Goal: Task Accomplishment & Management: Use online tool/utility

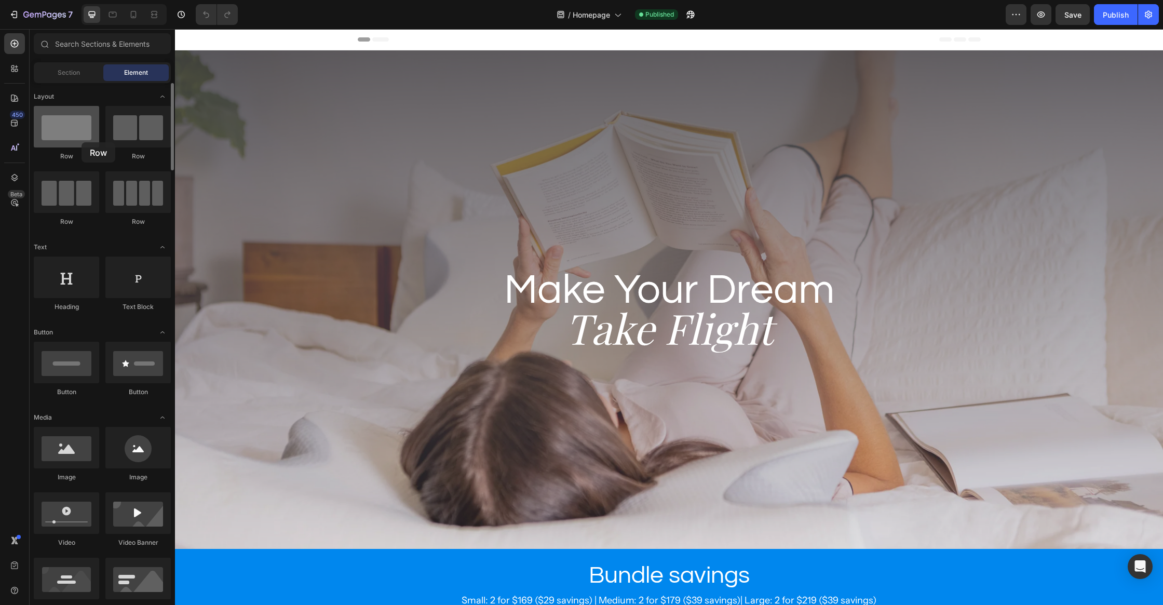
click at [81, 142] on div at bounding box center [66, 127] width 65 height 42
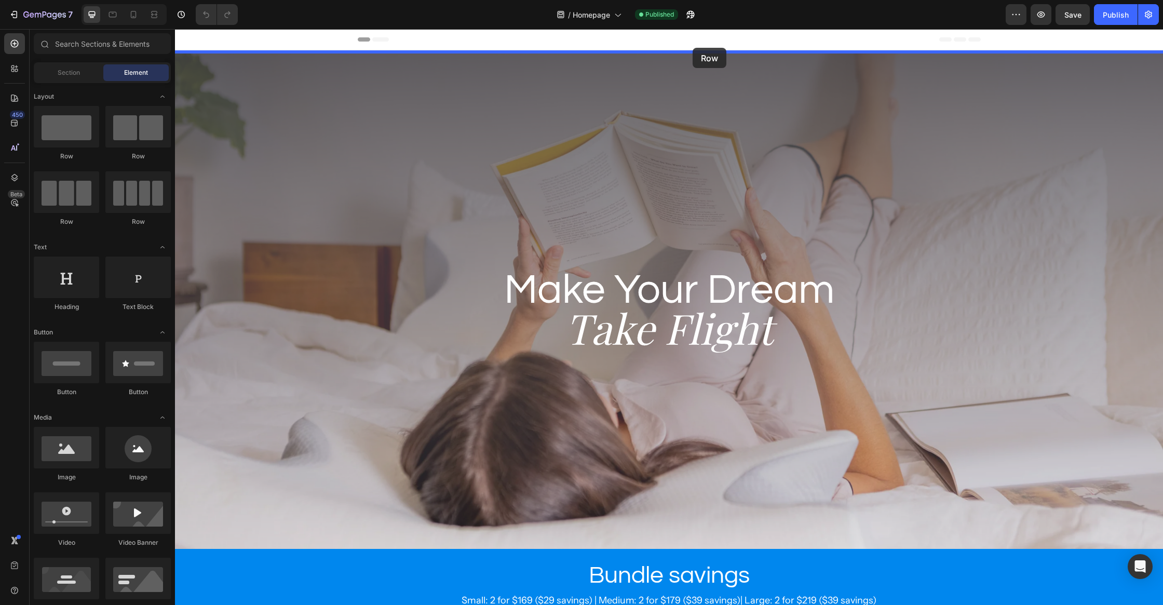
drag, startPoint x: 184, startPoint y: 94, endPoint x: 692, endPoint y: 48, distance: 510.3
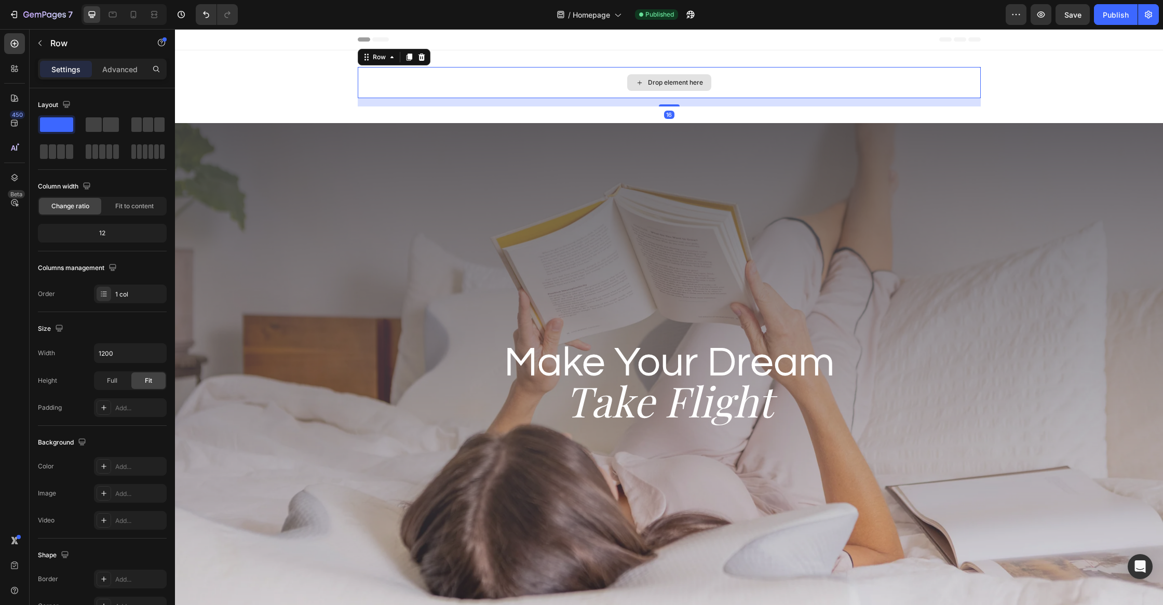
click at [689, 88] on div "Drop element here" at bounding box center [669, 82] width 84 height 17
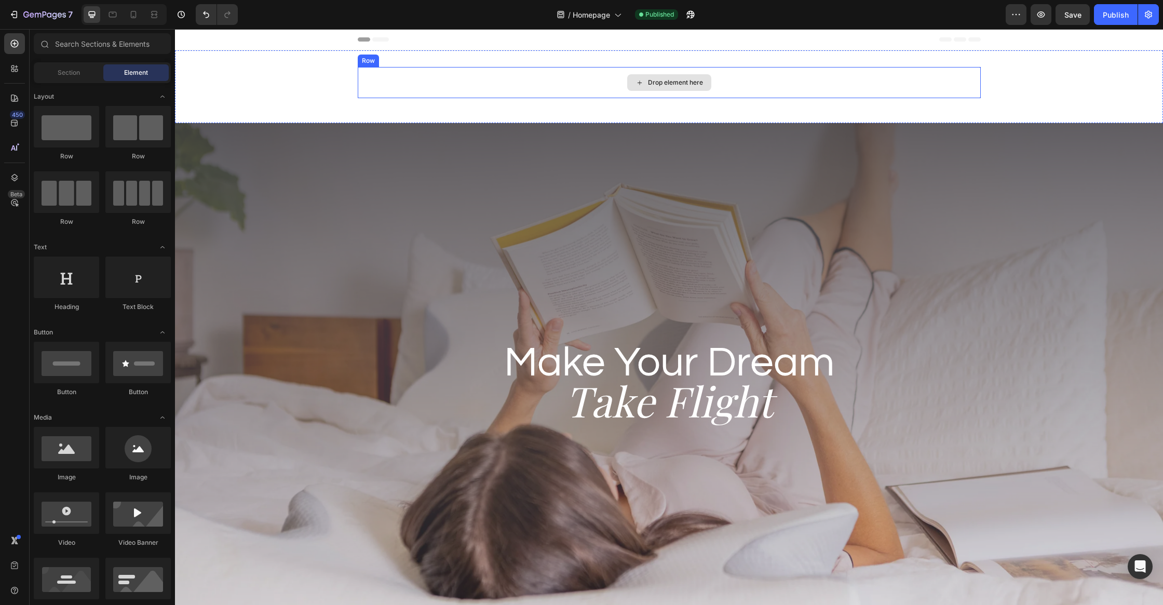
click at [732, 90] on div "Drop element here" at bounding box center [669, 82] width 623 height 31
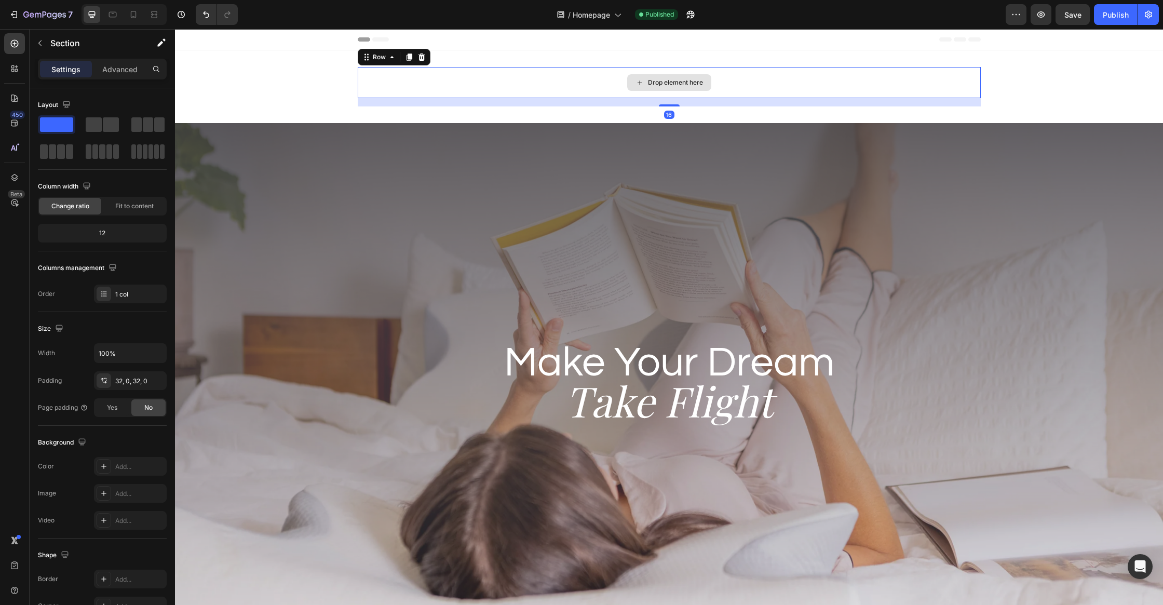
click at [711, 92] on div "Drop element here" at bounding box center [669, 82] width 623 height 31
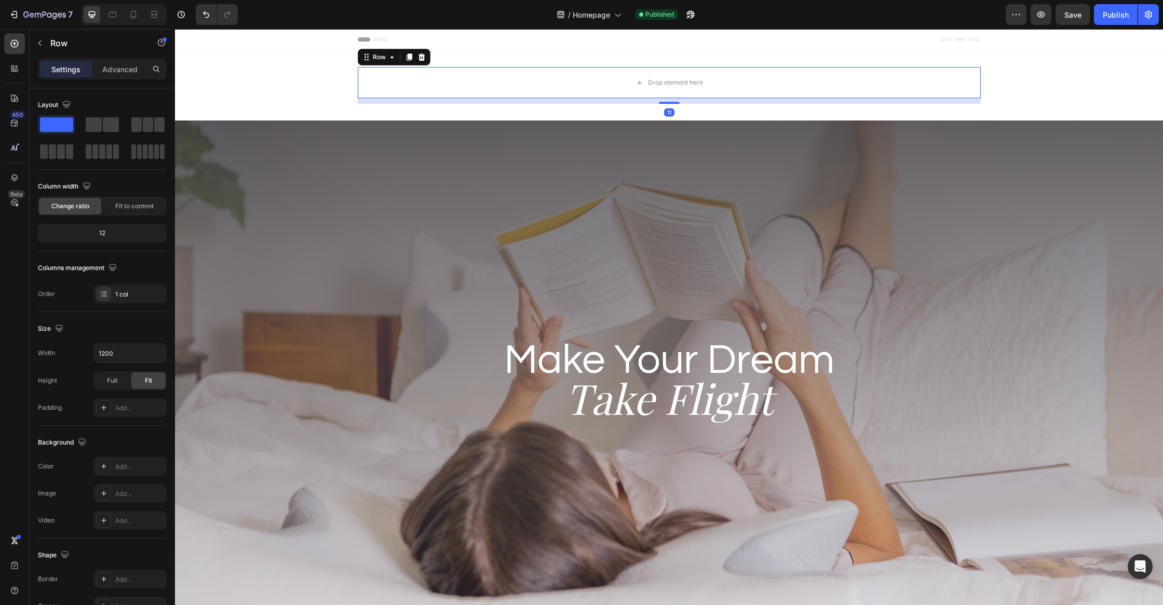
drag, startPoint x: 670, startPoint y: 104, endPoint x: 670, endPoint y: 90, distance: 14.0
click at [670, 90] on div "Drop element here Row 11" at bounding box center [669, 82] width 623 height 31
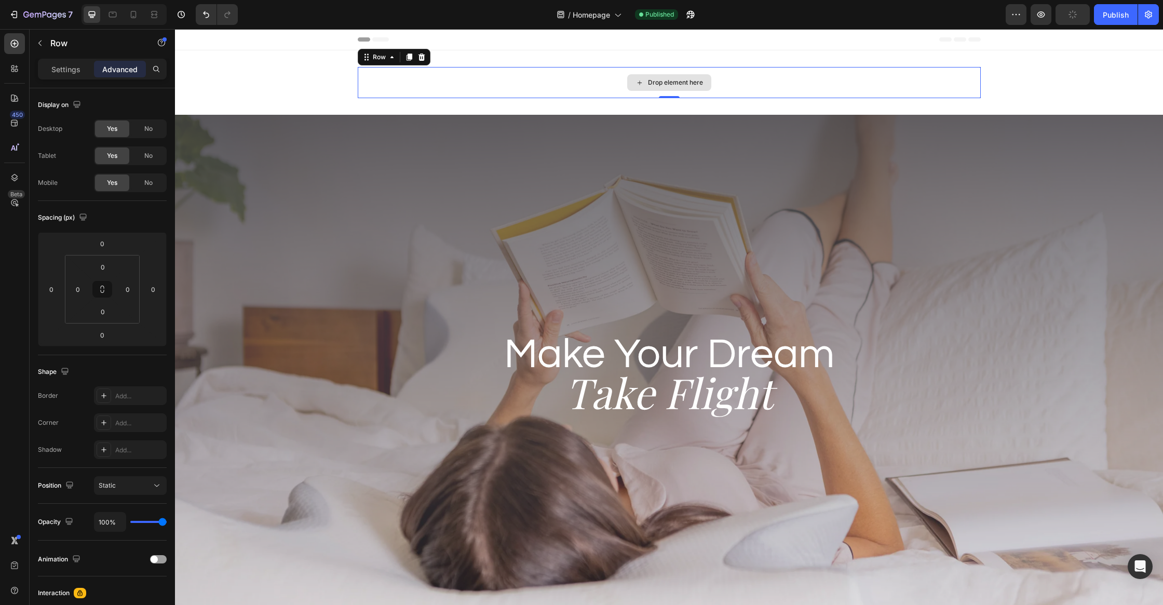
click at [671, 77] on div "Drop element here" at bounding box center [669, 82] width 84 height 17
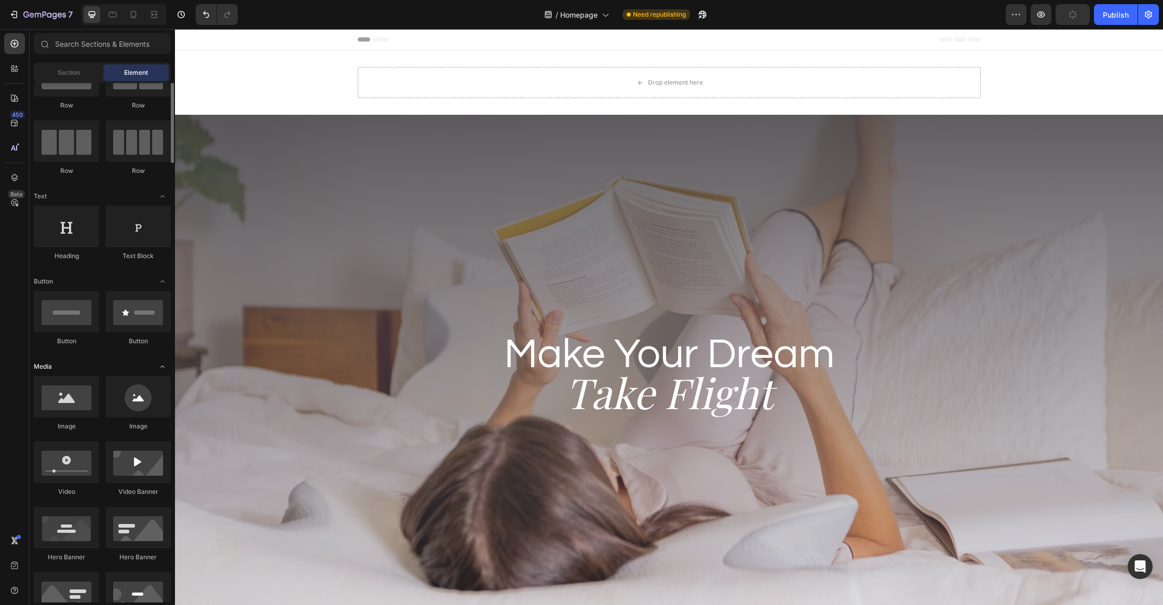
scroll to position [52, 0]
click at [73, 392] on div at bounding box center [66, 396] width 65 height 42
click at [67, 406] on div at bounding box center [66, 396] width 65 height 42
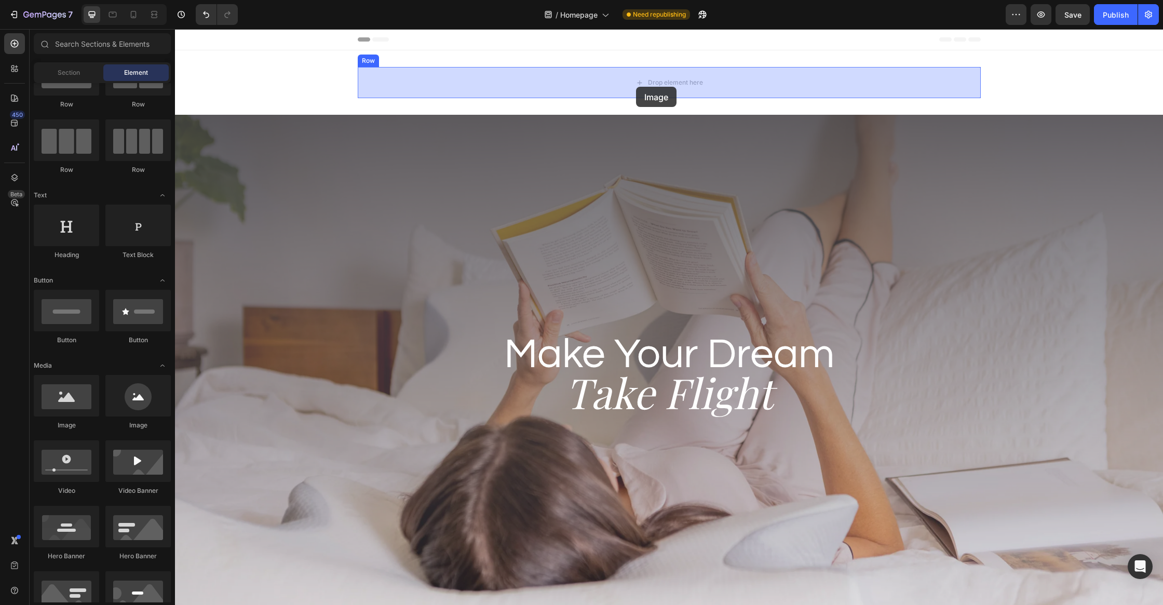
drag, startPoint x: 242, startPoint y: 435, endPoint x: 636, endPoint y: 87, distance: 525.5
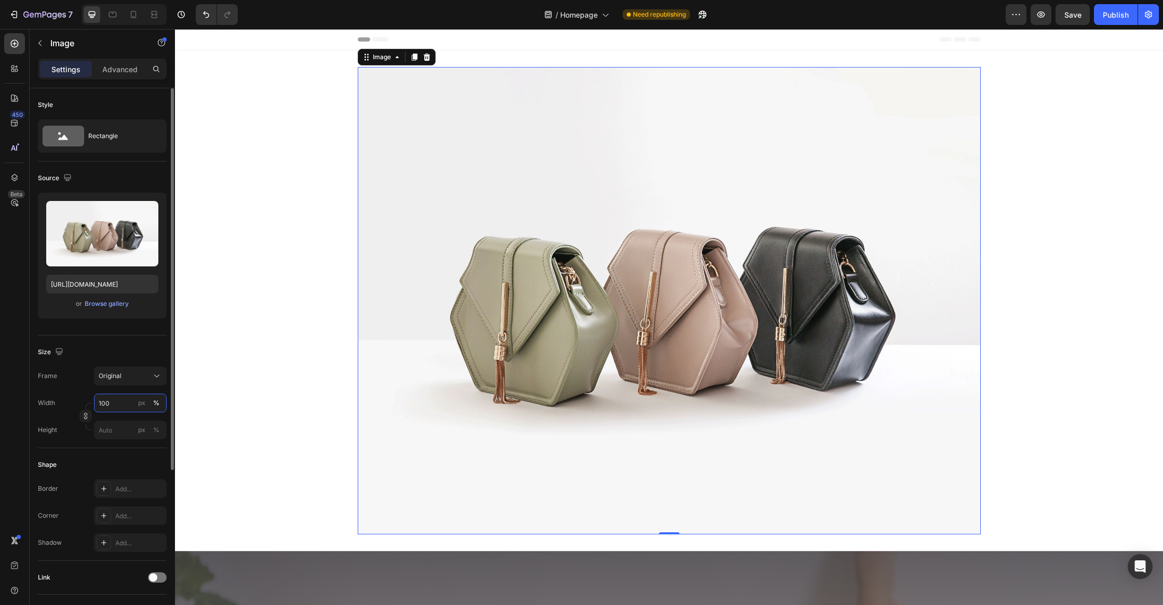
click at [119, 397] on input "100" at bounding box center [130, 402] width 73 height 19
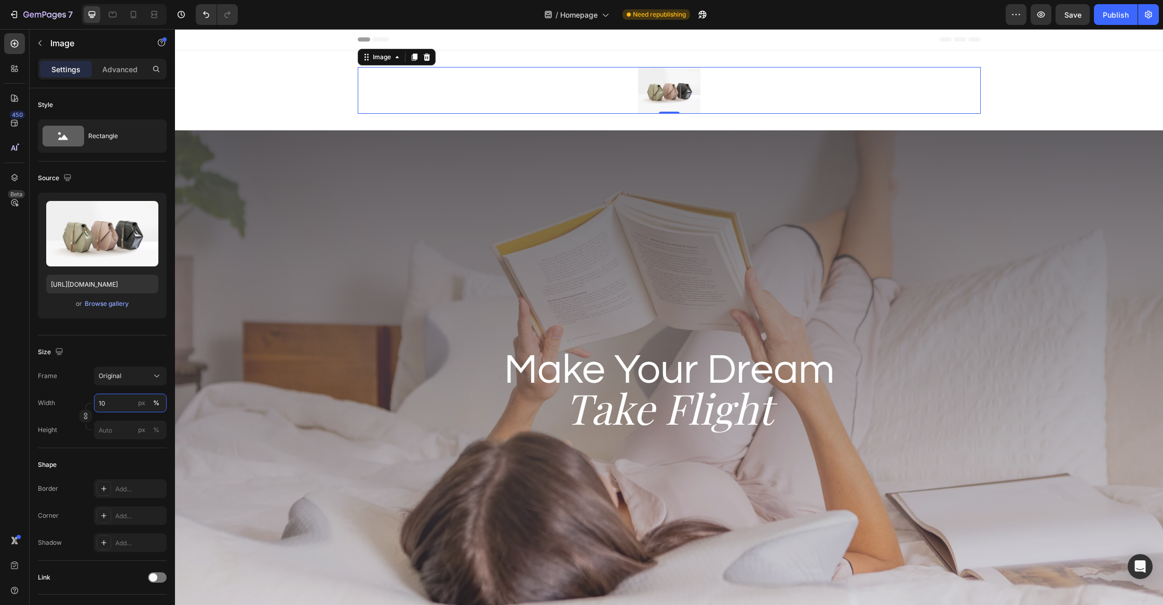
type input "10"
click at [774, 110] on div at bounding box center [669, 90] width 623 height 47
click at [665, 93] on img at bounding box center [669, 90] width 62 height 47
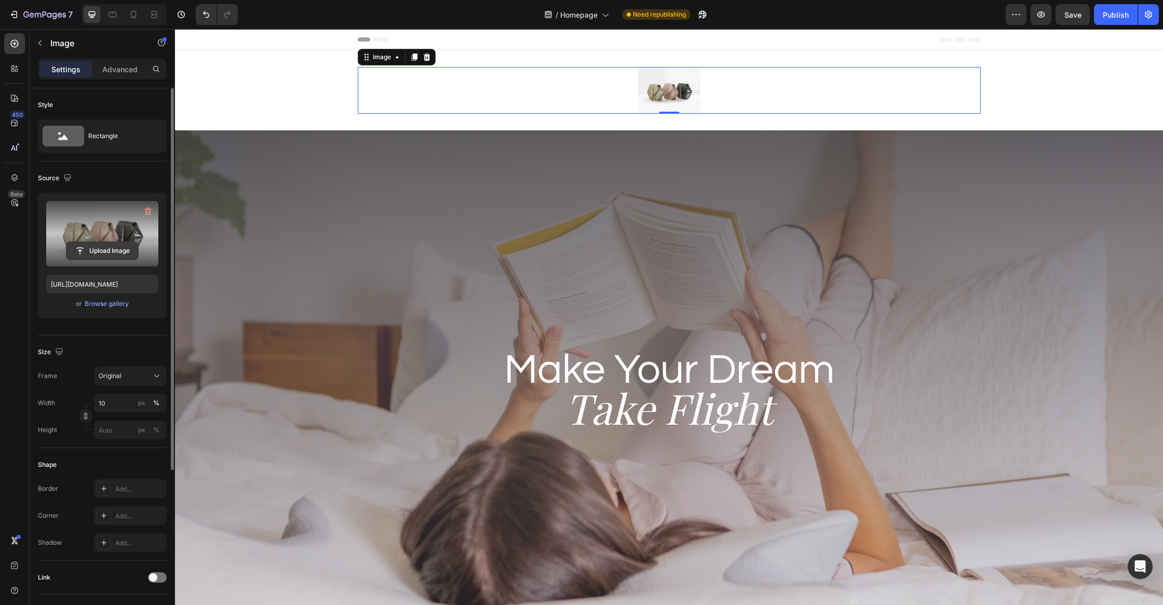
click at [86, 251] on input "file" at bounding box center [102, 251] width 72 height 18
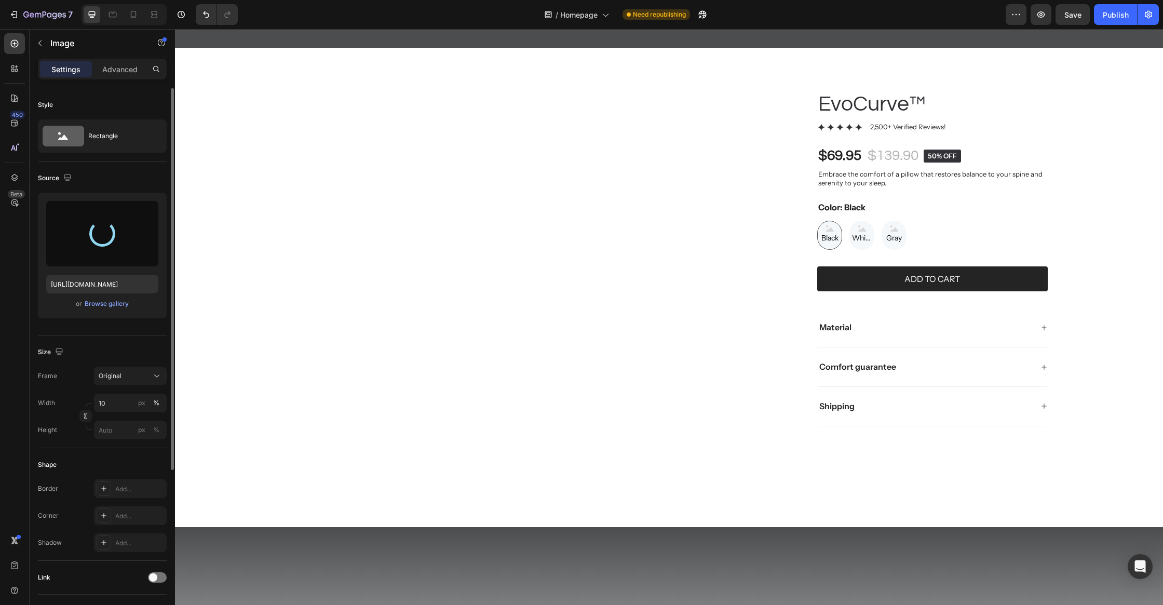
scroll to position [0, 0]
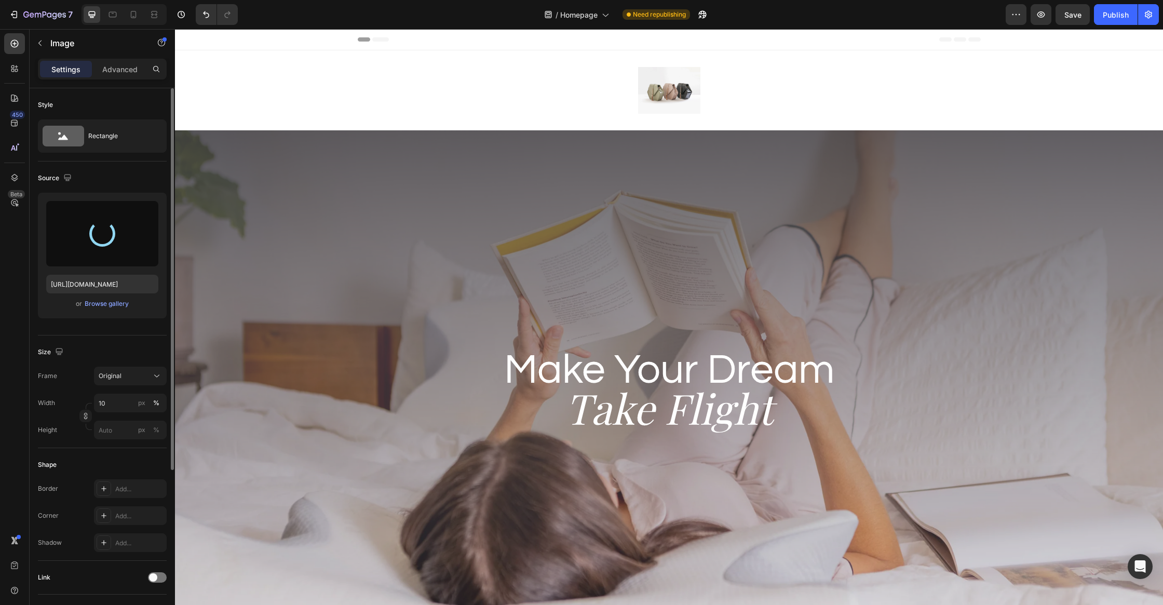
click at [675, 89] on img at bounding box center [669, 90] width 62 height 47
click at [111, 373] on span "Original" at bounding box center [110, 375] width 23 height 9
click at [113, 305] on div "Browse gallery" at bounding box center [107, 303] width 44 height 9
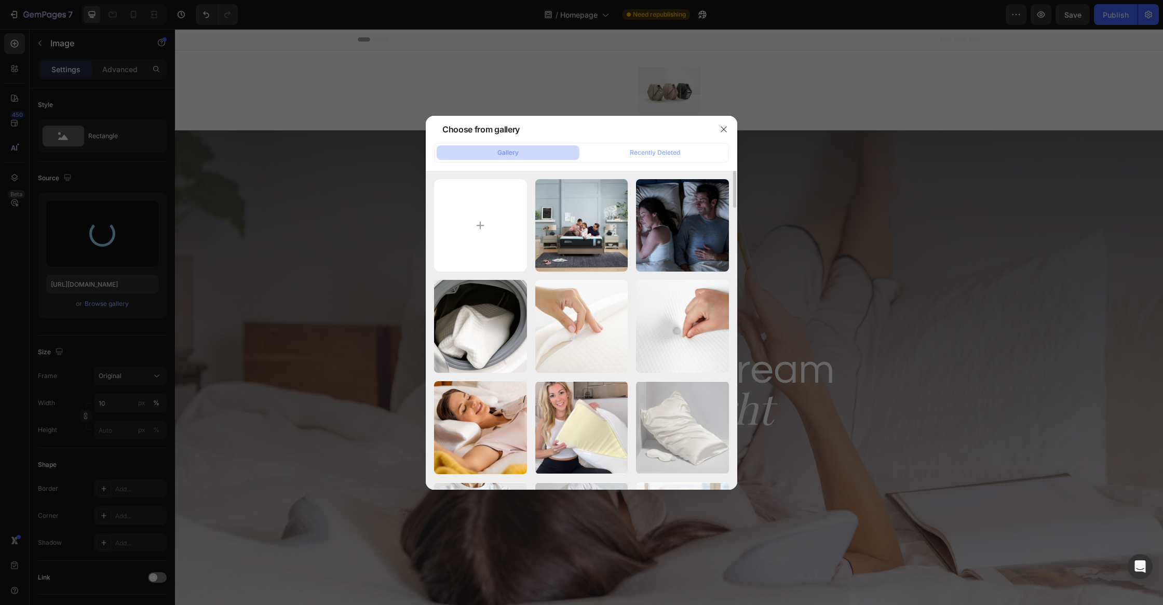
click at [395, 261] on div at bounding box center [581, 302] width 1163 height 605
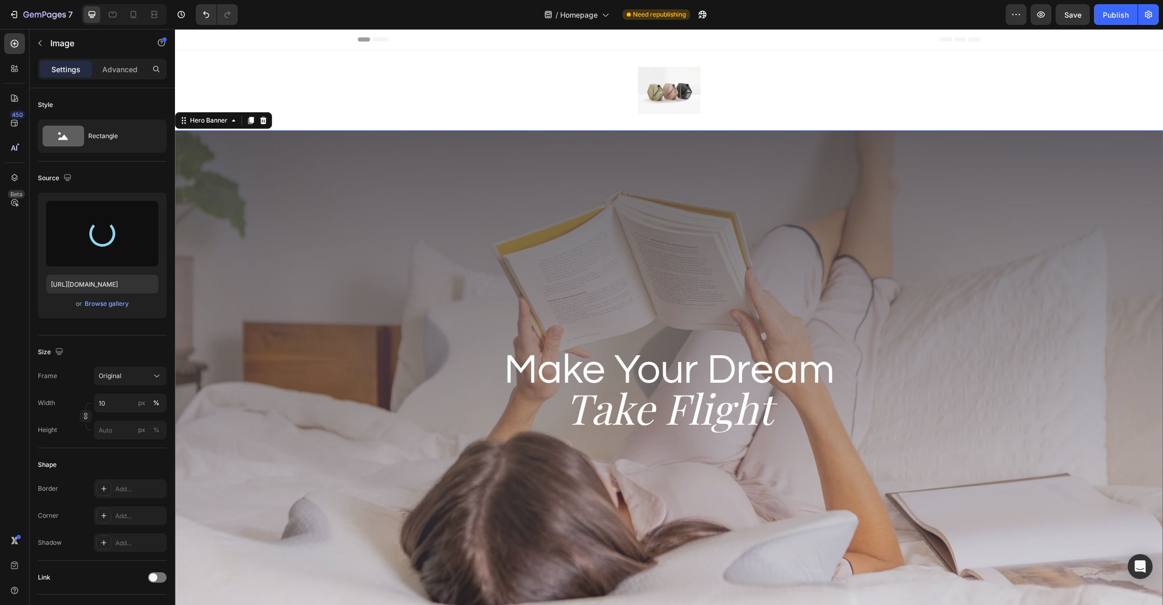
click at [395, 261] on div "Background Image" at bounding box center [669, 379] width 988 height 498
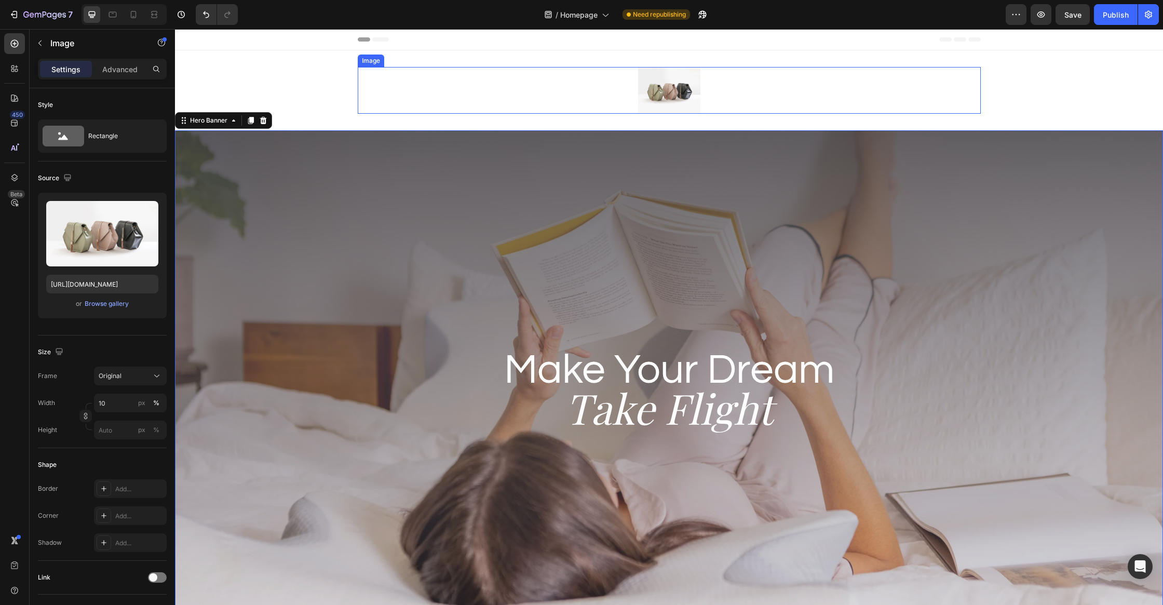
click at [678, 104] on img at bounding box center [669, 90] width 62 height 47
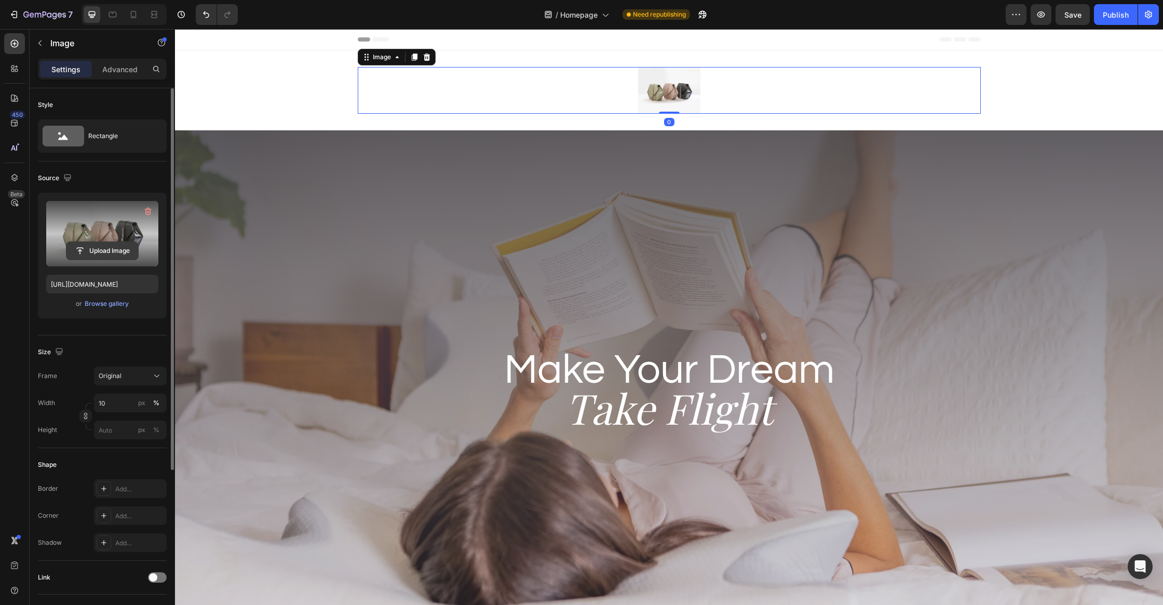
click at [78, 249] on input "file" at bounding box center [102, 251] width 72 height 18
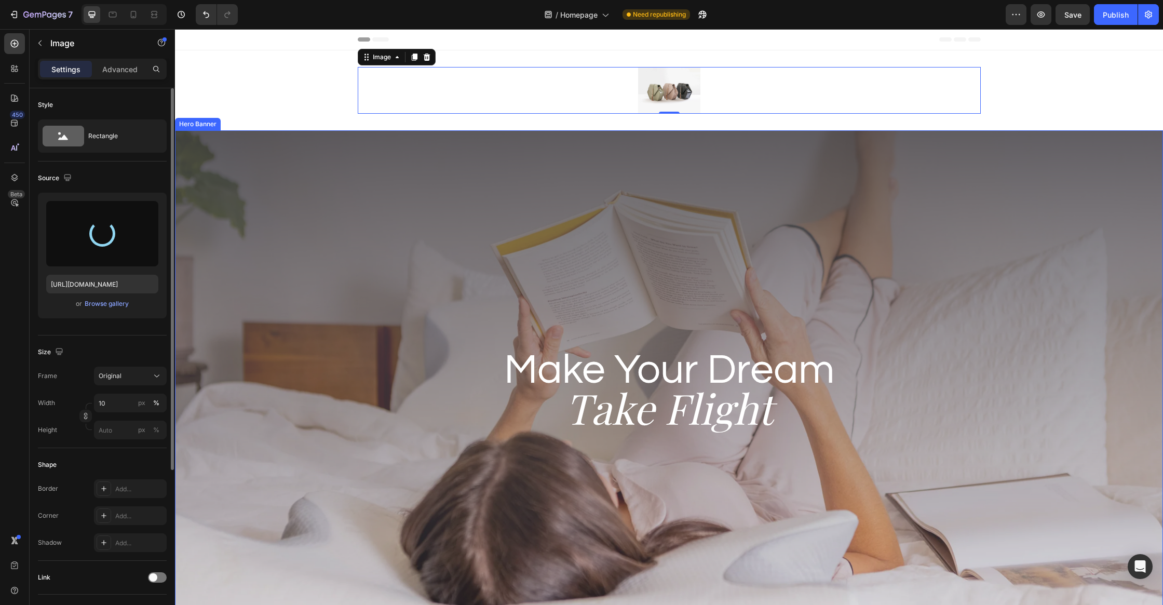
type input "https://cdn.shopify.com/s/files/1/0684/1480/0054/files/gempages_575956228132307…"
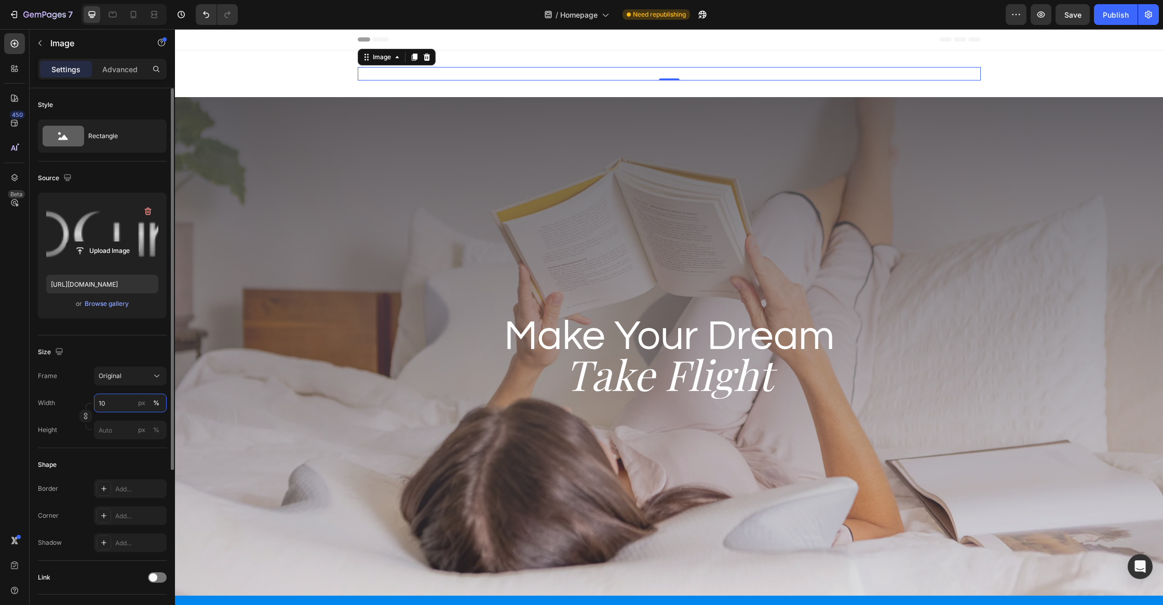
click at [119, 402] on input "10" at bounding box center [130, 402] width 73 height 19
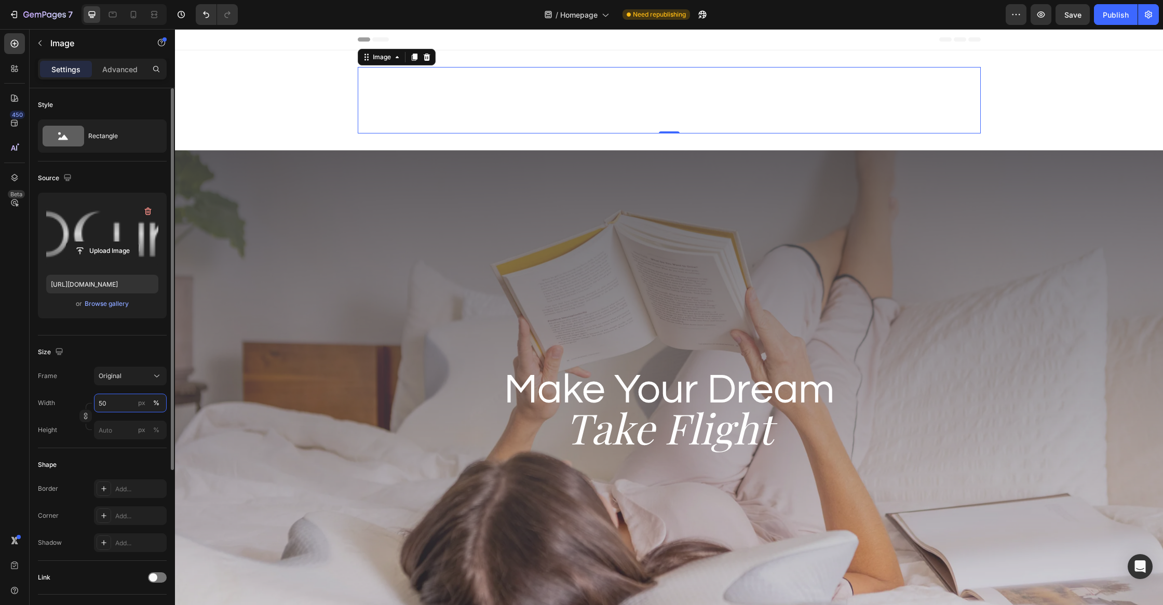
click at [112, 398] on input "50" at bounding box center [130, 402] width 73 height 19
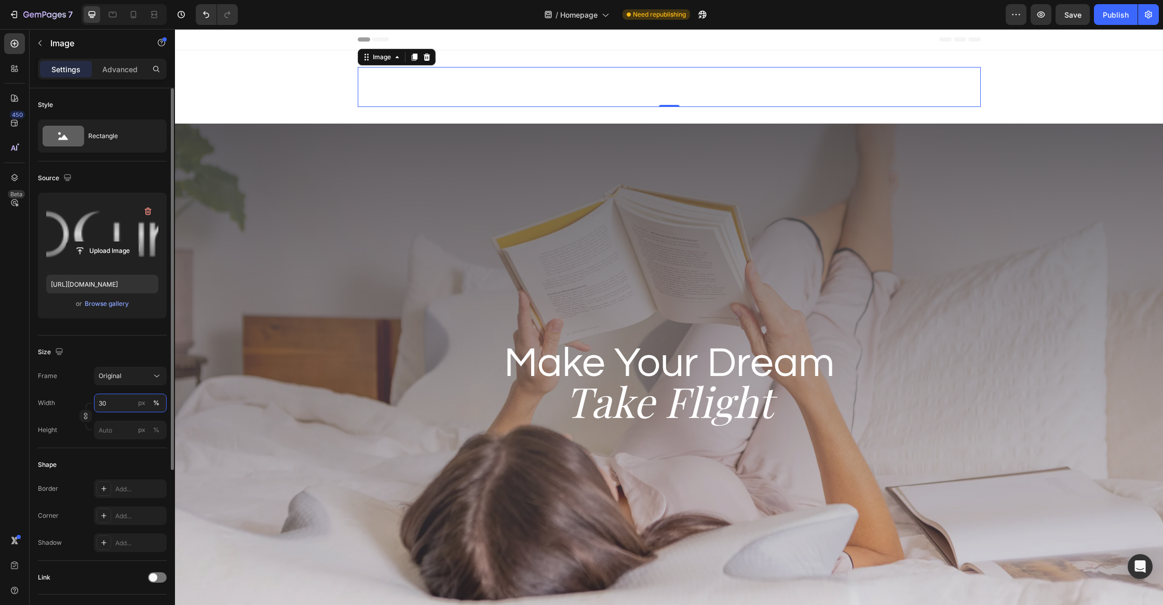
type input "30"
click at [96, 357] on div "Size" at bounding box center [102, 352] width 129 height 17
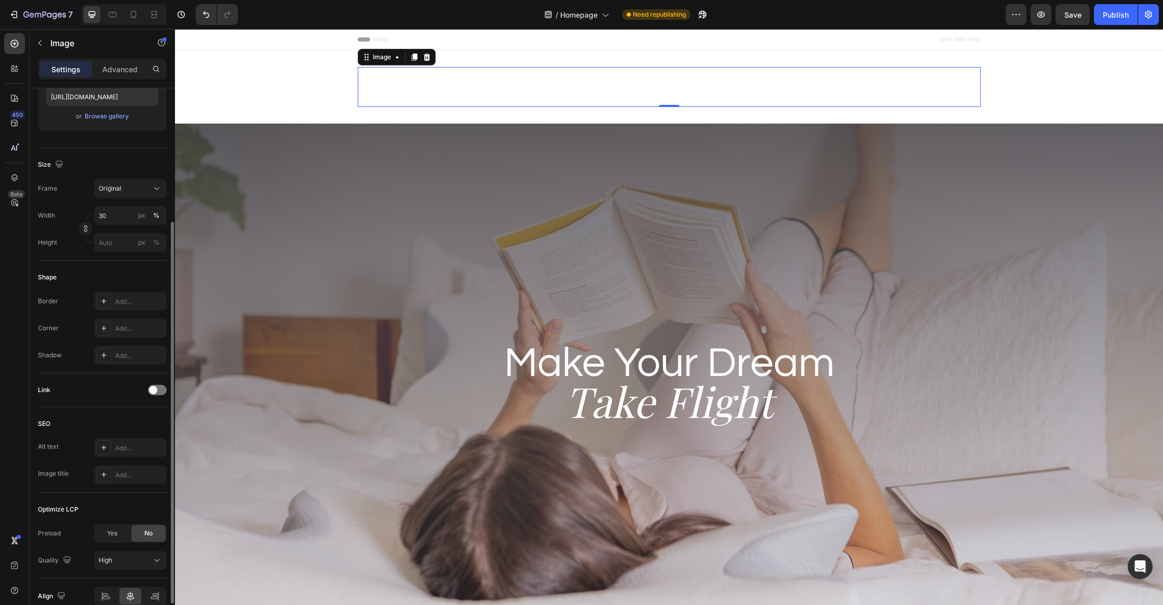
scroll to position [189, 0]
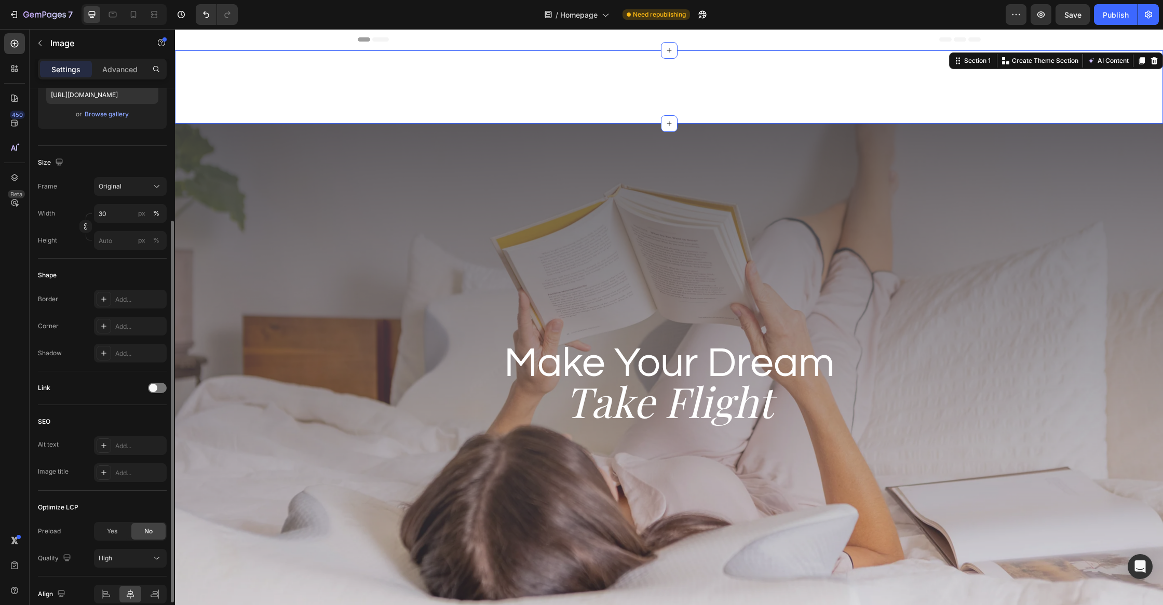
click at [268, 79] on div "Image Row" at bounding box center [669, 87] width 988 height 40
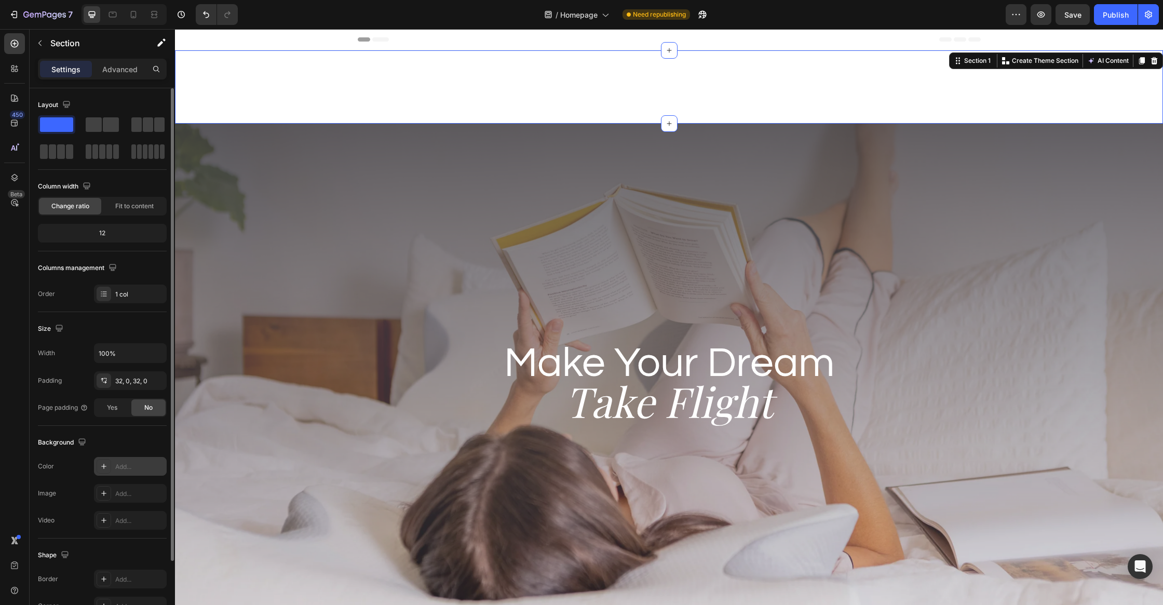
click at [133, 468] on div "Add..." at bounding box center [139, 466] width 49 height 9
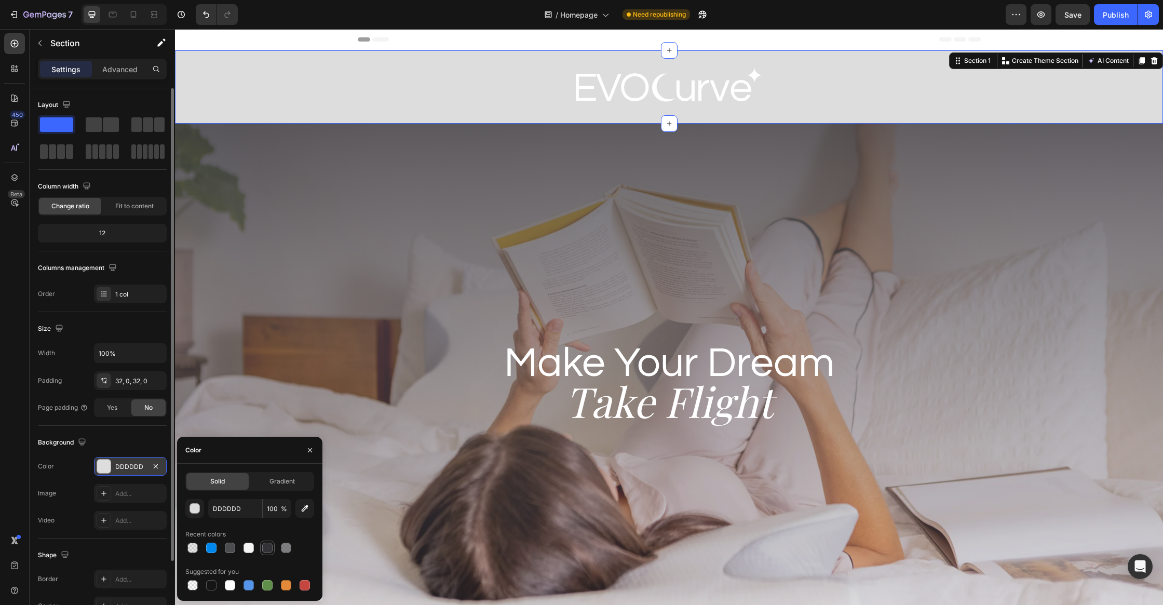
click at [266, 552] on div at bounding box center [267, 547] width 10 height 10
type input "333237"
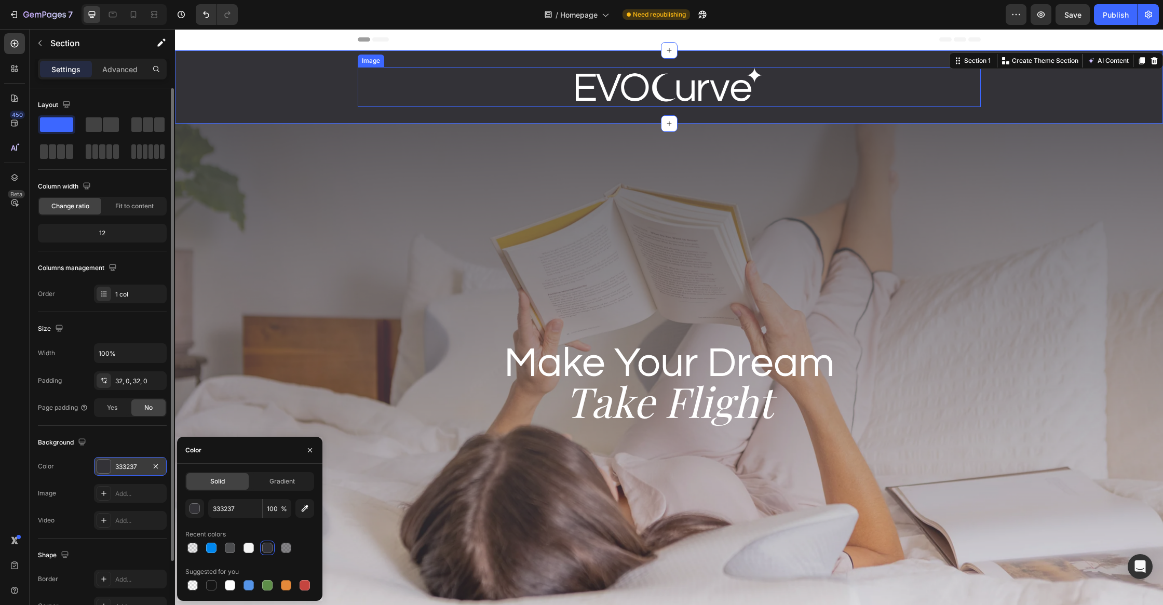
click at [637, 88] on img at bounding box center [669, 87] width 187 height 40
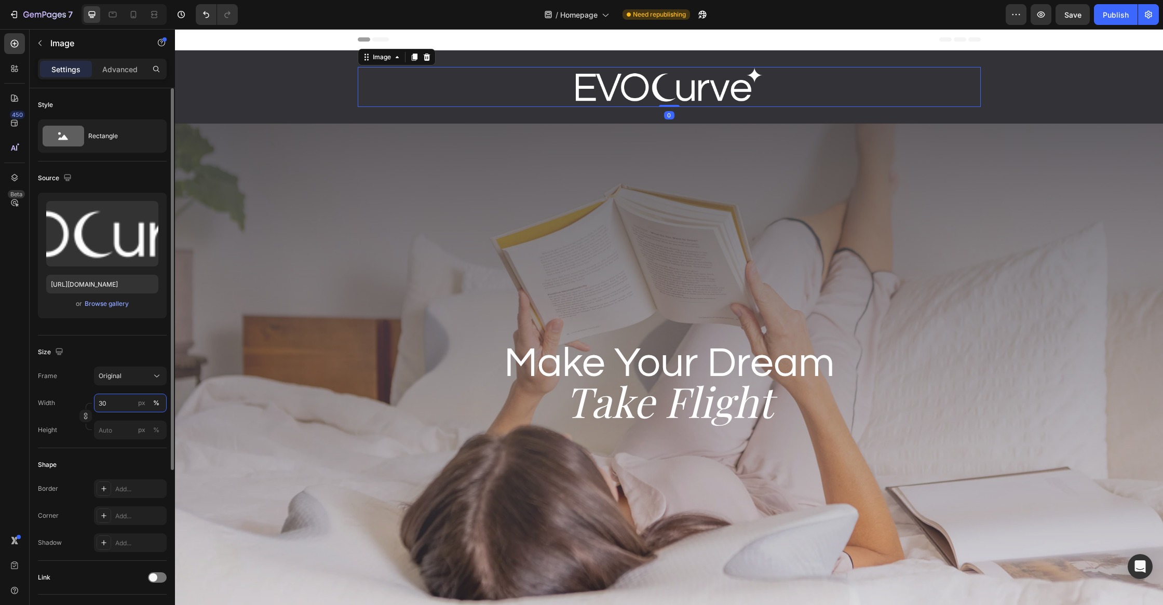
click at [111, 410] on input "30" at bounding box center [130, 402] width 73 height 19
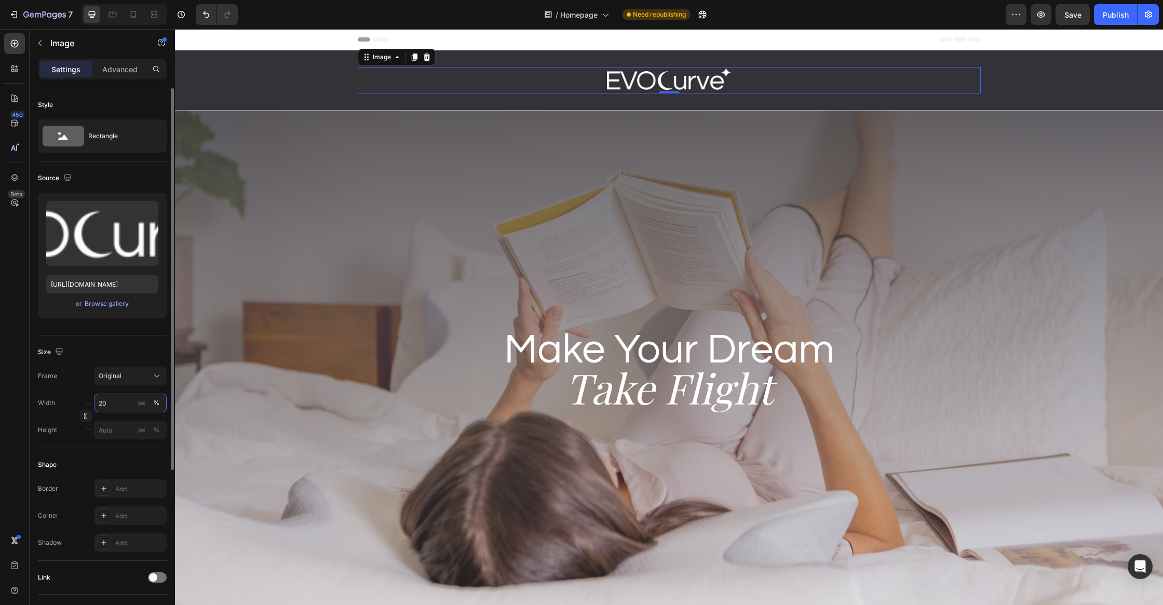
type input "2"
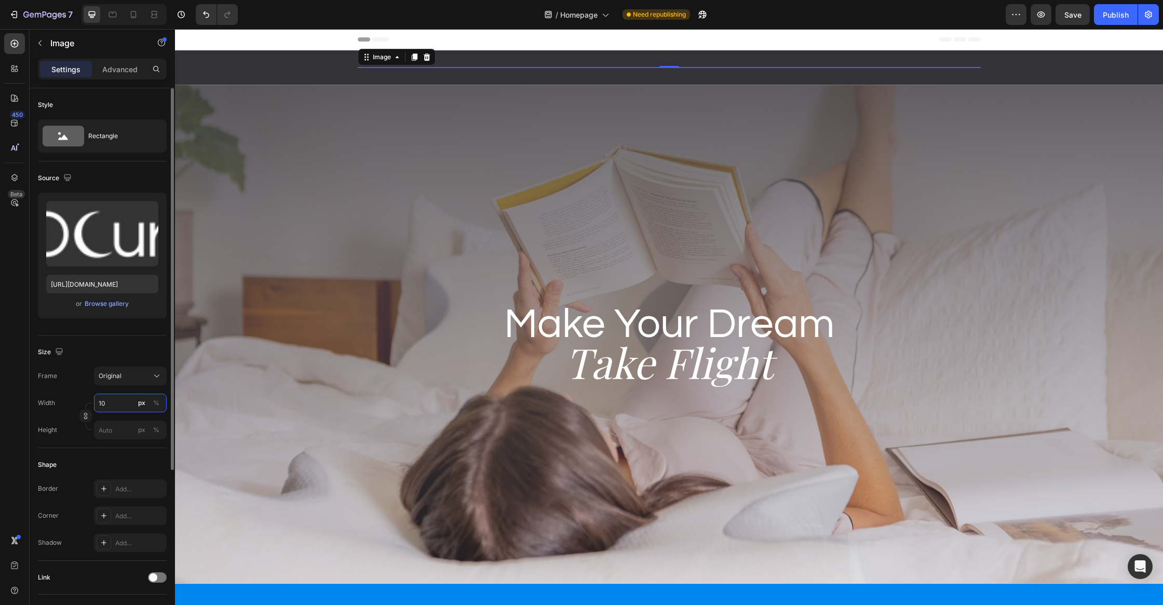
type input "1"
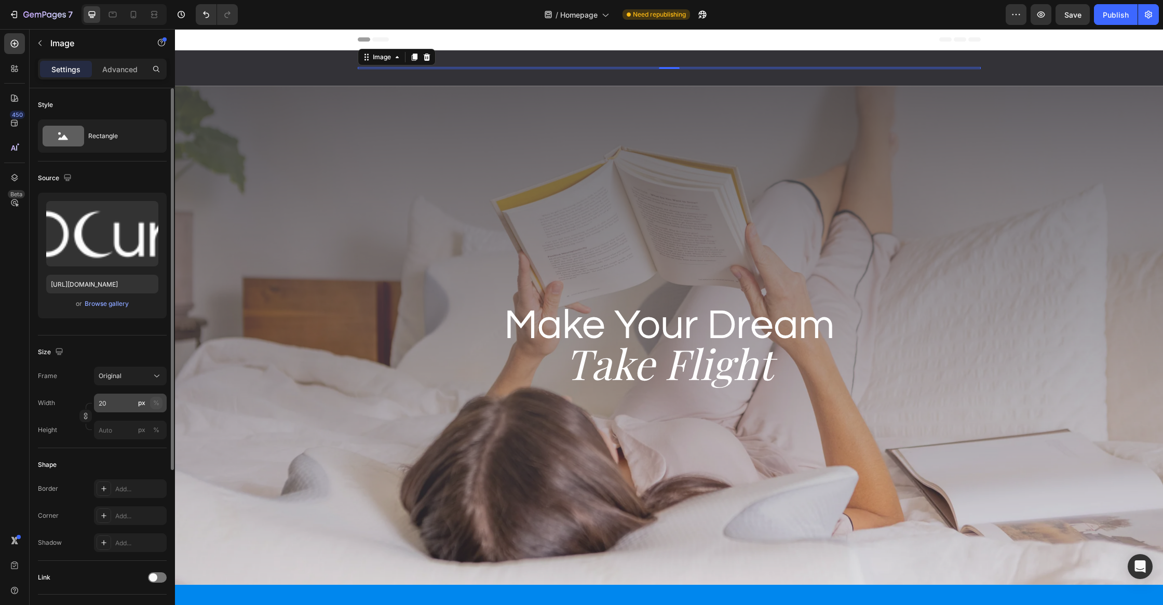
click at [157, 403] on div "%" at bounding box center [156, 402] width 6 height 9
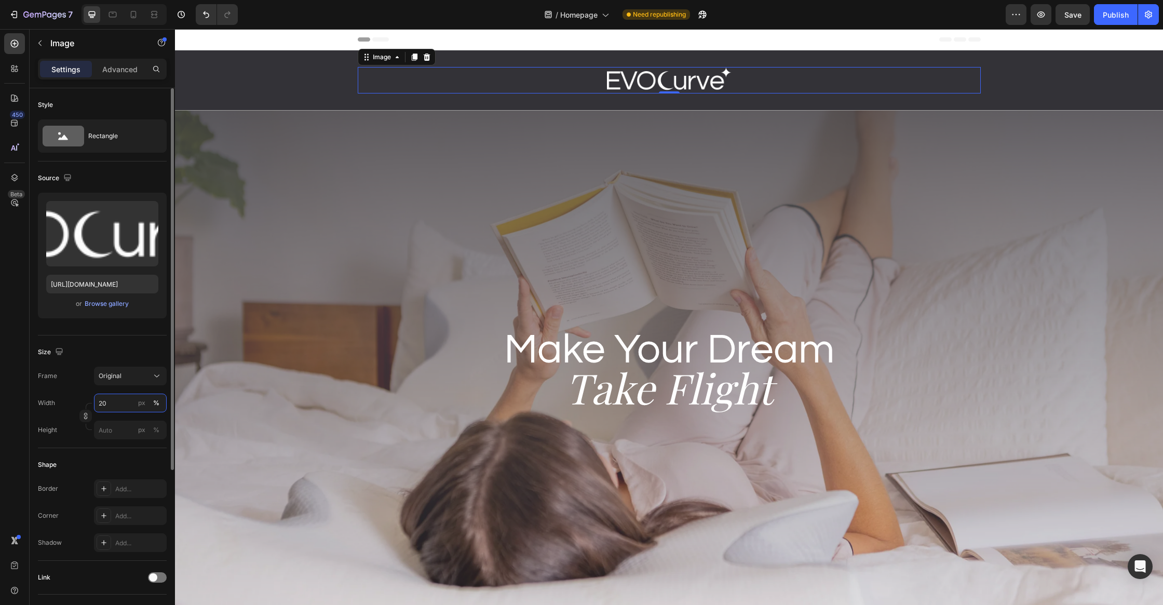
click at [111, 403] on input "20" at bounding box center [130, 402] width 73 height 19
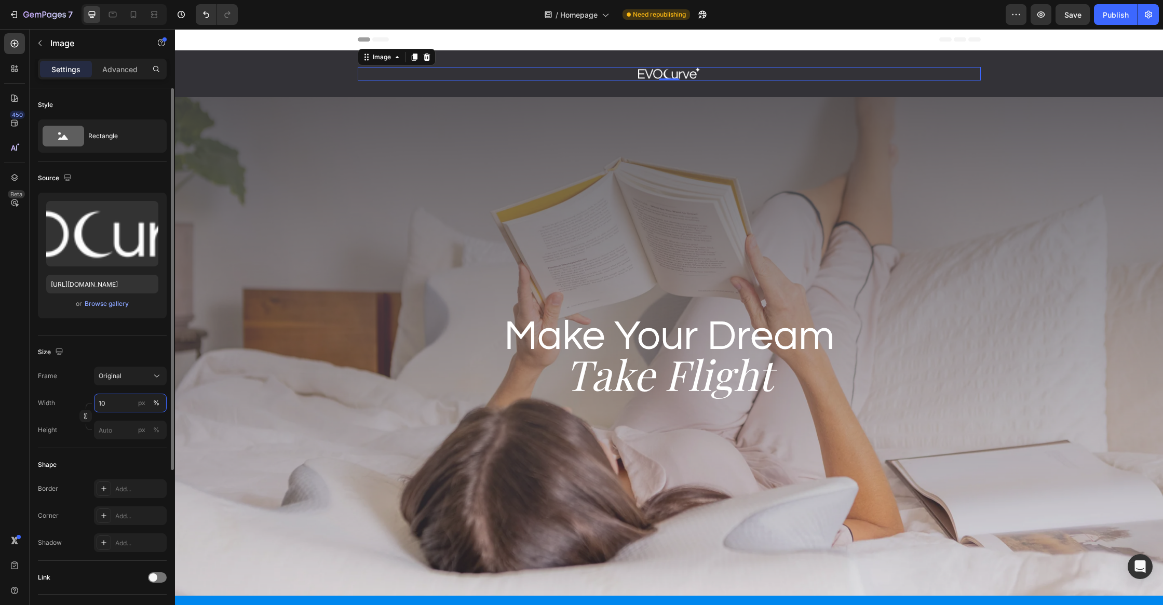
type input "0"
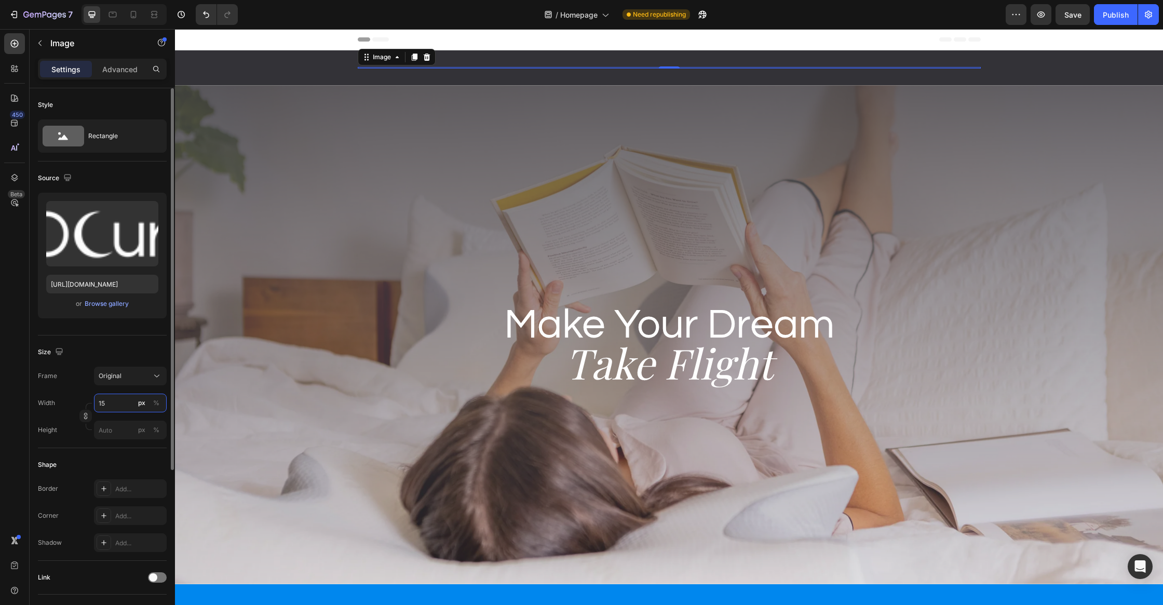
type input "15"
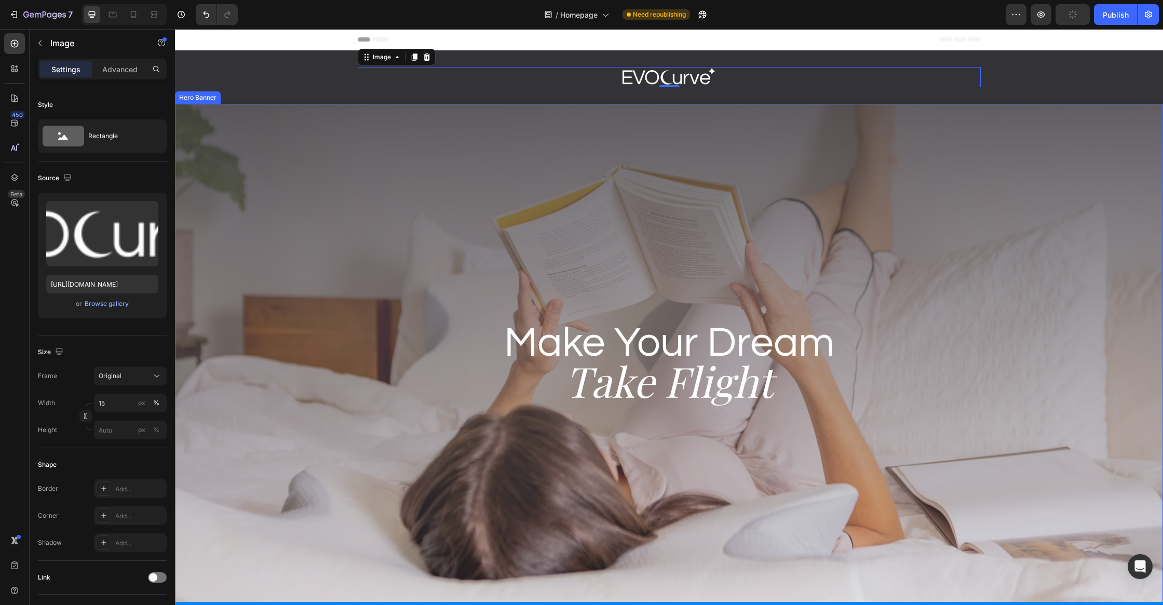
click at [533, 193] on div "Background Image" at bounding box center [669, 353] width 988 height 498
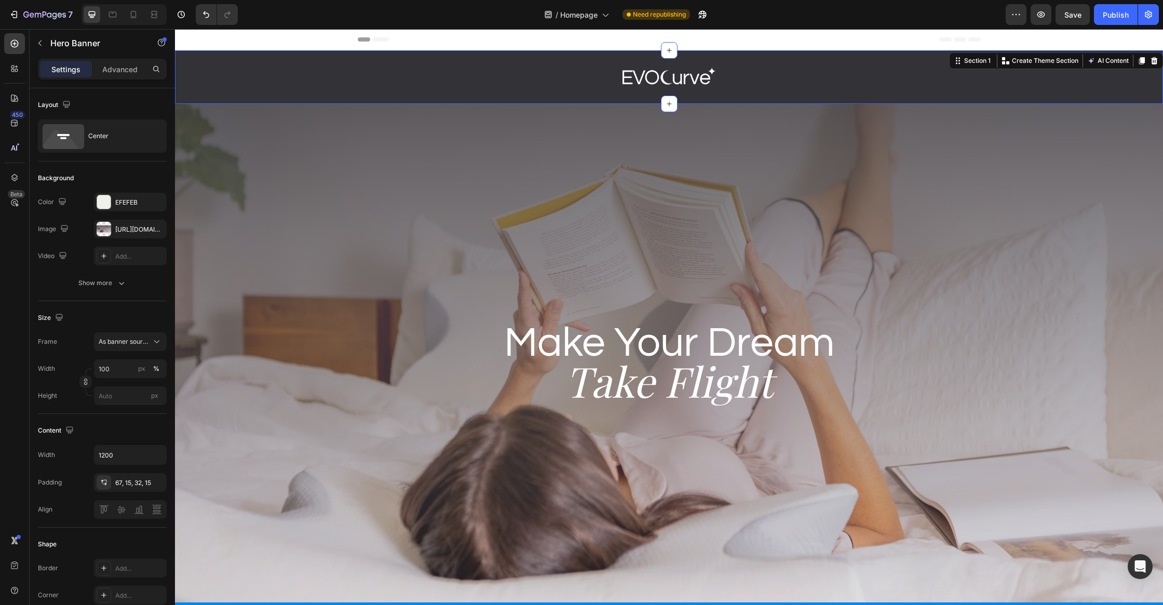
click at [682, 96] on div "Image Row Section 1 You can create reusable sections Create Theme Section AI Co…" at bounding box center [669, 76] width 988 height 53
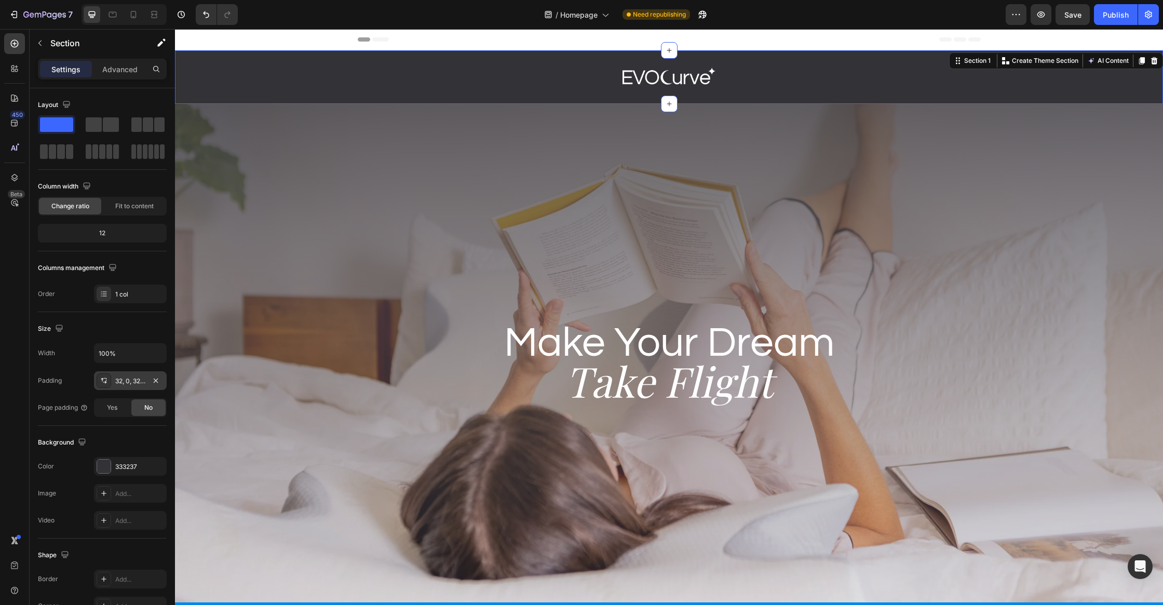
click at [137, 378] on div "32, 0, 32, 0" at bounding box center [130, 380] width 30 height 9
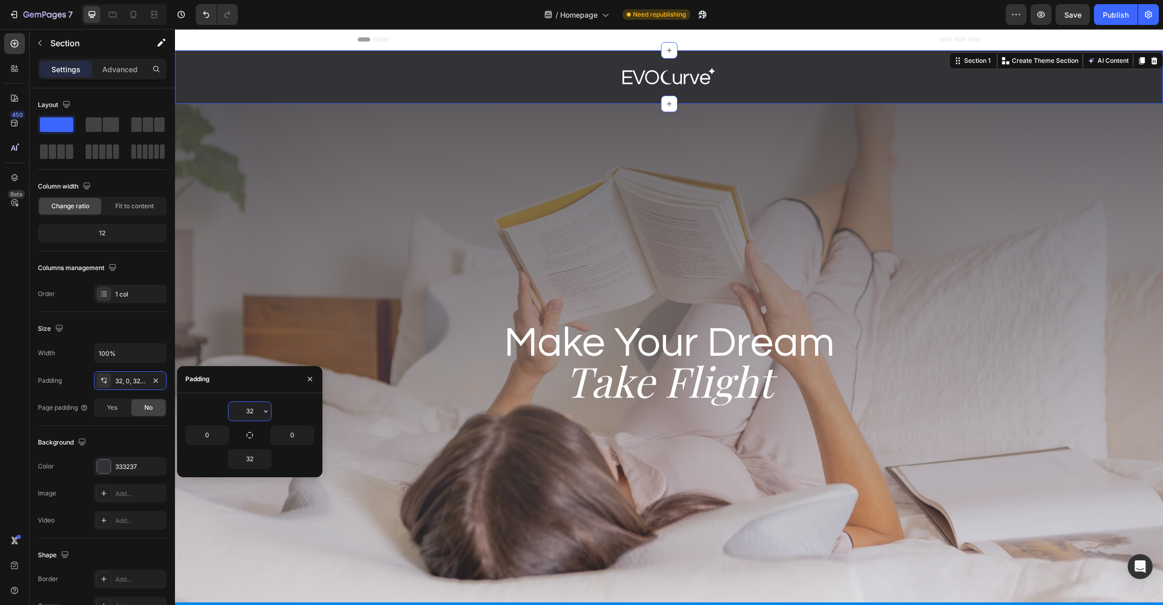
click at [248, 415] on input "32" at bounding box center [249, 411] width 43 height 19
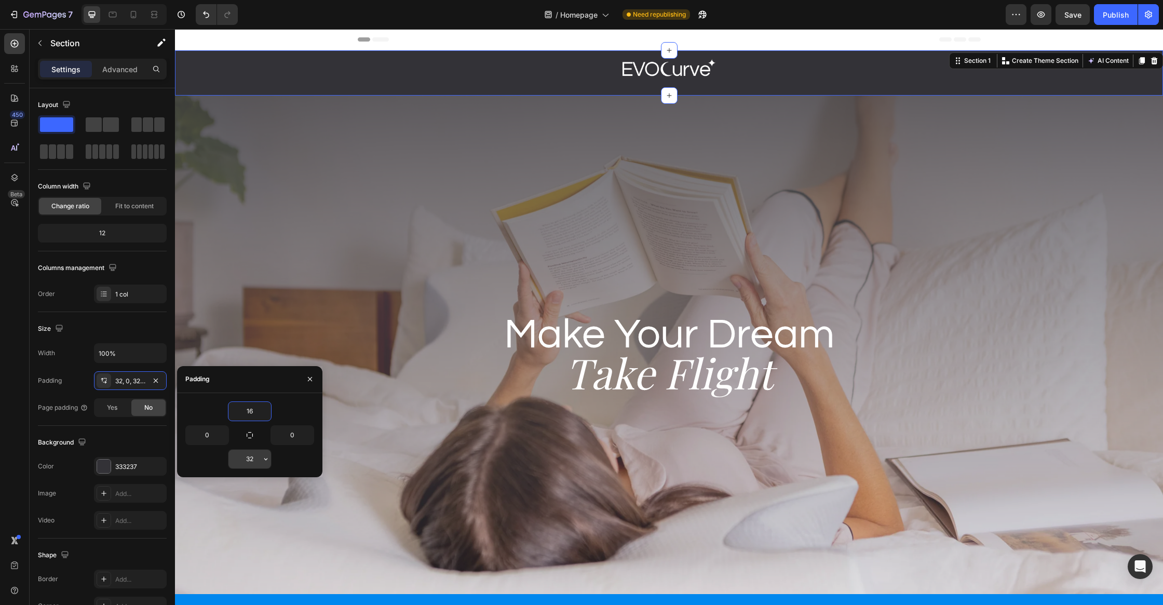
type input "16"
click at [249, 455] on input "32" at bounding box center [249, 459] width 43 height 19
type input "16"
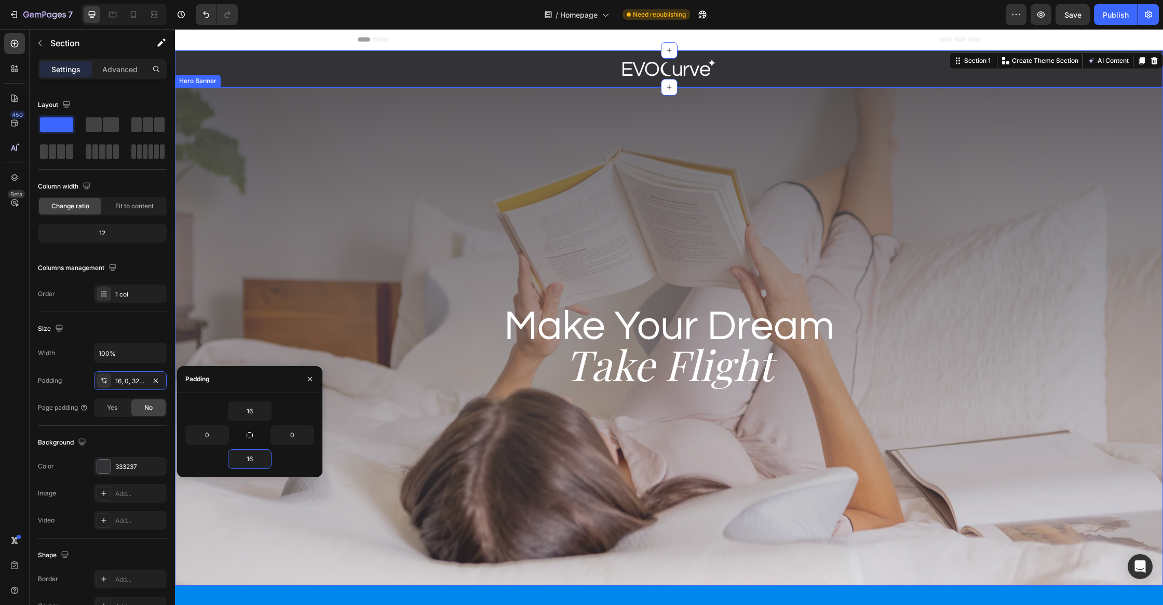
click at [513, 139] on div "Background Image" at bounding box center [669, 336] width 988 height 498
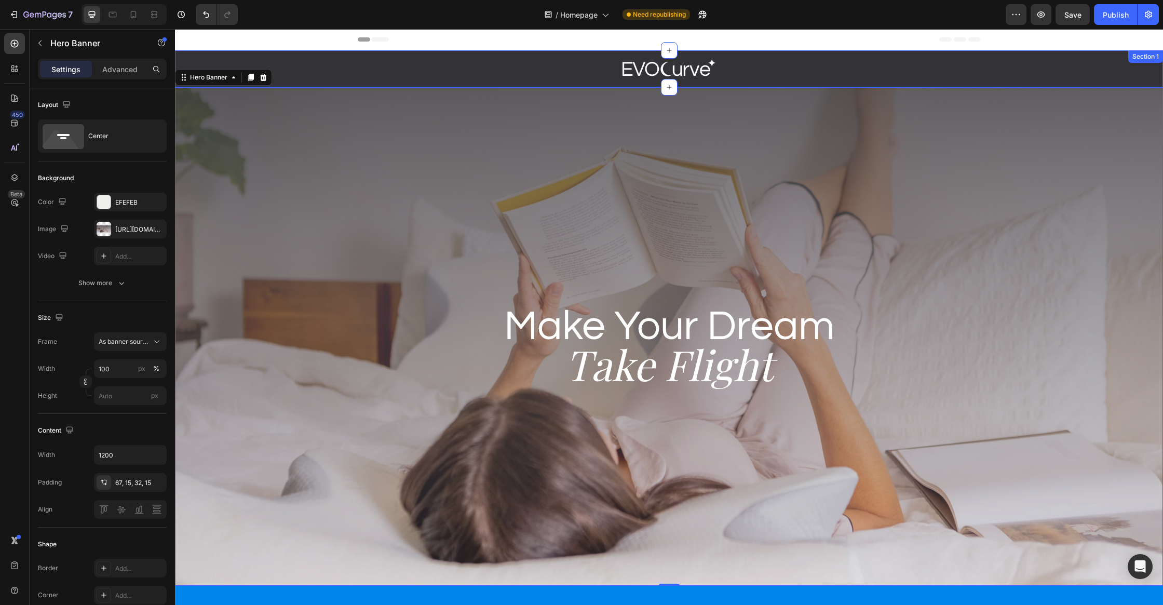
click at [859, 78] on div "Image Row Section 1" at bounding box center [669, 68] width 988 height 37
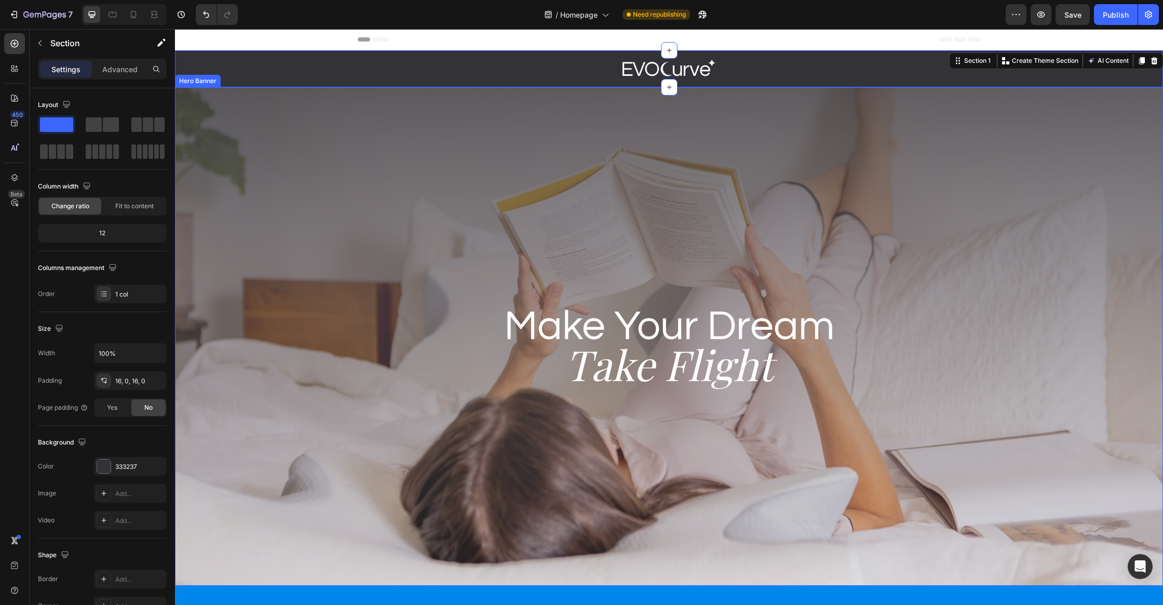
click at [842, 102] on div "Background Image" at bounding box center [669, 336] width 988 height 498
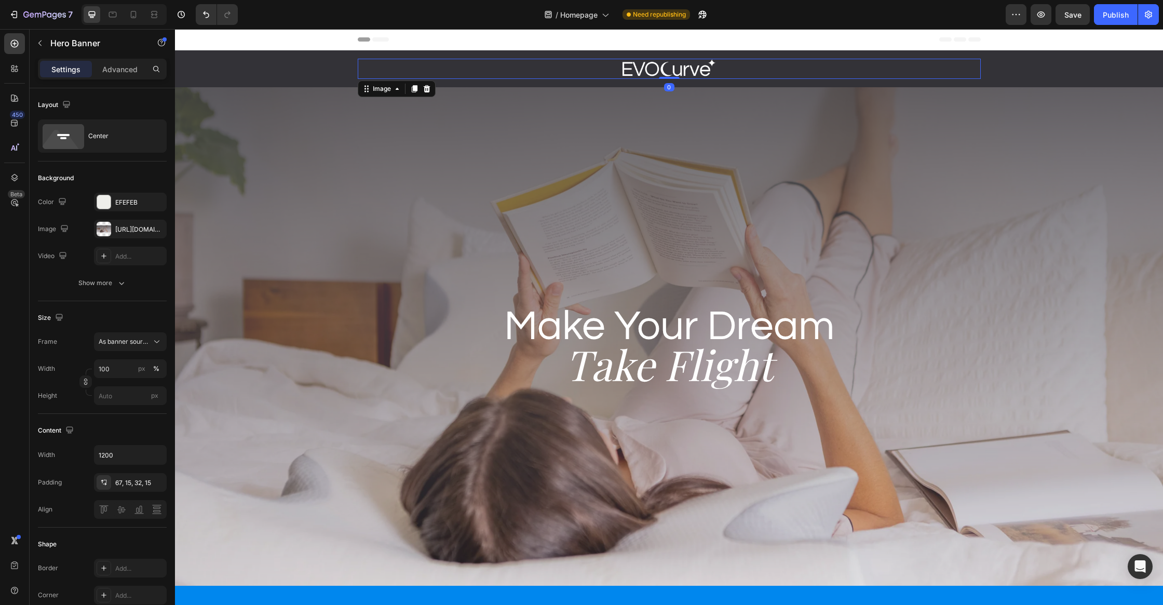
click at [664, 74] on img at bounding box center [668, 69] width 93 height 20
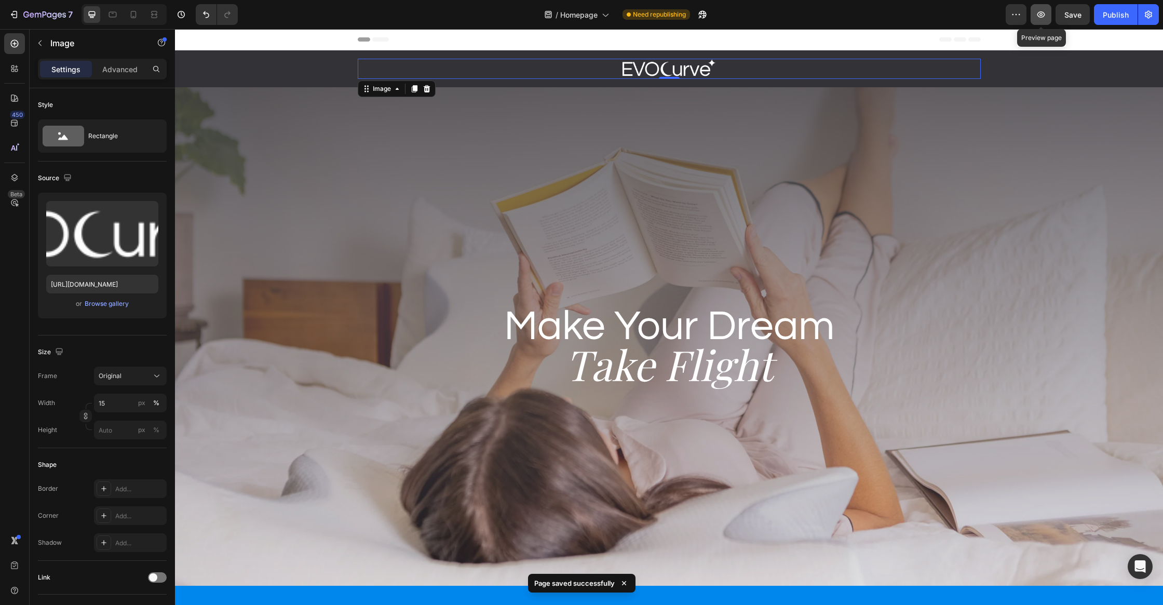
click at [1046, 10] on icon "button" at bounding box center [1041, 14] width 10 height 10
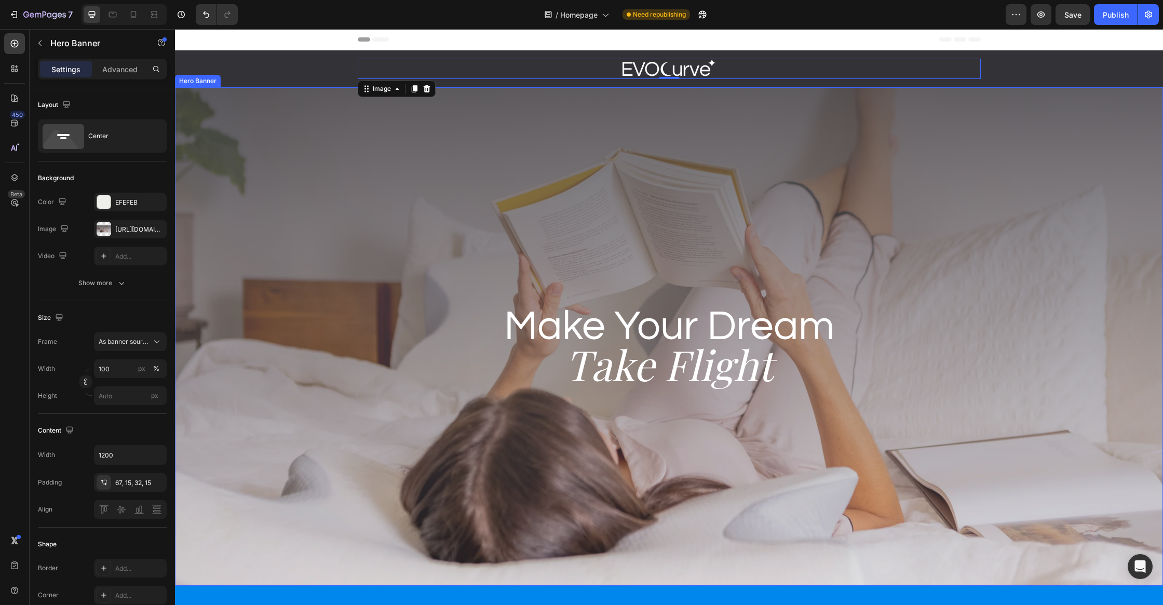
click at [724, 130] on div "Background Image" at bounding box center [669, 336] width 988 height 498
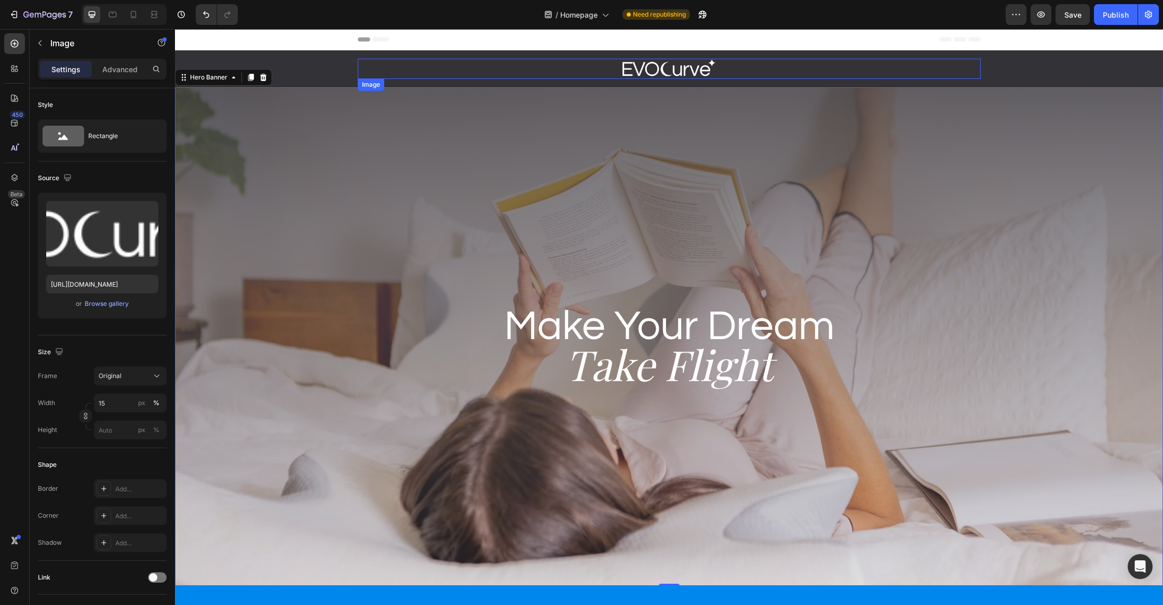
click at [703, 71] on img at bounding box center [668, 69] width 93 height 20
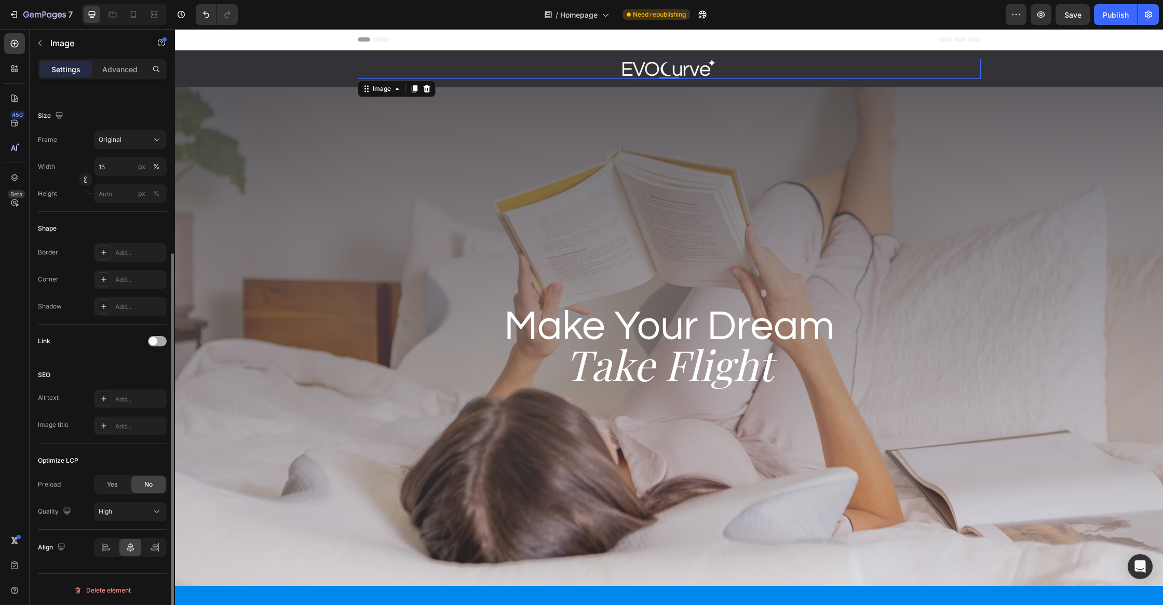
click at [165, 337] on div at bounding box center [157, 341] width 19 height 8
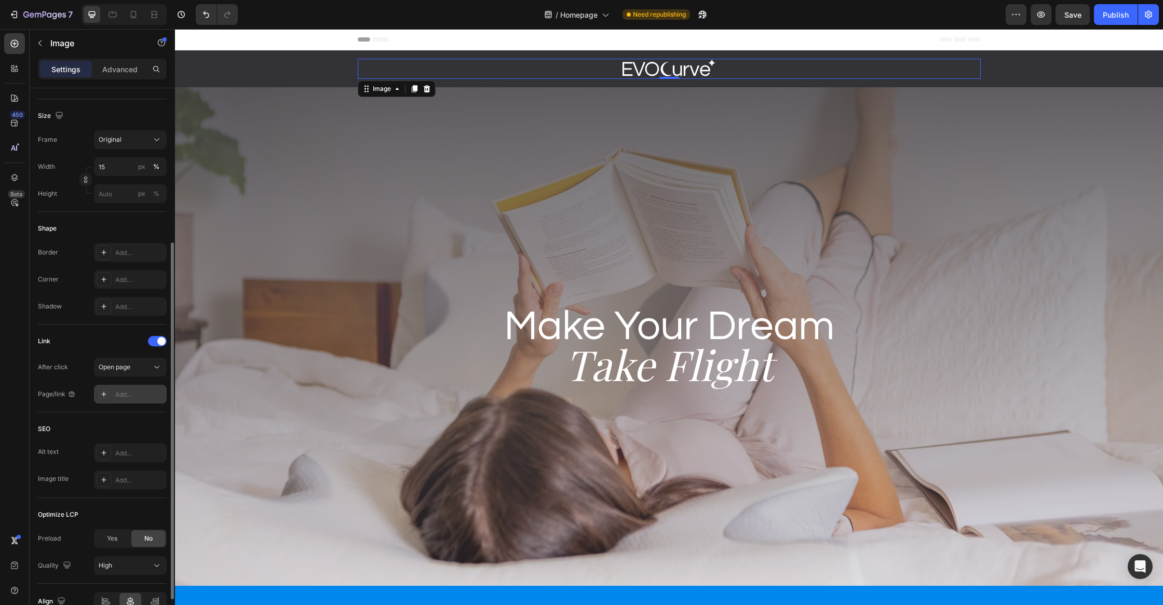
click at [125, 394] on div "Add..." at bounding box center [139, 394] width 49 height 9
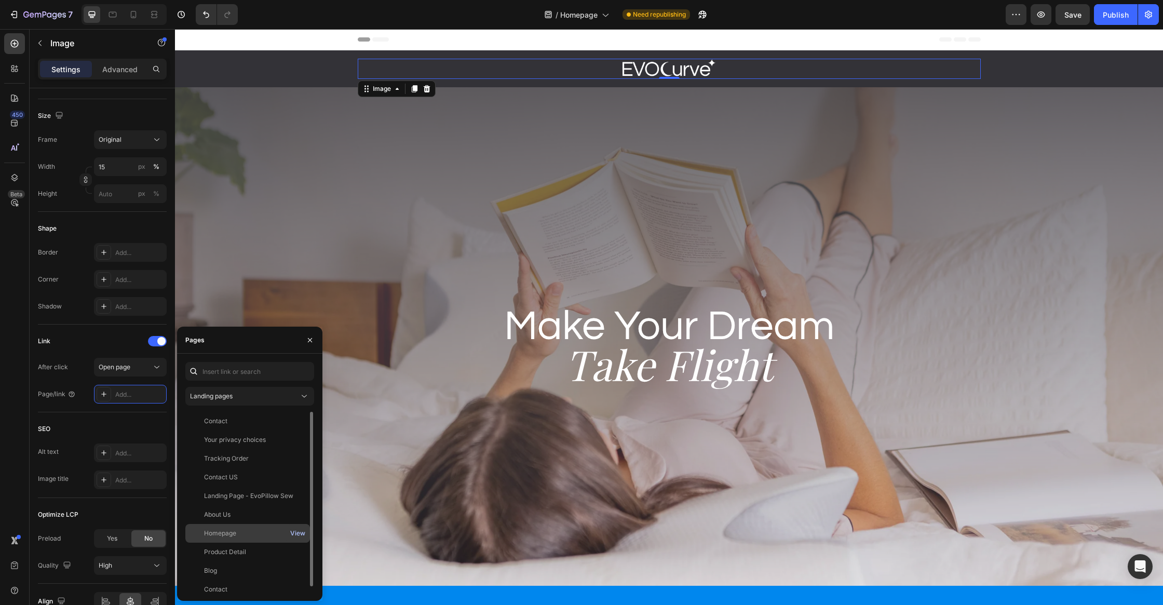
click at [295, 537] on div "View" at bounding box center [297, 532] width 15 height 9
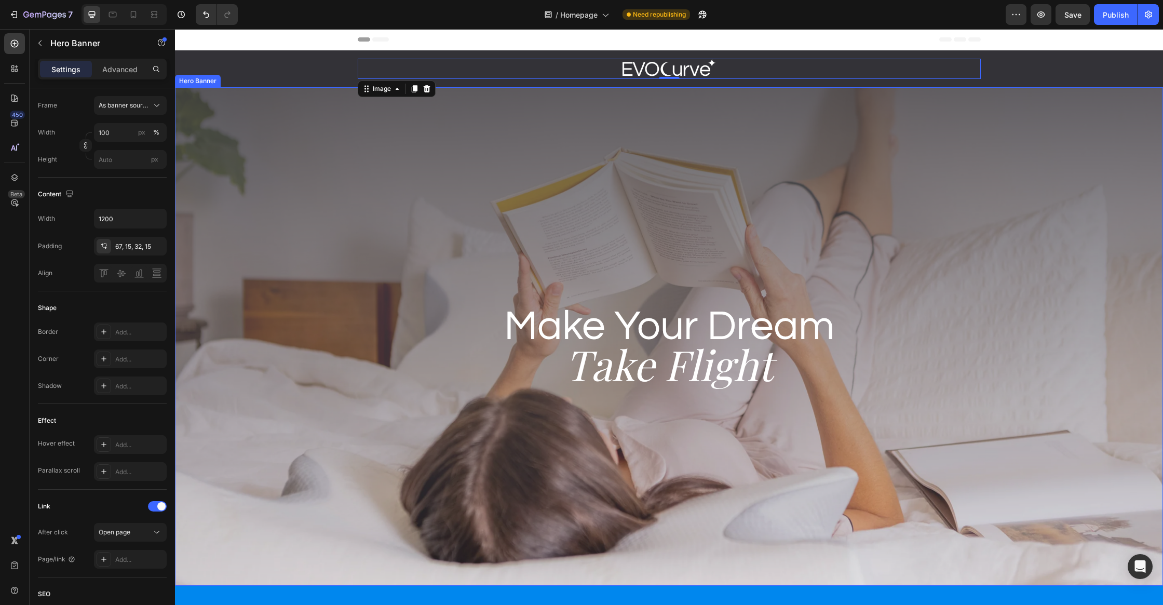
click at [722, 110] on div "Background Image" at bounding box center [669, 336] width 988 height 498
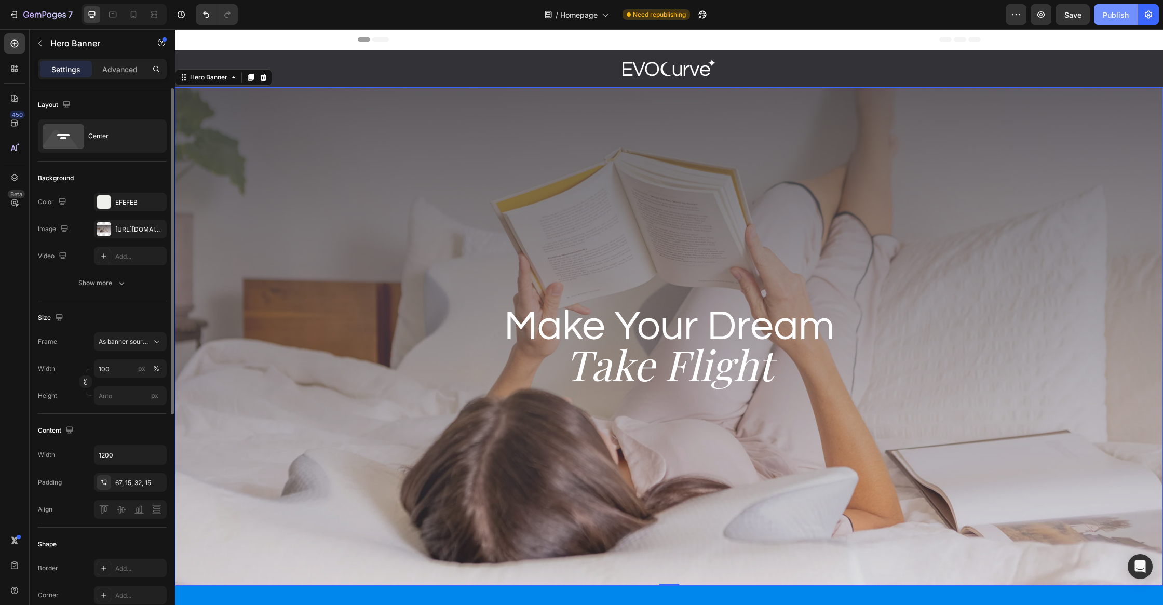
click at [1127, 19] on div "Publish" at bounding box center [1116, 14] width 26 height 11
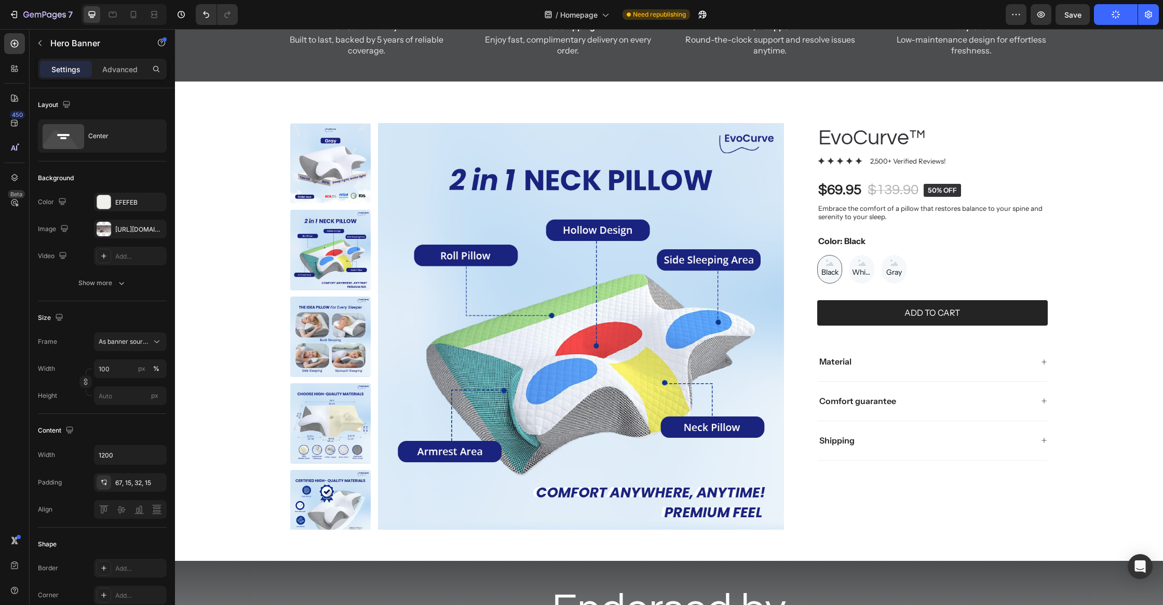
scroll to position [673, 0]
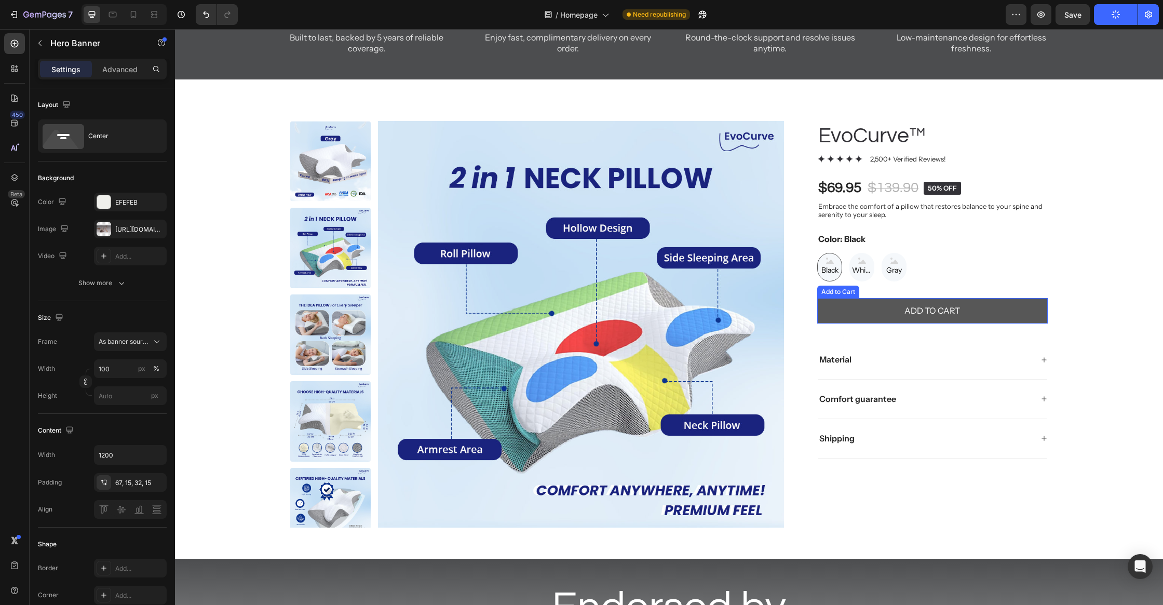
click at [997, 323] on button "Add to cart" at bounding box center [932, 310] width 230 height 25
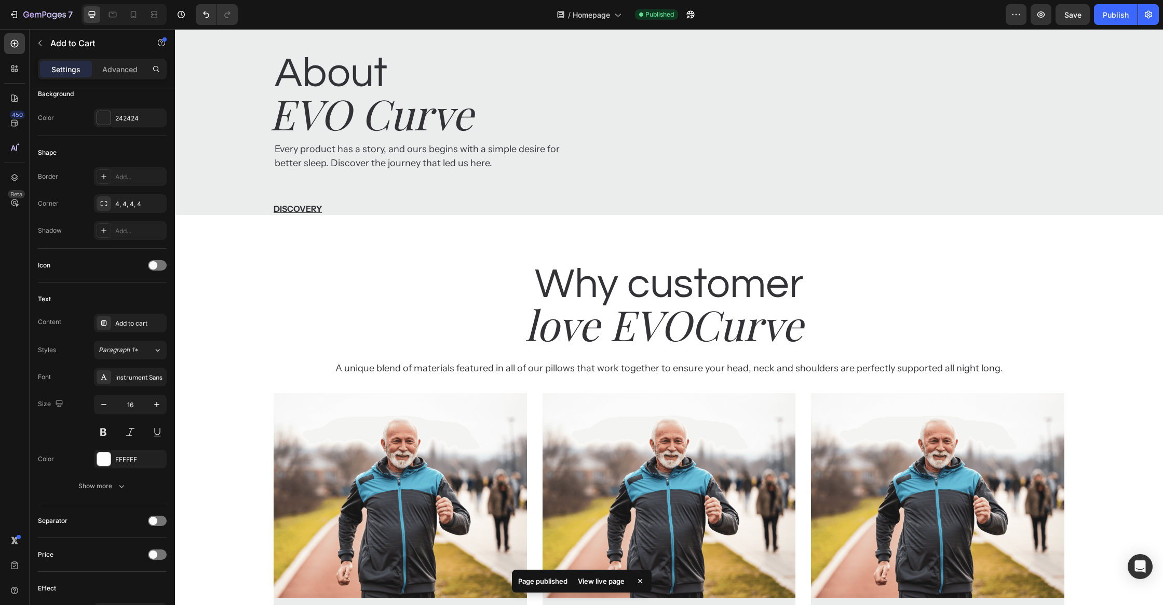
scroll to position [1568, 0]
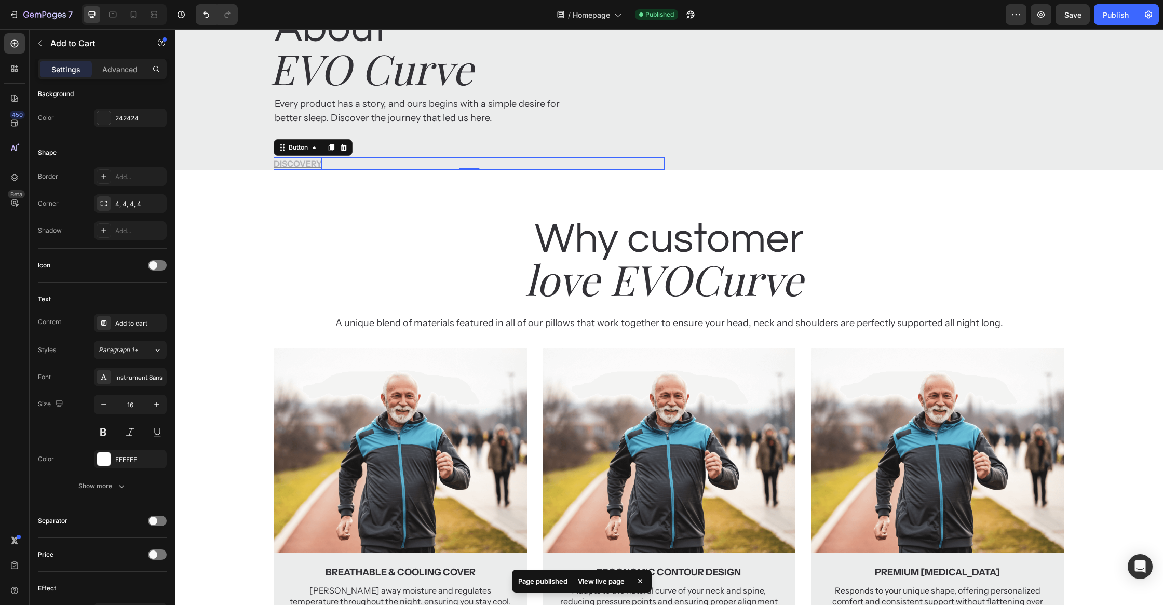
click at [291, 160] on p "Discovery" at bounding box center [298, 163] width 48 height 12
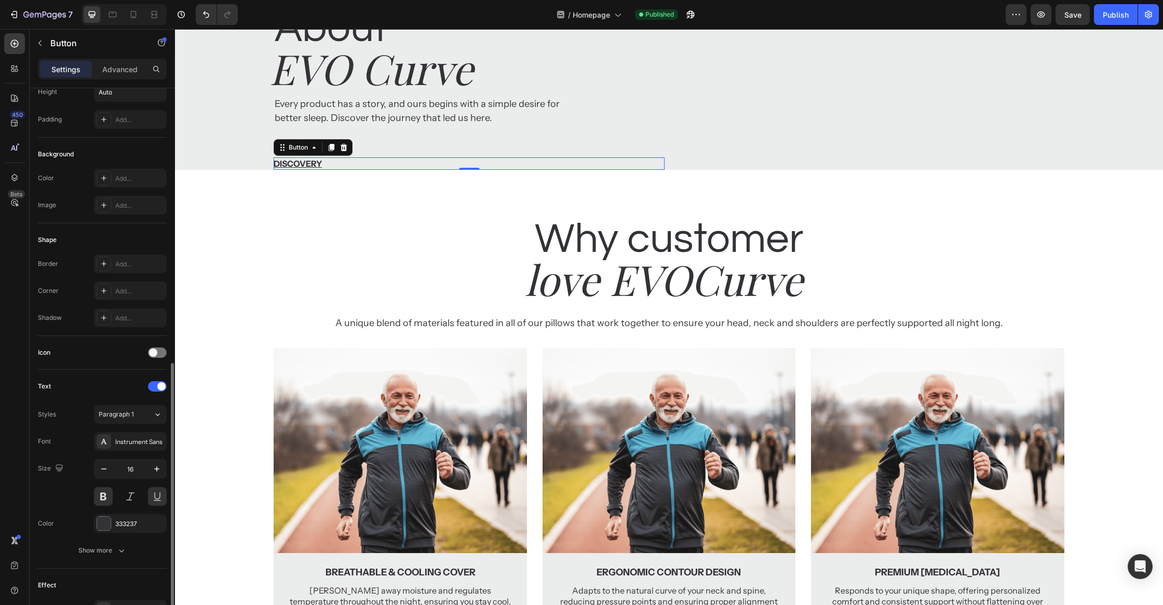
scroll to position [196, 0]
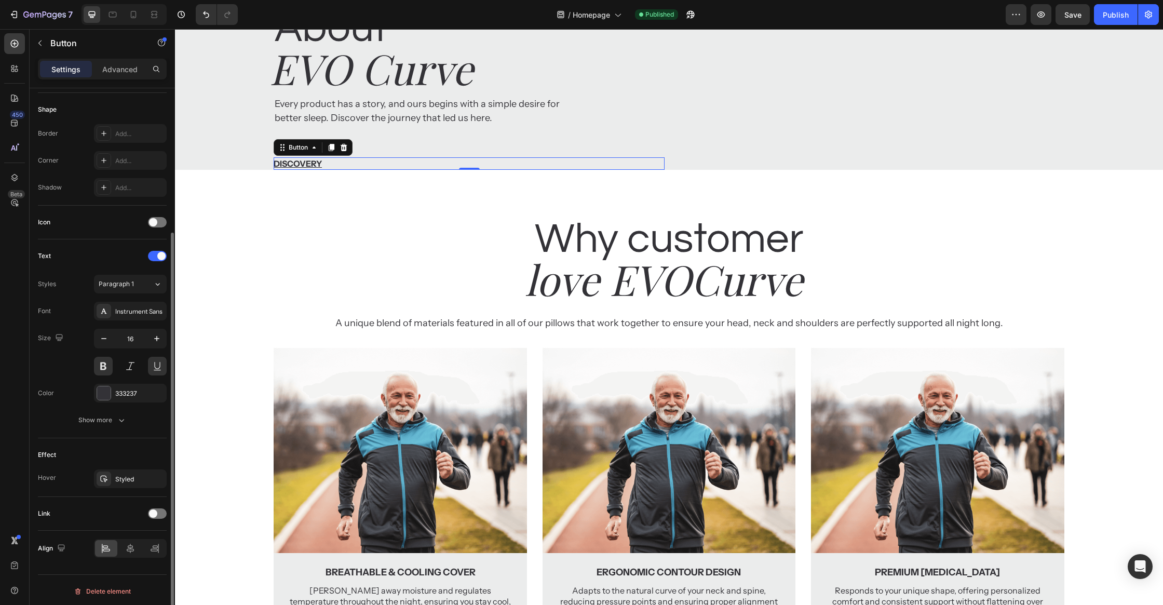
click at [158, 519] on div "Link" at bounding box center [102, 514] width 129 height 34
click at [158, 516] on div "Link" at bounding box center [102, 513] width 129 height 17
click at [157, 513] on div at bounding box center [157, 513] width 19 height 10
click at [131, 535] on div "Open page" at bounding box center [125, 539] width 53 height 9
click at [127, 562] on div "Add..." at bounding box center [139, 566] width 49 height 9
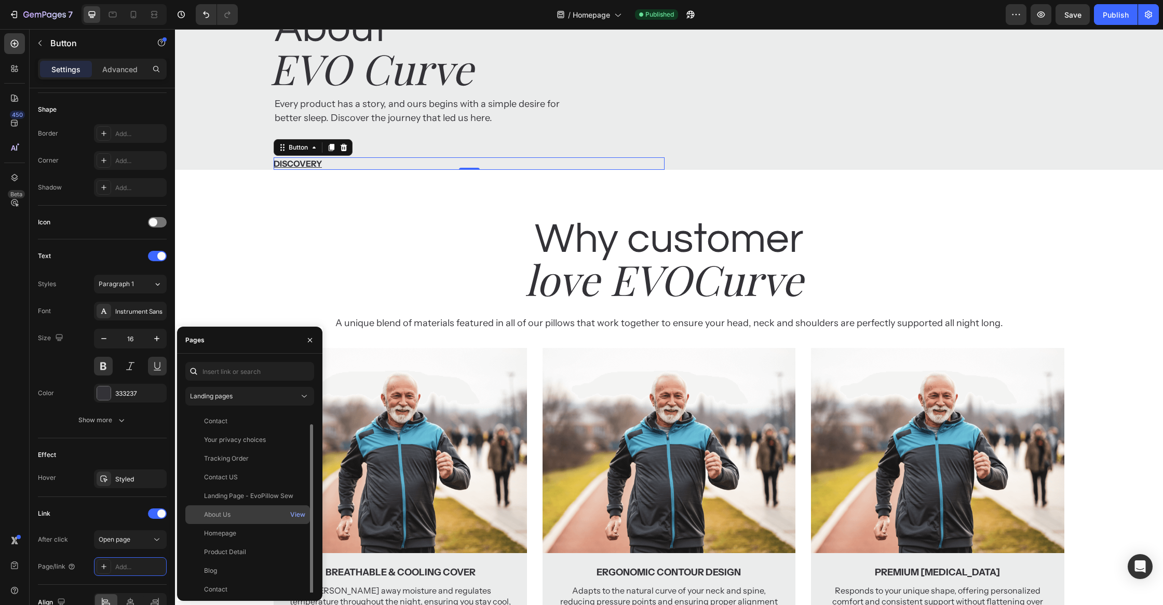
scroll to position [6, 0]
click at [253, 509] on div "About Us" at bounding box center [247, 508] width 116 height 9
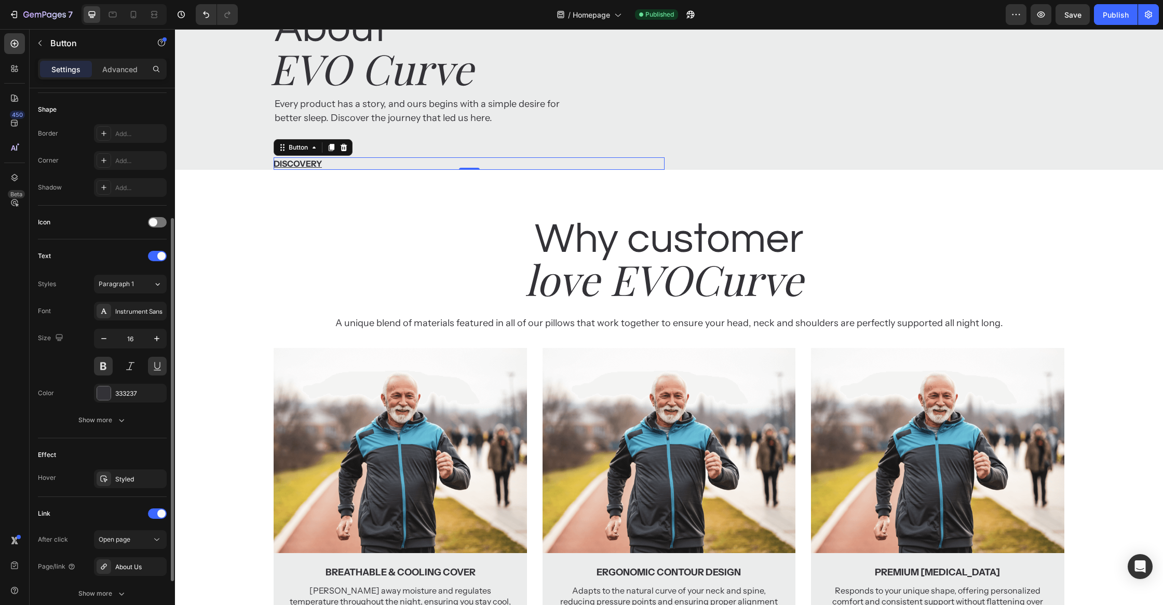
click at [72, 499] on div "Link After click Open page Page/link About Us Show more" at bounding box center [102, 554] width 129 height 115
click at [313, 162] on p "Discovery" at bounding box center [298, 163] width 48 height 12
click at [355, 170] on div "About Heading EVO Curve Heading Every product has a story, and ours begins with…" at bounding box center [469, 54] width 391 height 232
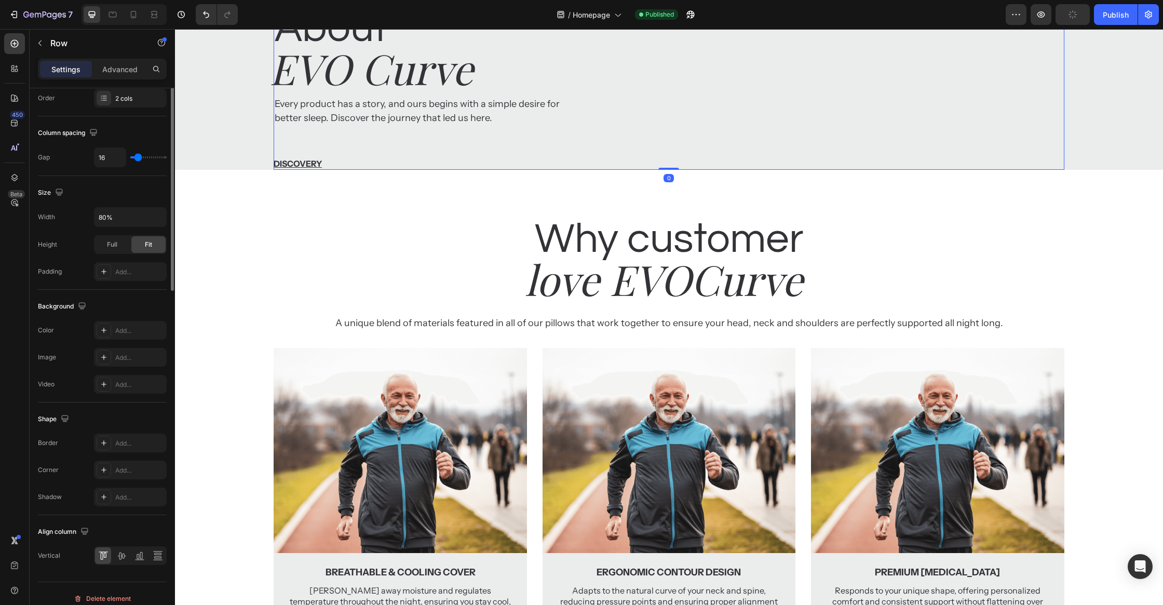
scroll to position [0, 0]
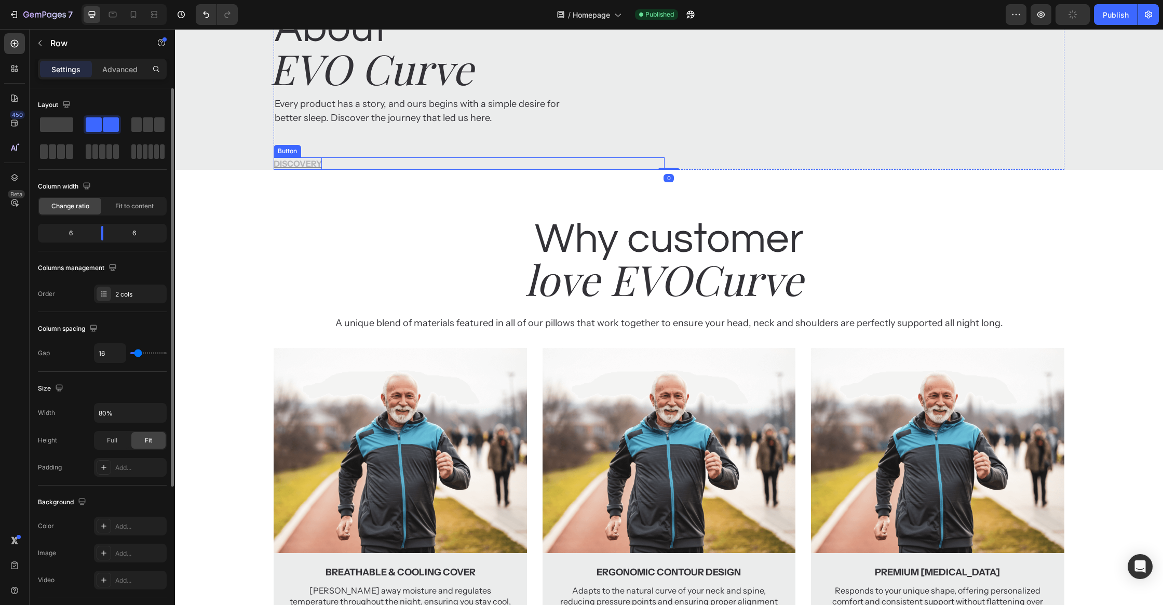
click at [295, 166] on p "Discovery" at bounding box center [298, 163] width 48 height 12
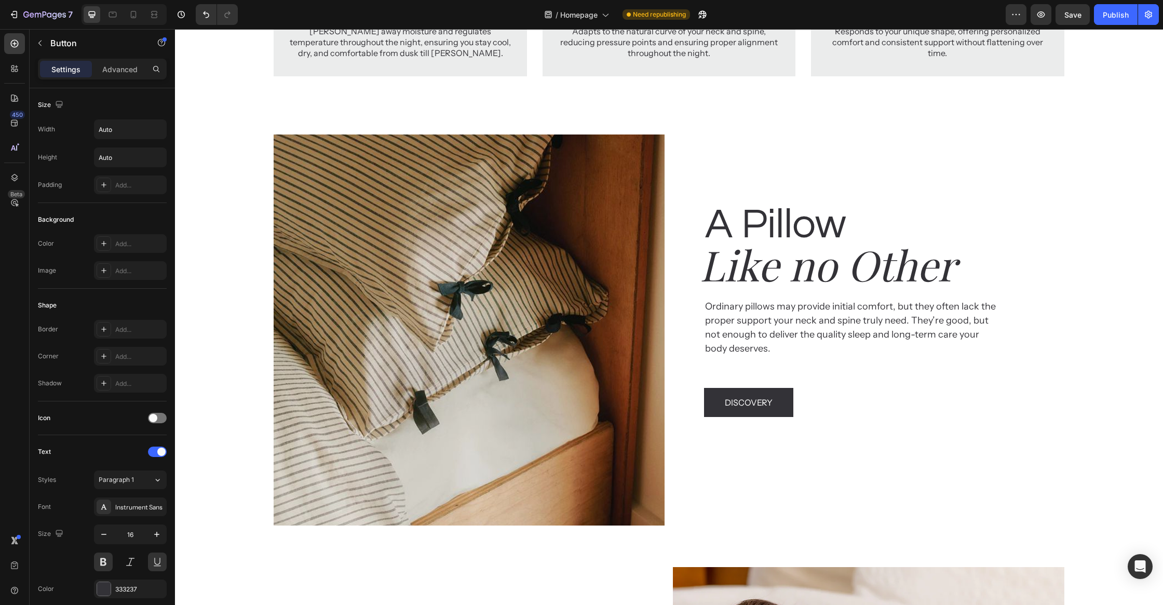
scroll to position [2311, 0]
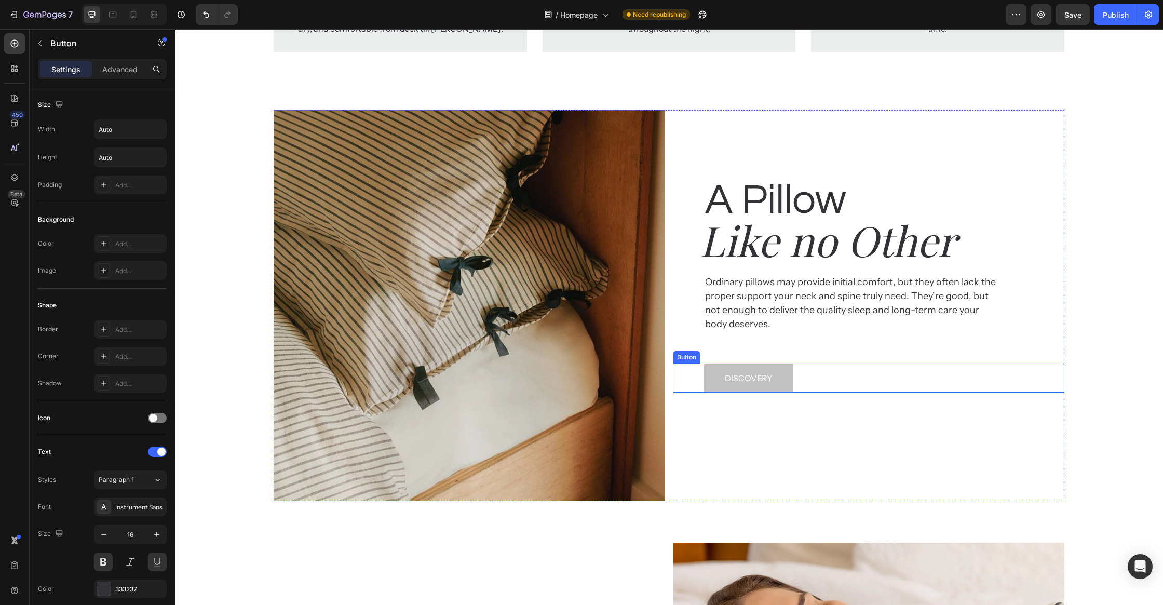
click at [787, 375] on button "Discovery" at bounding box center [748, 377] width 89 height 29
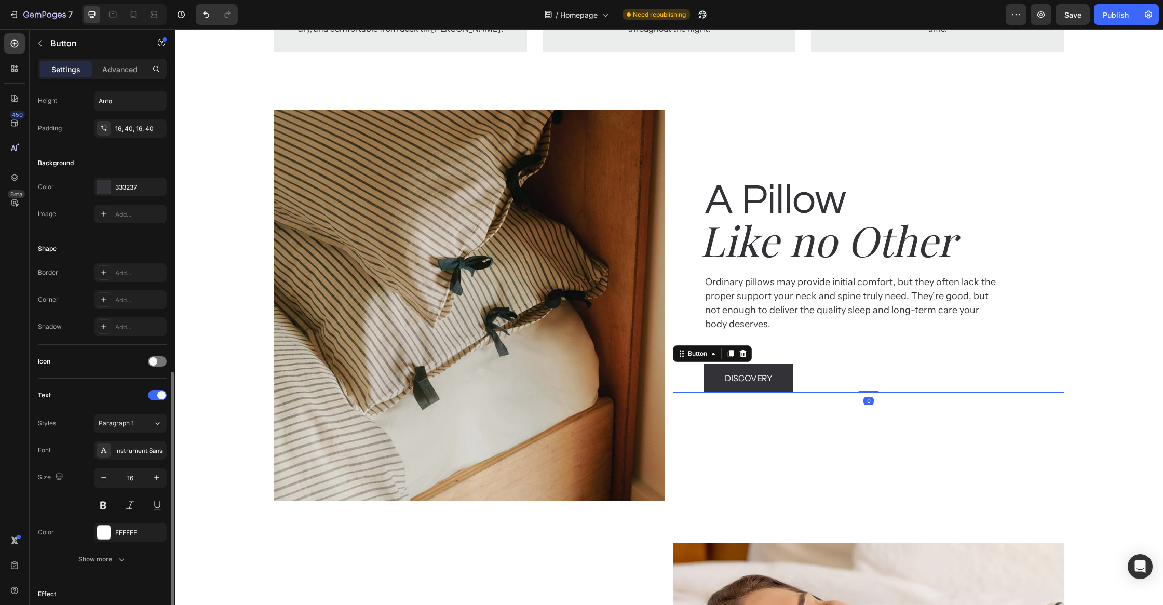
scroll to position [196, 0]
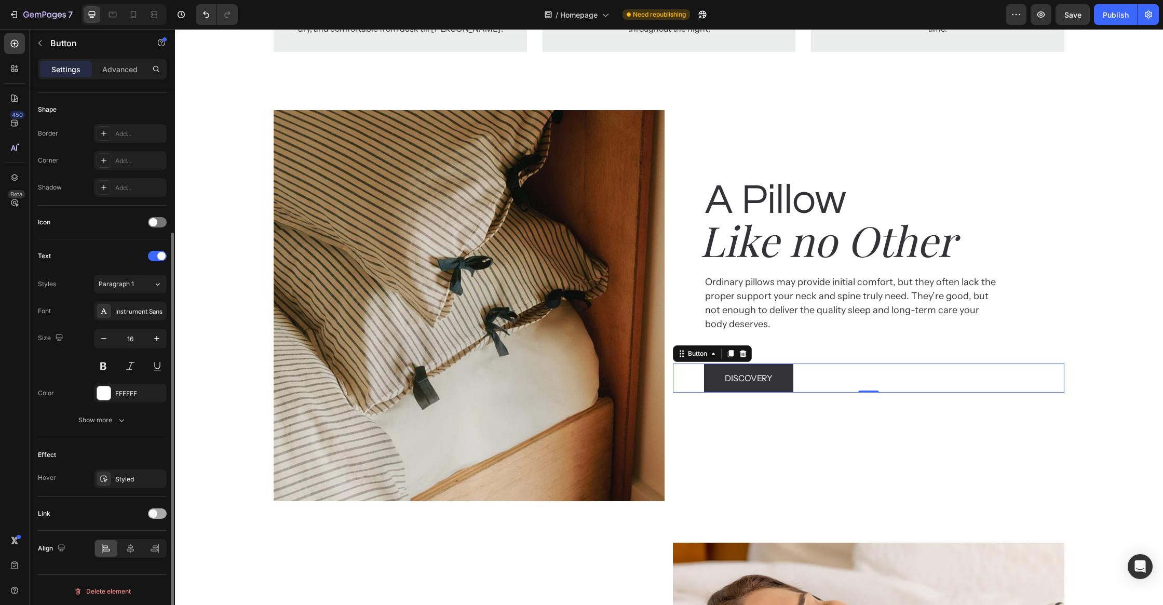
click at [166, 509] on div at bounding box center [157, 513] width 19 height 8
click at [131, 562] on div "Add..." at bounding box center [139, 566] width 49 height 9
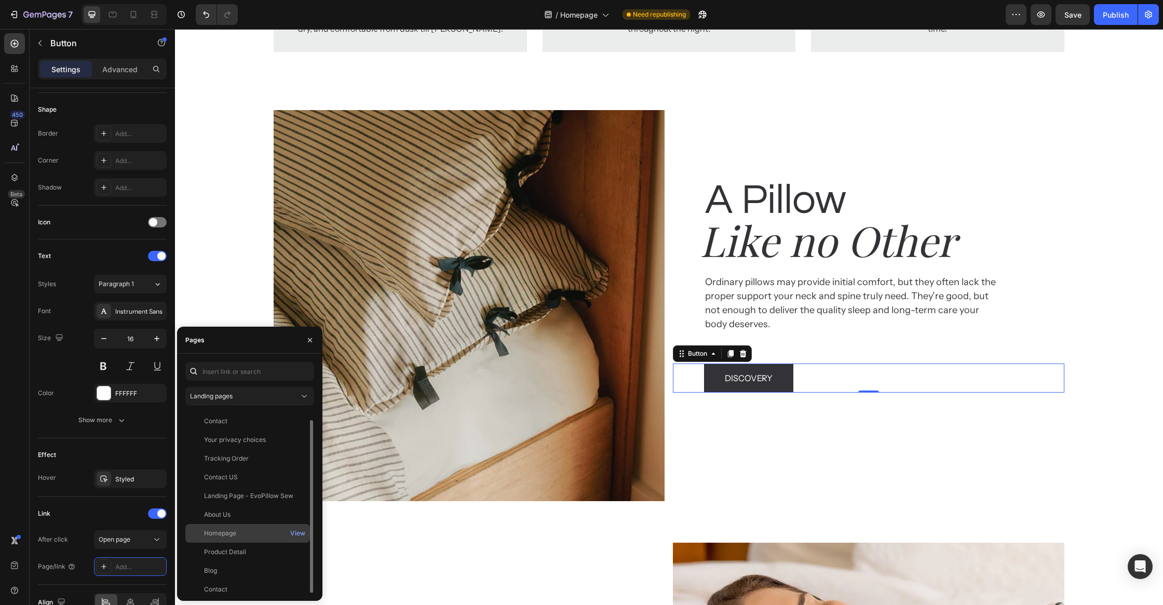
scroll to position [6, 0]
click at [228, 555] on div "Product Detail View" at bounding box center [247, 564] width 125 height 19
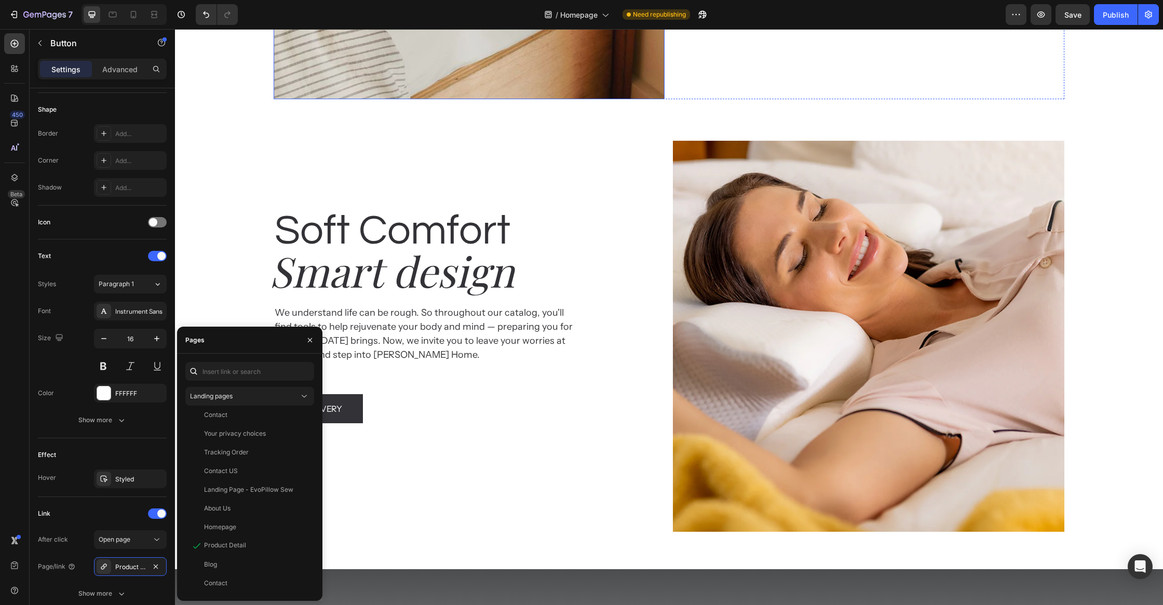
scroll to position [2750, 0]
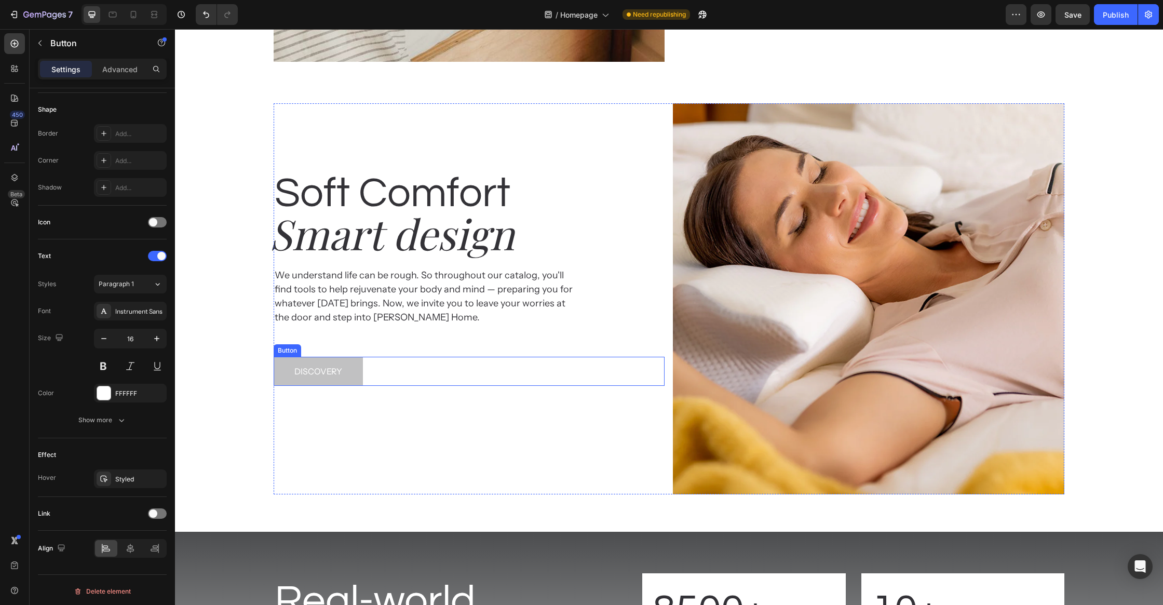
click at [362, 374] on button "Discovery" at bounding box center [318, 371] width 89 height 29
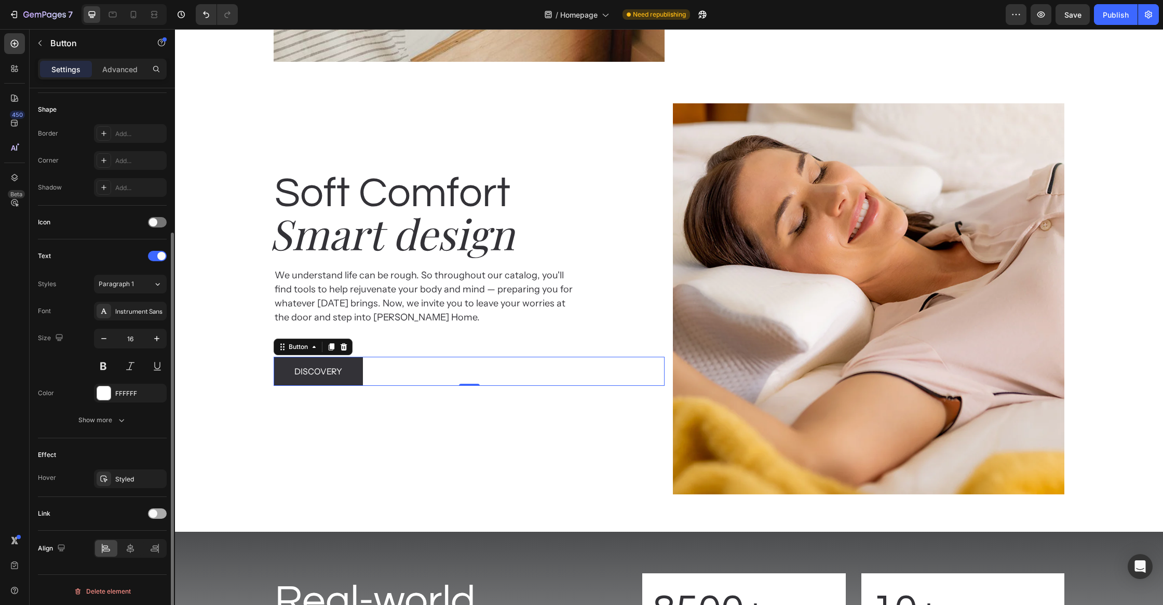
click at [156, 511] on span at bounding box center [153, 513] width 8 height 8
click at [130, 565] on div "Add..." at bounding box center [139, 566] width 49 height 9
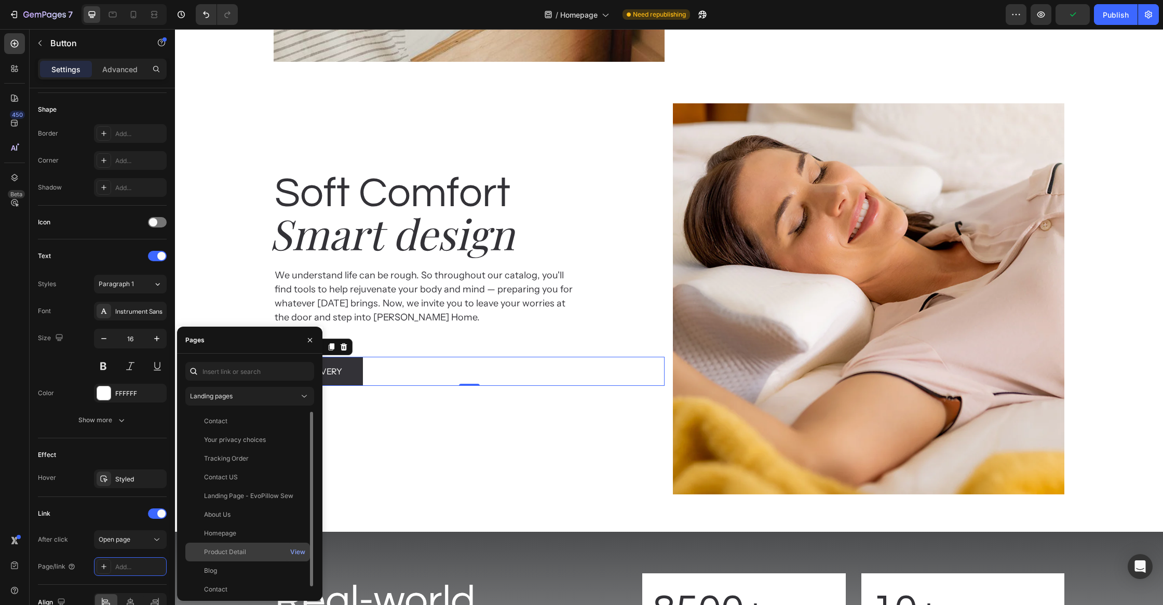
click at [242, 554] on div "Product Detail" at bounding box center [225, 551] width 42 height 9
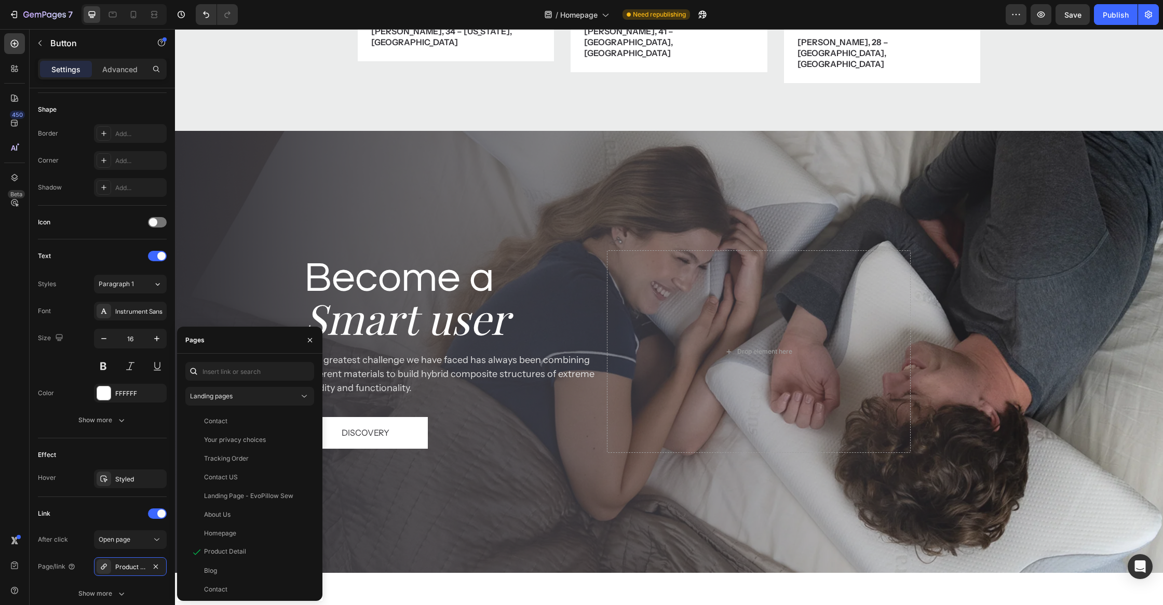
scroll to position [4029, 0]
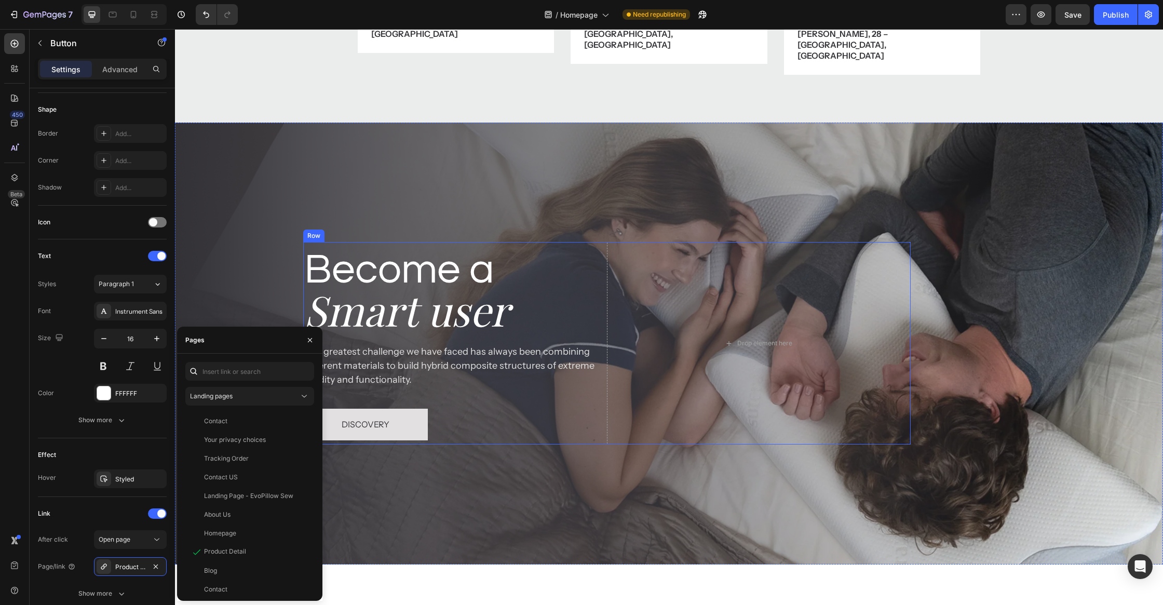
click at [404, 409] on button "Discovery" at bounding box center [365, 425] width 125 height 32
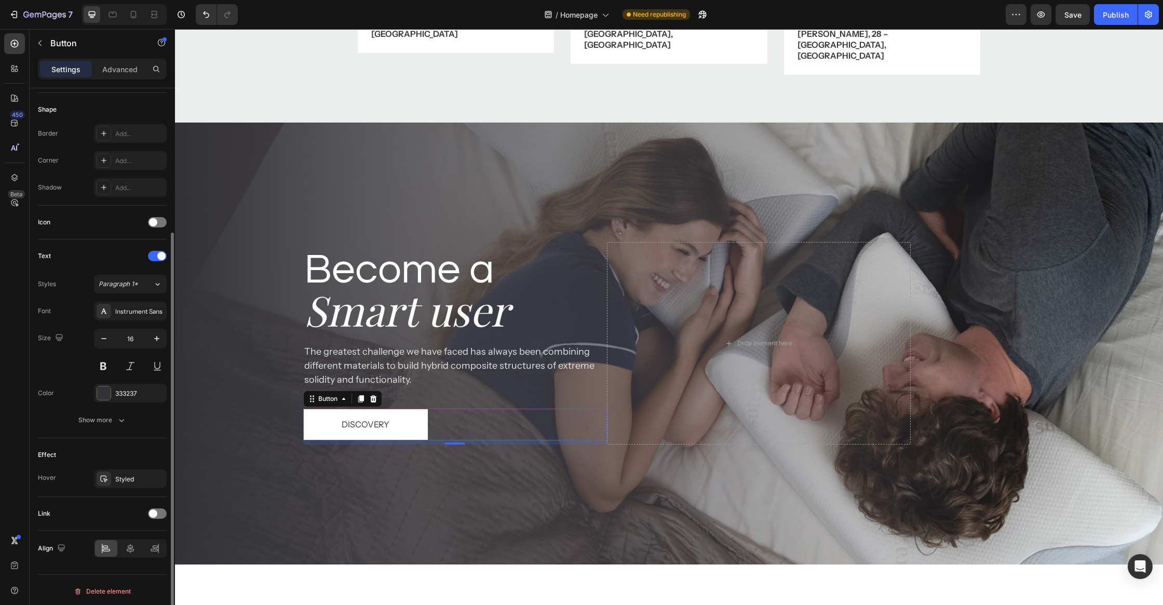
click at [154, 518] on div "Link" at bounding box center [102, 513] width 129 height 17
click at [154, 516] on div "Link" at bounding box center [102, 513] width 129 height 17
click at [154, 512] on span at bounding box center [153, 513] width 8 height 8
click at [132, 570] on div "Add..." at bounding box center [130, 566] width 73 height 19
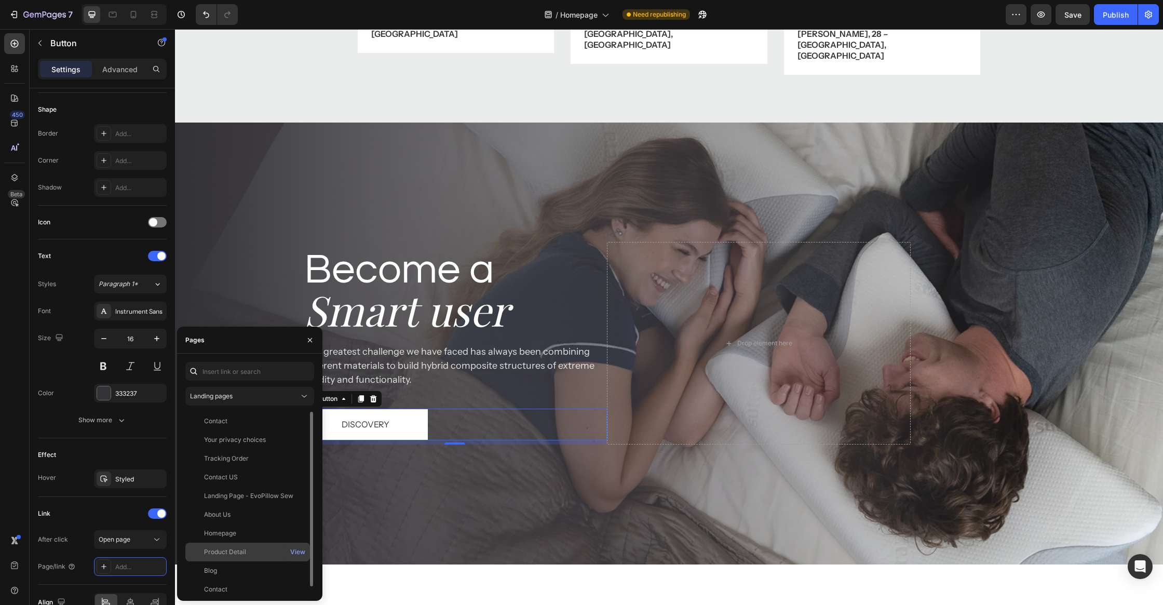
click at [253, 550] on div "Product Detail" at bounding box center [247, 551] width 116 height 9
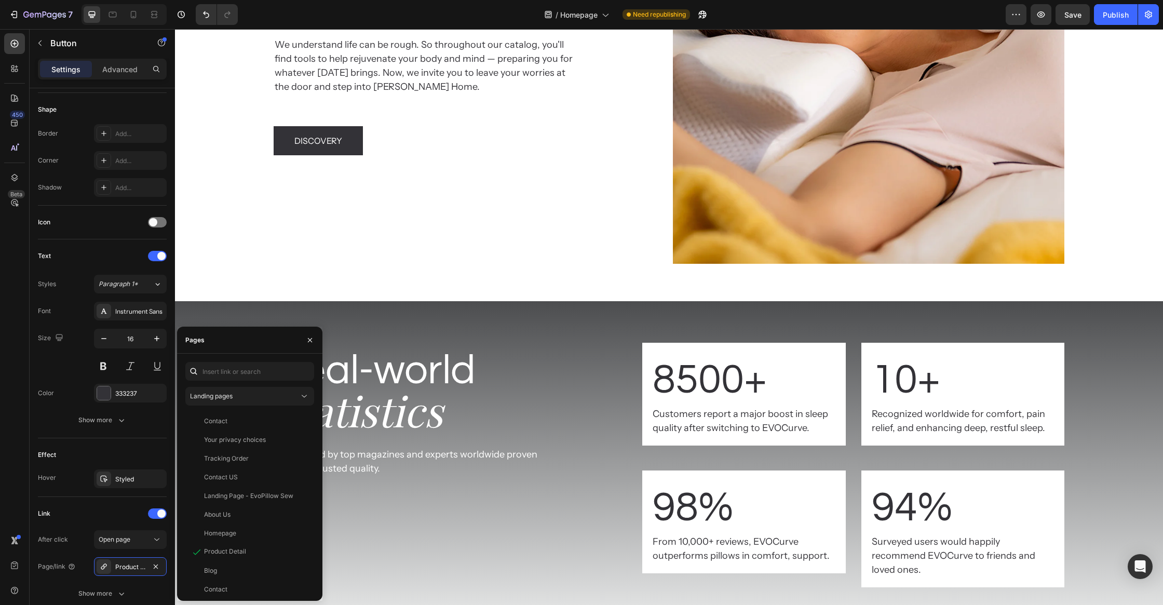
scroll to position [2890, 0]
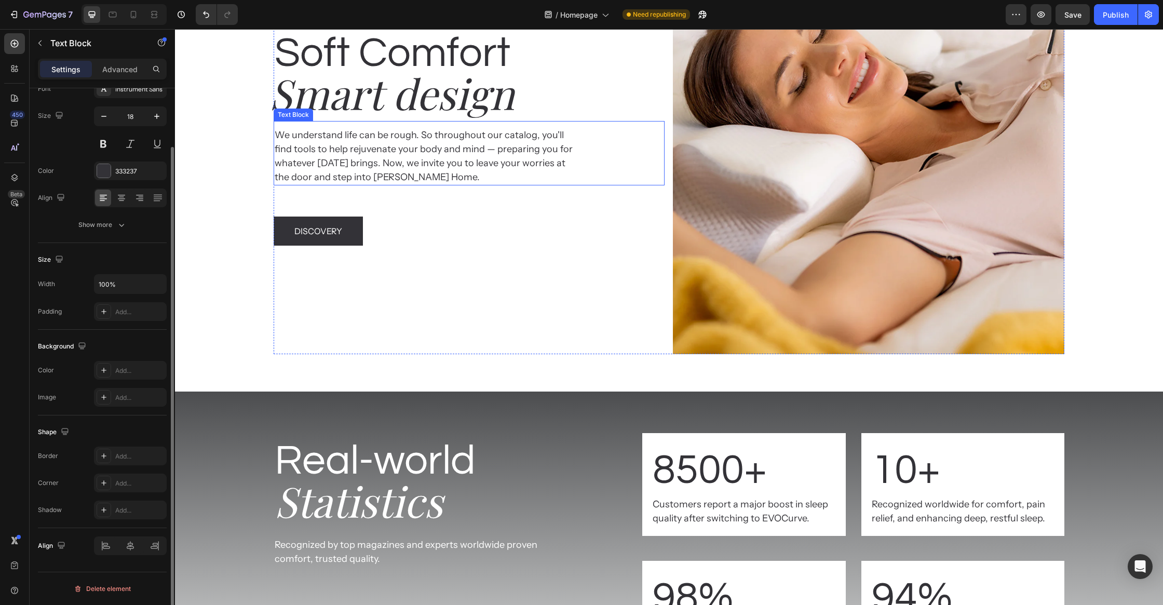
click at [661, 145] on div "We understand life can be rough. So throughout our catalog, you'll find tools t…" at bounding box center [469, 153] width 391 height 64
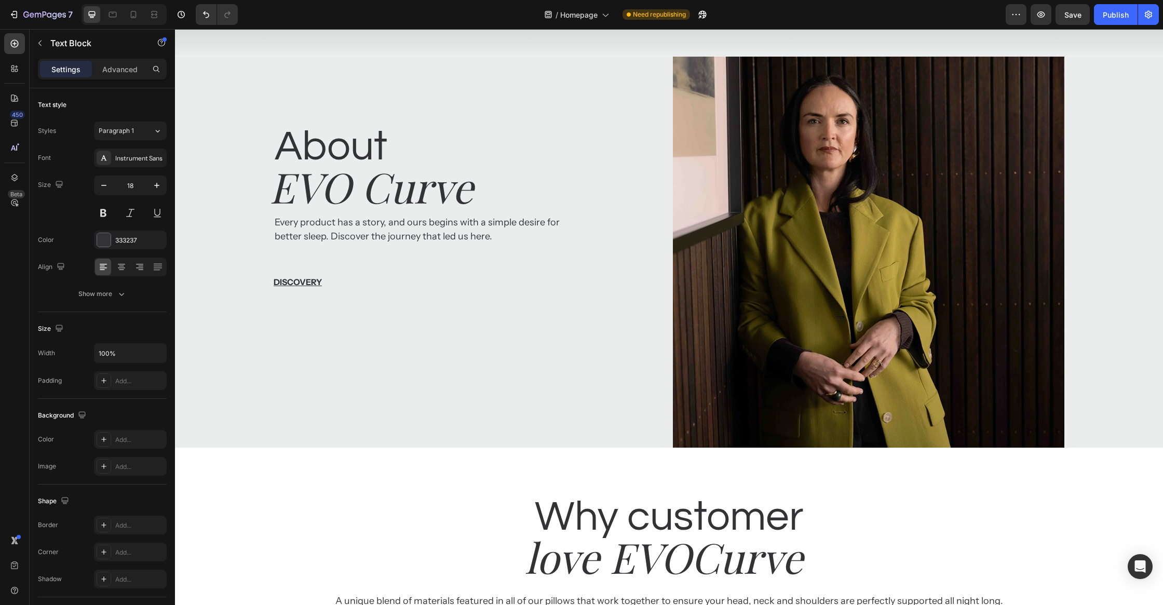
scroll to position [1382, 0]
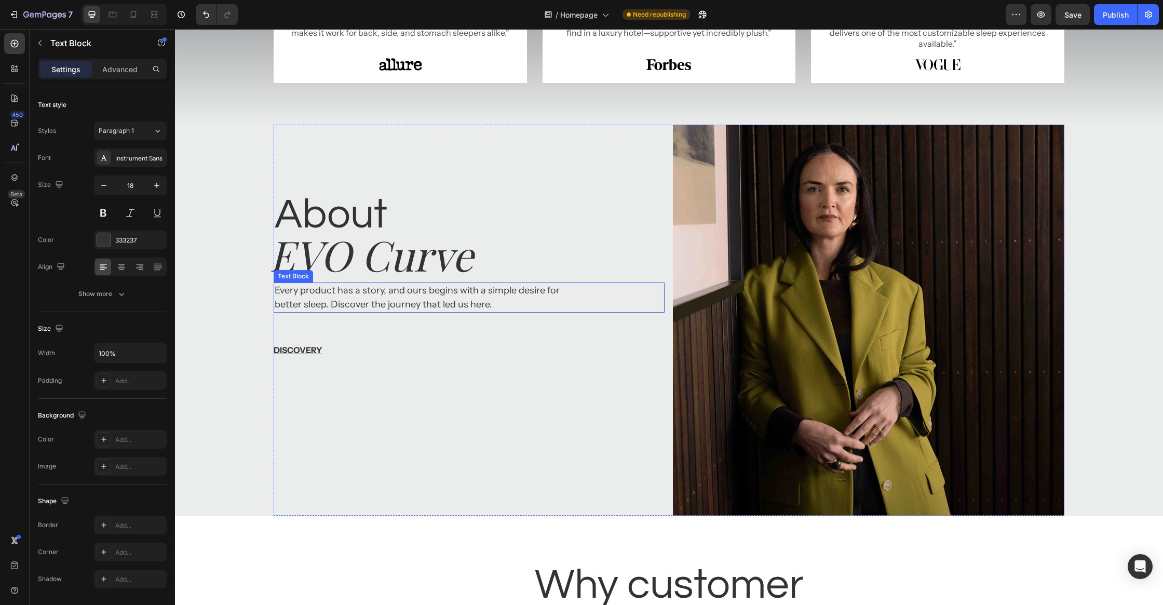
click at [495, 288] on p "Every product has a story, and ours begins with a simple desire for better slee…" at bounding box center [428, 297] width 306 height 28
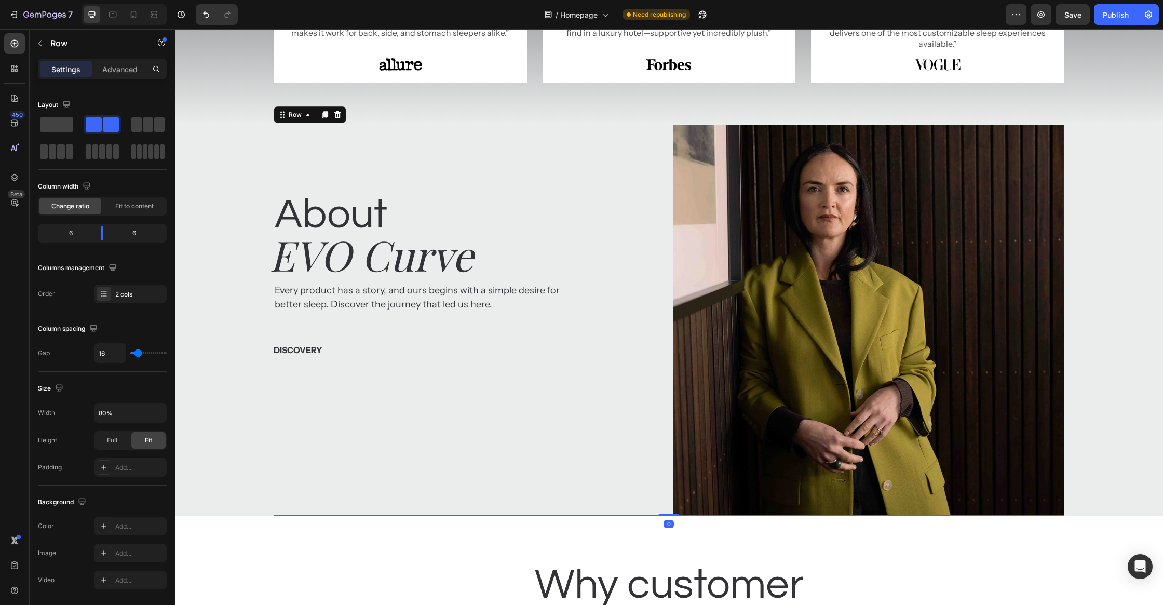
click at [425, 324] on div "Discovery Button" at bounding box center [469, 334] width 391 height 44
click at [309, 350] on p "Discovery" at bounding box center [298, 350] width 48 height 12
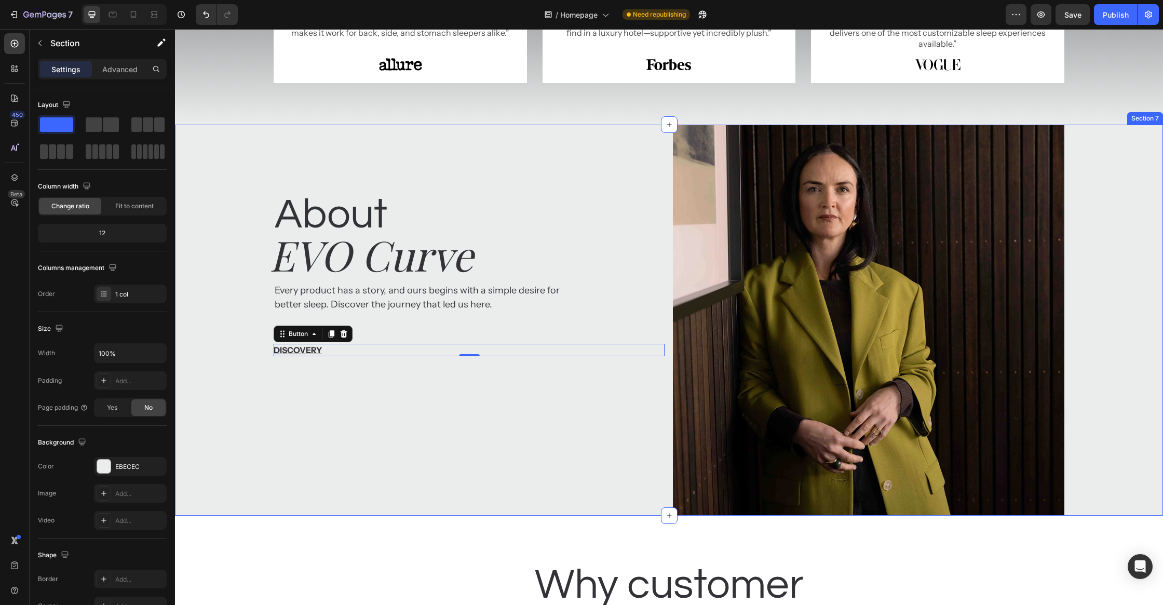
click at [242, 463] on div "About Heading EVO Curve Heading Every product has a story, and ours begins with…" at bounding box center [669, 320] width 988 height 391
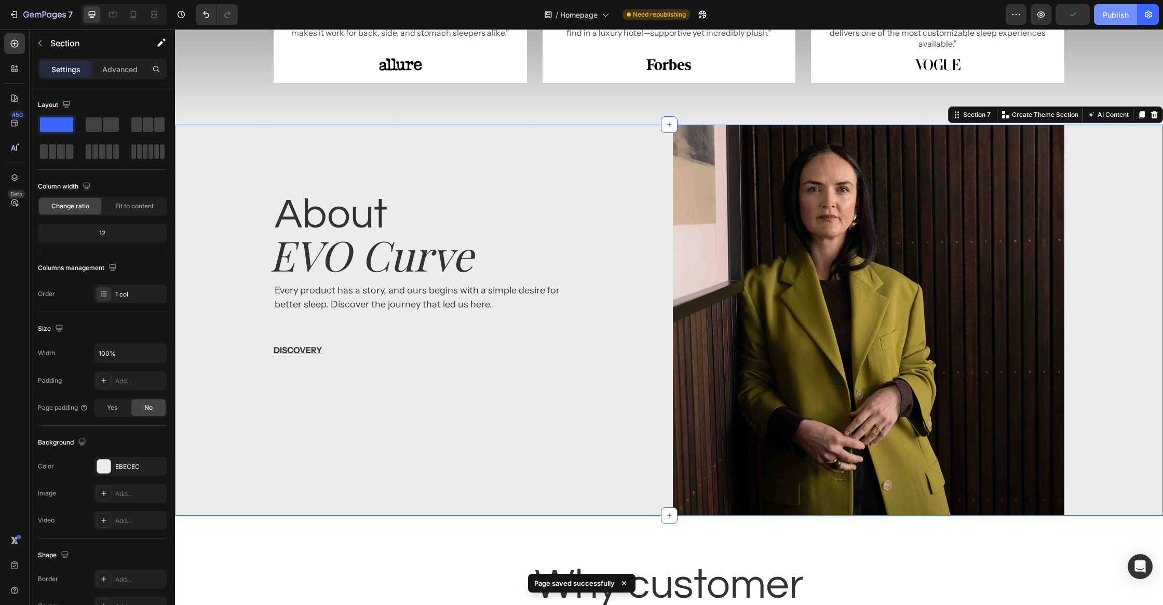
click at [1126, 7] on button "Publish" at bounding box center [1116, 14] width 44 height 21
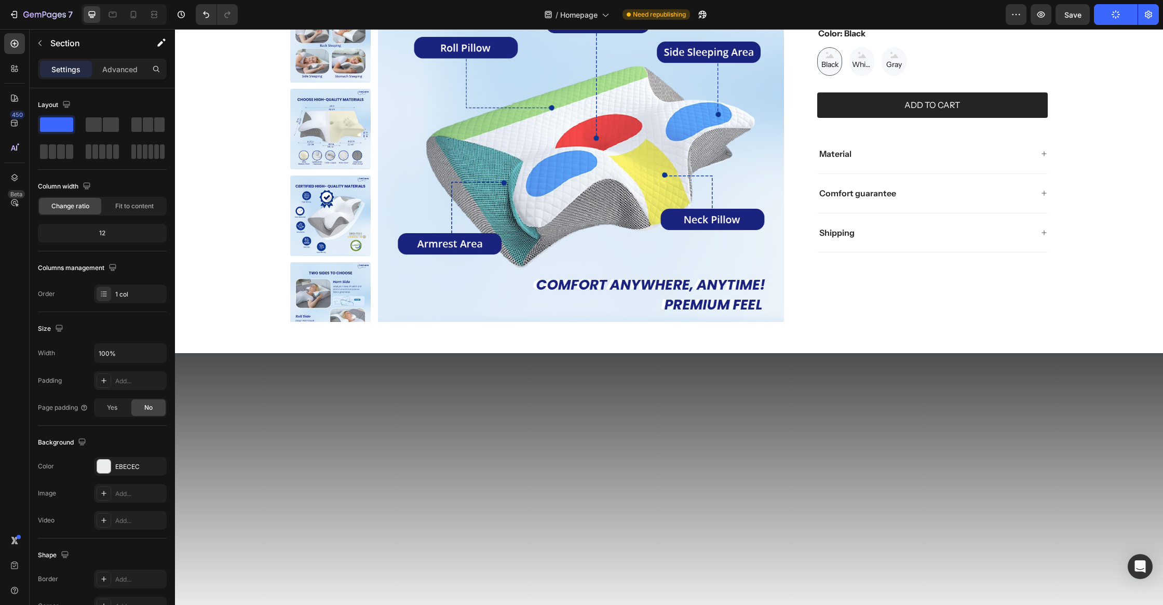
scroll to position [0, 0]
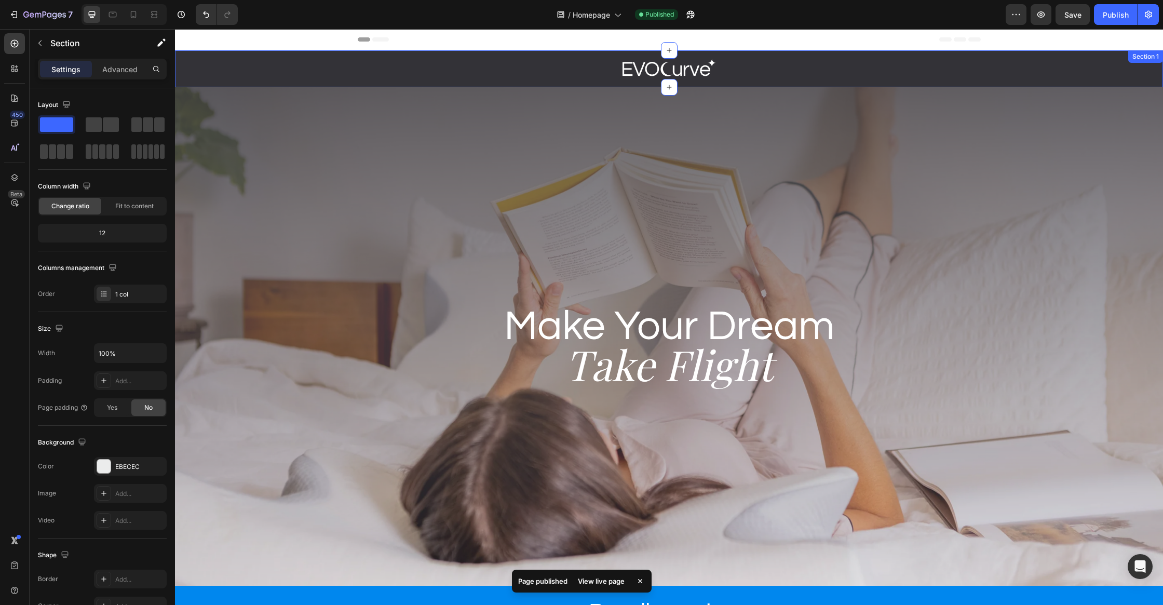
click at [563, 75] on div at bounding box center [669, 69] width 623 height 20
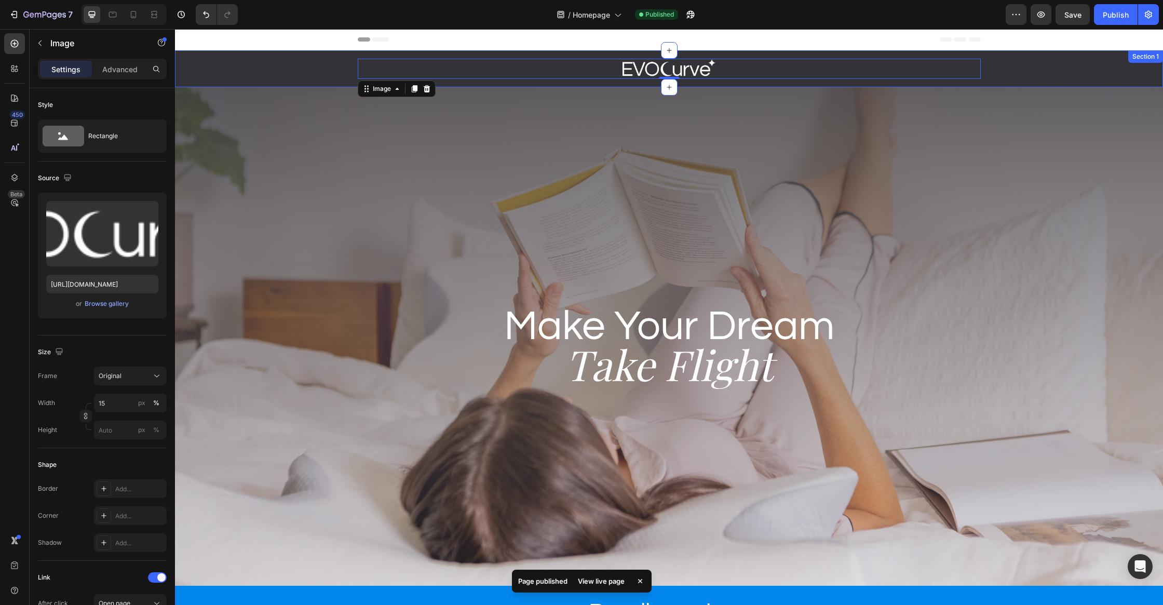
click at [278, 63] on div "Image 0 Row" at bounding box center [669, 69] width 988 height 20
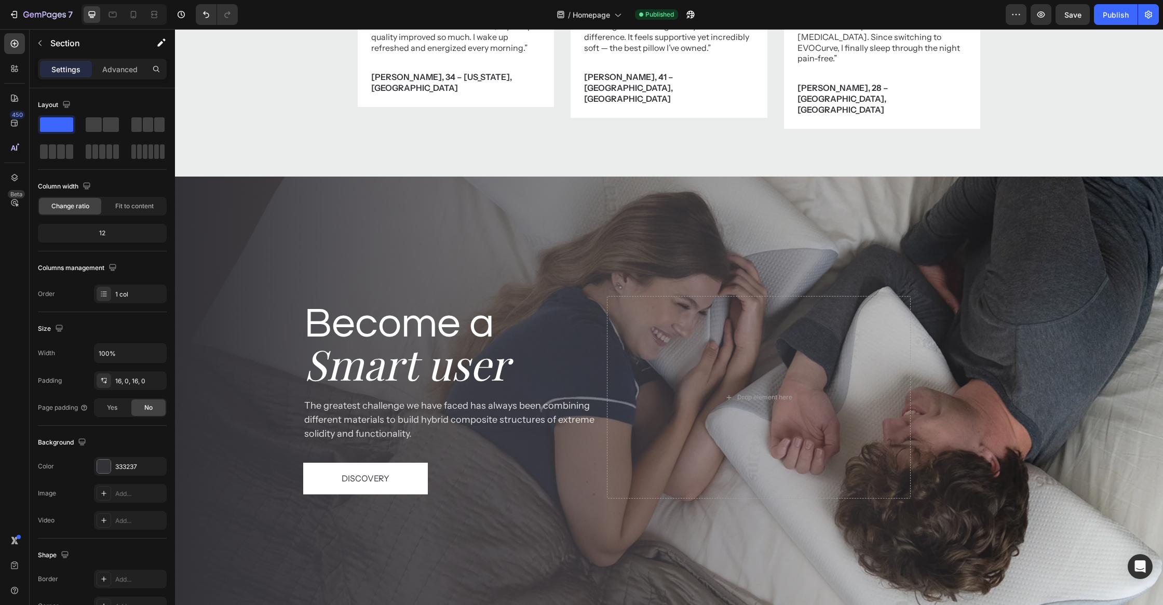
scroll to position [3974, 0]
click at [482, 177] on div "Background Image" at bounding box center [669, 398] width 988 height 442
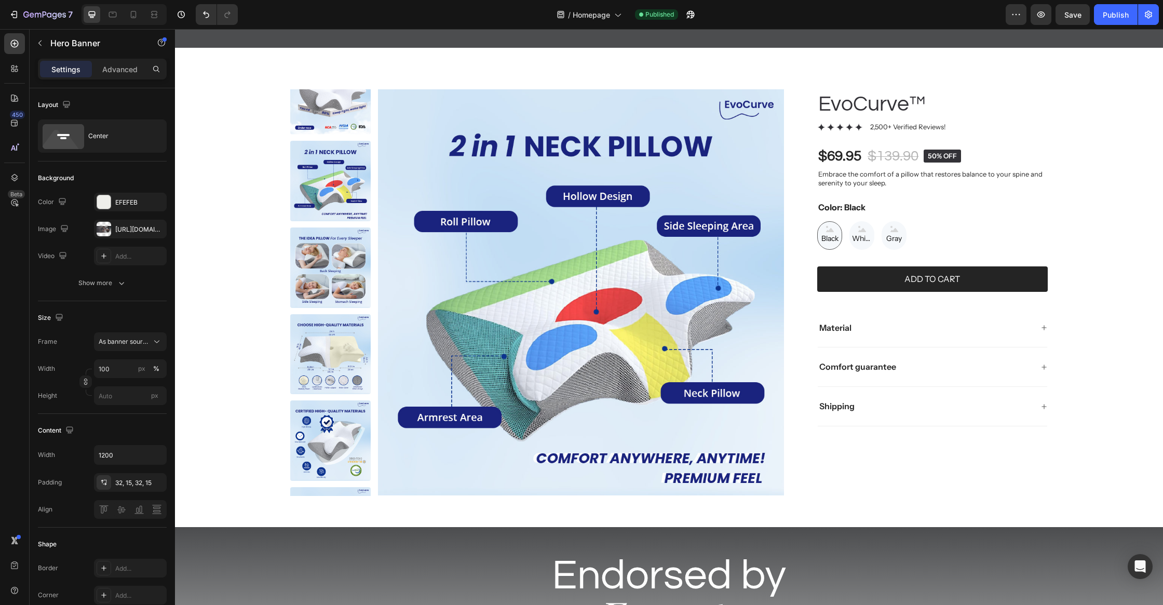
scroll to position [0, 0]
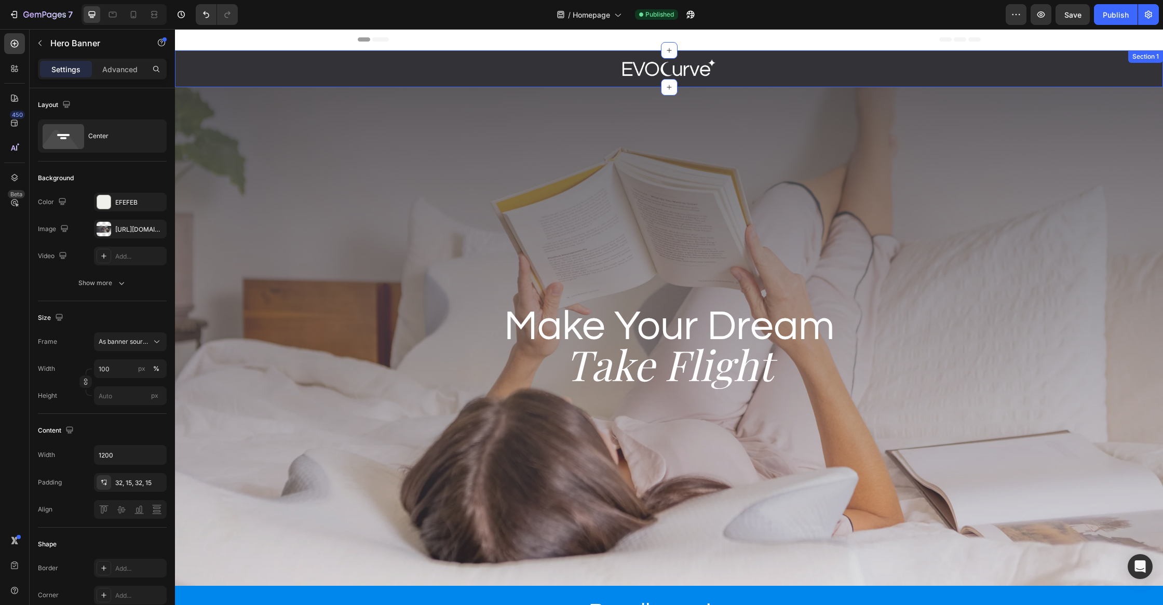
click at [383, 75] on div at bounding box center [669, 69] width 623 height 20
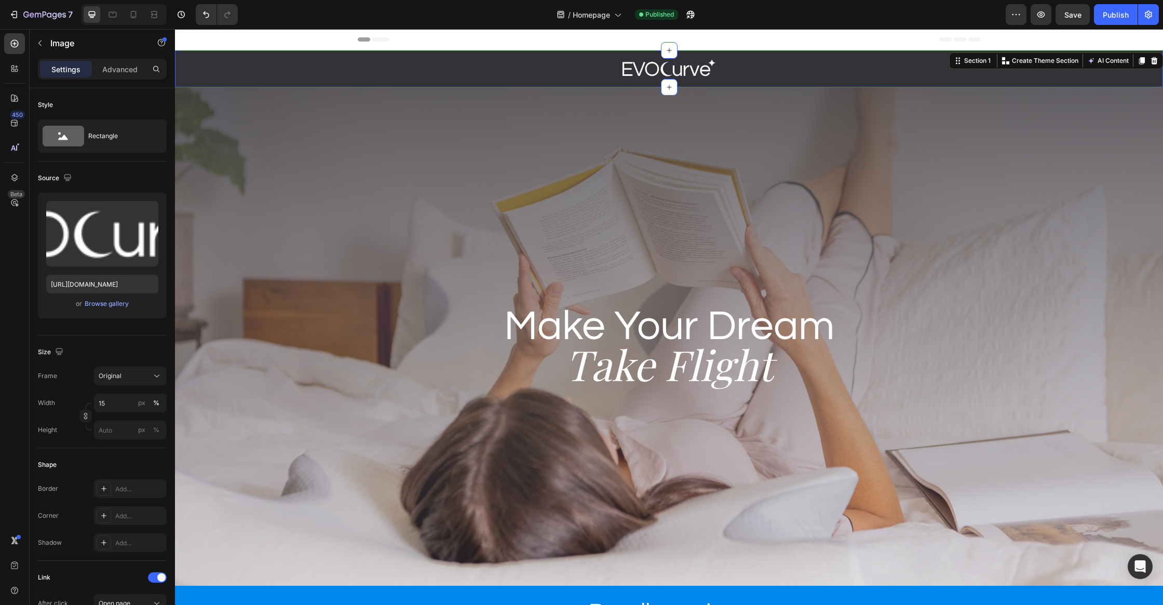
click at [318, 73] on div "Image Row" at bounding box center [669, 69] width 988 height 20
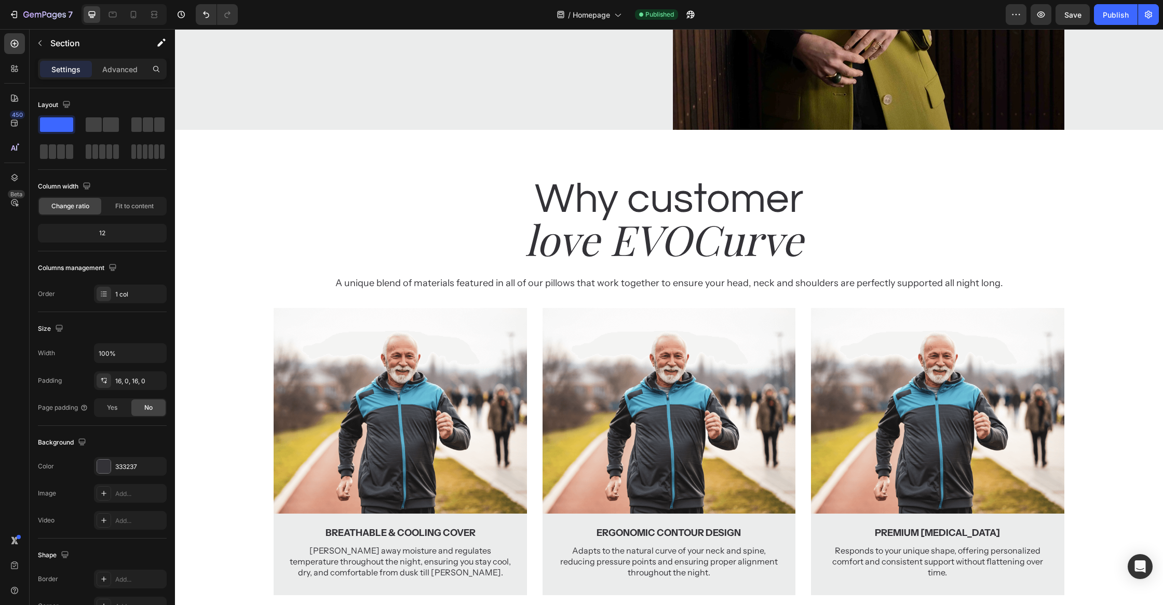
scroll to position [1718, 0]
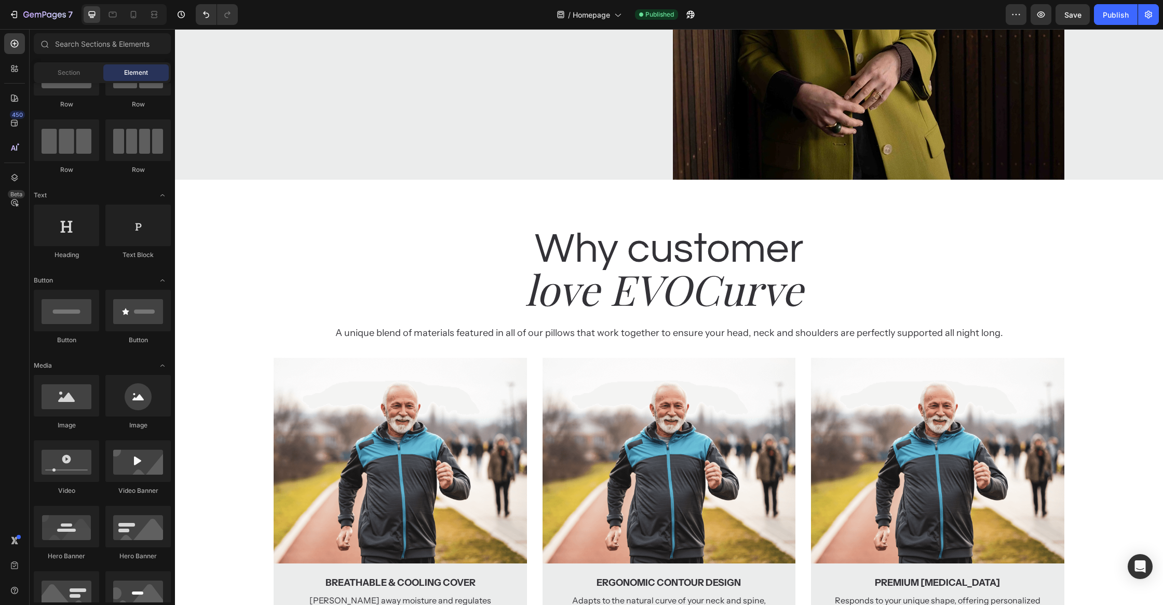
click at [1017, 222] on h2 "Why customer" at bounding box center [669, 249] width 988 height 56
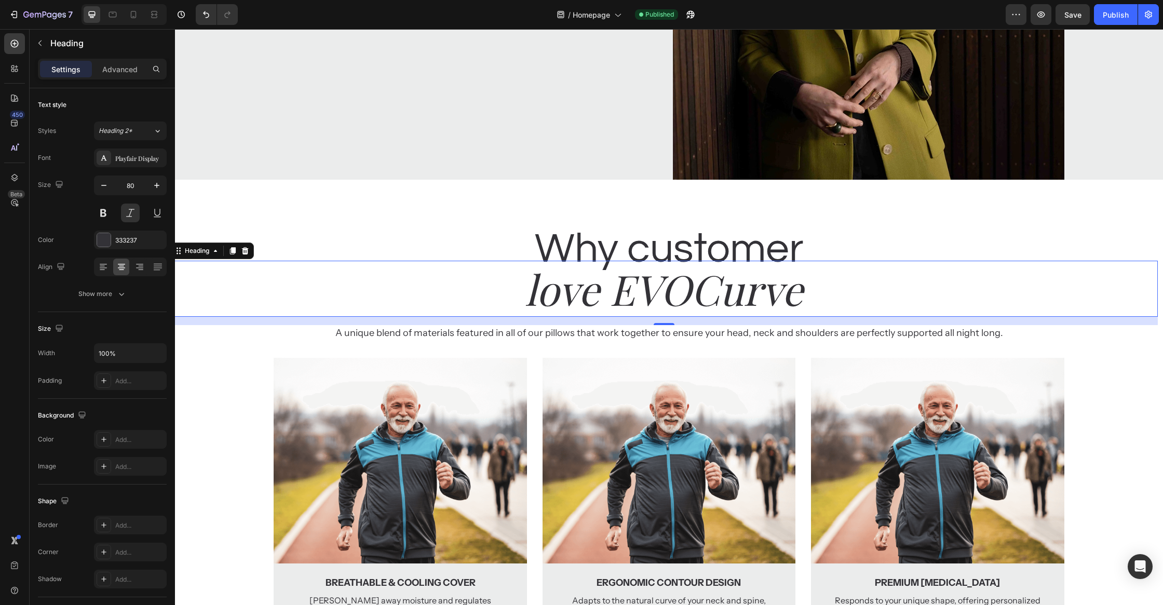
click at [1081, 284] on h2 "love EVOCurve" at bounding box center [664, 289] width 988 height 56
click at [1119, 336] on p "A unique blend of materials featured in all of our pillows that work together t…" at bounding box center [668, 333] width 903 height 14
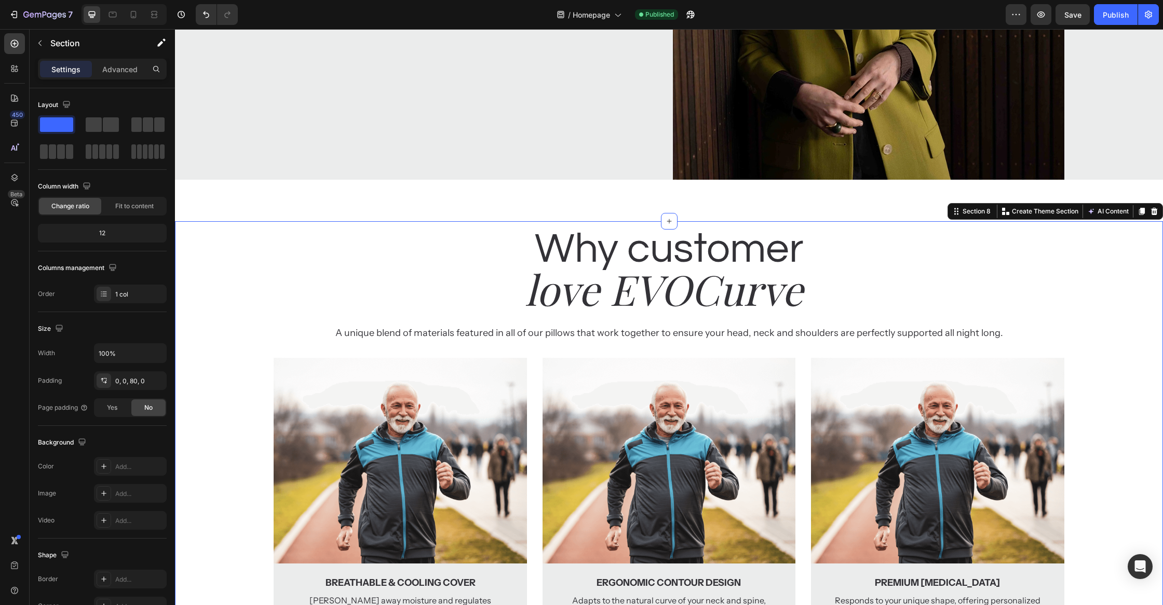
click at [215, 391] on div "Why customer Heading love EVOCurve Heading A unique blend of materials featured…" at bounding box center [669, 433] width 988 height 424
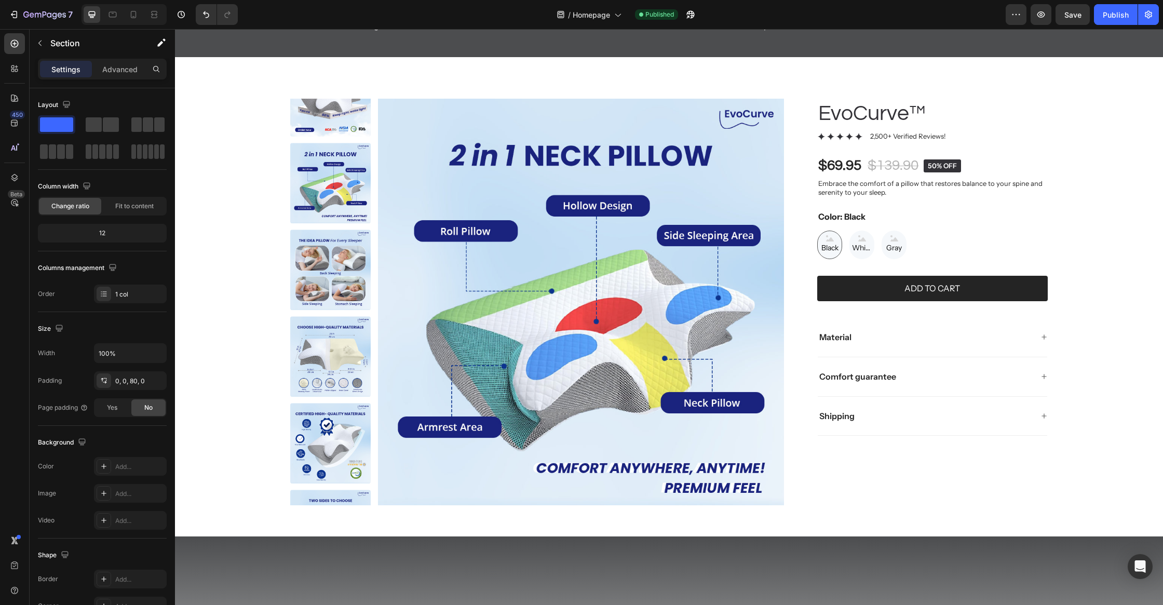
scroll to position [0, 0]
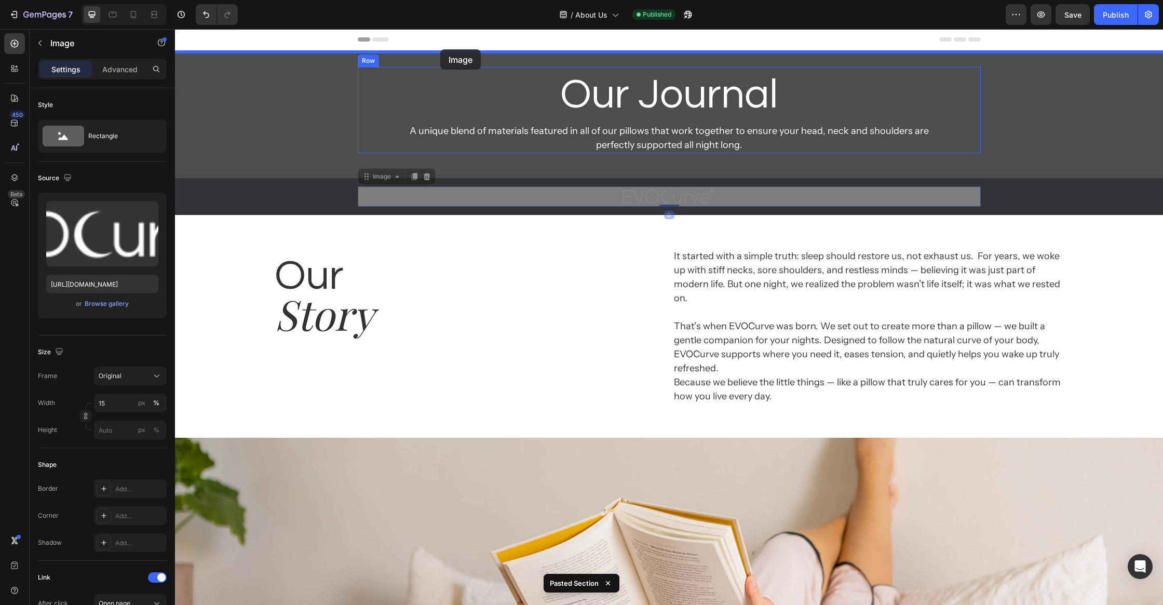
drag, startPoint x: 445, startPoint y: 189, endPoint x: 441, endPoint y: 50, distance: 139.7
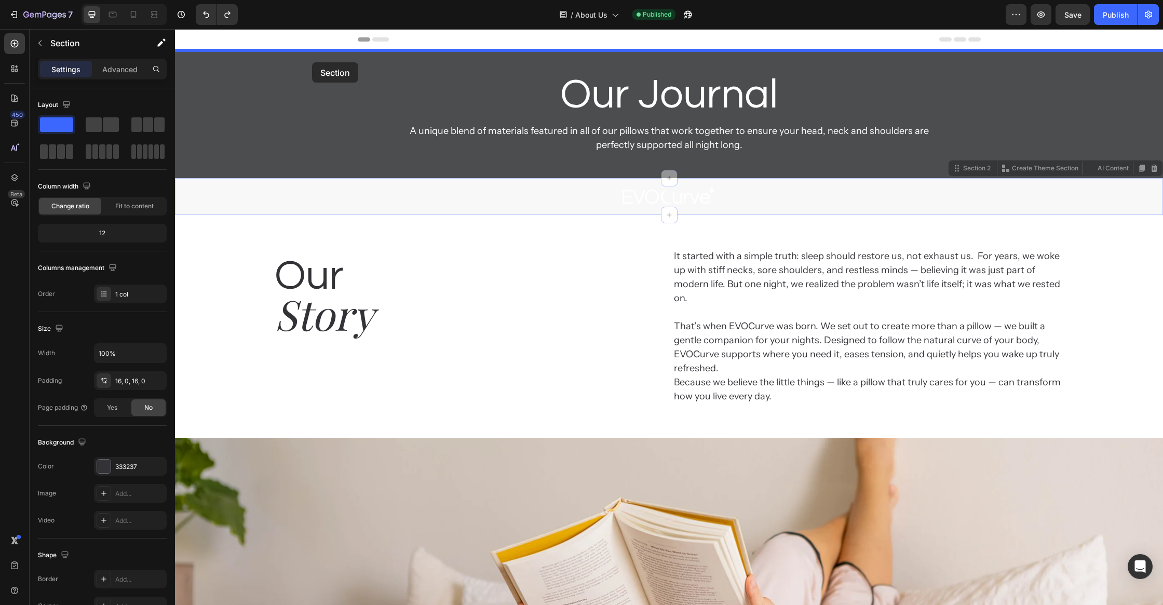
drag, startPoint x: 295, startPoint y: 195, endPoint x: 311, endPoint y: 59, distance: 137.4
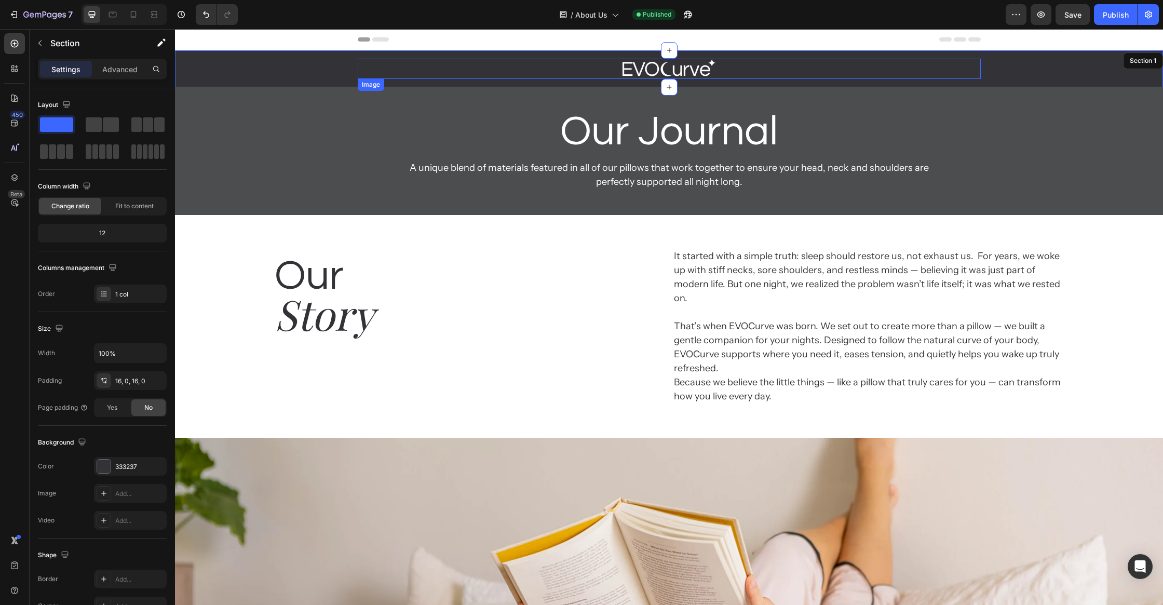
click at [493, 72] on div at bounding box center [669, 69] width 623 height 20
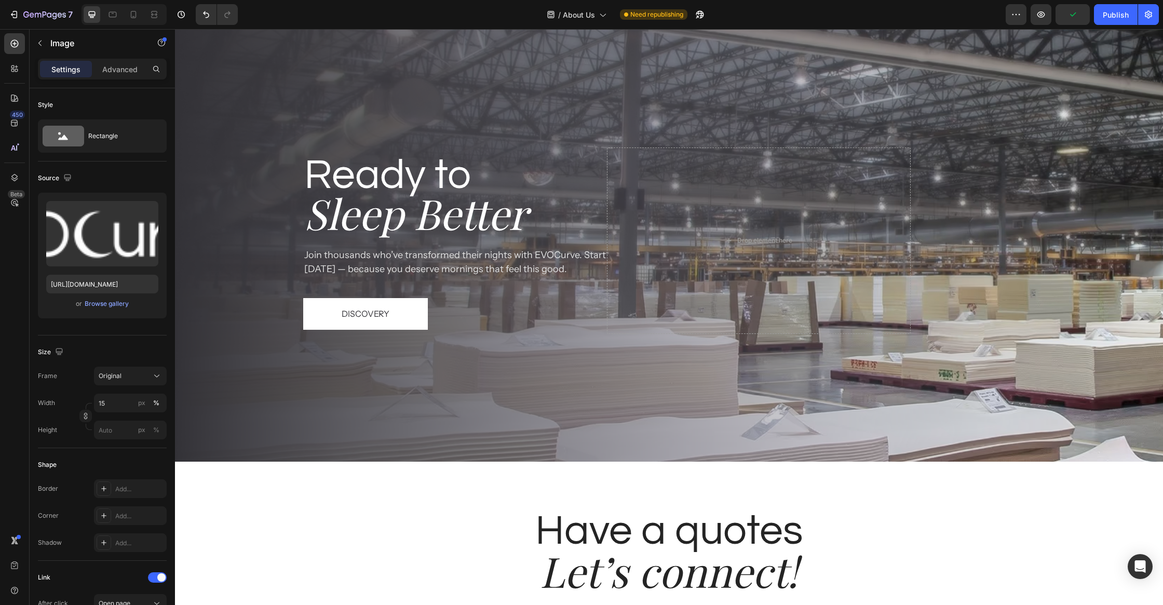
scroll to position [2048, 0]
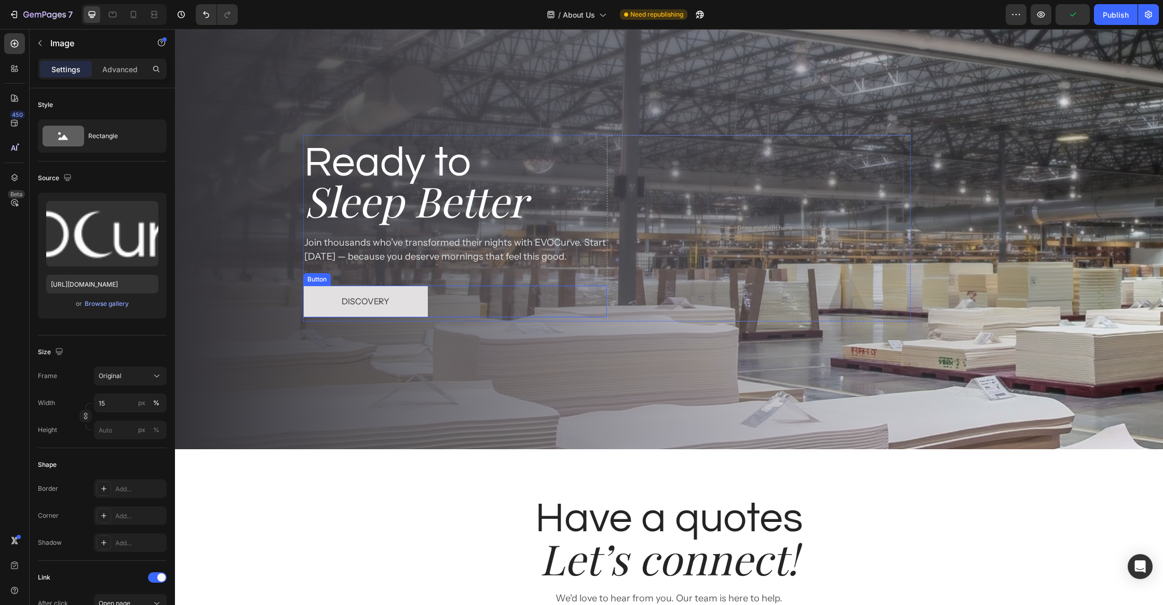
click at [404, 300] on button "Discovery" at bounding box center [365, 301] width 125 height 32
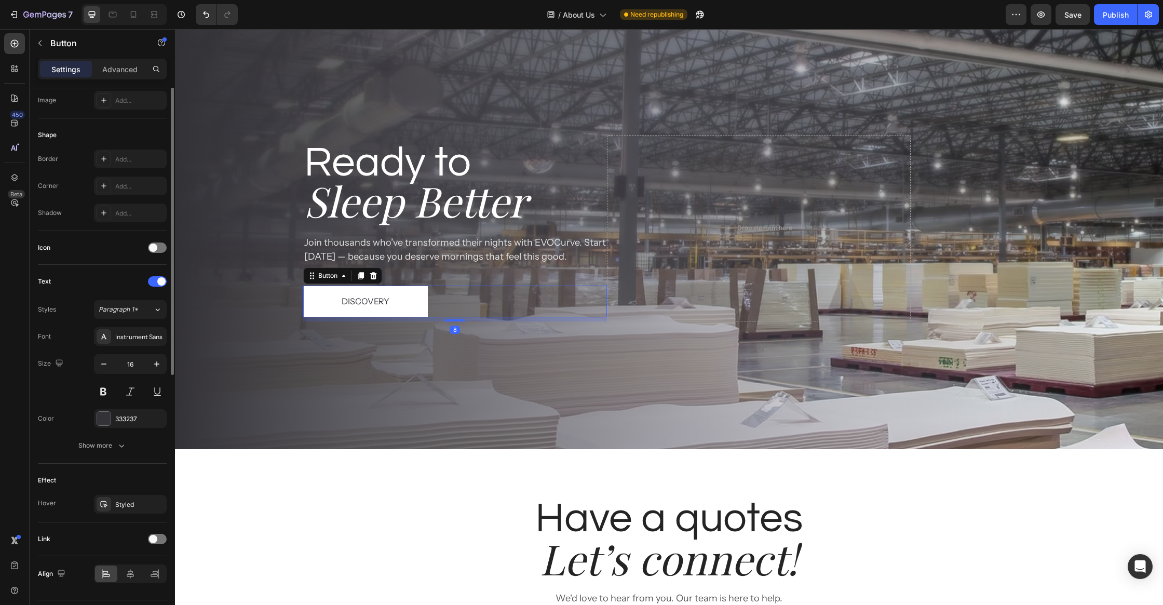
scroll to position [196, 0]
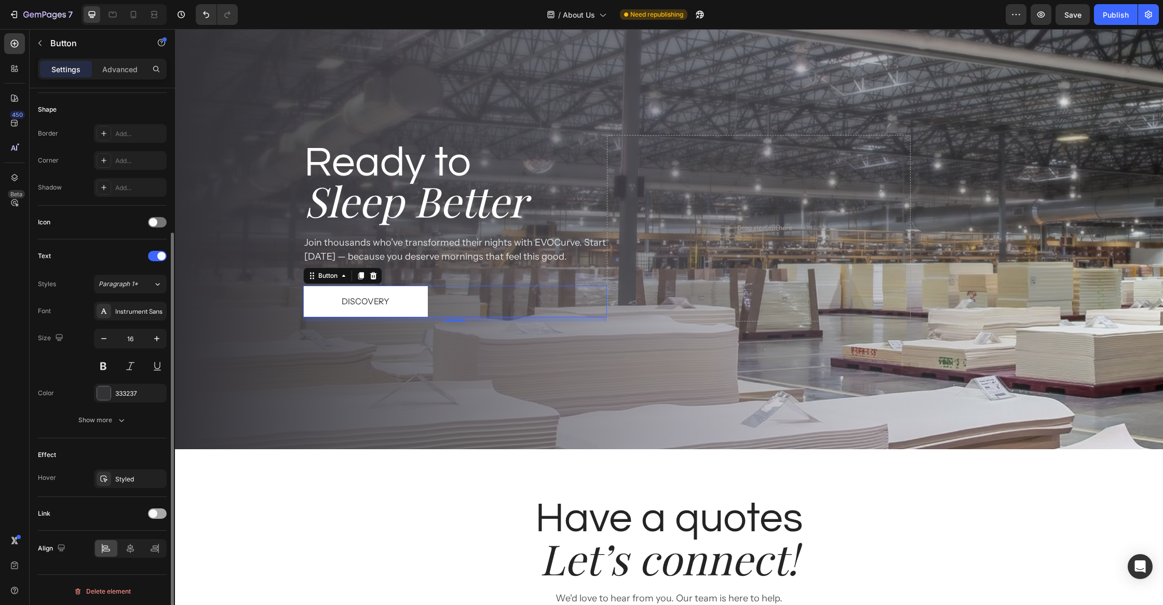
click at [158, 511] on div at bounding box center [157, 513] width 19 height 10
click at [131, 565] on div "Add..." at bounding box center [139, 566] width 49 height 9
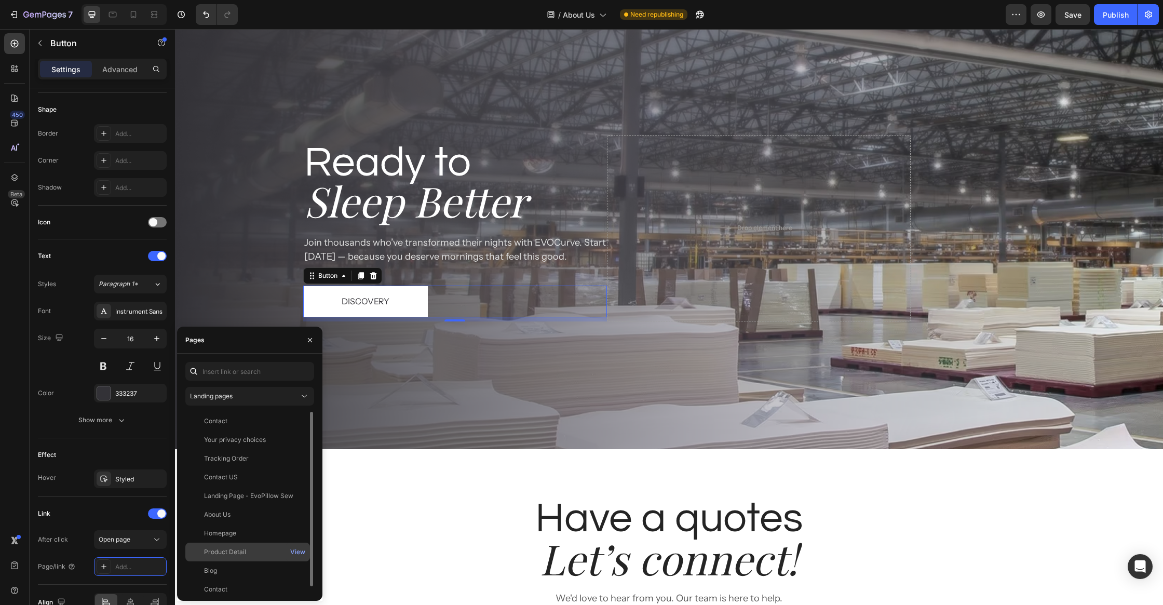
click at [242, 548] on div "Product Detail" at bounding box center [225, 551] width 42 height 9
click at [497, 499] on h2 "Have a quotes" at bounding box center [668, 519] width 415 height 56
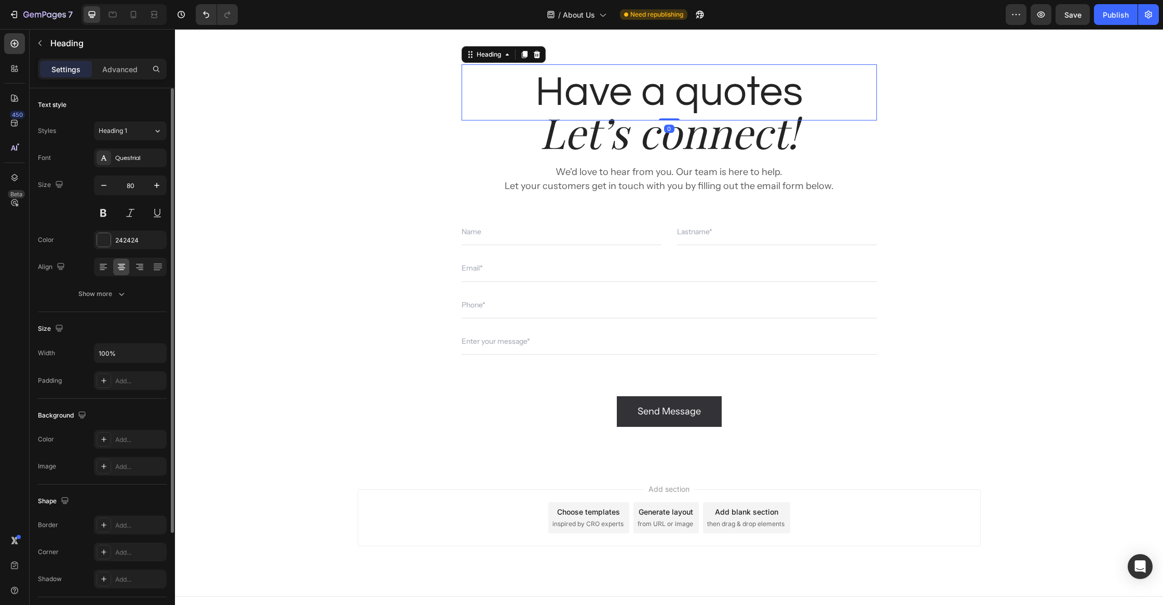
scroll to position [2485, 0]
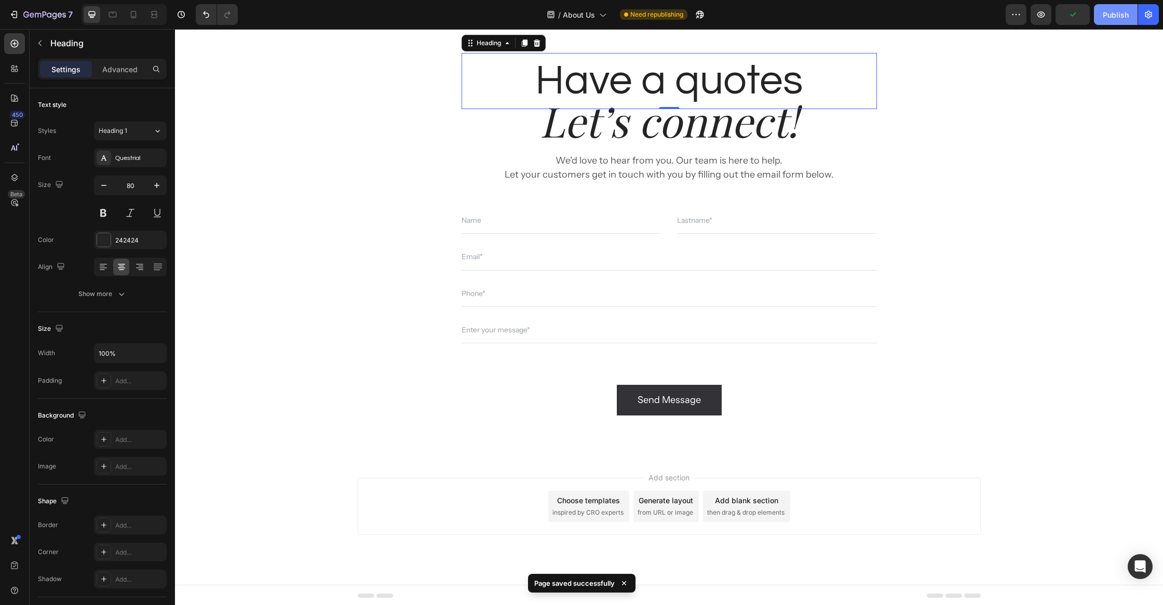
click at [1112, 12] on div "Publish" at bounding box center [1116, 14] width 26 height 11
click at [427, 402] on div "Have a quotes Heading 0 Let’s connect! Heading We'd love to hear from you. Our …" at bounding box center [669, 234] width 623 height 362
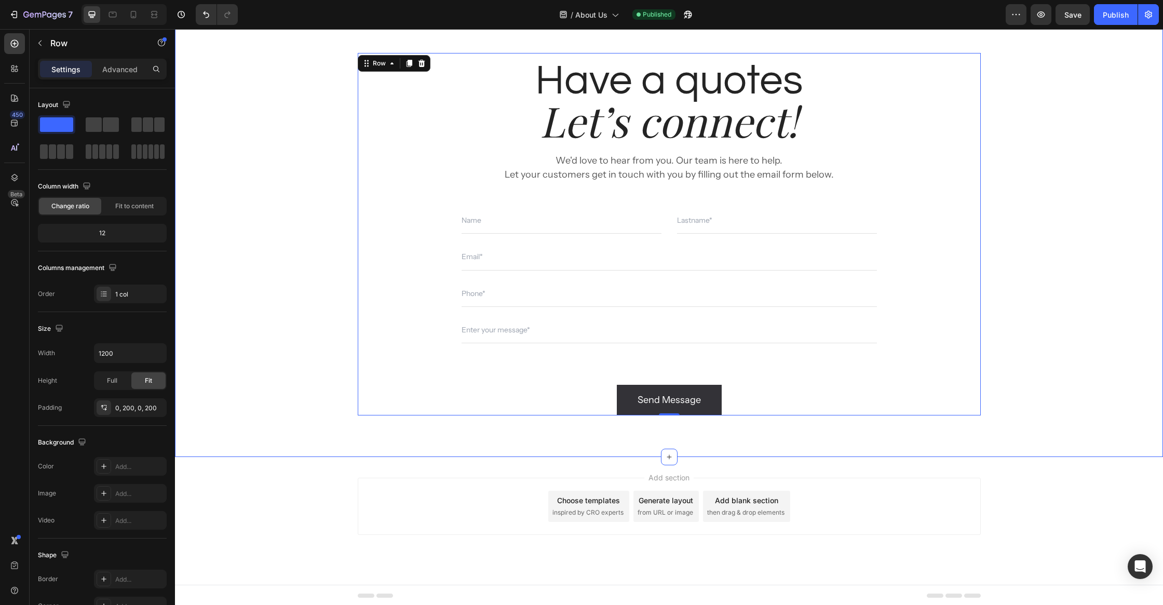
click at [316, 402] on div "Have a quotes Heading Let’s connect! Heading We'd love to hear from you. Our te…" at bounding box center [669, 234] width 972 height 362
click at [594, 38] on div "Have a quotes Heading Let’s connect! Heading We'd love to hear from you. Our te…" at bounding box center [669, 233] width 988 height 445
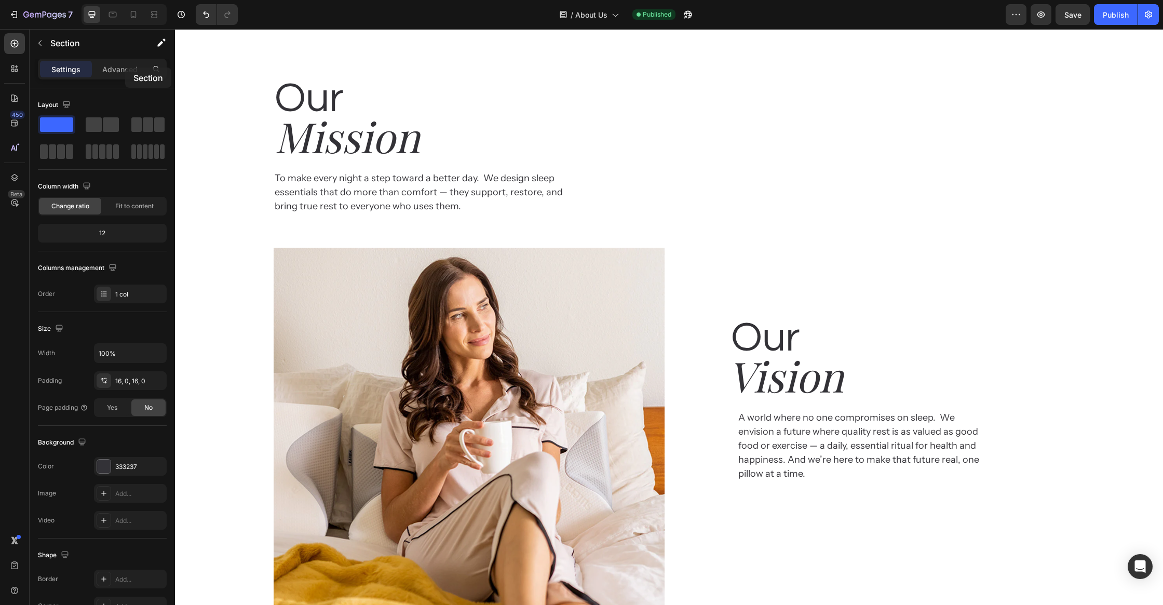
scroll to position [944, 0]
drag, startPoint x: 303, startPoint y: 478, endPoint x: 80, endPoint y: 77, distance: 458.0
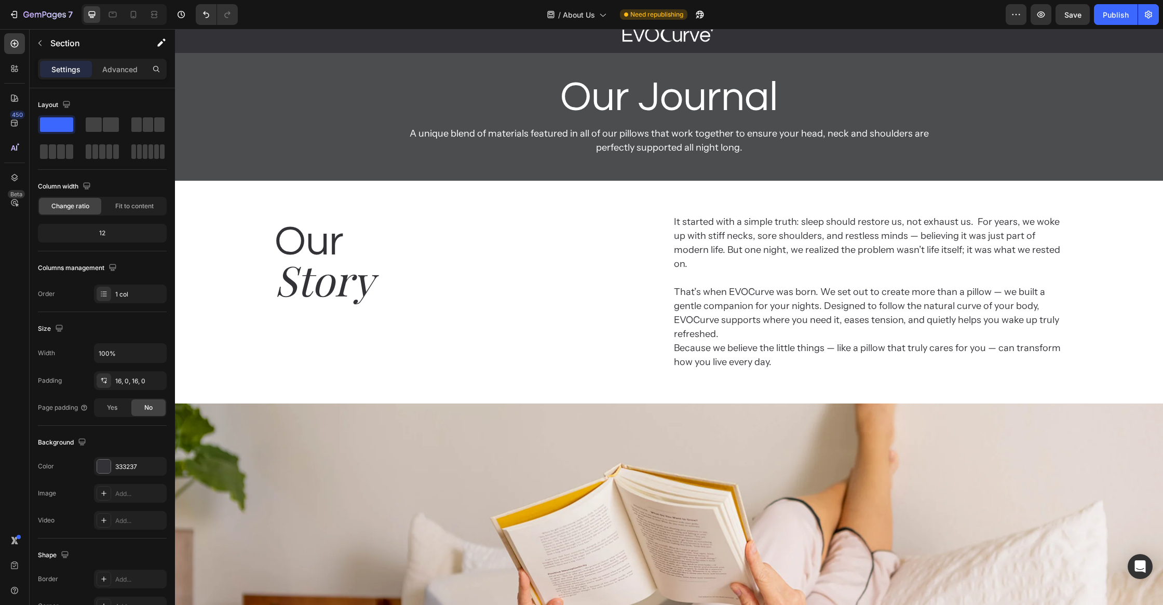
scroll to position [0, 0]
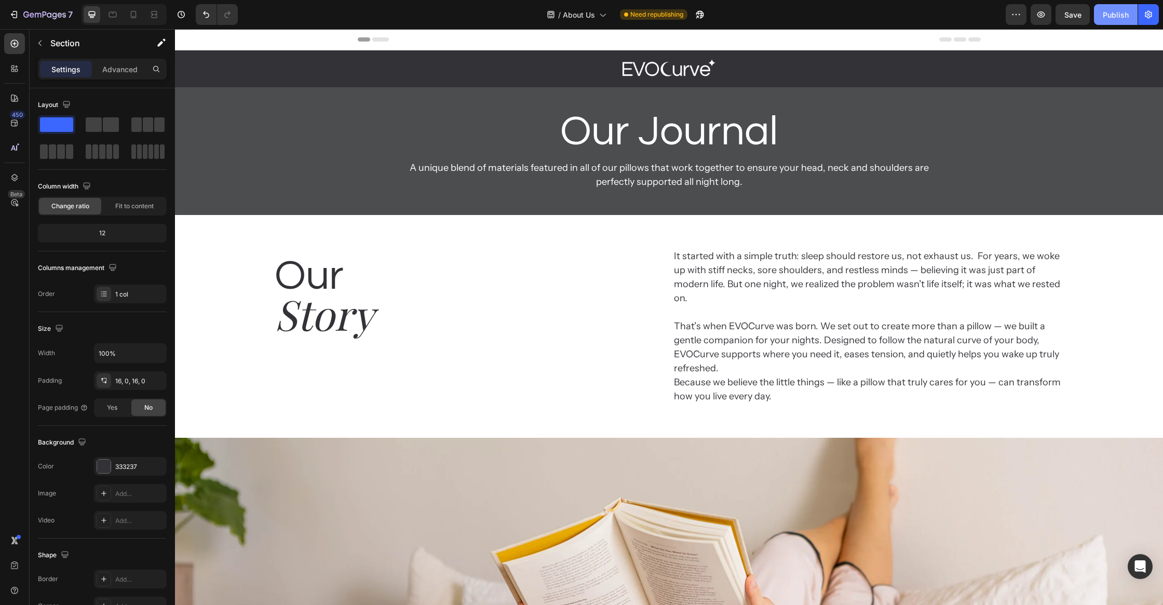
click at [1113, 11] on div "Publish" at bounding box center [1116, 14] width 26 height 11
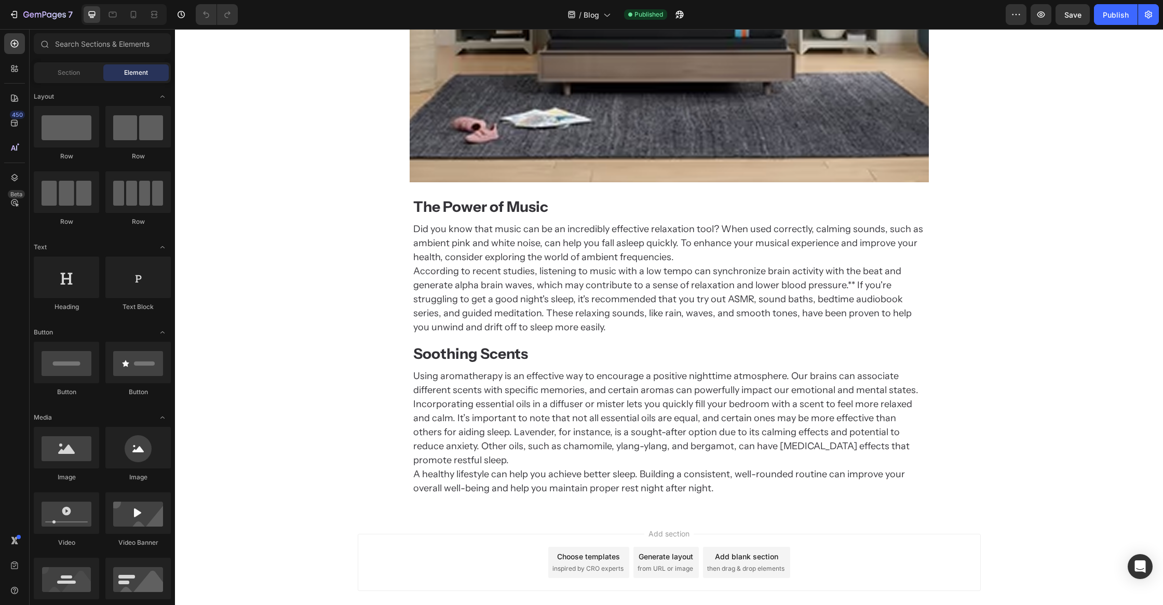
scroll to position [2279, 0]
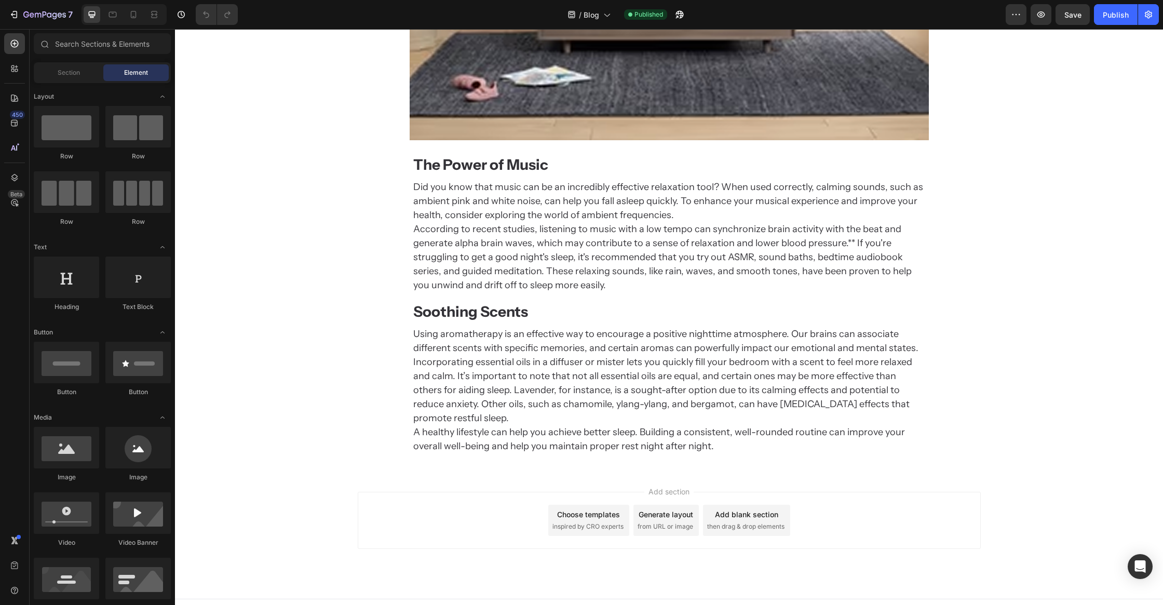
click at [479, 472] on div "Add section Choose templates inspired by CRO experts Generate layout from URL o…" at bounding box center [669, 535] width 988 height 128
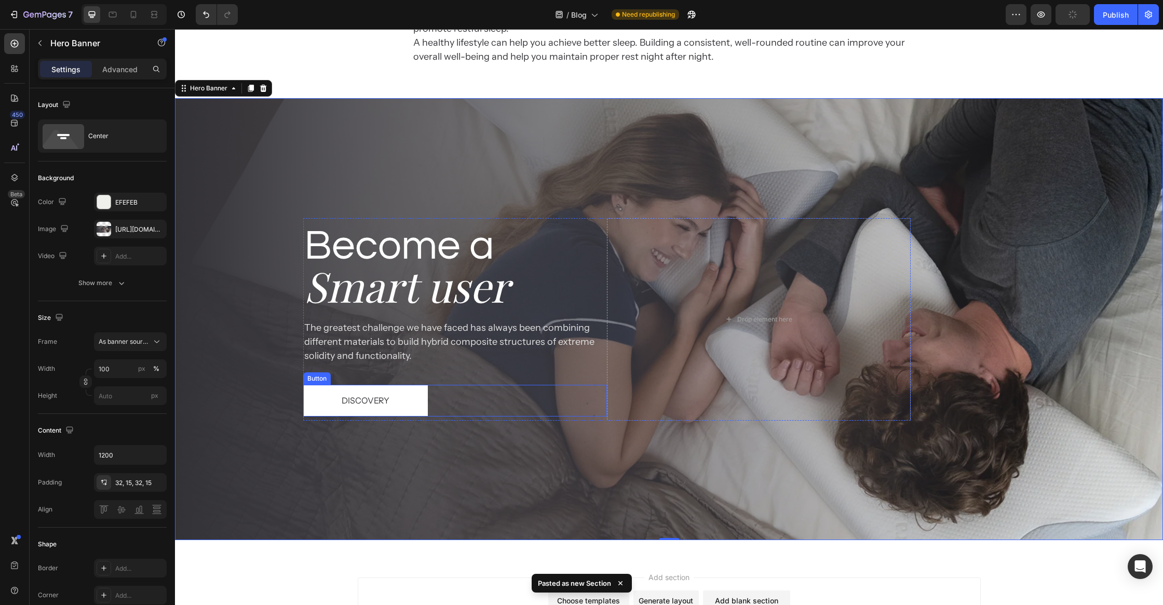
scroll to position [2668, 0]
click at [427, 387] on link "Discovery" at bounding box center [365, 401] width 125 height 32
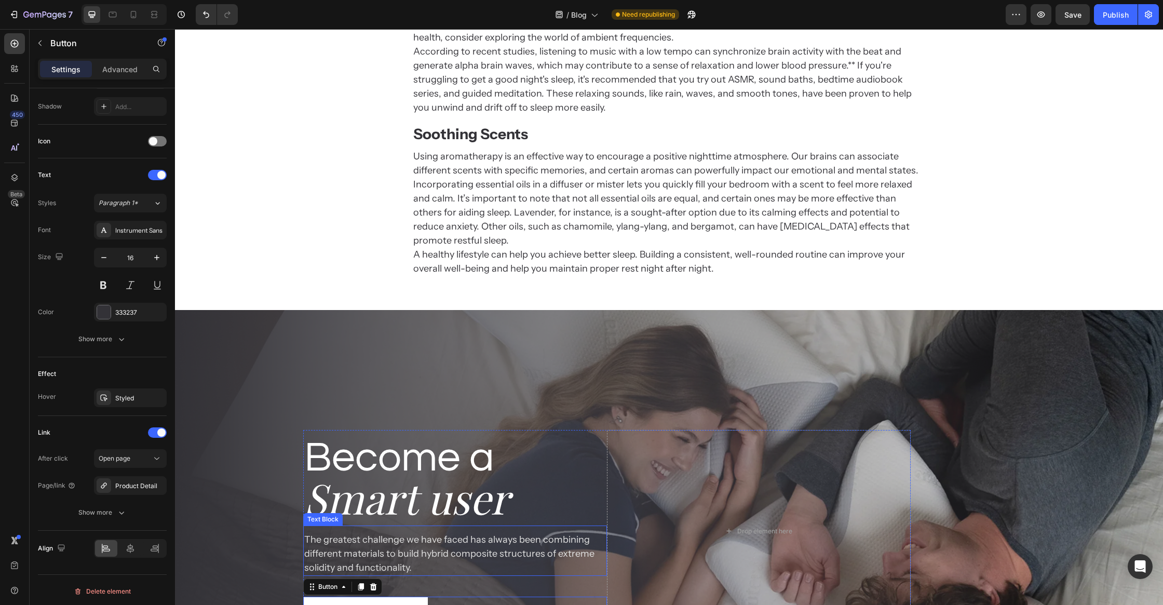
scroll to position [2432, 0]
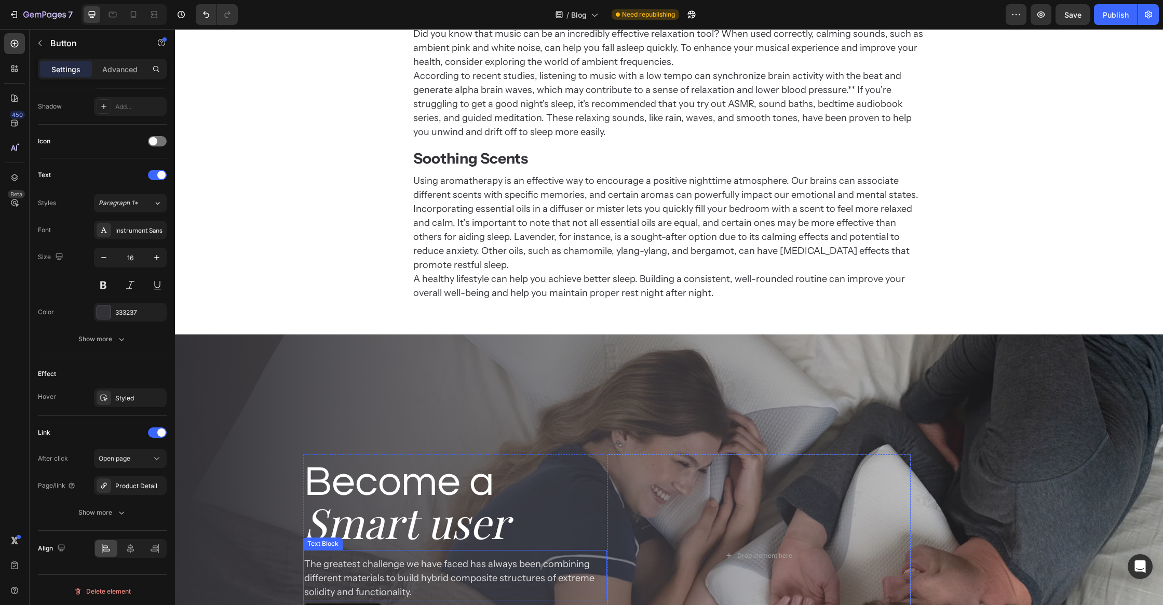
click at [533, 254] on h2 "Using aromatherapy is an effective way to encourage a positive nighttime atmosp…" at bounding box center [669, 237] width 514 height 128
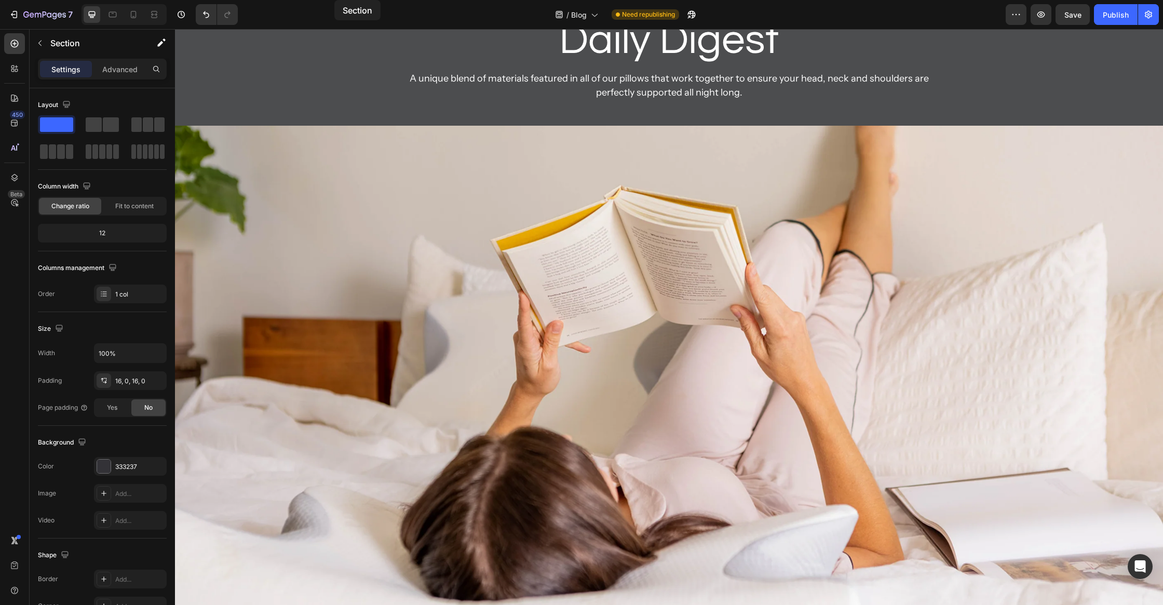
scroll to position [0, 0]
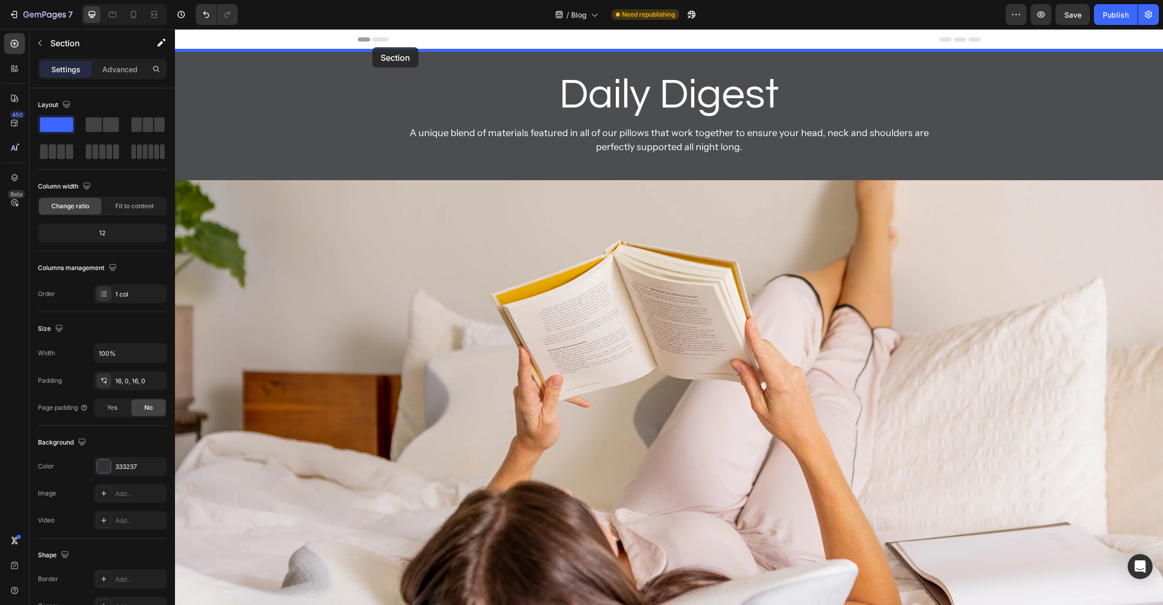
drag, startPoint x: 316, startPoint y: 85, endPoint x: 372, endPoint y: 47, distance: 67.7
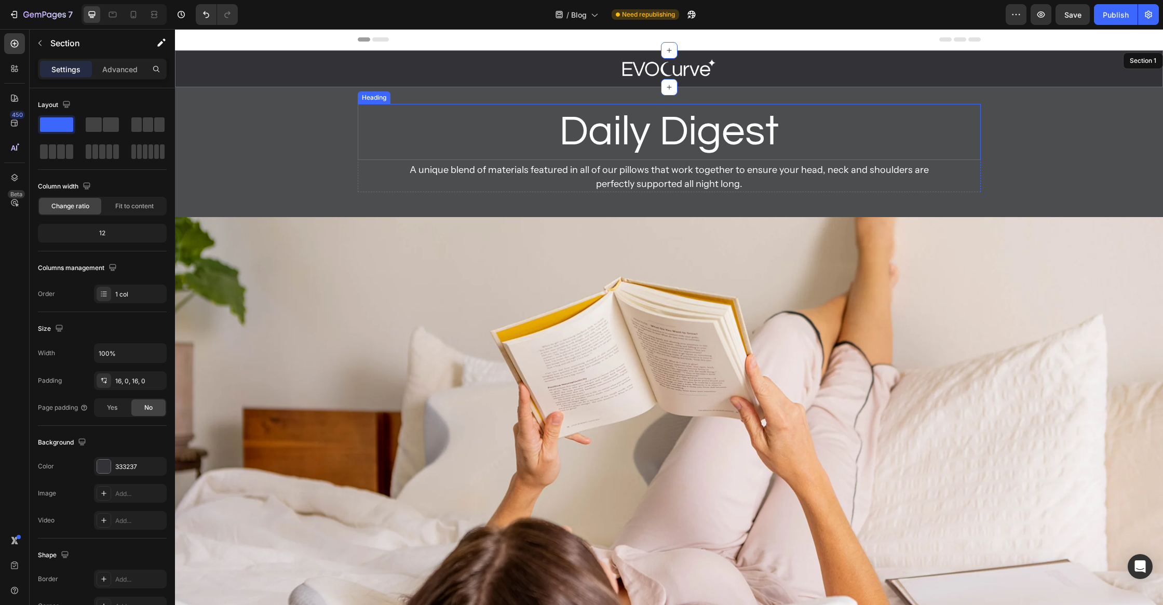
click at [356, 139] on div "Daily Digest Heading Heading A unique blend of materials featured in all of our…" at bounding box center [669, 152] width 988 height 97
click at [305, 160] on div "Daily Digest Heading Heading A unique blend of materials featured in all of our…" at bounding box center [669, 152] width 988 height 97
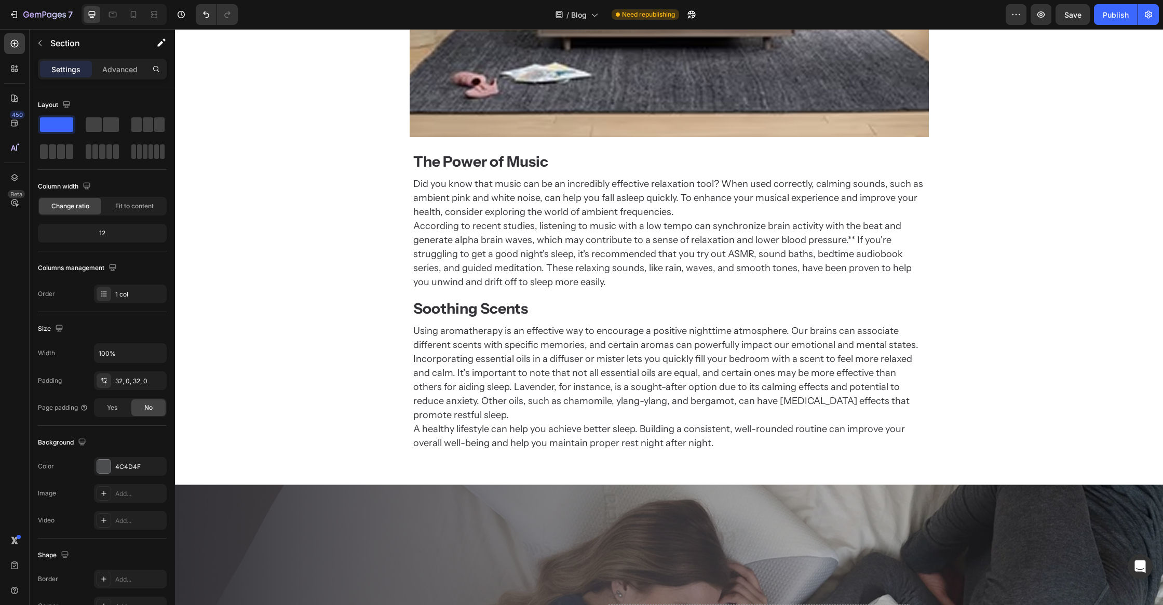
scroll to position [2303, 0]
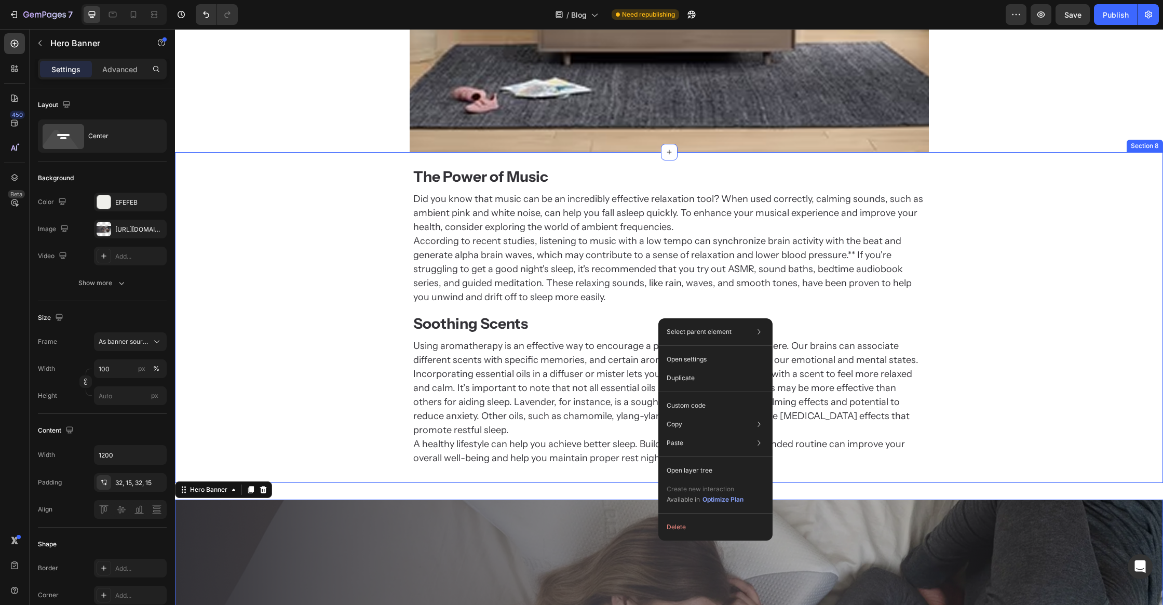
click at [636, 464] on div "The Power of Music Heading Did you know that music can be an incredibly effecti…" at bounding box center [669, 317] width 988 height 331
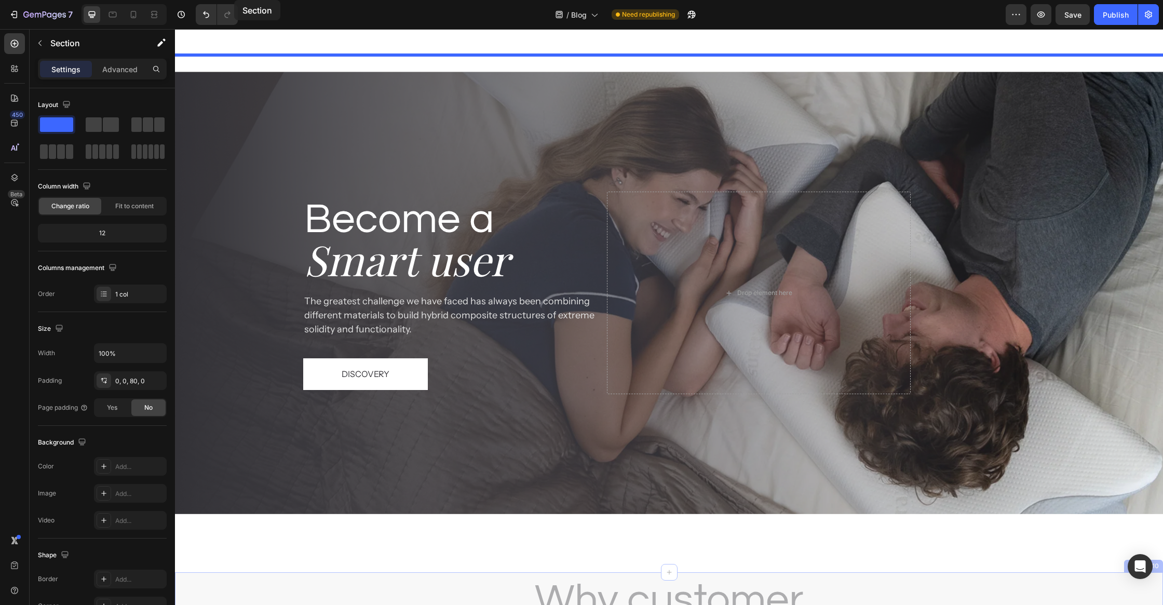
scroll to position [2691, 0]
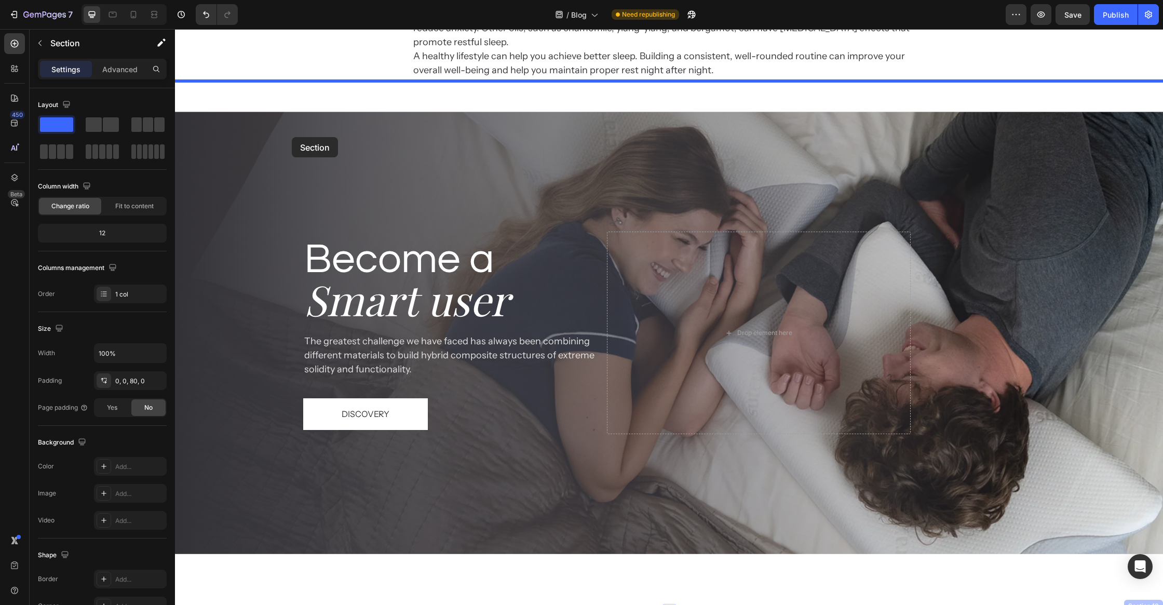
drag, startPoint x: 192, startPoint y: 334, endPoint x: 292, endPoint y: 137, distance: 221.5
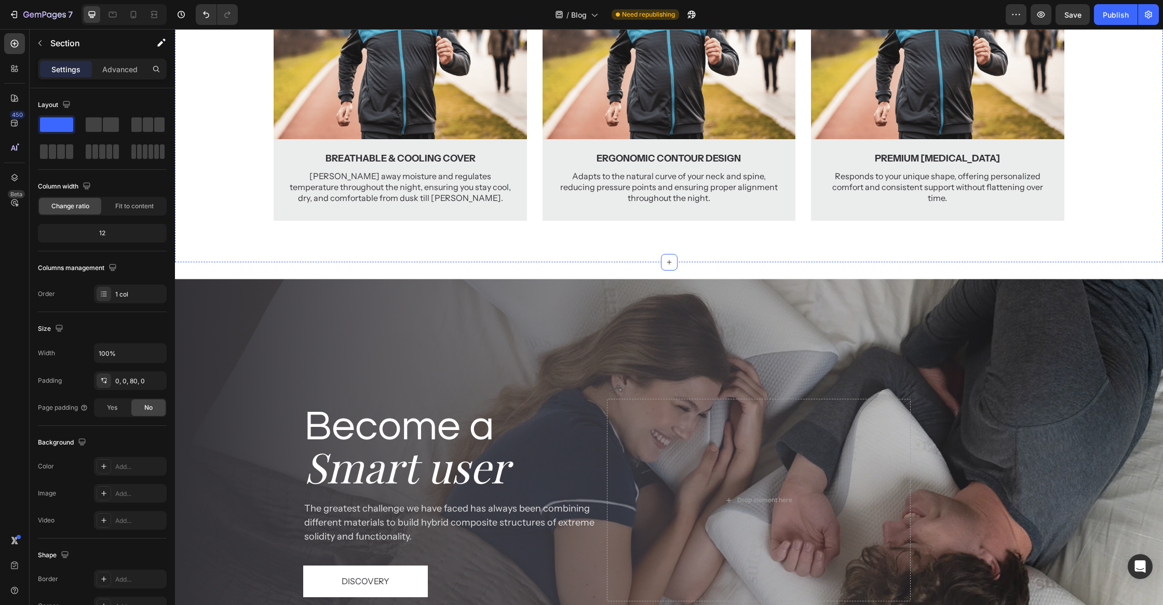
scroll to position [3096, 0]
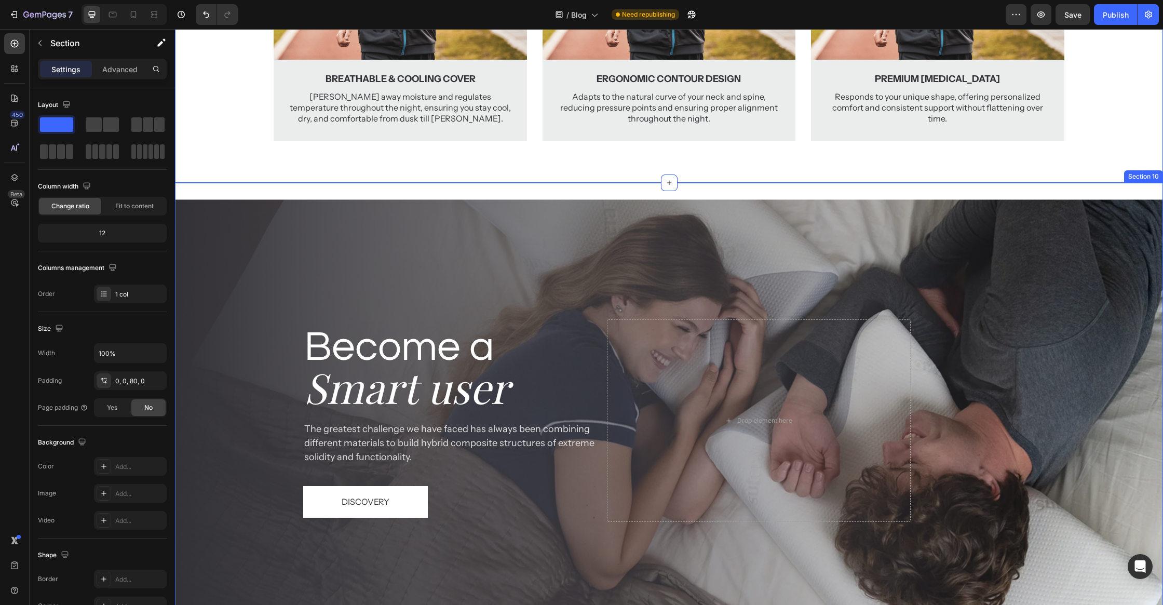
click at [466, 194] on div "Become a Heading Smart user Heading The greatest challenge we have faced has al…" at bounding box center [669, 420] width 988 height 475
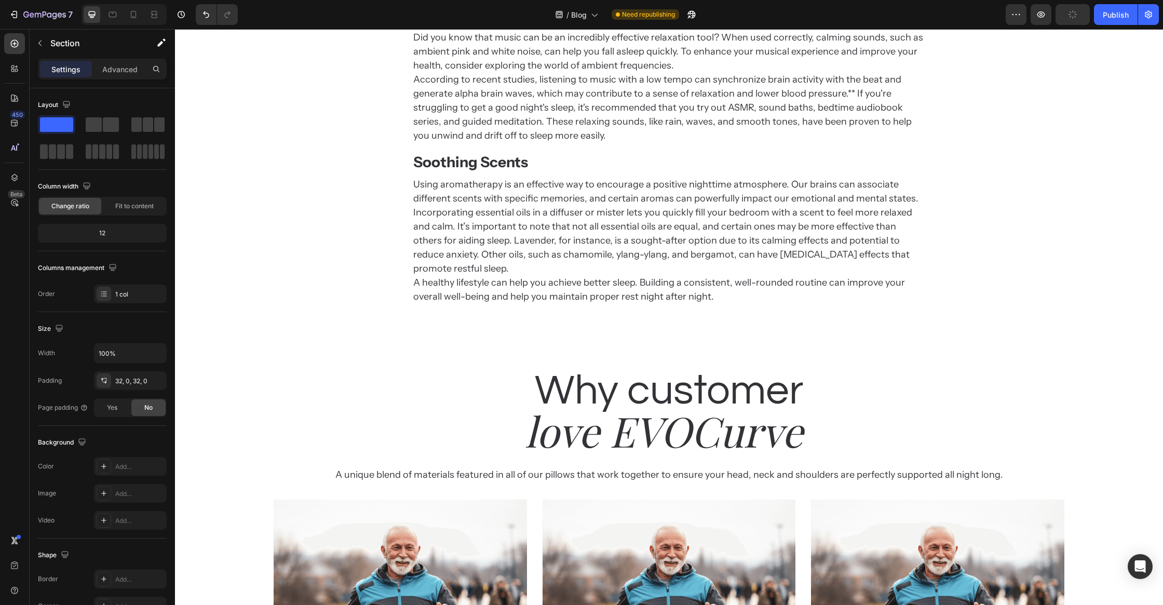
scroll to position [2464, 0]
click at [654, 279] on h2 "Using aromatherapy is an effective way to encourage a positive nighttime atmosp…" at bounding box center [669, 242] width 514 height 128
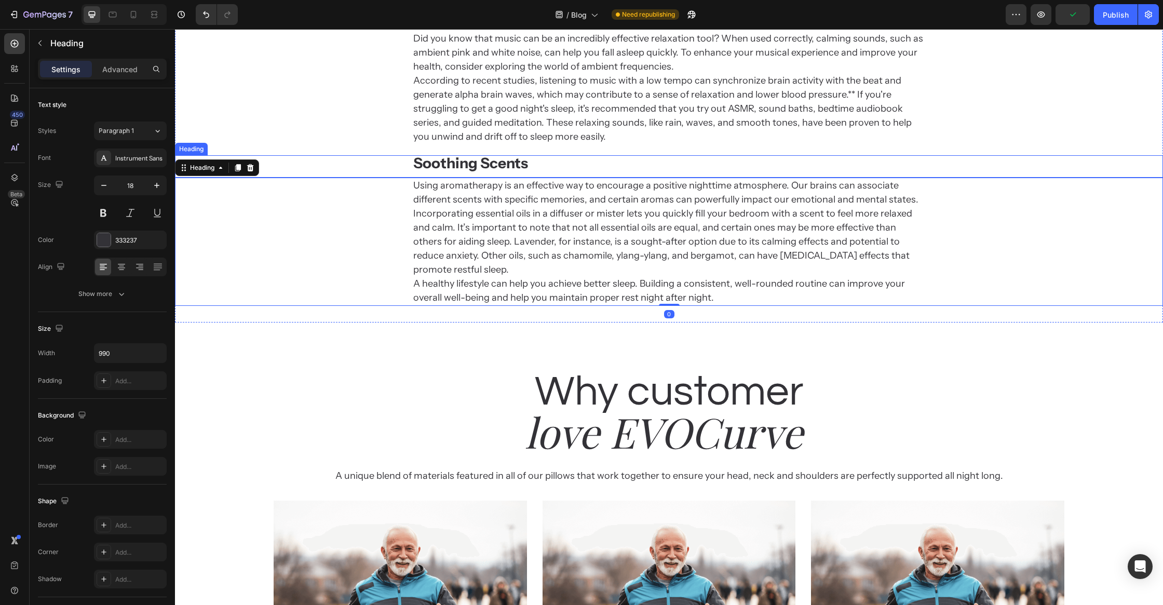
click at [520, 159] on strong "Soothing Scents" at bounding box center [470, 163] width 115 height 18
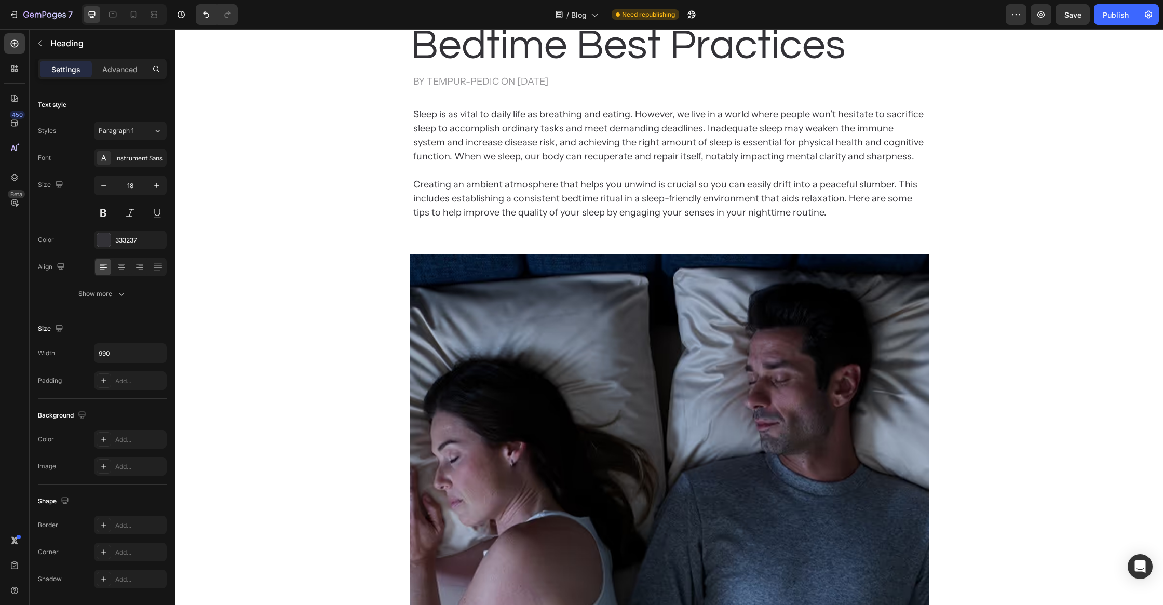
scroll to position [242, 0]
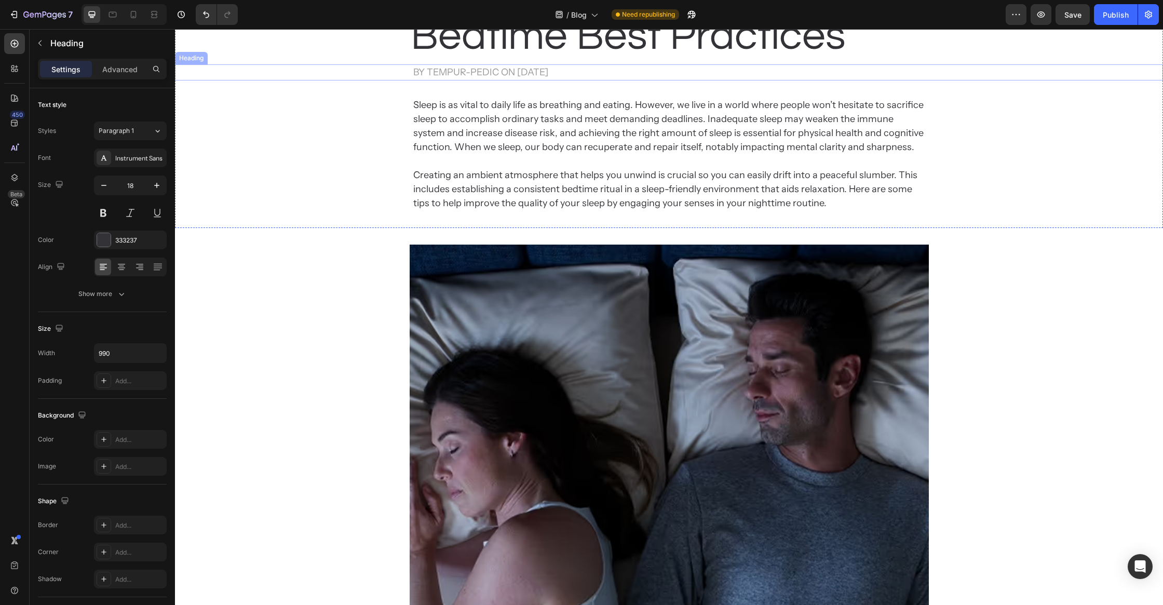
click at [479, 74] on h2 "by Tempur-Pedic on Apr 29, 2024" at bounding box center [669, 72] width 514 height 16
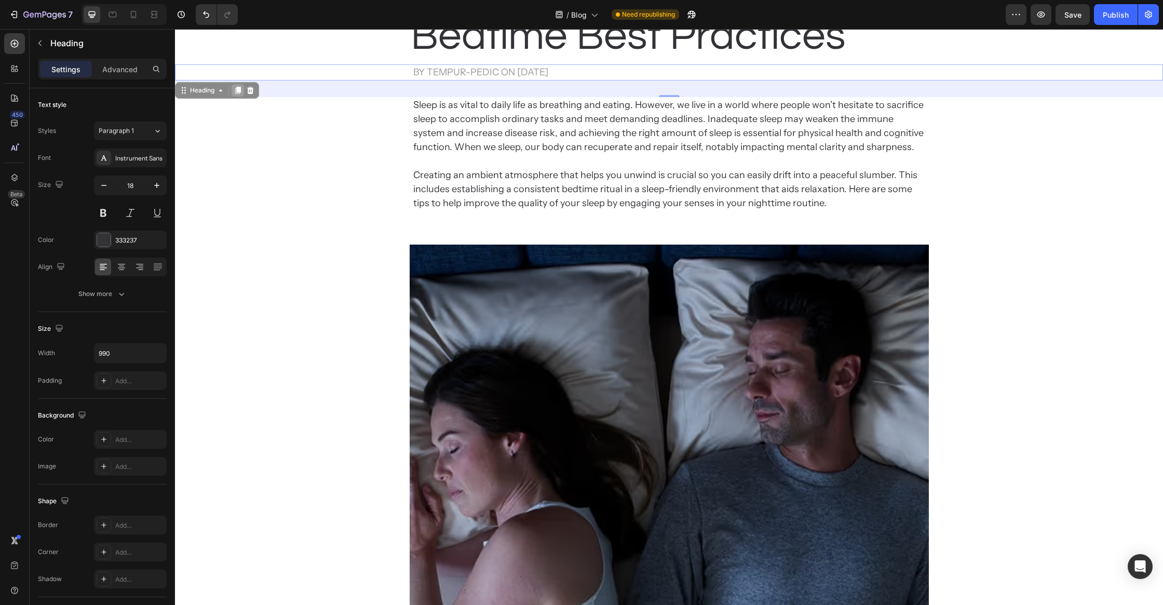
click at [239, 92] on icon at bounding box center [238, 90] width 8 height 8
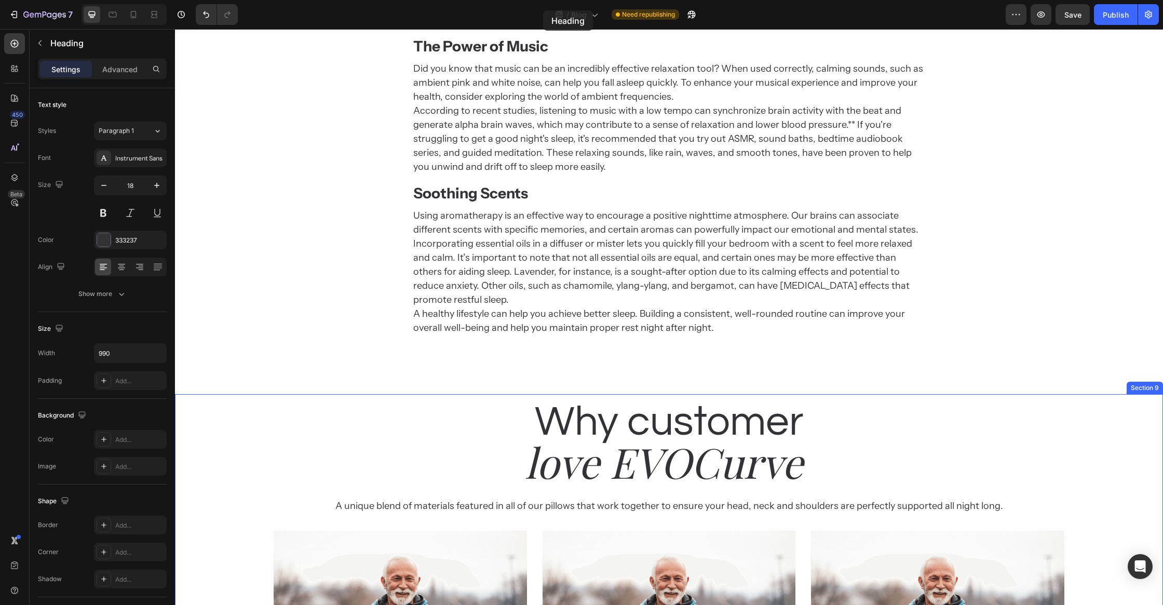
scroll to position [1815, 0]
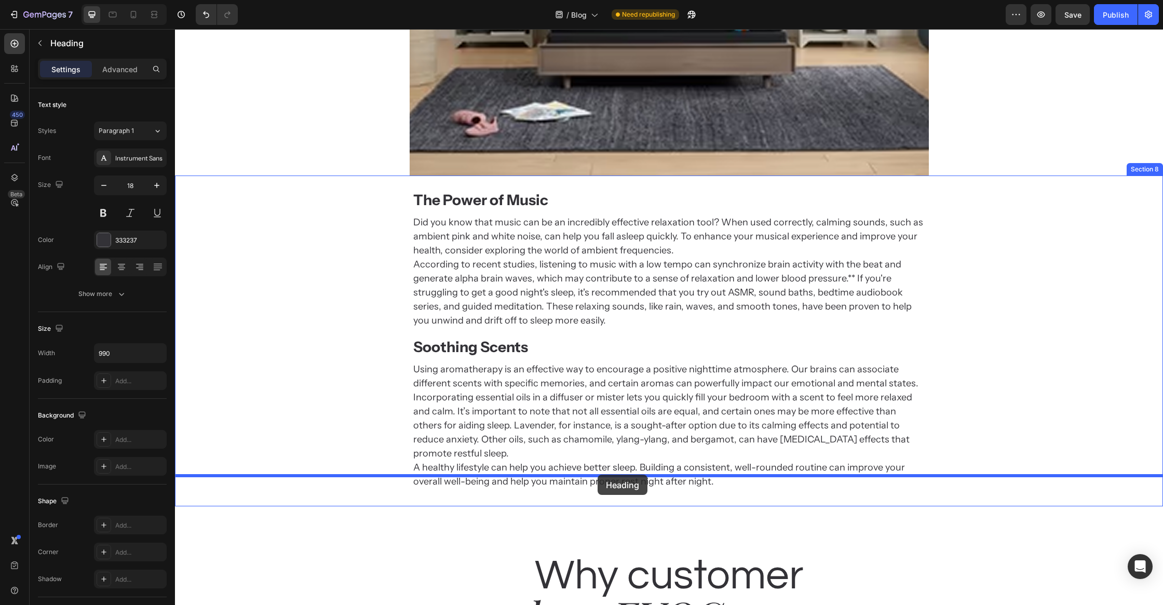
drag, startPoint x: 491, startPoint y: 104, endPoint x: 597, endPoint y: 474, distance: 385.6
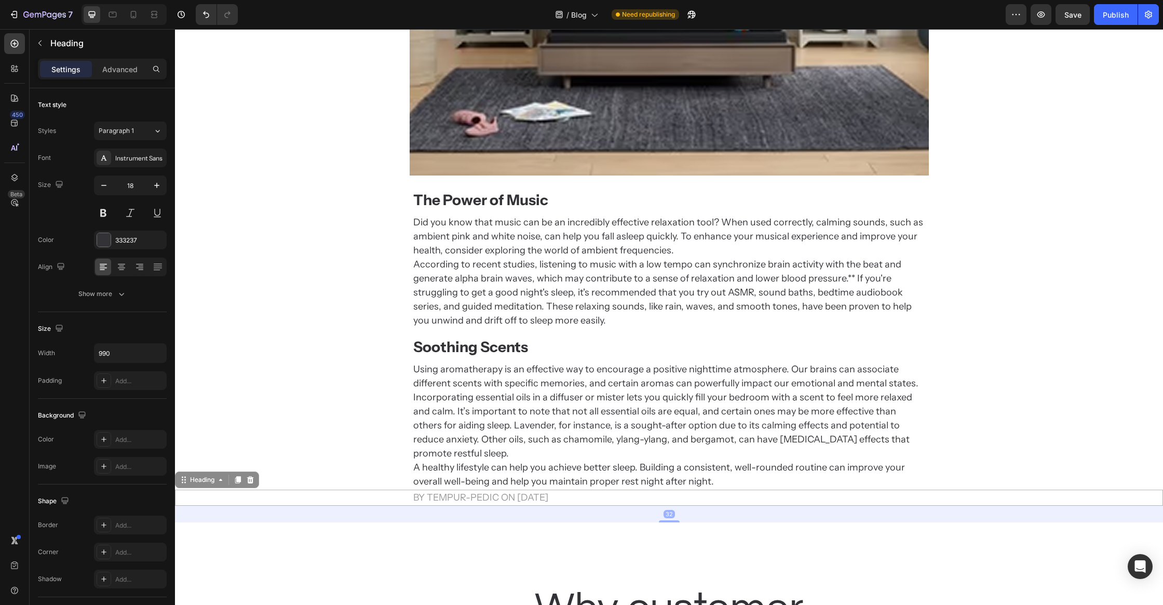
click at [599, 489] on h2 "by Tempur-Pedic on Apr 29, 2024" at bounding box center [669, 497] width 514 height 16
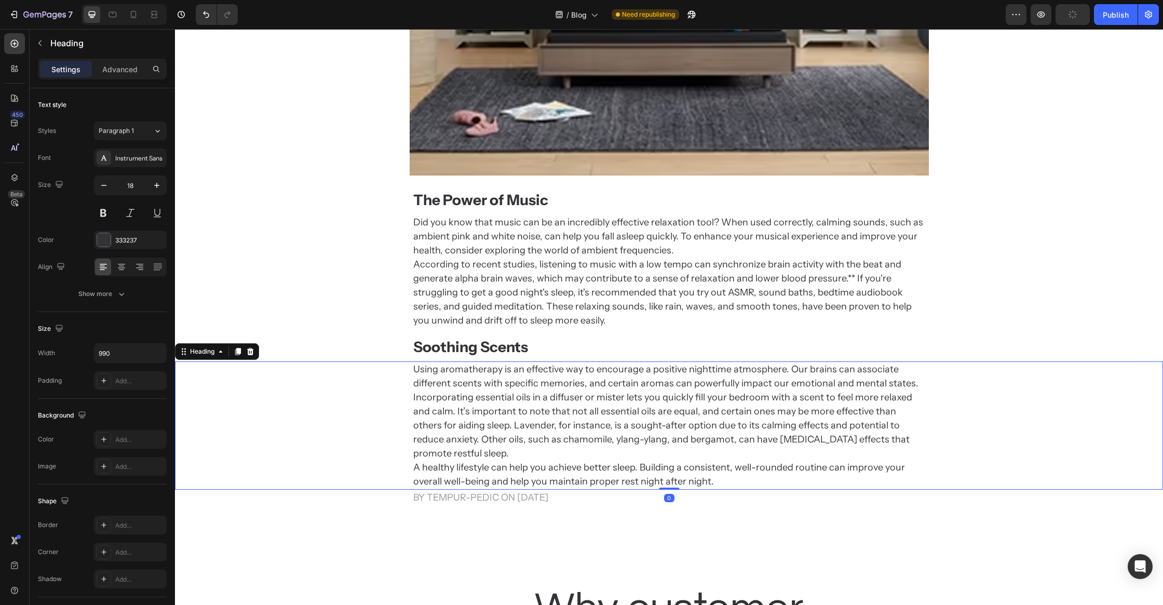
click at [615, 461] on h2 "Using aromatherapy is an effective way to encourage a positive nighttime atmosp…" at bounding box center [669, 425] width 514 height 128
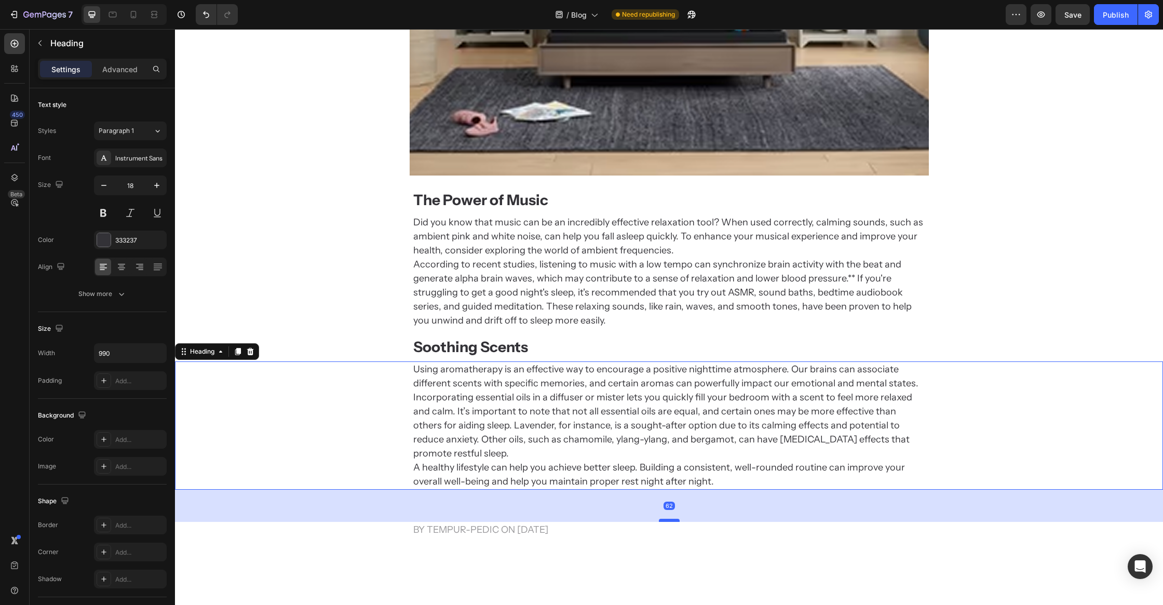
drag, startPoint x: 663, startPoint y: 474, endPoint x: 661, endPoint y: 506, distance: 32.2
click at [661, 519] on div at bounding box center [669, 520] width 21 height 3
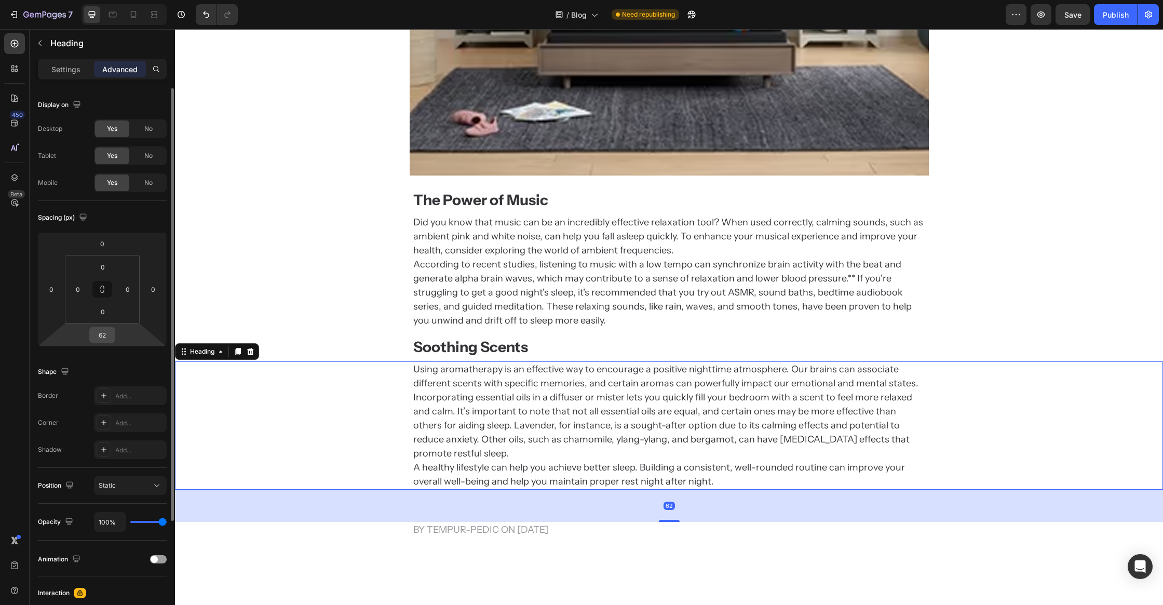
click at [111, 339] on input "62" at bounding box center [102, 335] width 21 height 16
type input "60"
click at [460, 522] on p "by Tempur-Pedic on Apr 29, 2024" at bounding box center [669, 529] width 512 height 14
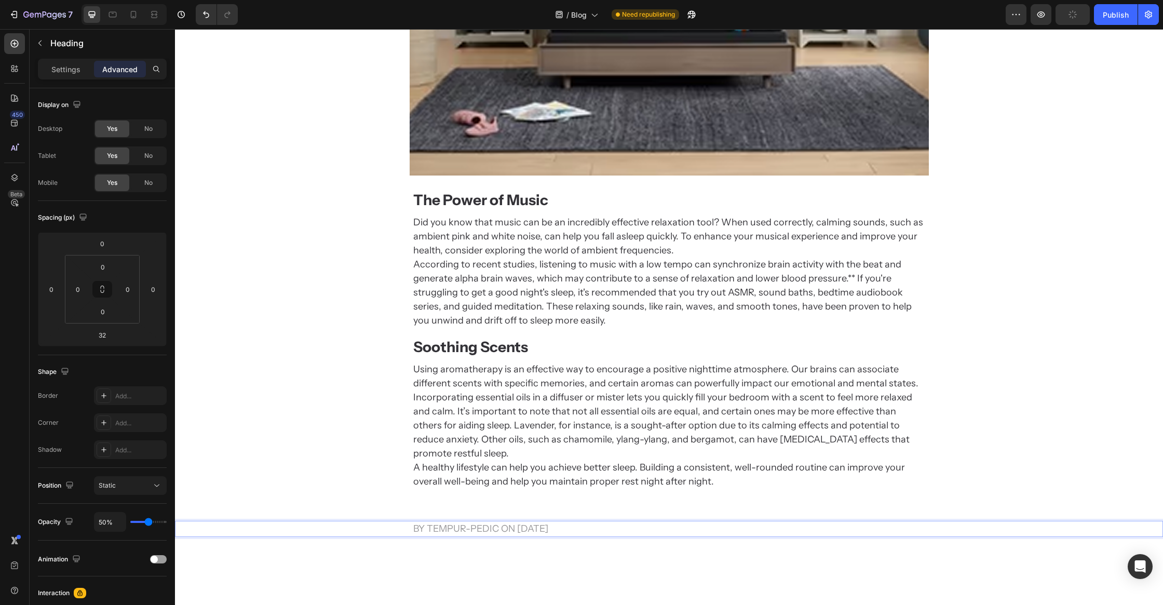
click at [460, 522] on p "by Tempur-Pedic on Apr 29, 2024" at bounding box center [669, 529] width 512 height 14
click at [543, 560] on div "The Power of Music Heading Did you know that music can be an incredibly effecti…" at bounding box center [669, 379] width 988 height 409
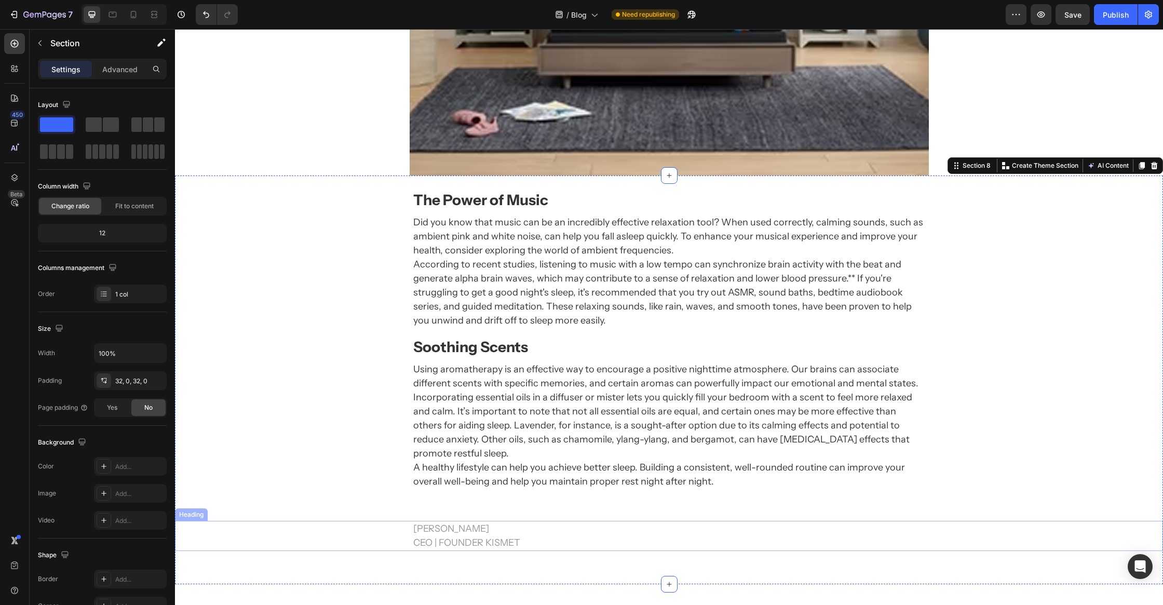
click at [575, 522] on p "Mark Woodland CEO | Founder Kismet" at bounding box center [669, 536] width 512 height 28
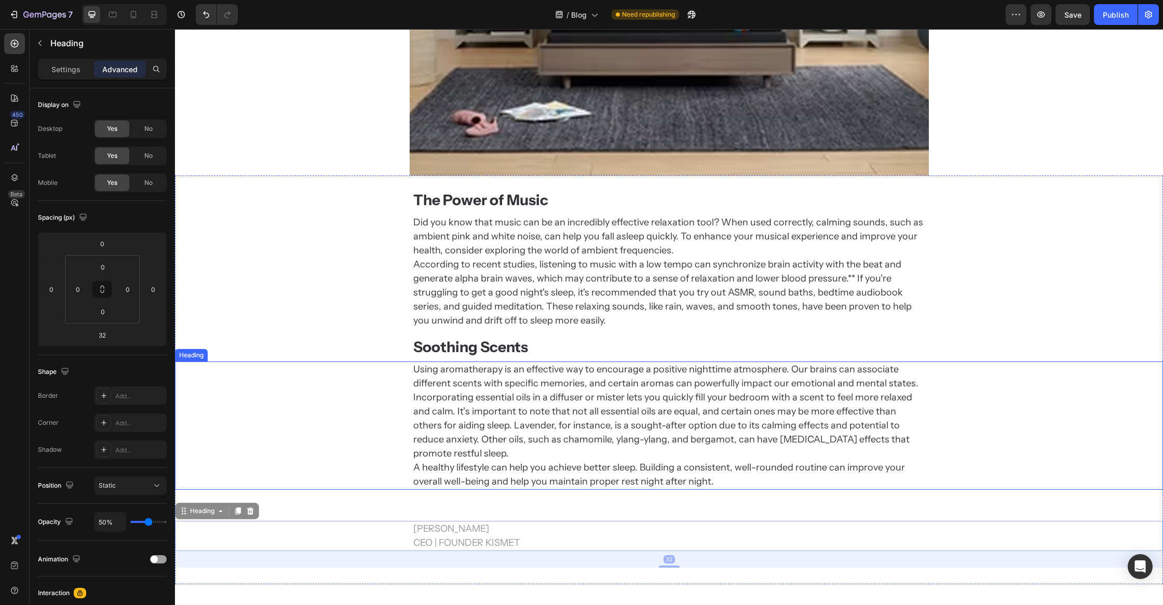
click at [754, 385] on h2 "Using aromatherapy is an effective way to encourage a positive nighttime atmosp…" at bounding box center [669, 425] width 514 height 128
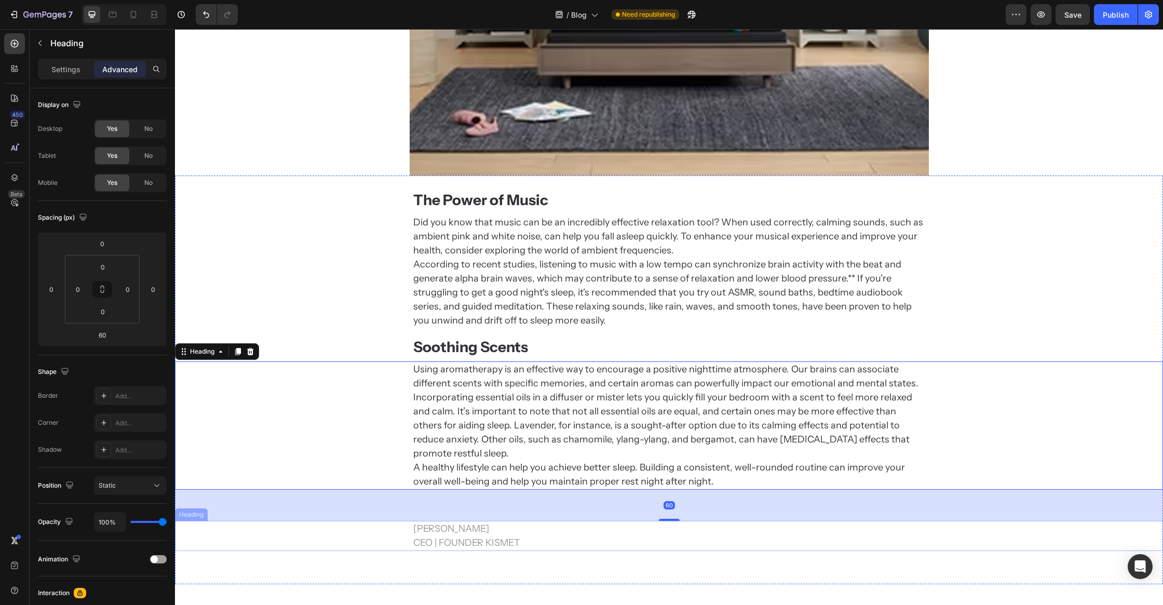
click at [892, 522] on p "Mark Woodland CEO | Founder Kismet" at bounding box center [669, 536] width 512 height 28
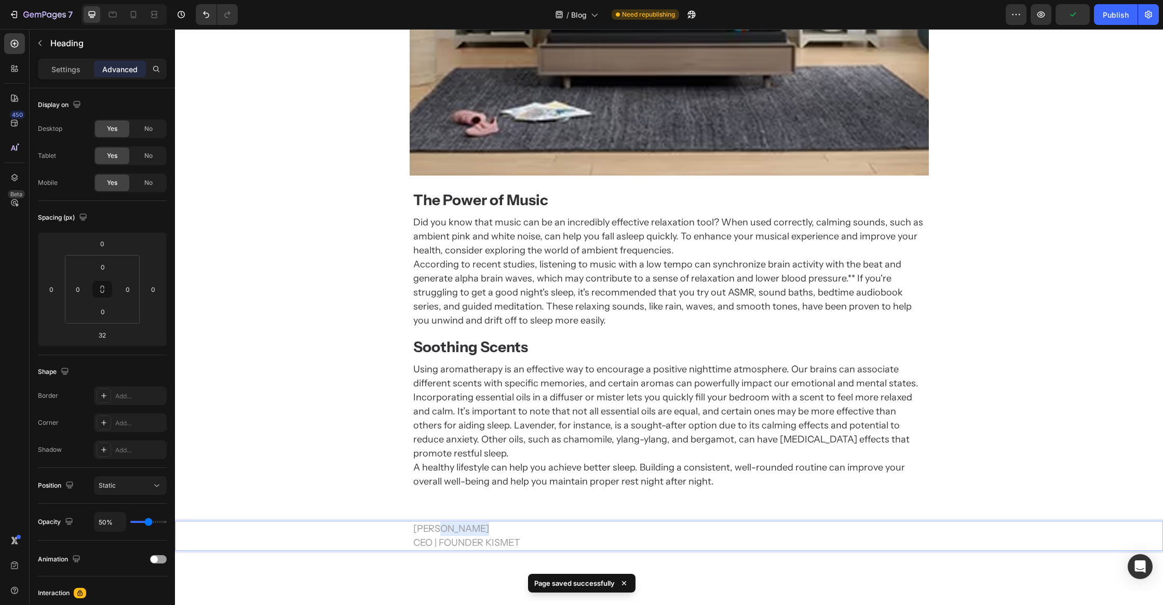
click at [469, 522] on p "Mark Woodland CEO | Founder Kismet" at bounding box center [669, 536] width 512 height 28
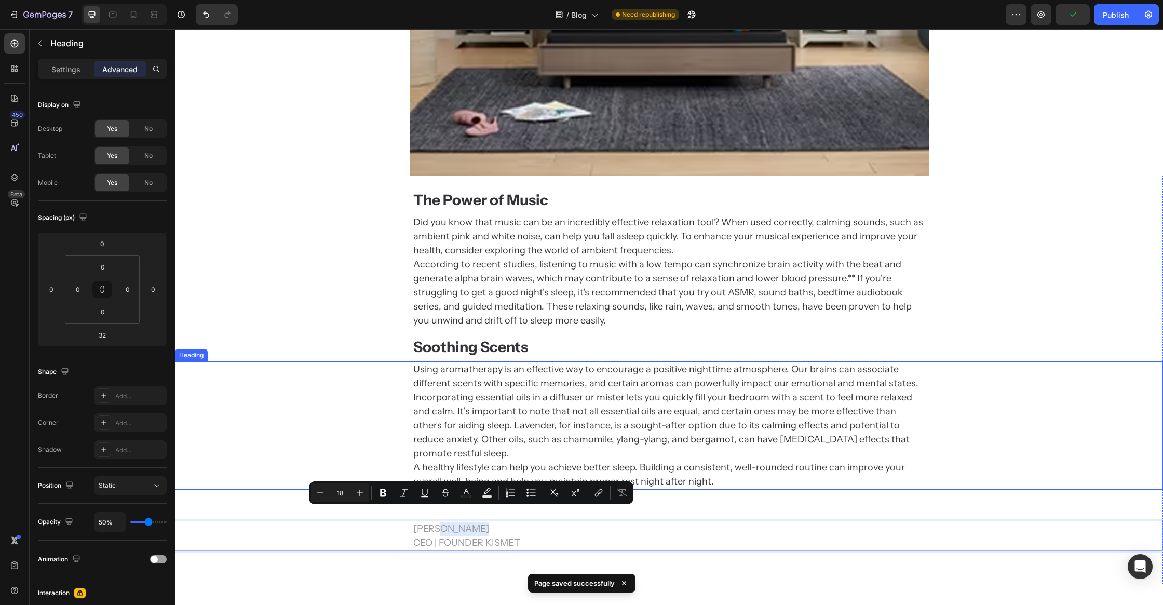
click at [493, 396] on h2 "Using aromatherapy is an effective way to encourage a positive nighttime atmosp…" at bounding box center [669, 425] width 514 height 128
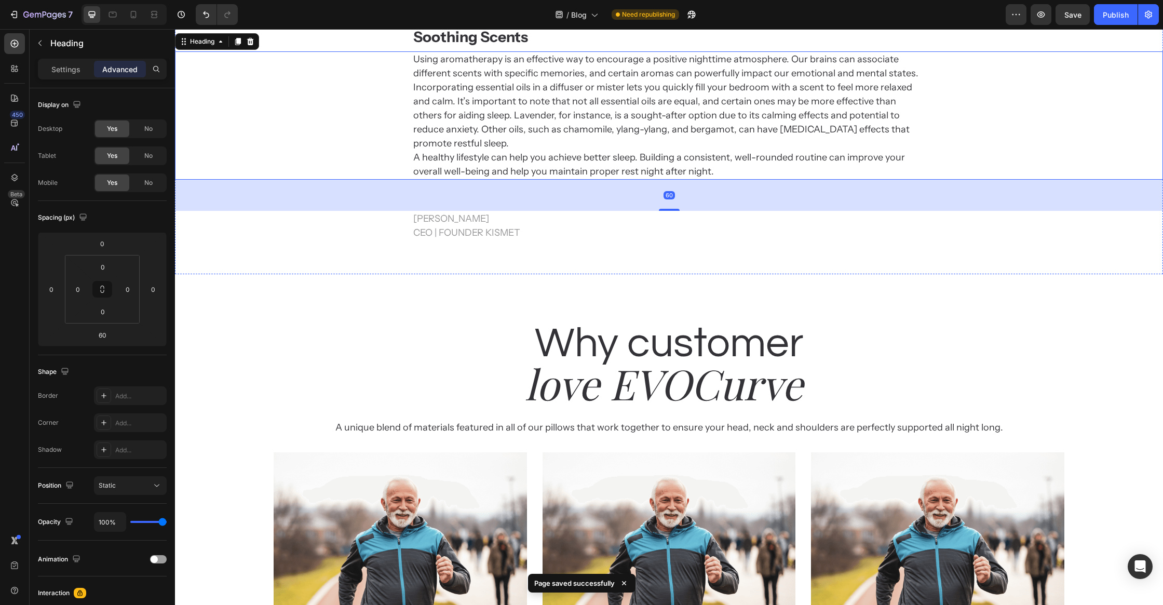
scroll to position [2147, 0]
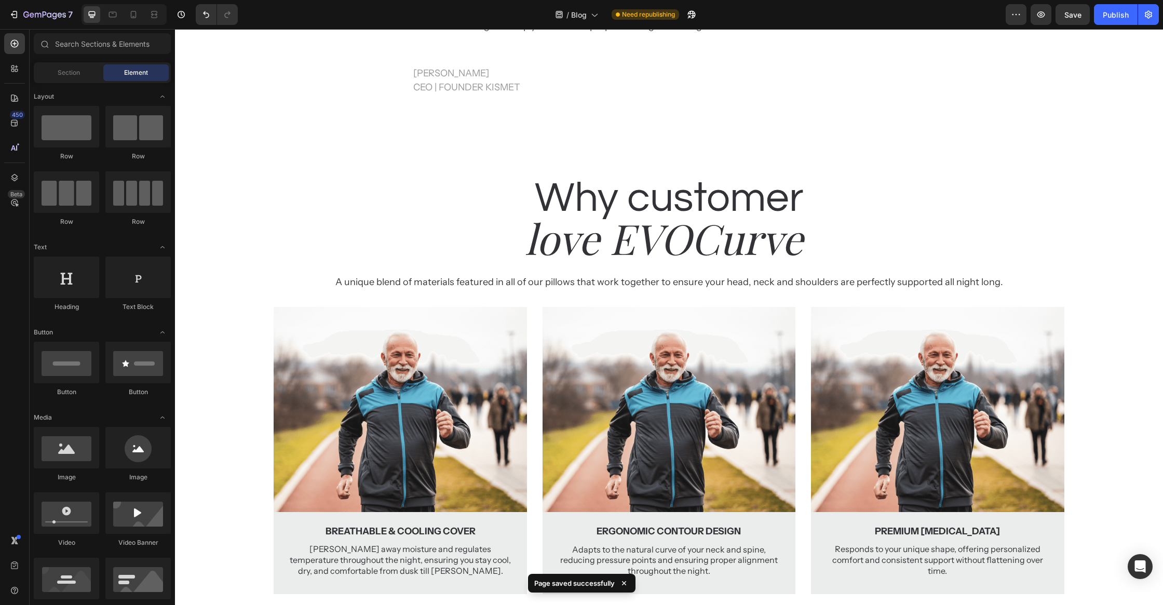
scroll to position [2274, 0]
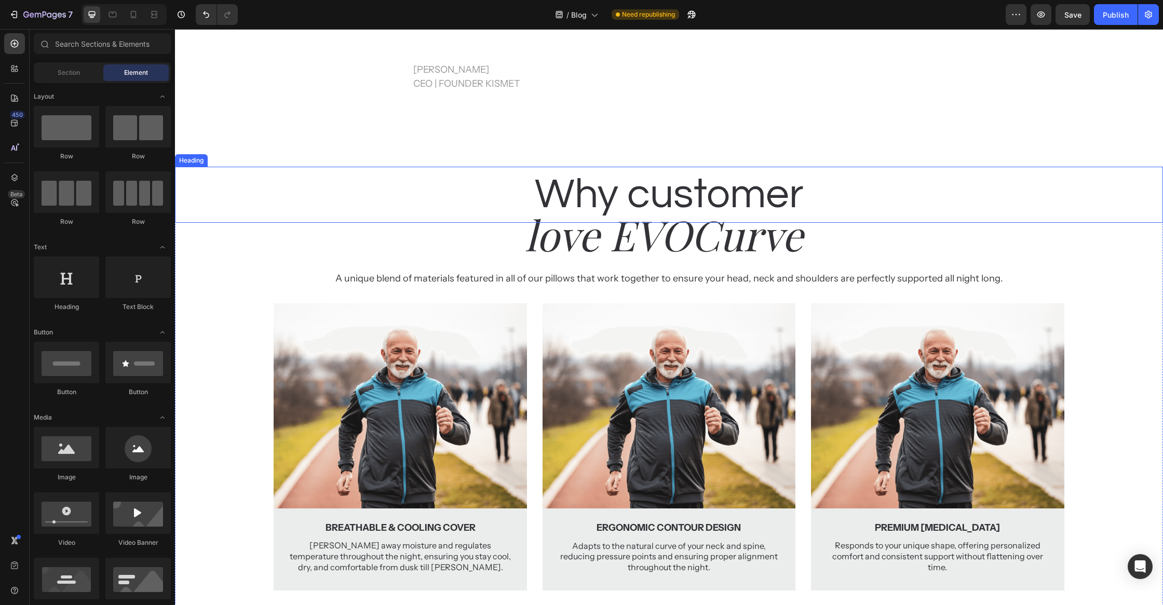
click at [742, 169] on h2 "Why customer" at bounding box center [669, 195] width 988 height 56
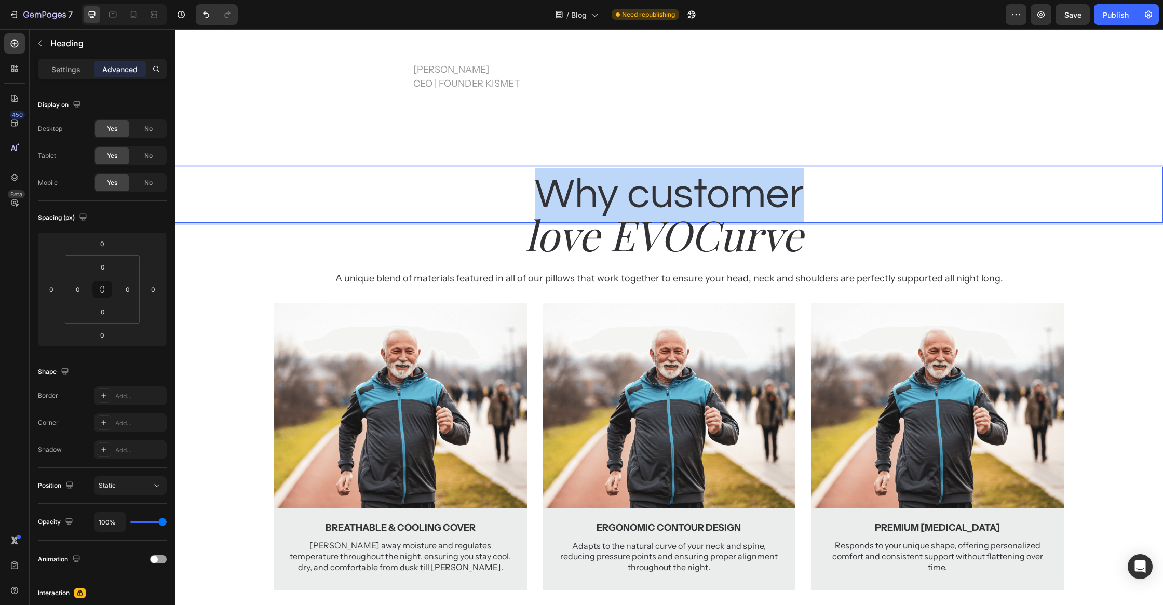
click at [742, 169] on p "Why customer" at bounding box center [669, 195] width 986 height 54
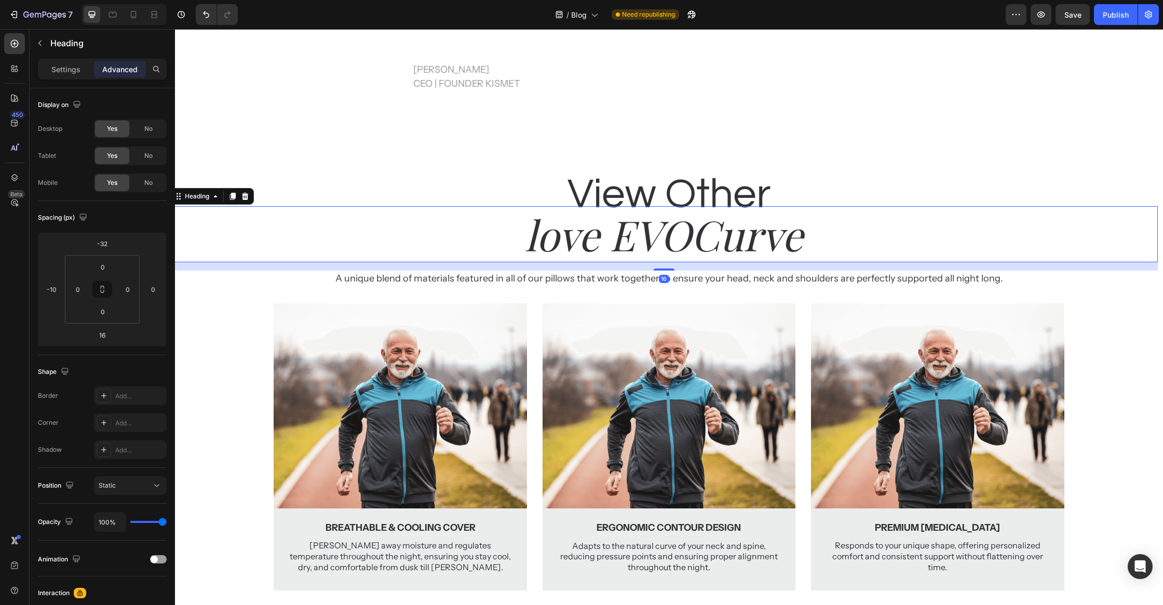
click at [634, 235] on h2 "love EVOCurve" at bounding box center [664, 234] width 988 height 56
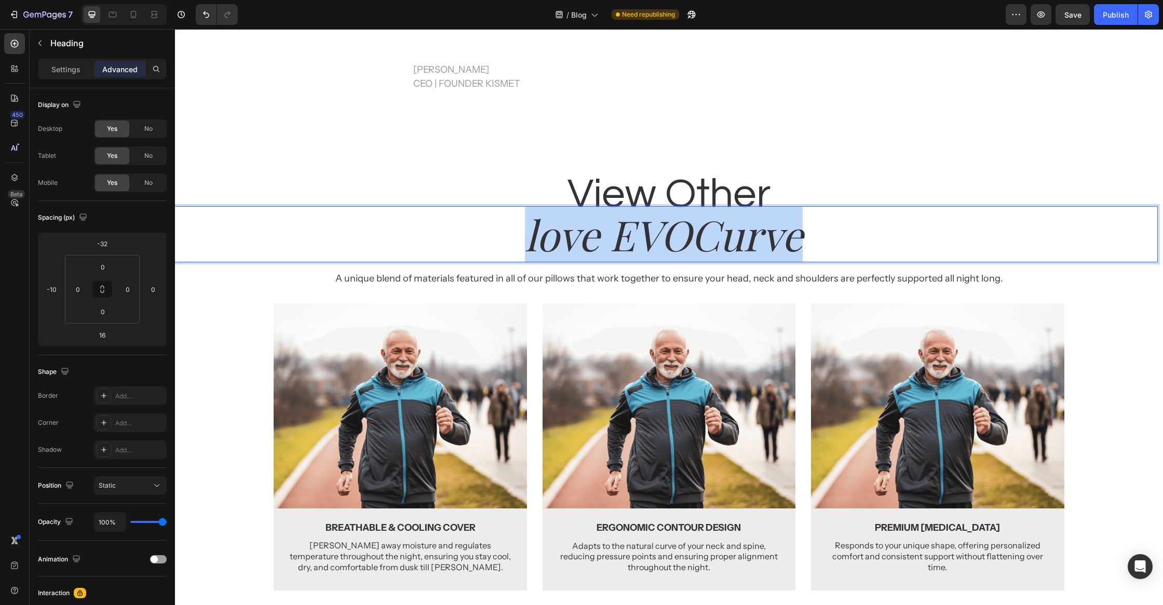
click at [634, 235] on p "love EVOCurve" at bounding box center [664, 234] width 986 height 54
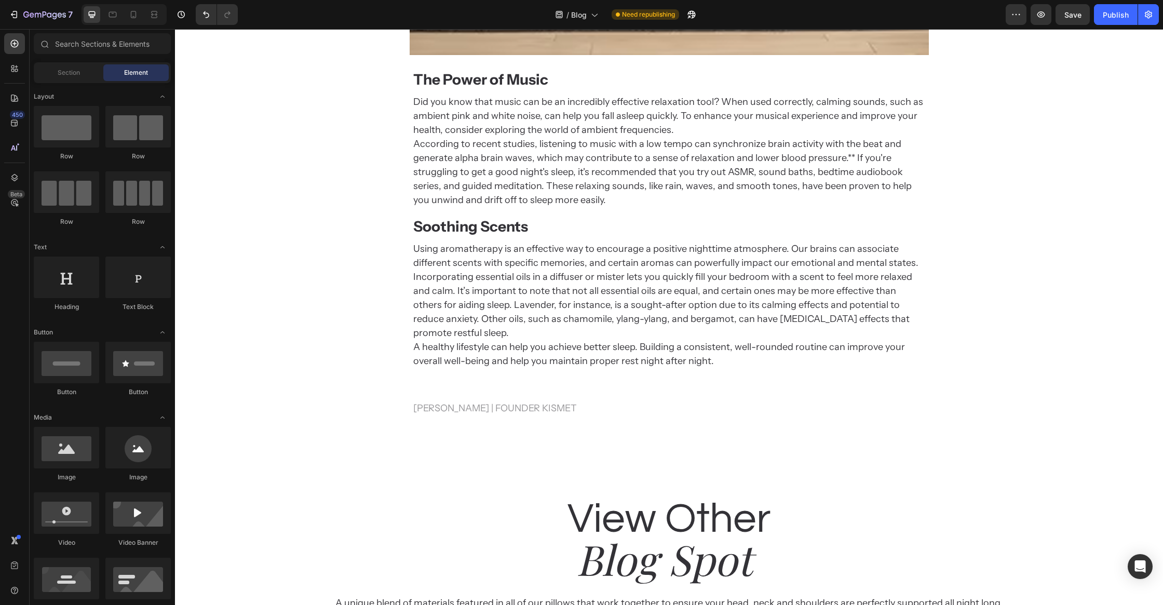
scroll to position [1938, 0]
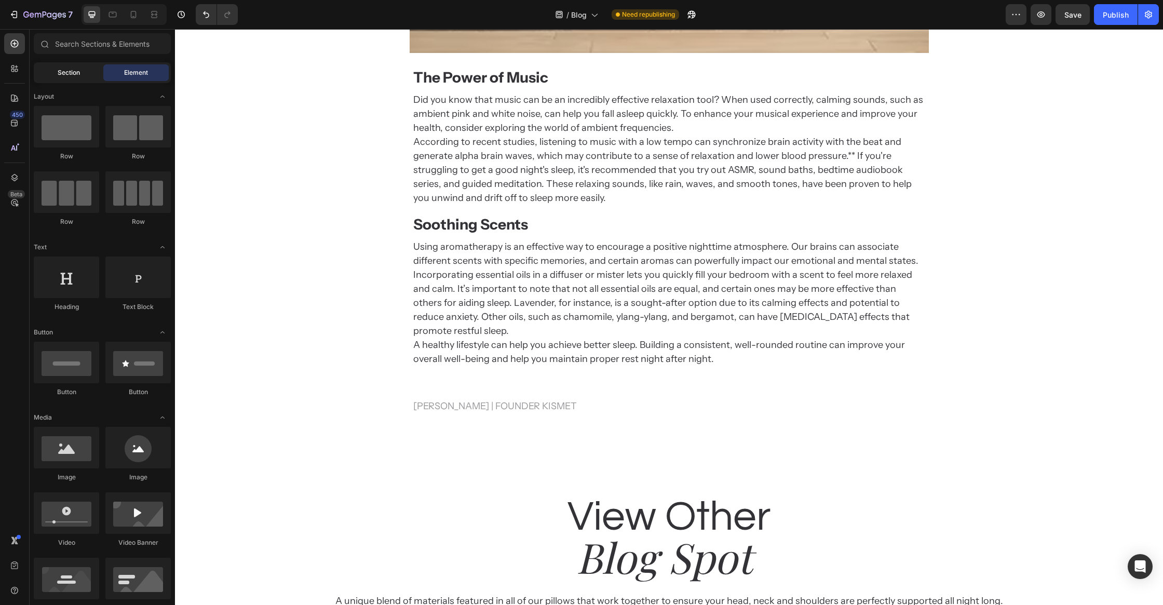
click at [71, 75] on span "Section" at bounding box center [69, 72] width 22 height 9
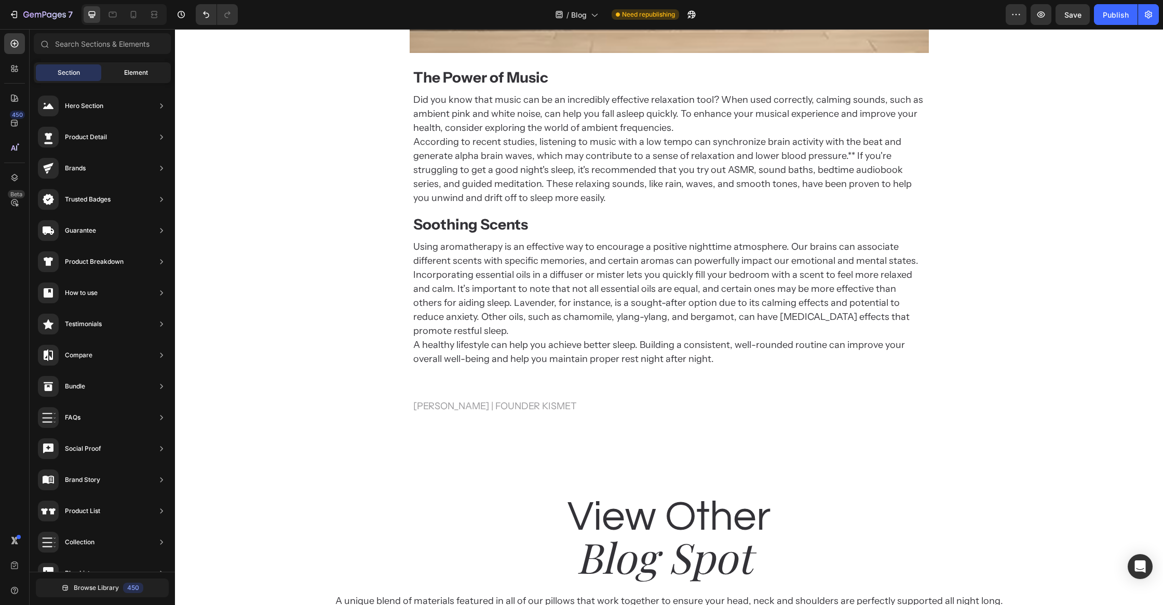
click at [113, 72] on div "Element" at bounding box center [135, 72] width 65 height 17
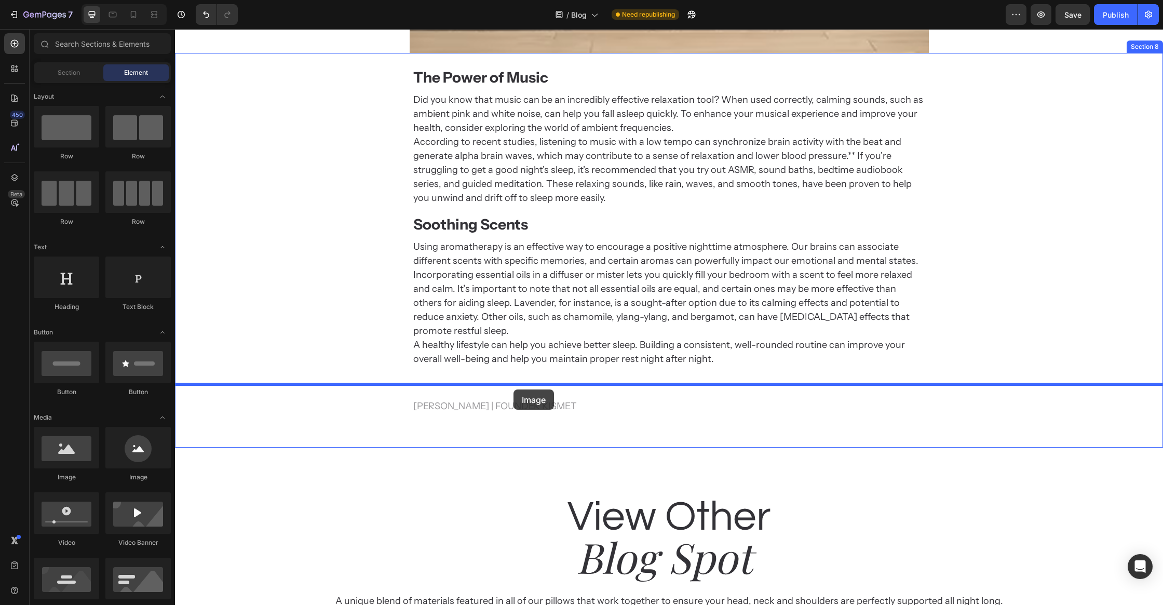
drag, startPoint x: 246, startPoint y: 443, endPoint x: 513, endPoint y: 389, distance: 273.1
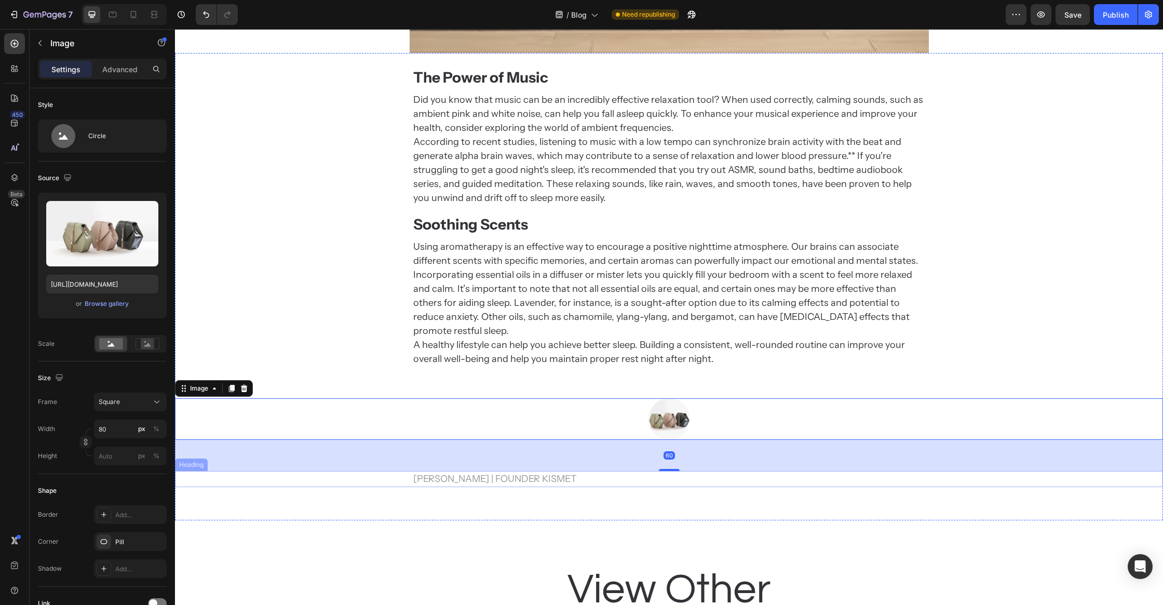
click at [544, 471] on h2 "Mark WoodlandCEO | Founder Kismet" at bounding box center [669, 479] width 514 height 16
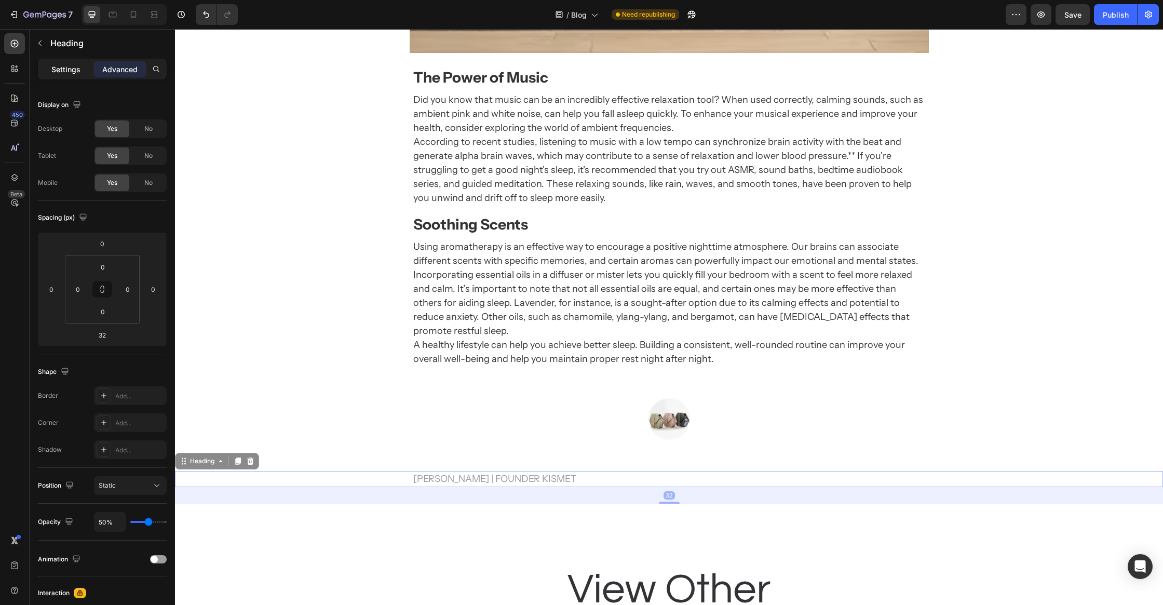
click at [65, 69] on p "Settings" at bounding box center [65, 69] width 29 height 11
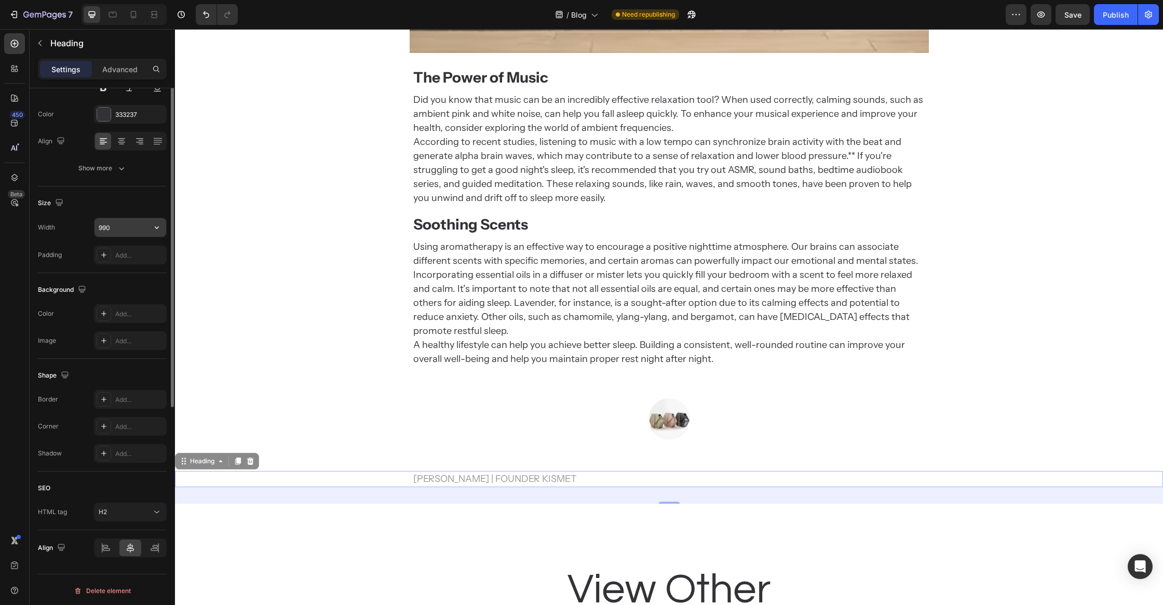
scroll to position [0, 0]
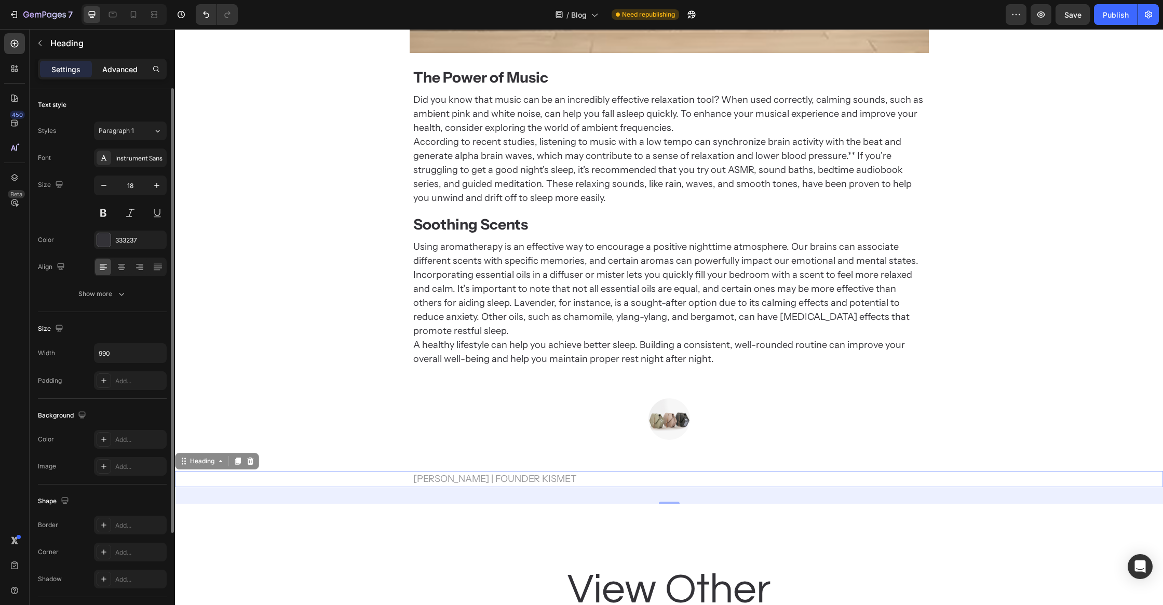
click at [107, 67] on p "Advanced" at bounding box center [119, 69] width 35 height 11
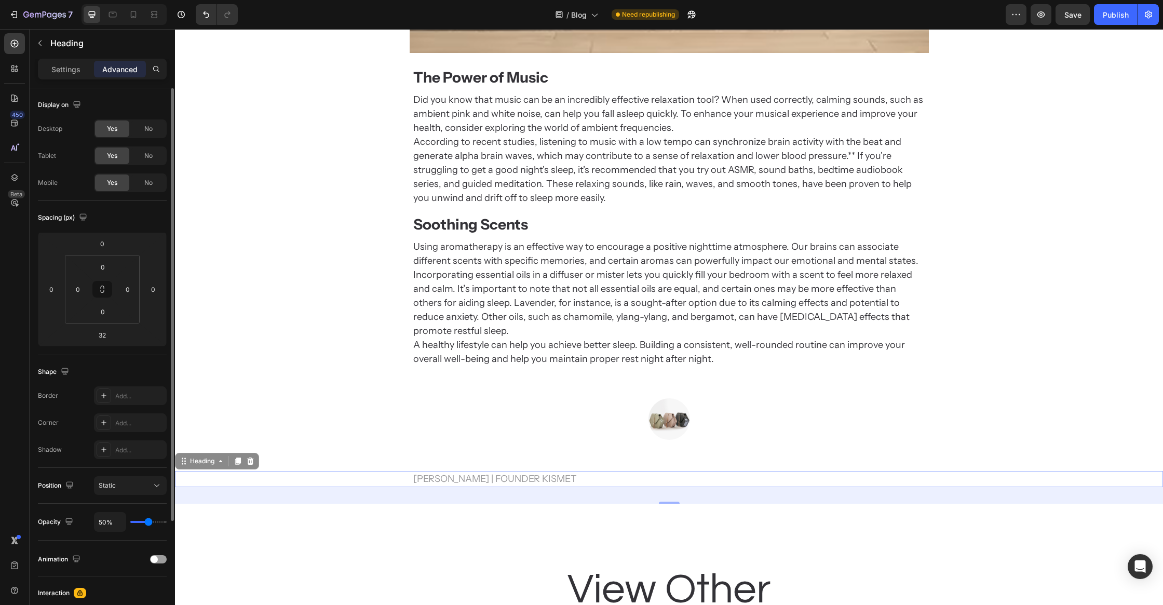
click at [53, 159] on div "Tablet" at bounding box center [47, 155] width 18 height 9
click at [323, 365] on div "The Power of Music Heading Did you know that music can be an incredibly effecti…" at bounding box center [669, 287] width 988 height 434
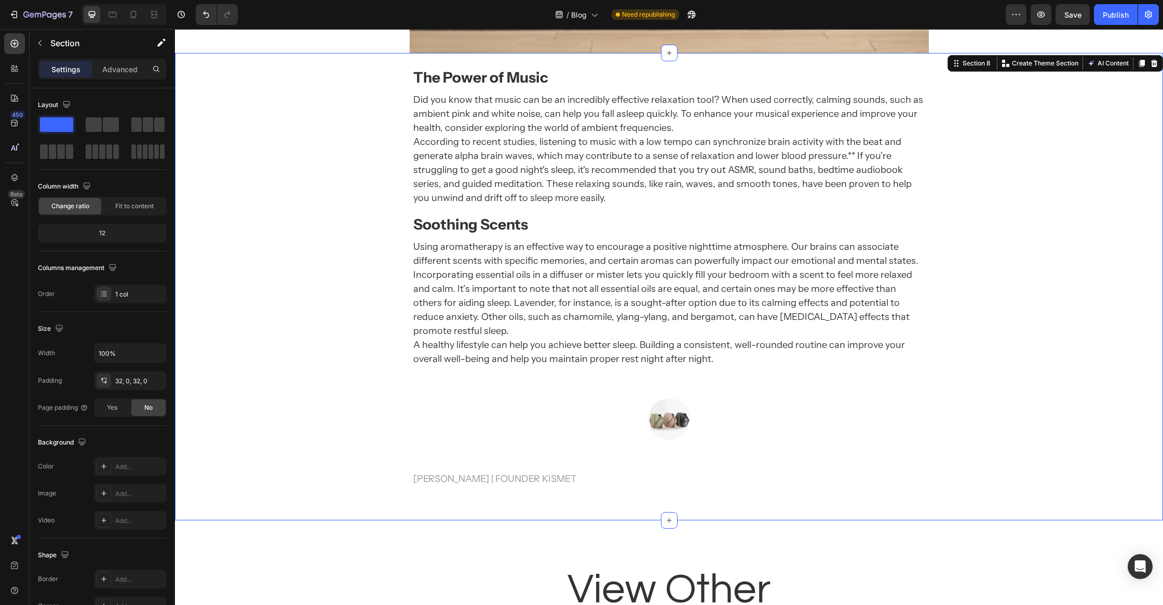
click at [344, 471] on div "Mark WoodlandCEO | Founder Kismet" at bounding box center [669, 479] width 988 height 16
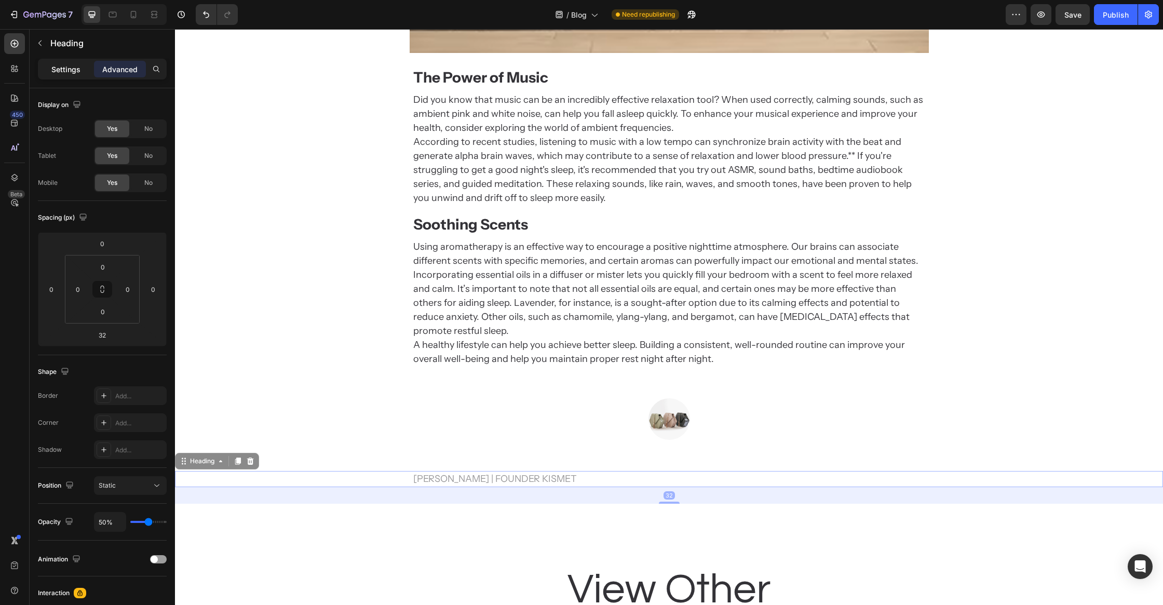
click at [62, 68] on p "Settings" at bounding box center [65, 69] width 29 height 11
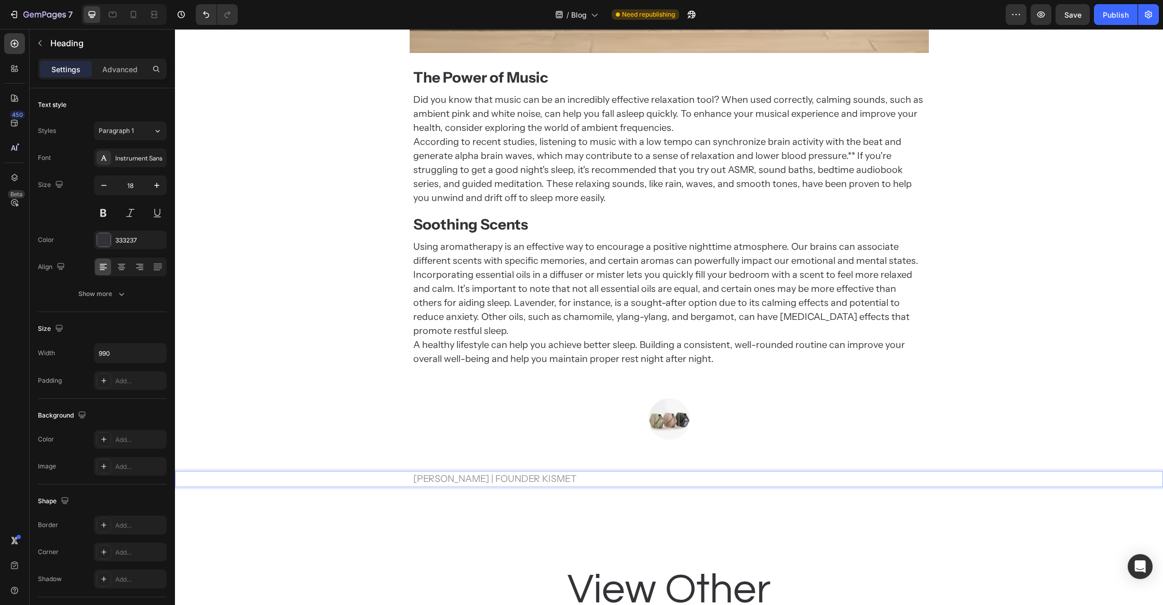
click at [668, 471] on h2 "Mark WoodlandCEO | Founder Kismet" at bounding box center [669, 479] width 514 height 16
click at [680, 410] on img at bounding box center [669, 419] width 42 height 42
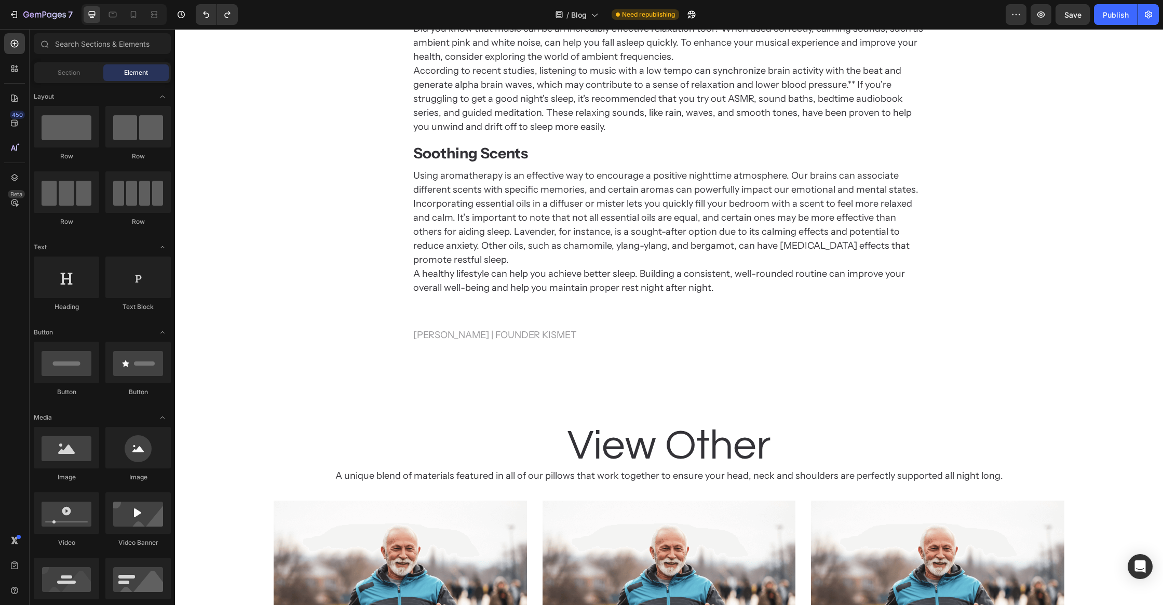
scroll to position [2046, 0]
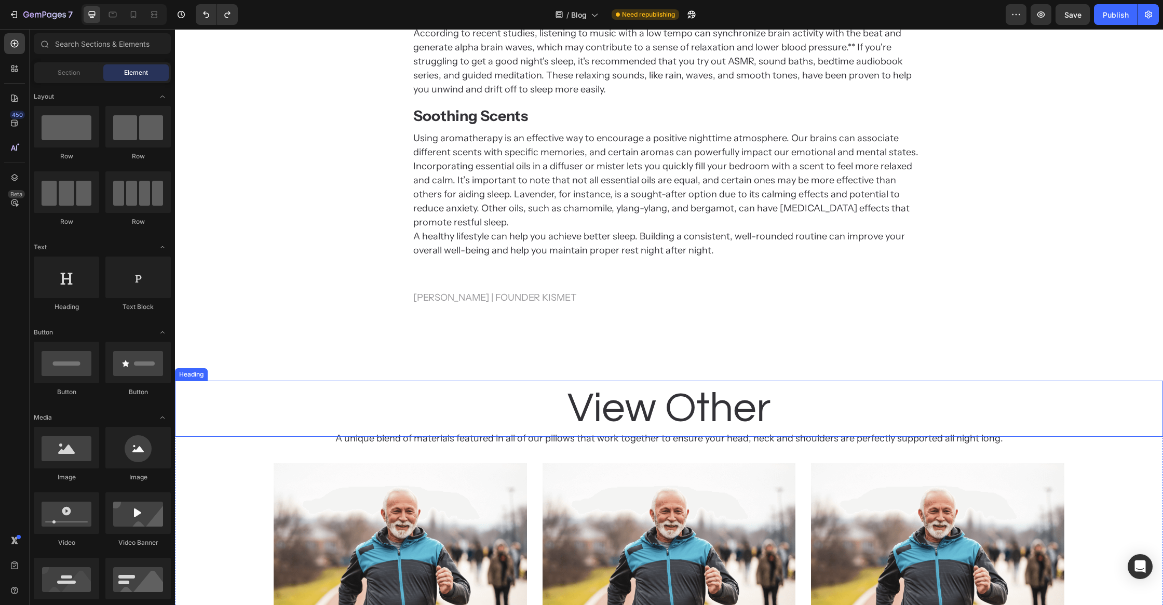
click at [669, 403] on p "View Other" at bounding box center [669, 409] width 986 height 54
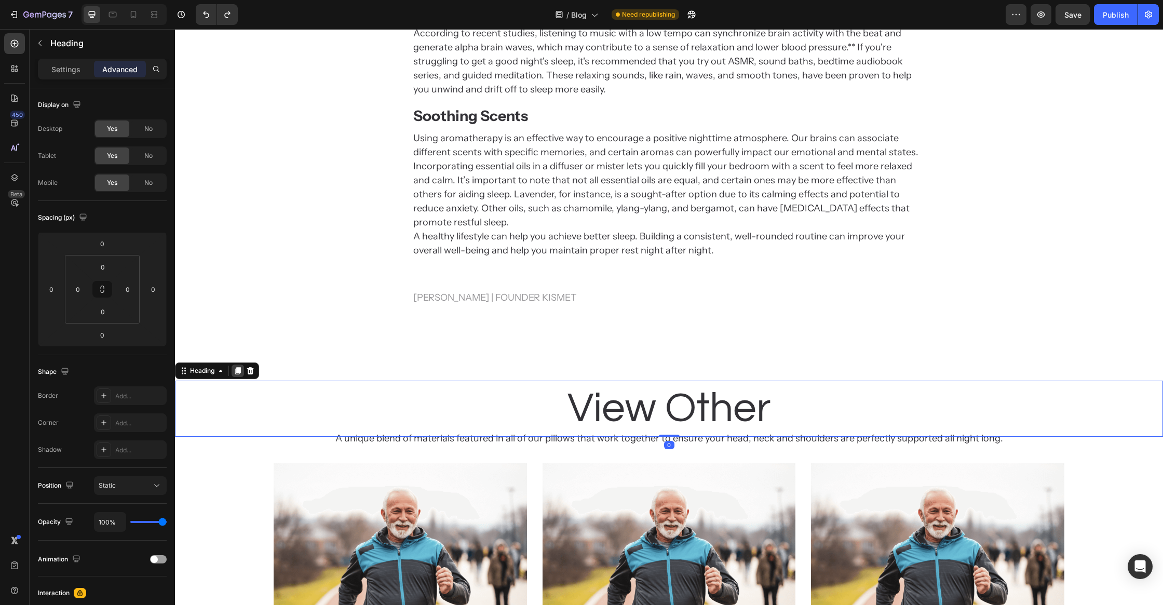
click at [236, 366] on icon at bounding box center [238, 370] width 8 height 8
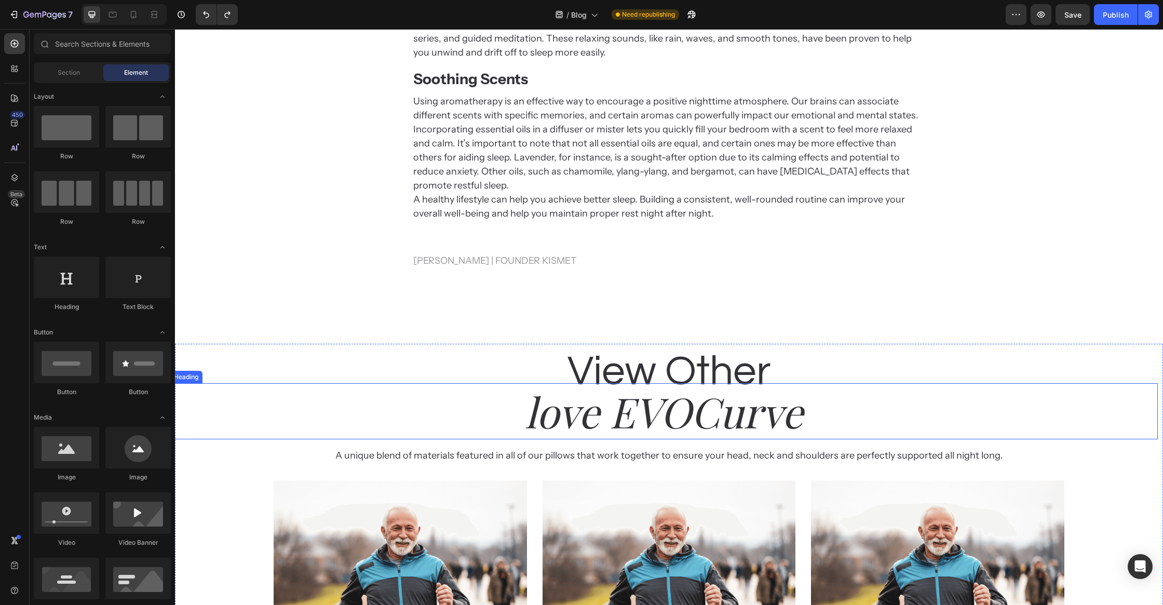
scroll to position [2110, 0]
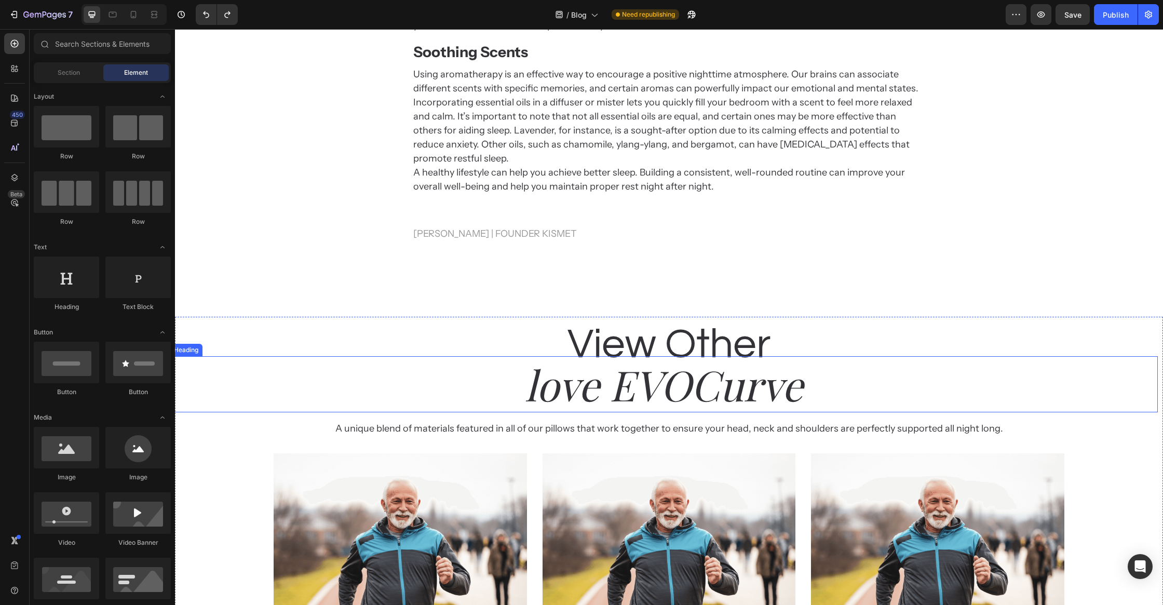
click at [658, 384] on h2 "love EVOCurve" at bounding box center [664, 384] width 988 height 56
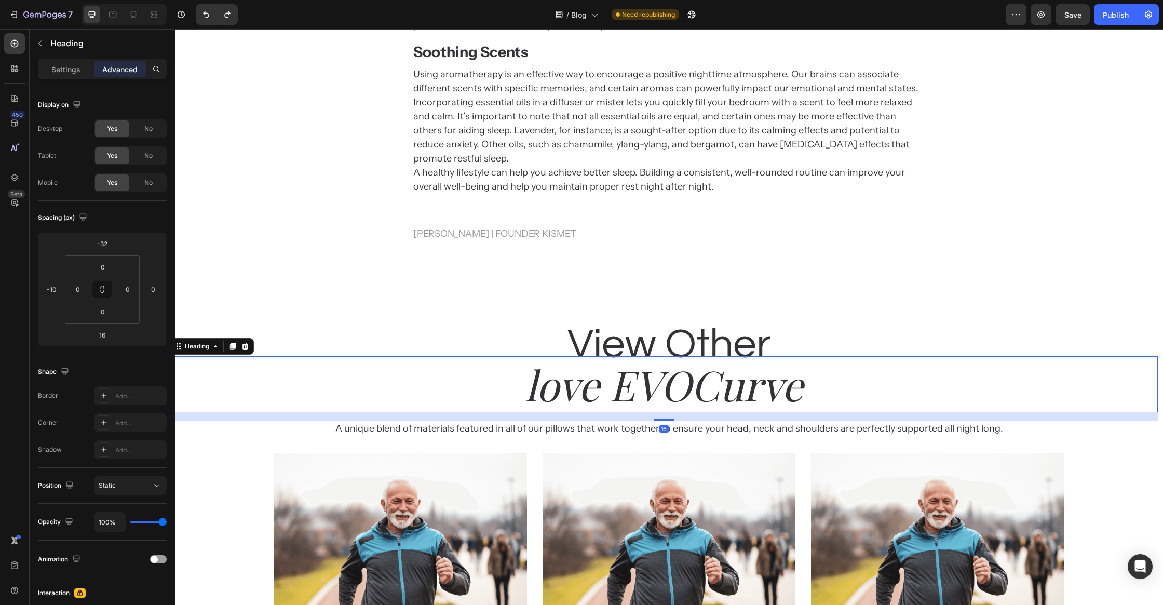
click at [658, 384] on h2 "love EVOCurve" at bounding box center [664, 384] width 988 height 56
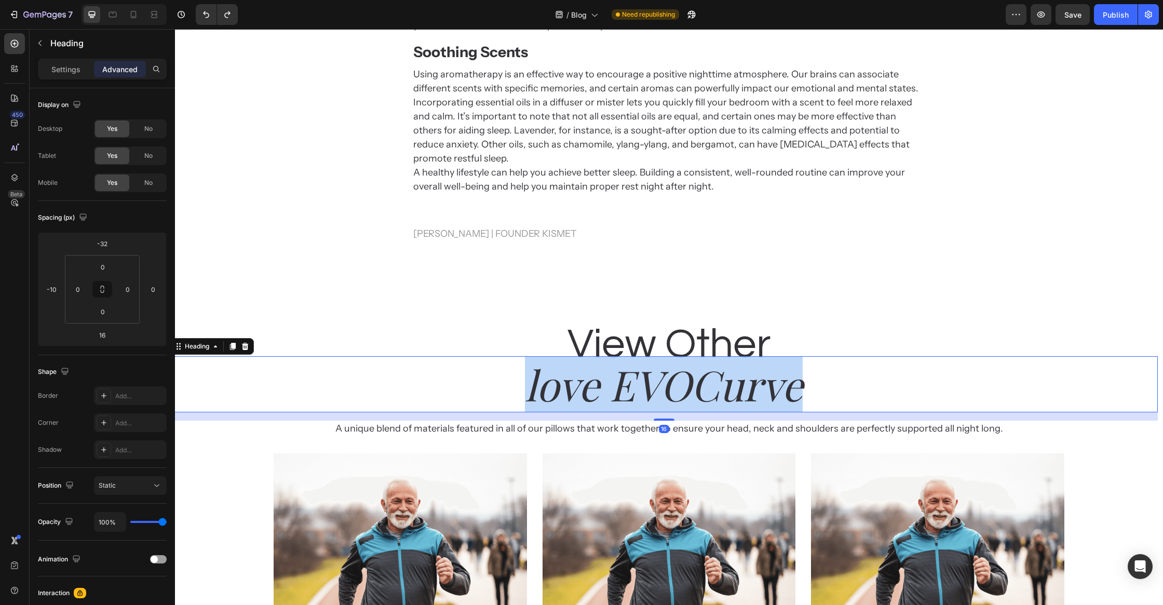
click at [658, 384] on p "love EVOCurve" at bounding box center [664, 384] width 986 height 54
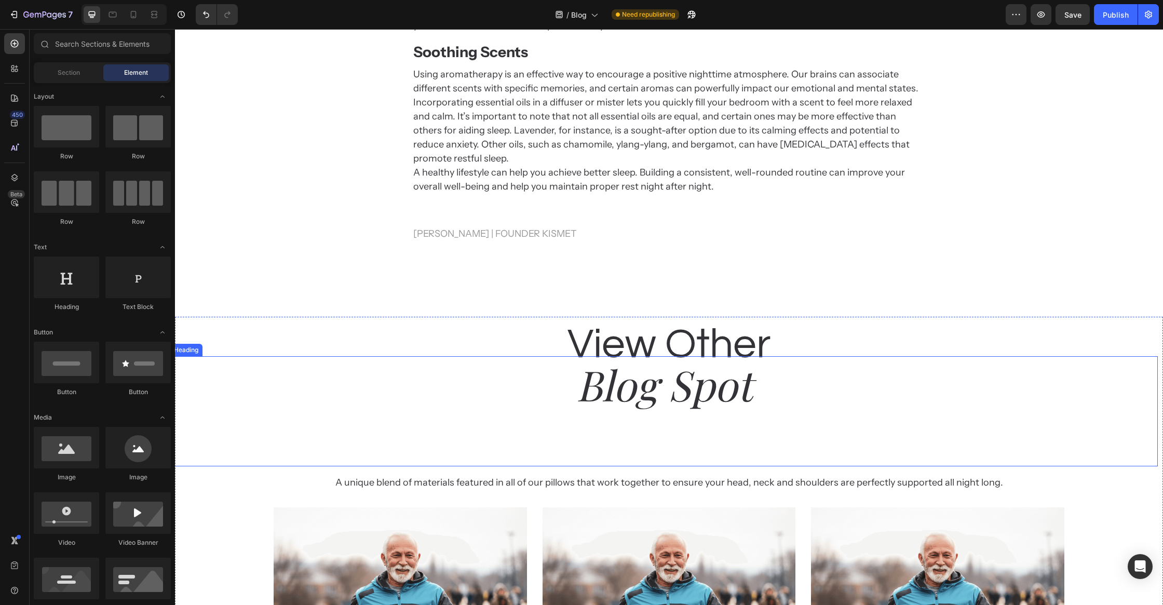
click at [706, 449] on p "Blog Spot" at bounding box center [664, 411] width 986 height 108
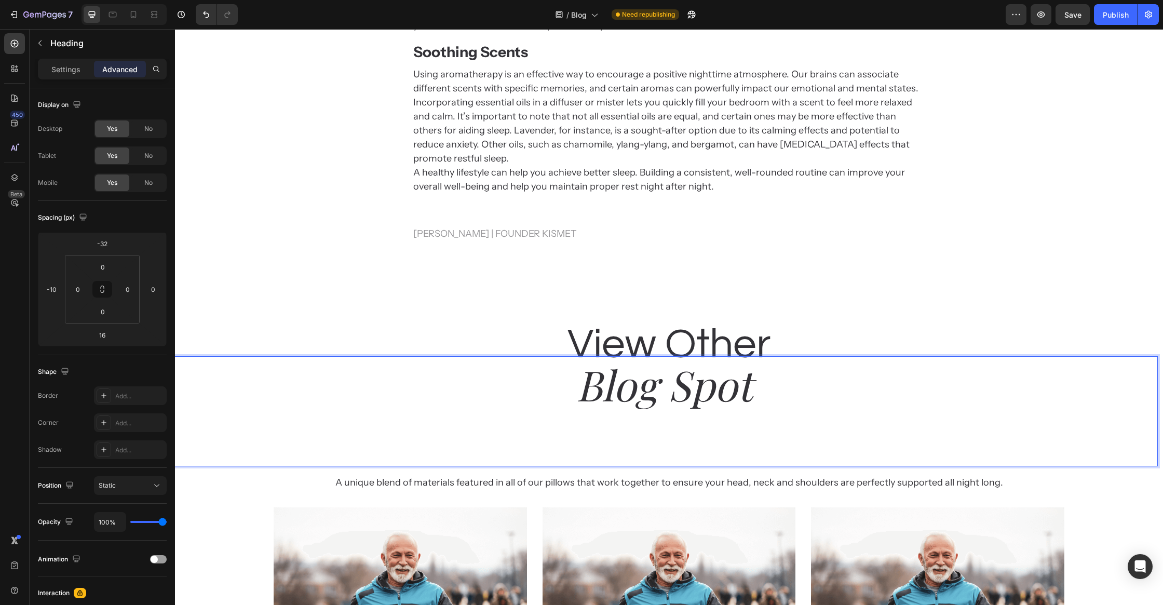
click at [693, 368] on p "Blog Spot" at bounding box center [664, 411] width 986 height 108
click at [677, 414] on p "Blog Spot" at bounding box center [664, 411] width 986 height 108
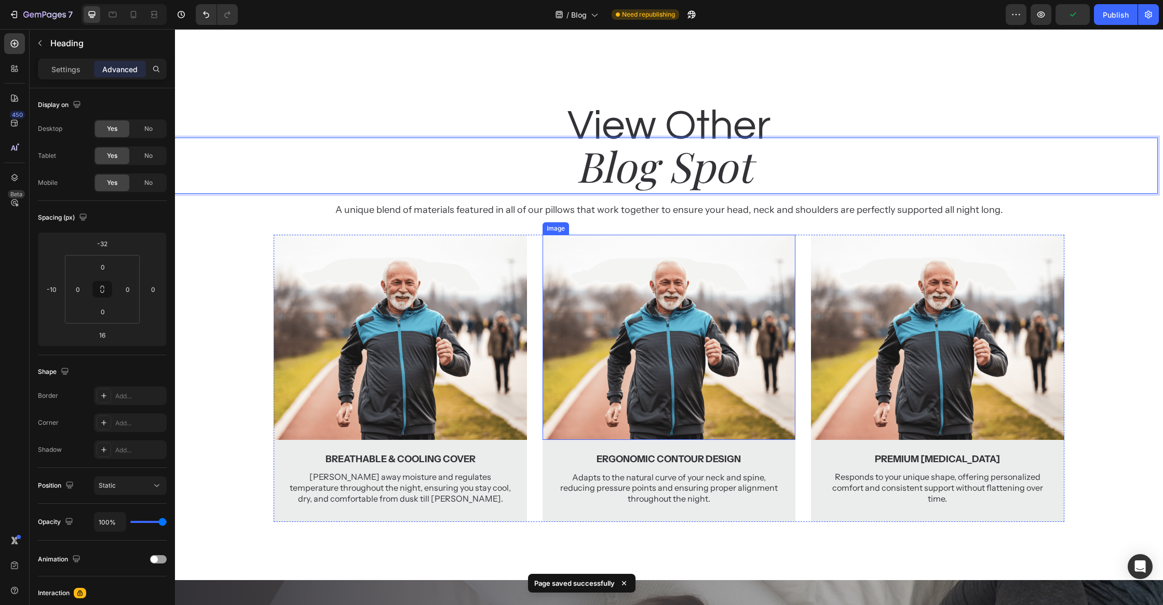
scroll to position [2336, 0]
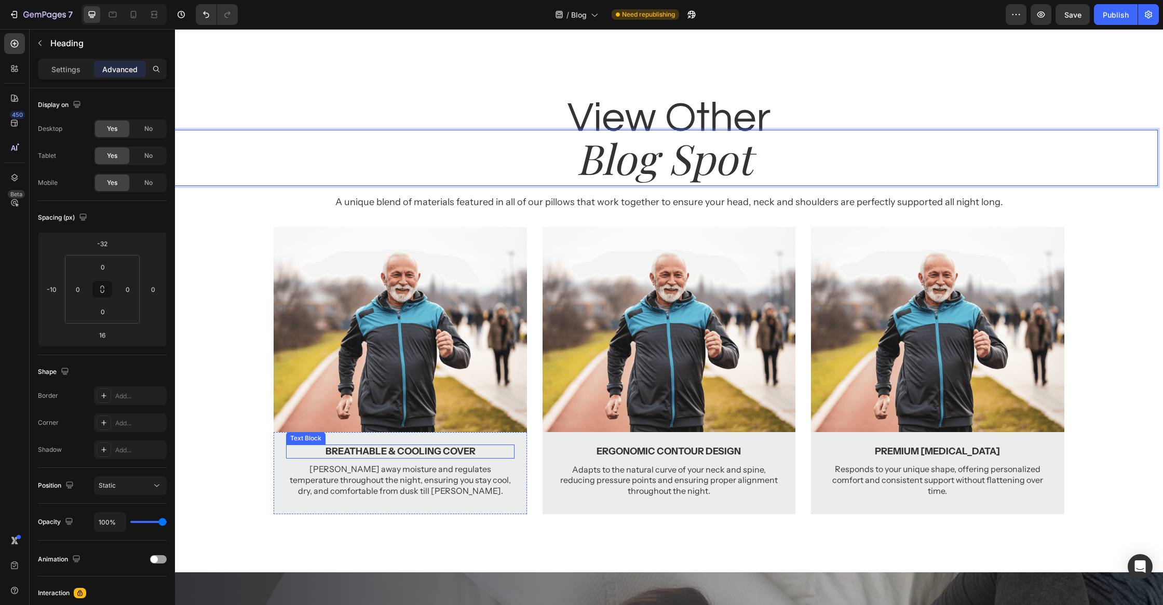
click at [371, 445] on p "Breathable & Cooling Cover" at bounding box center [400, 451] width 226 height 12
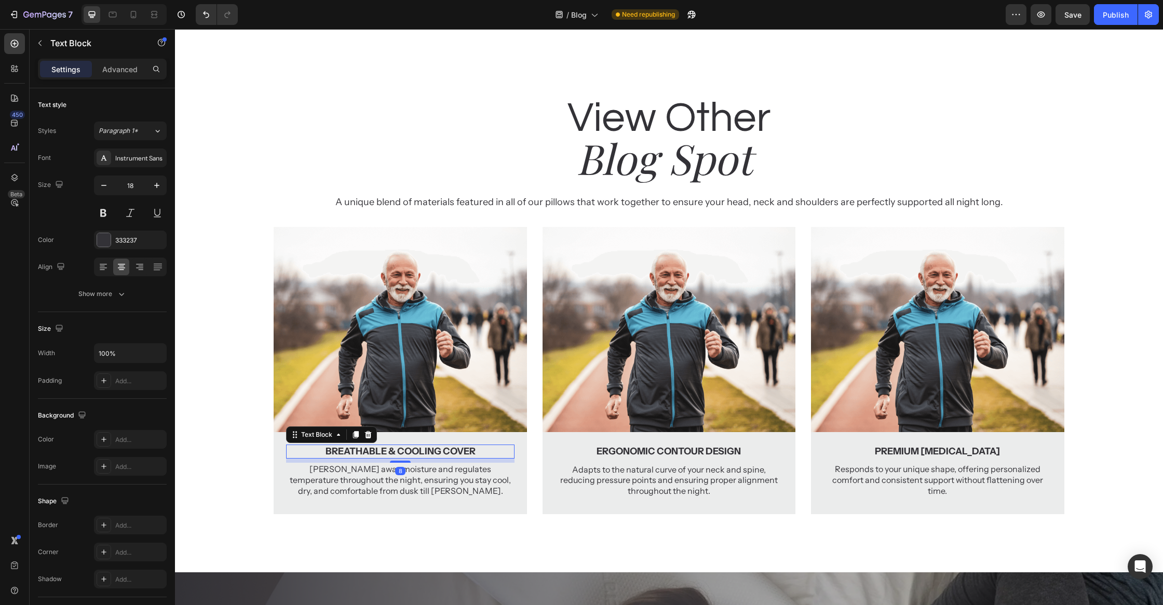
click at [371, 445] on p "Breathable & Cooling Cover" at bounding box center [400, 451] width 226 height 12
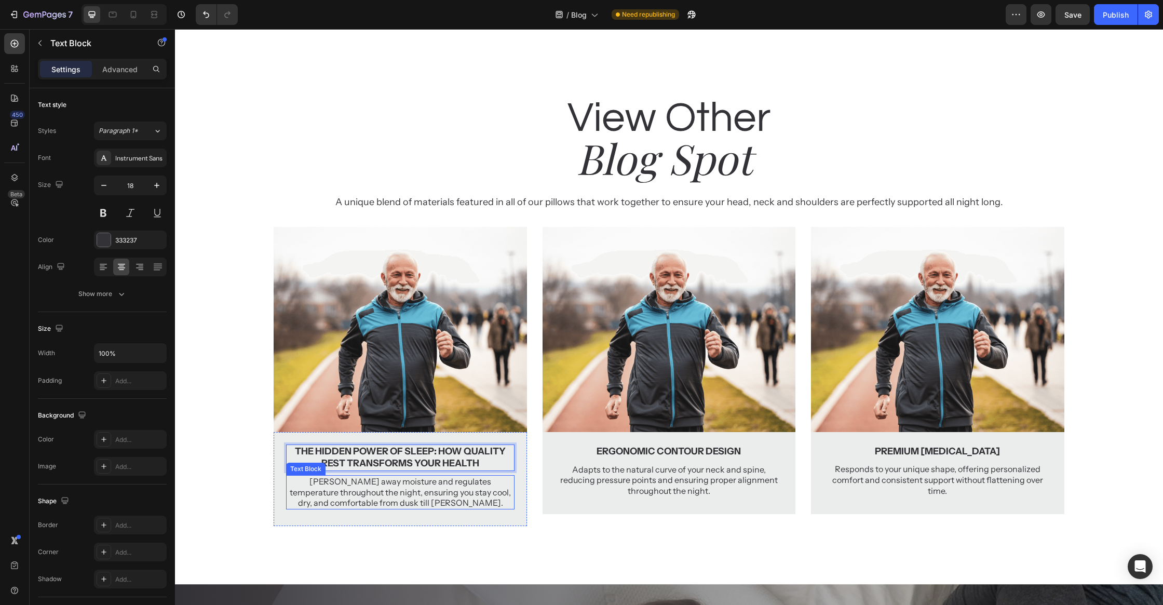
click at [389, 476] on p "[PERSON_NAME] away moisture and regulates temperature throughout the night, ens…" at bounding box center [400, 492] width 226 height 32
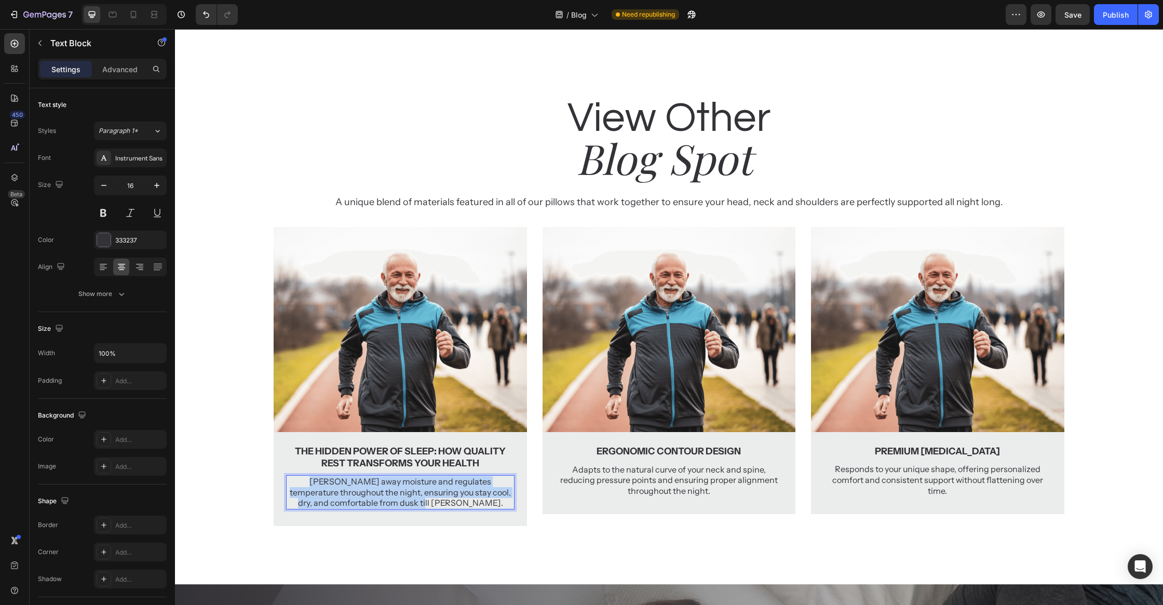
click at [389, 476] on p "[PERSON_NAME] away moisture and regulates temperature throughout the night, ens…" at bounding box center [400, 492] width 226 height 32
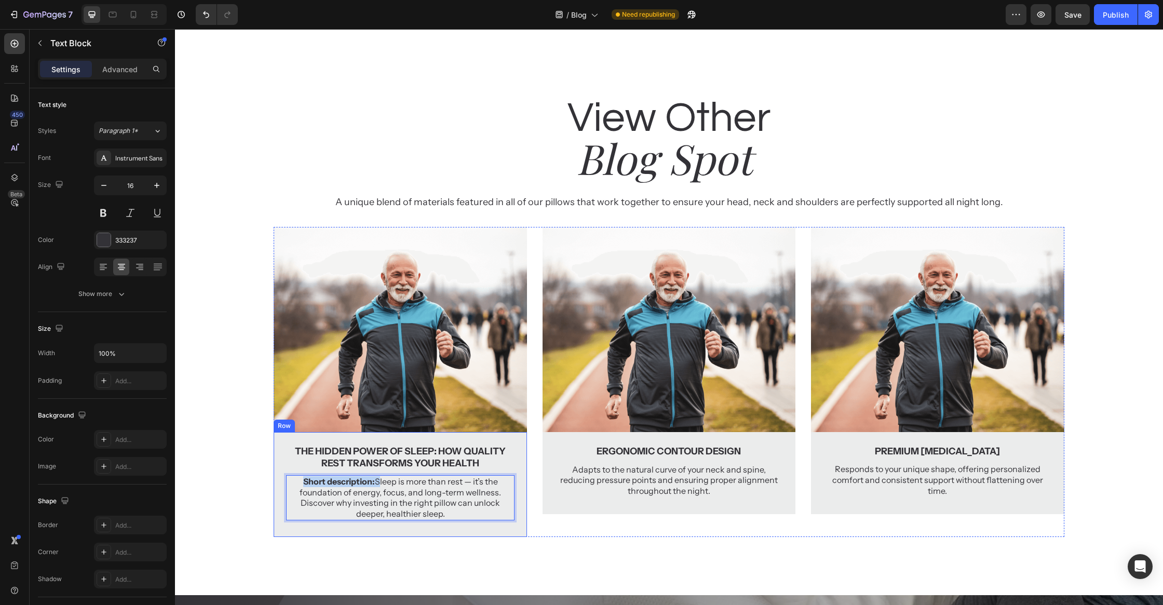
drag, startPoint x: 377, startPoint y: 466, endPoint x: 260, endPoint y: 466, distance: 116.8
click at [260, 466] on div "View Other Heading Blog Spot Heading A unique blend of materials featured in al…" at bounding box center [669, 313] width 988 height 446
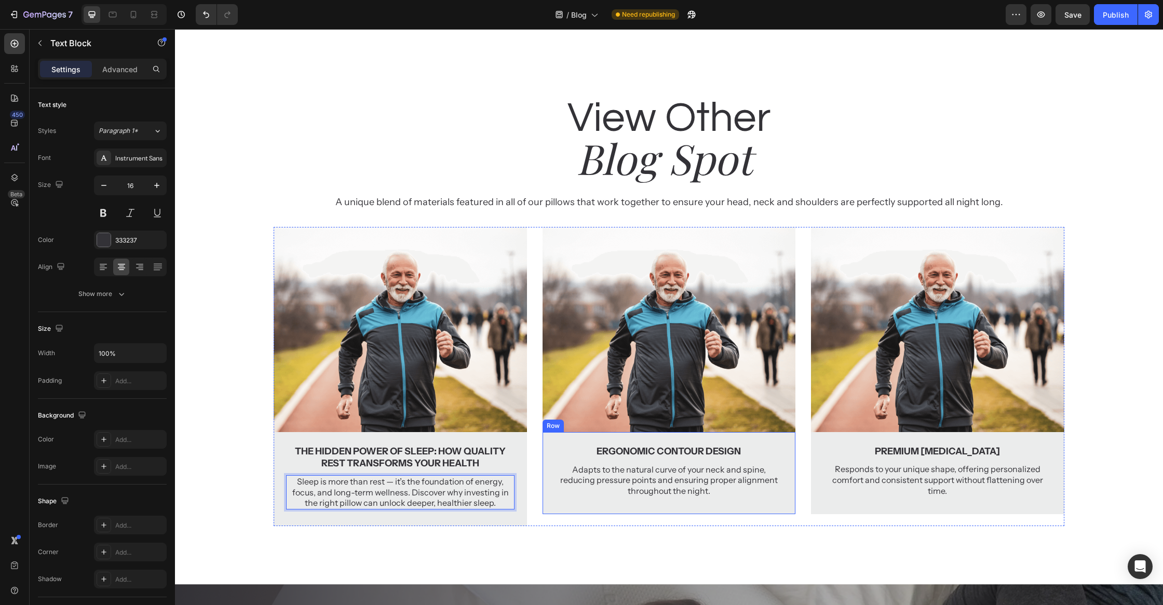
click at [589, 494] on div "Ergonomic Contour Design Text Block Adapts to the natural curve of your neck an…" at bounding box center [668, 473] width 253 height 82
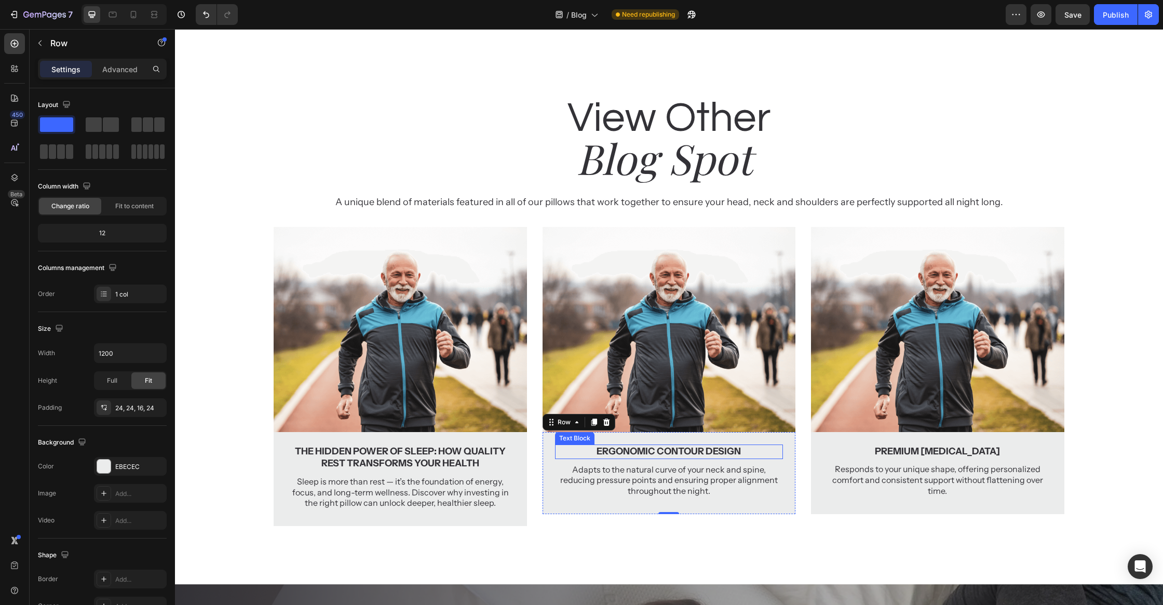
click at [658, 445] on p "Ergonomic Contour Design" at bounding box center [669, 451] width 226 height 12
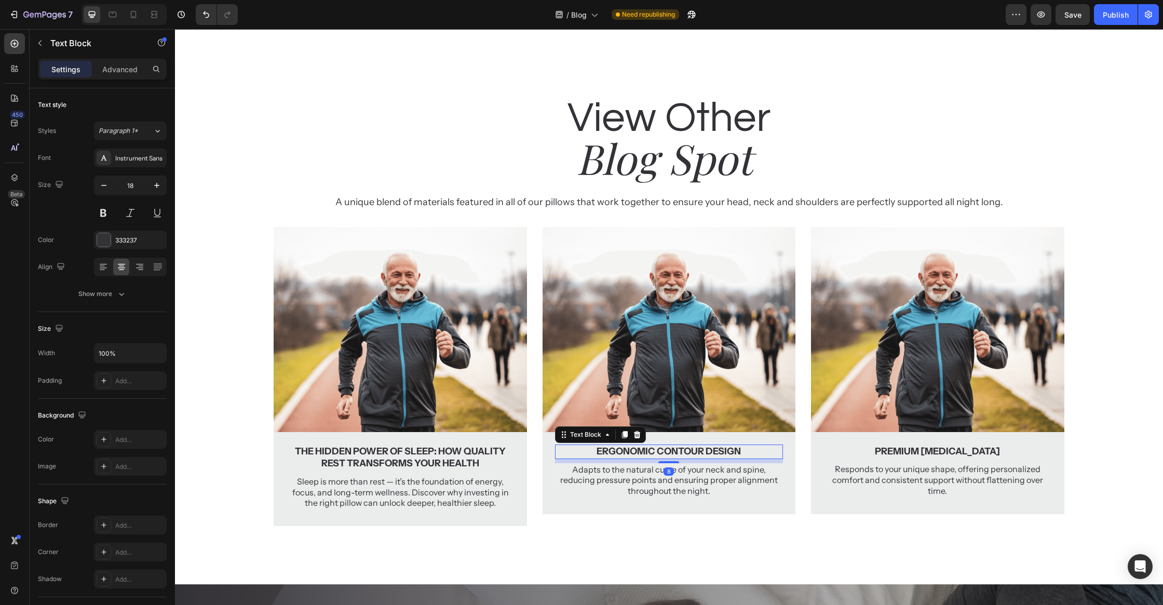
click at [658, 445] on p "Ergonomic Contour Design" at bounding box center [669, 451] width 226 height 12
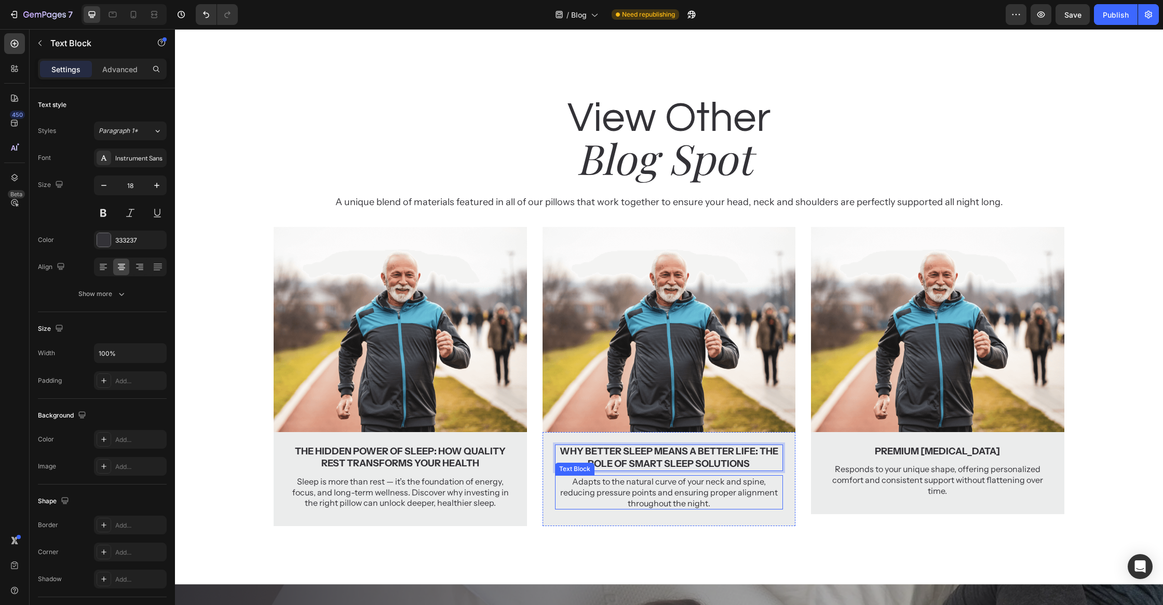
click at [638, 479] on p "Adapts to the natural curve of your neck and spine, reducing pressure points an…" at bounding box center [669, 492] width 226 height 32
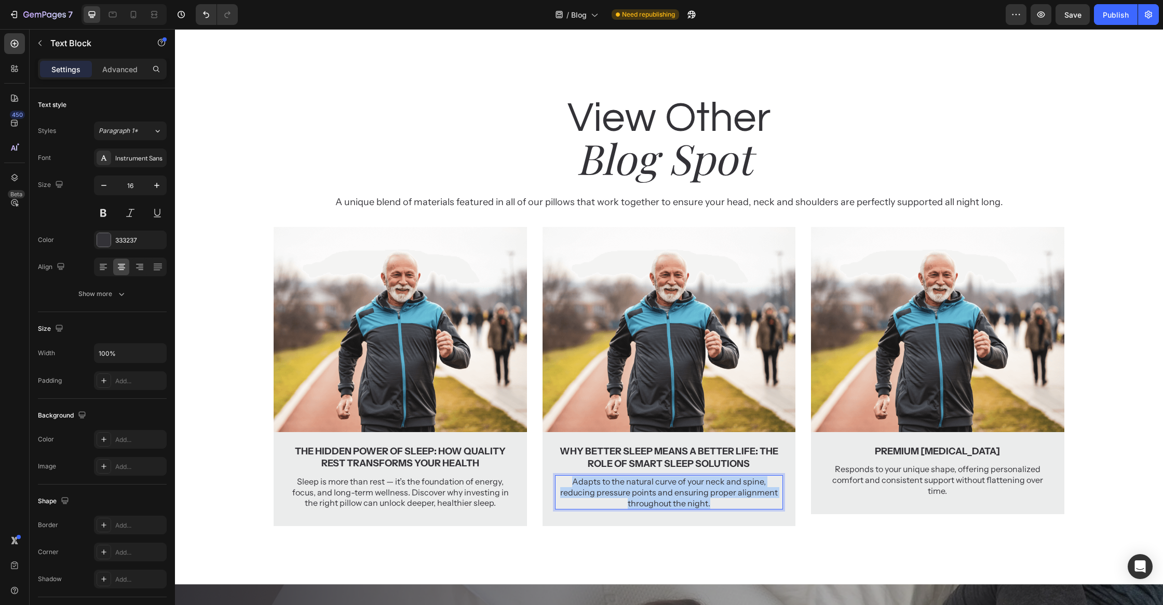
click at [638, 479] on p "Adapts to the natural curve of your neck and spine, reducing pressure points an…" at bounding box center [669, 492] width 226 height 32
click at [930, 445] on p "Premium Memory Foam" at bounding box center [937, 451] width 226 height 12
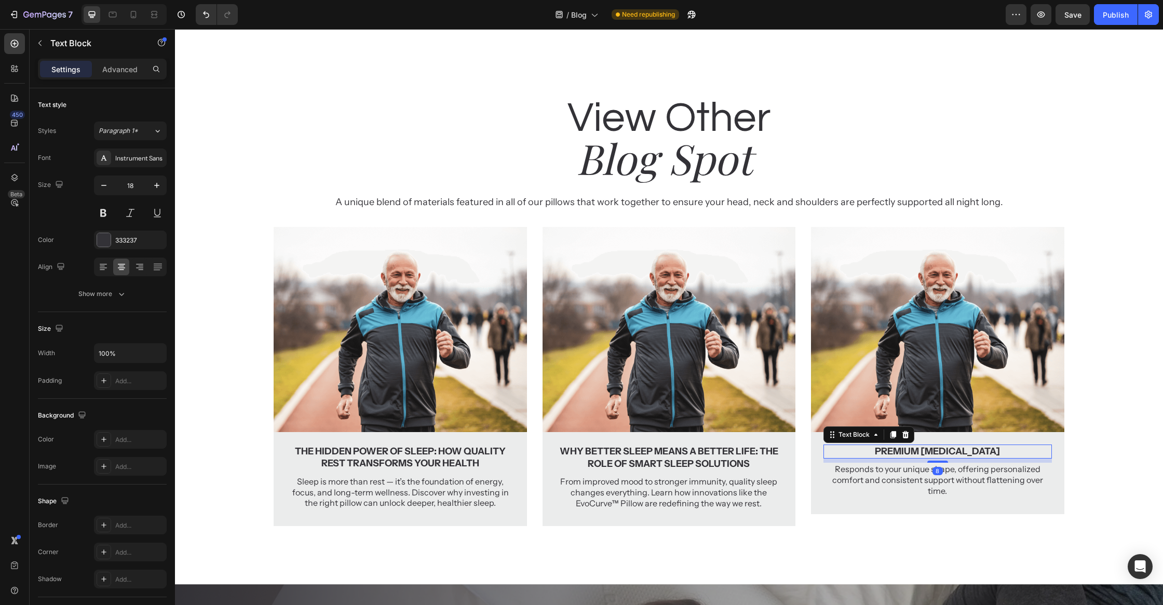
click at [930, 445] on p "Premium Memory Foam" at bounding box center [937, 451] width 226 height 12
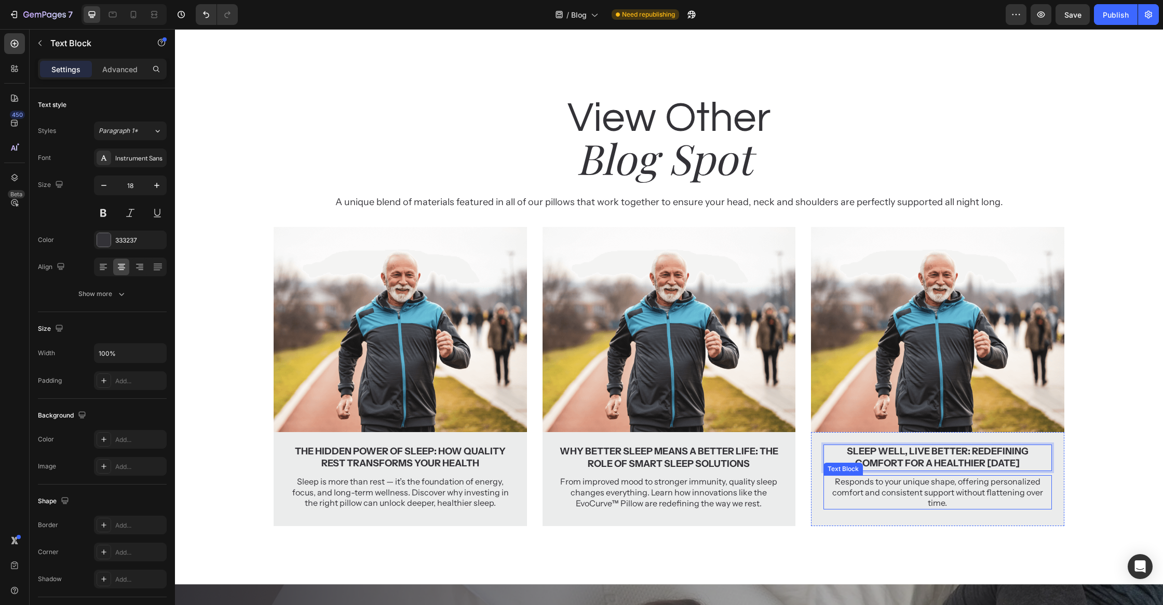
click at [947, 476] on p "Responds to your unique shape, offering personalized comfort and consistent sup…" at bounding box center [937, 492] width 226 height 32
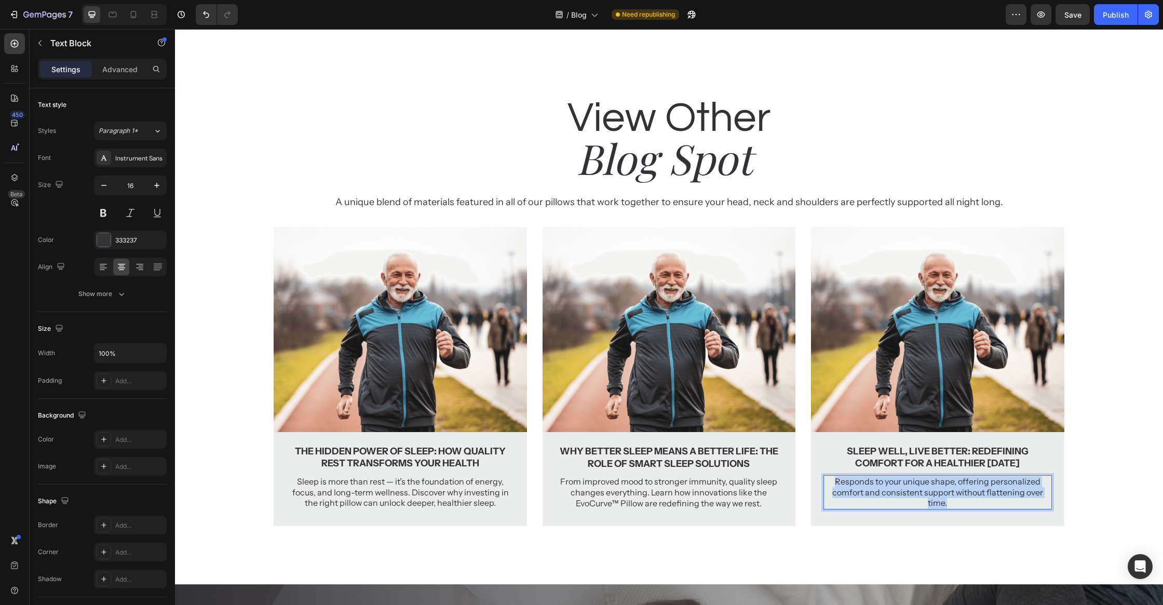
click at [947, 476] on p "Responds to your unique shape, offering personalized comfort and consistent sup…" at bounding box center [937, 492] width 226 height 32
click at [1124, 472] on div "View Other Heading Blog Spot Heading A unique blend of materials featured in al…" at bounding box center [669, 308] width 988 height 436
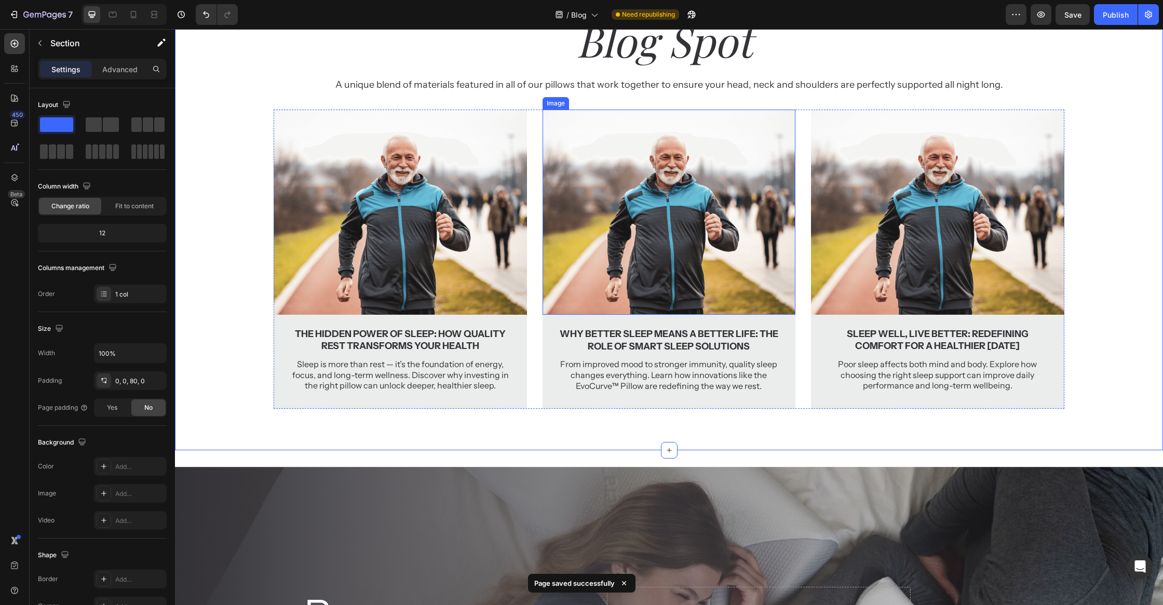
scroll to position [2460, 0]
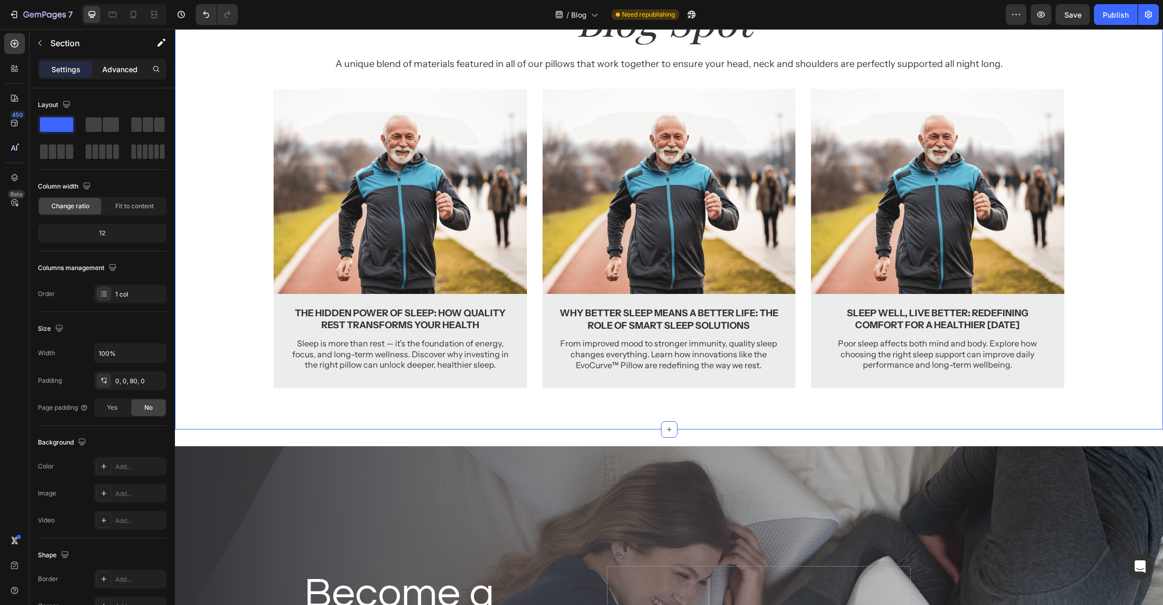
click at [107, 74] on div "Advanced" at bounding box center [120, 69] width 52 height 17
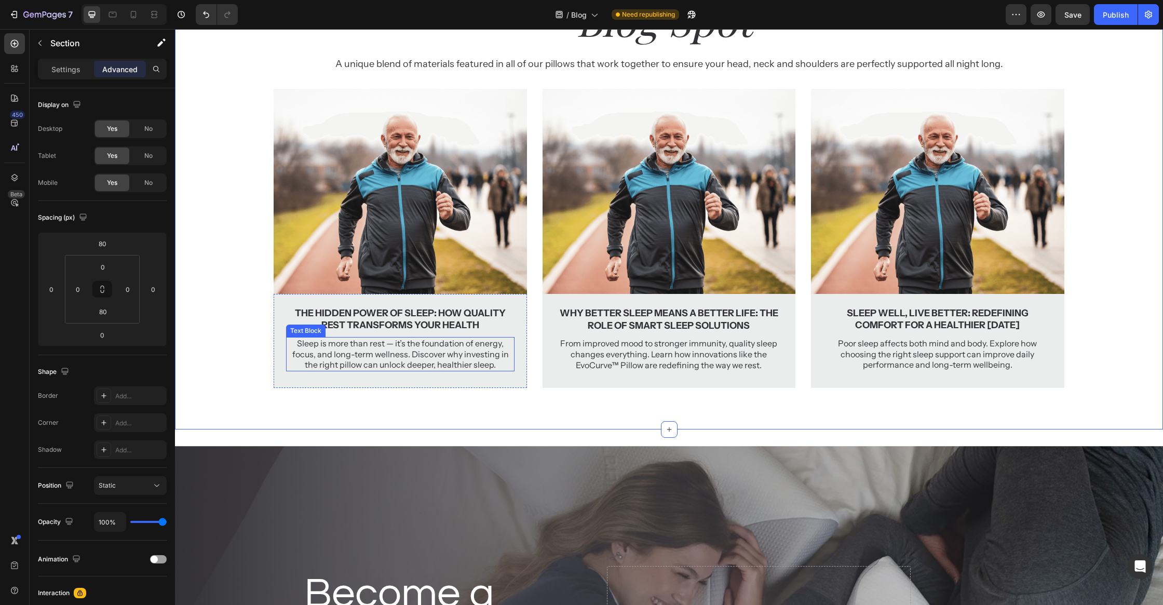
click at [433, 339] on p "Sleep is more than rest — it’s the foundation of energy, focus, and long-term w…" at bounding box center [400, 354] width 226 height 32
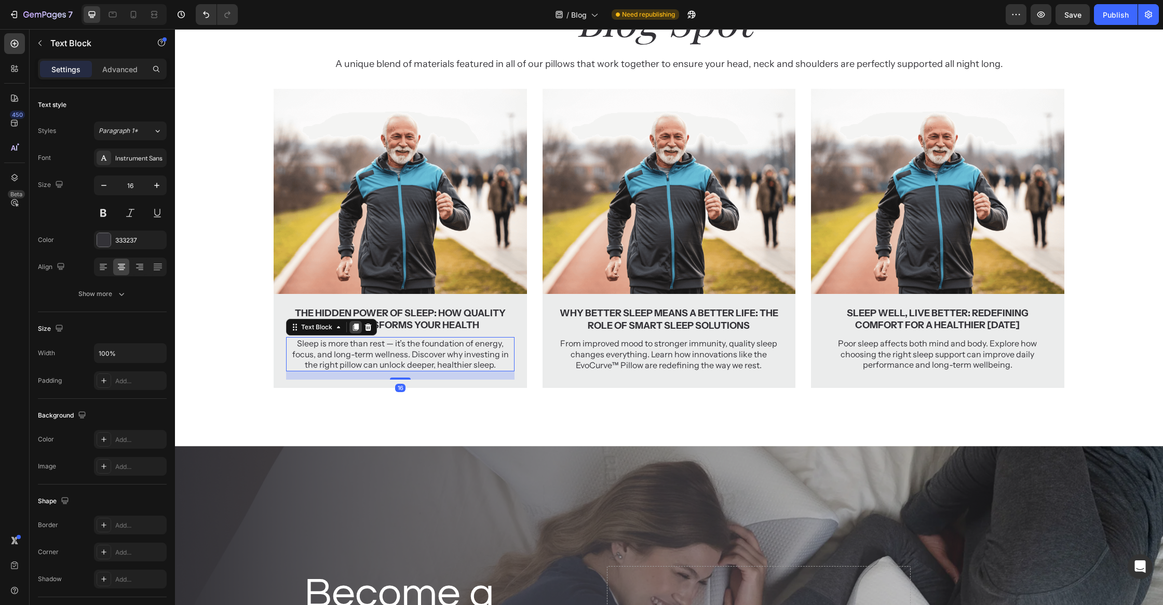
click at [353, 332] on div at bounding box center [355, 327] width 12 height 12
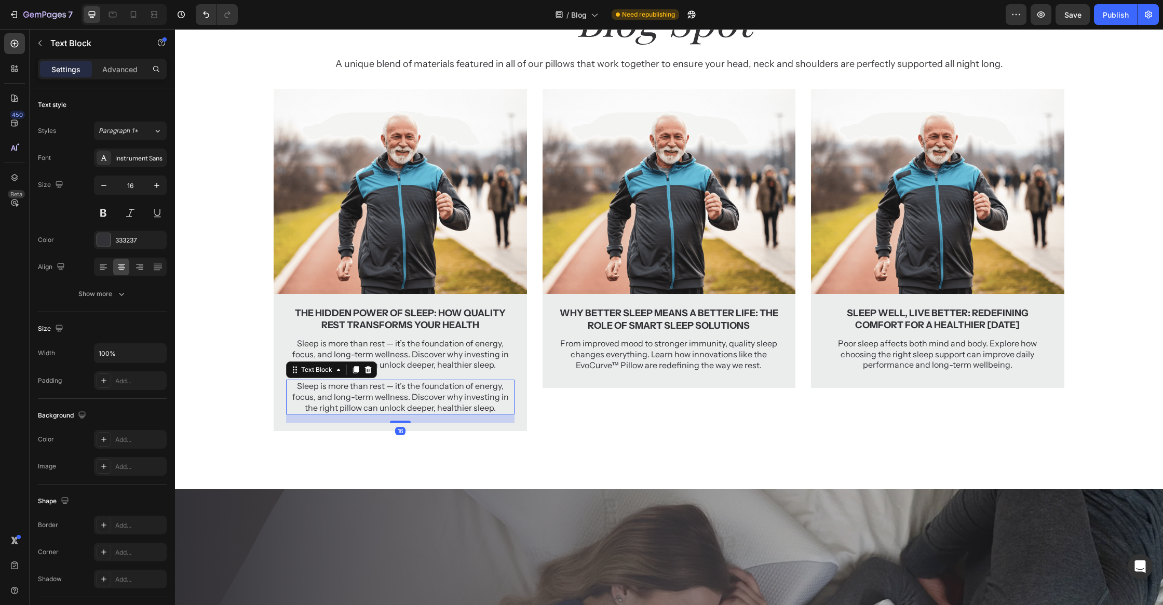
click at [399, 398] on p "Sleep is more than rest — it’s the foundation of energy, focus, and long-term w…" at bounding box center [400, 396] width 226 height 32
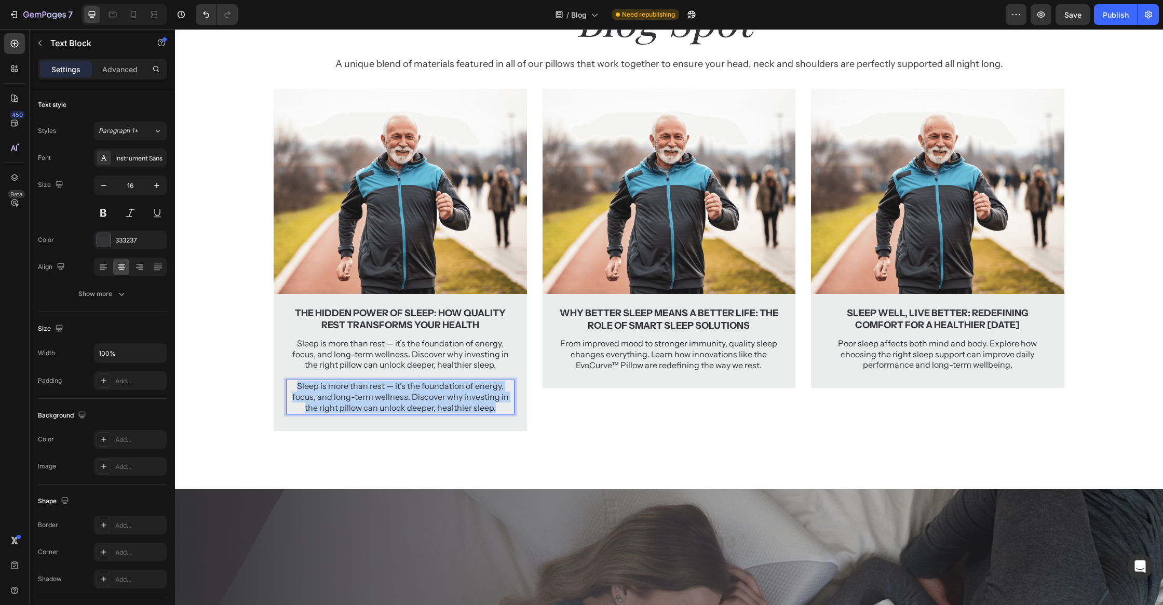
click at [399, 398] on p "Sleep is more than rest — it’s the foundation of energy, focus, and long-term w…" at bounding box center [400, 396] width 226 height 32
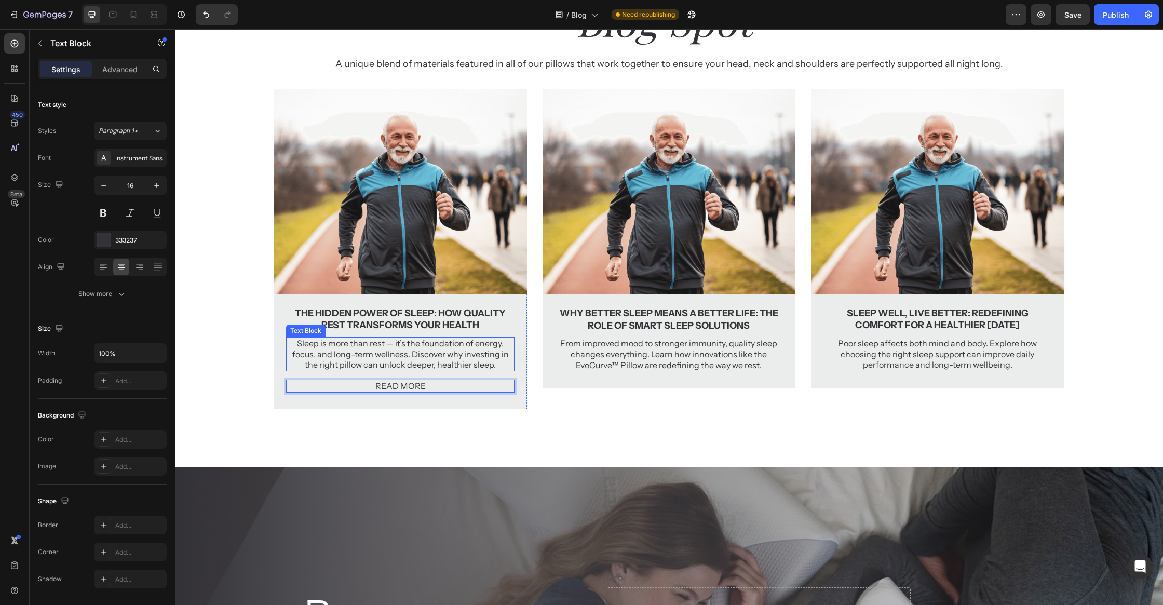
click at [403, 366] on p "Sleep is more than rest — it’s the foundation of energy, focus, and long-term w…" at bounding box center [400, 354] width 226 height 32
click at [129, 66] on p "Advanced" at bounding box center [119, 69] width 35 height 11
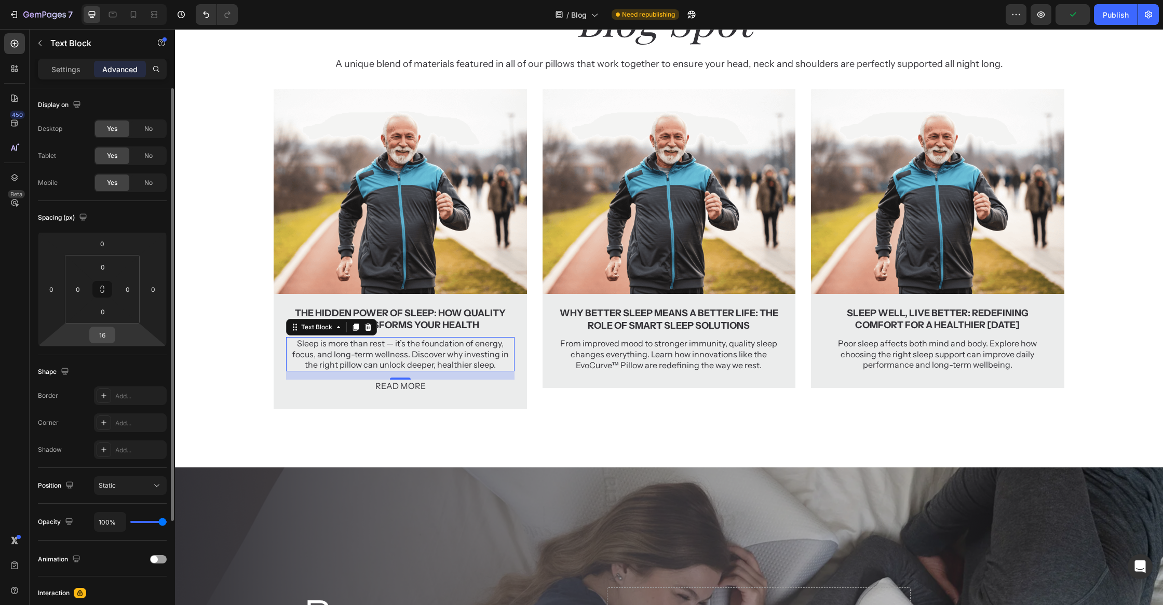
click at [103, 339] on input "16" at bounding box center [102, 335] width 21 height 16
type input "32"
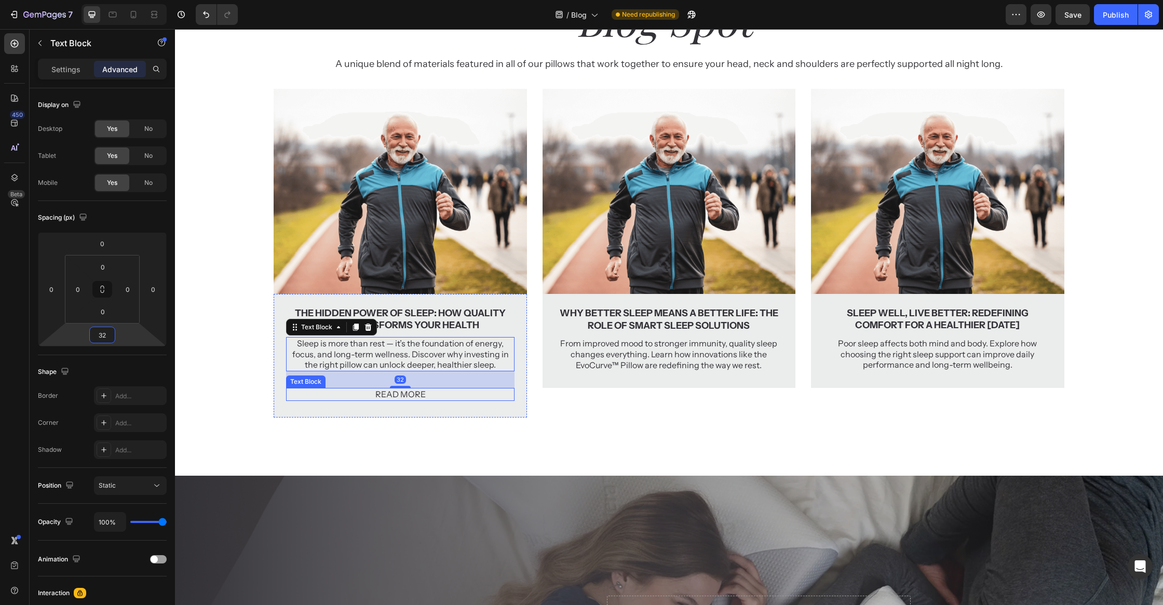
click at [394, 392] on p "READ MORE" at bounding box center [400, 394] width 226 height 11
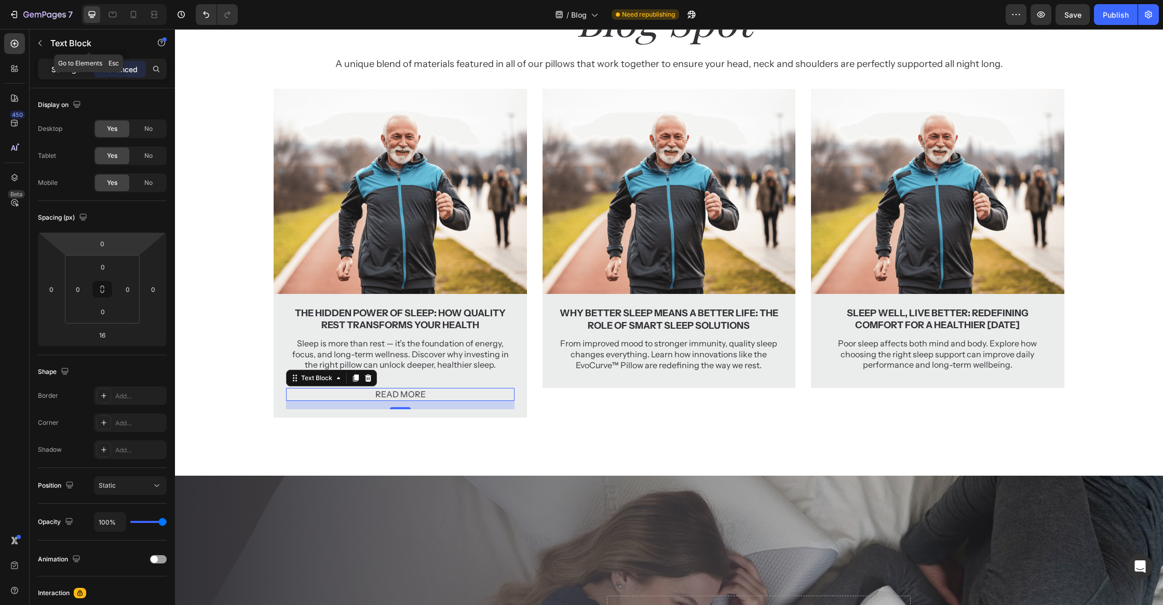
click at [66, 64] on p "Settings" at bounding box center [65, 69] width 29 height 11
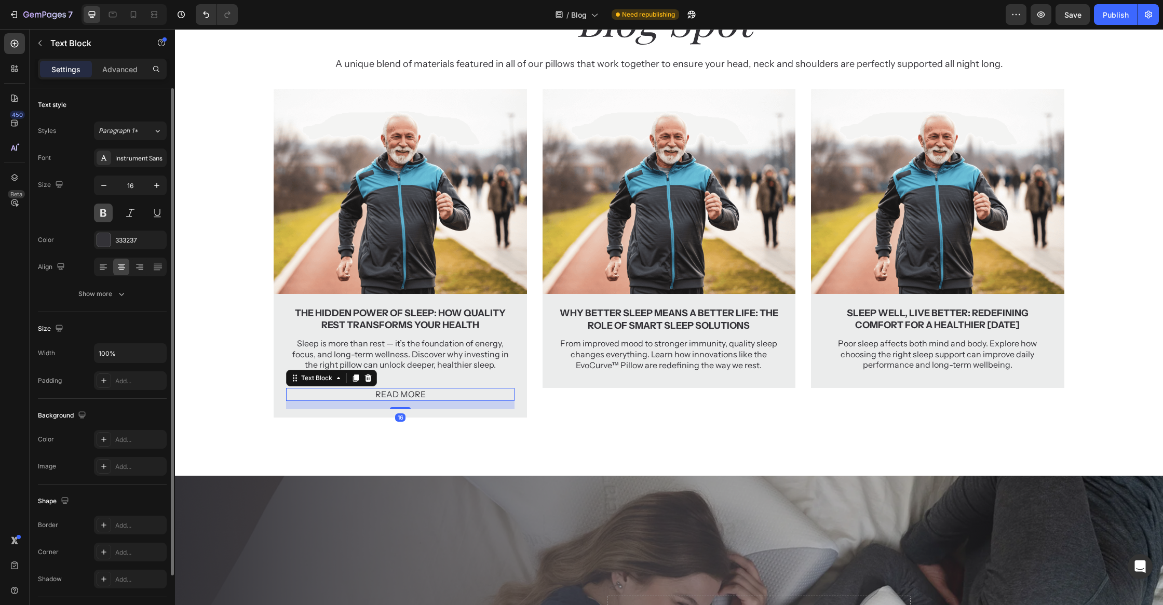
click at [99, 209] on button at bounding box center [103, 212] width 19 height 19
click at [322, 445] on div "View Other Heading Blog Spot Heading A unique blend of materials featured in al…" at bounding box center [669, 205] width 988 height 507
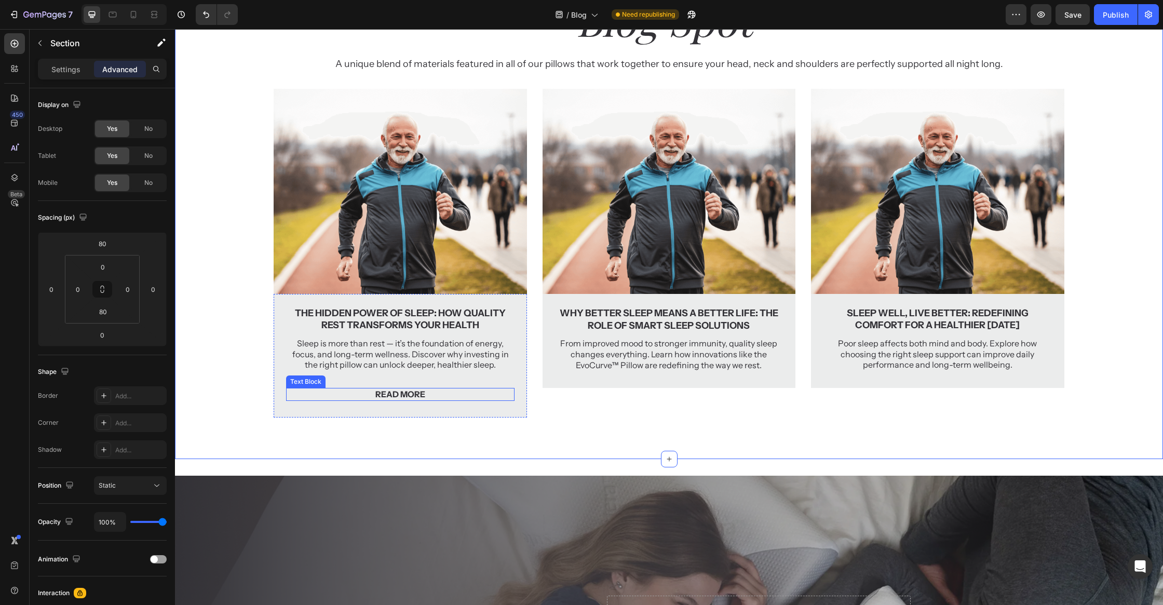
click at [405, 389] on p "READ MORE" at bounding box center [400, 394] width 226 height 11
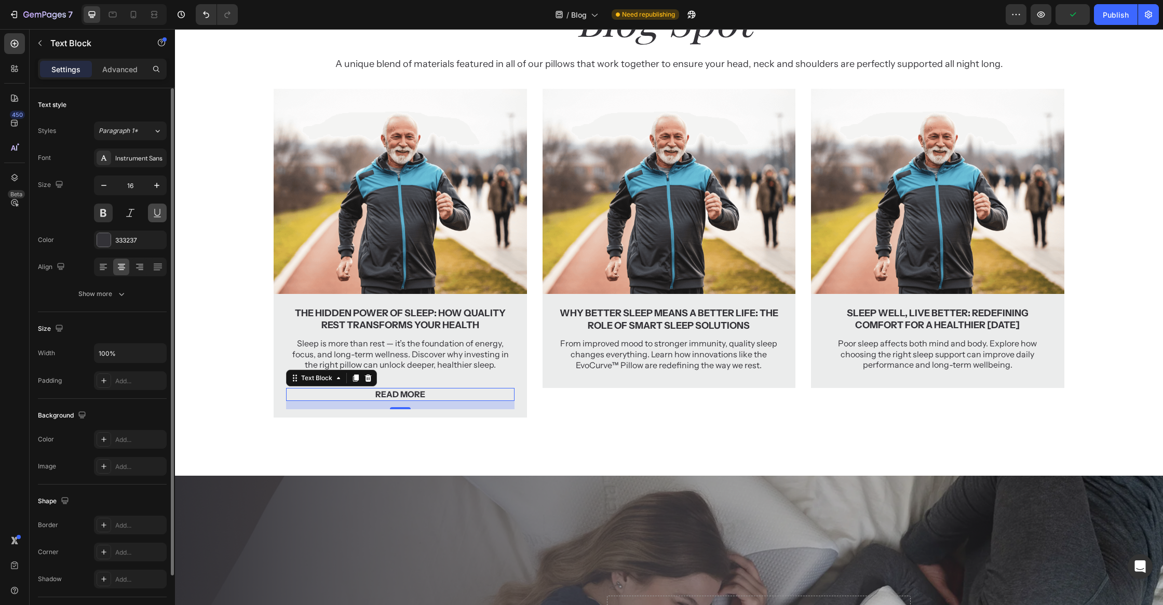
click at [149, 212] on button at bounding box center [157, 212] width 19 height 19
click at [357, 374] on icon at bounding box center [356, 377] width 6 height 7
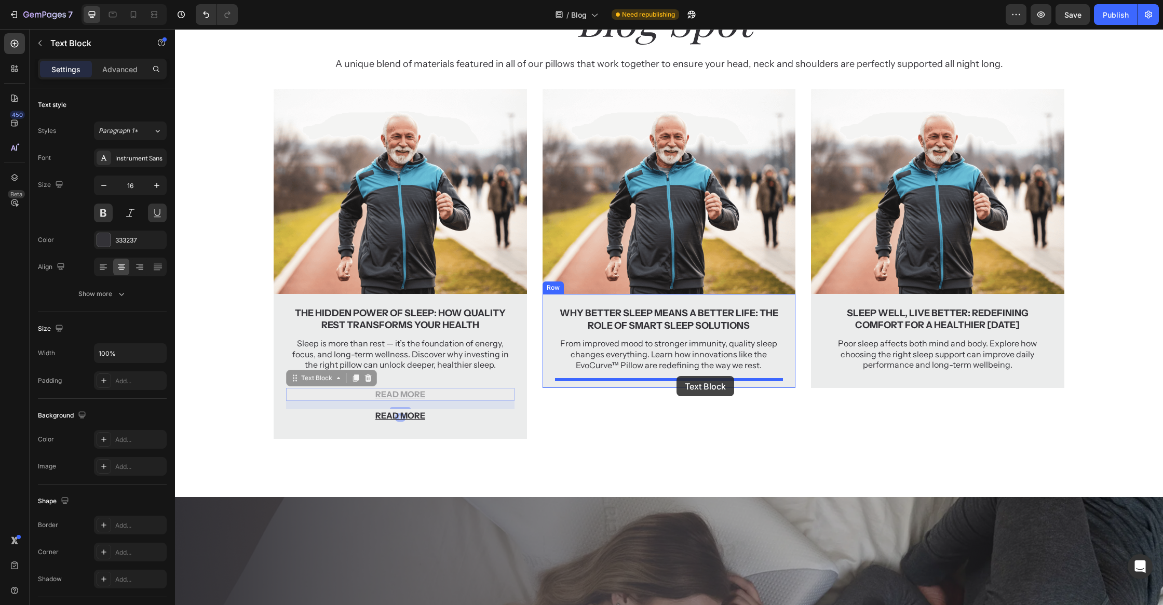
drag, startPoint x: 402, startPoint y: 393, endPoint x: 676, endPoint y: 376, distance: 274.6
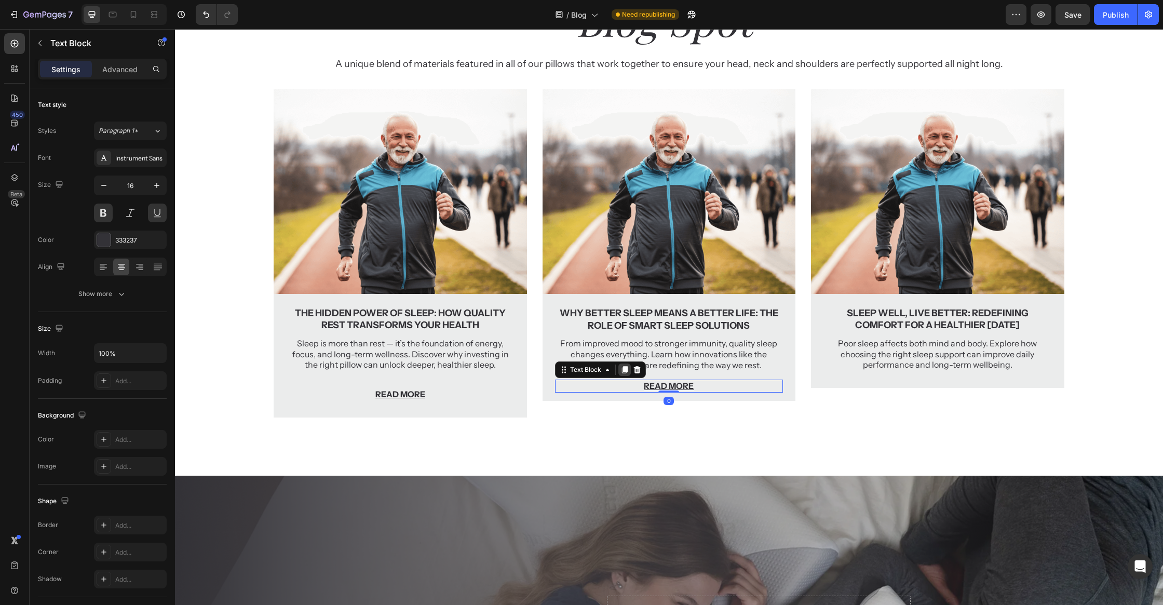
click at [621, 375] on div at bounding box center [624, 369] width 12 height 12
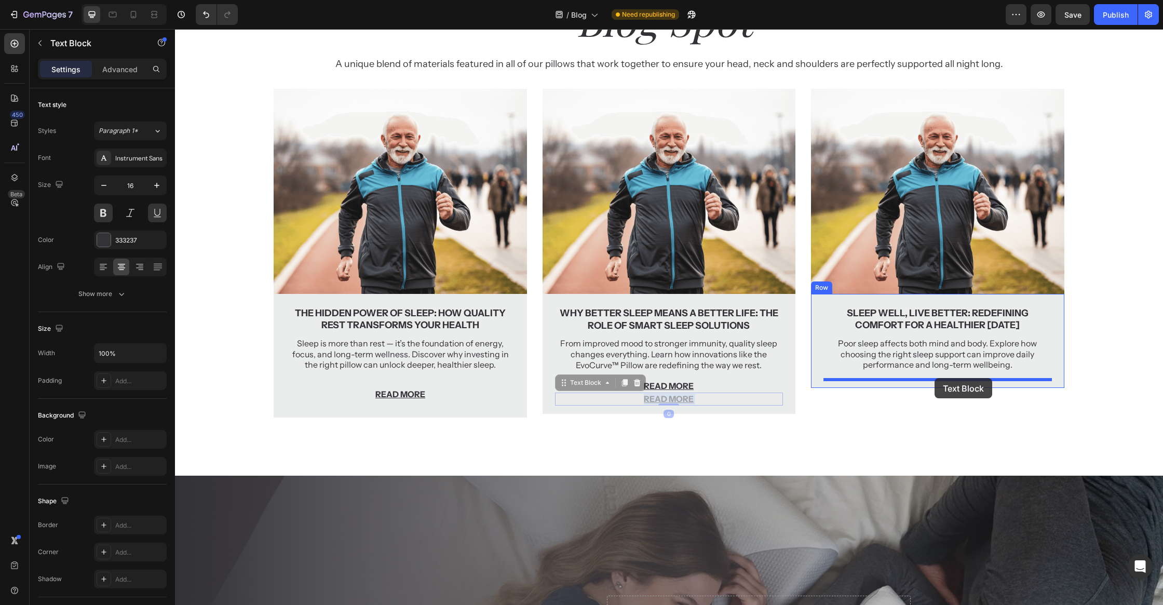
drag, startPoint x: 661, startPoint y: 399, endPoint x: 935, endPoint y: 377, distance: 275.5
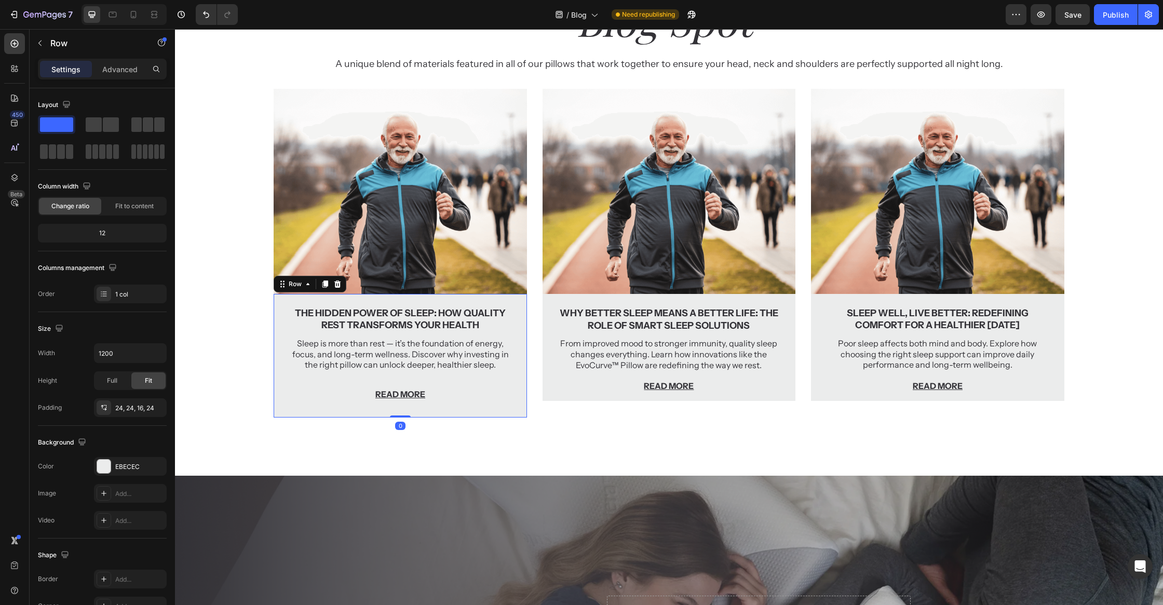
click at [473, 402] on div "The Hidden Power of Sleep: How Quality Rest Transforms Your Health Text Block S…" at bounding box center [400, 357] width 228 height 103
click at [413, 389] on p "READ MORE" at bounding box center [400, 394] width 226 height 11
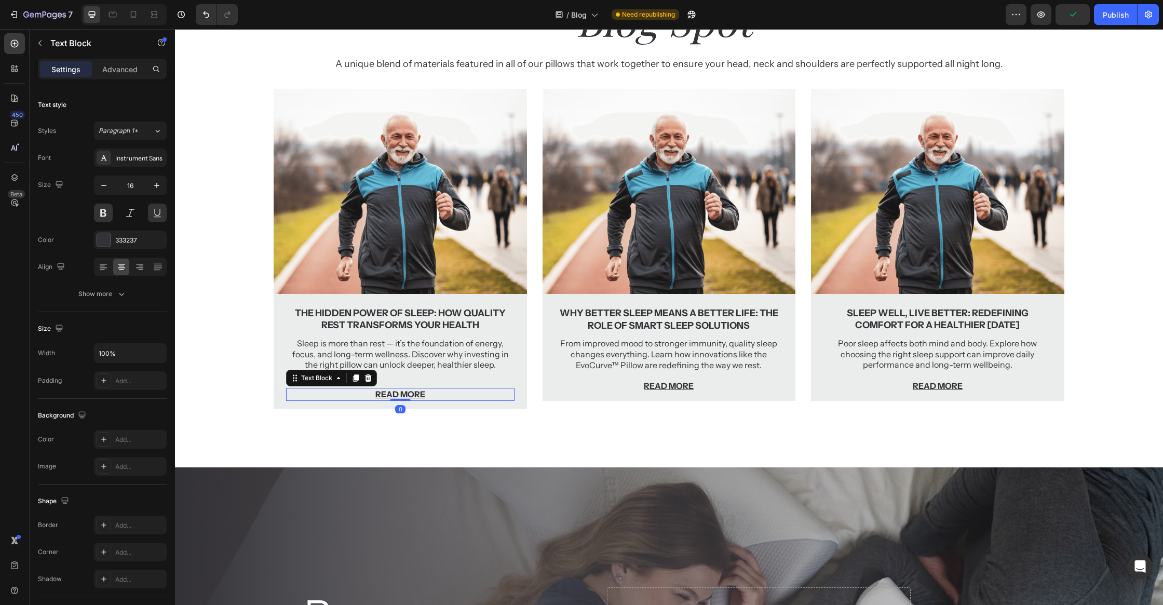
drag, startPoint x: 403, startPoint y: 408, endPoint x: 403, endPoint y: 382, distance: 26.0
click at [403, 382] on div "The Hidden Power of Sleep: How Quality Rest Transforms Your Health Text Block S…" at bounding box center [400, 353] width 228 height 94
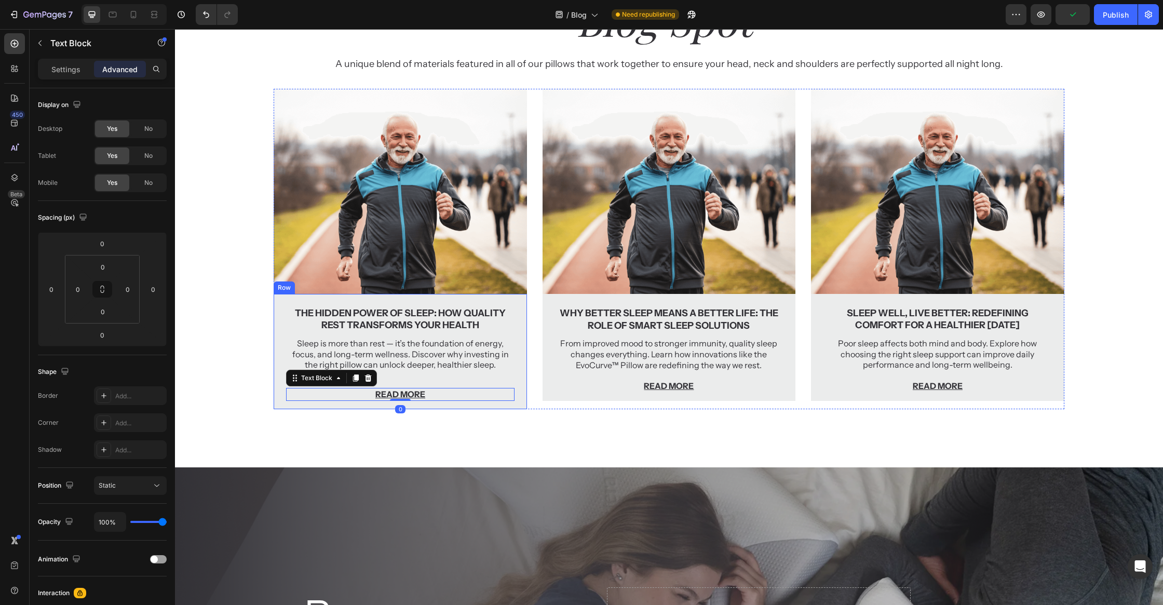
click at [410, 382] on div "The Hidden Power of Sleep: How Quality Rest Transforms Your Health Text Block S…" at bounding box center [400, 353] width 228 height 94
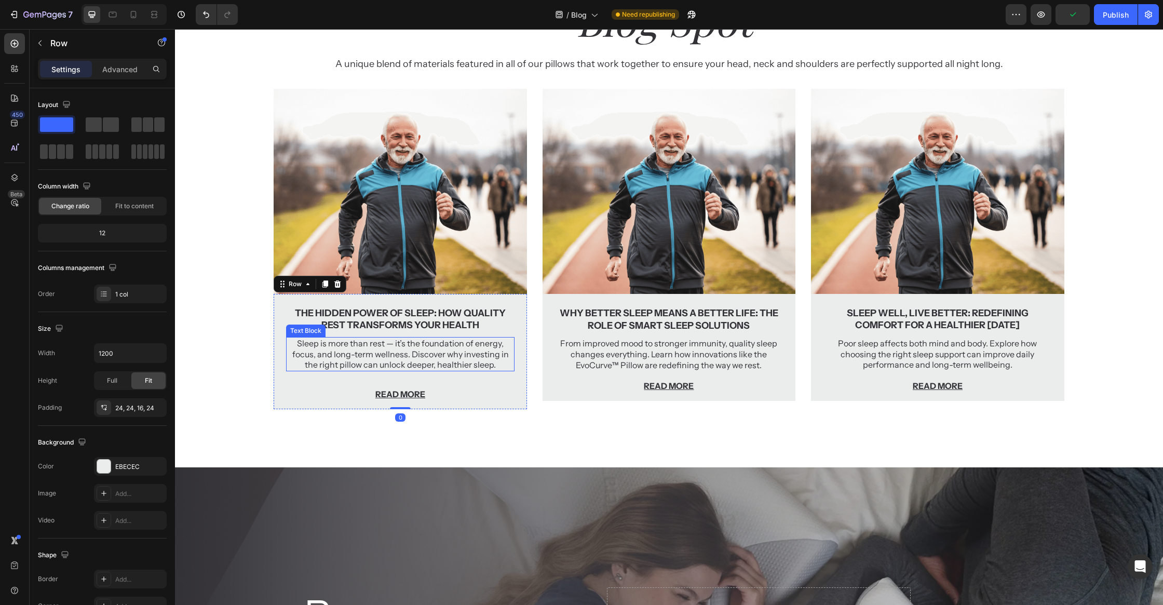
click at [414, 356] on p "Sleep is more than rest — it’s the foundation of energy, focus, and long-term w…" at bounding box center [400, 354] width 226 height 32
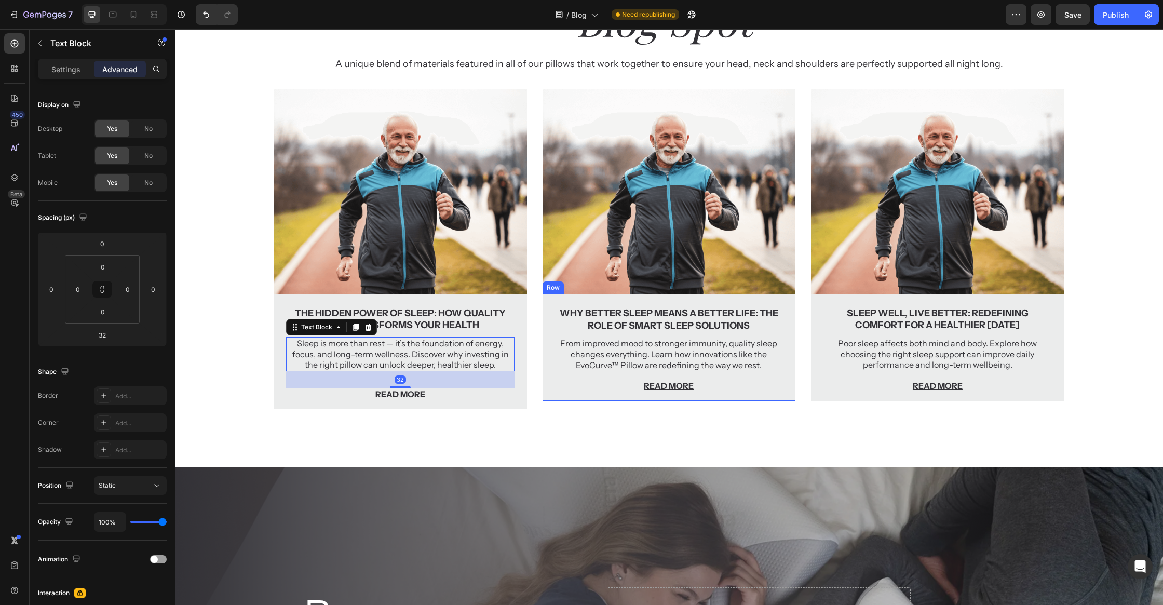
click at [700, 336] on div "Why Better Sleep Means a Better Life: The Role of Smart Sleep Solutions Text Bl…" at bounding box center [669, 349] width 228 height 86
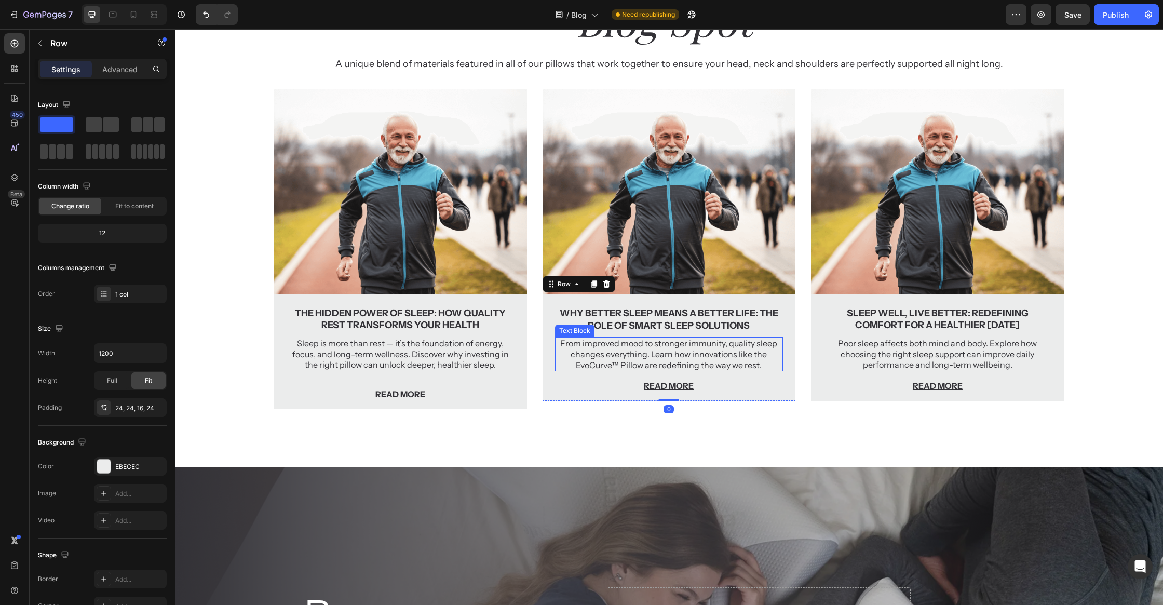
click at [689, 350] on p "From improved mood to stronger immunity, quality sleep changes everything. Lear…" at bounding box center [669, 354] width 226 height 32
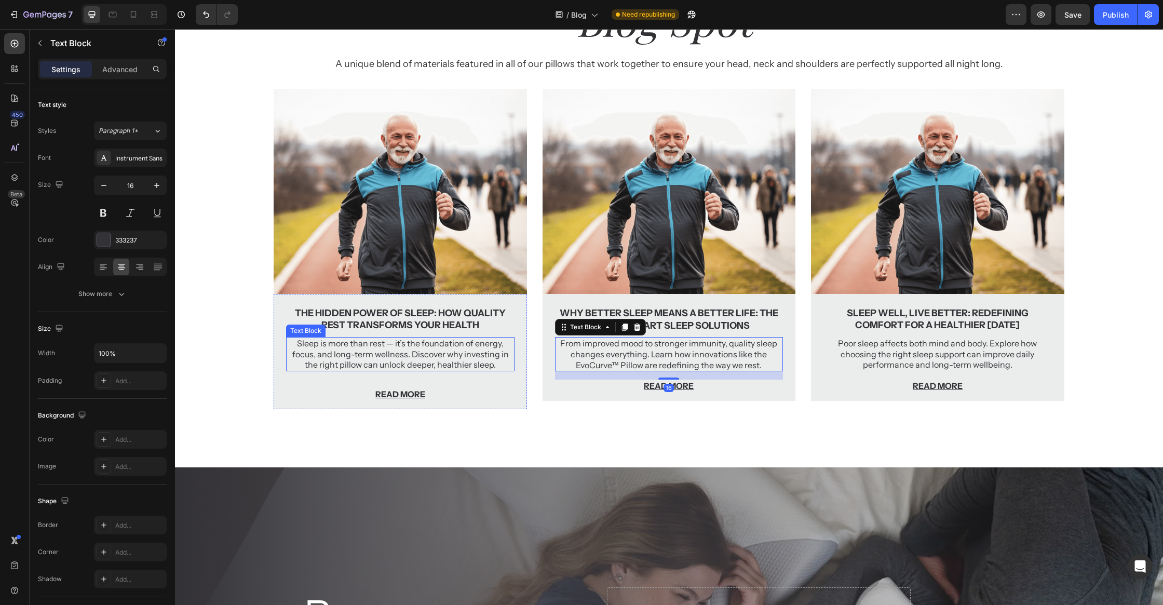
click at [417, 361] on p "Sleep is more than rest — it’s the foundation of energy, focus, and long-term w…" at bounding box center [400, 354] width 226 height 32
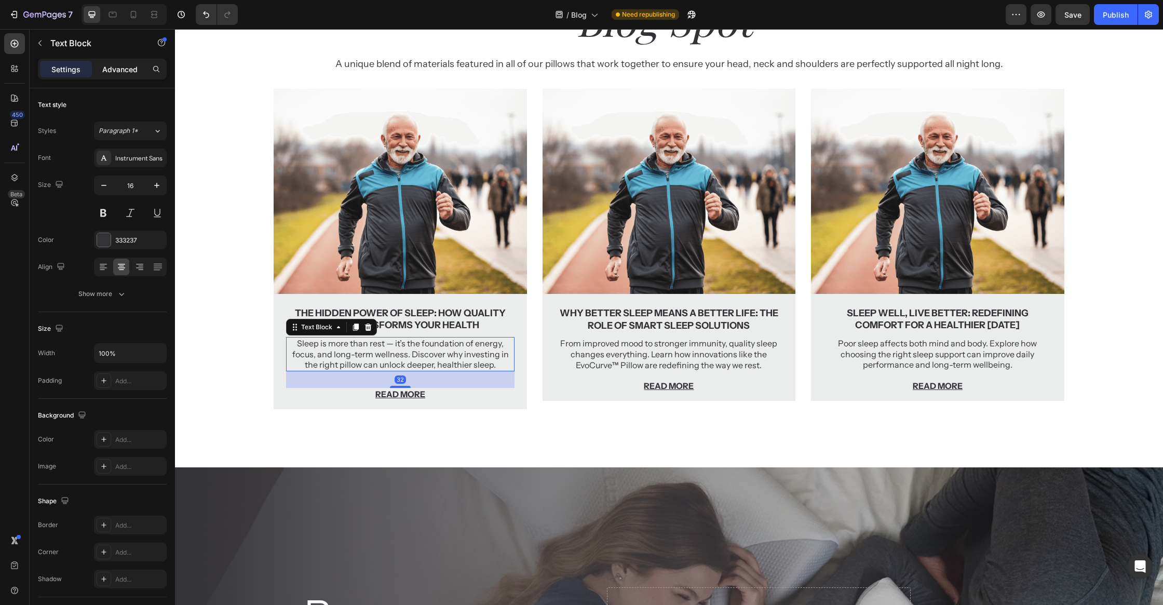
click at [124, 73] on p "Advanced" at bounding box center [119, 69] width 35 height 11
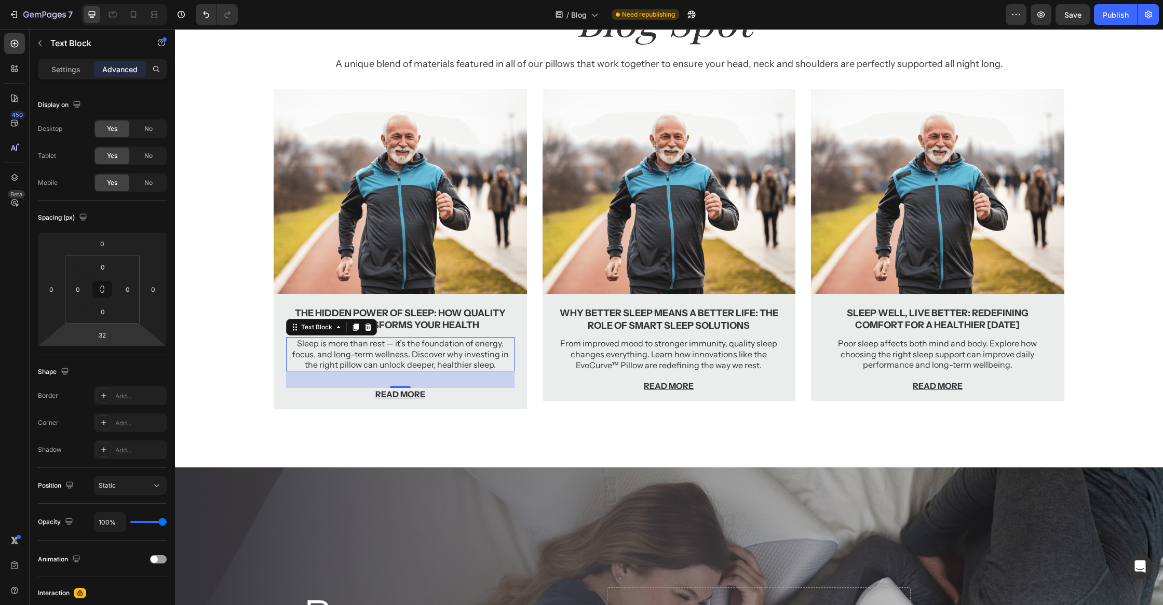
click at [100, 0] on html "7 Version history / Blog Need republishing Preview Save Publish 450 Beta Sectio…" at bounding box center [581, 0] width 1163 height 0
type input "16"
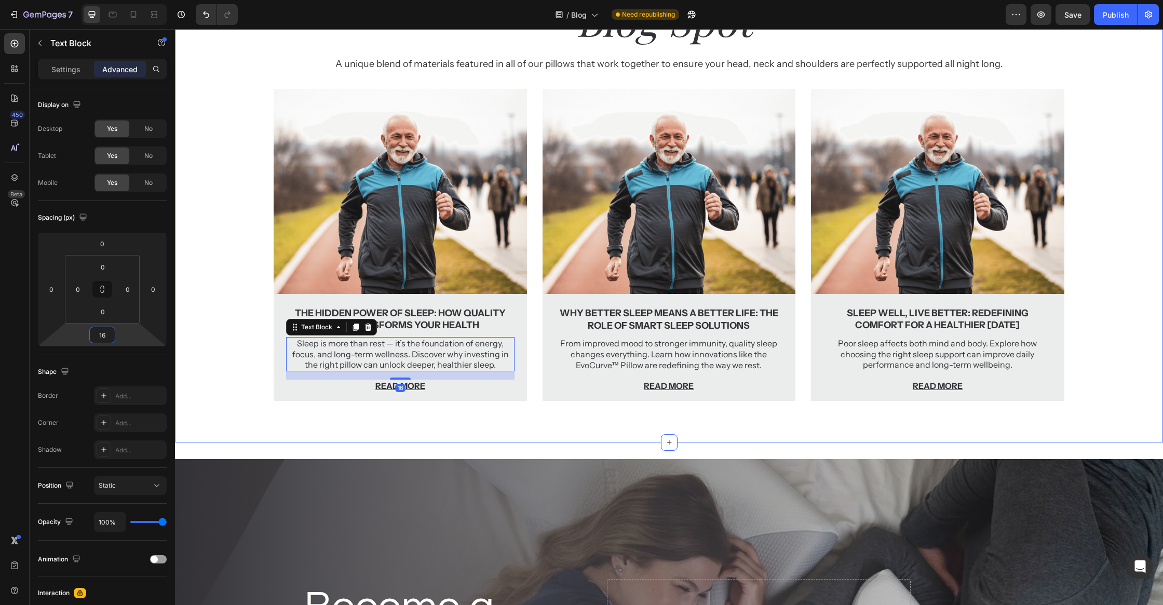
click at [511, 420] on div "View Other Heading Blog Spot Heading A unique blend of materials featured in al…" at bounding box center [669, 197] width 988 height 490
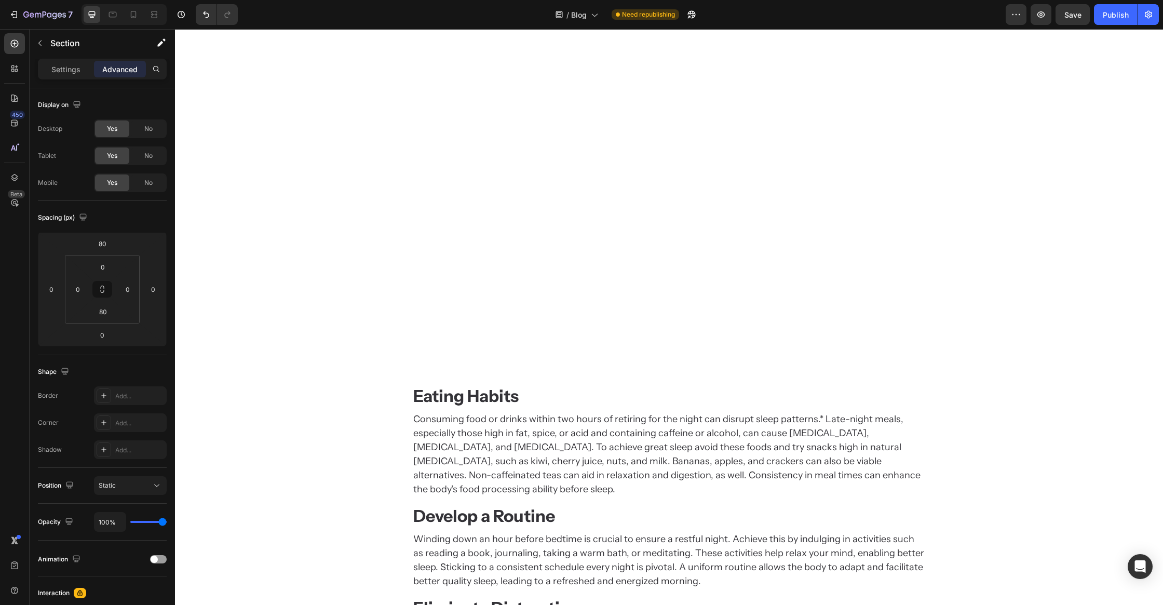
scroll to position [361, 0]
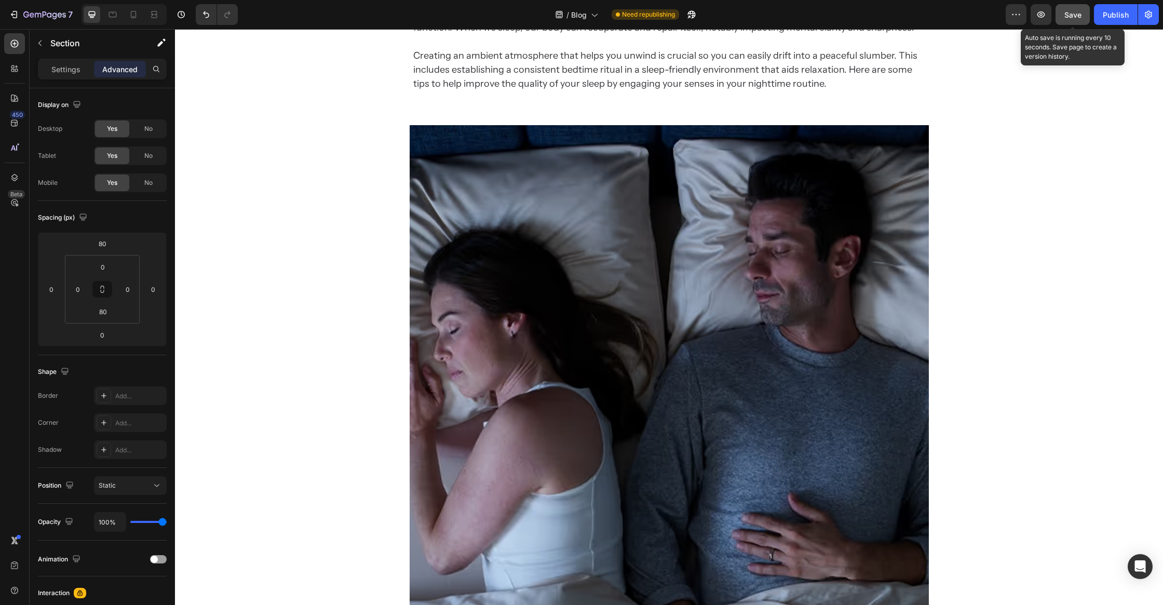
click at [1073, 20] on button "Save" at bounding box center [1072, 14] width 34 height 21
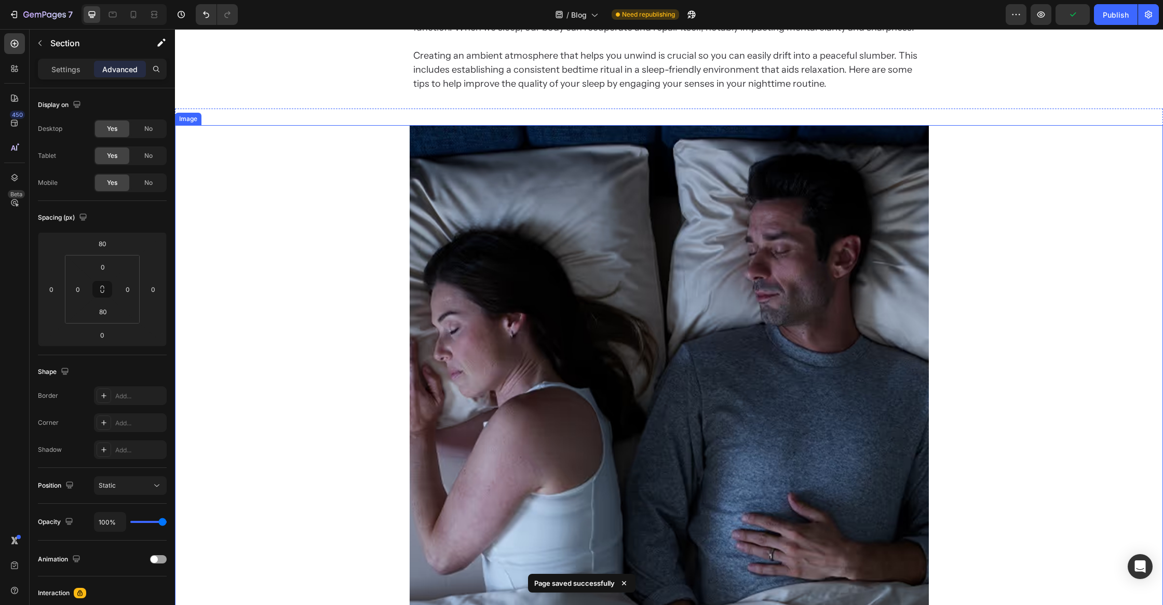
scroll to position [0, 0]
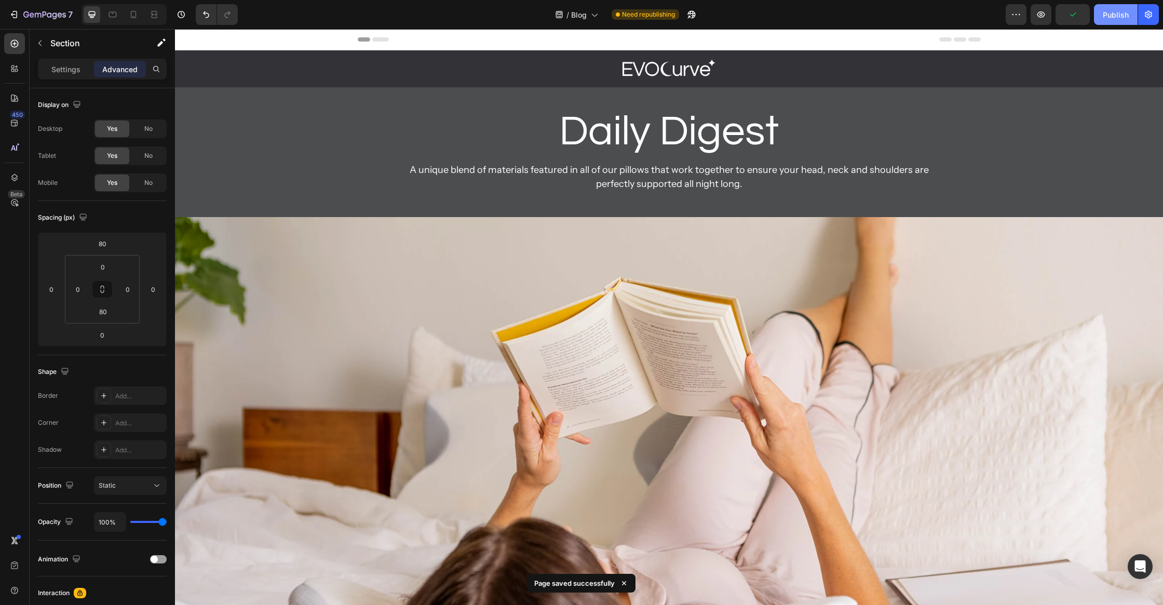
click at [1114, 16] on div "Publish" at bounding box center [1116, 14] width 26 height 11
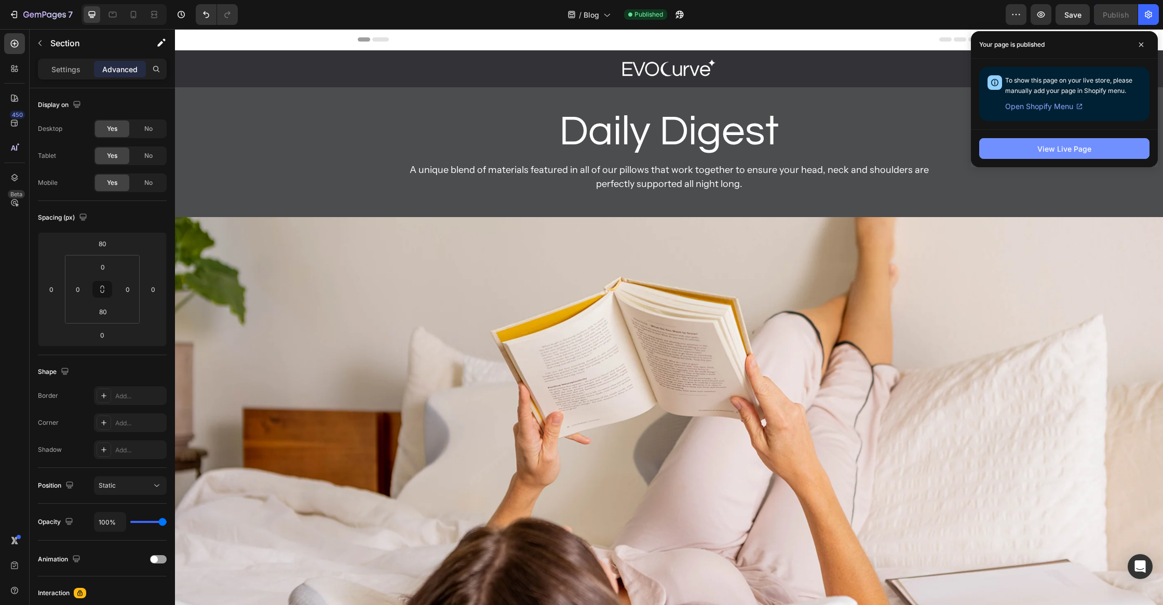
click at [1056, 147] on div "View Live Page" at bounding box center [1064, 148] width 54 height 11
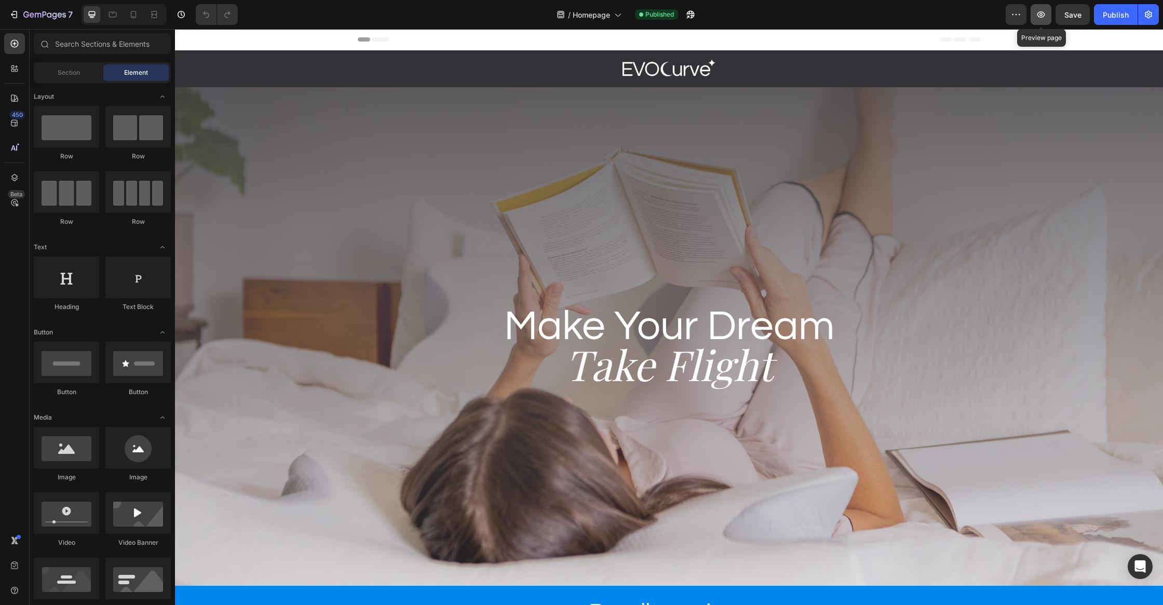
click at [1049, 17] on button "button" at bounding box center [1040, 14] width 21 height 21
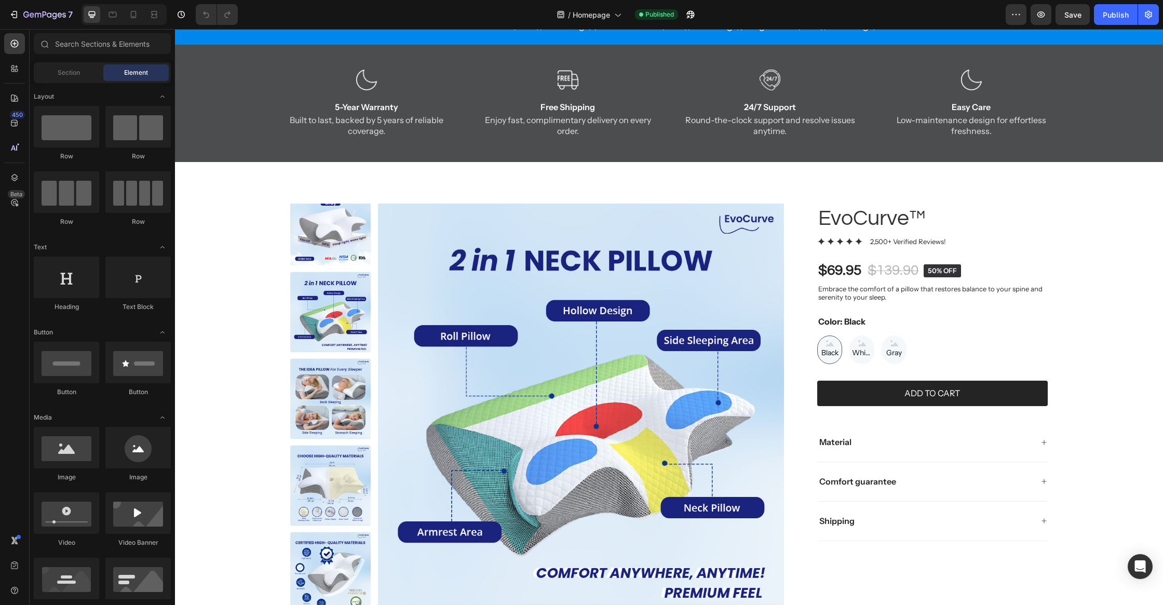
scroll to position [619, 0]
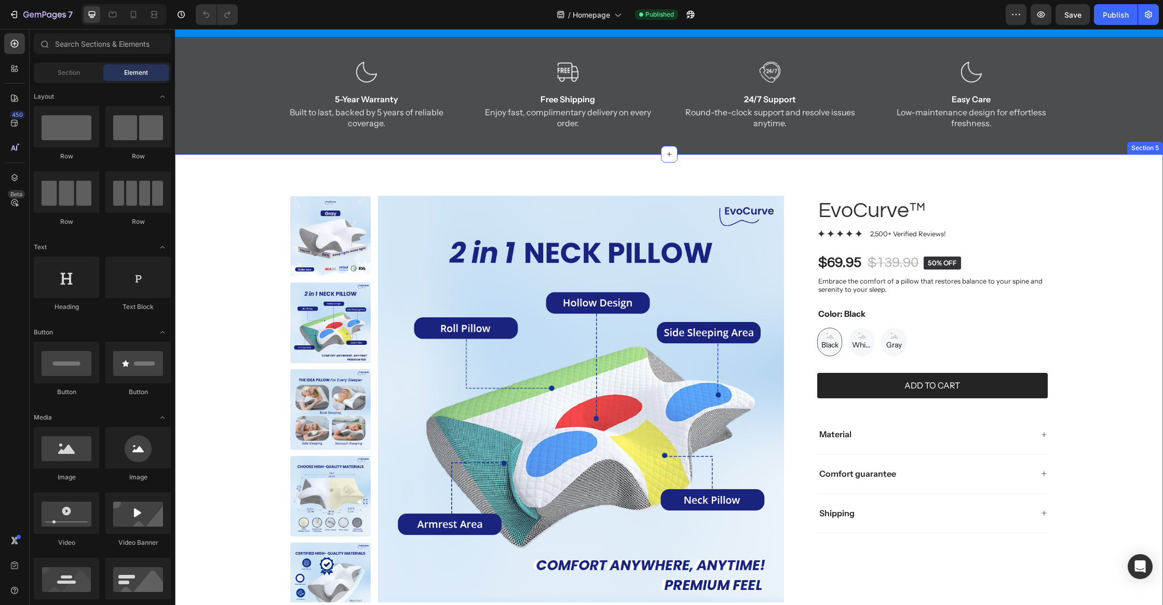
click at [441, 157] on div "Product Images EvoCurve™ Product Title Icon Icon Icon Icon Icon Icon List 2,500…" at bounding box center [669, 393] width 988 height 479
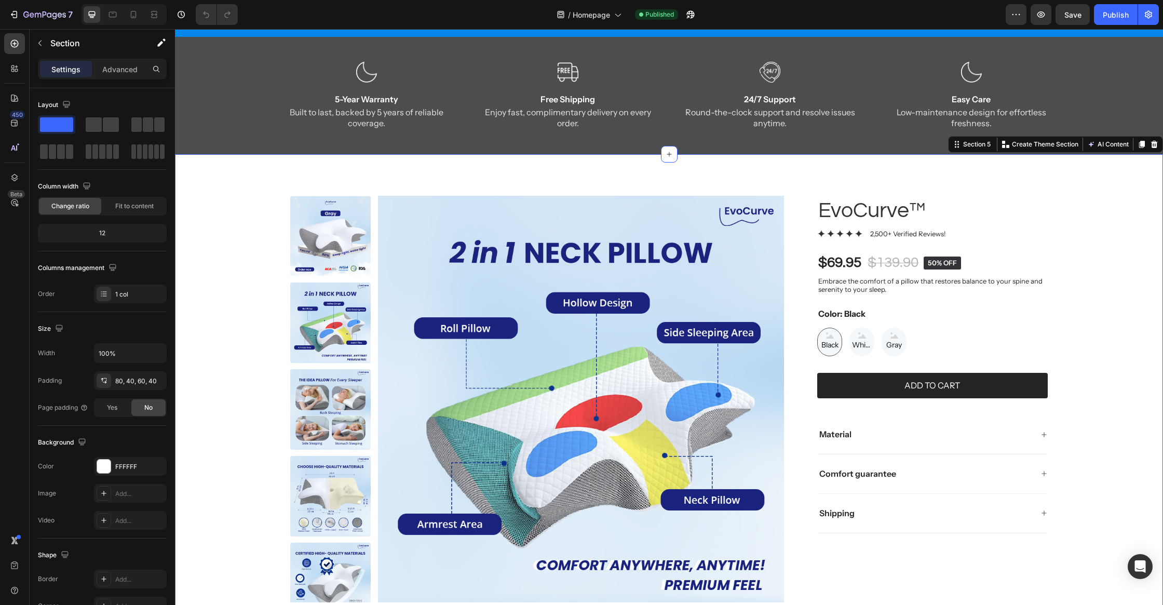
click at [442, 161] on div "Product Images EvoCurve™ Product Title Icon Icon Icon Icon Icon Icon List 2,500…" at bounding box center [669, 393] width 988 height 479
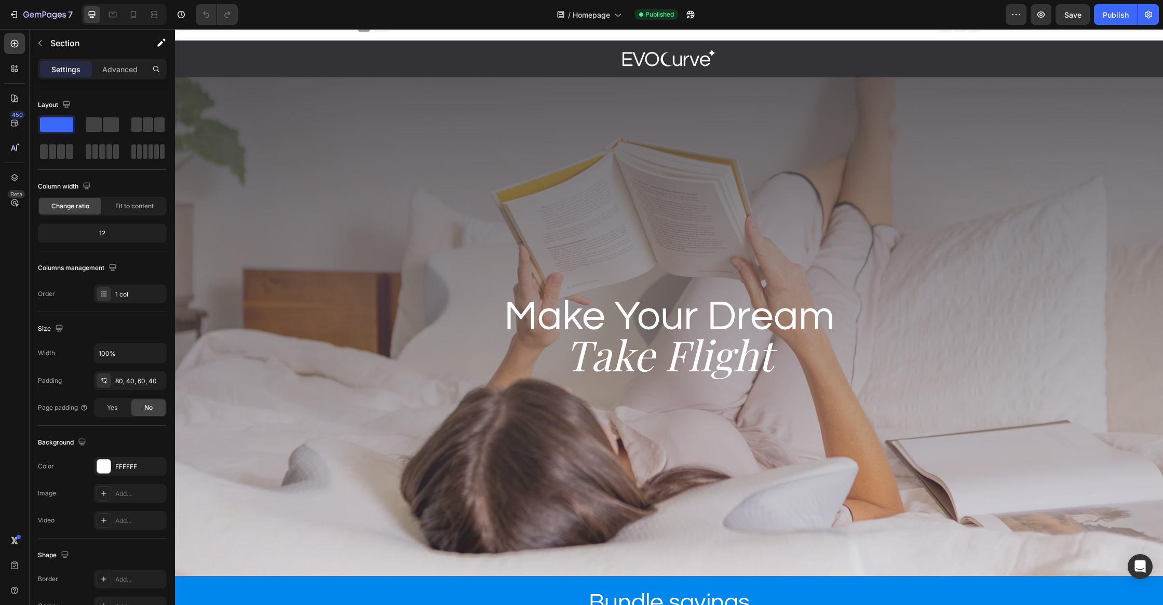
scroll to position [0, 0]
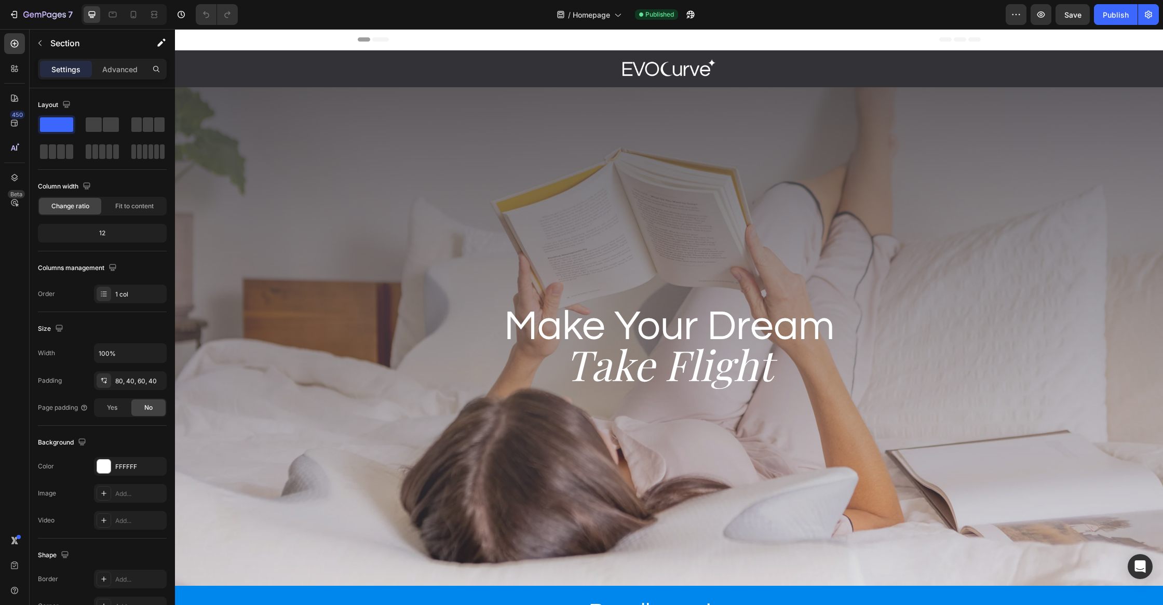
click at [619, 44] on div "Header" at bounding box center [669, 39] width 623 height 21
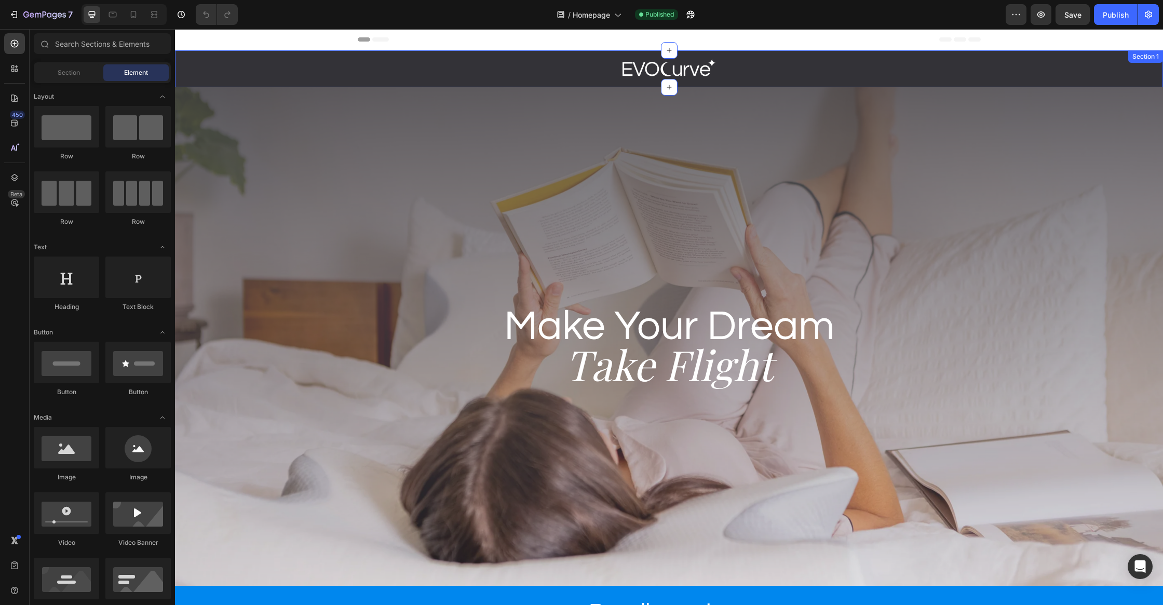
click at [657, 81] on div "Image Row Section 1" at bounding box center [669, 68] width 988 height 37
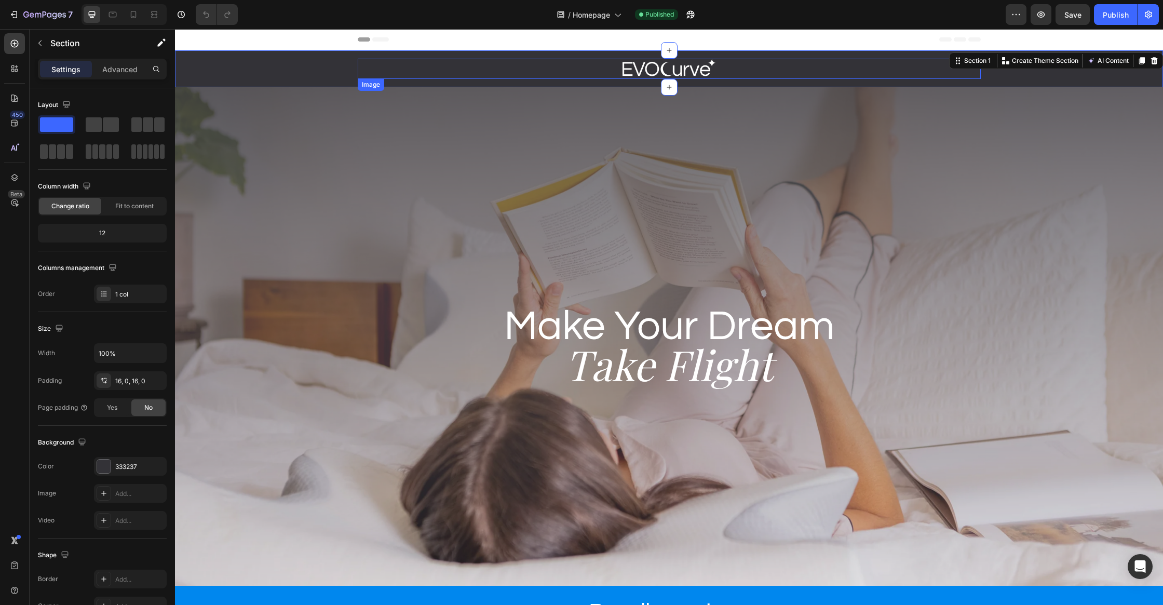
click at [658, 74] on img at bounding box center [668, 69] width 93 height 20
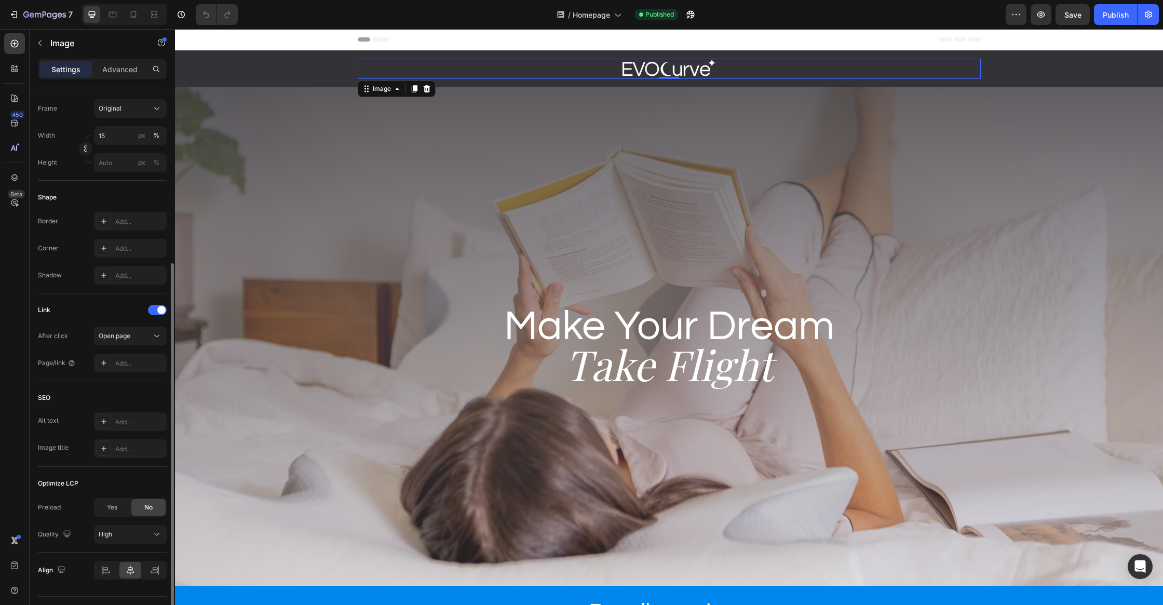
scroll to position [290, 0]
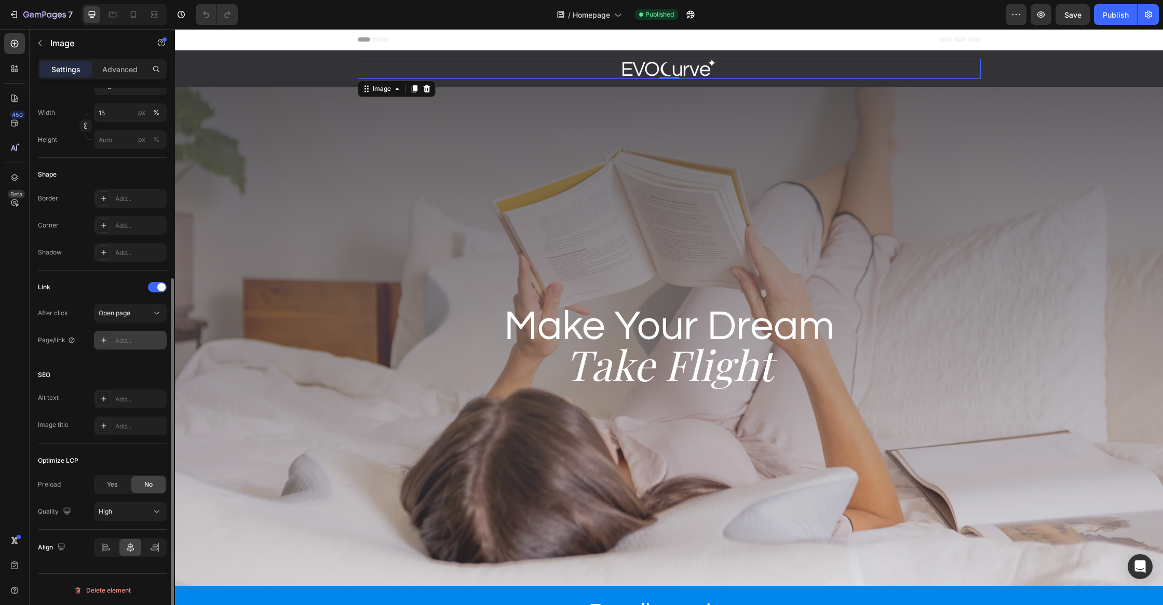
click at [141, 336] on div "Add..." at bounding box center [139, 340] width 49 height 9
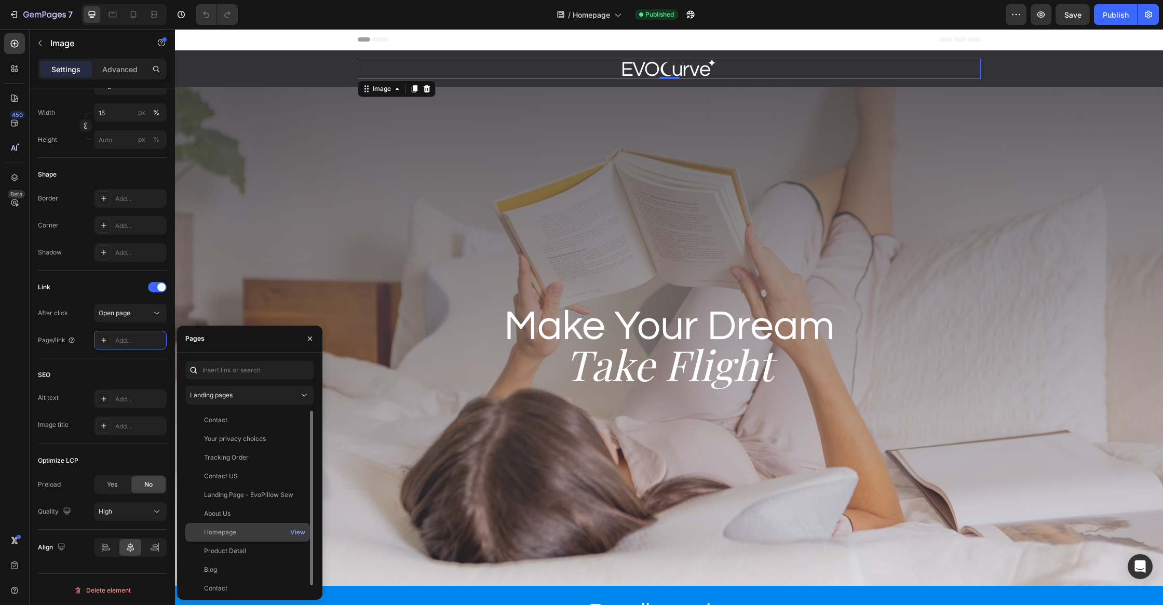
click at [218, 541] on div "Homepage View" at bounding box center [247, 550] width 125 height 19
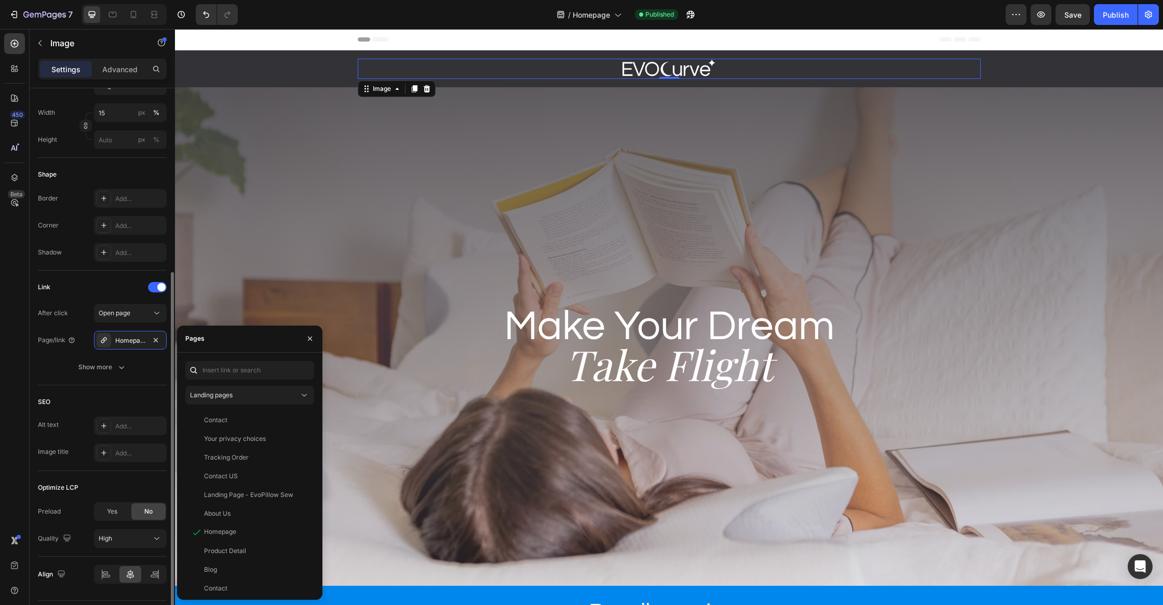
click at [126, 393] on div "SEO" at bounding box center [102, 401] width 129 height 17
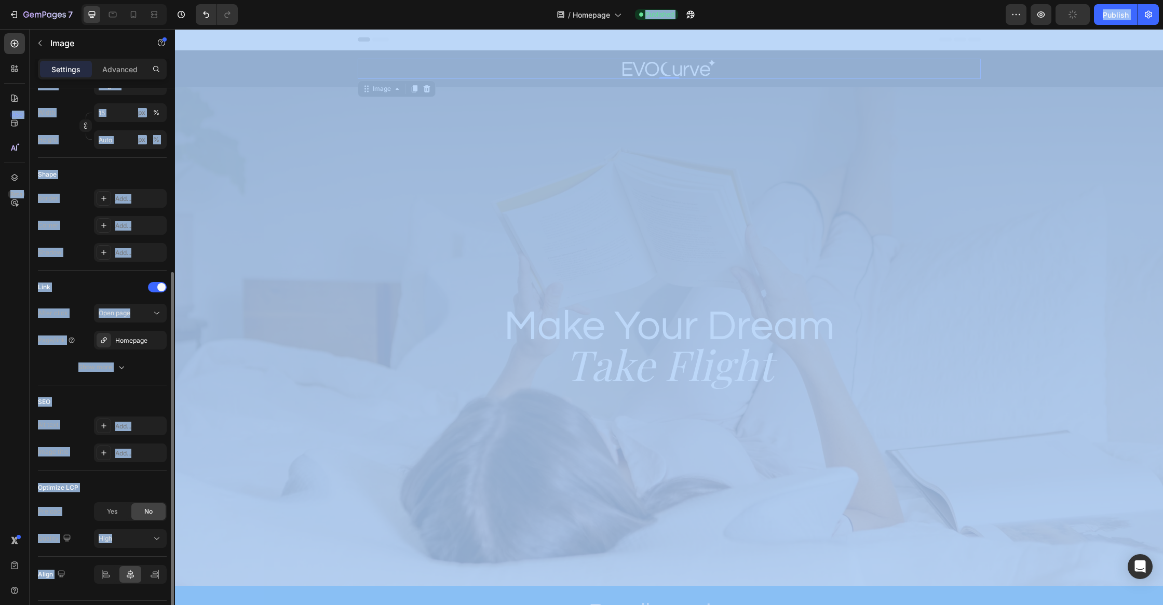
click at [126, 393] on div "SEO" at bounding box center [102, 401] width 129 height 17
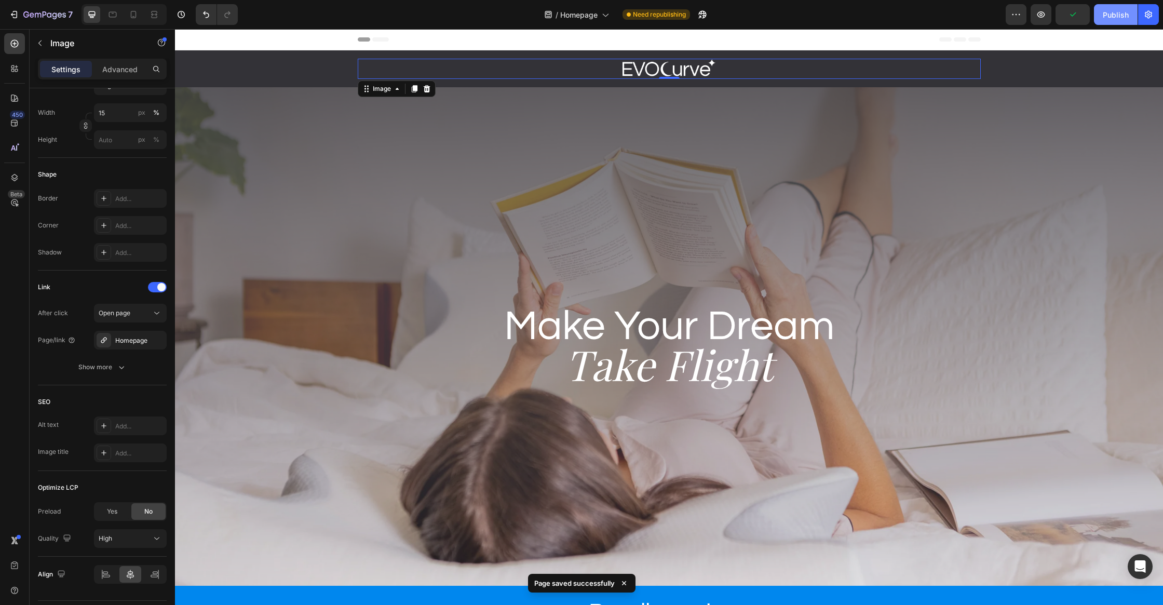
click at [1101, 14] on button "Publish" at bounding box center [1116, 14] width 44 height 21
click at [1022, 72] on div "Image 0 Row" at bounding box center [669, 69] width 988 height 20
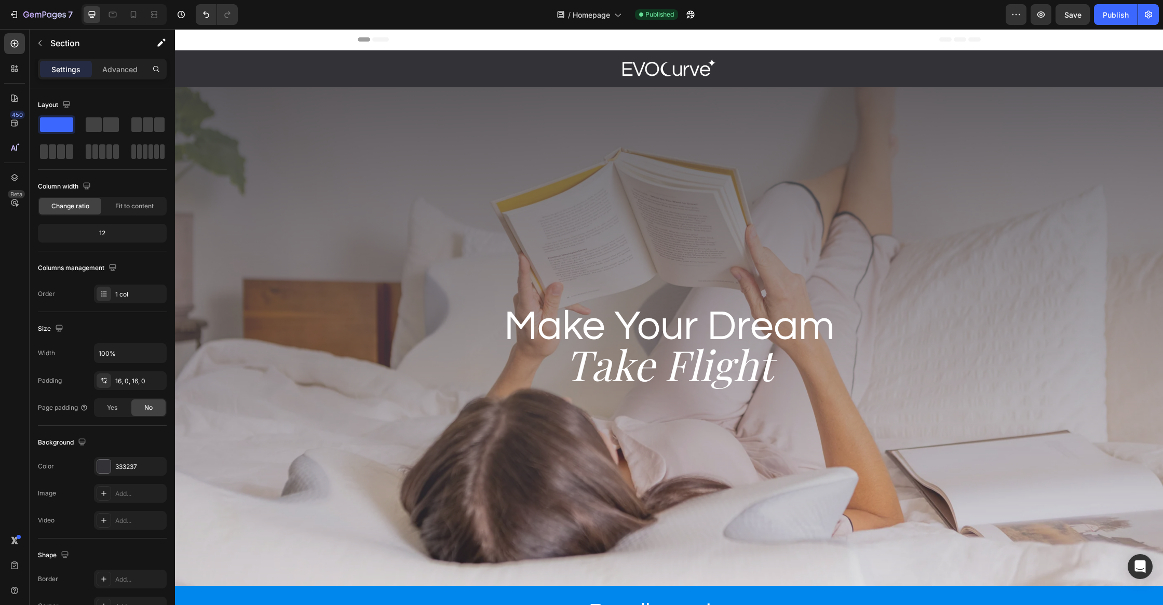
scroll to position [110, 0]
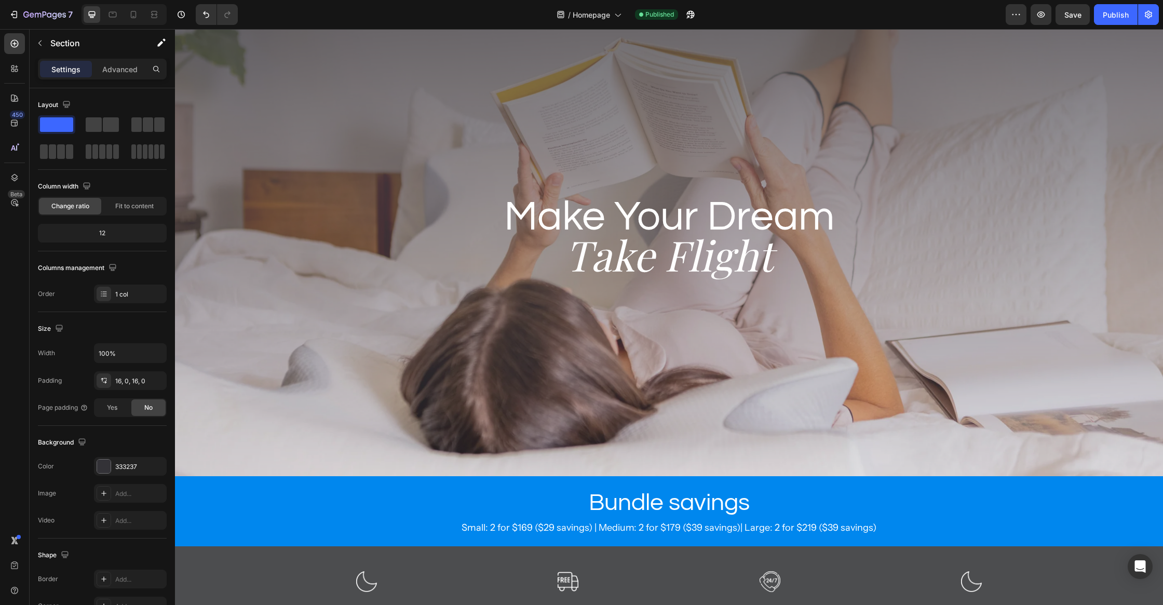
click at [453, 331] on div "Background Image" at bounding box center [669, 227] width 988 height 498
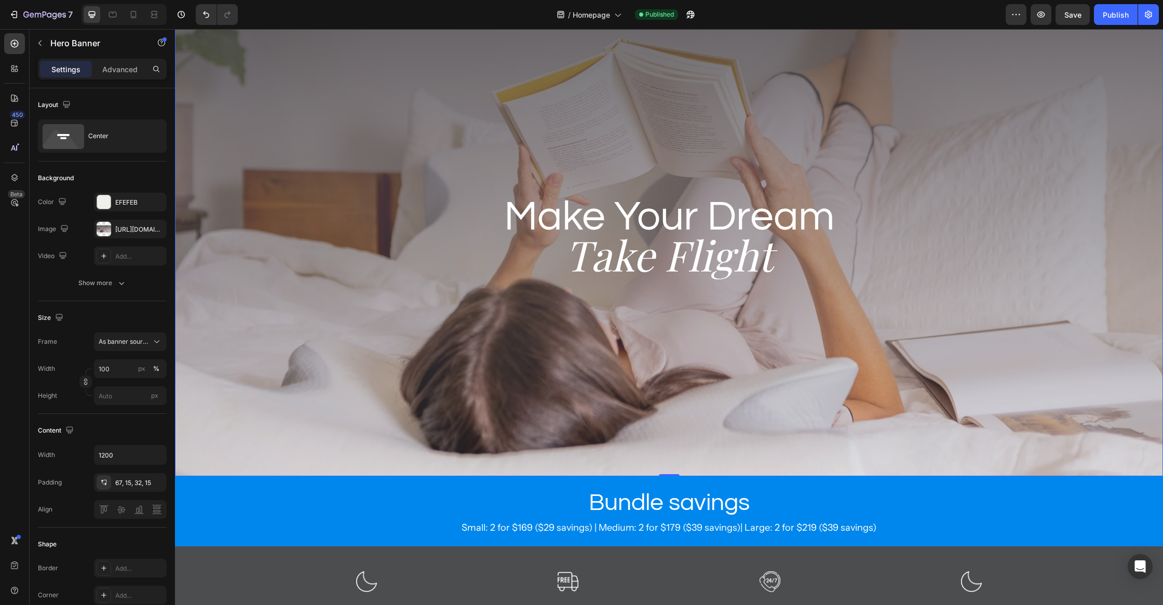
scroll to position [405, 0]
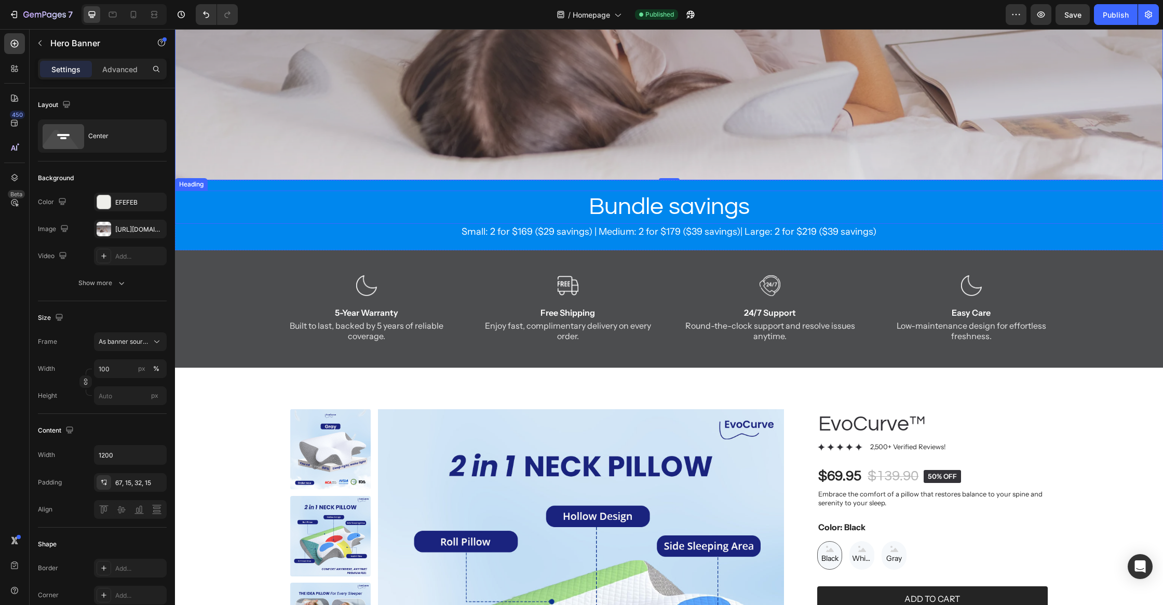
click at [606, 212] on h2 "Bundle savings" at bounding box center [669, 207] width 988 height 33
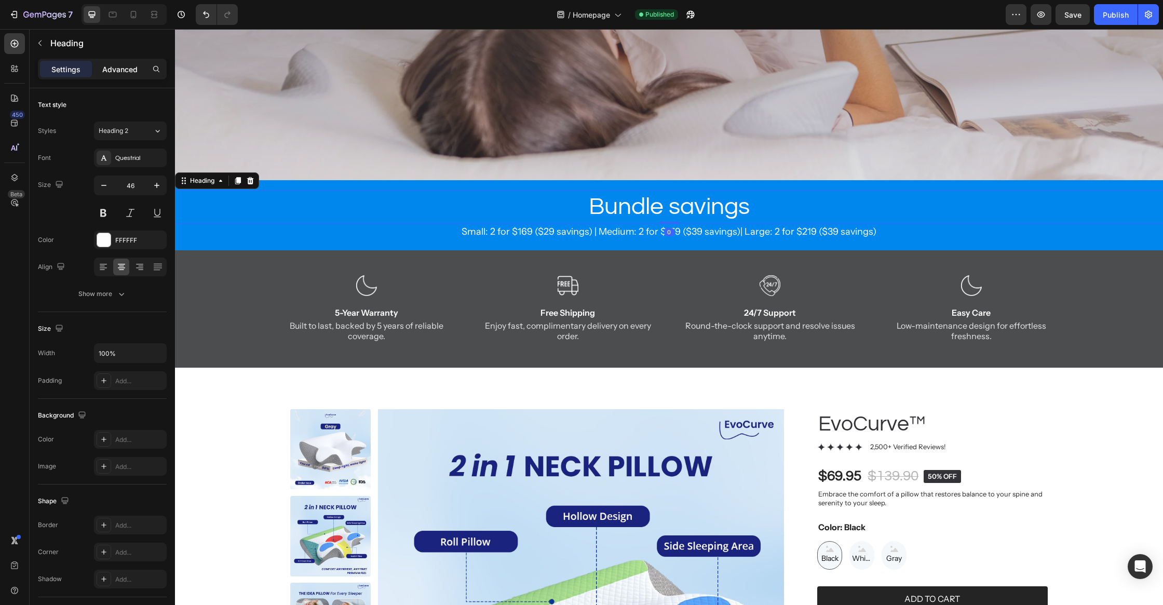
click at [113, 62] on div "Advanced" at bounding box center [120, 69] width 52 height 17
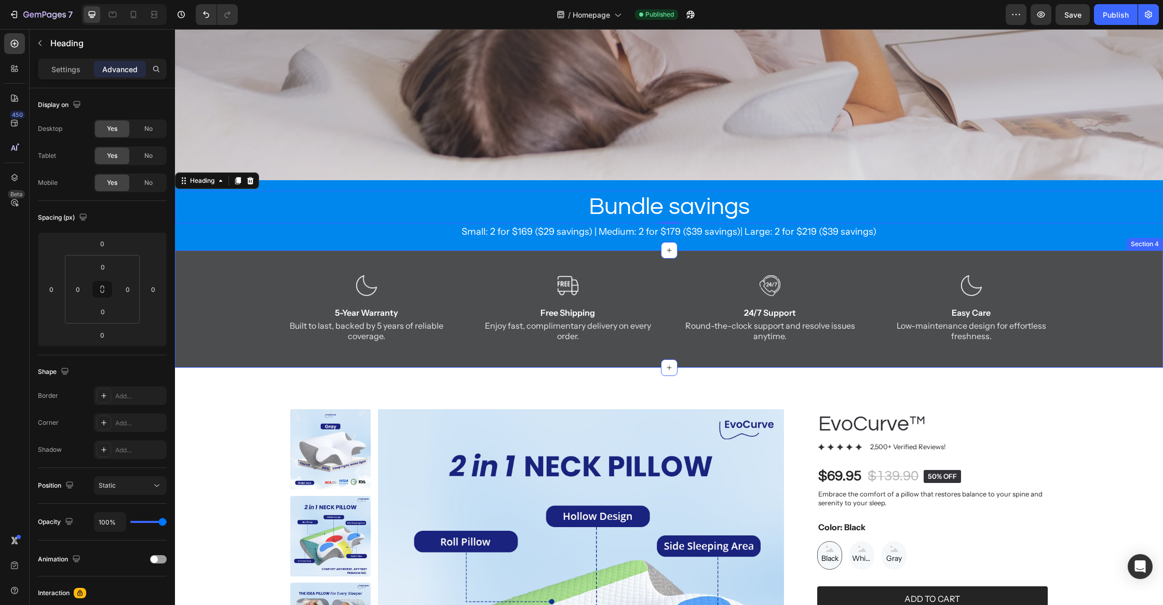
click at [223, 309] on div "Image 5-Year Warranty Text Block Built to last, backed by 5 years of reliable c…" at bounding box center [669, 321] width 988 height 92
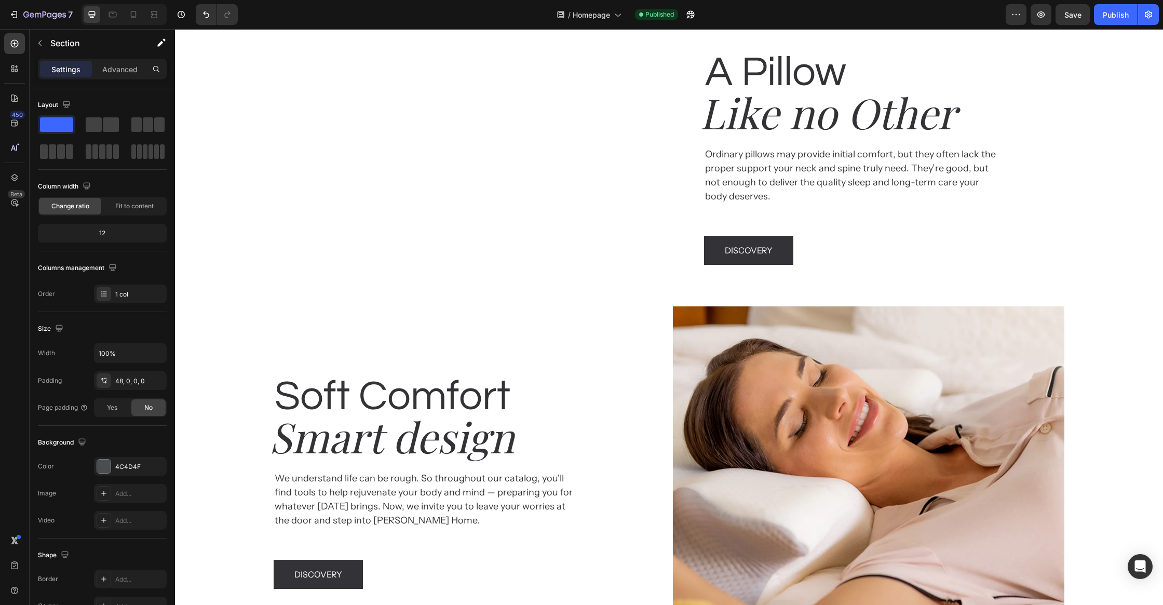
scroll to position [2488, 0]
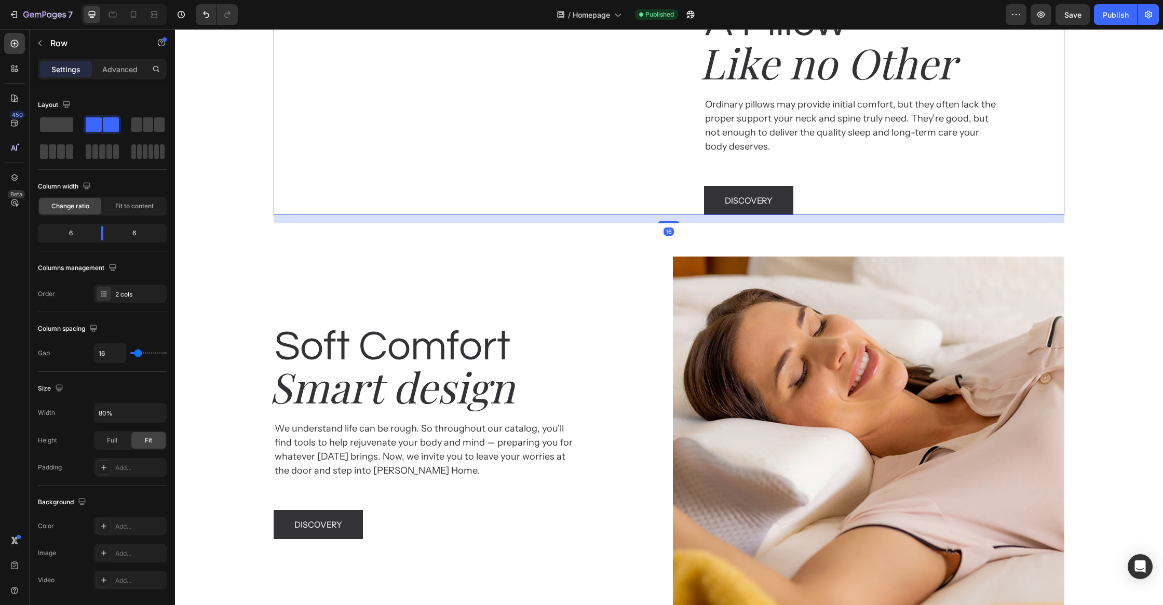
click at [760, 215] on div "A Pillow Heading Like no Other Heading Ordinary pillows may provide initial com…" at bounding box center [868, 74] width 391 height 282
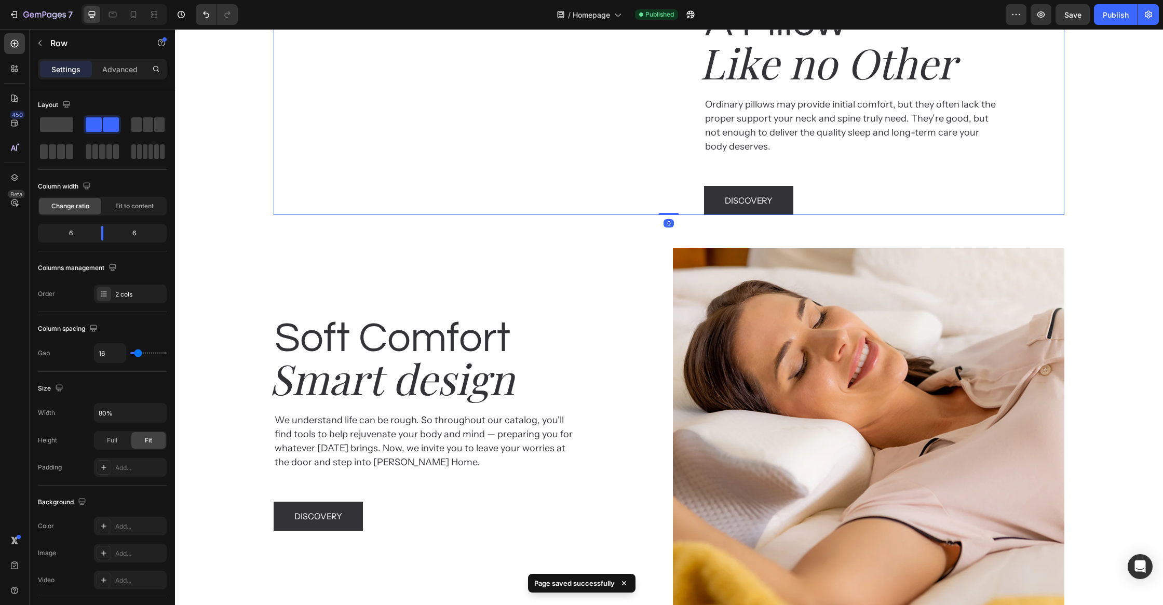
drag, startPoint x: 674, startPoint y: 328, endPoint x: 678, endPoint y: 296, distance: 31.9
click at [678, 215] on div "Image A Pillow Heading Like no Other Heading Ordinary pillows may provide initi…" at bounding box center [669, 74] width 790 height 282
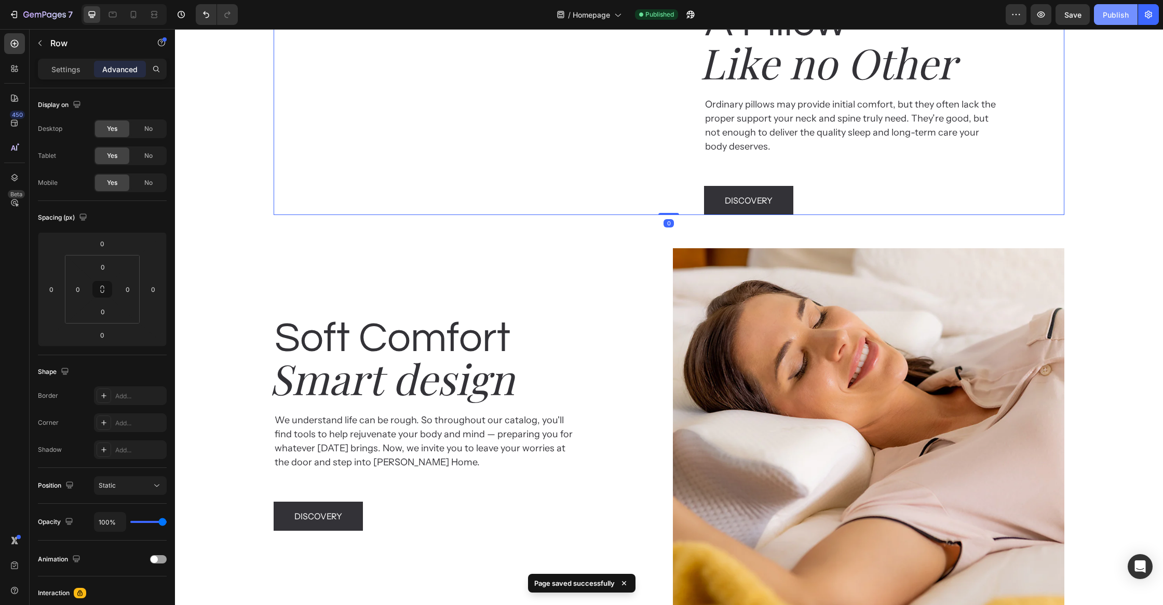
click at [1109, 19] on div "Publish" at bounding box center [1116, 14] width 26 height 11
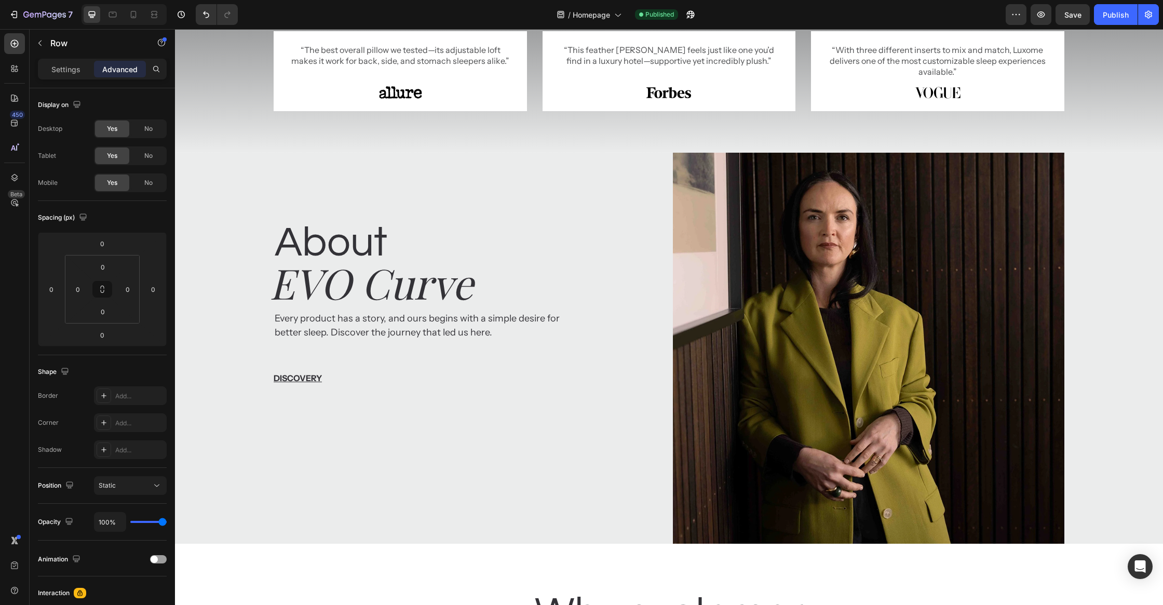
scroll to position [1364, 0]
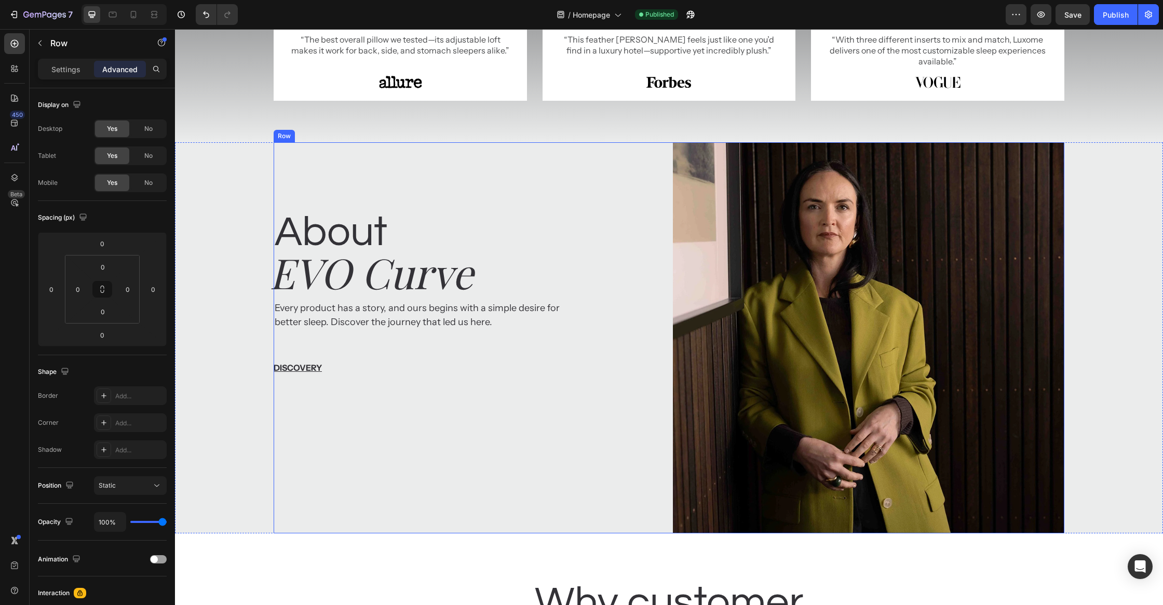
click at [650, 173] on div "About Heading EVO Curve Heading Every product has a story, and ours begins with…" at bounding box center [469, 337] width 391 height 391
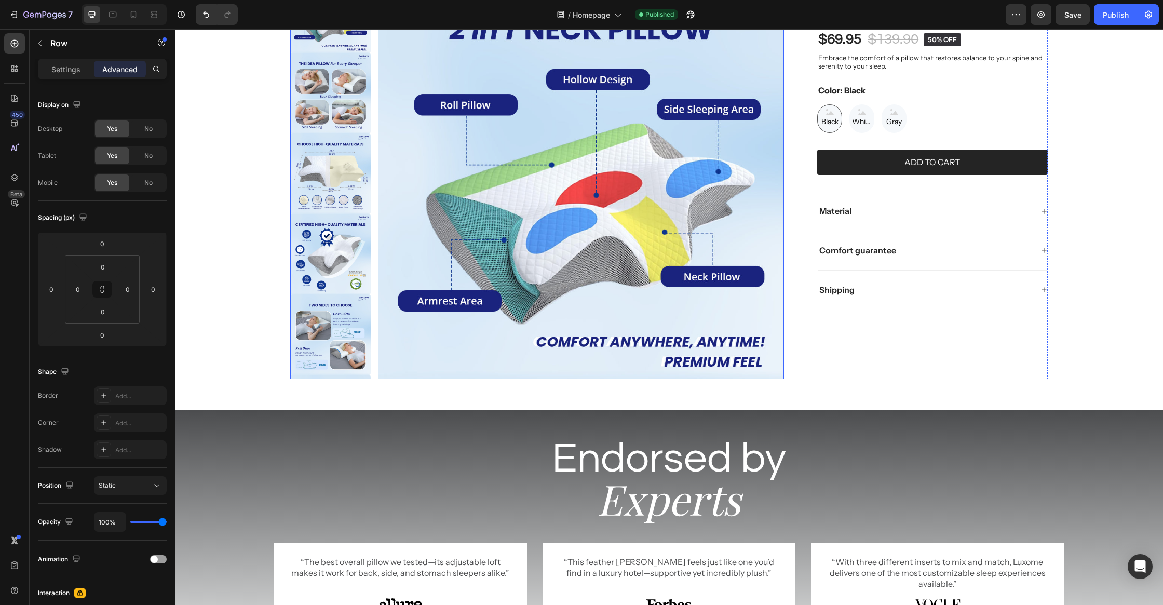
scroll to position [0, 0]
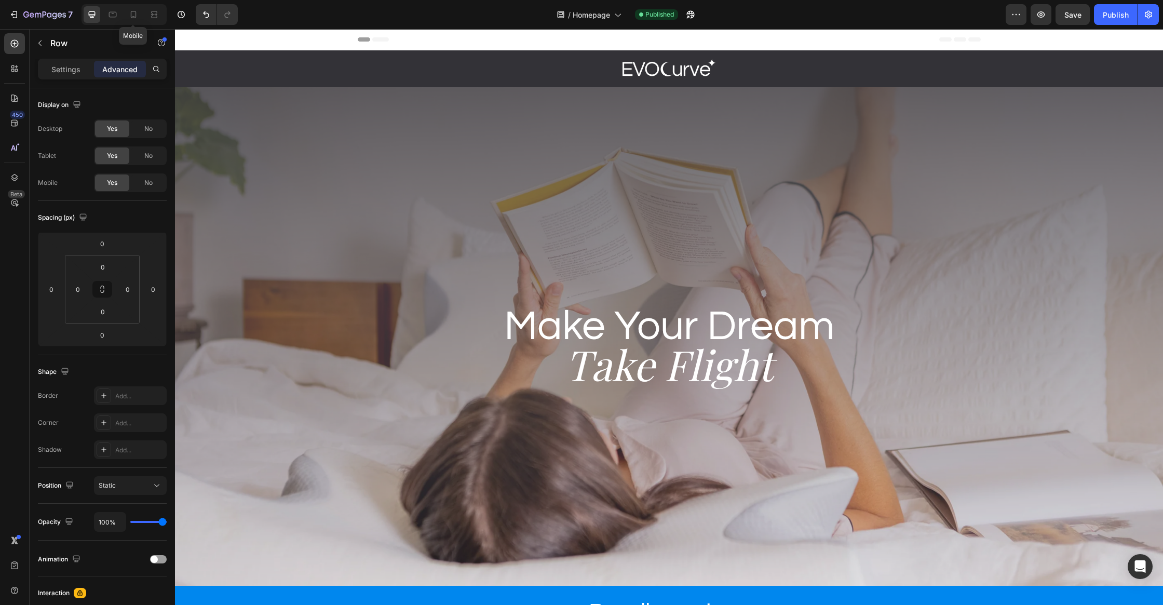
click at [127, 17] on div at bounding box center [133, 14] width 17 height 17
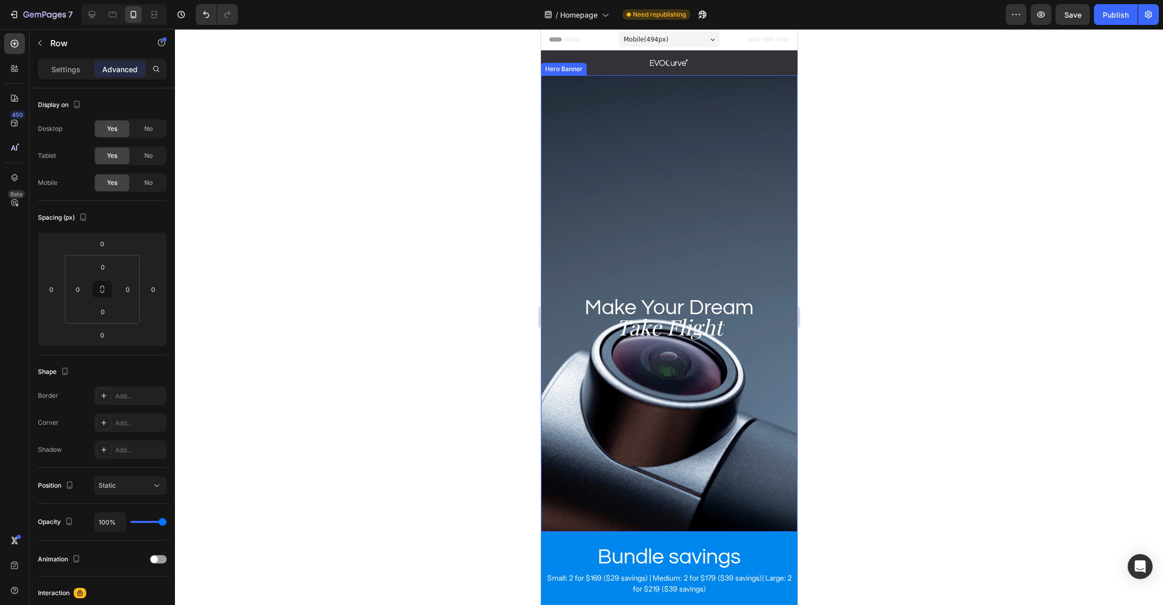
click at [744, 223] on div "Background Image" at bounding box center [668, 303] width 256 height 456
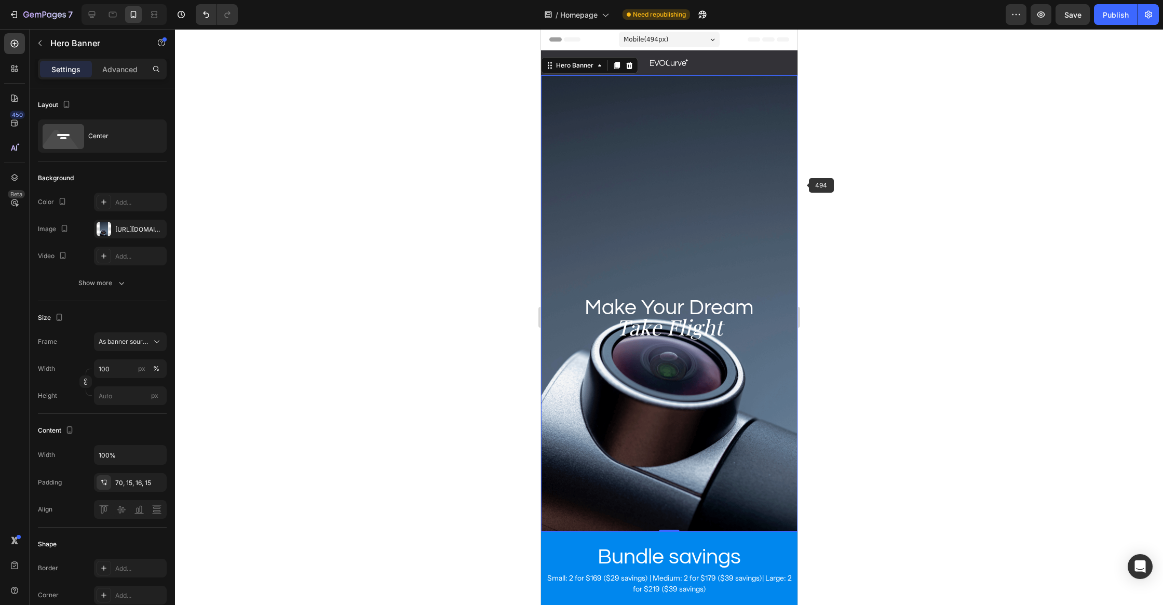
click at [858, 173] on div at bounding box center [669, 317] width 988 height 576
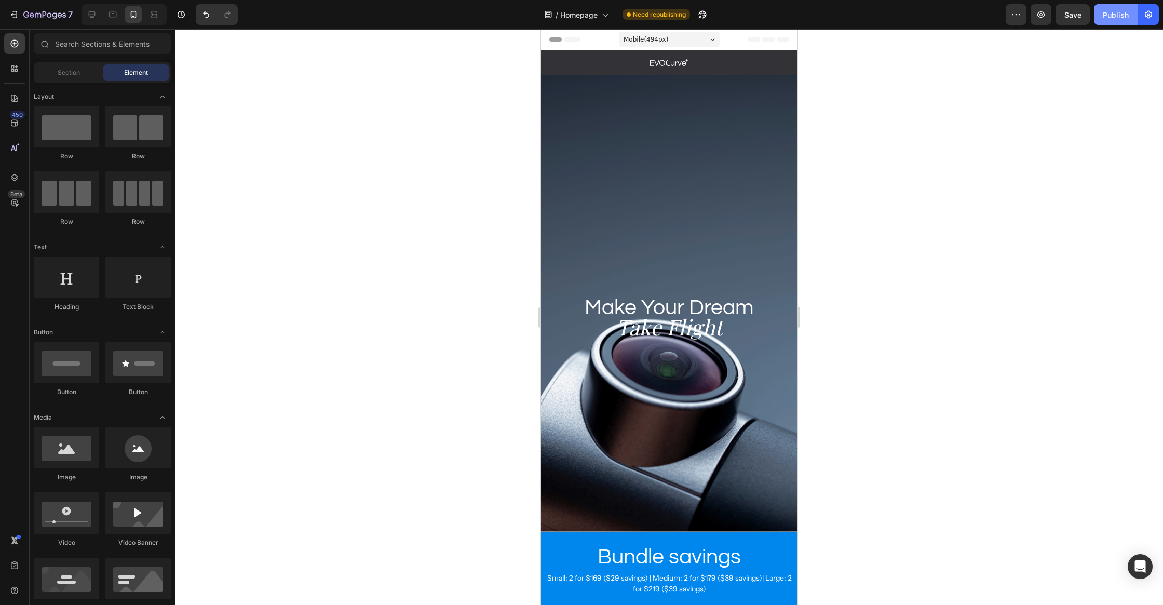
click at [1113, 21] on button "Publish" at bounding box center [1116, 14] width 44 height 21
click at [657, 254] on div "Background Image" at bounding box center [668, 303] width 256 height 456
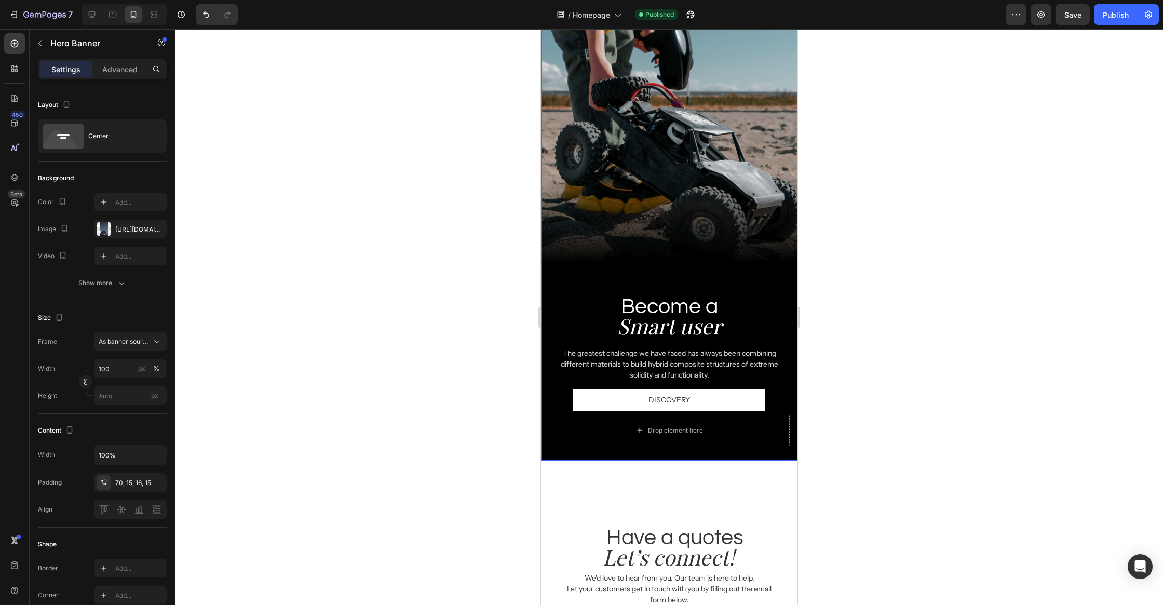
scroll to position [4710, 0]
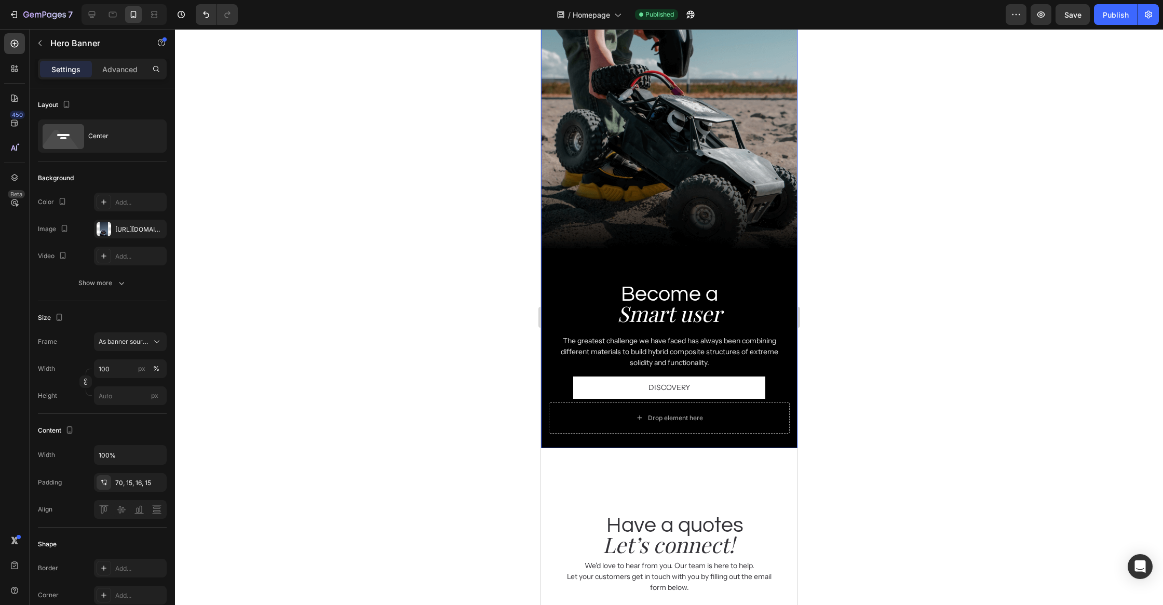
click at [662, 194] on div "Background Image" at bounding box center [668, 220] width 256 height 456
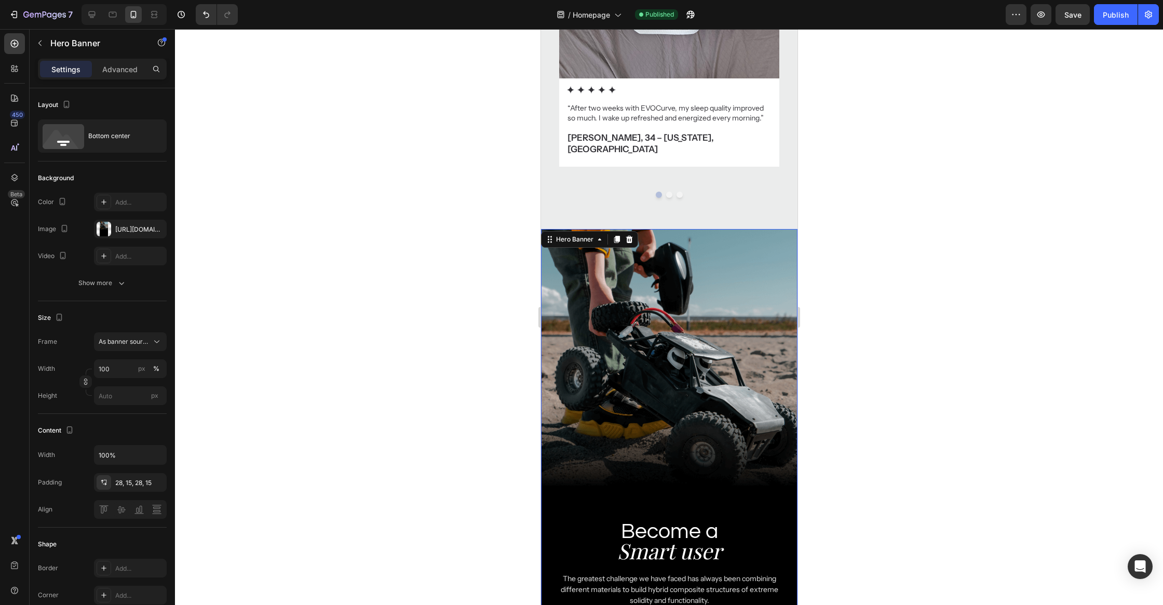
click at [597, 270] on div "Background Image" at bounding box center [668, 457] width 256 height 456
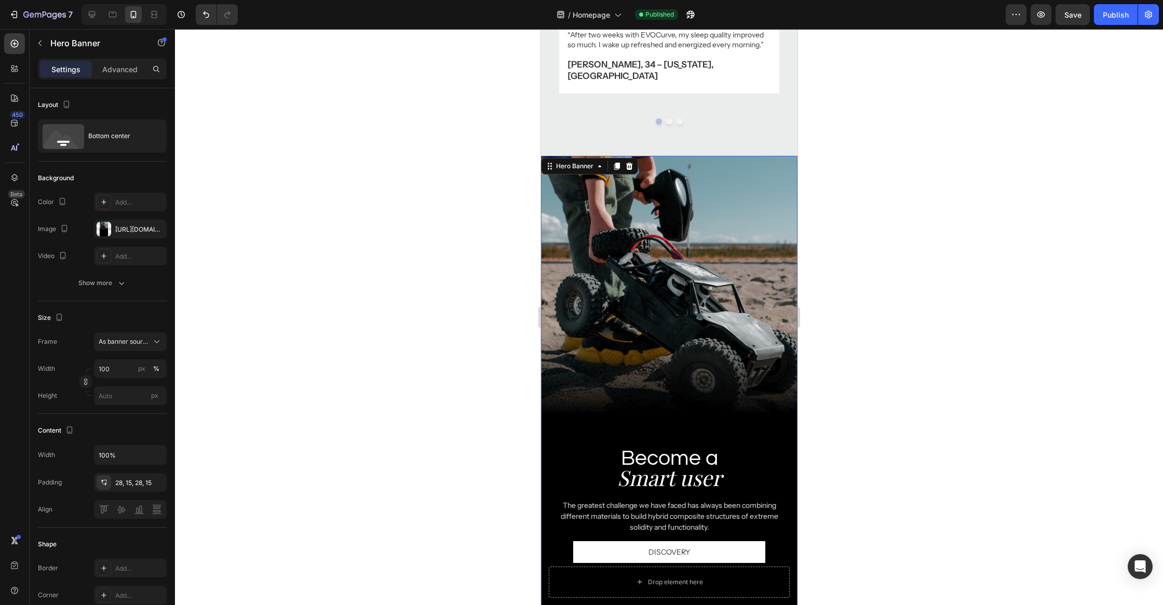
scroll to position [4573, 0]
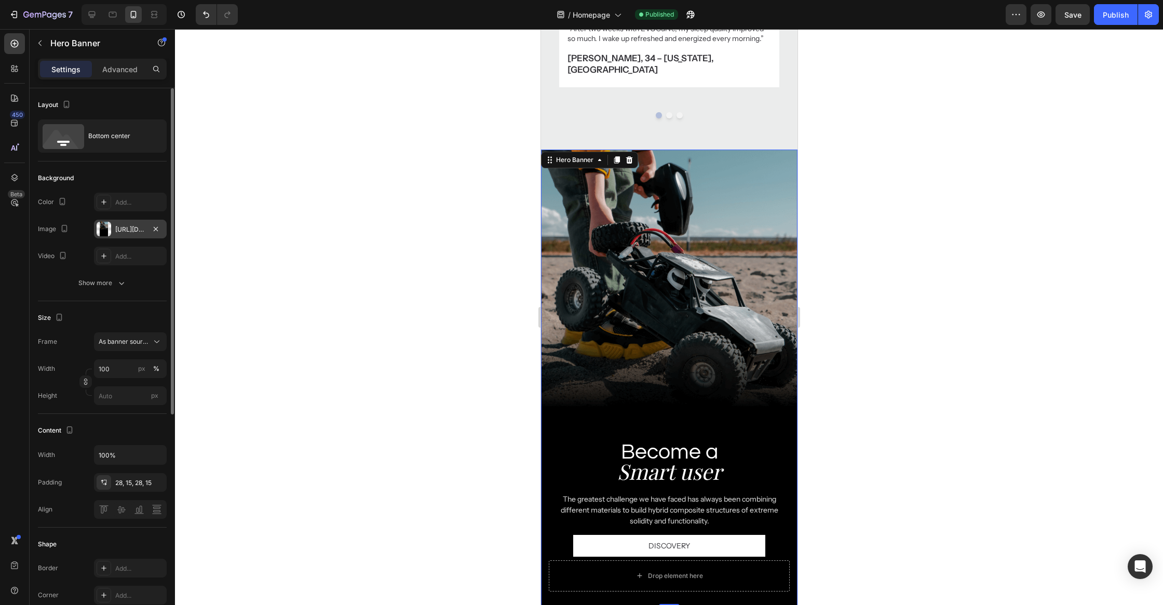
click at [127, 226] on div "https://cdn.shopify.com/s/files/1/0684/1480/0054/files/gempages_575956228132307…" at bounding box center [130, 229] width 30 height 9
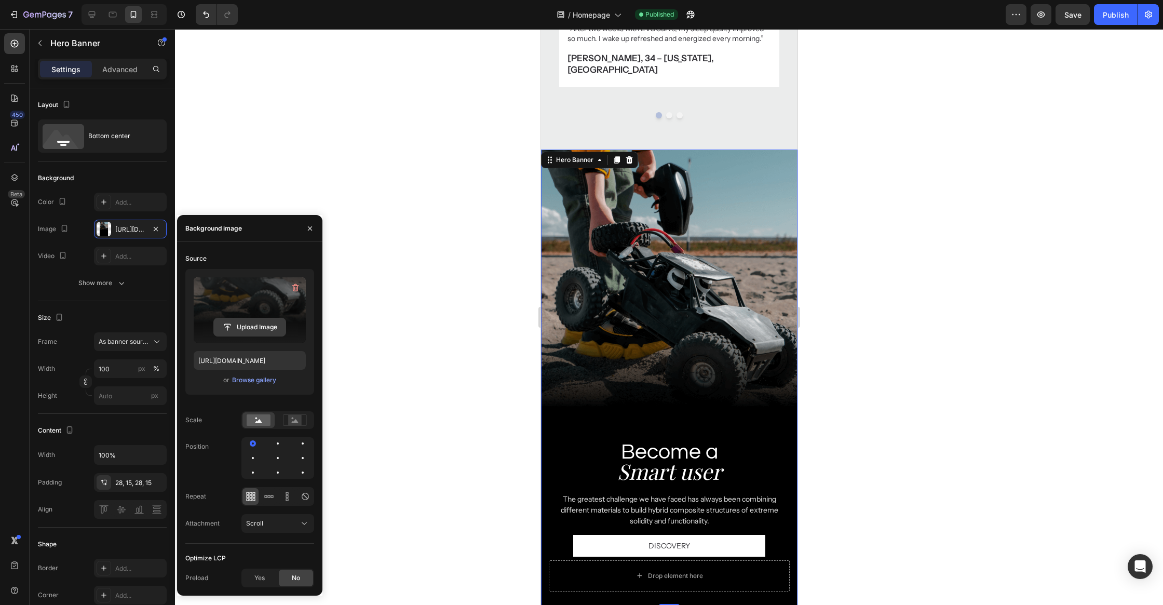
click at [261, 326] on input "file" at bounding box center [250, 327] width 72 height 18
type input "https://cdn.shopify.com/s/files/1/0684/1480/0054/files/gempages_575956228132307…"
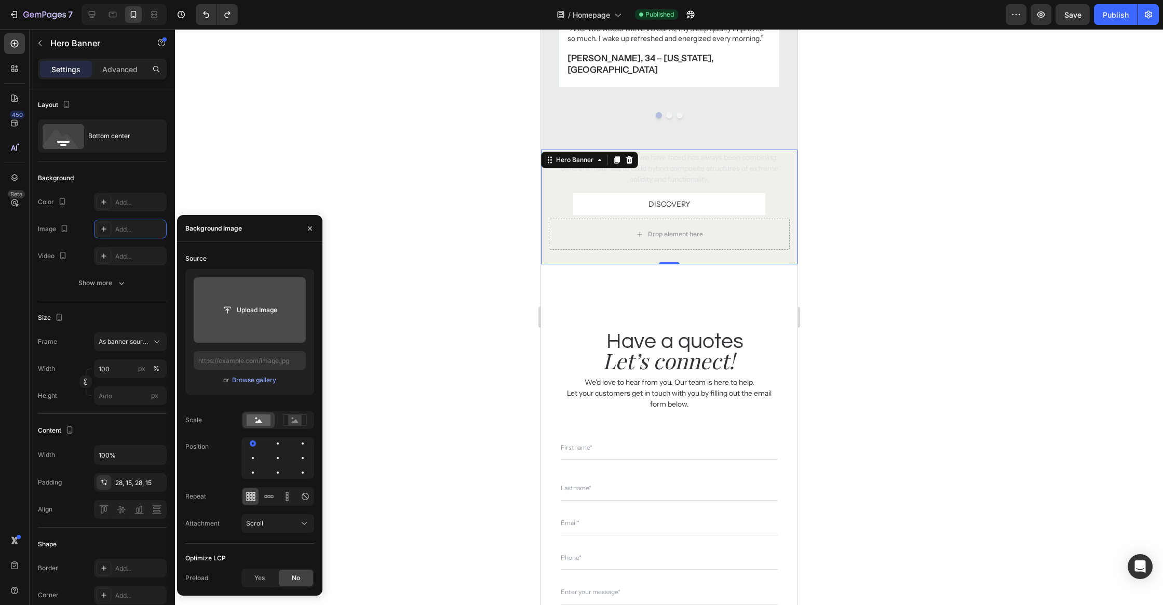
click at [417, 189] on div at bounding box center [669, 317] width 988 height 576
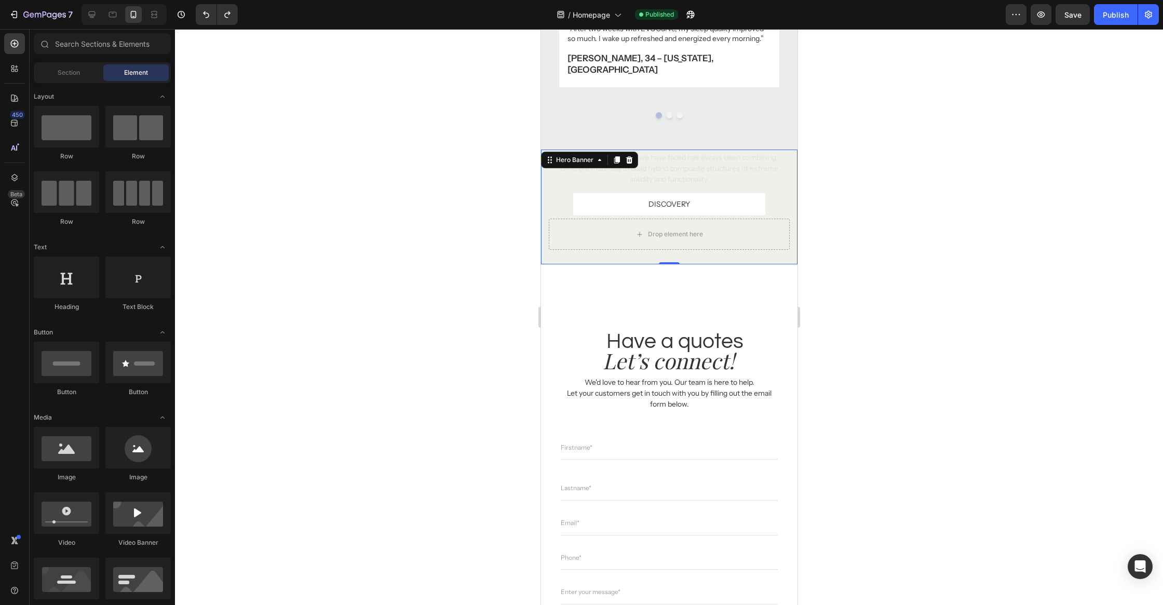
click at [417, 189] on div at bounding box center [669, 317] width 988 height 576
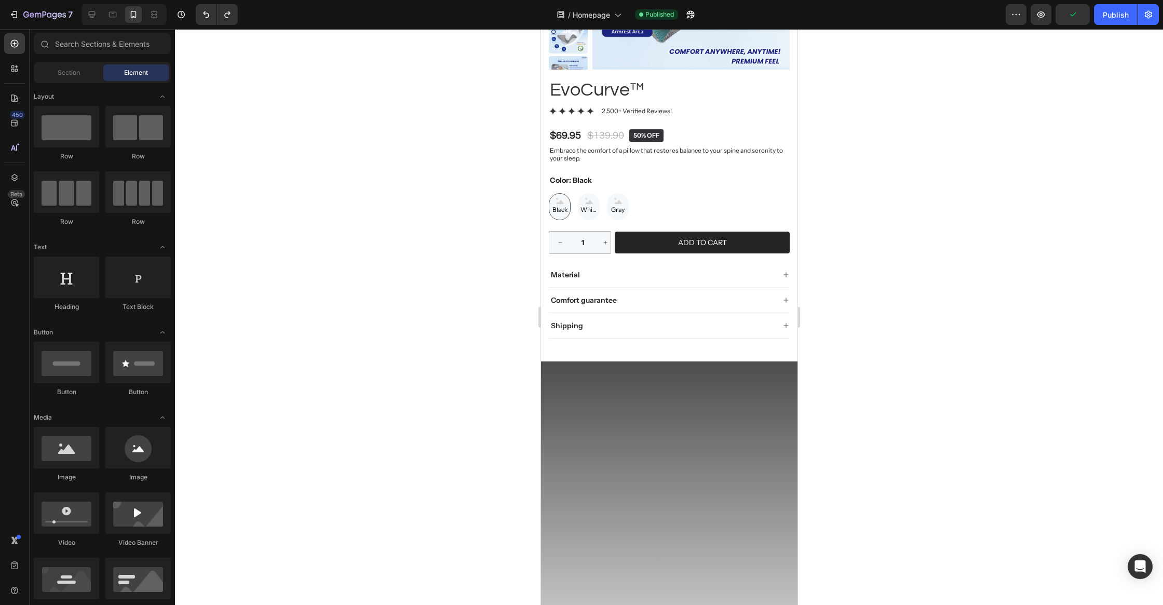
scroll to position [0, 0]
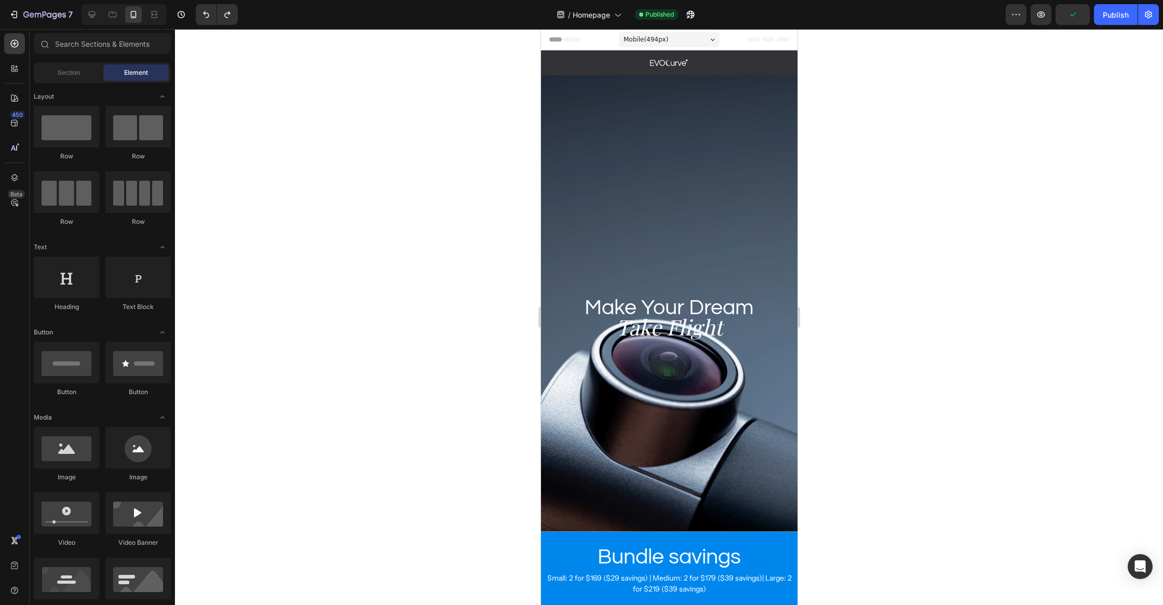
click at [641, 241] on div "Background Image" at bounding box center [668, 303] width 256 height 456
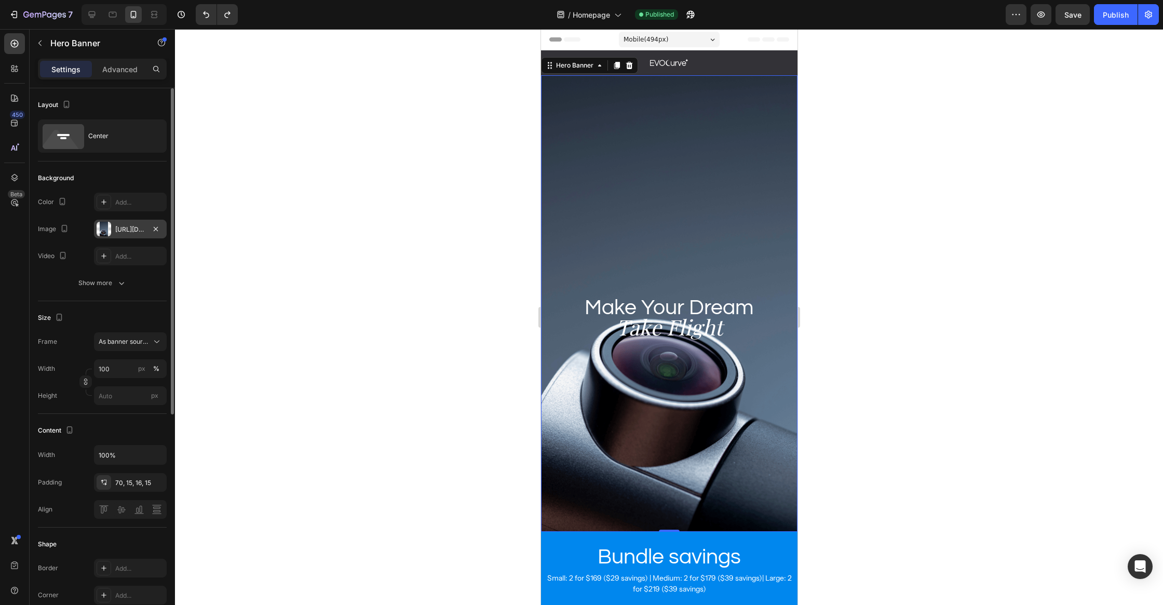
click at [126, 232] on div "https://cdn.shopify.com/s/files/1/0684/1480/0054/files/gempages_575956228132307…" at bounding box center [130, 229] width 30 height 9
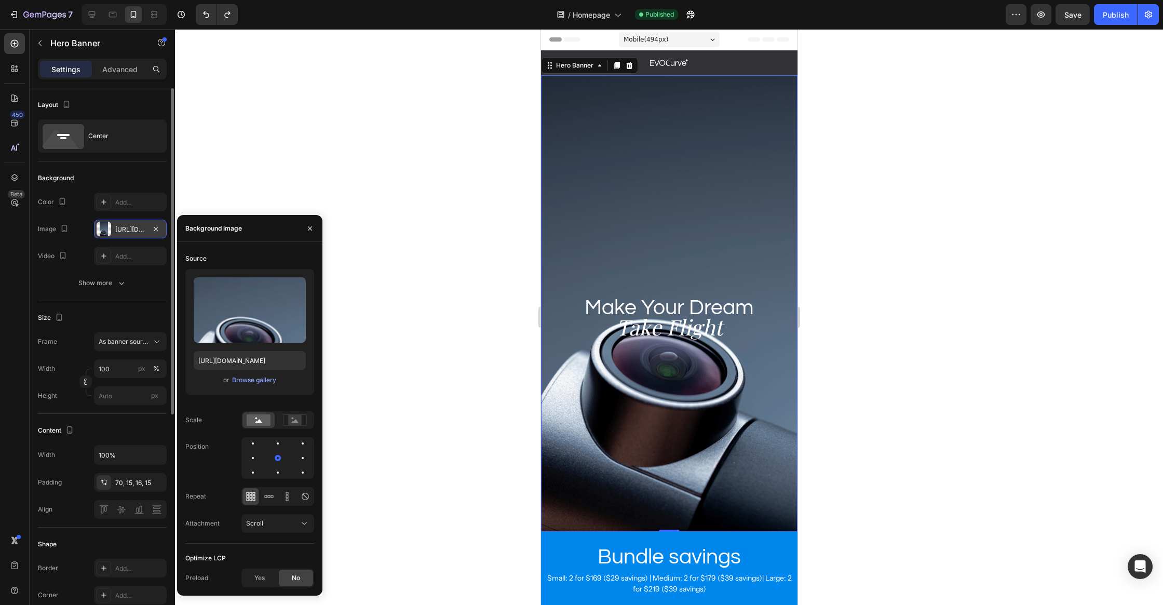
click at [108, 229] on div at bounding box center [104, 229] width 15 height 15
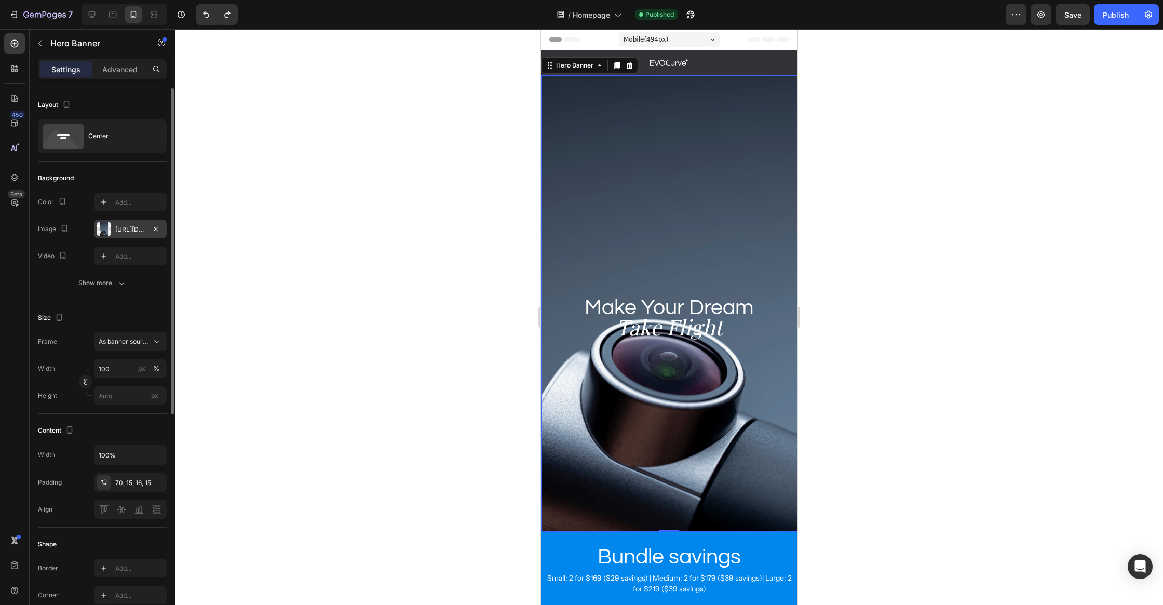
click at [120, 225] on div "https://cdn.shopify.com/s/files/1/0684/1480/0054/files/gempages_575956228132307…" at bounding box center [130, 229] width 30 height 9
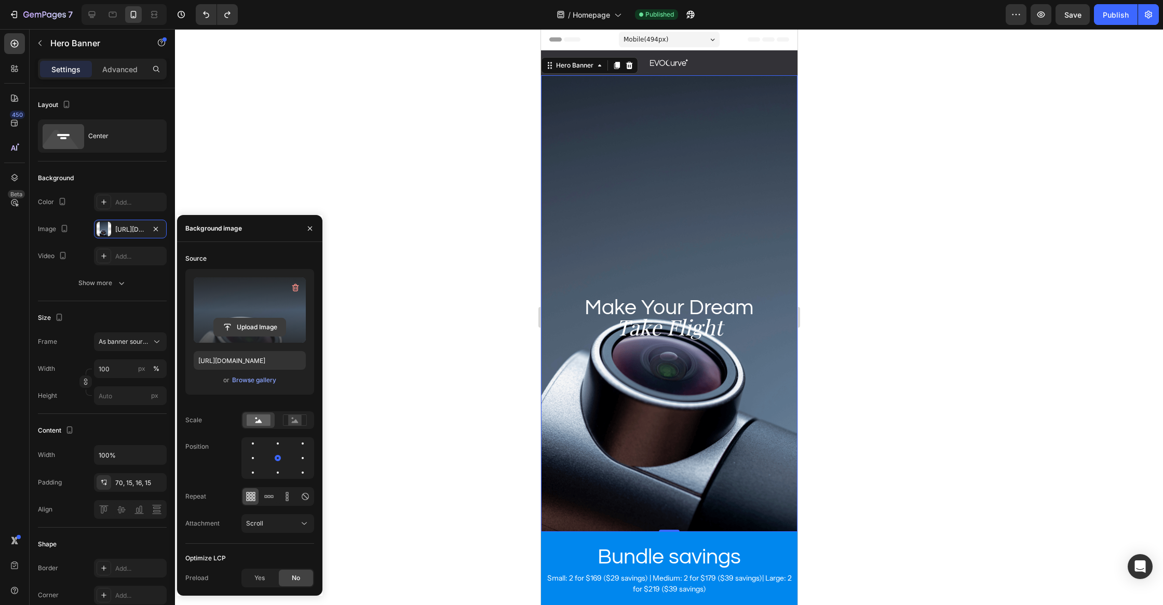
click at [237, 325] on input "file" at bounding box center [250, 327] width 72 height 18
type input "https://cdn.shopify.com/s/files/1/0684/1480/0054/files/gempages_575956228132307…"
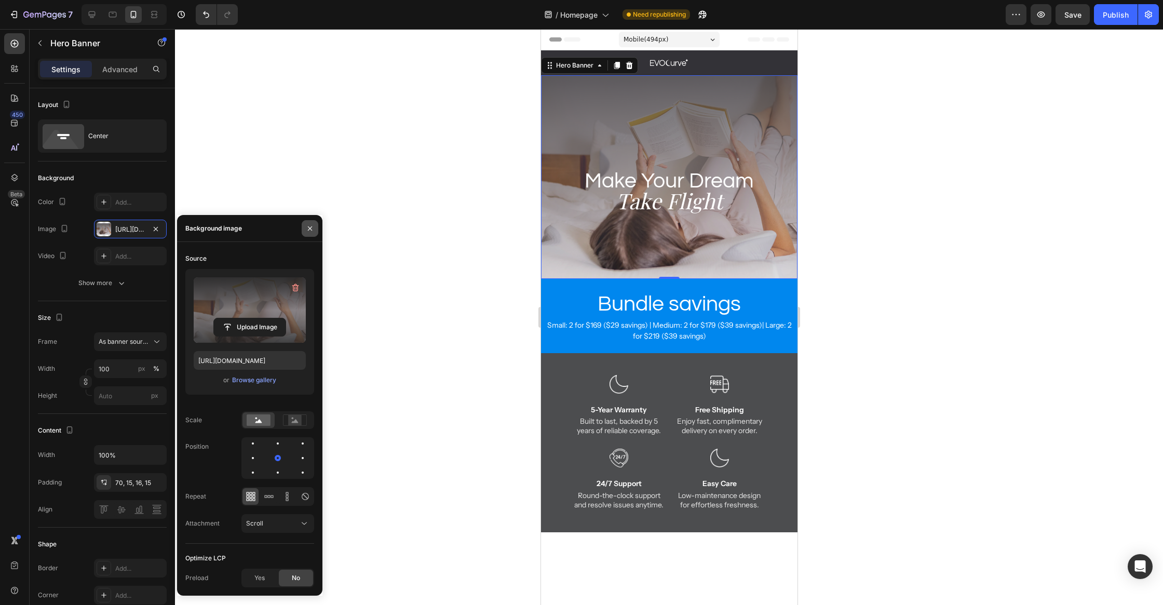
click at [314, 220] on button "button" at bounding box center [310, 228] width 17 height 17
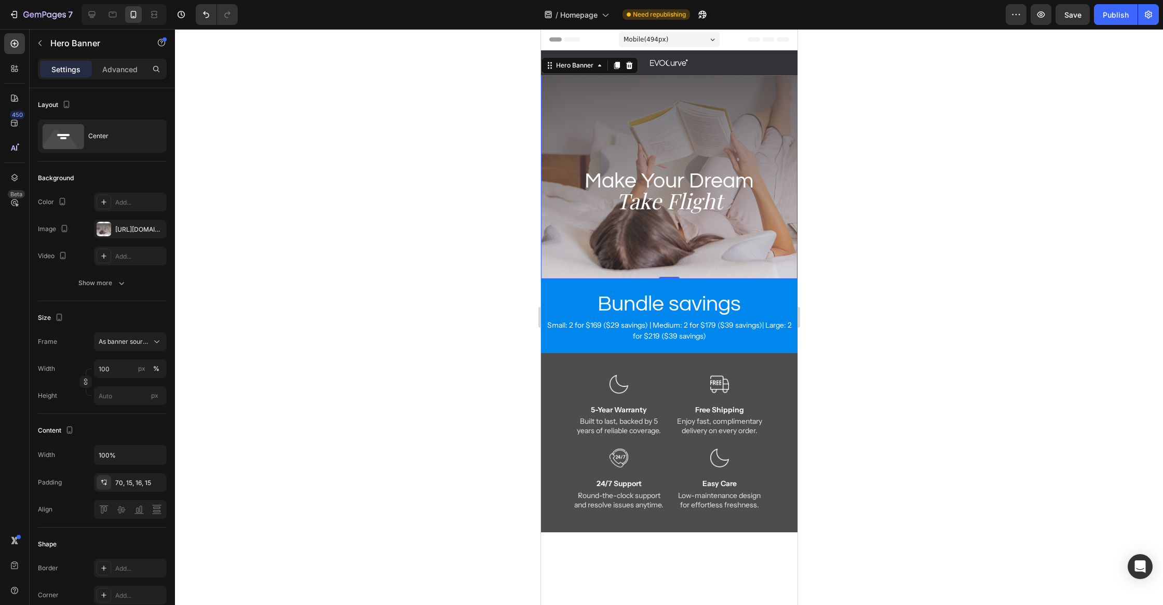
drag, startPoint x: 395, startPoint y: 201, endPoint x: 372, endPoint y: 201, distance: 22.8
click at [395, 201] on div at bounding box center [669, 317] width 988 height 576
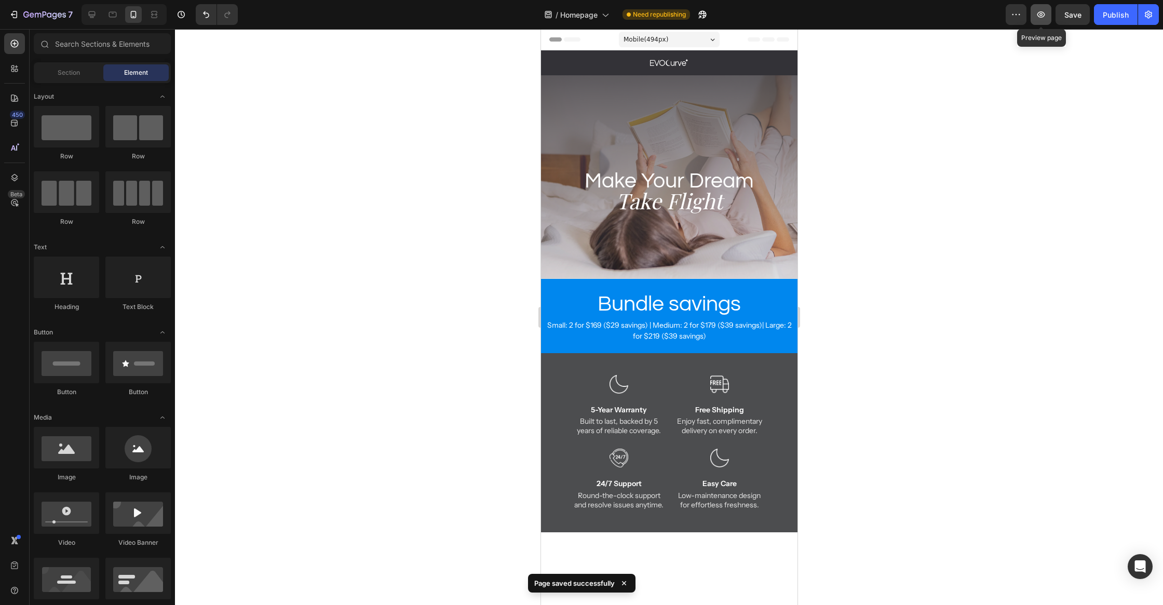
click at [1050, 22] on button "button" at bounding box center [1040, 14] width 21 height 21
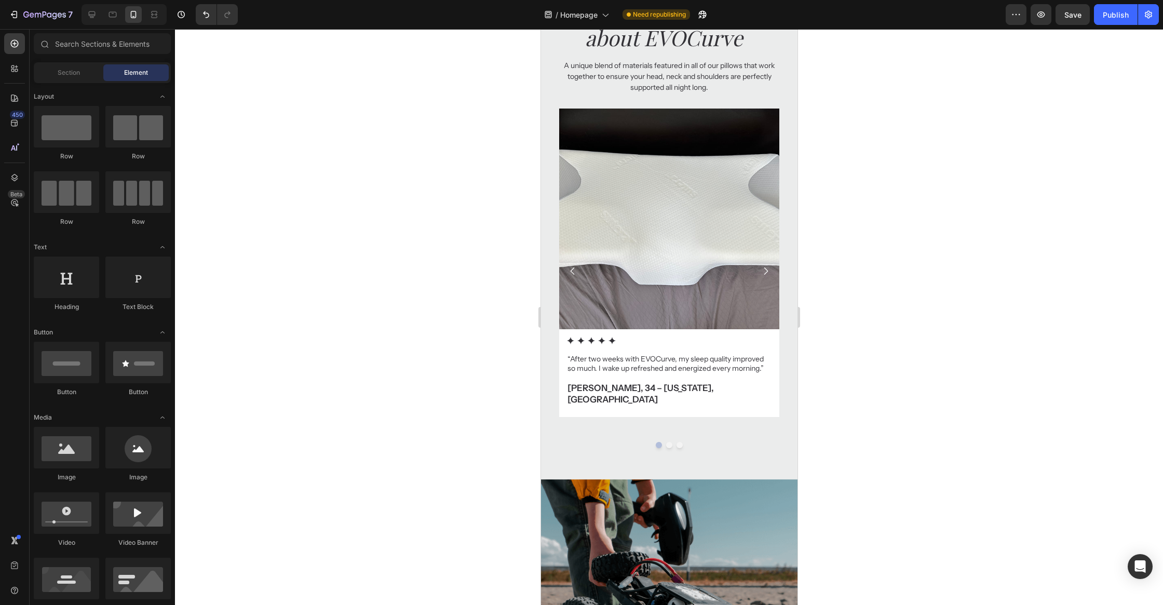
scroll to position [4463, 0]
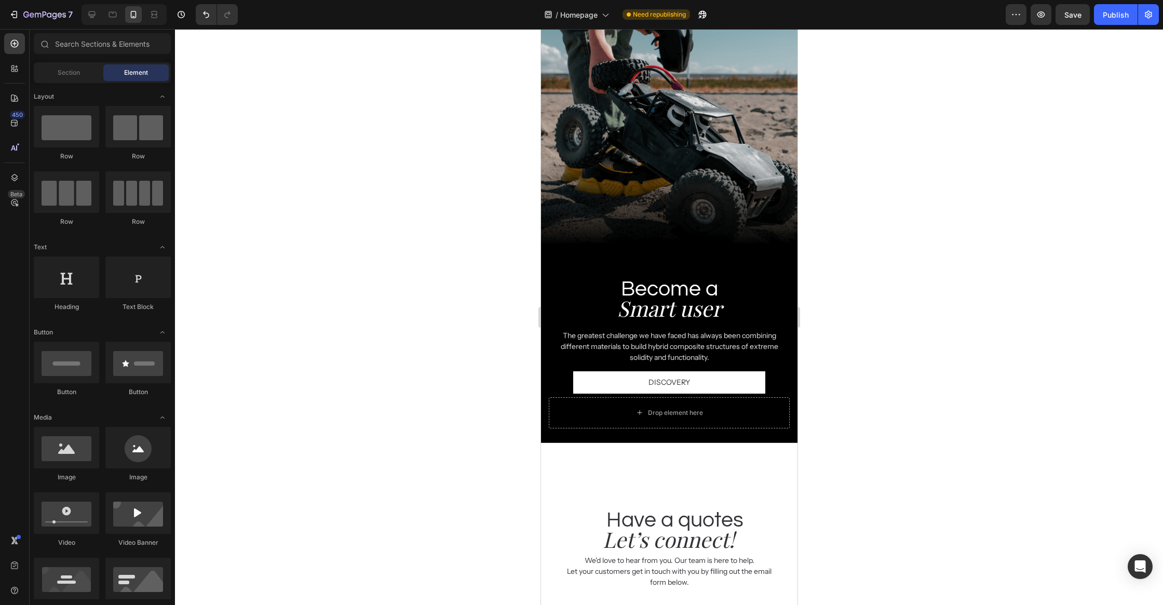
click at [407, 380] on div at bounding box center [669, 317] width 988 height 576
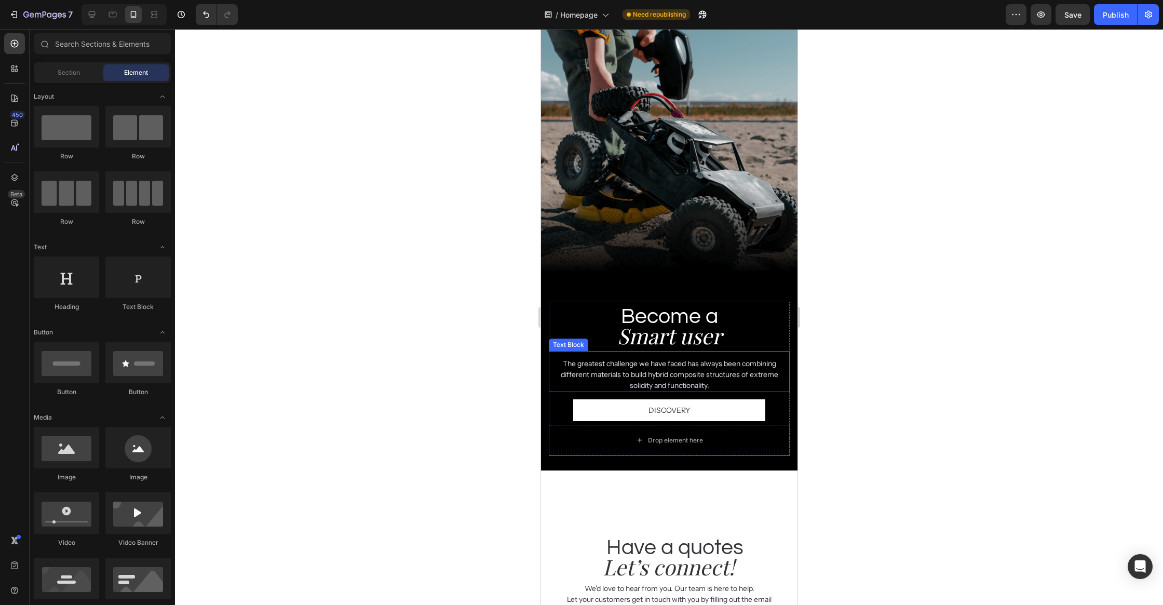
scroll to position [4360, 0]
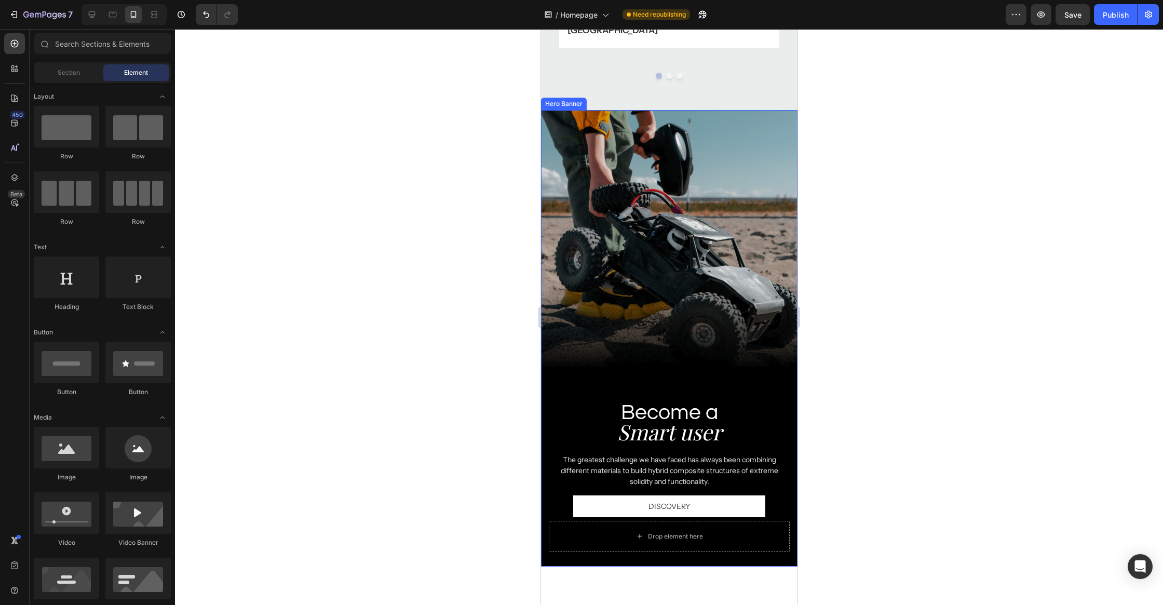
click at [649, 289] on div "Background Image" at bounding box center [668, 338] width 256 height 456
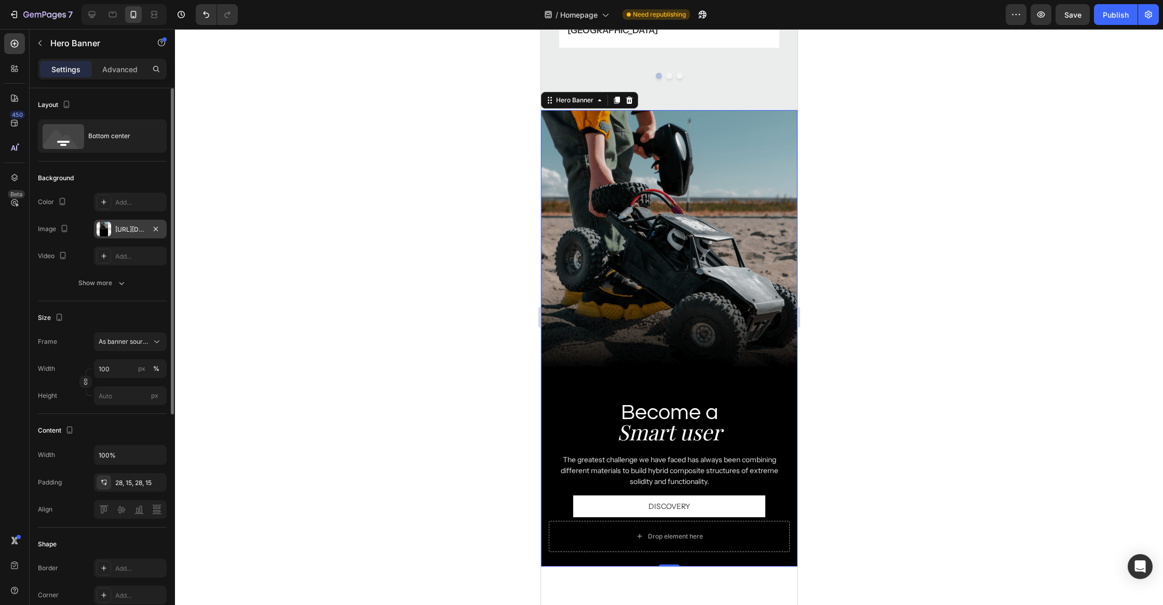
click at [112, 227] on div "https://cdn.shopify.com/s/files/1/0684/1480/0054/files/gempages_575956228132307…" at bounding box center [130, 229] width 73 height 19
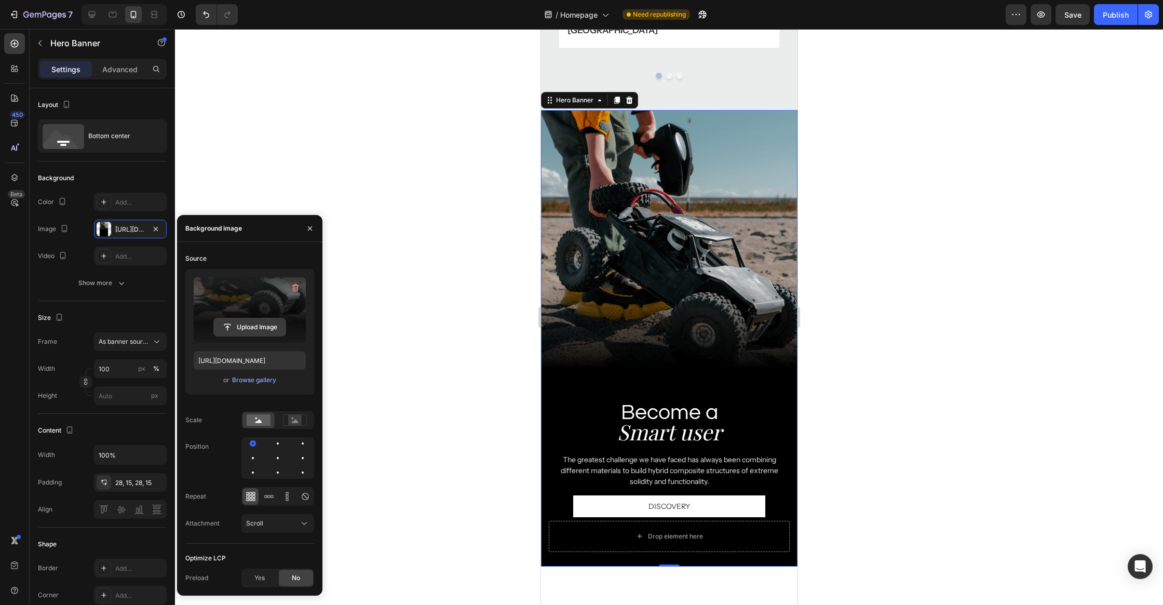
click at [246, 332] on input "file" at bounding box center [250, 327] width 72 height 18
type input "https://cdn.shopify.com/s/files/1/0684/1480/0054/files/gempages_575956228132307…"
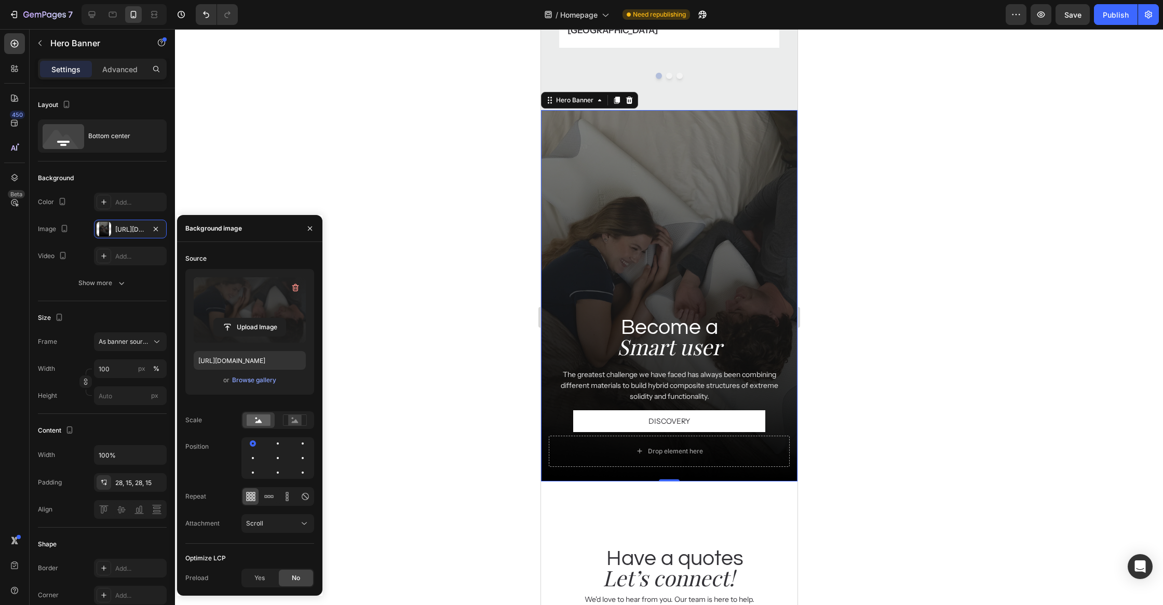
click at [839, 334] on div at bounding box center [669, 317] width 988 height 576
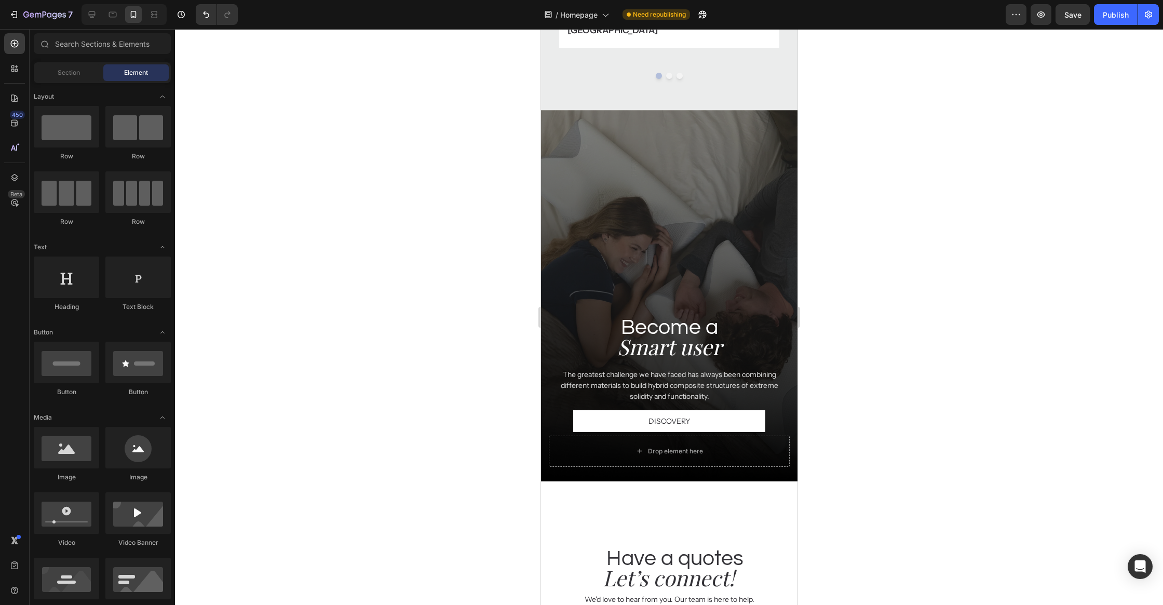
click at [373, 323] on div at bounding box center [669, 317] width 988 height 576
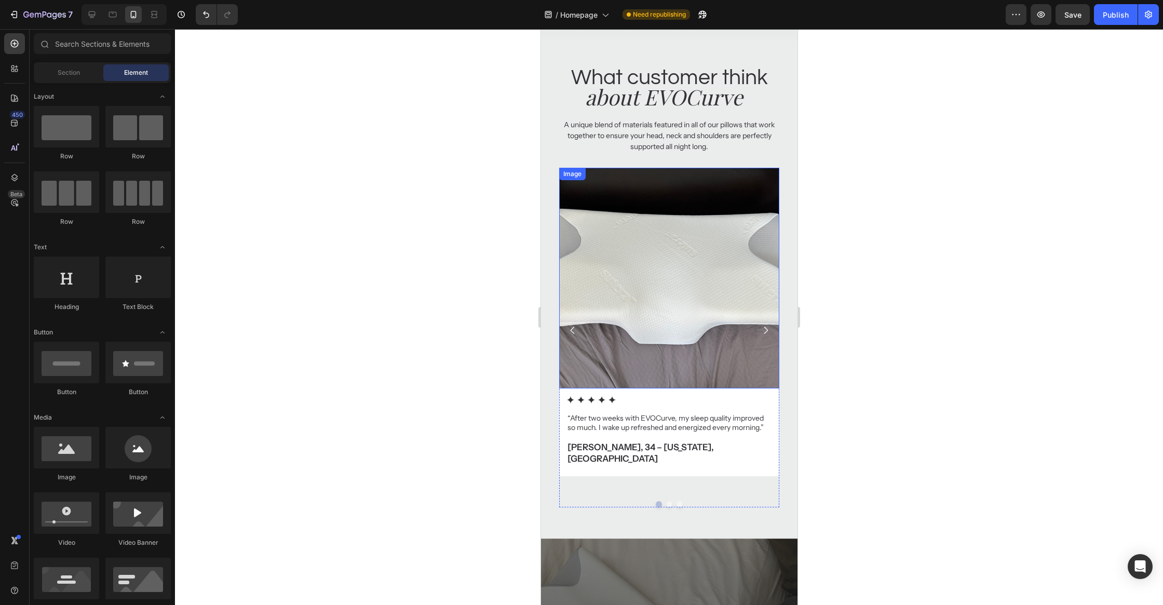
scroll to position [4606, 0]
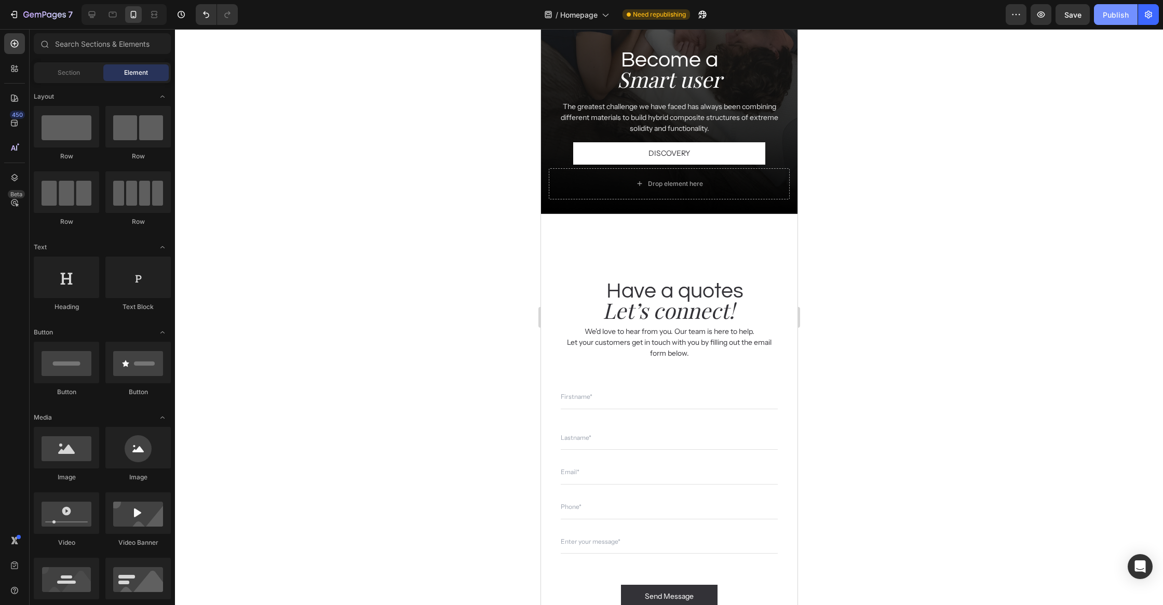
click at [1115, 19] on div "Publish" at bounding box center [1116, 14] width 26 height 11
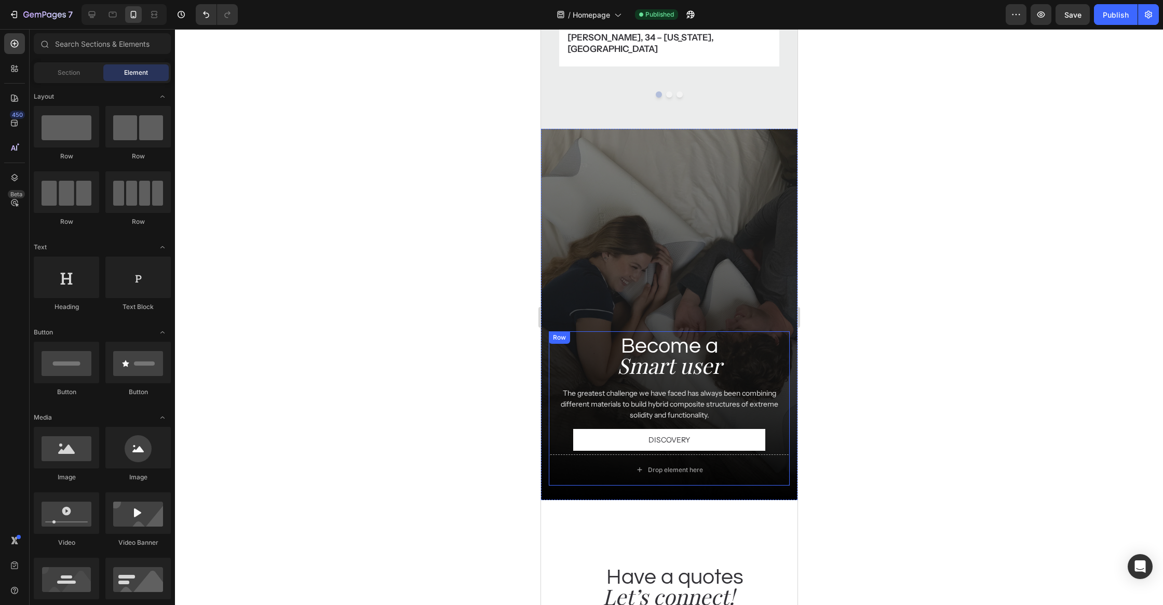
scroll to position [4287, 0]
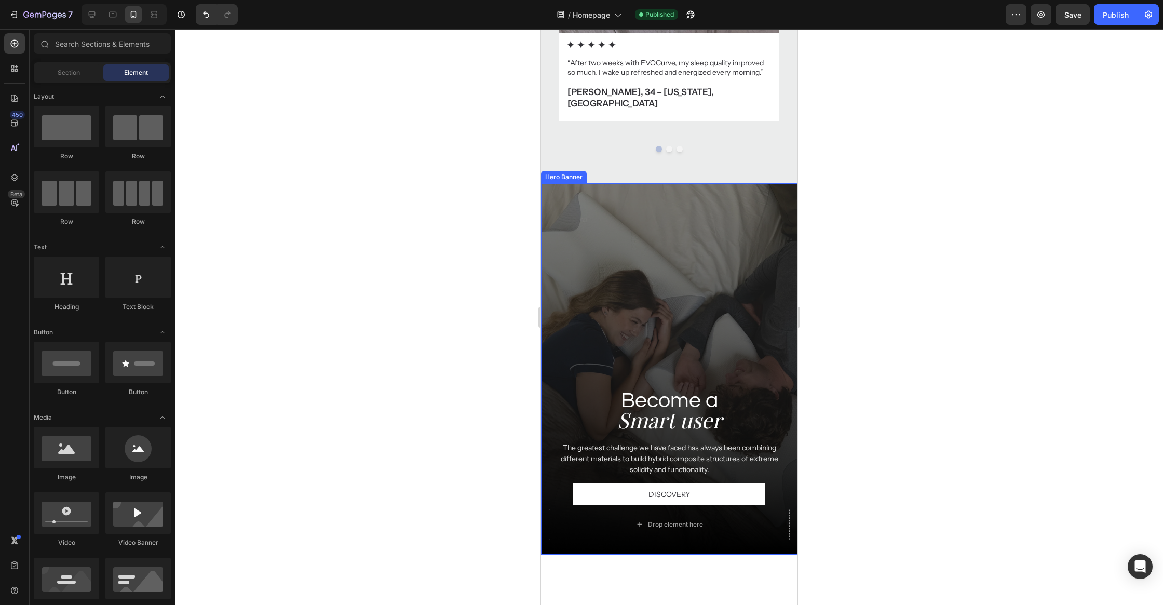
click at [726, 195] on div "Background Image" at bounding box center [668, 368] width 256 height 371
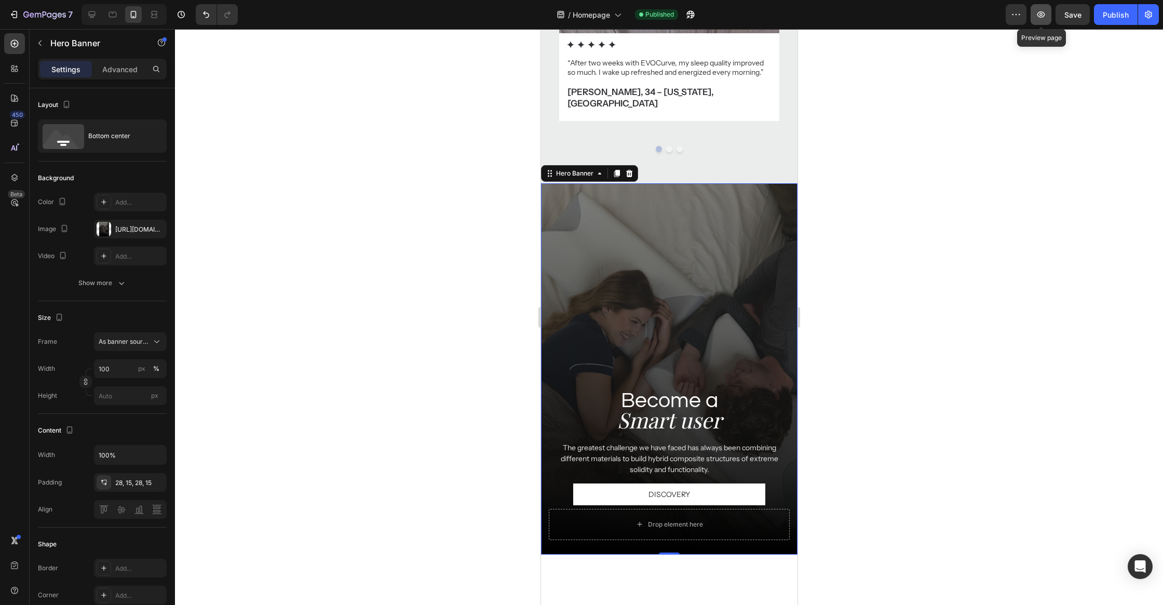
click at [1045, 12] on icon "button" at bounding box center [1041, 14] width 10 height 10
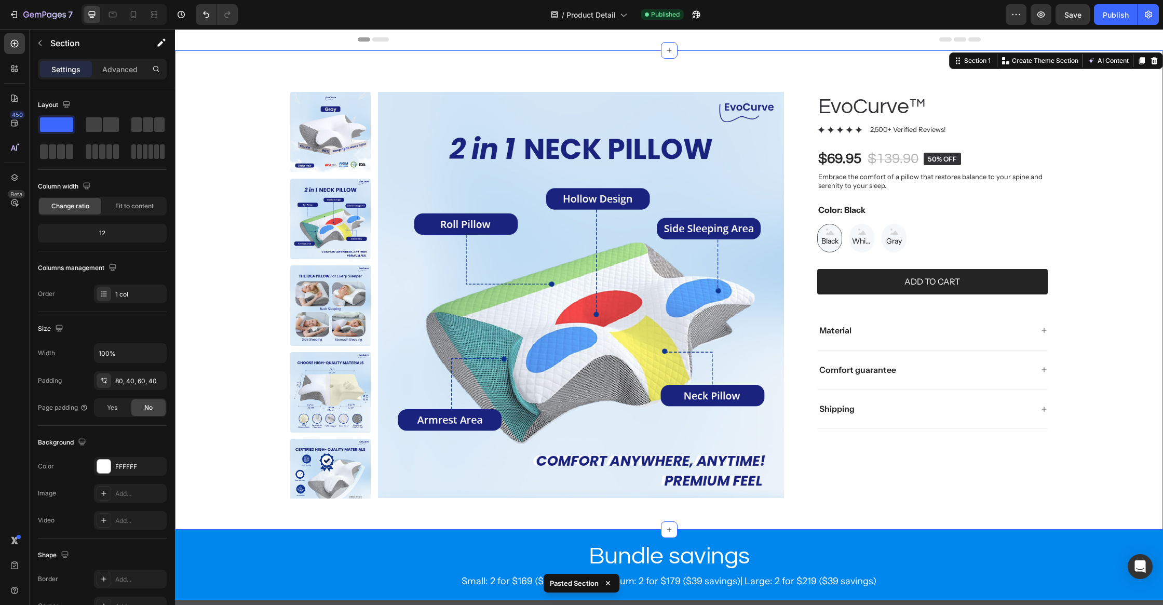
click at [1101, 255] on div "Product Images EvoCurve™ Product Title Icon Icon Icon Icon Icon Icon List 2,500…" at bounding box center [669, 295] width 946 height 406
click at [935, 178] on p "Embrace the comfort of a pillow that restores balance to your spine and serenit…" at bounding box center [932, 181] width 228 height 18
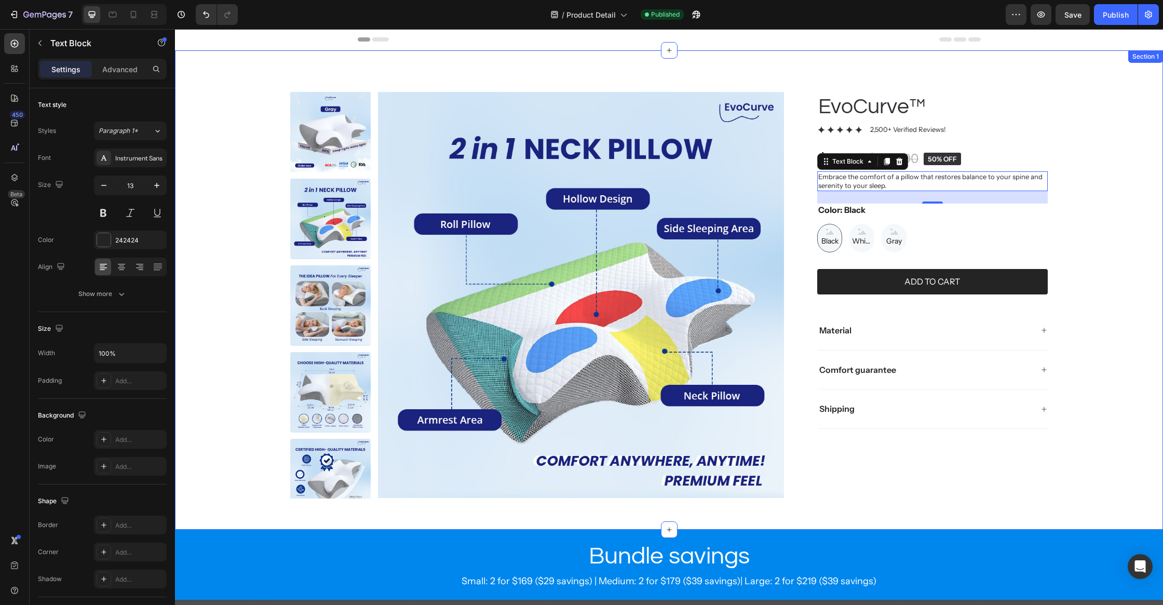
click at [1106, 165] on div "Product Images EvoCurve™ Product Title Icon Icon Icon Icon Icon Icon List 2,500…" at bounding box center [669, 295] width 946 height 406
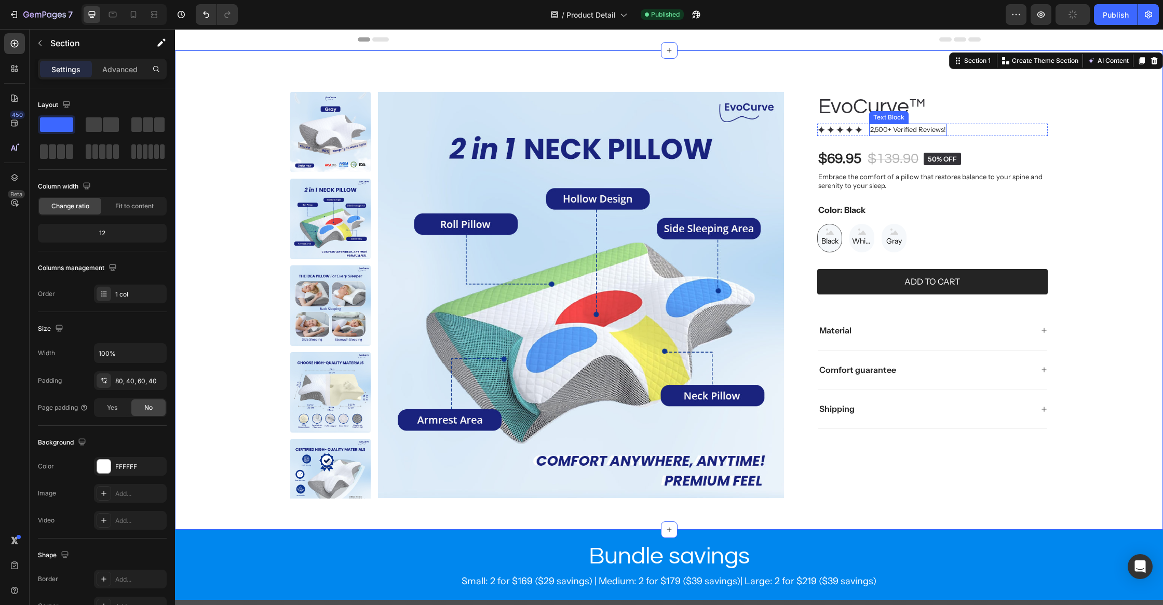
click at [942, 127] on p "2,500+ Verified Reviews!" at bounding box center [908, 130] width 76 height 10
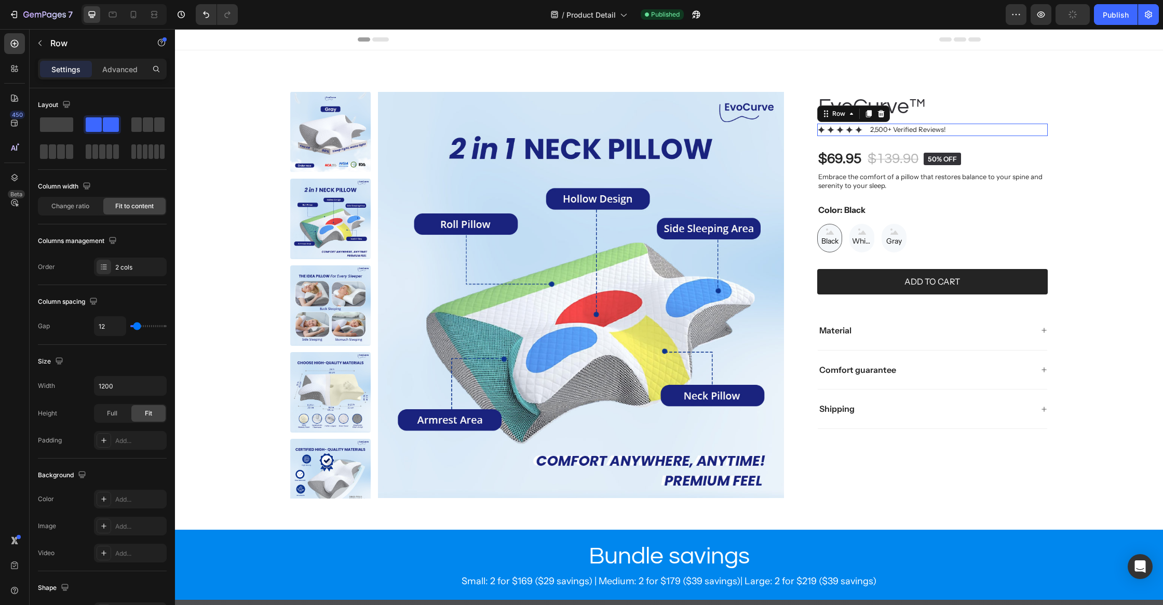
click at [978, 128] on div "Icon Icon Icon Icon Icon Icon List 2,500+ Verified Reviews! Text Block Row 0" at bounding box center [932, 130] width 230 height 12
click at [112, 66] on p "Advanced" at bounding box center [119, 69] width 35 height 11
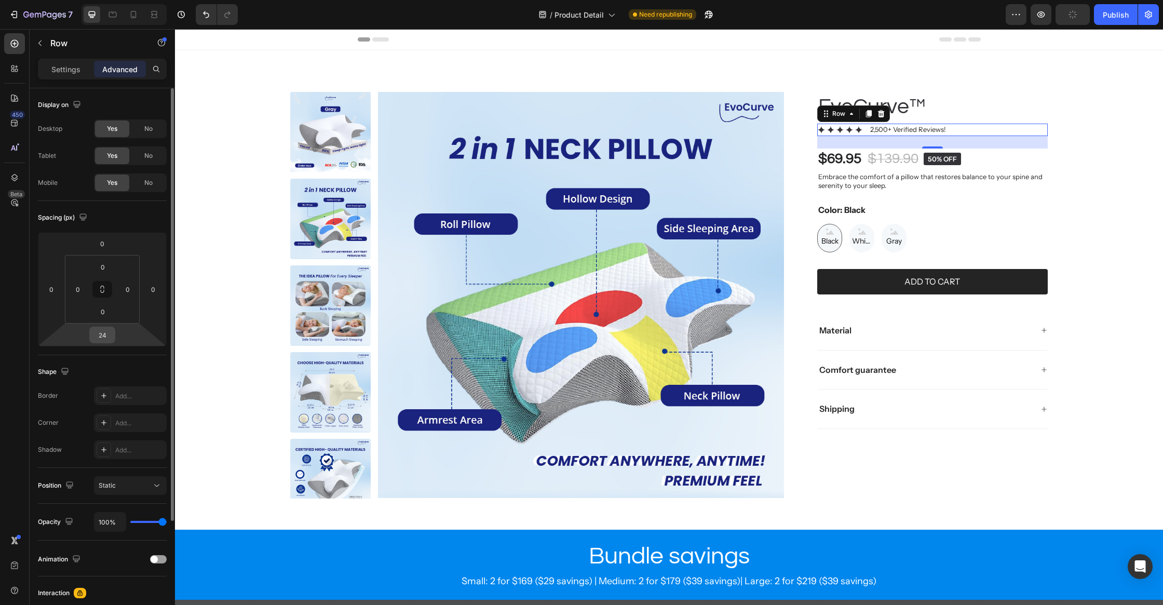
click at [111, 335] on input "24" at bounding box center [102, 335] width 21 height 16
type input "12"
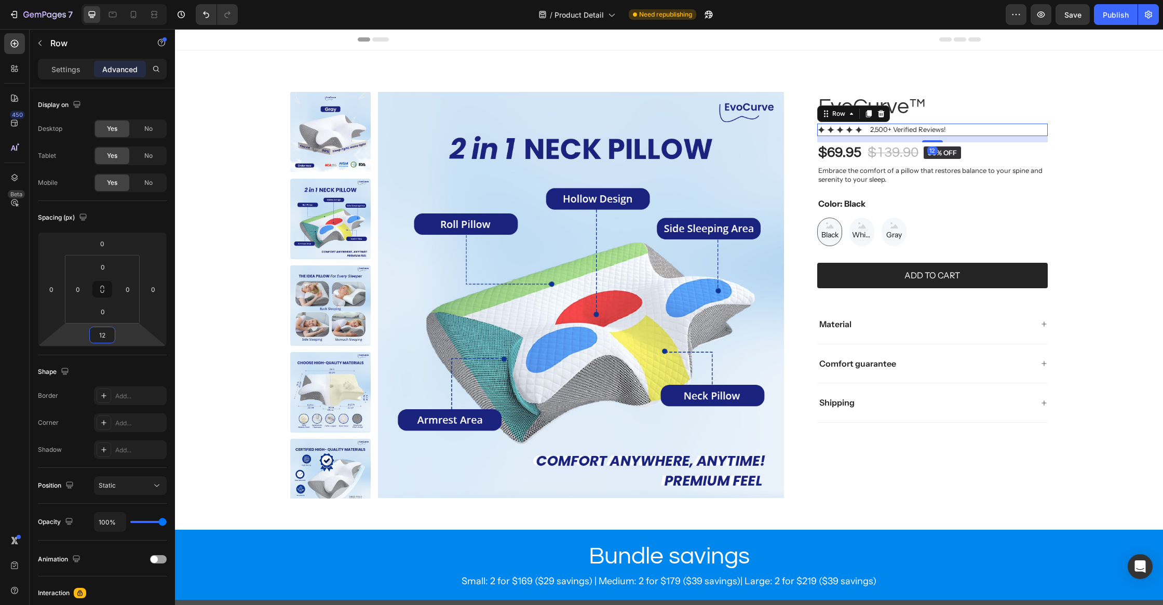
click at [854, 145] on div "$69.95" at bounding box center [839, 152] width 45 height 21
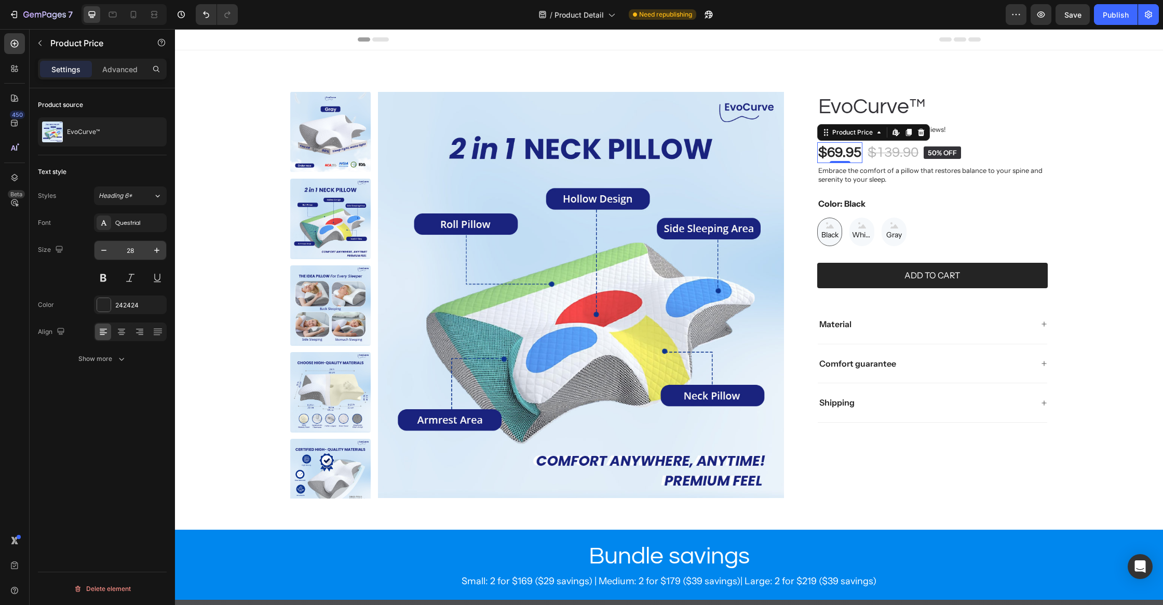
click at [129, 250] on input "28" at bounding box center [130, 250] width 34 height 19
type input "46"
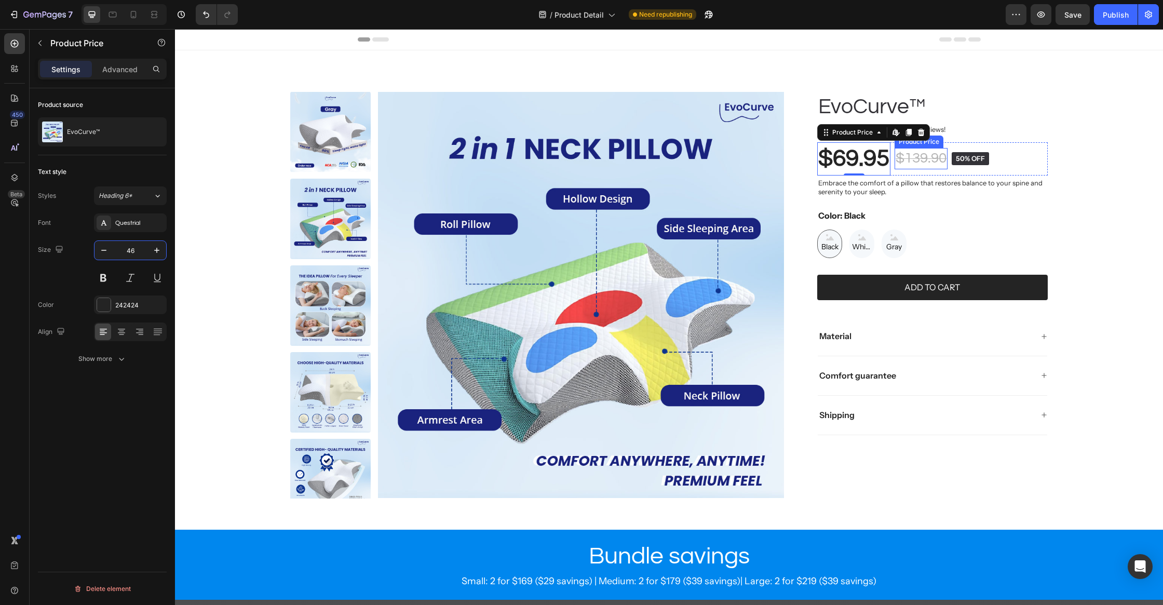
click at [927, 154] on div "$139.90" at bounding box center [920, 158] width 53 height 21
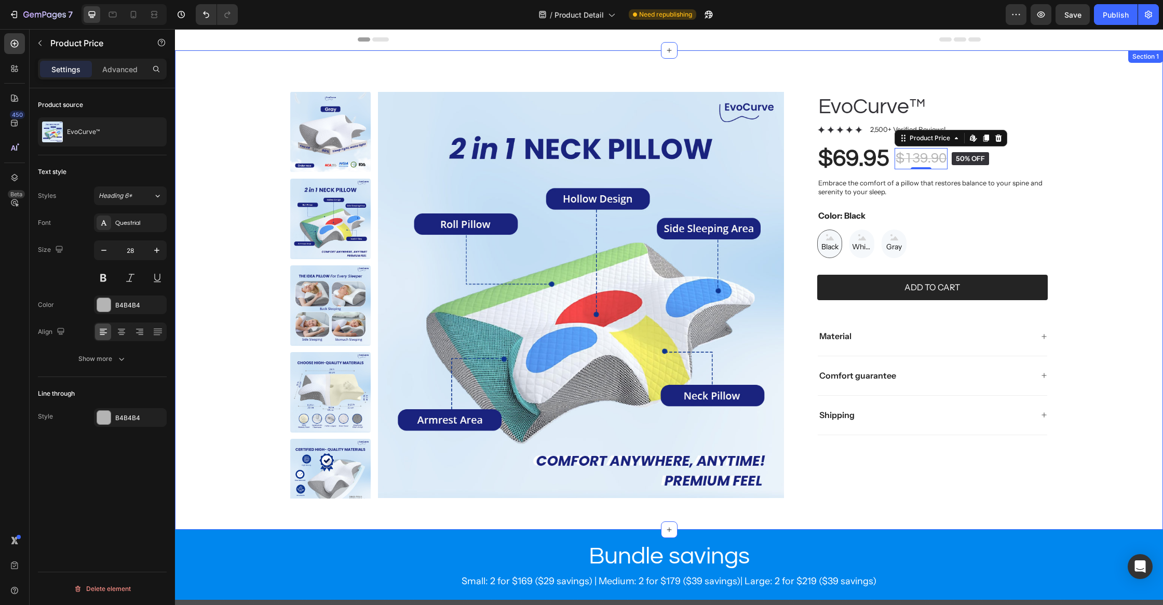
click at [1065, 171] on div "Product Images EvoCurve™ Product Title Icon Icon Icon Icon Icon Icon List 2,500…" at bounding box center [669, 295] width 946 height 406
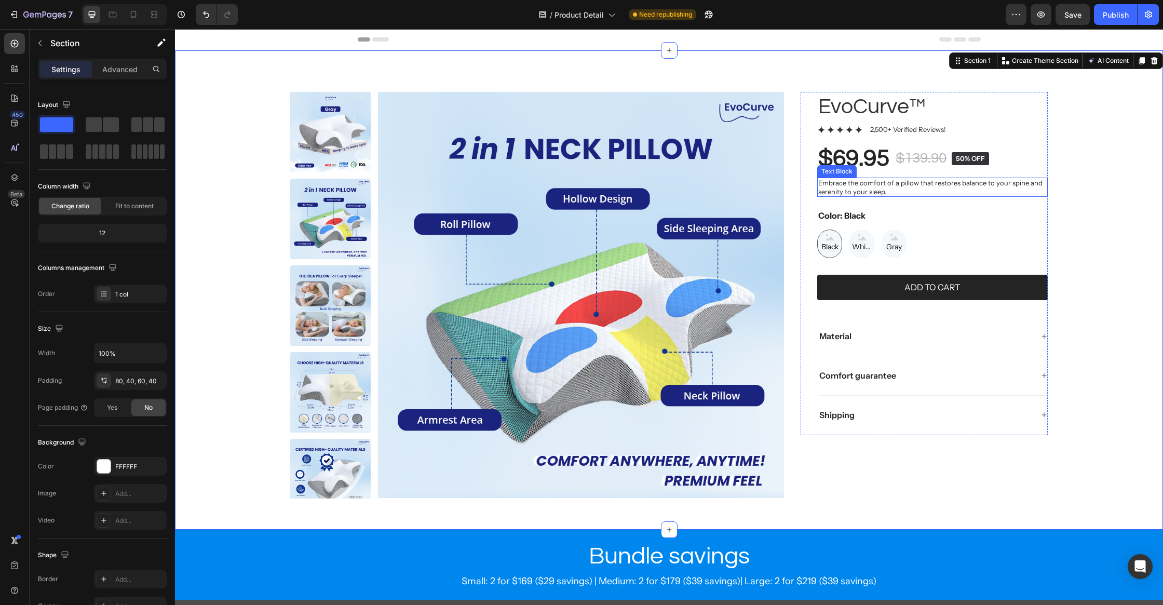
click at [904, 188] on p "Embrace the comfort of a pillow that restores balance to your spine and serenit…" at bounding box center [932, 188] width 228 height 18
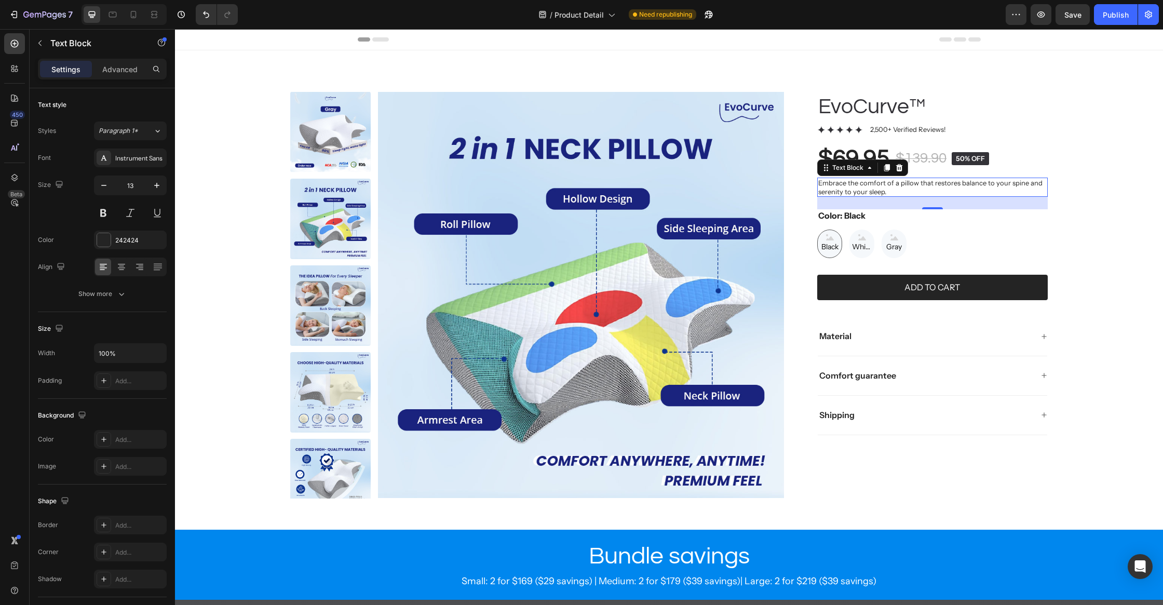
click at [847, 183] on p "Embrace the comfort of a pillow that restores balance to your spine and serenit…" at bounding box center [932, 188] width 228 height 18
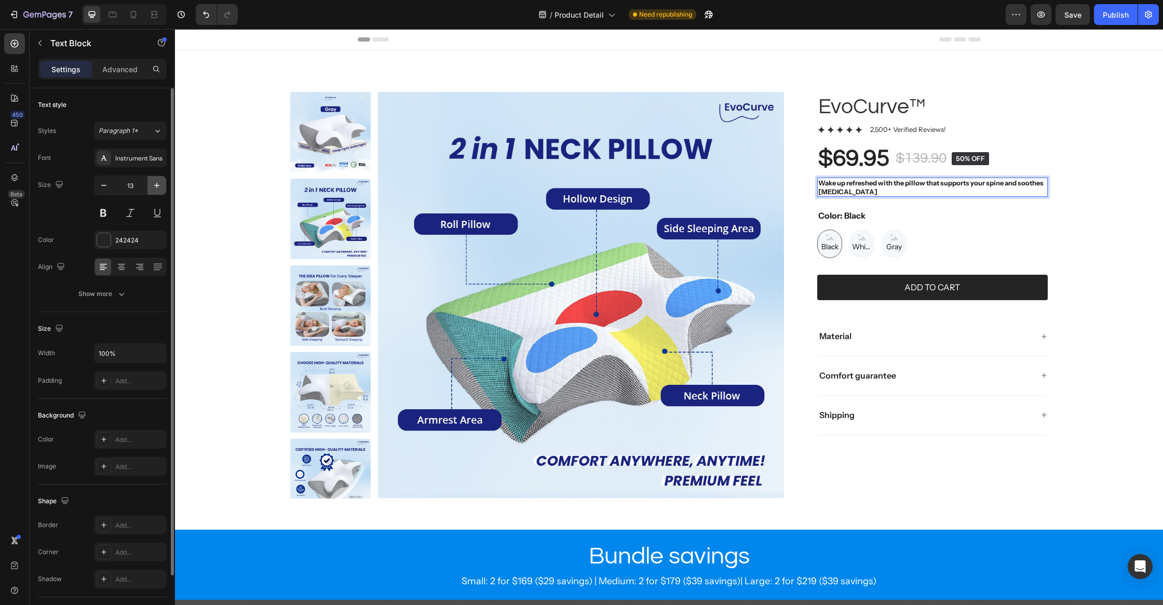
click at [154, 184] on icon "button" at bounding box center [157, 185] width 10 height 10
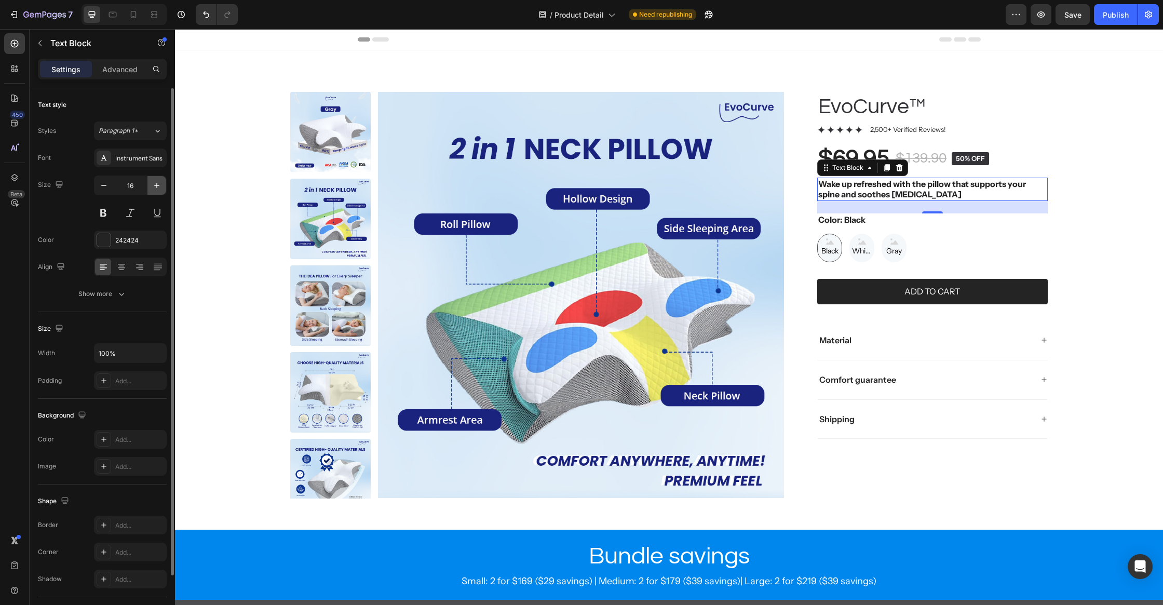
click at [154, 184] on icon "button" at bounding box center [157, 185] width 10 height 10
type input "18"
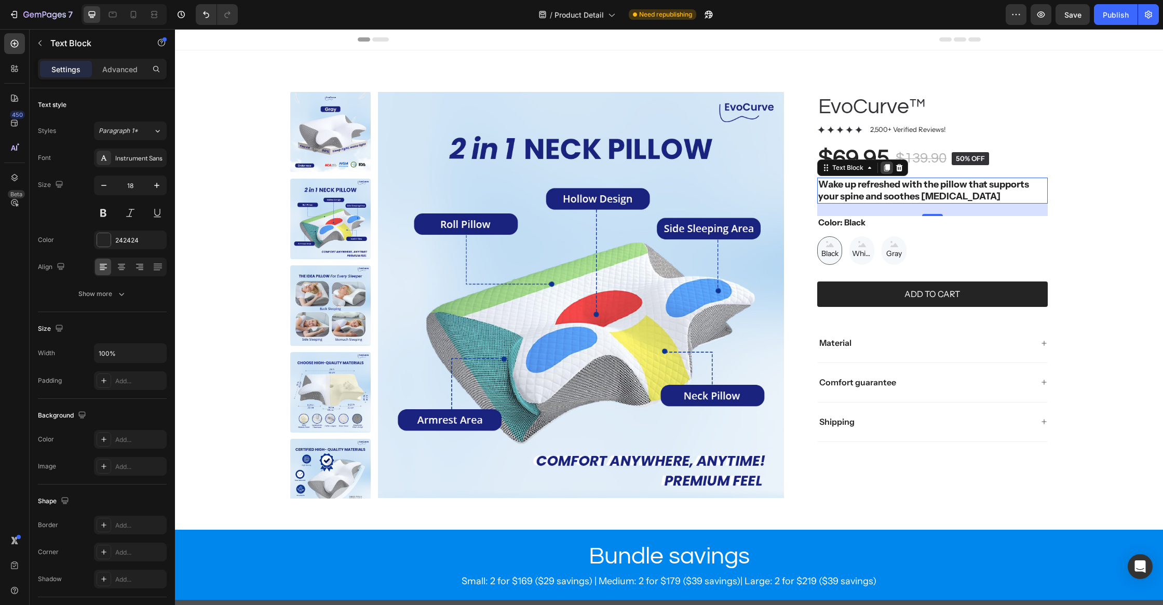
click at [888, 164] on icon at bounding box center [886, 168] width 8 height 8
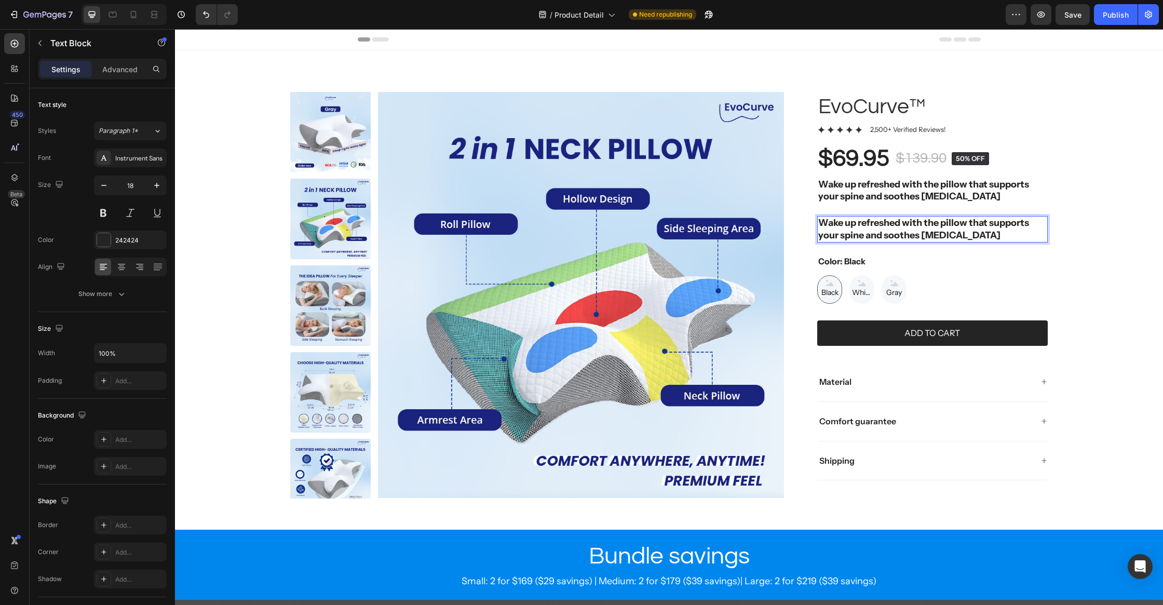
click at [892, 229] on strong "Wake up refreshed with the pillow that supports your spine and soothes [MEDICAL…" at bounding box center [923, 228] width 211 height 23
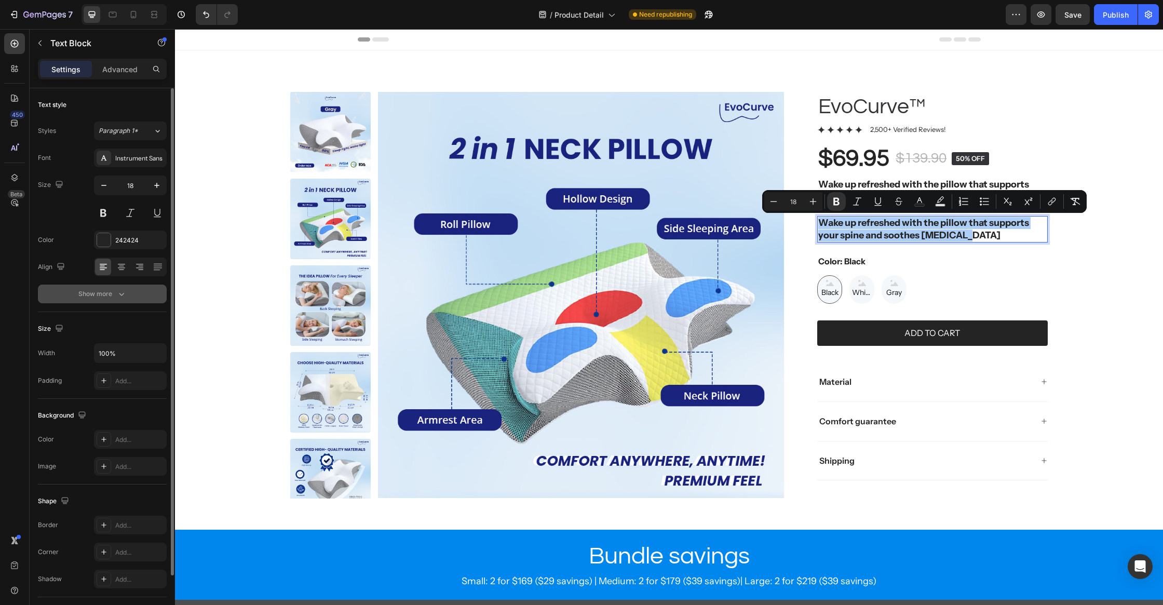
click at [87, 294] on div "Show more" at bounding box center [102, 294] width 48 height 10
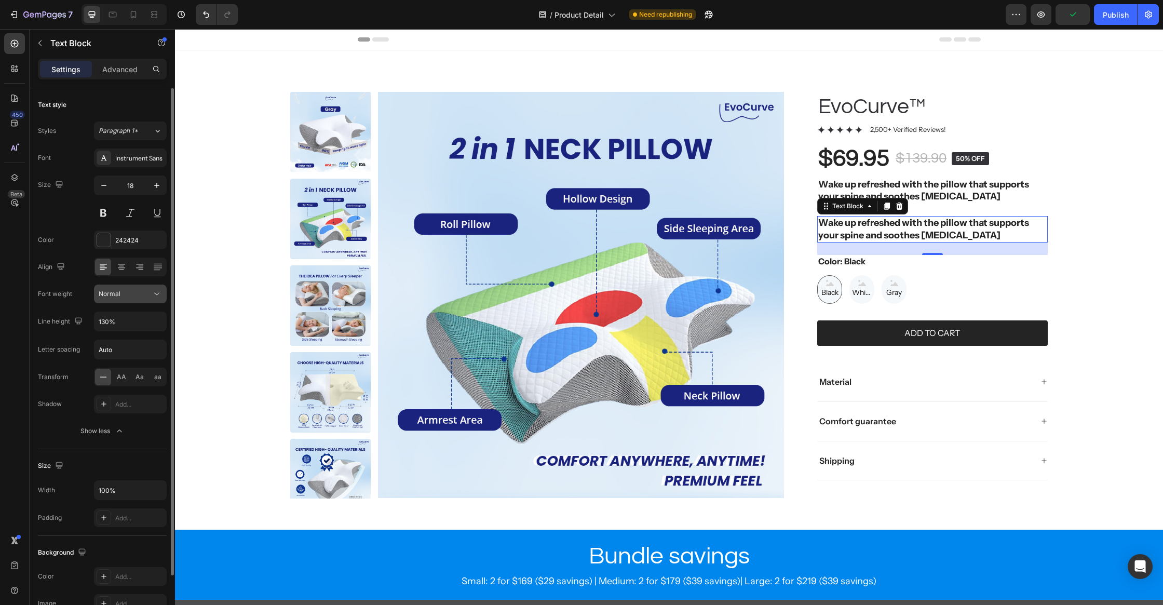
click at [133, 295] on div "Normal" at bounding box center [125, 293] width 53 height 9
click at [114, 428] on icon "button" at bounding box center [119, 431] width 10 height 10
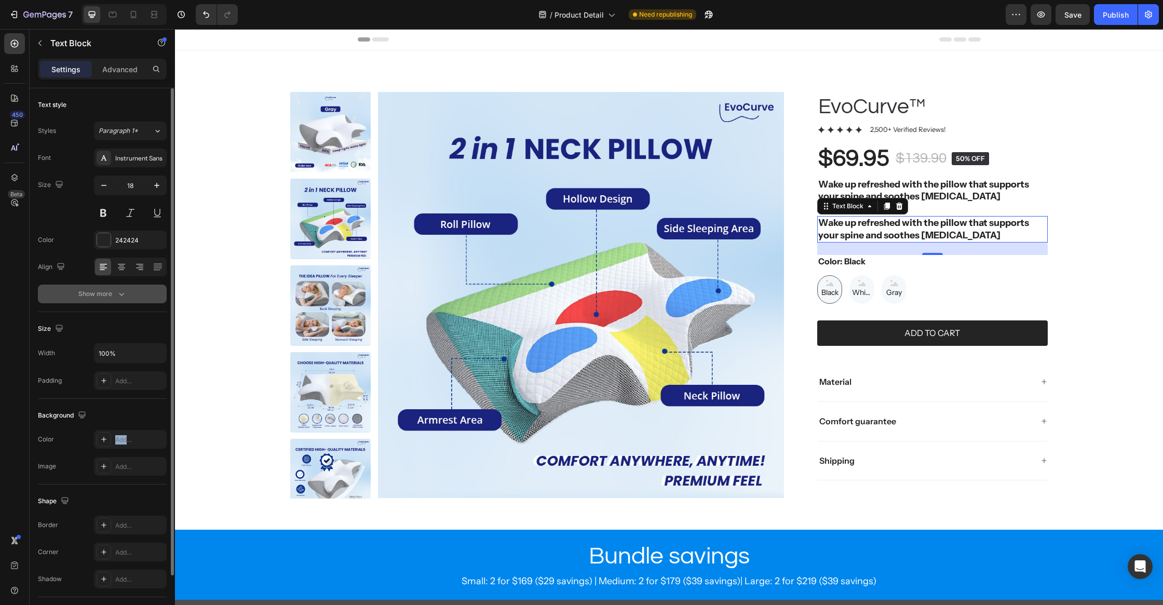
click at [114, 430] on div "Add..." at bounding box center [130, 439] width 73 height 19
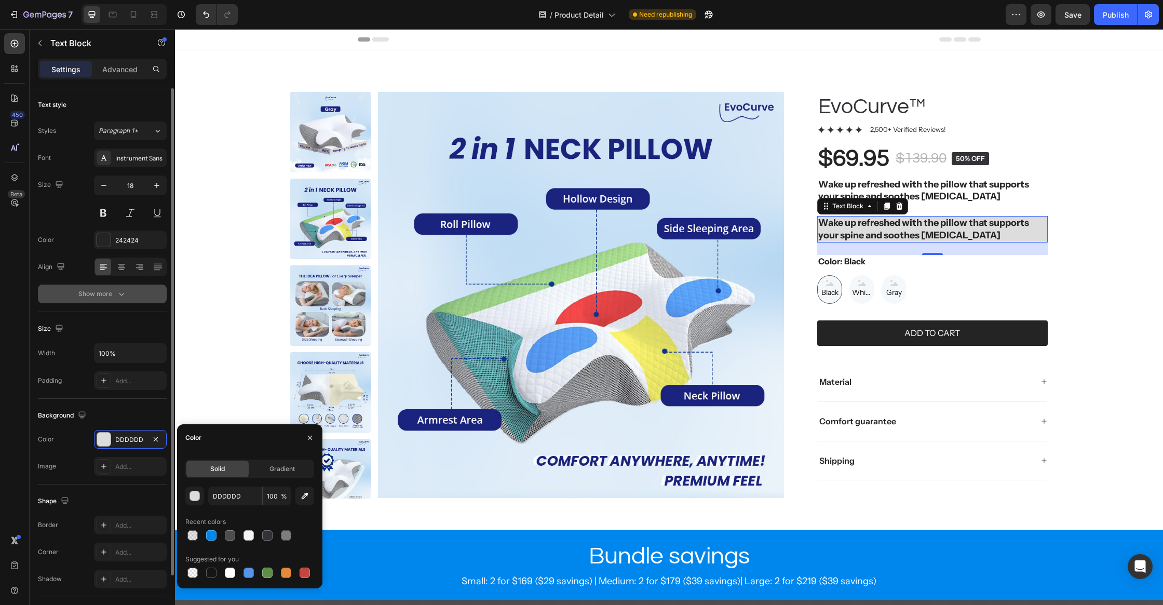
click at [126, 301] on button "Show more" at bounding box center [102, 293] width 129 height 19
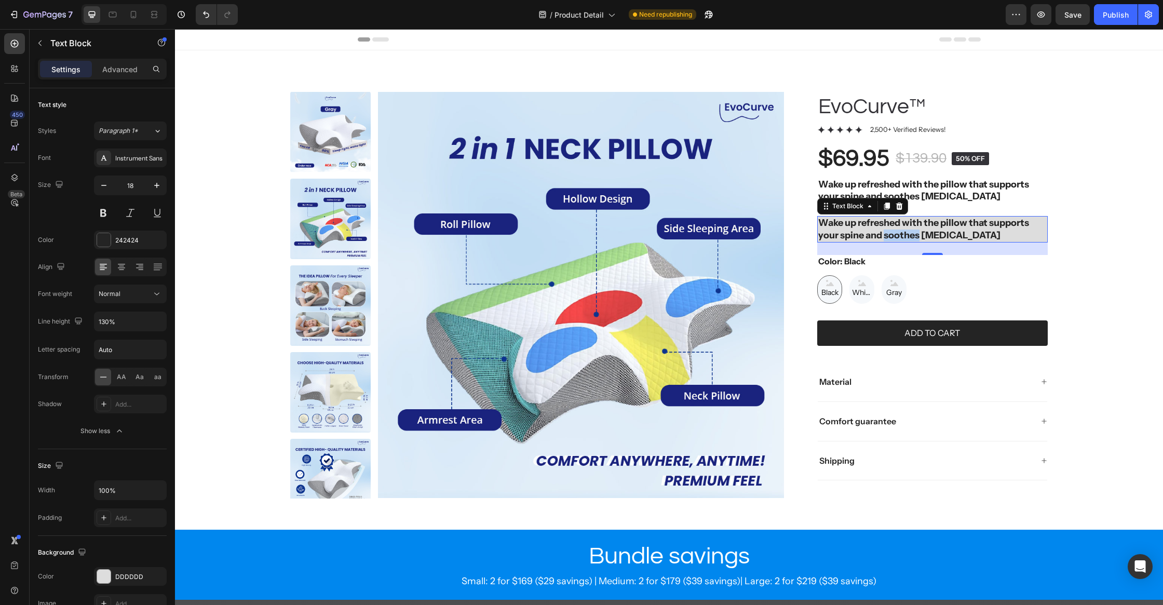
click at [918, 230] on strong "Wake up refreshed with the pillow that supports your spine and soothes [MEDICAL…" at bounding box center [923, 228] width 211 height 23
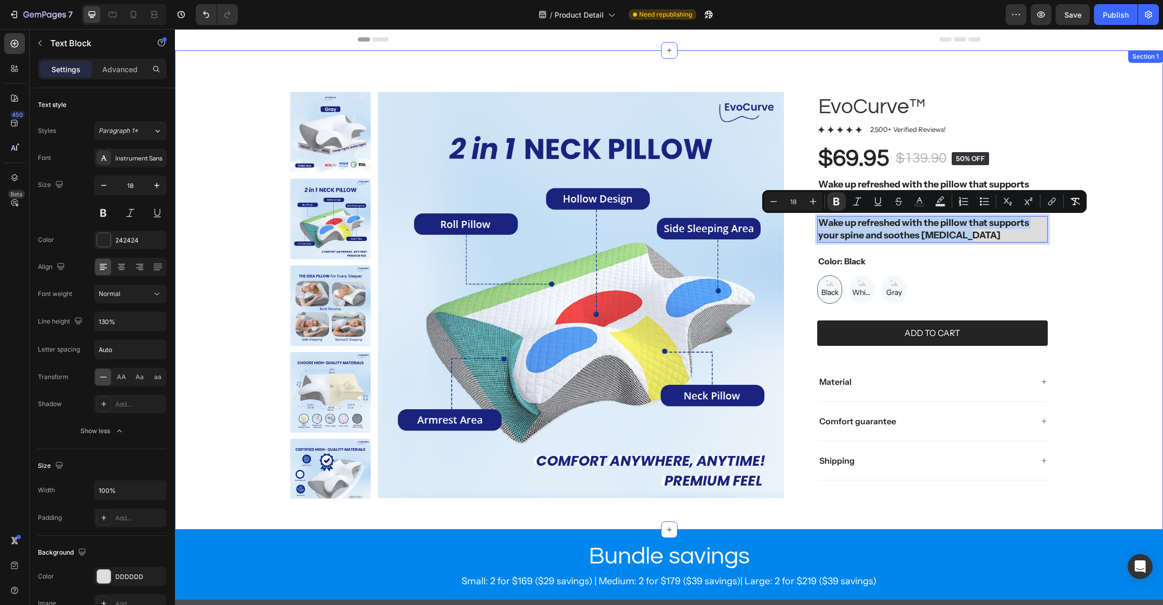
click at [1139, 249] on div "Product Images EvoCurve™ Product Title Icon Icon Icon Icon Icon Icon List 2,500…" at bounding box center [669, 295] width 946 height 406
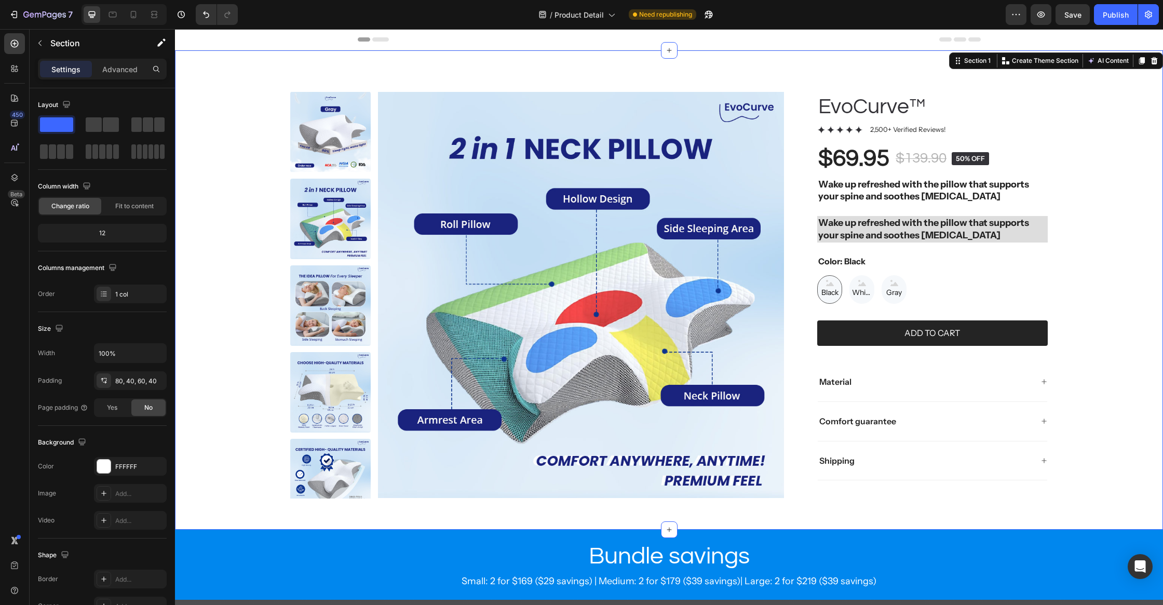
click at [1047, 231] on div "Product Images EvoCurve™ Product Title Icon Icon Icon Icon Icon Icon List 2,500…" at bounding box center [669, 295] width 946 height 406
click at [1022, 231] on p "Wake up refreshed with the pillow that supports your spine and soothes [MEDICAL…" at bounding box center [932, 229] width 228 height 24
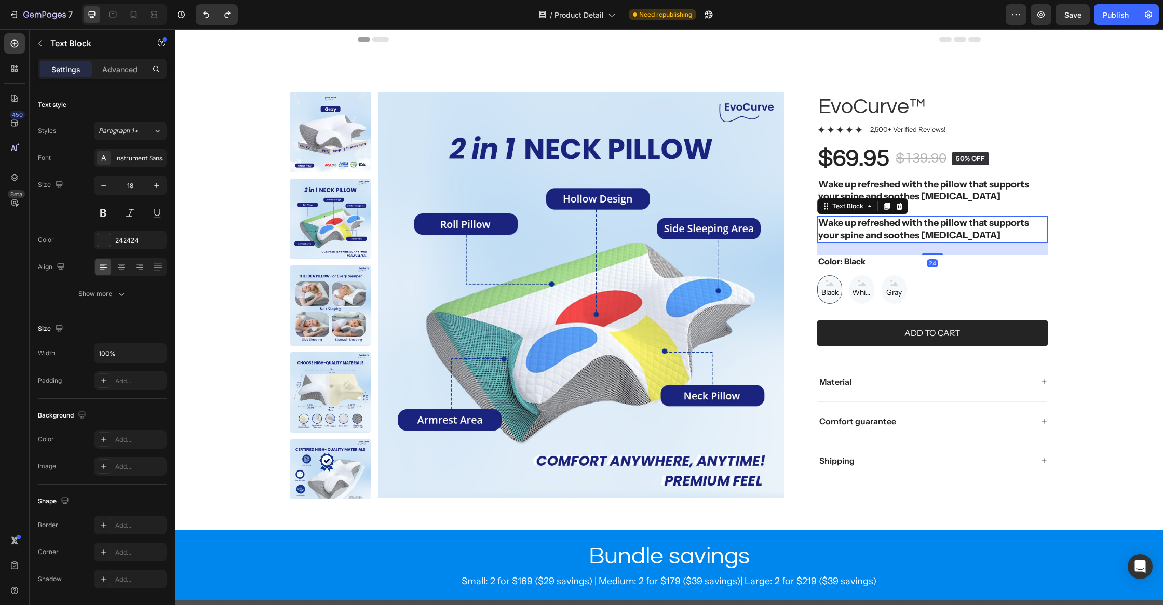
click at [1019, 231] on p "Wake up refreshed with the pillow that supports your spine and soothes [MEDICAL…" at bounding box center [932, 229] width 228 height 24
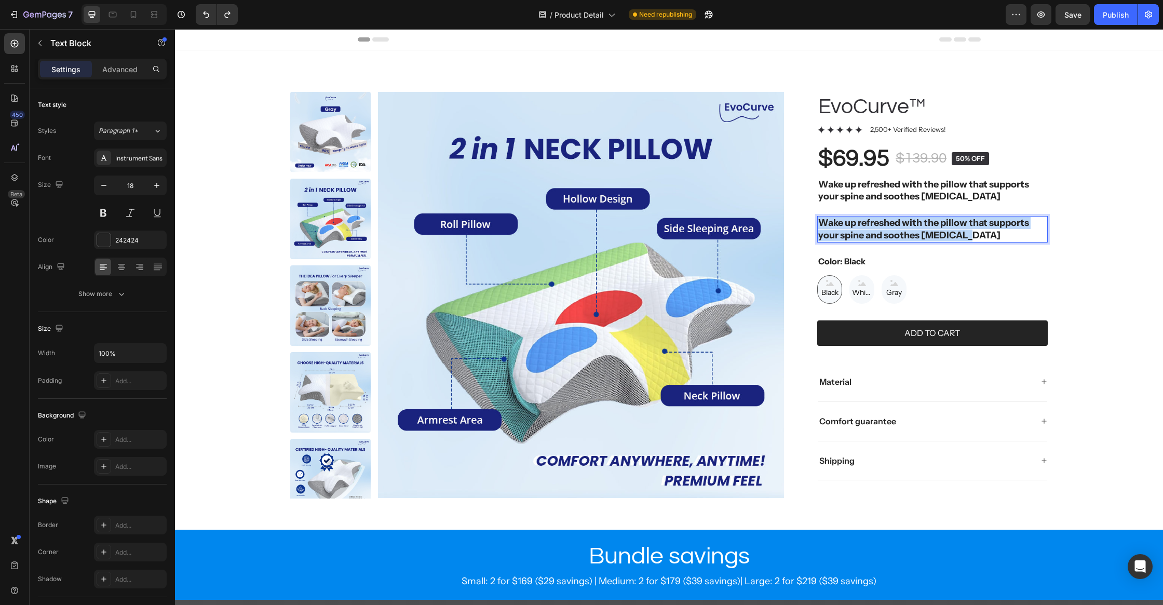
click at [1019, 231] on p "Wake up refreshed with the pillow that supports your spine and soothes [MEDICAL…" at bounding box center [932, 229] width 228 height 24
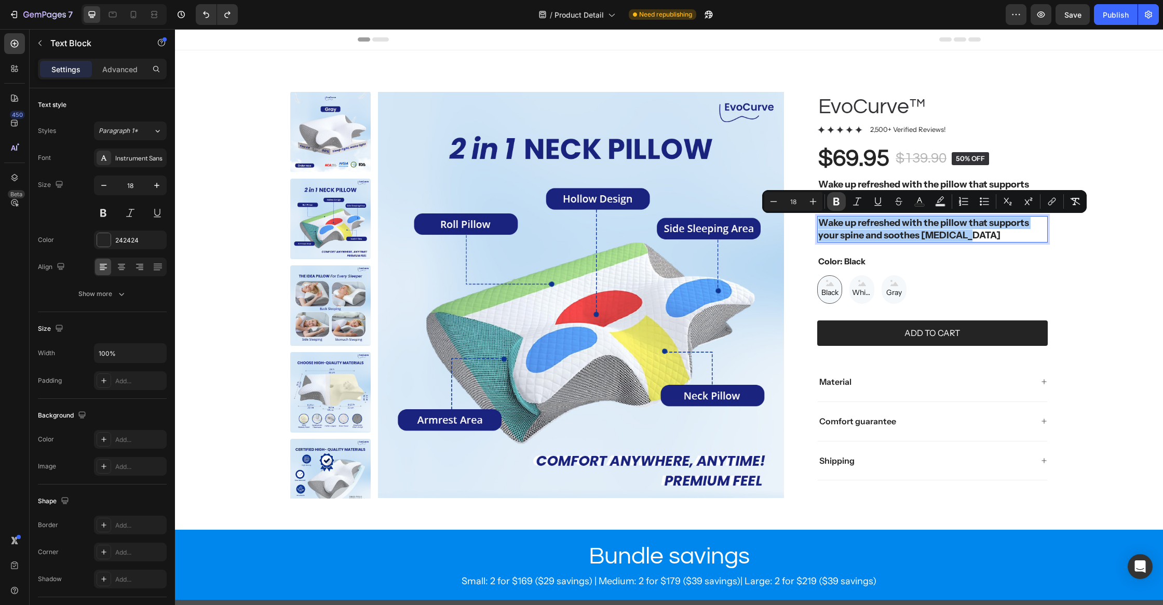
click at [836, 198] on icon "Editor contextual toolbar" at bounding box center [836, 202] width 6 height 8
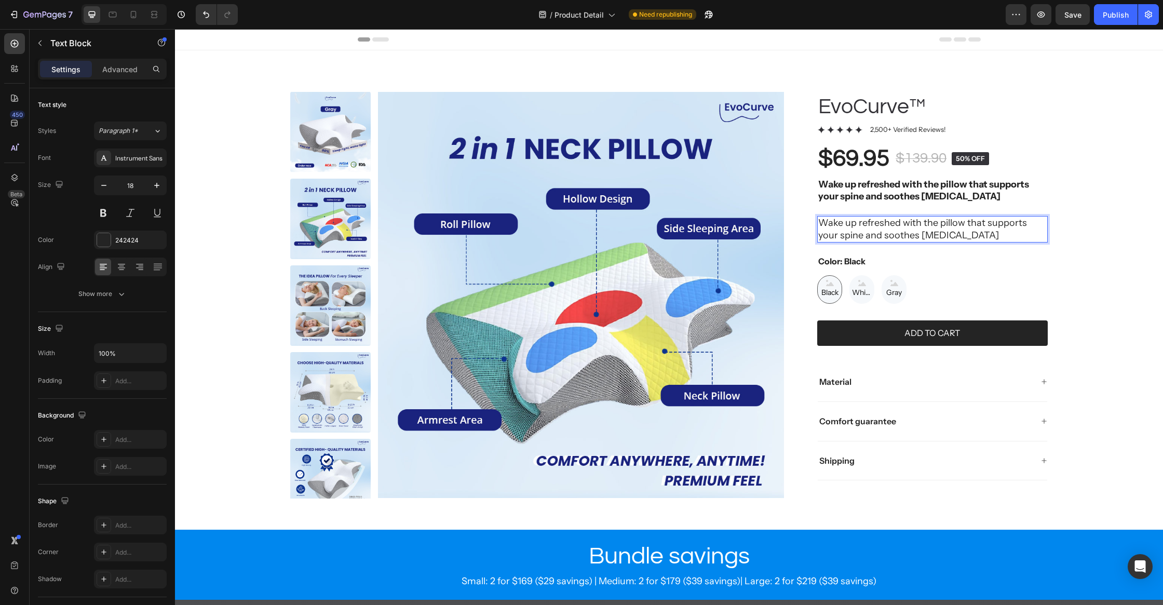
click at [866, 231] on p "Wake up refreshed with the pillow that supports your spine and soothes [MEDICAL…" at bounding box center [932, 229] width 228 height 24
click at [881, 203] on div "EvoCurve™ Product Title Icon Icon Icon Icon Icon Icon List 2,500+ Verified Revi…" at bounding box center [932, 286] width 230 height 388
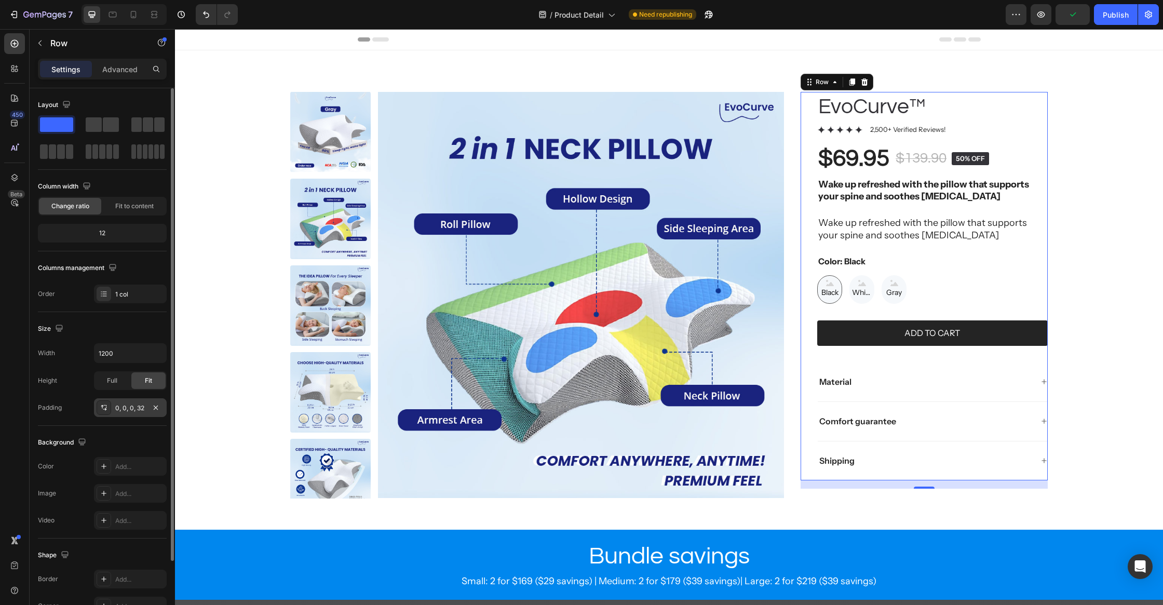
click at [135, 407] on div "0, 0, 0, 32" at bounding box center [130, 407] width 30 height 9
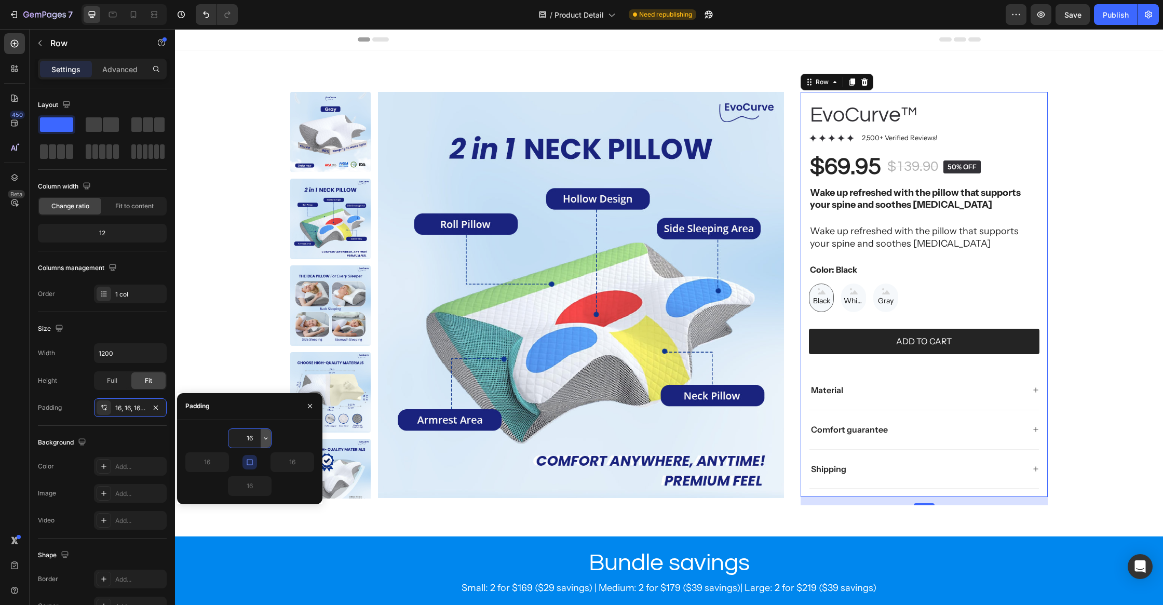
type input "0"
type input "32"
type input "0"
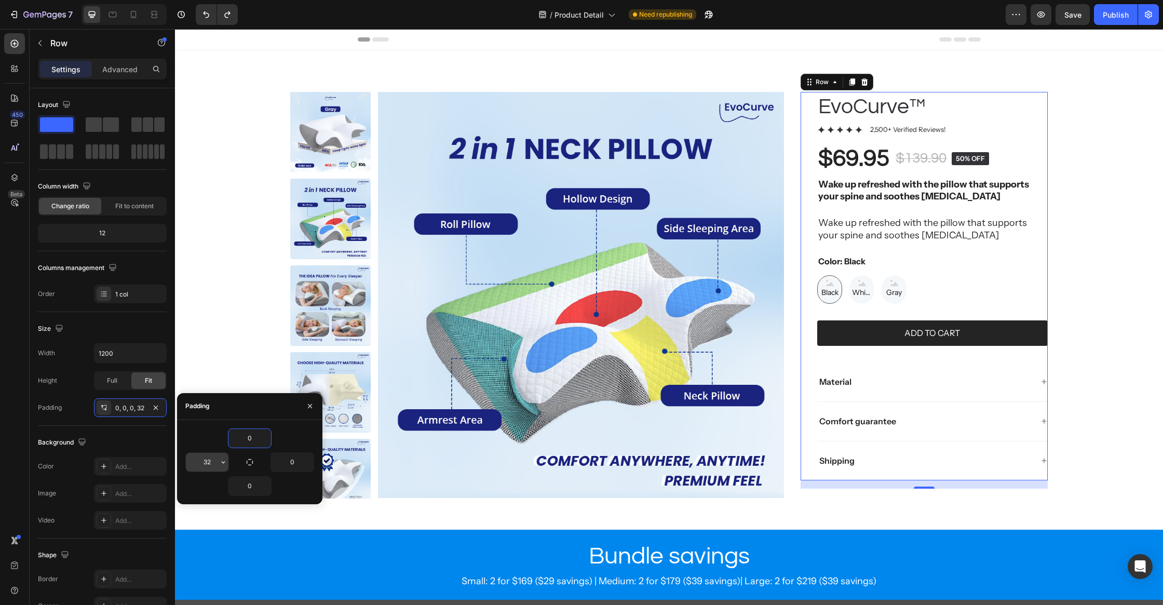
click at [212, 464] on input "32" at bounding box center [207, 462] width 43 height 19
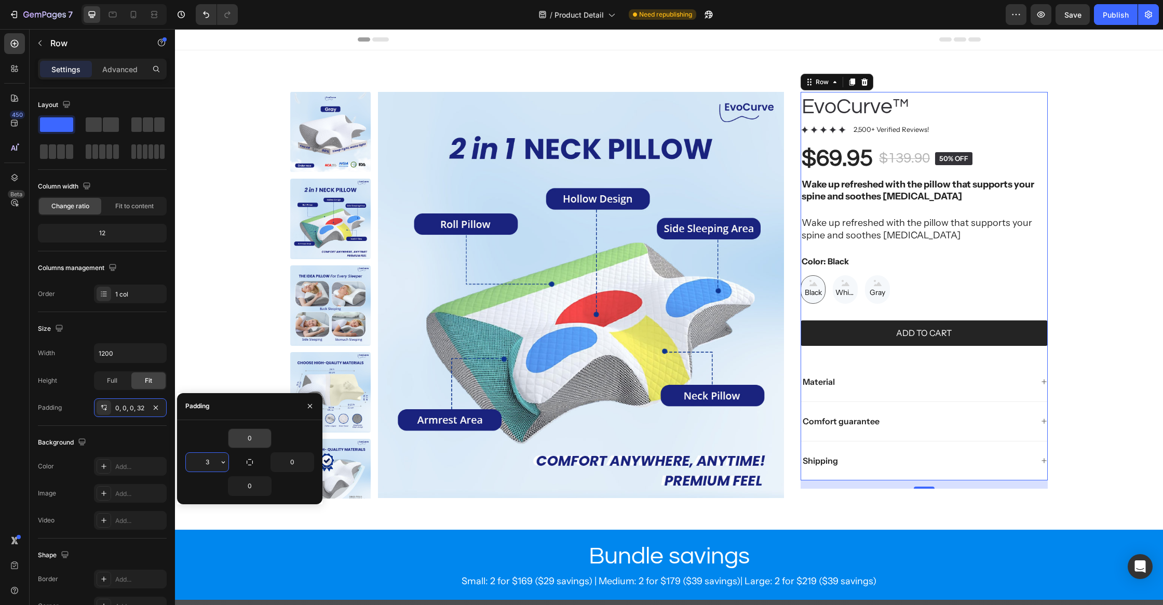
type input "32"
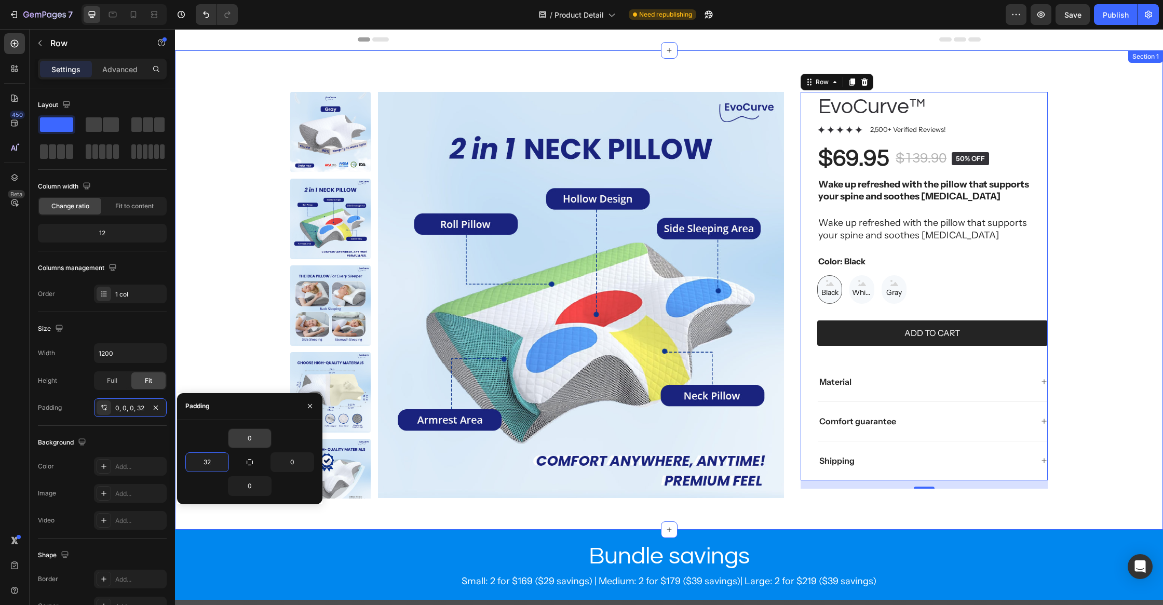
click at [207, 336] on div "Product Images EvoCurve™ Product Title Icon Icon Icon Icon Icon Icon List 2,500…" at bounding box center [669, 295] width 946 height 406
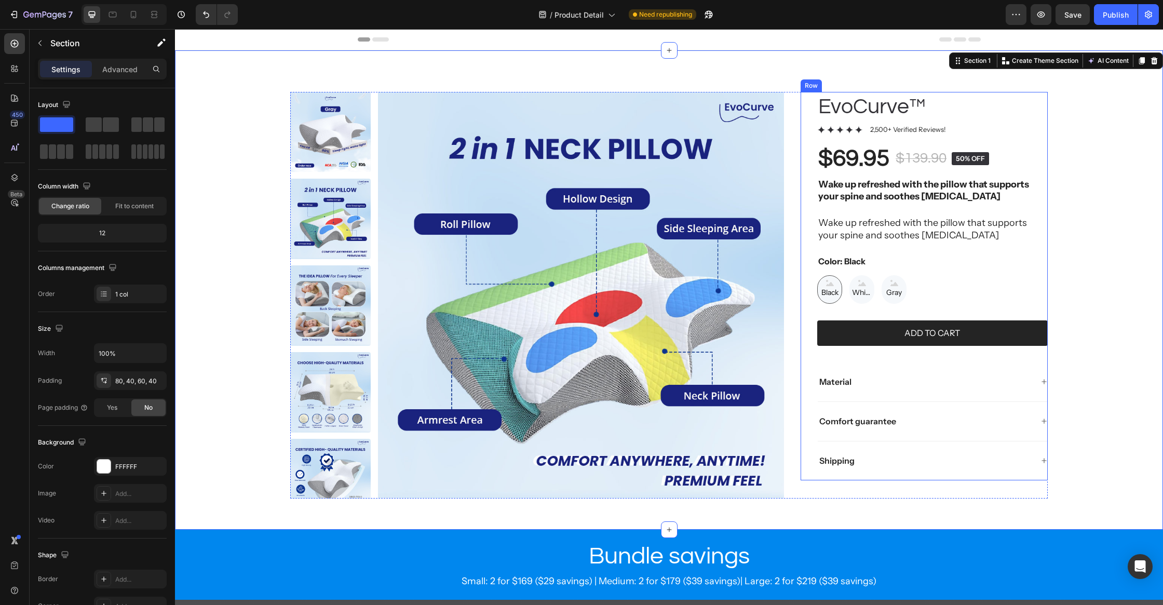
click at [872, 200] on strong "Wake up refreshed with the pillow that supports your spine and soothes [MEDICAL…" at bounding box center [923, 190] width 211 height 23
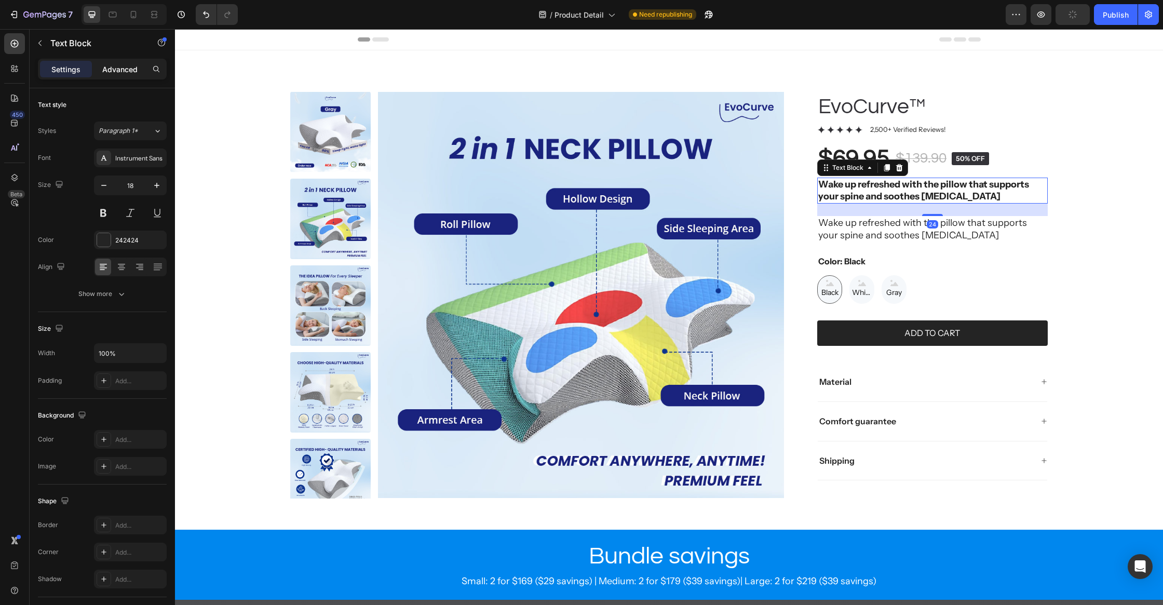
click at [127, 74] on div "Advanced" at bounding box center [120, 69] width 52 height 17
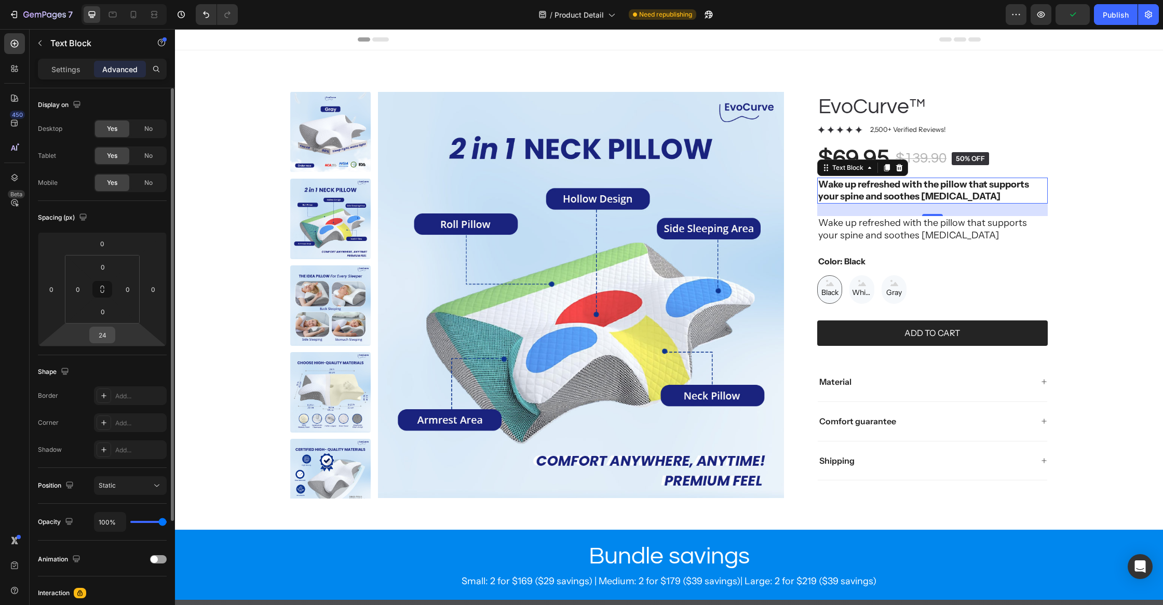
click at [108, 336] on input "24" at bounding box center [102, 335] width 21 height 16
type input "12"
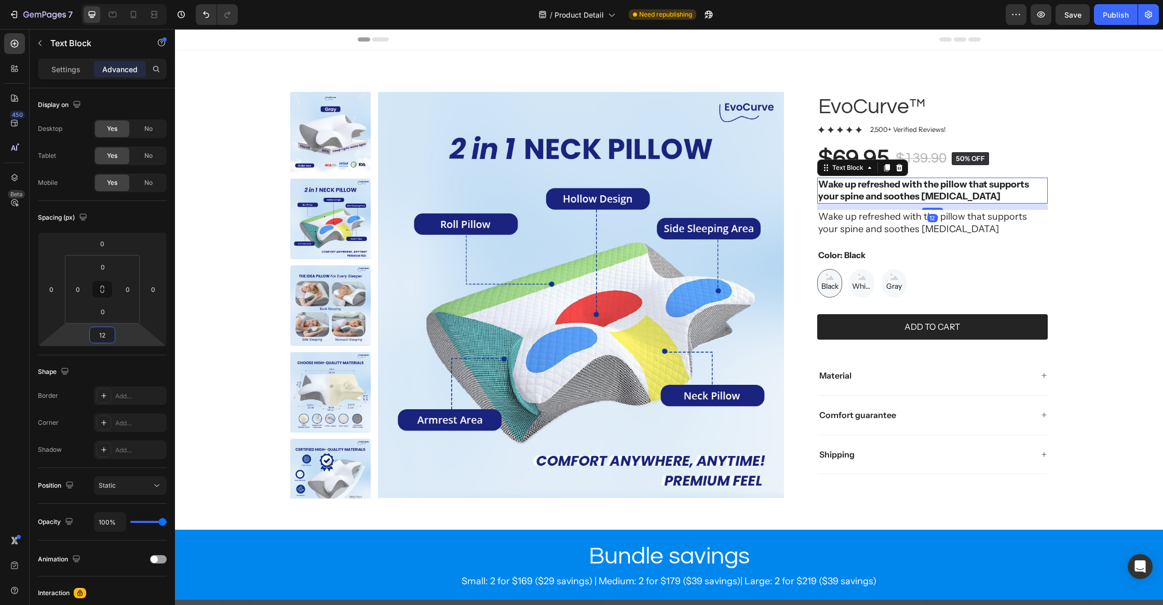
click at [949, 225] on p "Wake up refreshed with the pillow that supports your spine and soothes [MEDICAL…" at bounding box center [932, 223] width 228 height 24
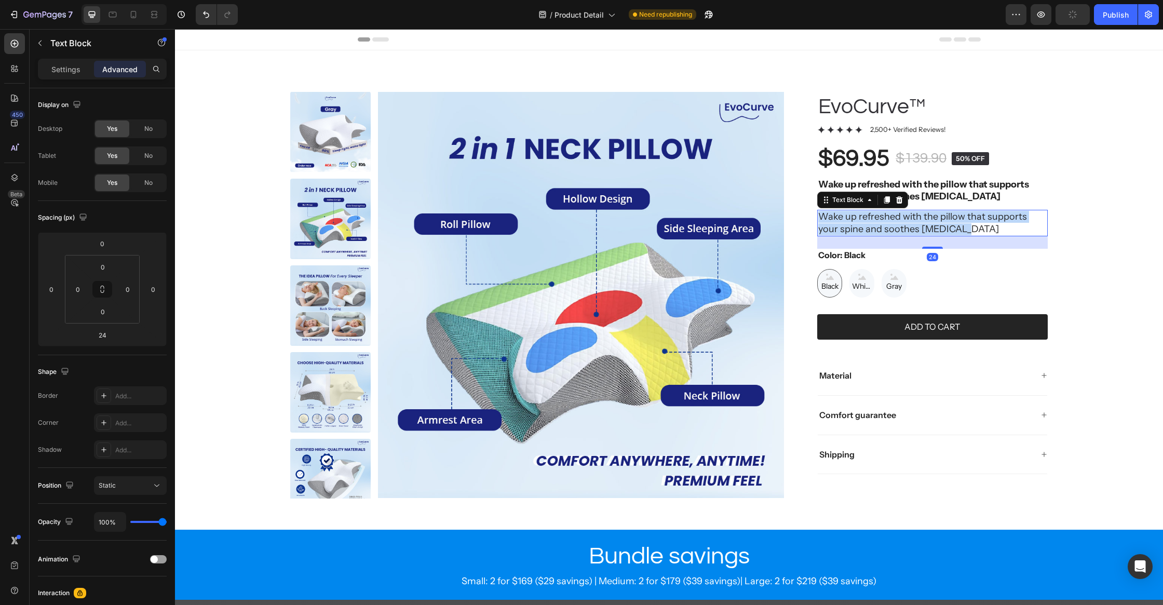
click at [918, 227] on p "Wake up refreshed with the pillow that supports your spine and soothes [MEDICAL…" at bounding box center [932, 223] width 228 height 24
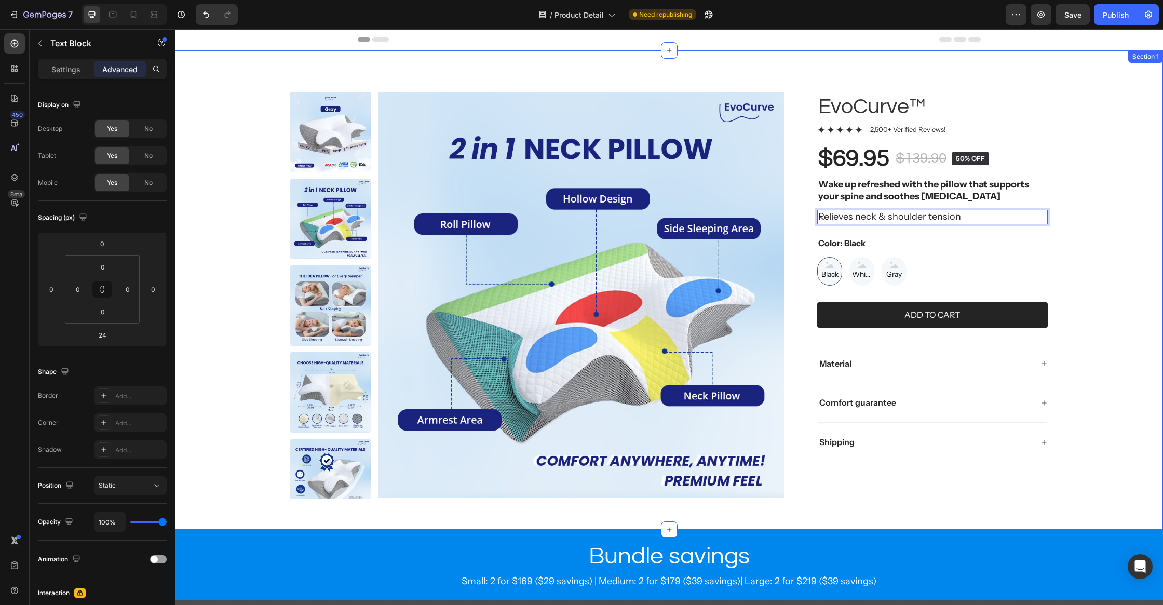
click at [1122, 228] on div "Product Images EvoCurve™ Product Title Icon Icon Icon Icon Icon Icon List 2,500…" at bounding box center [669, 295] width 946 height 406
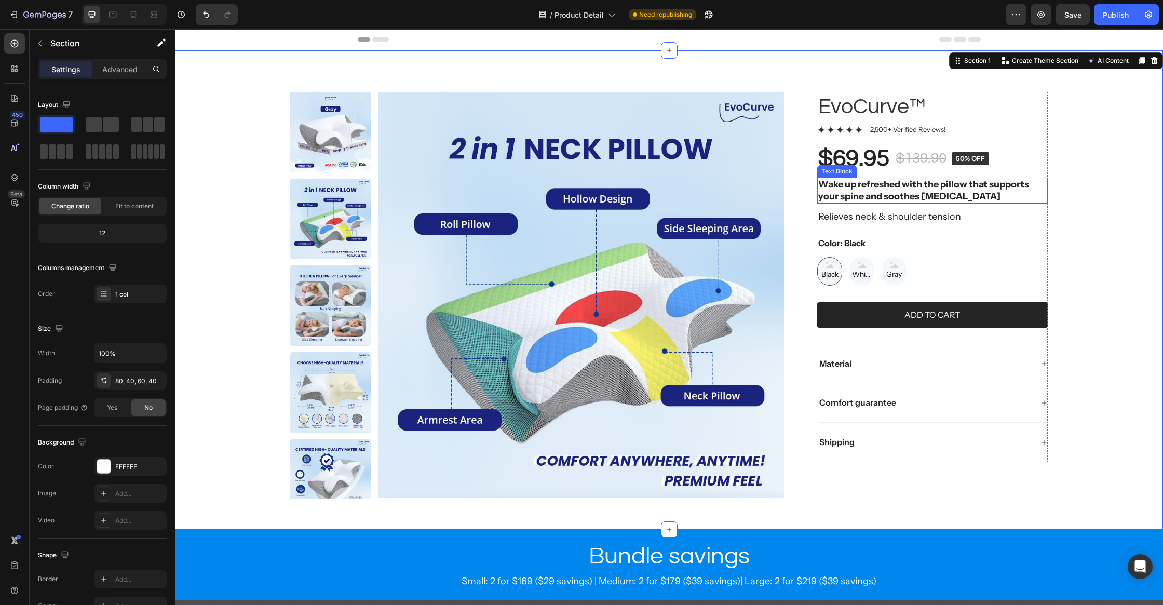
click at [902, 193] on strong "Wake up refreshed with the pillow that supports your spine and soothes [MEDICAL…" at bounding box center [923, 190] width 211 height 23
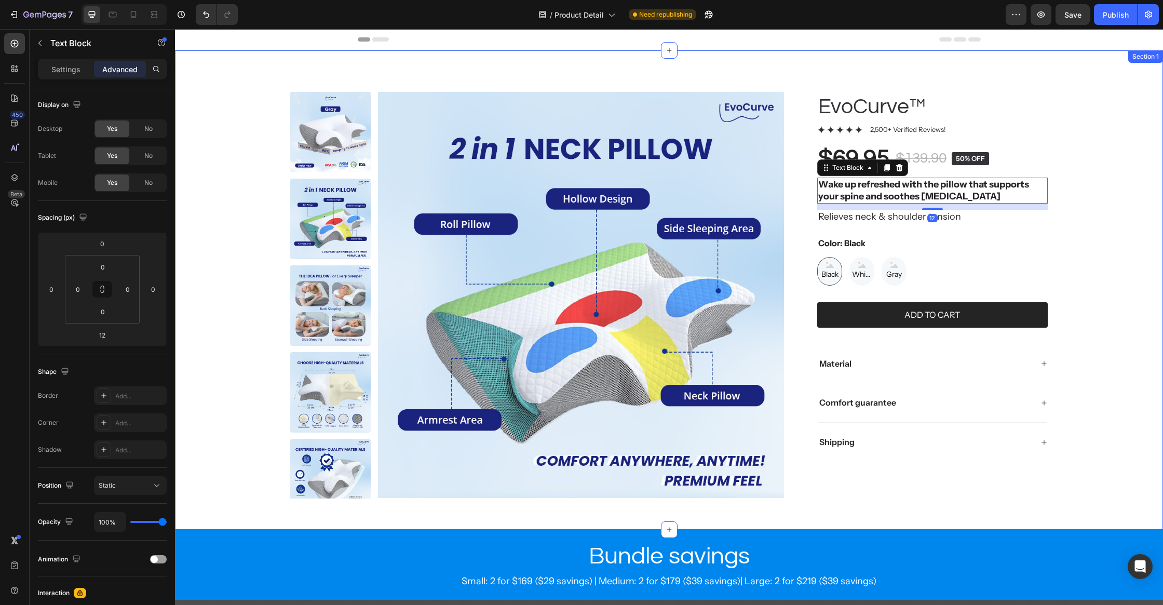
click at [1118, 196] on div "Product Images EvoCurve™ Product Title Icon Icon Icon Icon Icon Icon List 2,500…" at bounding box center [669, 295] width 946 height 406
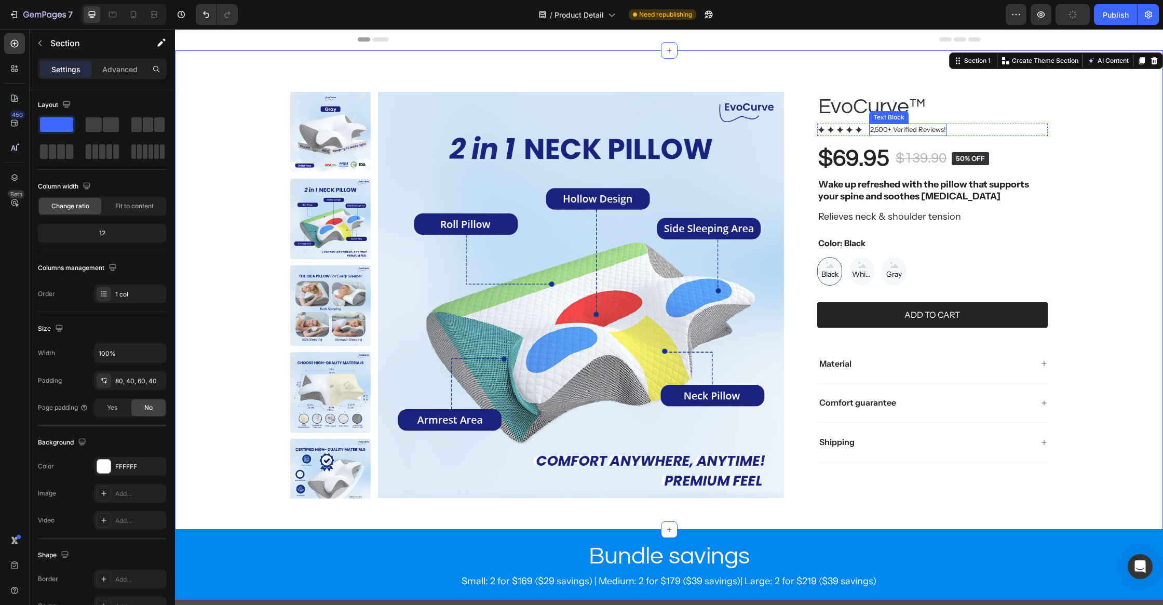
click at [875, 127] on p "2,500+ Verified Reviews!" at bounding box center [908, 130] width 76 height 10
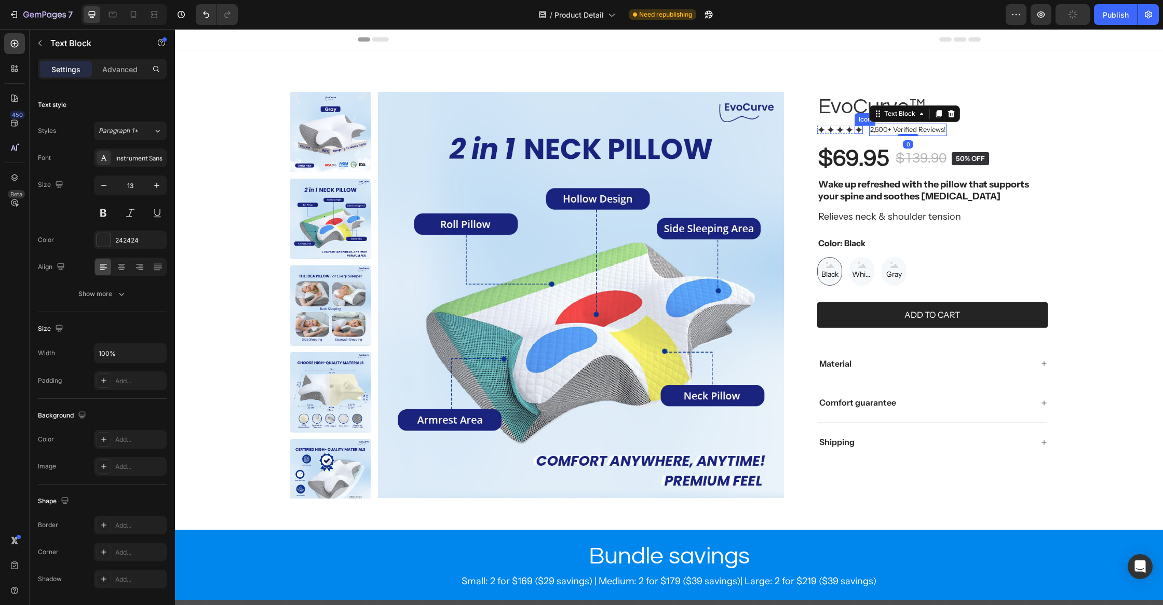
click at [855, 132] on div "Icon" at bounding box center [858, 130] width 8 height 8
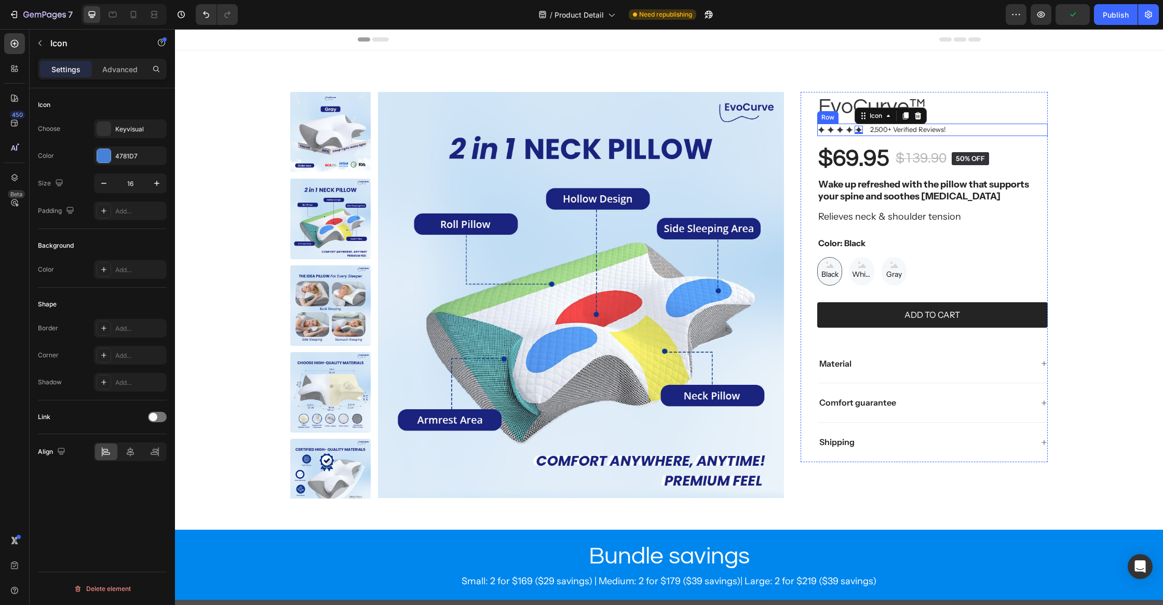
click at [977, 131] on div "Icon Icon Icon Icon Icon 0 Icon List 2,500+ Verified Reviews! Text Block Row" at bounding box center [932, 130] width 230 height 12
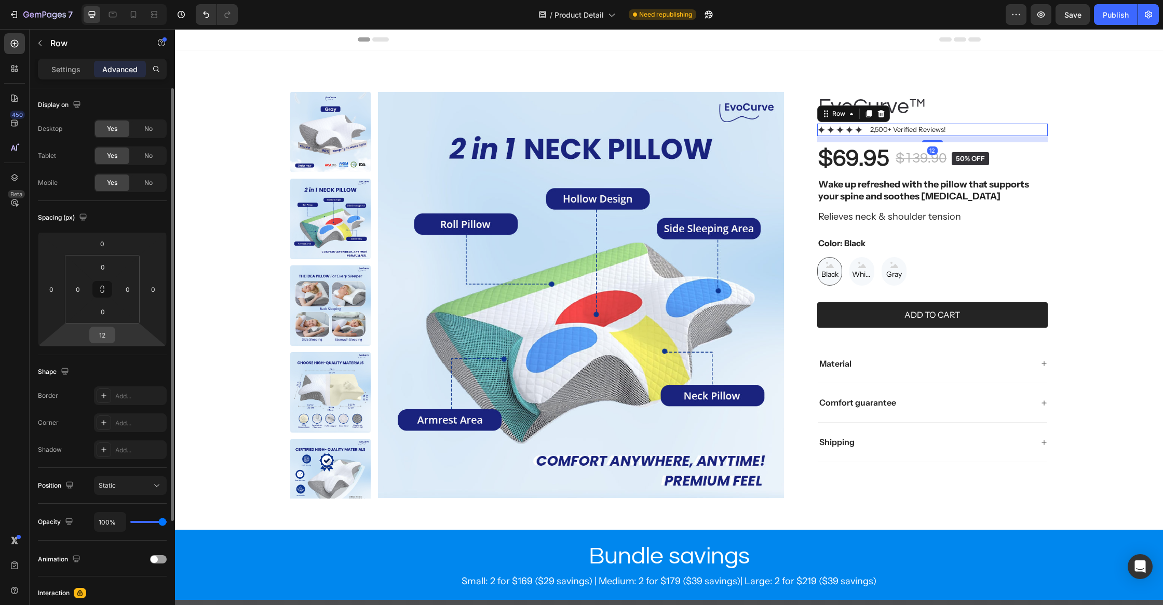
click at [105, 335] on input "12" at bounding box center [102, 335] width 21 height 16
type input "8"
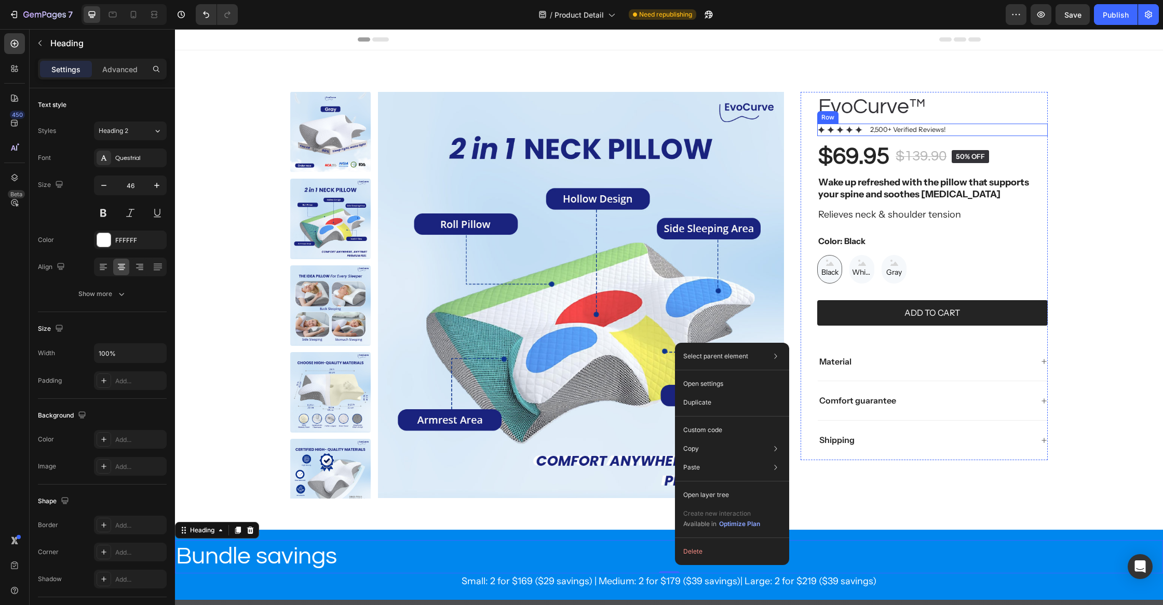
click at [866, 131] on div "Icon Icon Icon Icon Icon Icon List 2,500+ Verified Reviews! Text Block Row" at bounding box center [932, 130] width 230 height 12
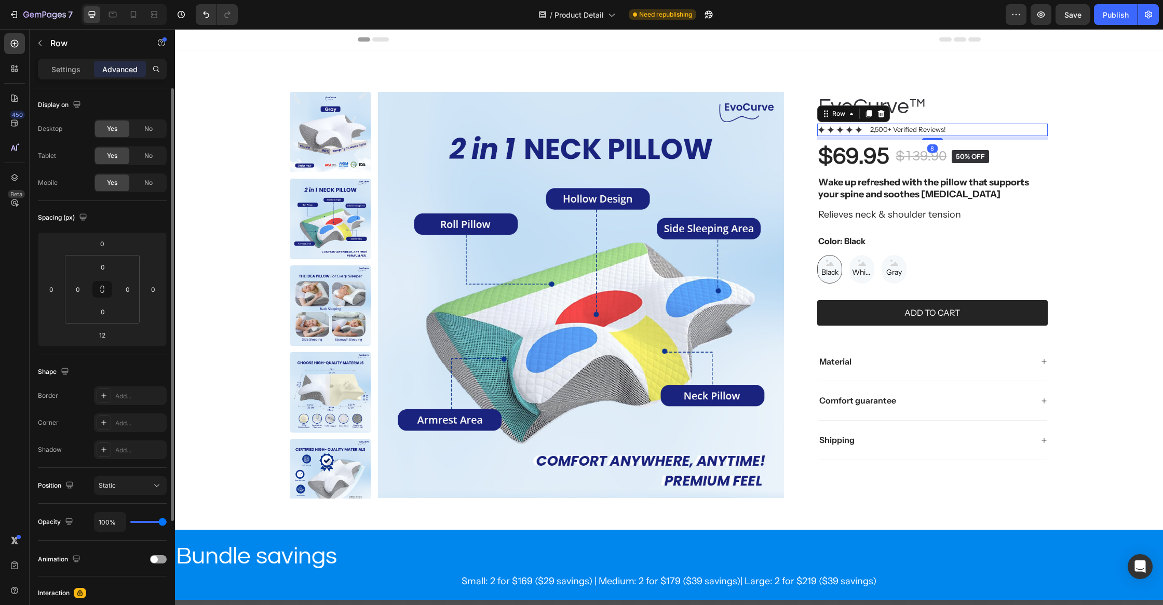
scroll to position [144, 0]
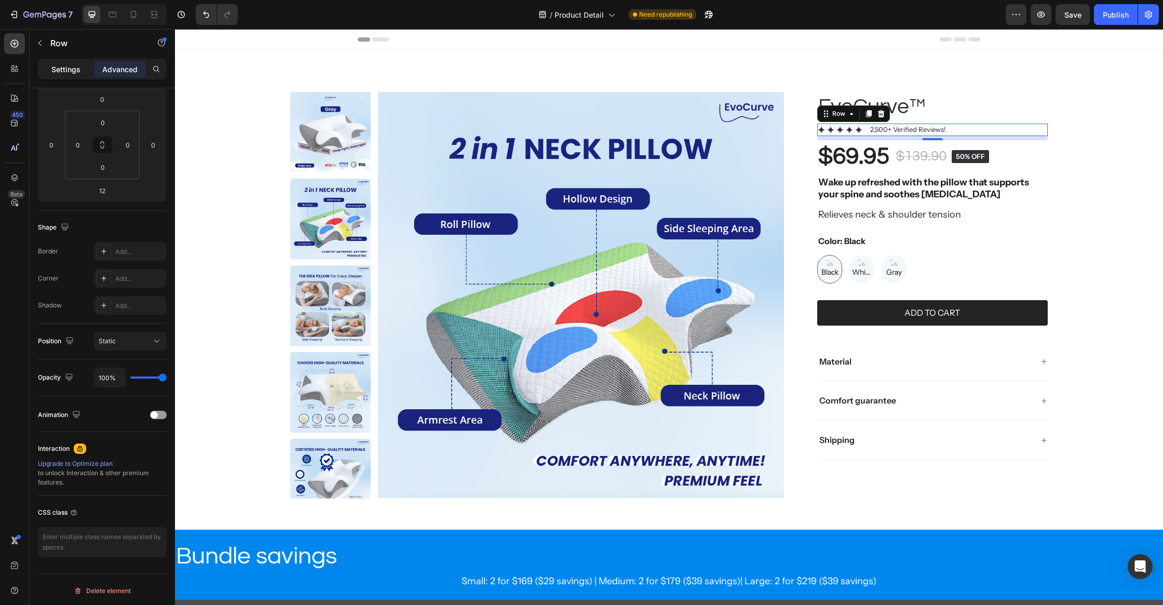
click at [74, 70] on p "Settings" at bounding box center [65, 69] width 29 height 11
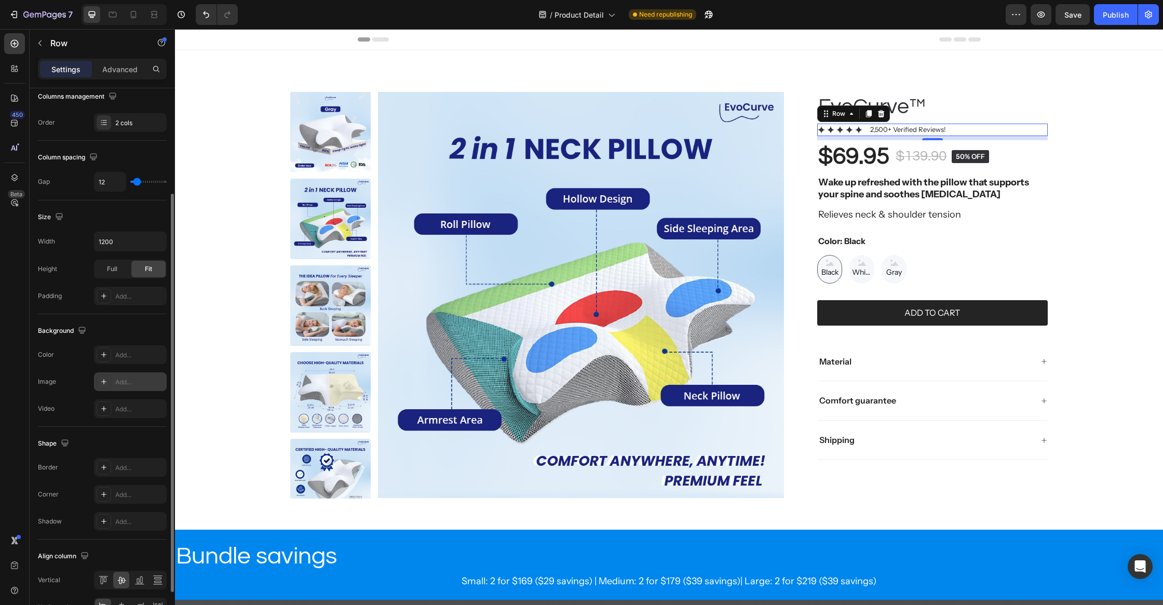
scroll to position [203, 0]
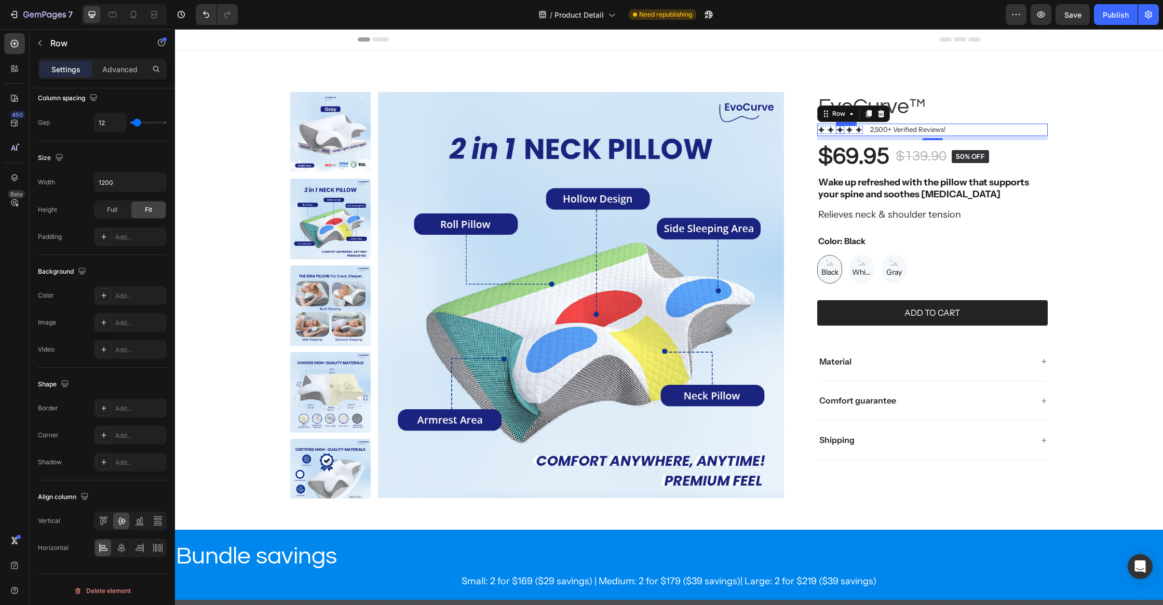
click at [838, 132] on div "Icon" at bounding box center [840, 130] width 8 height 8
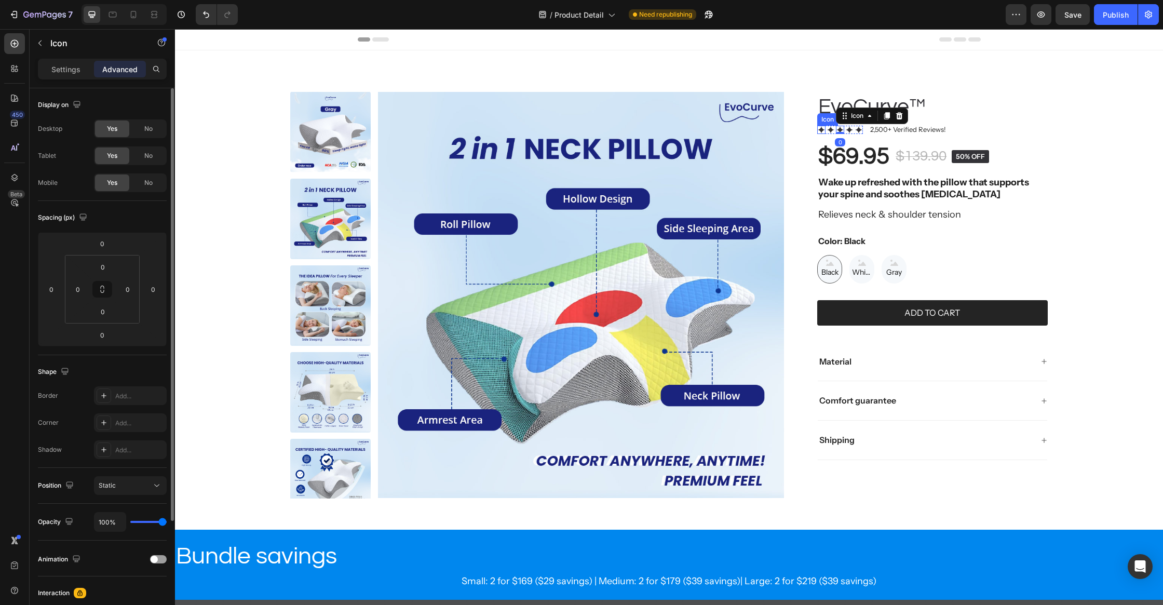
click at [823, 131] on icon at bounding box center [821, 130] width 8 height 8
click at [863, 128] on div "Icon 0 Icon Icon Icon Icon Icon List 2,500+ Verified Reviews! Text Block Row" at bounding box center [932, 130] width 230 height 12
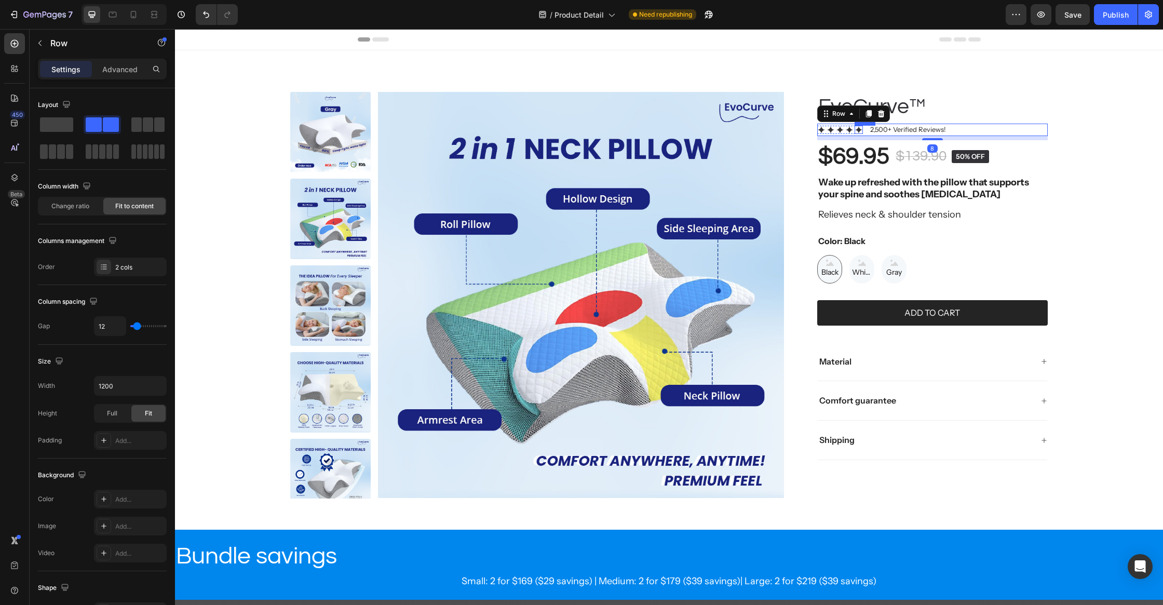
click at [860, 129] on div "Icon" at bounding box center [858, 130] width 8 height 8
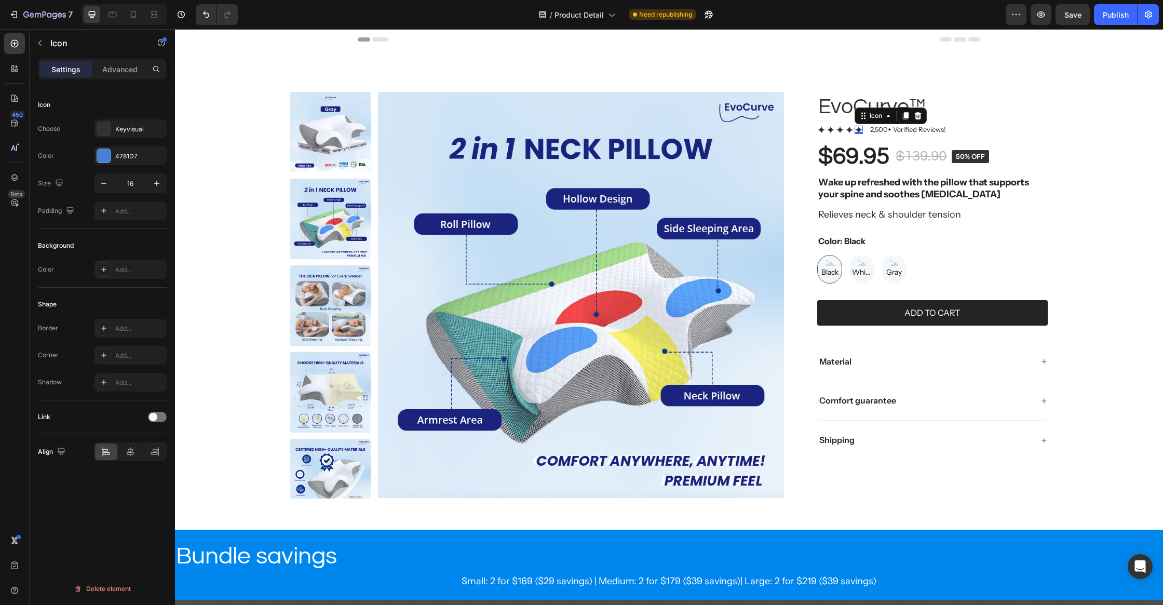
click at [855, 130] on div "0" at bounding box center [858, 134] width 10 height 8
click at [850, 131] on icon at bounding box center [849, 130] width 8 height 8
click at [152, 180] on icon "button" at bounding box center [157, 183] width 10 height 10
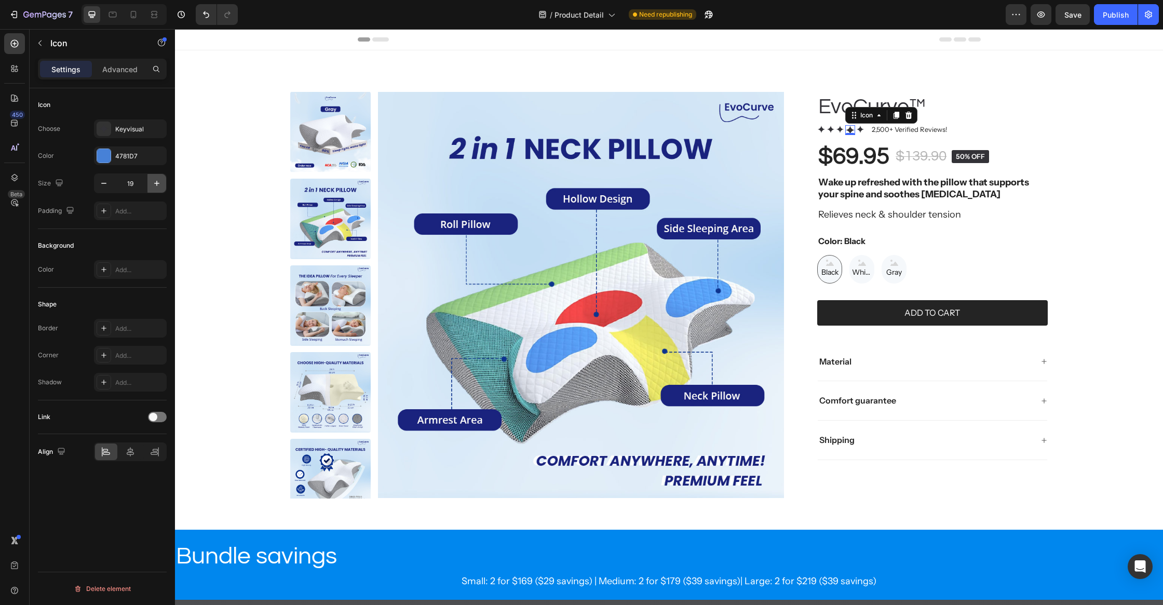
click at [152, 180] on icon "button" at bounding box center [157, 183] width 10 height 10
click at [107, 185] on icon "button" at bounding box center [104, 183] width 10 height 10
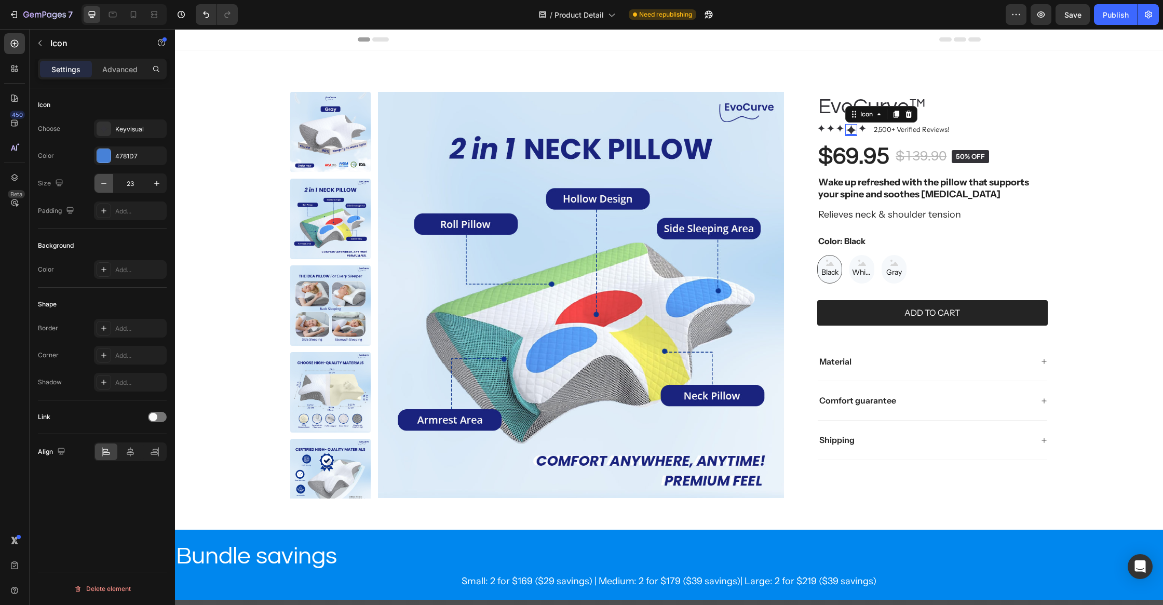
click at [107, 185] on icon "button" at bounding box center [104, 183] width 10 height 10
type input "20"
click at [859, 130] on div "Icon" at bounding box center [860, 129] width 8 height 8
click at [124, 176] on input "16" at bounding box center [130, 183] width 34 height 19
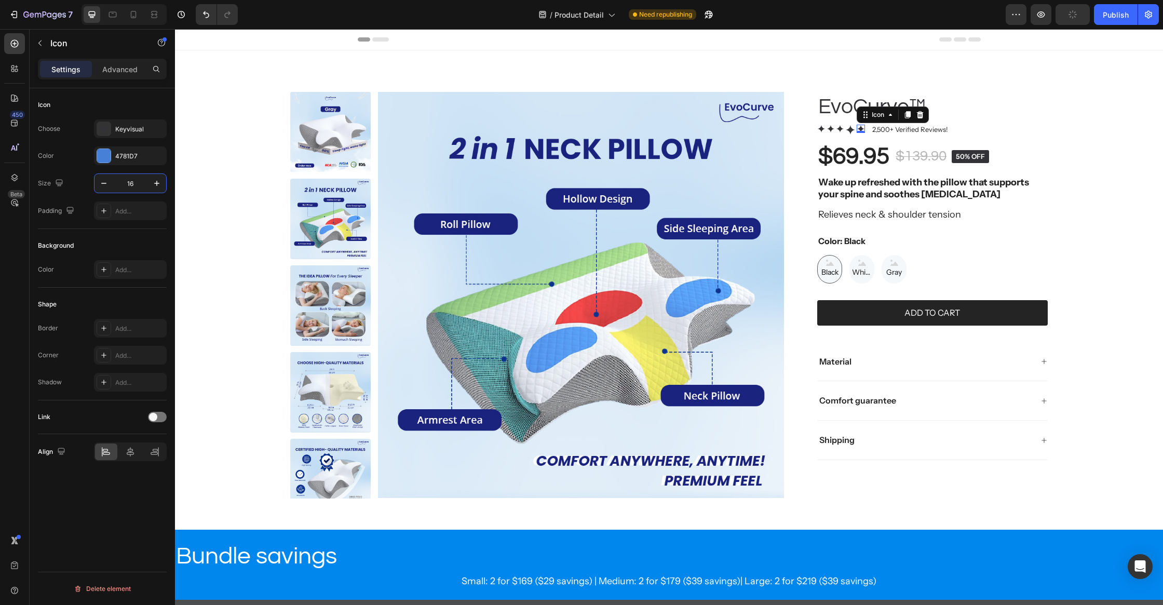
click at [126, 178] on input "16" at bounding box center [130, 183] width 34 height 19
type input "20"
click at [842, 126] on icon at bounding box center [840, 129] width 8 height 8
click at [139, 185] on input "16" at bounding box center [130, 183] width 34 height 19
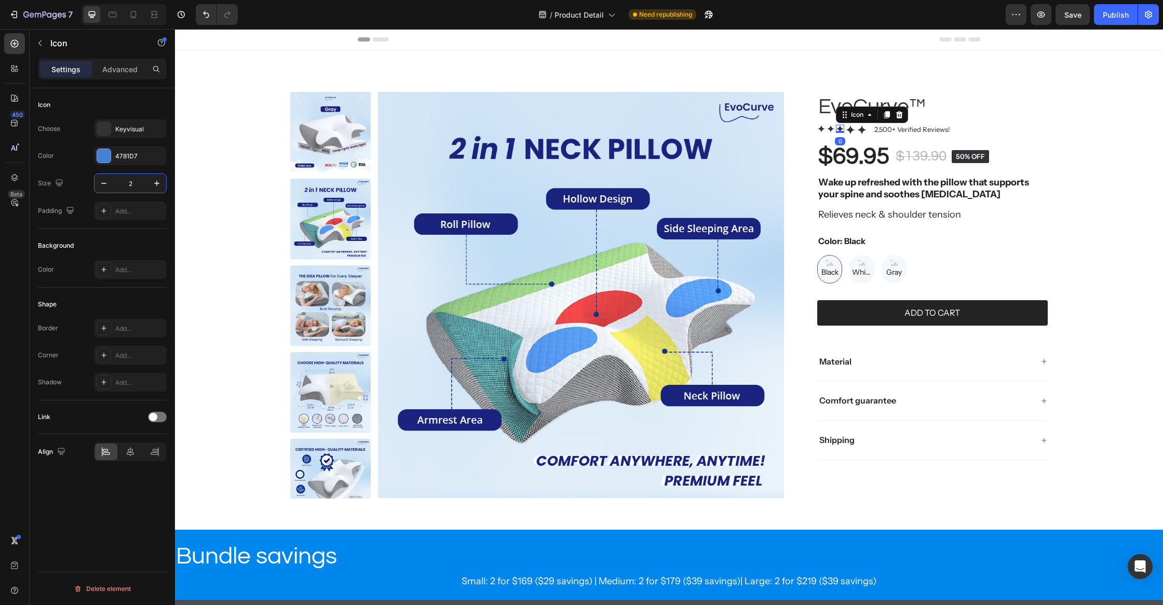
type input "20"
click at [831, 125] on icon at bounding box center [830, 129] width 8 height 8
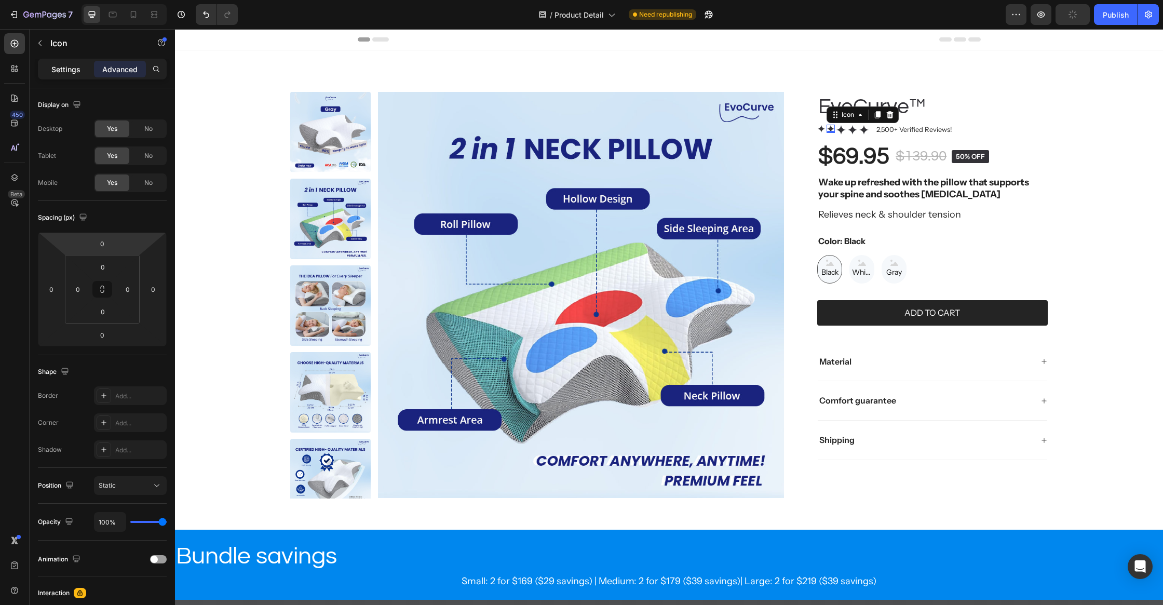
click at [75, 62] on div "Settings" at bounding box center [66, 69] width 52 height 17
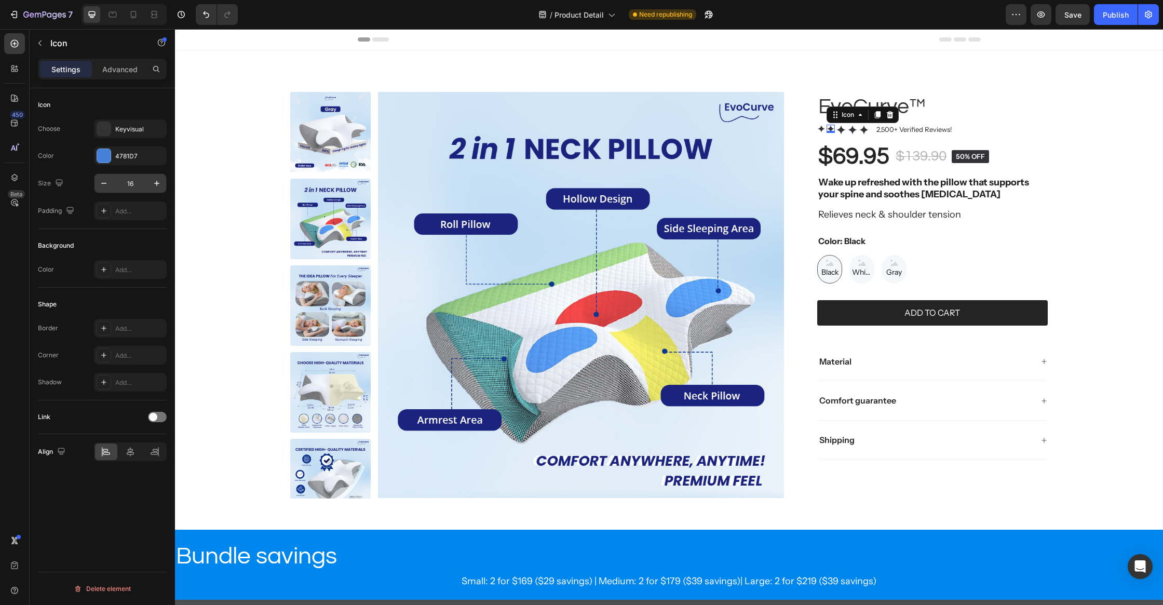
click at [128, 187] on input "16" at bounding box center [130, 183] width 34 height 19
type input "20"
click at [822, 128] on icon at bounding box center [821, 128] width 7 height 7
click at [128, 177] on input "16" at bounding box center [130, 183] width 34 height 19
type input "20"
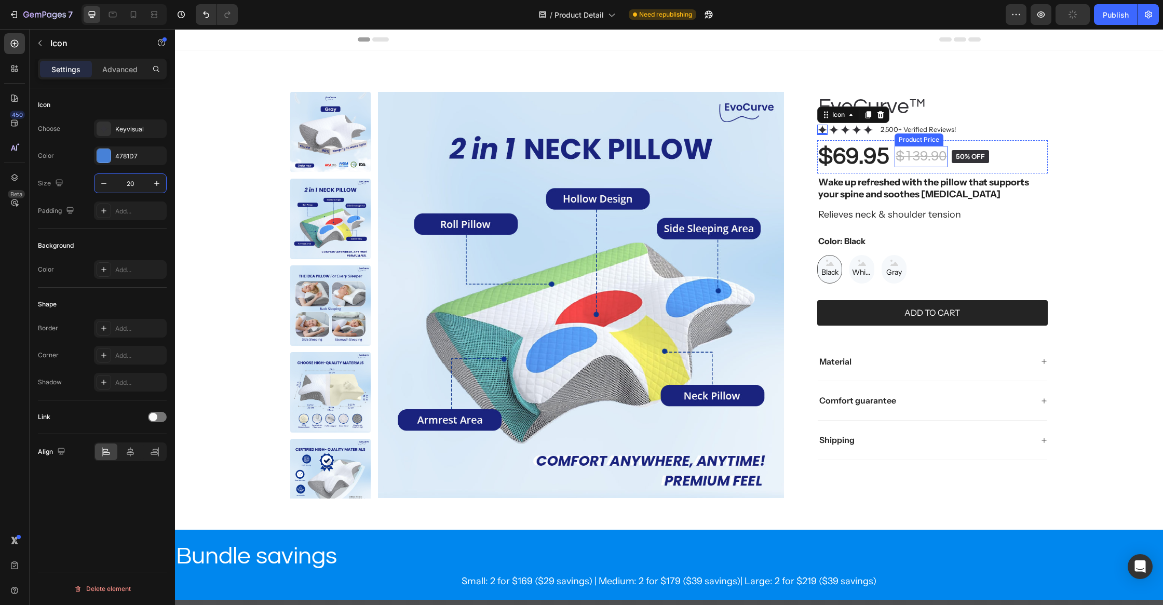
click at [913, 136] on div "Product Price" at bounding box center [918, 139] width 45 height 9
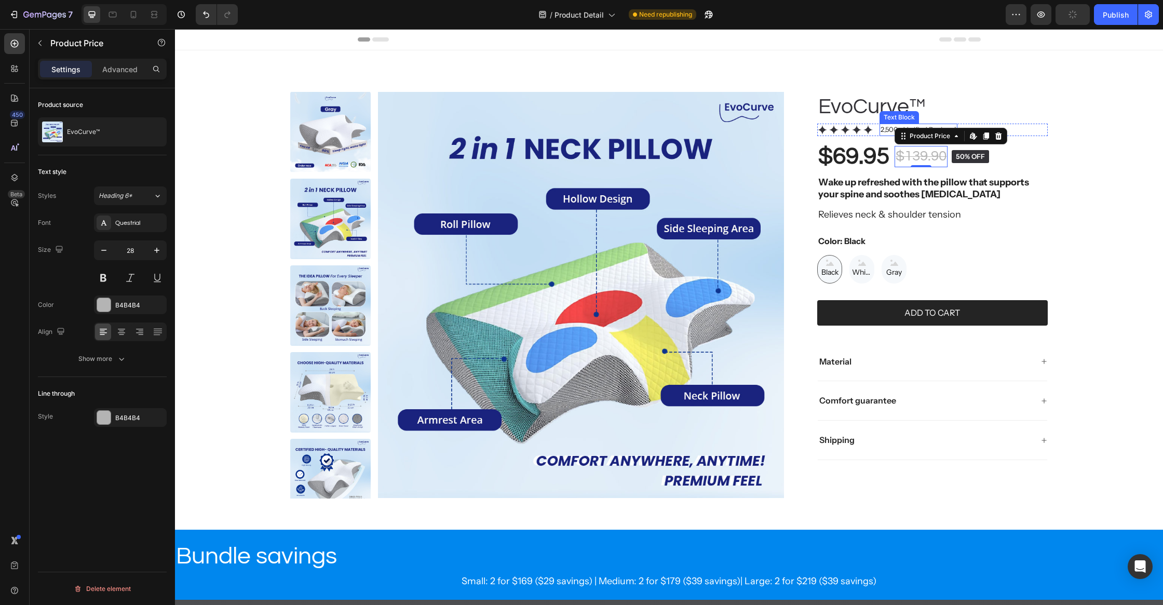
click at [888, 130] on p "2,500+ Verified Reviews!" at bounding box center [918, 130] width 76 height 10
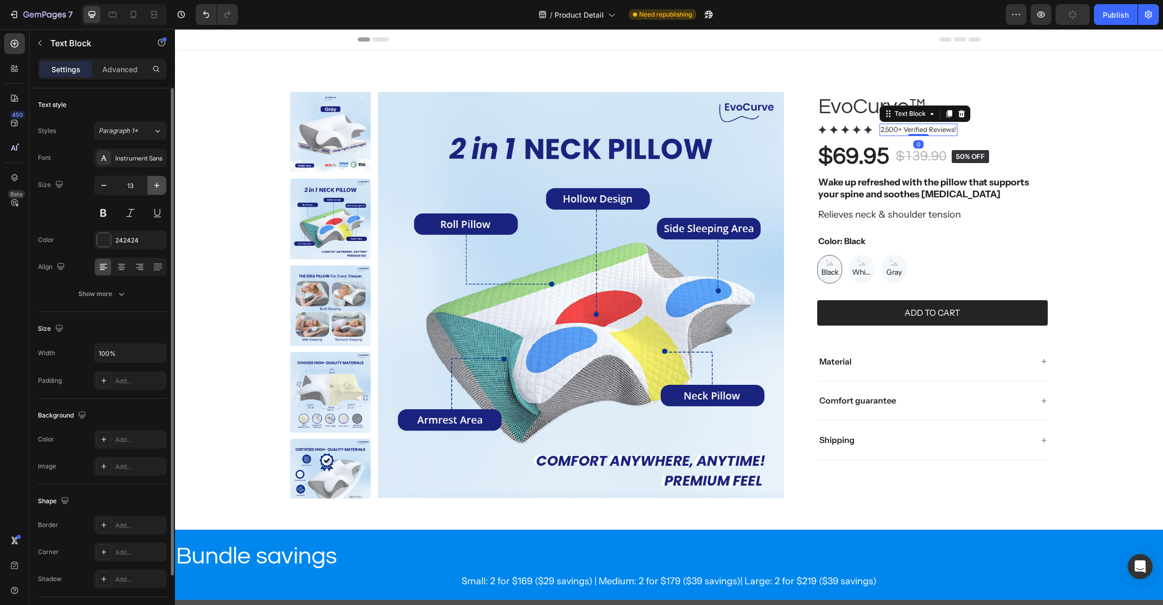
click at [160, 189] on icon "button" at bounding box center [157, 185] width 10 height 10
type input "15"
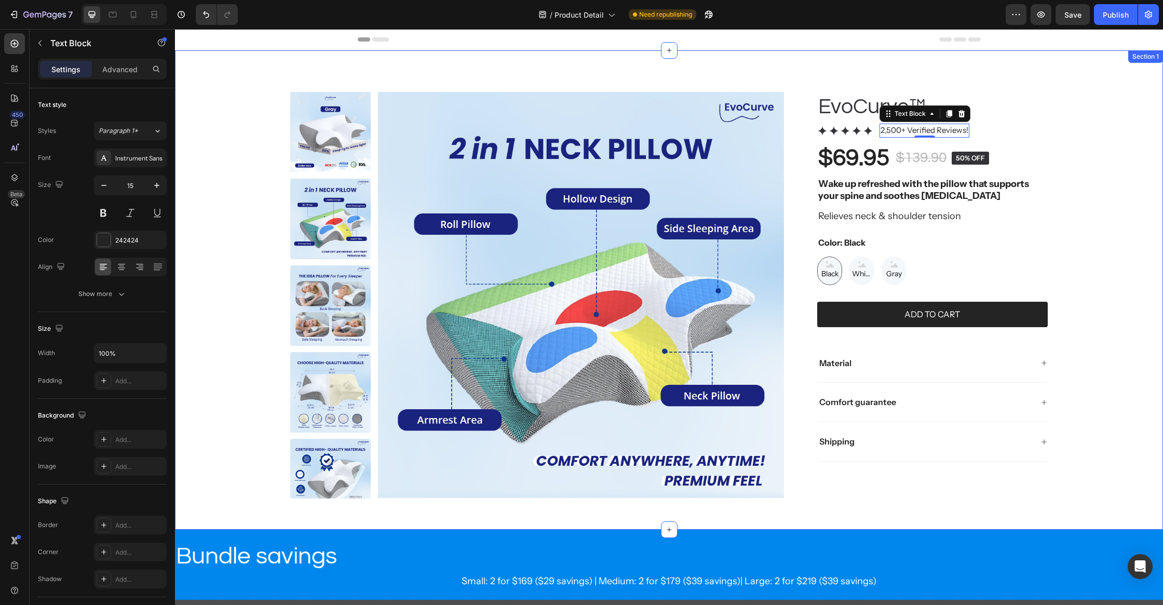
click at [1073, 213] on div "Product Images EvoCurve™ Product Title Icon Icon Icon Icon Icon Icon List 2,500…" at bounding box center [669, 295] width 946 height 406
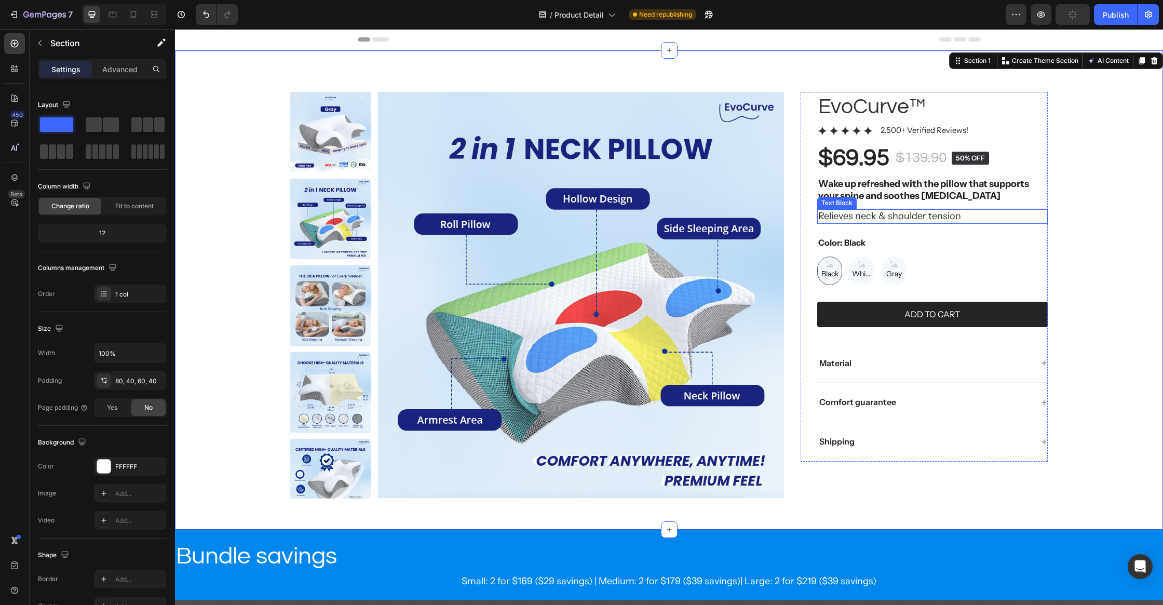
click at [872, 215] on p "Relieves neck & shoulder tension" at bounding box center [932, 216] width 228 height 12
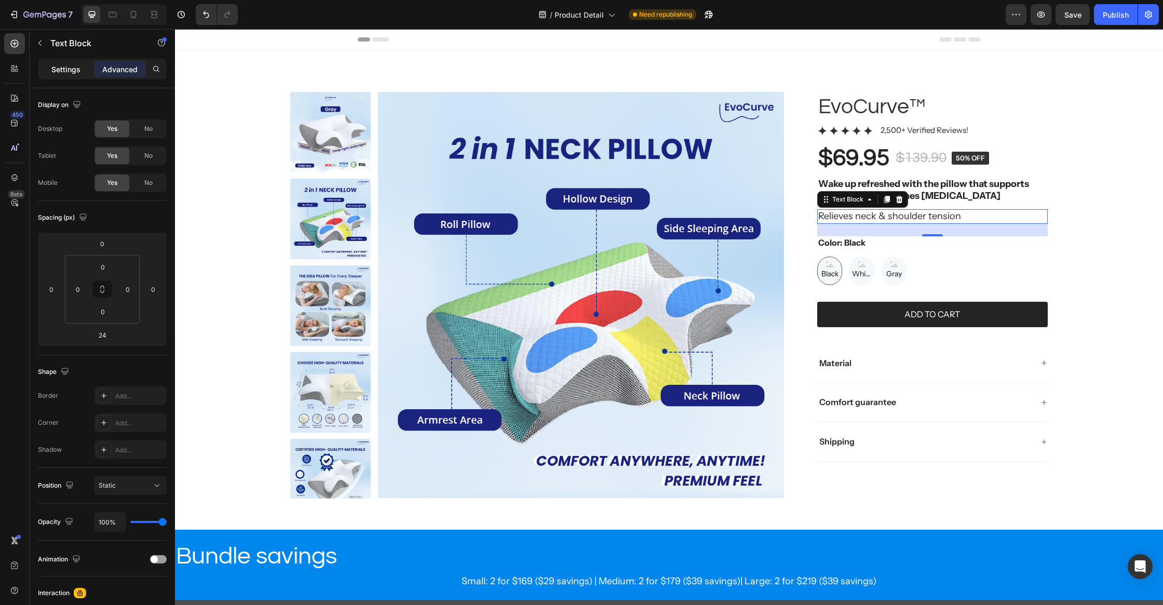
click at [78, 69] on p "Settings" at bounding box center [65, 69] width 29 height 11
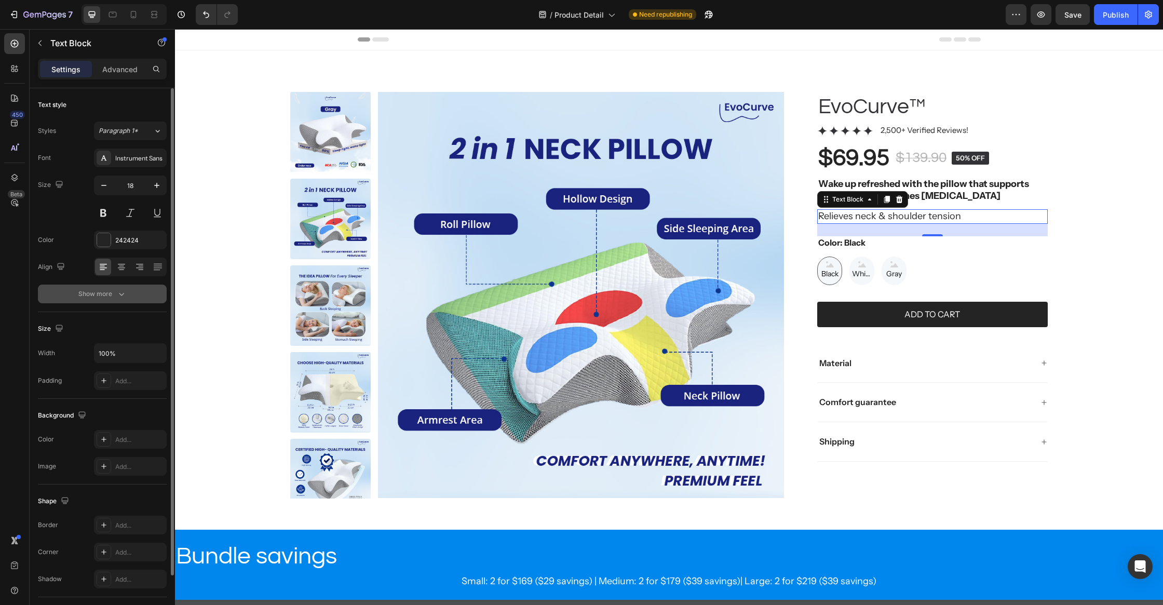
click at [90, 291] on div "Show more" at bounding box center [102, 294] width 48 height 10
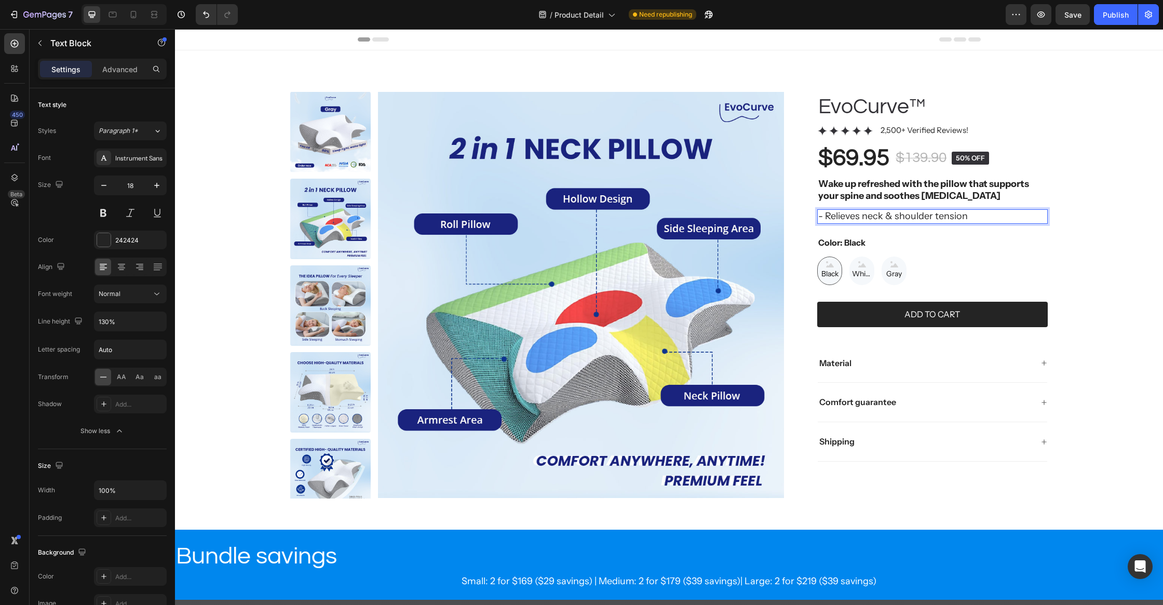
click at [1006, 217] on p "- Relieves neck & shoulder tension" at bounding box center [932, 216] width 228 height 12
click at [1068, 209] on div "Product Images EvoCurve™ Product Title Icon Icon Icon Icon Icon Icon List 2,500…" at bounding box center [669, 295] width 946 height 406
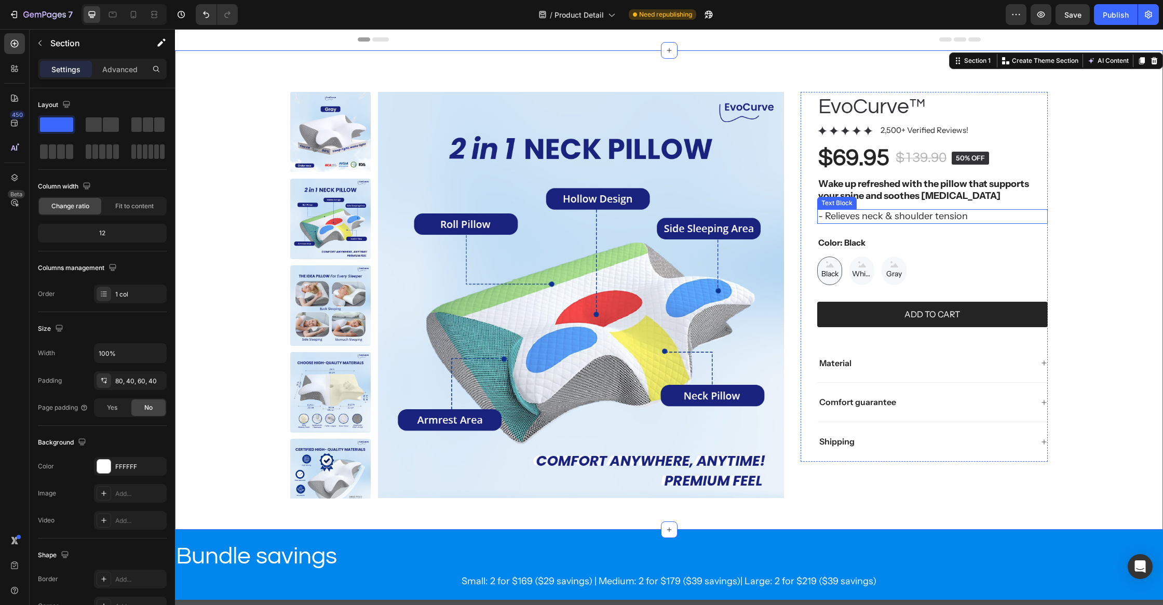
click at [971, 215] on p "- Relieves neck & shoulder tension" at bounding box center [932, 216] width 228 height 12
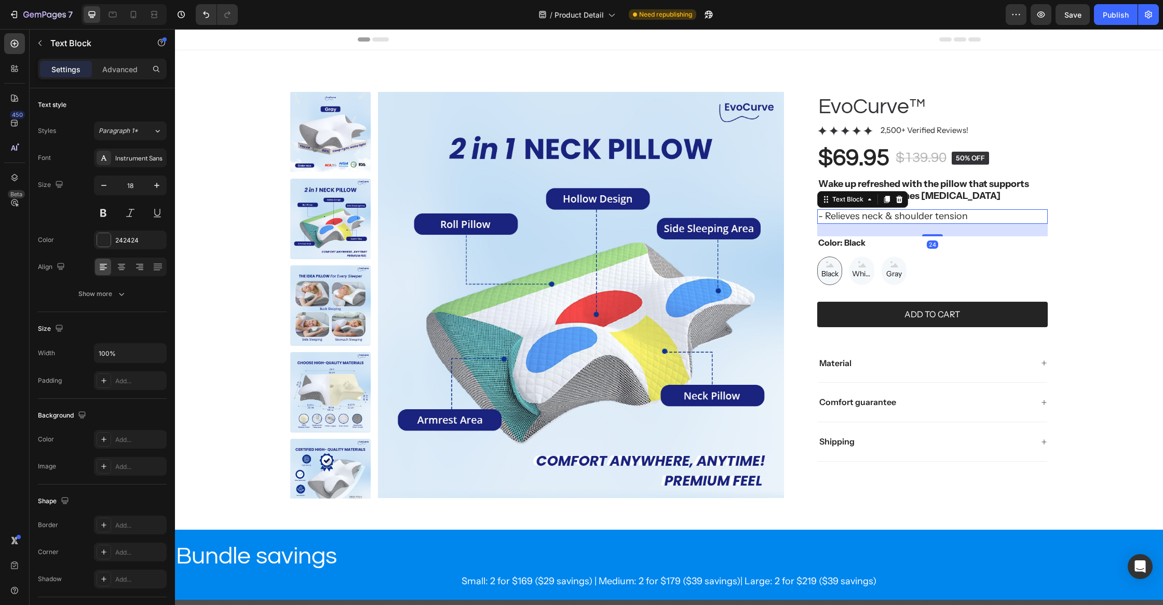
drag, startPoint x: 881, startPoint y: 195, endPoint x: 866, endPoint y: 213, distance: 23.9
click at [882, 195] on div at bounding box center [886, 199] width 12 height 12
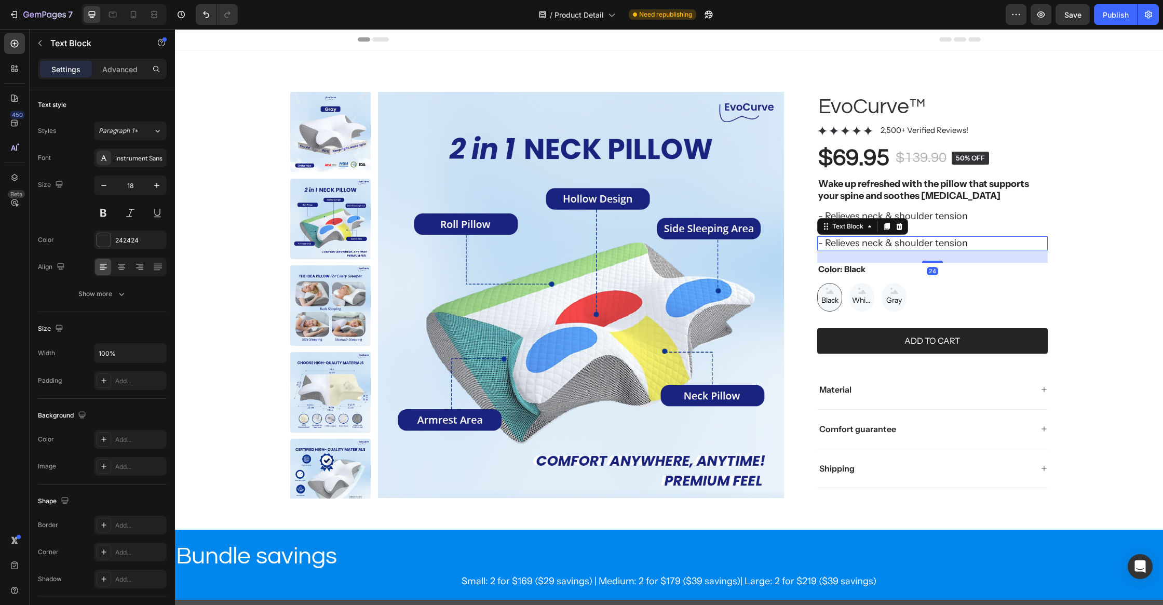
click at [847, 244] on p "- Relieves neck & shoulder tension" at bounding box center [932, 243] width 228 height 12
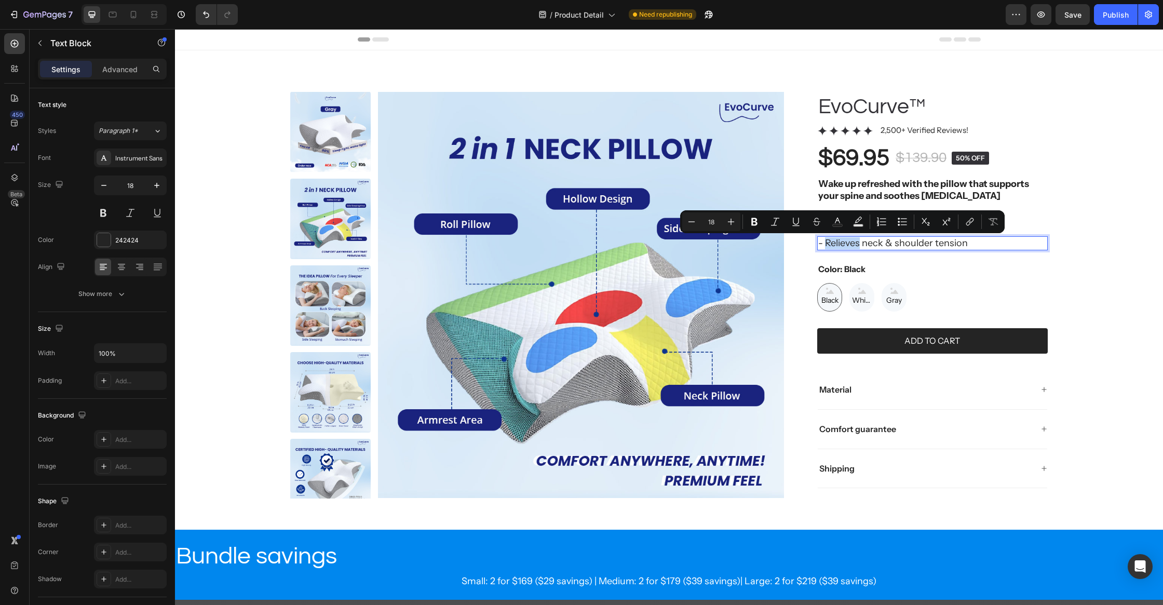
click at [842, 245] on p "- Relieves neck & shoulder tension" at bounding box center [932, 243] width 228 height 12
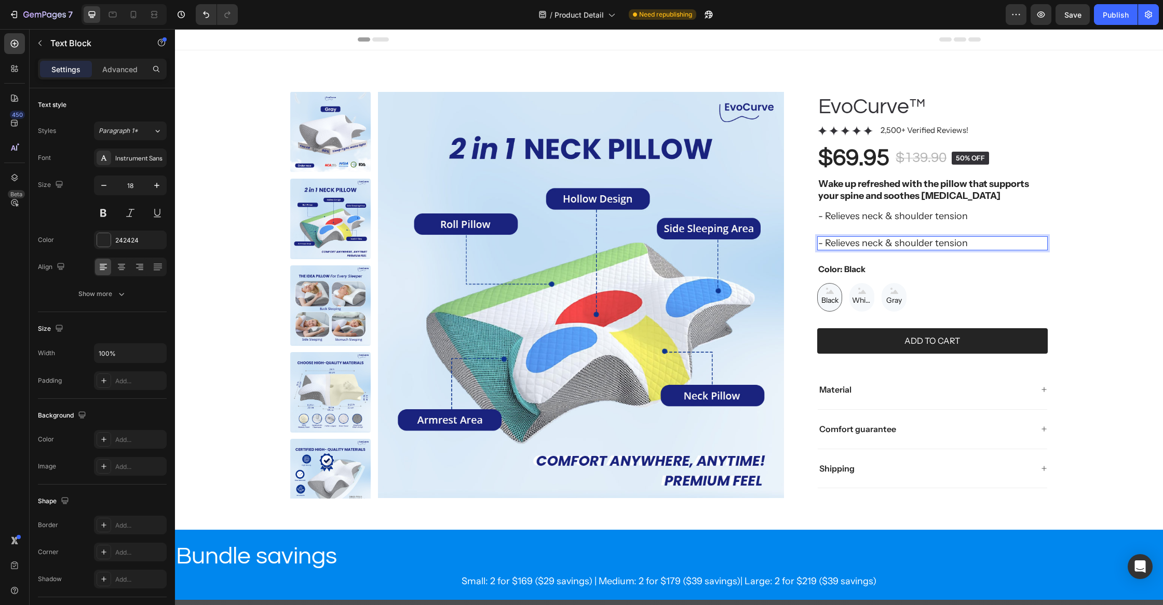
click at [934, 239] on p "- Relieves neck & shoulder tension" at bounding box center [932, 243] width 228 height 12
click at [935, 239] on p "- Relieves neck & shoulder tension" at bounding box center [932, 243] width 228 height 12
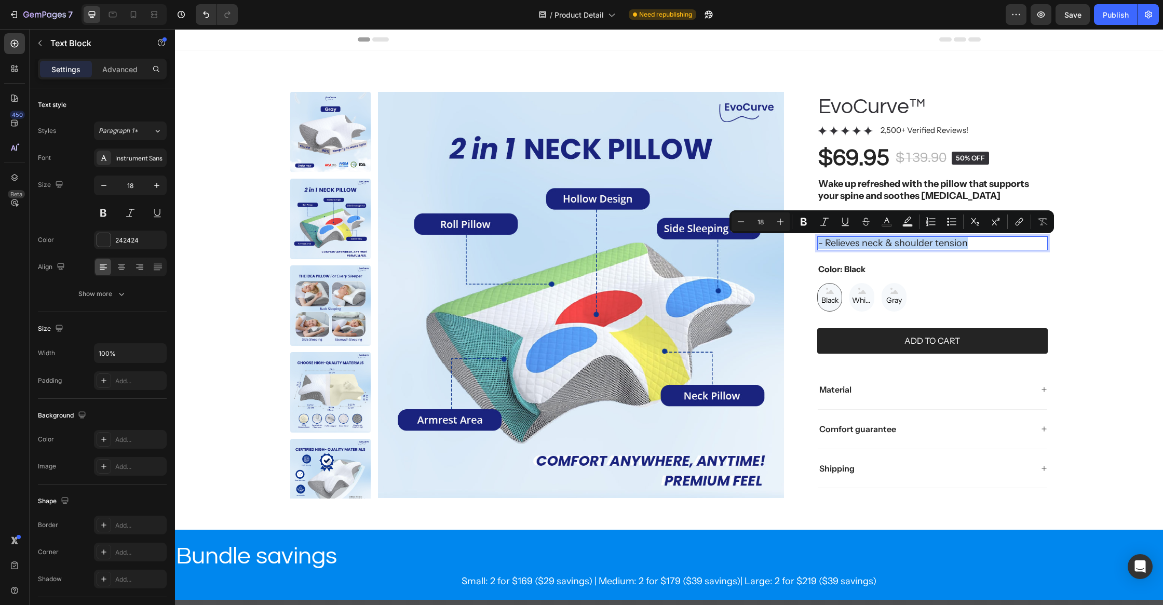
click at [935, 240] on p "- Relieves neck & shoulder tension" at bounding box center [932, 243] width 228 height 12
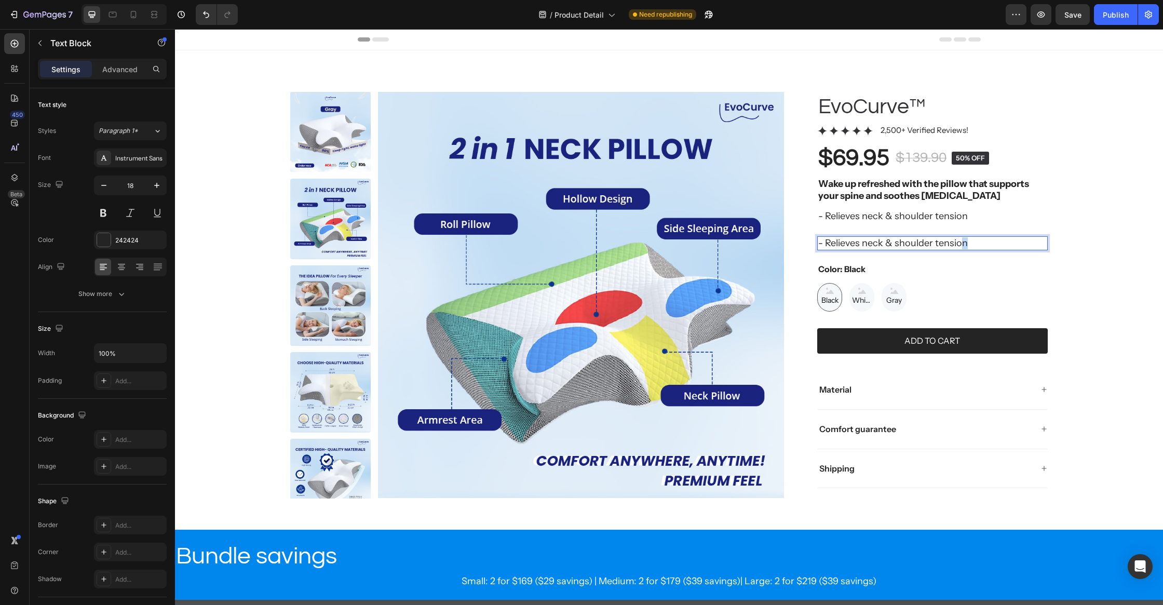
click at [962, 242] on p "- Relieves neck & shoulder tension" at bounding box center [932, 243] width 228 height 12
drag, startPoint x: 967, startPoint y: 242, endPoint x: 829, endPoint y: 248, distance: 137.2
click at [829, 248] on p "- Relieves neck & shoulder tension" at bounding box center [932, 243] width 228 height 12
click at [833, 244] on p "- Relieves neck & shoulder tension" at bounding box center [932, 243] width 228 height 12
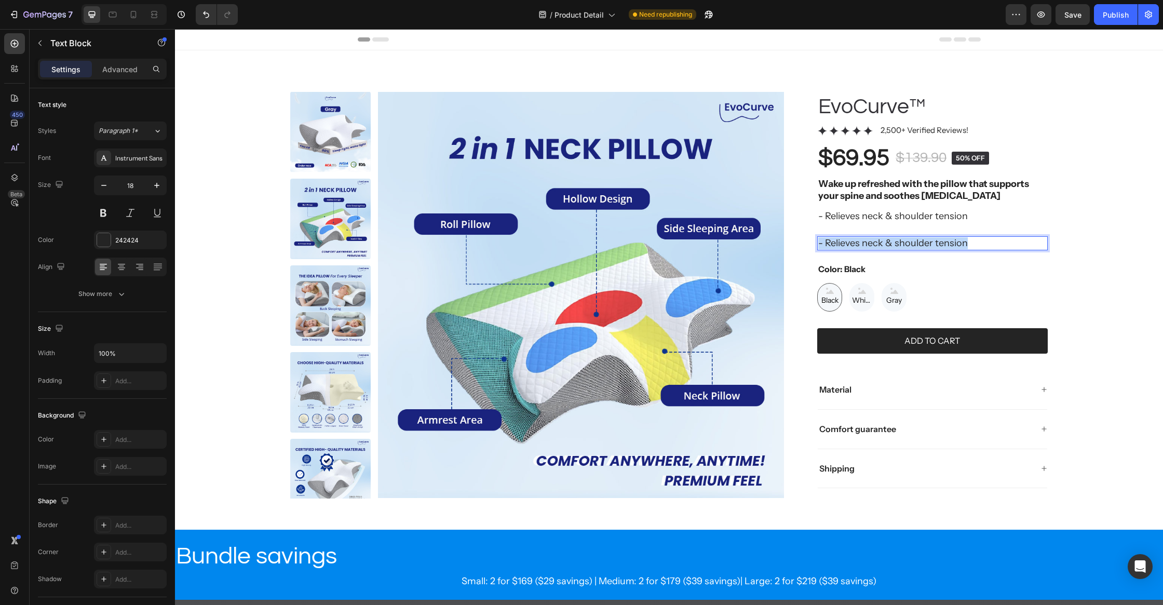
click at [833, 244] on p "- Relieves neck & shoulder tension" at bounding box center [932, 243] width 228 height 12
click at [1083, 215] on div "Product Images EvoCurve™ Product Title Icon Icon Icon Icon Icon Icon List 2,500…" at bounding box center [669, 295] width 946 height 406
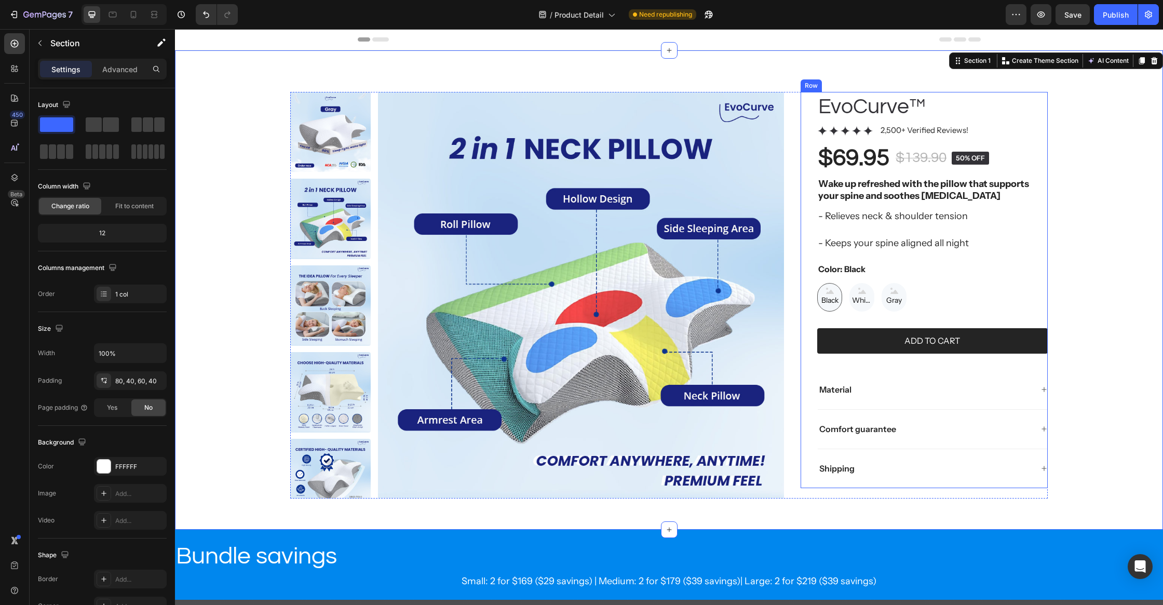
click at [956, 223] on div "- Relieves neck & shoulder tension" at bounding box center [932, 216] width 230 height 14
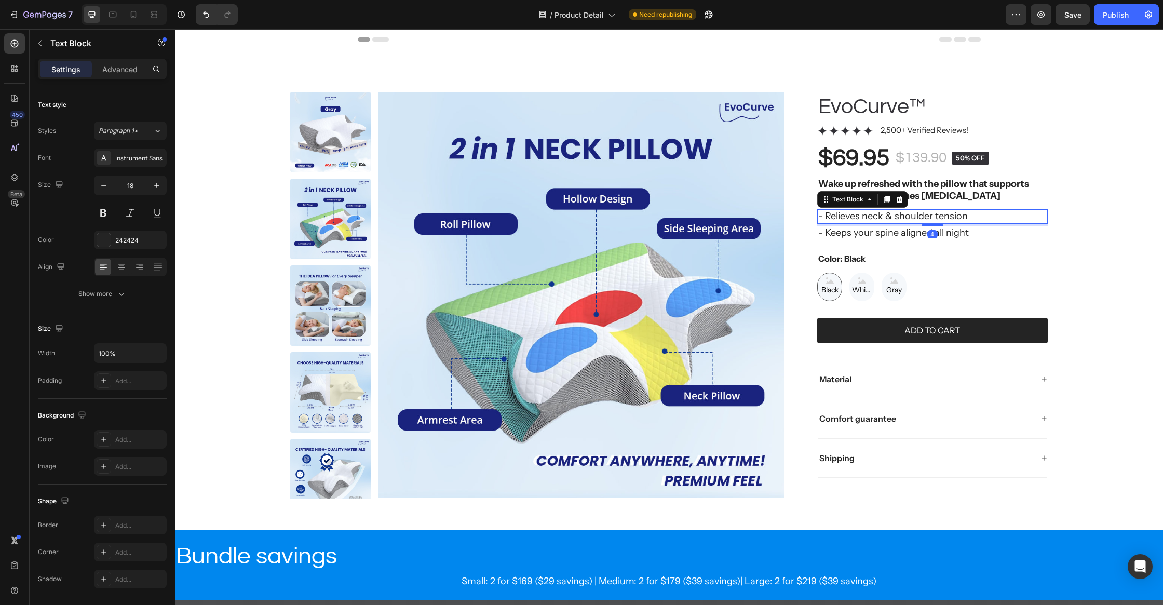
drag, startPoint x: 932, startPoint y: 234, endPoint x: 940, endPoint y: 223, distance: 12.7
click at [940, 223] on div at bounding box center [932, 224] width 21 height 3
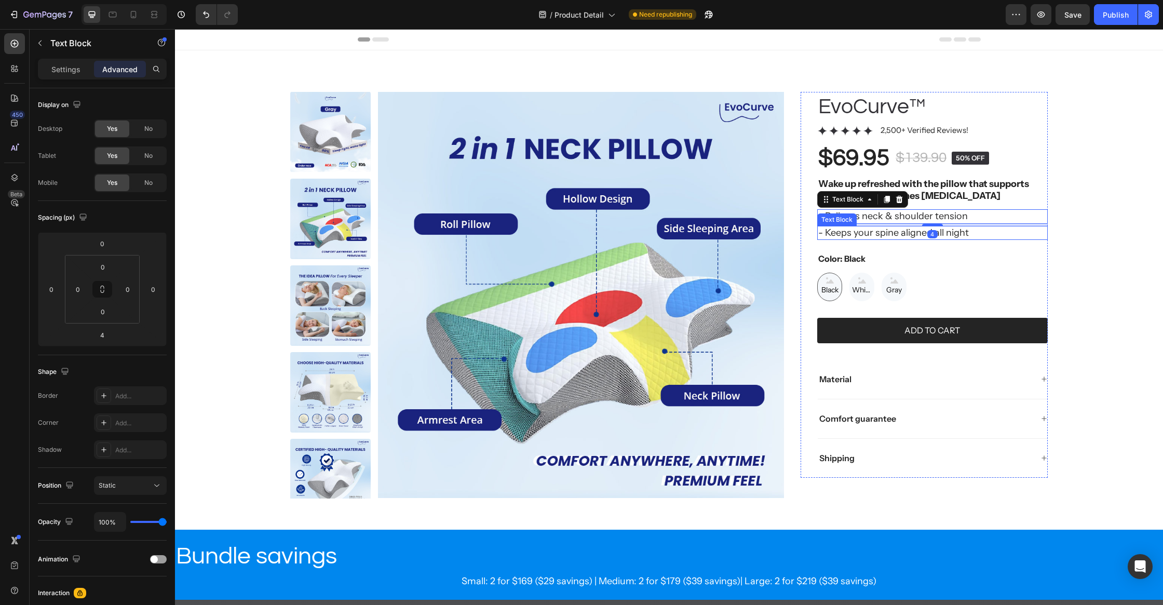
click at [943, 232] on p "- Keeps your spine aligned all night" at bounding box center [932, 233] width 228 height 12
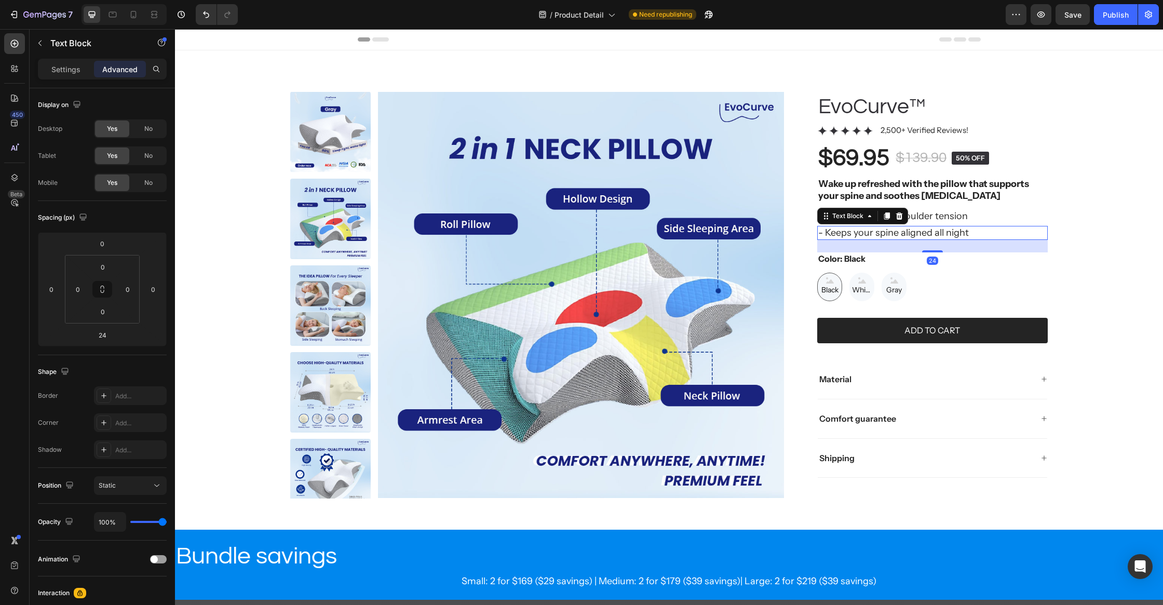
drag, startPoint x: 934, startPoint y: 251, endPoint x: 949, endPoint y: 211, distance: 42.5
click at [949, 210] on div "EvoCurve™ Product Title Icon Icon Icon Icon Icon Icon List 2,500+ Verified Revi…" at bounding box center [932, 285] width 230 height 386
type input "0"
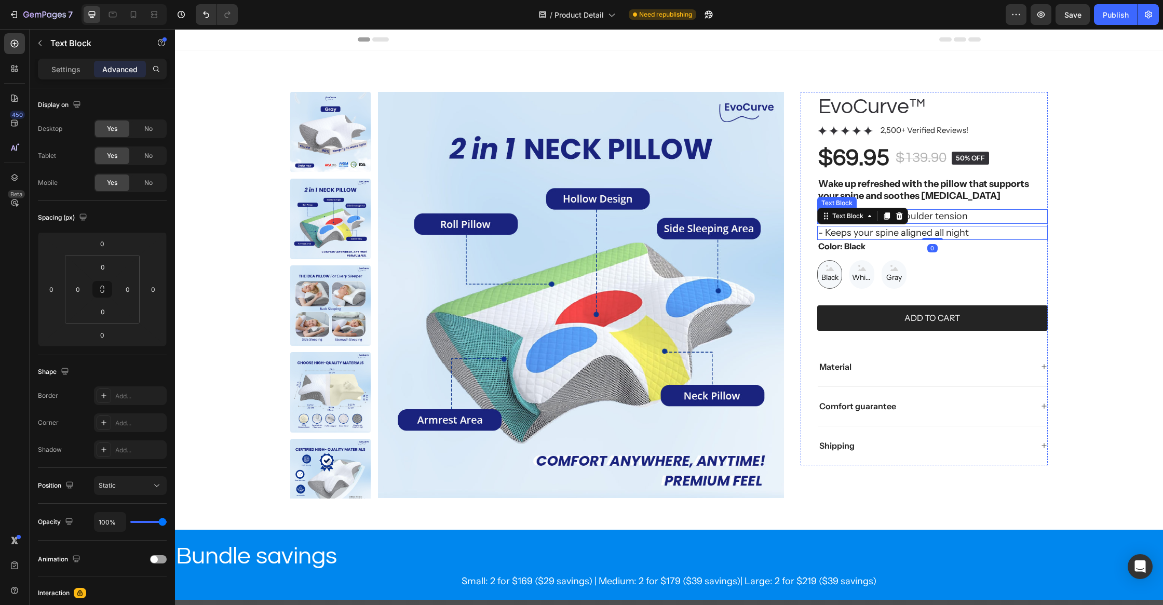
click at [948, 215] on p "- Relieves neck & shoulder tension" at bounding box center [932, 216] width 228 height 12
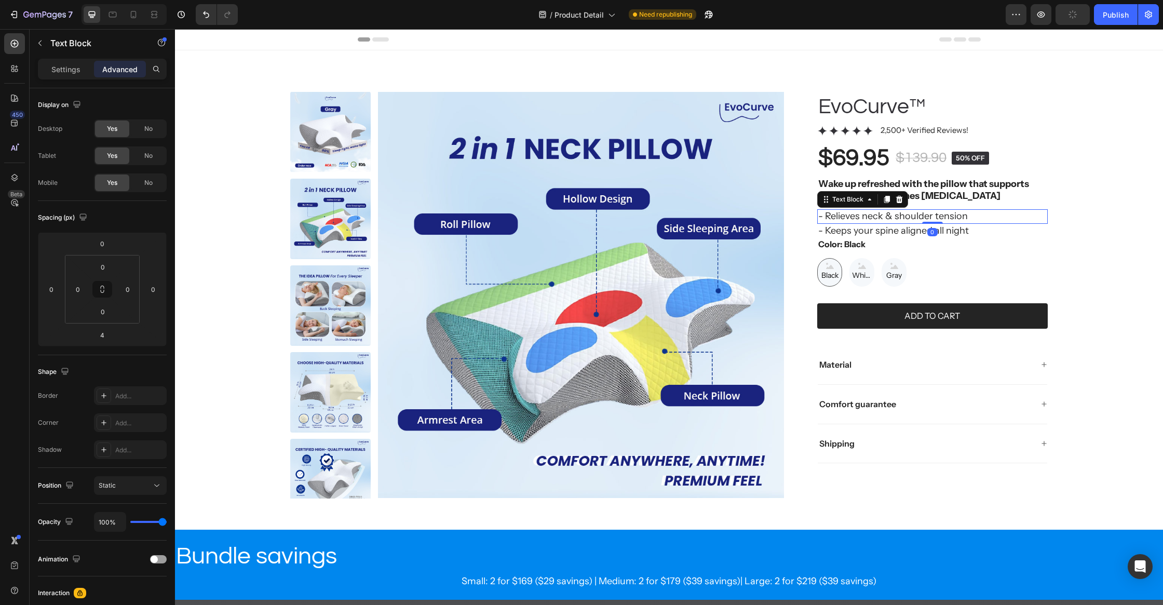
drag, startPoint x: 938, startPoint y: 224, endPoint x: 942, endPoint y: 213, distance: 11.3
click at [942, 213] on div "- Relieves neck & shoulder tension Text Block 0" at bounding box center [932, 216] width 230 height 14
type input "0"
click at [969, 224] on div "- Keeps your spine aligned all night" at bounding box center [932, 231] width 230 height 14
click at [889, 216] on icon at bounding box center [886, 214] width 8 height 8
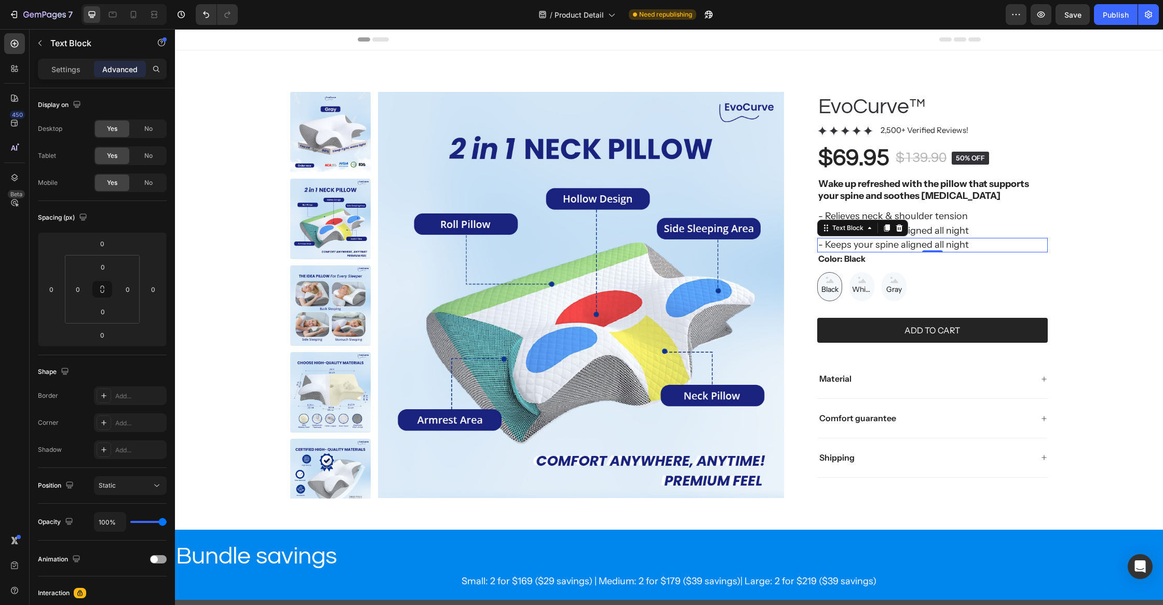
click at [954, 242] on p "- Keeps your spine aligned all night" at bounding box center [932, 245] width 228 height 12
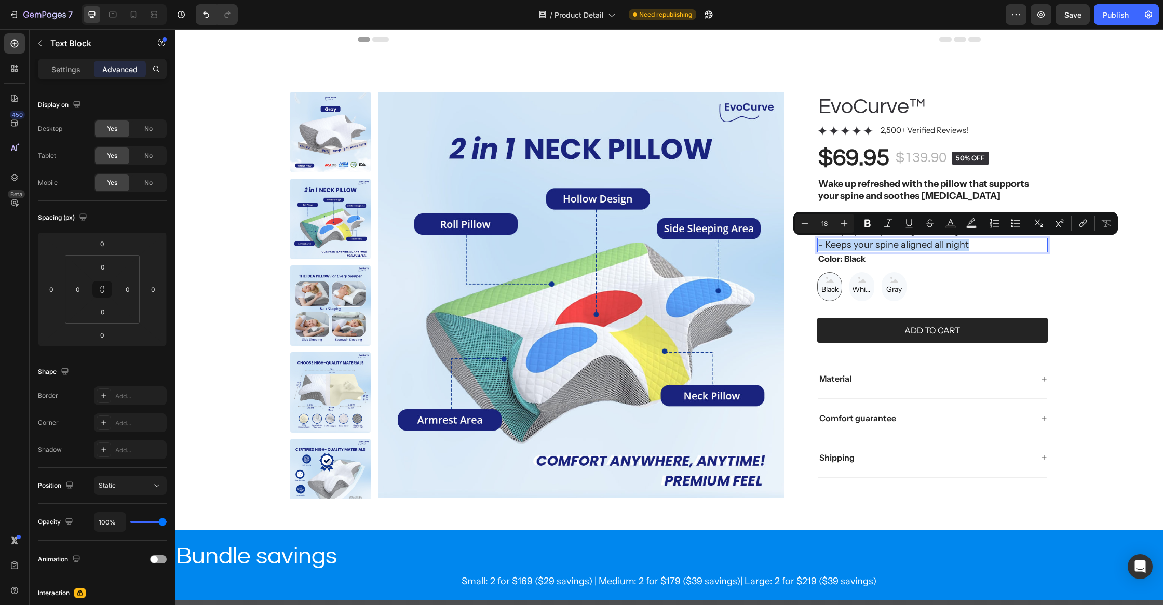
click at [954, 242] on p "- Keeps your spine aligned all night" at bounding box center [932, 245] width 228 height 12
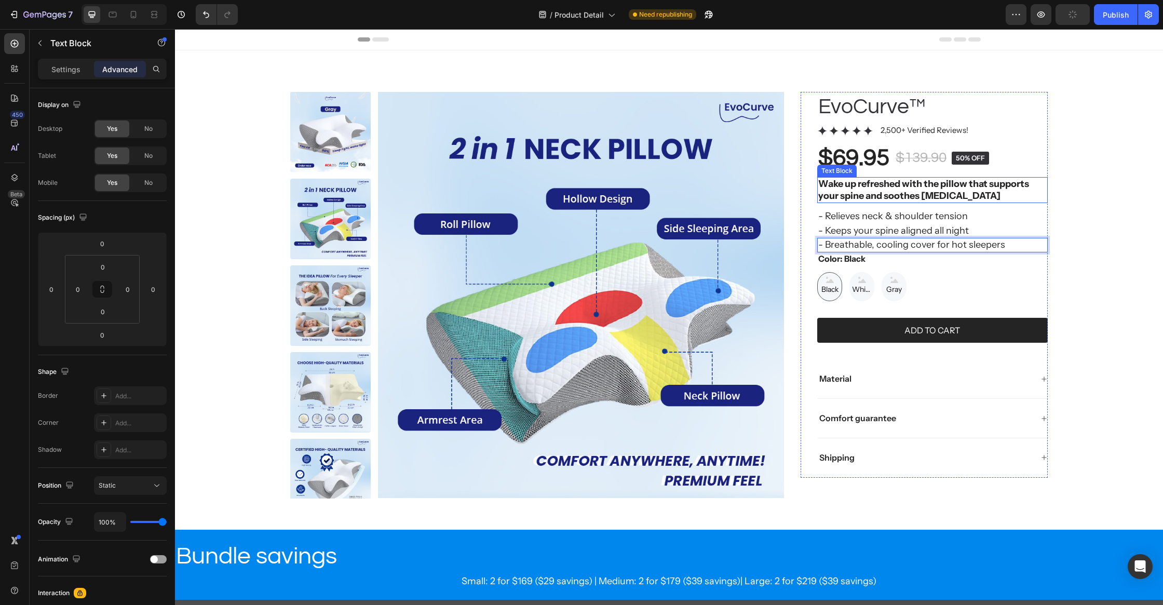
click at [995, 195] on p "Wake up refreshed with the pillow that supports your spine and soothes [MEDICAL…" at bounding box center [932, 190] width 228 height 24
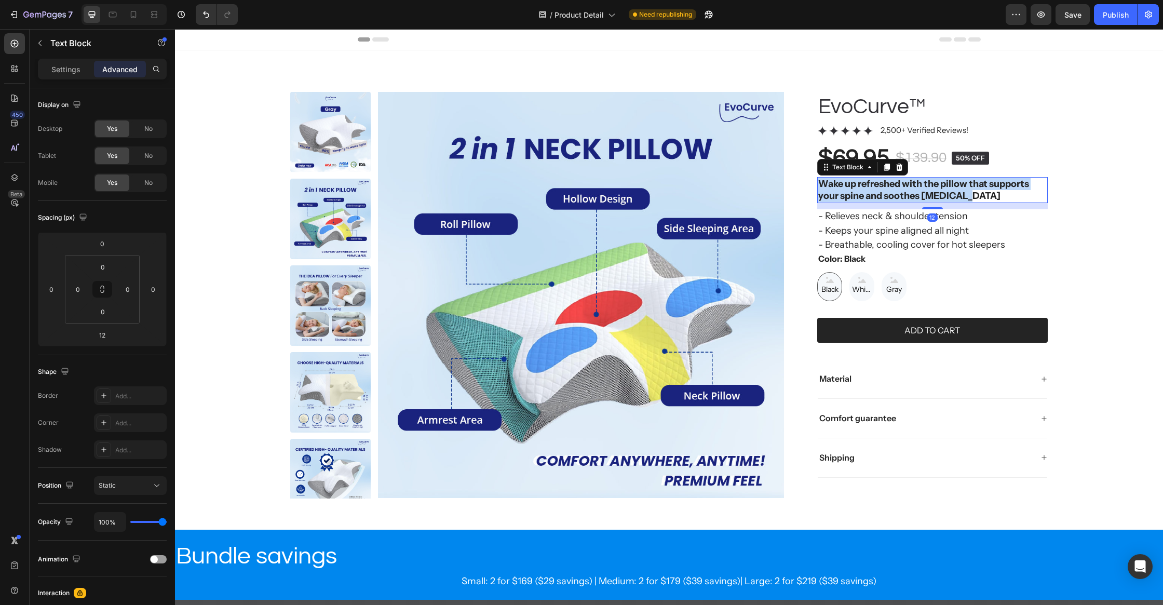
click at [891, 191] on strong "Wake up refreshed with the pillow that supports your spine and soothes [MEDICAL…" at bounding box center [923, 189] width 211 height 23
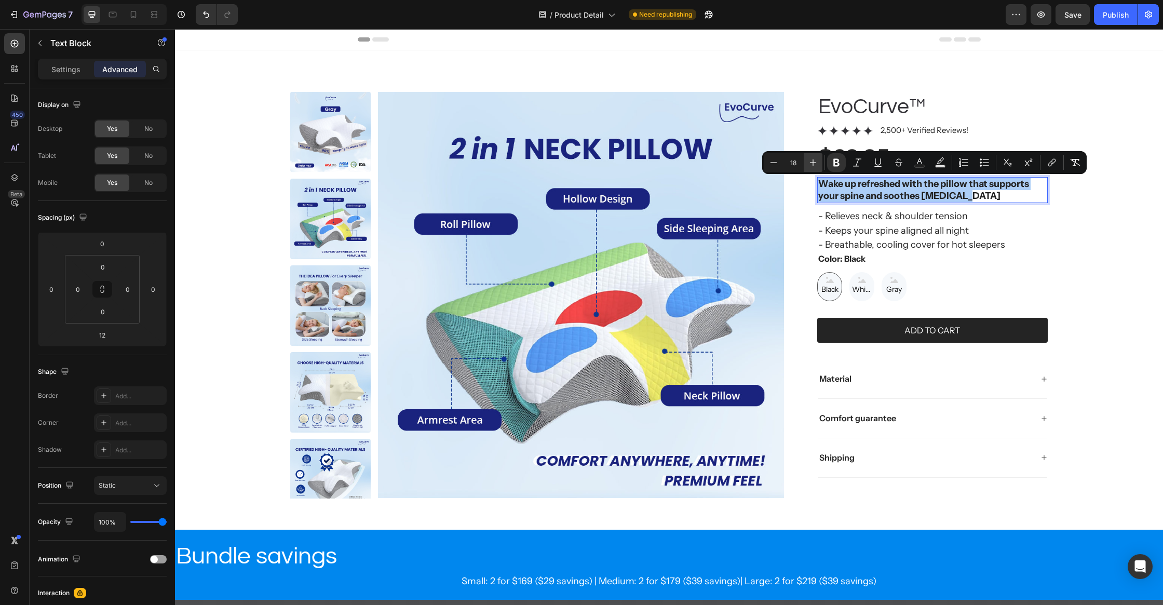
click at [815, 166] on icon "Editor contextual toolbar" at bounding box center [813, 162] width 10 height 10
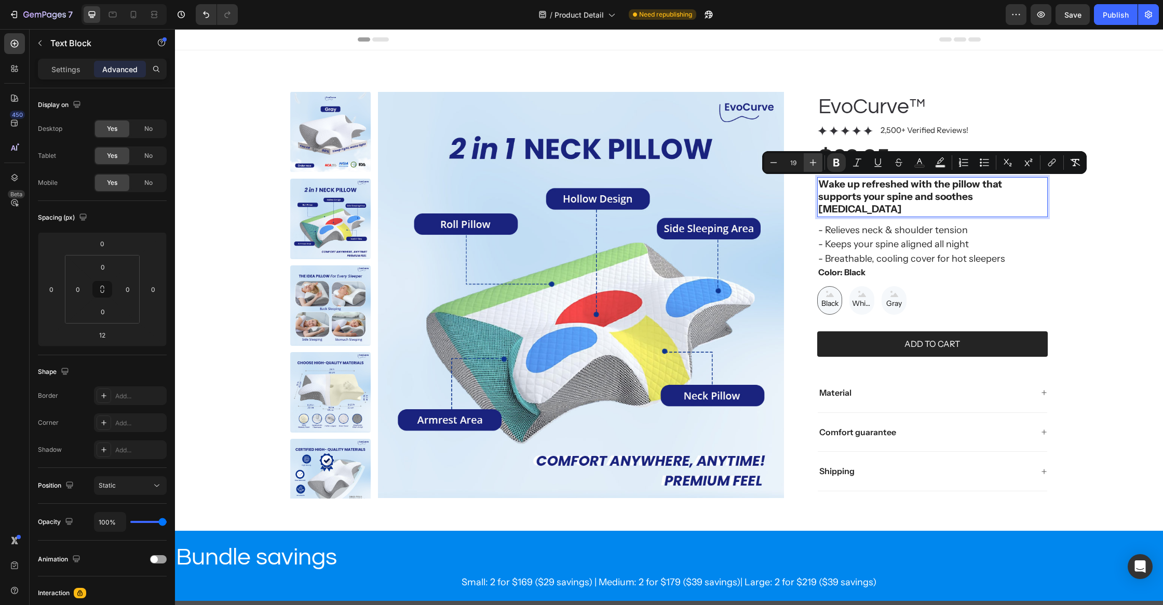
click at [815, 165] on icon "Editor contextual toolbar" at bounding box center [813, 162] width 10 height 10
type input "20"
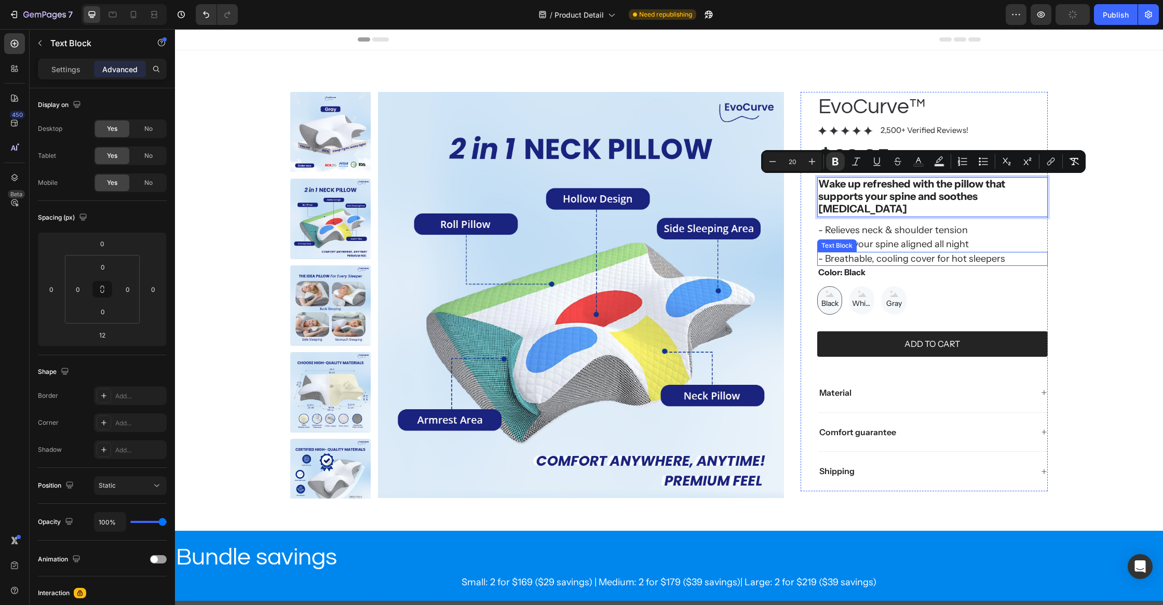
click at [905, 253] on p "- Breathable, cooling cover for hot sleepers" at bounding box center [932, 259] width 228 height 12
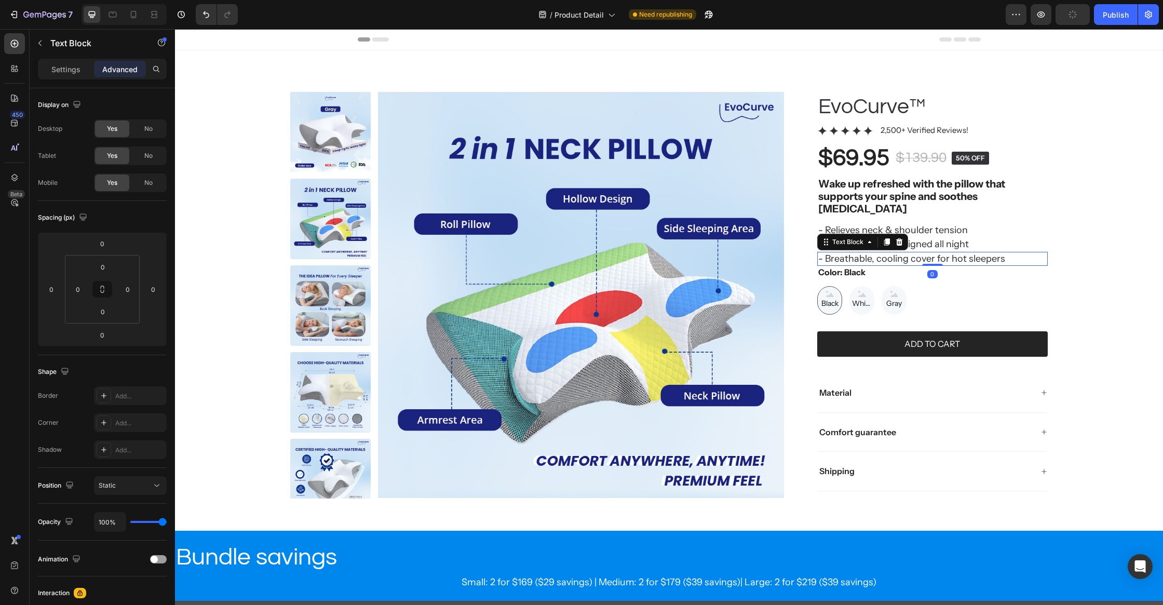
drag, startPoint x: 881, startPoint y: 227, endPoint x: 880, endPoint y: 233, distance: 5.3
click at [881, 236] on div at bounding box center [886, 242] width 12 height 12
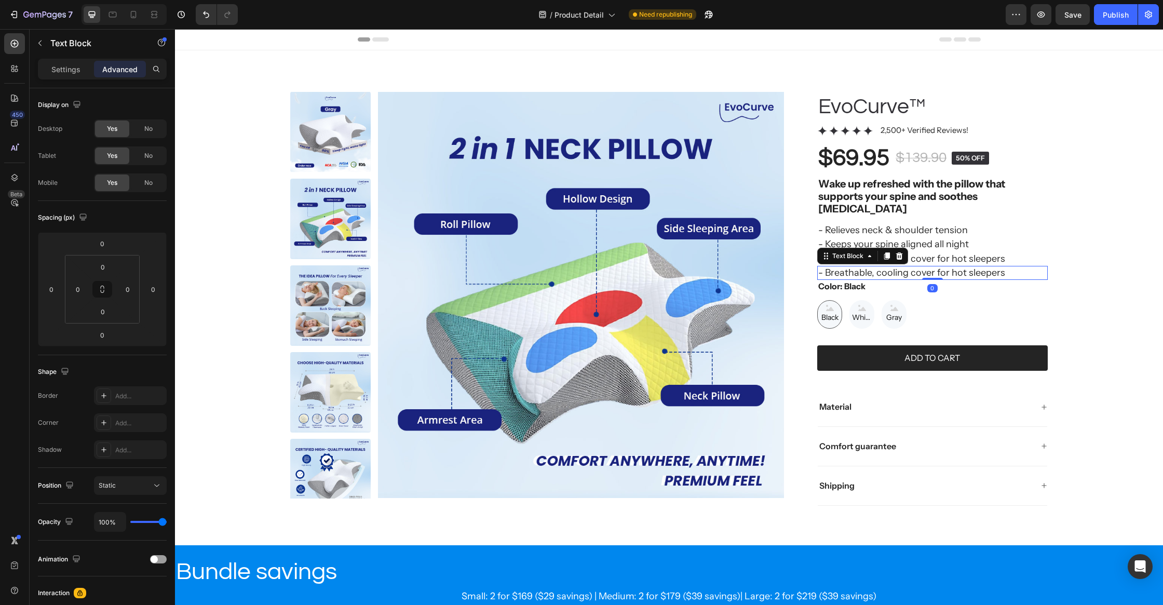
click at [880, 267] on p "- Breathable, cooling cover for hot sleepers" at bounding box center [932, 273] width 228 height 12
click at [1076, 260] on div "Product Images EvoCurve™ Product Title Icon Icon Icon Icon Icon Icon List 2,500…" at bounding box center [669, 303] width 946 height 422
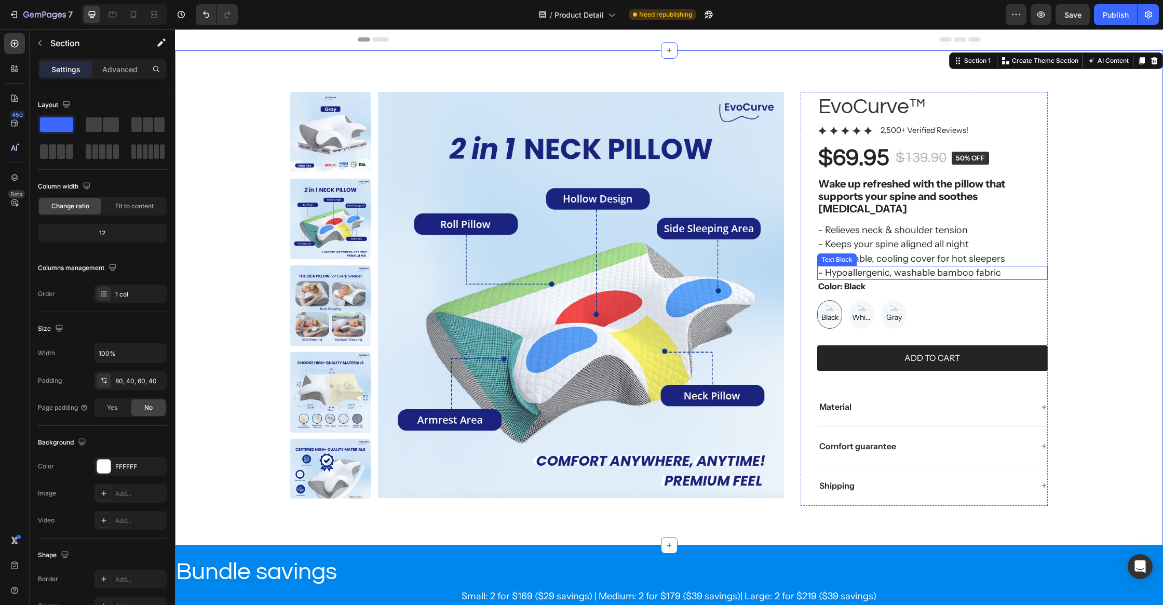
click at [1023, 267] on p "- Hypoallergenic, washable bamboo fabric" at bounding box center [932, 273] width 228 height 12
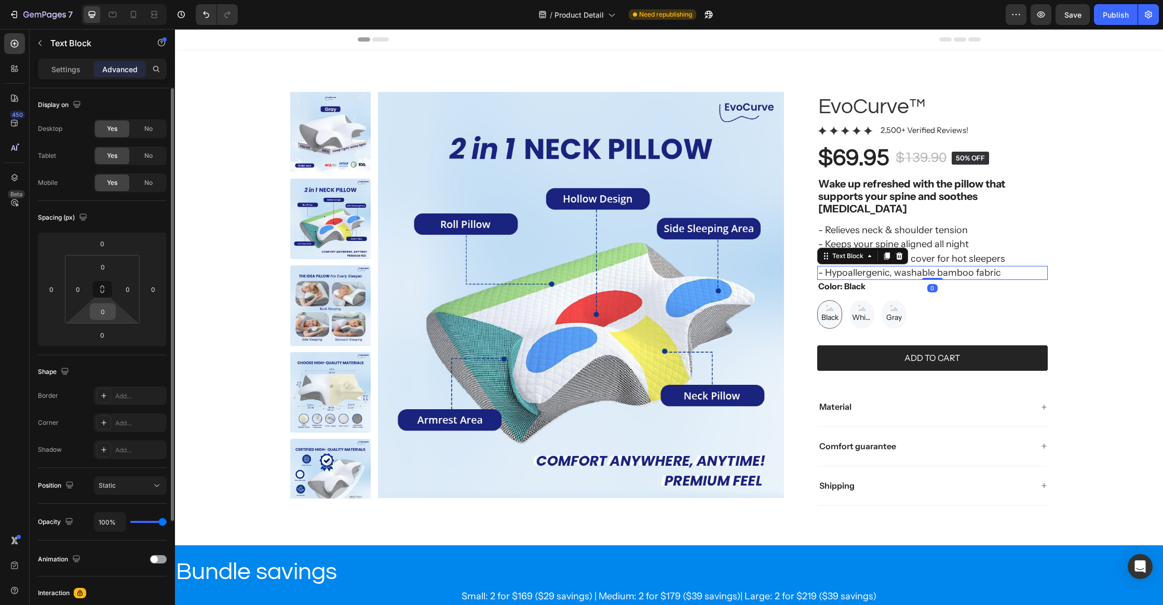
click at [105, 319] on input "0" at bounding box center [102, 312] width 21 height 16
type input "32"
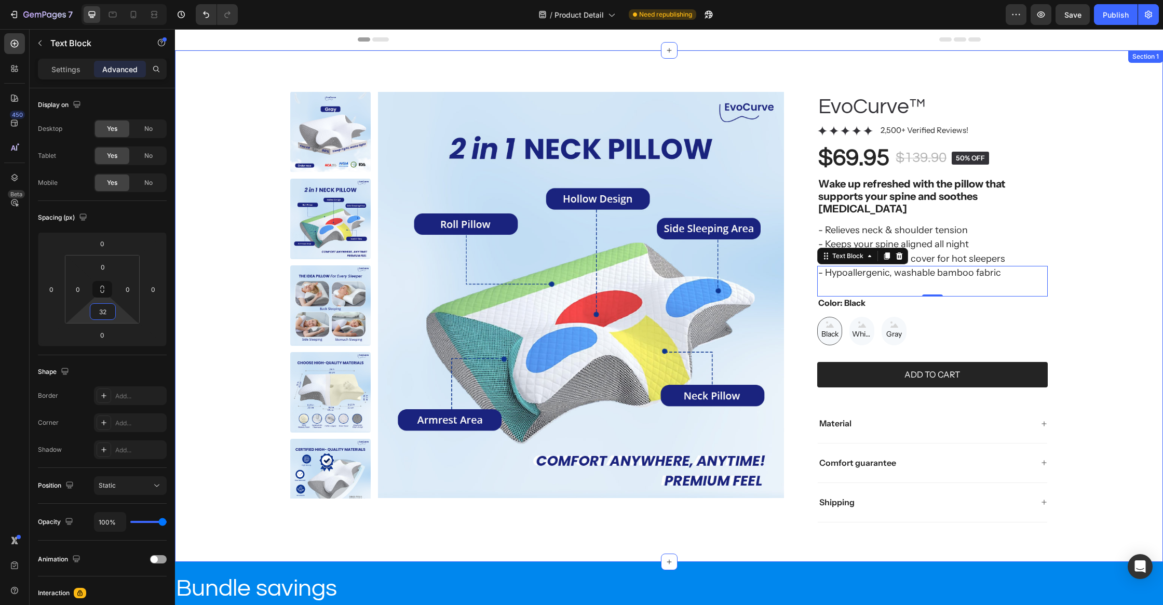
click at [1067, 285] on div "Product Images EvoCurve™ Product Title Icon Icon Icon Icon Icon Icon List 2,500…" at bounding box center [669, 311] width 946 height 439
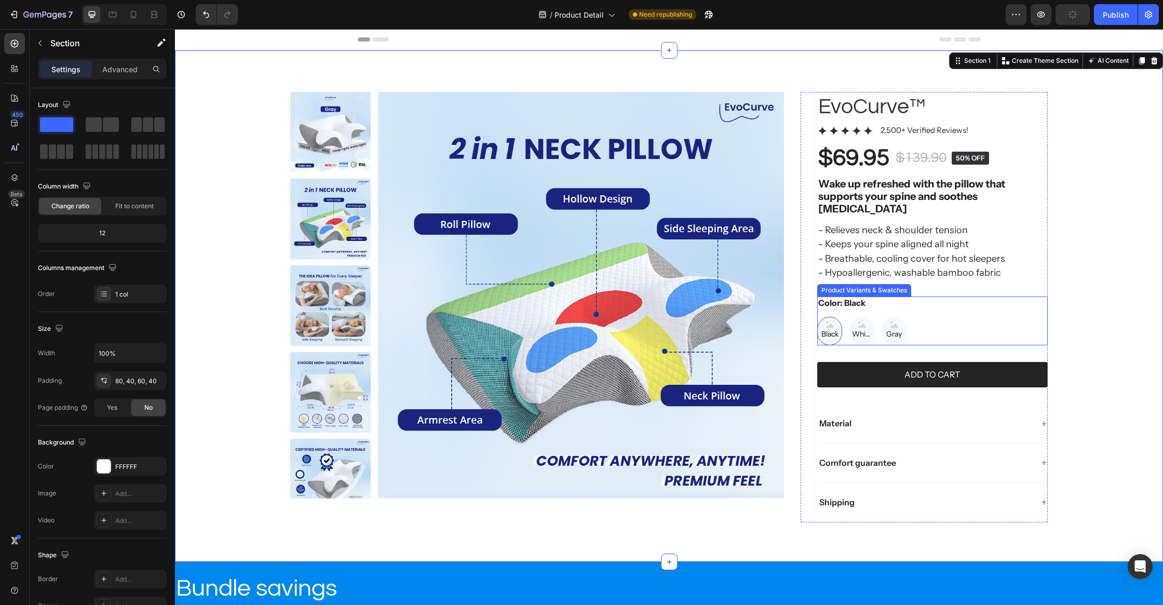
click at [841, 296] on legend "Color: Black" at bounding box center [841, 302] width 49 height 13
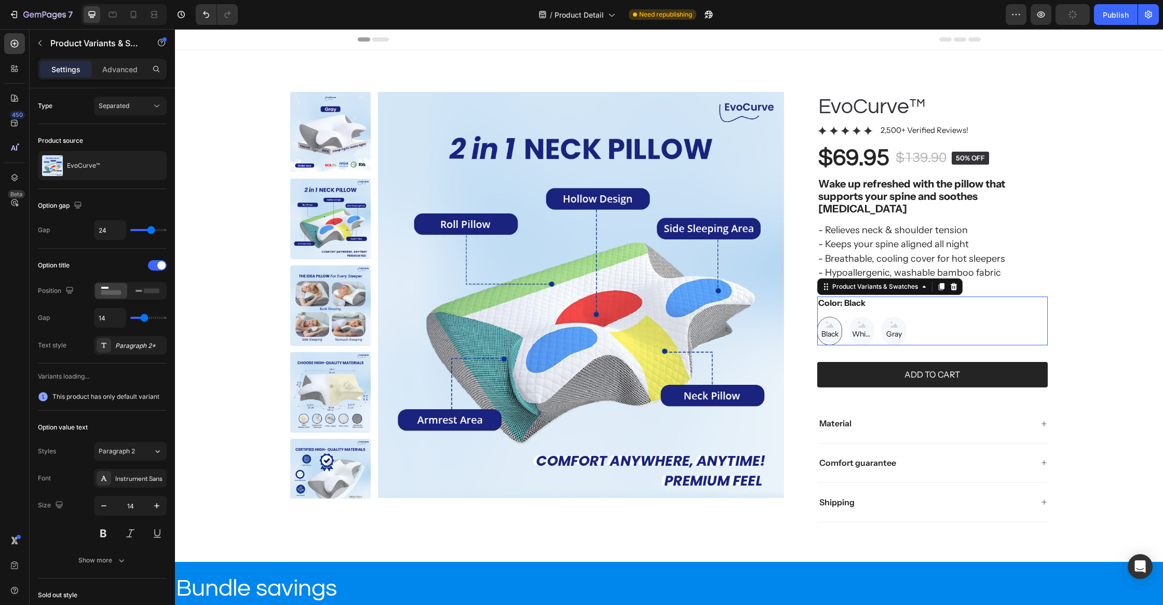
click at [841, 296] on legend "Color: Black" at bounding box center [841, 302] width 49 height 13
click at [1100, 329] on div "Product Images EvoCurve™ Product Title Icon Icon Icon Icon Icon Icon List 2,500…" at bounding box center [669, 311] width 946 height 439
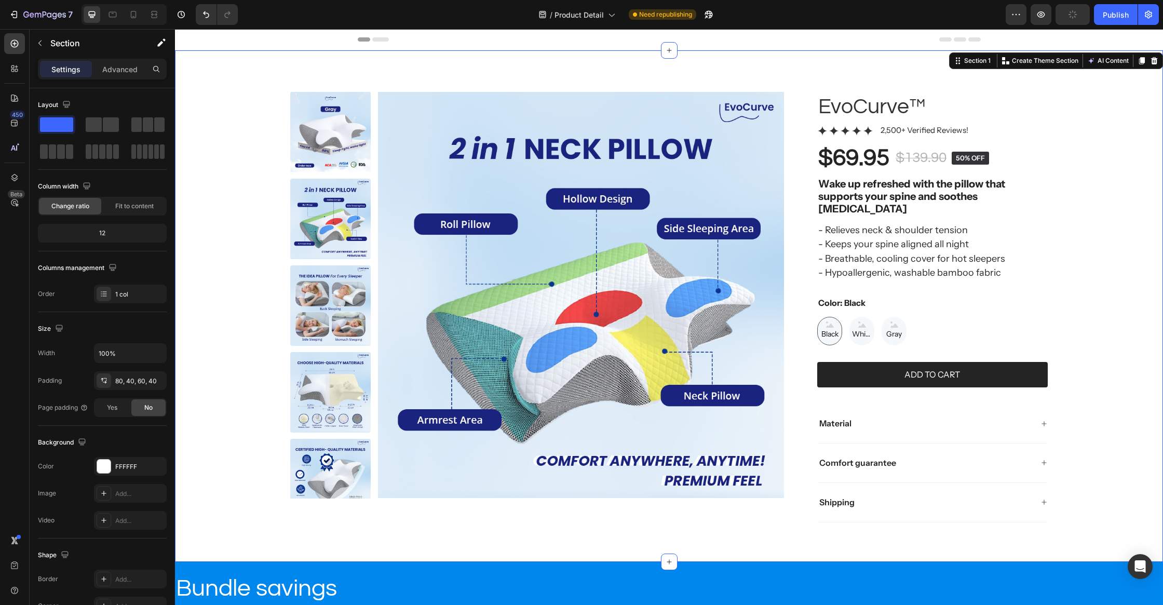
click at [1100, 329] on div "Product Images EvoCurve™ Product Title Icon Icon Icon Icon Icon Icon List 2,500…" at bounding box center [669, 311] width 946 height 439
click at [779, 71] on div "Product Images EvoCurve™ Product Title Icon Icon Icon Icon Icon Icon List 2,500…" at bounding box center [669, 305] width 988 height 511
click at [117, 381] on div "80, 40, 60, 40" at bounding box center [130, 380] width 30 height 9
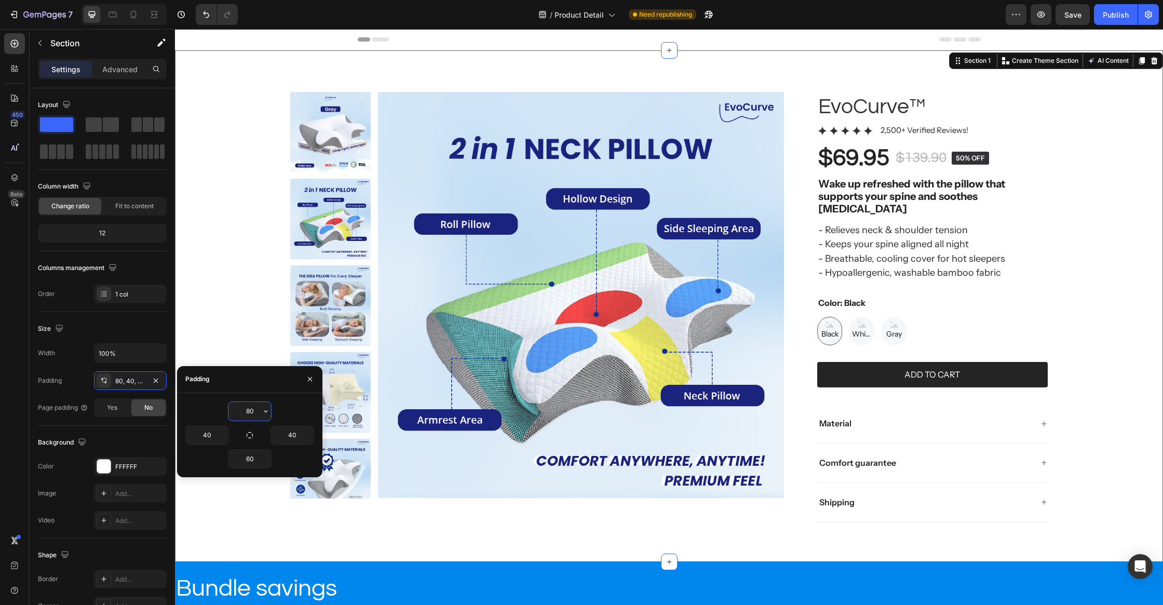
click at [240, 409] on input "80" at bounding box center [249, 411] width 43 height 19
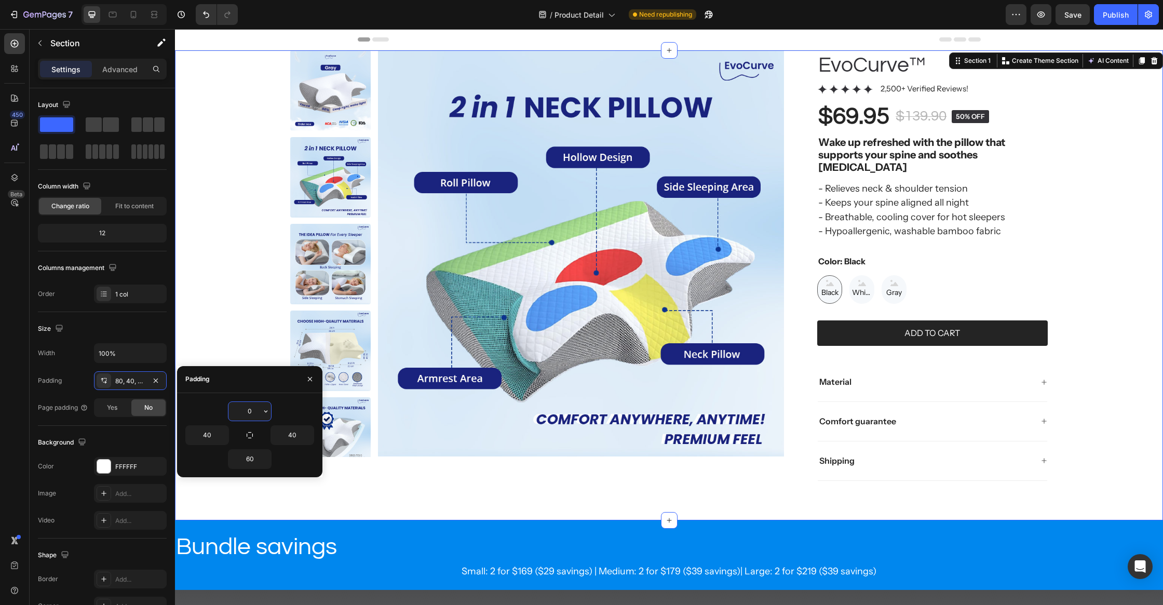
click at [257, 414] on input "0" at bounding box center [249, 411] width 43 height 19
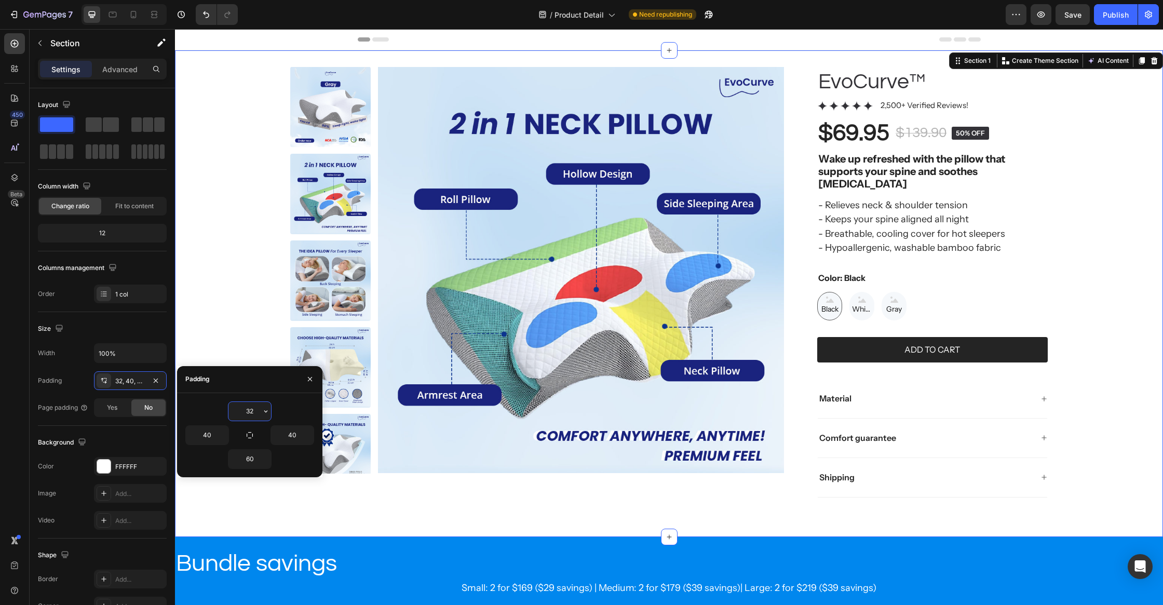
paste input "Copy element from Gempages!"
type input "Copy element from Gempages!"
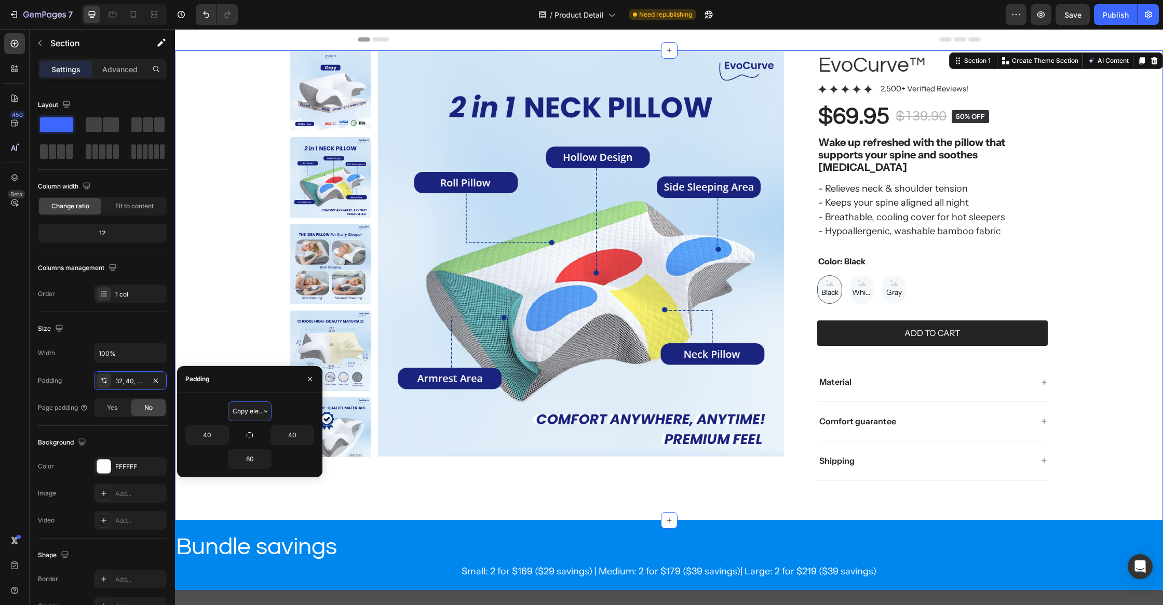
scroll to position [0, 57]
click at [722, 42] on div "Header" at bounding box center [669, 39] width 623 height 21
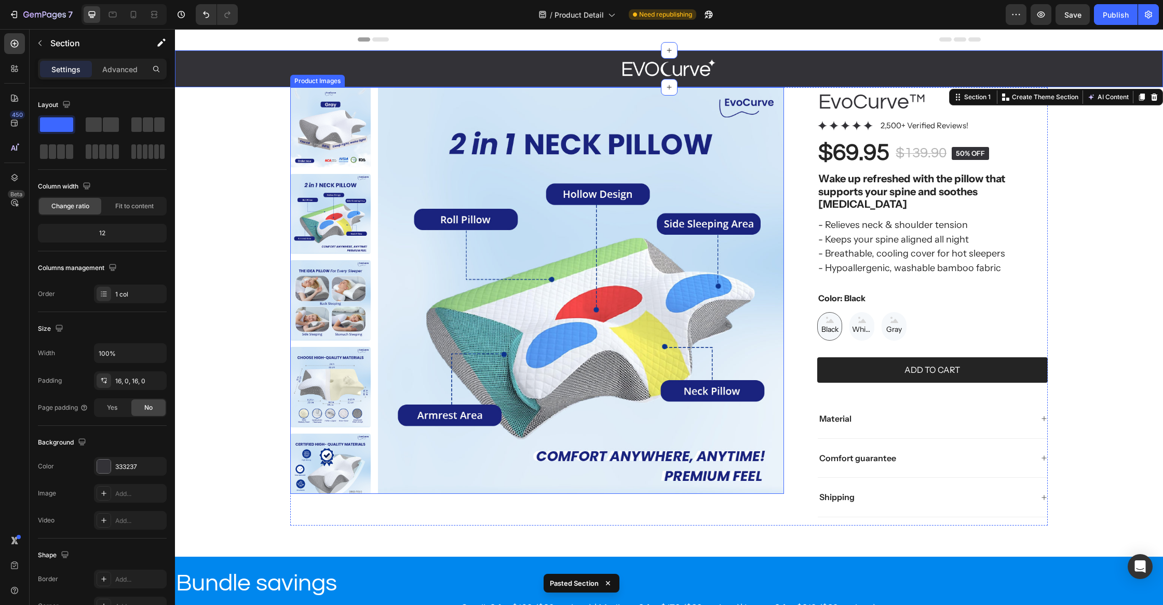
click at [373, 92] on div at bounding box center [537, 290] width 494 height 406
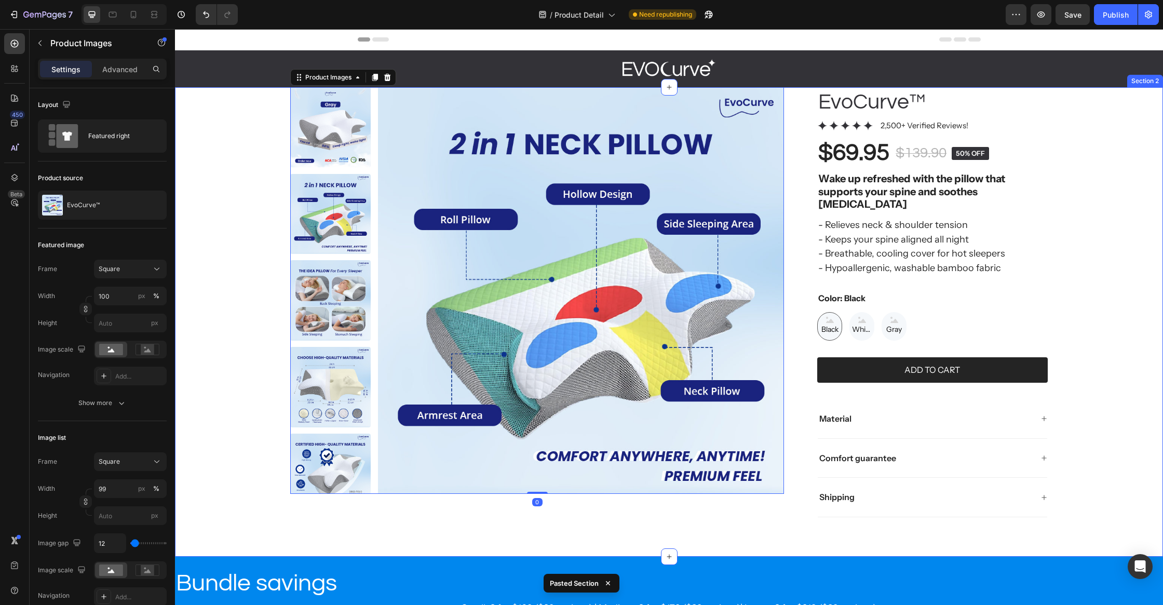
click at [229, 157] on div "Product Images 0 EvoCurve™ Product Title Icon Icon Icon Icon Icon Icon List 2,5…" at bounding box center [669, 306] width 946 height 439
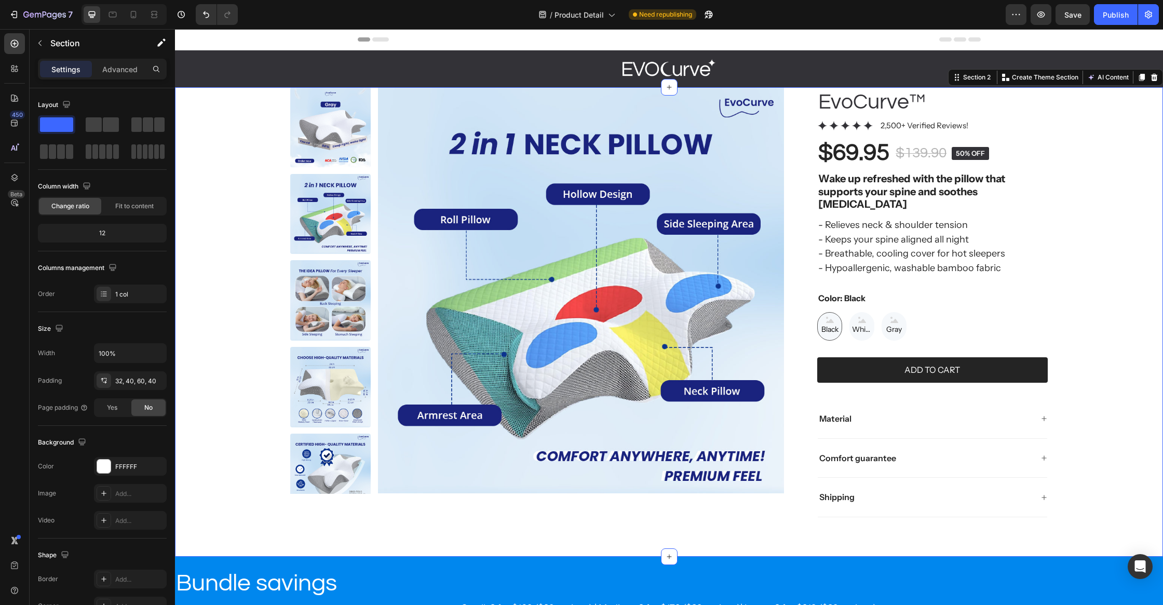
click at [1084, 250] on div "Product Images EvoCurve™ Product Title Icon Icon Icon Icon Icon Icon List 2,500…" at bounding box center [669, 306] width 946 height 439
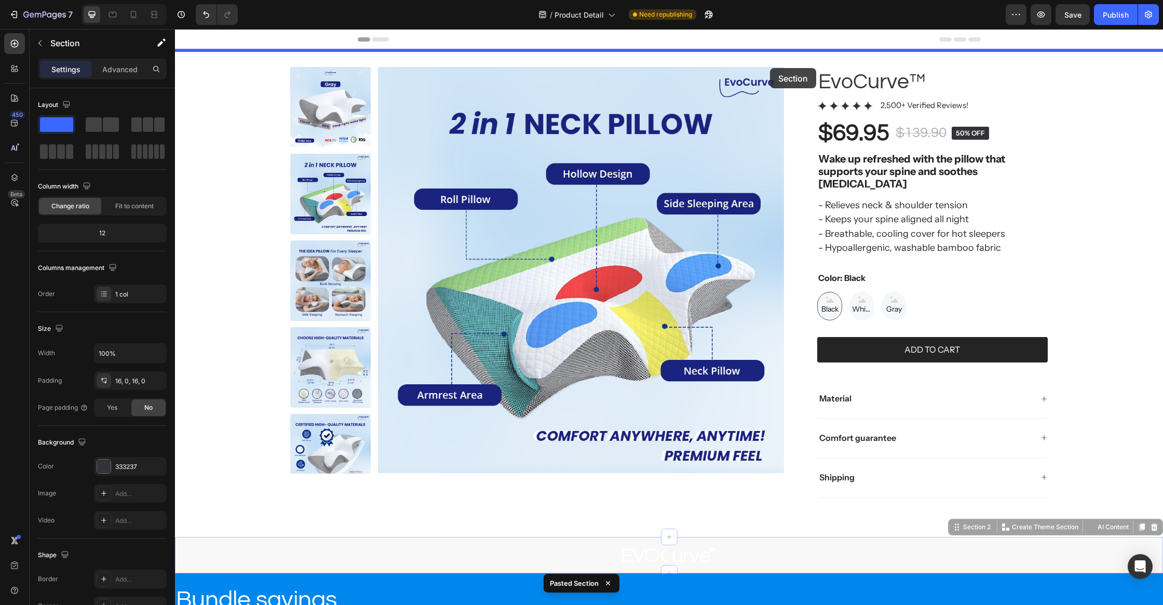
drag, startPoint x: 752, startPoint y: 527, endPoint x: 770, endPoint y: 68, distance: 459.2
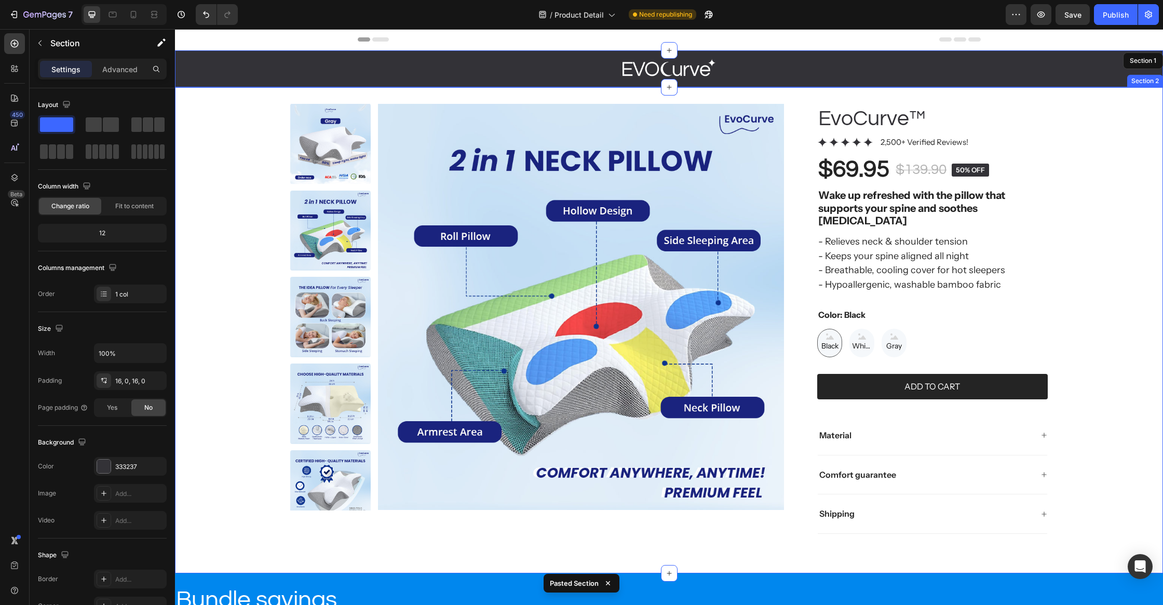
click at [245, 181] on div "Product Images EvoCurve™ Product Title Icon Icon Icon Icon Icon Icon List 2,500…" at bounding box center [669, 323] width 946 height 439
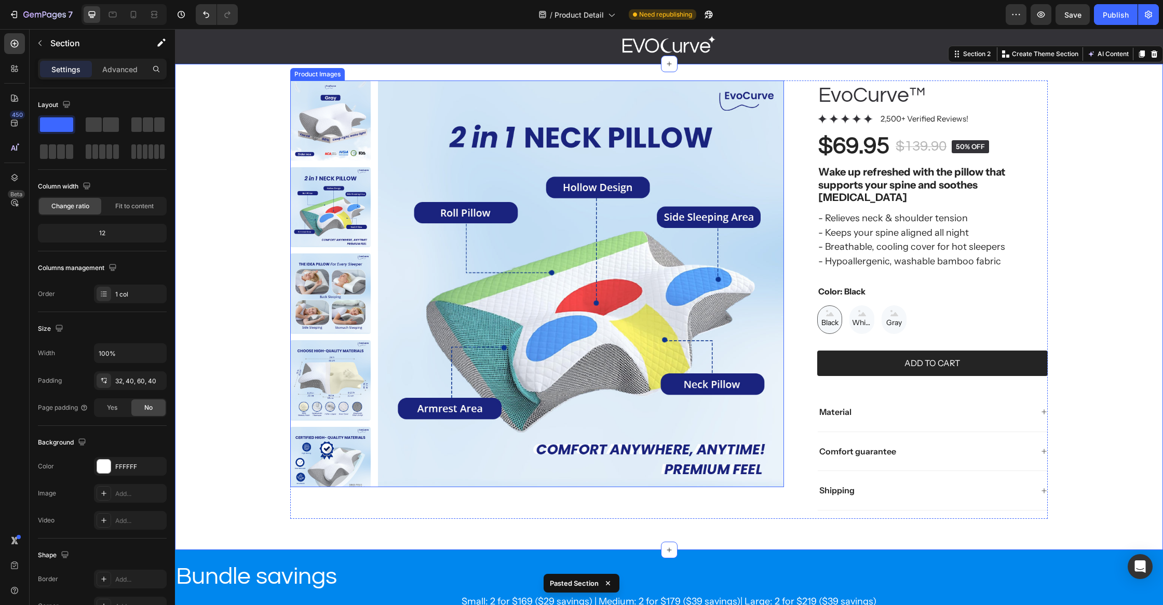
scroll to position [35, 0]
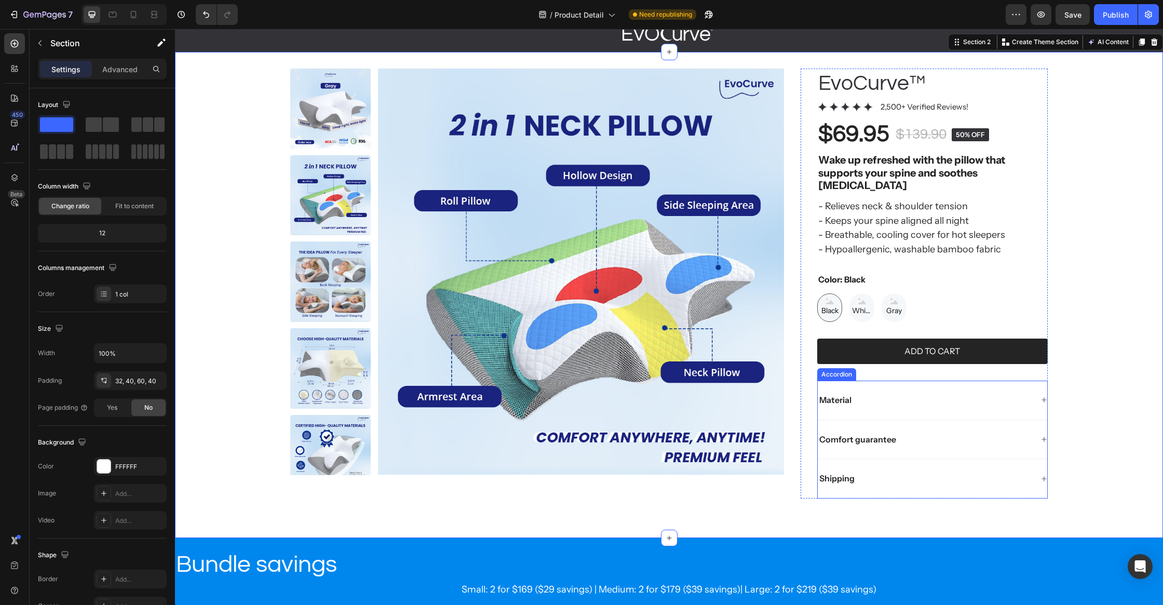
click at [1024, 394] on div "Material" at bounding box center [932, 399] width 229 height 39
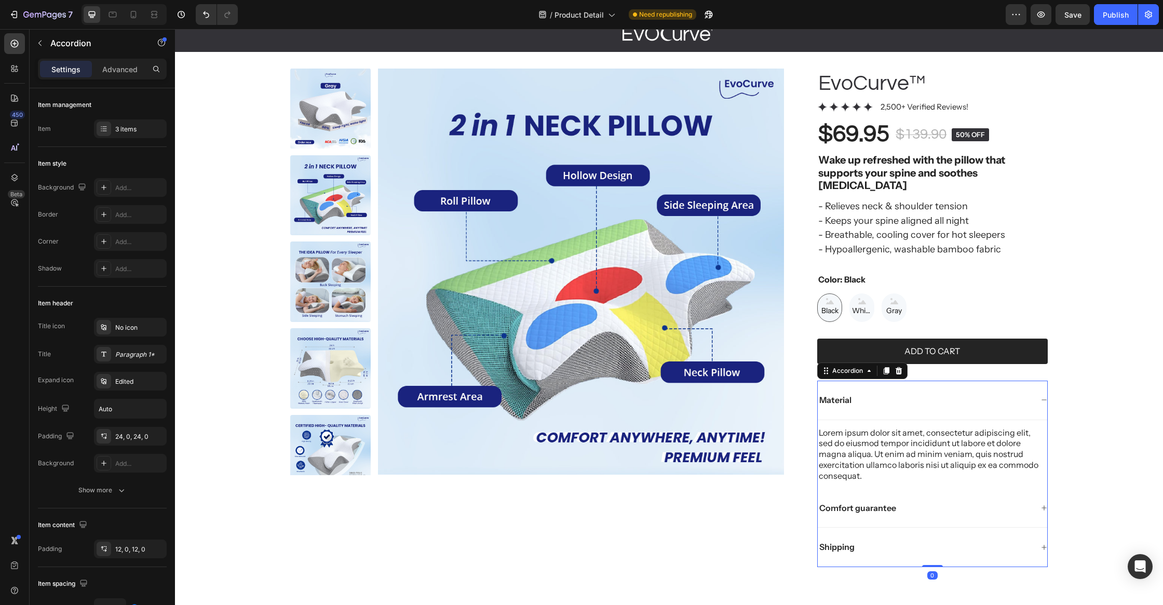
click at [1024, 394] on div "Material" at bounding box center [932, 399] width 229 height 39
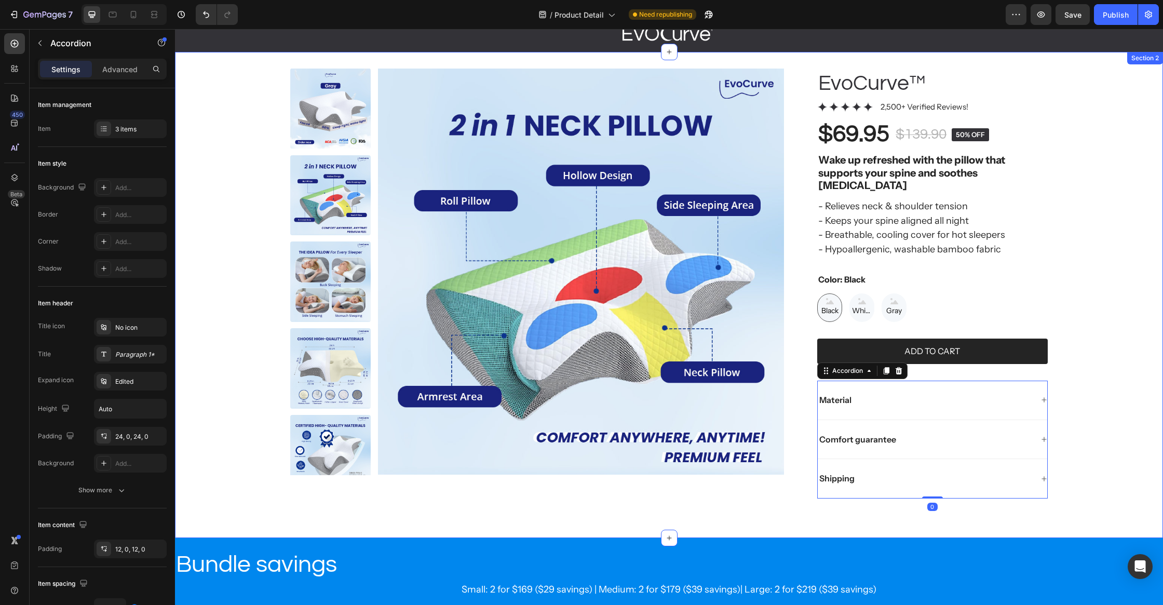
click at [1095, 390] on div "Product Images EvoCurve™ Product Title Icon Icon Icon Icon Icon Icon List 2,500…" at bounding box center [669, 288] width 946 height 439
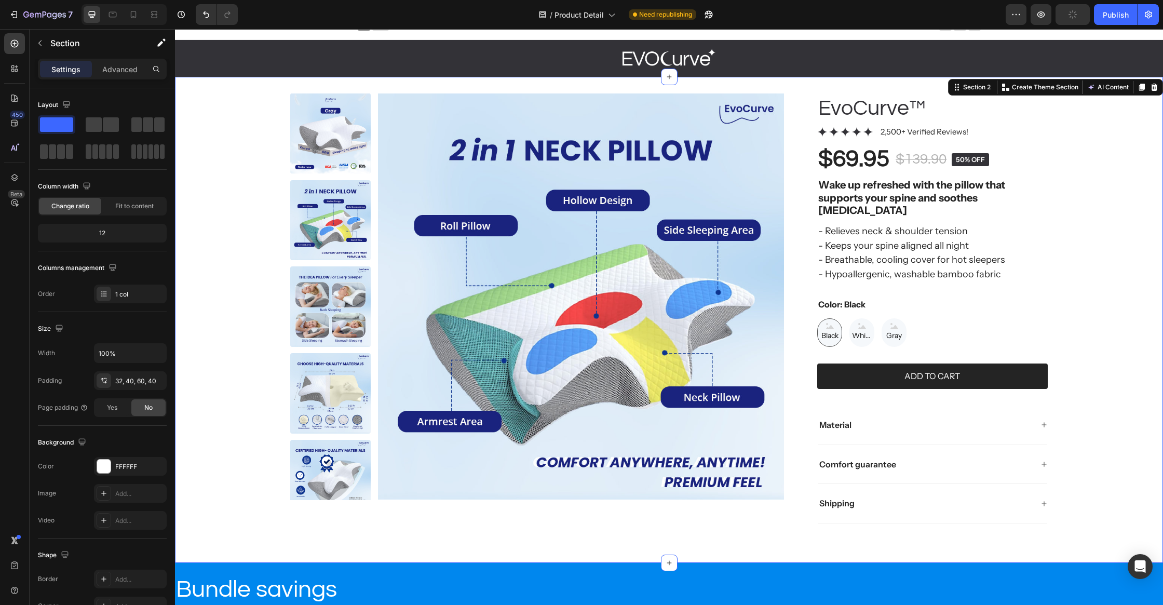
scroll to position [0, 0]
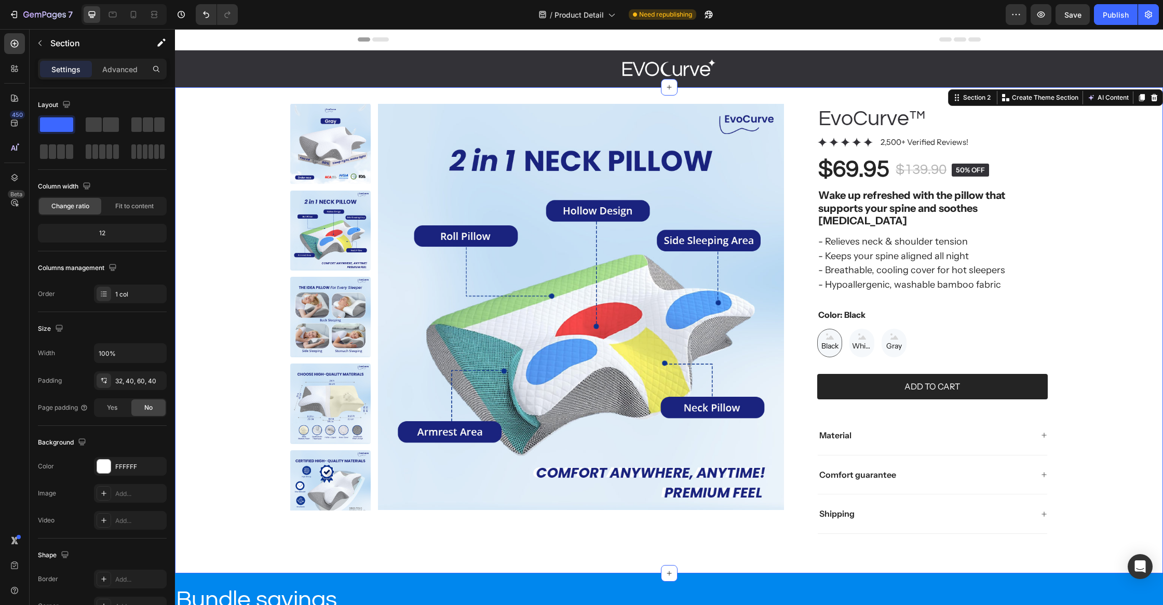
click at [1135, 264] on div "Product Images EvoCurve™ Product Title Icon Icon Icon Icon Icon Icon List 2,500…" at bounding box center [669, 323] width 946 height 439
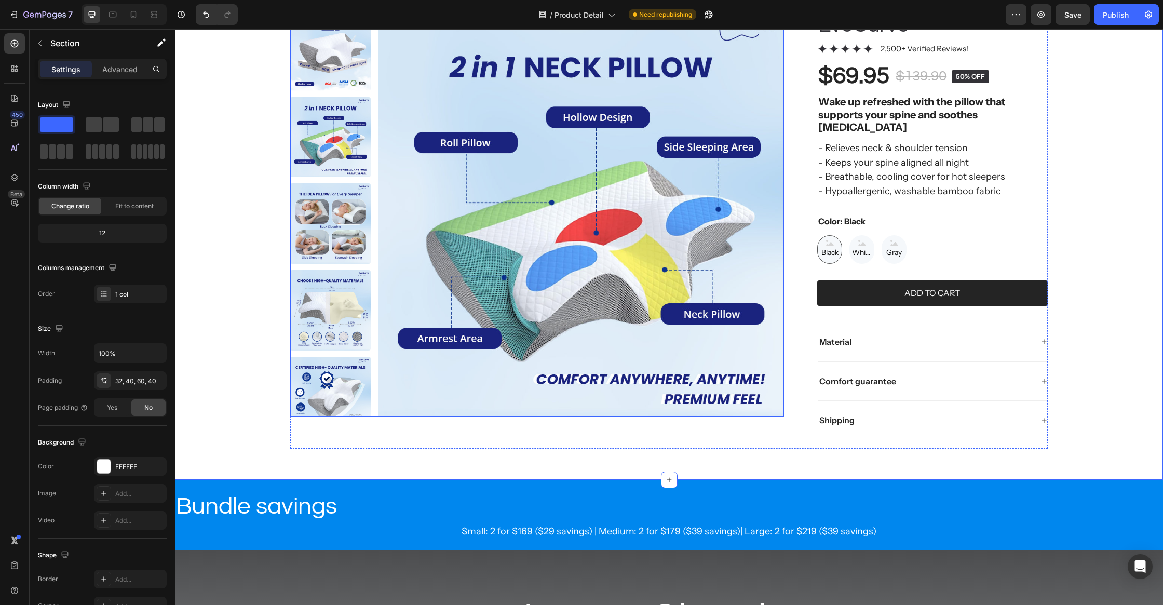
scroll to position [241, 0]
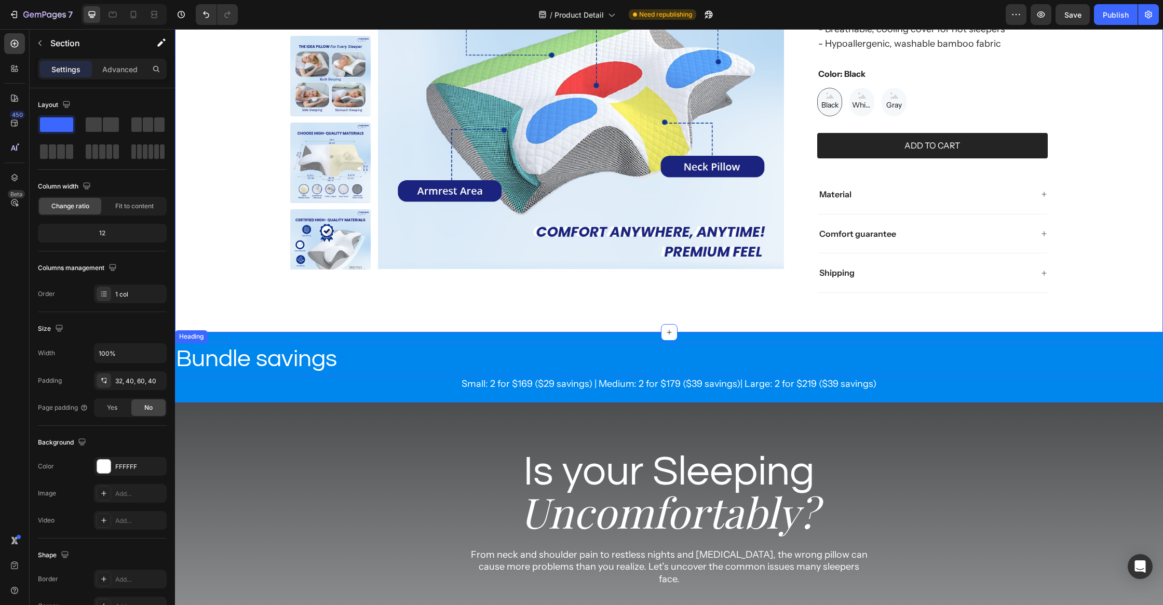
click at [539, 343] on div "Bundle savings" at bounding box center [669, 359] width 988 height 33
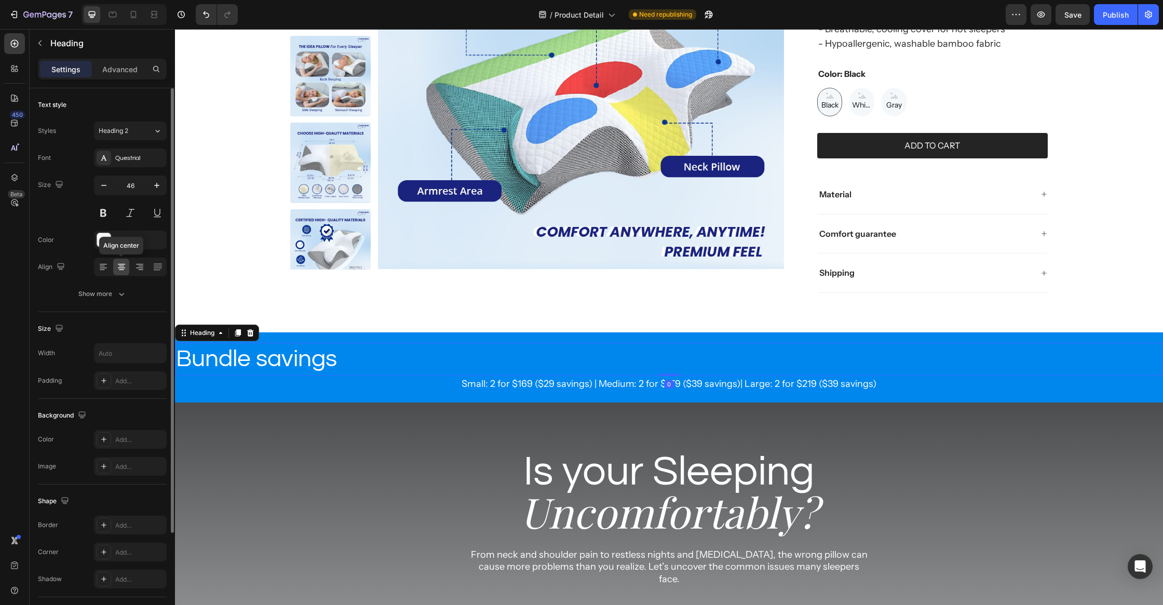
click at [118, 262] on icon at bounding box center [121, 267] width 10 height 10
click at [254, 352] on h2 "Bundle savings" at bounding box center [256, 359] width 163 height 33
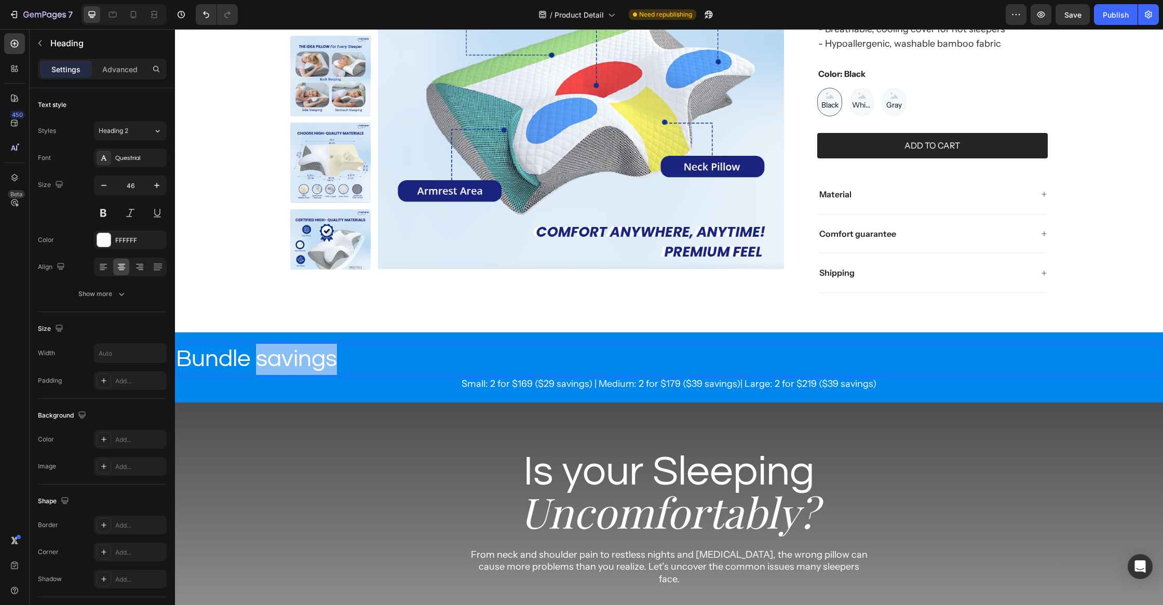
click at [254, 352] on p "Bundle savings" at bounding box center [256, 359] width 161 height 31
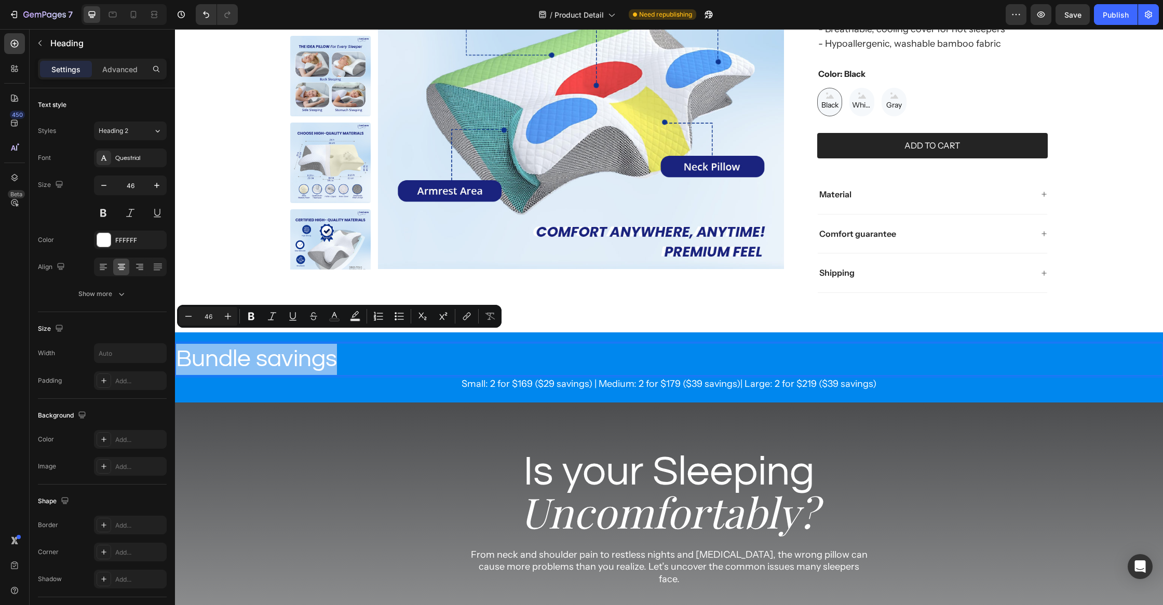
click at [252, 377] on p "Small: 2 for $169 ($29 savings) | Medium: 2 for $179 ($39 savings)| Large: 2 fo…" at bounding box center [669, 384] width 986 height 14
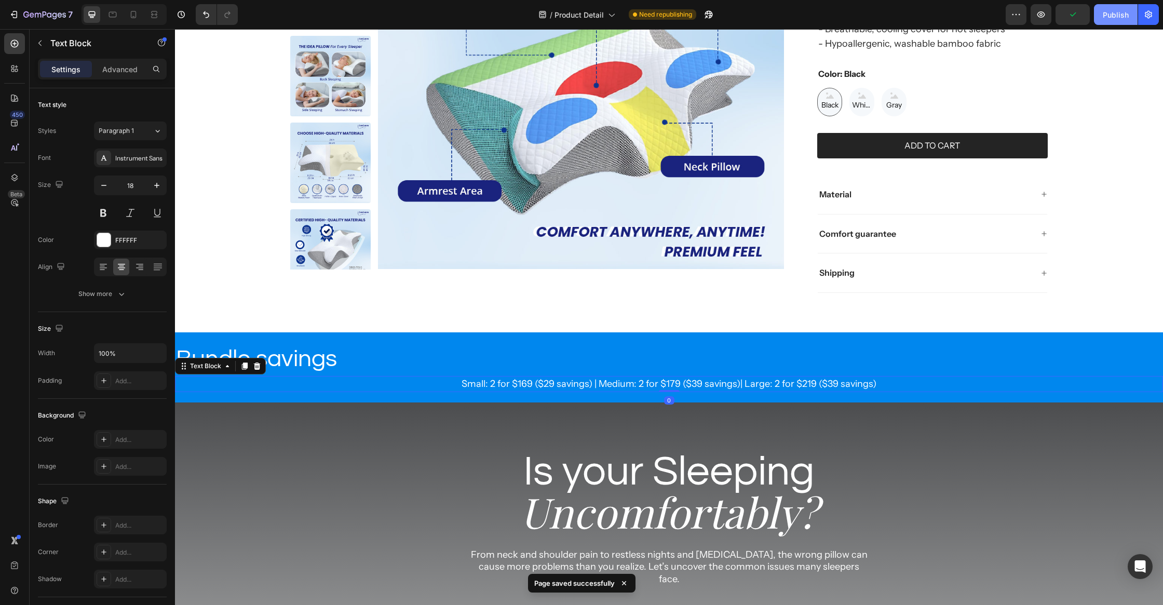
click at [1104, 13] on div "Publish" at bounding box center [1116, 14] width 26 height 11
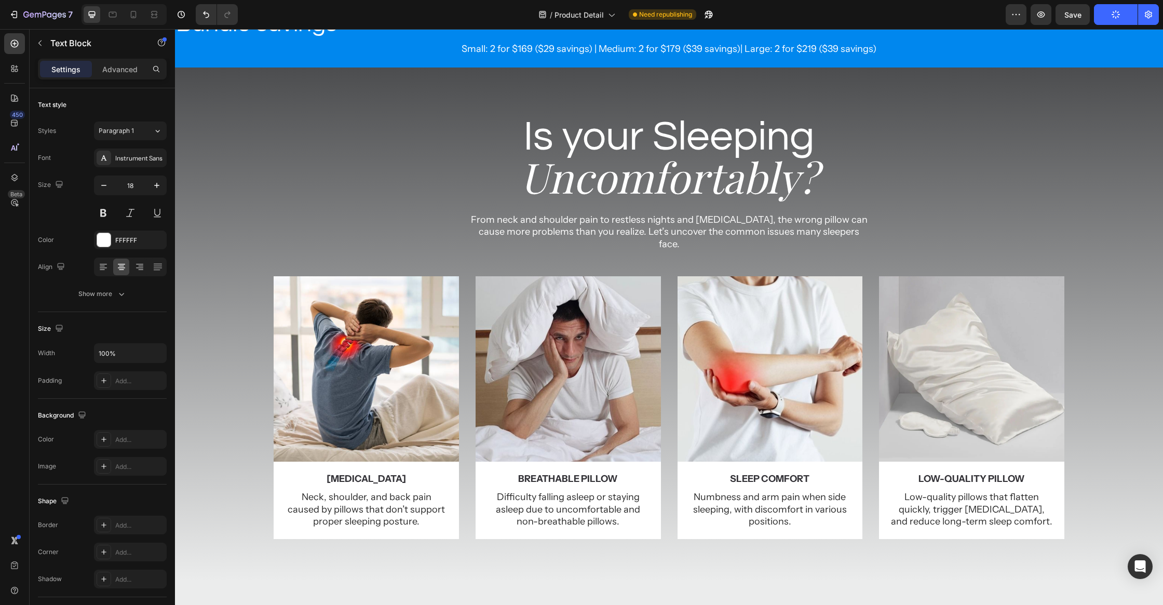
scroll to position [0, 0]
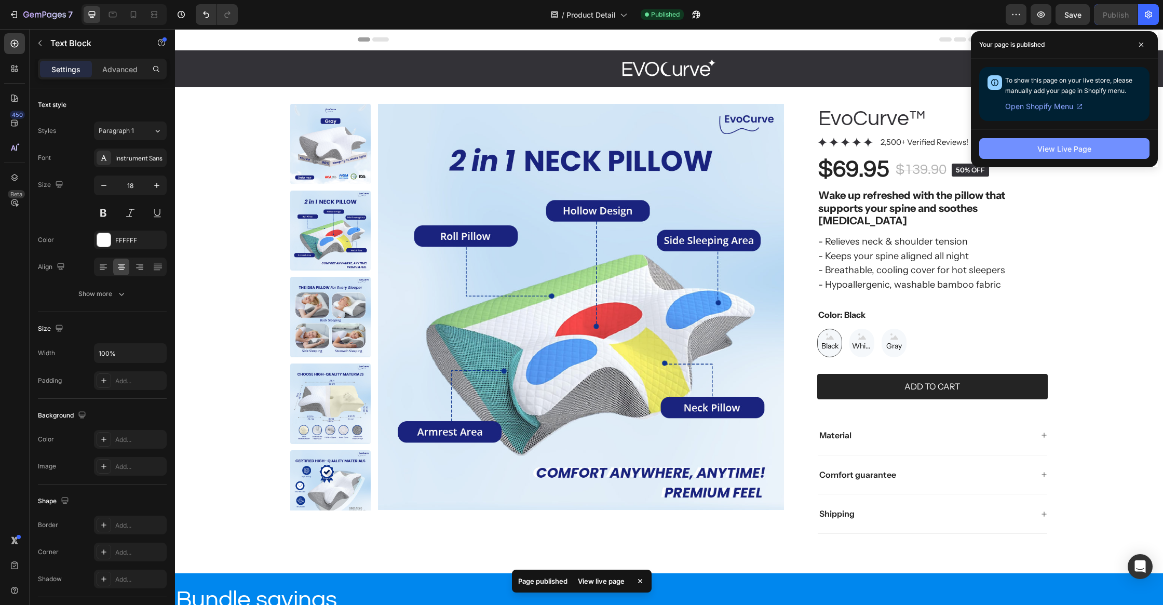
click at [1053, 155] on button "View Live Page" at bounding box center [1064, 148] width 170 height 21
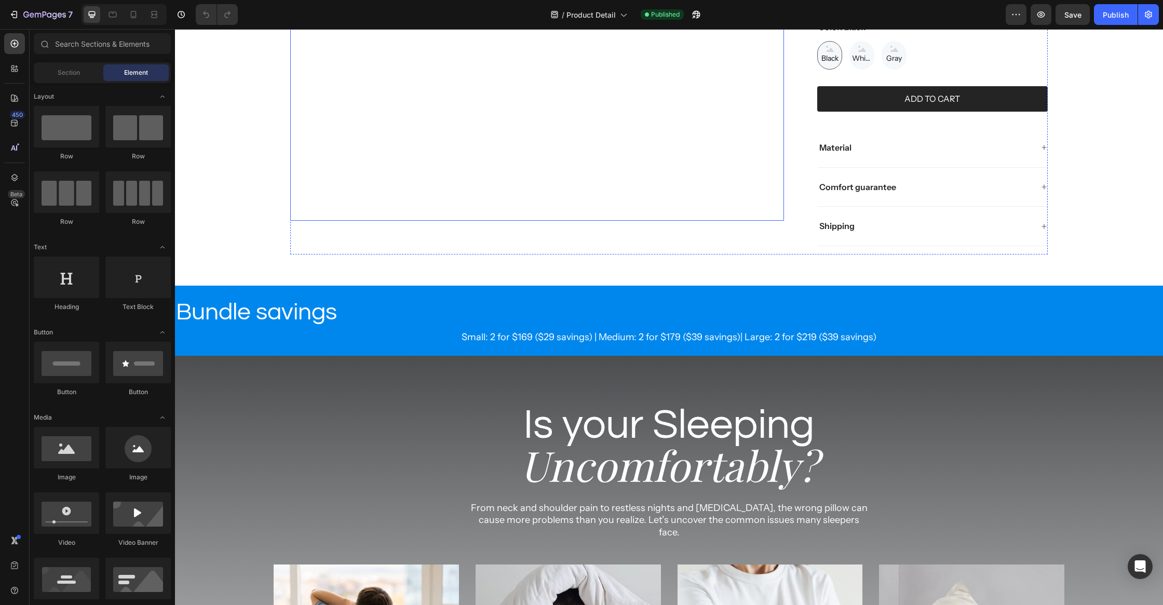
scroll to position [504, 0]
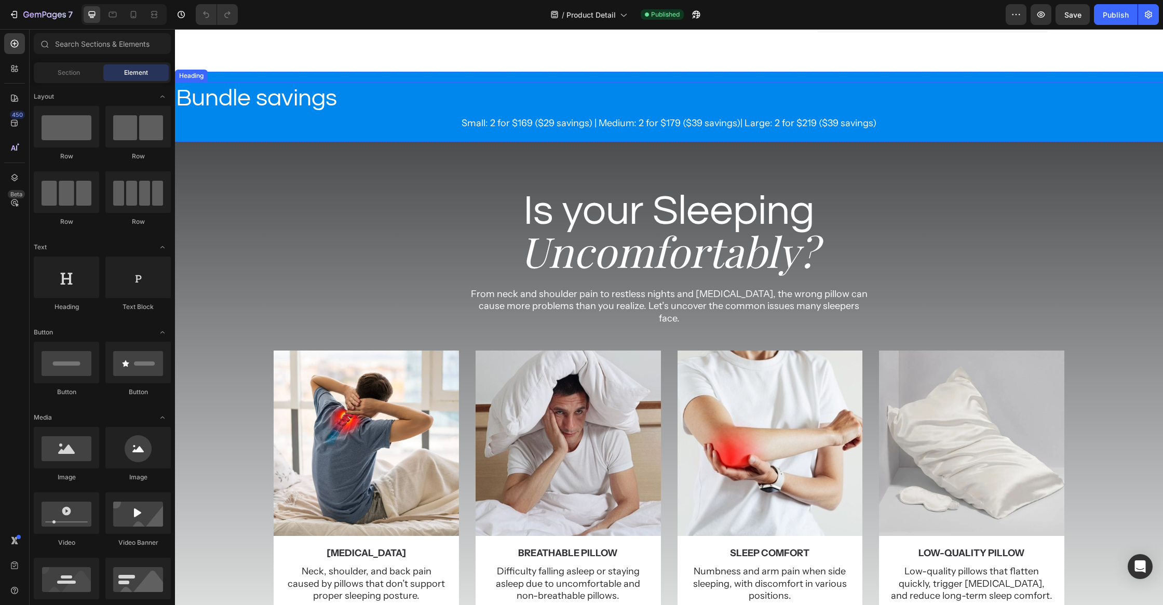
click at [737, 83] on div "Bundle savings" at bounding box center [669, 98] width 988 height 33
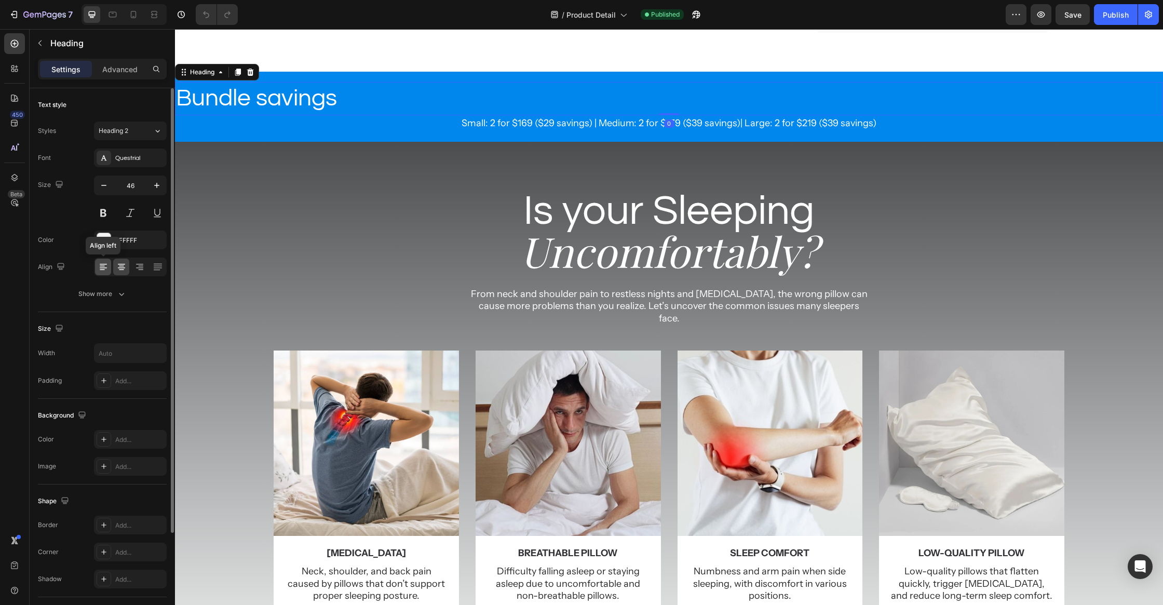
click at [99, 270] on icon at bounding box center [103, 267] width 10 height 10
click at [117, 264] on icon at bounding box center [121, 267] width 10 height 10
click at [295, 90] on h2 "Bundle savings" at bounding box center [256, 98] width 163 height 33
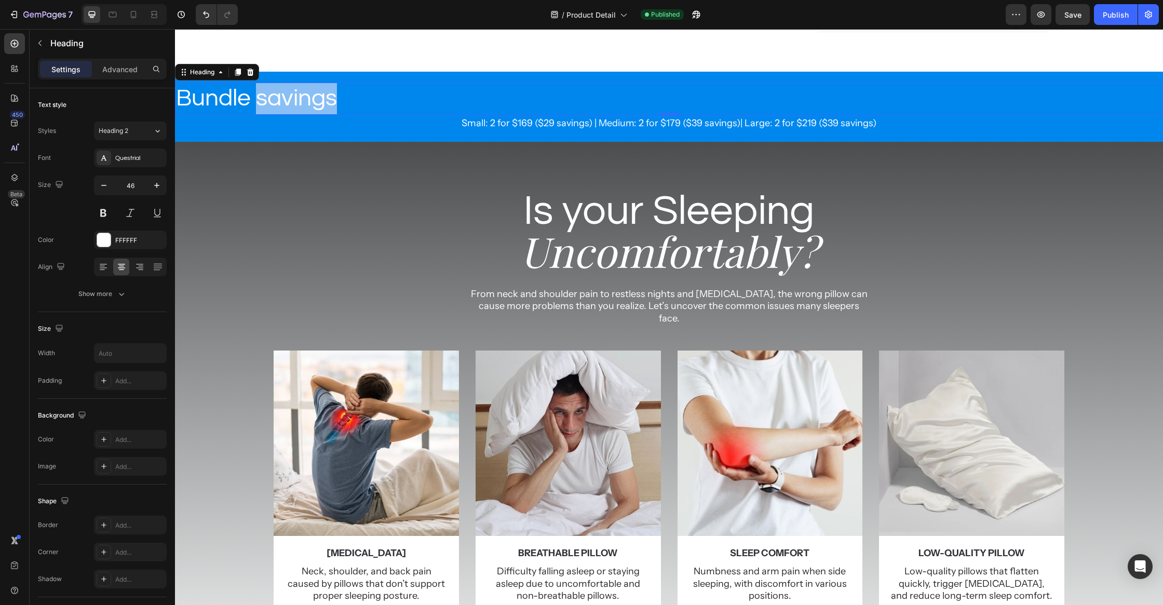
click at [295, 90] on p "Bundle savings" at bounding box center [256, 98] width 161 height 31
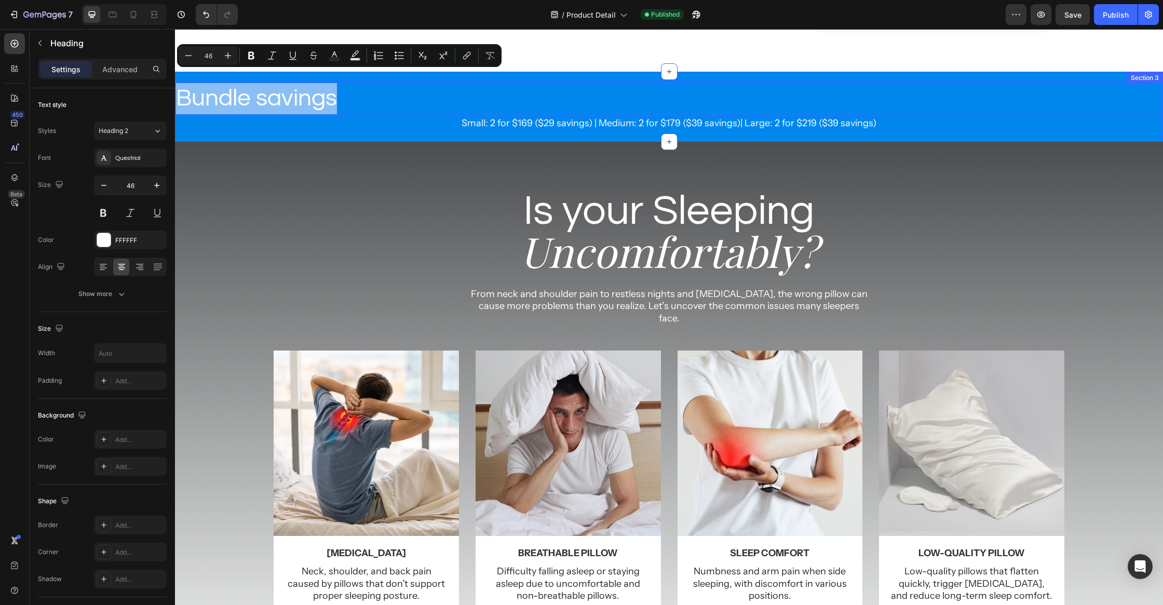
click at [296, 146] on div "Is your Sleeping Heading Uncomfortably? Heading From neck and shoulder pain to …" at bounding box center [669, 398] width 988 height 513
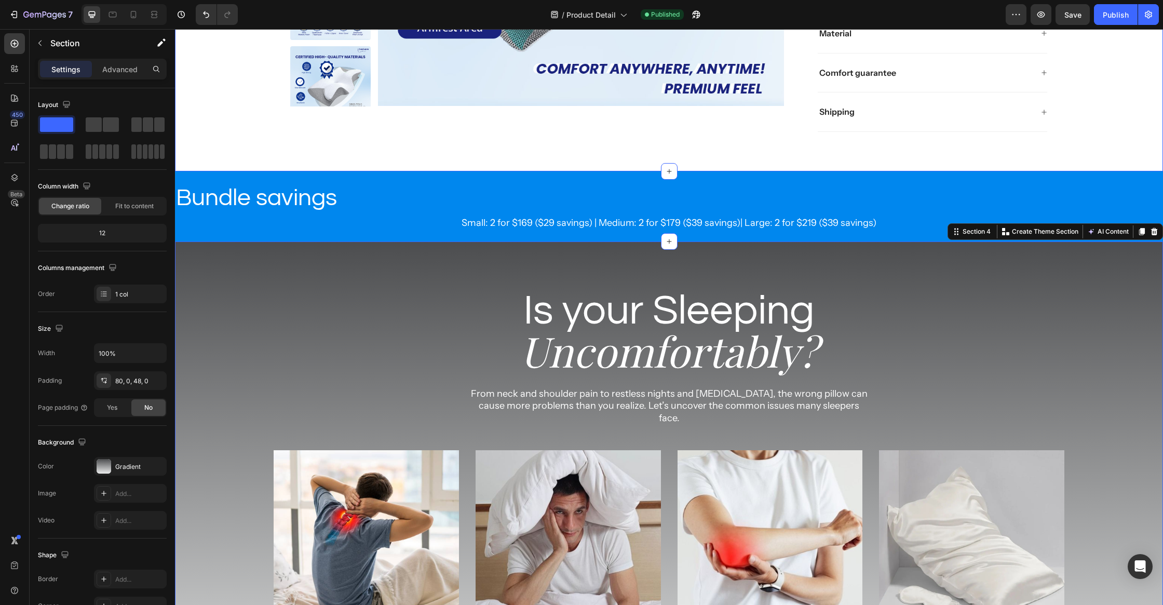
scroll to position [327, 0]
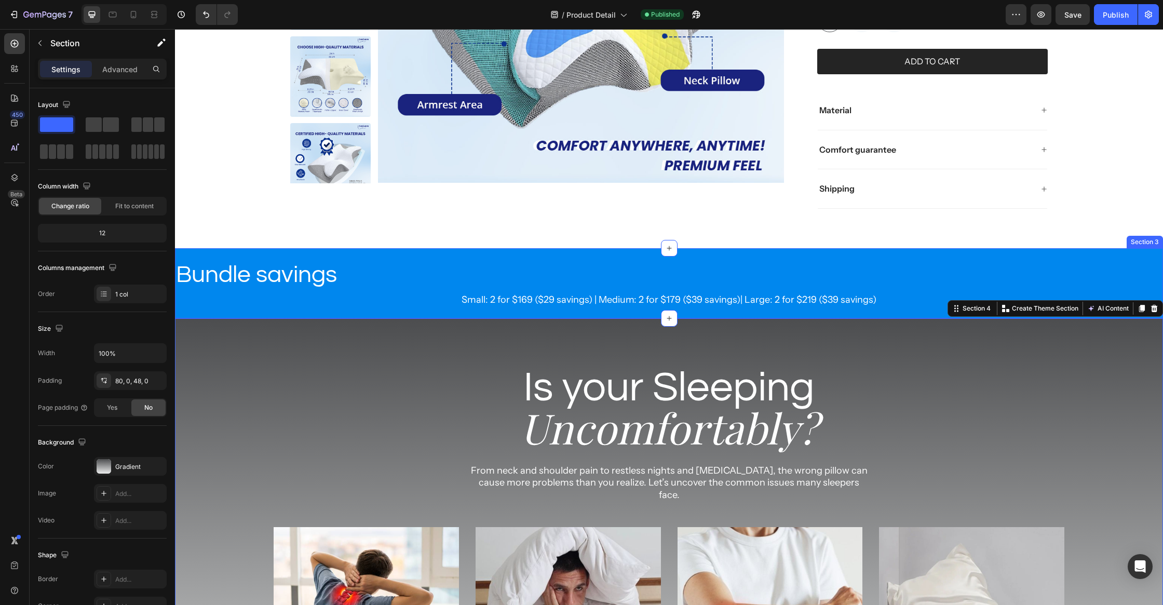
click at [412, 293] on p "Small: 2 for $169 ($29 savings) | Medium: 2 for $179 ($39 savings)| Large: 2 fo…" at bounding box center [669, 300] width 986 height 14
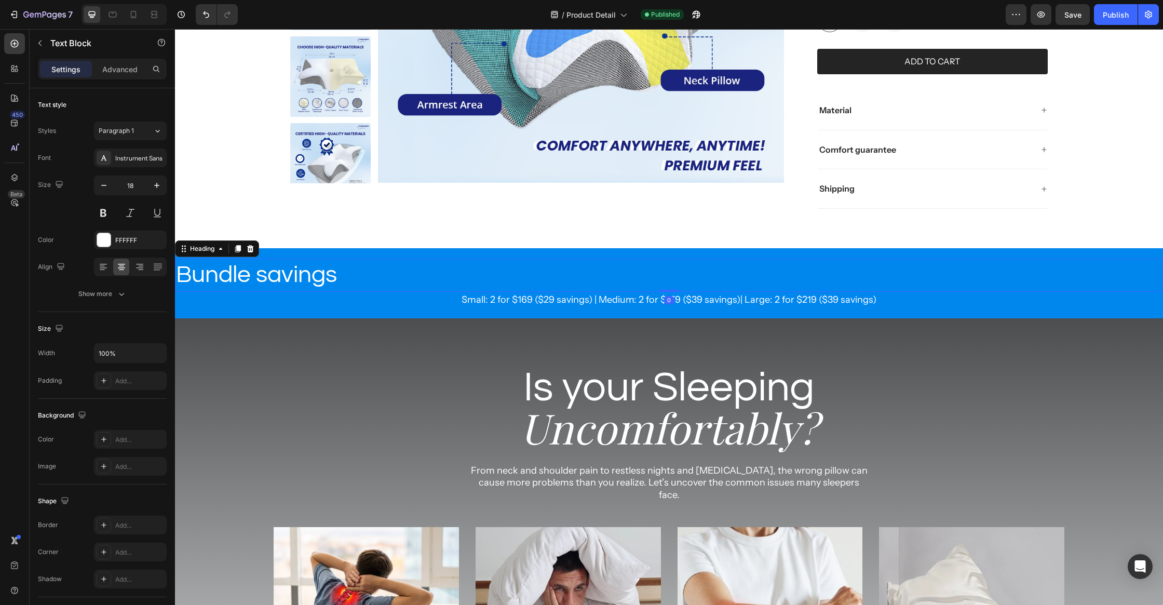
click at [414, 266] on div "Bundle savings" at bounding box center [669, 275] width 988 height 33
click at [253, 244] on icon at bounding box center [250, 248] width 8 height 8
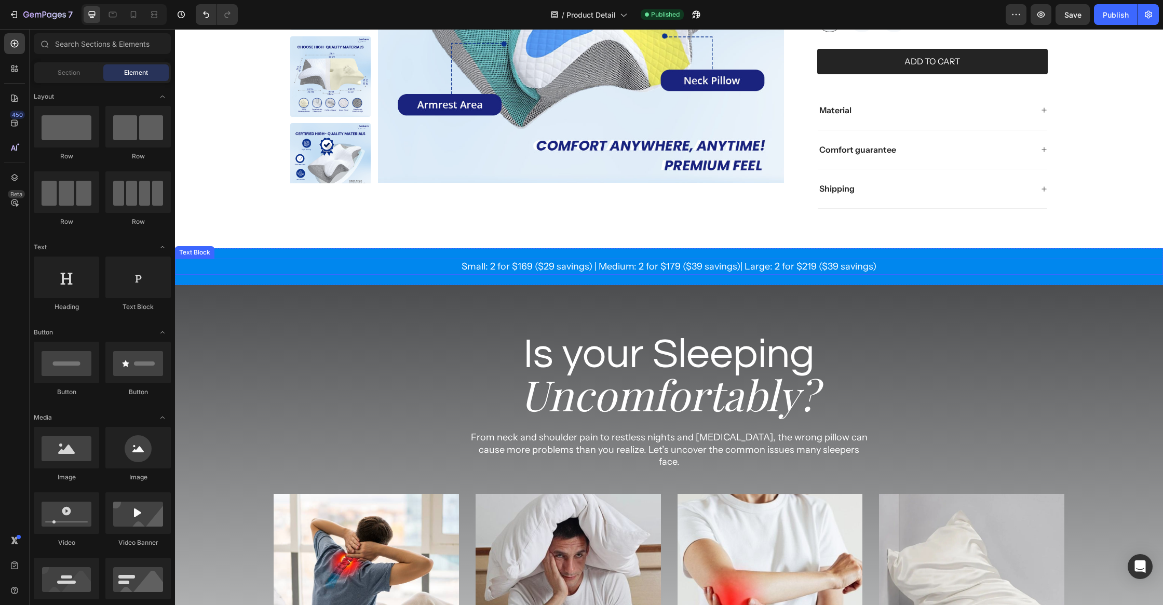
click at [623, 260] on p "Small: 2 for $169 ($29 savings) | Medium: 2 for $179 ($39 savings)| Large: 2 fo…" at bounding box center [669, 267] width 986 height 14
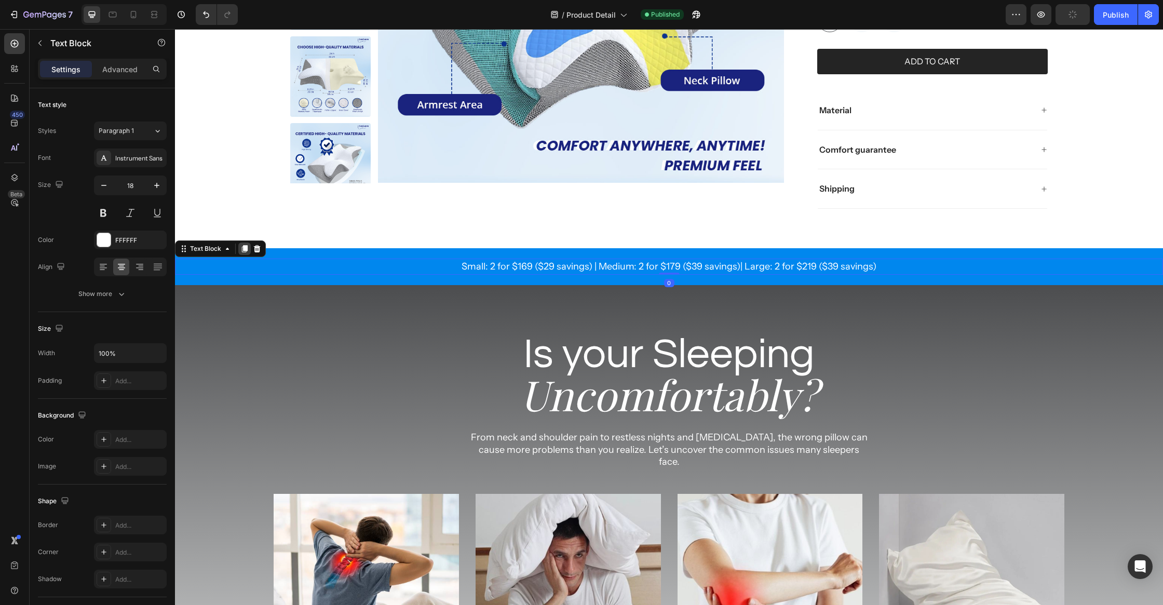
click at [244, 245] on icon at bounding box center [245, 248] width 6 height 7
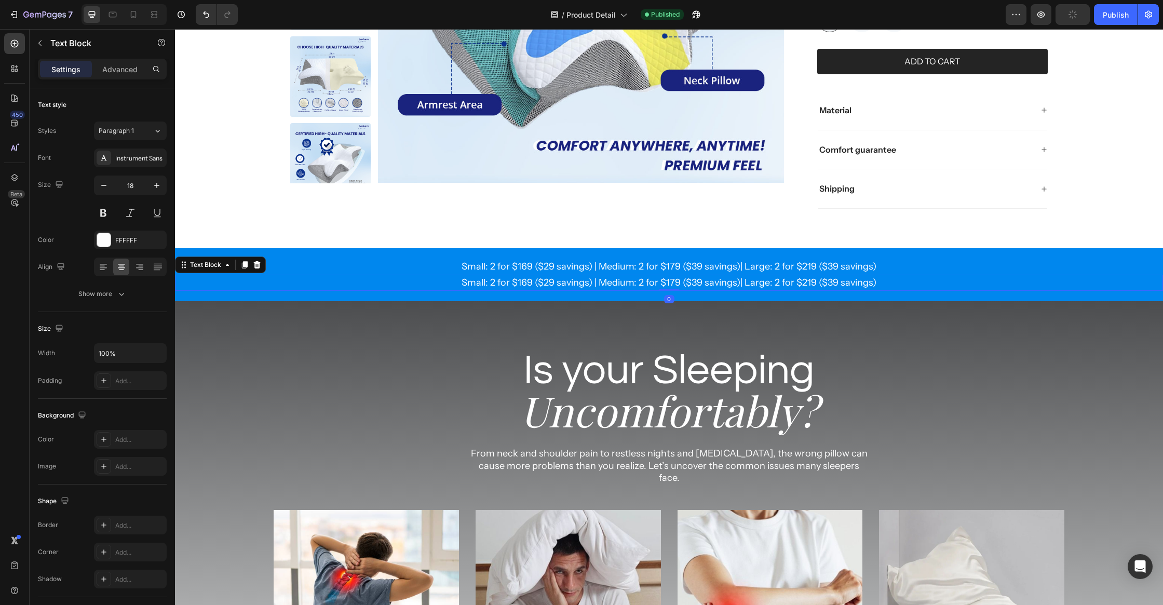
click at [728, 260] on p "Small: 2 for $169 ($29 savings) | Medium: 2 for $179 ($39 savings)| Large: 2 fo…" at bounding box center [669, 267] width 986 height 14
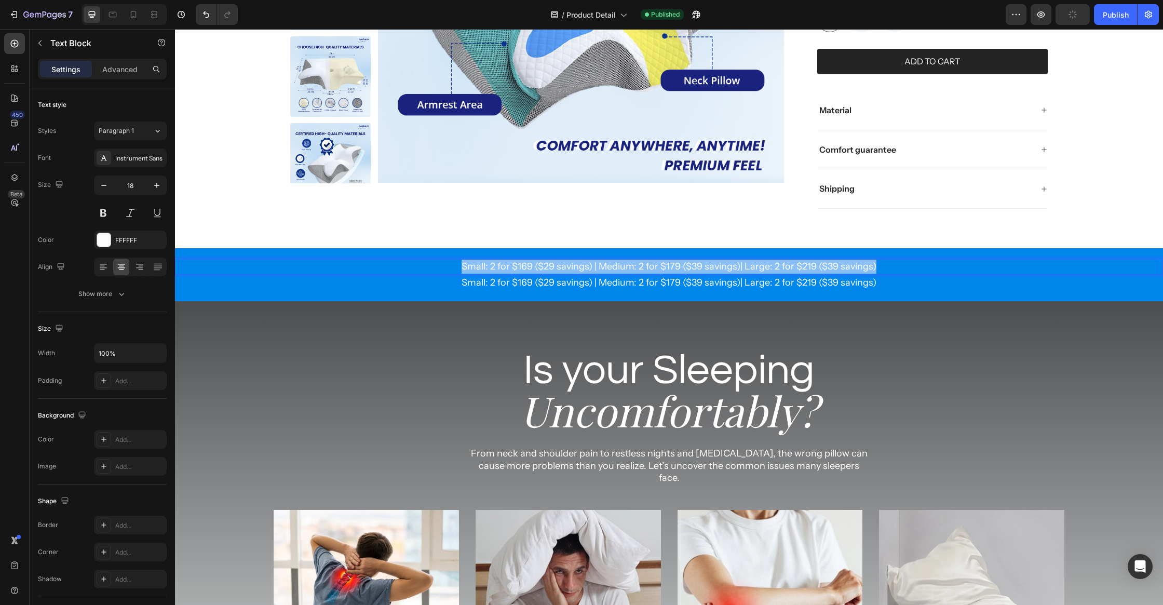
click at [728, 260] on p "Small: 2 for $169 ($29 savings) | Medium: 2 for $179 ($39 savings)| Large: 2 fo…" at bounding box center [669, 267] width 986 height 14
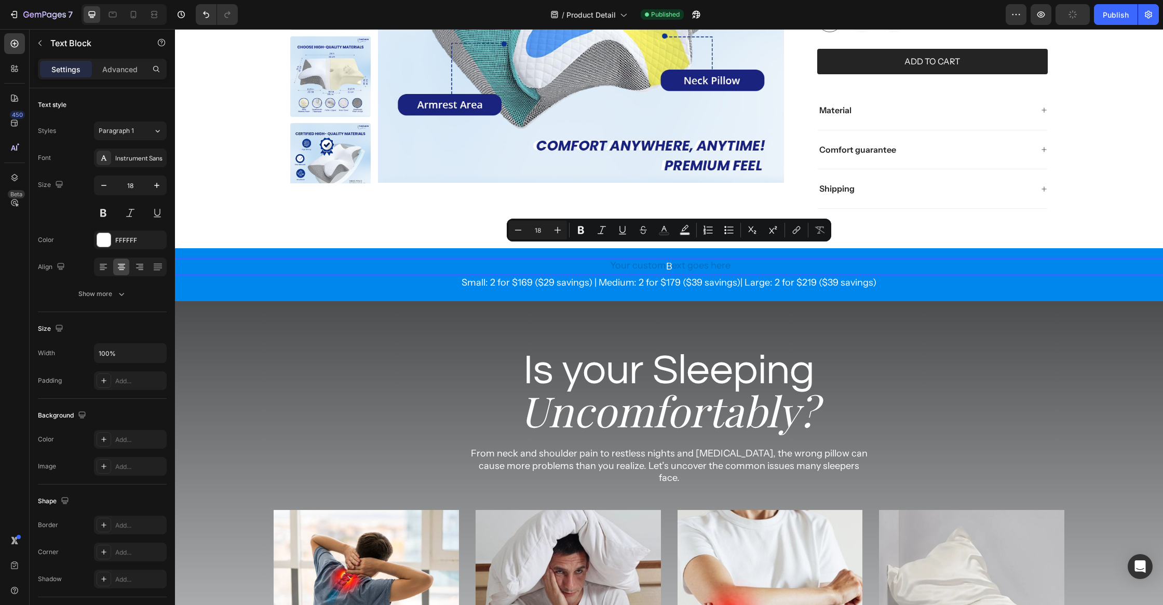
type input "18"
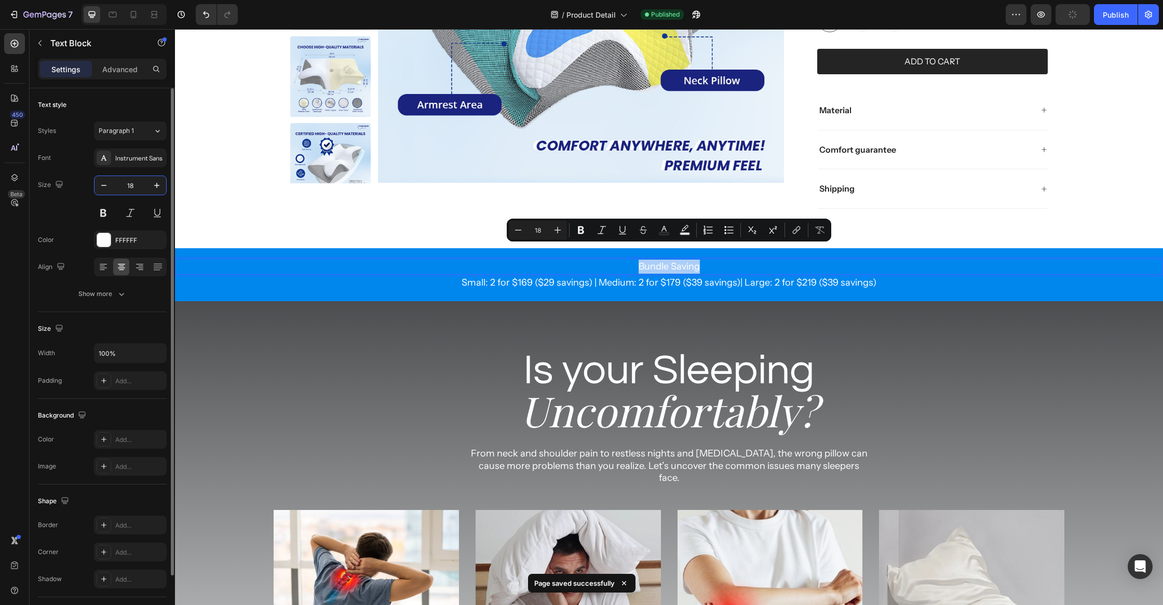
click at [122, 185] on input "18" at bounding box center [130, 185] width 34 height 19
click at [123, 185] on input "18" at bounding box center [130, 185] width 34 height 19
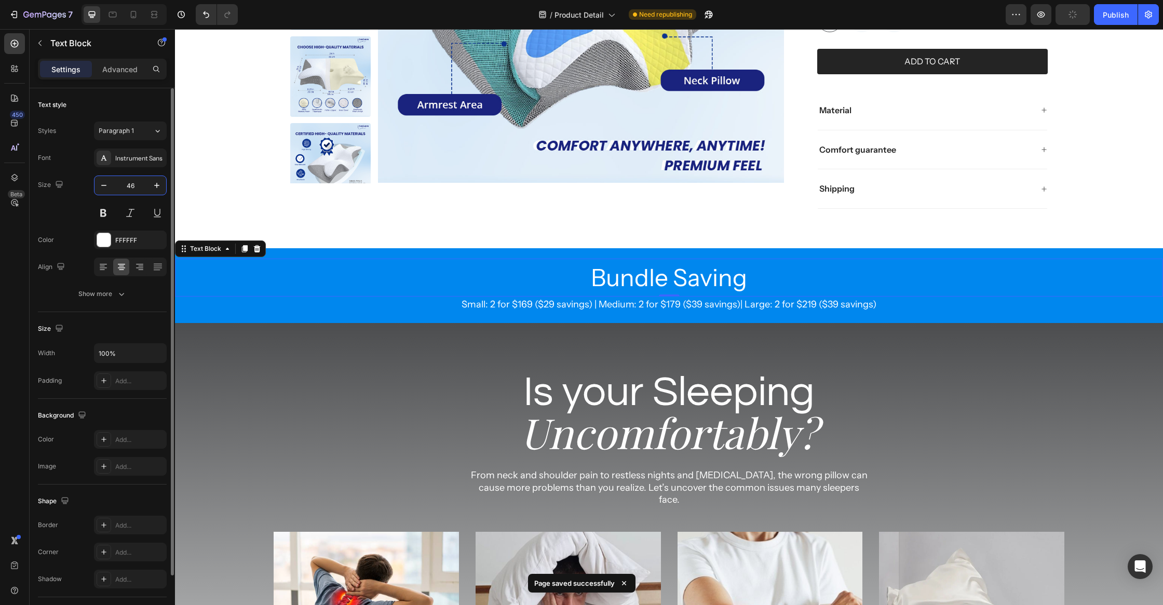
type input "46"
click at [83, 147] on div "Styles Paragraph 1 Font Instrument Sans Size 46 Color FFFFFF Align Show more" at bounding box center [102, 212] width 129 height 182
click at [486, 364] on h2 "Is your Sleeping" at bounding box center [669, 392] width 400 height 56
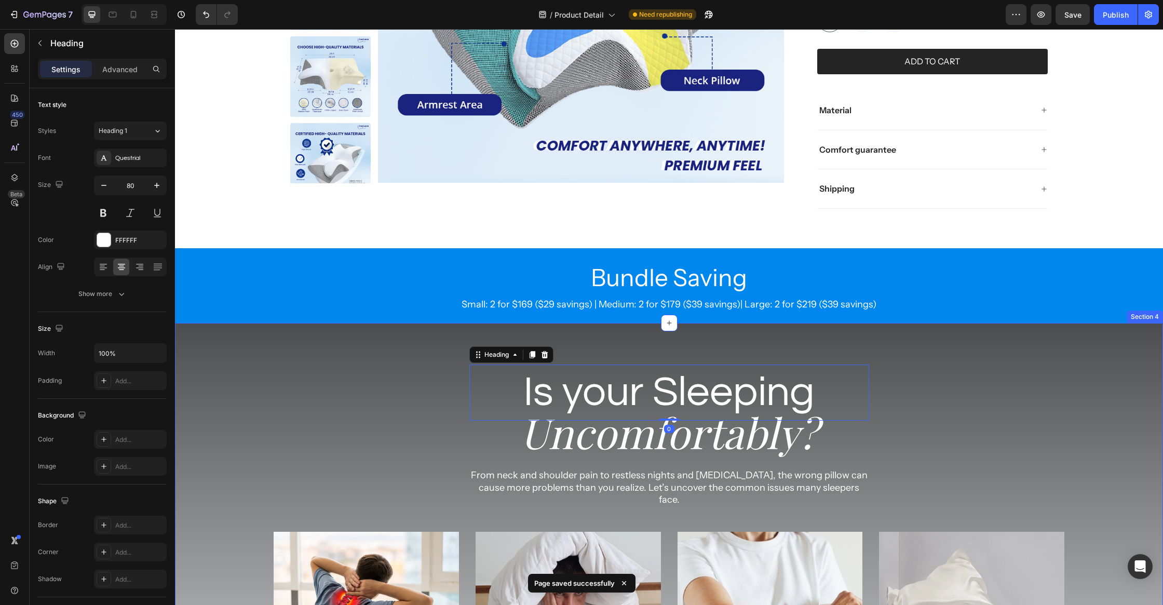
click at [360, 385] on div "Is your Sleeping Heading 0 Uncomfortably? Heading From neck and shoulder pain t…" at bounding box center [669, 587] width 988 height 447
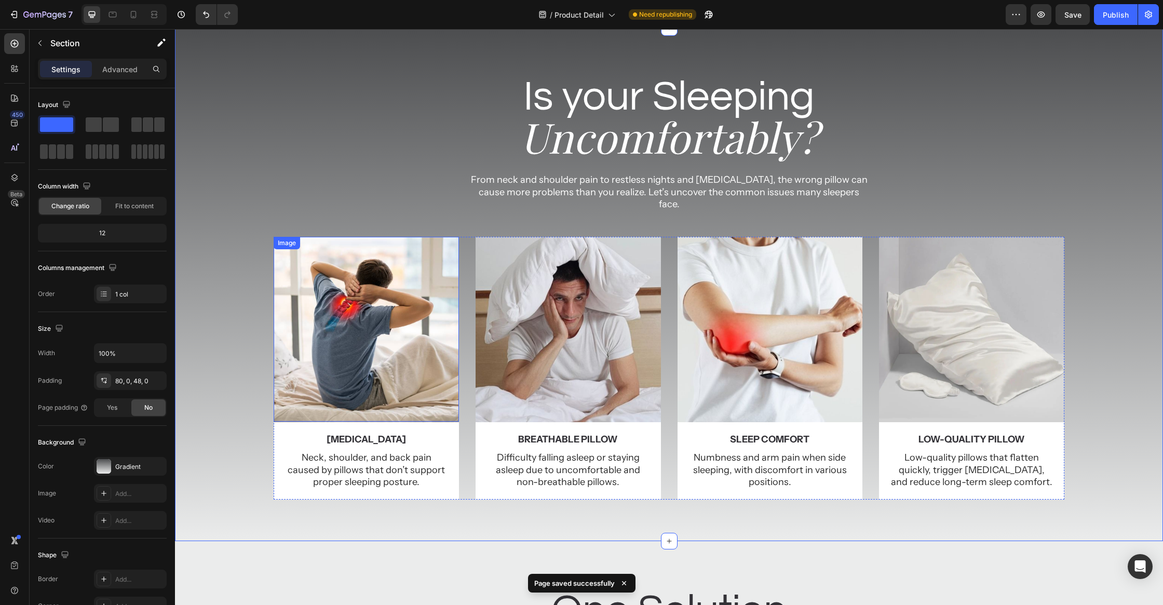
scroll to position [139, 0]
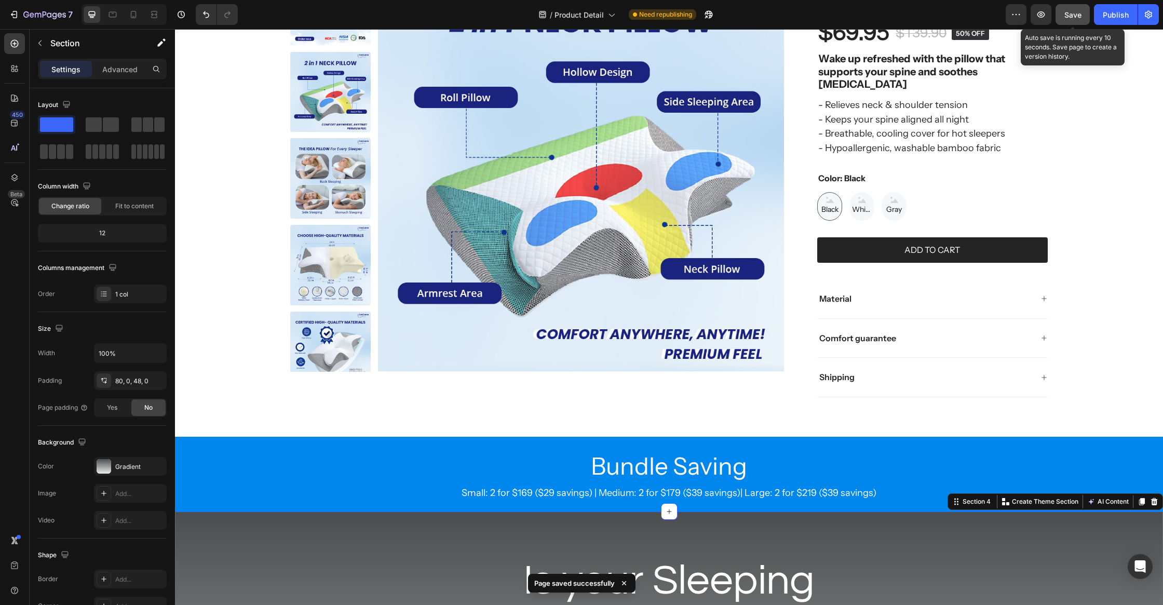
click at [1060, 20] on button "Save" at bounding box center [1072, 14] width 34 height 21
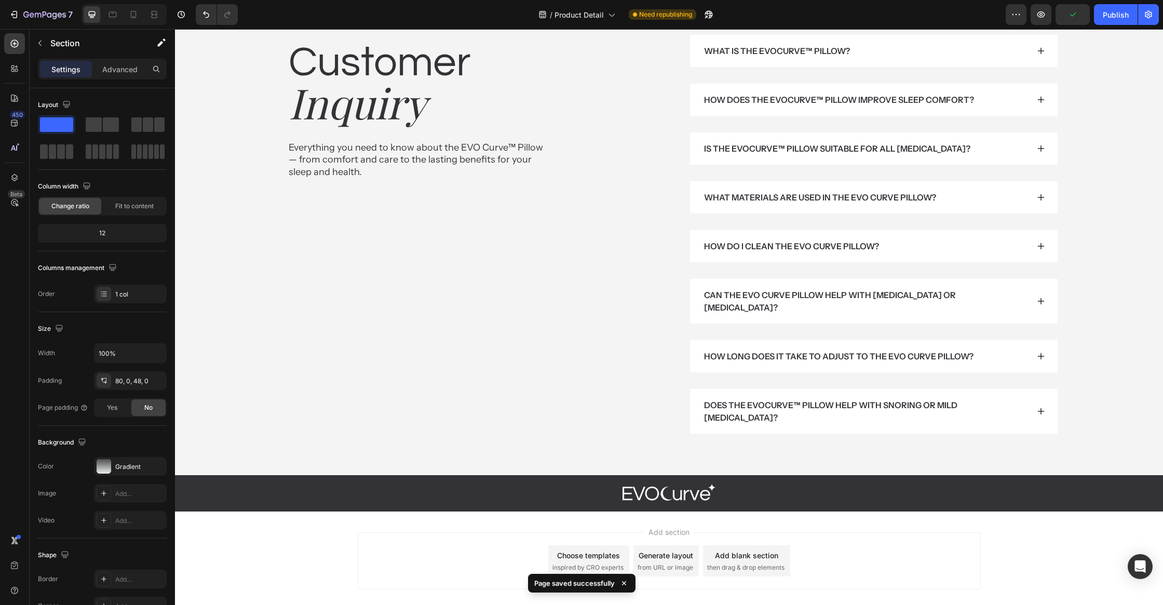
scroll to position [6006, 0]
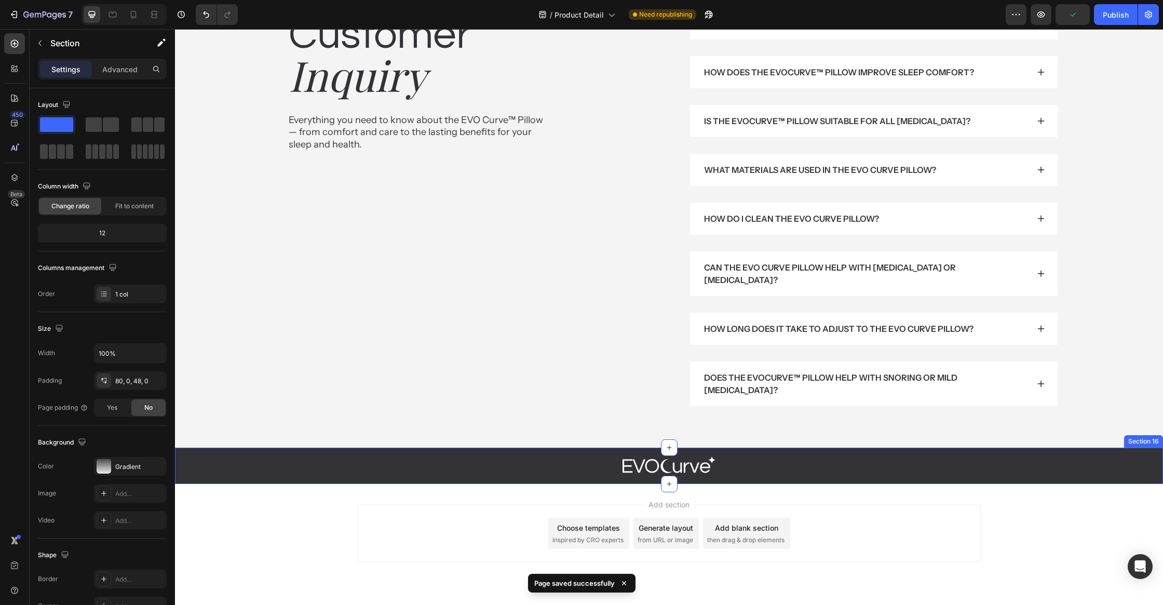
click at [820, 456] on link at bounding box center [669, 466] width 623 height 20
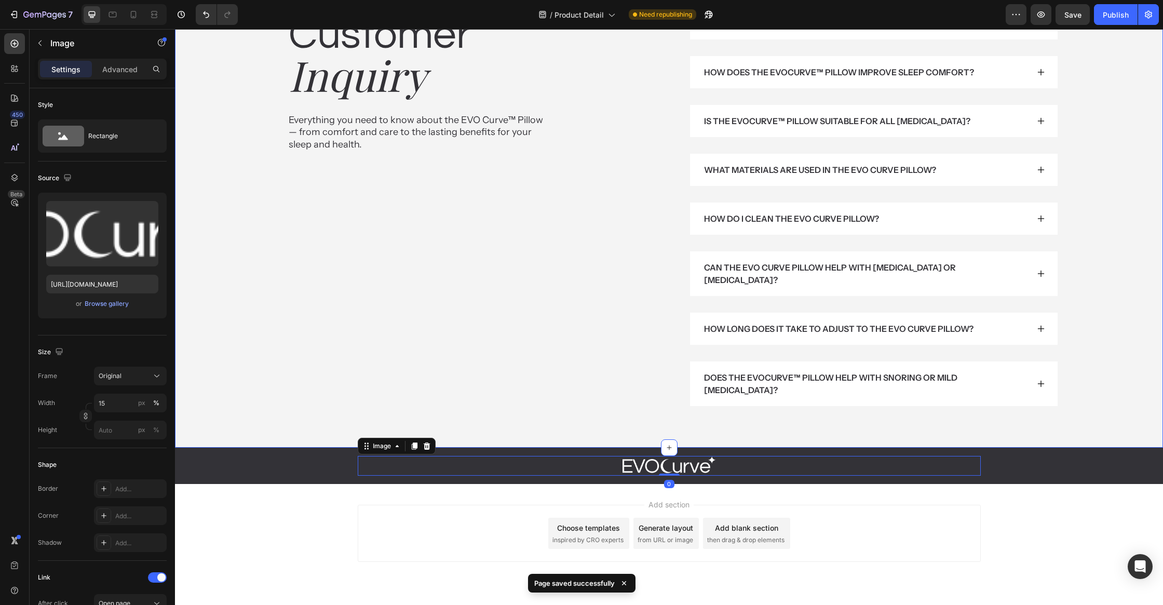
click at [270, 456] on div "Image 0 Row" at bounding box center [669, 466] width 988 height 20
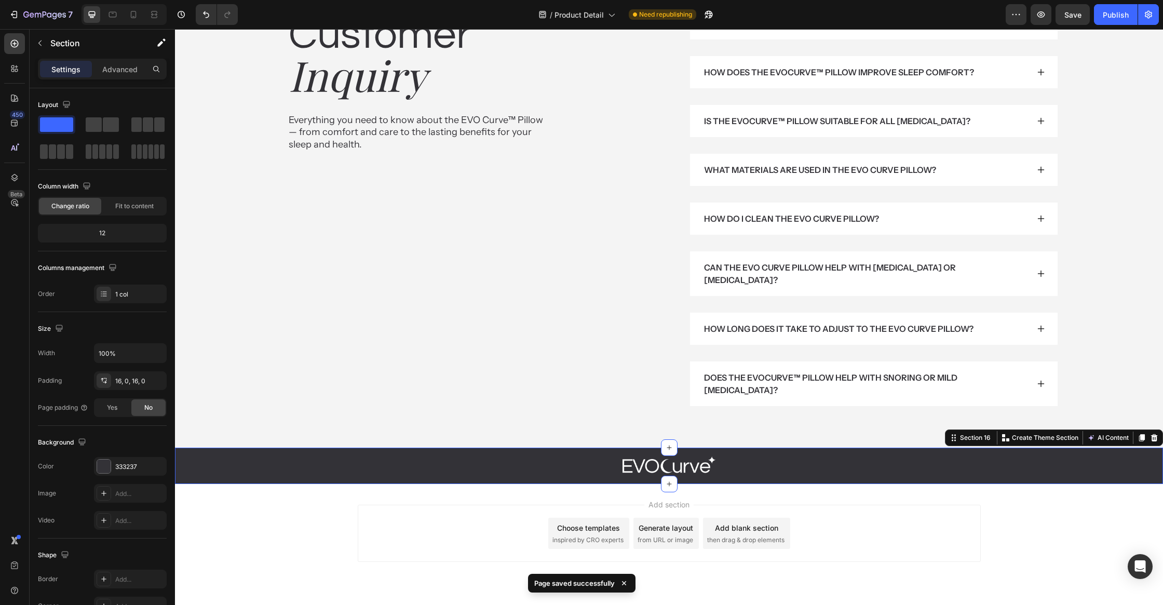
click at [1153, 433] on icon at bounding box center [1154, 437] width 8 height 8
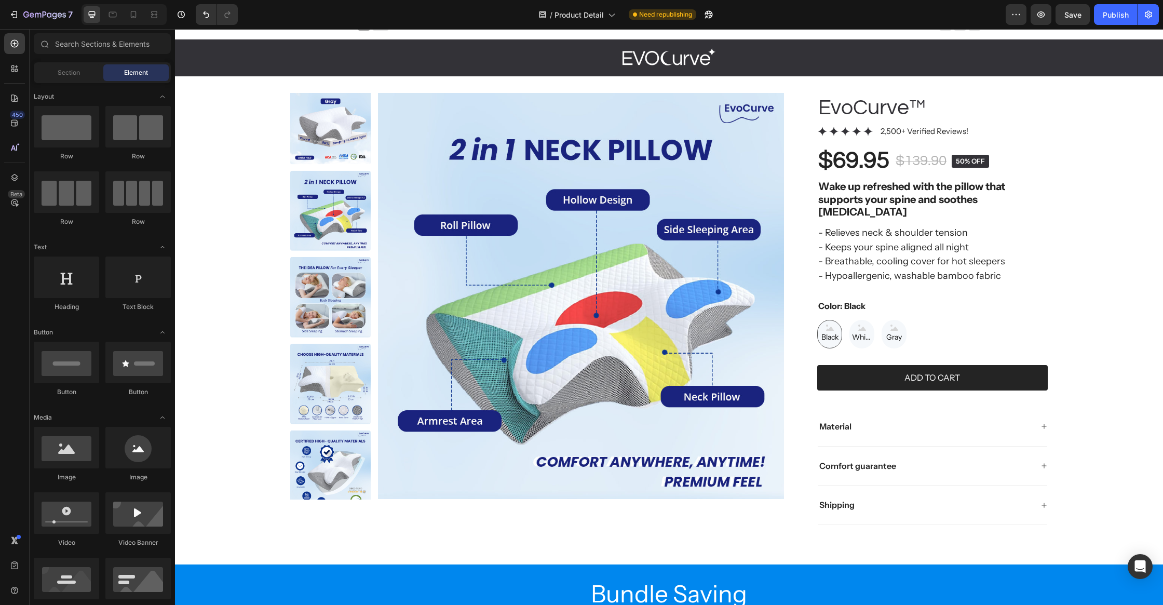
scroll to position [0, 0]
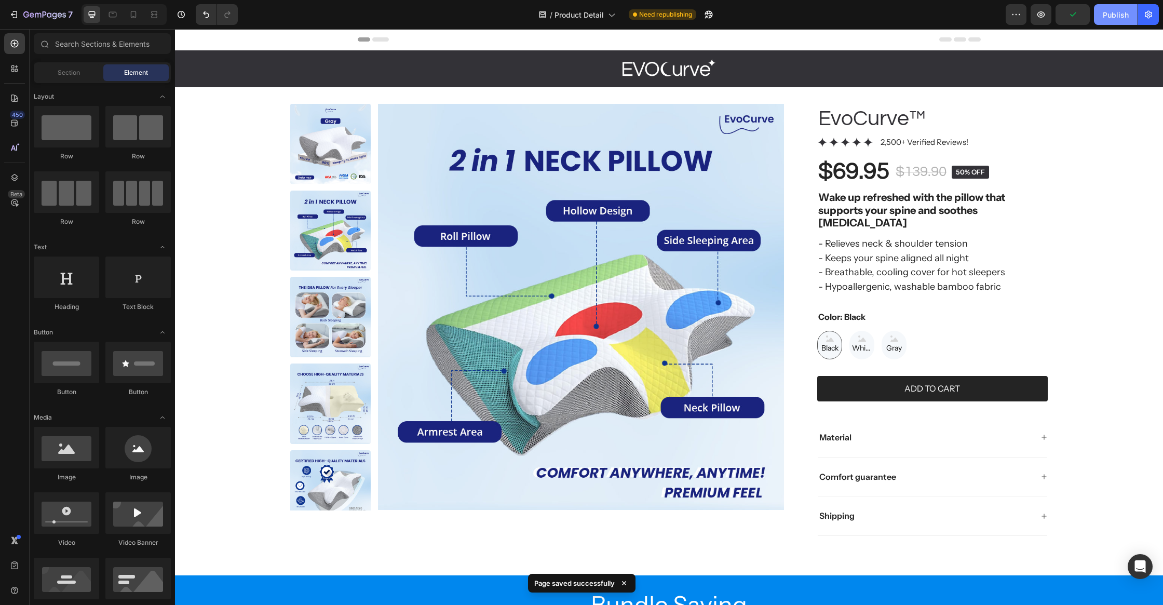
click at [1113, 18] on div "Publish" at bounding box center [1116, 14] width 26 height 11
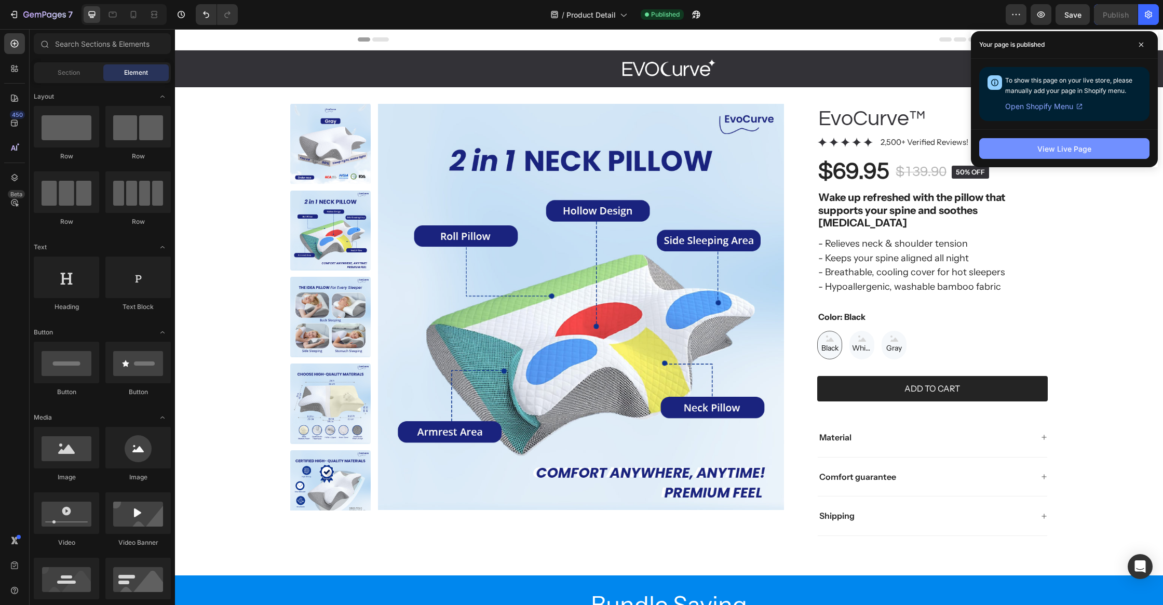
click at [1032, 140] on button "View Live Page" at bounding box center [1064, 148] width 170 height 21
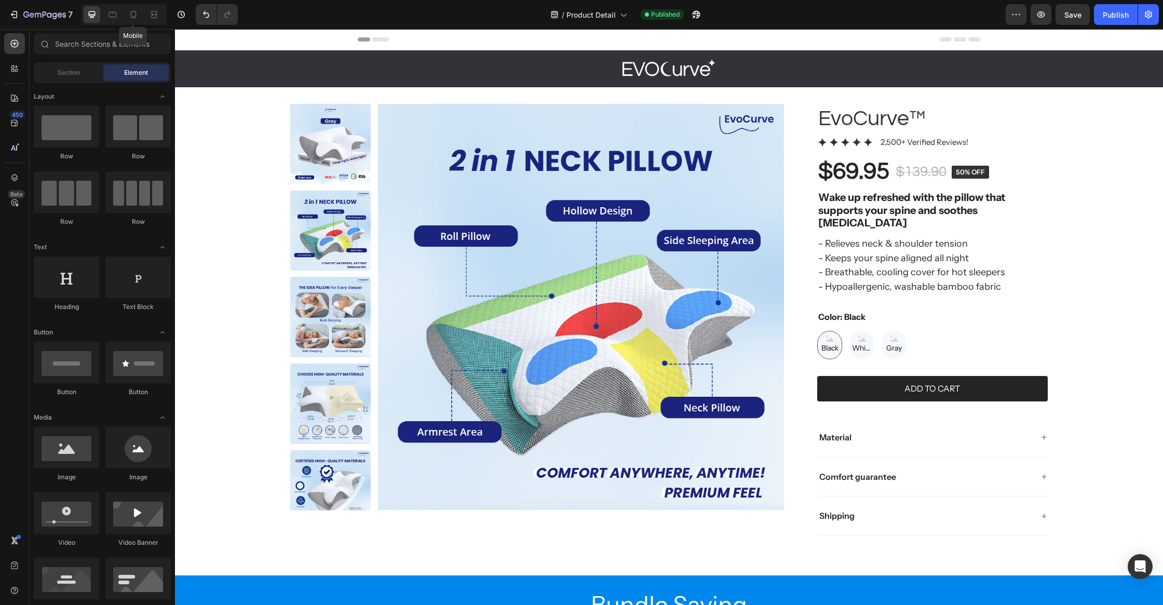
drag, startPoint x: 126, startPoint y: 13, endPoint x: 219, endPoint y: 90, distance: 120.6
click at [127, 13] on div at bounding box center [133, 14] width 17 height 17
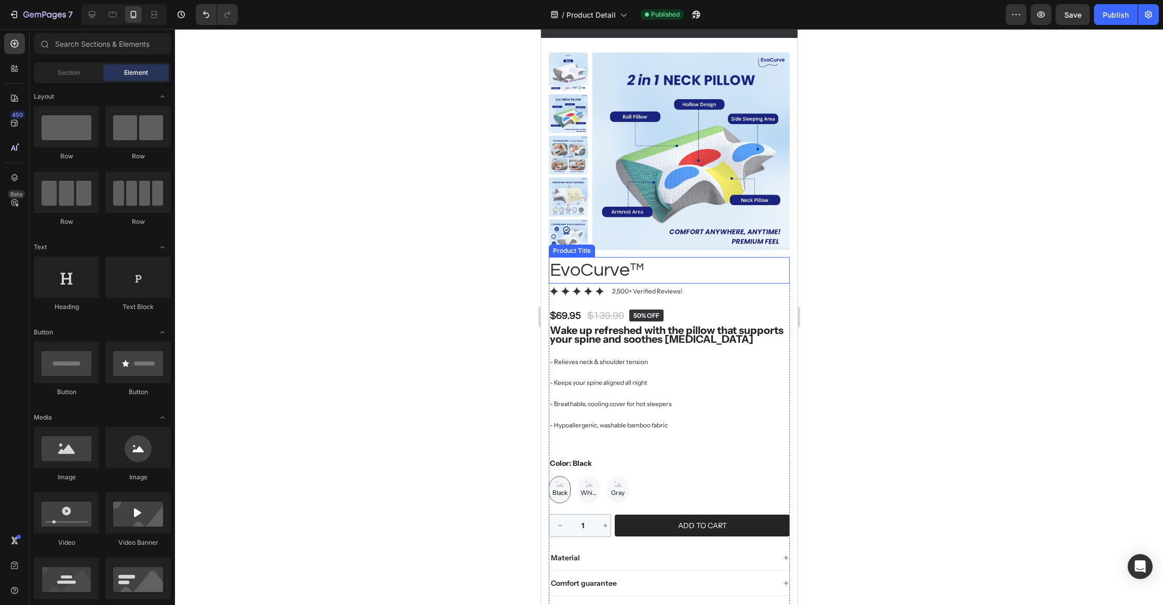
scroll to position [118, 0]
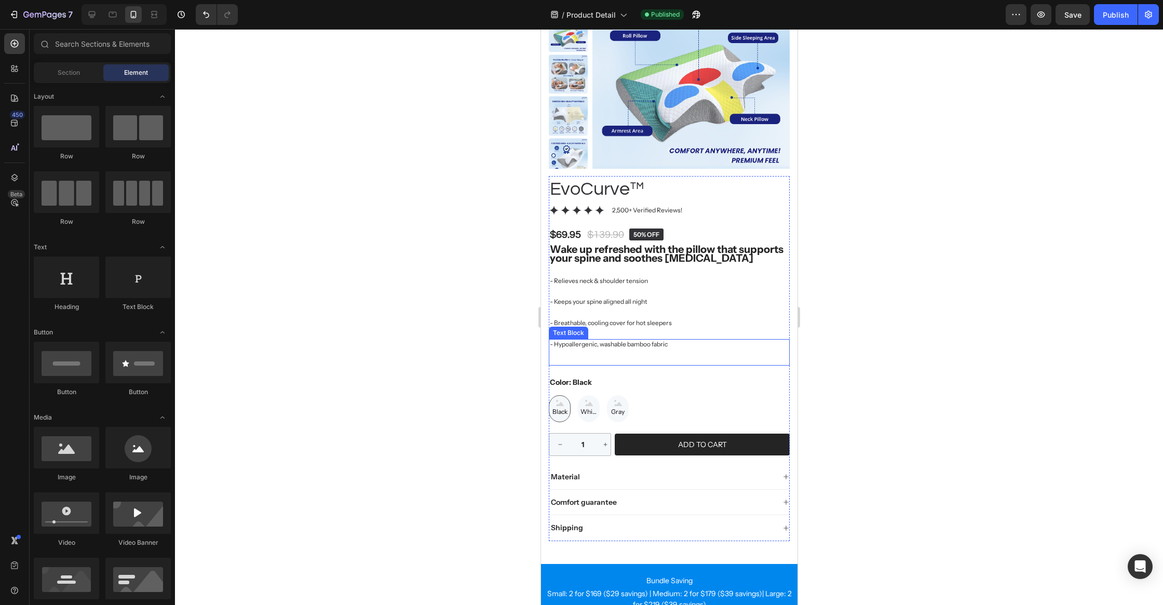
click at [583, 344] on p "- Hypoallergenic, washable bamboo fabric" at bounding box center [668, 344] width 239 height 8
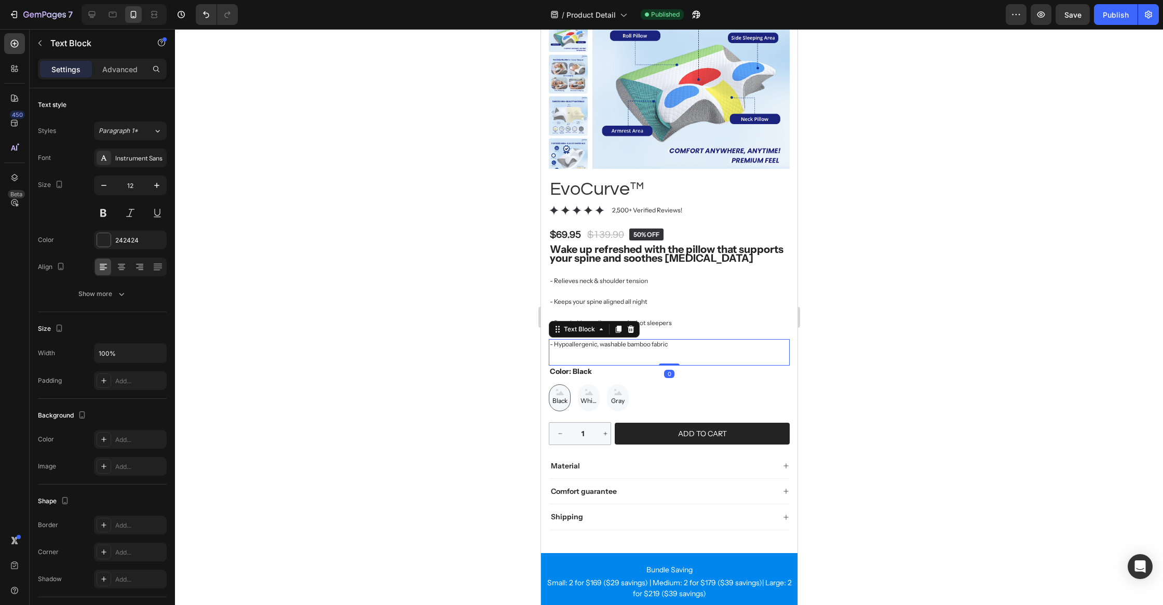
drag, startPoint x: 673, startPoint y: 377, endPoint x: 695, endPoint y: 338, distance: 43.9
click at [695, 338] on div "EvoCurve™ Product Title Icon Icon Icon Icon Icon Icon List 2,500+ Verified Revi…" at bounding box center [668, 353] width 241 height 354
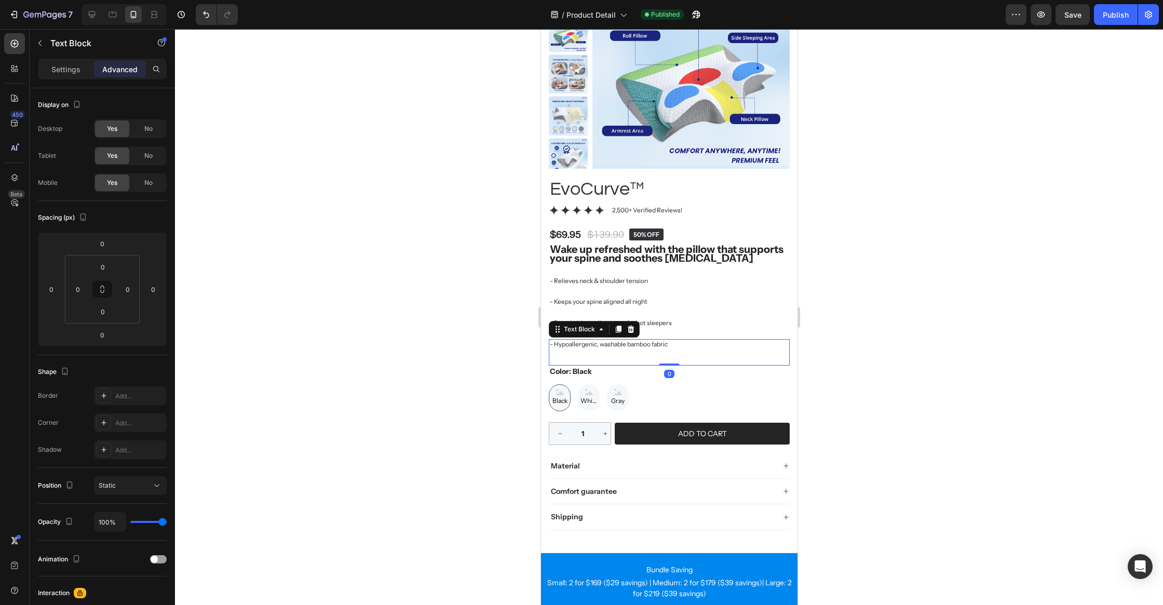
click at [955, 347] on div at bounding box center [669, 317] width 988 height 576
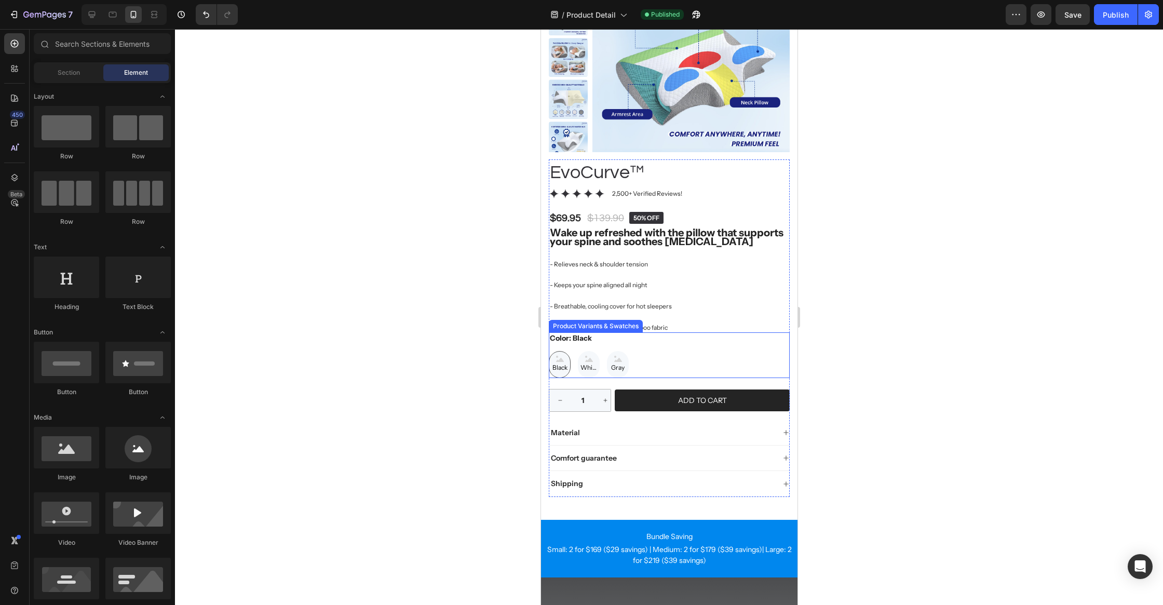
scroll to position [137, 0]
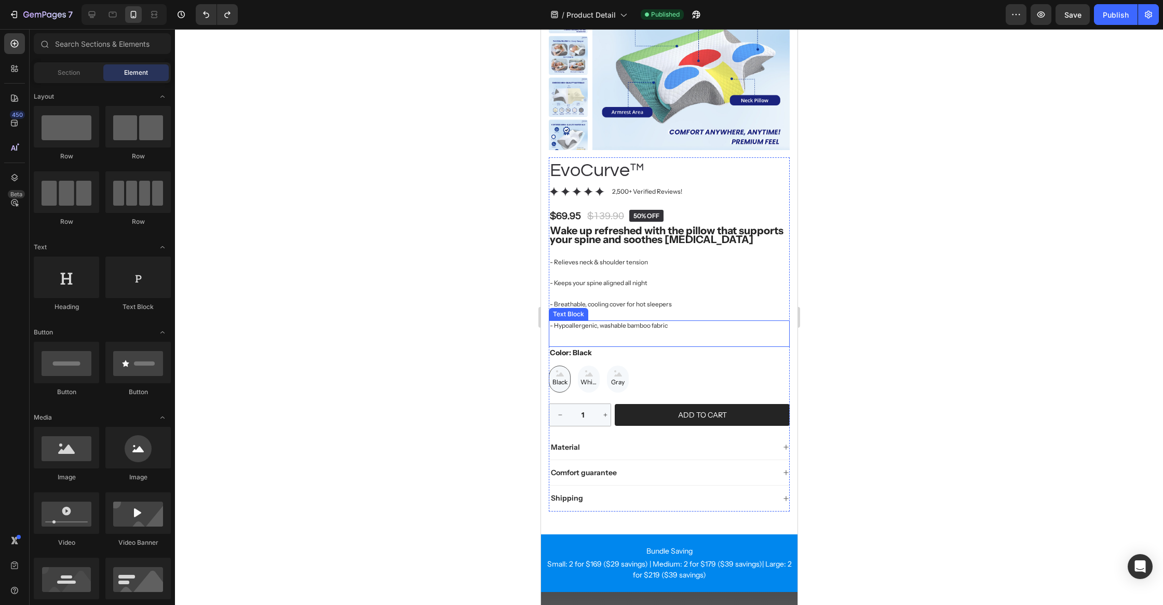
click at [660, 328] on p "- Hypoallergenic, washable bamboo fabric" at bounding box center [668, 325] width 239 height 8
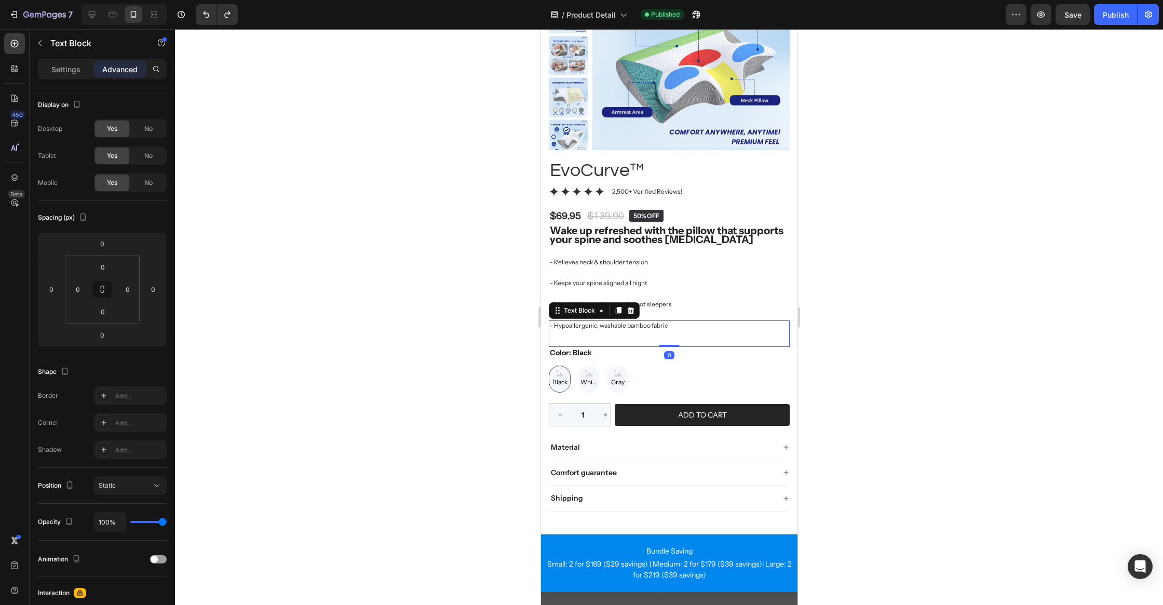
click at [820, 315] on div at bounding box center [669, 317] width 988 height 576
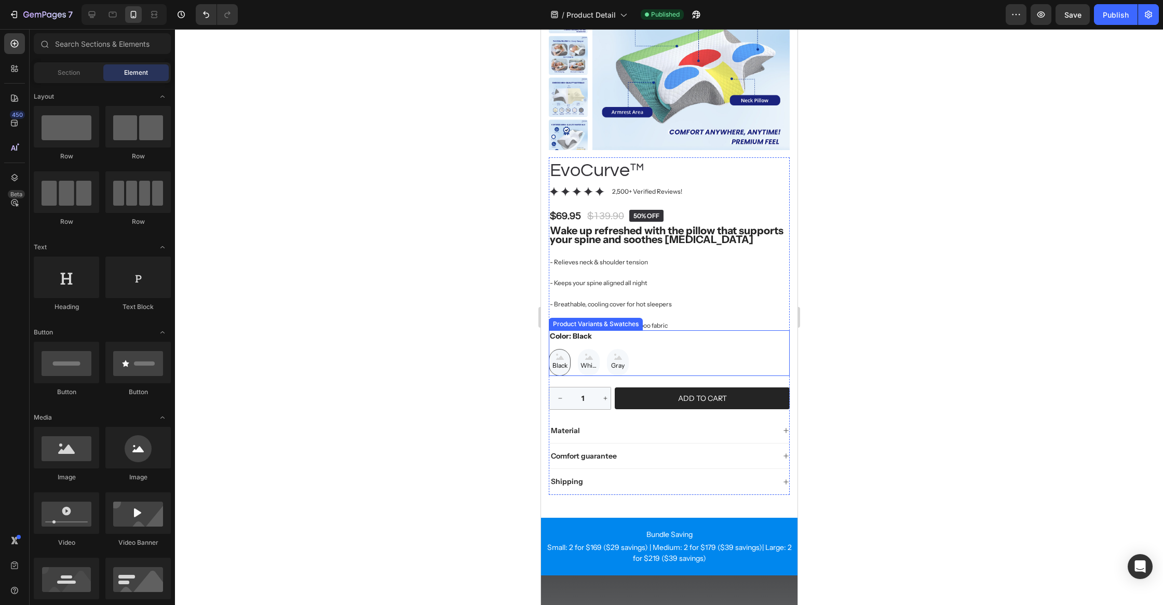
click at [675, 328] on p "- Hypoallergenic, washable bamboo fabric" at bounding box center [668, 325] width 239 height 8
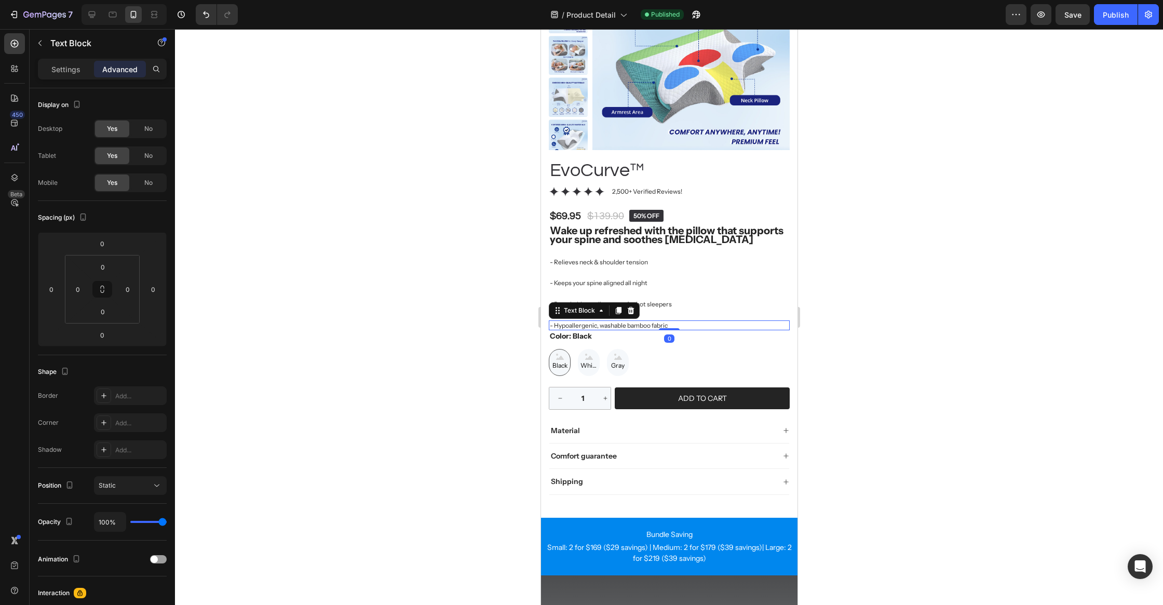
click at [663, 342] on div "0" at bounding box center [668, 338] width 10 height 8
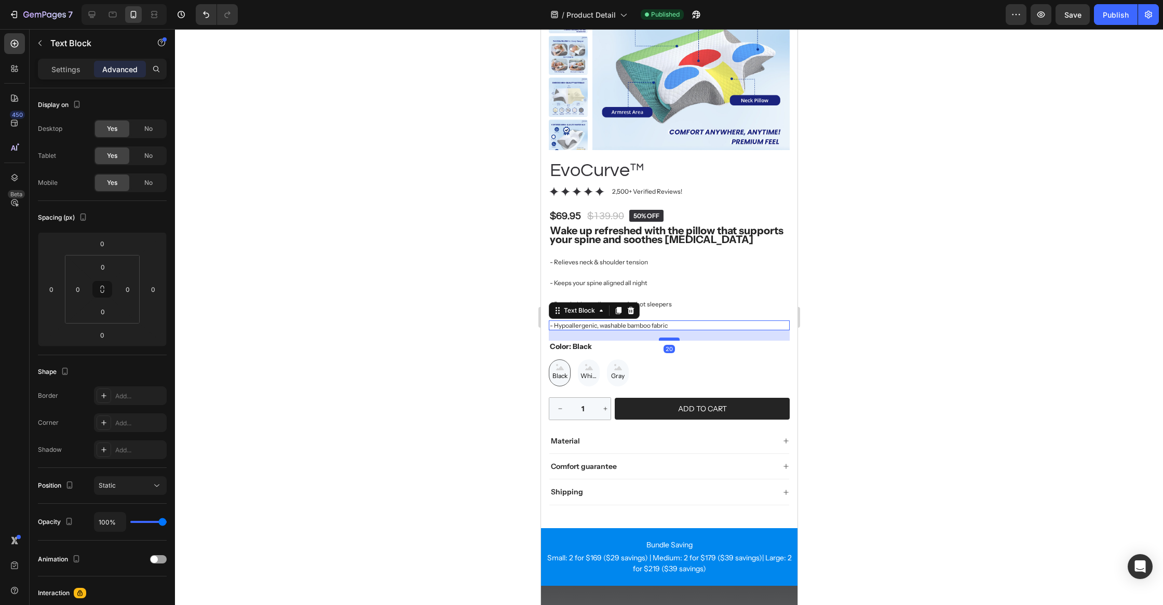
drag, startPoint x: 666, startPoint y: 329, endPoint x: 669, endPoint y: 339, distance: 10.6
click at [669, 339] on div at bounding box center [668, 338] width 21 height 3
type input "20"
click at [863, 331] on div at bounding box center [669, 317] width 988 height 576
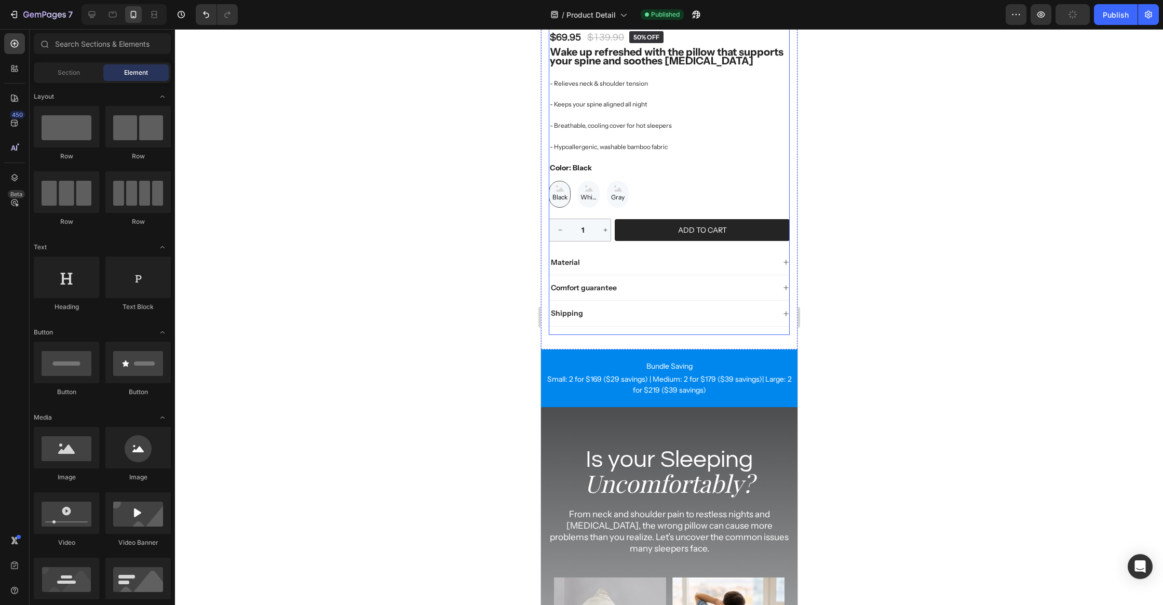
scroll to position [316, 0]
click at [683, 362] on p "Bundle Saving" at bounding box center [668, 365] width 254 height 11
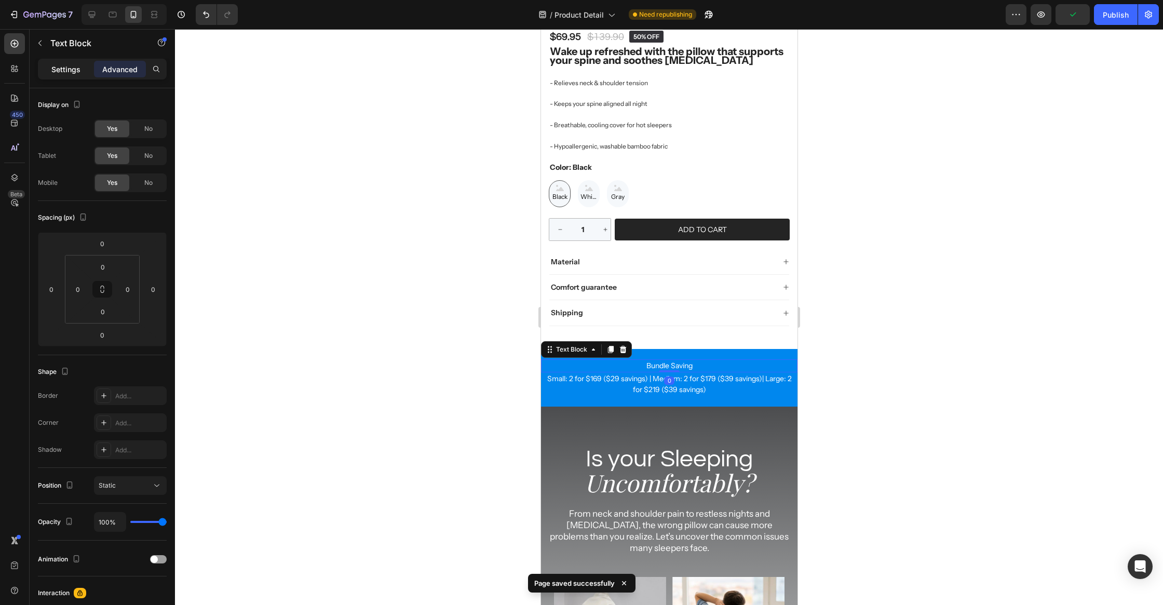
click at [79, 76] on div "Settings" at bounding box center [66, 69] width 52 height 17
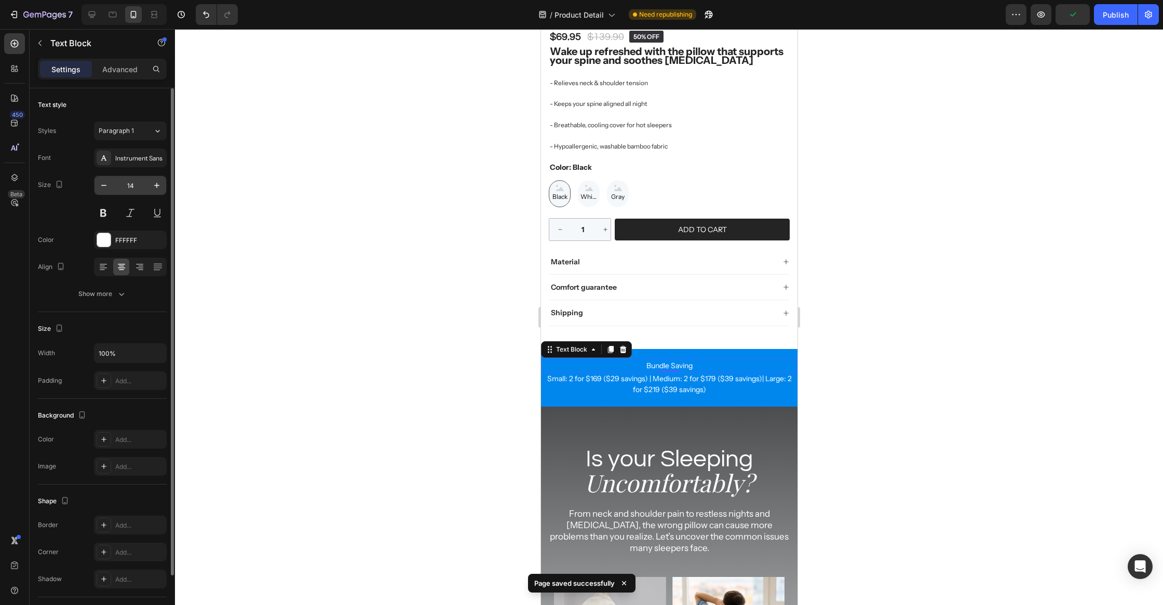
click at [137, 185] on input "14" at bounding box center [130, 185] width 34 height 19
type input "32"
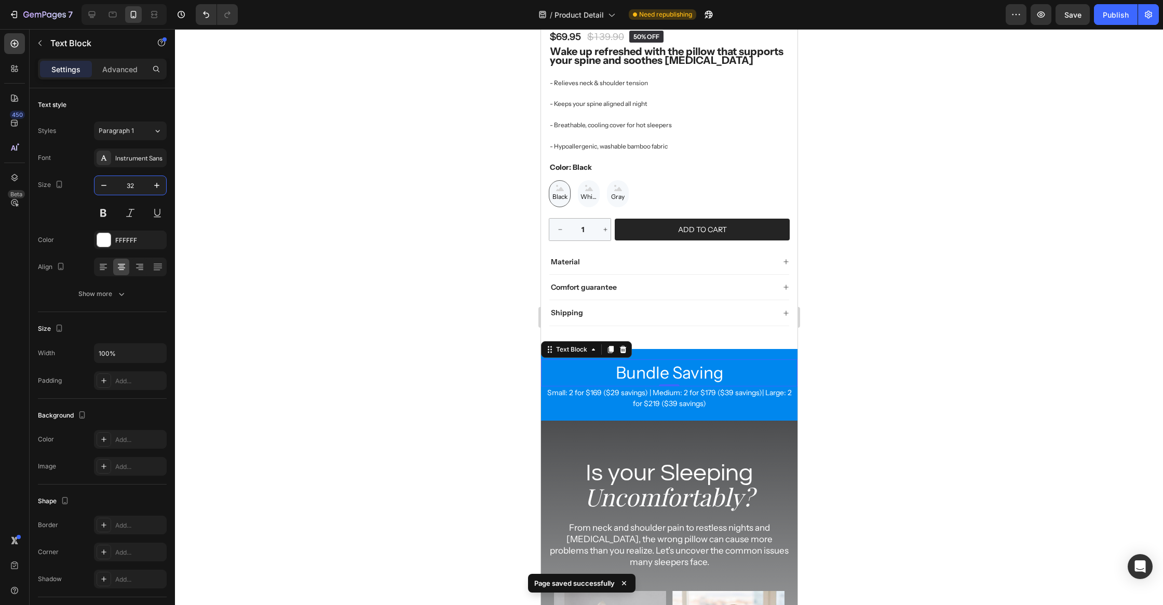
click at [279, 306] on div at bounding box center [669, 317] width 988 height 576
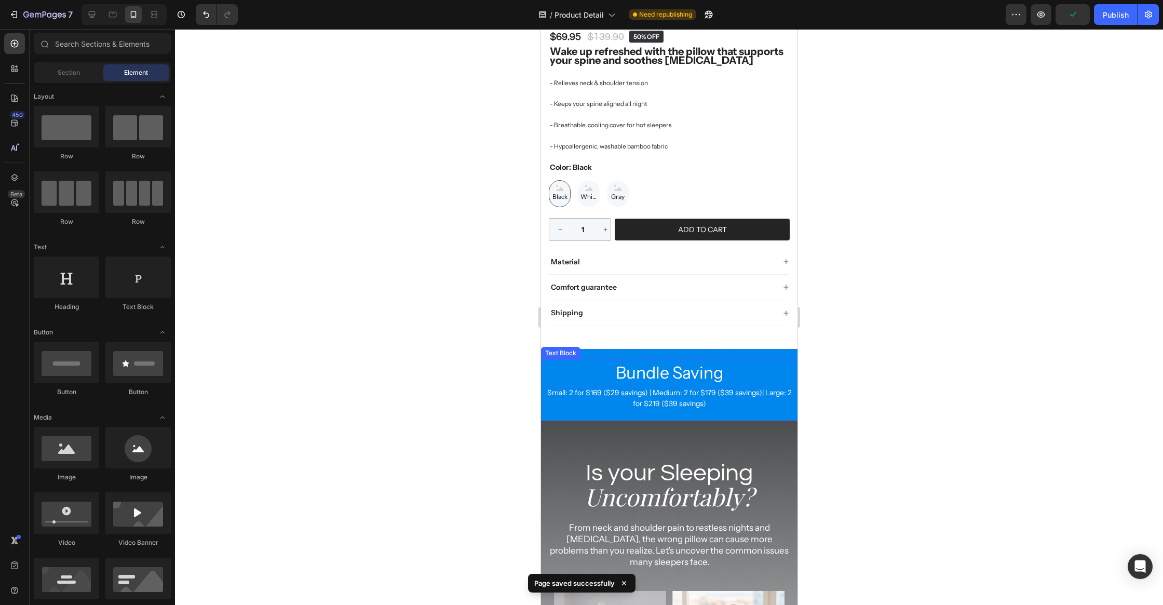
click at [674, 365] on p "Bundle Saving" at bounding box center [668, 372] width 254 height 25
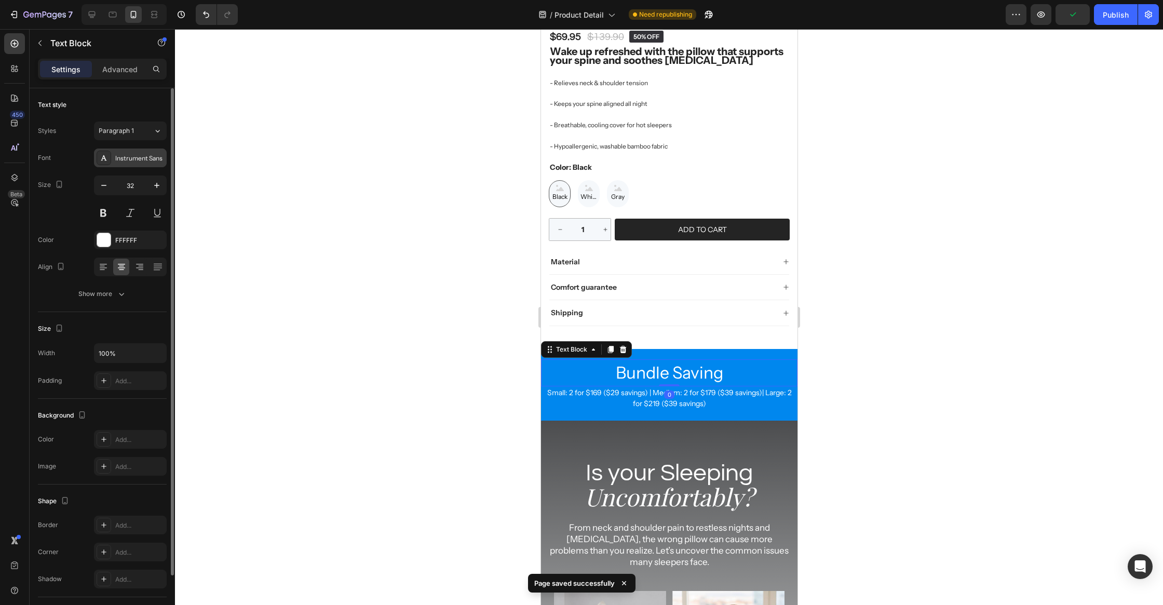
click at [139, 161] on div "Instrument Sans" at bounding box center [139, 158] width 49 height 9
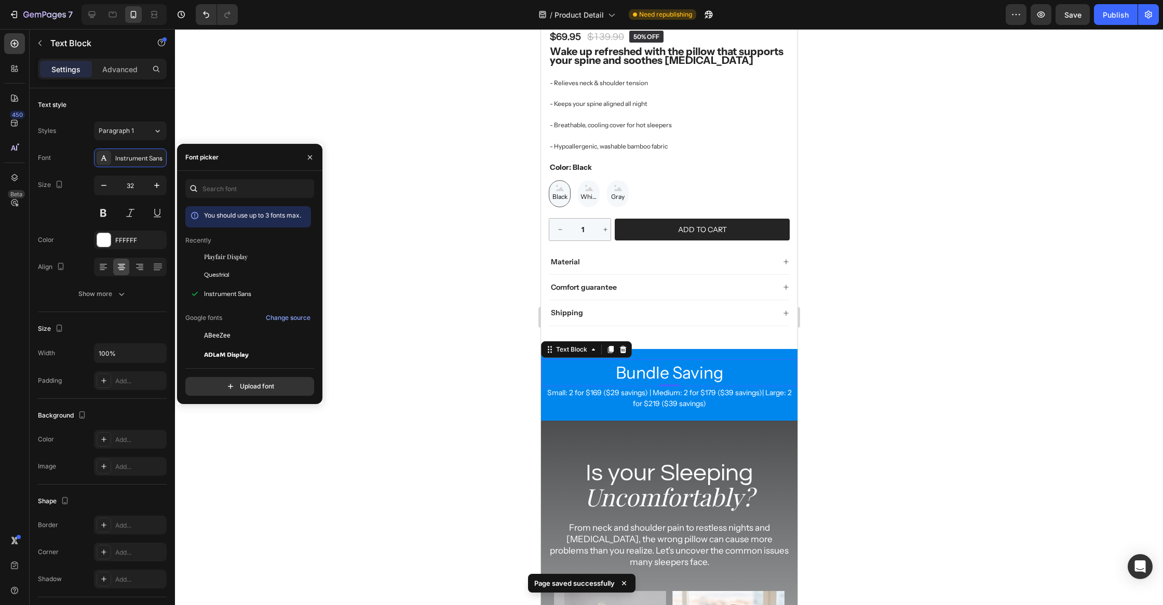
click at [219, 382] on div "Questrial" at bounding box center [248, 391] width 126 height 19
click at [449, 322] on div at bounding box center [669, 317] width 988 height 576
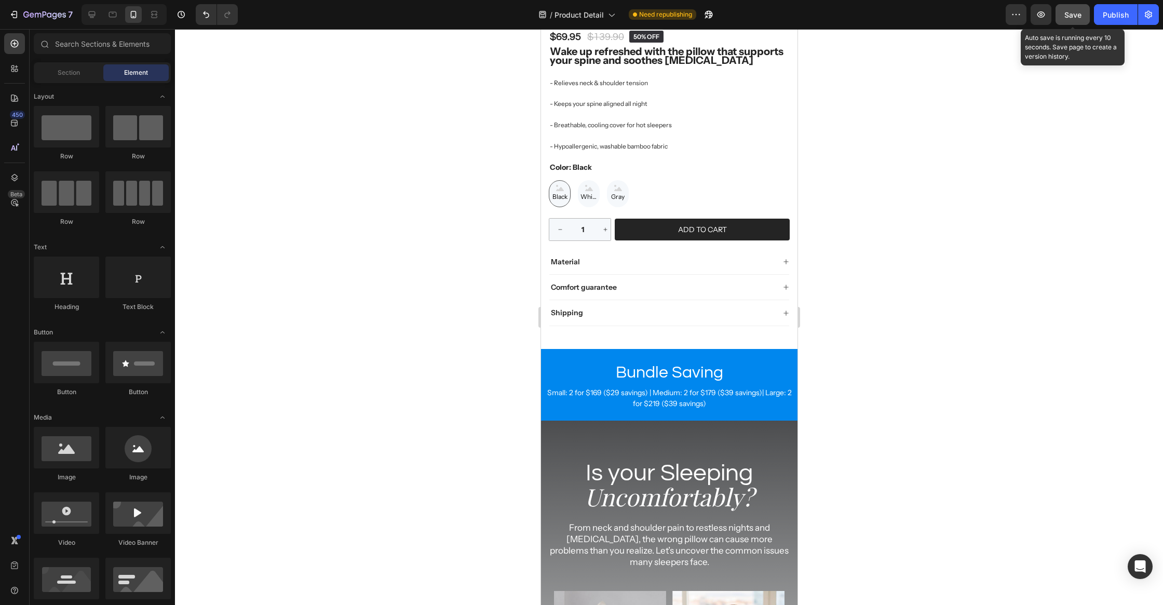
click at [1065, 14] on span "Save" at bounding box center [1072, 14] width 17 height 9
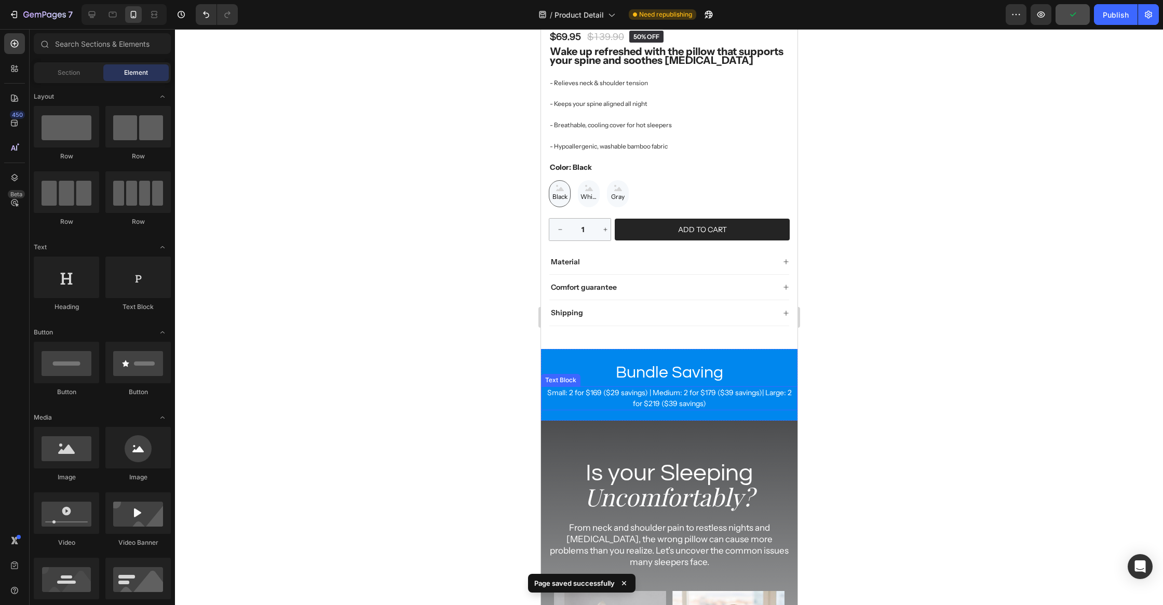
click at [729, 392] on p "Small: 2 for $169 ($29 savings) | Medium: 2 for $179 ($39 savings)| Large: 2 fo…" at bounding box center [668, 398] width 254 height 22
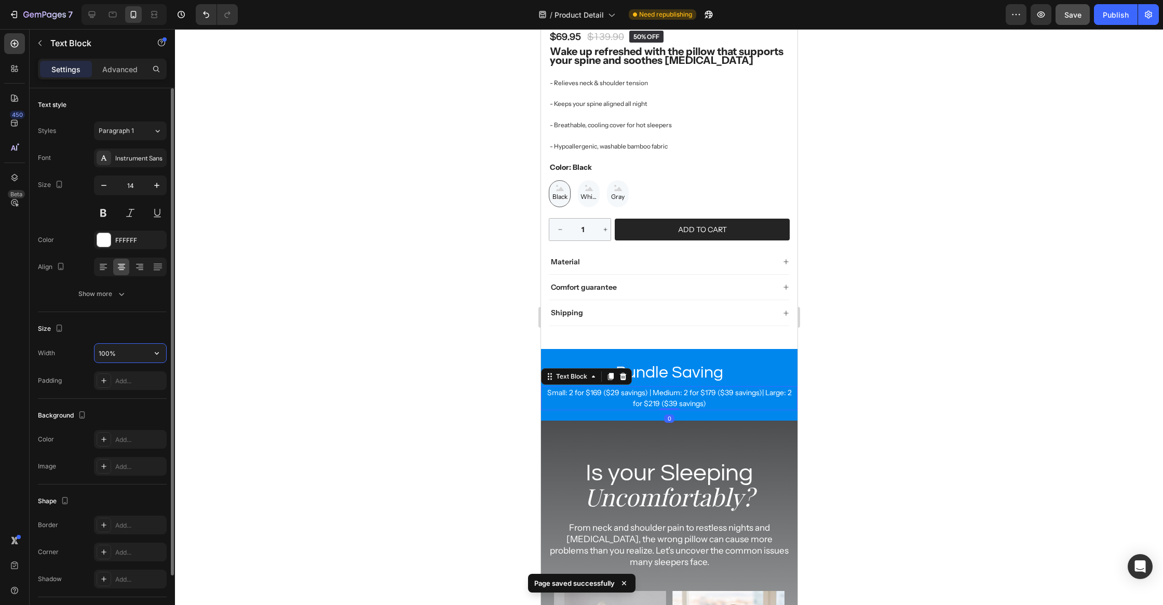
click at [130, 356] on input "100%" at bounding box center [130, 353] width 72 height 19
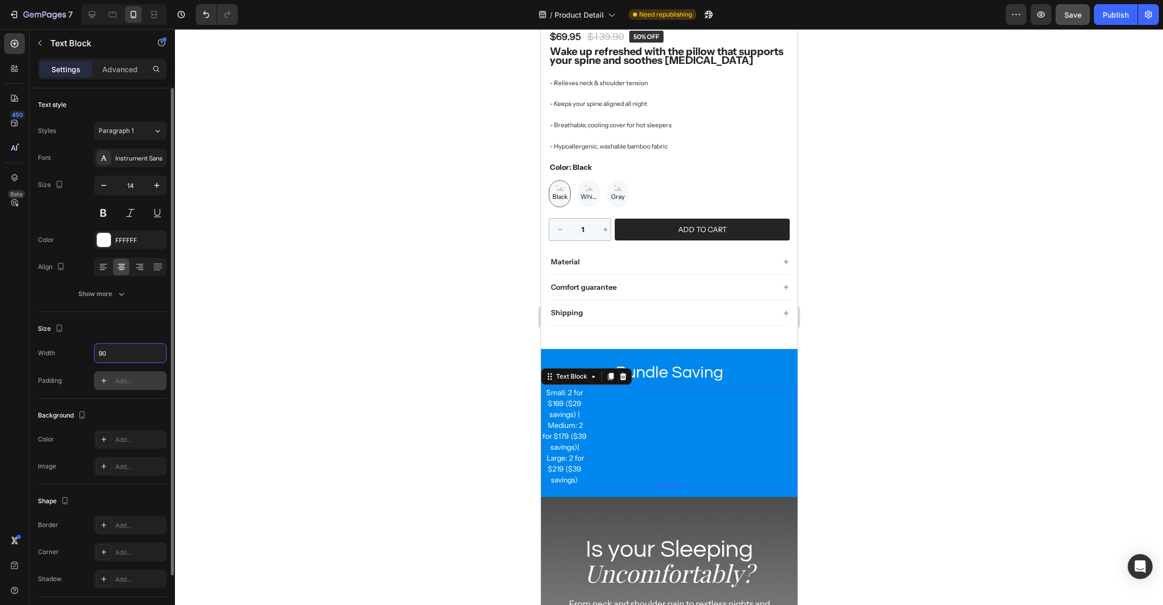
type input "90%"
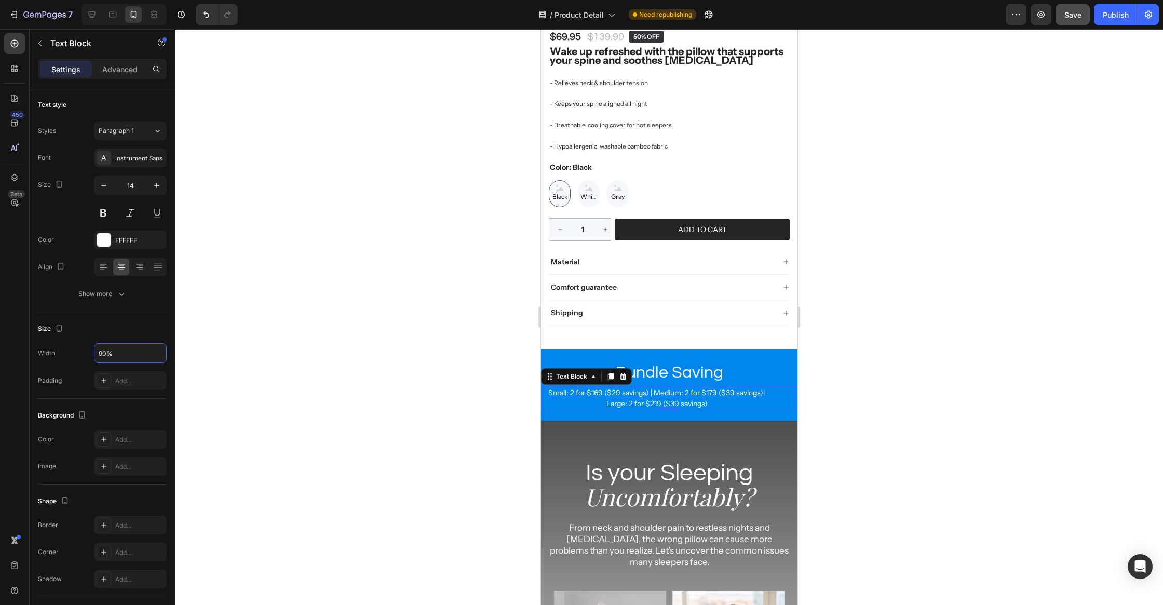
click at [256, 358] on div at bounding box center [669, 317] width 988 height 576
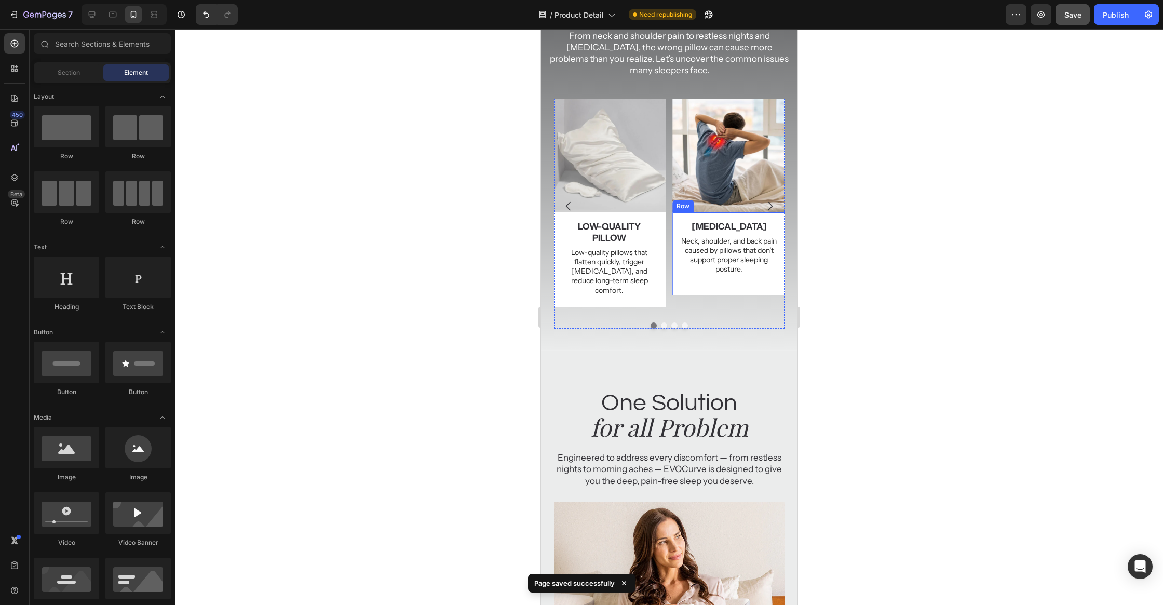
scroll to position [806, 0]
click at [679, 293] on div "neck pain Text Block Neck, shoulder, and back pain caused by pillows that don’t…" at bounding box center [729, 254] width 114 height 83
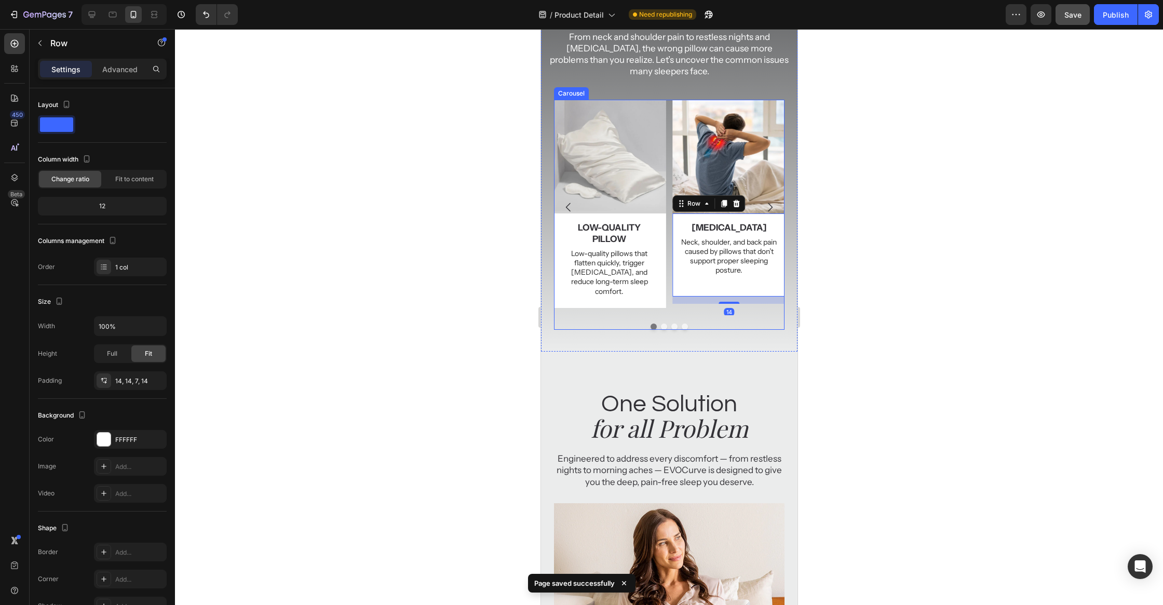
click at [657, 293] on div "low-quality pillow Text Block Low-quality pillows that flatten quickly, trigger…" at bounding box center [608, 263] width 99 height 84
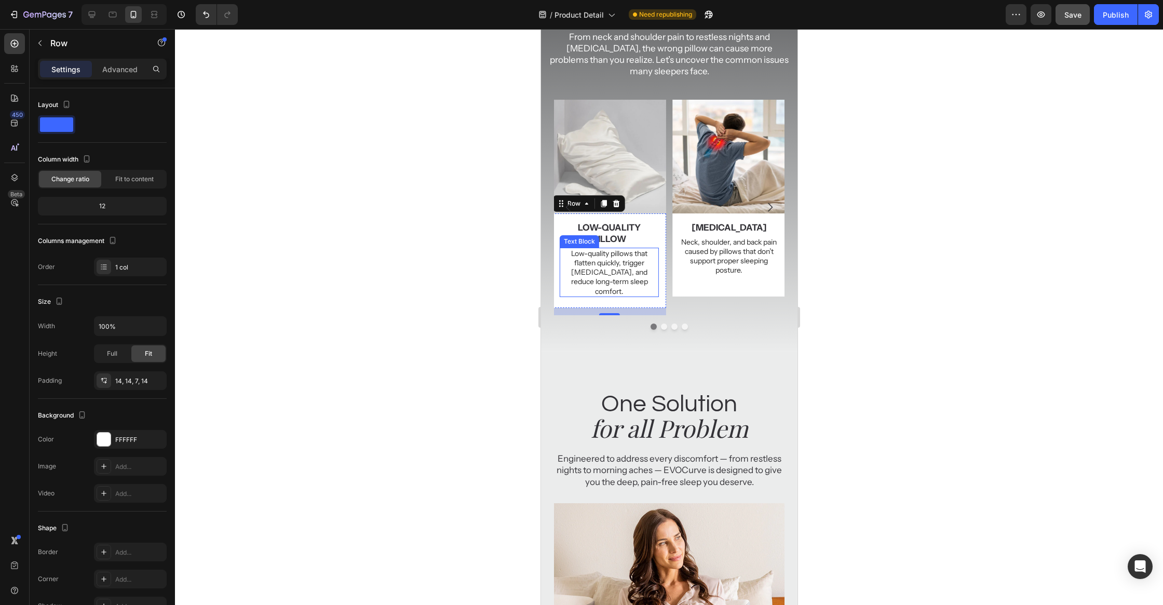
click at [631, 280] on p "Low-quality pillows that flatten quickly, trigger allergies, and reduce long-te…" at bounding box center [608, 272] width 97 height 47
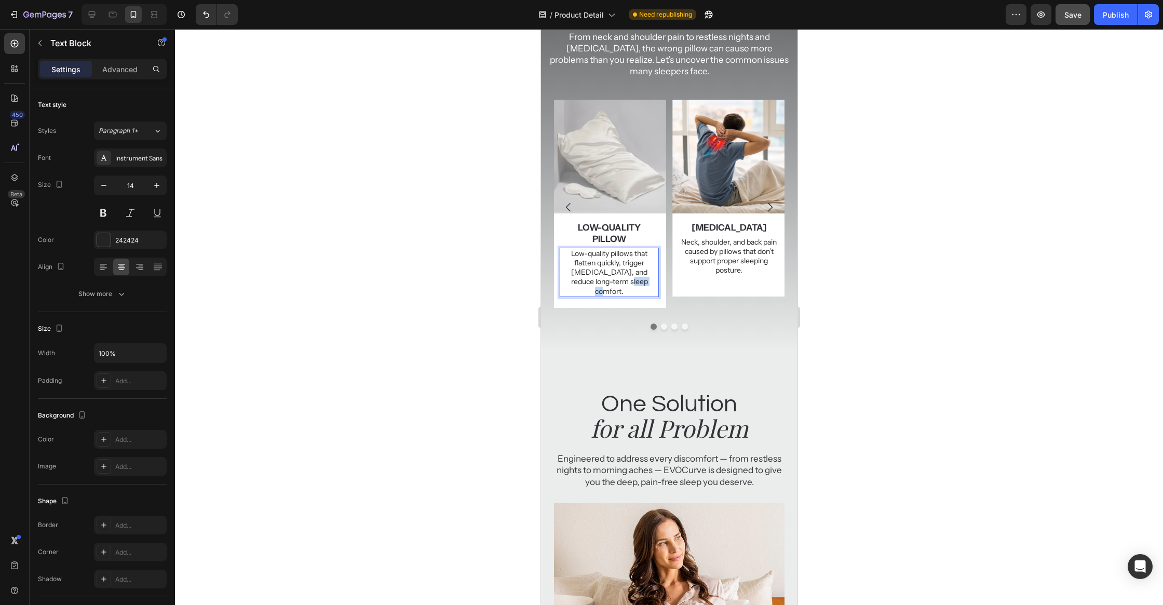
click at [631, 280] on p "Low-quality pillows that flatten quickly, trigger allergies, and reduce long-te…" at bounding box center [608, 272] width 97 height 47
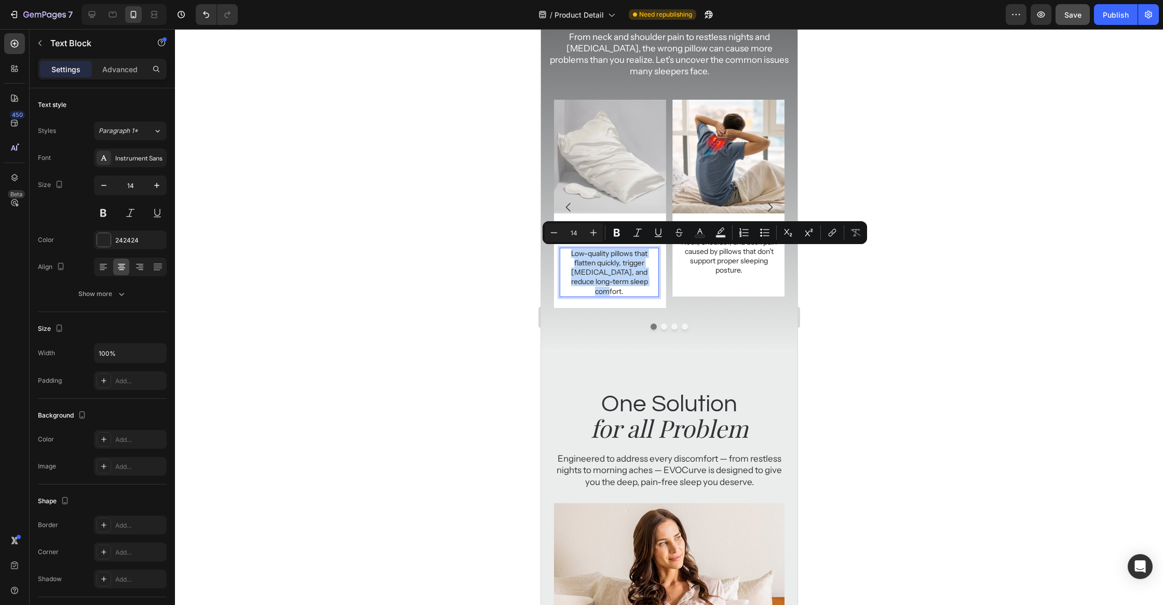
click at [628, 281] on p "Low-quality pillows that flatten quickly, trigger allergies, and reduce long-te…" at bounding box center [608, 272] width 97 height 47
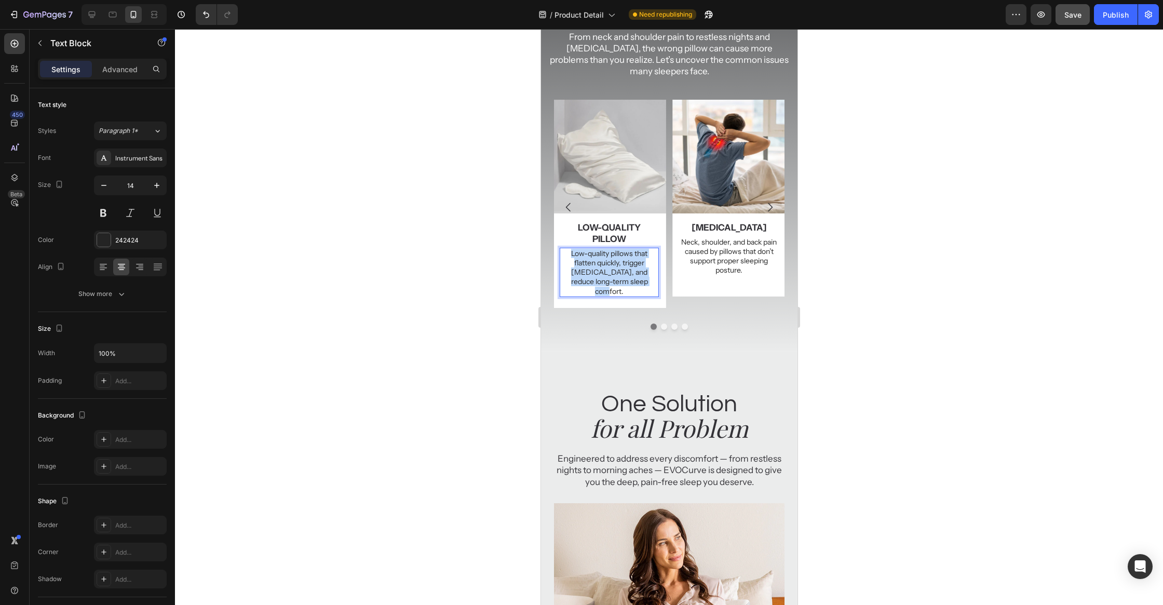
click at [628, 281] on p "Low-quality pillows that flatten quickly, trigger allergies, and reduce long-te…" at bounding box center [608, 272] width 97 height 47
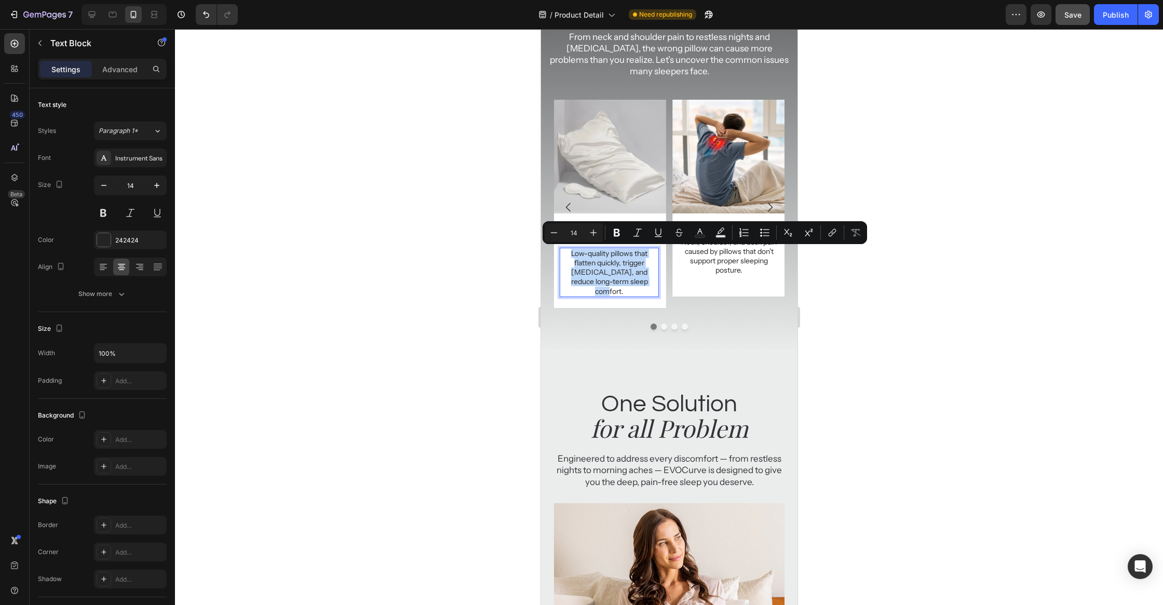
click at [630, 278] on p "Low-quality pillows that flatten quickly, trigger allergies, and reduce long-te…" at bounding box center [608, 272] width 97 height 47
click at [634, 273] on p "Low-quality pillows that flatten quickly, trigger allergies, and reduce long-te…" at bounding box center [608, 272] width 97 height 47
click at [638, 271] on p "Low-quality pillows that flatten quickly, trigger allergies, and reduce long-te…" at bounding box center [608, 272] width 97 height 47
click at [642, 274] on p "Low-quality pillows that flatten quickly, trigger allergies, and reduce long-te…" at bounding box center [608, 272] width 97 height 47
click at [645, 276] on p "Low-quality pillows that flatten quickly, trigger allergies, and reduce long-te…" at bounding box center [608, 272] width 97 height 47
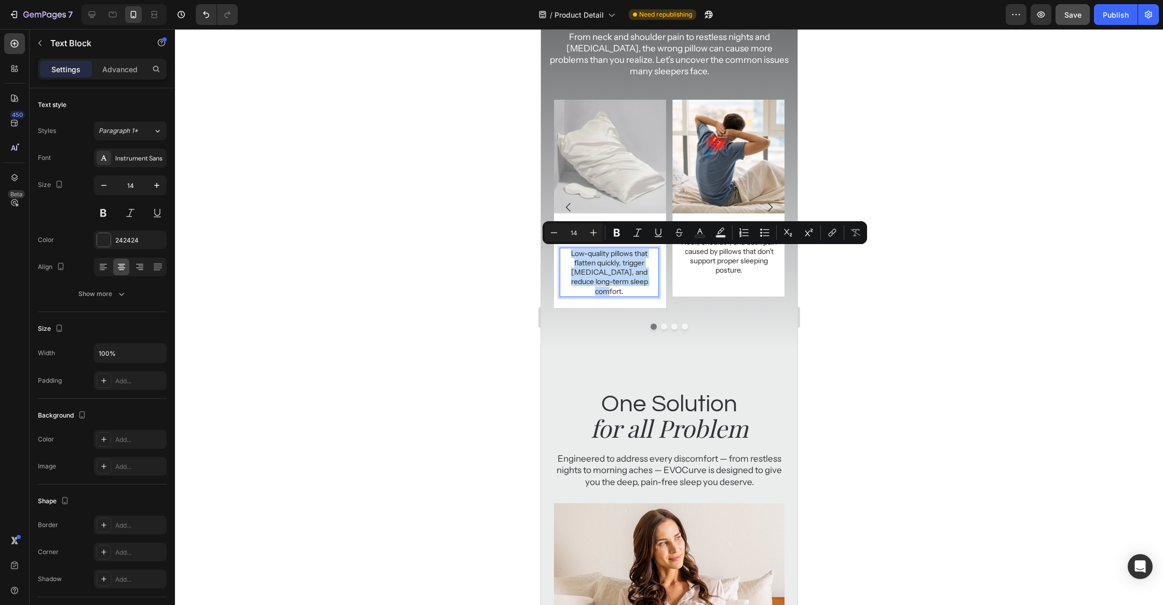
click at [647, 281] on p "Low-quality pillows that flatten quickly, trigger allergies, and reduce long-te…" at bounding box center [608, 272] width 97 height 47
click at [648, 285] on p "Low-quality pillows that flatten quickly, trigger allergies, and reduce long-te…" at bounding box center [608, 272] width 97 height 47
click at [533, 325] on div at bounding box center [669, 317] width 988 height 576
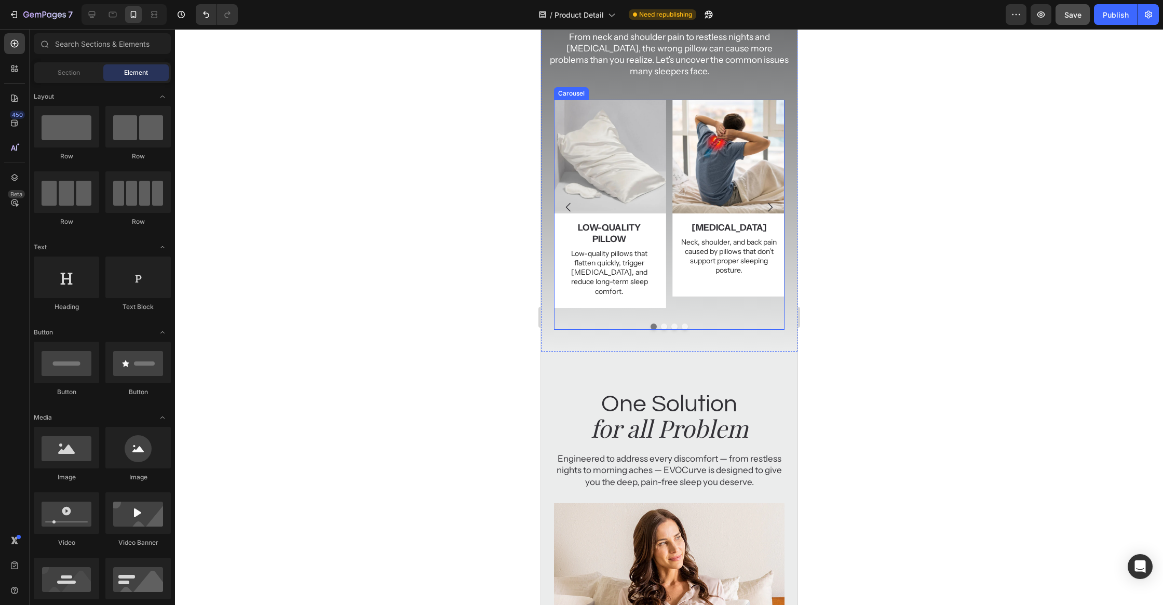
click at [769, 203] on icon "Carousel Next Arrow" at bounding box center [769, 207] width 12 height 12
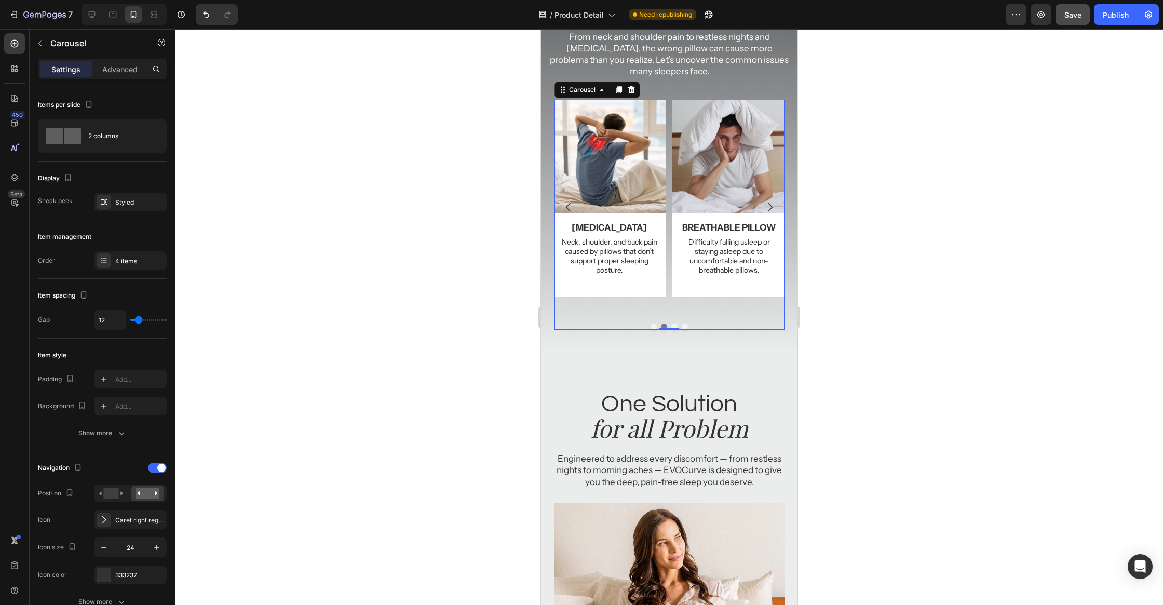
click at [769, 203] on icon "Carousel Next Arrow" at bounding box center [769, 207] width 12 height 12
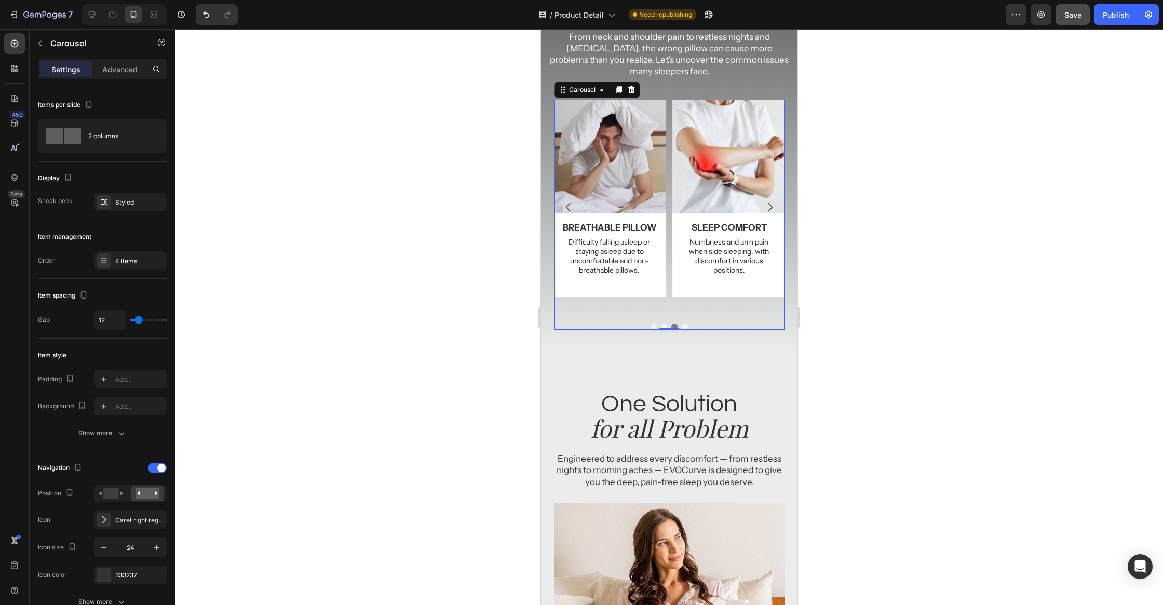
click at [769, 203] on icon "Carousel Next Arrow" at bounding box center [769, 207] width 12 height 12
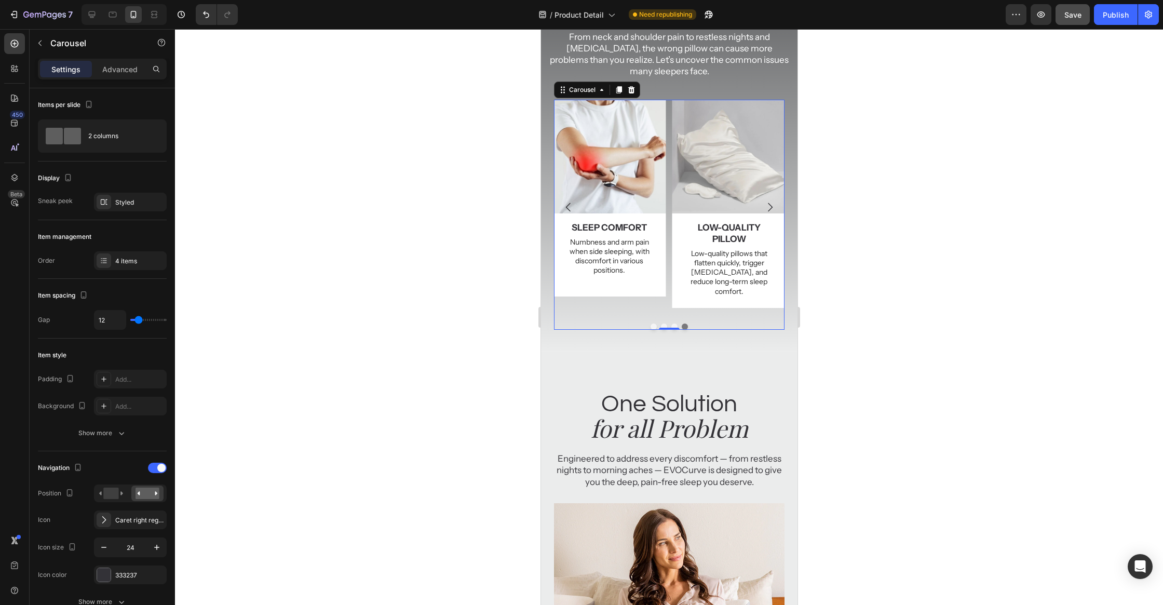
click at [769, 203] on icon "Carousel Next Arrow" at bounding box center [769, 207] width 12 height 12
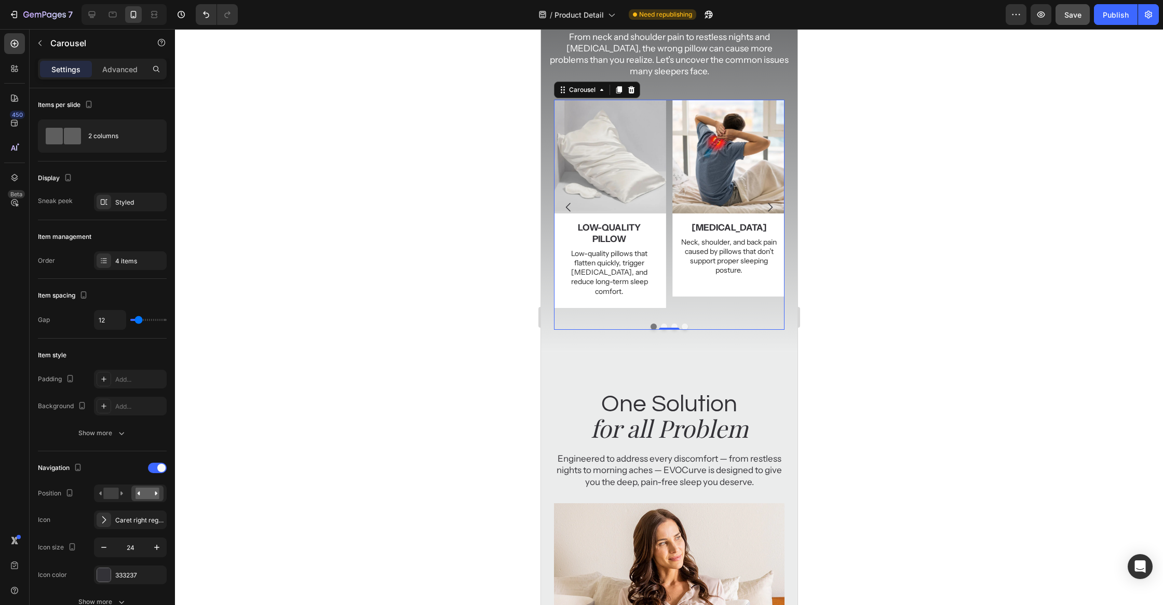
click at [769, 201] on icon "Carousel Next Arrow" at bounding box center [769, 207] width 12 height 12
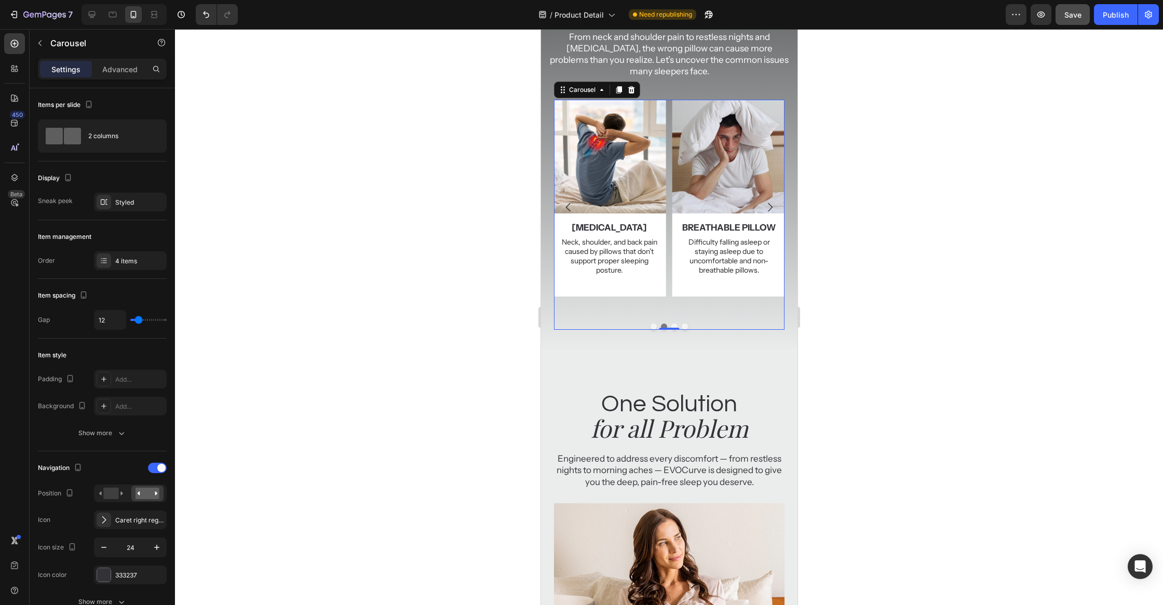
click at [769, 201] on icon "Carousel Next Arrow" at bounding box center [769, 207] width 12 height 12
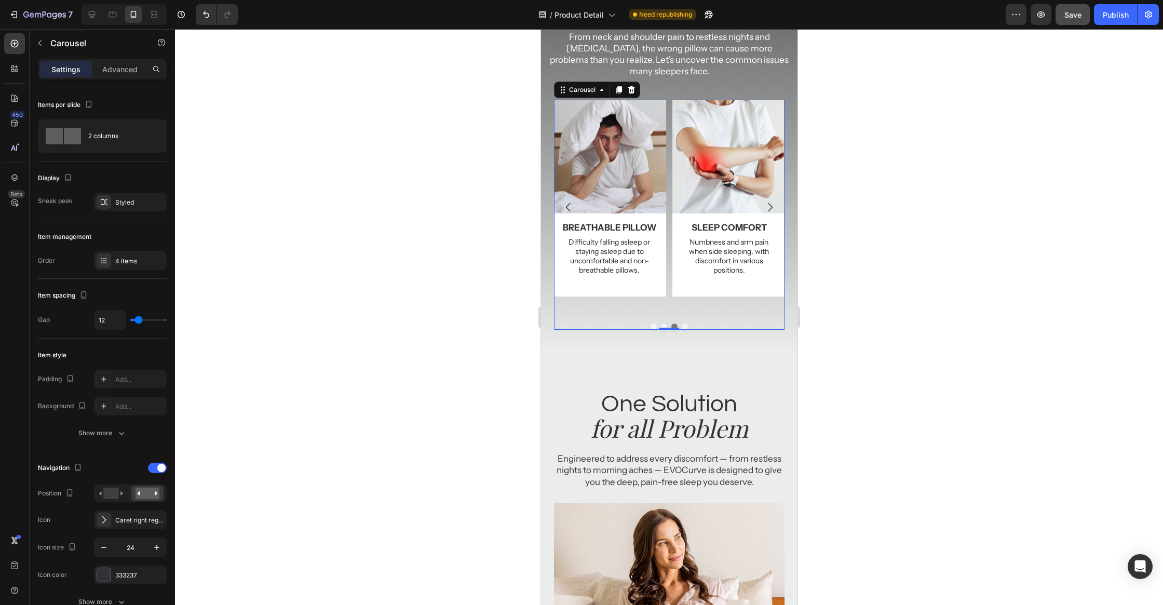
click at [769, 201] on icon "Carousel Next Arrow" at bounding box center [769, 207] width 12 height 12
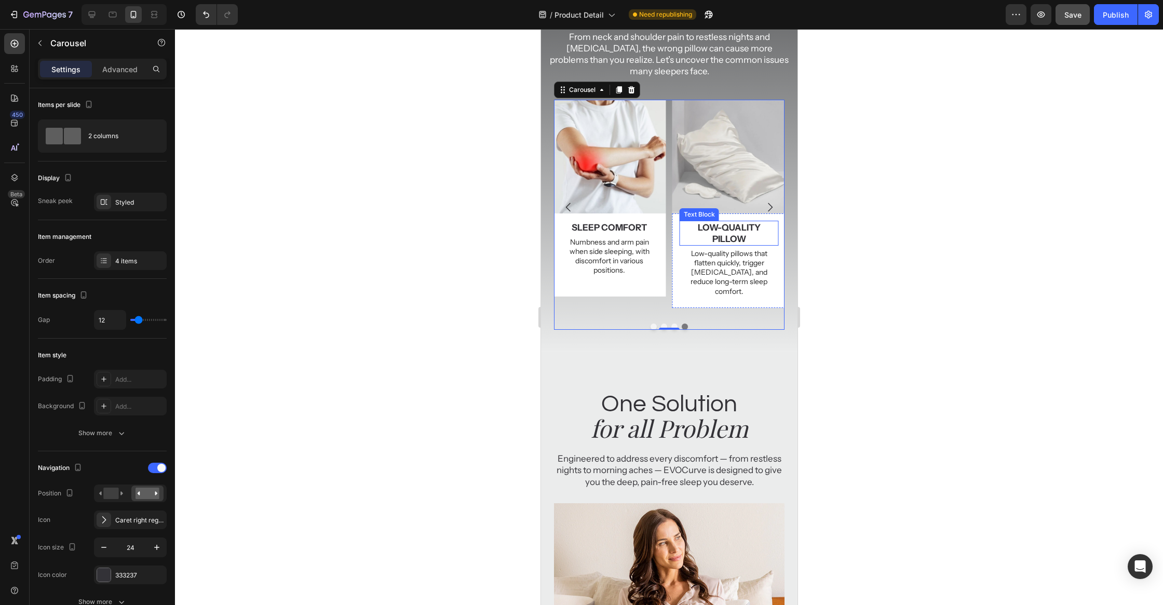
click at [736, 239] on p "low-quality pillow" at bounding box center [728, 233] width 97 height 23
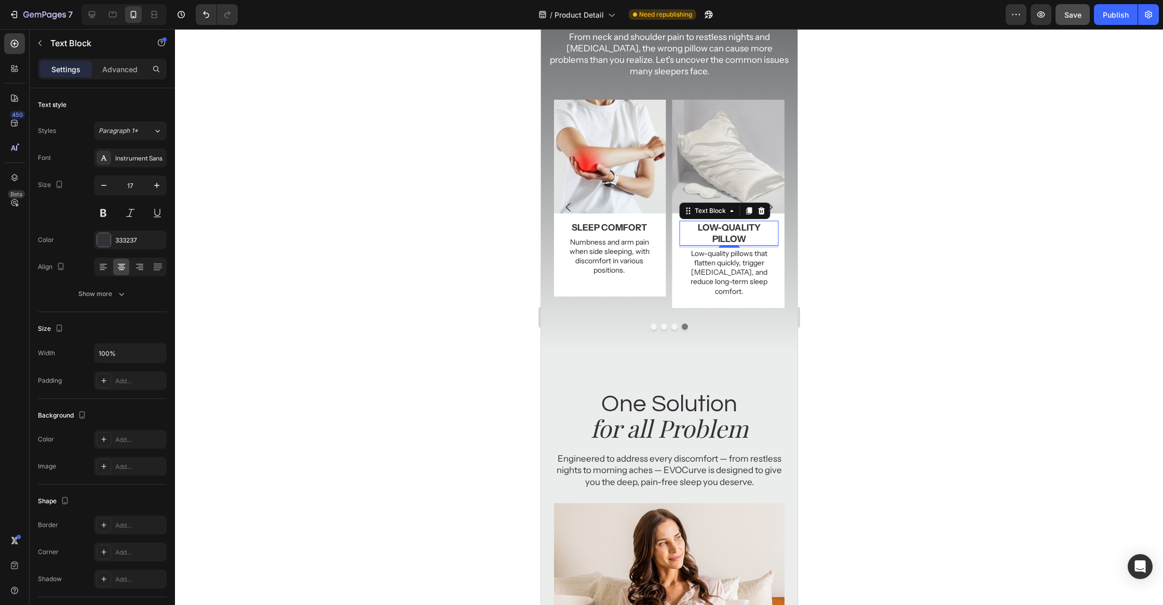
click at [736, 238] on p "low-quality pillow" at bounding box center [728, 233] width 97 height 23
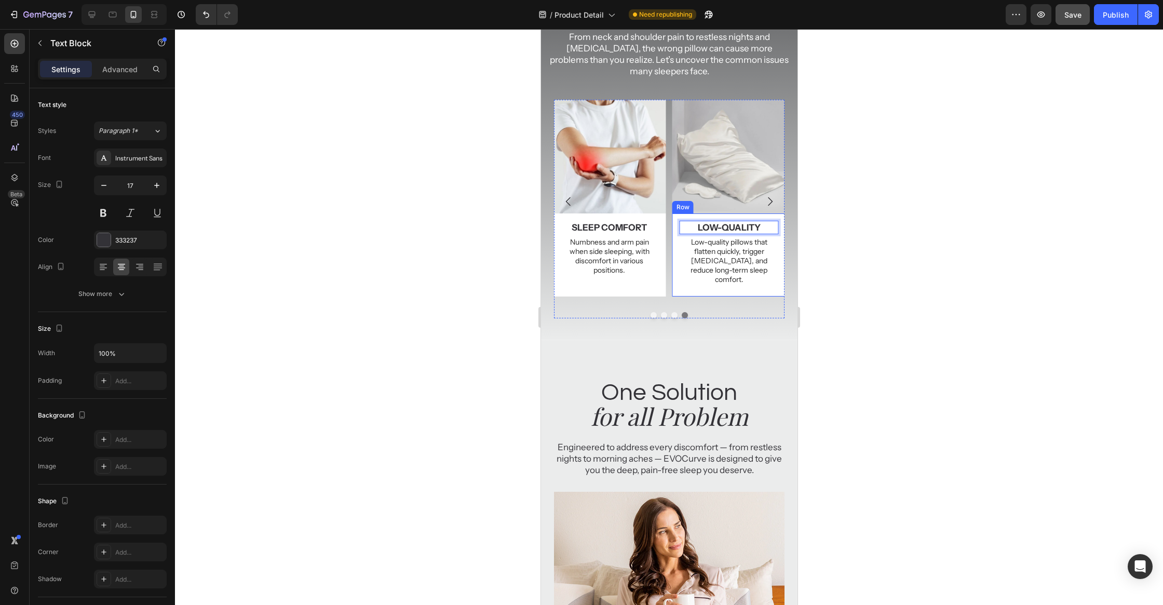
click at [732, 271] on p "Low-quality pillows that flatten quickly, trigger allergies, and reduce long-te…" at bounding box center [728, 260] width 97 height 47
click at [738, 269] on p "Low-quality pillows that flatten quickly, trigger allergies, and reduce long-te…" at bounding box center [728, 260] width 97 height 47
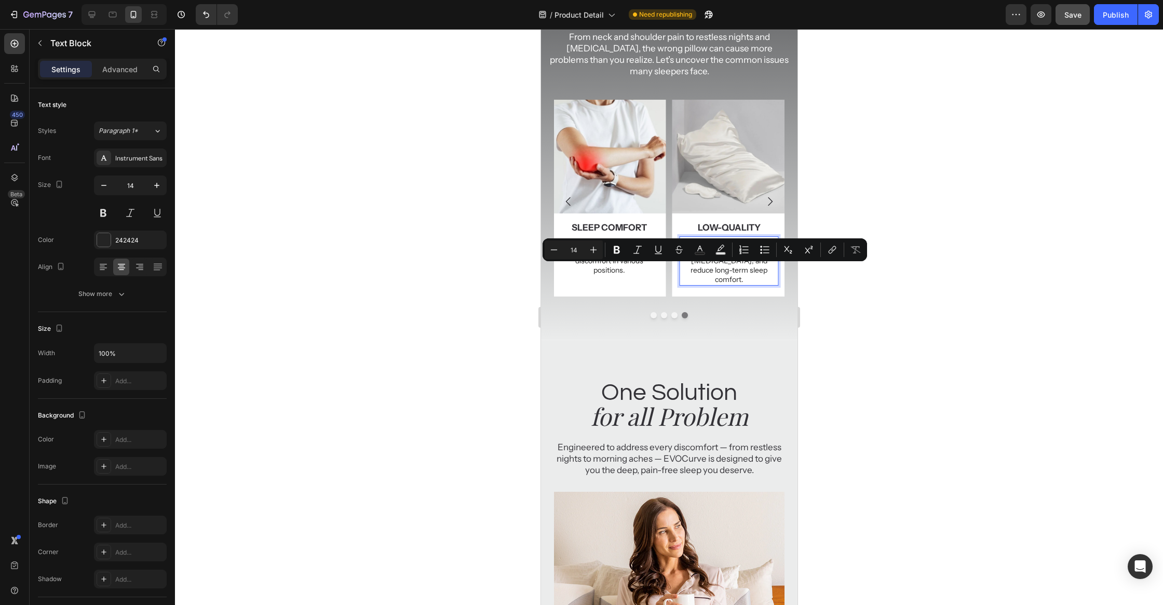
click at [761, 269] on p "Low-quality pillows that flatten quickly, trigger allergies, and reduce long-te…" at bounding box center [728, 260] width 97 height 47
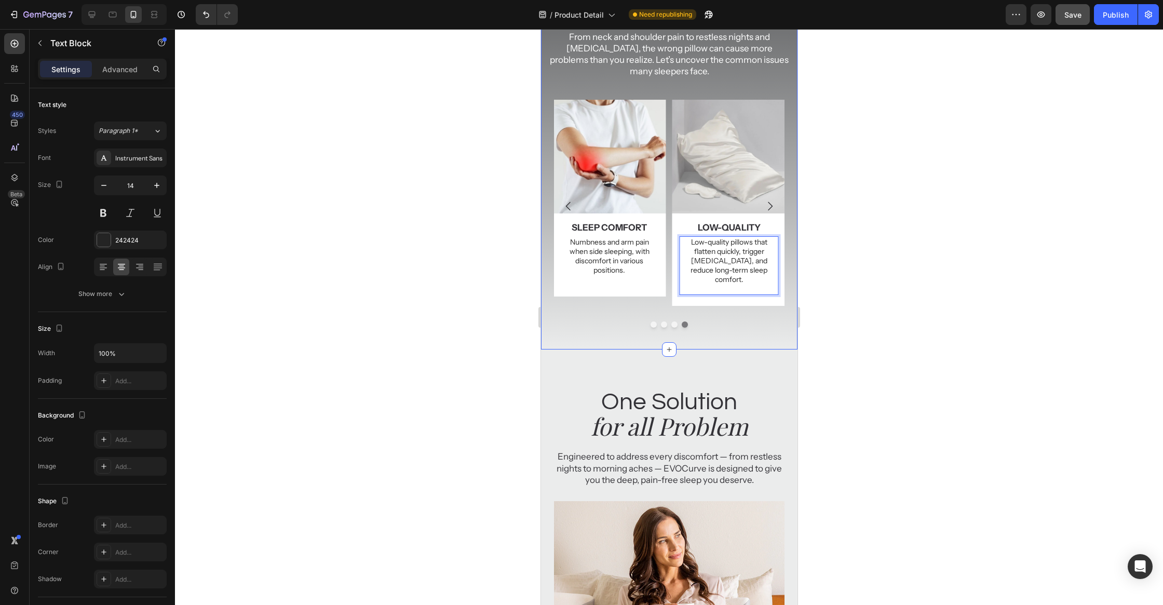
click at [930, 302] on div at bounding box center [669, 317] width 988 height 576
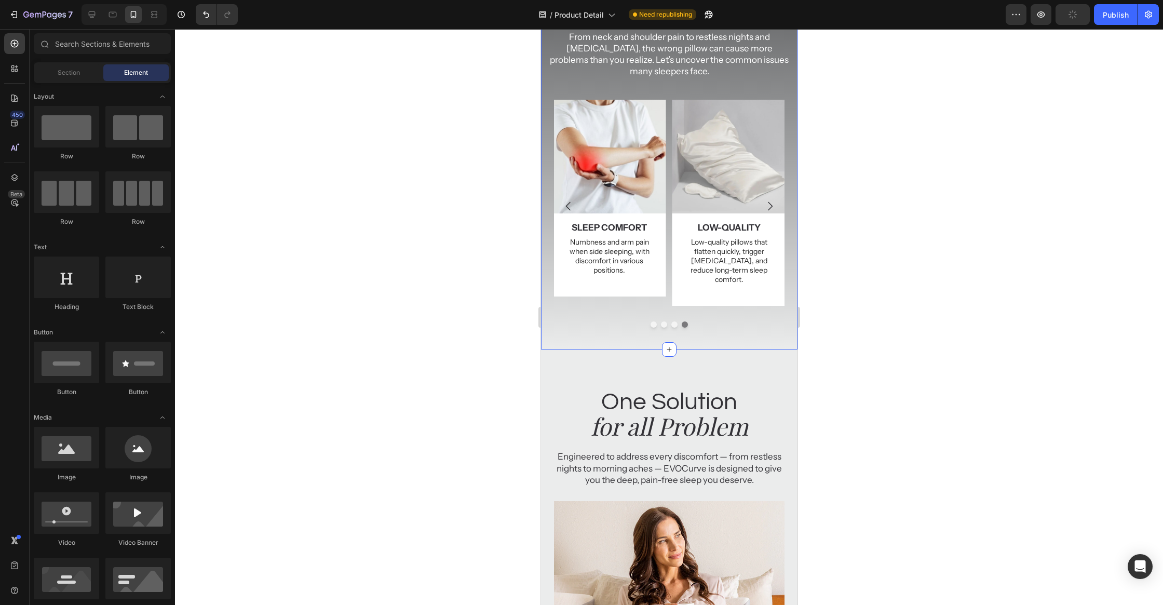
click at [430, 297] on div at bounding box center [669, 317] width 988 height 576
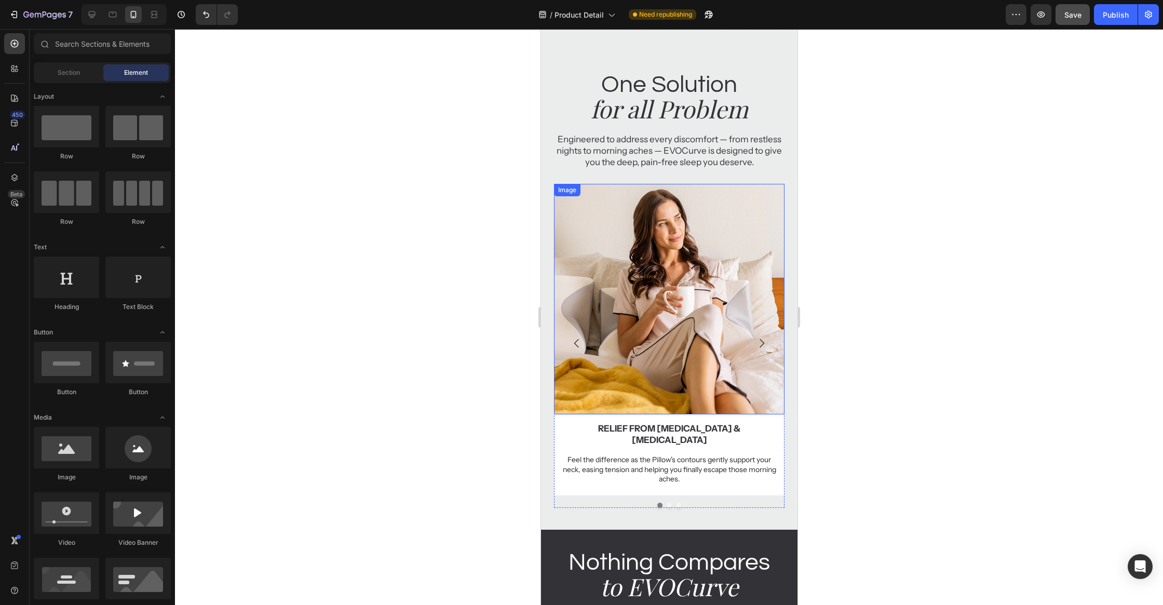
scroll to position [1183, 0]
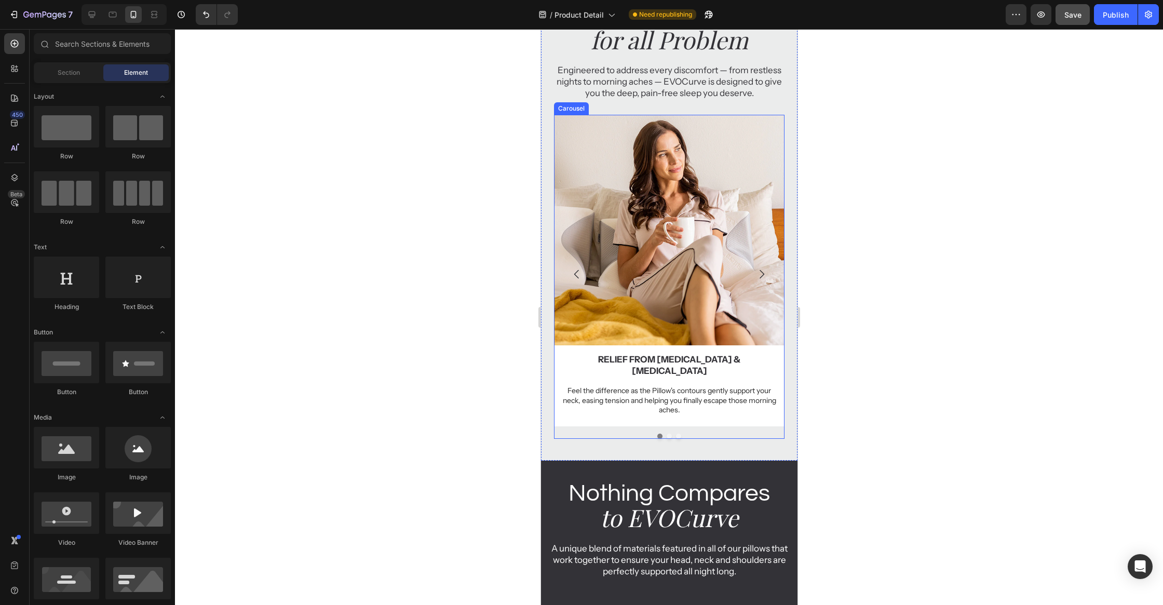
click at [764, 271] on icon "Carousel Next Arrow" at bounding box center [761, 274] width 12 height 12
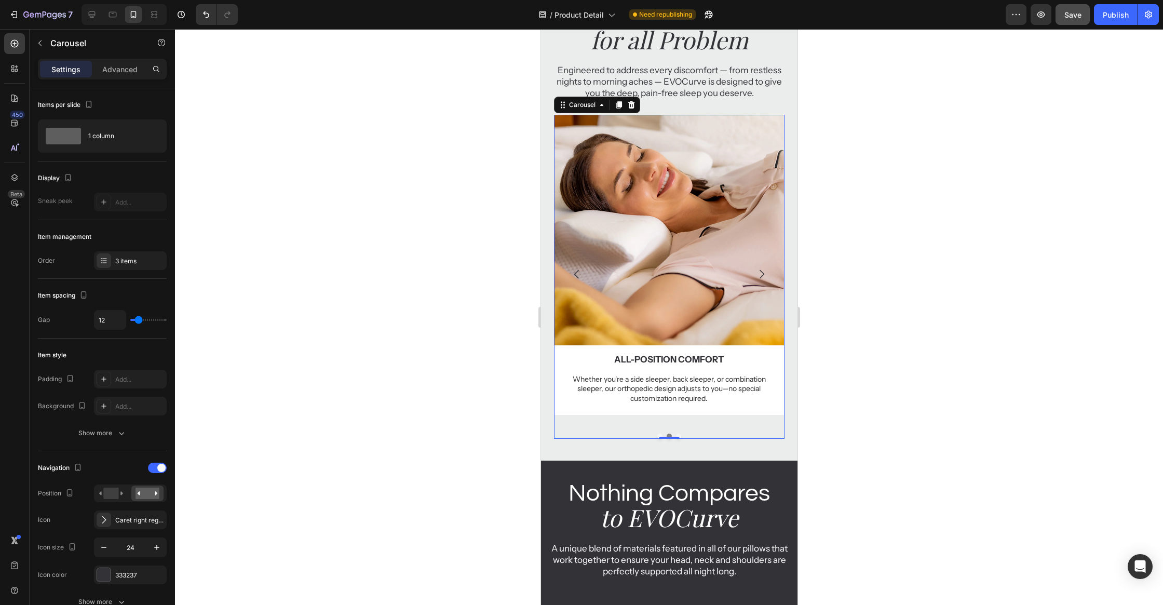
click at [764, 271] on icon "Carousel Next Arrow" at bounding box center [761, 274] width 12 height 12
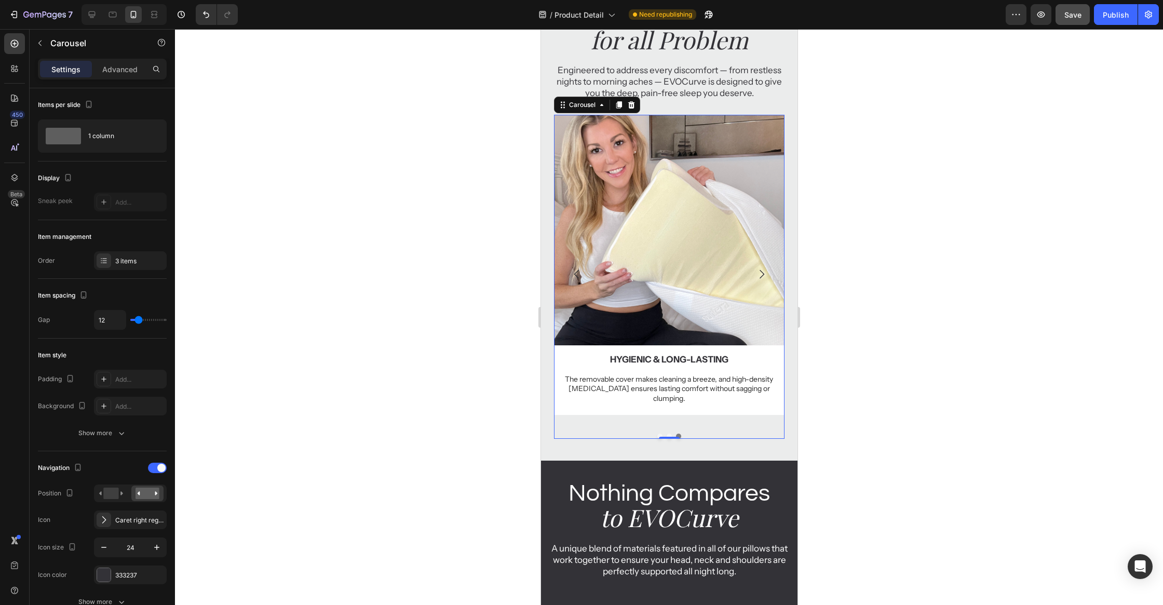
click at [764, 271] on icon "Carousel Next Arrow" at bounding box center [761, 274] width 12 height 12
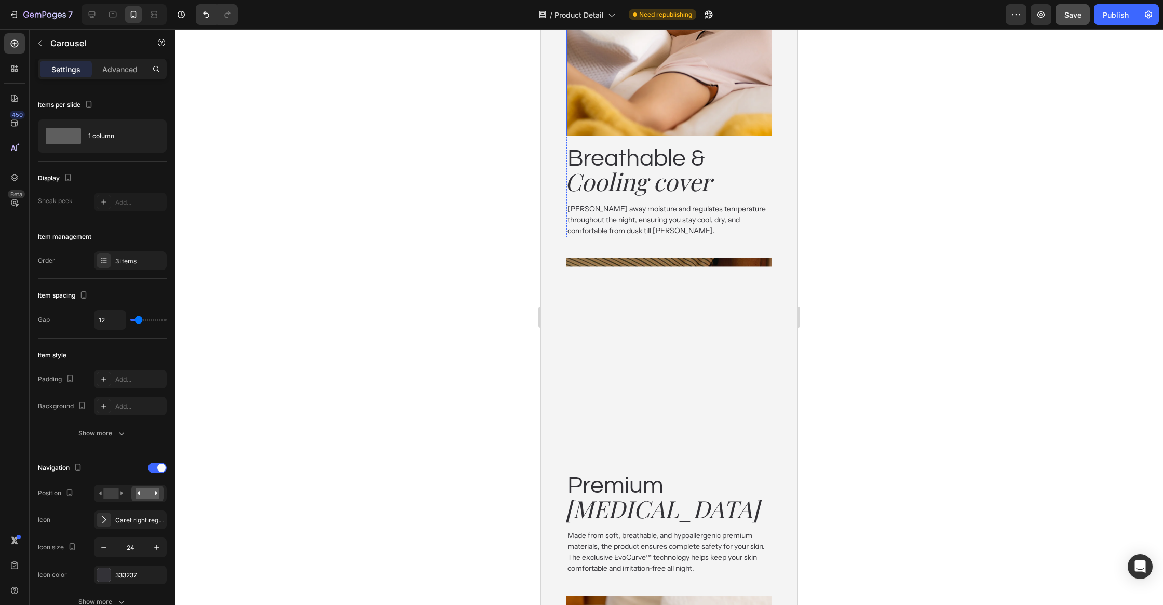
scroll to position [1740, 0]
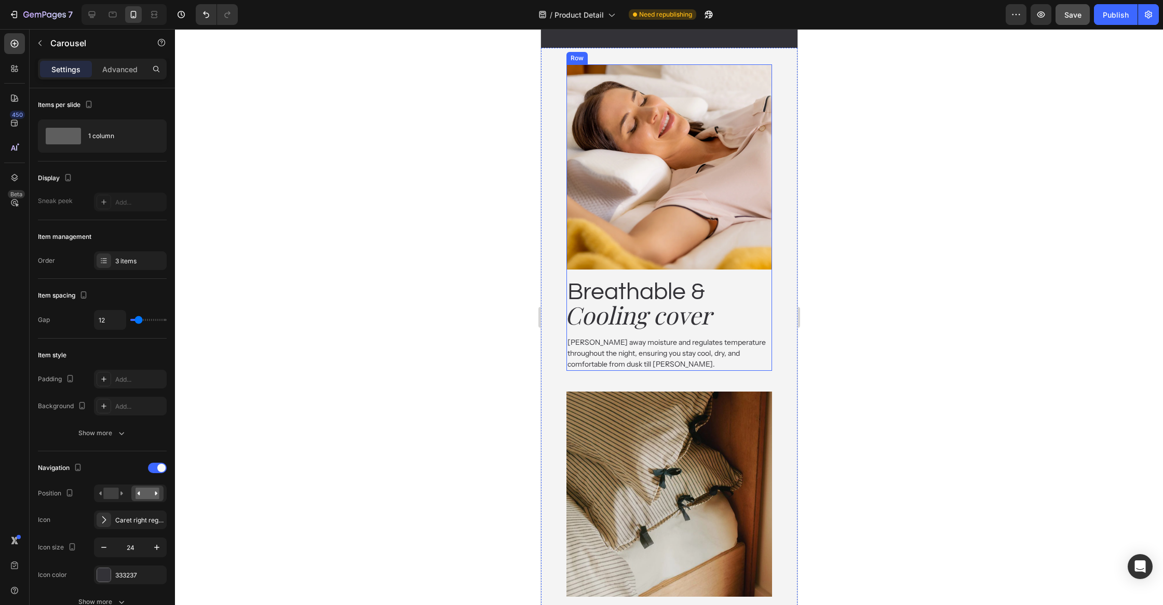
click at [770, 269] on div "Breathable & Heading Cooling cover Heading Wicks away moisture and regulates te…" at bounding box center [668, 319] width 205 height 101
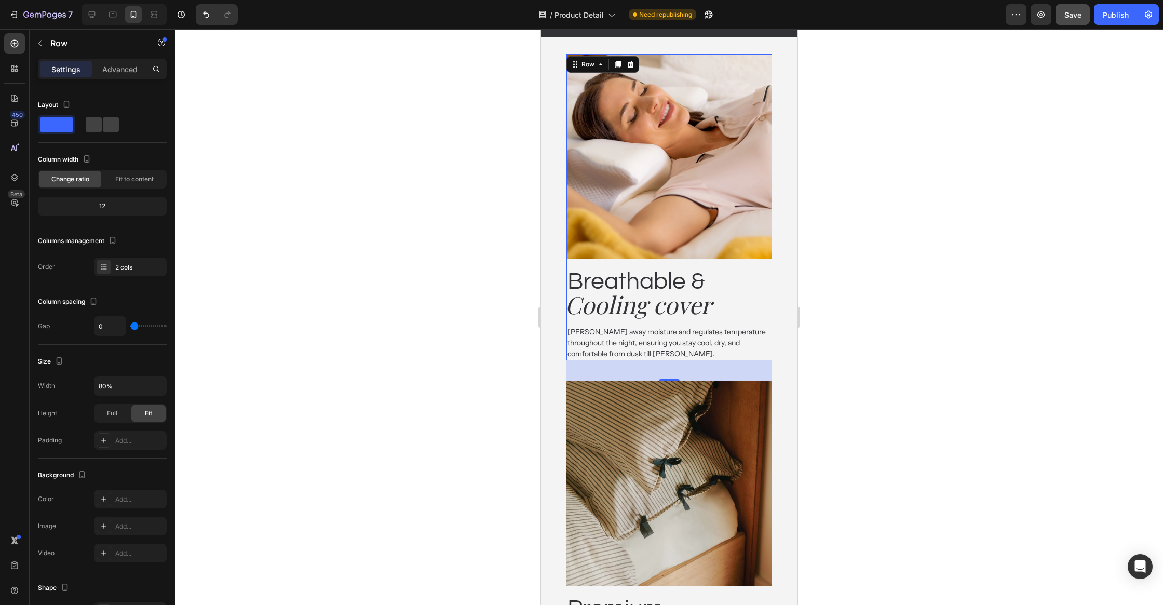
scroll to position [1765, 0]
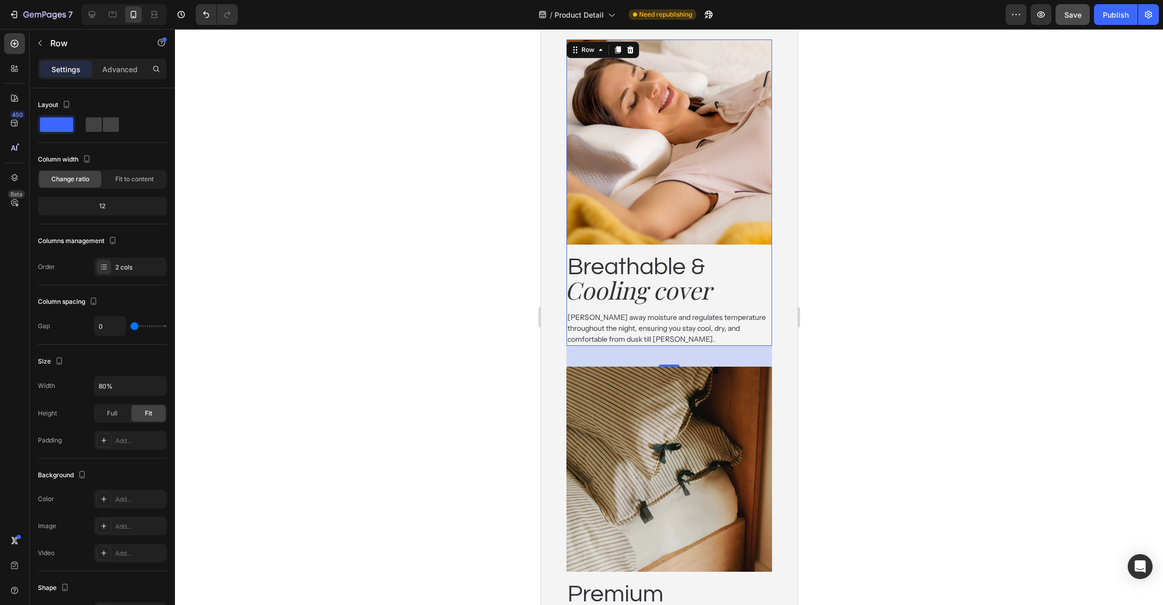
click at [663, 237] on img at bounding box center [668, 141] width 205 height 205
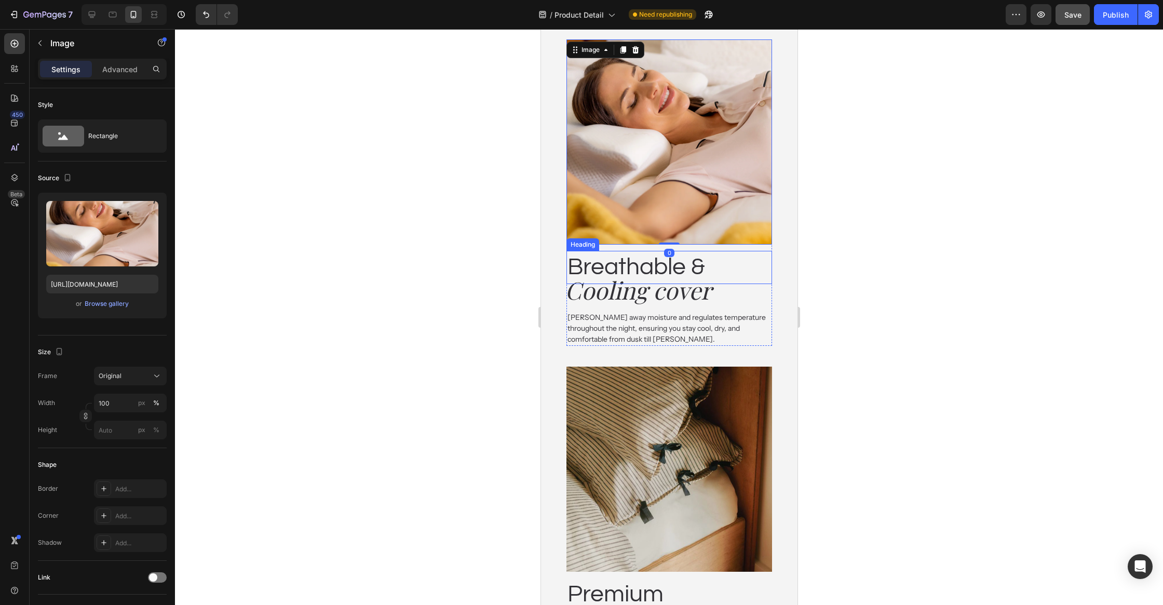
click at [666, 260] on h2 "Breathable &" at bounding box center [668, 267] width 205 height 33
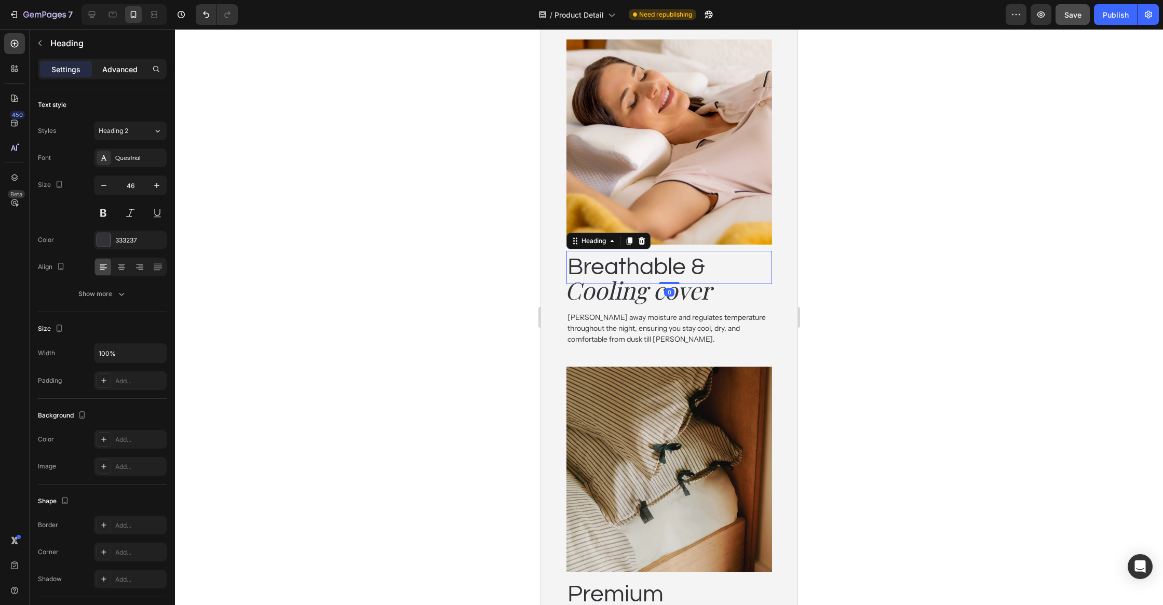
click at [116, 63] on div "Advanced" at bounding box center [120, 69] width 52 height 17
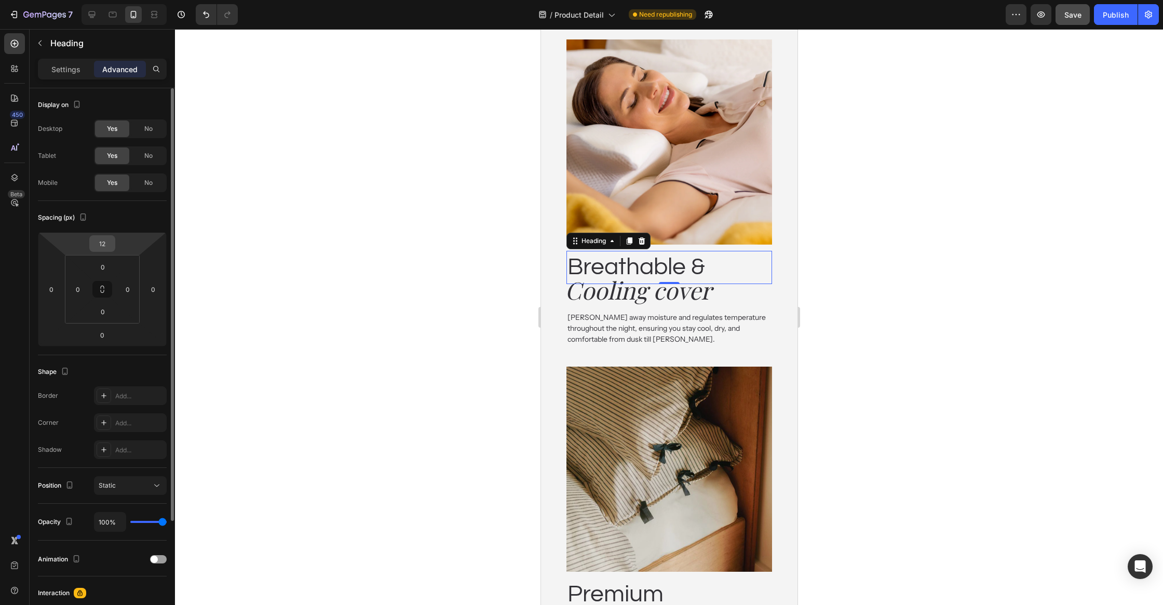
click at [111, 249] on input "12" at bounding box center [102, 244] width 21 height 16
type input "8"
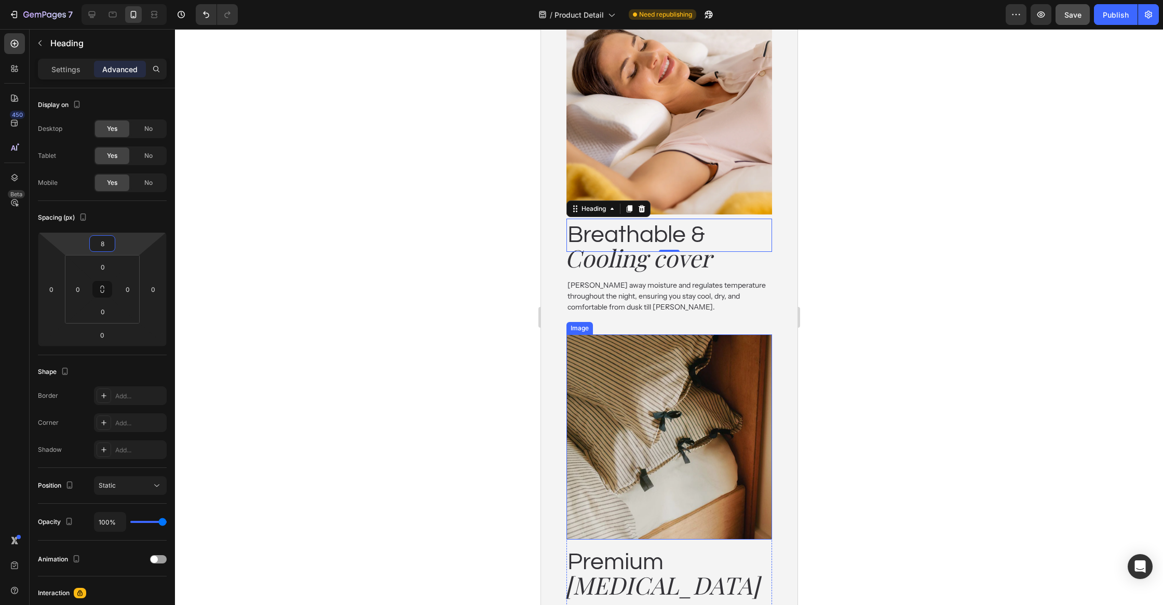
scroll to position [1892, 0]
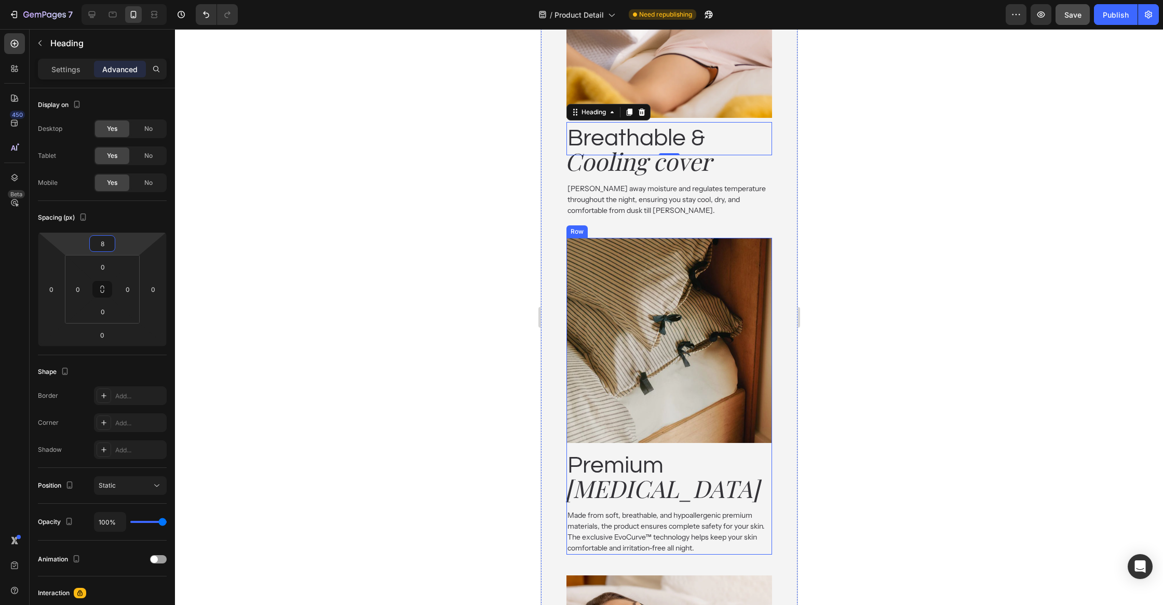
click at [646, 456] on h2 "Premium" at bounding box center [668, 465] width 205 height 33
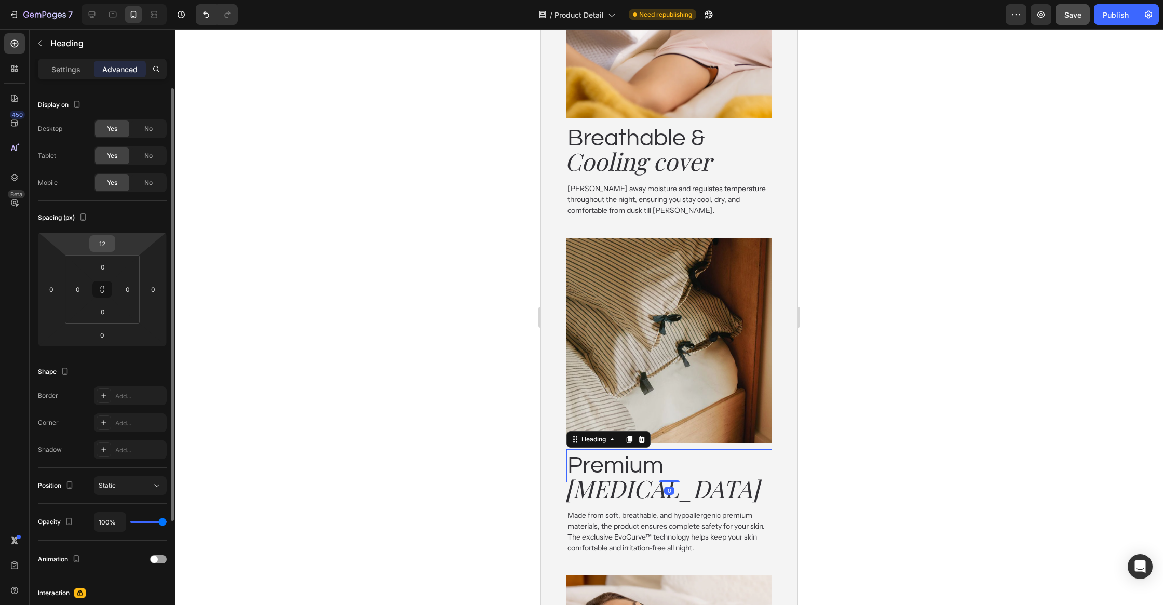
click at [99, 239] on input "12" at bounding box center [102, 244] width 21 height 16
type input "8"
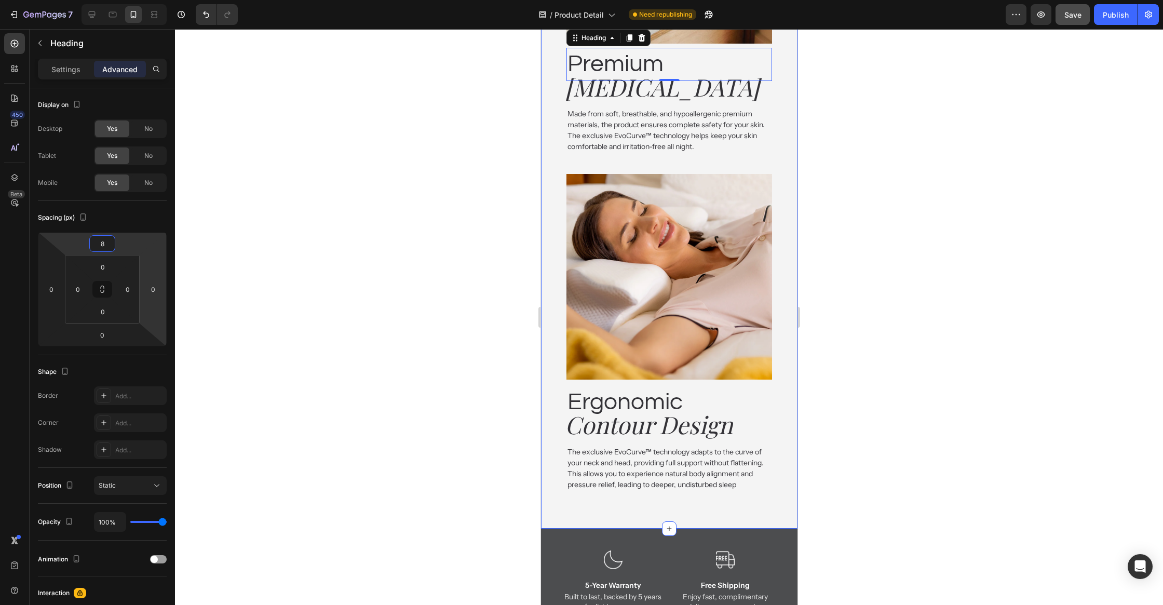
scroll to position [2342, 0]
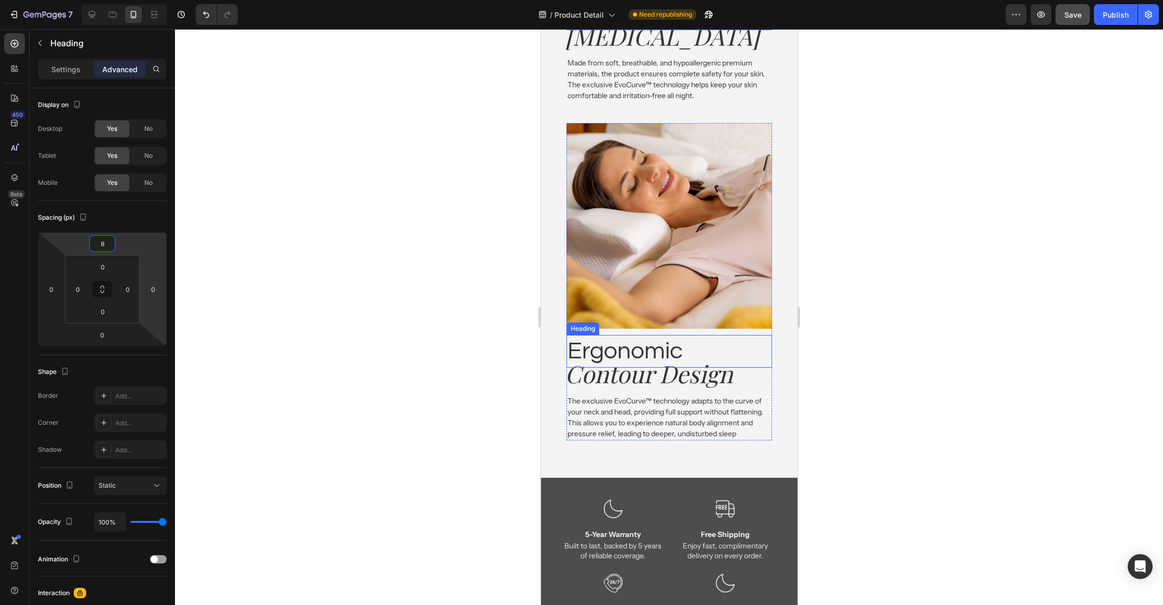
click at [592, 342] on h2 "Ergonomic" at bounding box center [668, 351] width 205 height 33
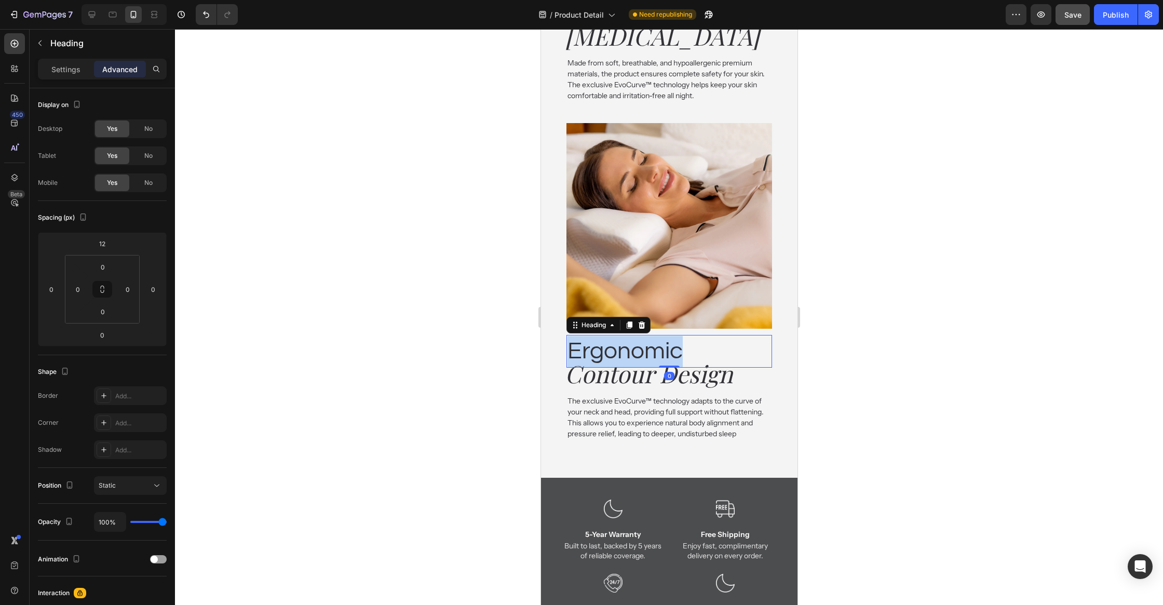
click at [592, 342] on h2 "Ergonomic" at bounding box center [668, 351] width 205 height 33
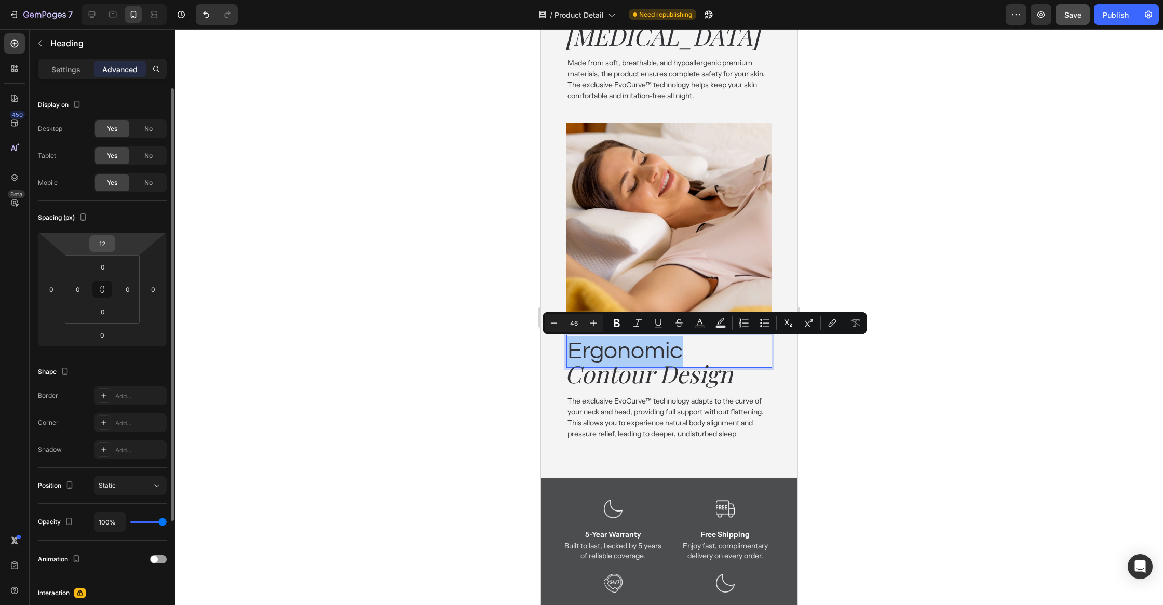
click at [101, 242] on input "12" at bounding box center [102, 244] width 21 height 16
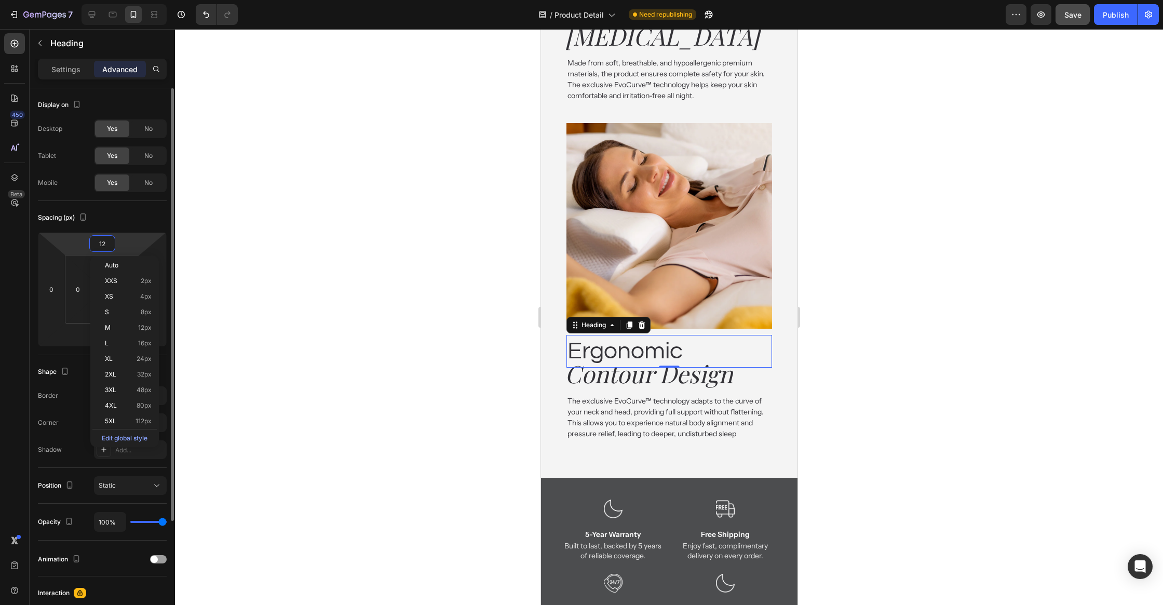
click at [101, 242] on input "12" at bounding box center [102, 244] width 21 height 16
type input "8"
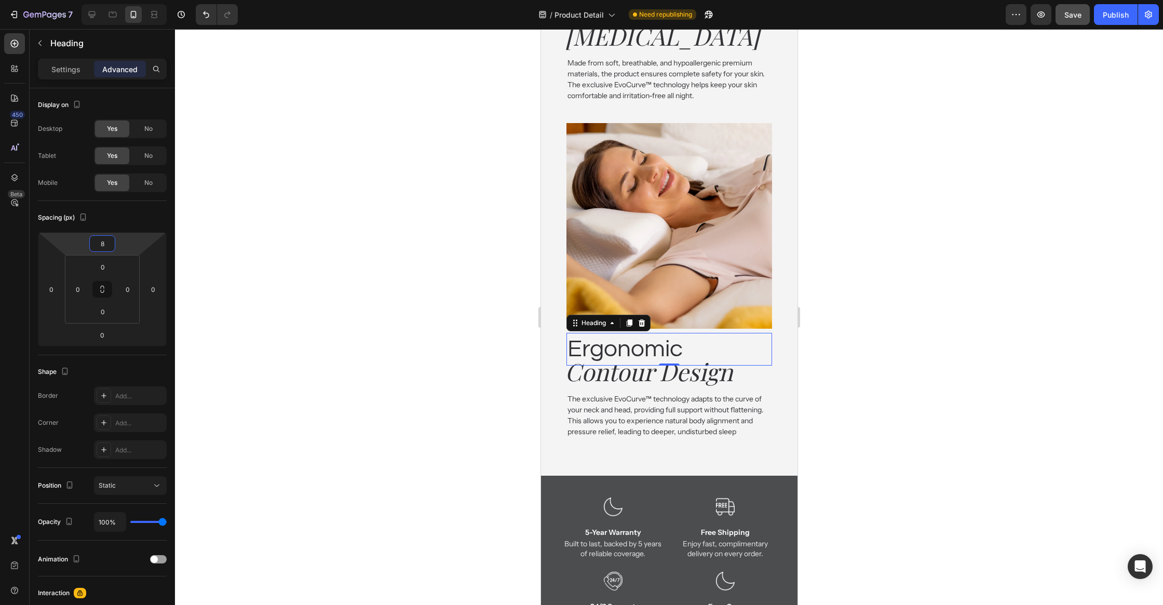
click at [295, 347] on div at bounding box center [669, 317] width 988 height 576
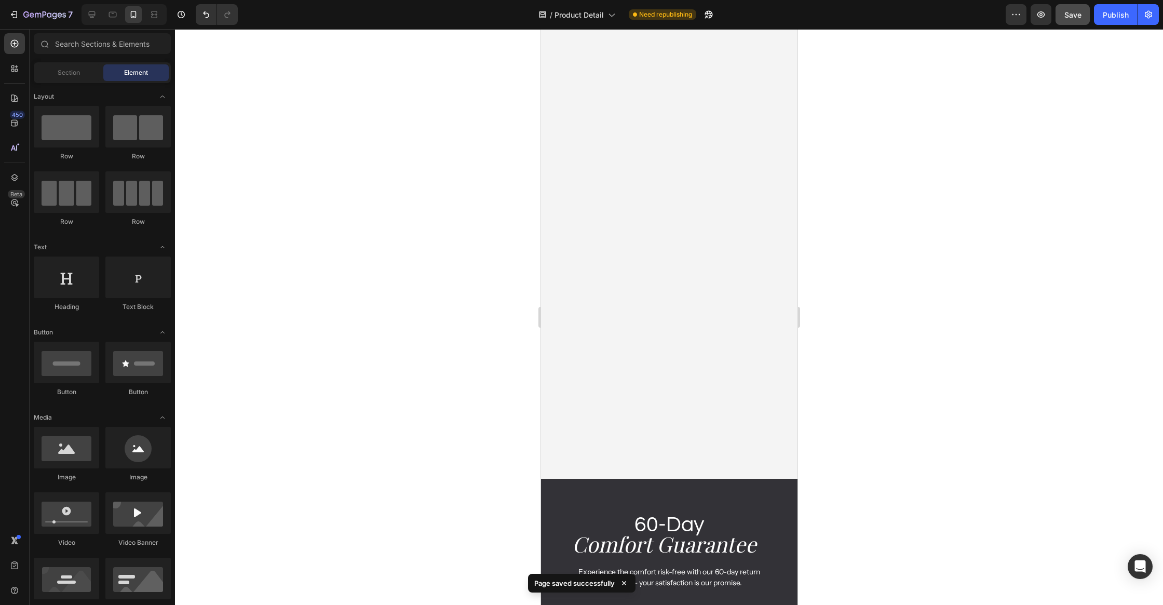
scroll to position [3591, 0]
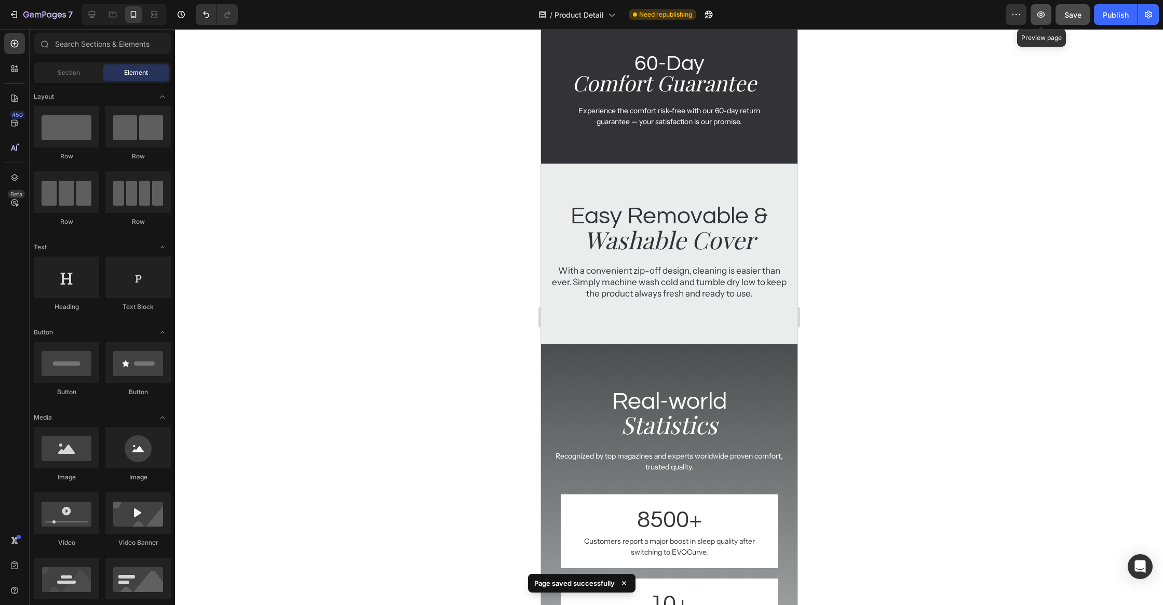
click at [1042, 18] on icon "button" at bounding box center [1041, 14] width 10 height 10
click at [1119, 19] on div "Publish" at bounding box center [1116, 14] width 26 height 11
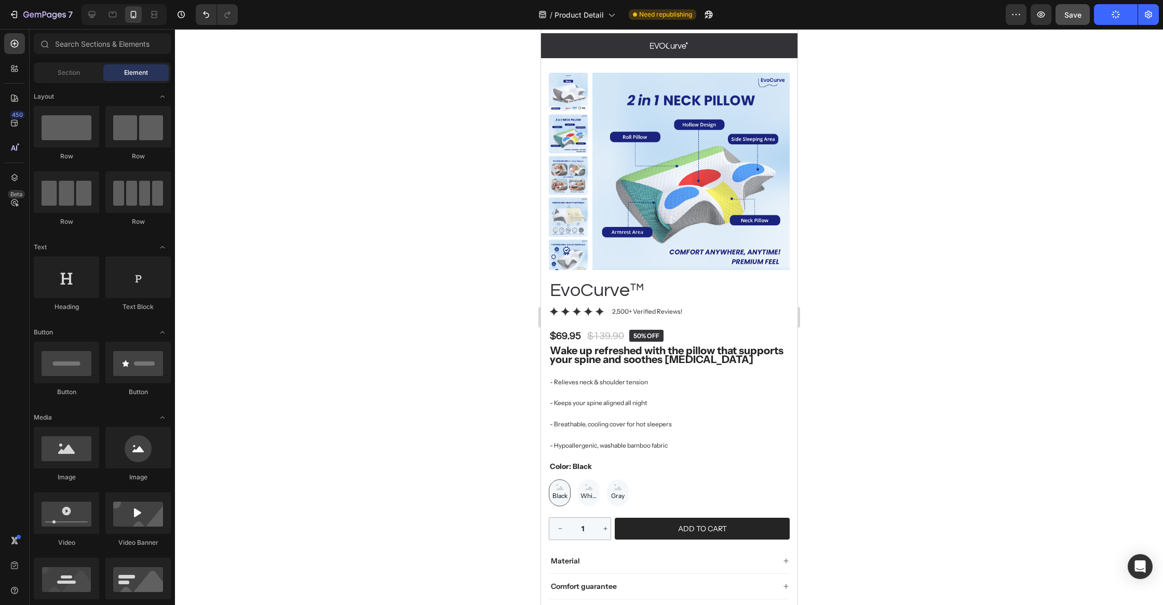
scroll to position [0, 0]
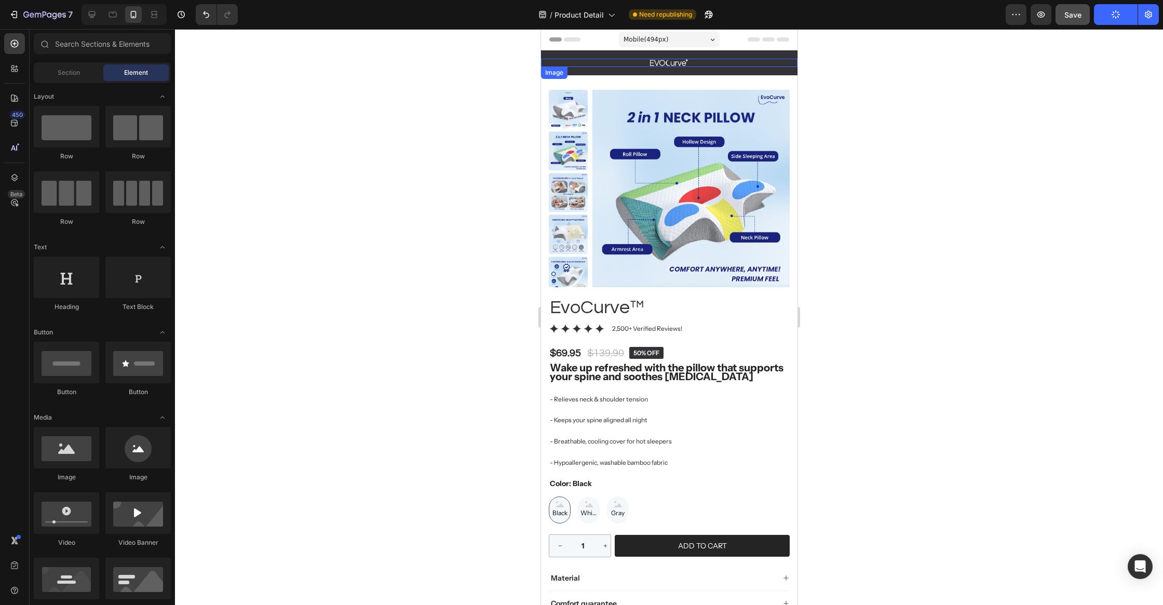
click at [676, 66] on img at bounding box center [668, 63] width 38 height 8
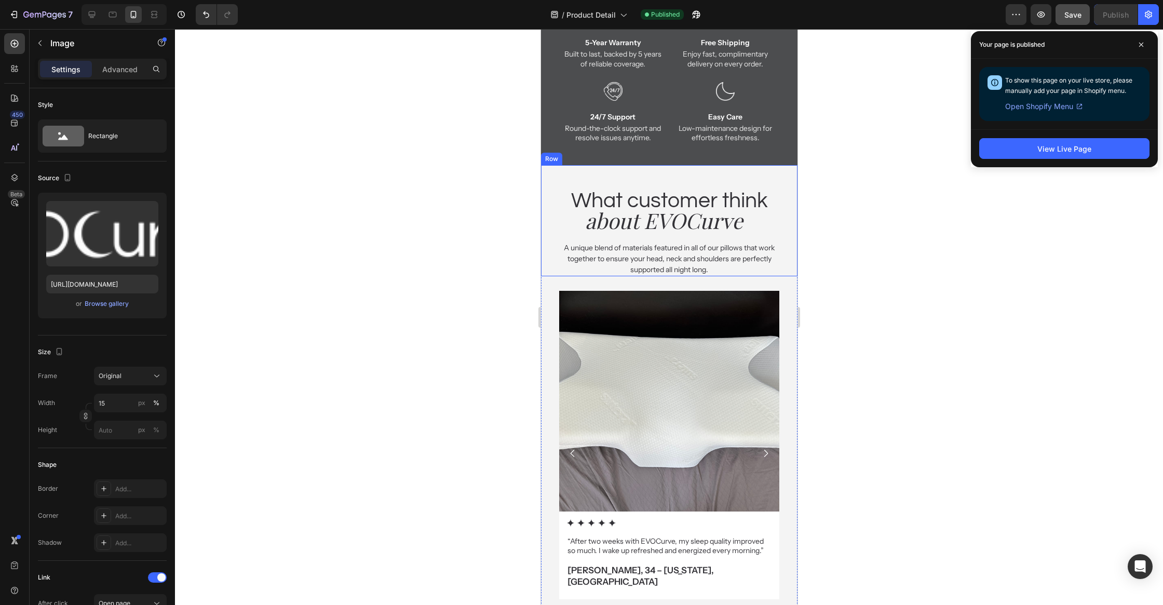
scroll to position [2819, 0]
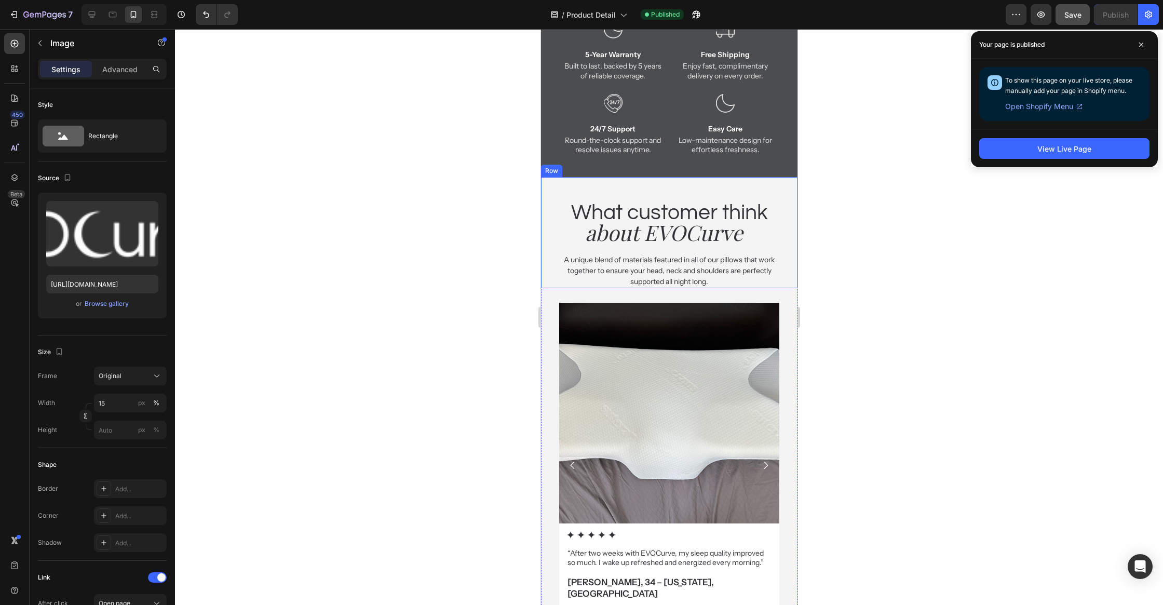
click at [669, 191] on div "What customer think Heading about EVOCurve Heading A unique blend of materials …" at bounding box center [668, 232] width 241 height 111
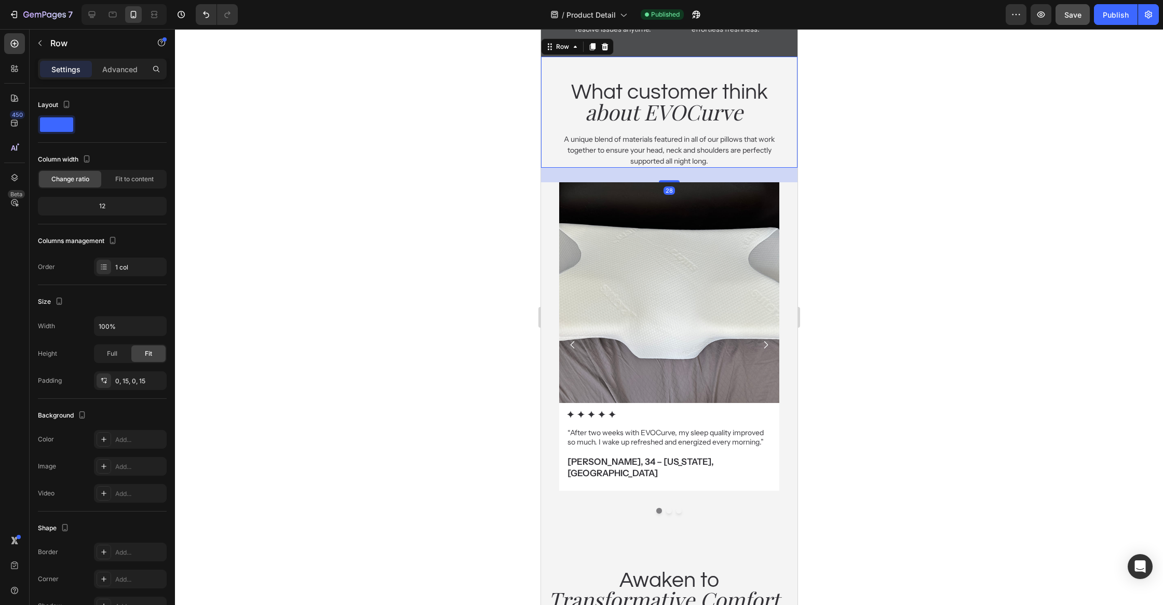
scroll to position [2963, 0]
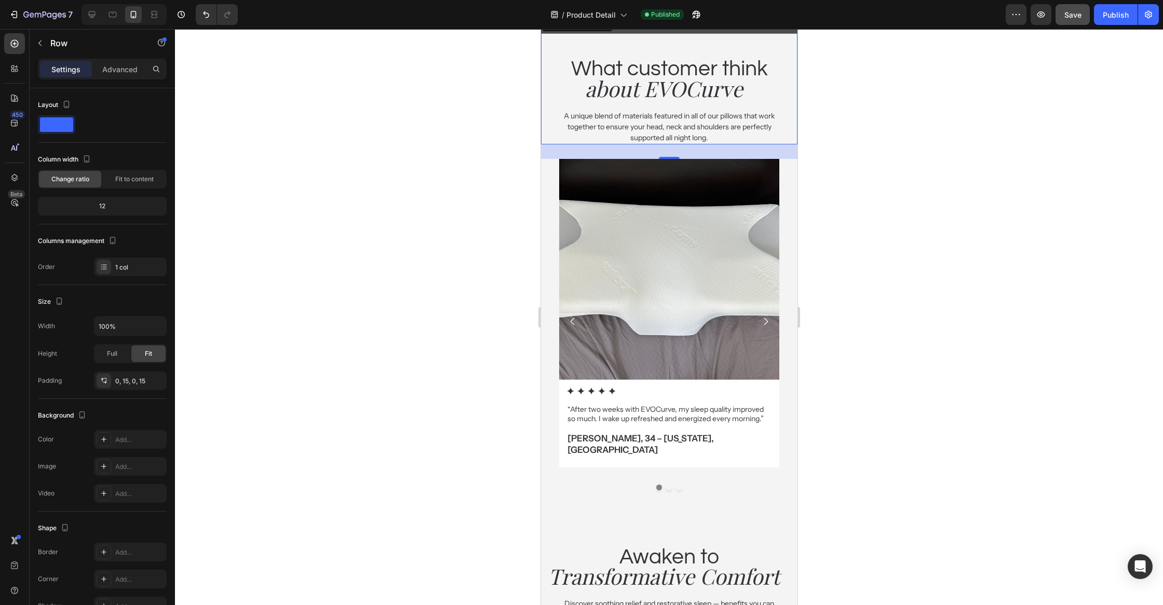
click at [828, 309] on div at bounding box center [669, 317] width 988 height 576
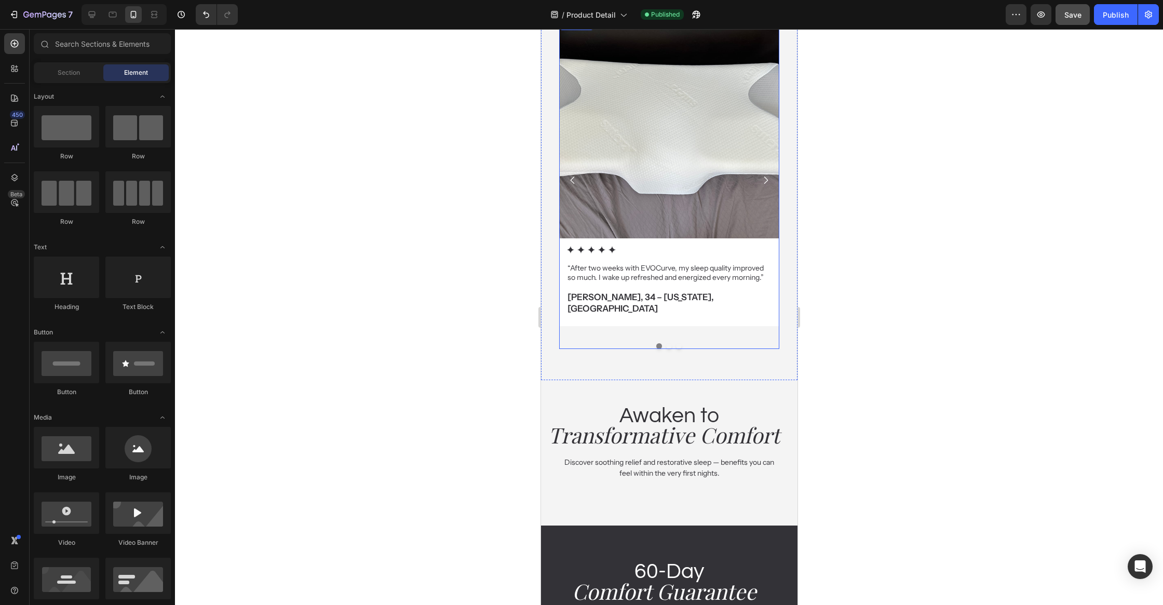
scroll to position [3376, 0]
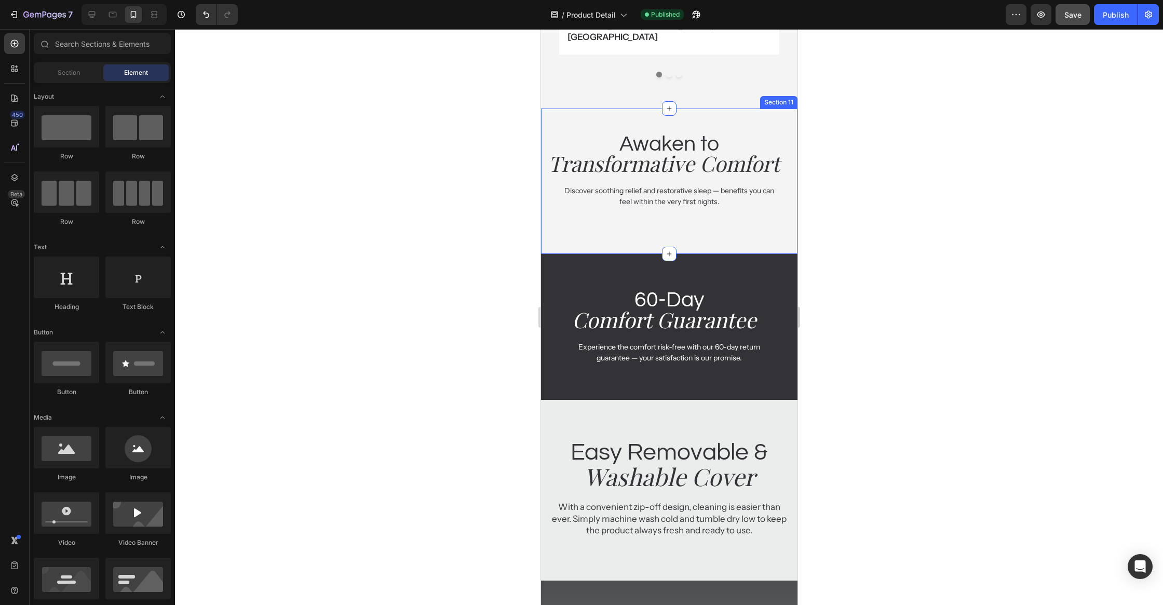
click at [712, 213] on div "Awaken to Heading Transformative Comfort Heading Discover soothing relief and r…" at bounding box center [668, 181] width 256 height 146
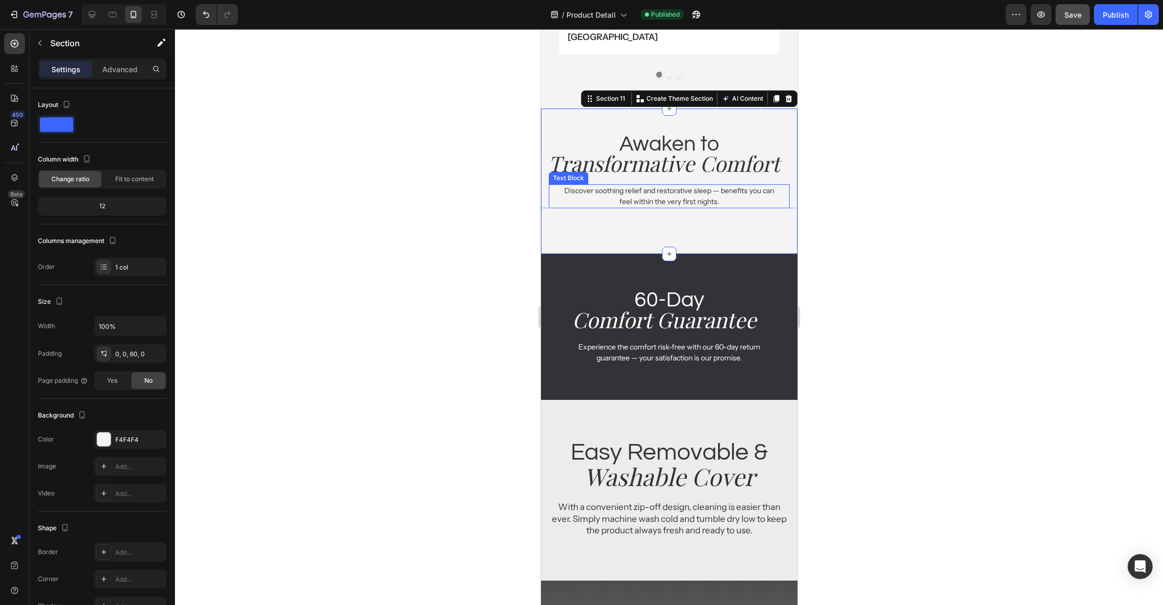
click at [711, 185] on p "Discover soothing relief and restorative sleep — benefits you can feel within t…" at bounding box center [669, 196] width 214 height 22
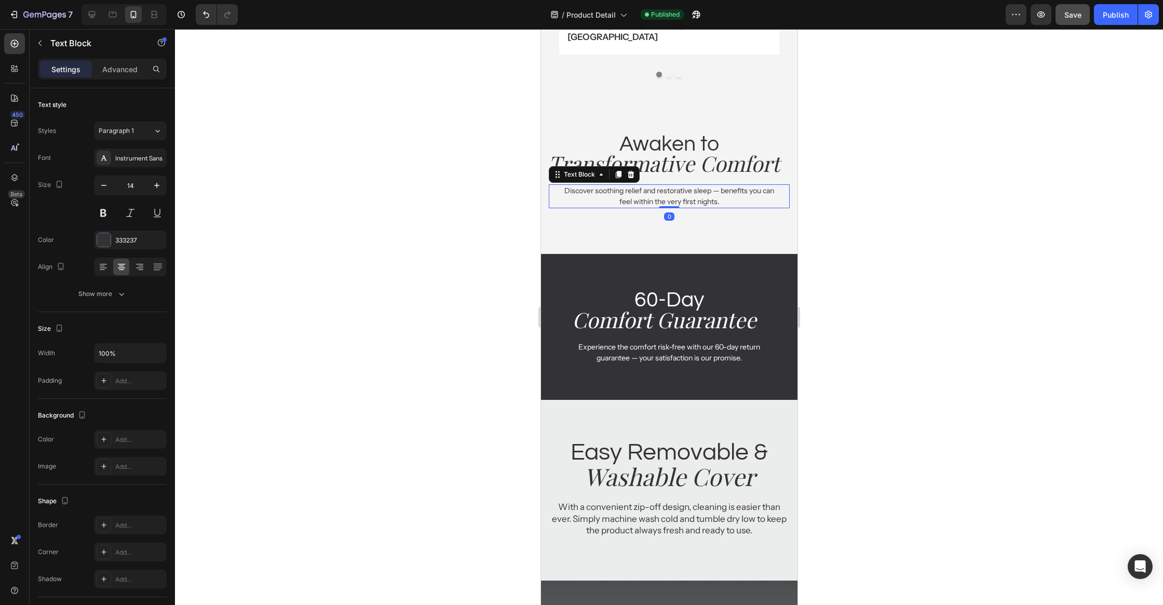
click at [711, 186] on div "Discover soothing relief and restorative sleep — benefits you can feel within t…" at bounding box center [669, 196] width 216 height 24
click at [711, 191] on div "Awaken to Heading Transformative Comfort Heading Discover soothing relief and r…" at bounding box center [668, 165] width 256 height 115
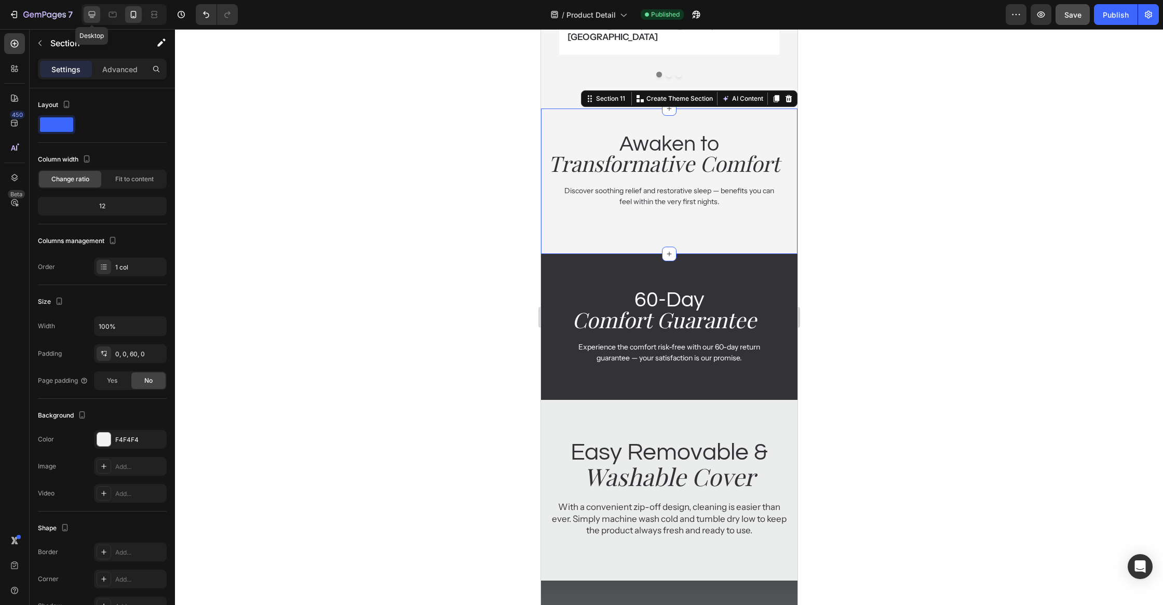
click at [85, 14] on div at bounding box center [92, 14] width 17 height 17
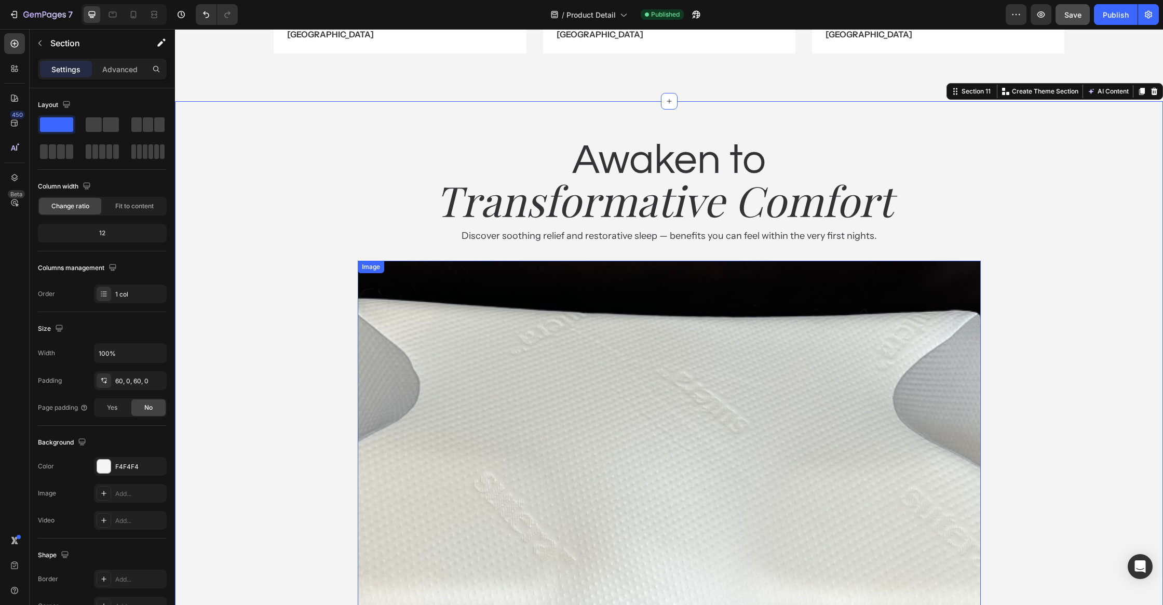
scroll to position [3555, 0]
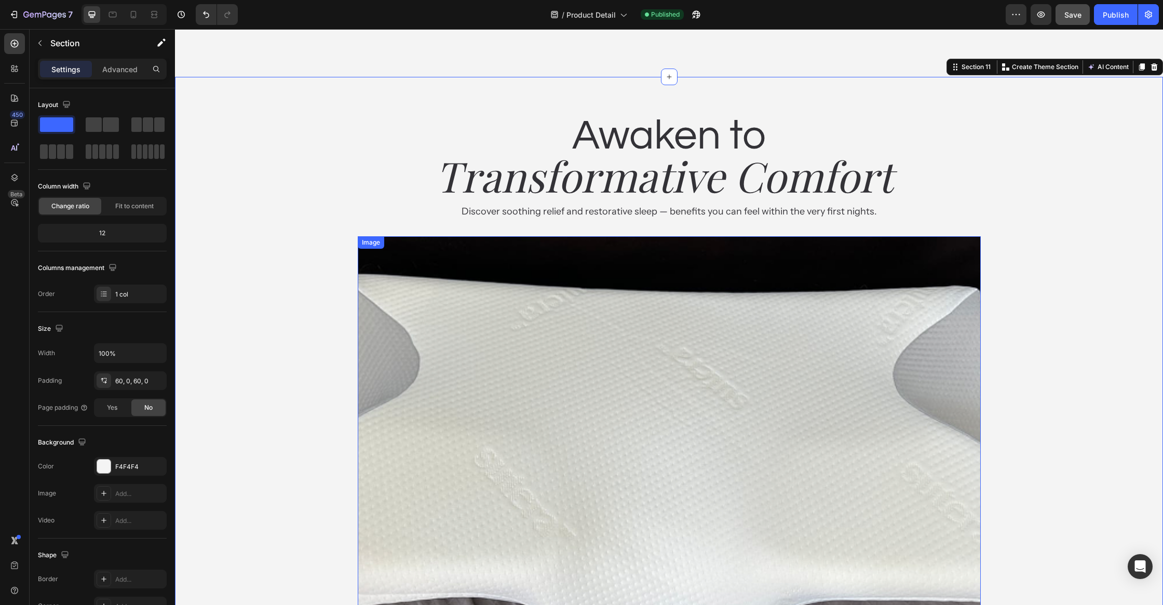
click at [631, 281] on img at bounding box center [669, 469] width 623 height 467
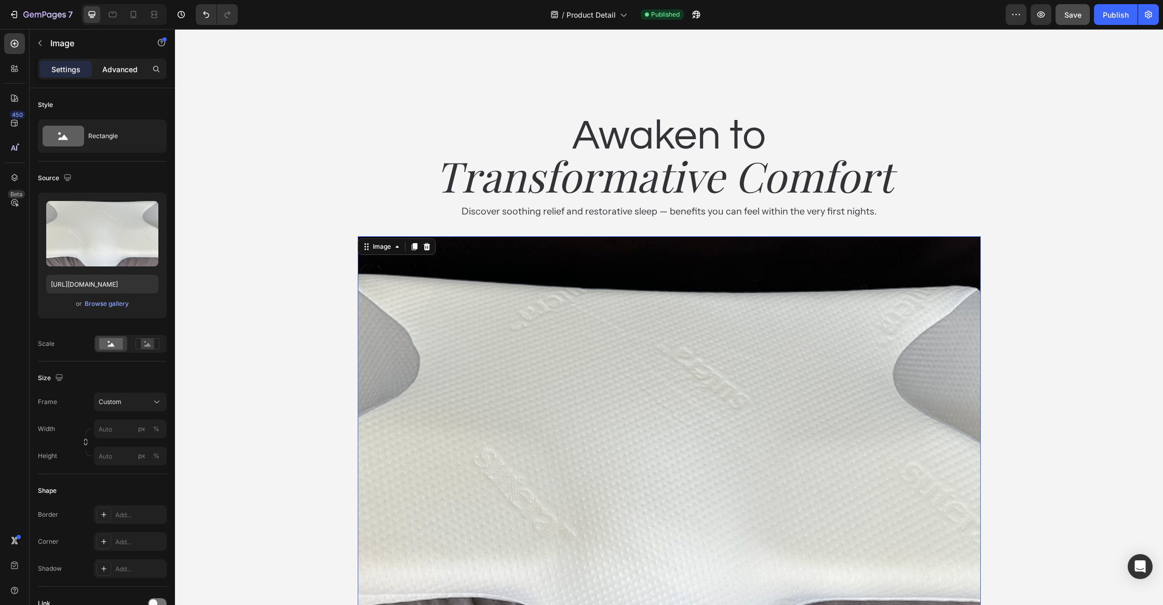
click at [111, 70] on p "Advanced" at bounding box center [119, 69] width 35 height 11
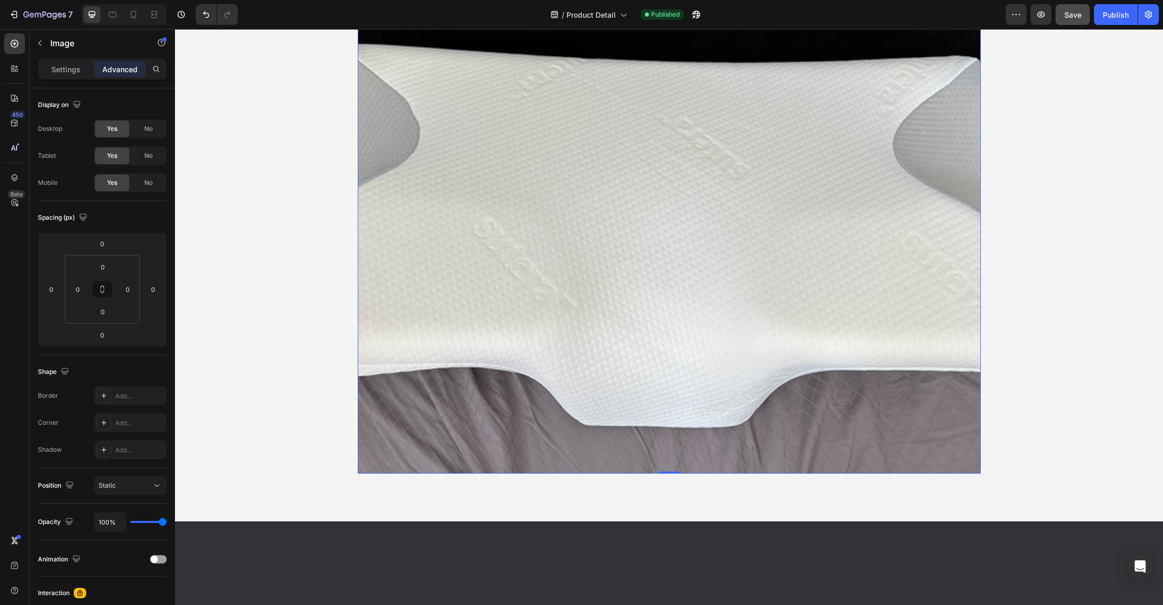
scroll to position [3678, 0]
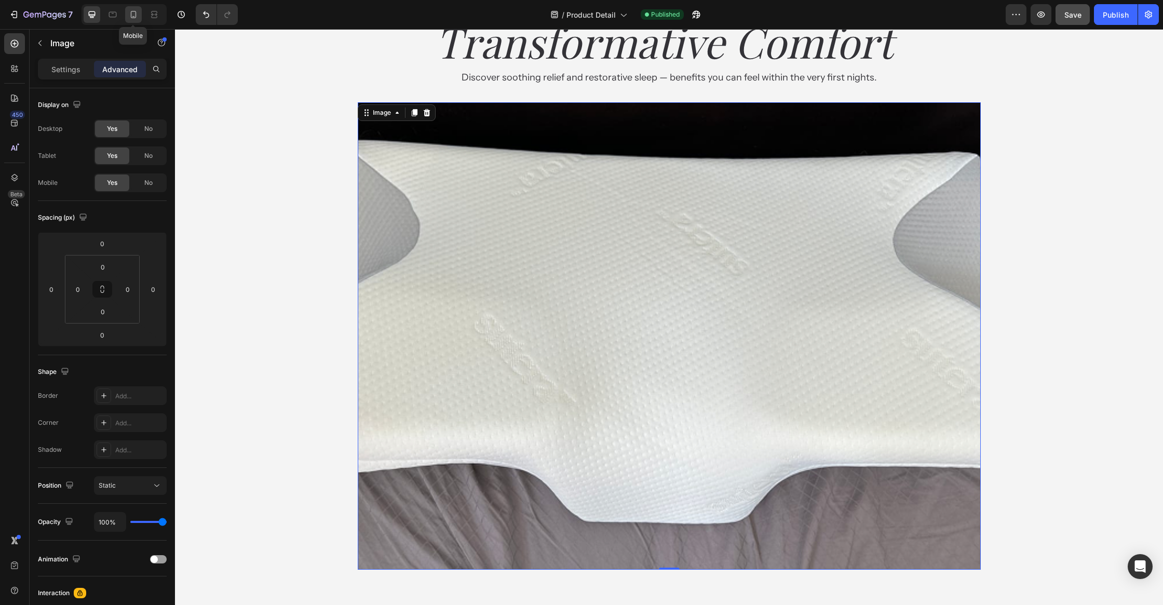
click at [129, 19] on icon at bounding box center [133, 14] width 10 height 10
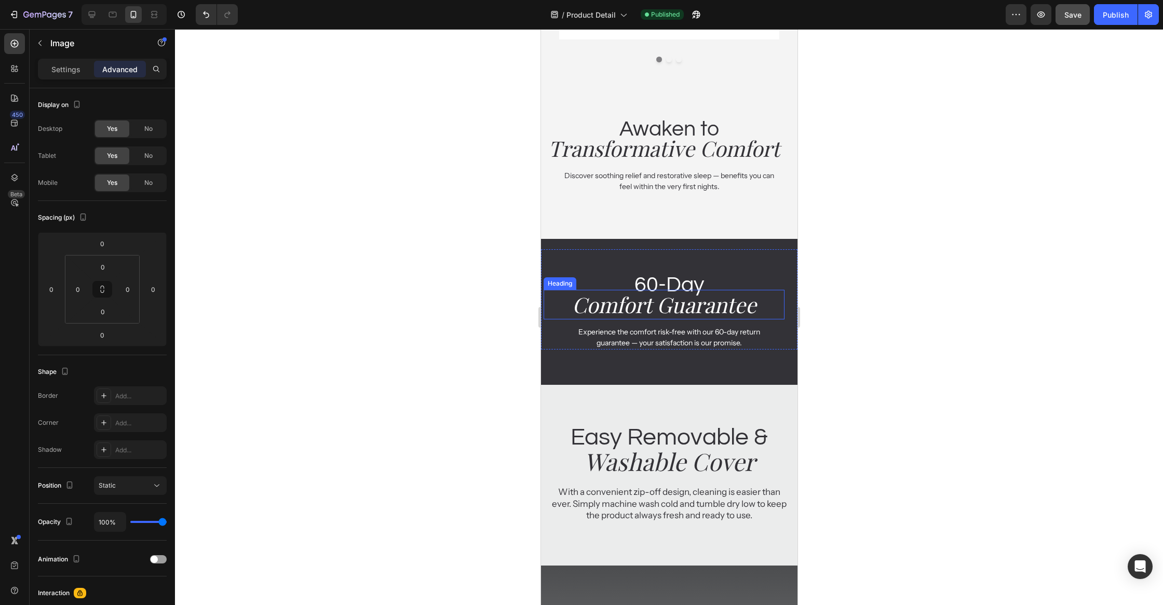
scroll to position [3373, 0]
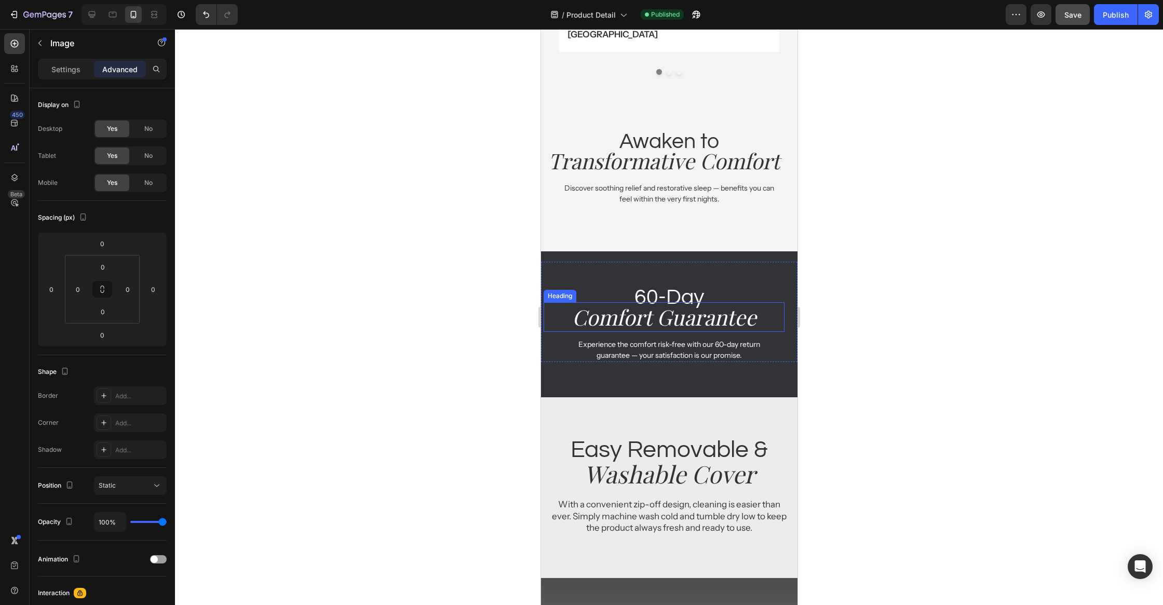
drag, startPoint x: 909, startPoint y: 303, endPoint x: 891, endPoint y: 304, distance: 18.7
click at [909, 303] on div at bounding box center [669, 317] width 988 height 576
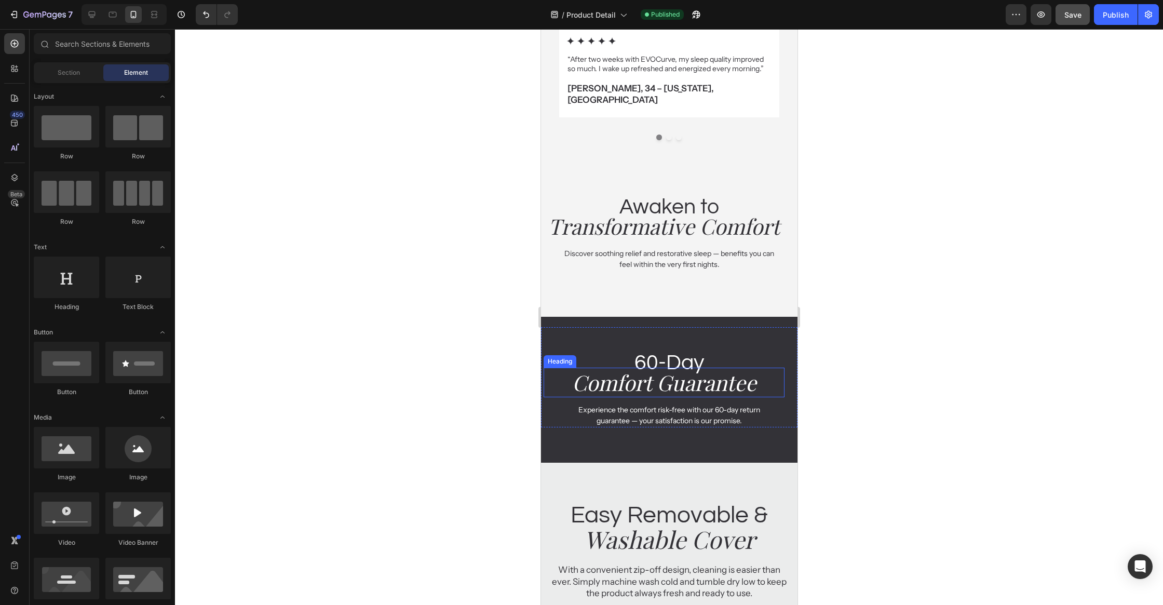
scroll to position [3281, 0]
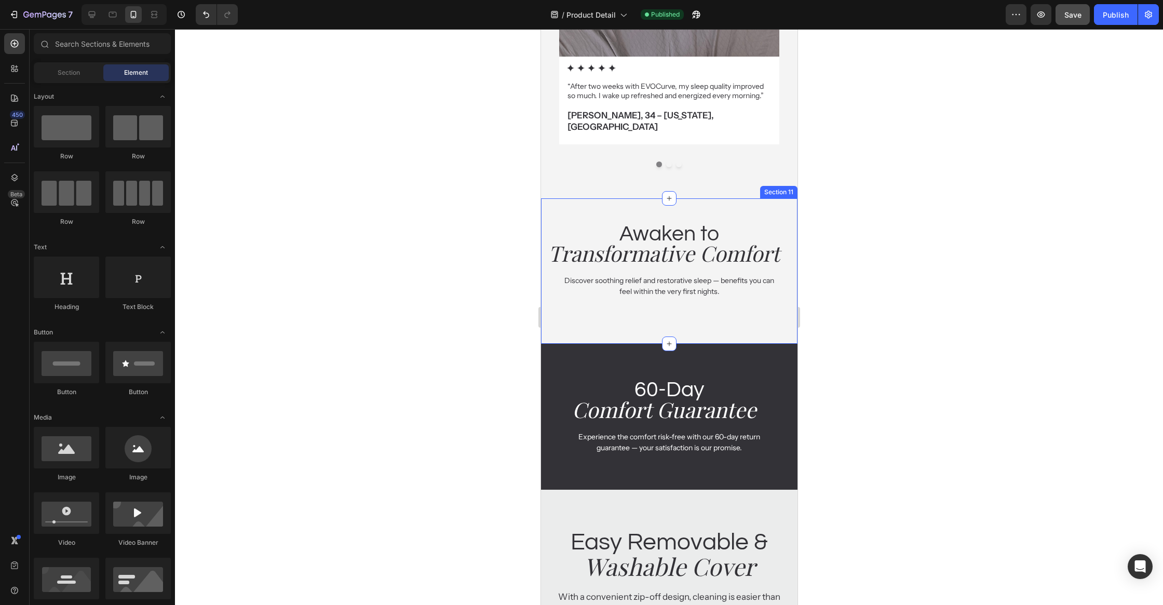
click at [741, 289] on div "Awaken to Heading Transformative Comfort Heading Discover soothing relief and r…" at bounding box center [668, 255] width 256 height 115
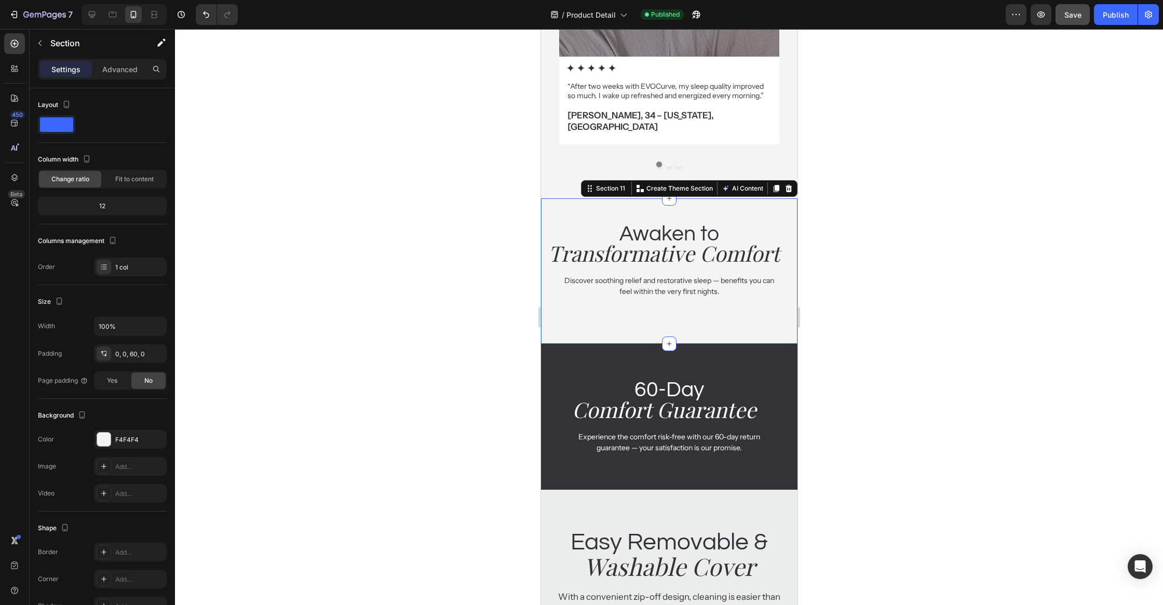
click at [729, 275] on p "Discover soothing relief and restorative sleep — benefits you can feel within t…" at bounding box center [669, 286] width 214 height 22
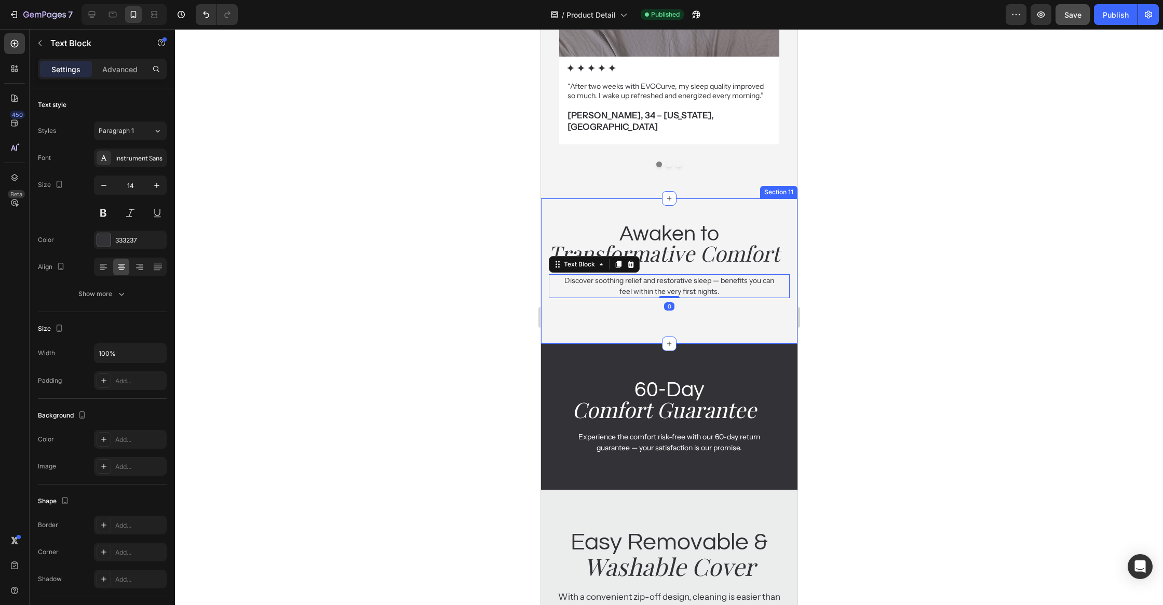
click at [733, 289] on div "Awaken to Heading Transformative Comfort Heading Discover soothing relief and r…" at bounding box center [668, 255] width 256 height 115
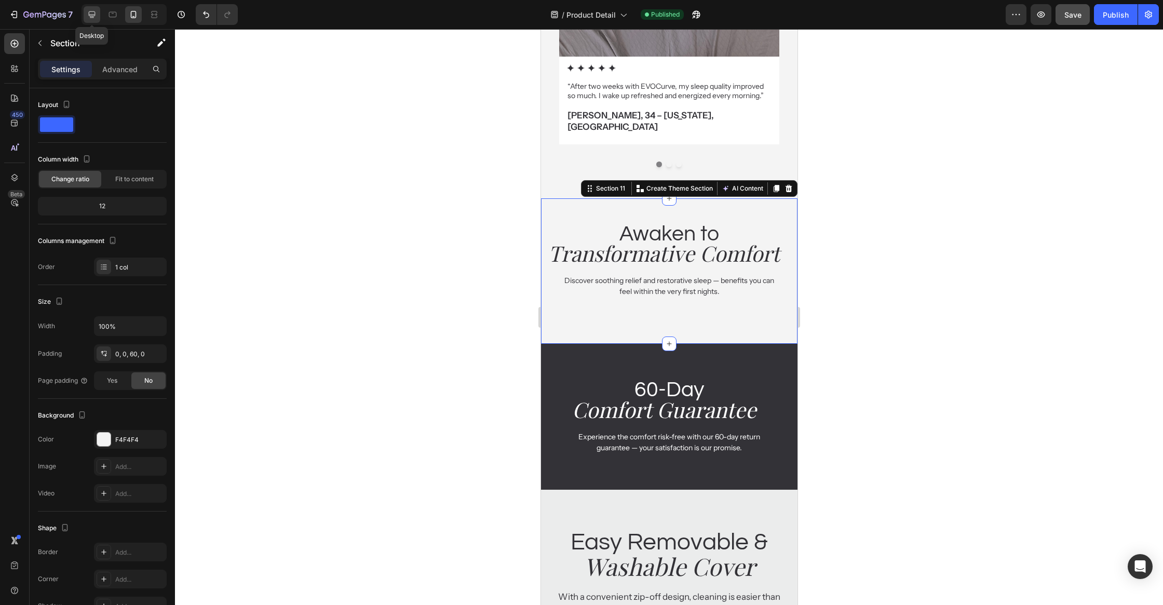
click at [84, 13] on div at bounding box center [92, 14] width 17 height 17
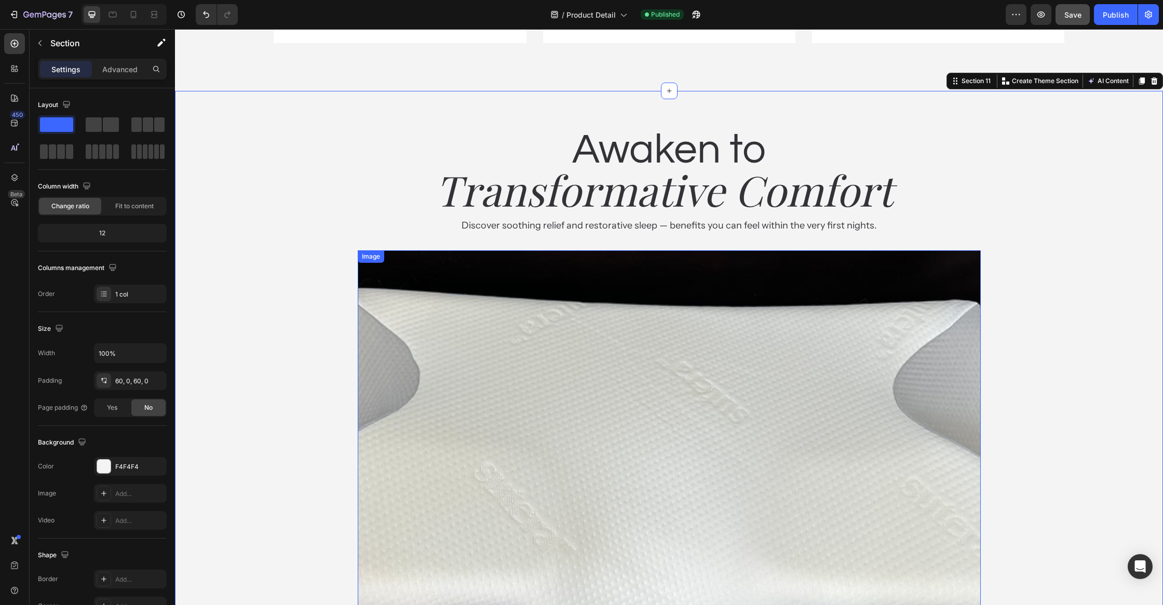
scroll to position [3550, 0]
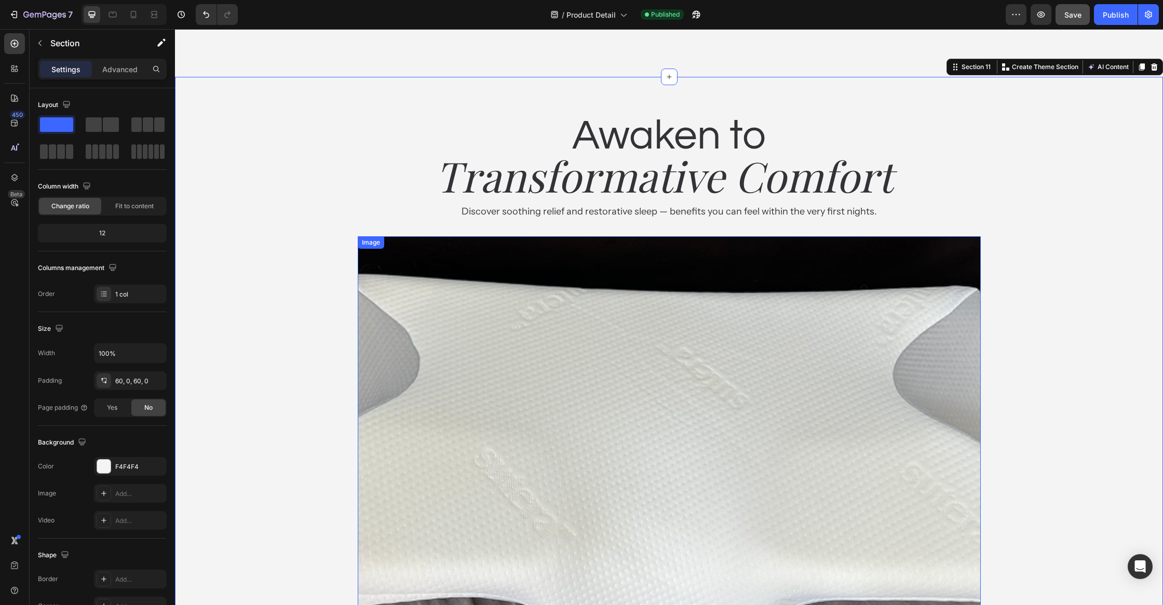
click at [508, 244] on img at bounding box center [669, 469] width 623 height 467
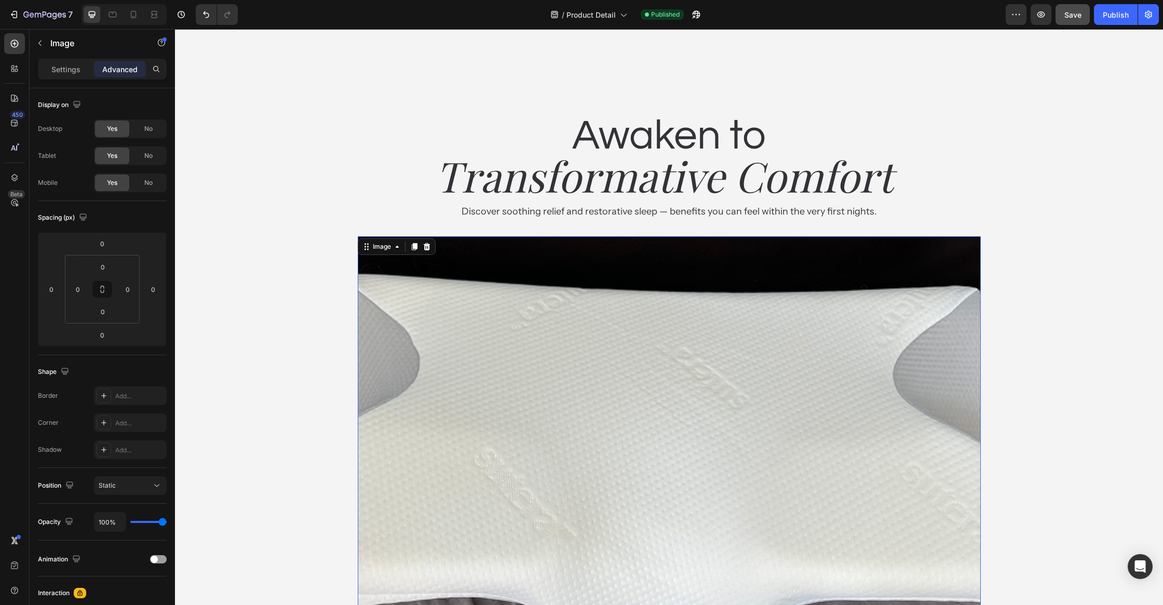
click at [409, 240] on div at bounding box center [414, 246] width 12 height 12
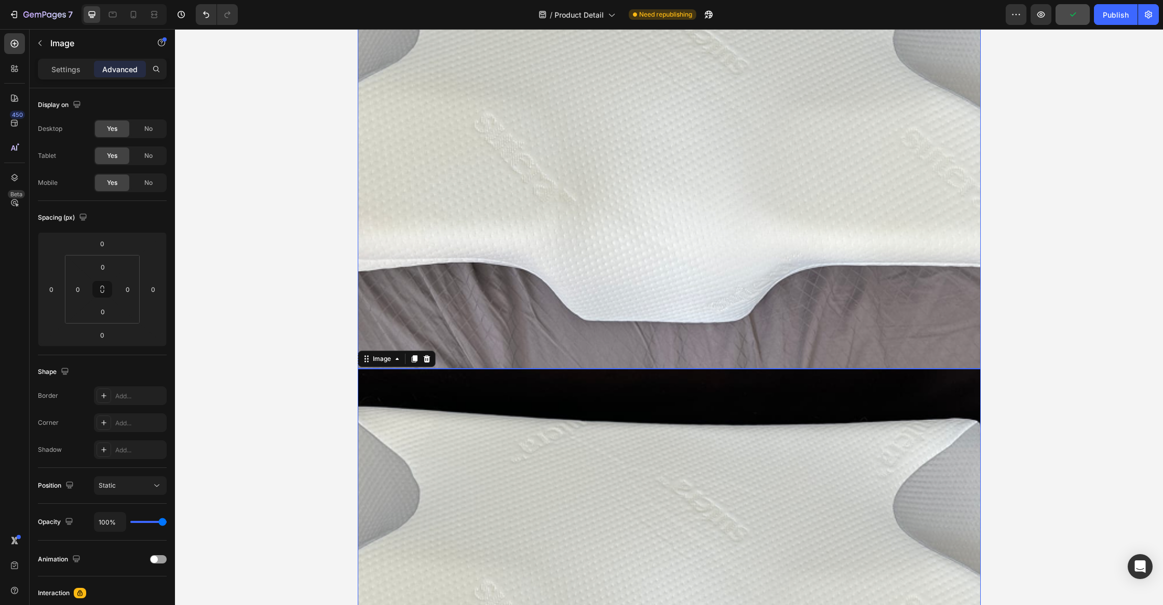
click at [535, 211] on img at bounding box center [669, 134] width 623 height 467
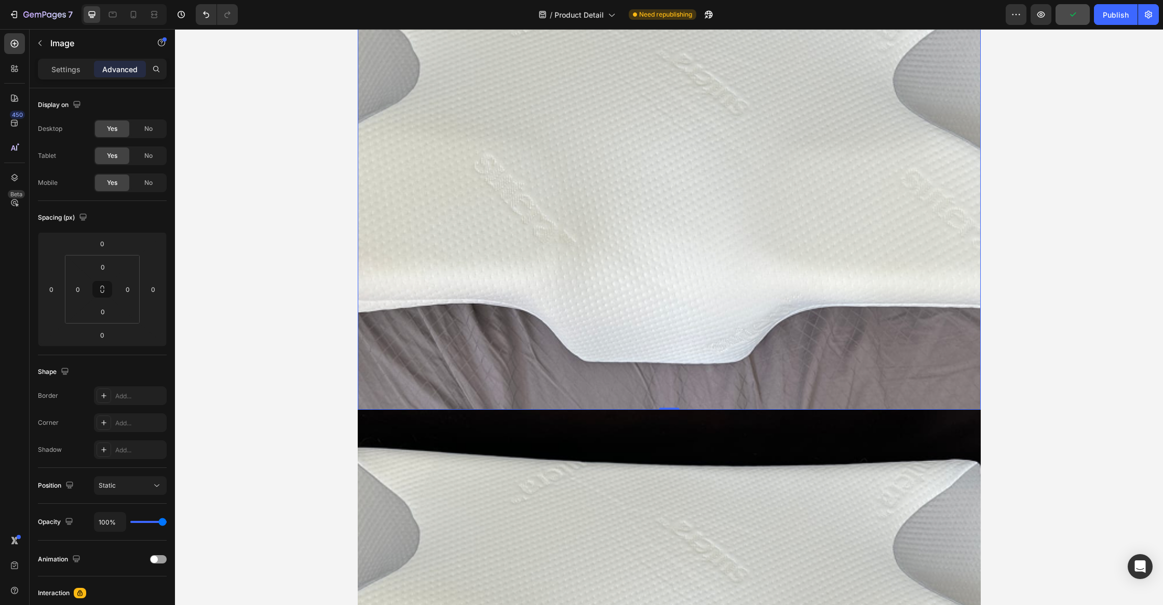
scroll to position [3629, 0]
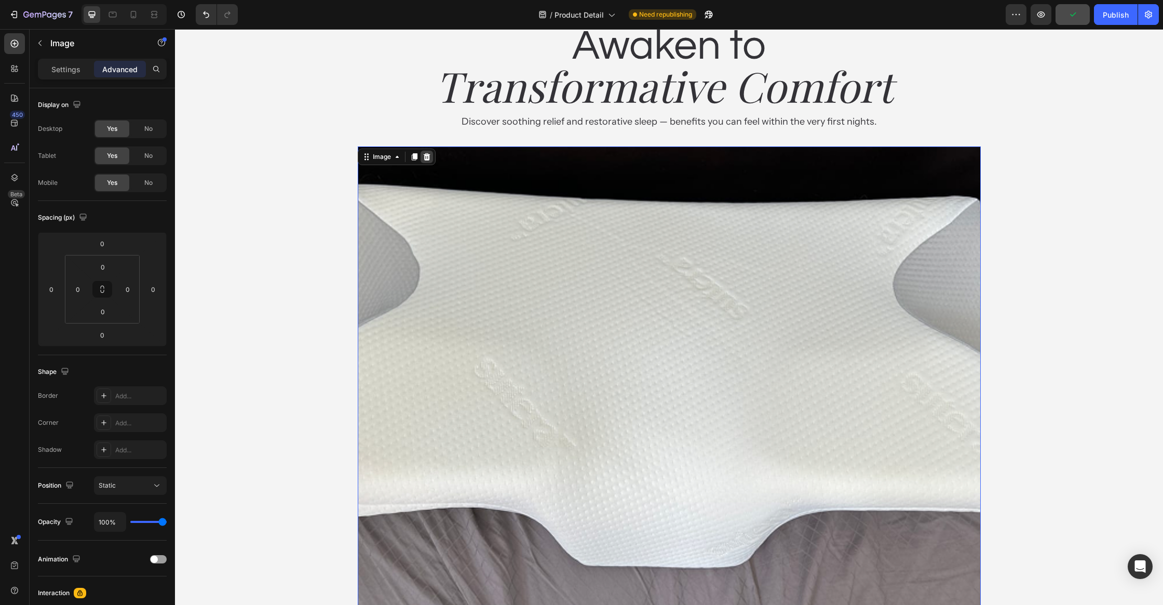
click at [426, 159] on icon at bounding box center [426, 156] width 7 height 7
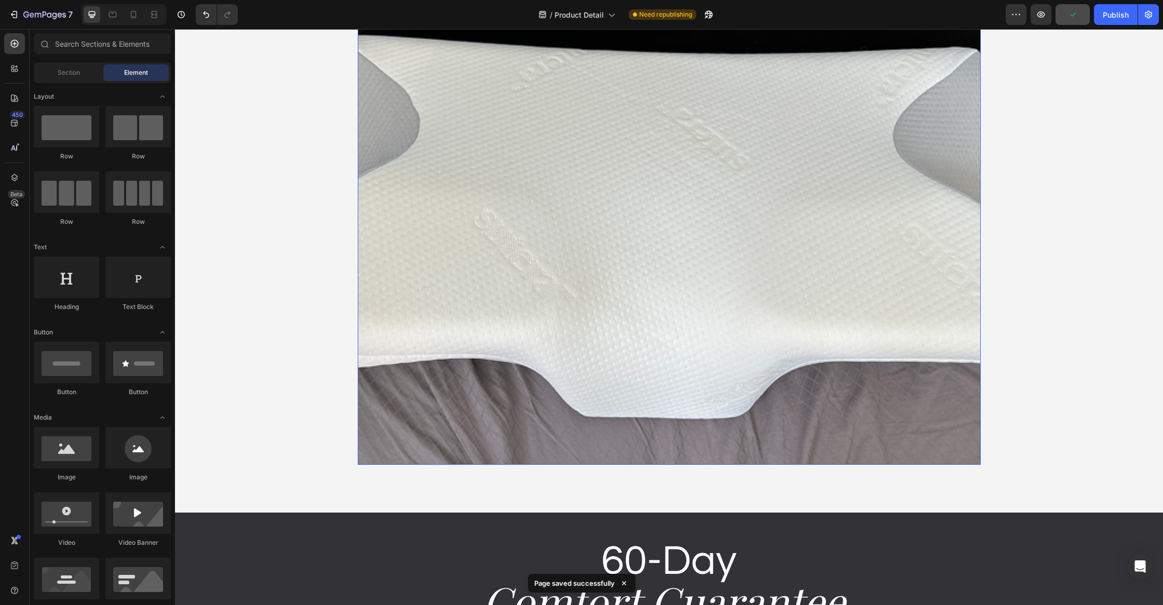
scroll to position [3804, 0]
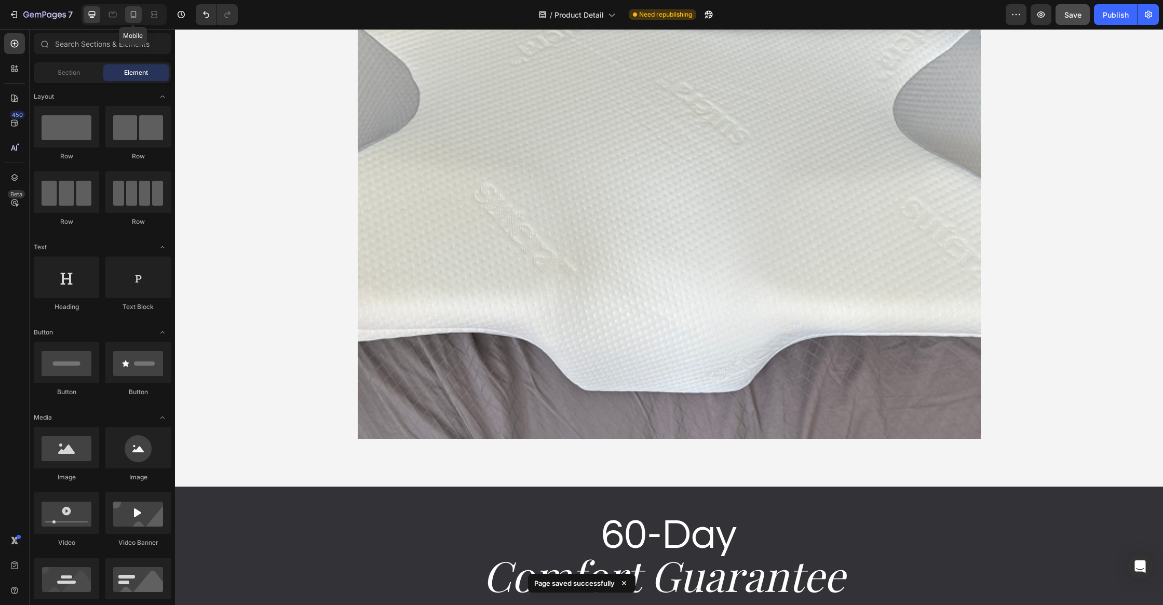
click at [131, 18] on icon at bounding box center [133, 14] width 10 height 10
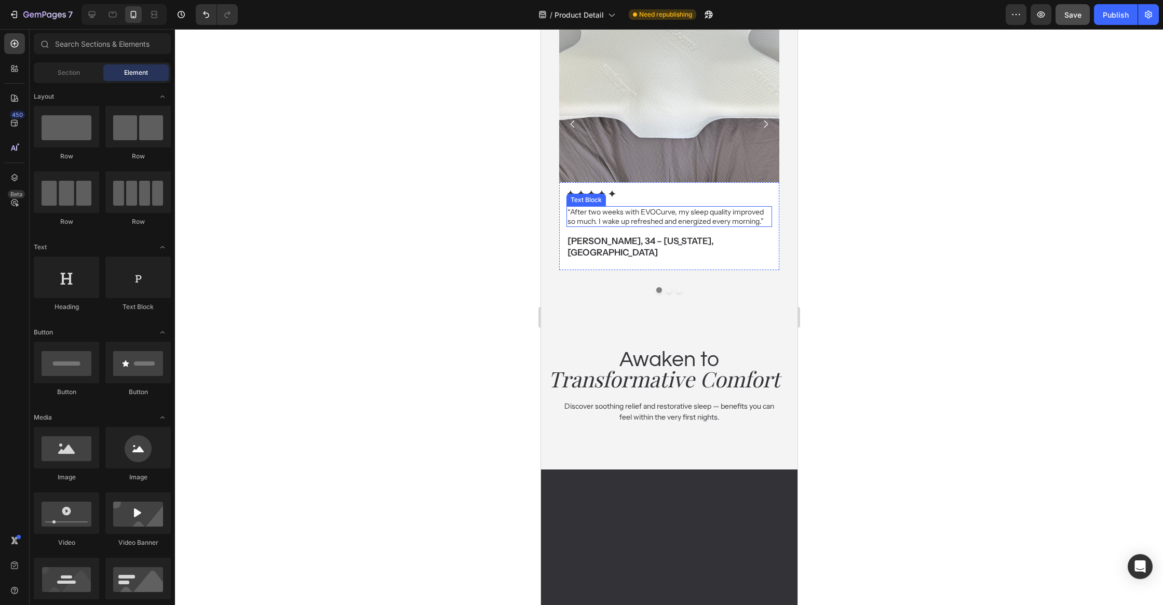
scroll to position [3240, 0]
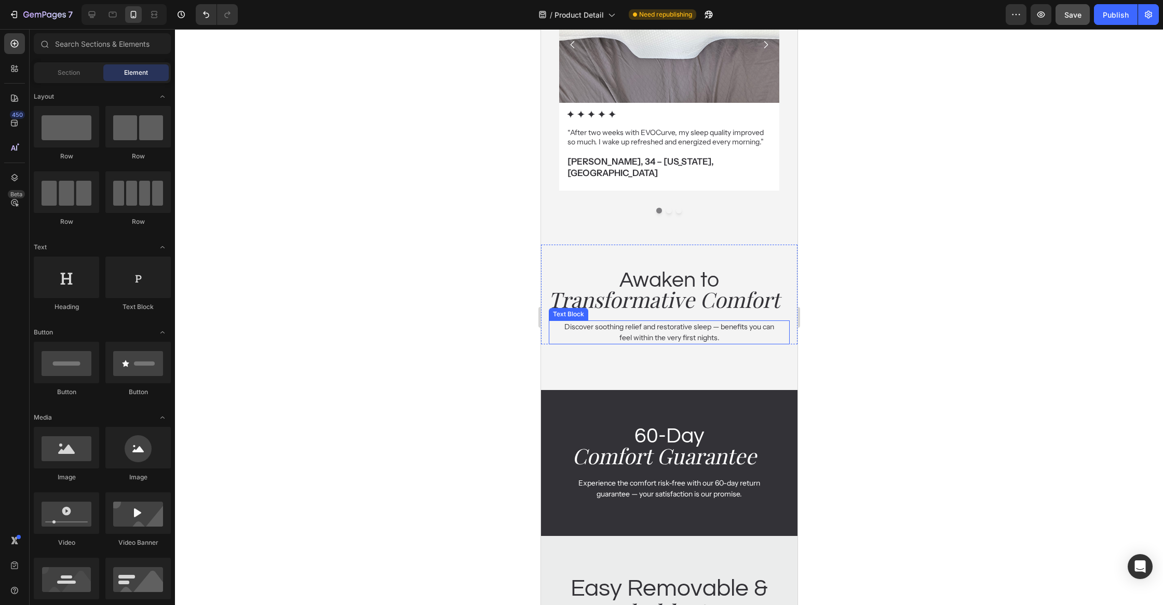
click at [711, 321] on p "Discover soothing relief and restorative sleep — benefits you can feel within t…" at bounding box center [669, 332] width 214 height 22
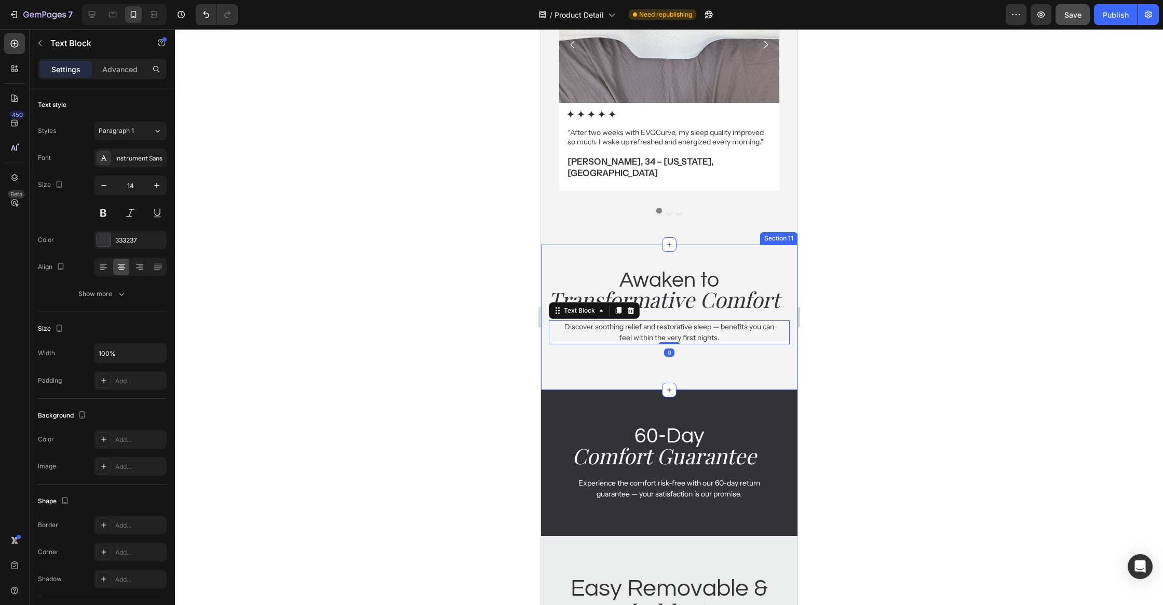
click at [708, 337] on div "Awaken to Heading Transformative Comfort Heading Discover soothing relief and r…" at bounding box center [668, 301] width 256 height 115
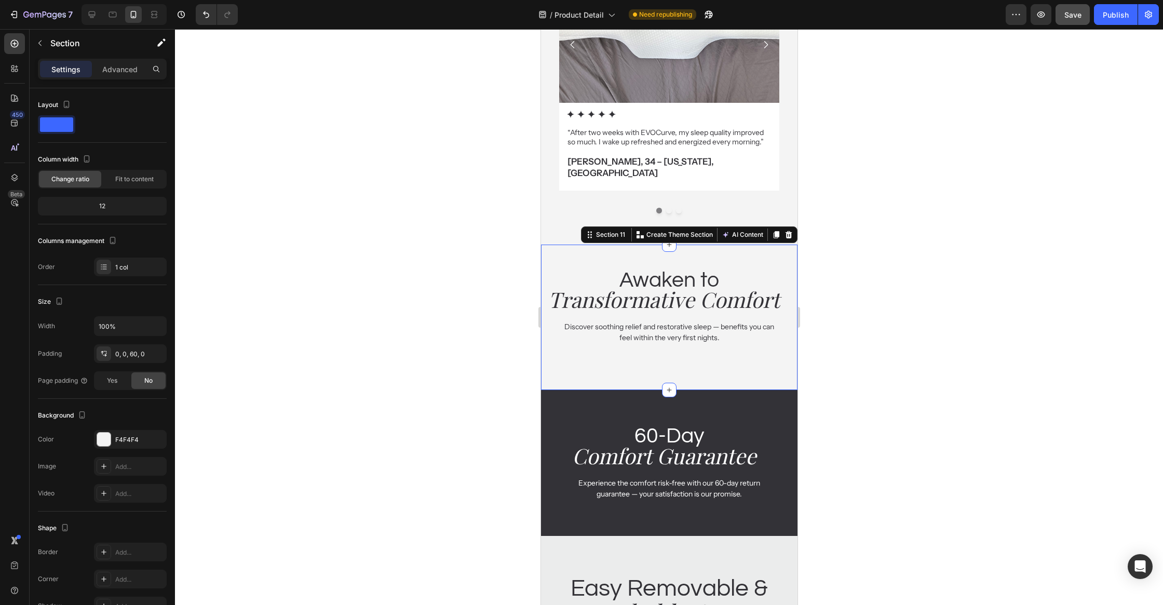
click at [103, 69] on p "Advanced" at bounding box center [119, 69] width 35 height 11
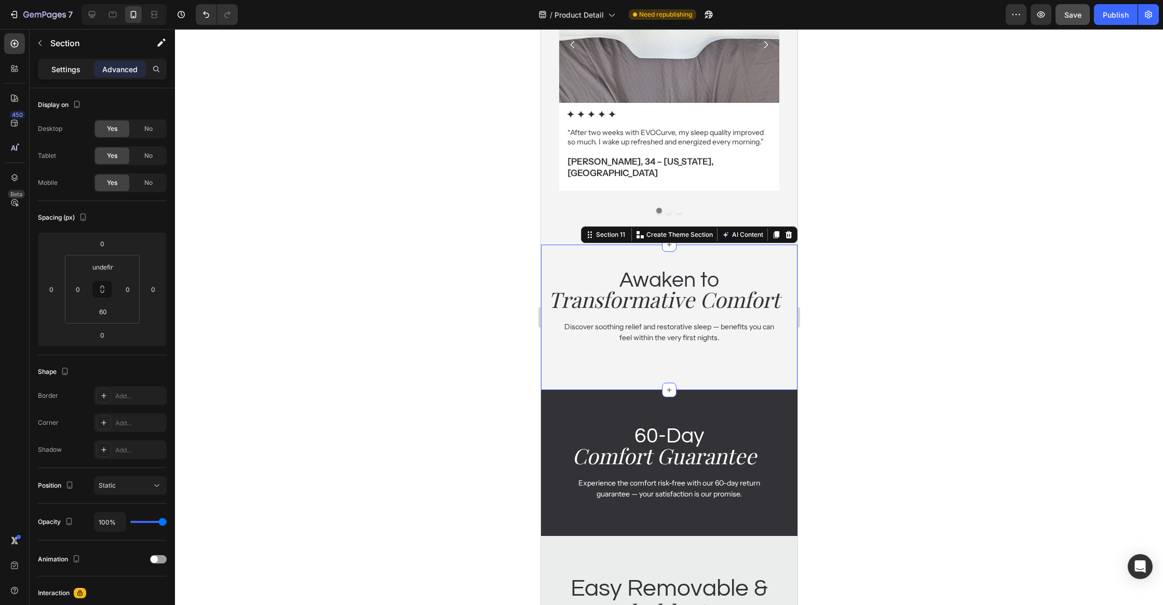
click at [48, 64] on div "Settings" at bounding box center [66, 69] width 52 height 17
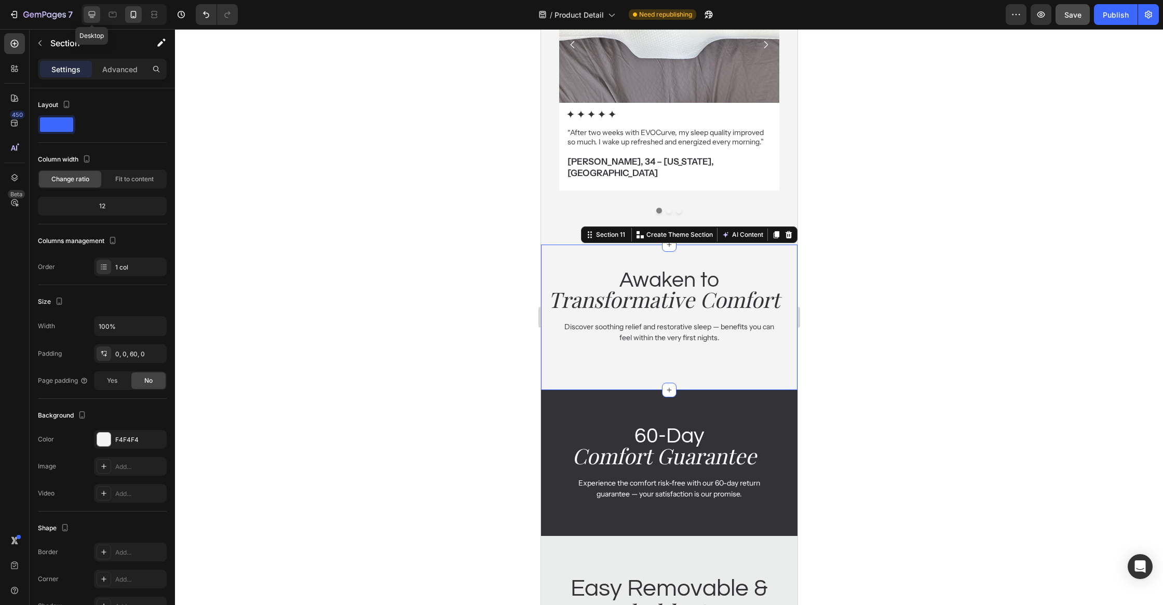
click at [92, 15] on icon at bounding box center [92, 14] width 7 height 7
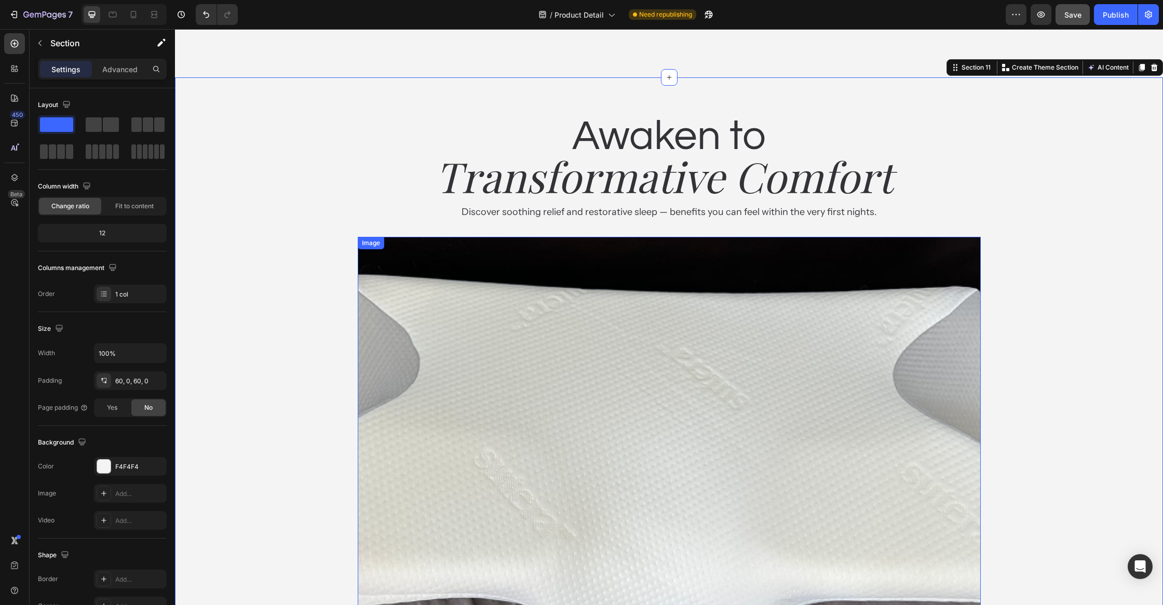
scroll to position [3555, 0]
click at [486, 278] on img at bounding box center [669, 469] width 623 height 467
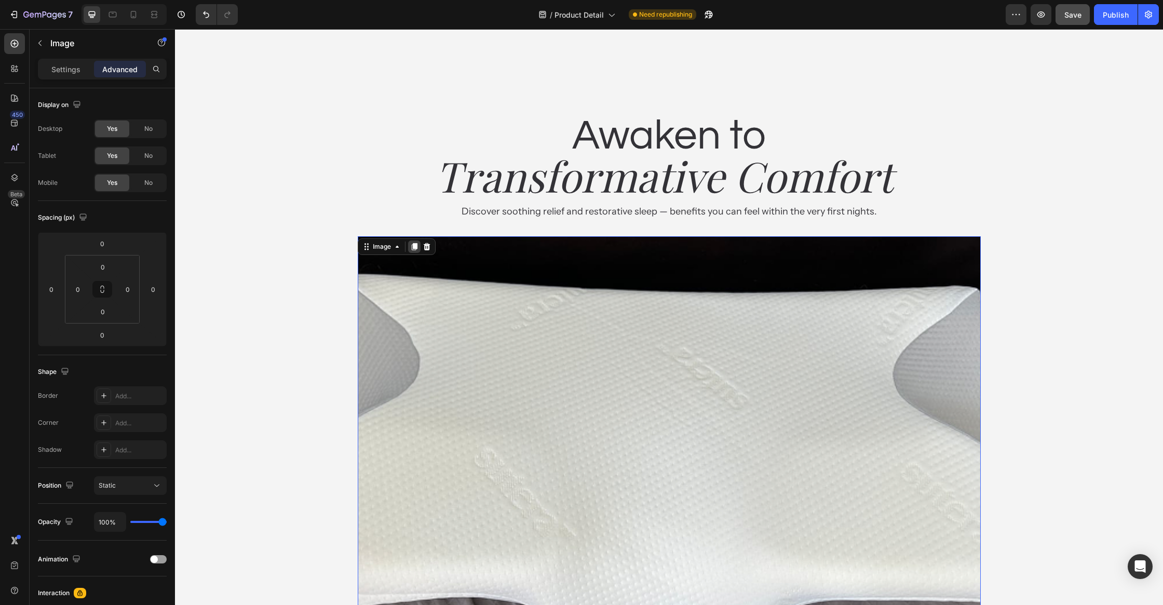
click at [415, 240] on div at bounding box center [414, 246] width 12 height 12
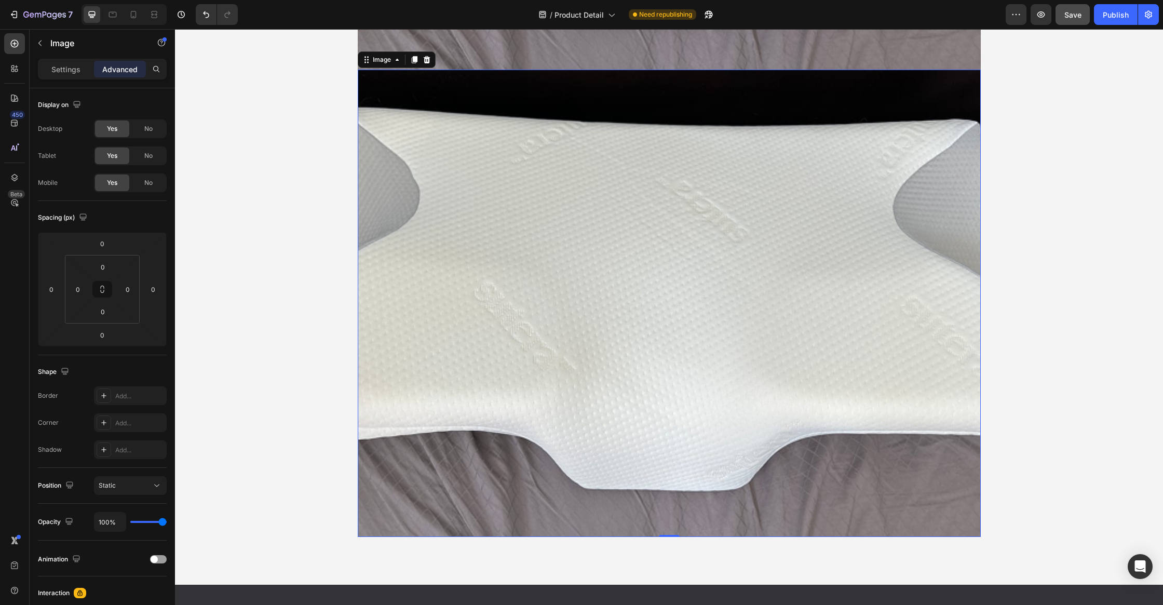
scroll to position [4182, 0]
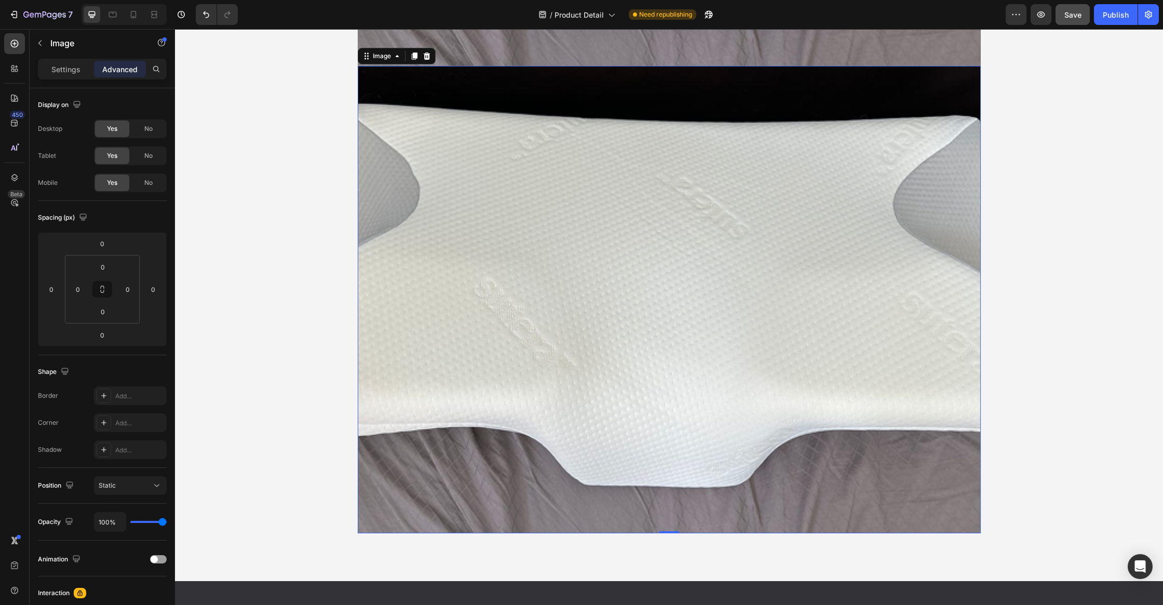
click at [623, 295] on img at bounding box center [669, 299] width 623 height 467
click at [147, 131] on span "No" at bounding box center [148, 128] width 8 height 9
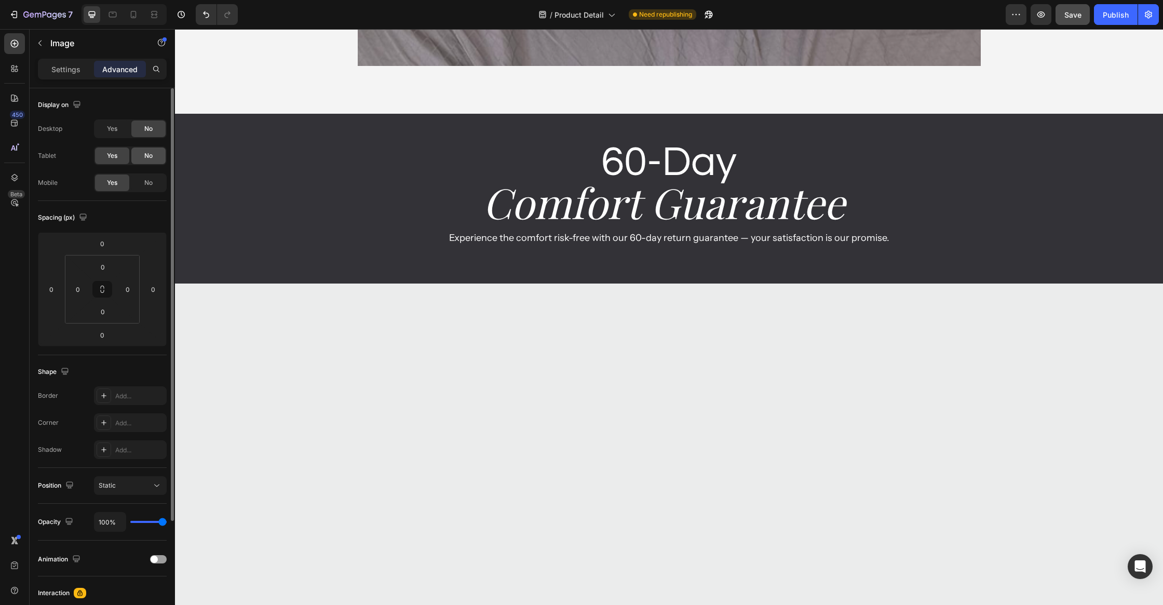
click at [147, 149] on div "No" at bounding box center [148, 155] width 34 height 17
click at [147, 152] on span "No" at bounding box center [148, 155] width 8 height 9
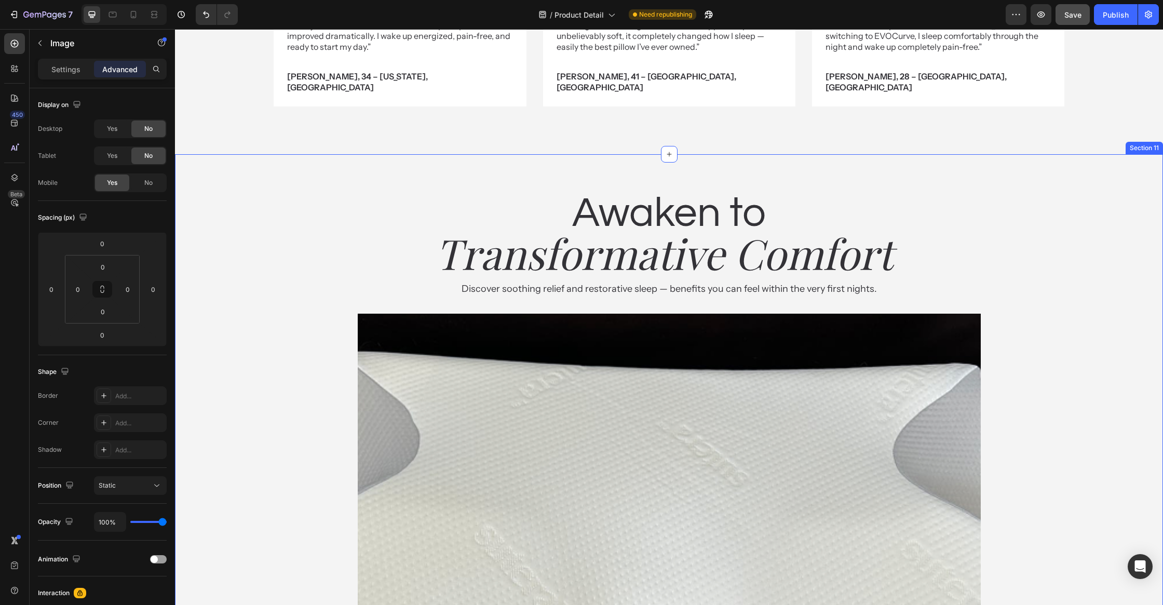
scroll to position [3458, 0]
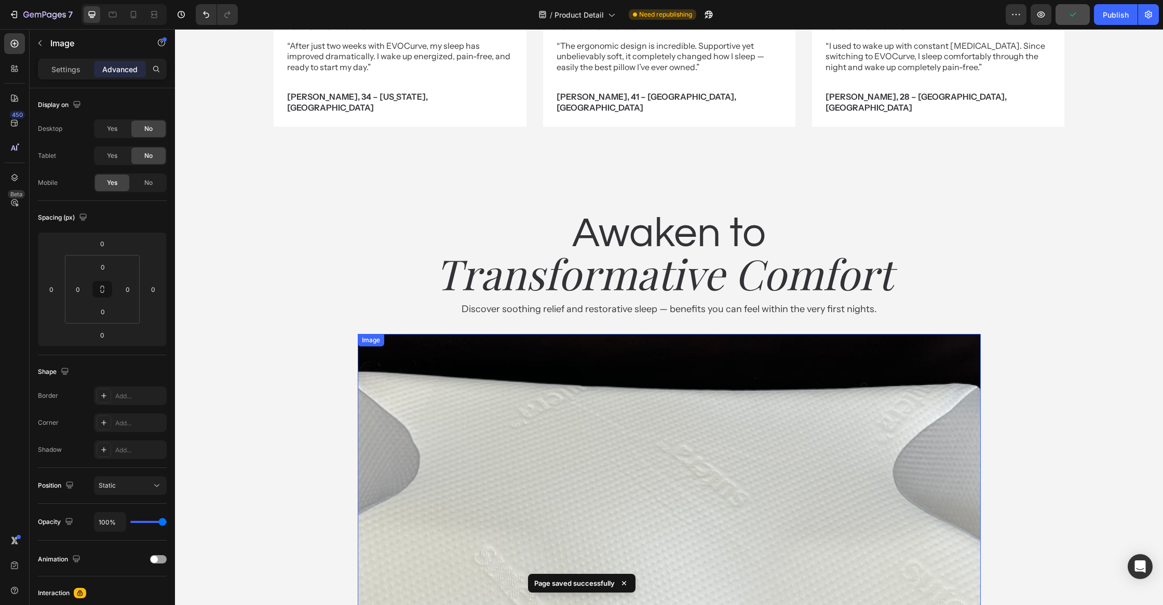
click at [519, 334] on img at bounding box center [669, 567] width 623 height 467
click at [47, 63] on div "Settings" at bounding box center [66, 69] width 52 height 17
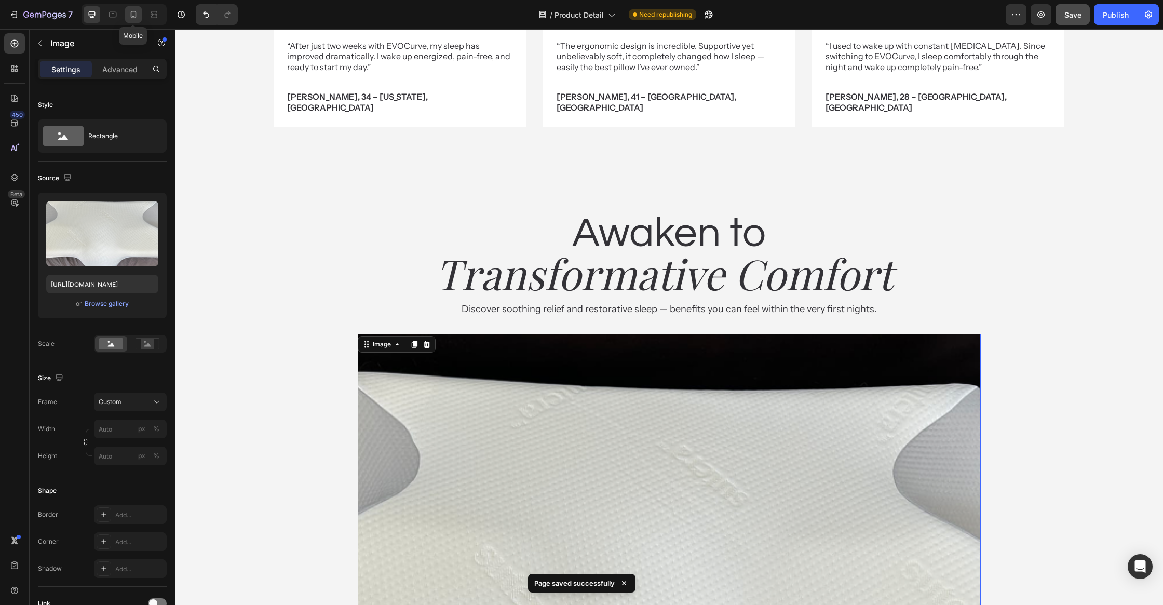
click at [136, 18] on icon at bounding box center [133, 14] width 10 height 10
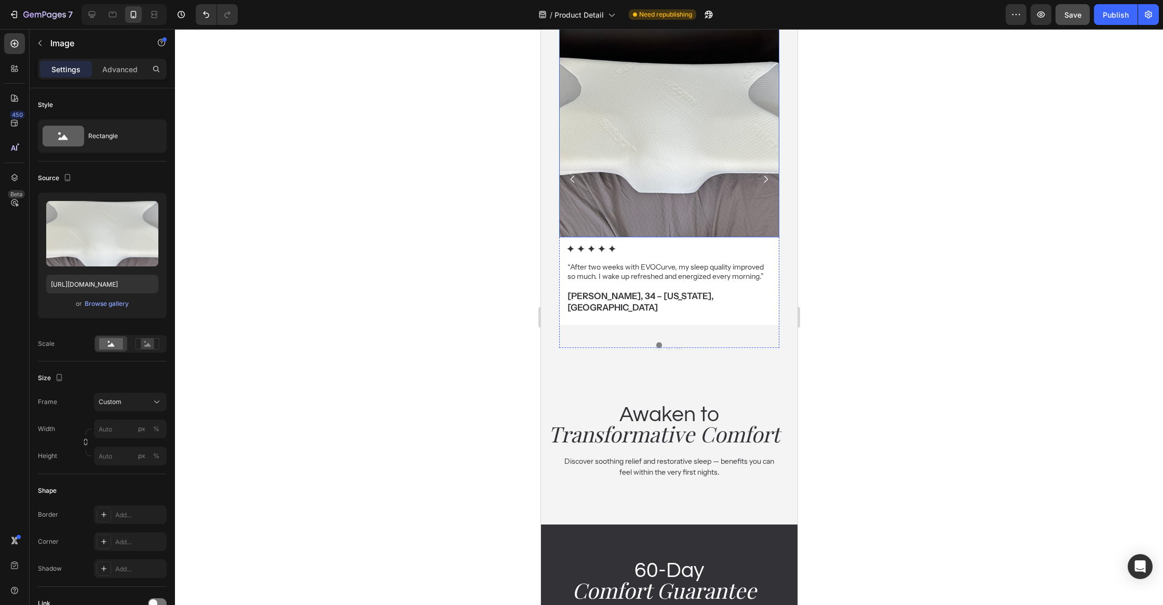
scroll to position [3021, 0]
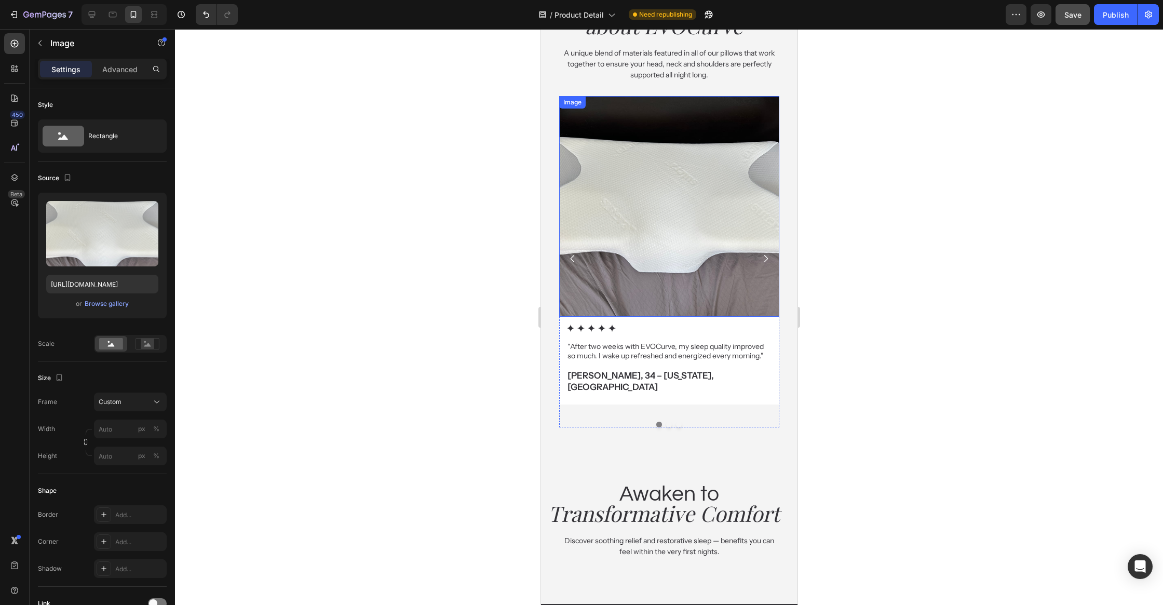
click at [659, 228] on img at bounding box center [669, 206] width 221 height 221
click at [611, 106] on icon at bounding box center [615, 106] width 8 height 8
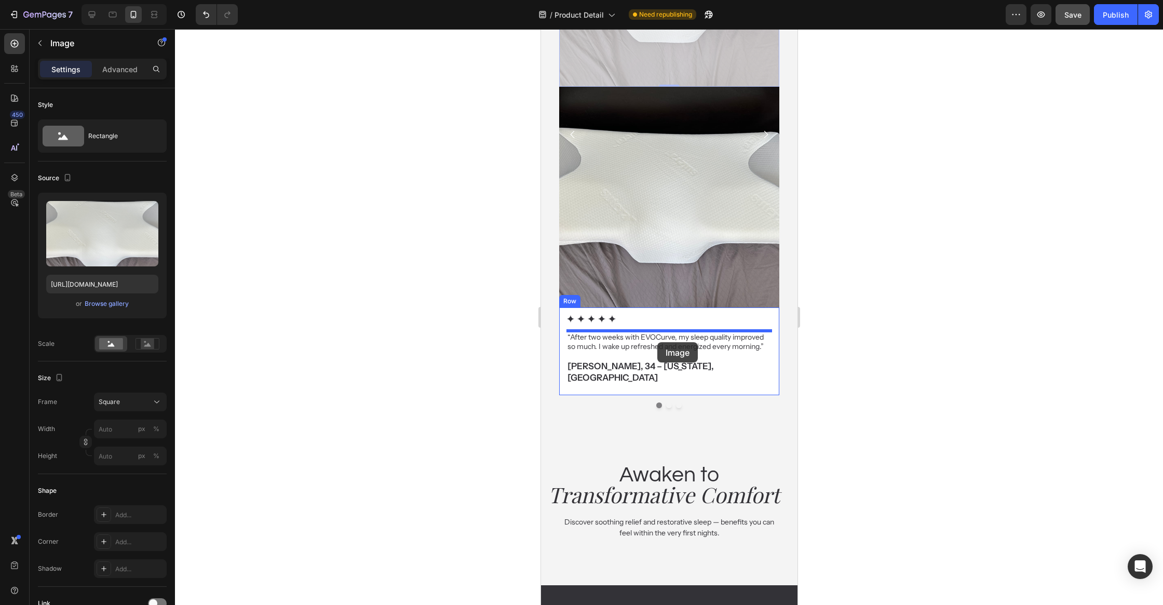
scroll to position [3420, 0]
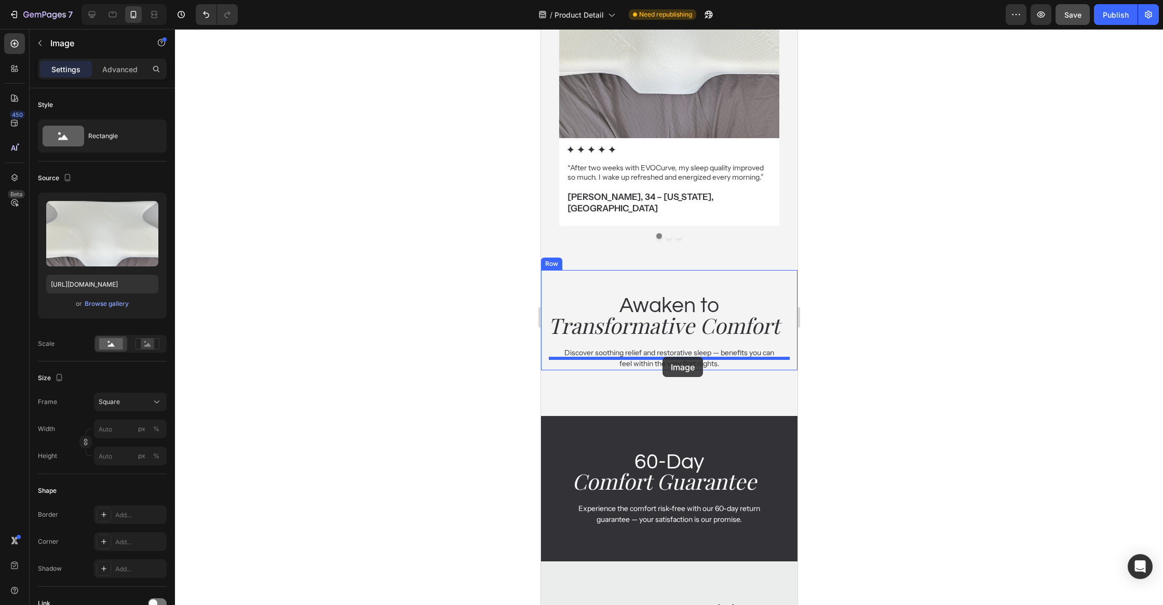
drag, startPoint x: 658, startPoint y: 240, endPoint x: 662, endPoint y: 357, distance: 116.3
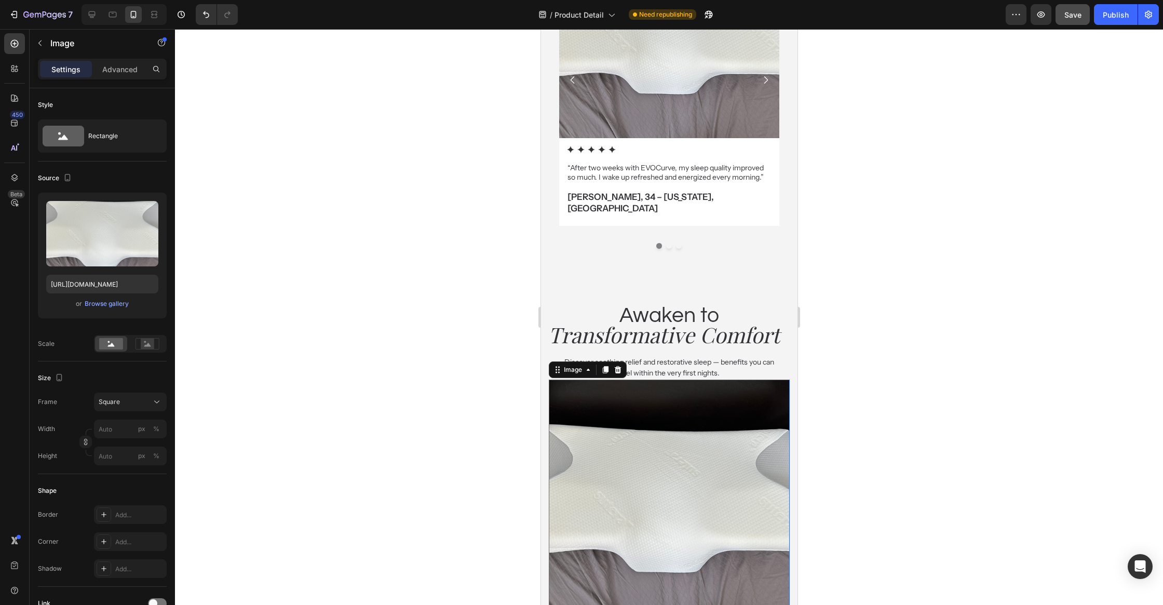
click at [902, 360] on div at bounding box center [669, 317] width 988 height 576
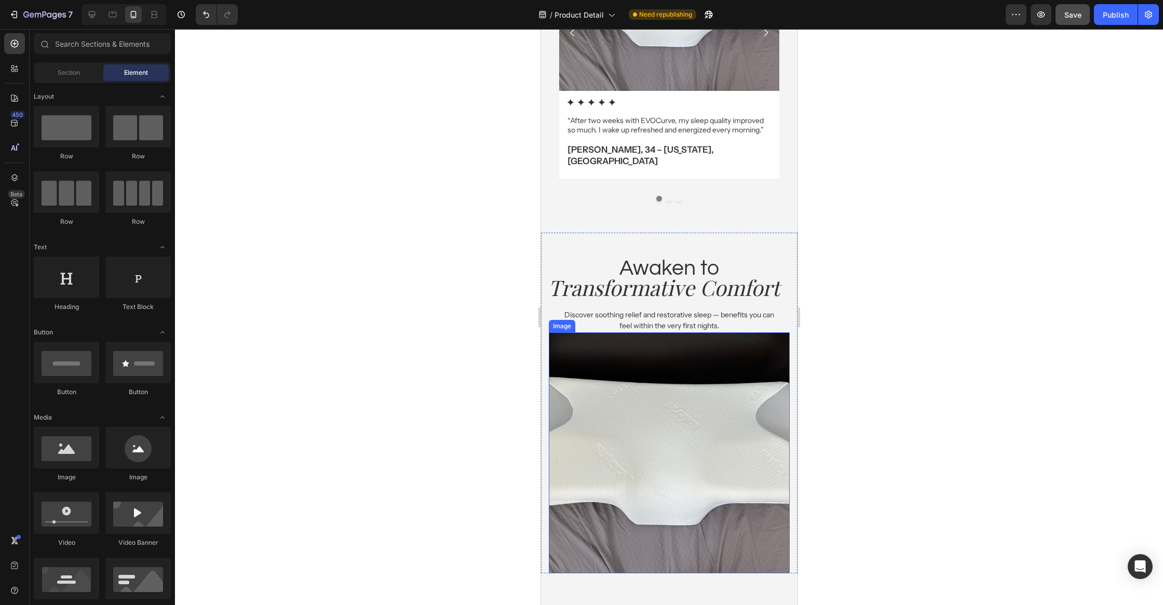
scroll to position [3323, 0]
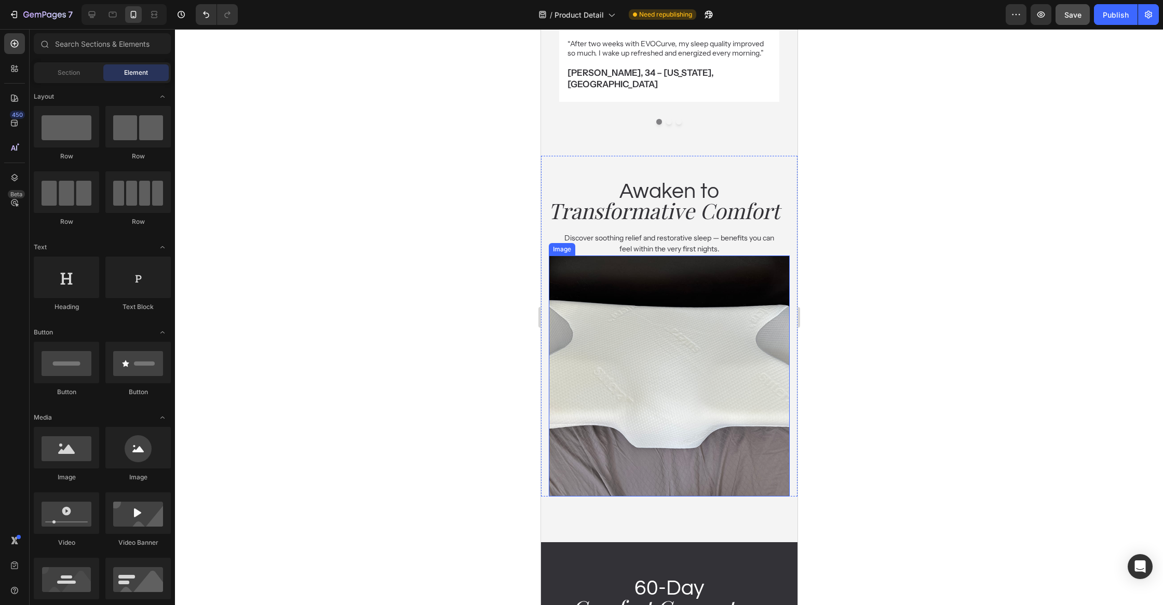
click at [739, 386] on img at bounding box center [668, 375] width 241 height 241
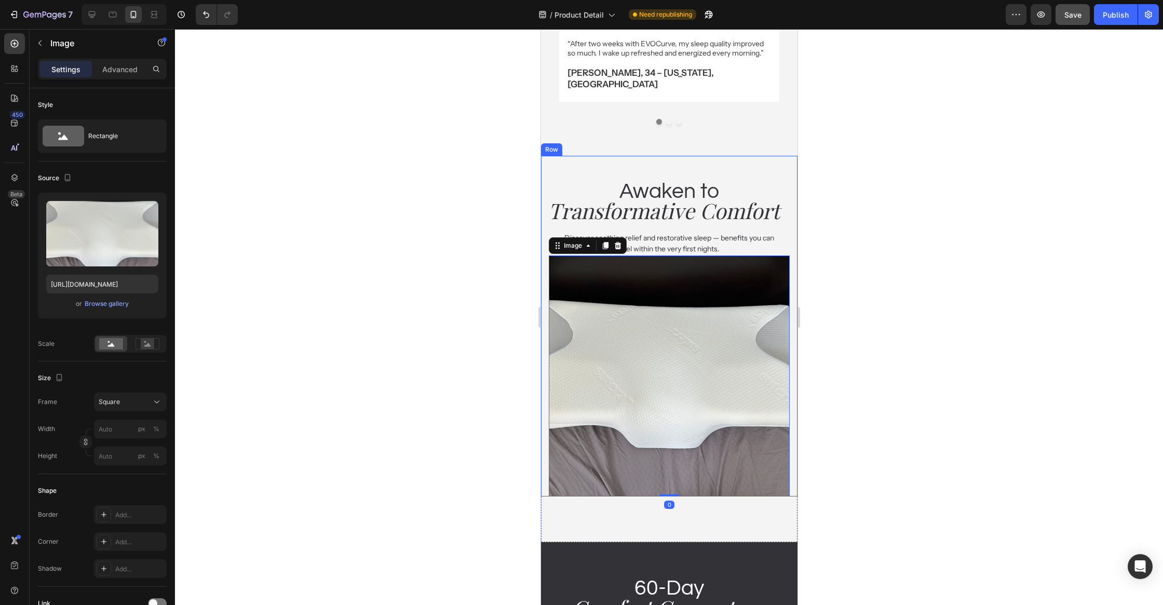
click at [690, 233] on p "Discover soothing relief and restorative sleep — benefits you can feel within t…" at bounding box center [669, 244] width 214 height 22
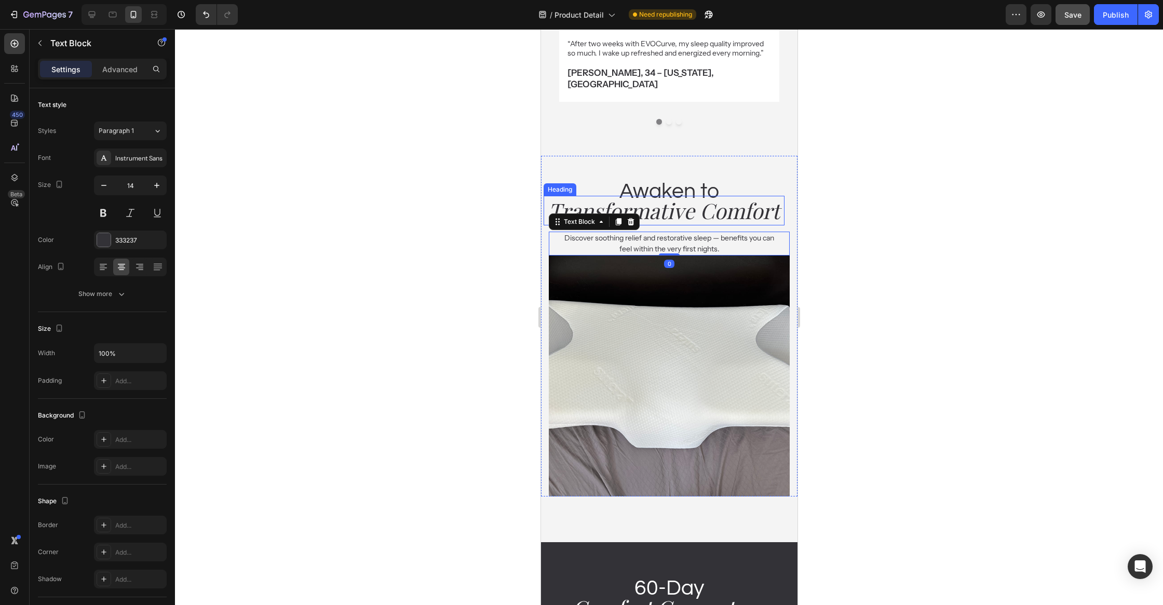
click at [693, 196] on icon "Transformative Comfort" at bounding box center [664, 210] width 232 height 28
click at [673, 207] on div "Awaken to Heading Transformative Comfort Heading 0 Discover soothing relief and…" at bounding box center [668, 326] width 241 height 341
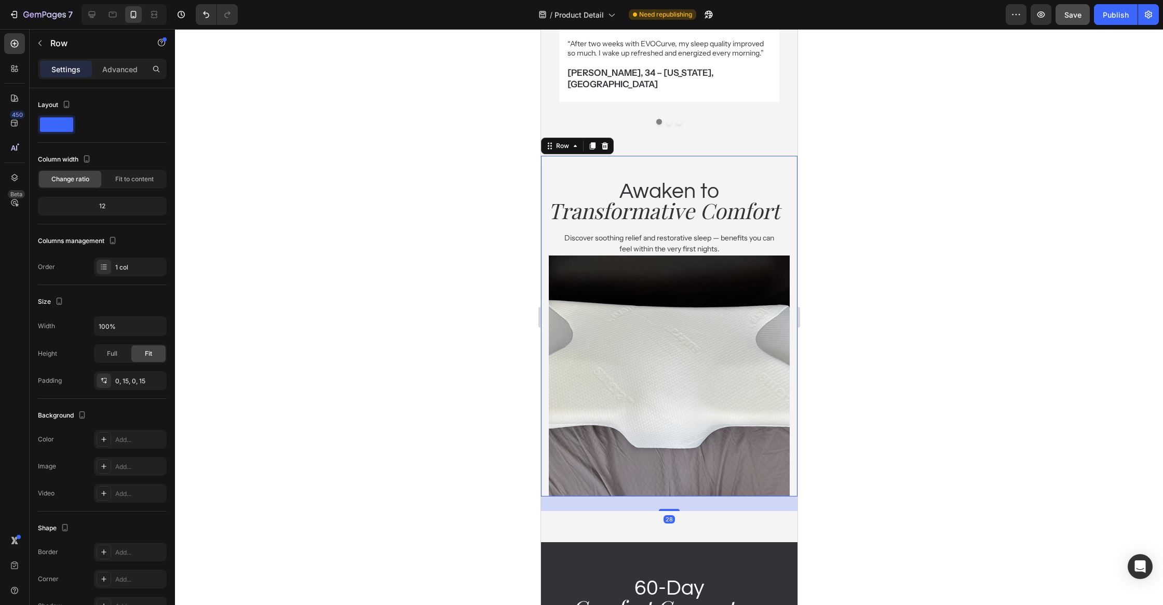
click at [674, 233] on p "Discover soothing relief and restorative sleep — benefits you can feel within t…" at bounding box center [669, 244] width 214 height 22
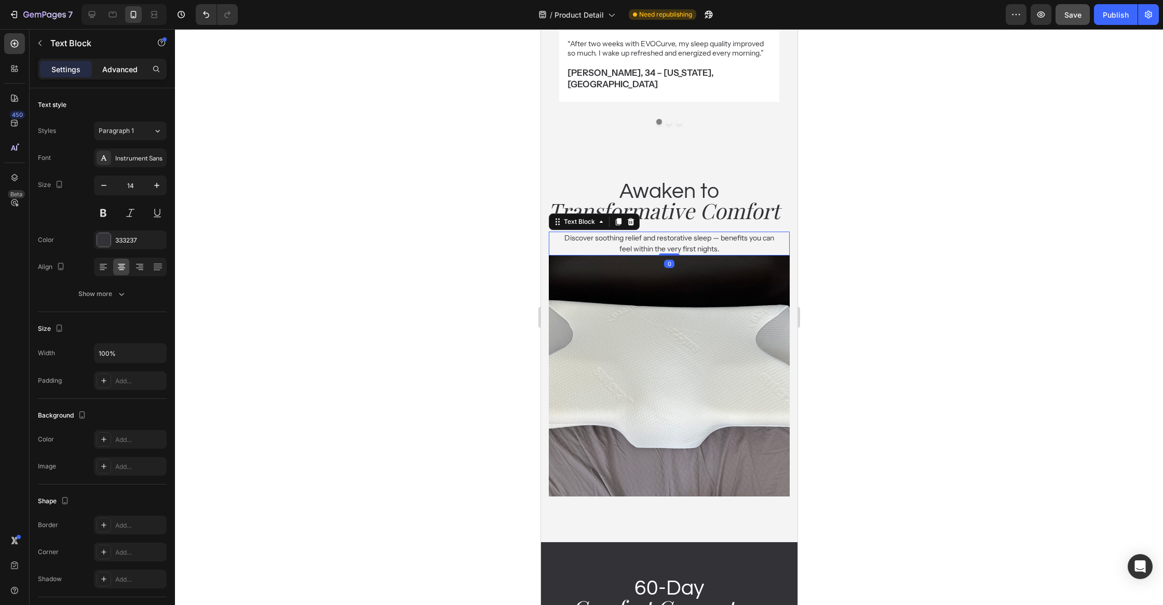
click at [111, 66] on p "Advanced" at bounding box center [119, 69] width 35 height 11
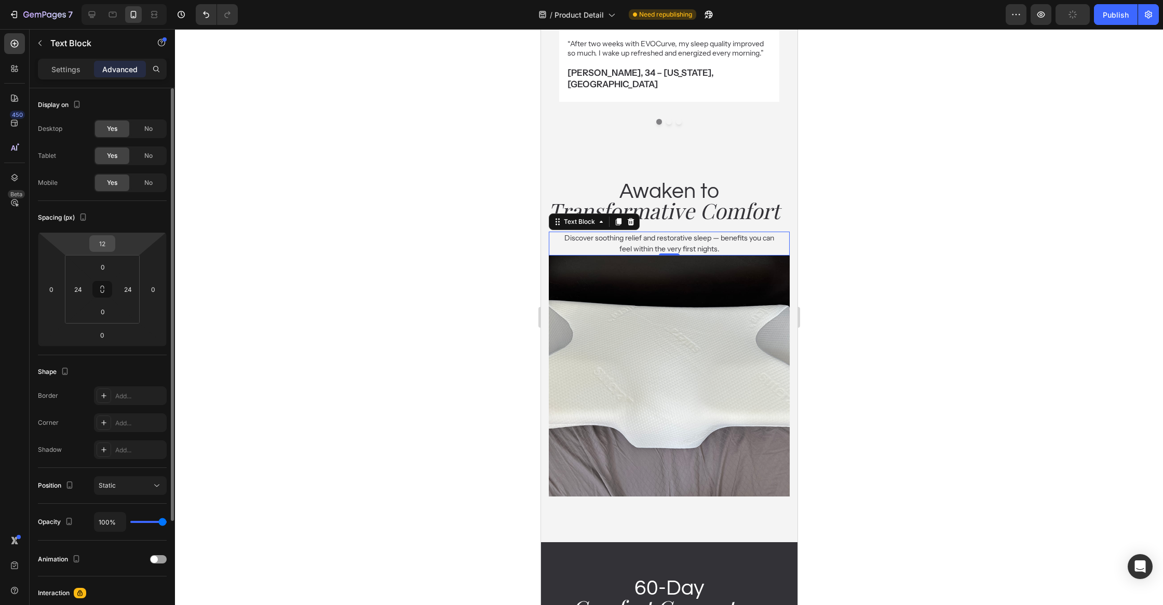
click at [113, 248] on div "12" at bounding box center [102, 243] width 26 height 17
click at [111, 246] on input "12" at bounding box center [102, 244] width 21 height 16
type input "8"
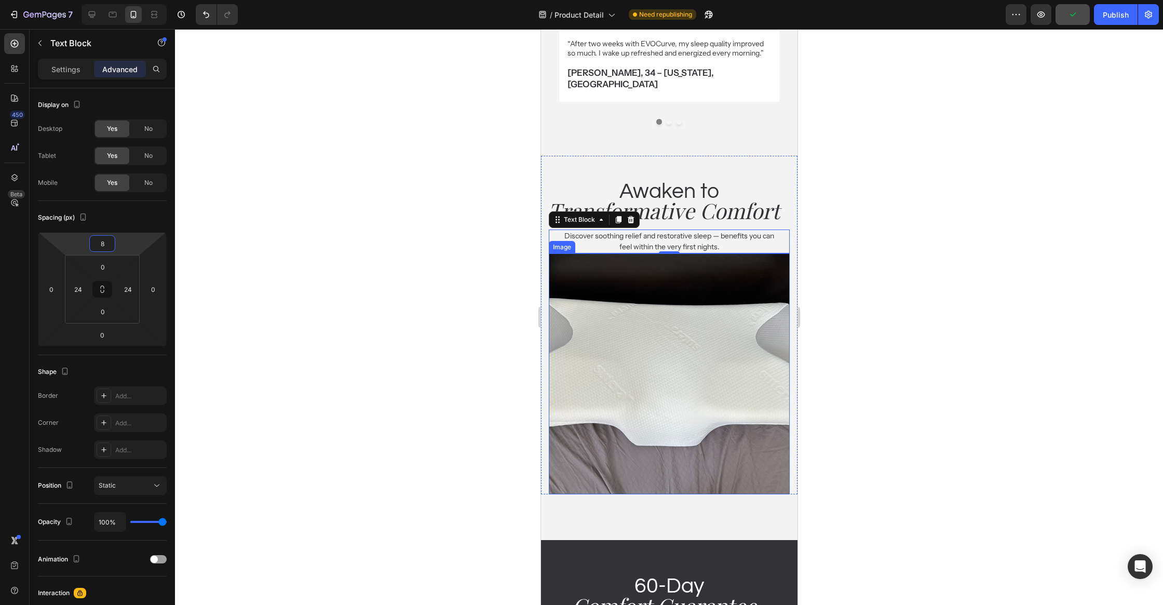
click at [594, 312] on img at bounding box center [668, 373] width 241 height 241
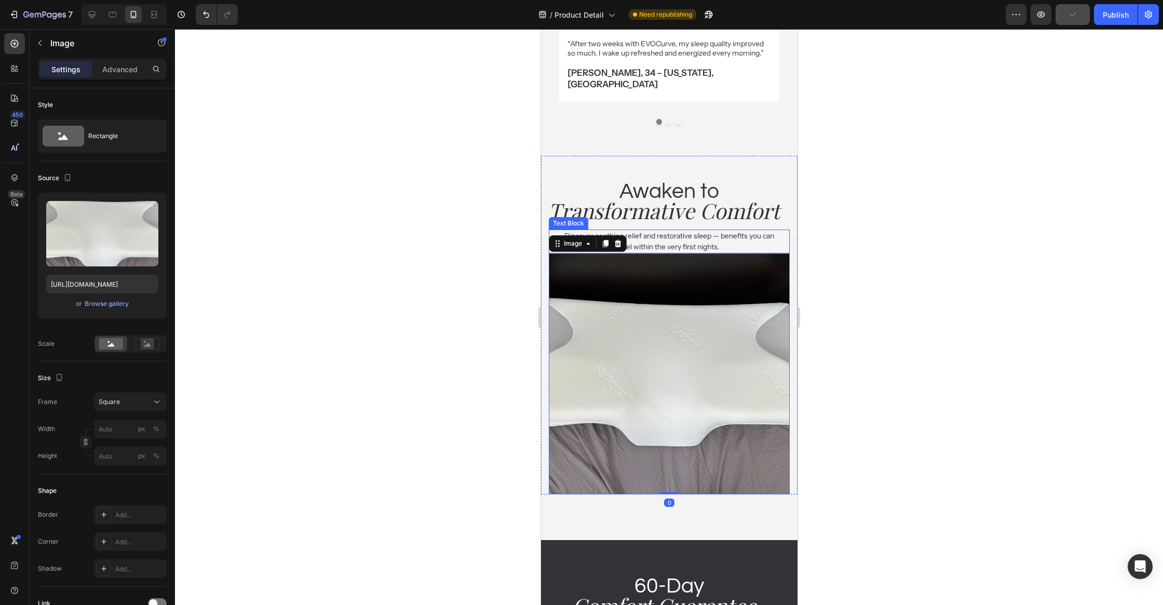
click at [676, 230] on p "Discover soothing relief and restorative sleep — benefits you can feel within t…" at bounding box center [669, 241] width 214 height 22
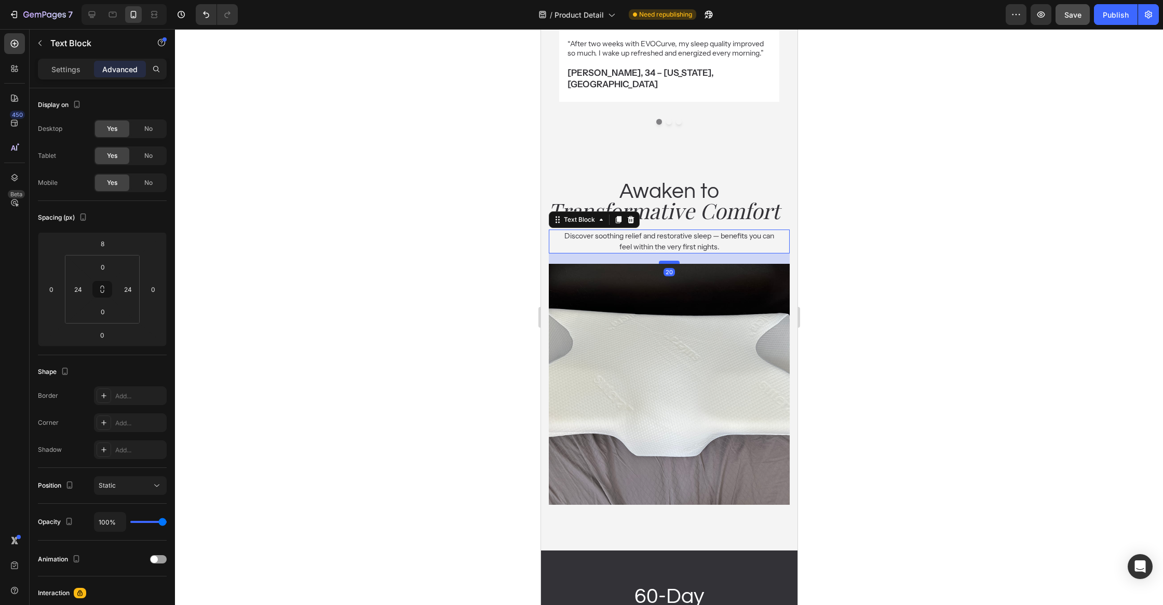
drag, startPoint x: 674, startPoint y: 231, endPoint x: 677, endPoint y: 241, distance: 10.8
click at [677, 261] on div at bounding box center [668, 262] width 21 height 3
type input "20"
drag, startPoint x: 950, startPoint y: 227, endPoint x: 944, endPoint y: 230, distance: 7.2
click at [950, 227] on div at bounding box center [669, 317] width 988 height 576
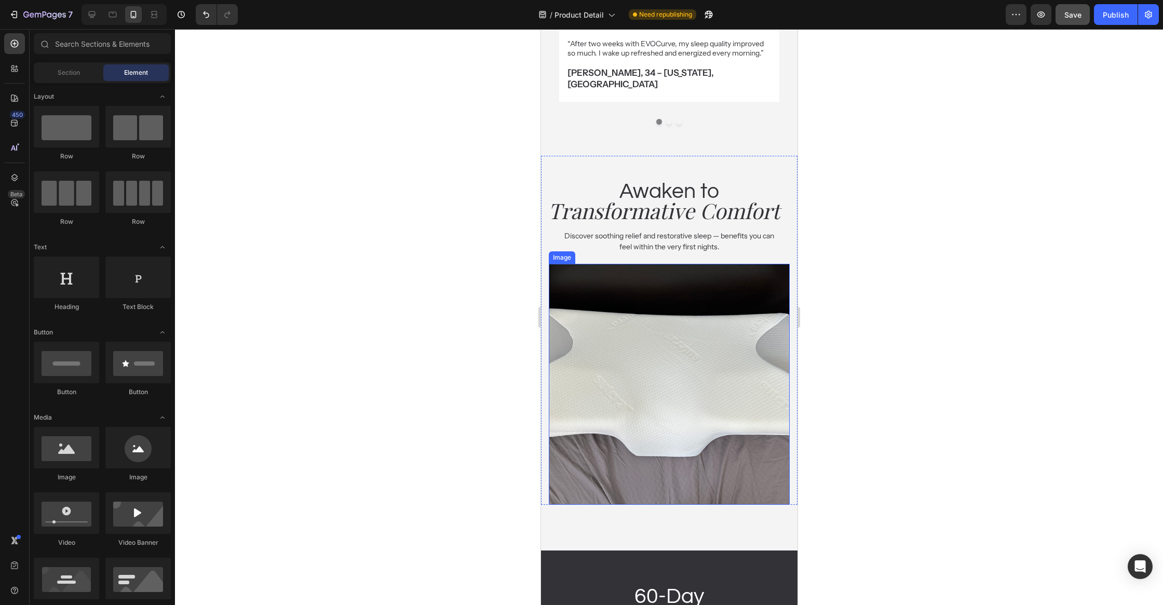
click at [731, 366] on img at bounding box center [668, 384] width 241 height 241
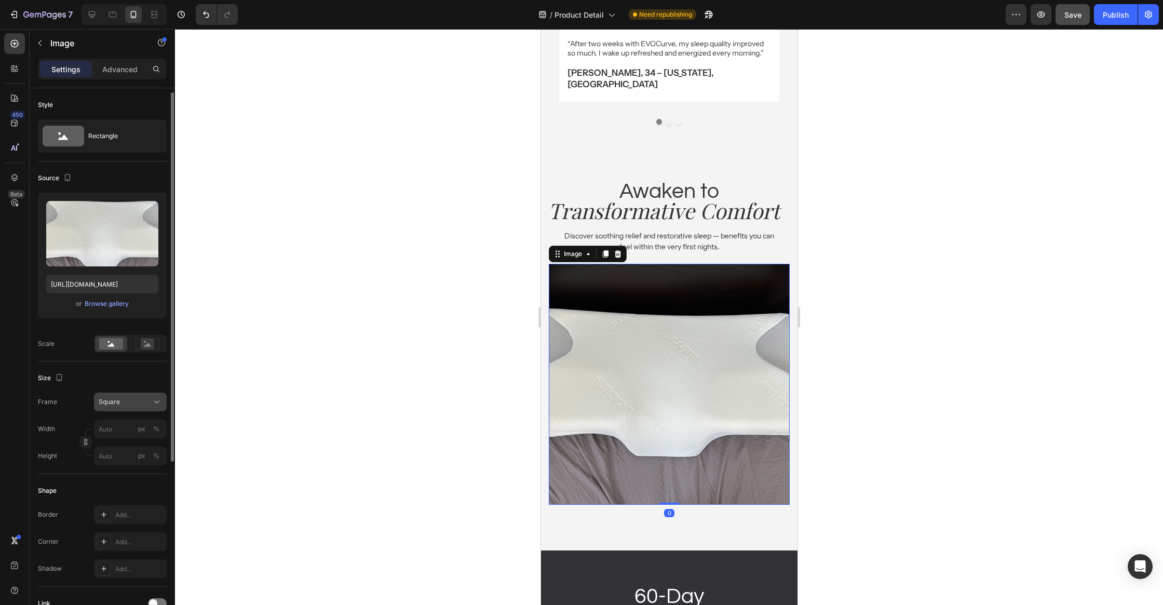
scroll to position [100, 0]
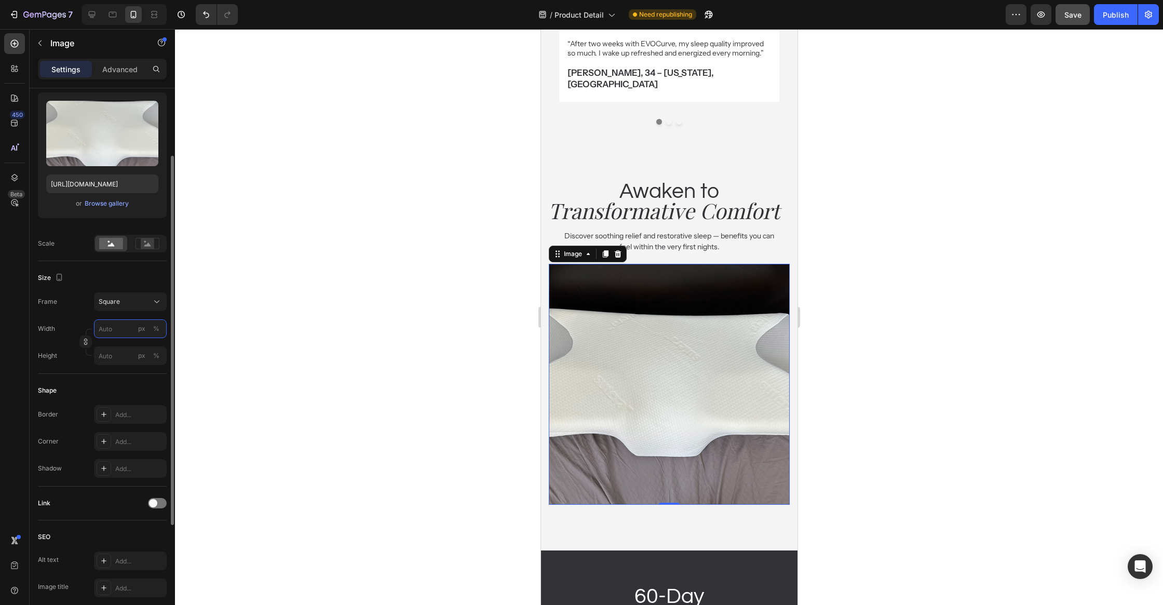
click at [122, 330] on input "px %" at bounding box center [130, 328] width 73 height 19
click at [125, 346] on div "Full 100%" at bounding box center [119, 352] width 85 height 19
click at [125, 338] on div "Width 100 px % Height px %" at bounding box center [102, 342] width 129 height 46
click at [125, 331] on input "100" at bounding box center [130, 328] width 73 height 19
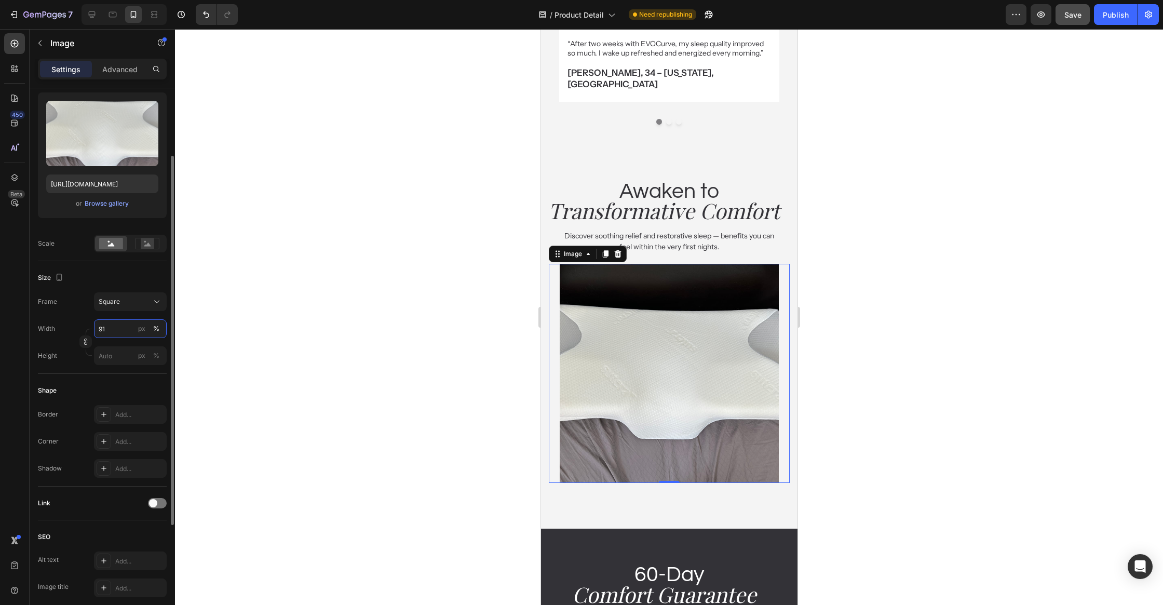
type input "90"
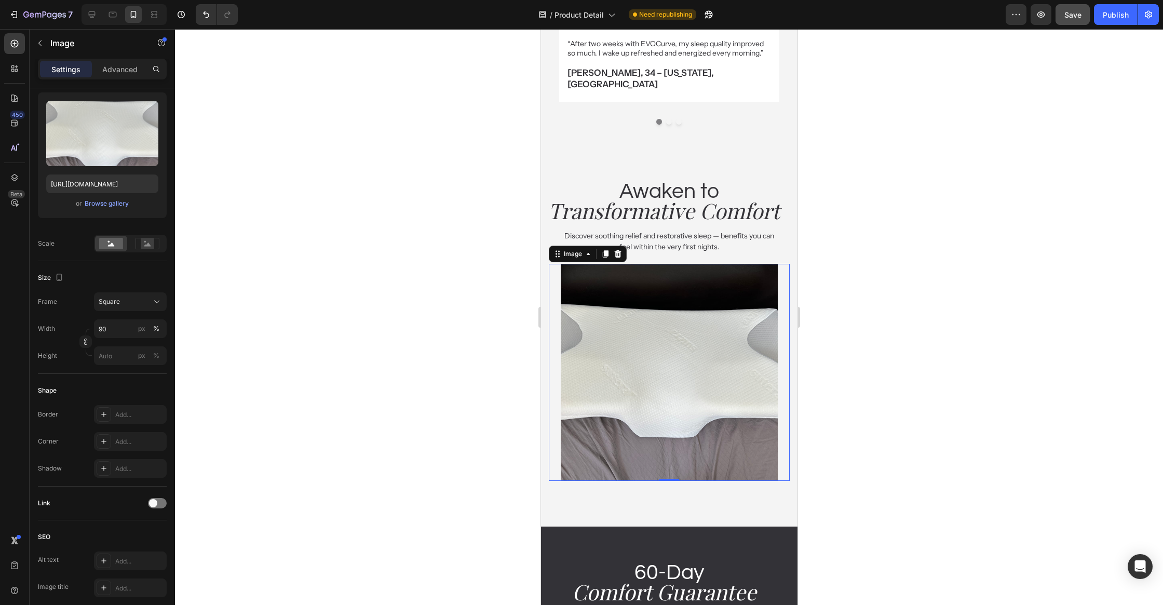
click at [275, 355] on div at bounding box center [669, 317] width 988 height 576
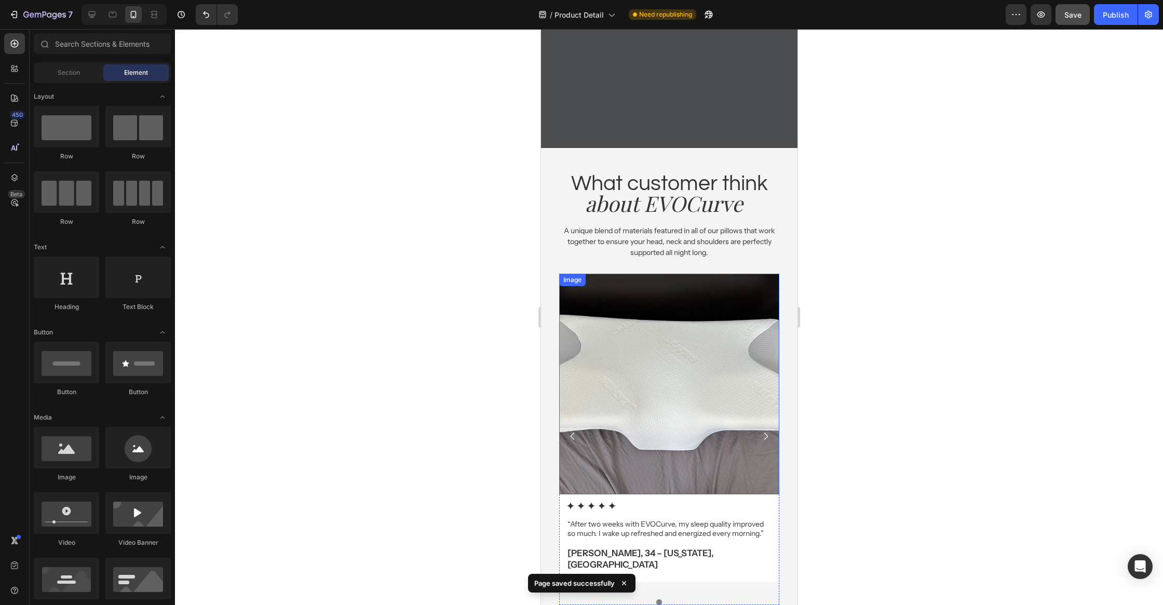
scroll to position [3137, 0]
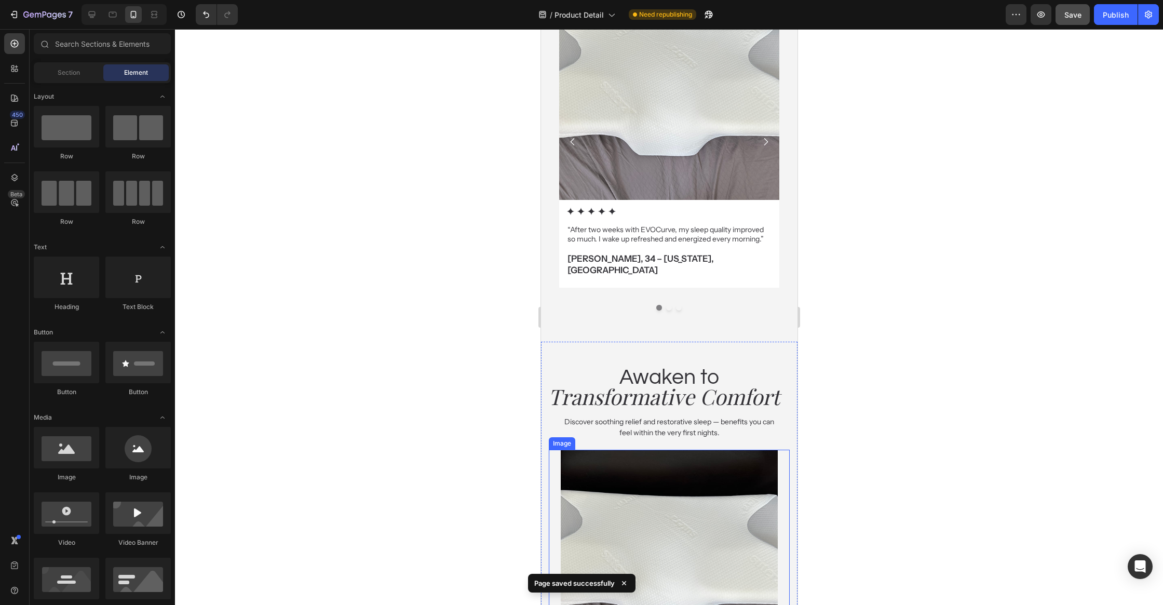
click at [747, 515] on img at bounding box center [668, 558] width 217 height 217
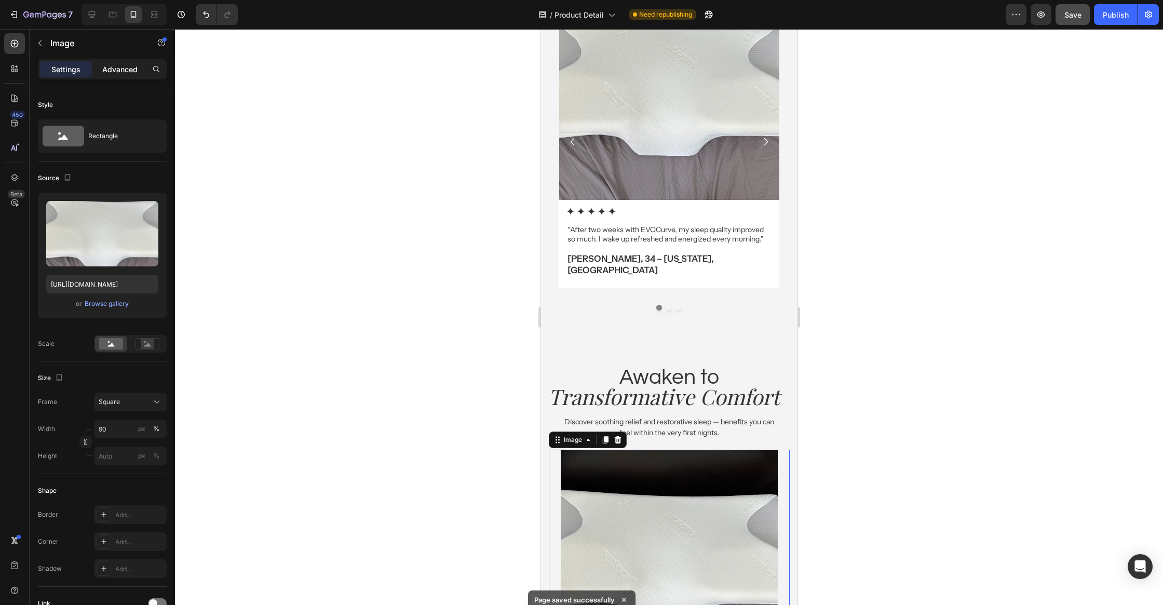
click at [102, 66] on p "Advanced" at bounding box center [119, 69] width 35 height 11
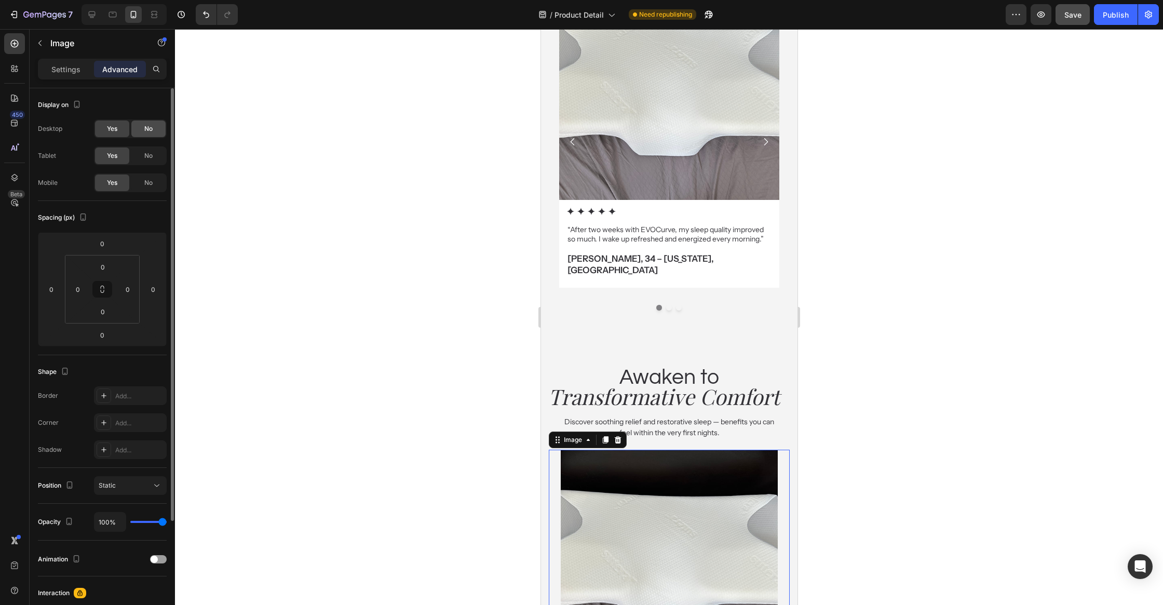
click at [152, 129] on span "No" at bounding box center [148, 128] width 8 height 9
click at [151, 152] on span "No" at bounding box center [148, 155] width 8 height 9
click at [329, 165] on div at bounding box center [669, 317] width 988 height 576
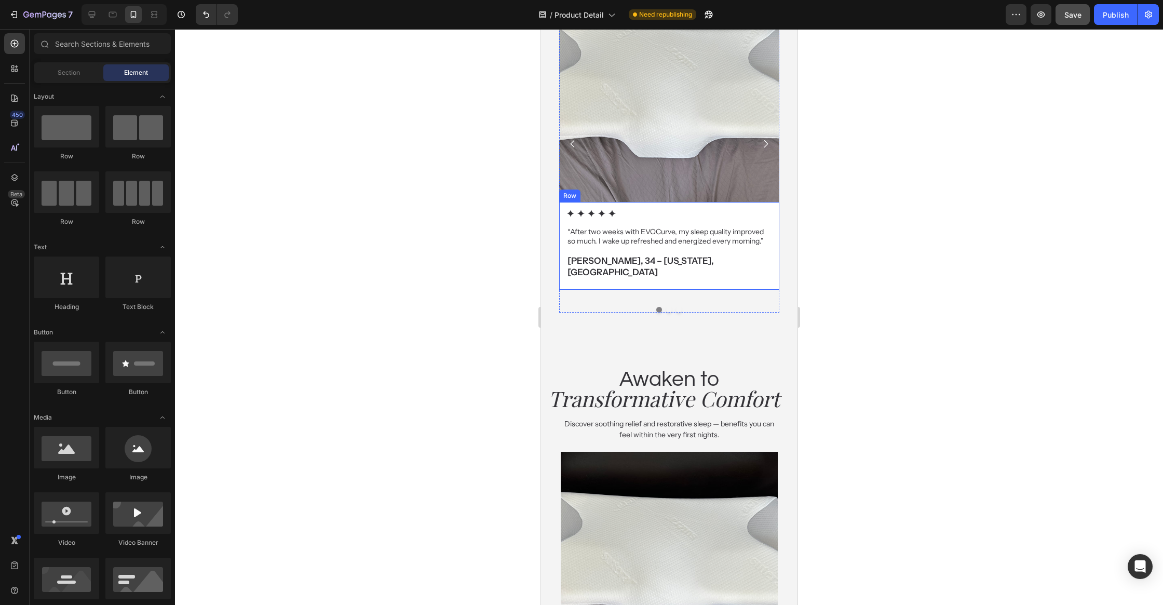
scroll to position [3122, 0]
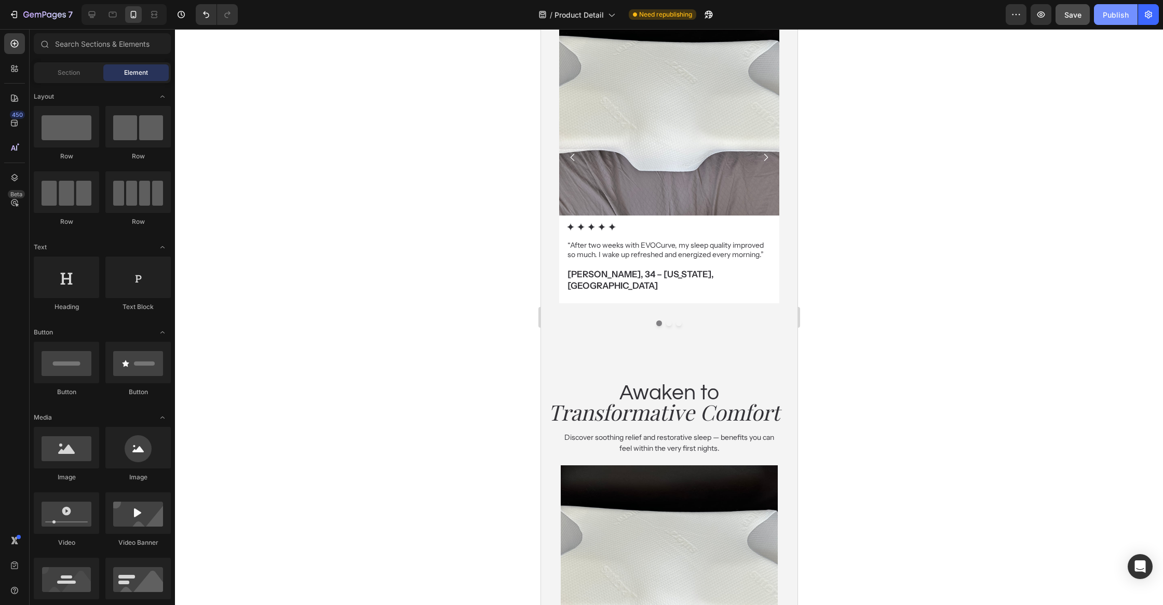
click at [1103, 17] on button "Publish" at bounding box center [1116, 14] width 44 height 21
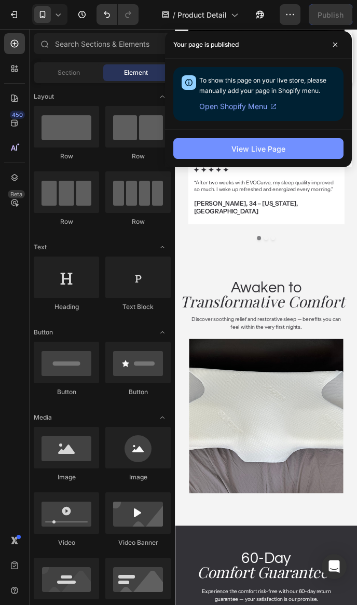
click at [288, 146] on button "View Live Page" at bounding box center [258, 148] width 170 height 21
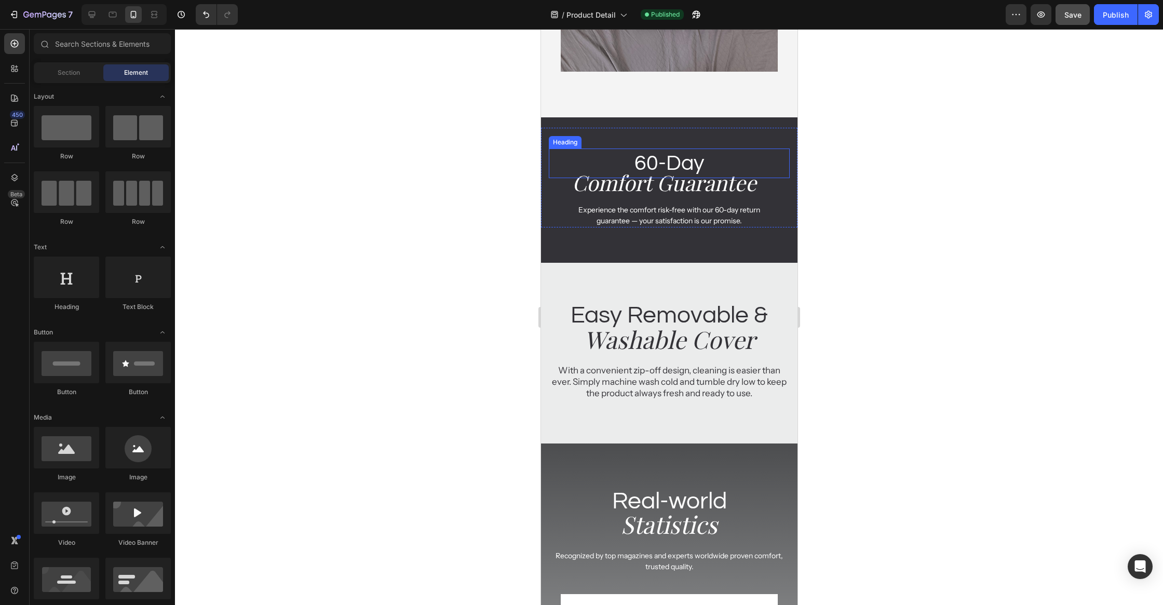
scroll to position [3746, 0]
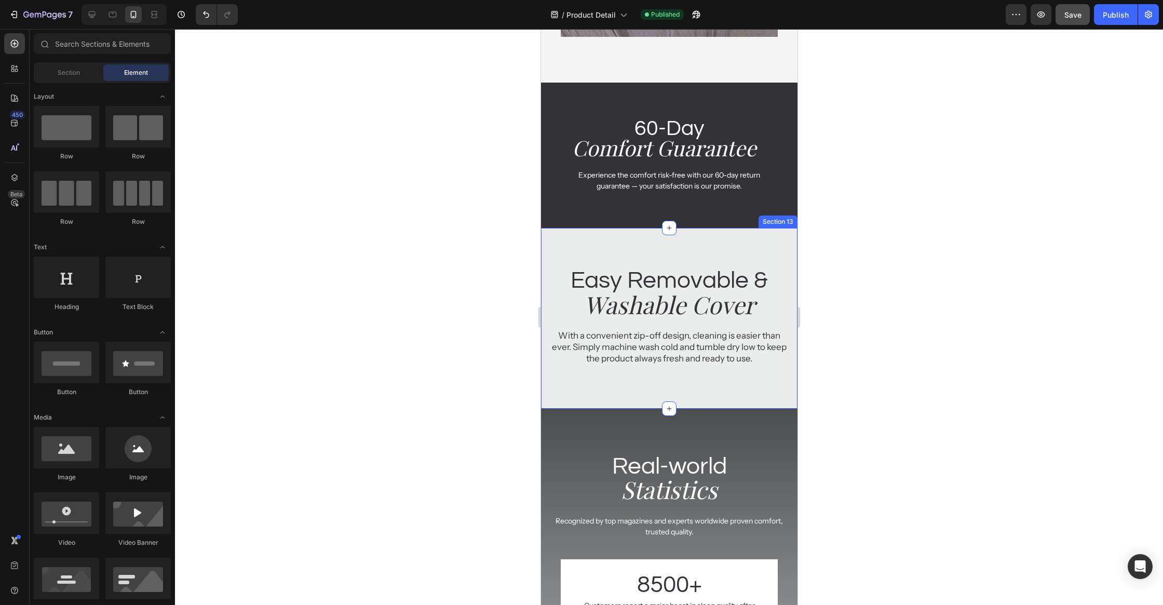
click at [615, 384] on div "Easy Removable & Heading Washable Cover Heading With a convenient zip-off desig…" at bounding box center [668, 325] width 256 height 123
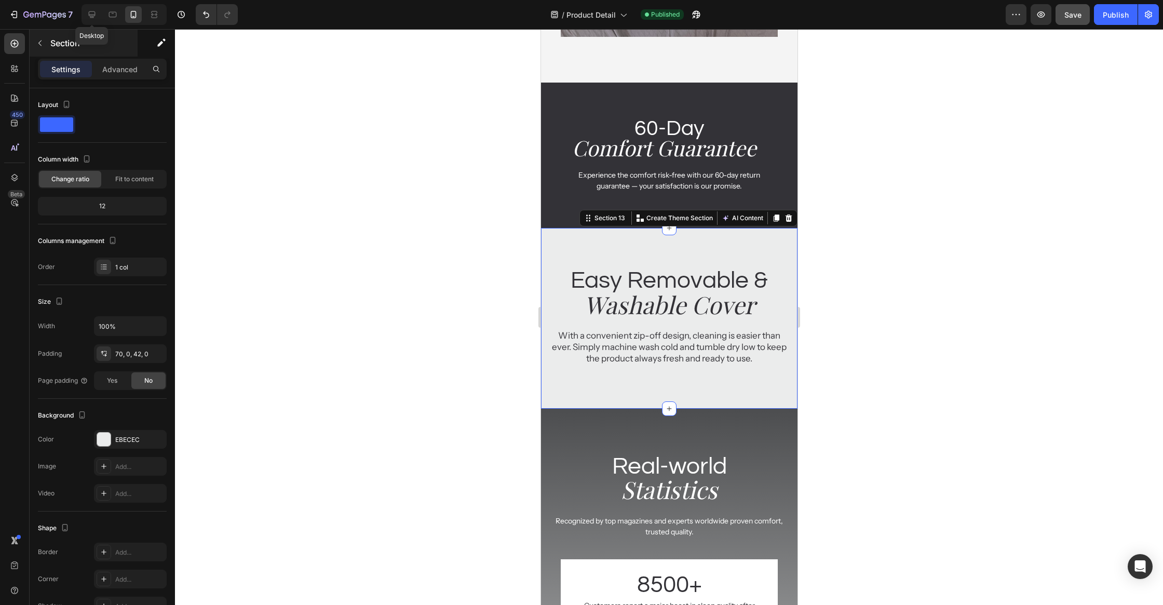
drag, startPoint x: 95, startPoint y: 16, endPoint x: 114, endPoint y: 32, distance: 24.3
click at [95, 16] on icon at bounding box center [92, 14] width 10 height 10
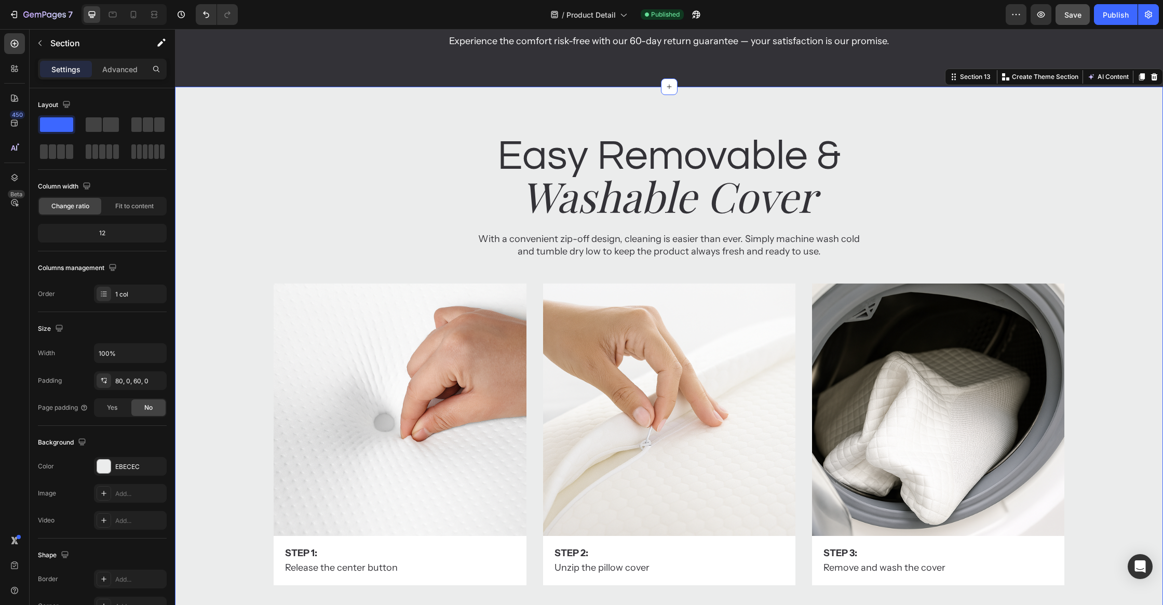
scroll to position [3983, 0]
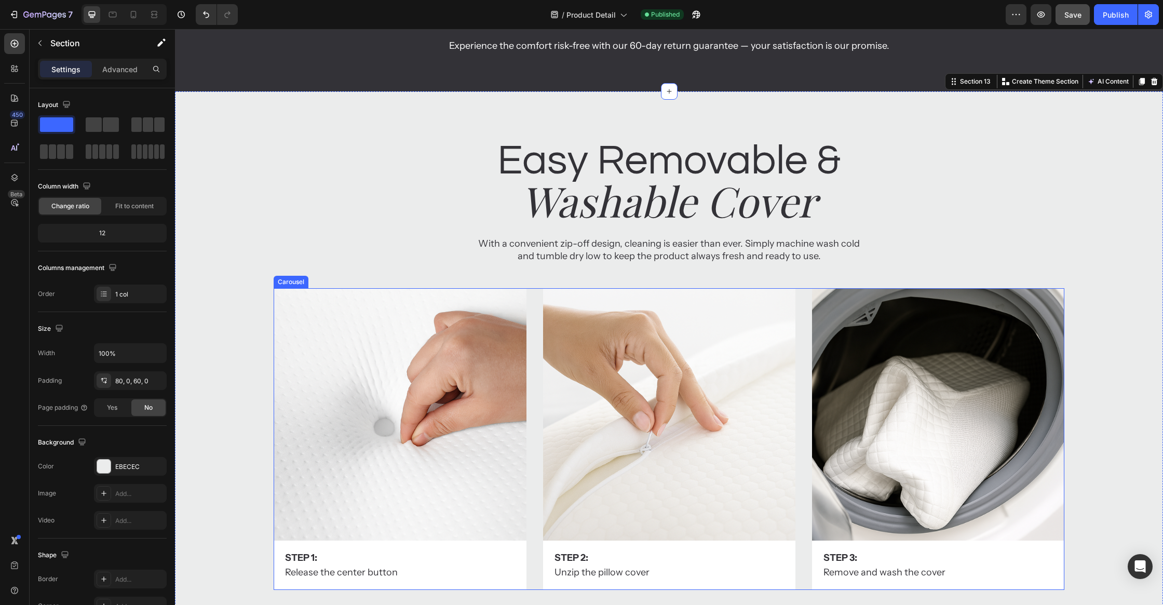
click at [535, 317] on div "Image Step 1: Text Block Release the center button Text Block Row Image Step 2:…" at bounding box center [669, 439] width 790 height 302
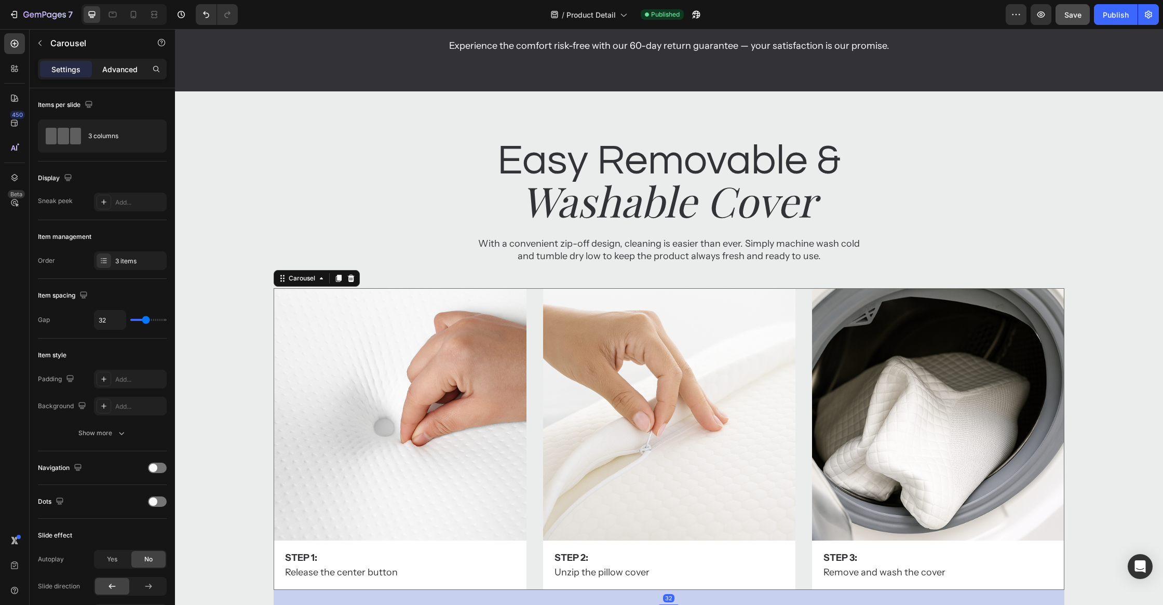
click at [105, 64] on p "Advanced" at bounding box center [119, 69] width 35 height 11
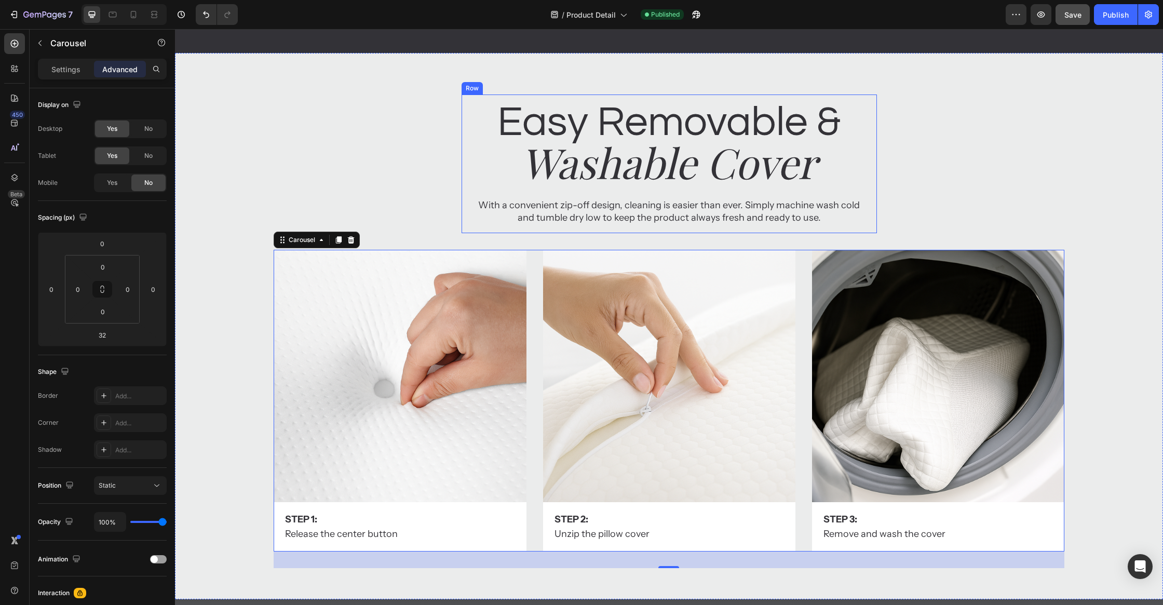
scroll to position [4244, 0]
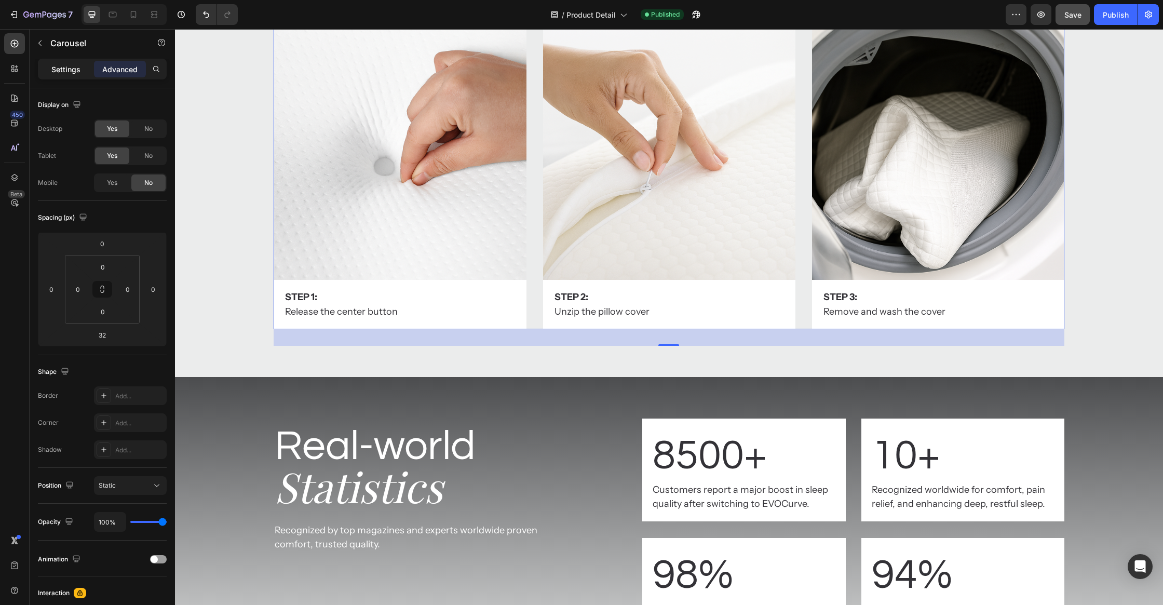
click at [66, 65] on p "Settings" at bounding box center [65, 69] width 29 height 11
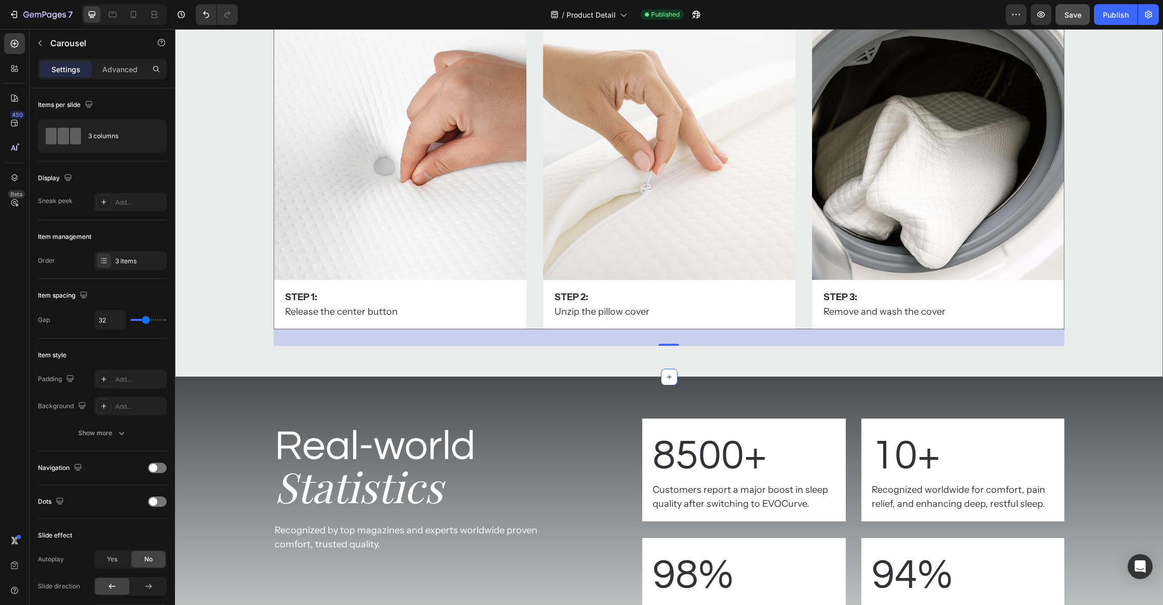
click at [214, 227] on div "Image Step 1: Text Block Release the center button Text Block Row Image Step 2:…" at bounding box center [669, 187] width 988 height 318
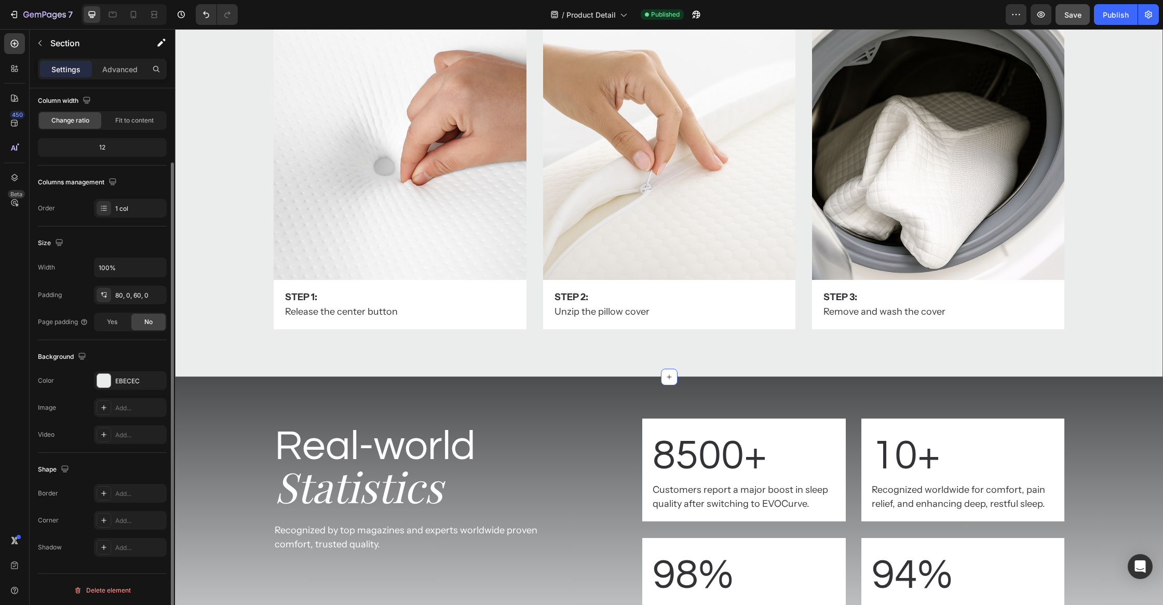
scroll to position [0, 0]
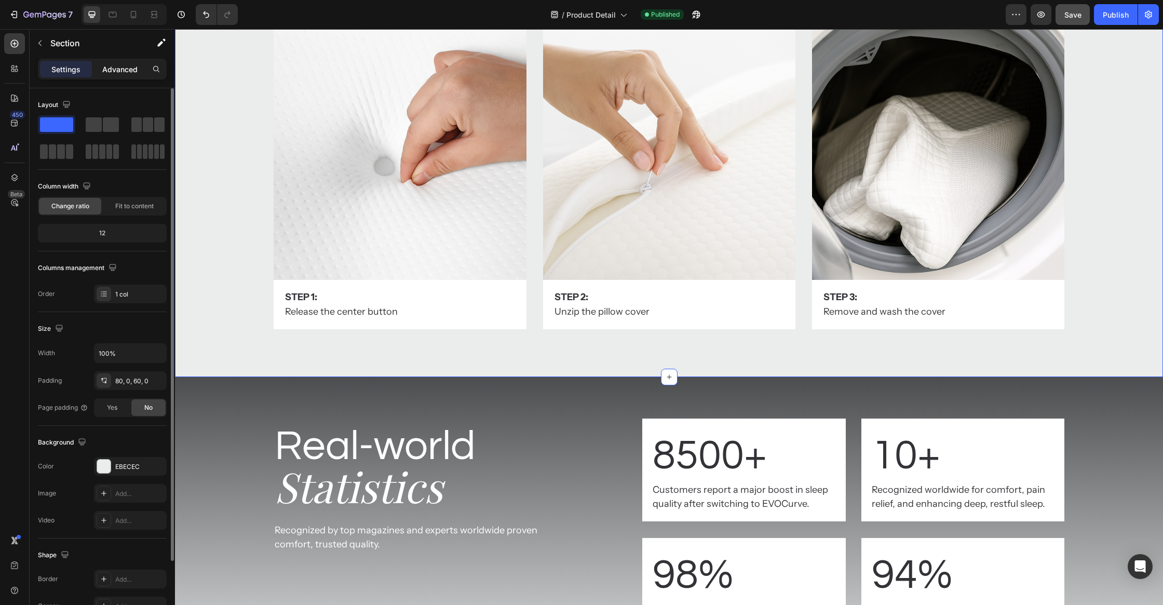
click at [120, 76] on div "Advanced" at bounding box center [120, 69] width 52 height 17
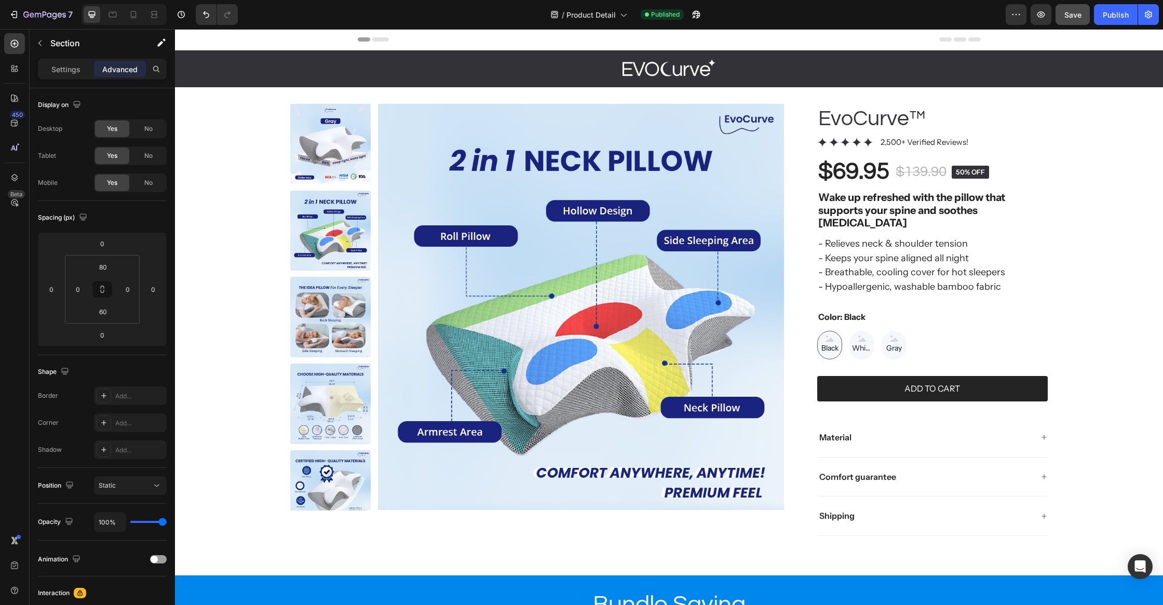
click at [260, 44] on div "Header" at bounding box center [669, 39] width 988 height 21
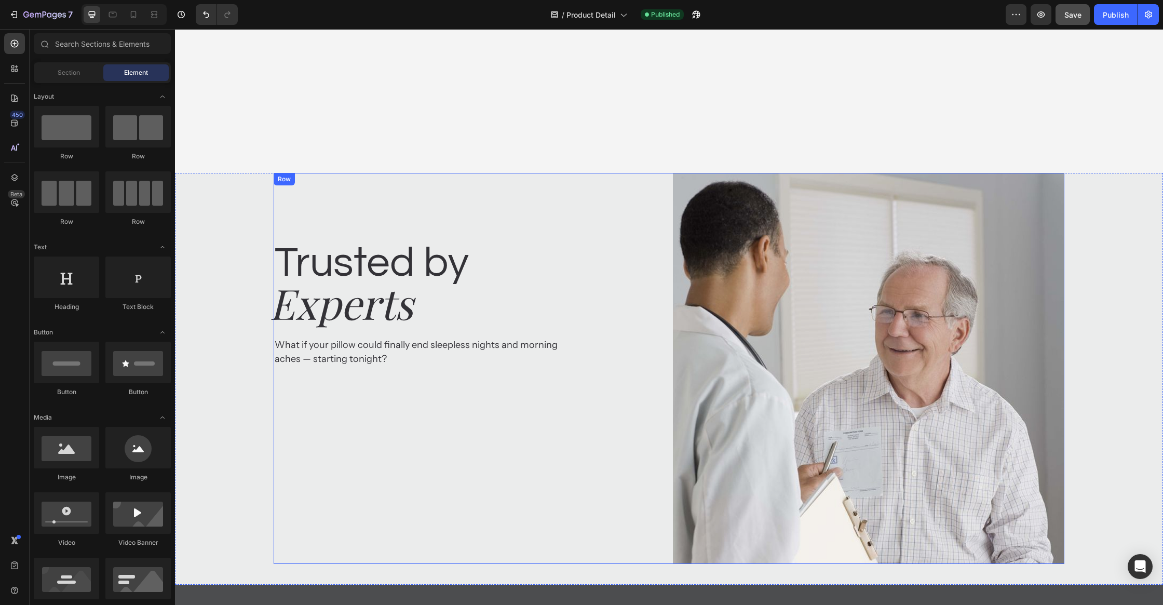
scroll to position [3481, 0]
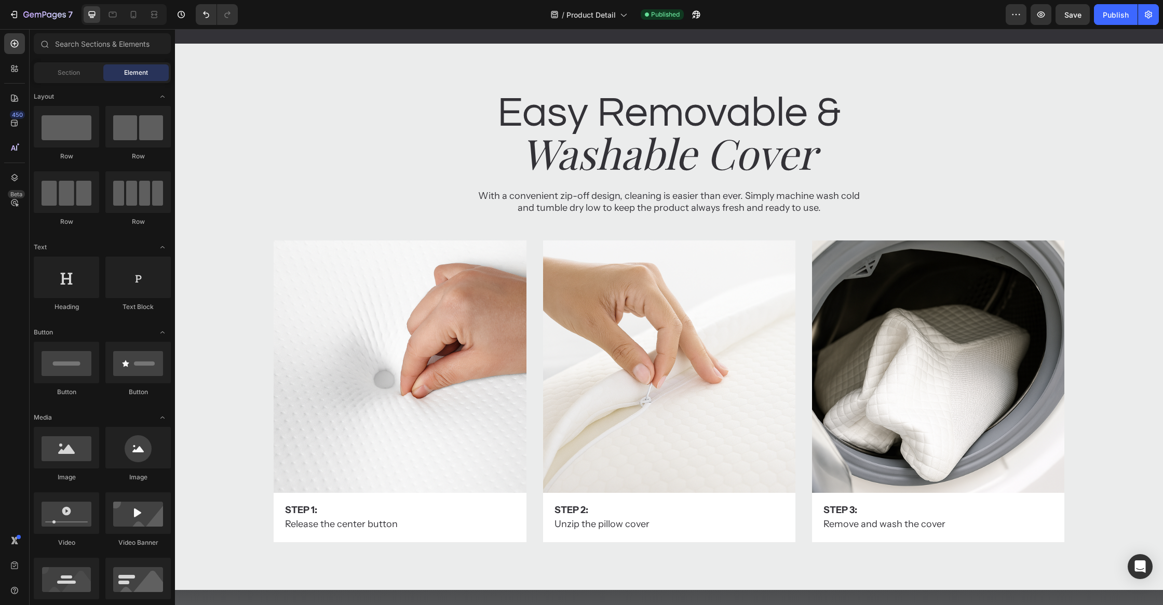
scroll to position [5192, 0]
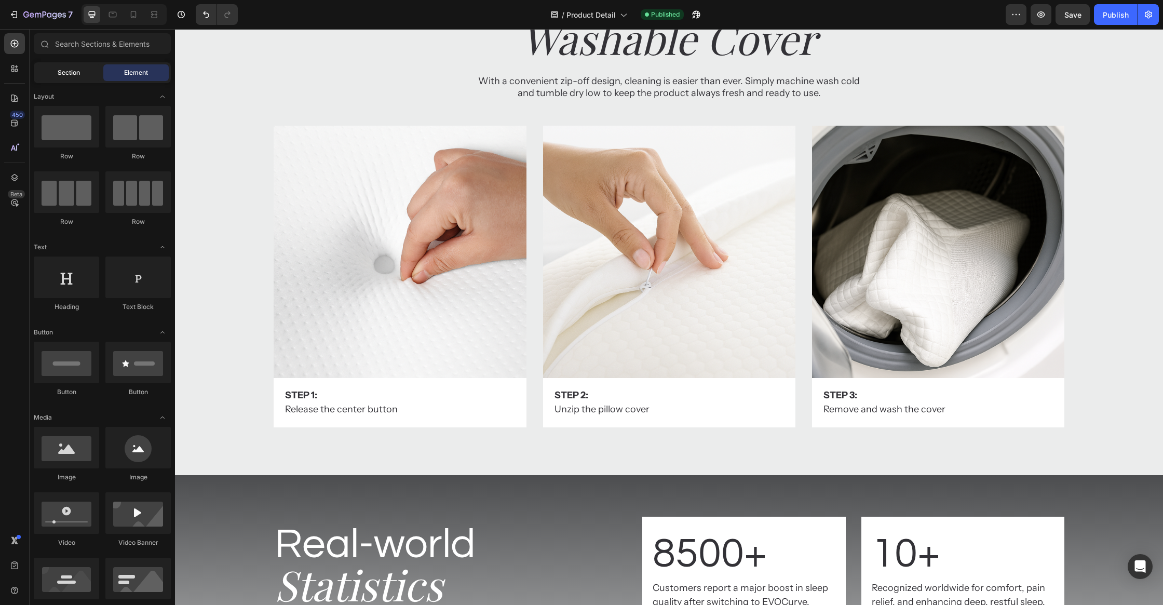
click at [81, 78] on div "Section" at bounding box center [68, 72] width 65 height 17
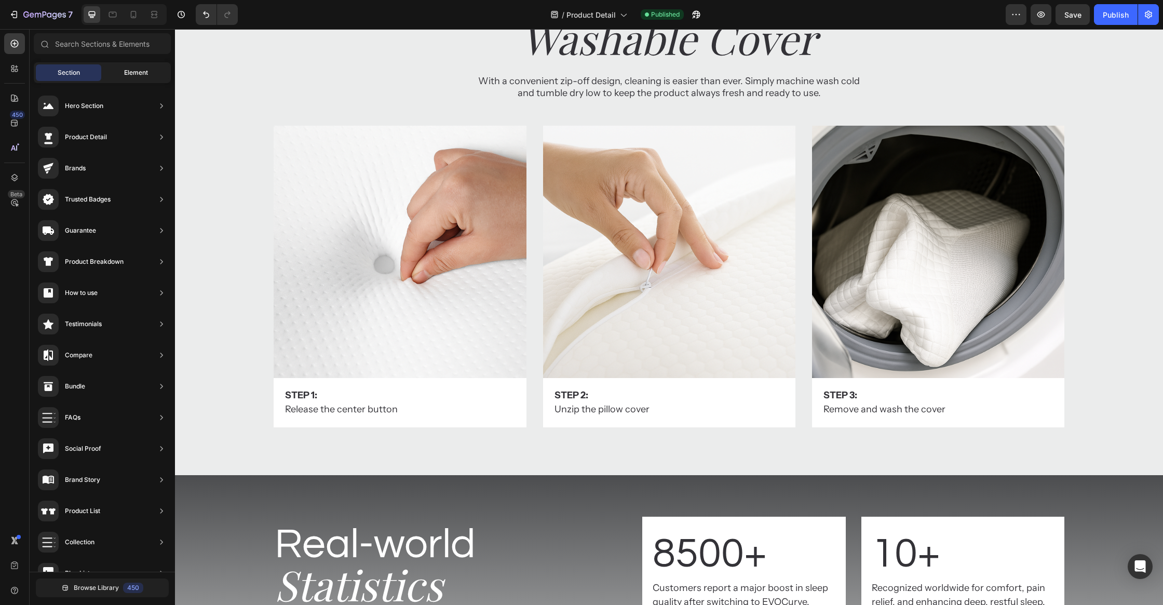
click at [119, 74] on div "Element" at bounding box center [135, 72] width 65 height 17
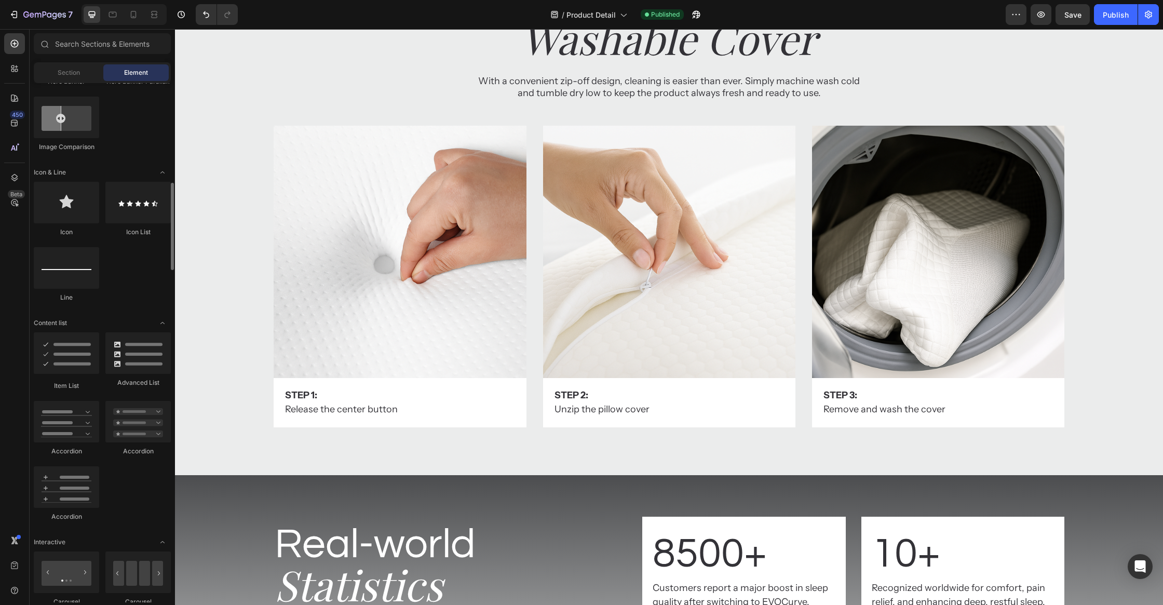
scroll to position [722, 0]
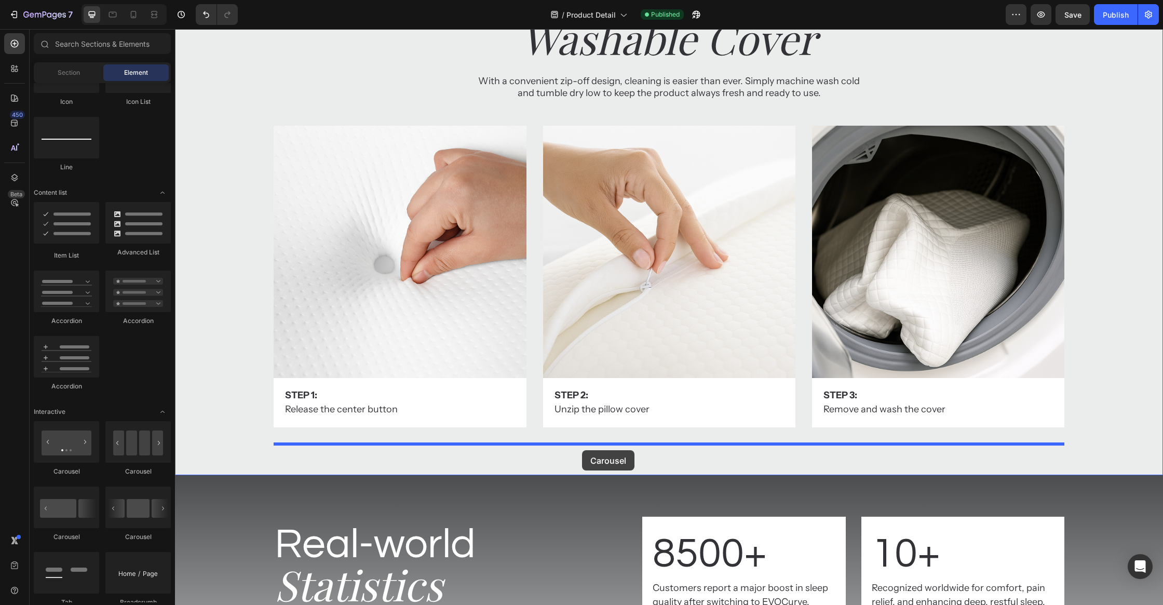
drag, startPoint x: 229, startPoint y: 484, endPoint x: 582, endPoint y: 450, distance: 354.6
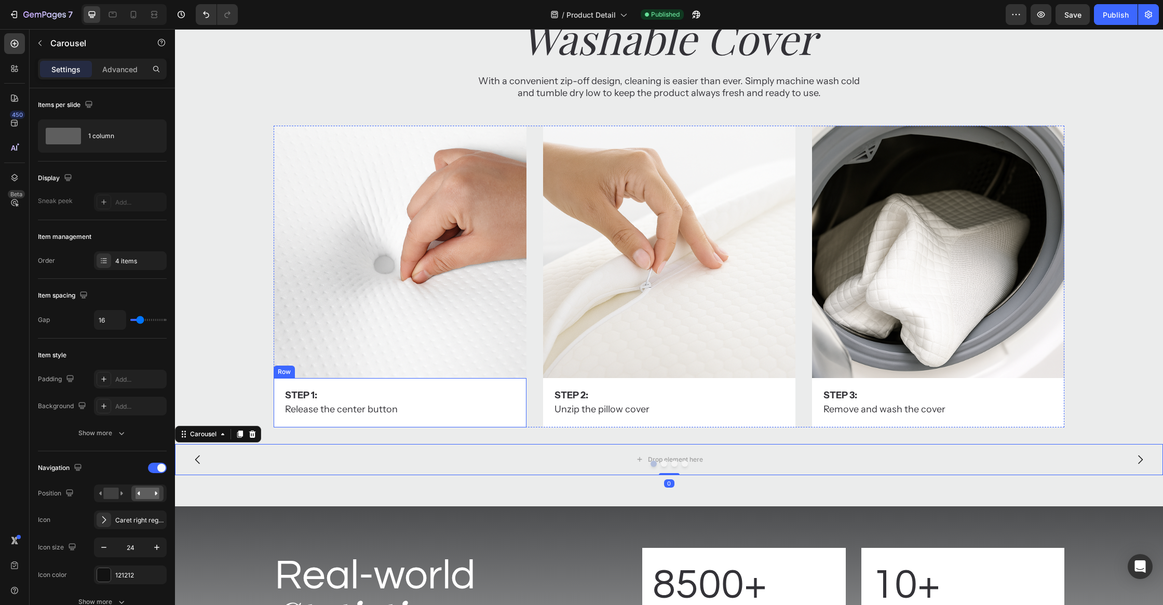
click at [511, 362] on img at bounding box center [400, 252] width 252 height 252
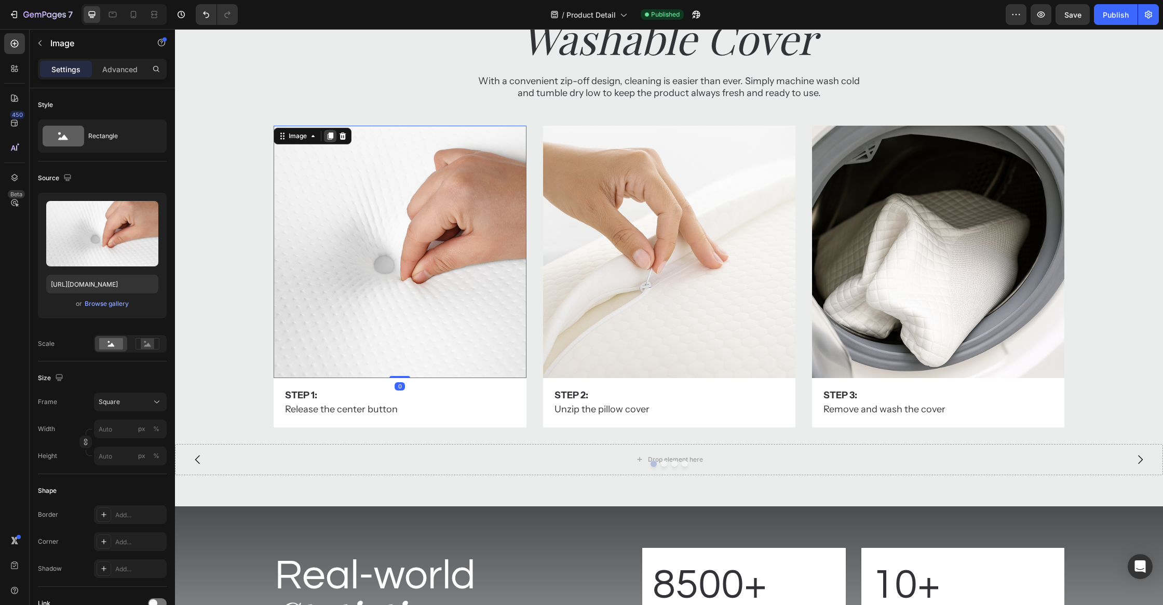
click at [336, 135] on div at bounding box center [330, 136] width 12 height 12
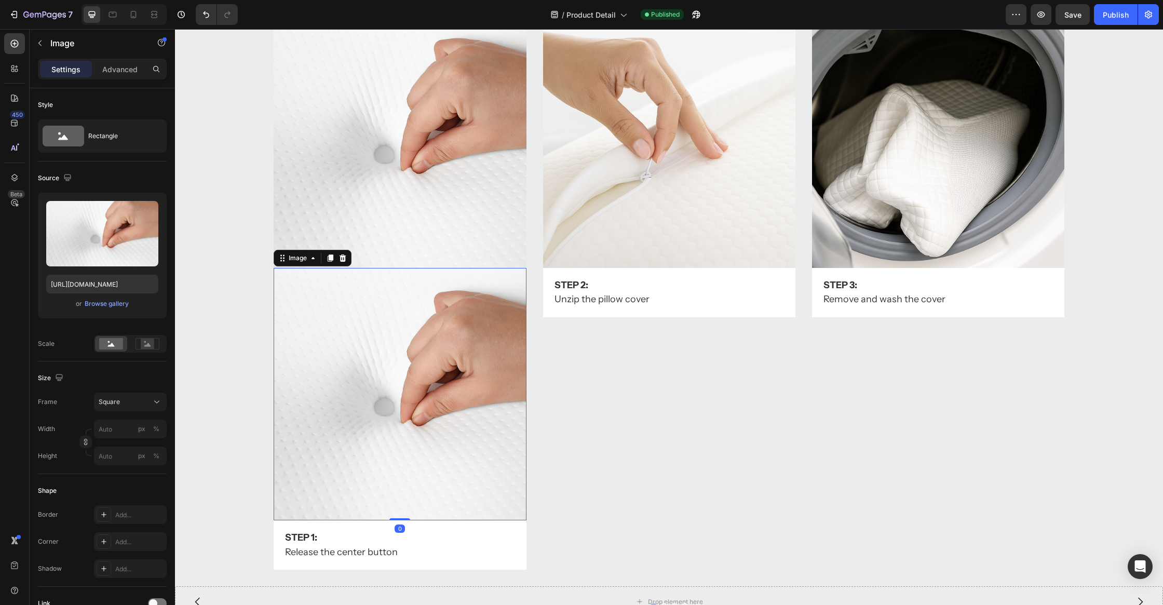
scroll to position [5395, 0]
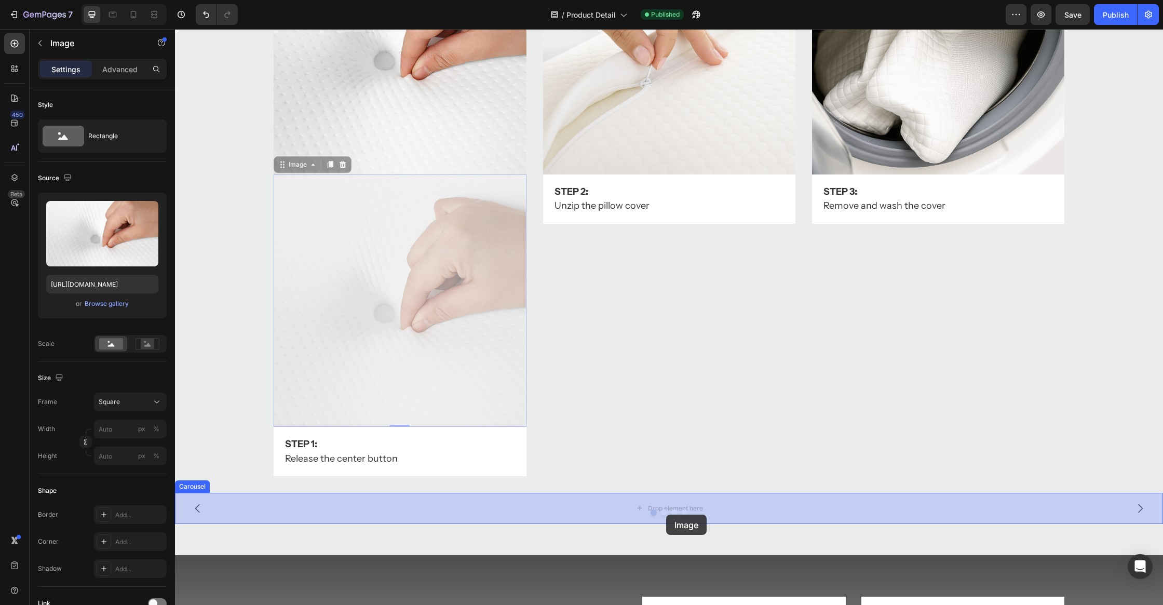
drag, startPoint x: 417, startPoint y: 276, endPoint x: 668, endPoint y: 511, distance: 343.0
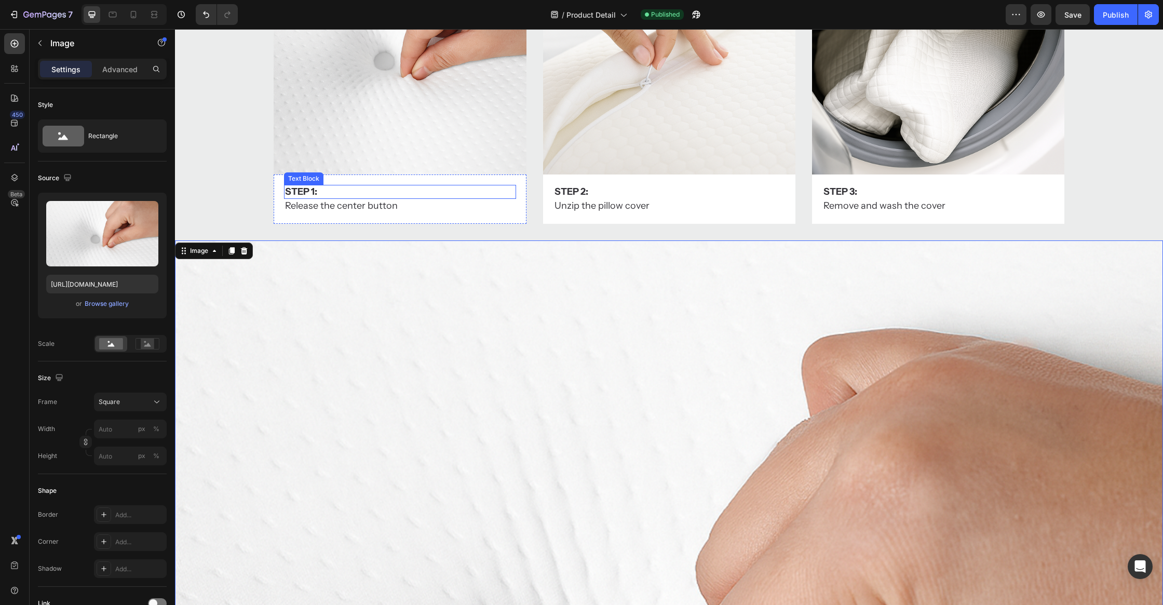
click at [464, 193] on p "Step 1:" at bounding box center [399, 192] width 229 height 12
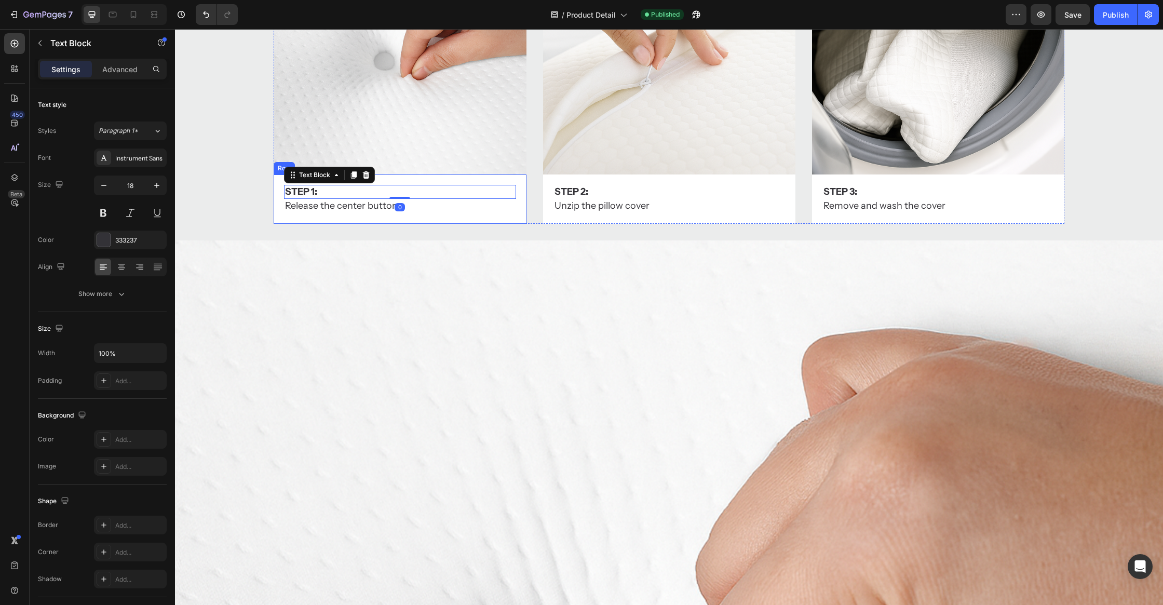
click at [504, 181] on div "Step 1: Text Block 0 Release the center button Text Block Row" at bounding box center [400, 198] width 252 height 49
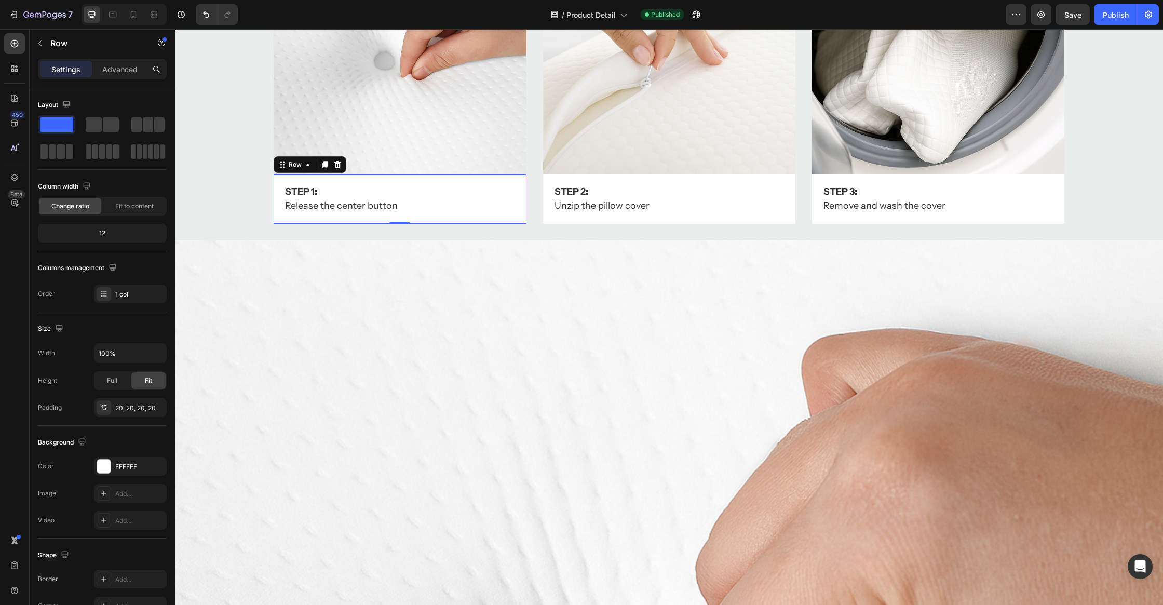
click at [329, 165] on icon at bounding box center [325, 164] width 8 height 8
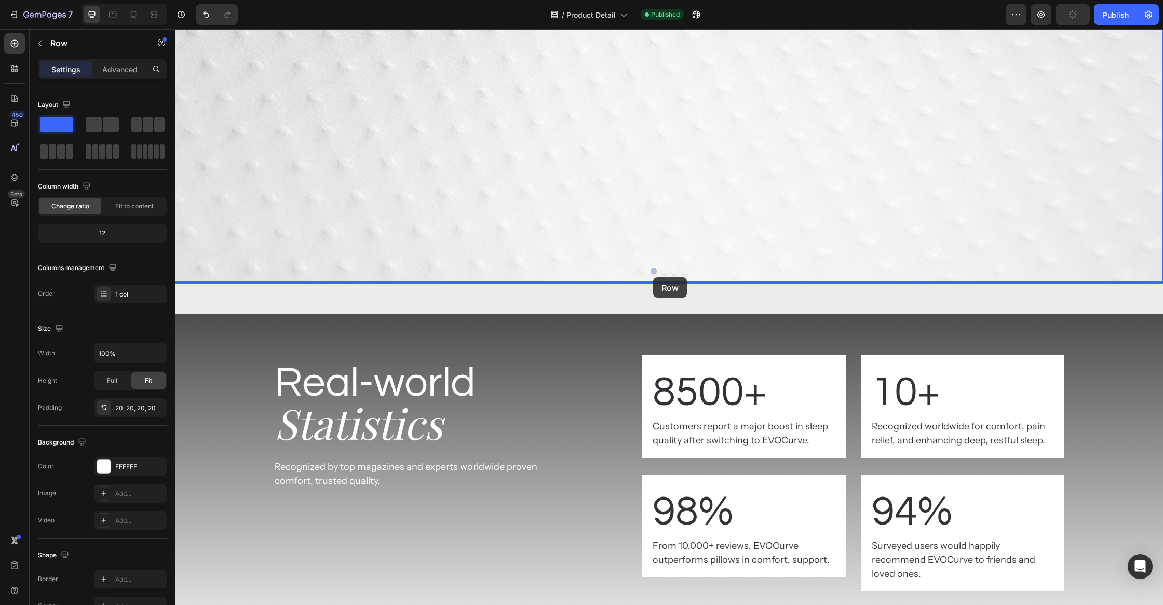
drag, startPoint x: 555, startPoint y: 283, endPoint x: 653, endPoint y: 277, distance: 97.8
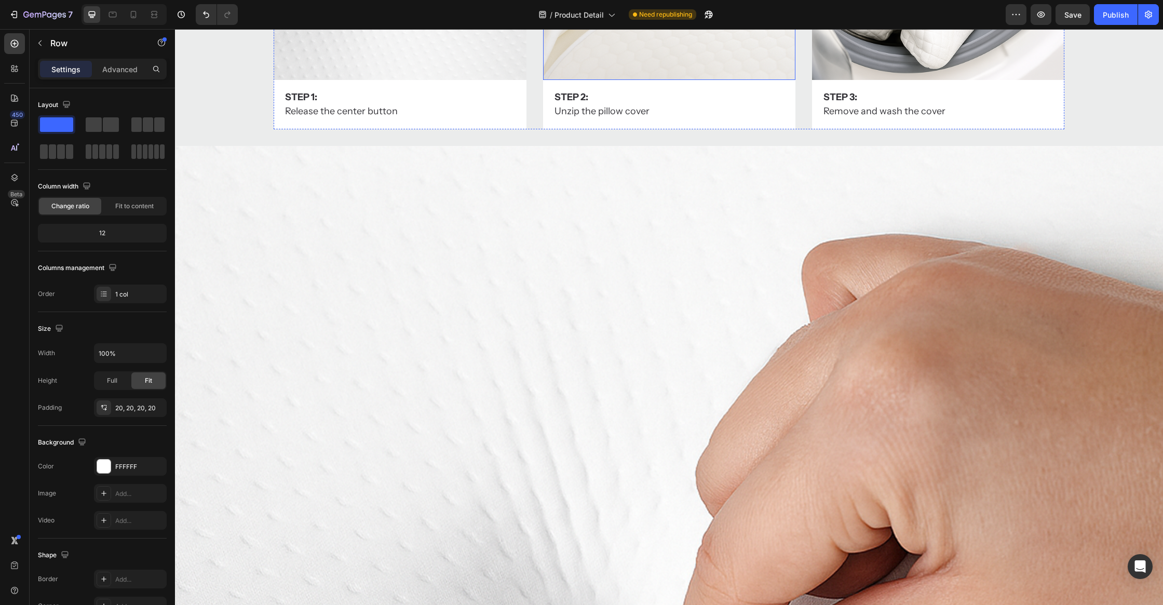
scroll to position [5778, 0]
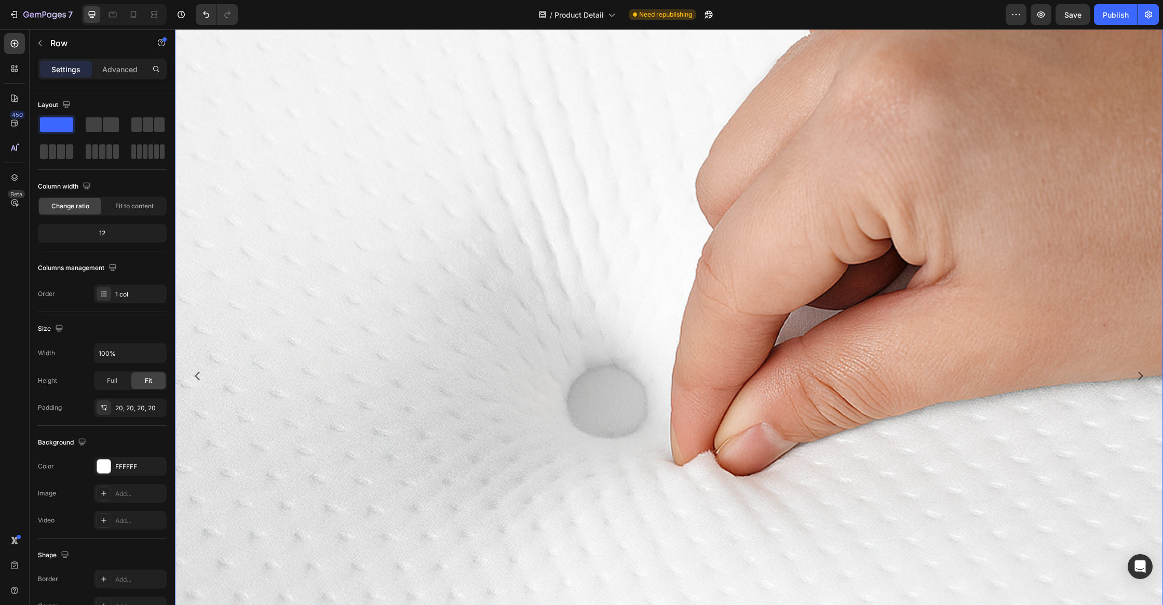
click at [1144, 376] on icon "Carousel Next Arrow" at bounding box center [1140, 376] width 12 height 12
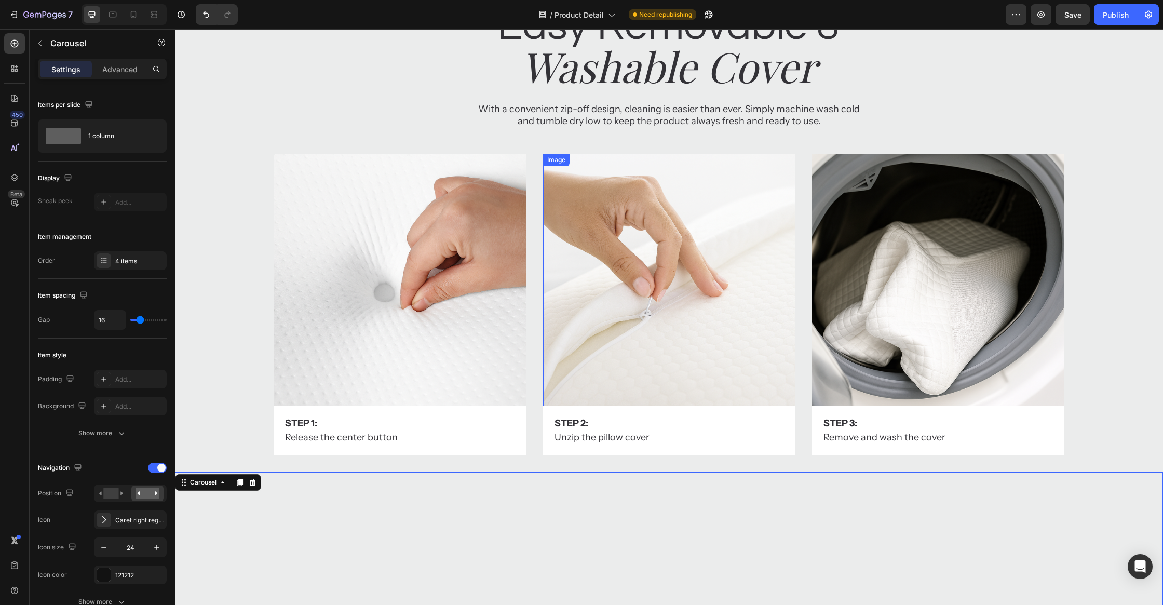
scroll to position [5125, 0]
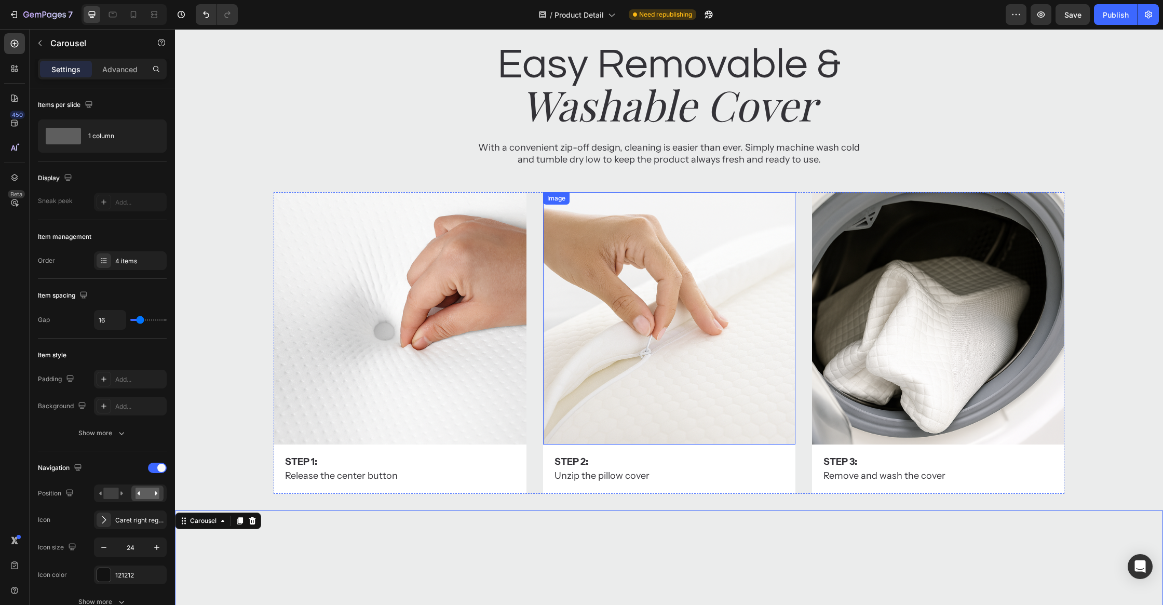
click at [700, 239] on img at bounding box center [669, 318] width 252 height 252
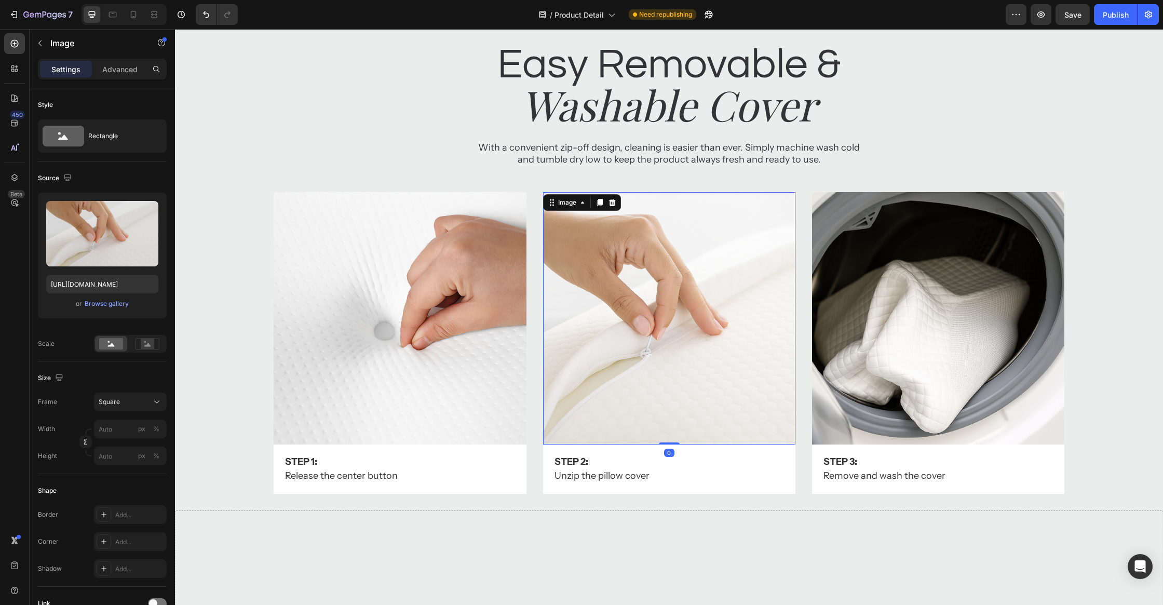
drag, startPoint x: 597, startPoint y: 203, endPoint x: 681, endPoint y: 350, distance: 168.3
click at [597, 203] on icon at bounding box center [599, 202] width 8 height 8
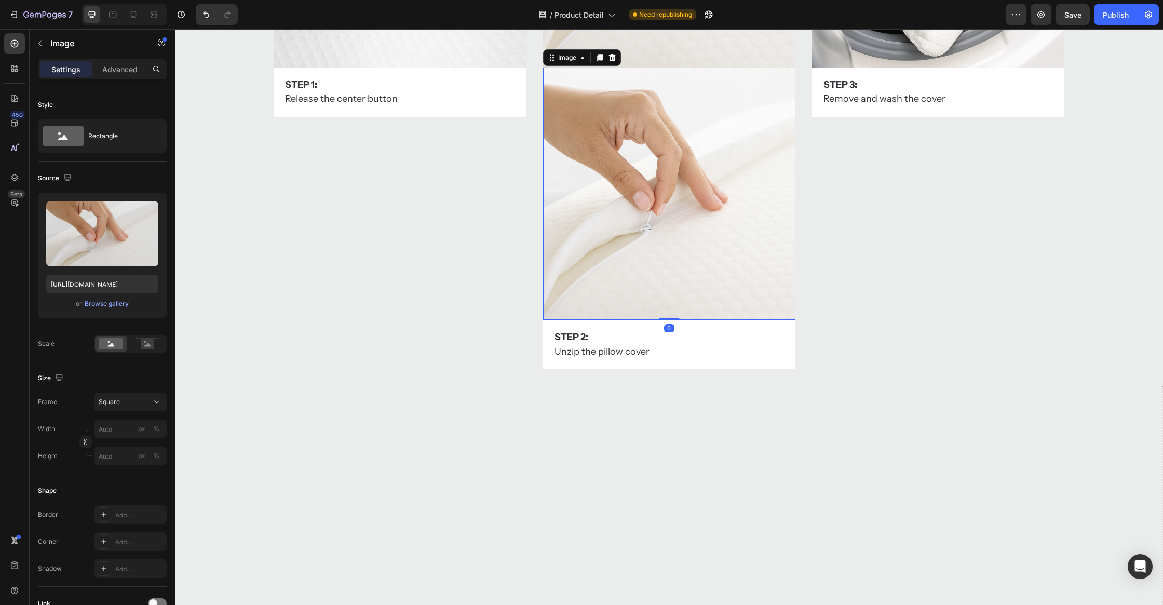
scroll to position [5504, 0]
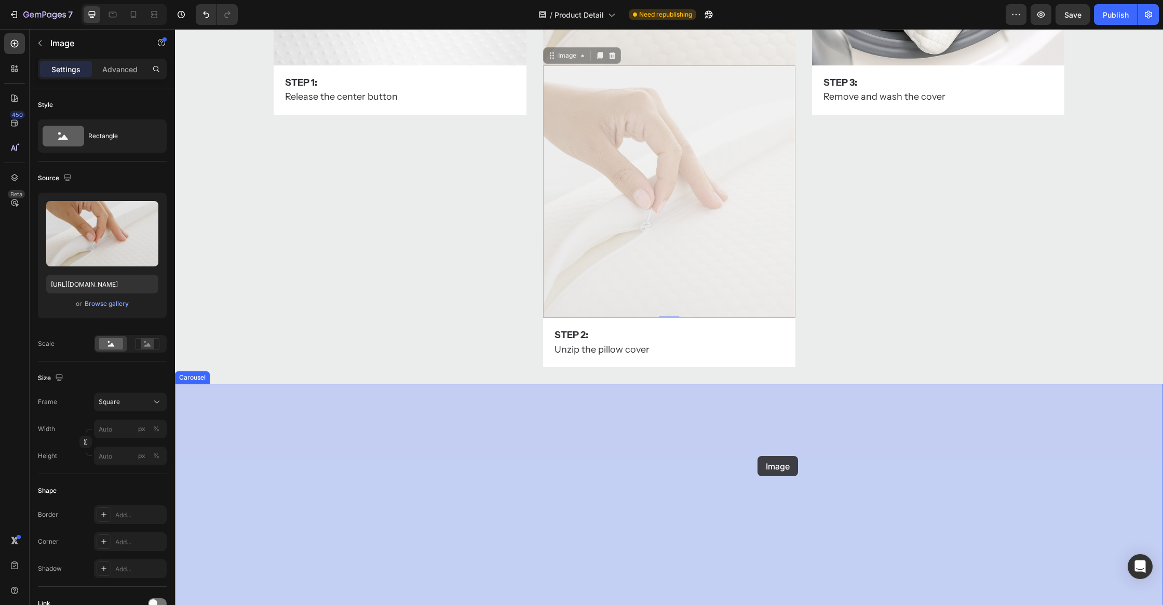
drag, startPoint x: 725, startPoint y: 241, endPoint x: 757, endPoint y: 456, distance: 216.8
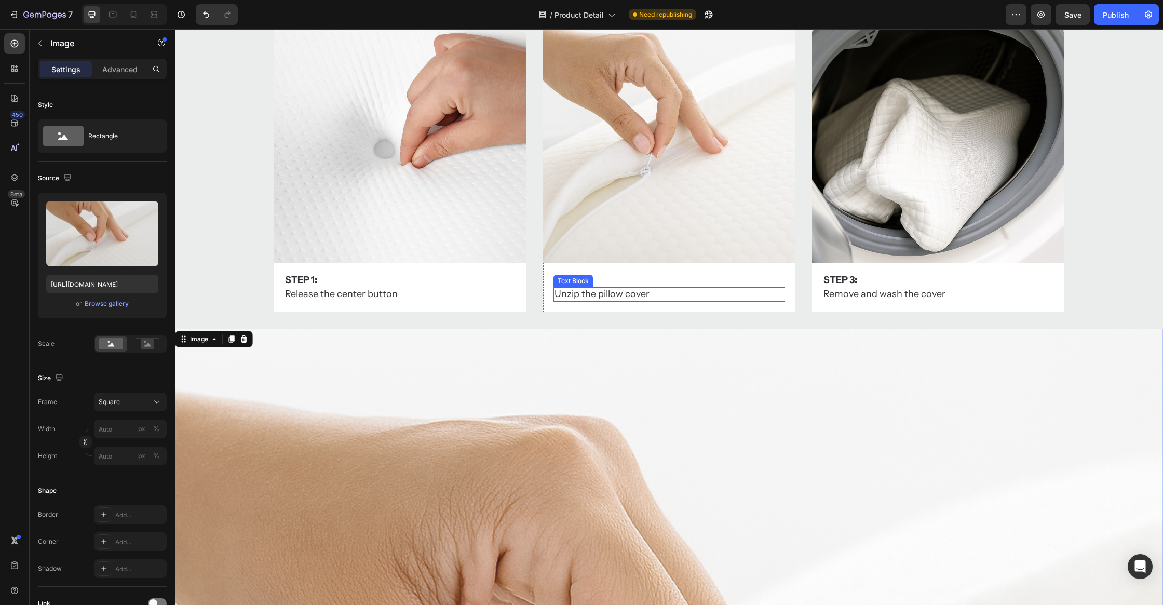
scroll to position [5209, 0]
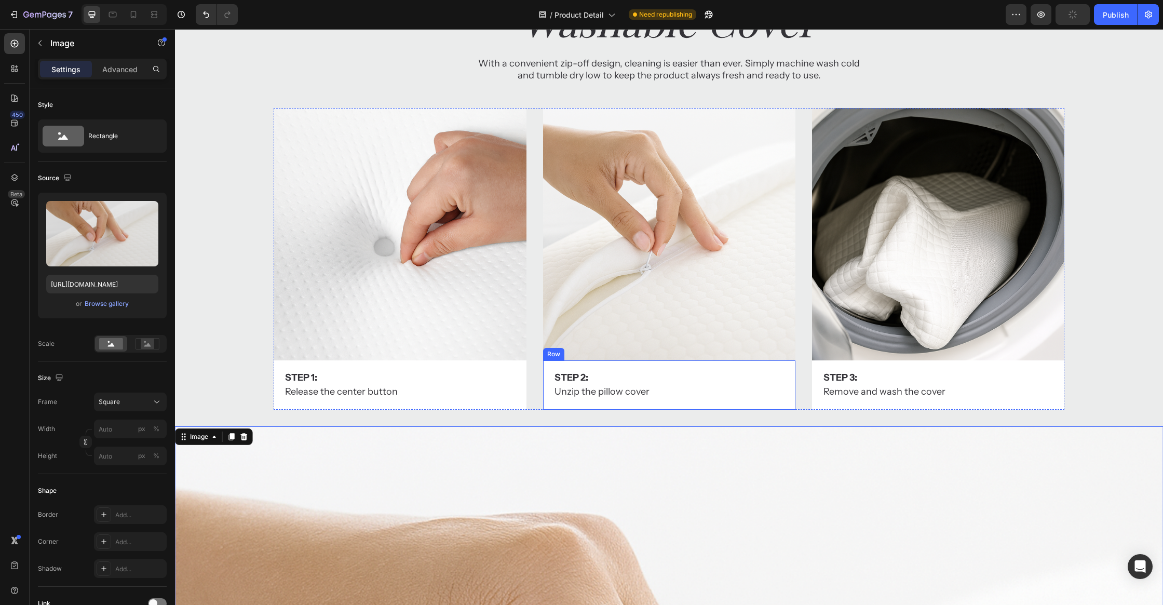
click at [784, 369] on div "Step 2: Text Block Unzip the pillow cover Text Block Row" at bounding box center [669, 384] width 252 height 49
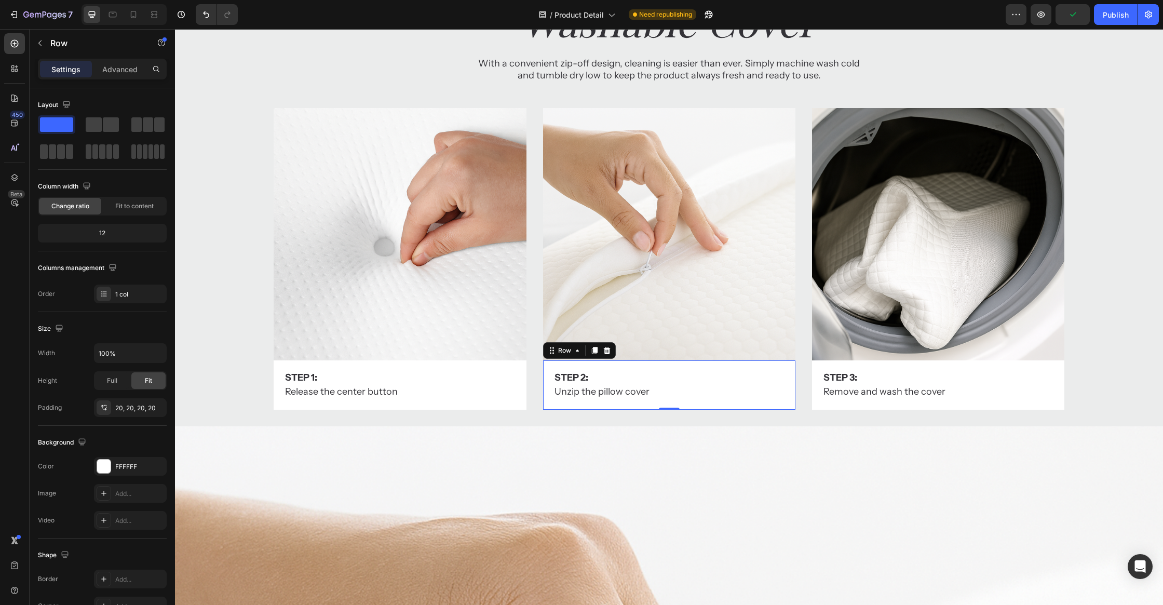
click at [595, 351] on icon at bounding box center [594, 350] width 6 height 7
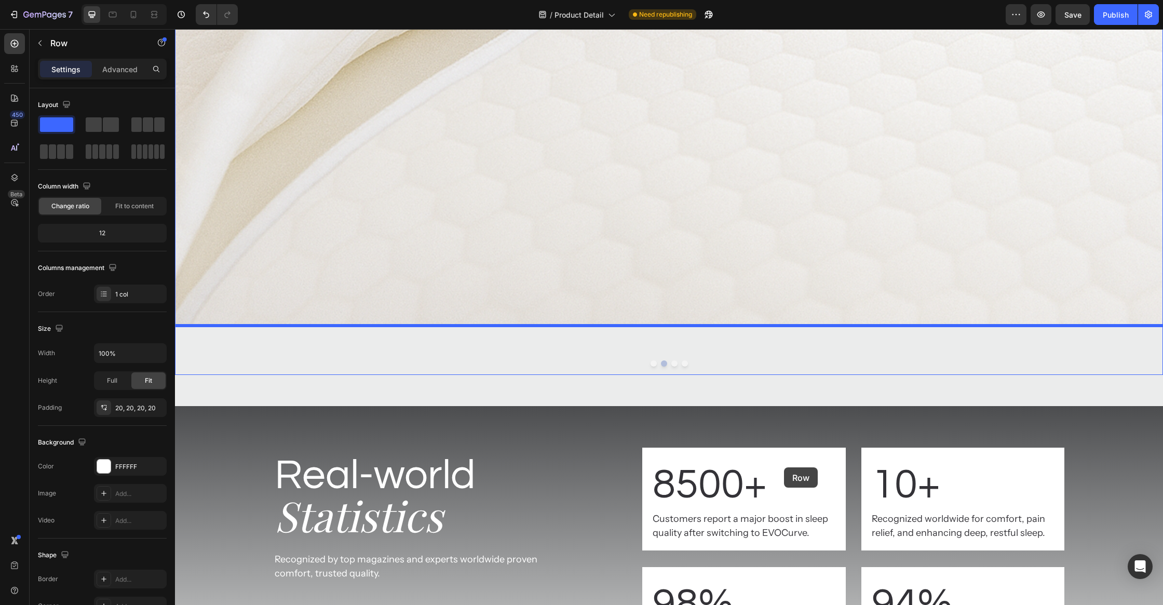
scroll to position [6399, 0]
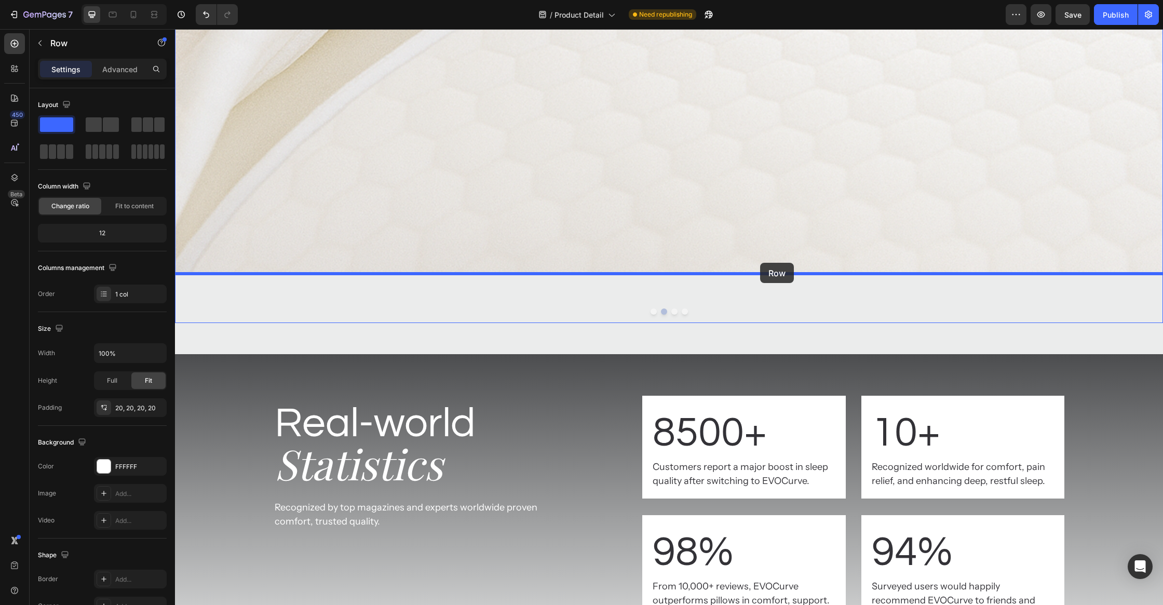
drag, startPoint x: 767, startPoint y: 418, endPoint x: 760, endPoint y: 263, distance: 154.8
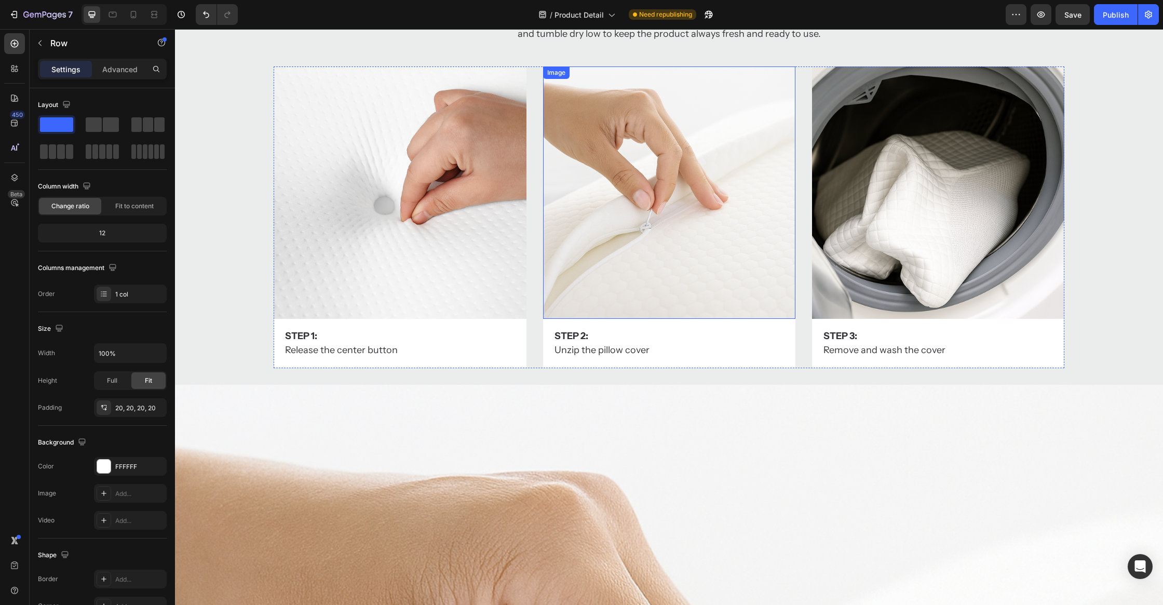
scroll to position [5167, 0]
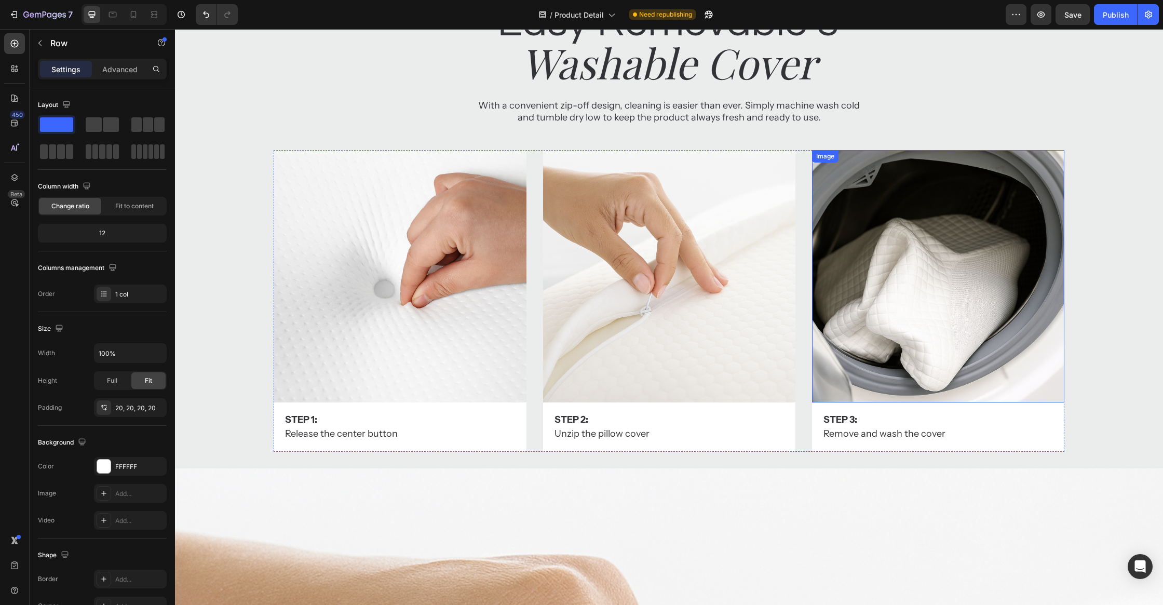
click at [900, 265] on img at bounding box center [938, 276] width 252 height 252
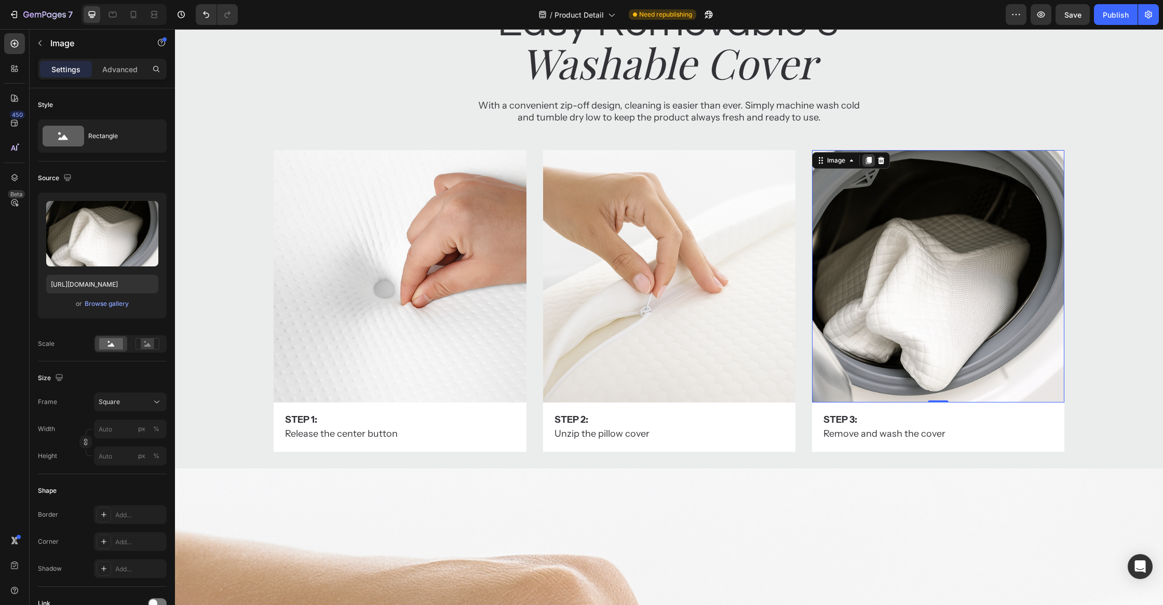
click at [867, 157] on icon at bounding box center [868, 160] width 6 height 7
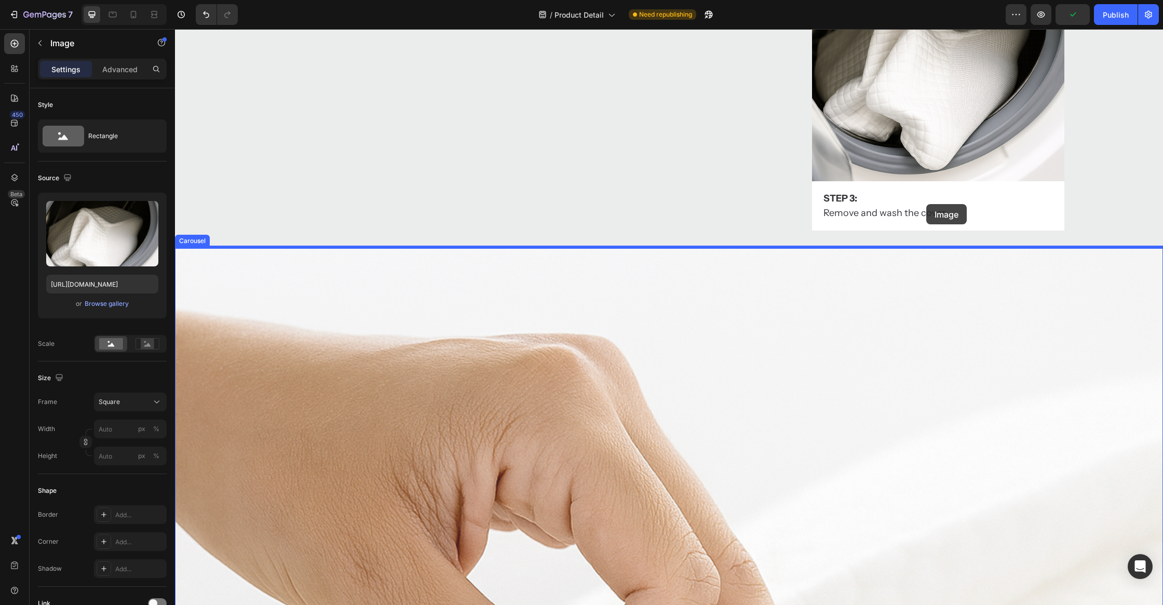
scroll to position [5534, 0]
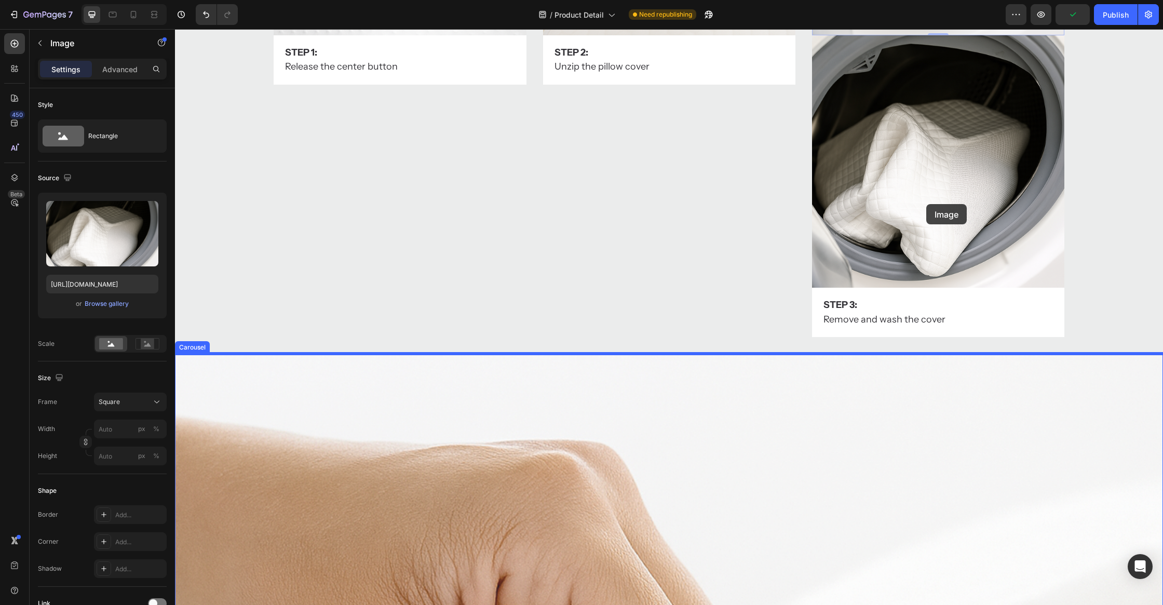
drag, startPoint x: 938, startPoint y: 334, endPoint x: 925, endPoint y: 192, distance: 142.8
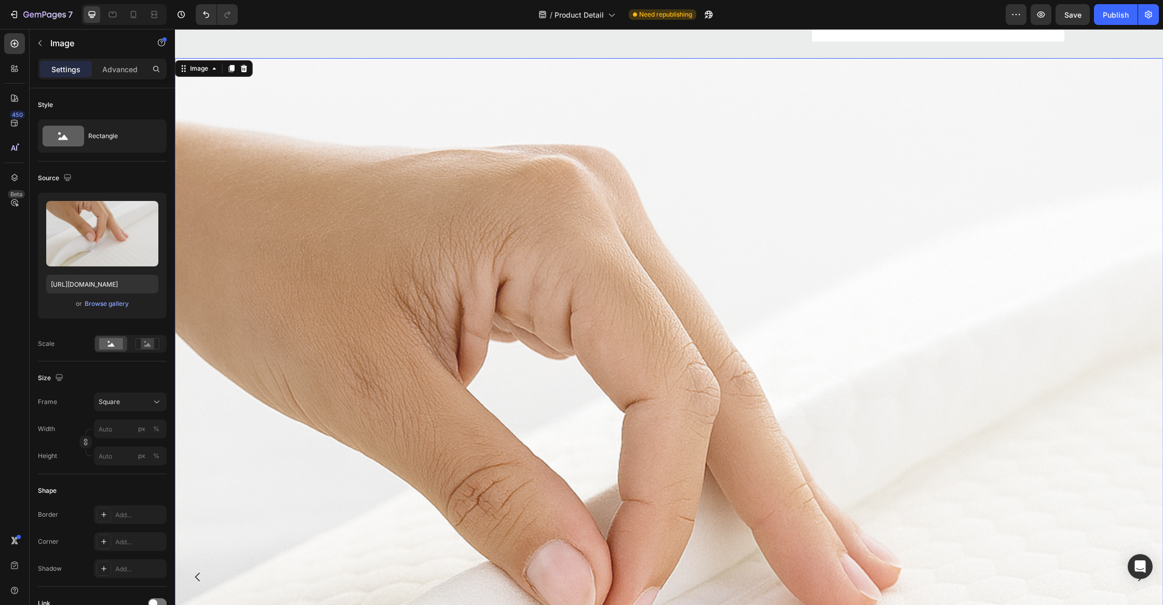
scroll to position [5889, 0]
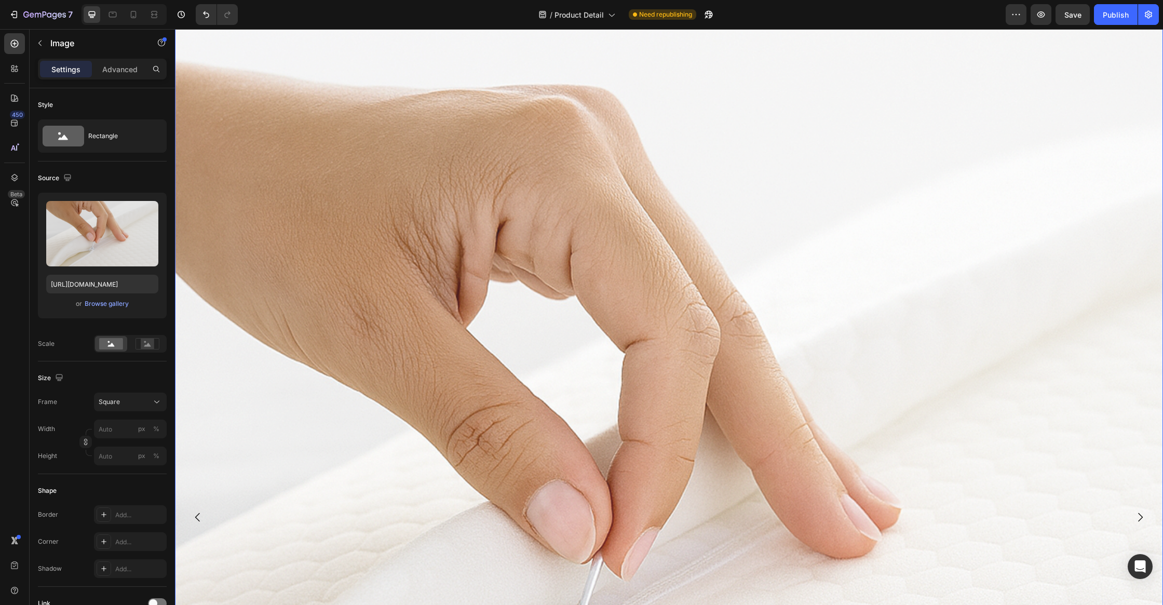
click at [1140, 510] on button "Carousel Next Arrow" at bounding box center [1139, 516] width 29 height 29
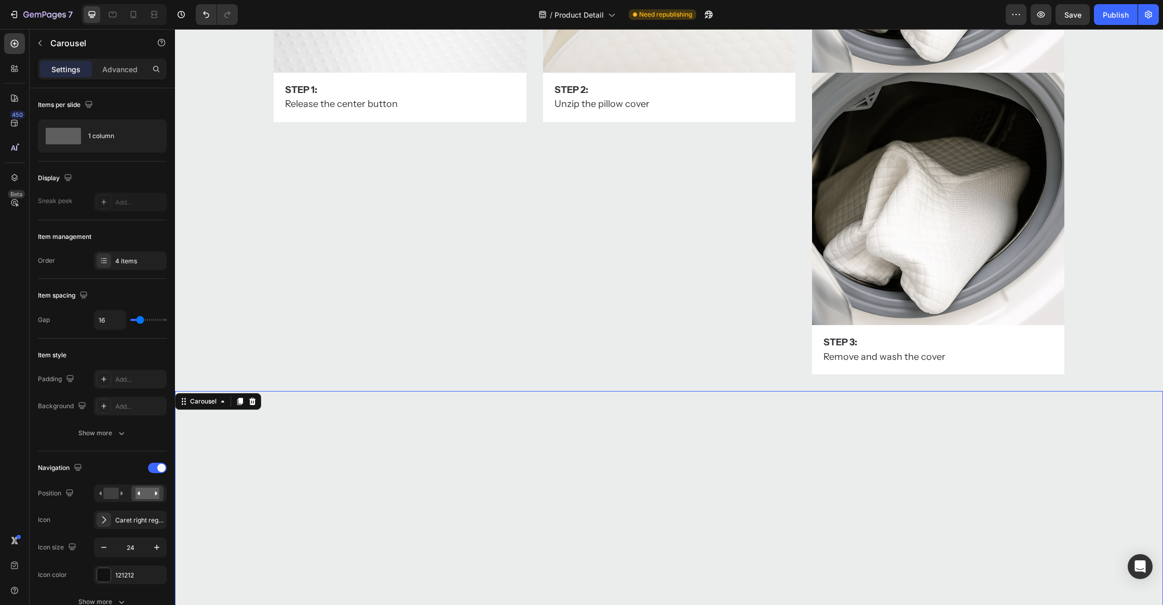
scroll to position [5444, 0]
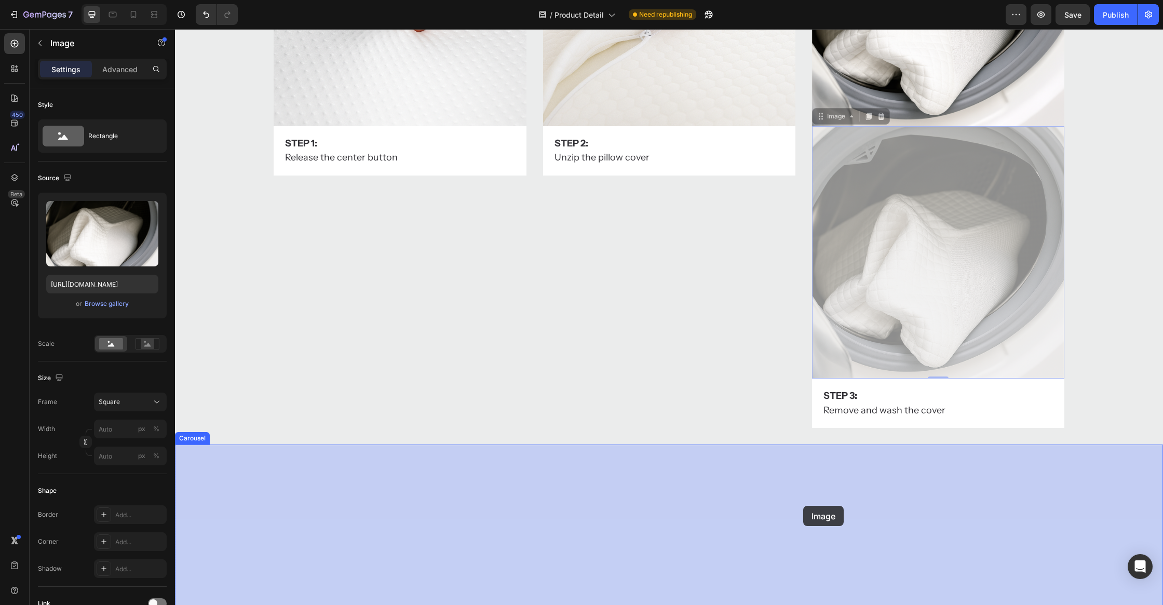
drag, startPoint x: 963, startPoint y: 236, endPoint x: 802, endPoint y: 508, distance: 316.0
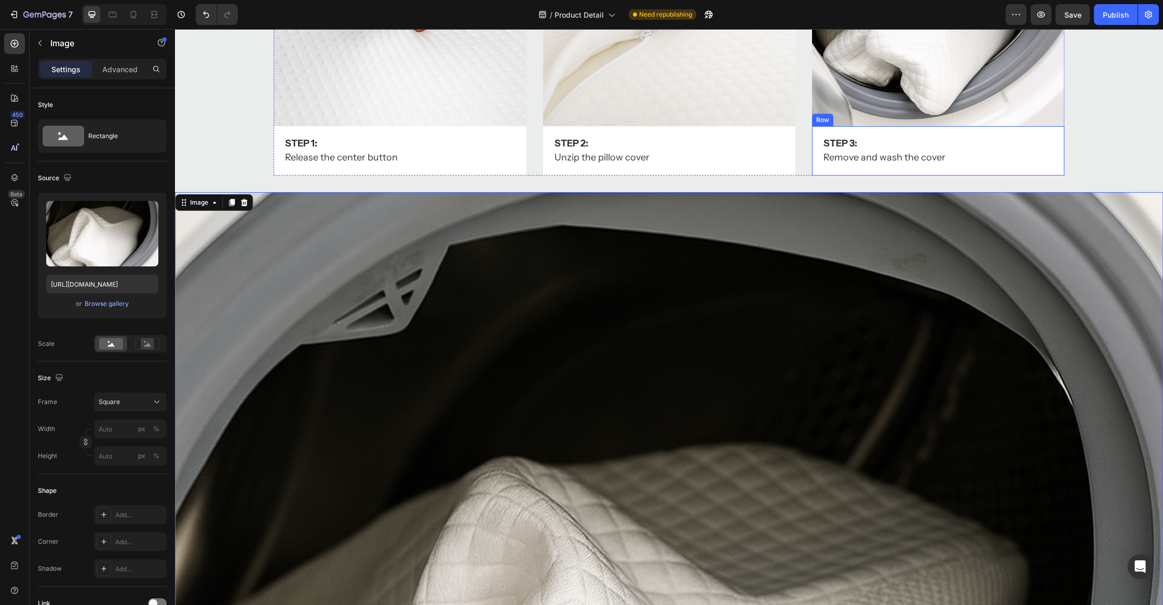
click at [1056, 131] on div "Step 3: Text Block Remove and wash the cover Text Block Row" at bounding box center [938, 150] width 252 height 49
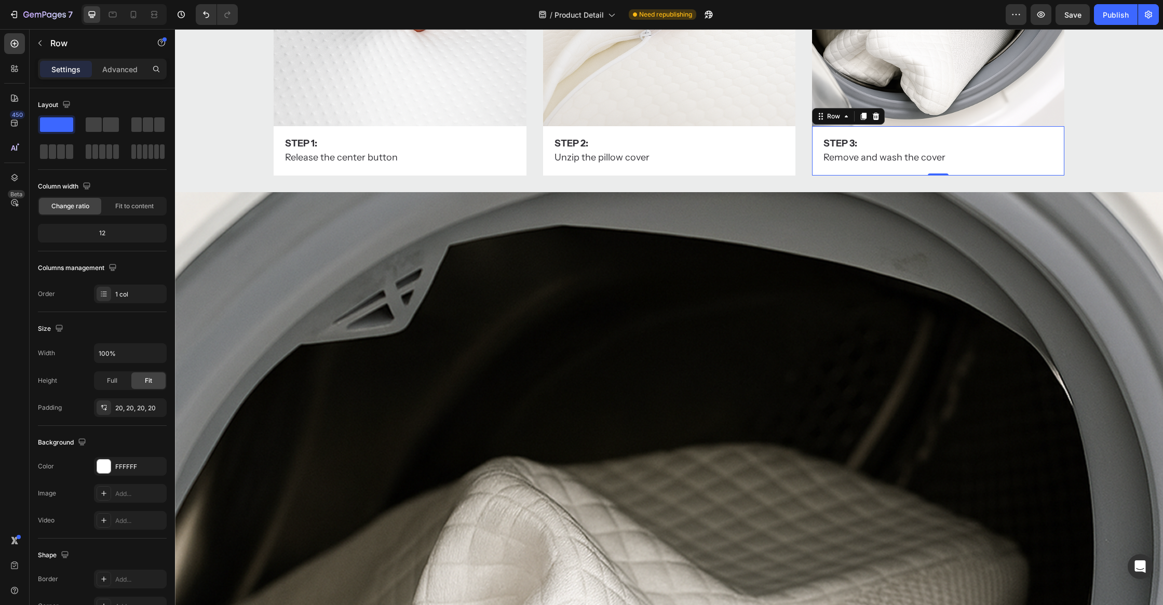
click at [860, 118] on icon at bounding box center [863, 116] width 6 height 7
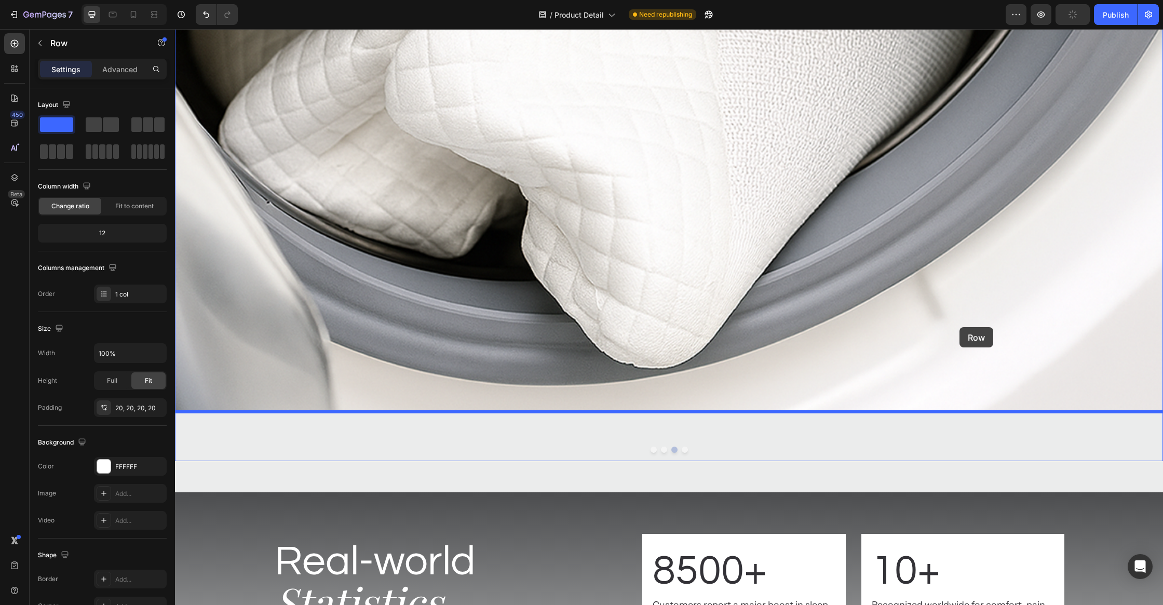
drag, startPoint x: 1045, startPoint y: 181, endPoint x: 959, endPoint y: 327, distance: 169.6
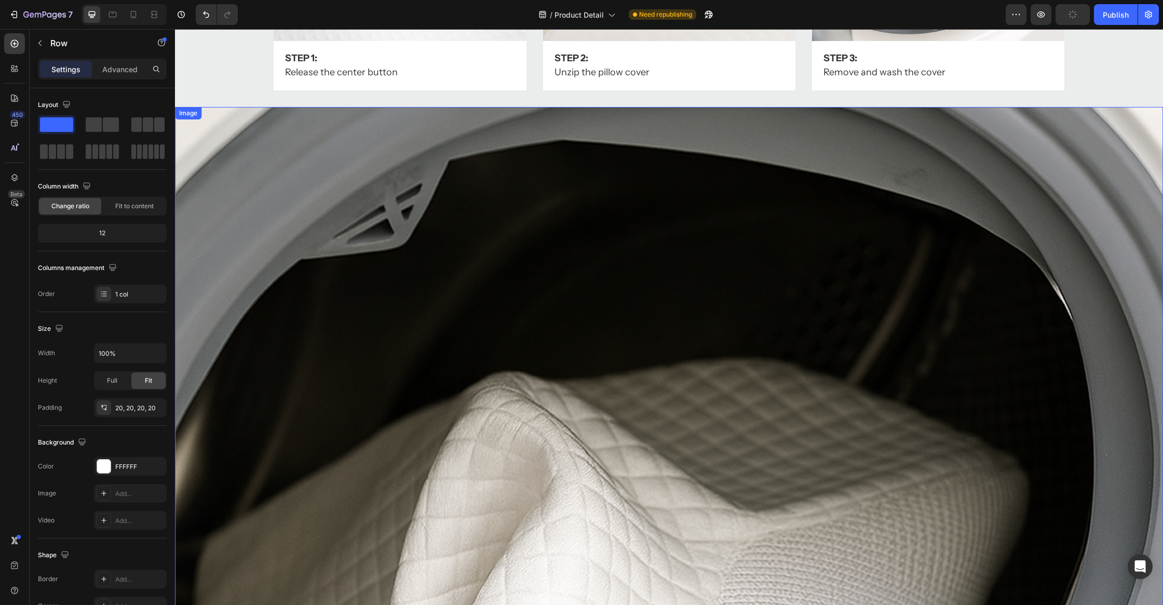
scroll to position [5454, 0]
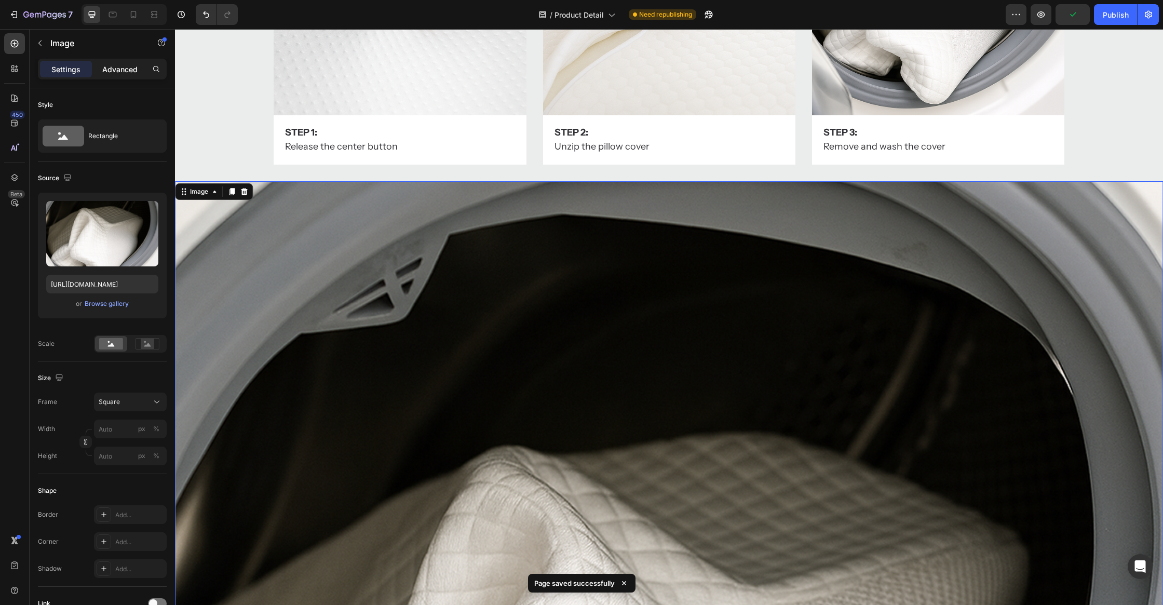
click at [107, 62] on div "Advanced" at bounding box center [120, 69] width 52 height 17
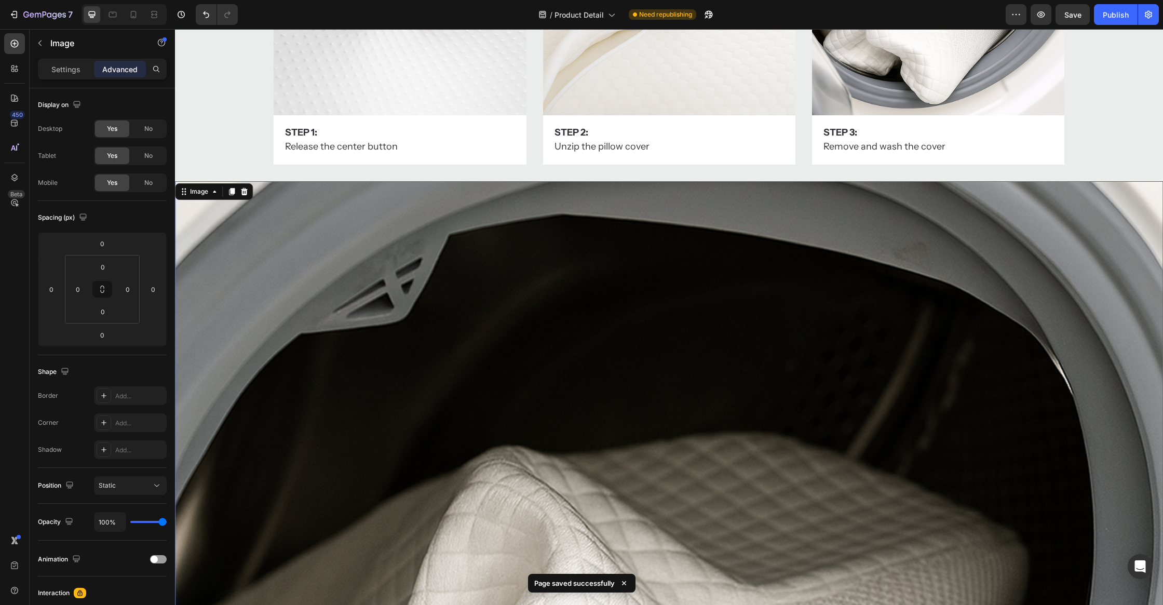
click at [71, 65] on p "Settings" at bounding box center [65, 69] width 29 height 11
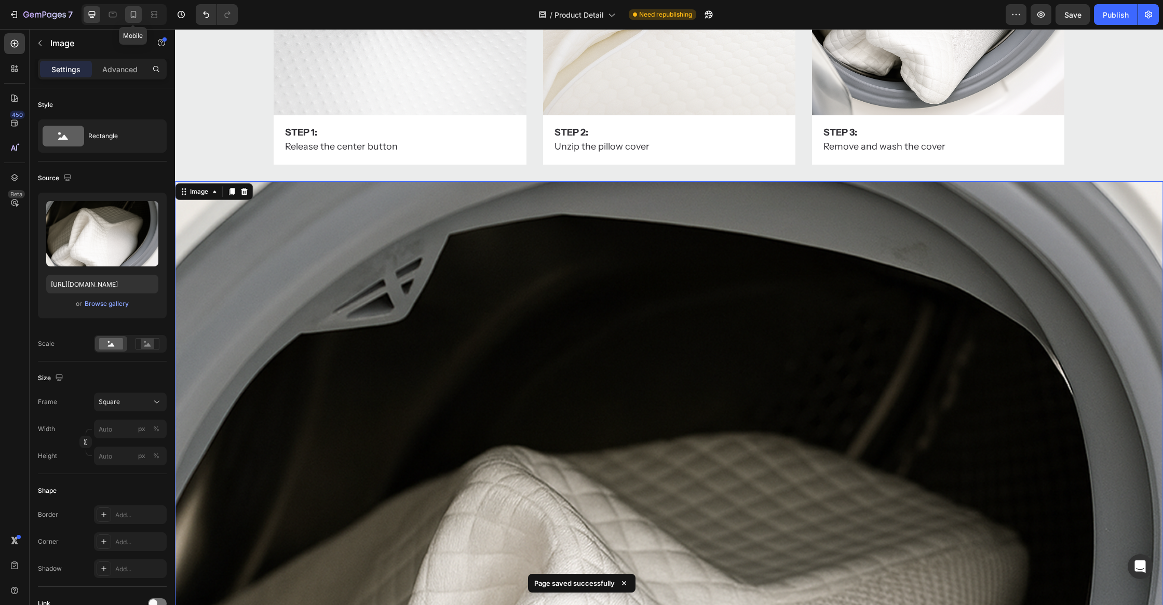
click at [130, 13] on icon at bounding box center [133, 14] width 10 height 10
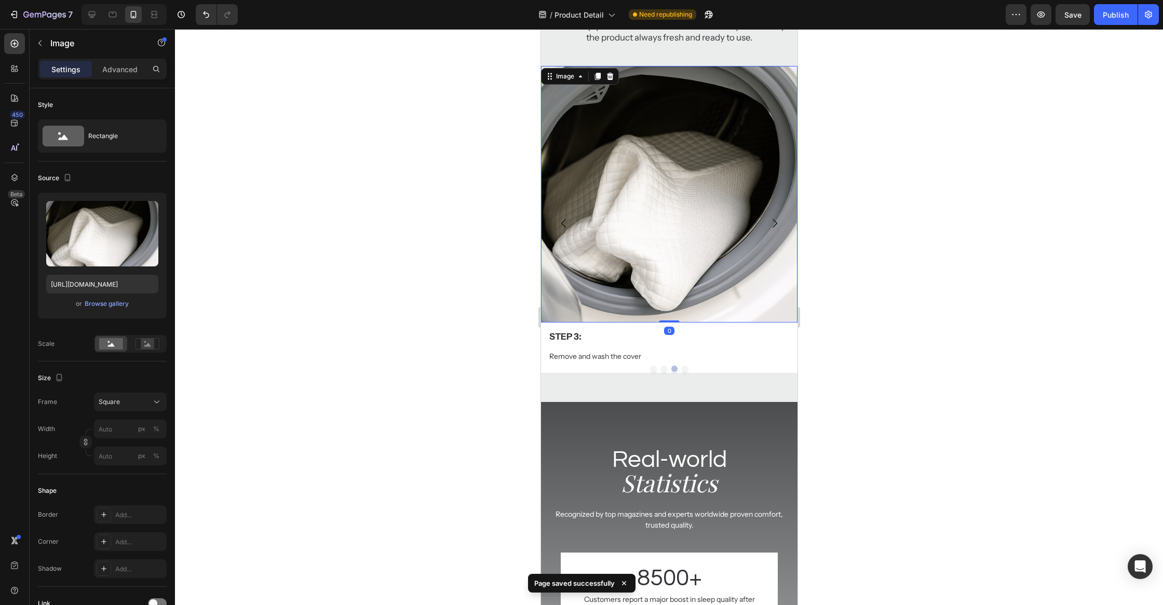
scroll to position [5010, 0]
click at [759, 328] on div "Step 3: Text Block Remove and wash the cover Text Block Row" at bounding box center [668, 347] width 256 height 50
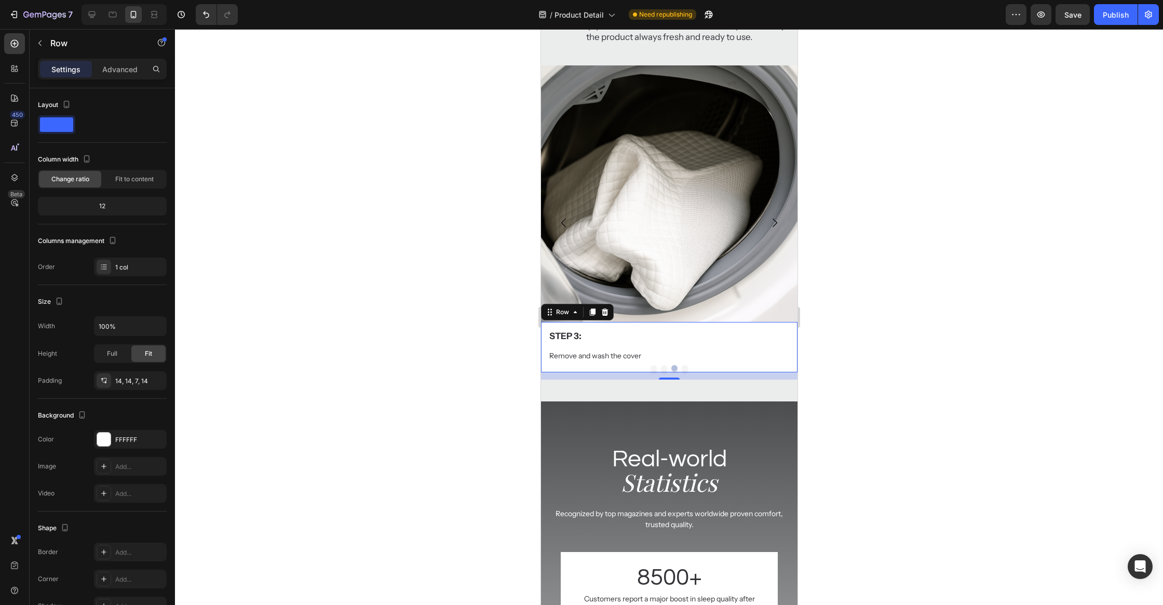
click at [763, 323] on div "Step 3: Text Block Remove and wash the cover Text Block Row 14" at bounding box center [668, 347] width 256 height 50
click at [741, 375] on div "14" at bounding box center [668, 375] width 256 height 7
click at [737, 375] on div "14" at bounding box center [668, 375] width 256 height 7
click at [677, 374] on div "14" at bounding box center [668, 375] width 256 height 7
click at [680, 368] on div at bounding box center [668, 368] width 256 height 6
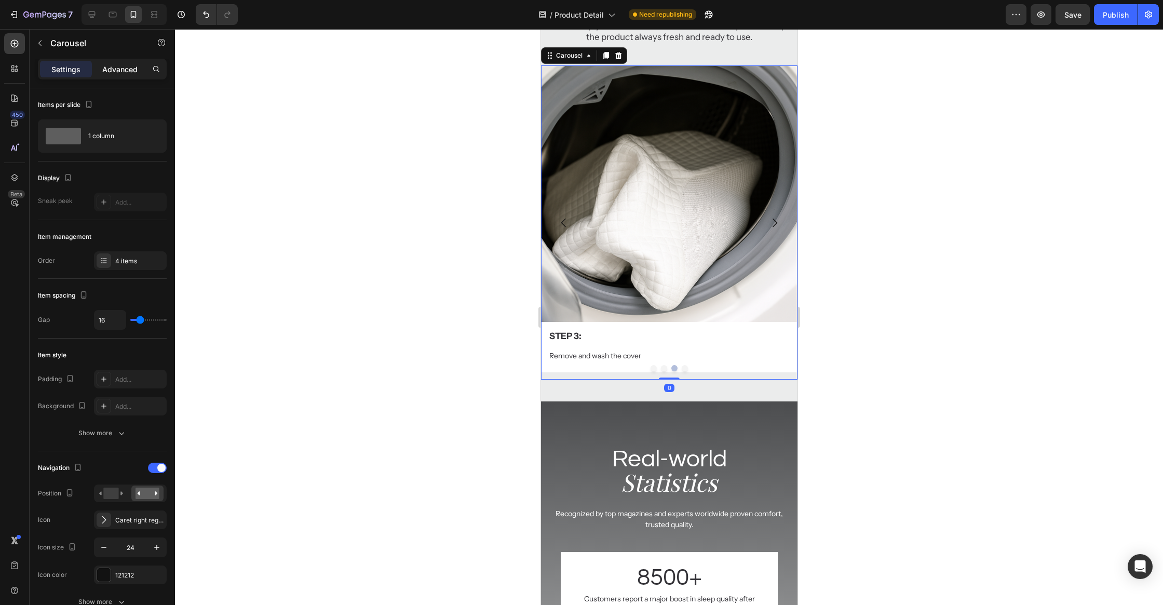
click at [116, 75] on div "Advanced" at bounding box center [120, 69] width 52 height 17
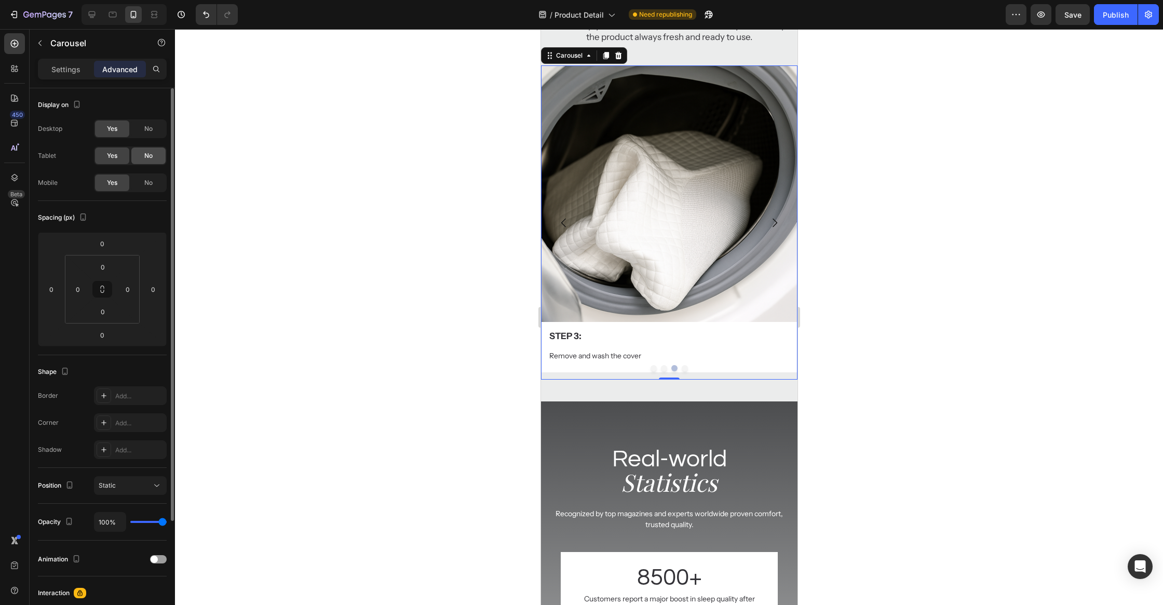
click at [151, 135] on div "No" at bounding box center [148, 128] width 34 height 17
click at [149, 157] on span "No" at bounding box center [148, 155] width 8 height 9
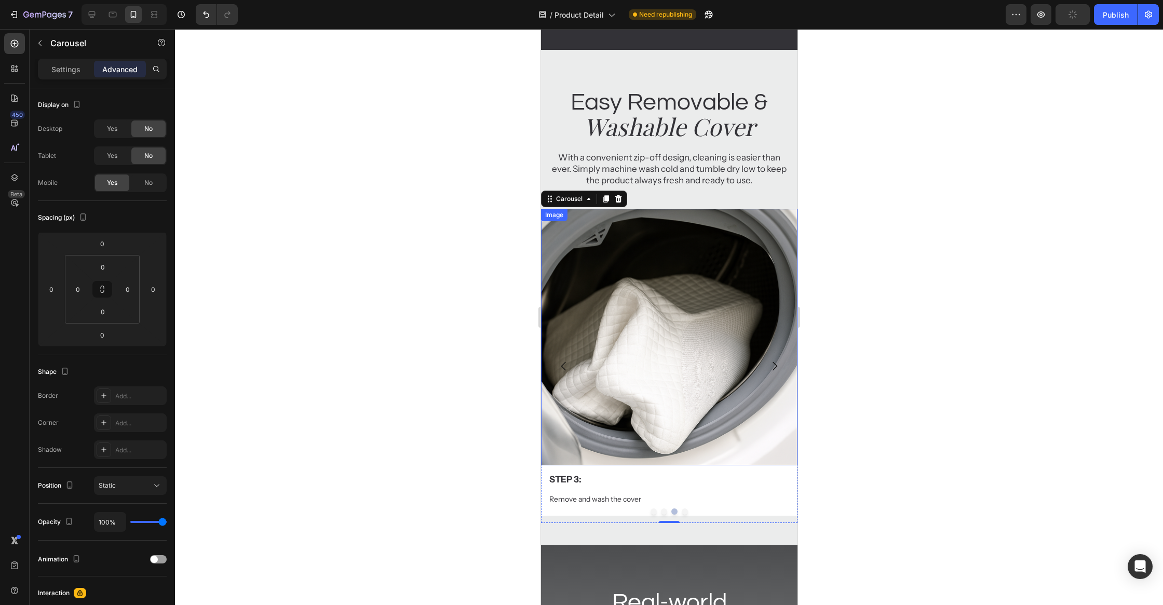
scroll to position [4870, 0]
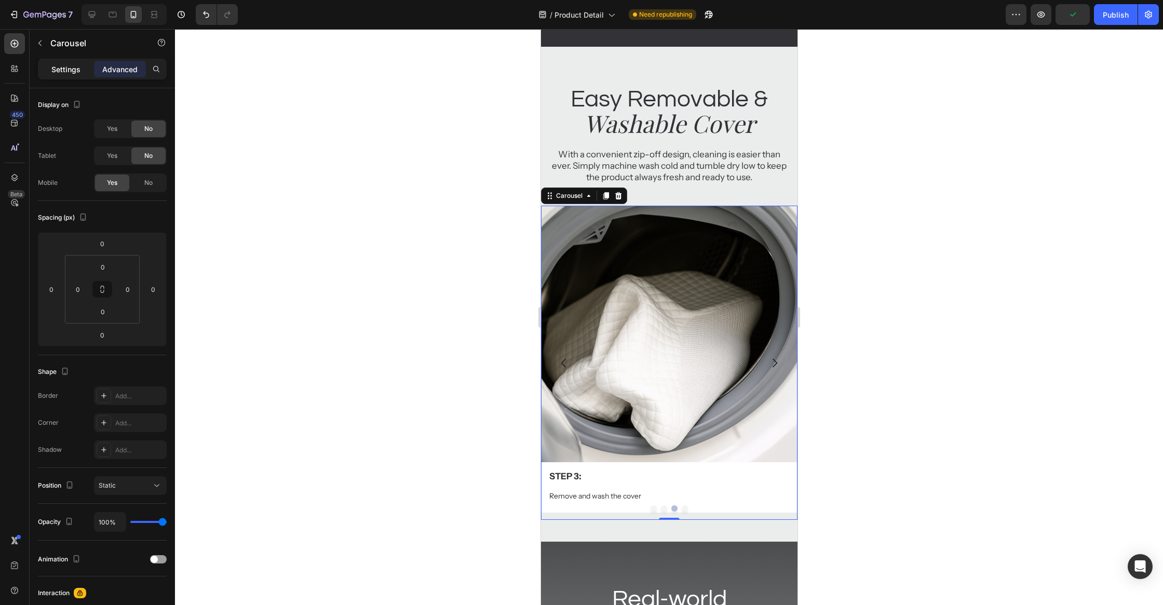
click at [77, 74] on div "Settings" at bounding box center [66, 69] width 52 height 17
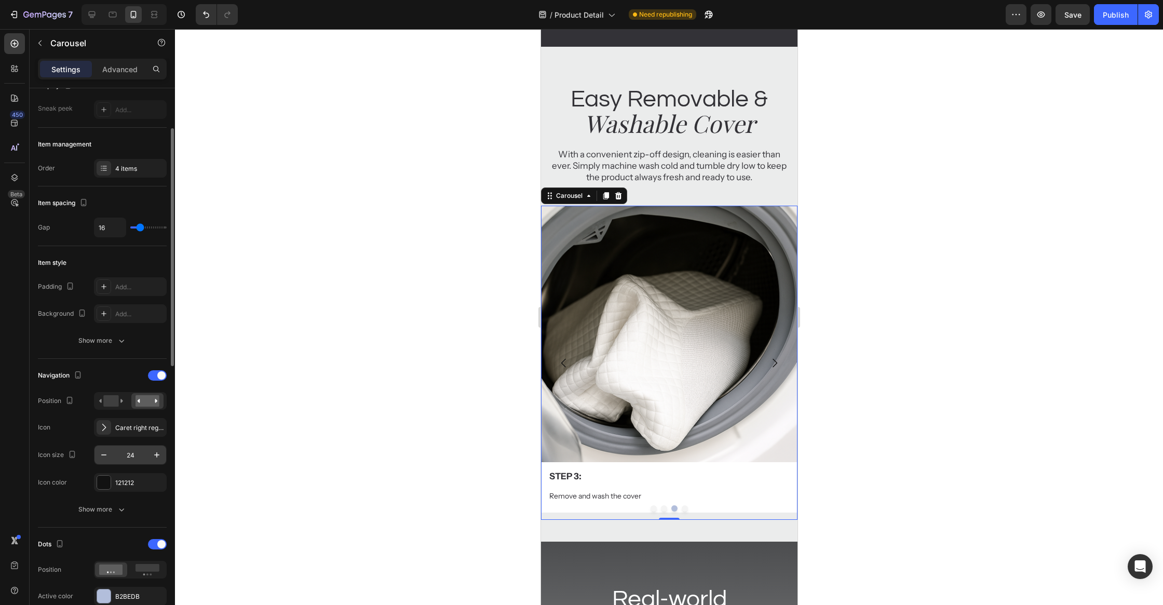
scroll to position [116, 0]
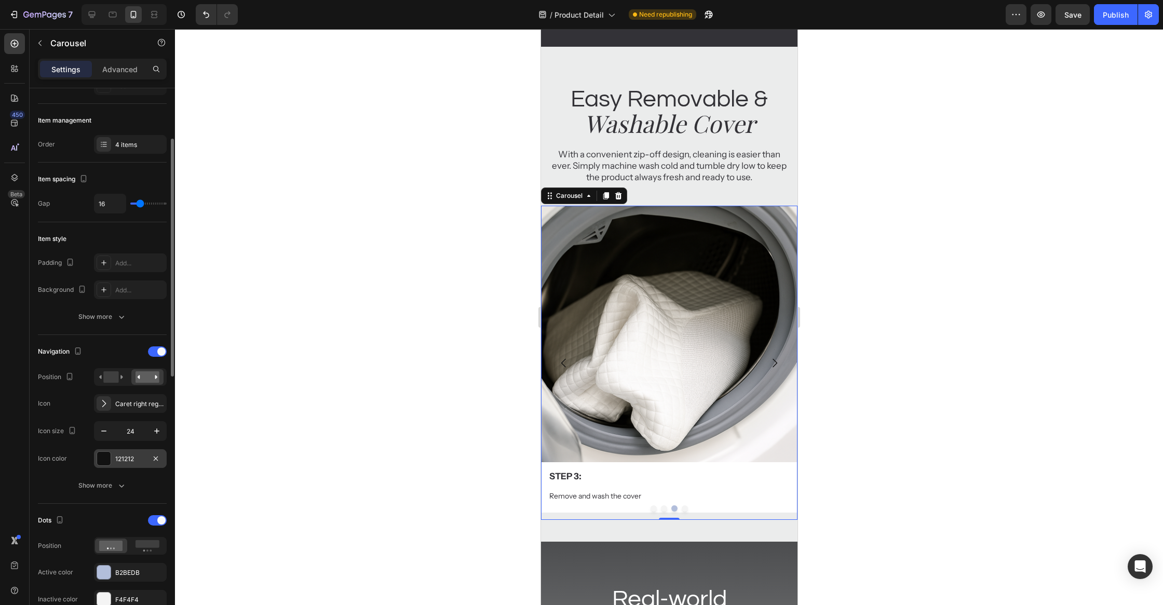
click at [107, 454] on div at bounding box center [103, 458] width 13 height 13
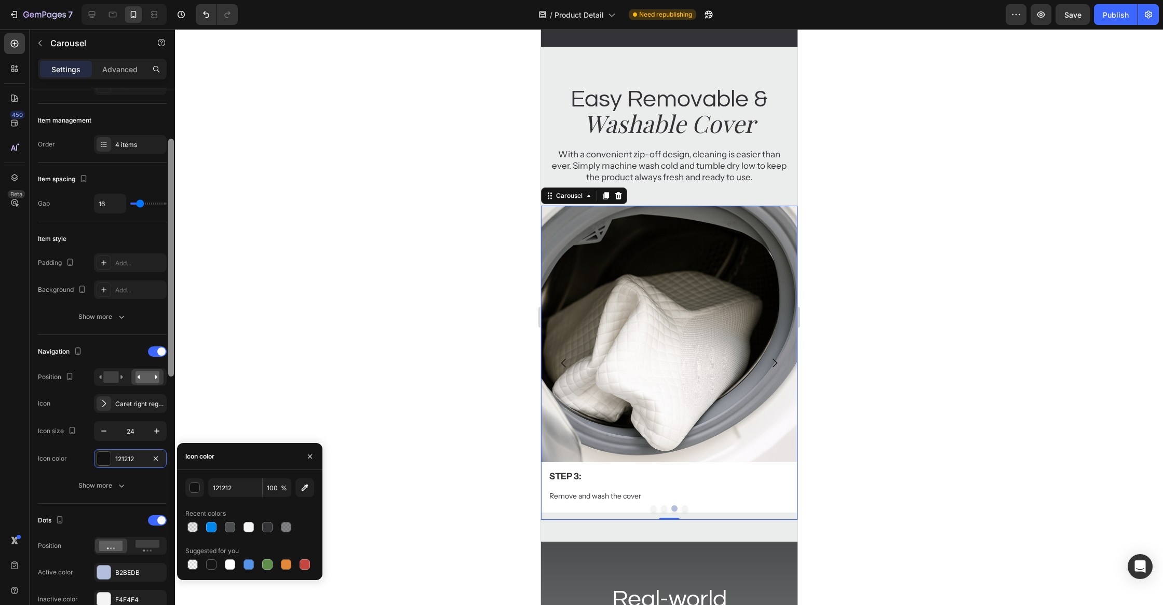
click at [263, 526] on div at bounding box center [267, 527] width 10 height 10
type input "333237"
click at [137, 541] on rect at bounding box center [147, 544] width 24 height 8
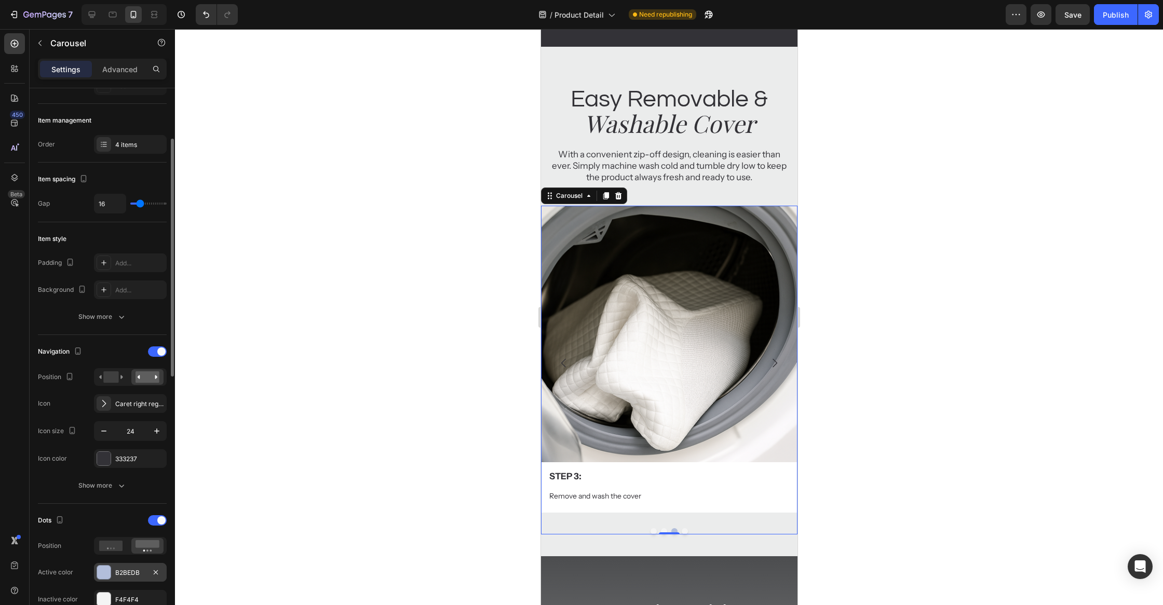
click at [113, 573] on div "B2BEDB" at bounding box center [130, 572] width 73 height 19
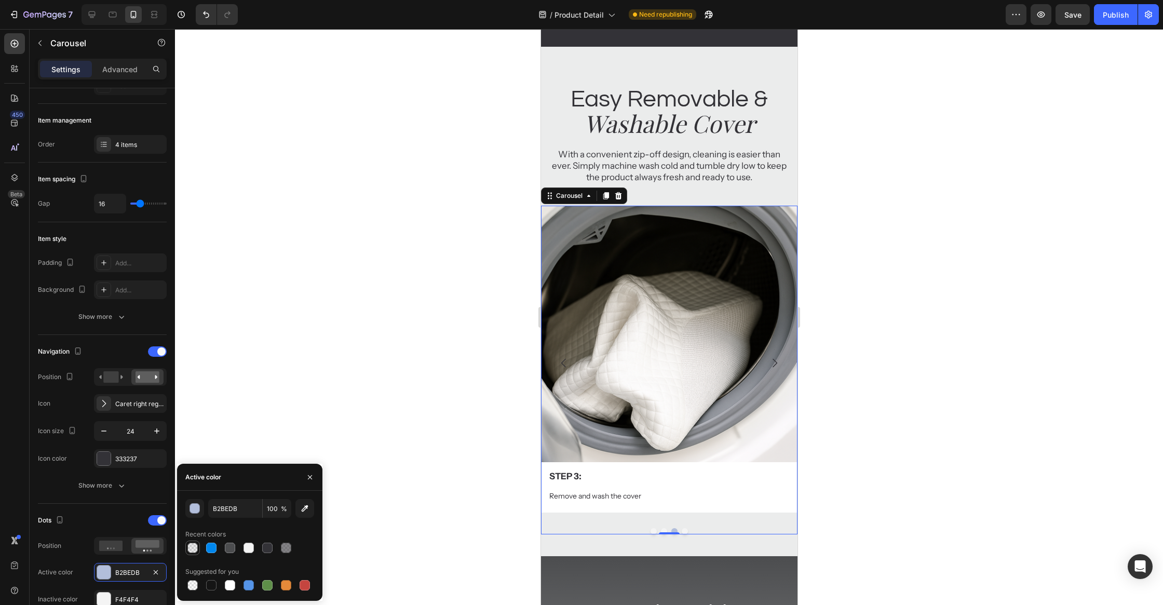
click at [195, 547] on div at bounding box center [192, 547] width 10 height 10
type input "333237"
type input "10"
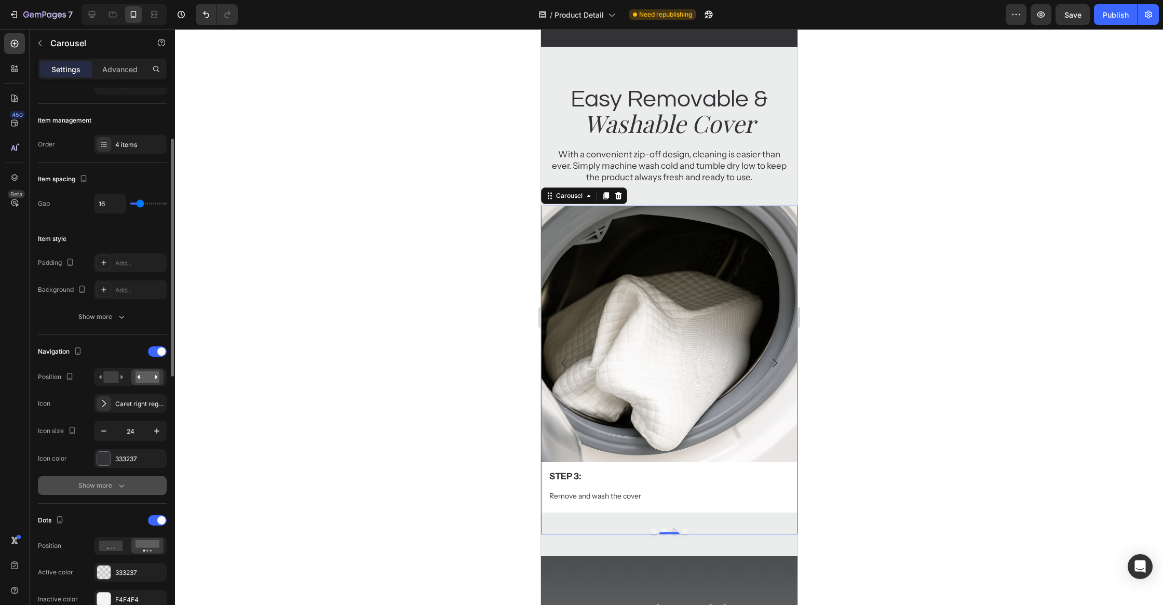
click at [119, 492] on div "Show more" at bounding box center [102, 485] width 129 height 19
click at [116, 485] on icon "button" at bounding box center [121, 485] width 10 height 10
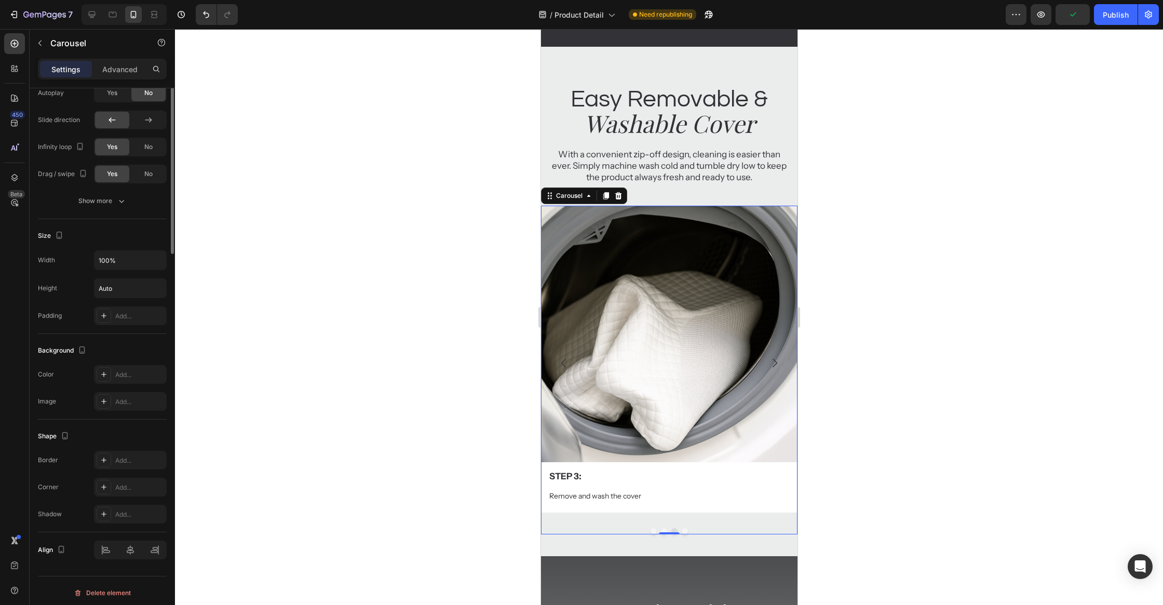
scroll to position [265, 0]
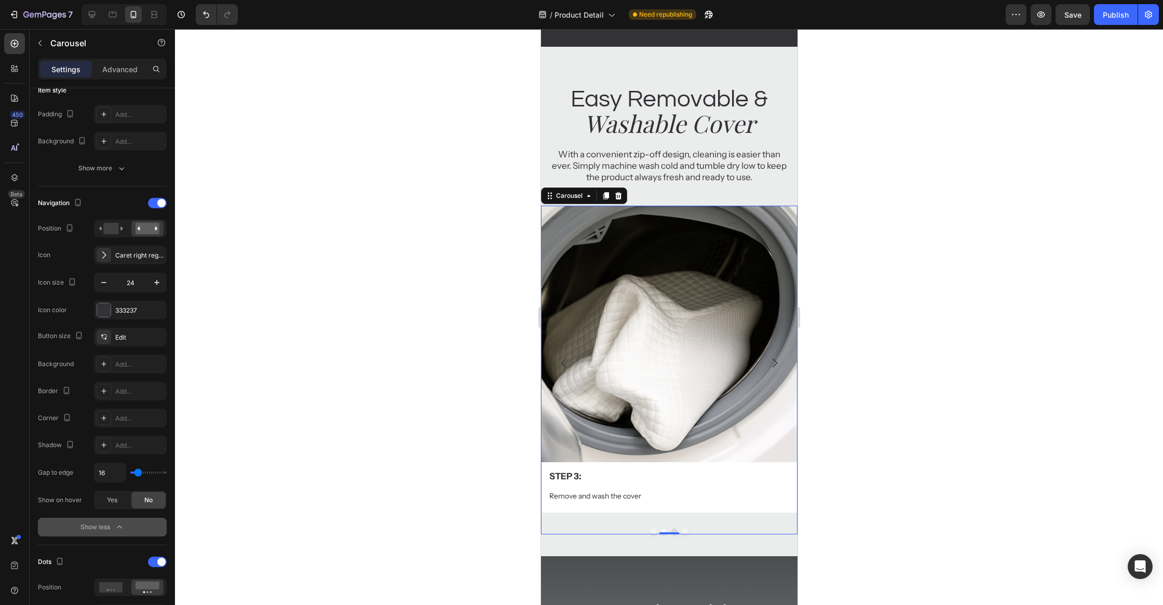
click at [669, 528] on div at bounding box center [668, 531] width 256 height 6
click at [678, 528] on div at bounding box center [668, 531] width 256 height 6
click at [683, 530] on button "Dot" at bounding box center [684, 531] width 6 height 6
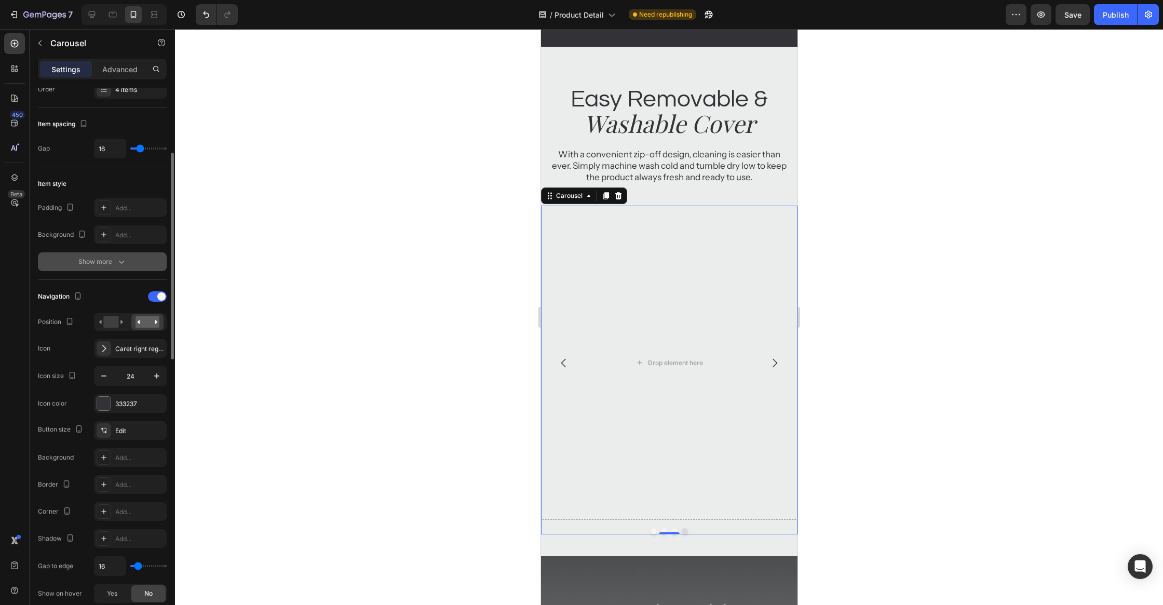
scroll to position [0, 0]
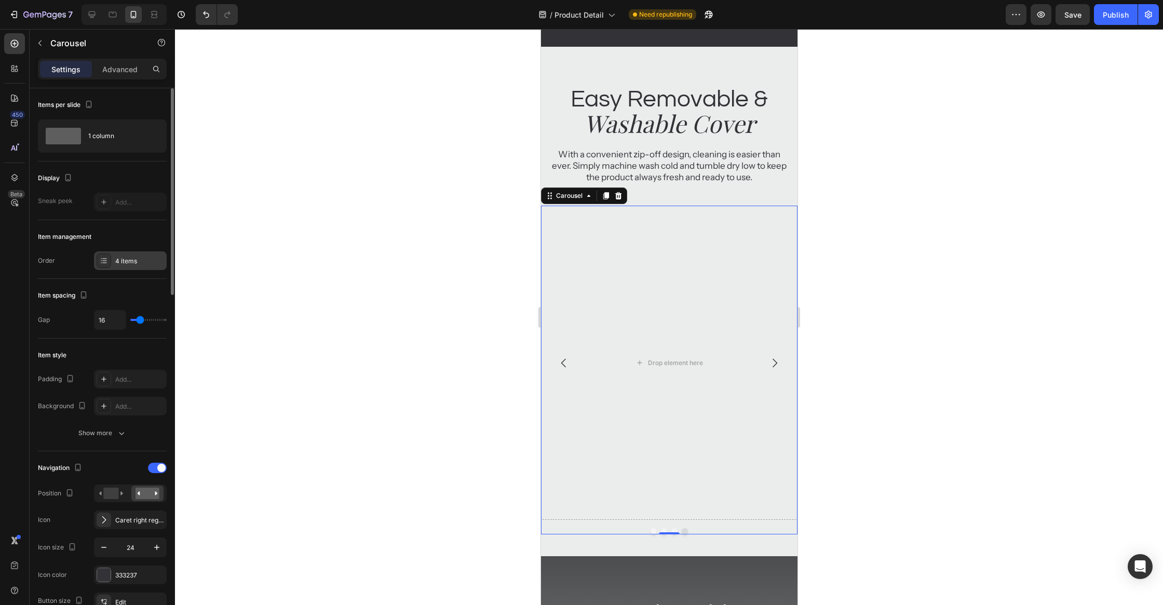
click at [131, 256] on div "4 items" at bounding box center [139, 260] width 49 height 9
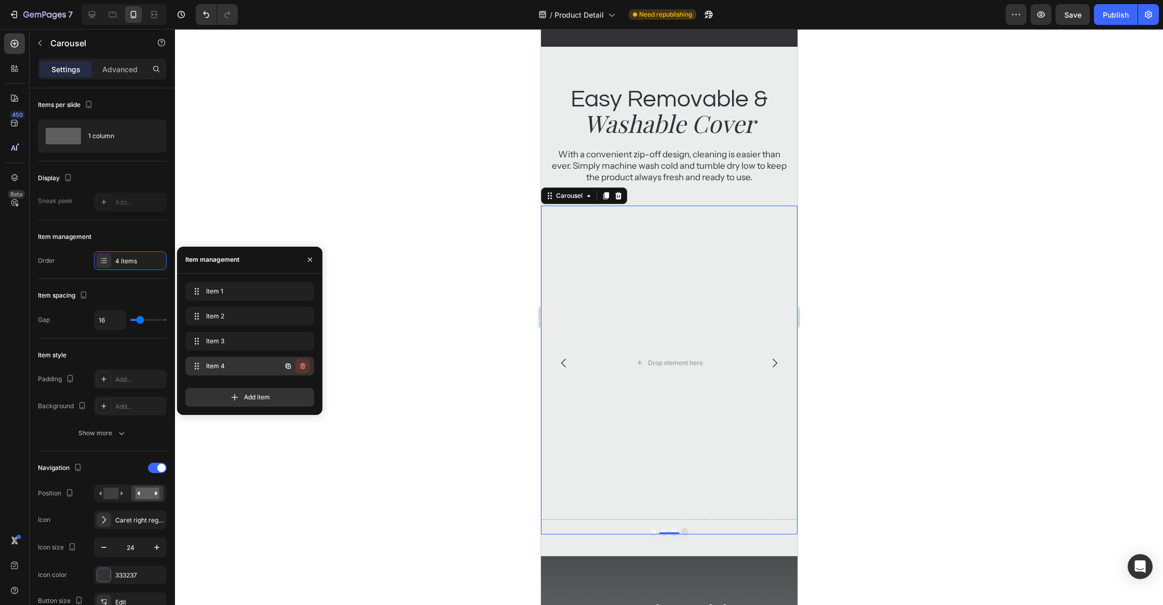
click at [305, 369] on icon "button" at bounding box center [302, 366] width 8 height 8
click at [305, 369] on button "Delete" at bounding box center [295, 366] width 29 height 15
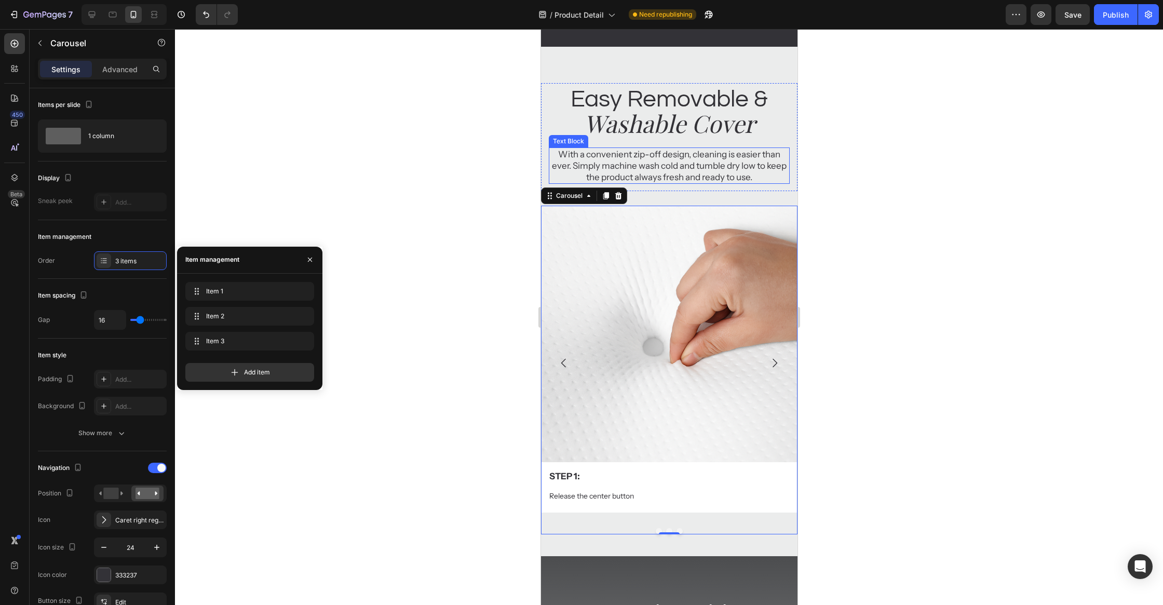
click at [673, 168] on p "With a convenient zip-off design, cleaning is easier than ever. Simply machine …" at bounding box center [668, 165] width 239 height 34
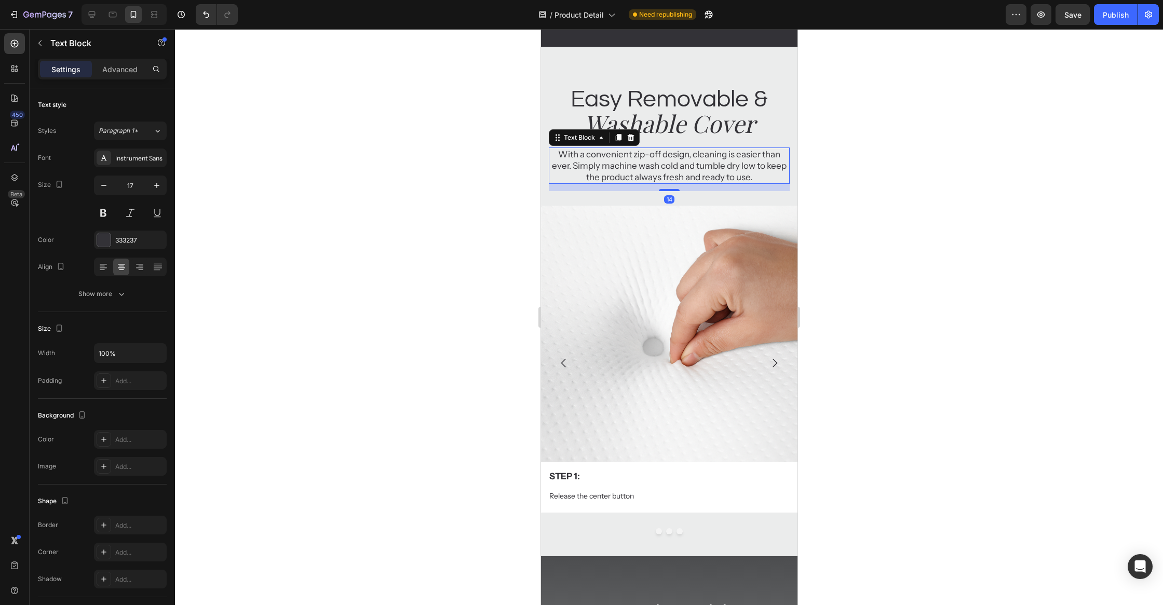
drag, startPoint x: 669, startPoint y: 189, endPoint x: 678, endPoint y: 181, distance: 12.6
click at [678, 156] on div "With a convenient zip-off design, cleaning is easier than ever. Simply machine …" at bounding box center [668, 165] width 241 height 36
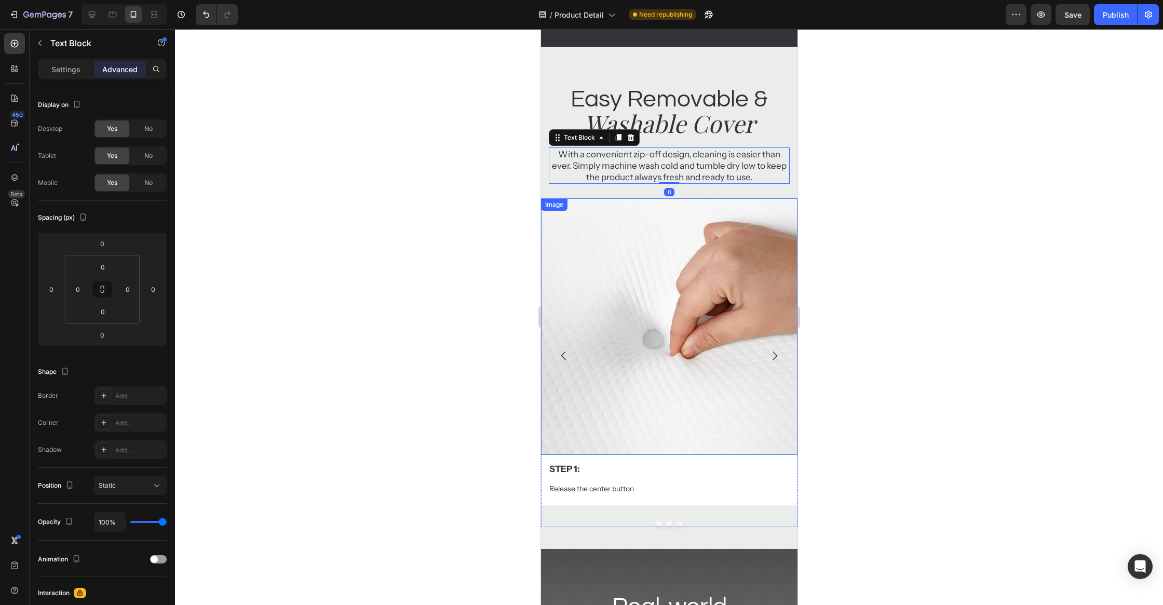
click at [885, 286] on div at bounding box center [669, 317] width 988 height 576
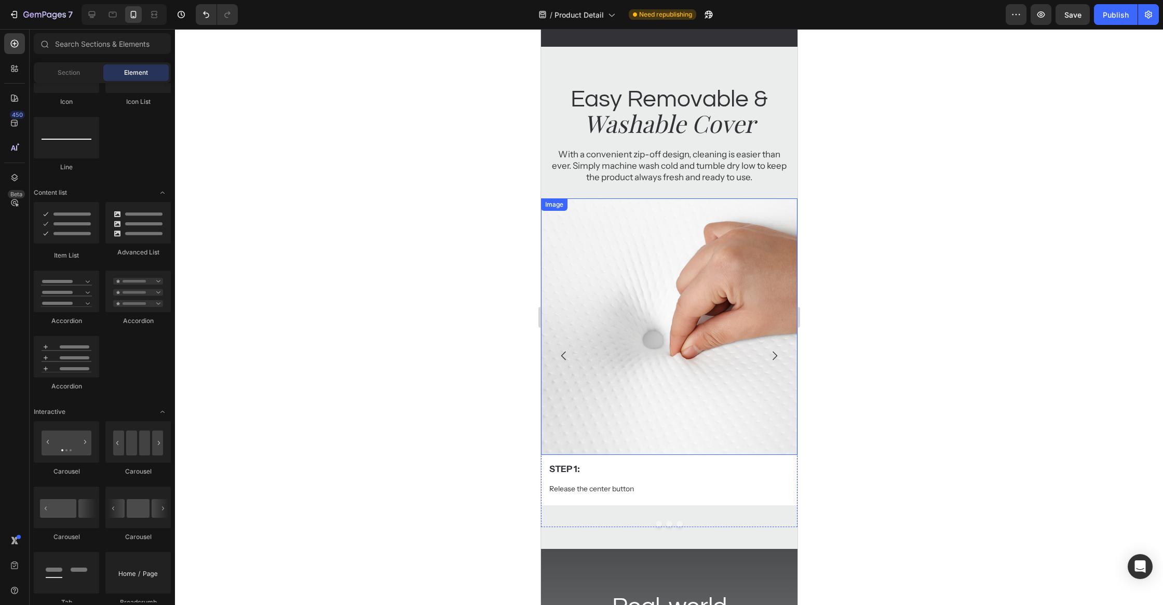
click at [705, 427] on img at bounding box center [668, 326] width 256 height 256
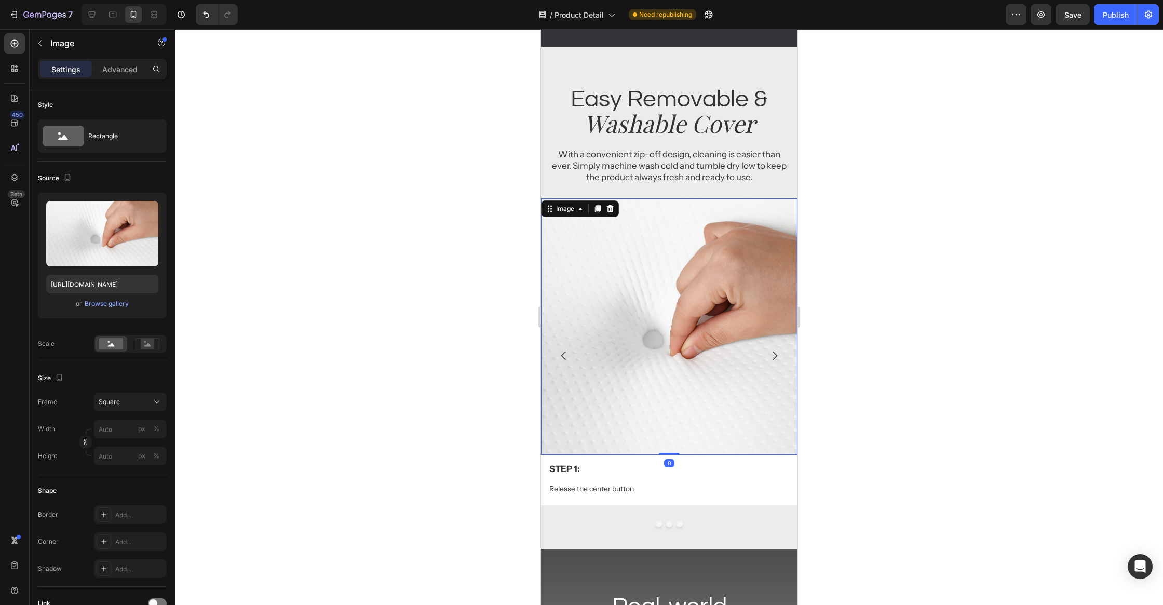
click at [749, 463] on p "Step 1:" at bounding box center [669, 468] width 240 height 11
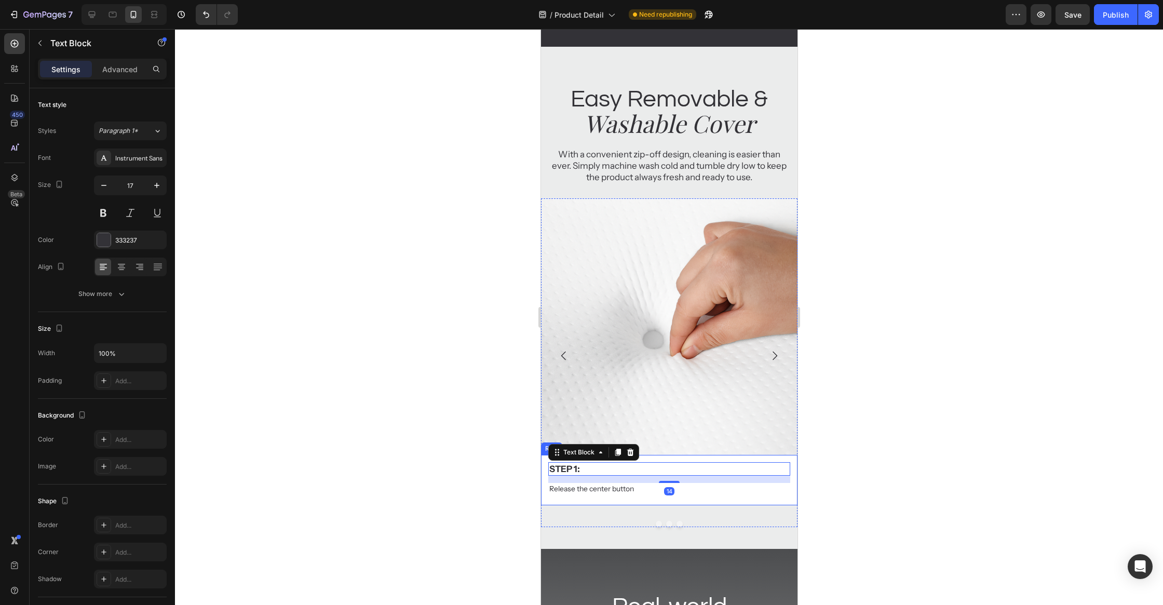
click at [748, 504] on div "Step 1: Text Block 14 Release the center button Text Block Row" at bounding box center [668, 480] width 256 height 50
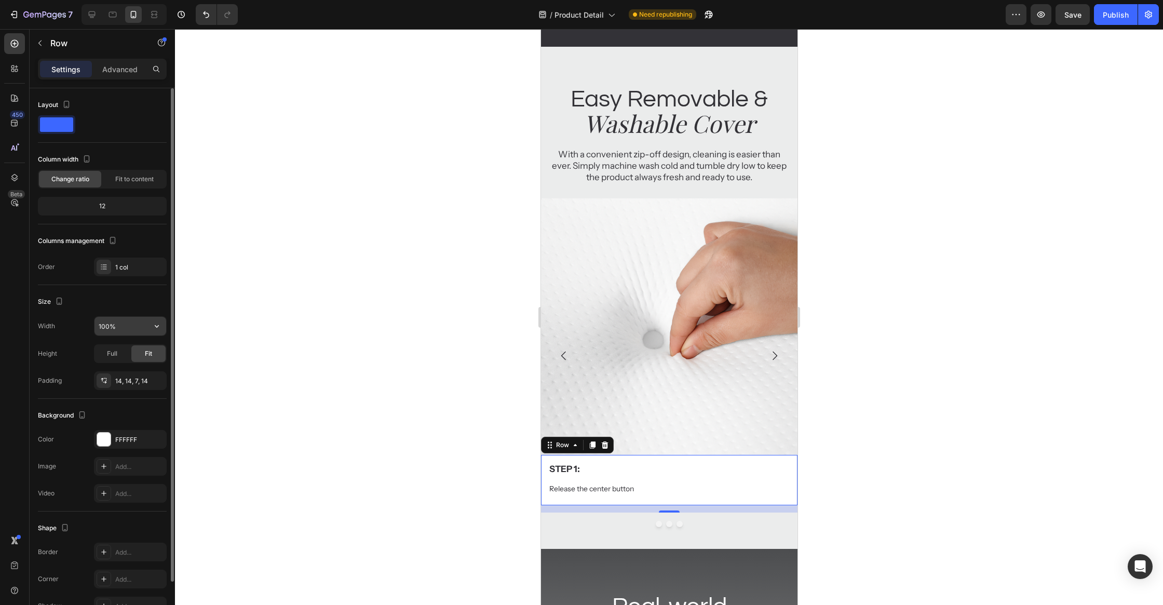
click at [119, 318] on input "100%" at bounding box center [130, 326] width 72 height 19
type input "100%"
click at [339, 386] on div at bounding box center [669, 317] width 988 height 576
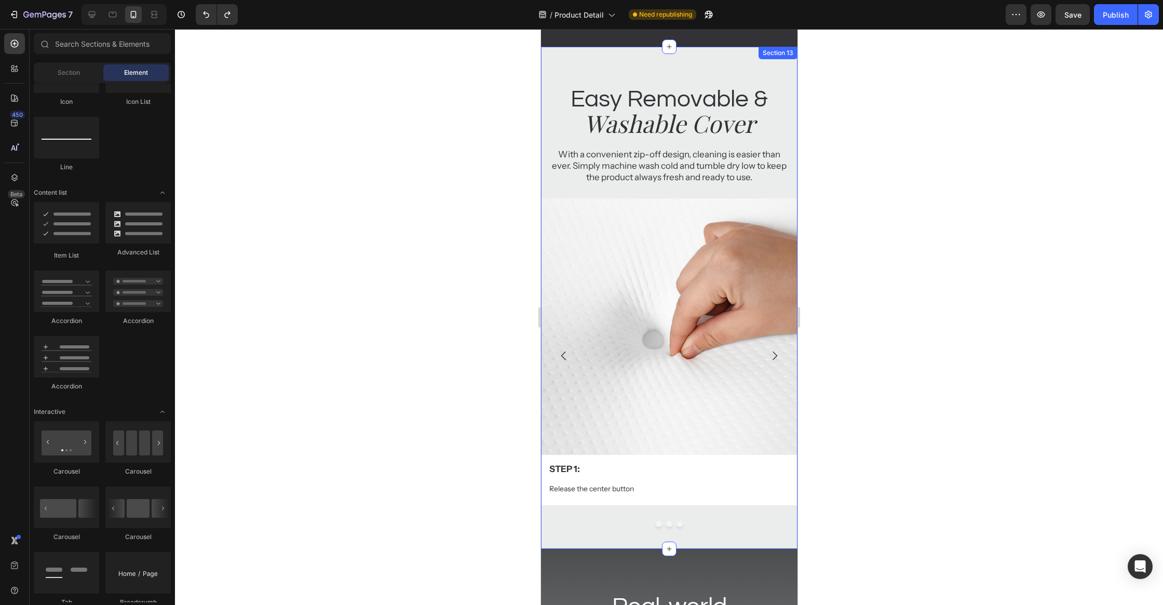
click at [649, 196] on div "Easy Removable & Heading Washable Cover Heading With a convenient zip-off desig…" at bounding box center [668, 305] width 256 height 444
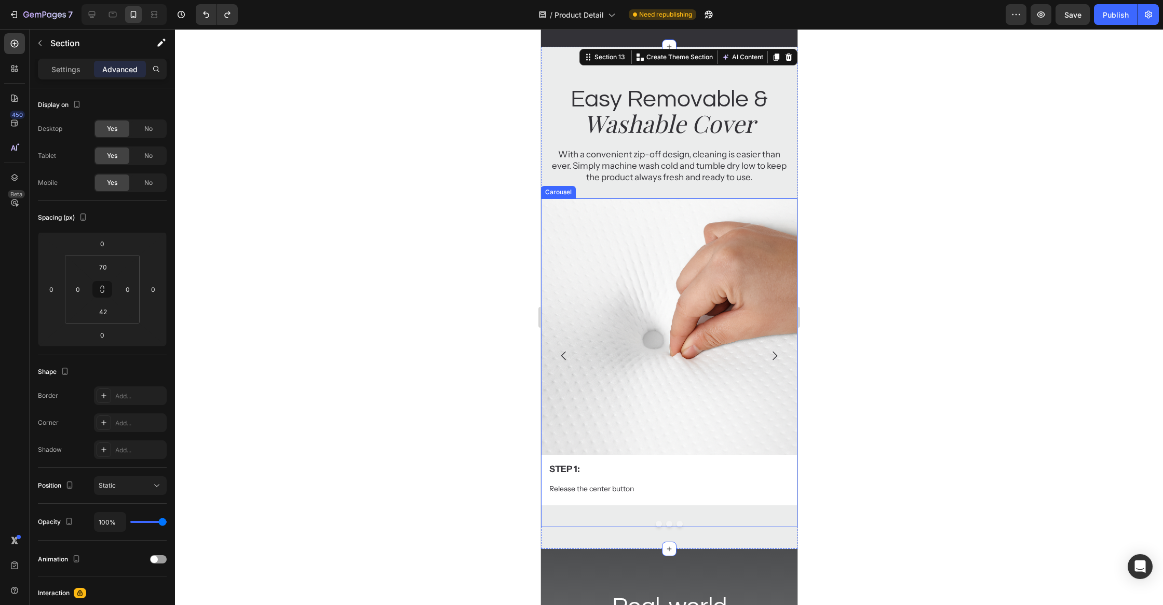
click at [770, 514] on div "Image Step 1: Text Block Release the center button Text Block Row Image Step 2:…" at bounding box center [668, 362] width 256 height 329
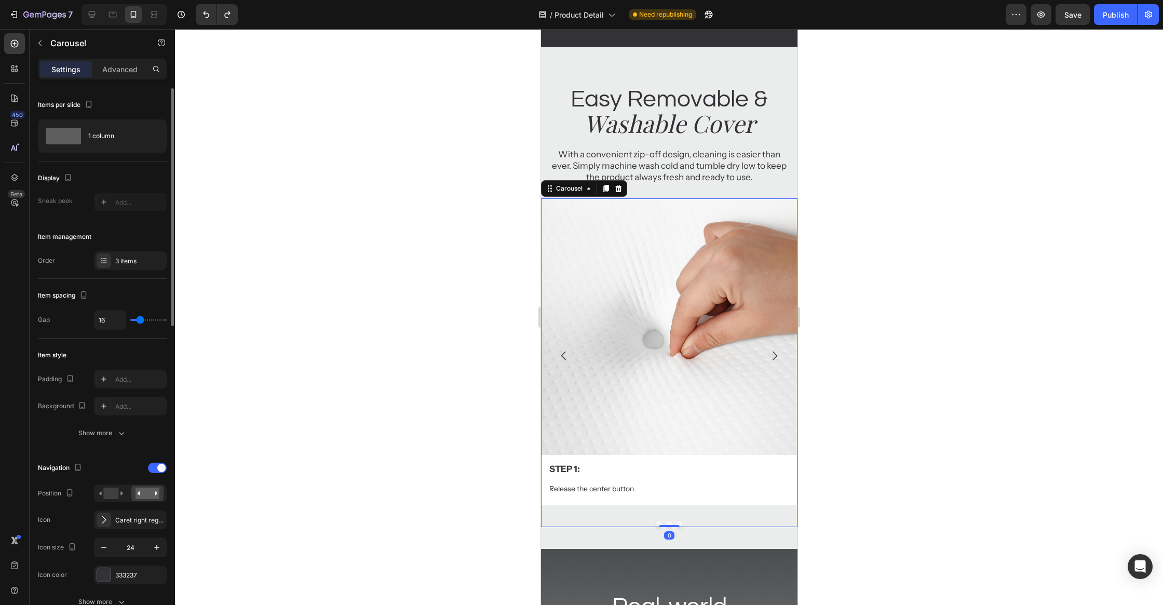
scroll to position [3, 0]
click at [98, 437] on button "Show more" at bounding box center [102, 430] width 129 height 19
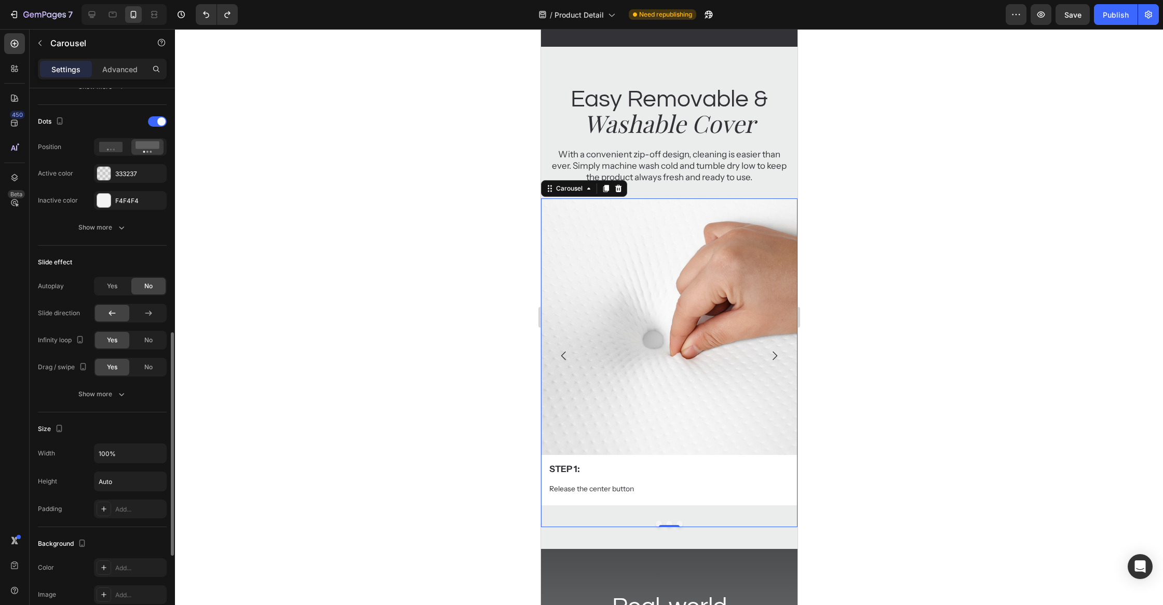
scroll to position [722, 0]
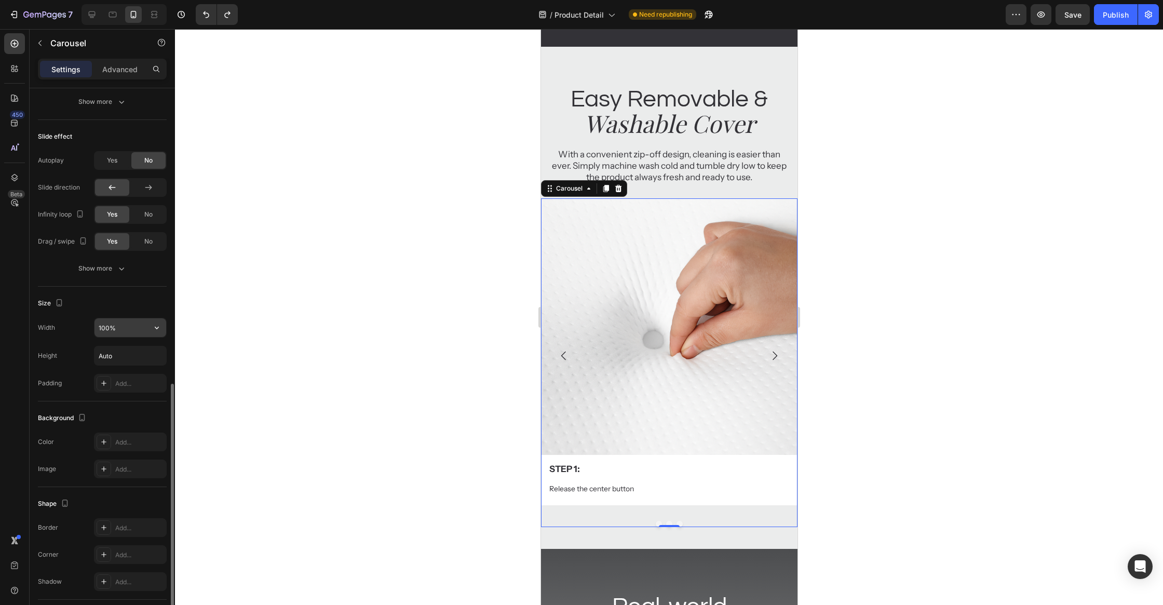
click at [130, 321] on input "100%" at bounding box center [130, 327] width 72 height 19
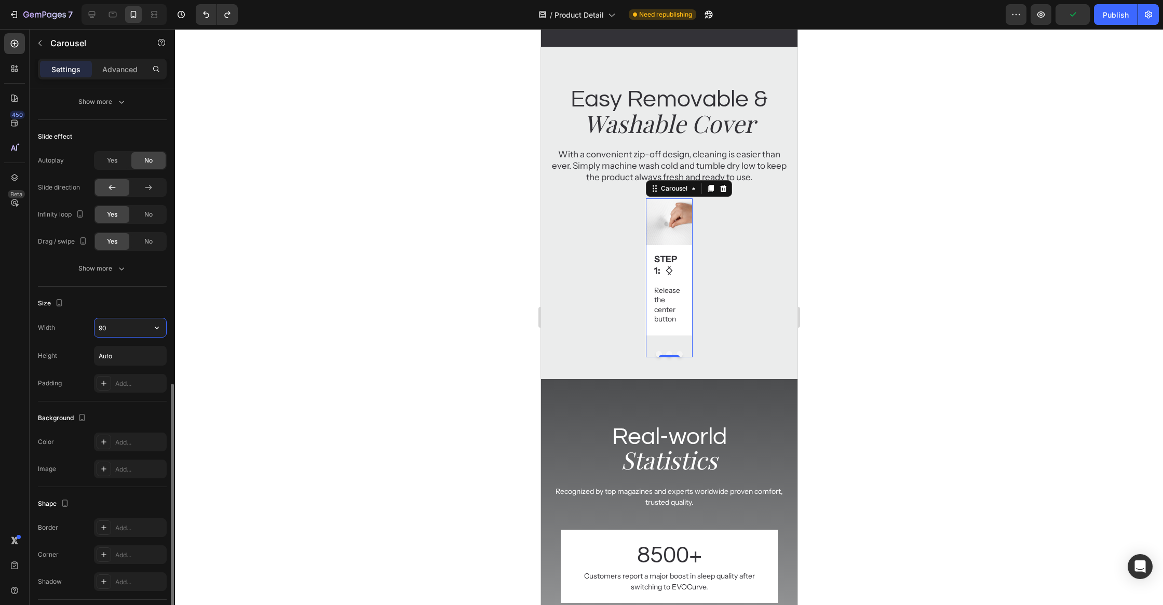
type input "90%"
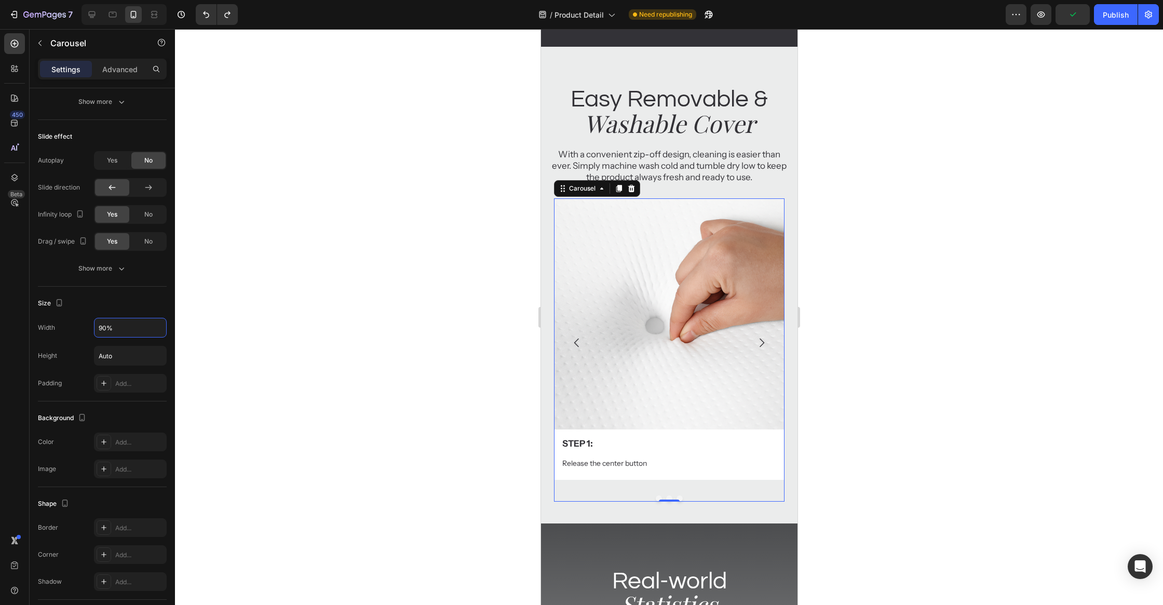
click at [288, 279] on div at bounding box center [669, 317] width 988 height 576
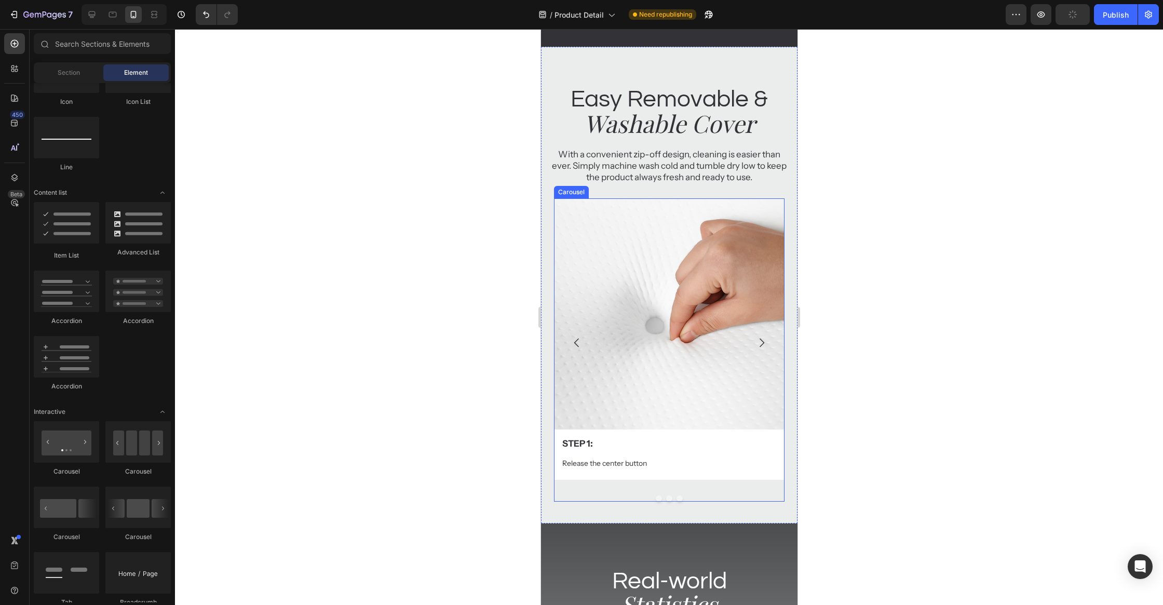
click at [757, 342] on icon "Carousel Next Arrow" at bounding box center [761, 342] width 12 height 12
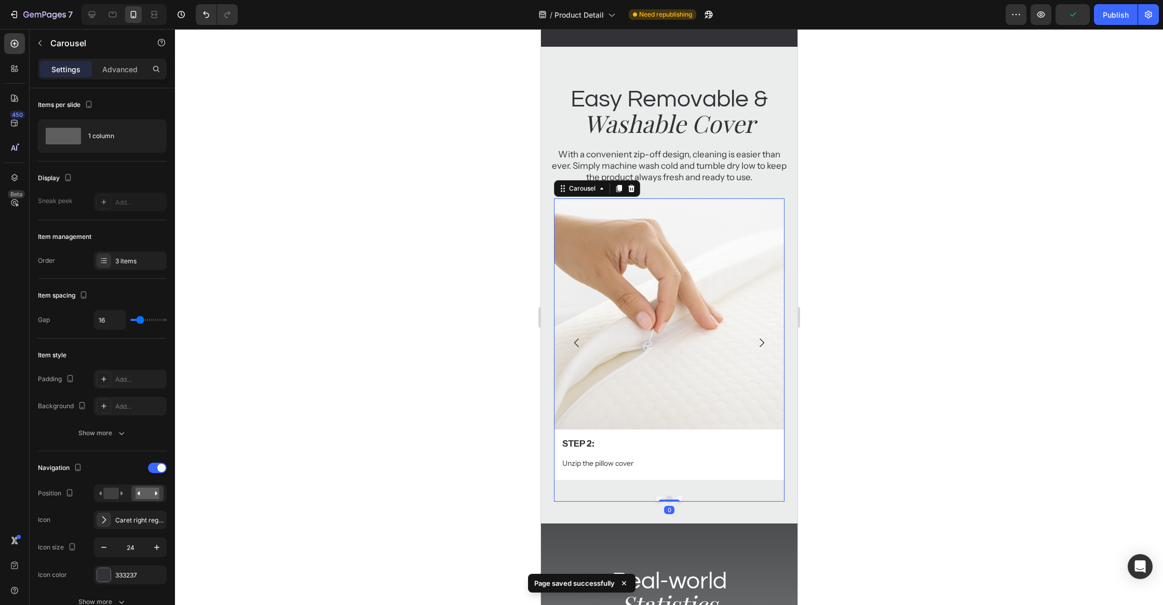
click at [757, 342] on icon "Carousel Next Arrow" at bounding box center [761, 342] width 12 height 12
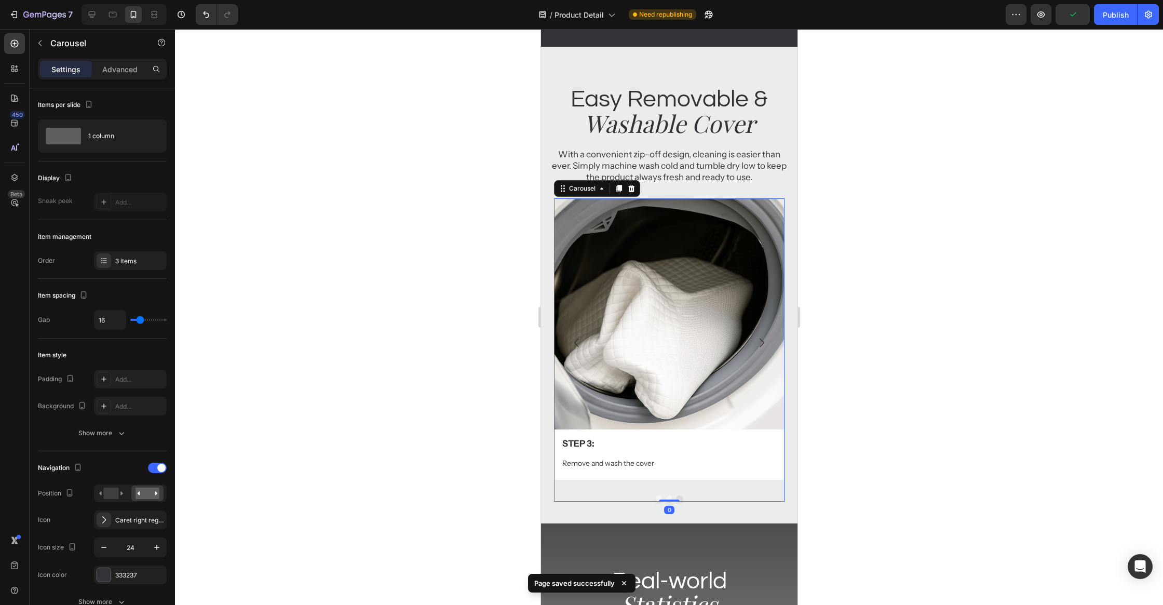
click at [757, 342] on icon "Carousel Next Arrow" at bounding box center [761, 342] width 12 height 12
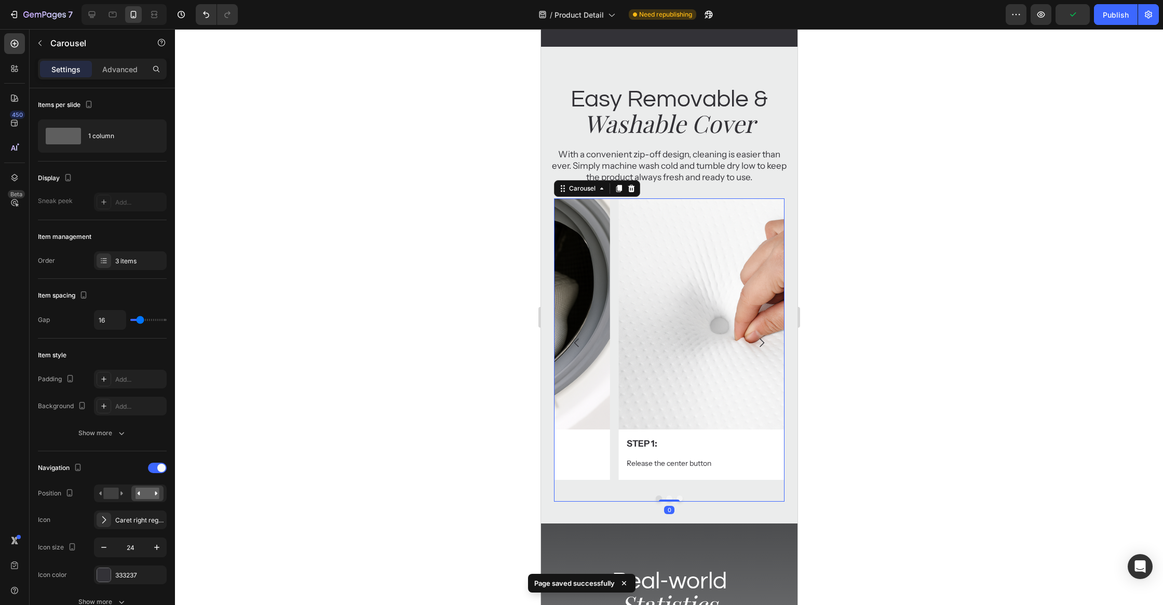
click at [757, 342] on icon "Carousel Next Arrow" at bounding box center [761, 342] width 12 height 12
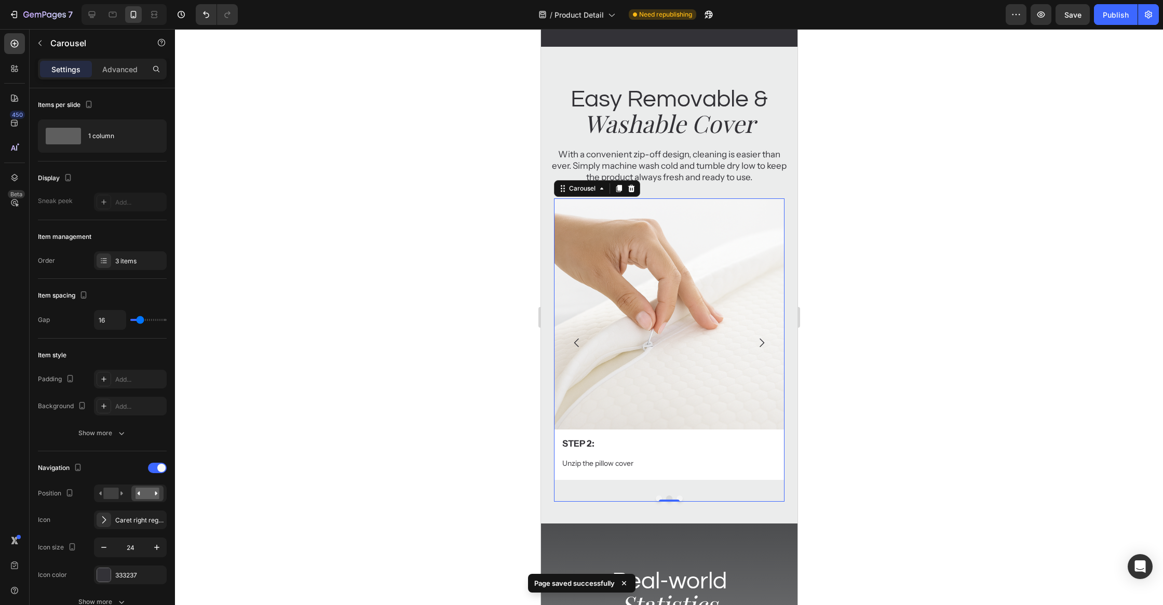
click at [757, 342] on icon "Carousel Next Arrow" at bounding box center [761, 342] width 12 height 12
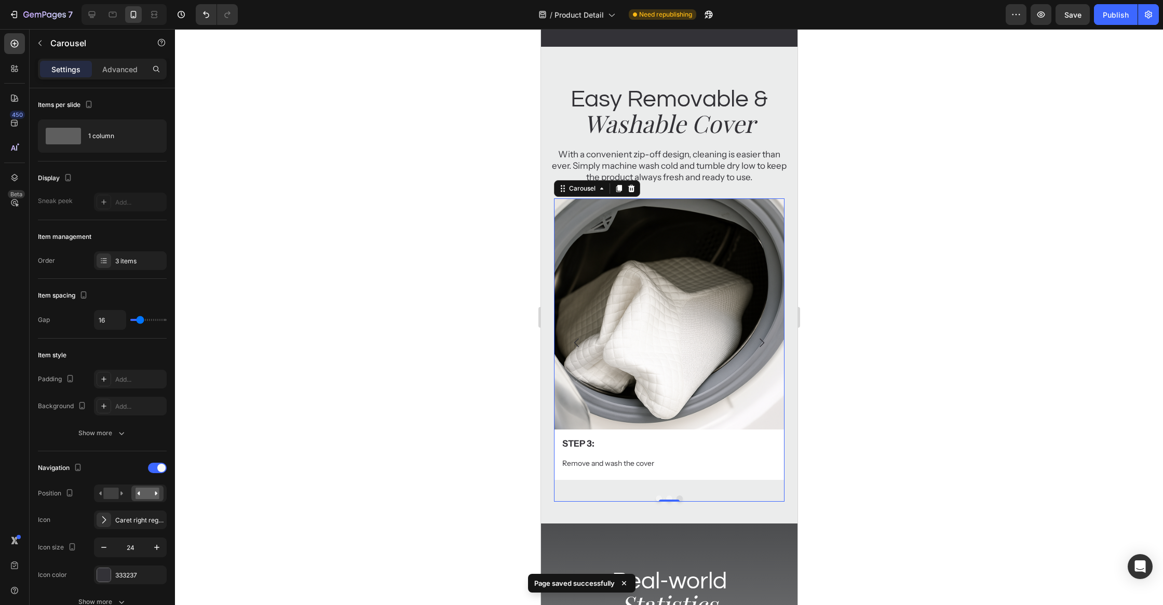
click at [757, 342] on icon "Carousel Next Arrow" at bounding box center [761, 342] width 12 height 12
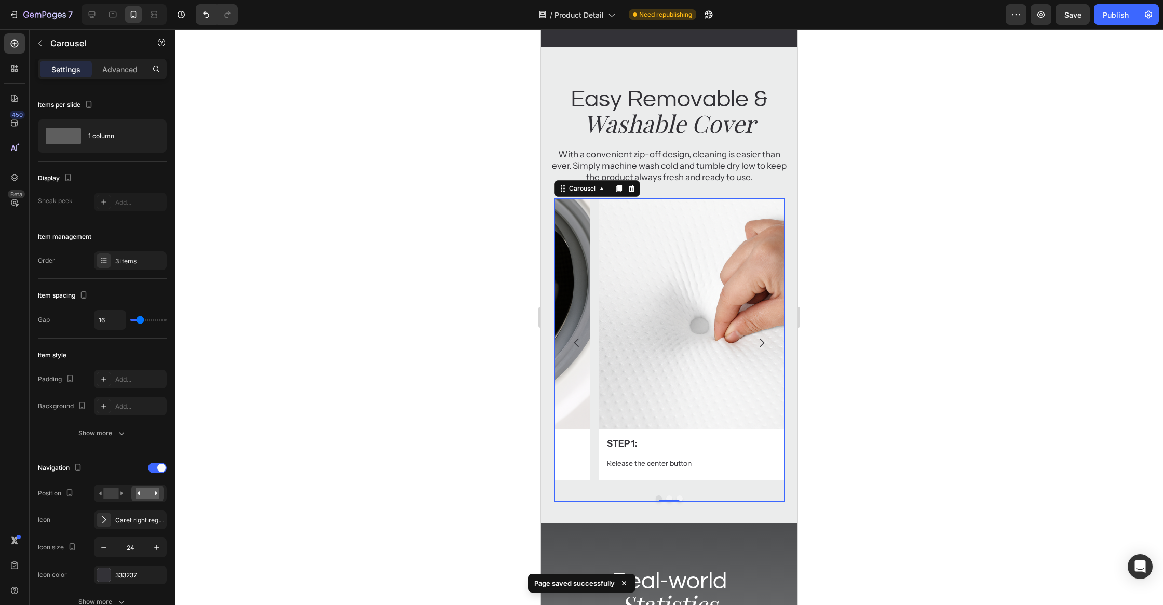
click at [862, 328] on div at bounding box center [669, 317] width 988 height 576
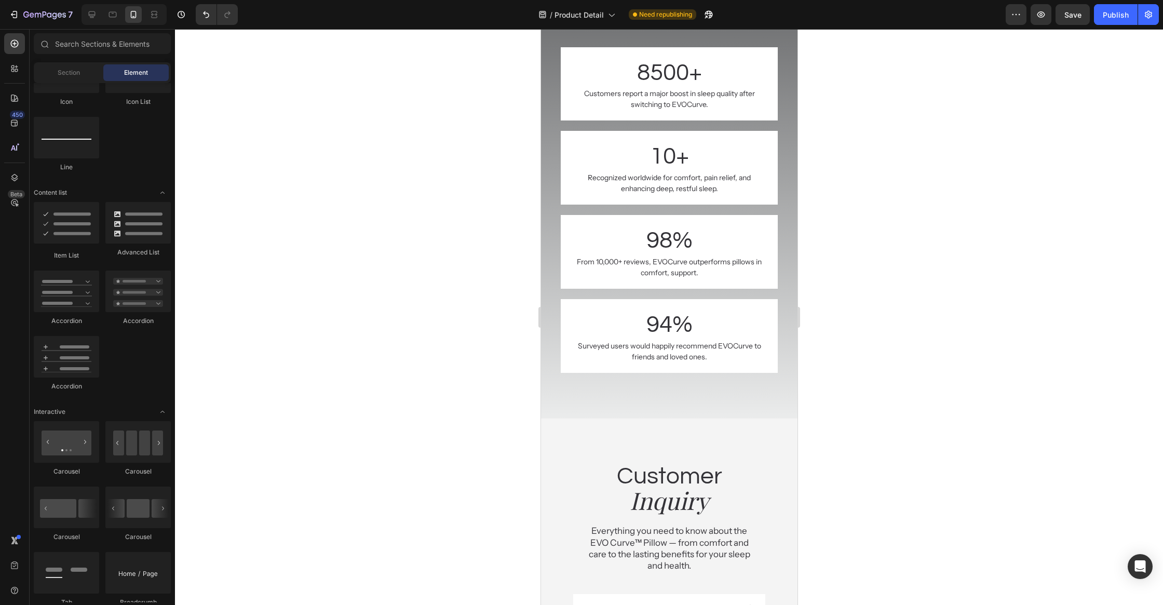
scroll to position [5024, 0]
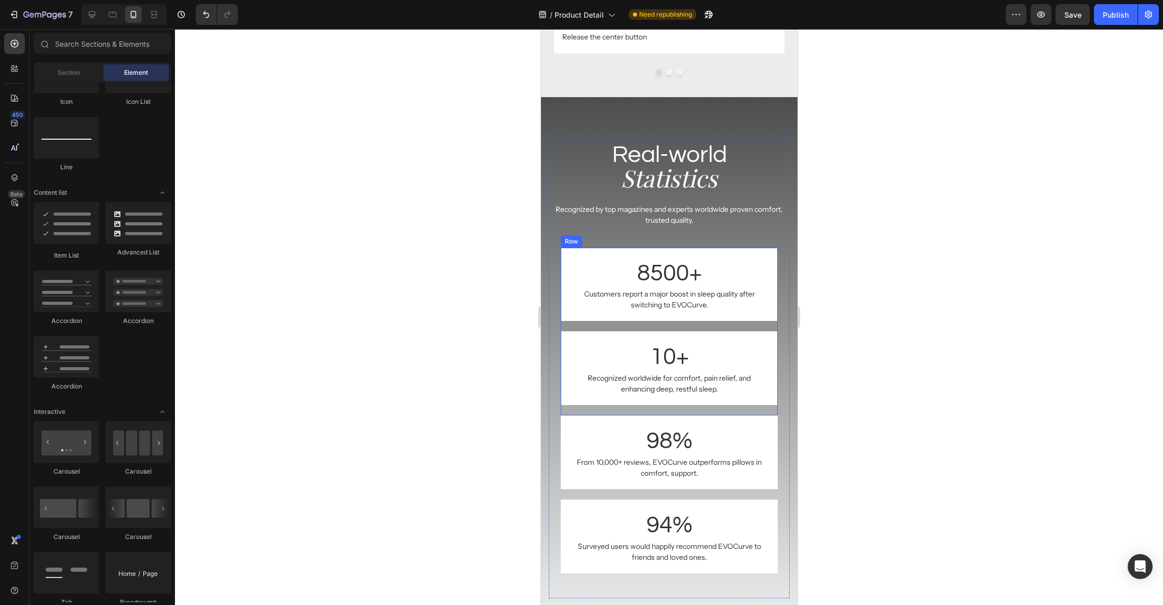
click at [602, 327] on div "8500+ Text block Customers report a major boost in sleep quality after switchin…" at bounding box center [668, 290] width 217 height 84
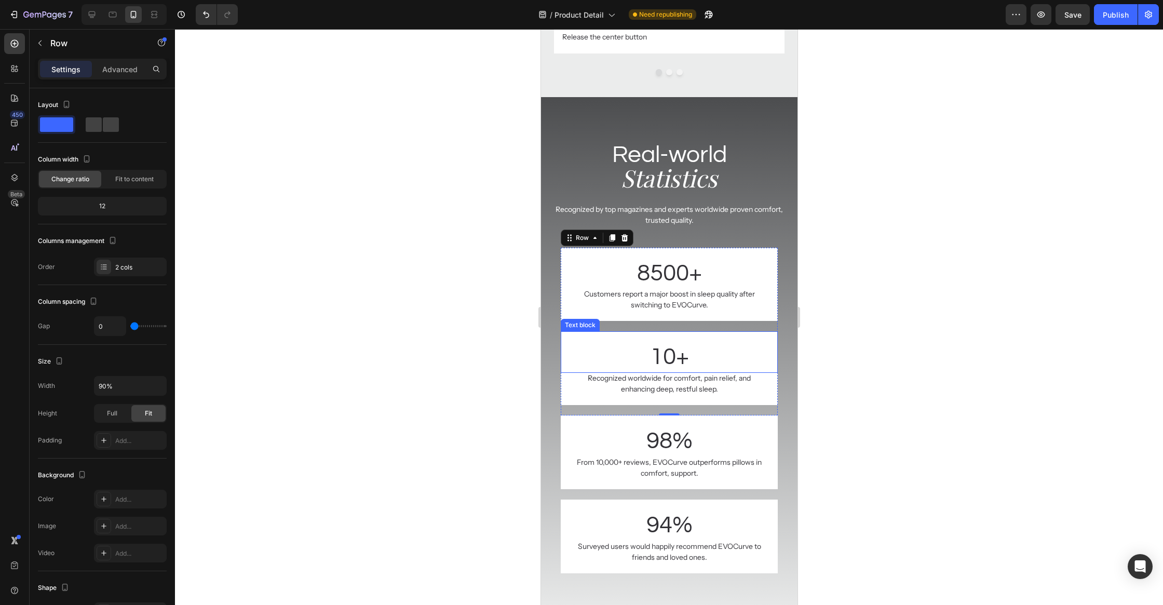
click at [455, 355] on div at bounding box center [669, 317] width 988 height 576
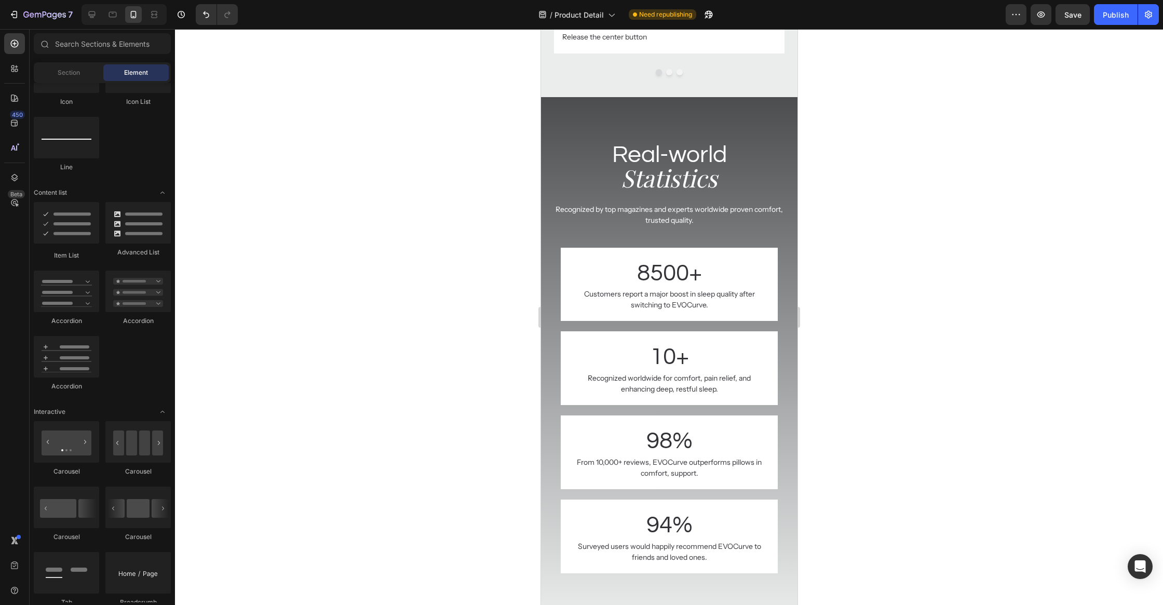
click at [955, 287] on div at bounding box center [669, 317] width 988 height 576
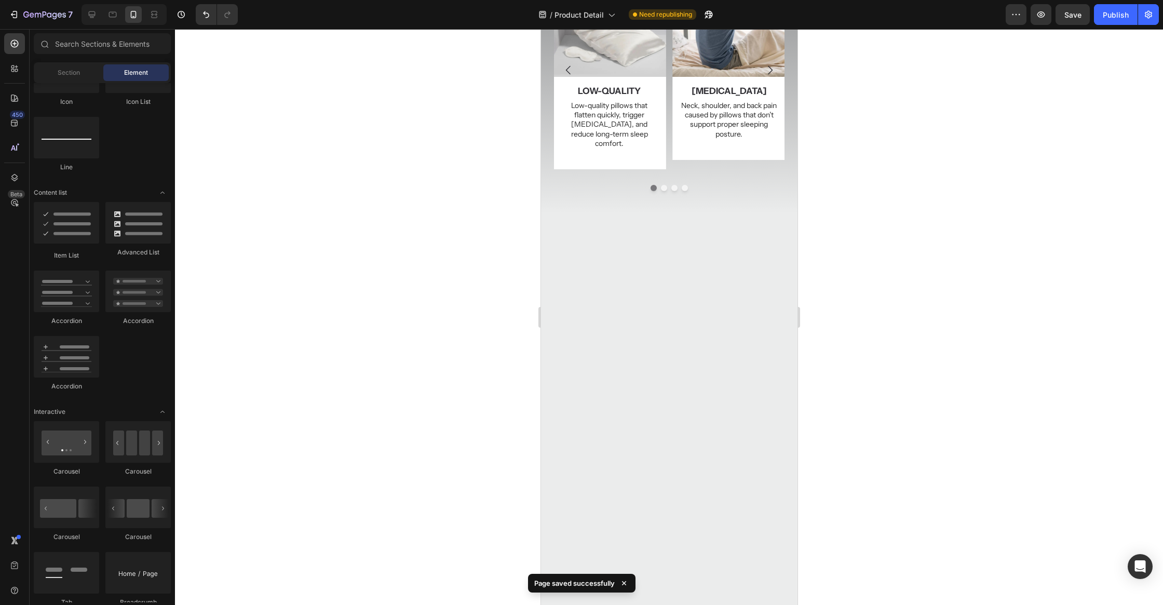
scroll to position [0, 0]
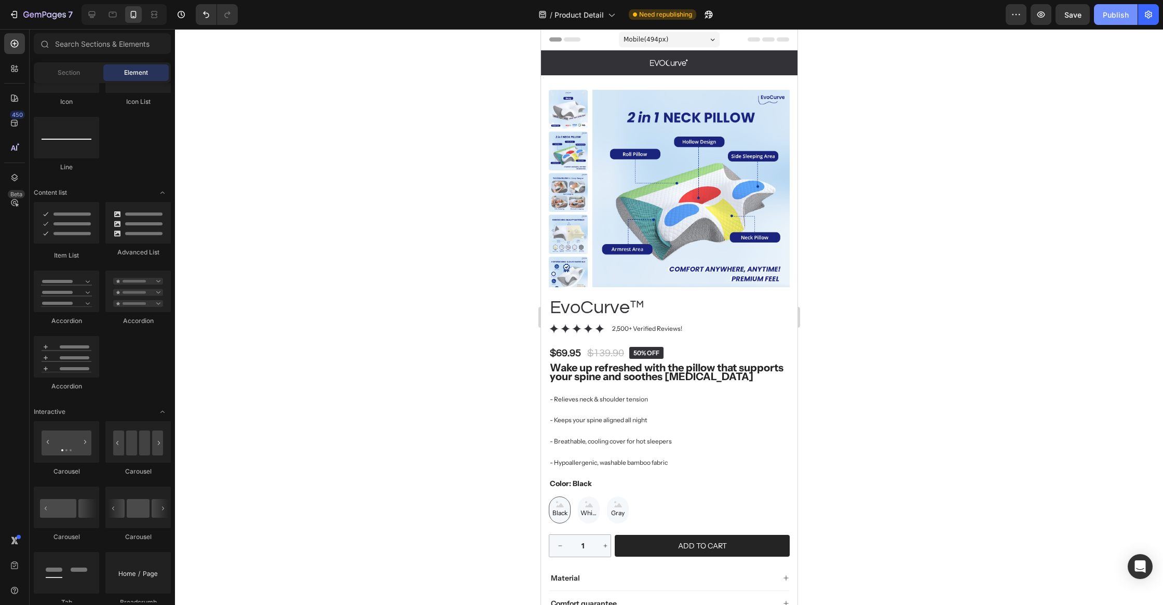
click at [1113, 17] on div "Publish" at bounding box center [1116, 14] width 26 height 11
click at [583, 366] on strong "Wake up refreshed with the pillow that supports your spine and soothes neck pain" at bounding box center [666, 372] width 234 height 22
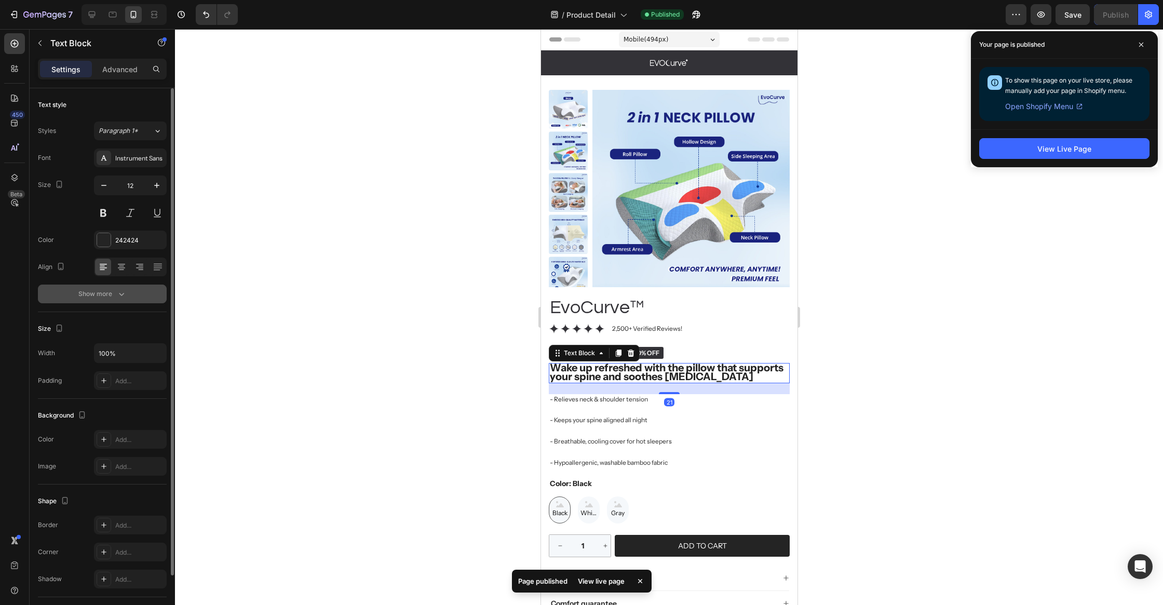
click at [94, 288] on button "Show more" at bounding box center [102, 293] width 129 height 19
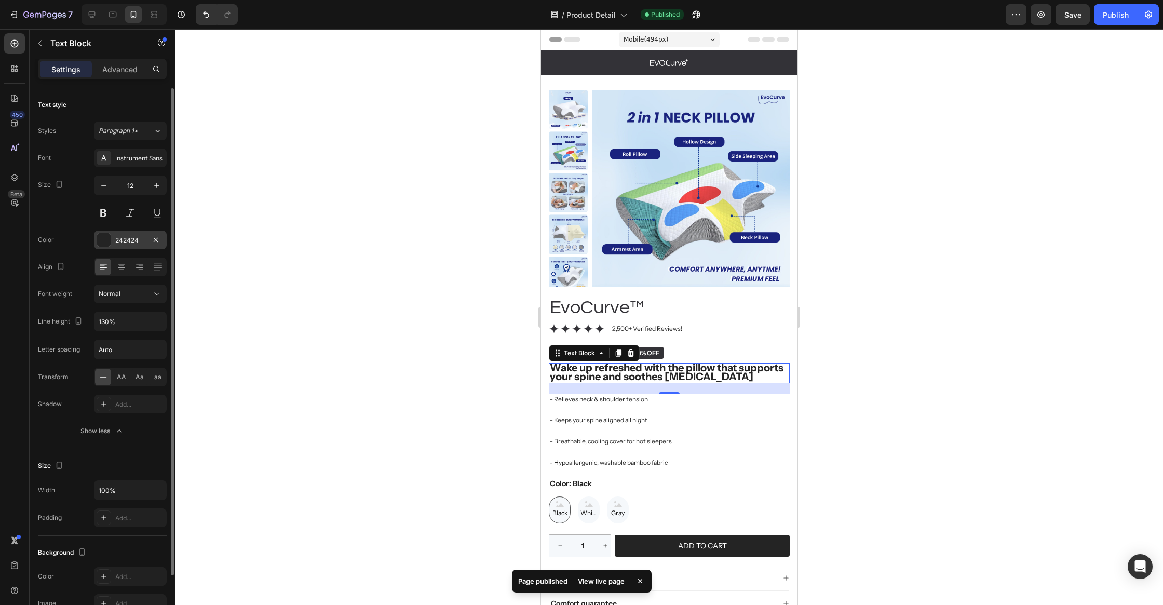
click at [102, 234] on div at bounding box center [103, 239] width 13 height 13
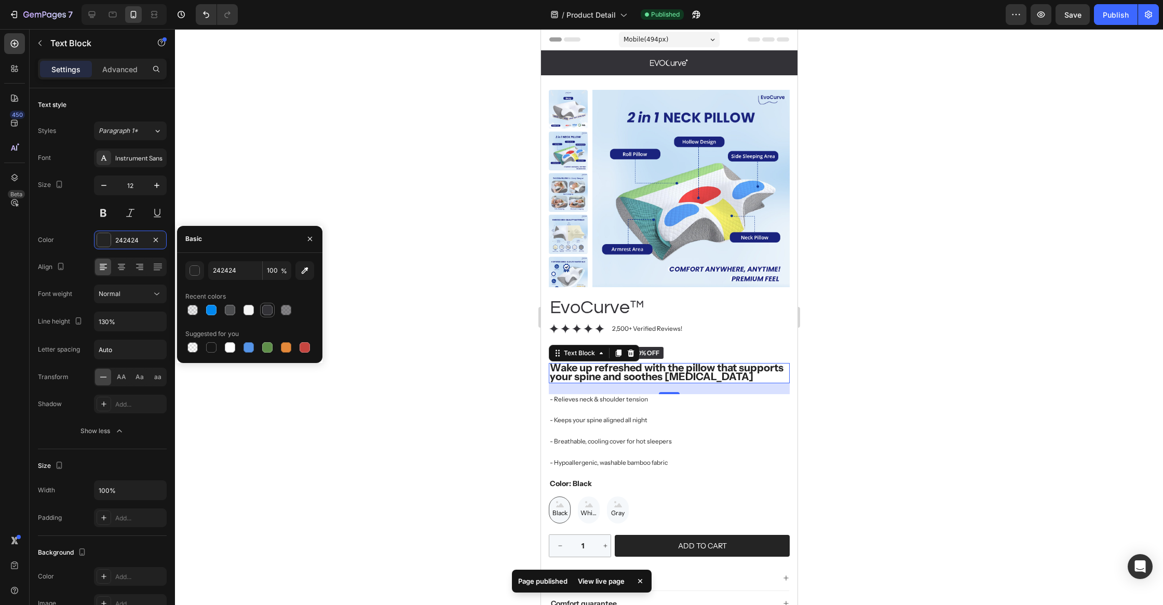
click at [272, 310] on div at bounding box center [267, 310] width 10 height 10
type input "333237"
click at [123, 320] on input "130%" at bounding box center [130, 321] width 72 height 19
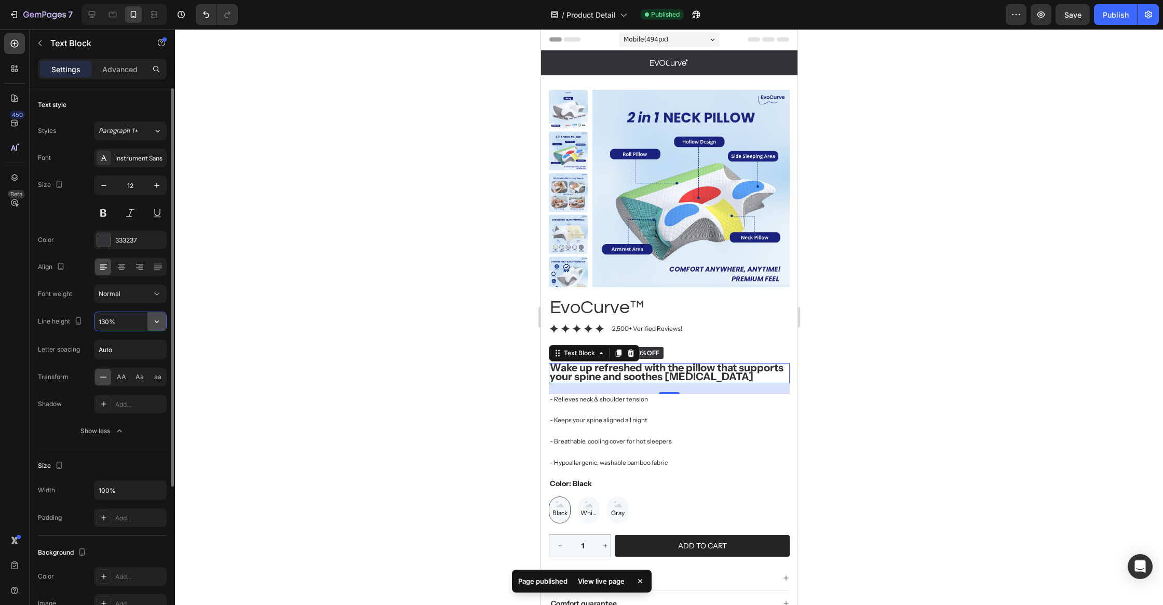
click at [146, 319] on input "130%" at bounding box center [130, 321] width 72 height 19
click at [158, 319] on icon "button" at bounding box center [157, 321] width 10 height 10
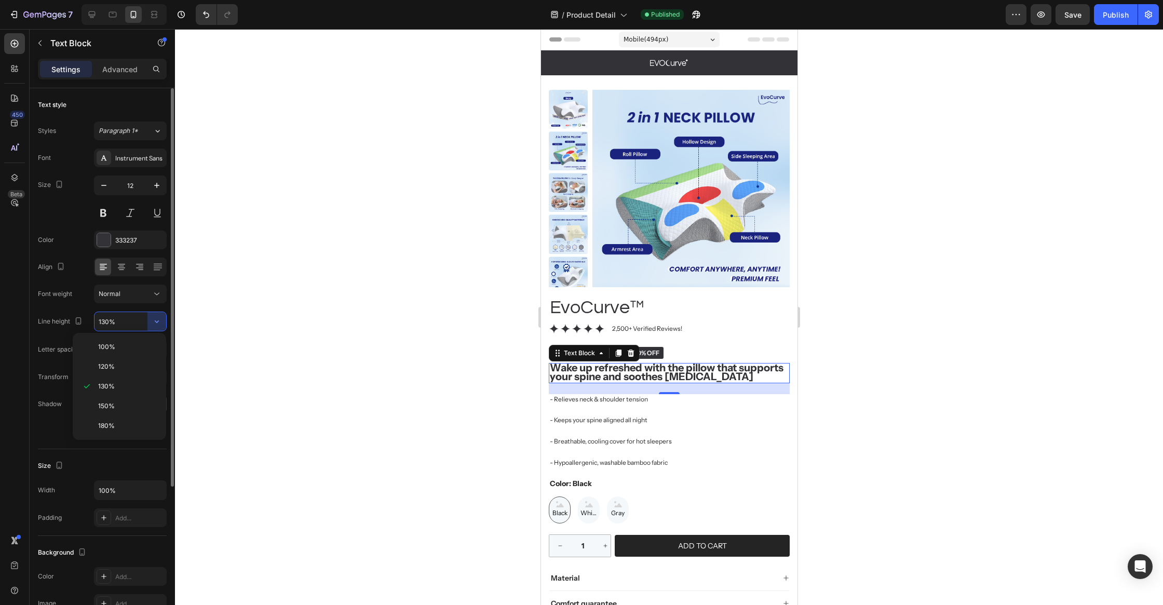
click at [113, 416] on div "150%" at bounding box center [119, 426] width 85 height 20
type input "150%"
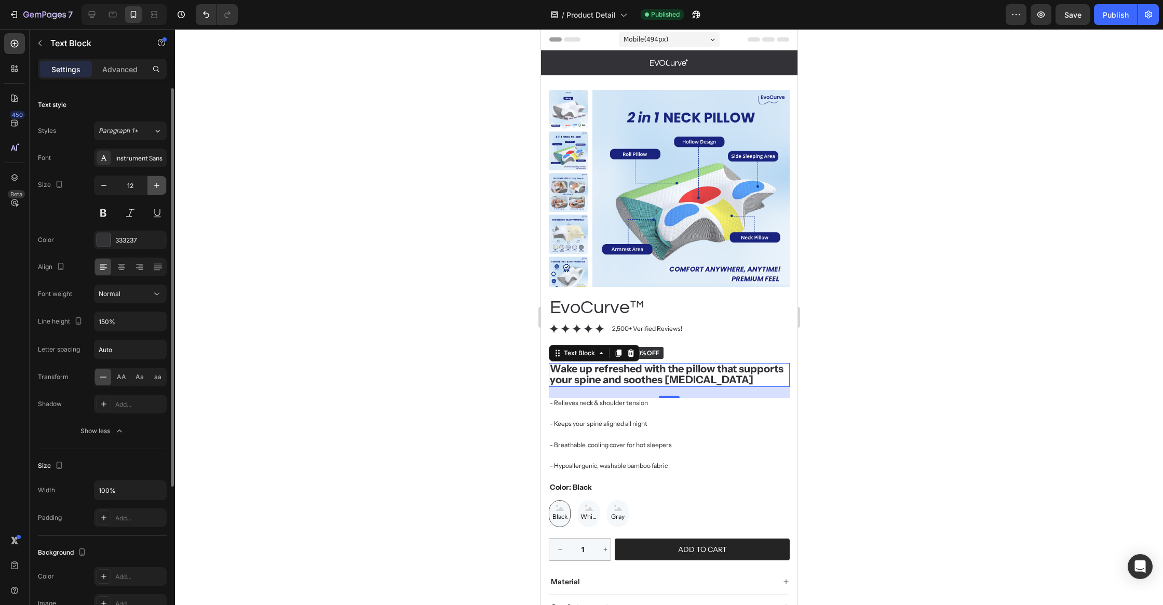
click at [152, 189] on icon "button" at bounding box center [157, 185] width 10 height 10
click at [152, 188] on icon "button" at bounding box center [157, 185] width 10 height 10
type input "14"
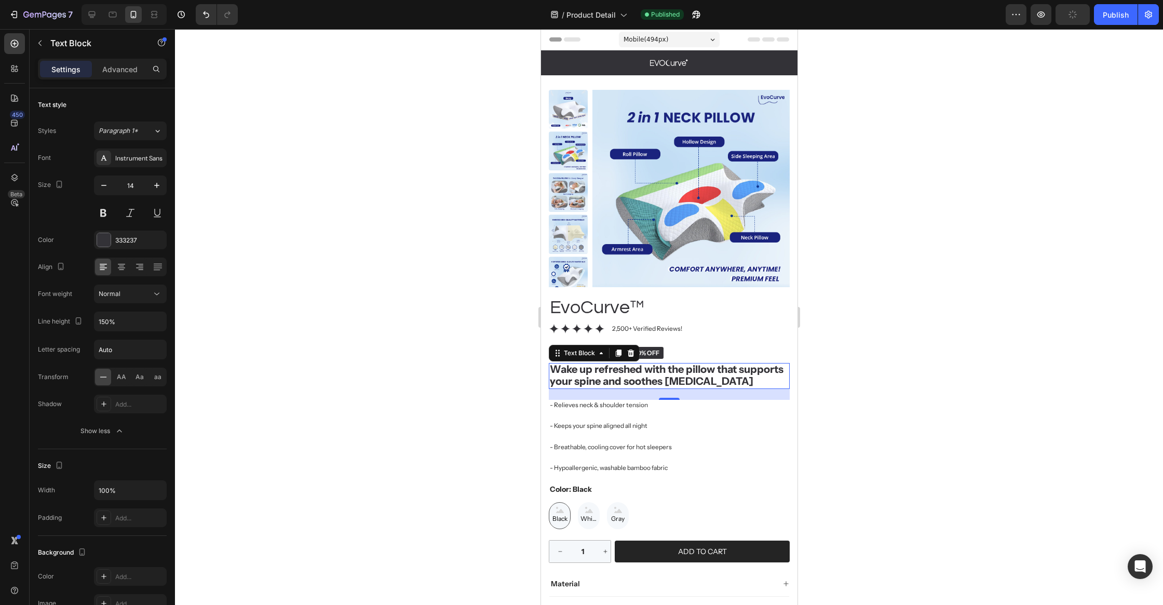
click at [622, 366] on strong "Wake up refreshed with the pillow that supports your spine and soothes neck pain" at bounding box center [666, 375] width 234 height 24
click at [622, 365] on strong "Wake up refreshed with the pillow that supports your spine and soothes neck pain" at bounding box center [666, 375] width 234 height 24
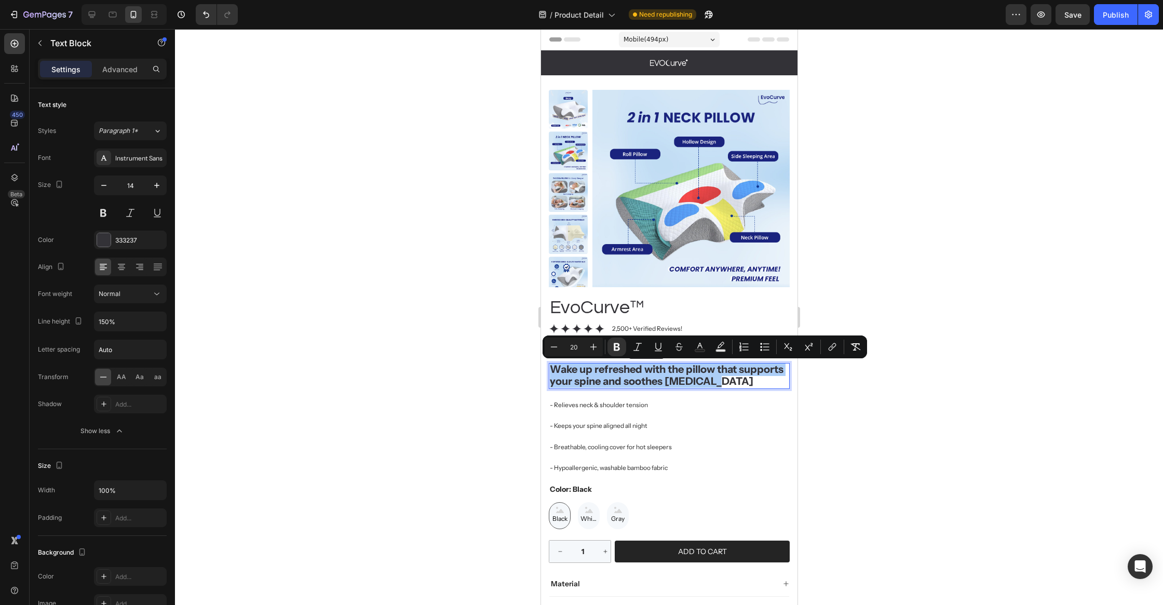
click at [498, 384] on div at bounding box center [669, 317] width 988 height 576
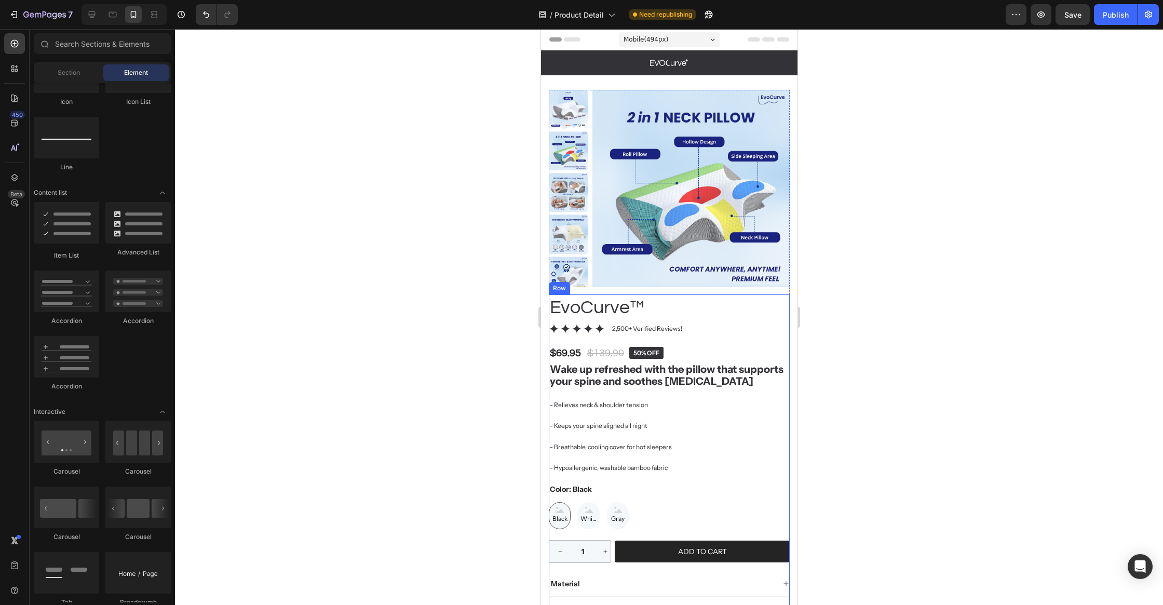
click at [593, 400] on div "- Relieves neck & shoulder tension" at bounding box center [668, 405] width 241 height 10
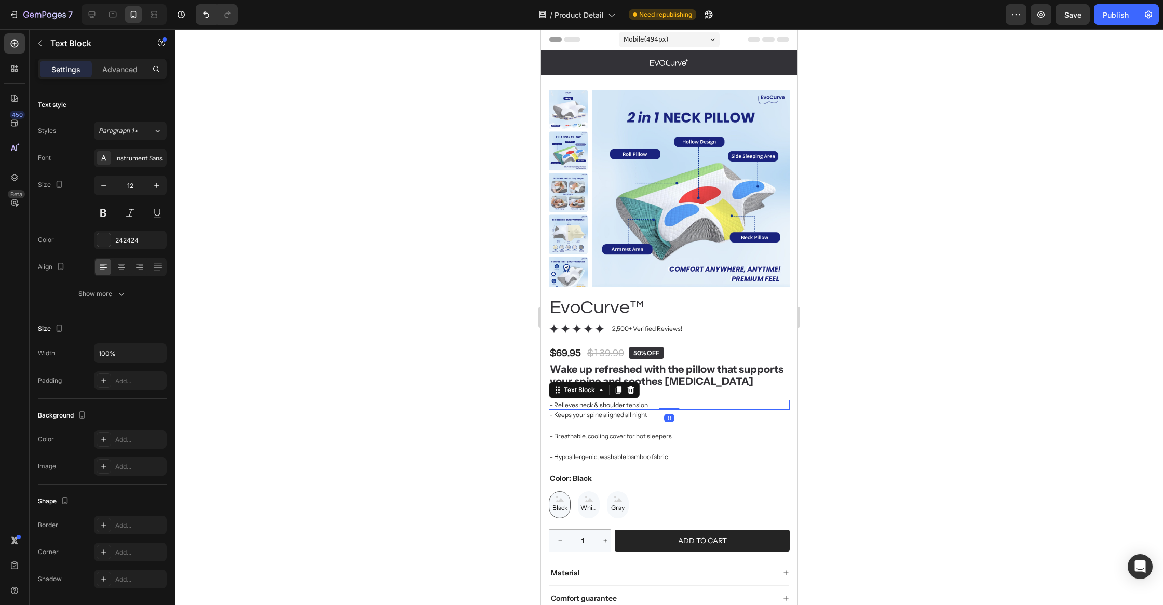
drag, startPoint x: 675, startPoint y: 420, endPoint x: 679, endPoint y: 403, distance: 17.6
click at [679, 403] on div "- Relieves neck & shoulder tension Text Block 0" at bounding box center [668, 405] width 241 height 10
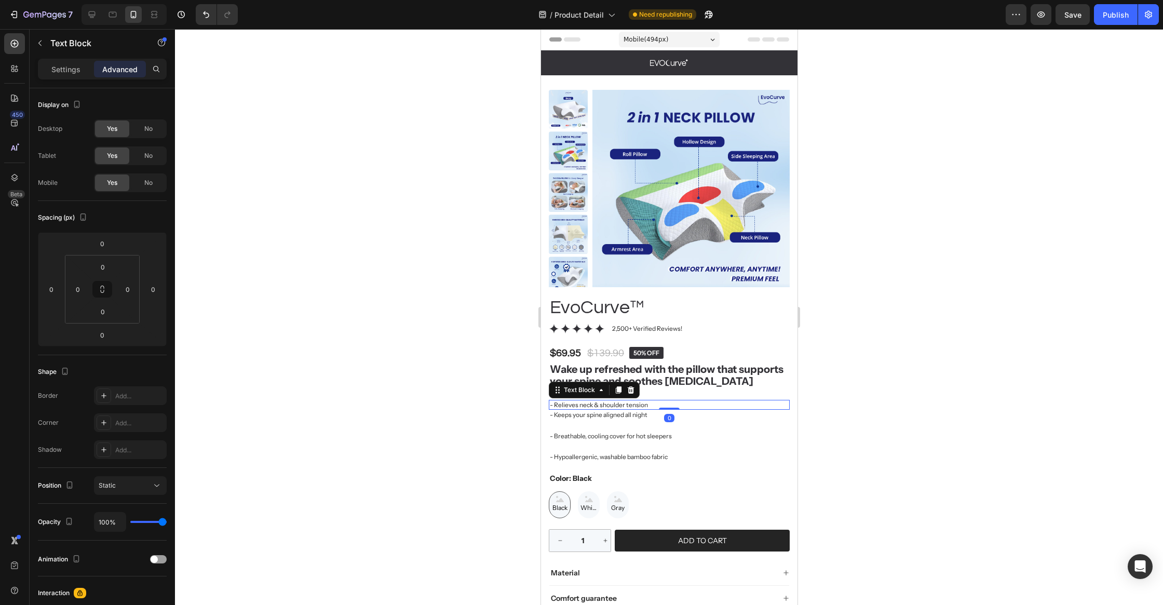
click at [670, 419] on div "0" at bounding box center [668, 418] width 10 height 8
click at [648, 418] on p "- Keeps your spine aligned all night" at bounding box center [668, 415] width 239 height 8
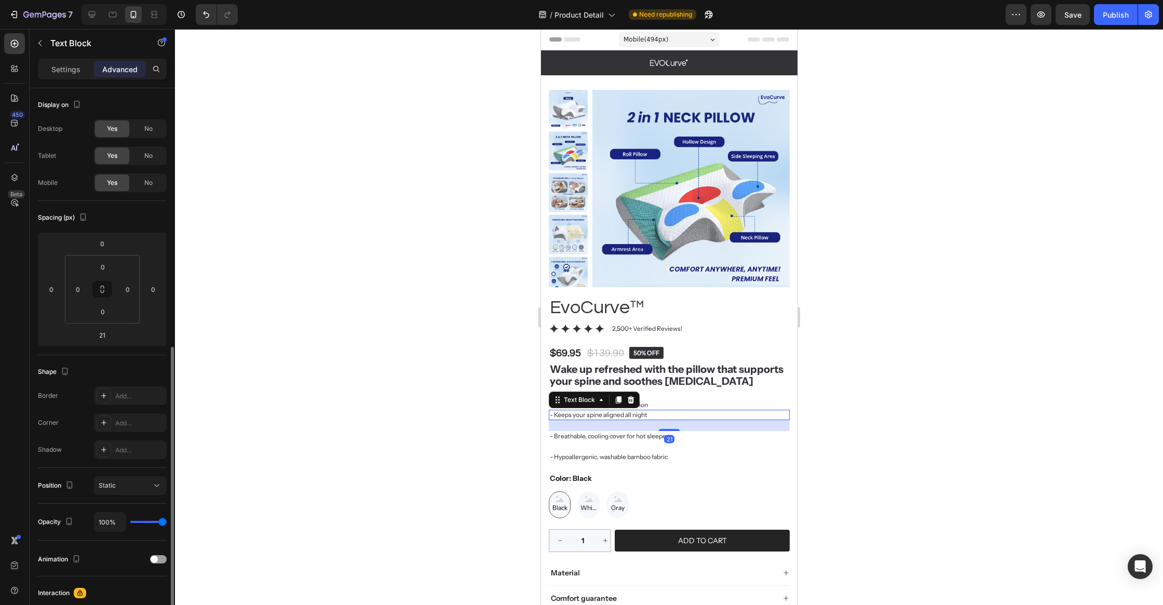
scroll to position [144, 0]
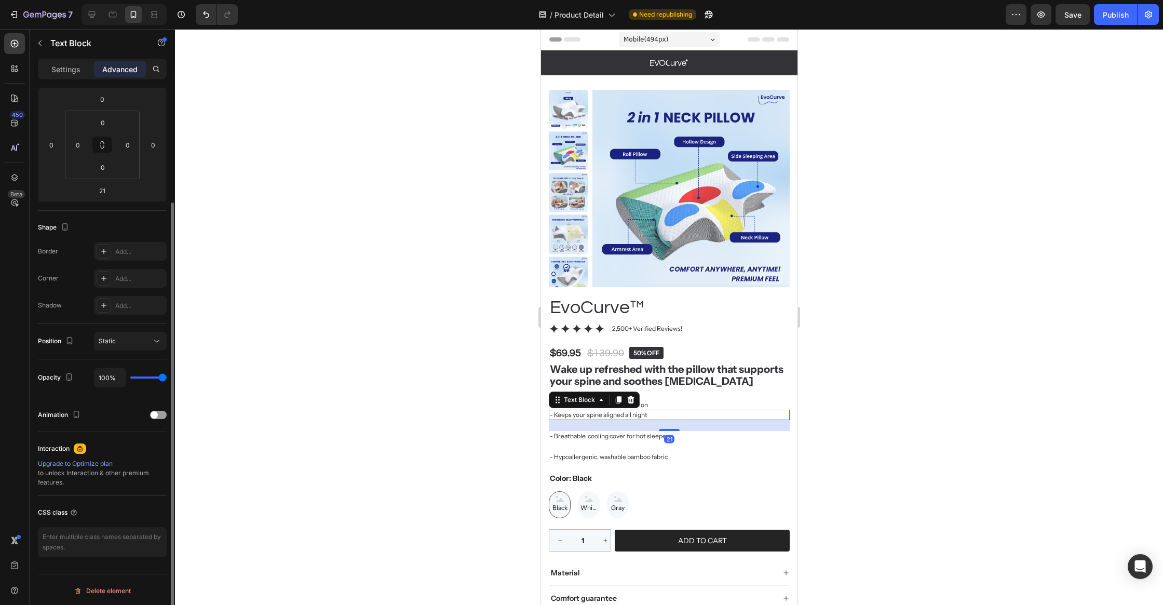
click at [657, 406] on p "- Relieves neck & shoulder tension" at bounding box center [668, 405] width 239 height 8
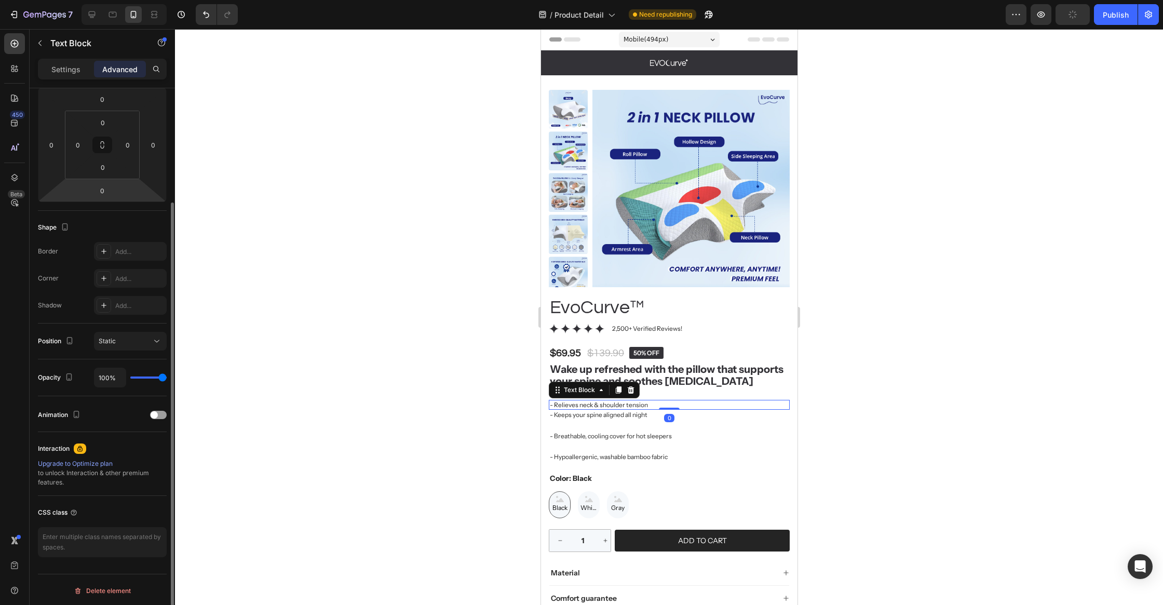
click at [107, 188] on input "0" at bounding box center [102, 191] width 21 height 16
type input "04"
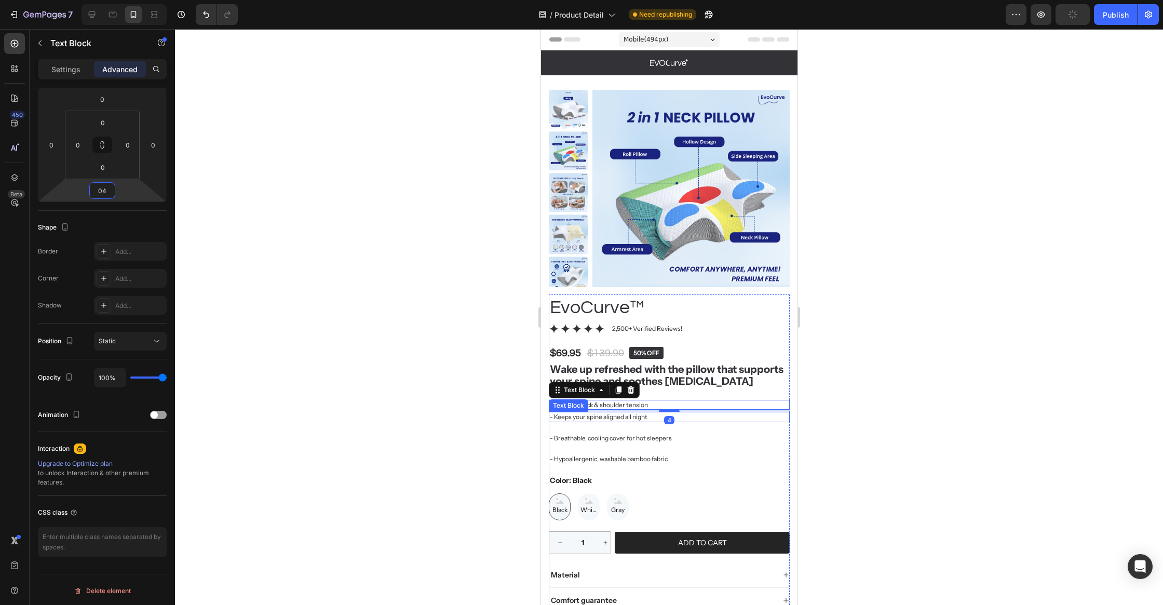
click at [655, 416] on p "- Keeps your spine aligned all night" at bounding box center [668, 417] width 239 height 8
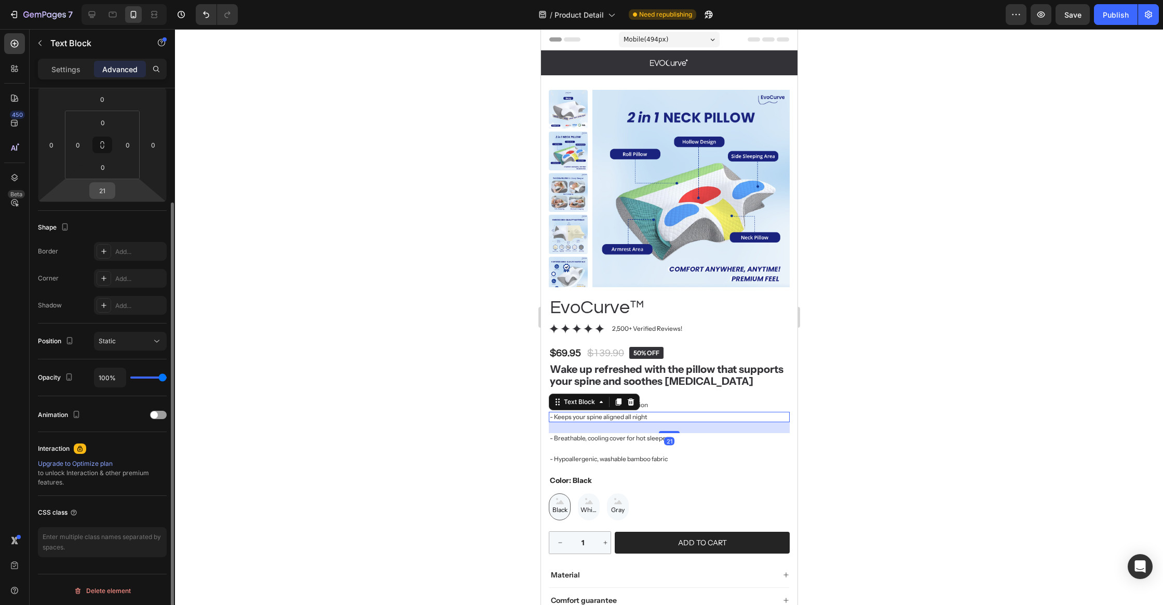
click at [103, 183] on input "21" at bounding box center [102, 191] width 21 height 16
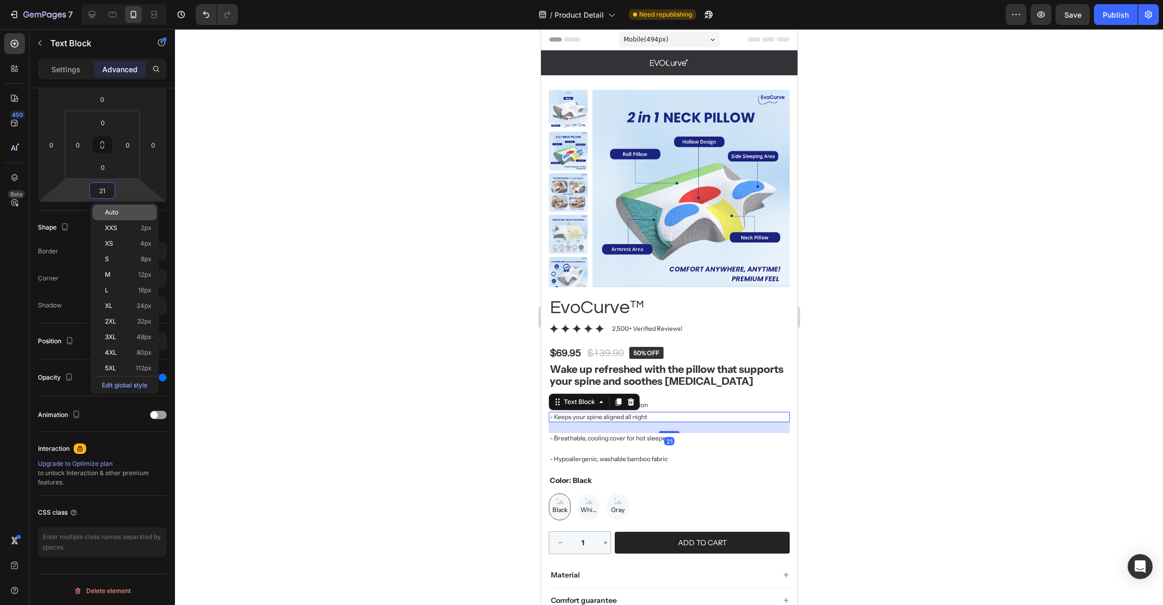
type input "4"
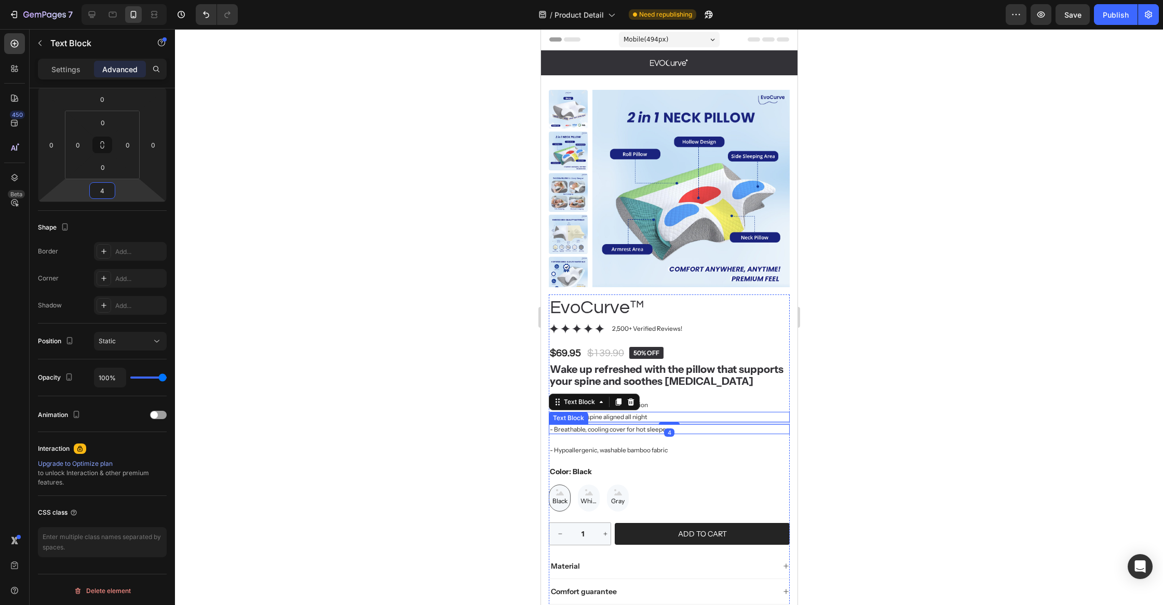
click at [643, 432] on p "- Breathable, cooling cover for hot sleepers" at bounding box center [668, 429] width 239 height 8
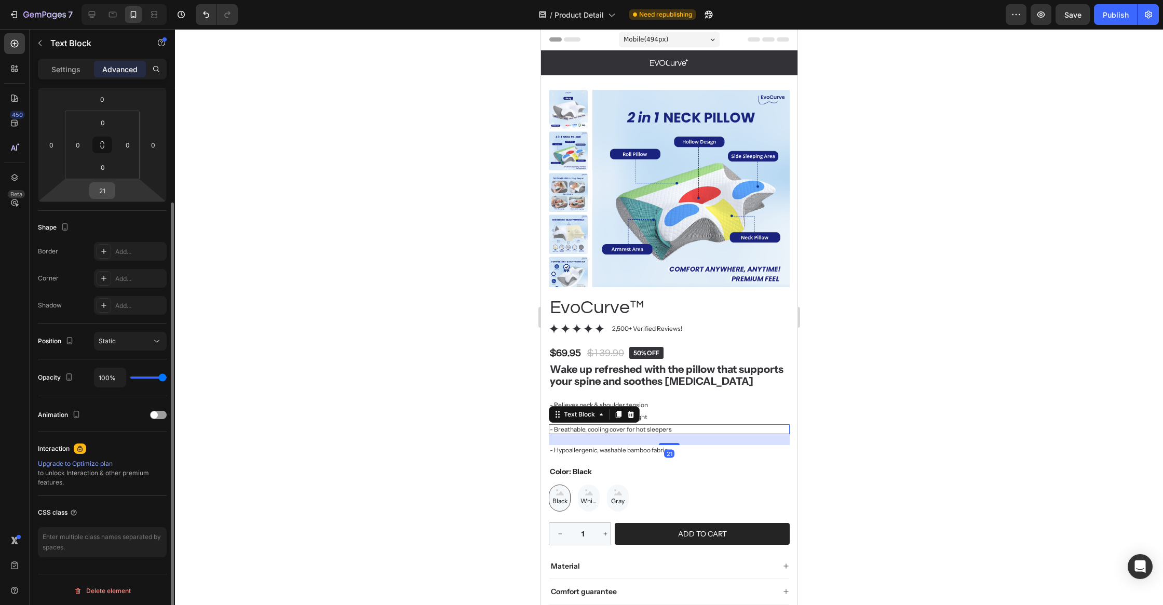
click at [102, 187] on input "21" at bounding box center [102, 191] width 21 height 16
type input "4"
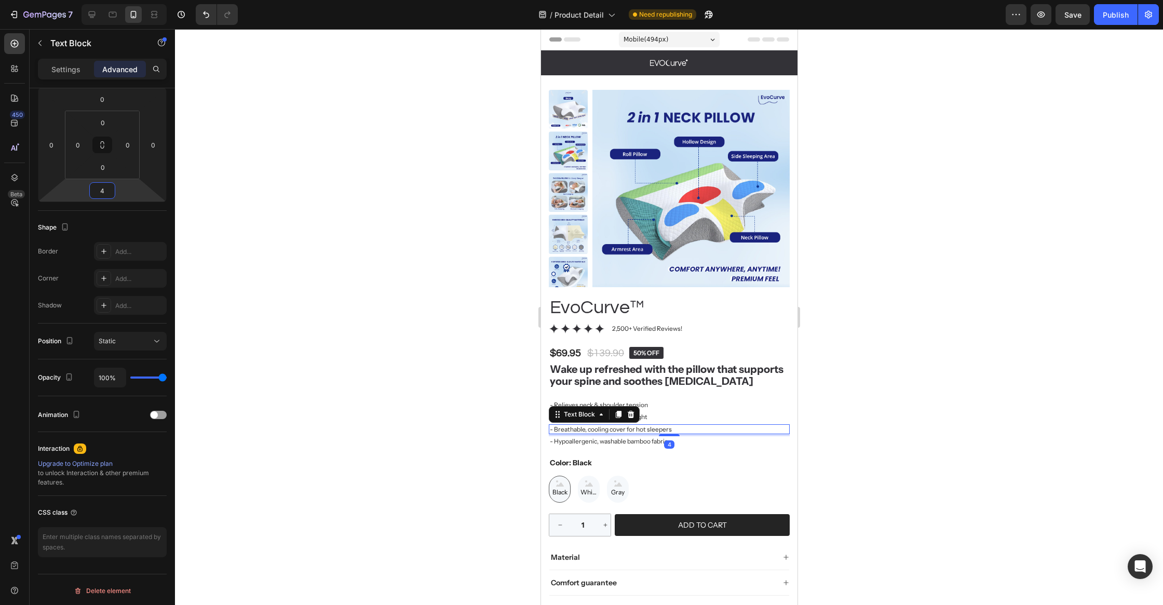
click at [890, 452] on div at bounding box center [669, 317] width 988 height 576
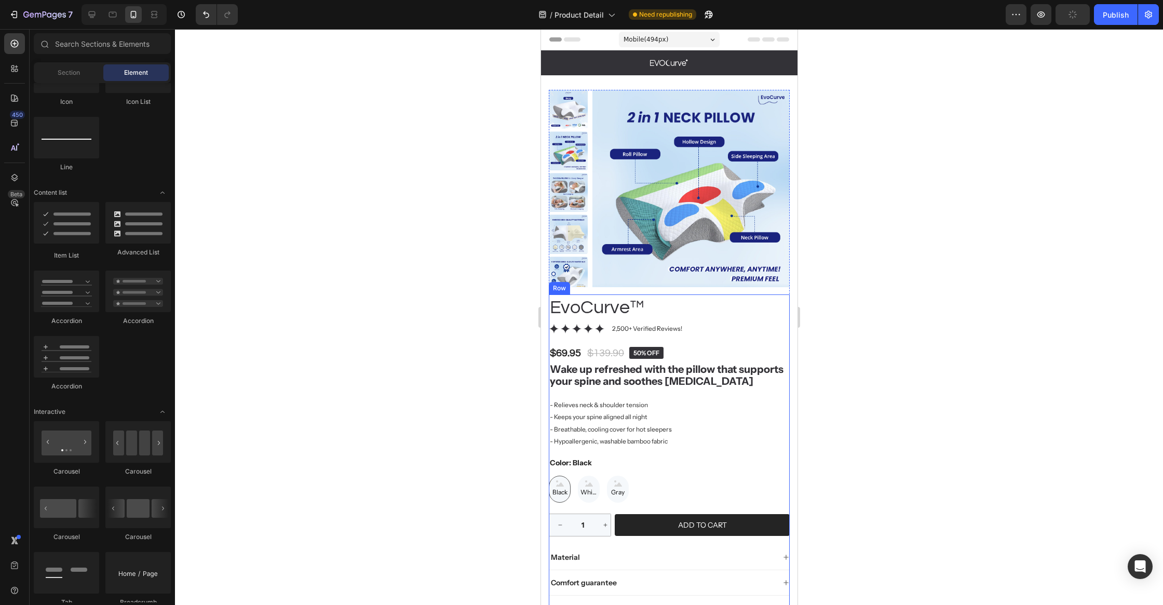
click at [700, 383] on strong "Wake up refreshed with the pillow that supports your spine and soothes neck pain" at bounding box center [666, 375] width 234 height 24
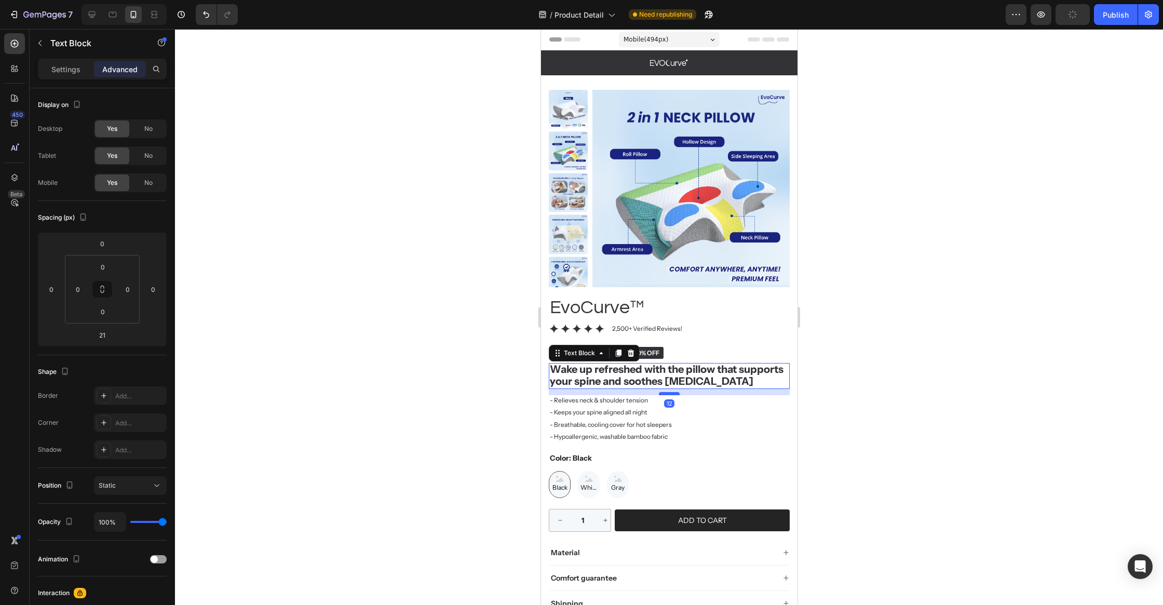
drag, startPoint x: 672, startPoint y: 398, endPoint x: 675, endPoint y: 393, distance: 5.9
click at [675, 393] on div at bounding box center [668, 393] width 21 height 3
type input "12"
click at [842, 398] on div at bounding box center [669, 317] width 988 height 576
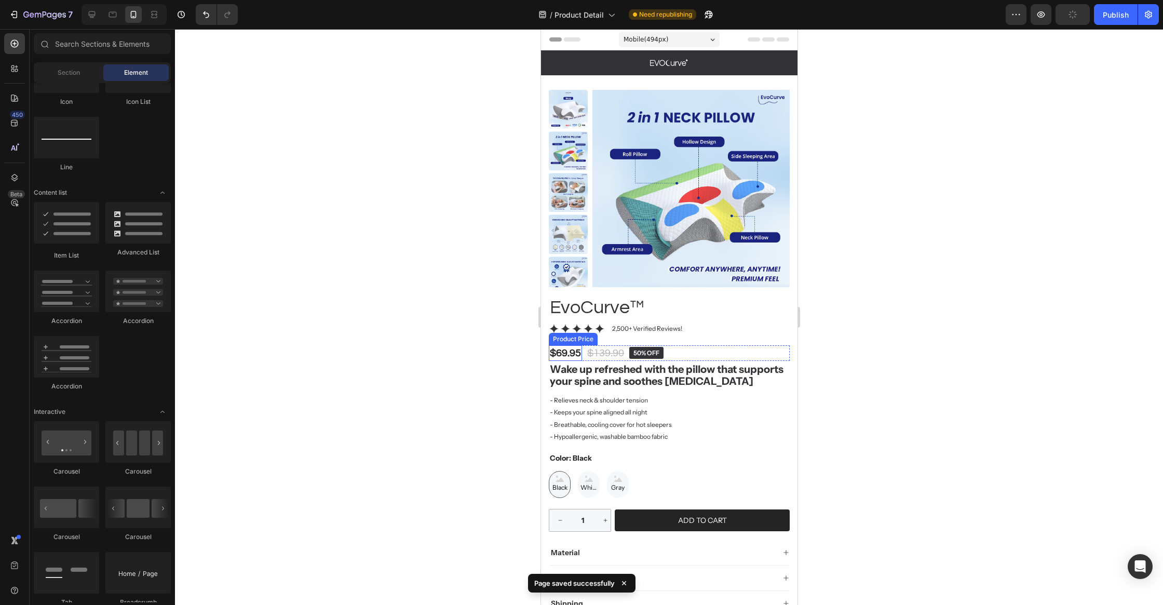
click at [561, 347] on div "$69.95" at bounding box center [564, 353] width 33 height 16
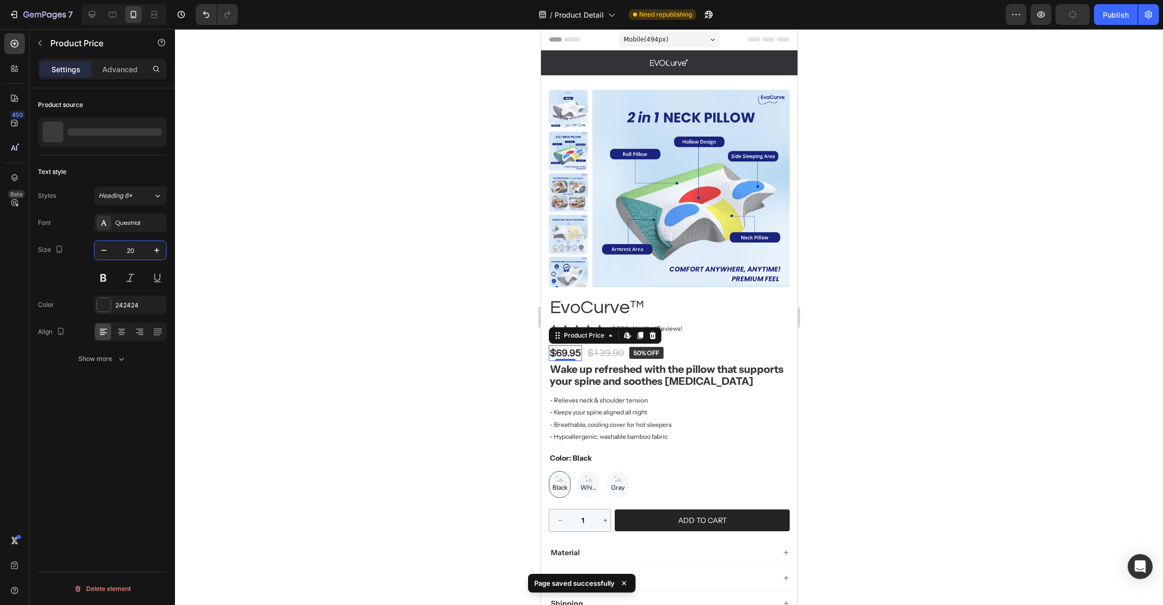
click at [127, 244] on input "20" at bounding box center [130, 250] width 34 height 19
click at [128, 245] on input "20" at bounding box center [130, 250] width 34 height 19
type input "32"
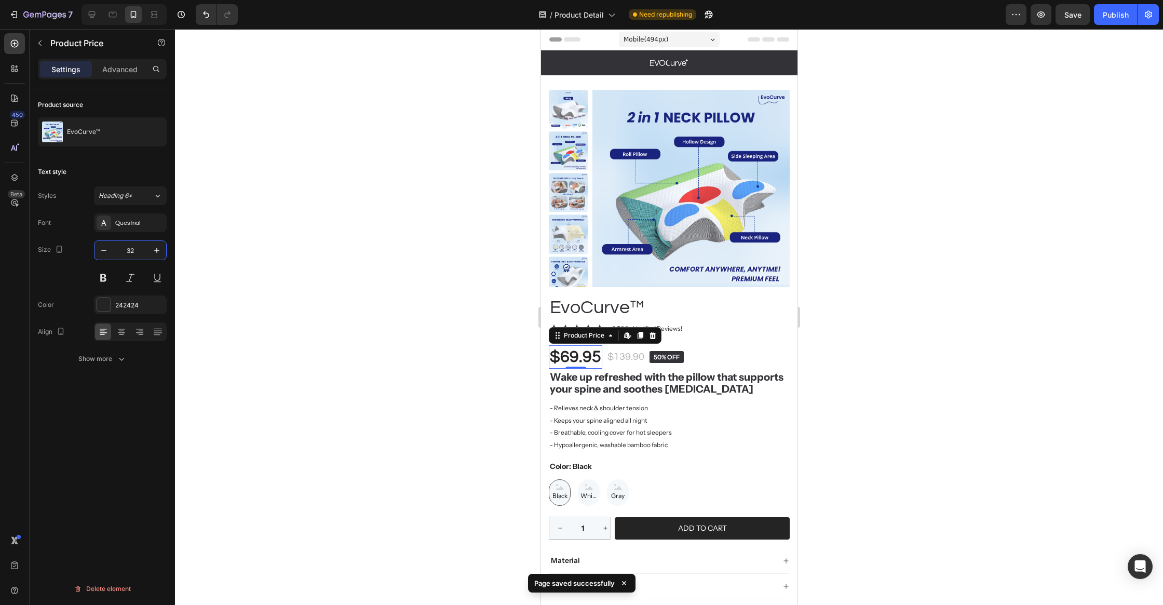
click at [350, 333] on div at bounding box center [669, 317] width 988 height 576
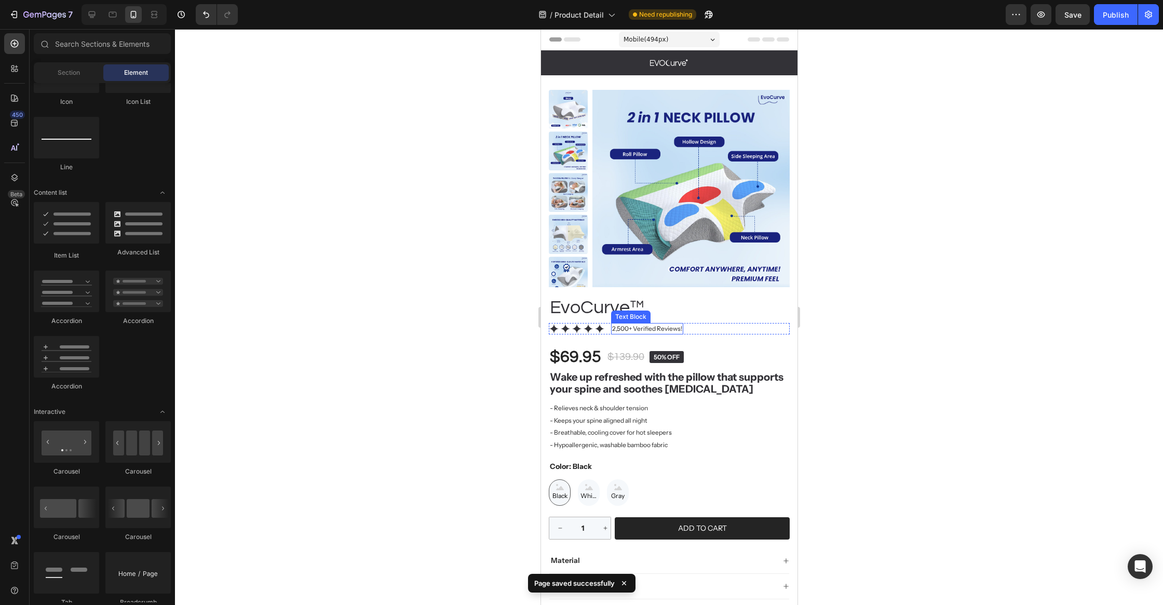
click at [634, 331] on p "2,500+ Verified Reviews!" at bounding box center [646, 328] width 70 height 9
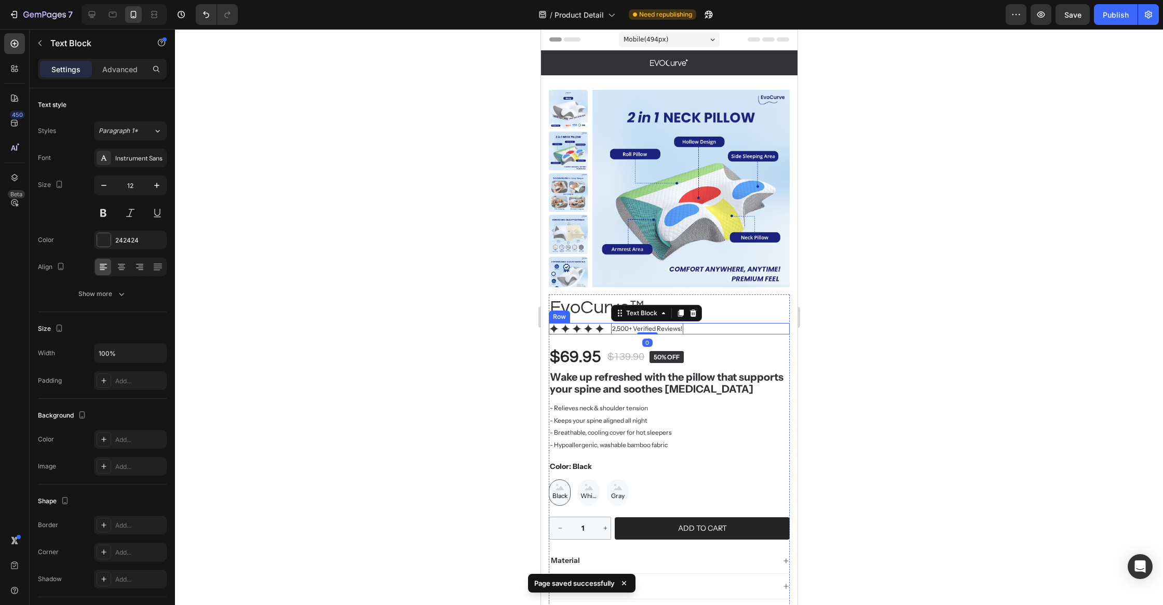
click at [720, 330] on div "Icon Icon Icon Icon Icon Icon List 2,500+ Verified Reviews! Text Block 0 Row" at bounding box center [668, 328] width 241 height 11
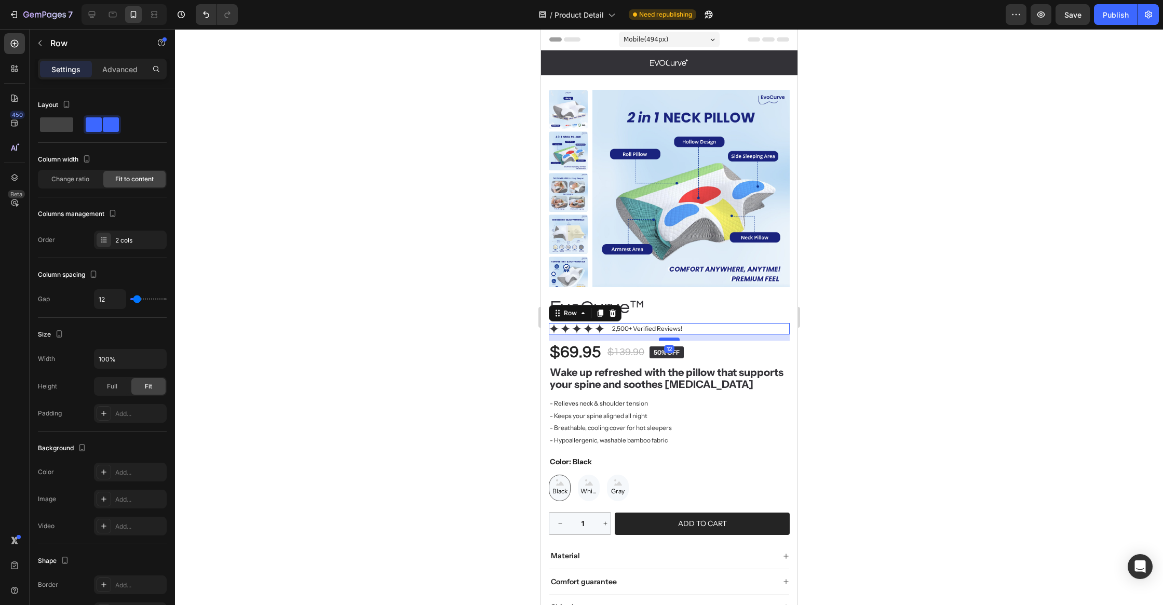
drag, startPoint x: 669, startPoint y: 343, endPoint x: 672, endPoint y: 338, distance: 5.6
click at [672, 338] on div at bounding box center [668, 338] width 21 height 3
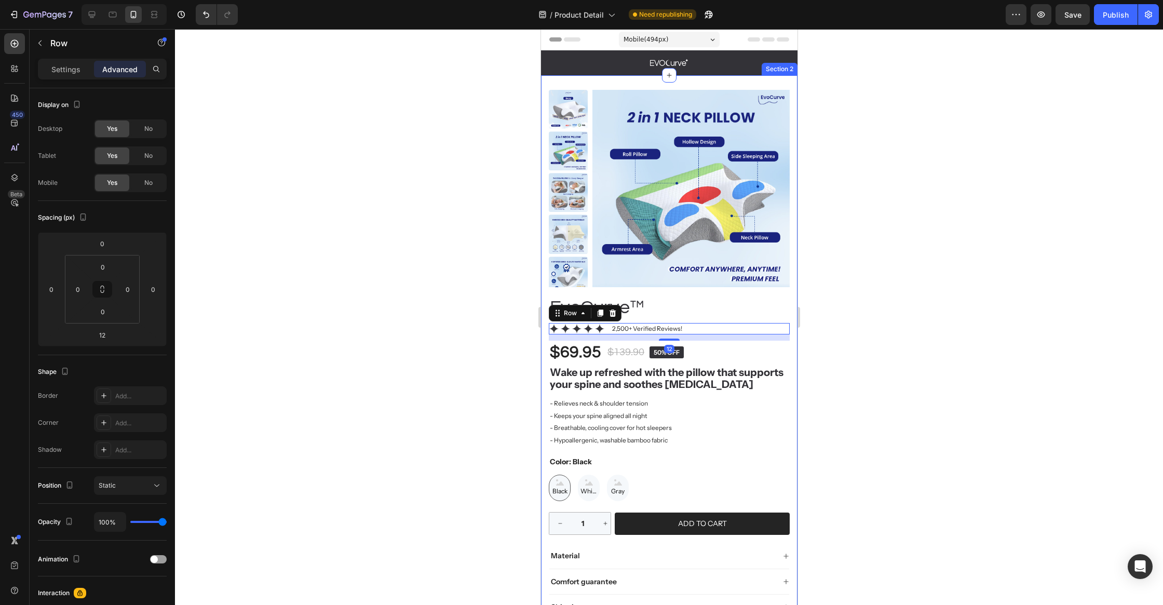
click at [818, 321] on div at bounding box center [669, 317] width 988 height 576
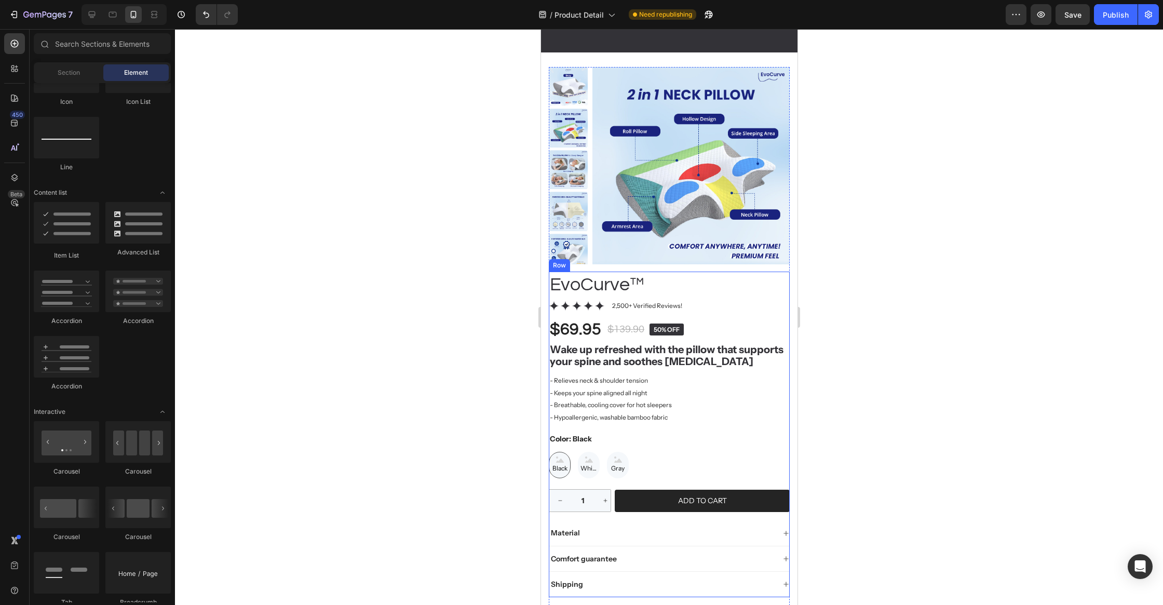
scroll to position [295, 0]
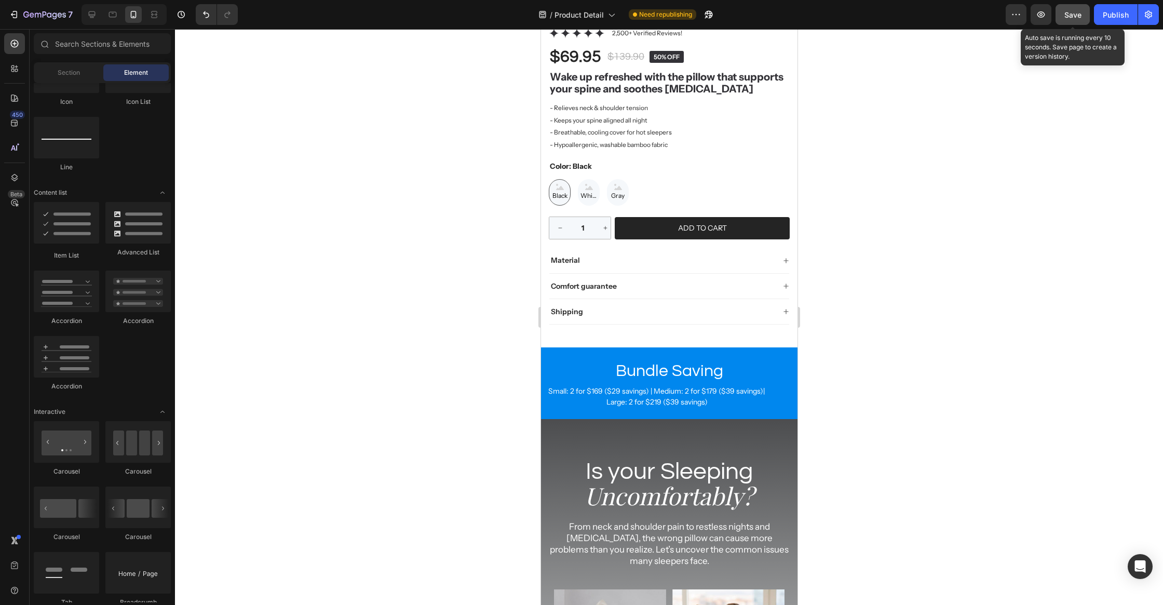
click at [1079, 24] on button "Save" at bounding box center [1072, 14] width 34 height 21
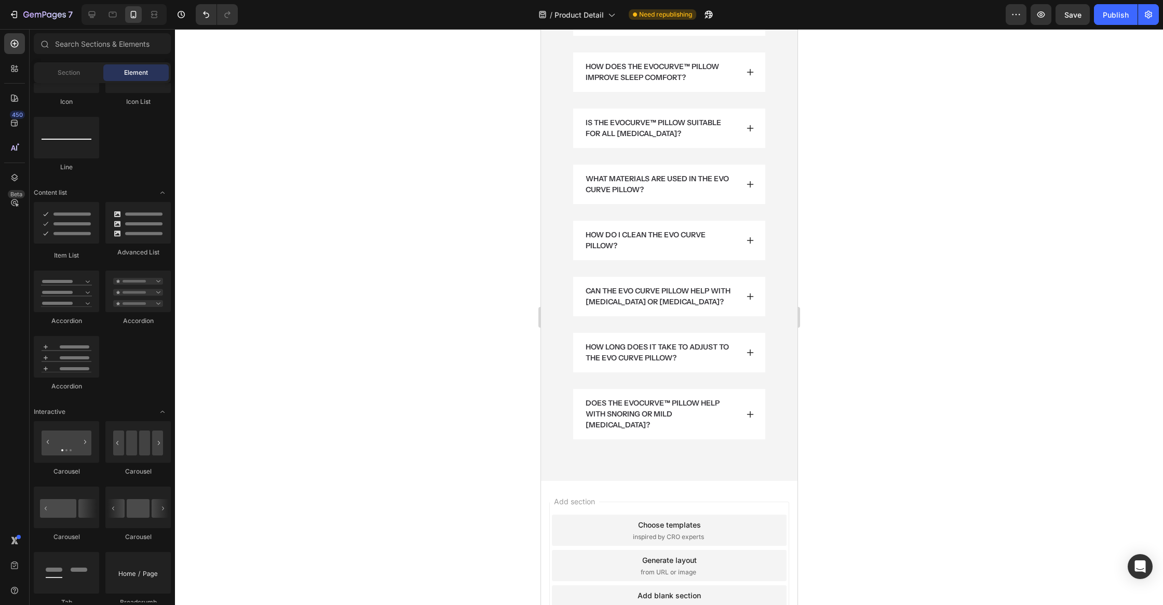
scroll to position [5203, 0]
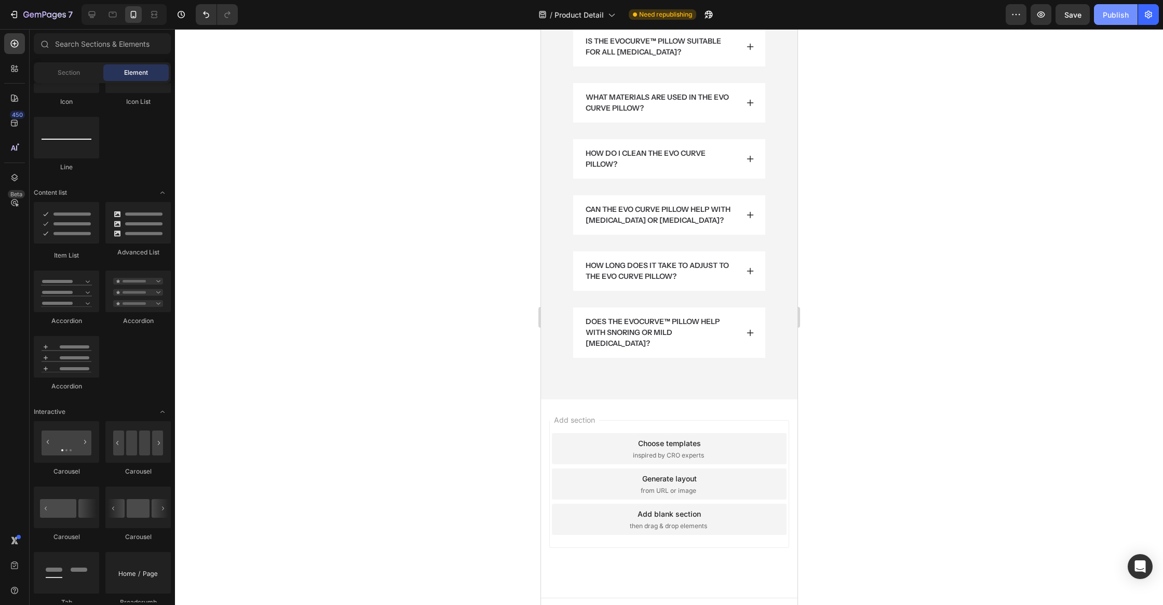
click at [1124, 21] on button "Publish" at bounding box center [1116, 14] width 44 height 21
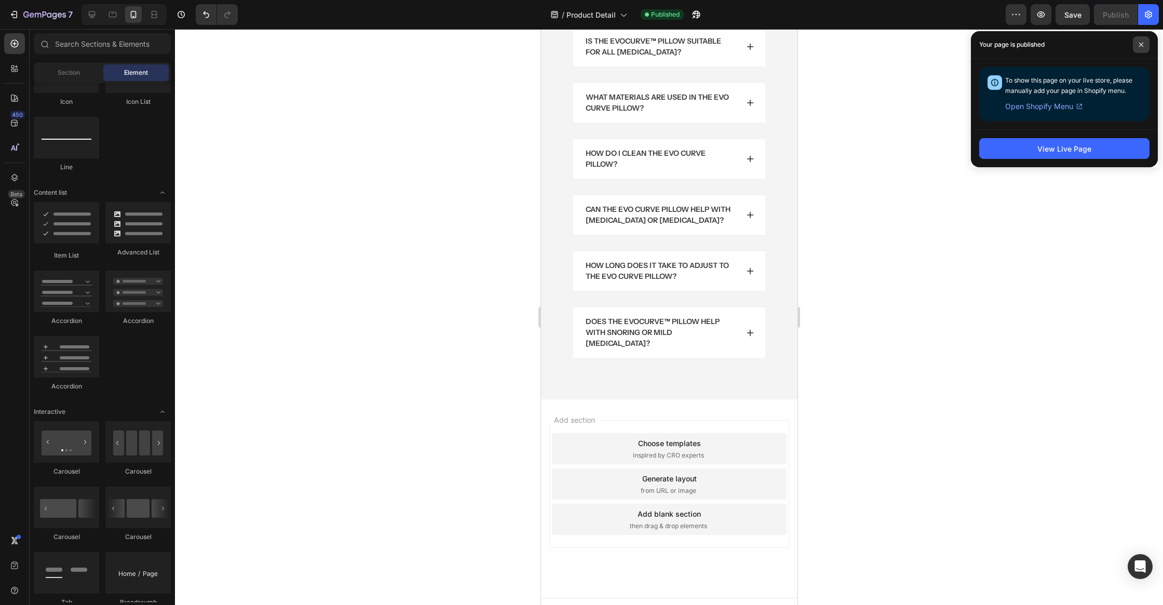
click at [1144, 47] on span at bounding box center [1141, 44] width 17 height 17
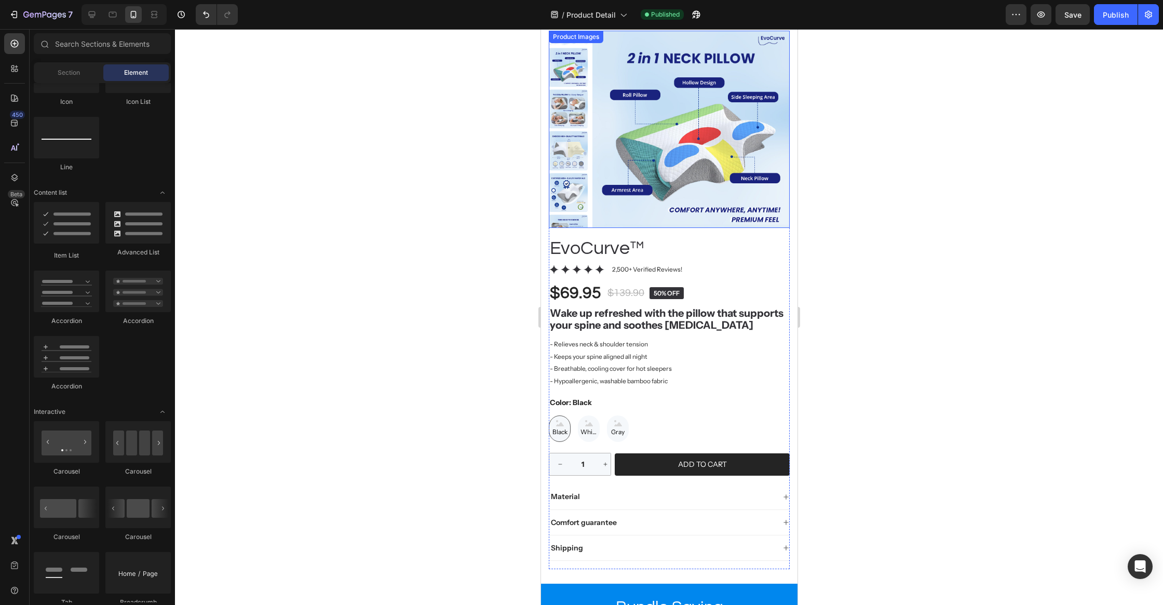
scroll to position [0, 0]
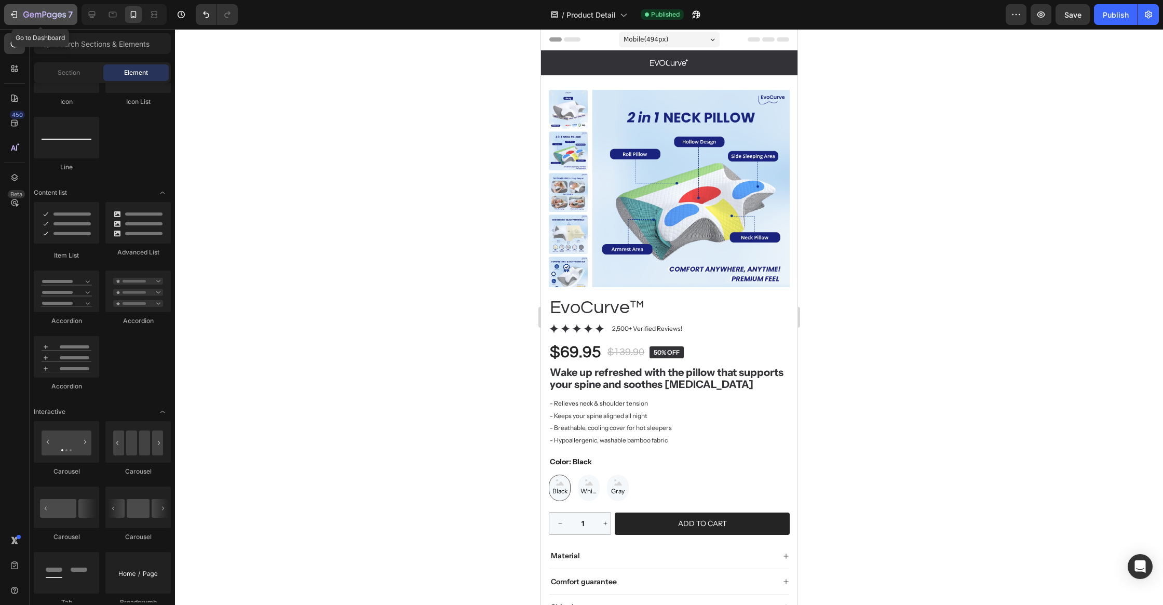
click at [20, 12] on div "7" at bounding box center [41, 14] width 64 height 12
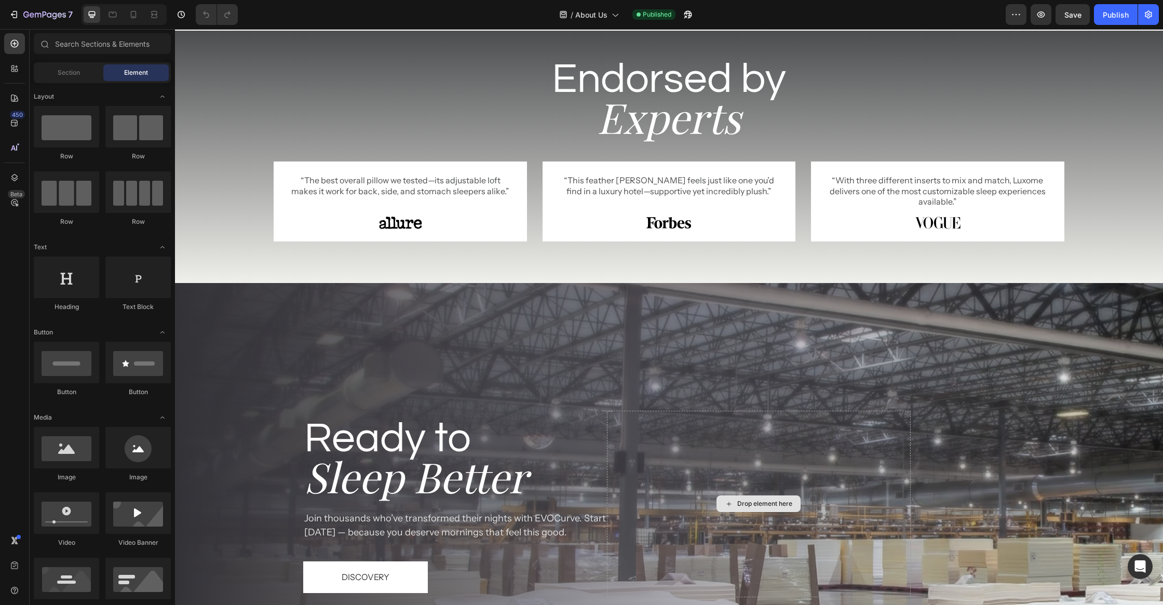
scroll to position [1713, 0]
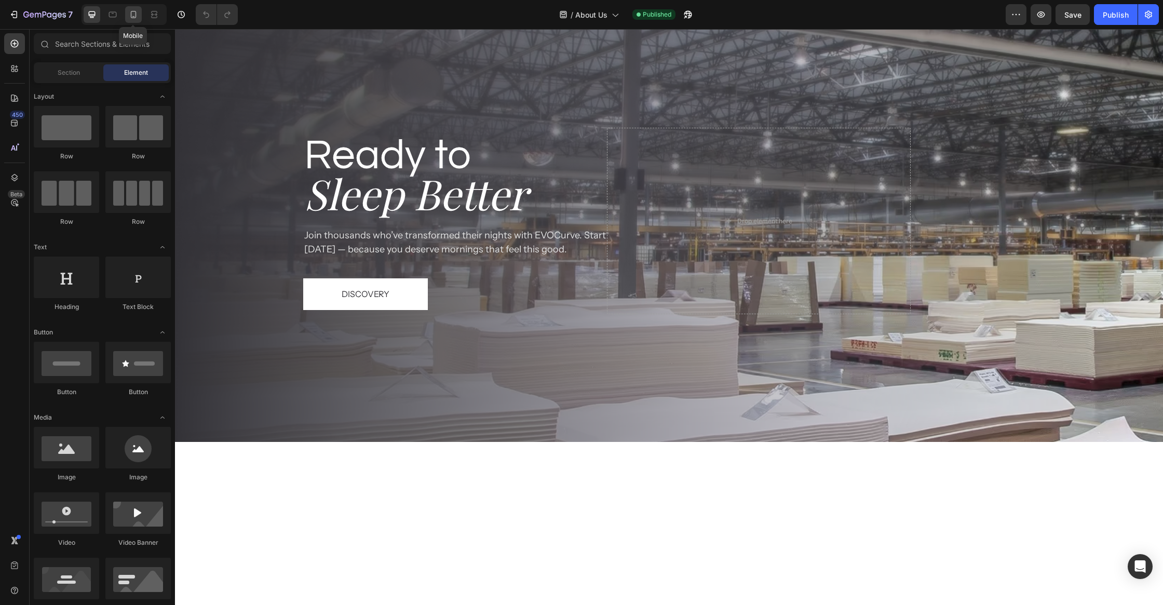
click at [133, 12] on icon at bounding box center [133, 14] width 10 height 10
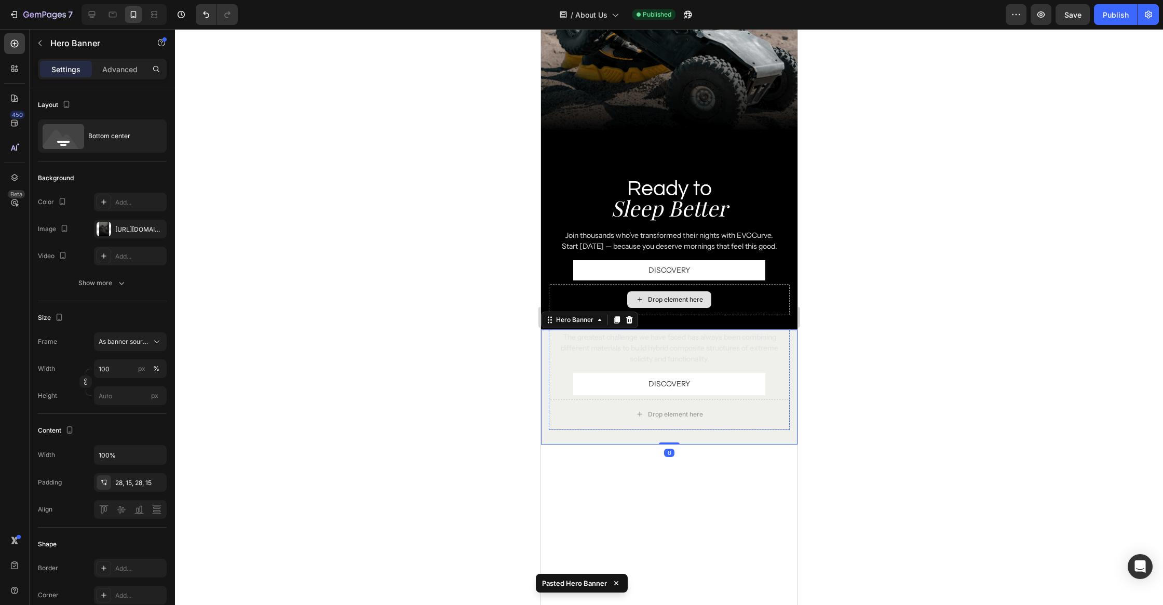
scroll to position [1993, 0]
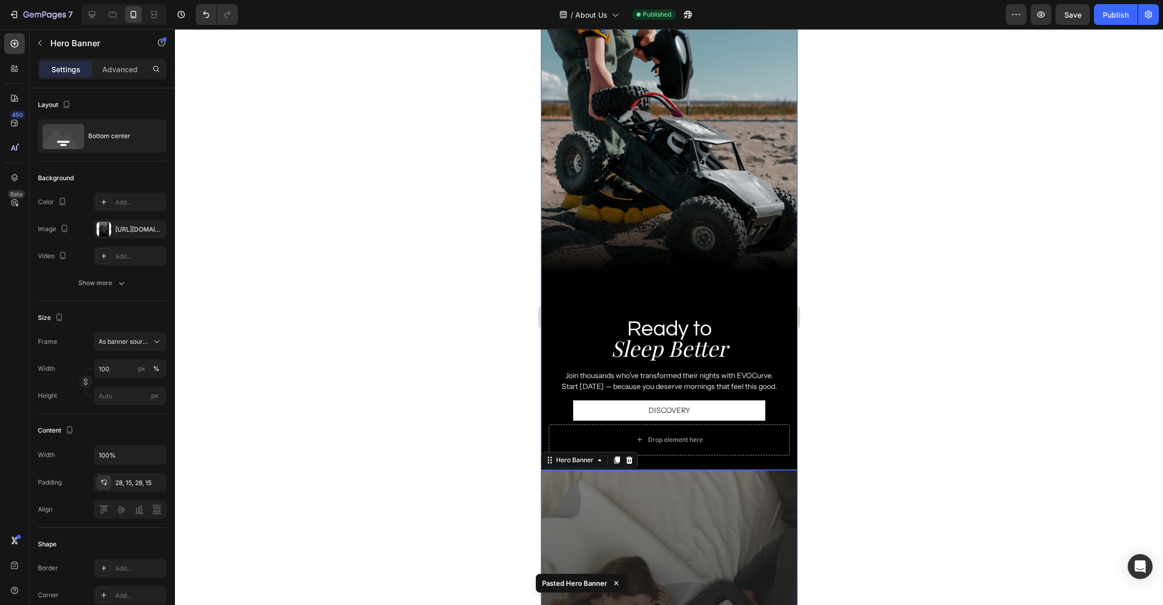
click at [703, 223] on div "Background Image" at bounding box center [668, 241] width 256 height 456
click at [110, 67] on p "Advanced" at bounding box center [119, 69] width 35 height 11
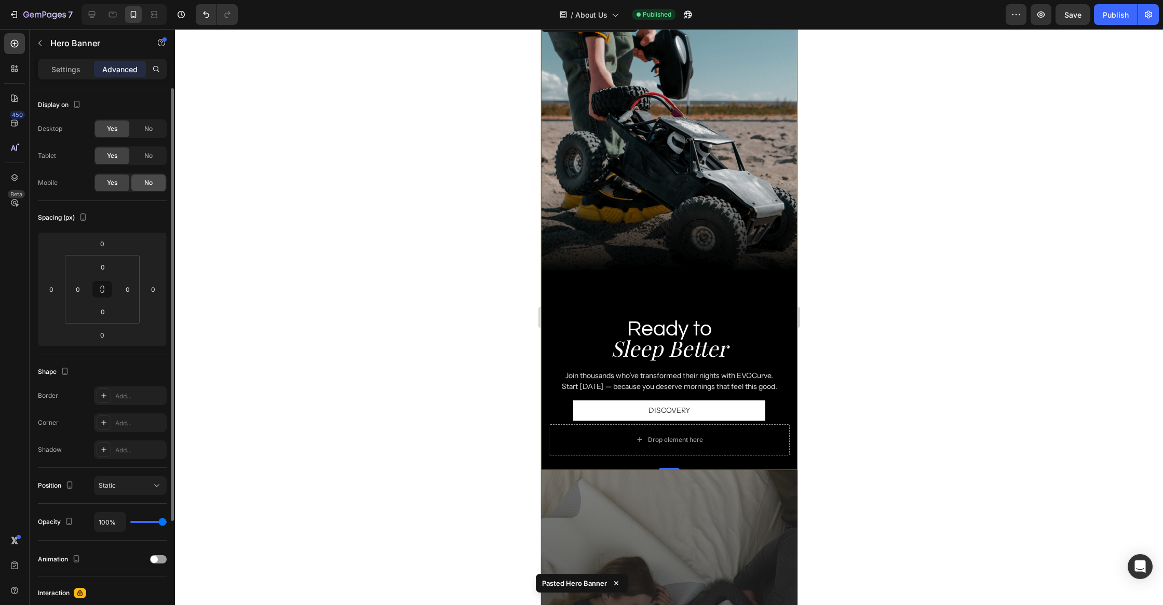
click at [146, 180] on span "No" at bounding box center [148, 182] width 8 height 9
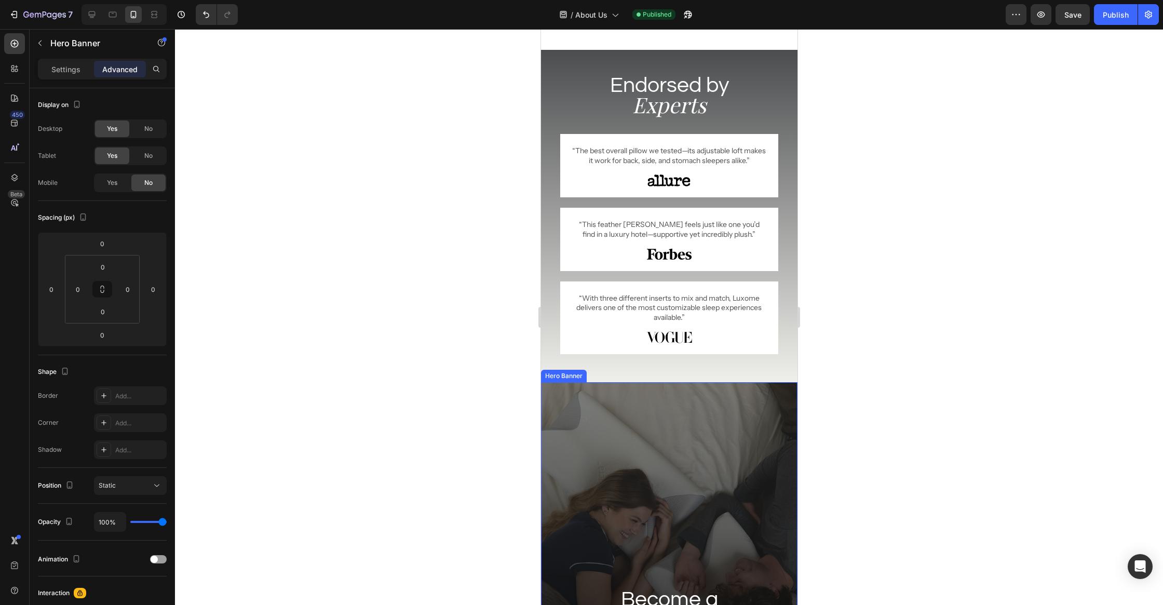
scroll to position [1628, 0]
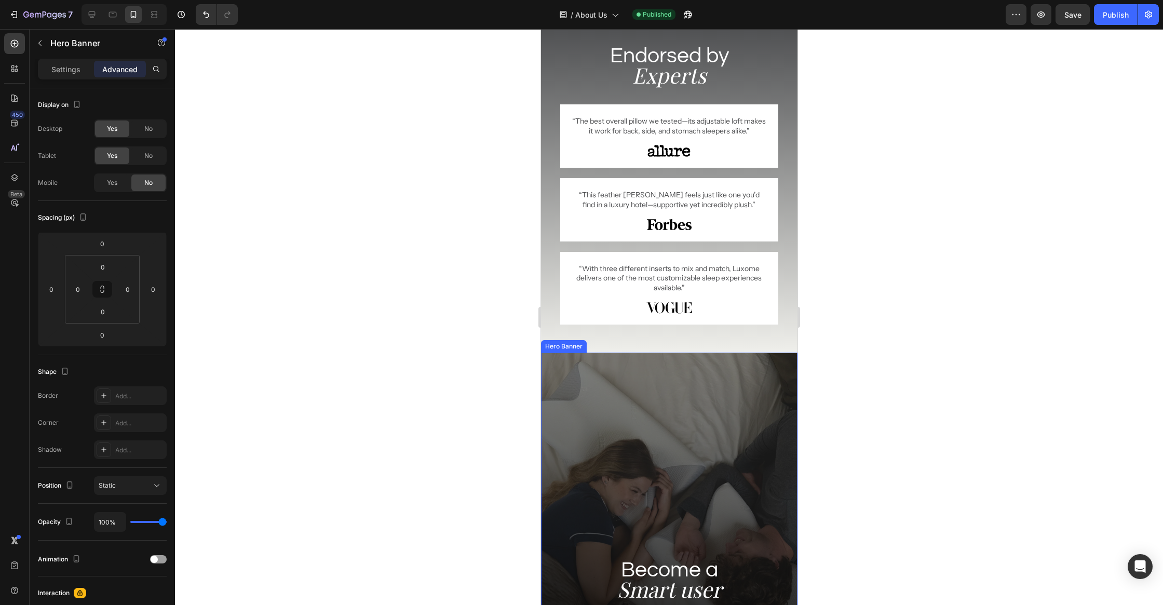
click at [667, 444] on div "Background Image" at bounding box center [668, 537] width 256 height 371
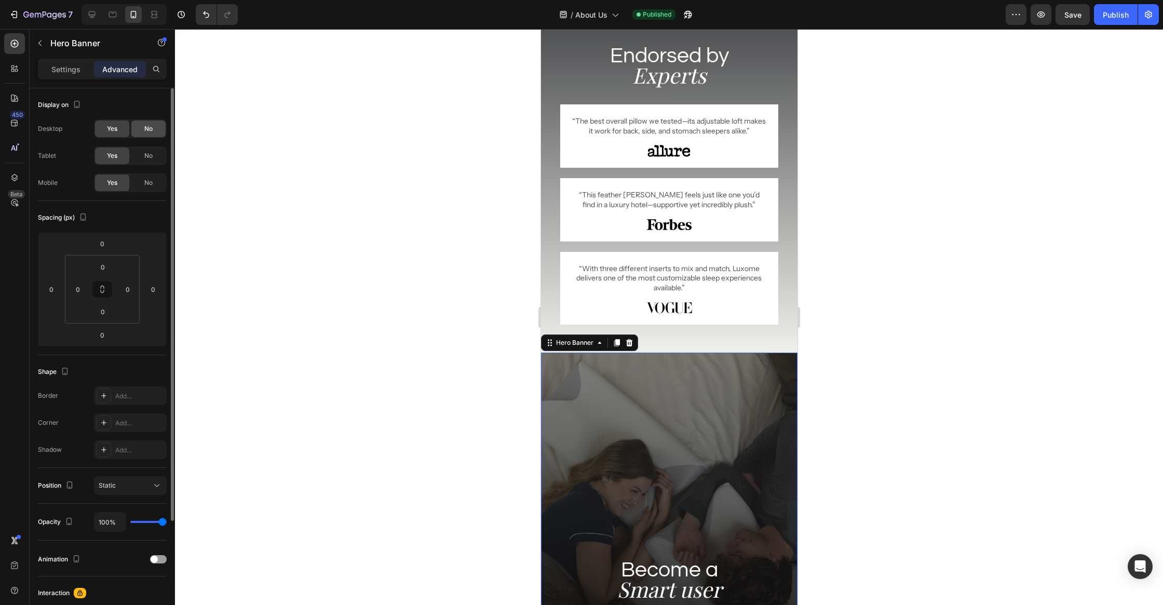
click at [141, 129] on div "No" at bounding box center [148, 128] width 34 height 17
click at [142, 152] on div "No" at bounding box center [148, 155] width 34 height 17
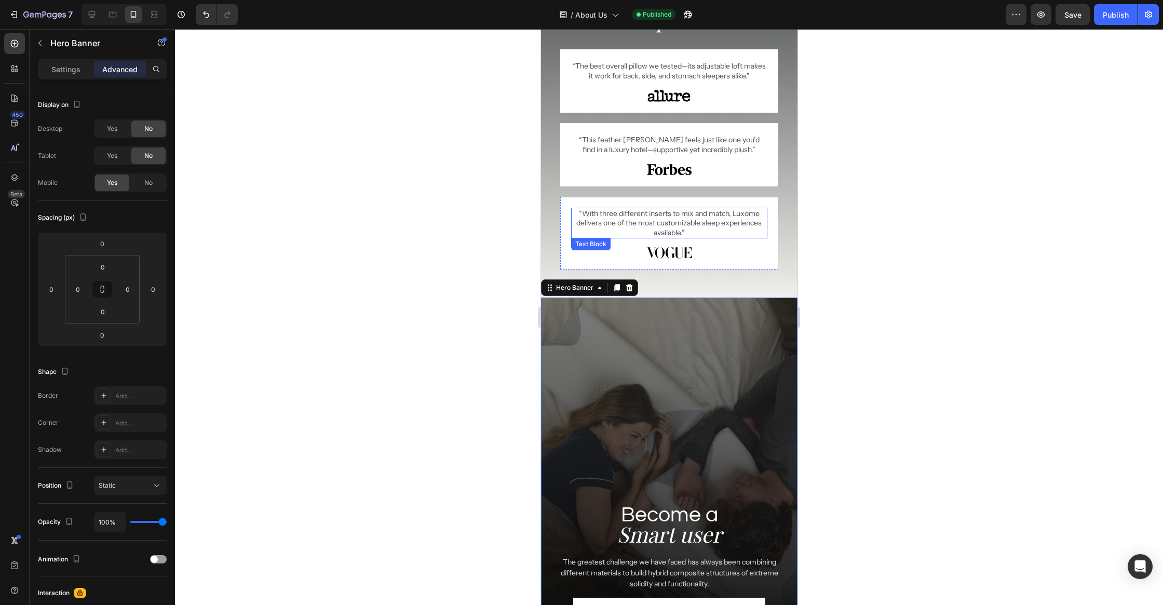
scroll to position [1895, 0]
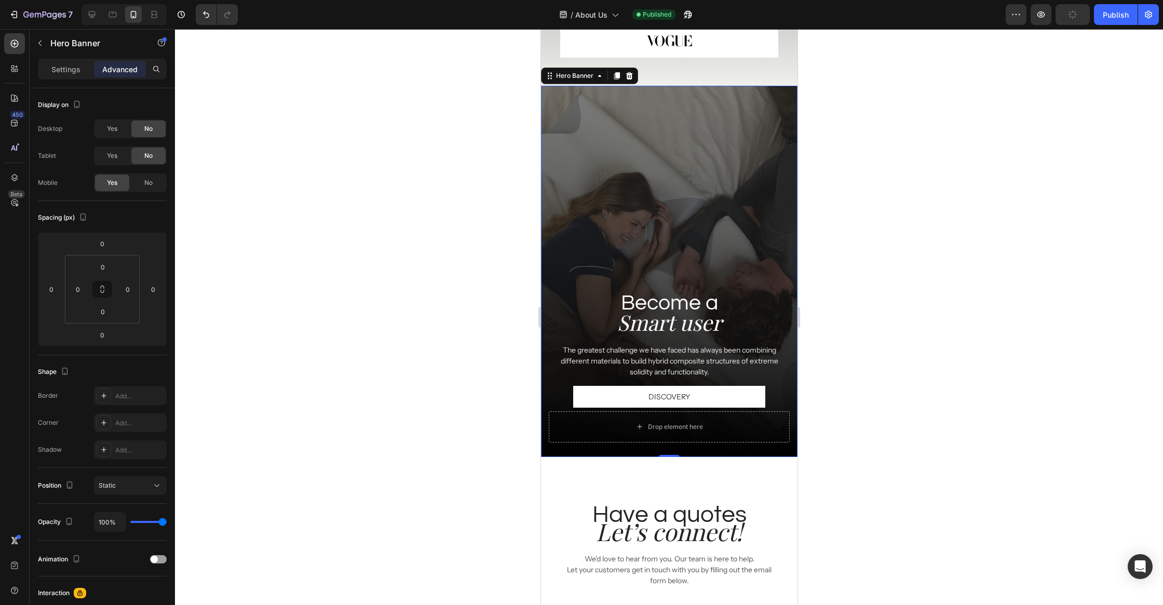
click at [1107, 25] on div "7 Version history / About Us Published Preview Publish" at bounding box center [581, 15] width 1163 height 30
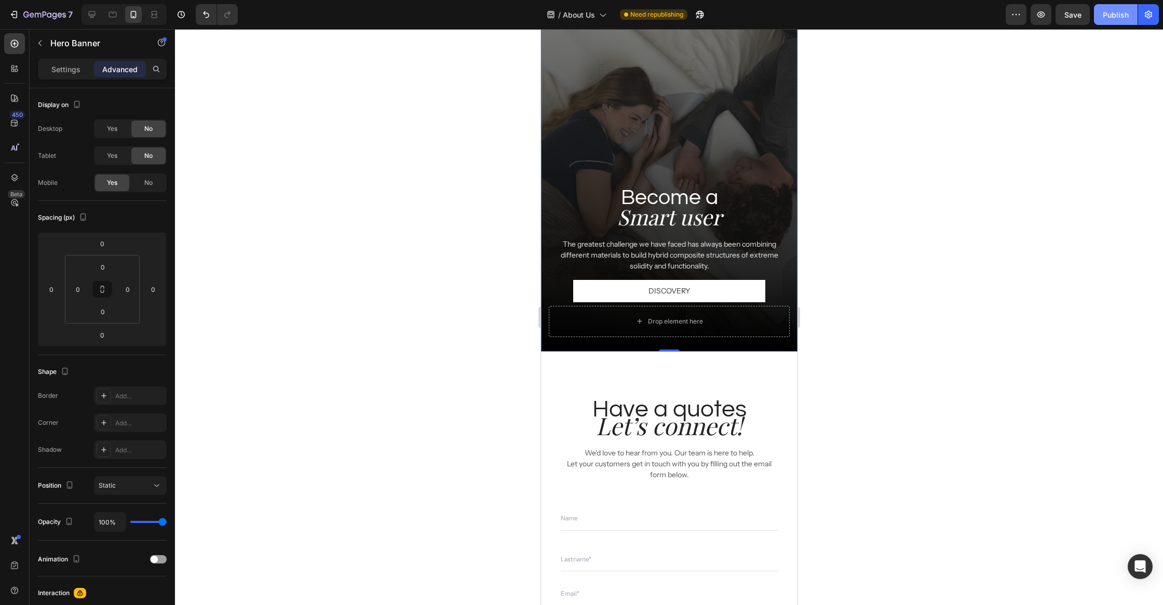
click at [1107, 23] on button "Publish" at bounding box center [1116, 14] width 44 height 21
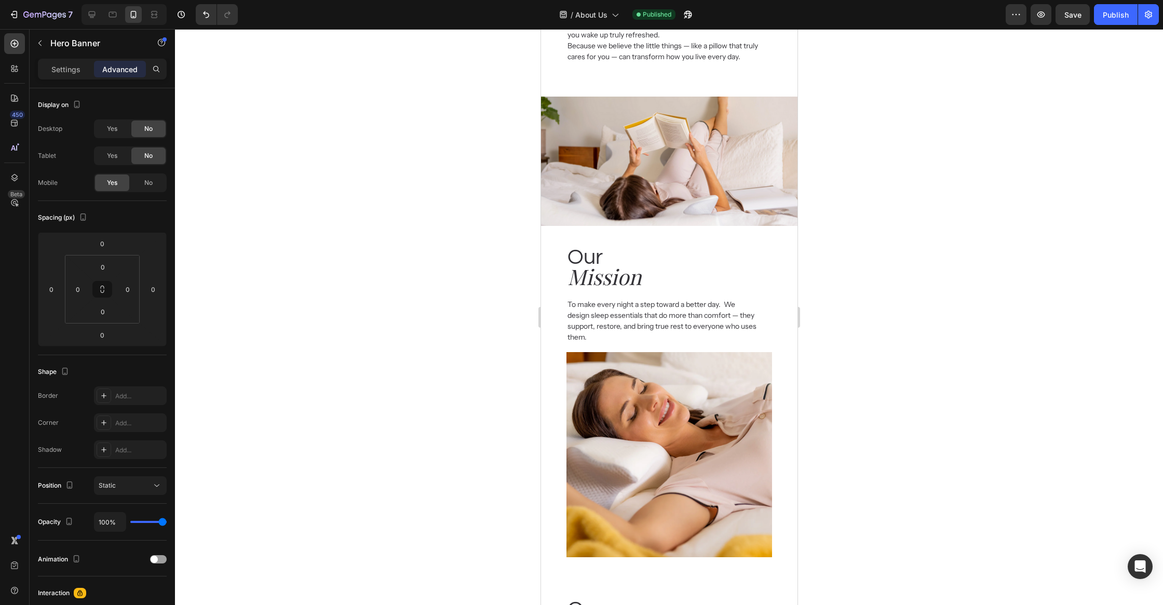
scroll to position [351, 0]
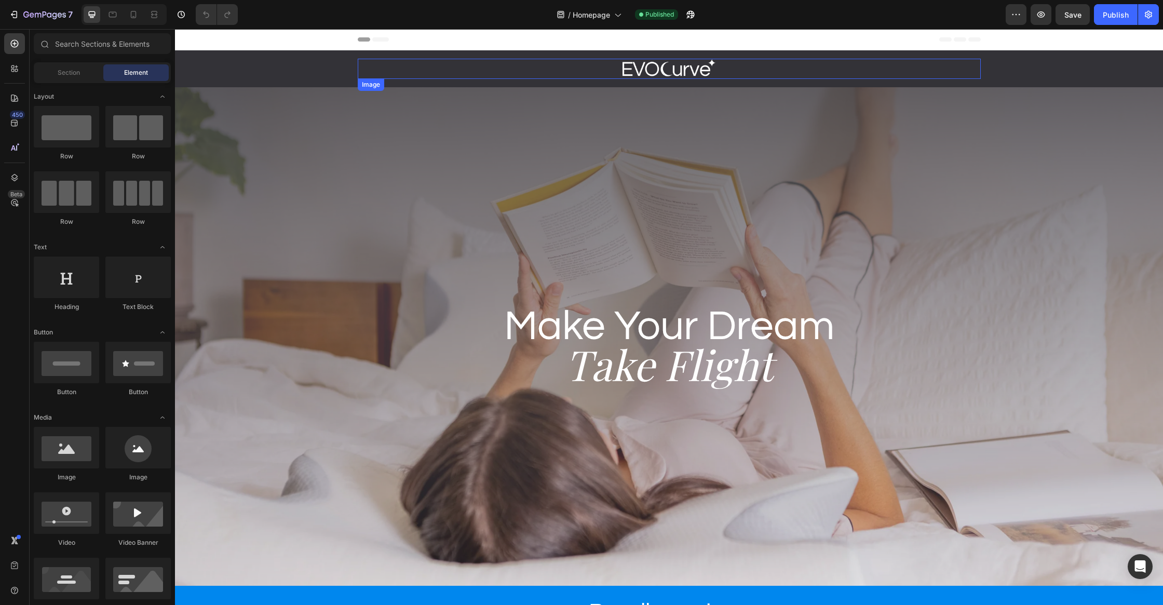
click at [474, 84] on div "Image Row Section 1" at bounding box center [669, 68] width 988 height 37
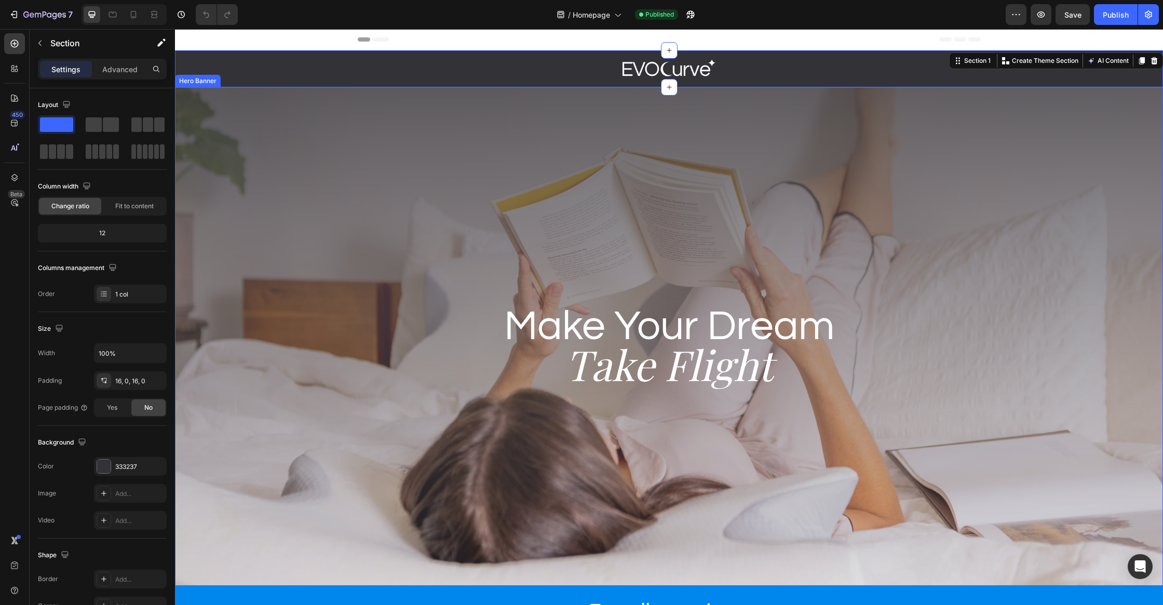
click at [257, 81] on div "Image Row Section 1 You can create reusable sections Create Theme Section AI Co…" at bounding box center [669, 68] width 988 height 37
click at [115, 384] on div "16, 0, 16, 0" at bounding box center [130, 380] width 73 height 19
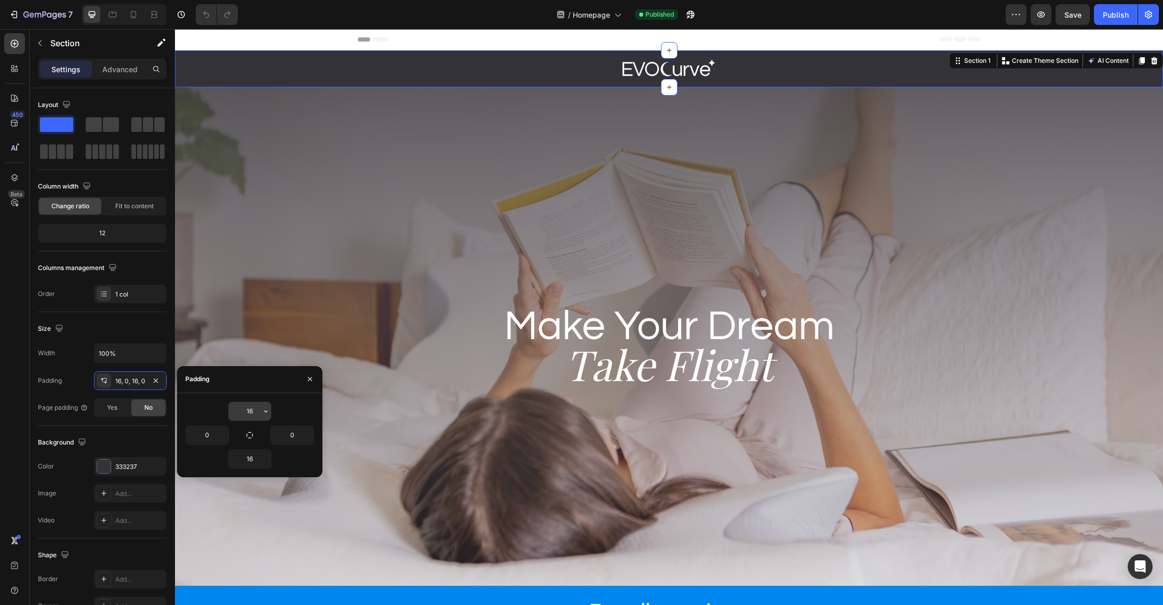
click at [258, 406] on input "16" at bounding box center [249, 411] width 43 height 19
click at [258, 405] on input "16" at bounding box center [249, 411] width 43 height 19
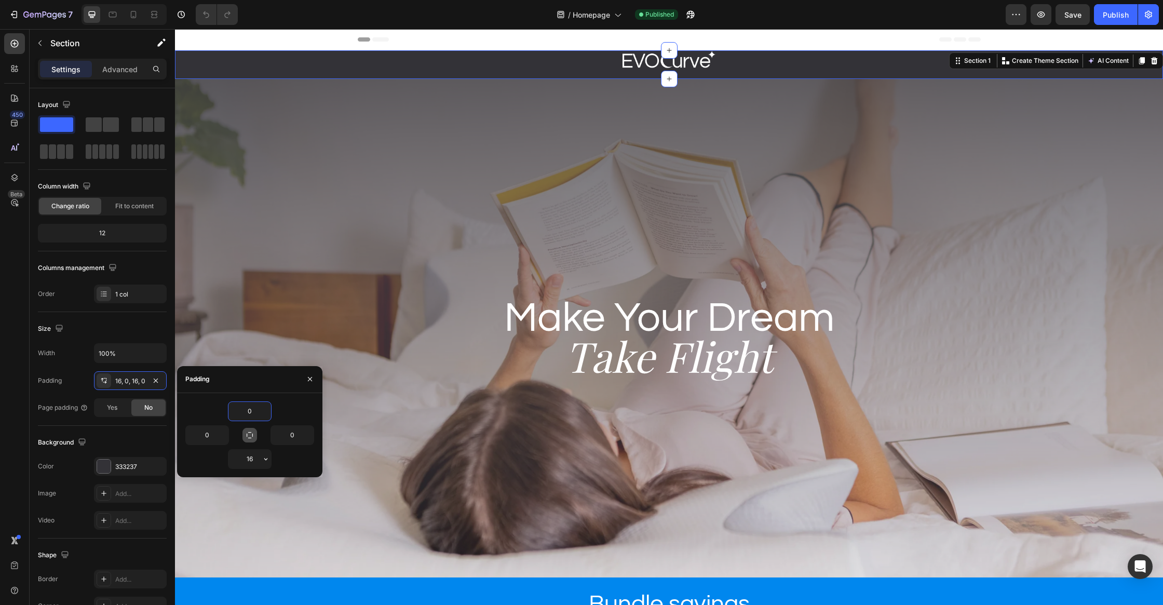
type input "0"
click at [251, 437] on icon "button" at bounding box center [250, 435] width 8 height 8
type input "0"
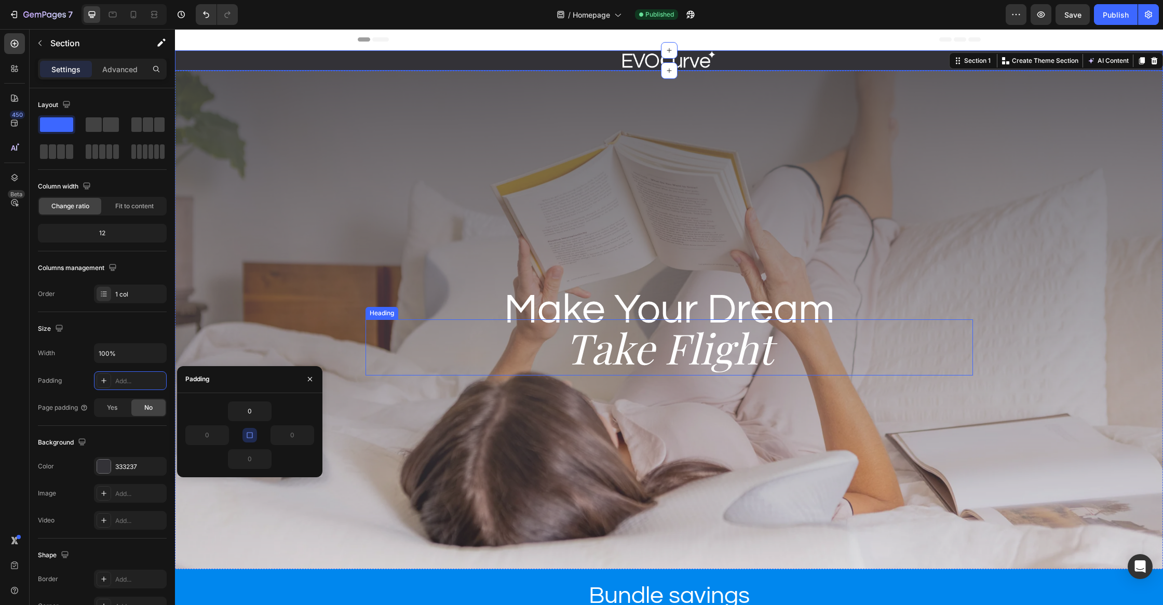
click at [475, 344] on h2 "Take Flight" at bounding box center [668, 347] width 607 height 56
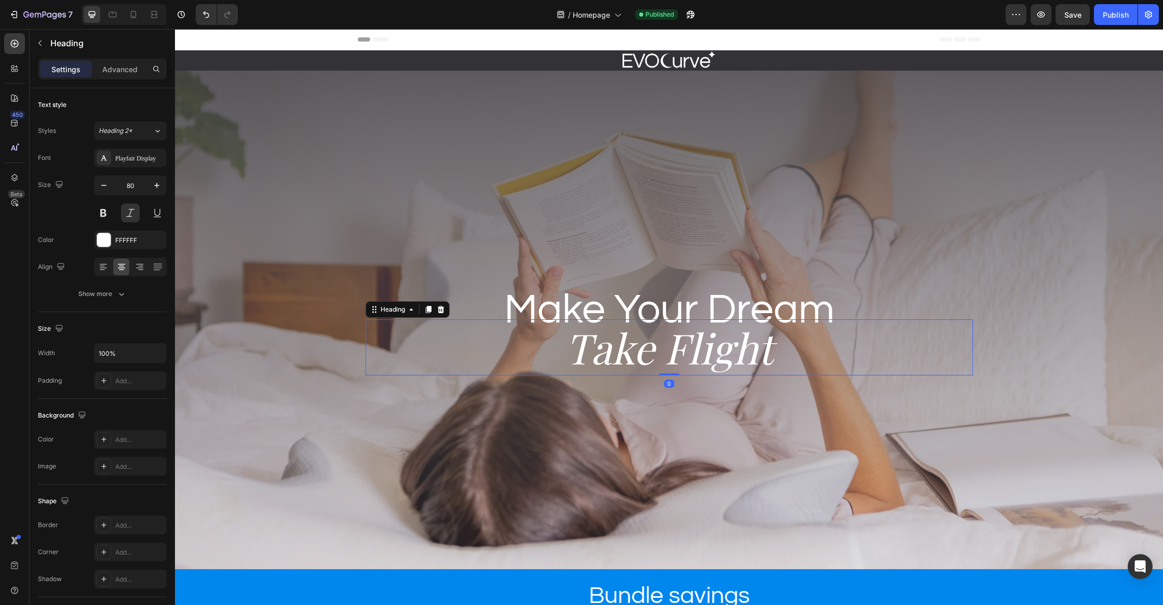
click at [517, 208] on div "Background Image" at bounding box center [669, 320] width 988 height 498
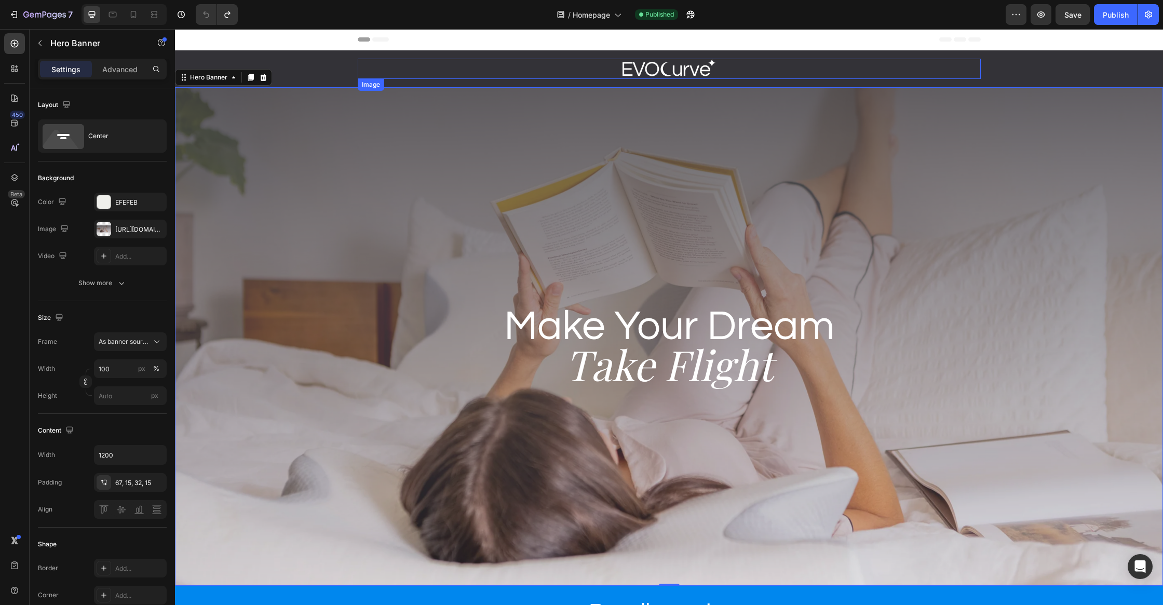
click at [553, 64] on link at bounding box center [669, 69] width 623 height 20
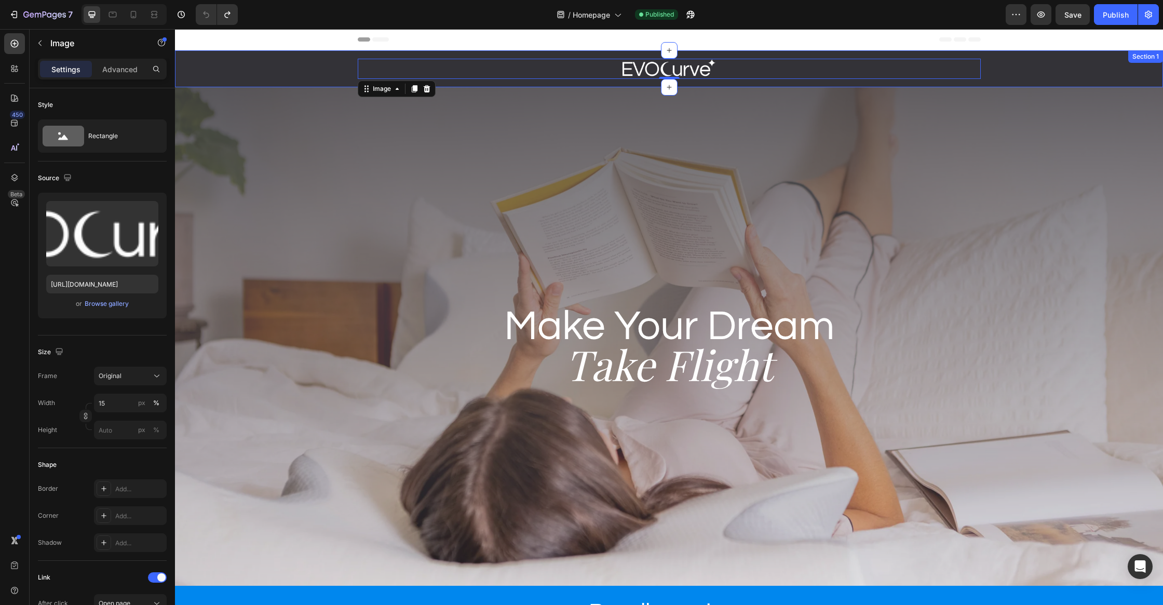
click at [310, 64] on div "Image 0 Row" at bounding box center [669, 69] width 988 height 20
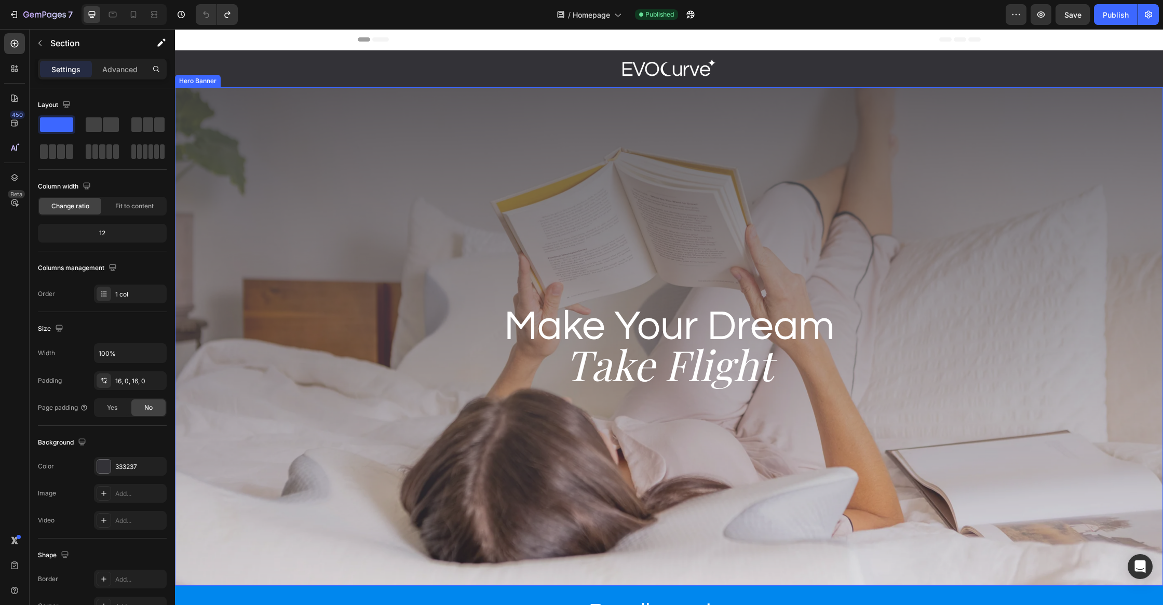
click at [491, 202] on div "Background Image" at bounding box center [669, 336] width 988 height 498
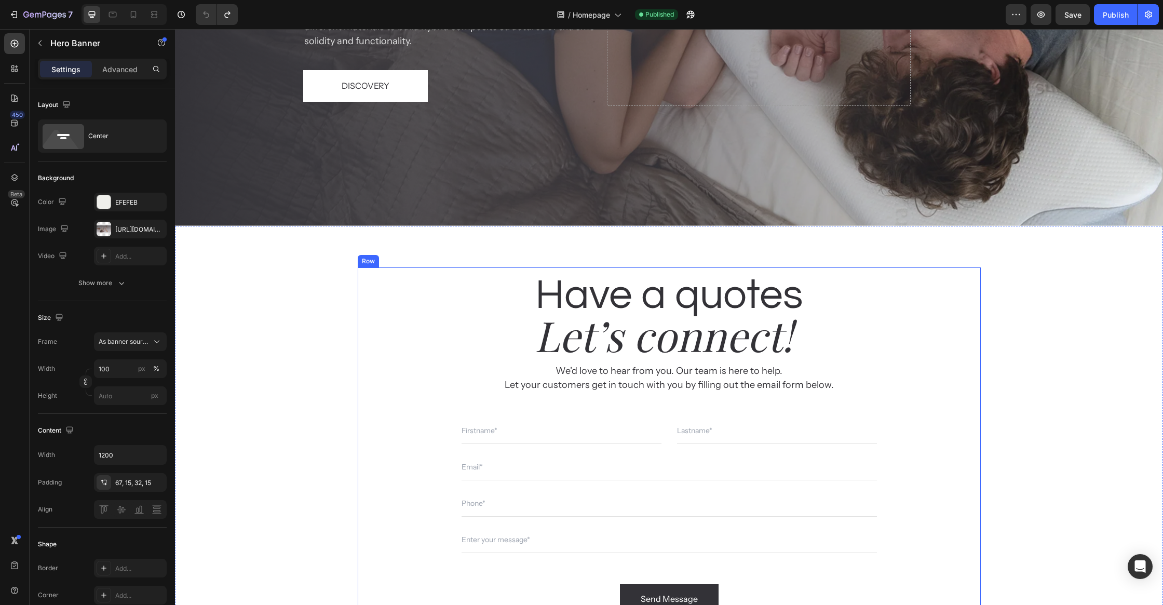
scroll to position [3868, 0]
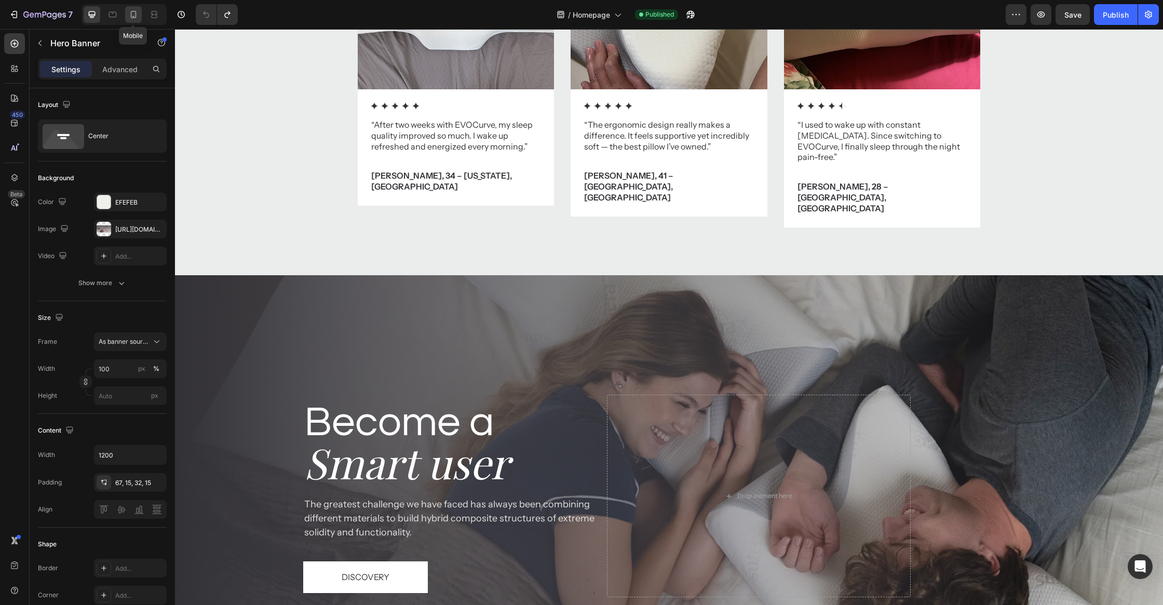
click at [137, 15] on icon at bounding box center [133, 14] width 10 height 10
type input "100%"
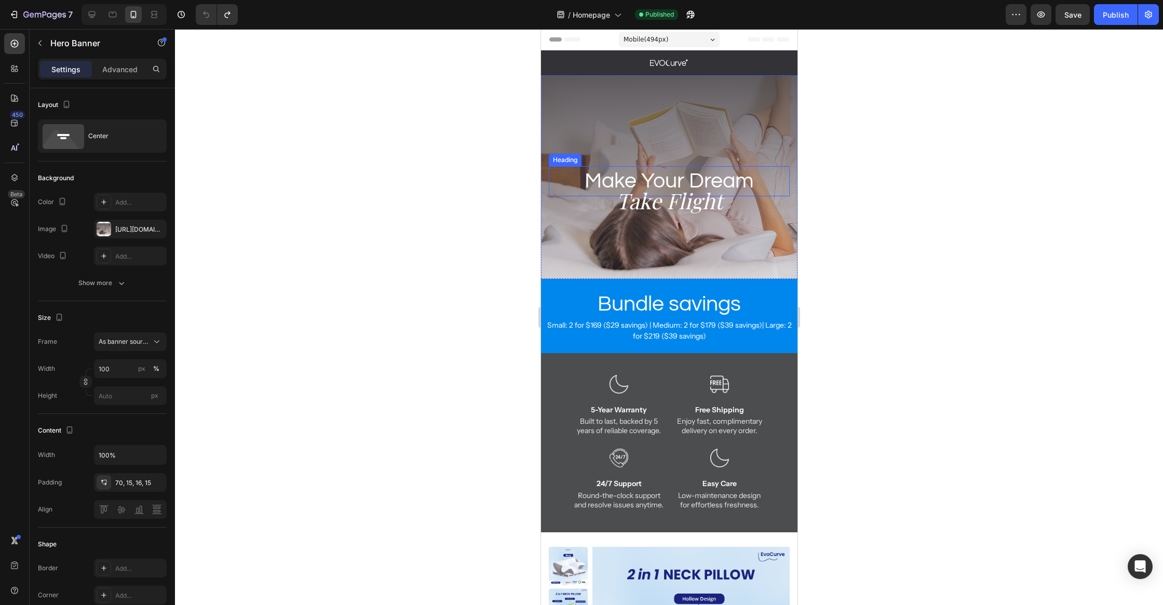
click at [662, 170] on h2 "Make Your Dream" at bounding box center [668, 181] width 241 height 30
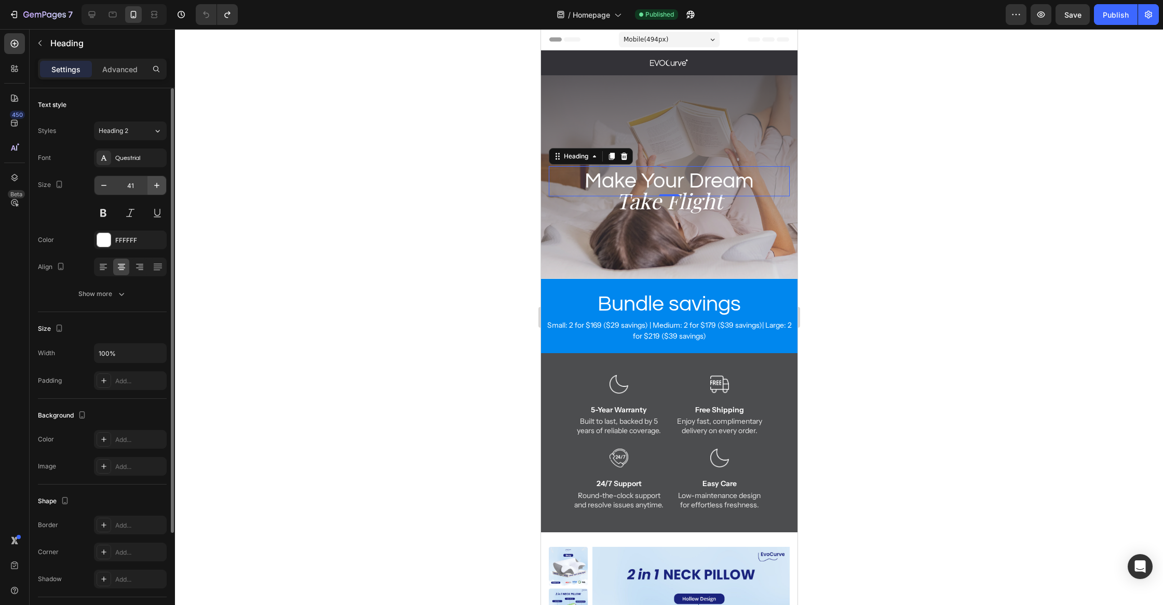
click at [152, 185] on icon "button" at bounding box center [157, 185] width 10 height 10
type input "42"
click at [15, 94] on icon at bounding box center [14, 98] width 10 height 10
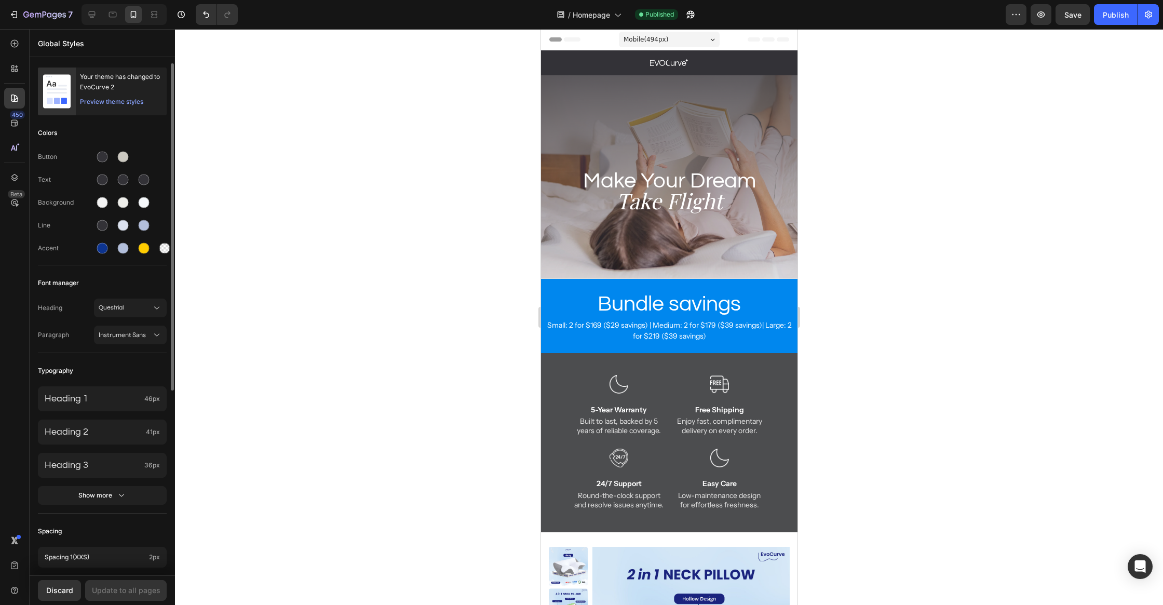
scroll to position [3, 0]
click at [119, 434] on div "Heading 2 41px" at bounding box center [102, 429] width 129 height 25
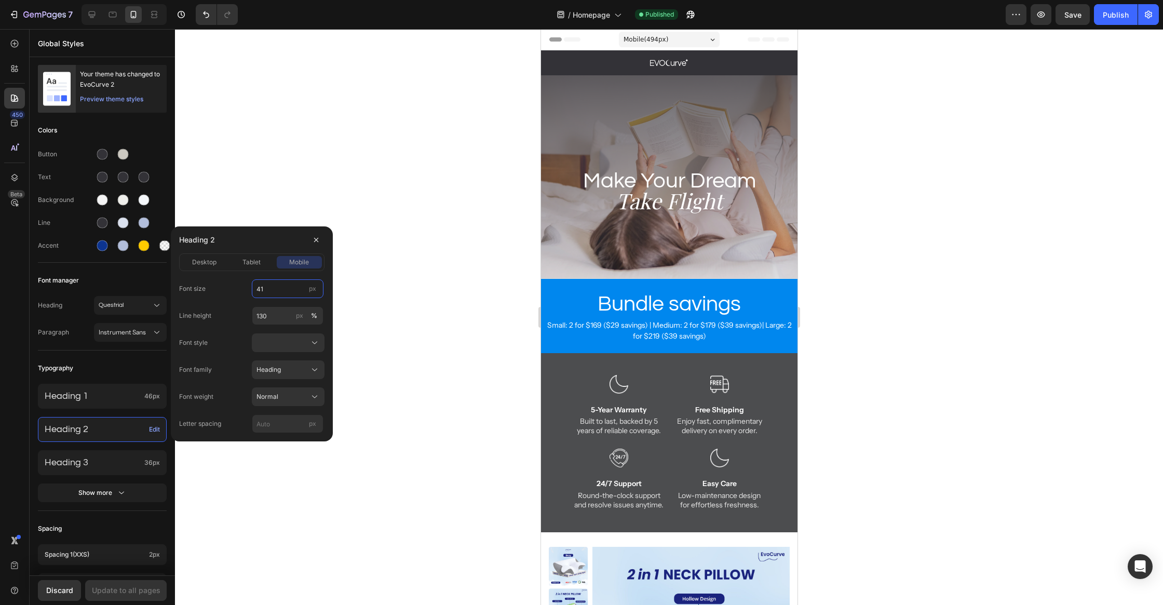
click at [276, 293] on input "41" at bounding box center [288, 288] width 72 height 19
type input "46"
click at [249, 233] on div "Heading 2" at bounding box center [251, 239] width 145 height 27
click at [138, 360] on div "Typography" at bounding box center [102, 368] width 129 height 19
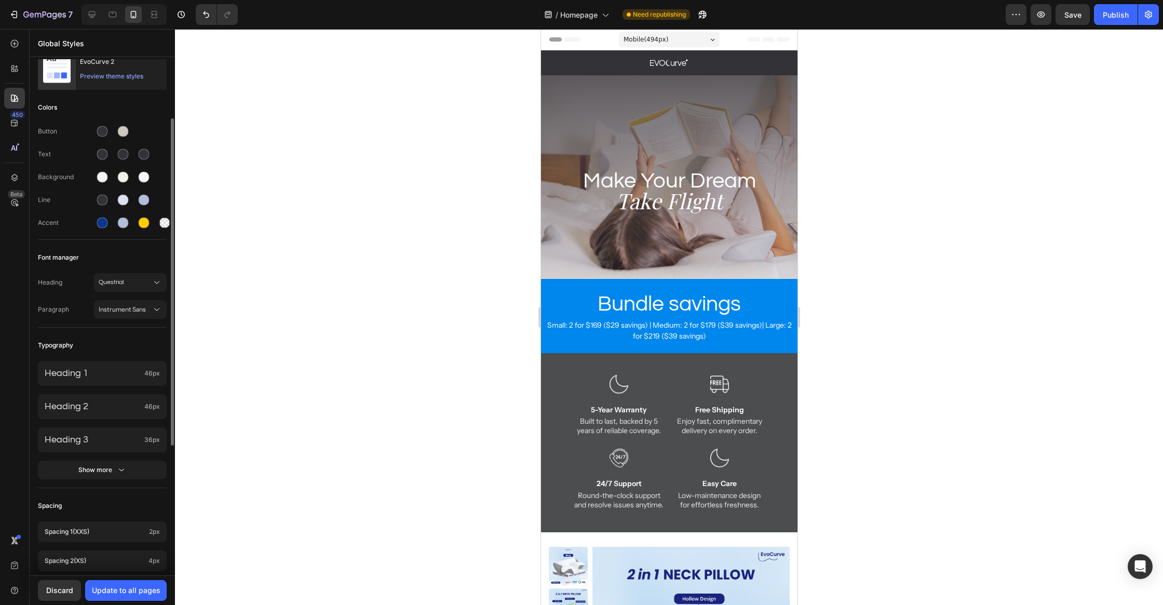
scroll to position [118, 0]
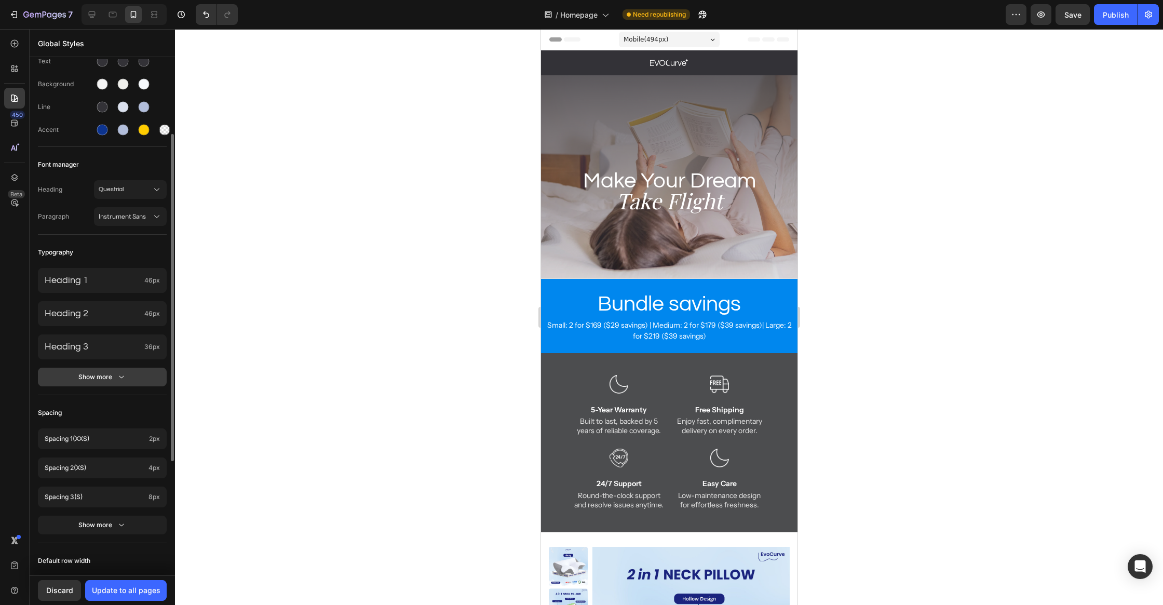
click at [137, 378] on button "Show more" at bounding box center [102, 377] width 129 height 19
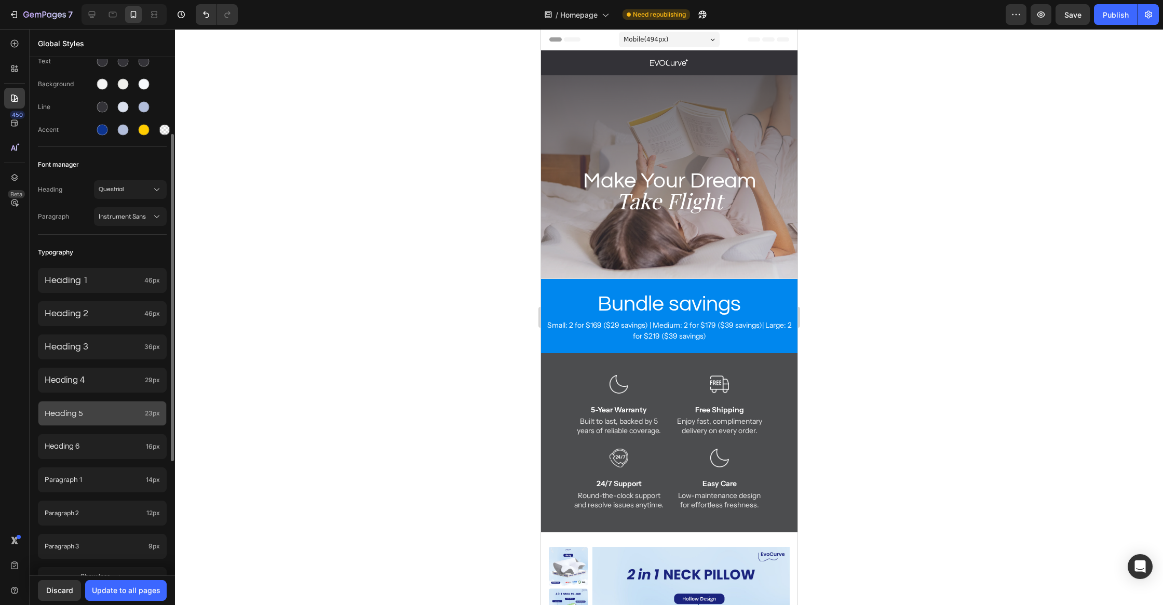
scroll to position [141, 0]
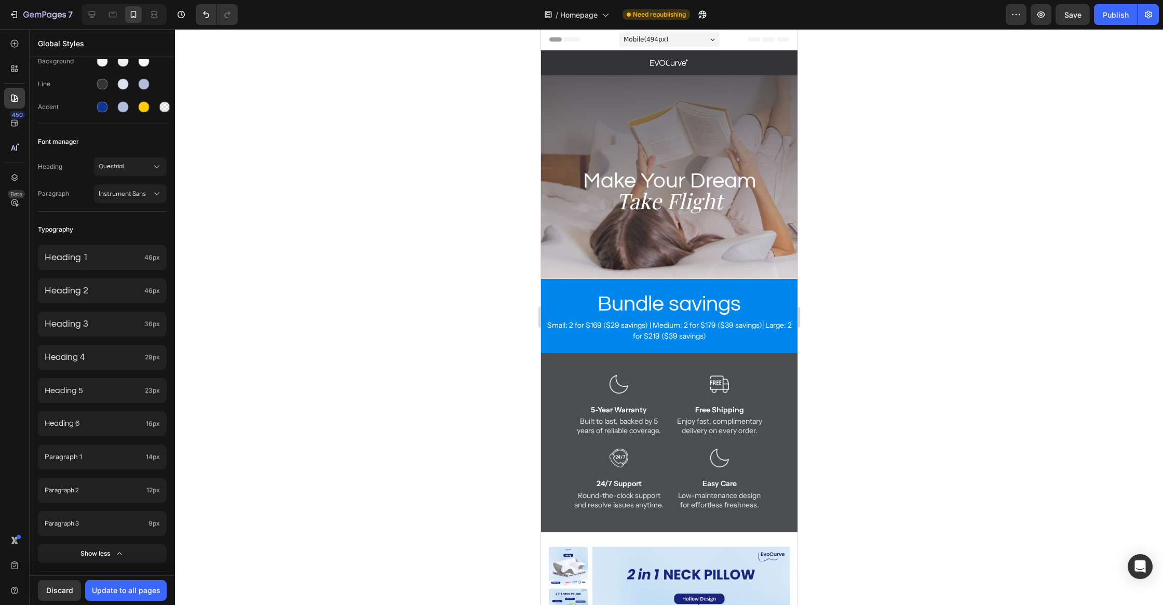
click at [965, 342] on div at bounding box center [669, 317] width 988 height 576
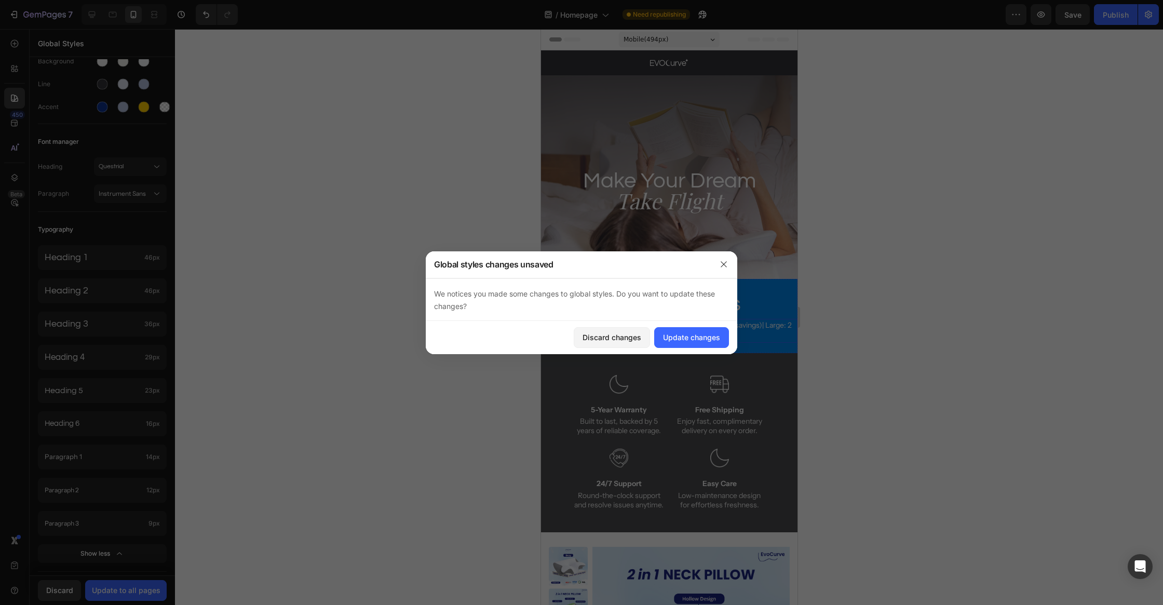
click at [752, 330] on p "Small: 2 for $169 ($29 savings) | Medium: 2 for $179 ($39 savings)| Large: 2 fo…" at bounding box center [668, 331] width 254 height 22
click at [728, 265] on button "button" at bounding box center [723, 264] width 17 height 17
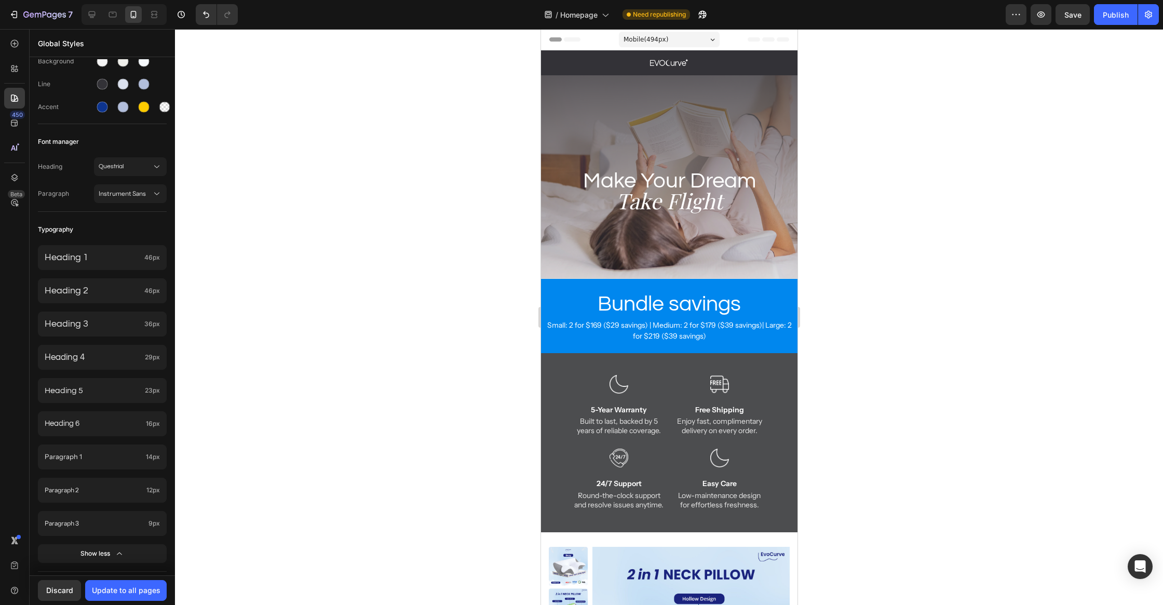
click at [103, 602] on div "Discard Update to all pages" at bounding box center [102, 590] width 145 height 30
click at [104, 601] on div "Discard Update to all pages" at bounding box center [102, 590] width 145 height 30
click at [118, 590] on div "Update to all pages" at bounding box center [126, 589] width 69 height 11
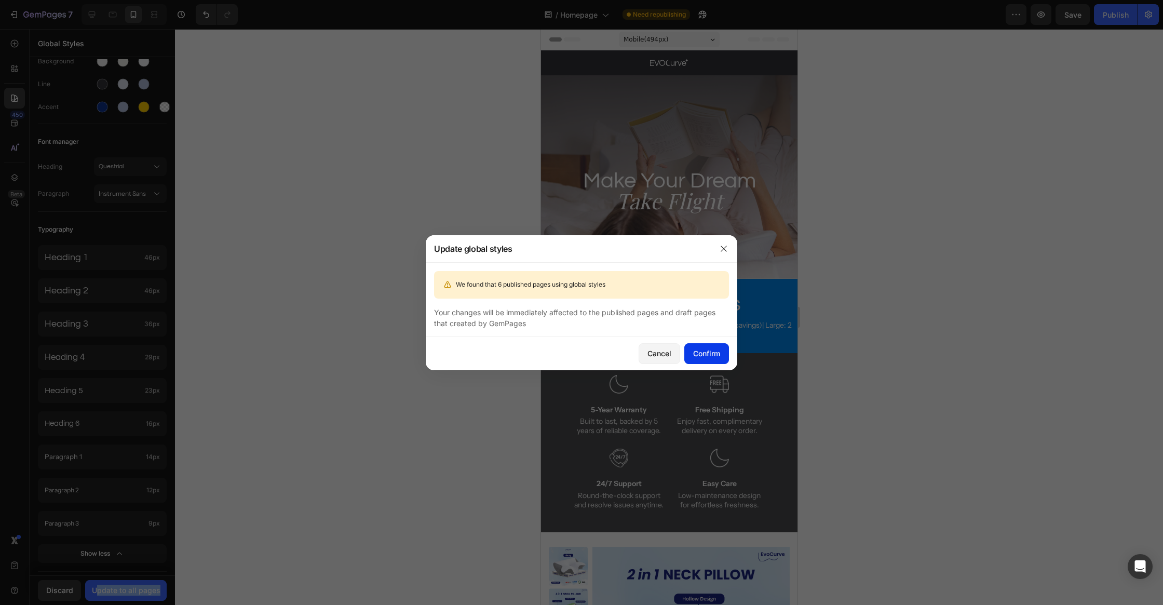
click at [703, 354] on div "Confirm" at bounding box center [706, 353] width 27 height 11
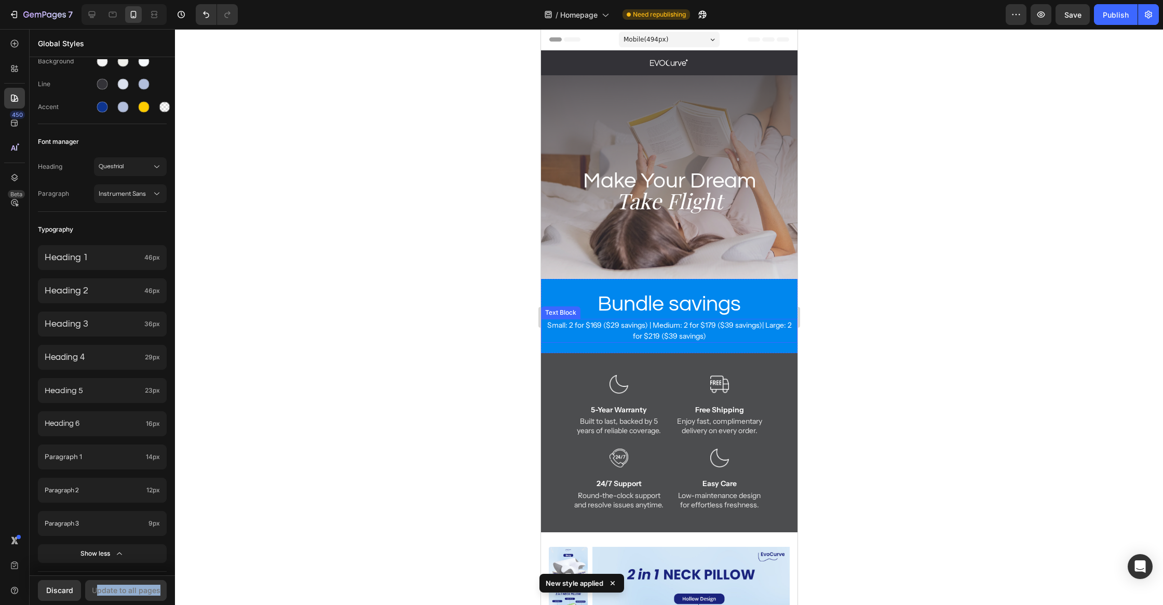
click at [757, 322] on p "Small: 2 for $169 ($29 savings) | Medium: 2 for $179 ($39 savings)| Large: 2 fo…" at bounding box center [668, 331] width 254 height 22
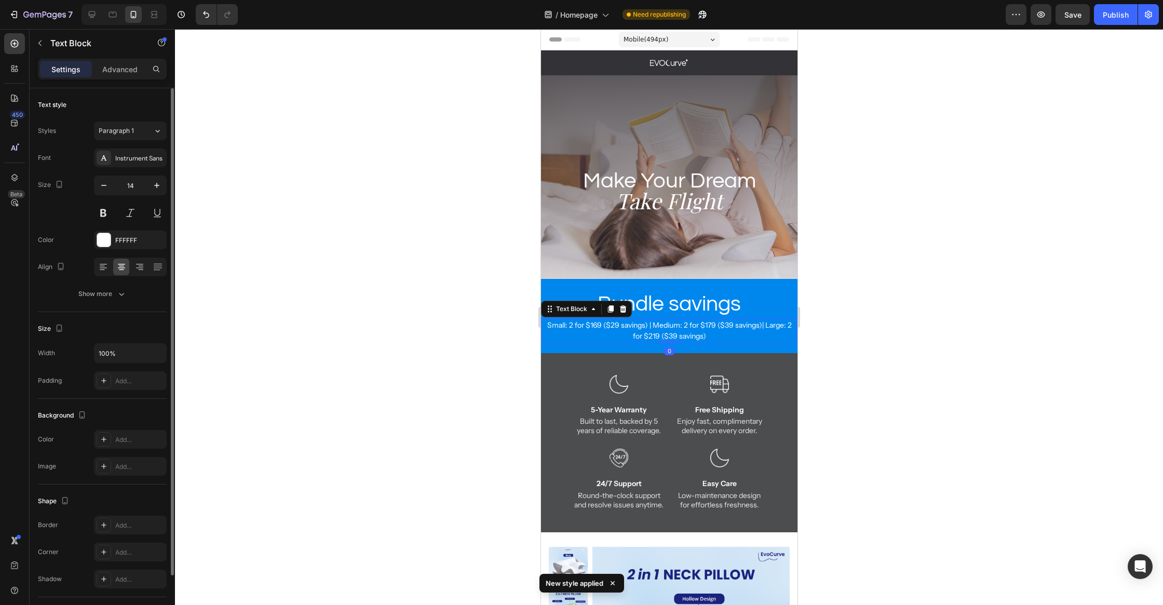
click at [125, 97] on div "Text style" at bounding box center [102, 105] width 129 height 17
click at [122, 354] on input "100%" at bounding box center [130, 353] width 72 height 19
type input "90%"
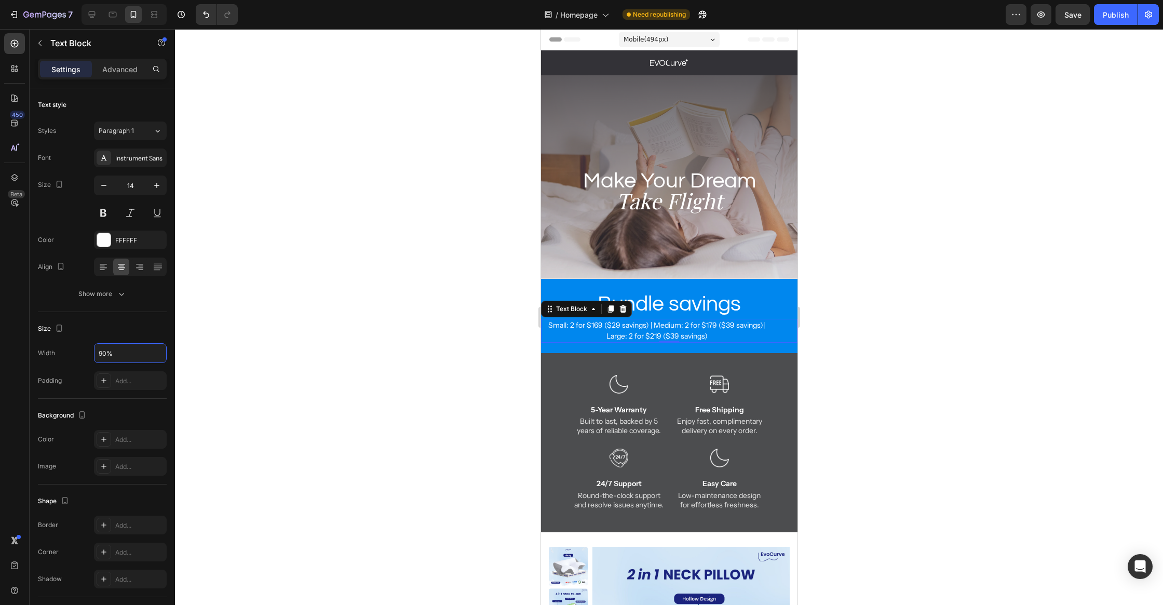
click at [260, 356] on div at bounding box center [669, 317] width 988 height 576
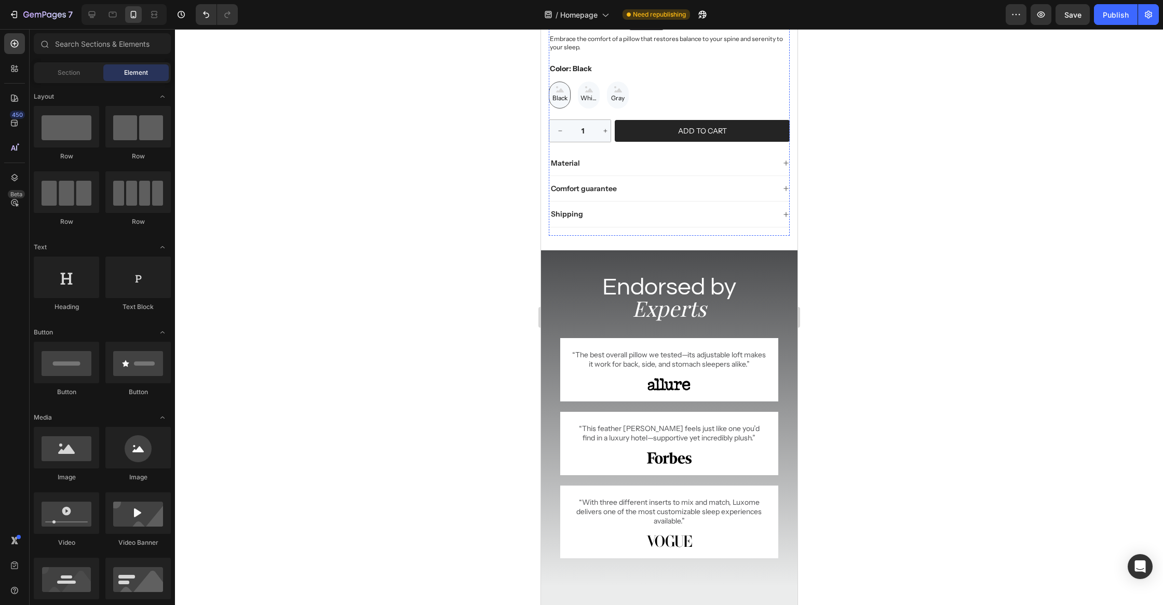
scroll to position [816, 0]
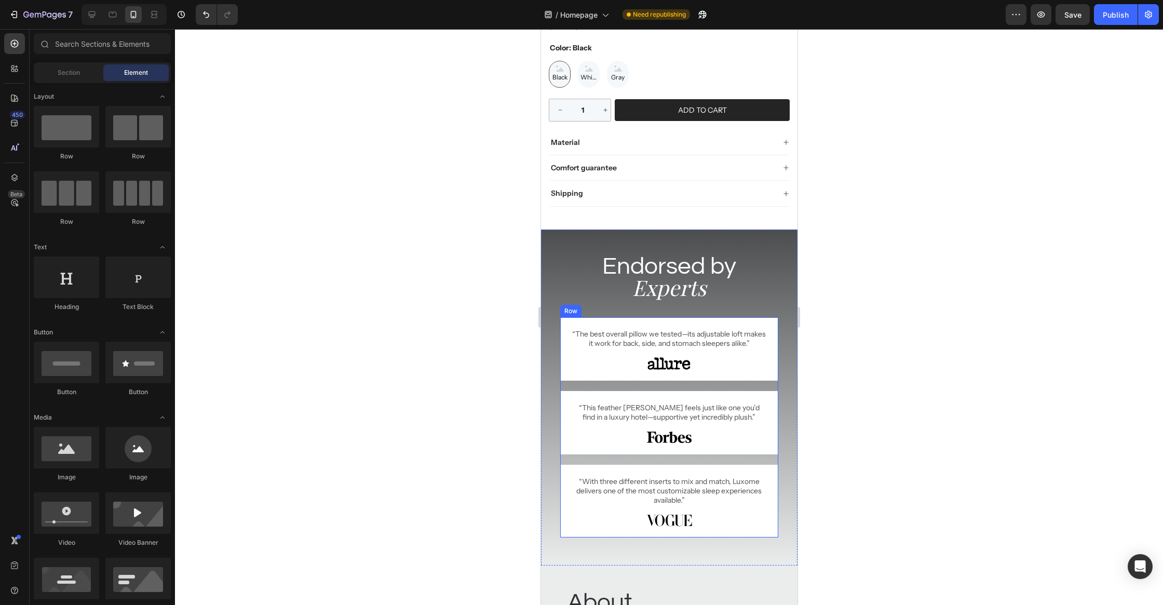
click at [674, 380] on div "“The best overall pillow we tested—its adjustable loft makes it work for back, …" at bounding box center [669, 427] width 218 height 220
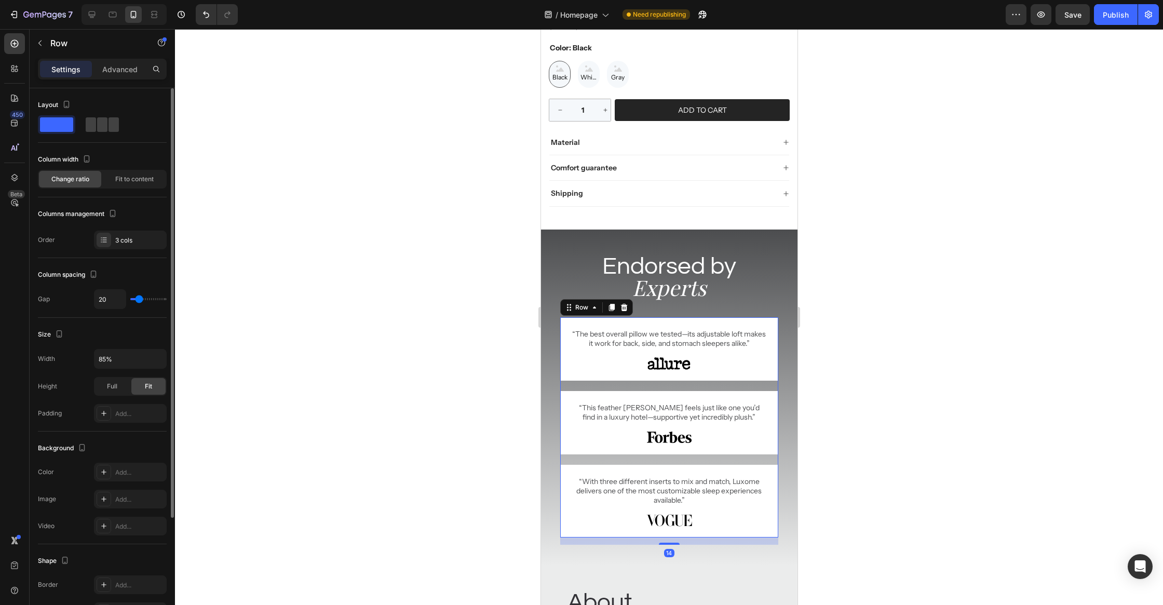
click at [166, 371] on div "Width 85% Height Full Fit Padding Add..." at bounding box center [102, 386] width 129 height 74
click at [148, 358] on button "button" at bounding box center [156, 358] width 19 height 19
click at [108, 356] on input "85%" at bounding box center [130, 358] width 72 height 19
type input "90%"
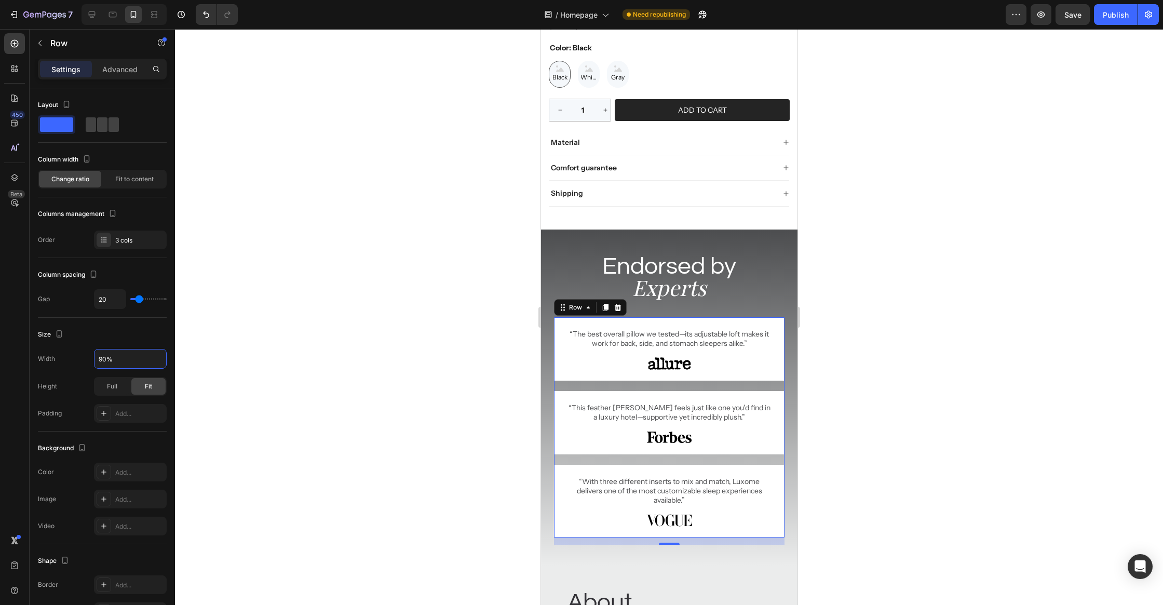
click at [352, 368] on div at bounding box center [669, 317] width 988 height 576
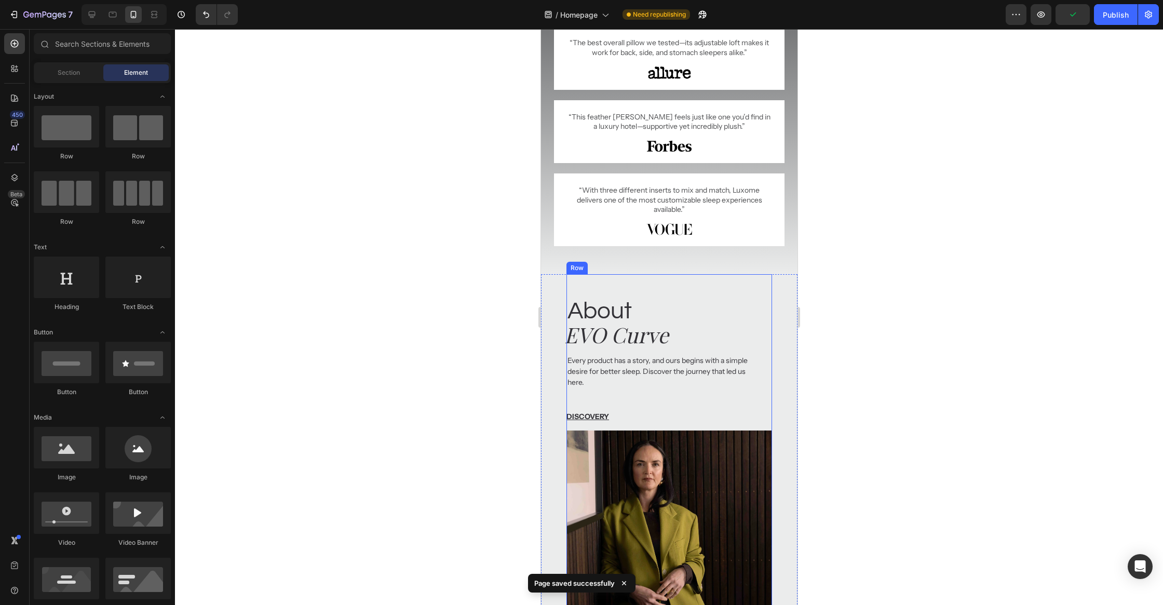
scroll to position [1130, 0]
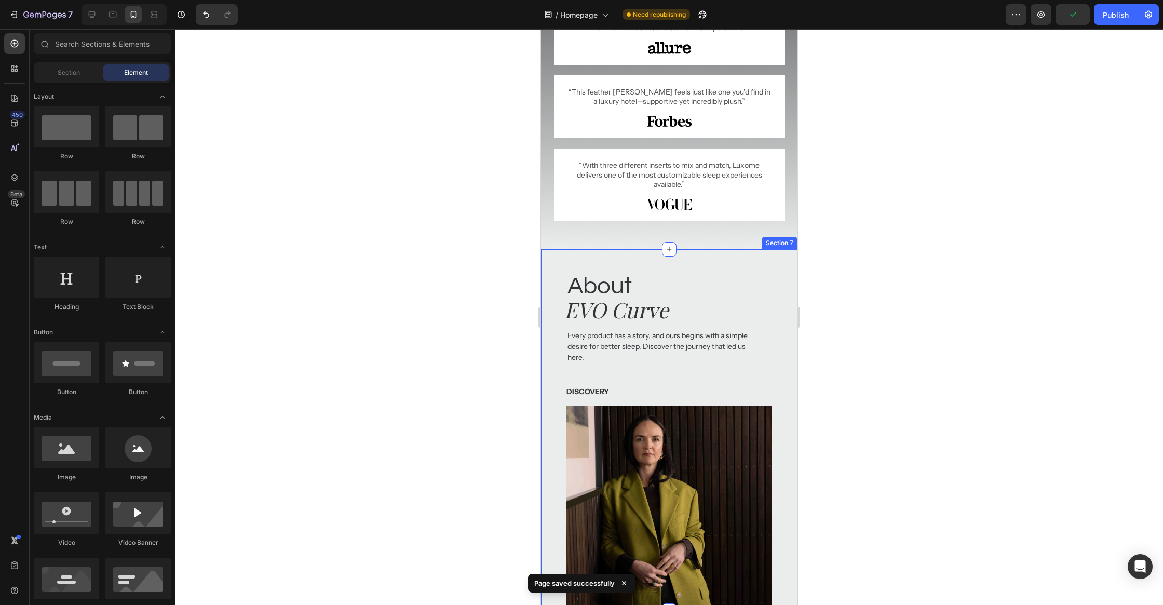
click at [771, 278] on div "About Heading EVO Curve Heading Every product has a story, and ours begins with…" at bounding box center [668, 429] width 256 height 361
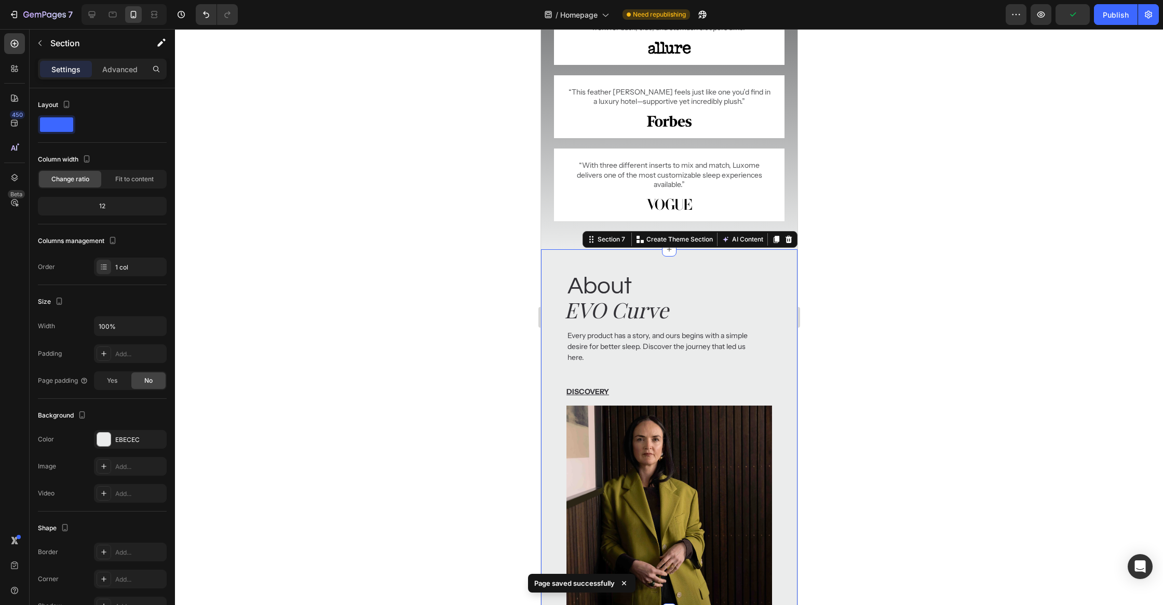
click at [755, 291] on h2 "About" at bounding box center [668, 286] width 205 height 33
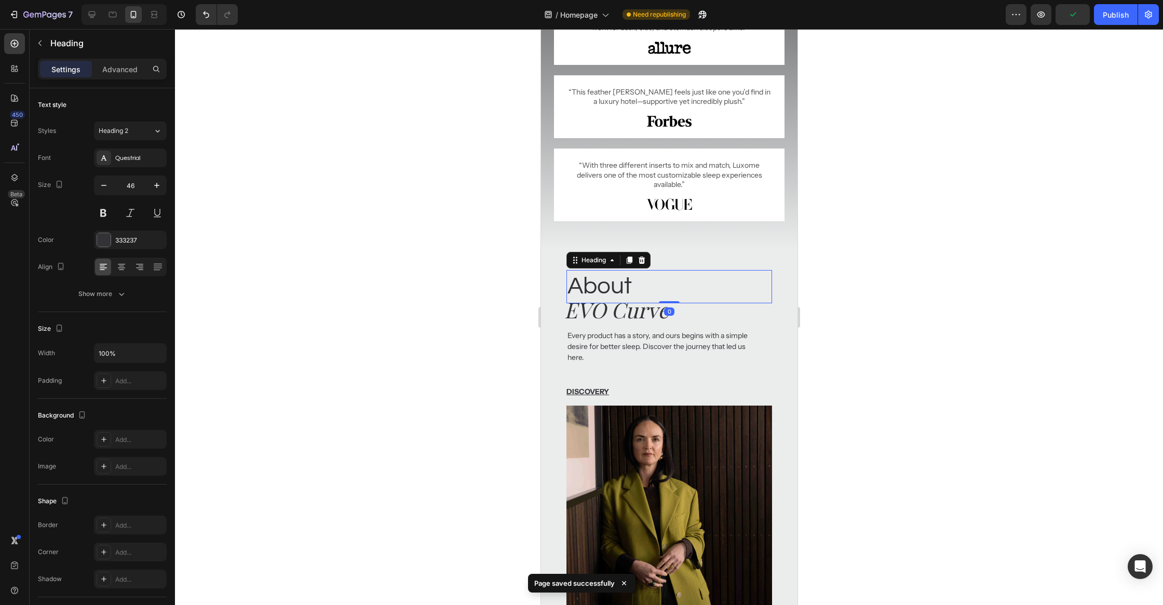
click at [757, 362] on div "Every product has a story, and ours begins with a simple desire for better slee…" at bounding box center [662, 346] width 193 height 35
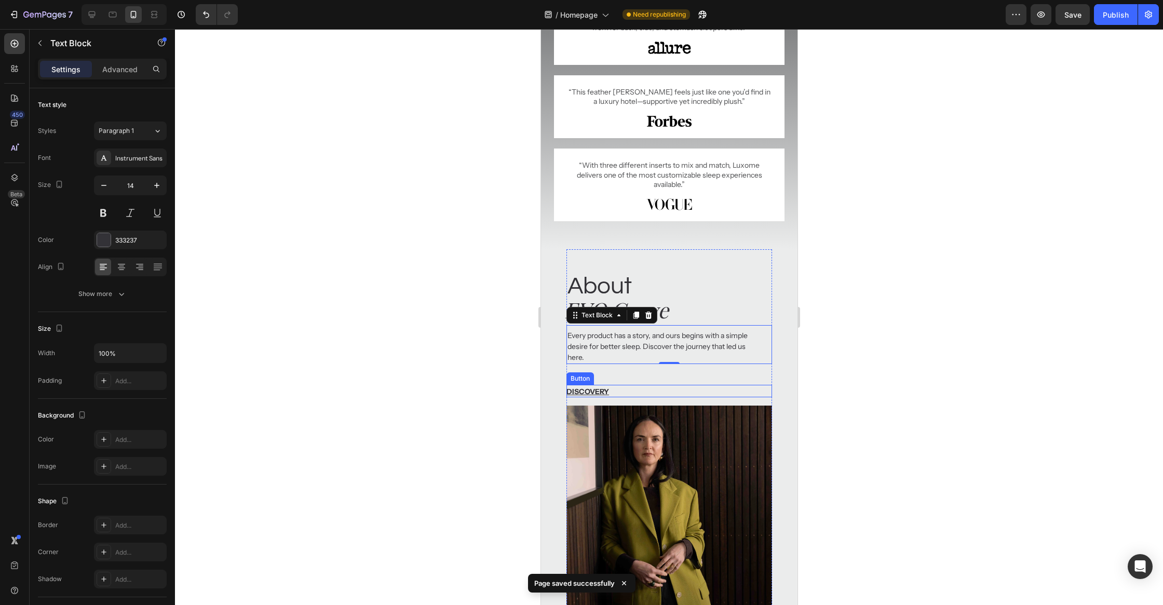
click at [757, 387] on div "Discovery Button" at bounding box center [668, 391] width 205 height 12
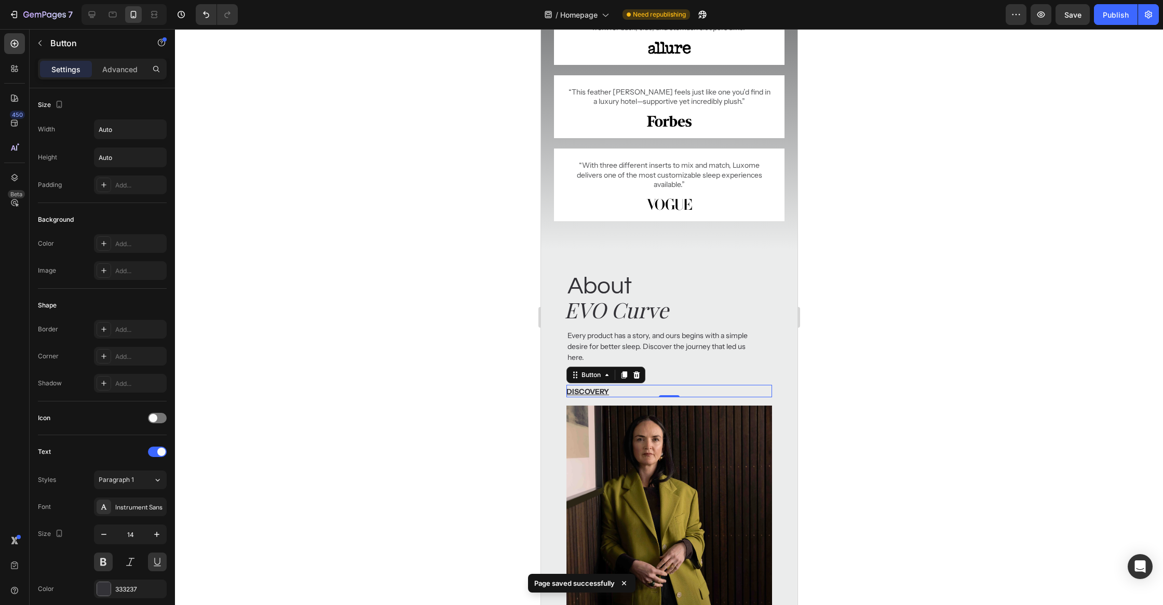
click at [764, 361] on div "Every product has a story, and ours begins with a simple desire for better slee…" at bounding box center [668, 344] width 205 height 39
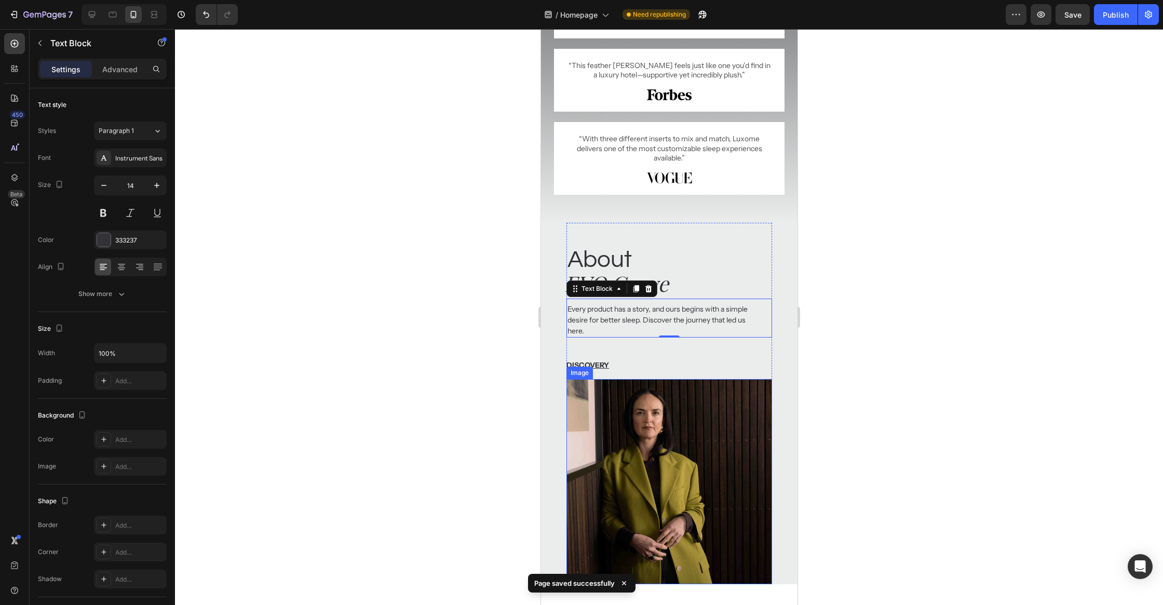
scroll to position [1185, 0]
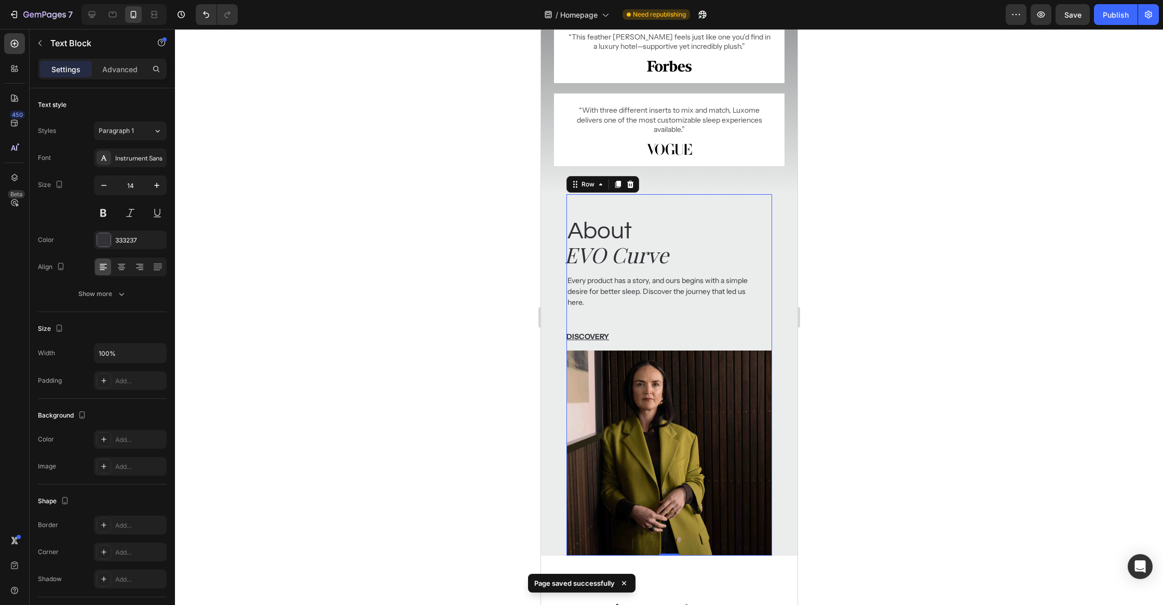
click at [770, 347] on div "About Heading EVO Curve Heading Every product has a story, and ours begins with…" at bounding box center [668, 374] width 205 height 361
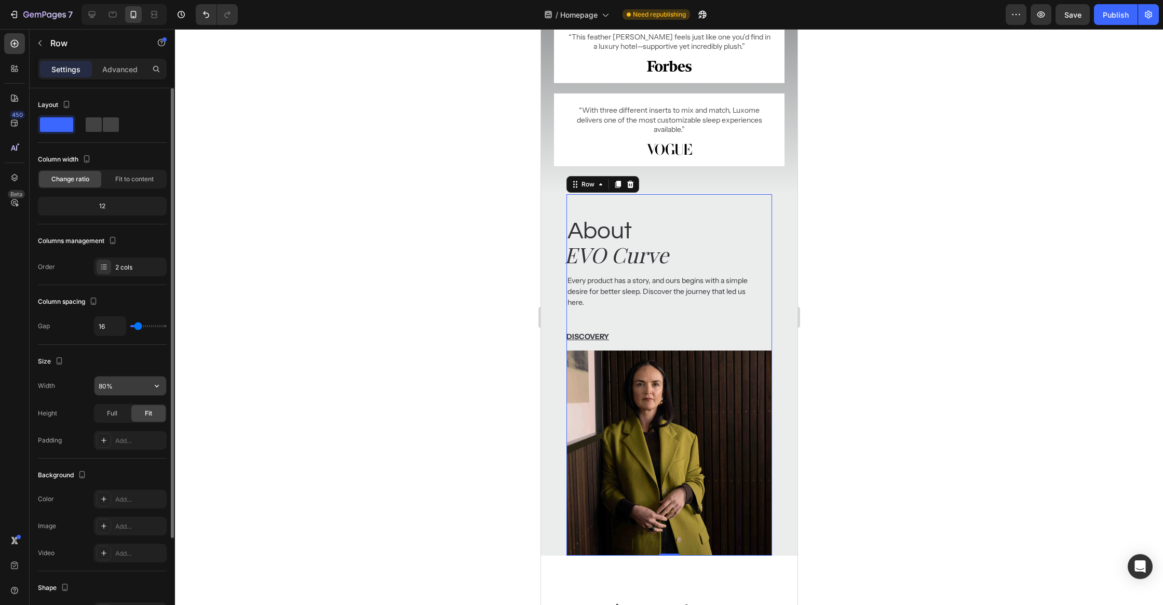
click at [127, 382] on input "80%" at bounding box center [130, 385] width 72 height 19
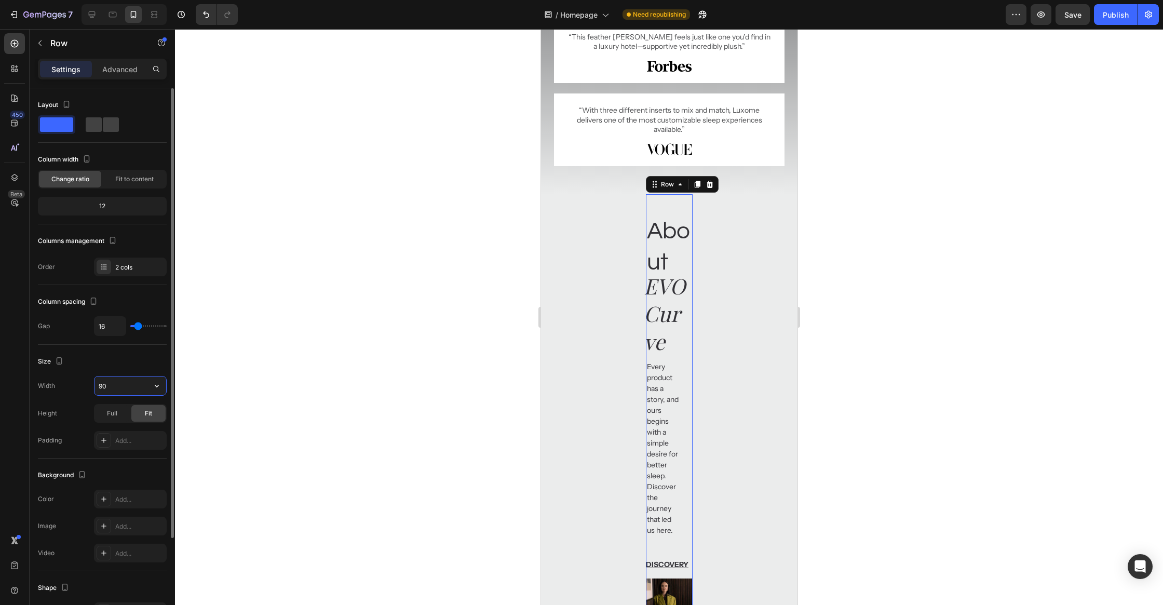
type input "90%"
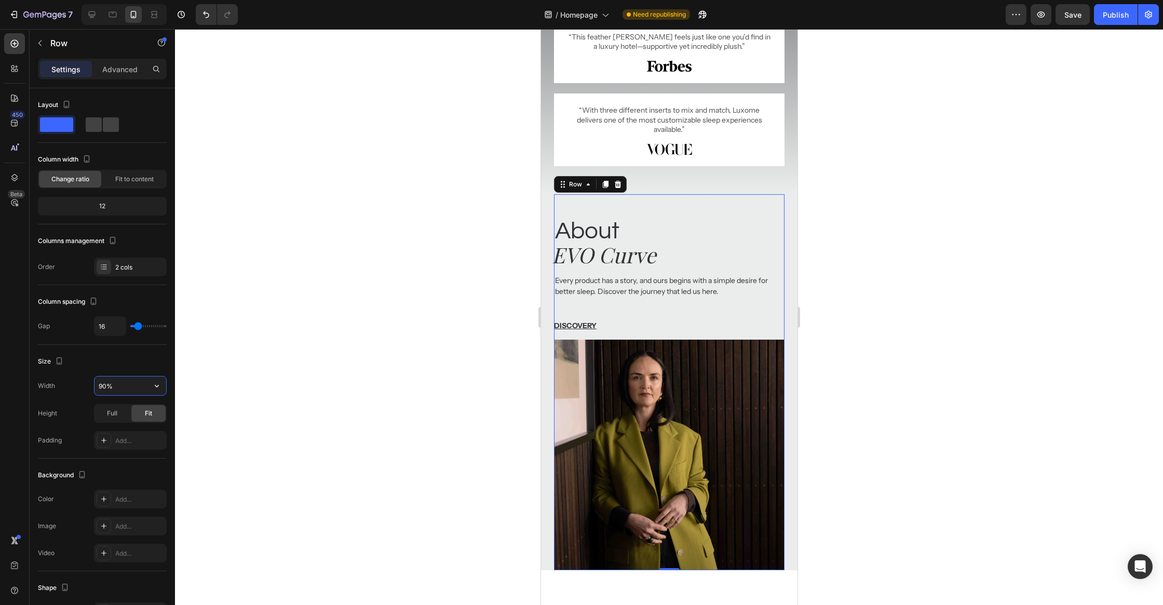
click at [184, 366] on div at bounding box center [669, 317] width 988 height 576
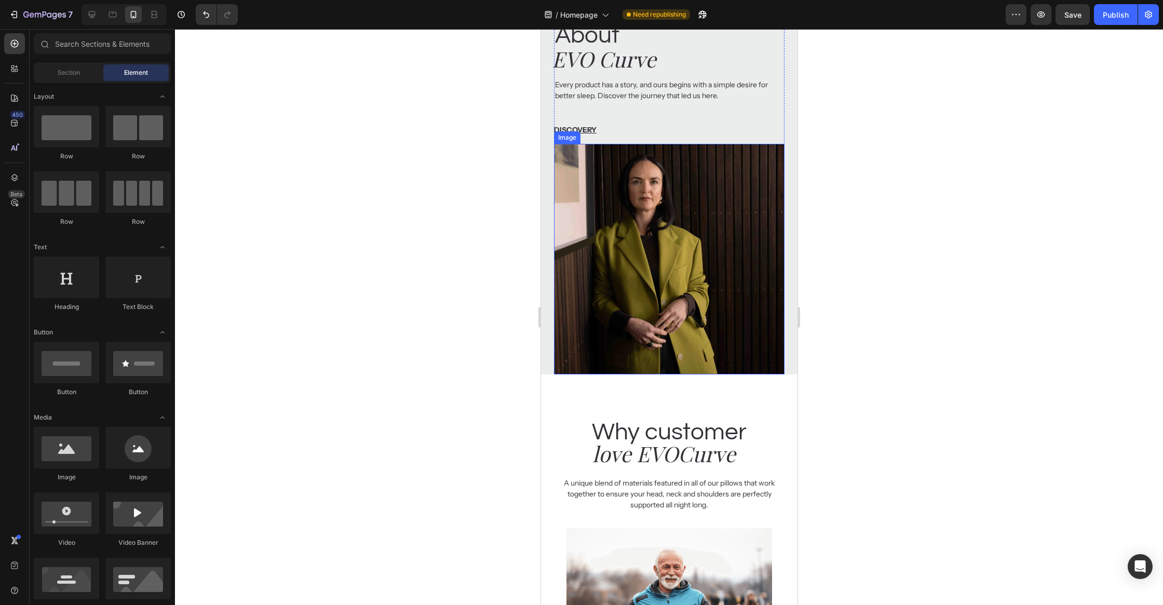
scroll to position [1655, 0]
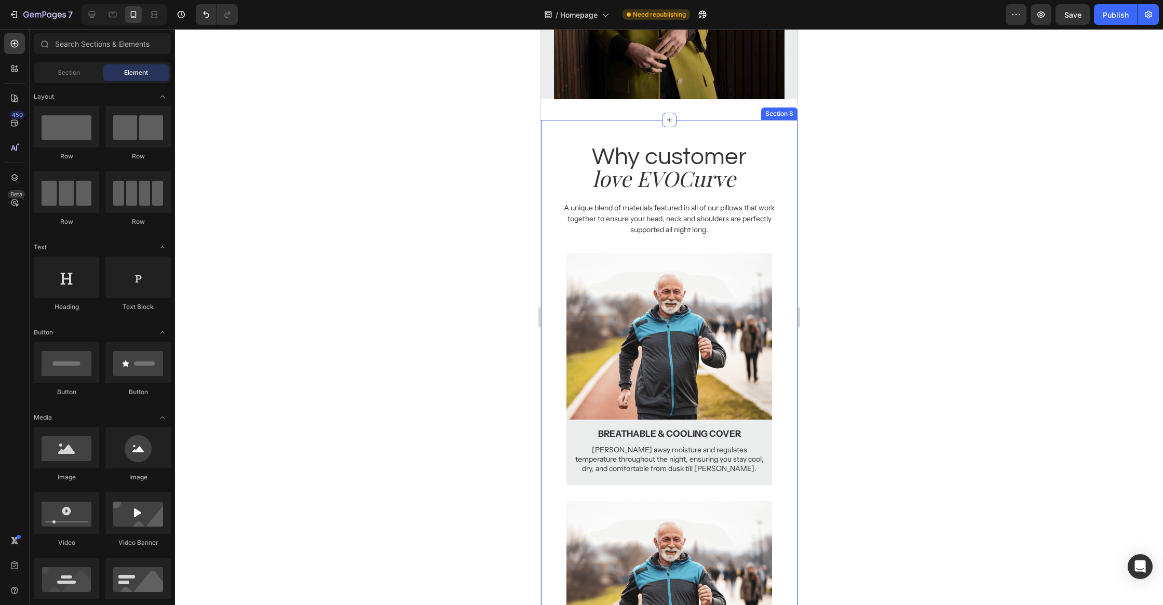
click at [756, 242] on div "Why customer Heading love EVOCurve Heading A unique blend of materials featured…" at bounding box center [668, 558] width 256 height 876
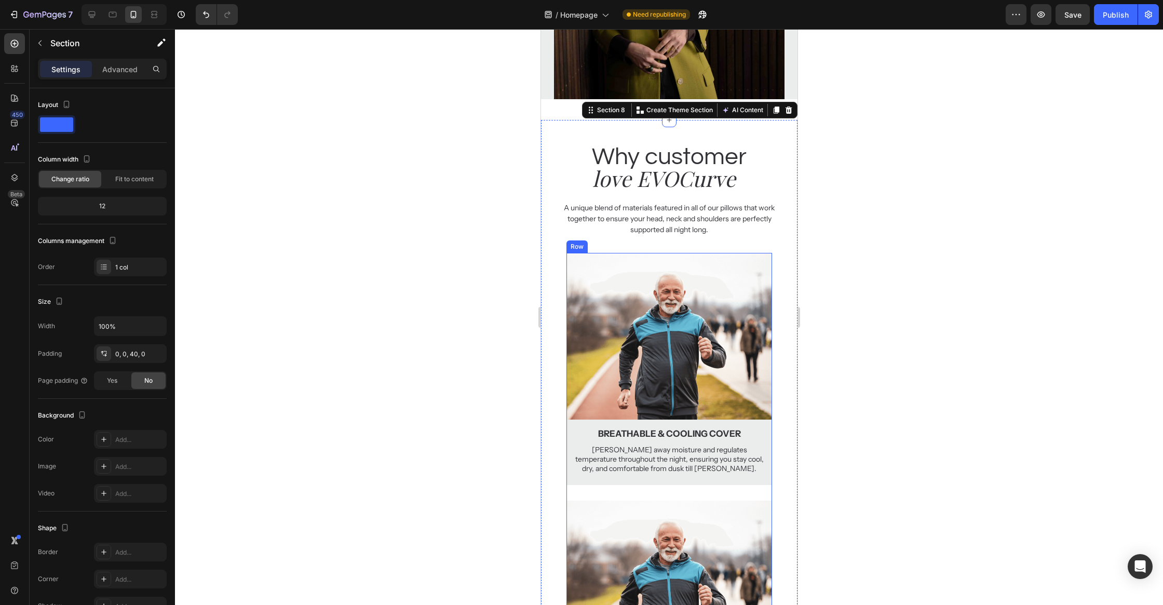
click at [750, 493] on div "Image Breathable & Cooling Cover Text Block Wicks away moisture and regulates t…" at bounding box center [668, 377] width 205 height 248
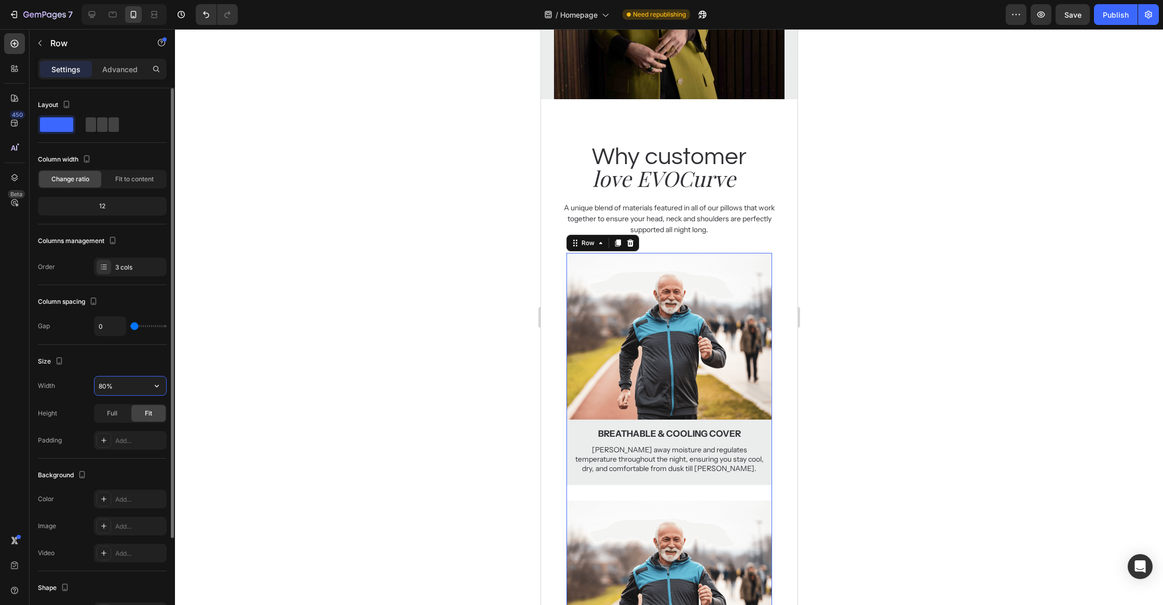
click at [106, 377] on input "80%" at bounding box center [130, 385] width 72 height 19
paste input "90%"
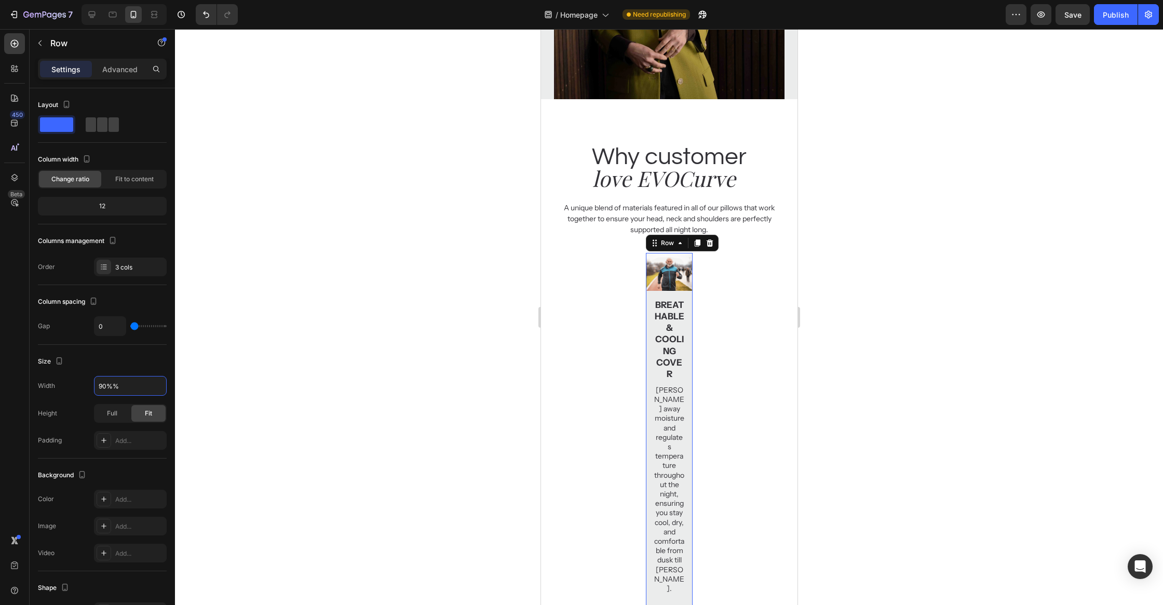
type input "90%"
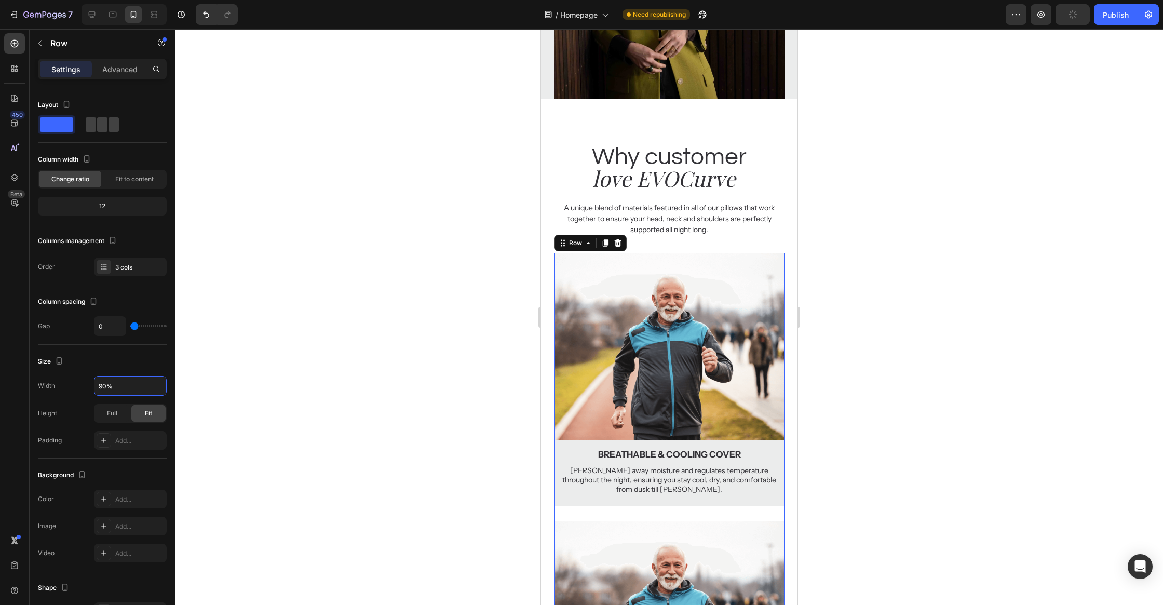
click at [345, 356] on div at bounding box center [669, 317] width 988 height 576
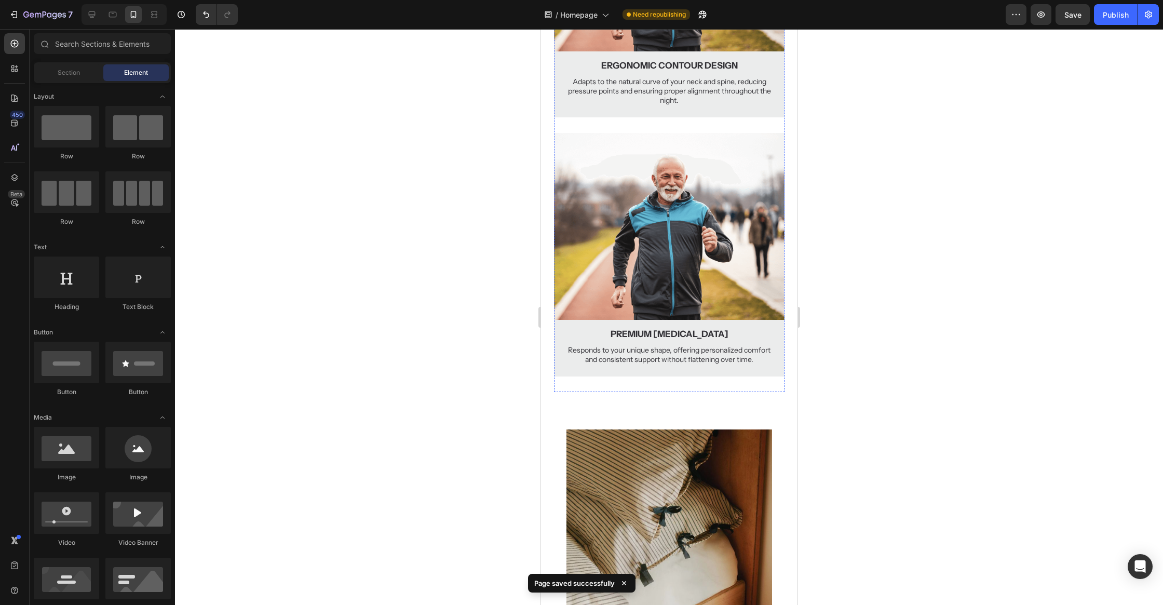
scroll to position [2595, 0]
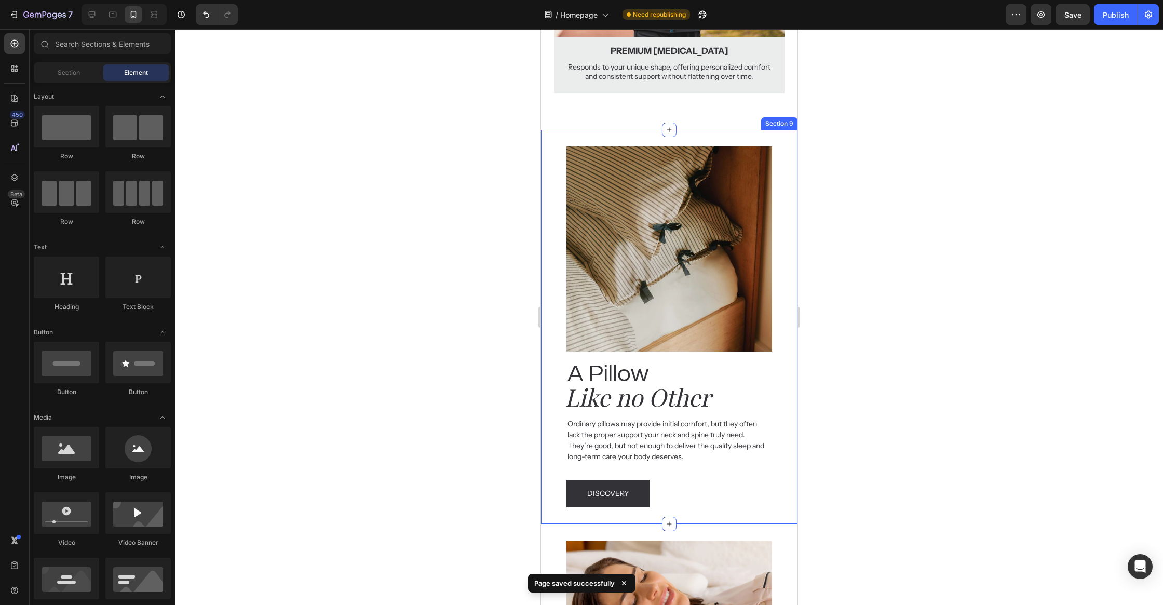
click at [740, 516] on div "Image A Pillow Heading Like no Other Heading Ordinary pillows may provide initi…" at bounding box center [668, 327] width 256 height 394
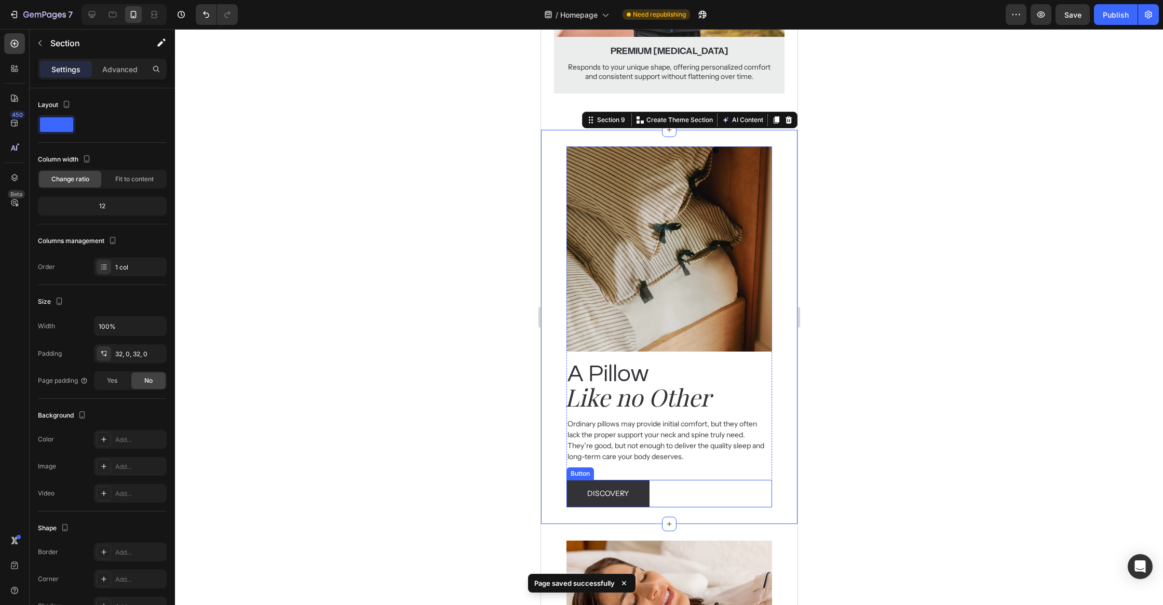
click at [746, 482] on div "Discovery Button" at bounding box center [668, 494] width 205 height 28
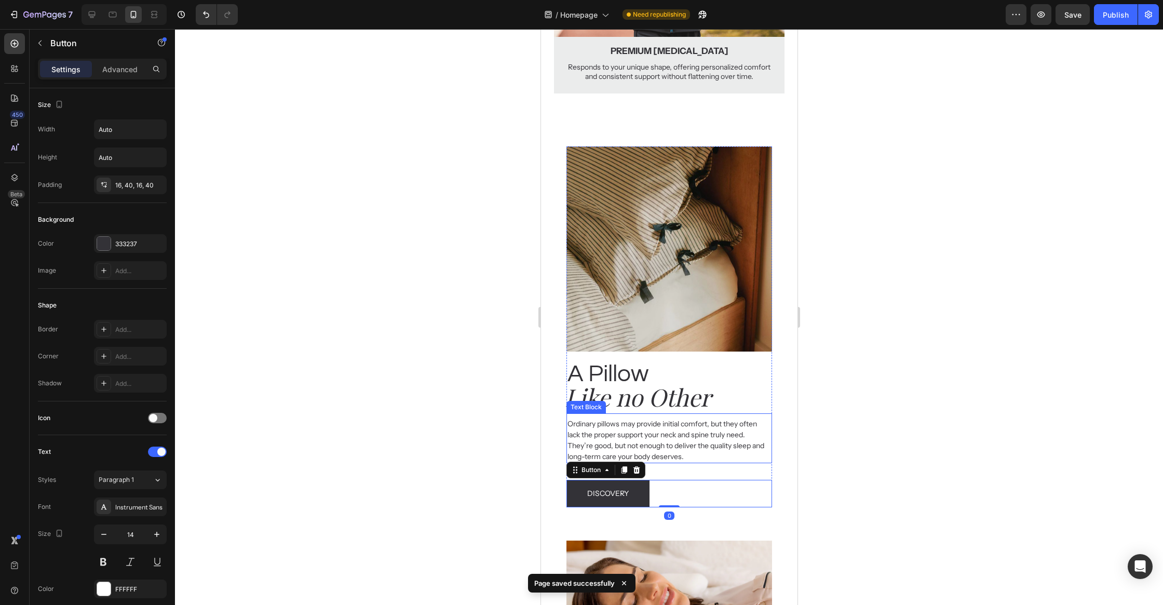
click at [757, 361] on h2 "A Pillow" at bounding box center [668, 374] width 205 height 33
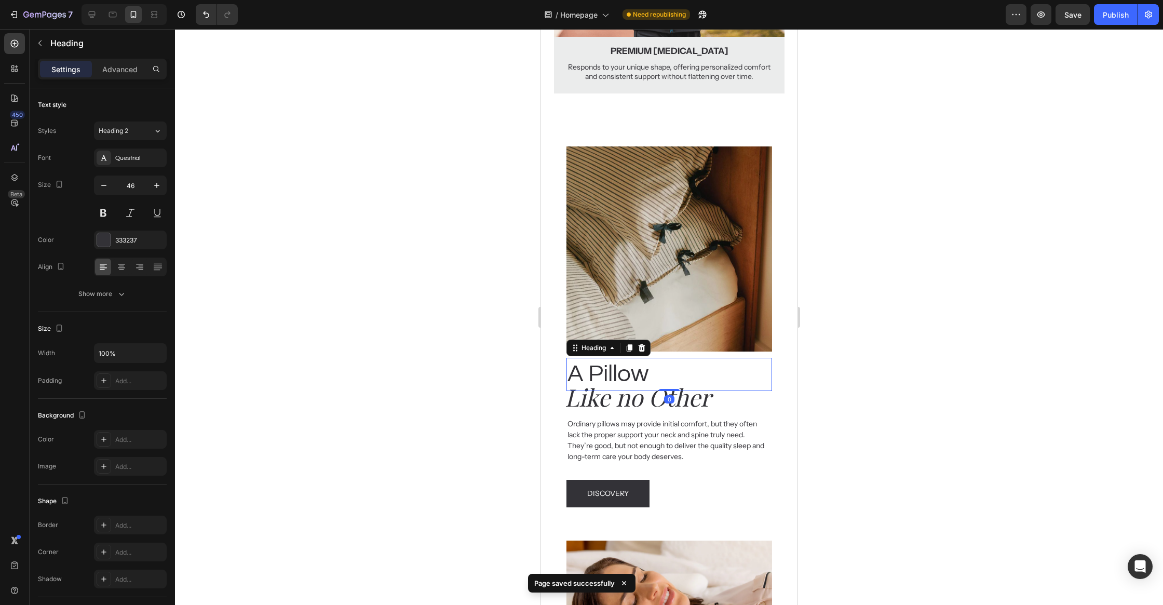
click at [766, 353] on div "A Pillow Heading 0 Like no Other Heading Ordinary pillows may provide initial c…" at bounding box center [668, 429] width 205 height 156
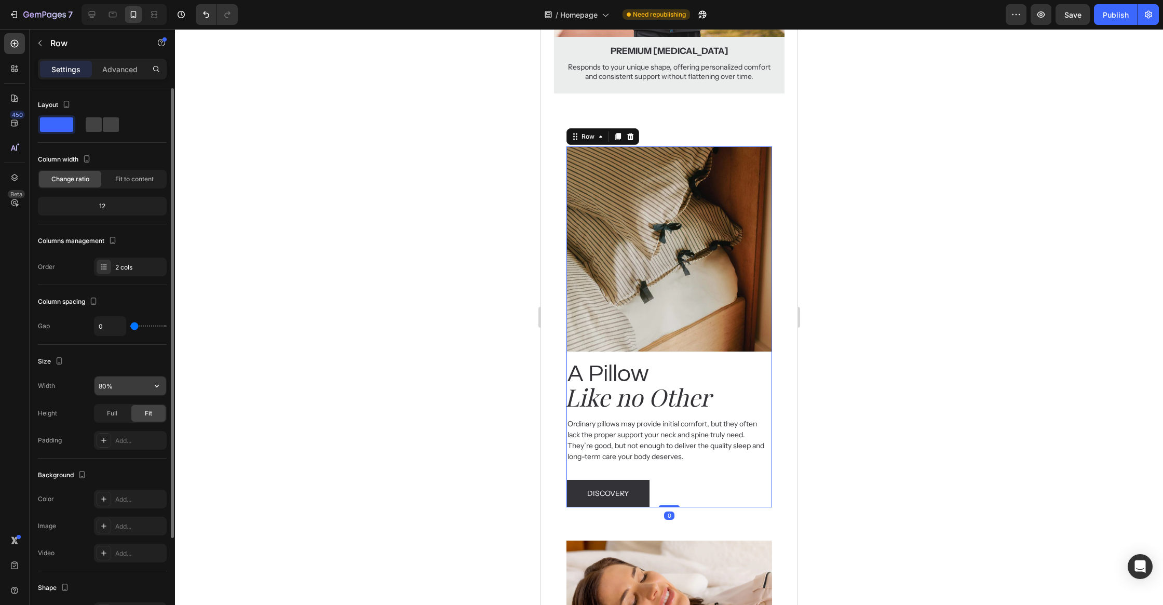
click at [97, 378] on input "80%" at bounding box center [130, 385] width 72 height 19
click at [97, 377] on input "80%" at bounding box center [130, 385] width 72 height 19
type input "90%"
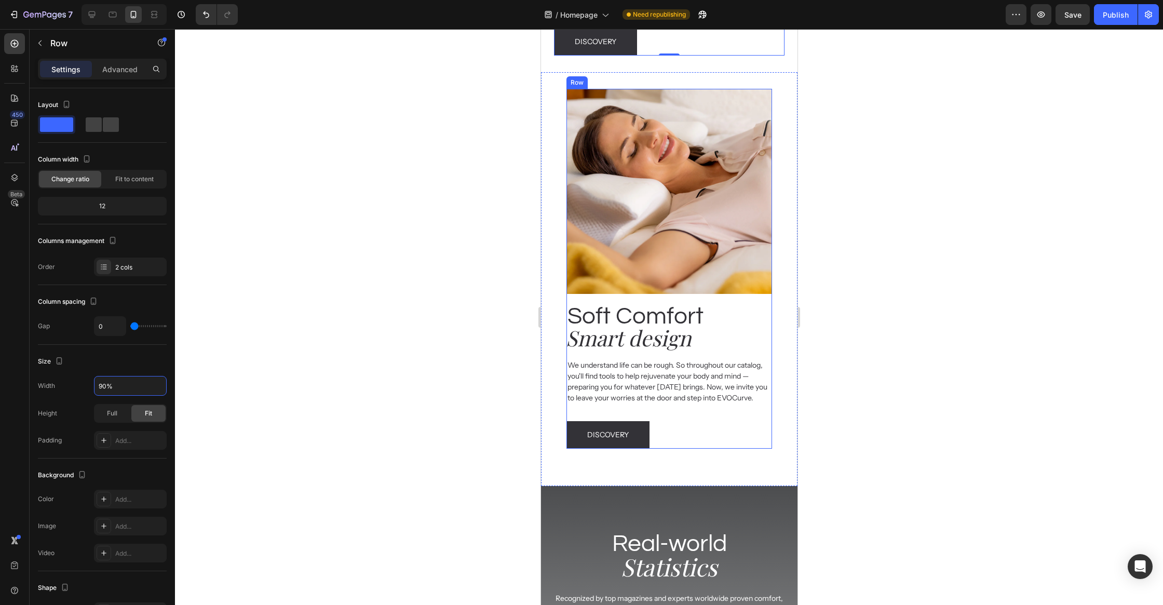
scroll to position [3085, 0]
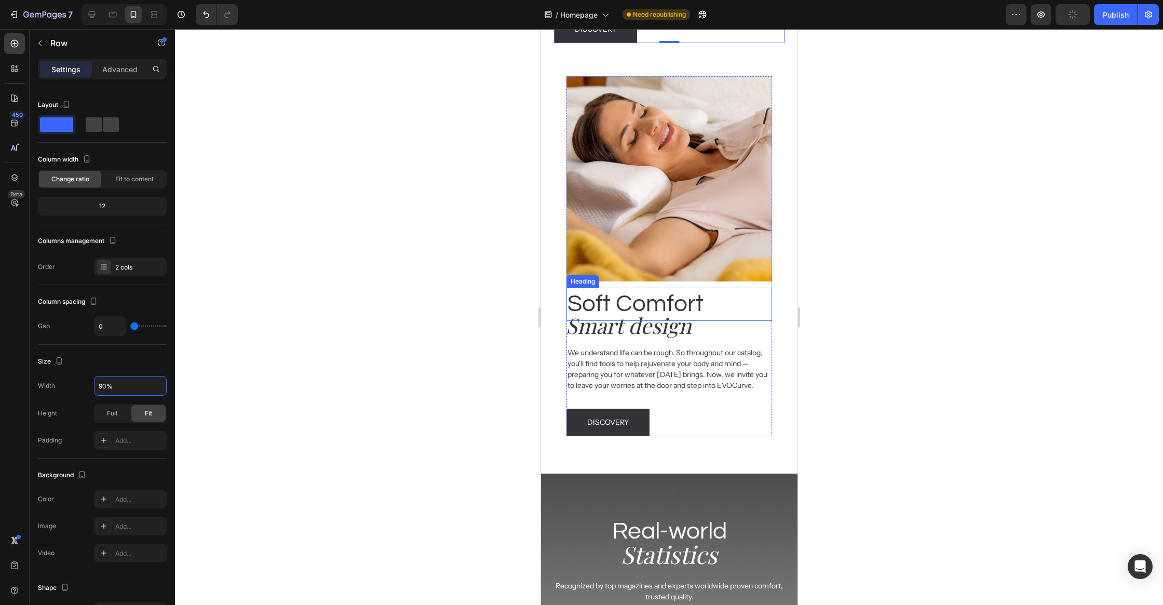
click at [764, 288] on h2 "Soft Comfort" at bounding box center [668, 304] width 205 height 33
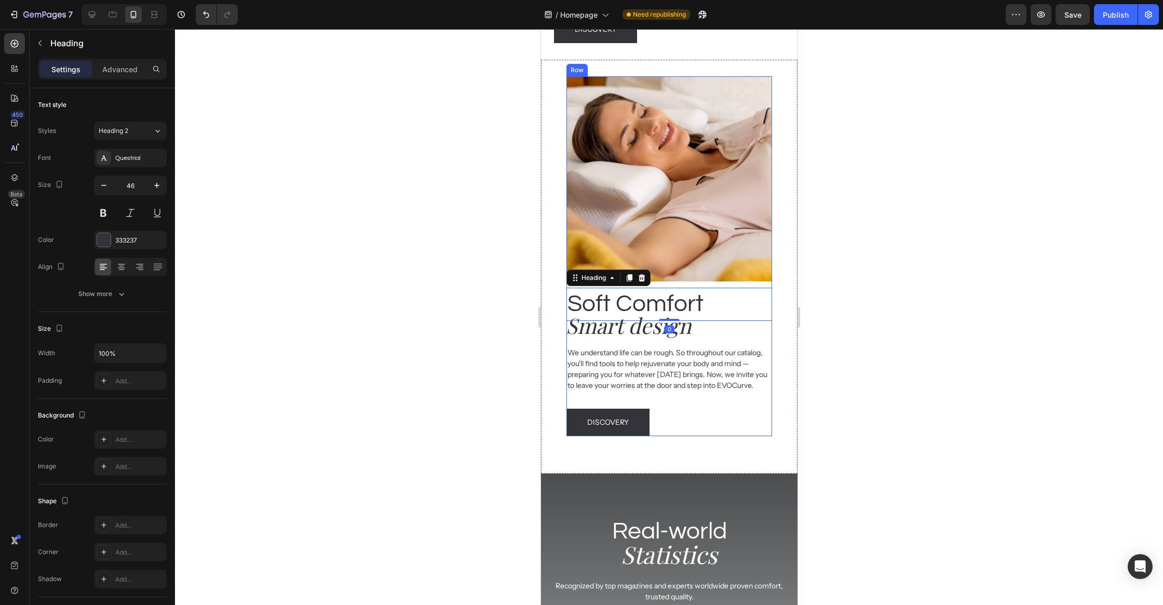
click at [768, 282] on div "Image Soft Comfort Heading 0 Smart design Heading We understand life can be rou…" at bounding box center [668, 234] width 205 height 316
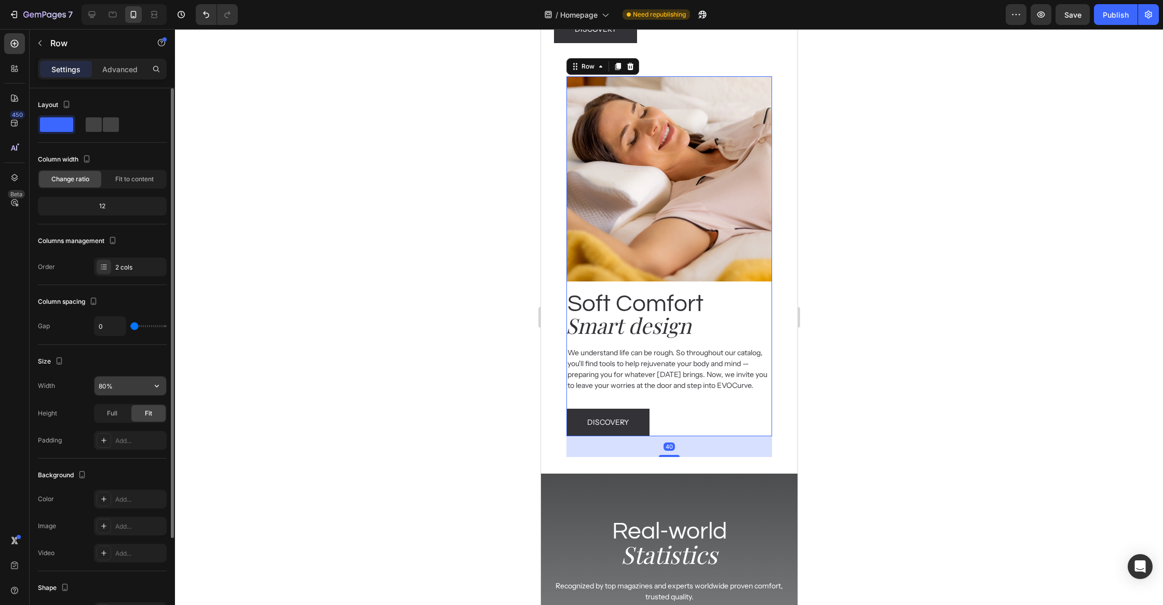
click at [100, 380] on input "80%" at bounding box center [130, 385] width 72 height 19
click at [106, 384] on input "80%" at bounding box center [130, 385] width 72 height 19
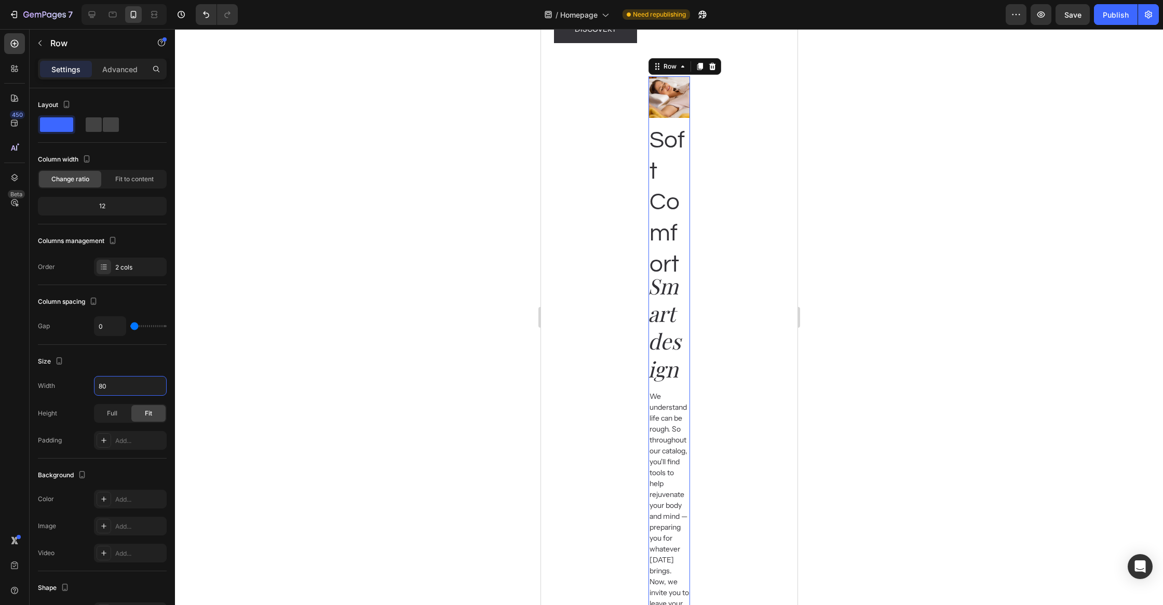
type input "8"
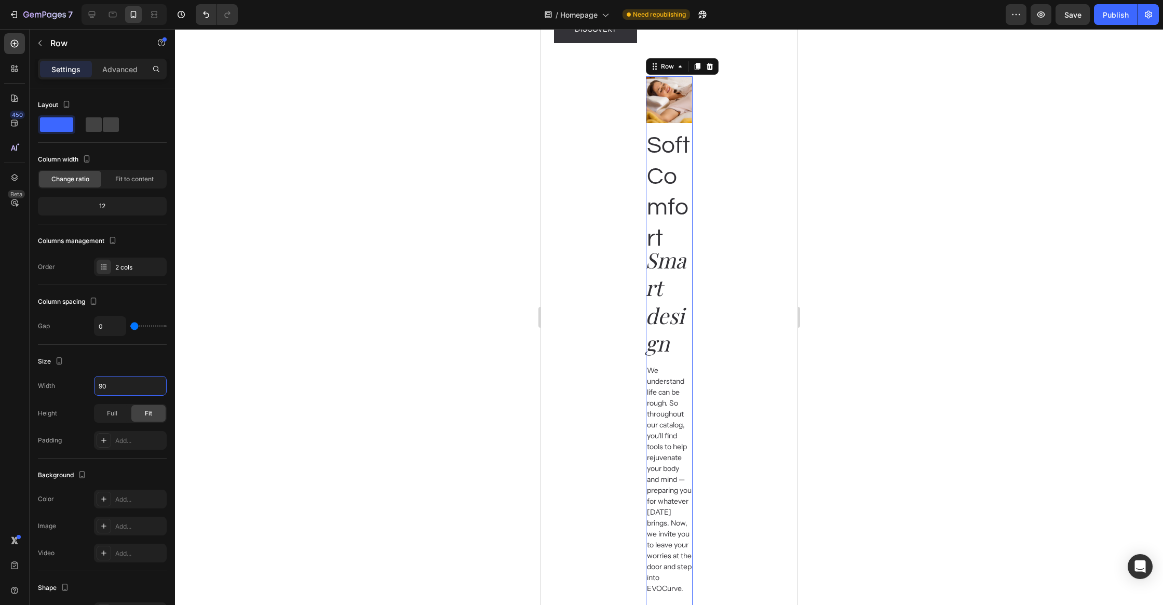
type input "90%"
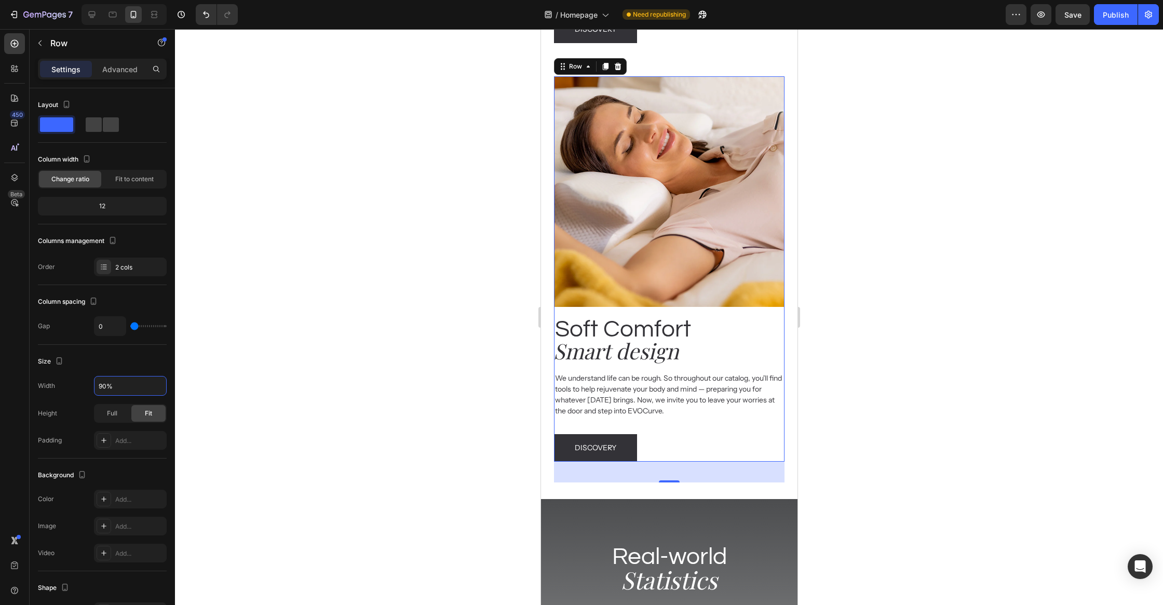
click at [222, 390] on div at bounding box center [669, 317] width 988 height 576
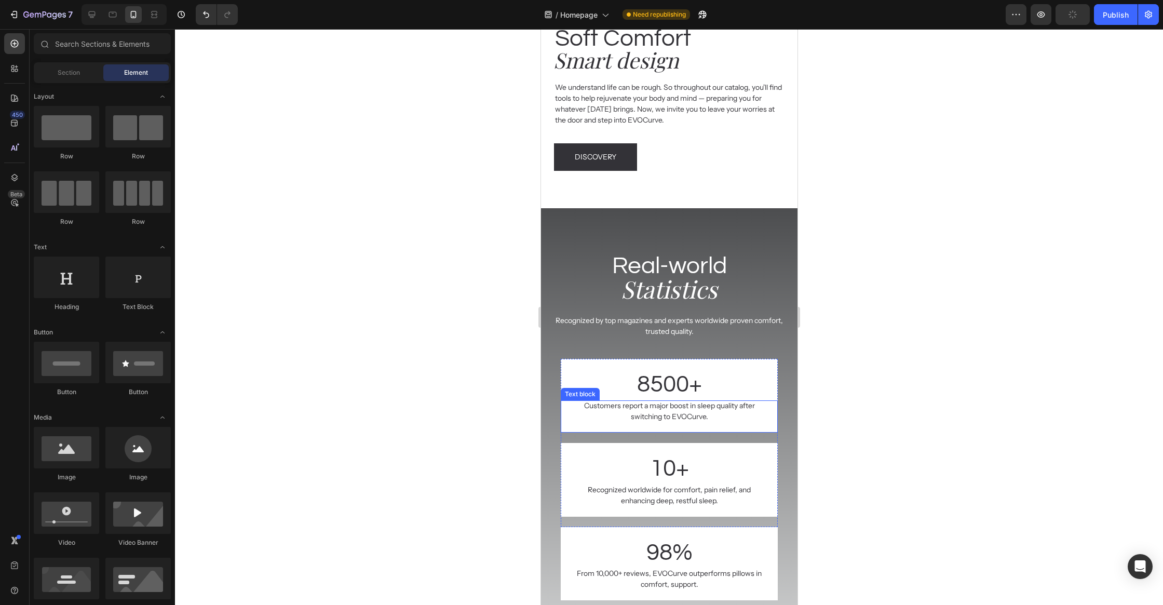
scroll to position [3454, 0]
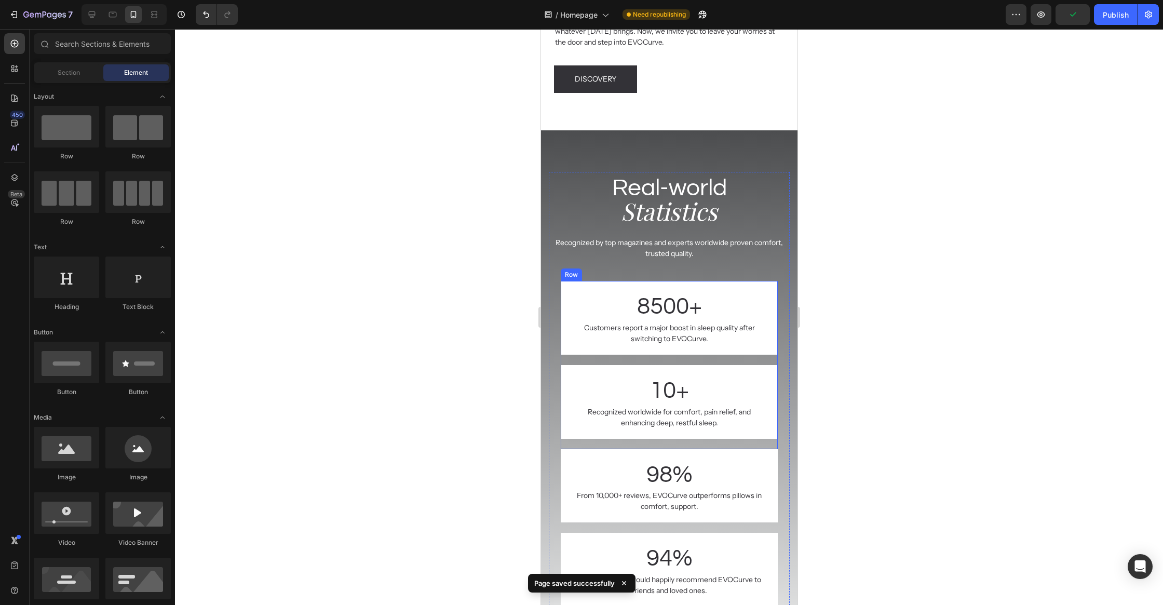
click at [588, 358] on div "8500+ Text block Customers report a major boost in sleep quality after switchin…" at bounding box center [668, 323] width 217 height 84
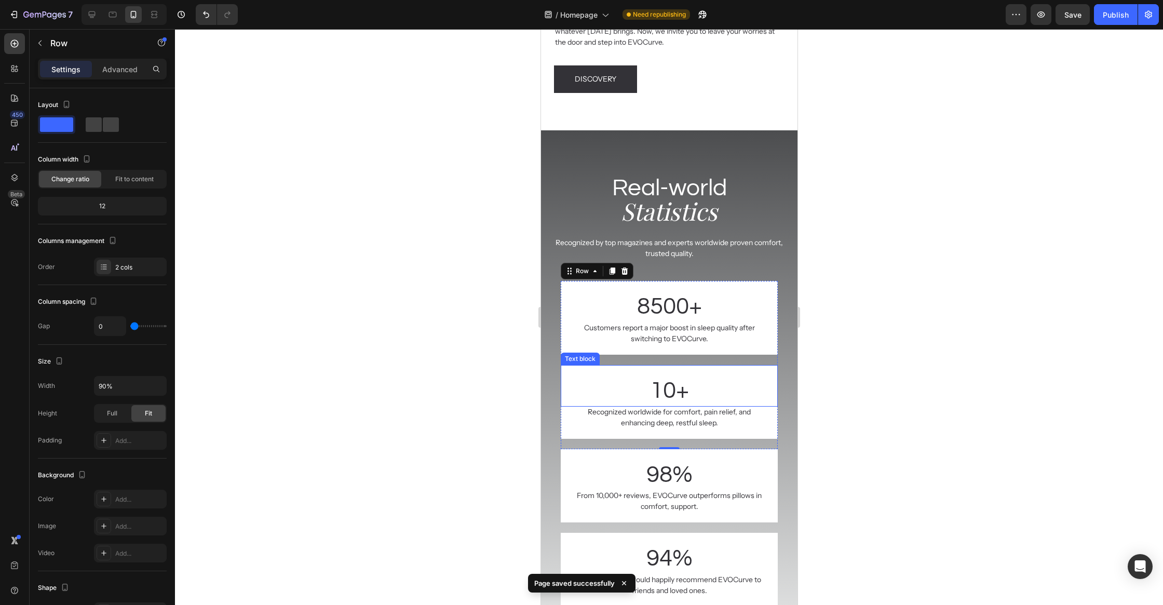
click at [560, 369] on div "8500+ Text block Customers report a major boost in sleep quality after switchin…" at bounding box center [668, 450] width 241 height 361
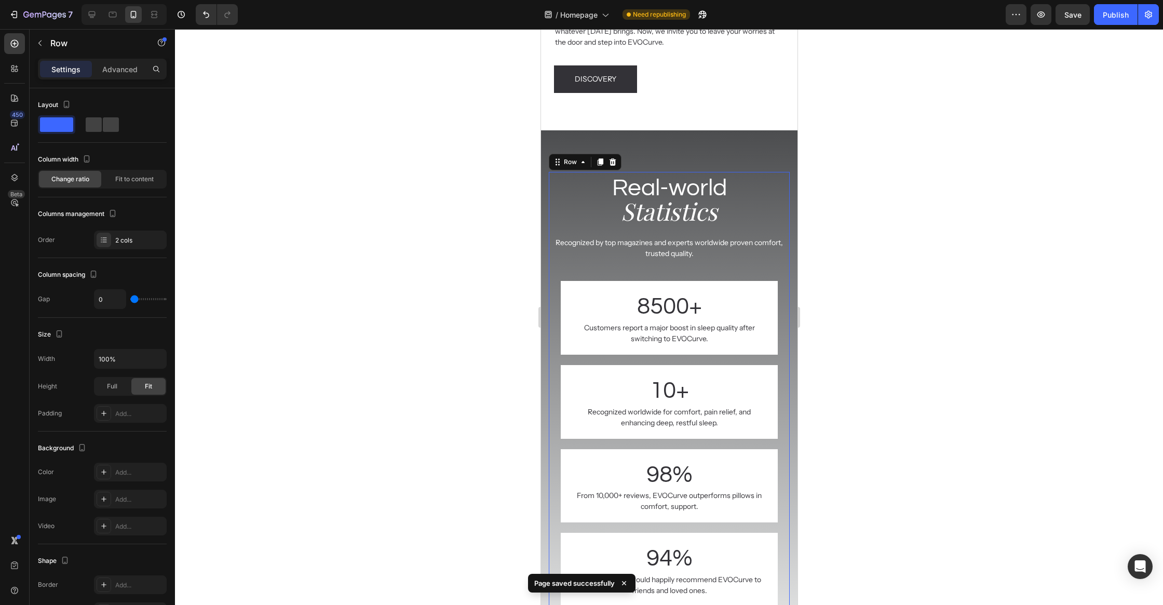
click at [556, 371] on div "8500+ Text block Customers report a major boost in sleep quality after switchin…" at bounding box center [668, 450] width 241 height 361
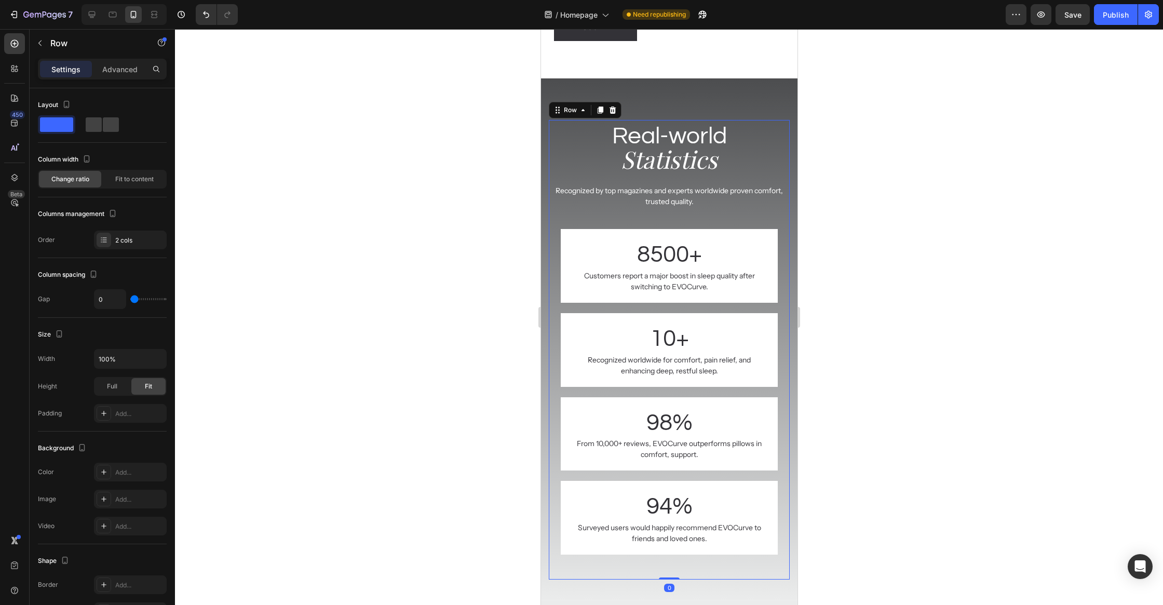
scroll to position [3593, 0]
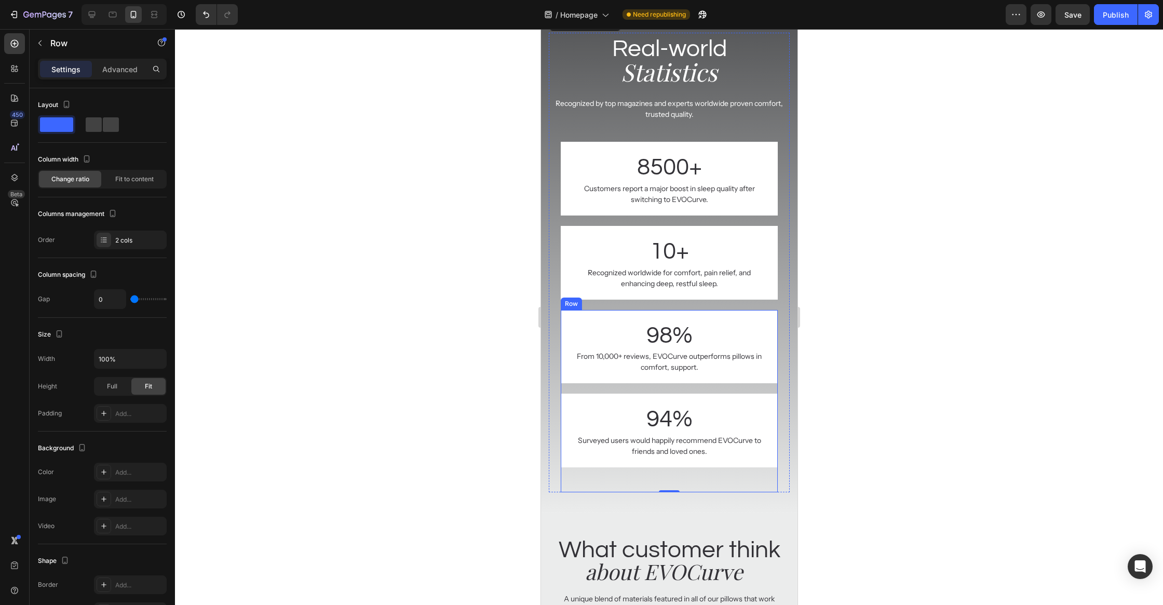
click at [597, 387] on div "98% Text block From 10,000+ reviews, EVOCurve outperforms pillows in comfort, s…" at bounding box center [668, 352] width 217 height 84
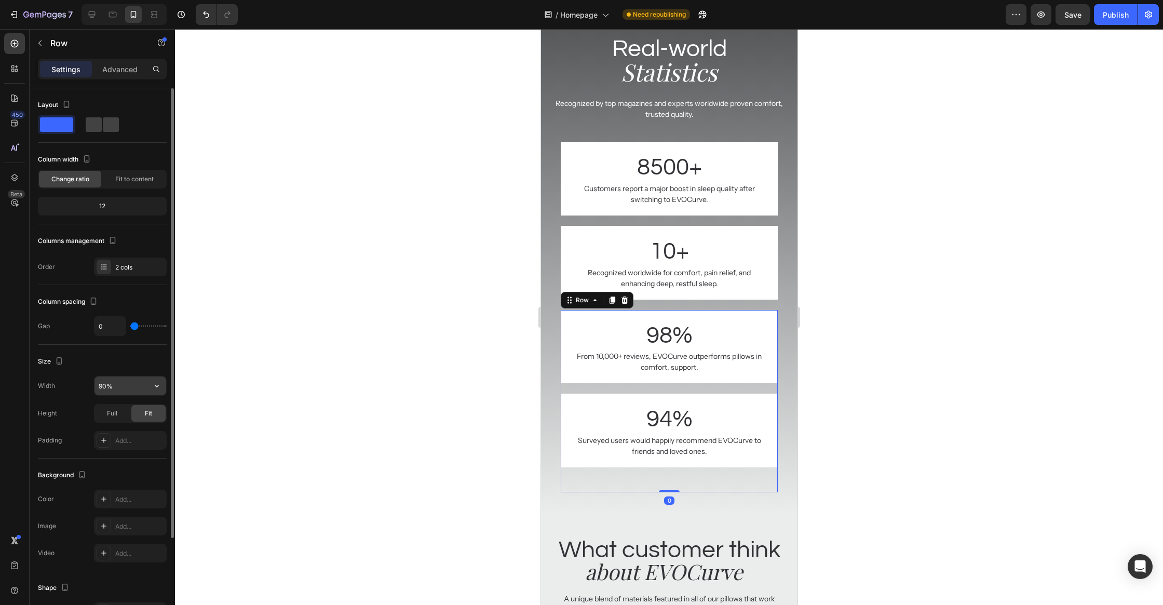
click at [137, 380] on input "90%" at bounding box center [130, 385] width 72 height 19
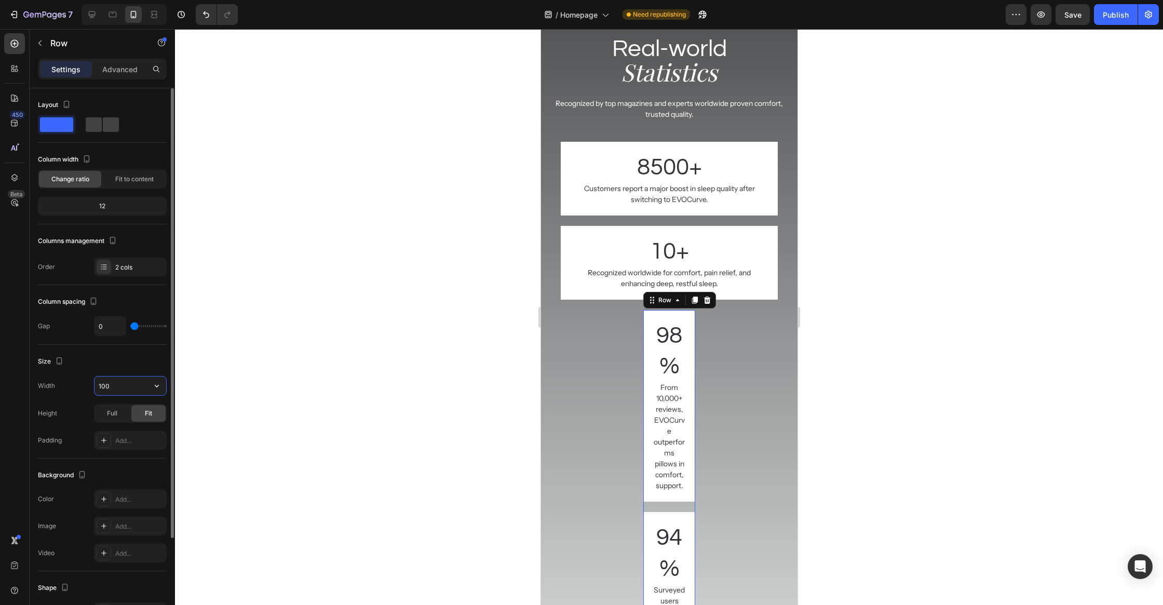
type input "100%"
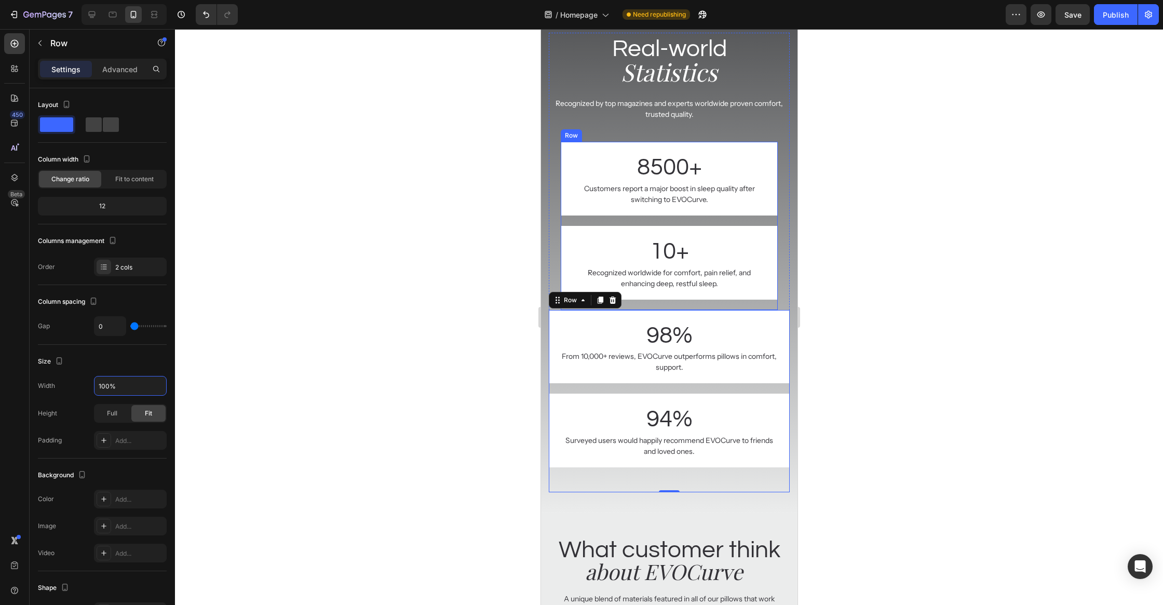
click at [724, 222] on div "8500+ Text block Customers report a major boost in sleep quality after switchin…" at bounding box center [668, 184] width 217 height 84
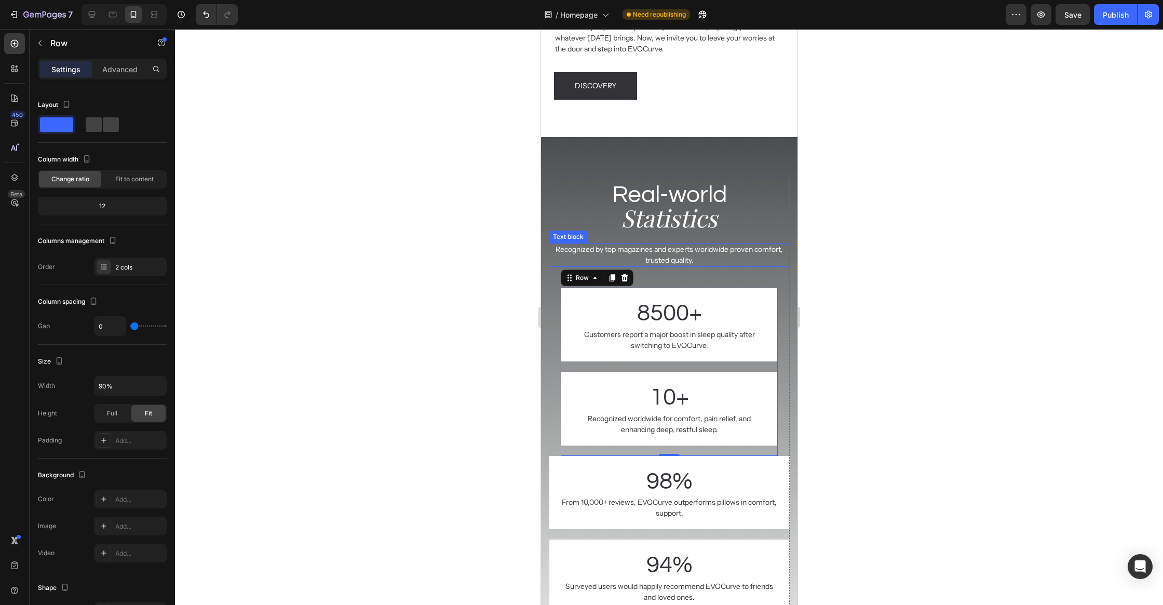
scroll to position [3449, 0]
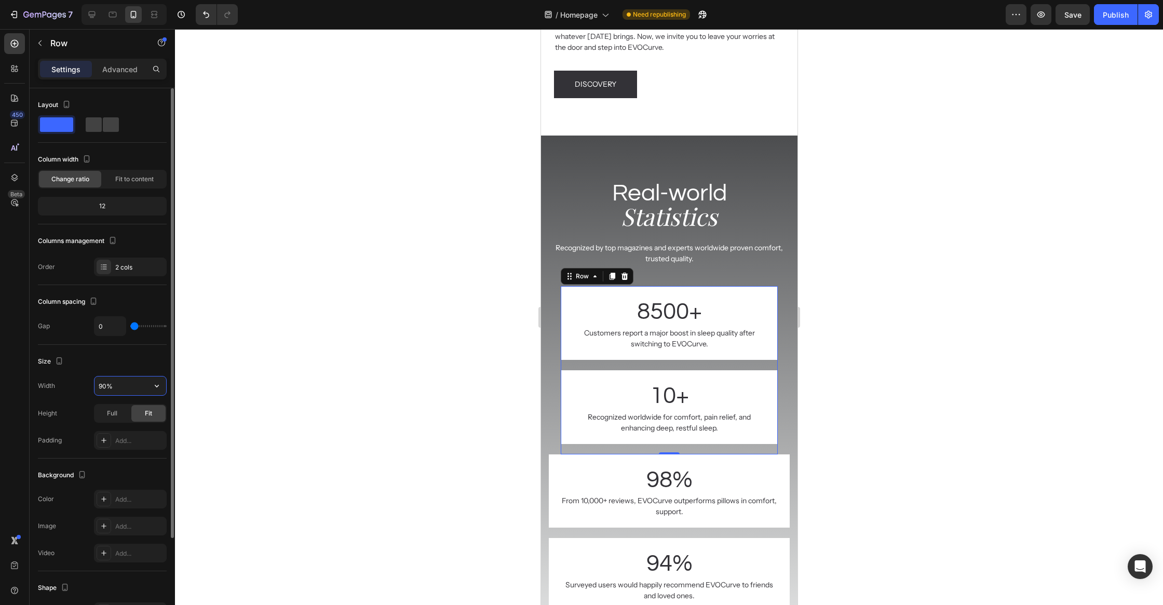
click at [118, 384] on input "90%" at bounding box center [130, 385] width 72 height 19
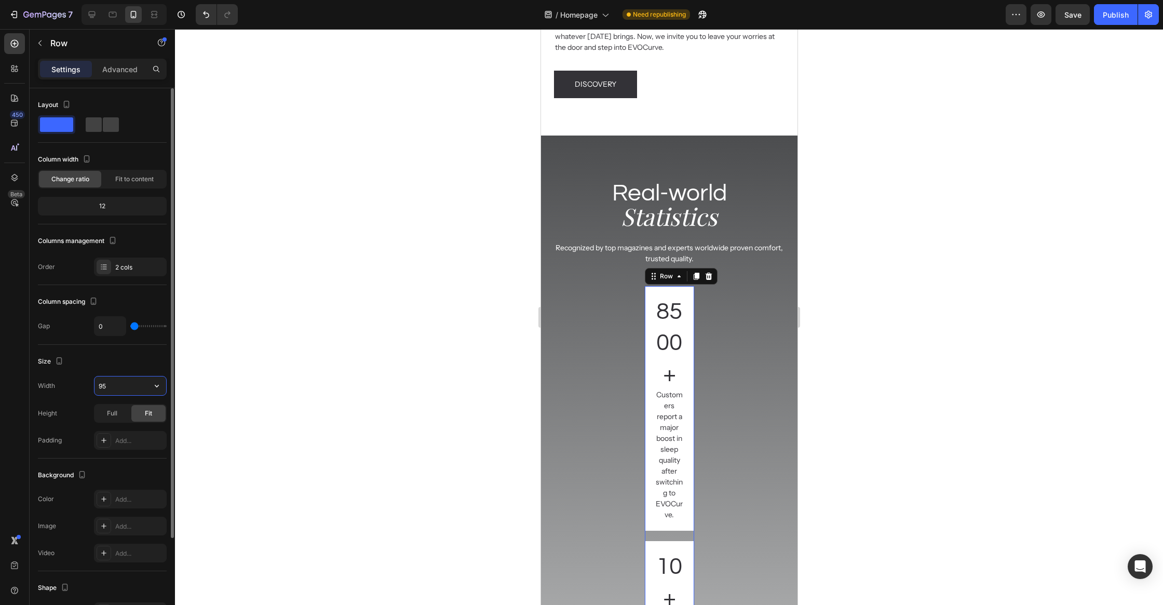
type input "95%"
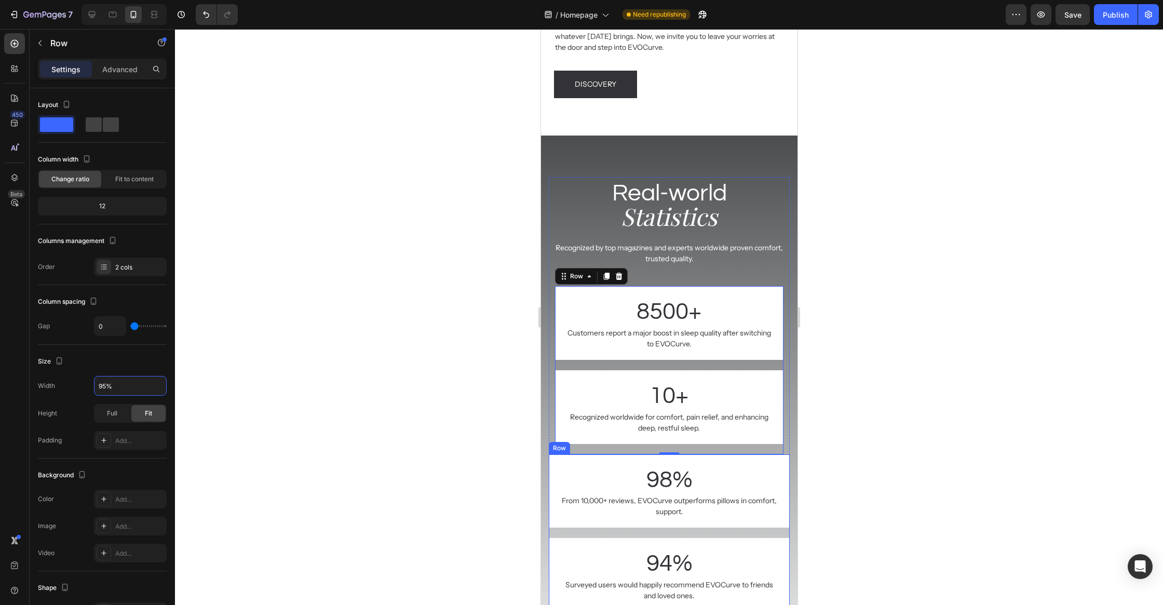
click at [610, 533] on div "98% Text block From 10,000+ reviews, EVOCurve outperforms pillows in comfort, s…" at bounding box center [668, 496] width 241 height 84
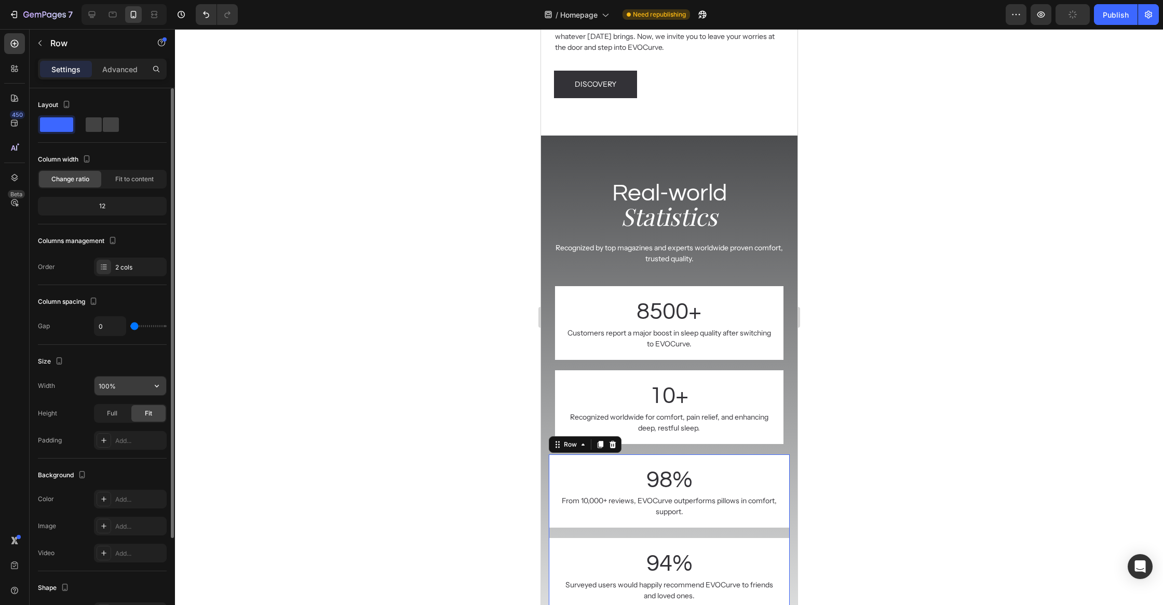
click at [112, 387] on input "100%" at bounding box center [130, 385] width 72 height 19
click at [106, 387] on input "100%" at bounding box center [130, 385] width 72 height 19
type input "95%"
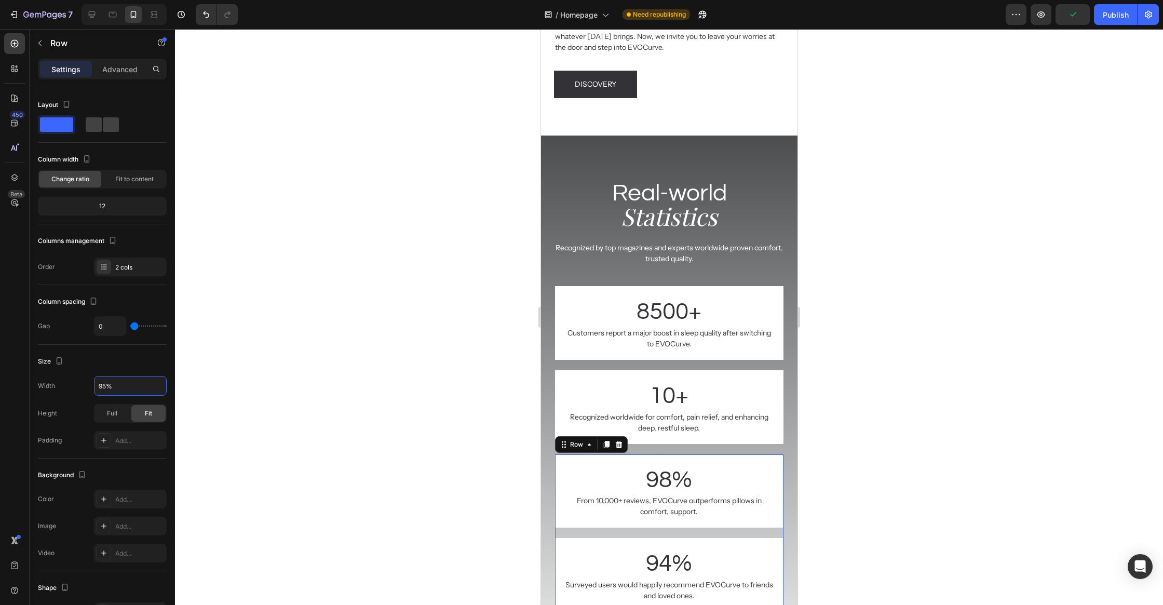
click at [427, 371] on div at bounding box center [669, 317] width 988 height 576
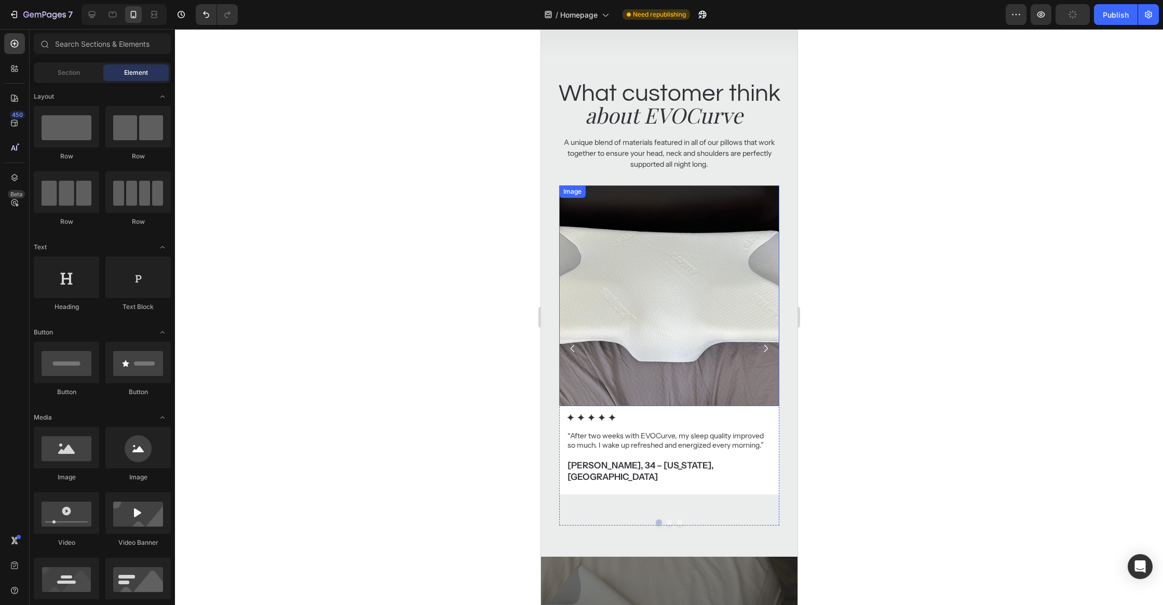
scroll to position [4108, 0]
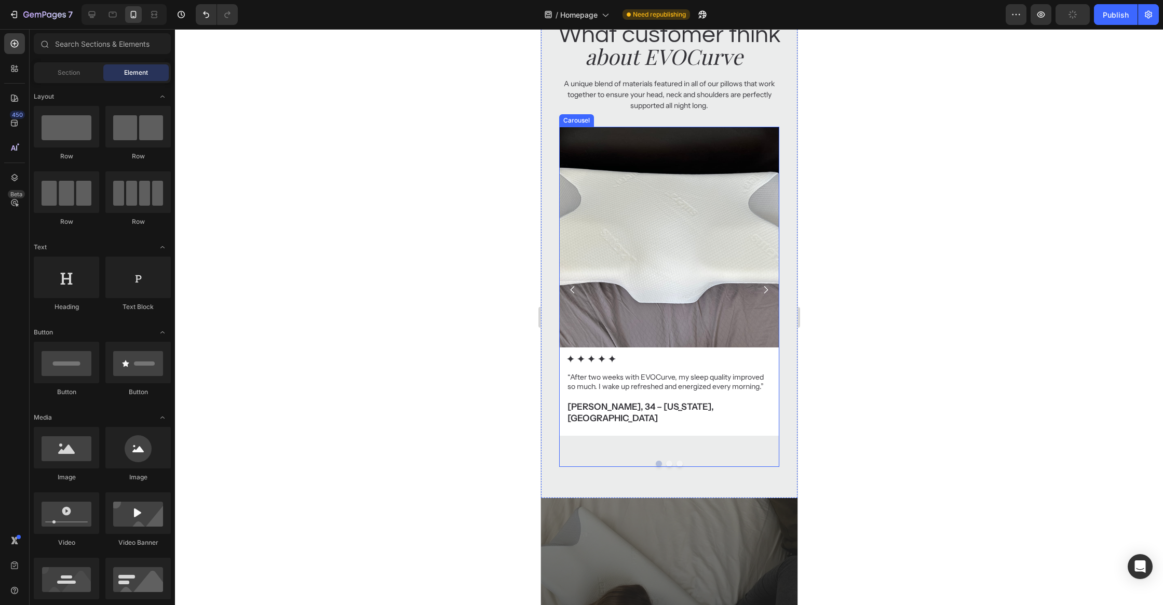
click at [722, 438] on div "Image Icon Icon Icon Icon Icon Icon List “After two weeks with EVOCurve, my sle…" at bounding box center [669, 297] width 221 height 340
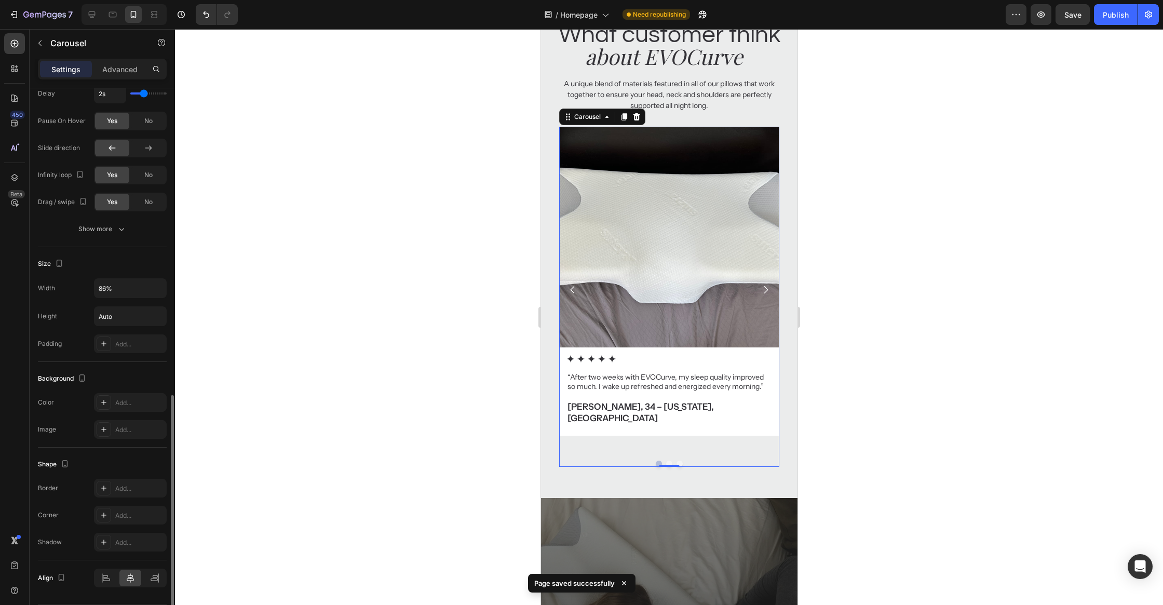
scroll to position [756, 0]
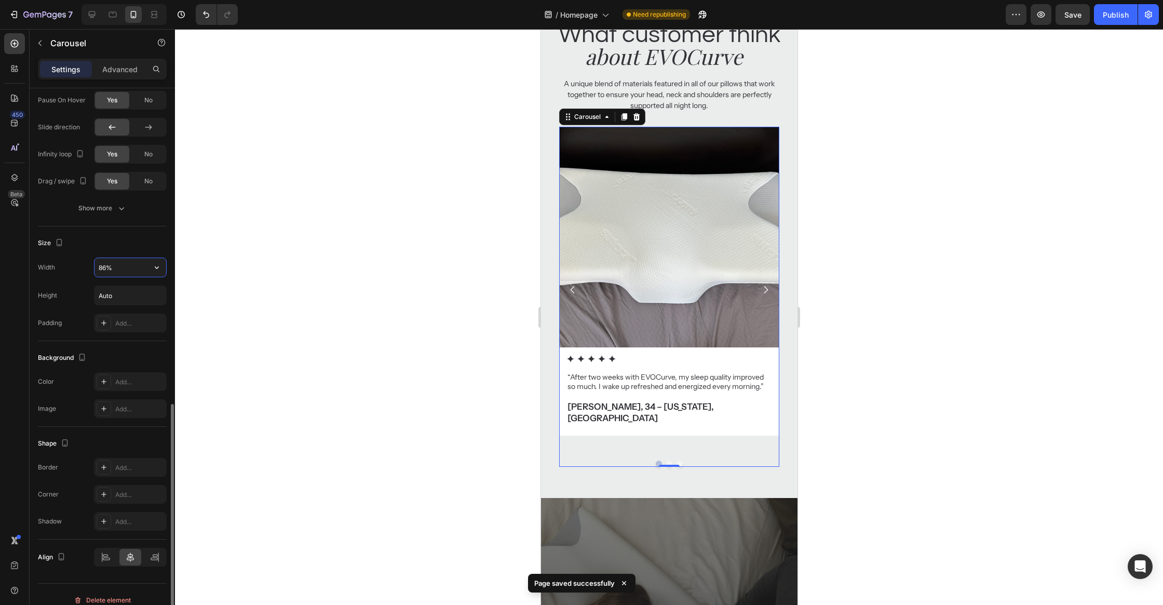
click at [121, 268] on input "86%" at bounding box center [130, 267] width 72 height 19
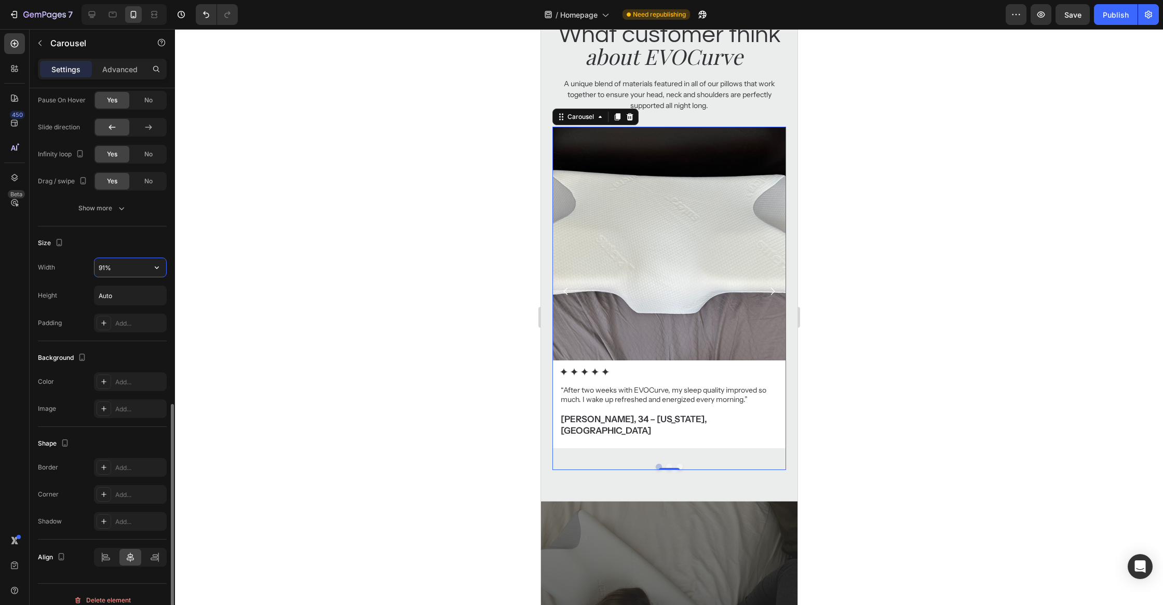
type input "90%"
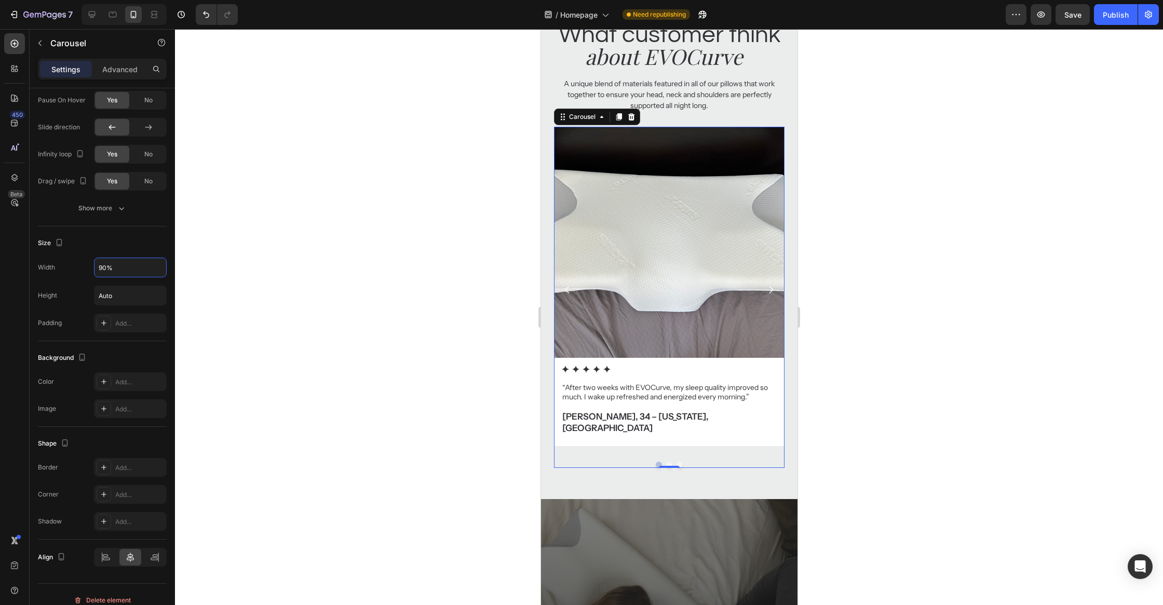
click at [310, 234] on div at bounding box center [669, 317] width 988 height 576
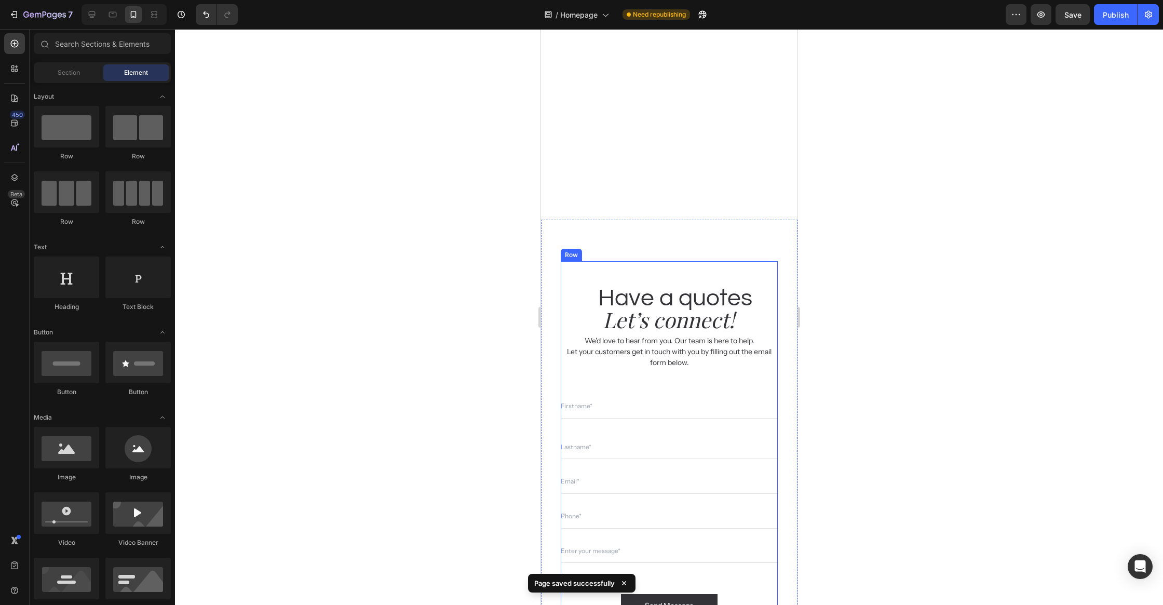
scroll to position [4994, 0]
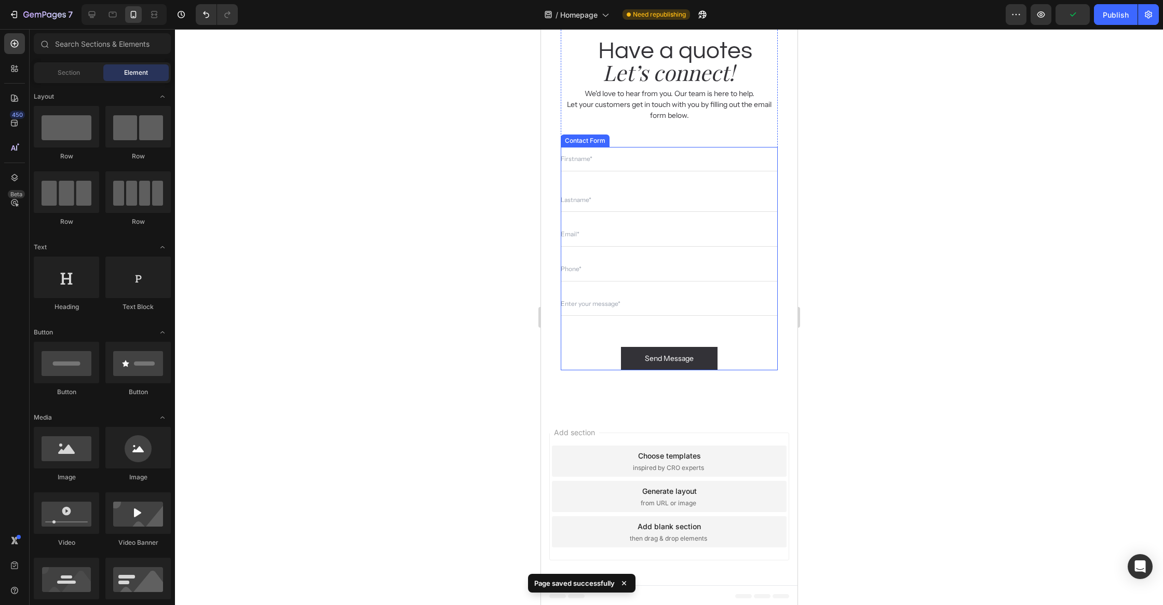
click at [728, 329] on div "Text Field Email Field Row Text Field Text Field Text Field Send Message Submit…" at bounding box center [668, 258] width 217 height 223
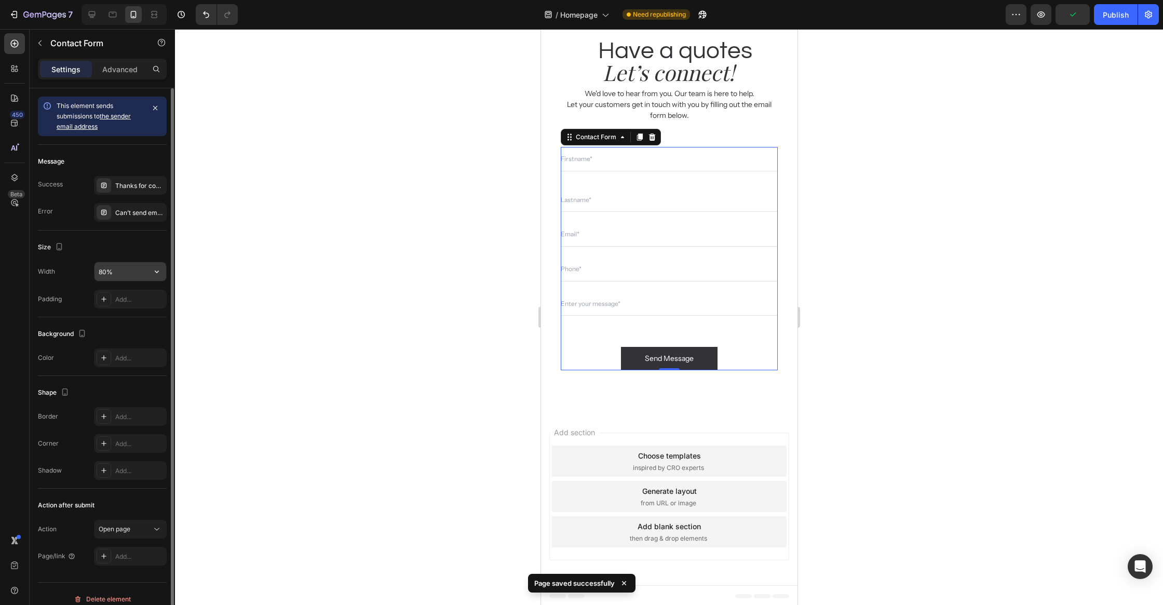
click at [129, 272] on input "80%" at bounding box center [130, 271] width 72 height 19
type input "90%"
click at [309, 219] on div at bounding box center [669, 317] width 988 height 576
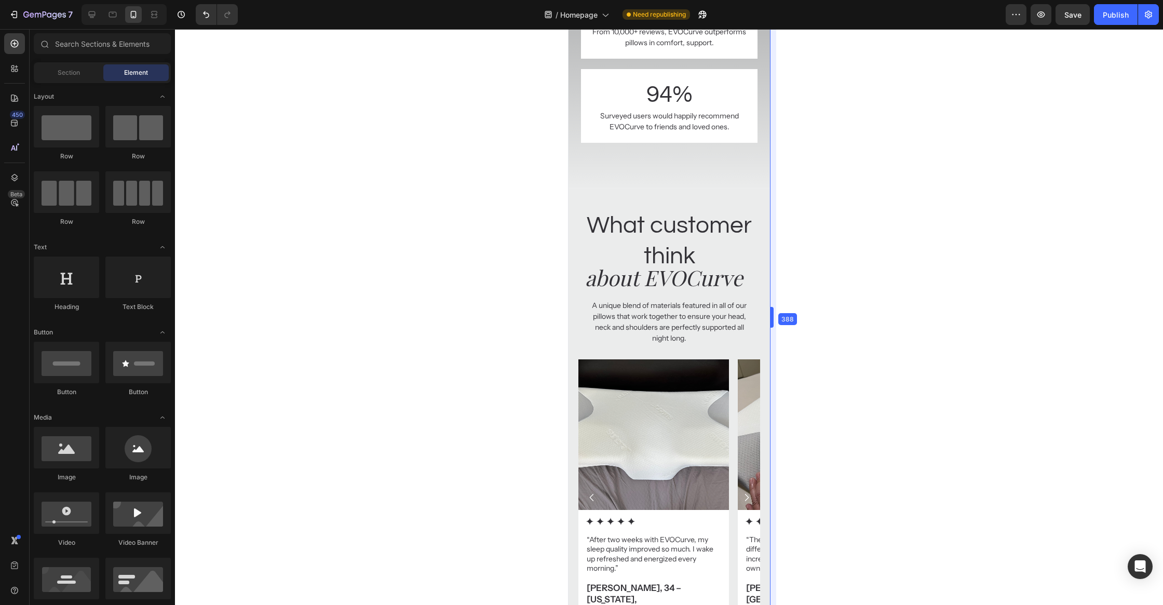
scroll to position [3665, 0]
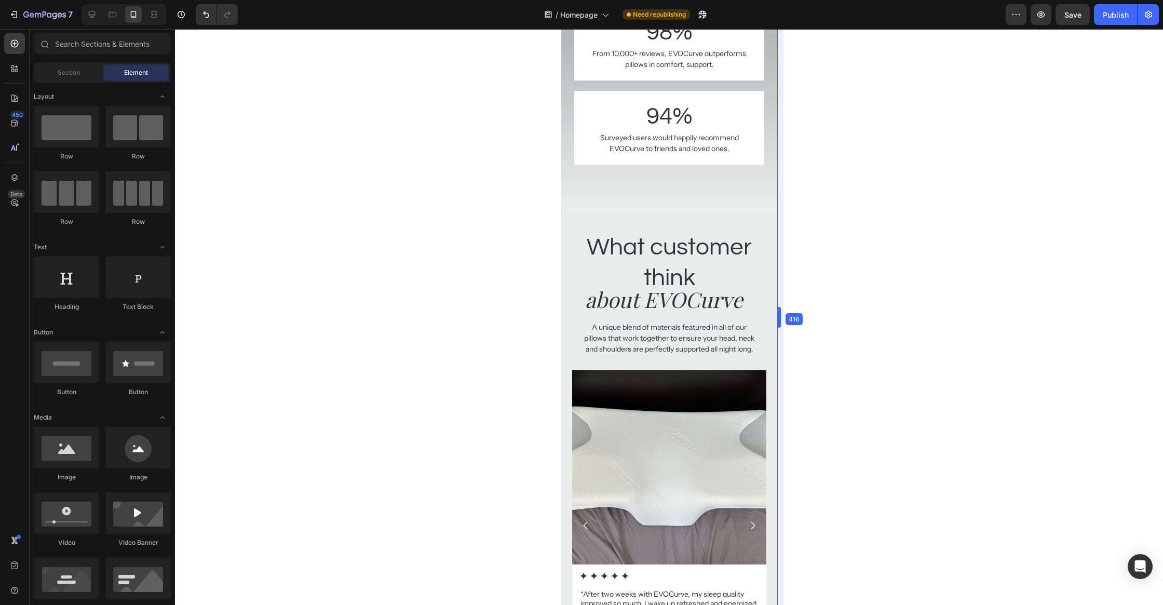
drag, startPoint x: 798, startPoint y: 178, endPoint x: 758, endPoint y: 184, distance: 40.5
click at [685, 266] on h2 "What customer think" at bounding box center [668, 263] width 200 height 64
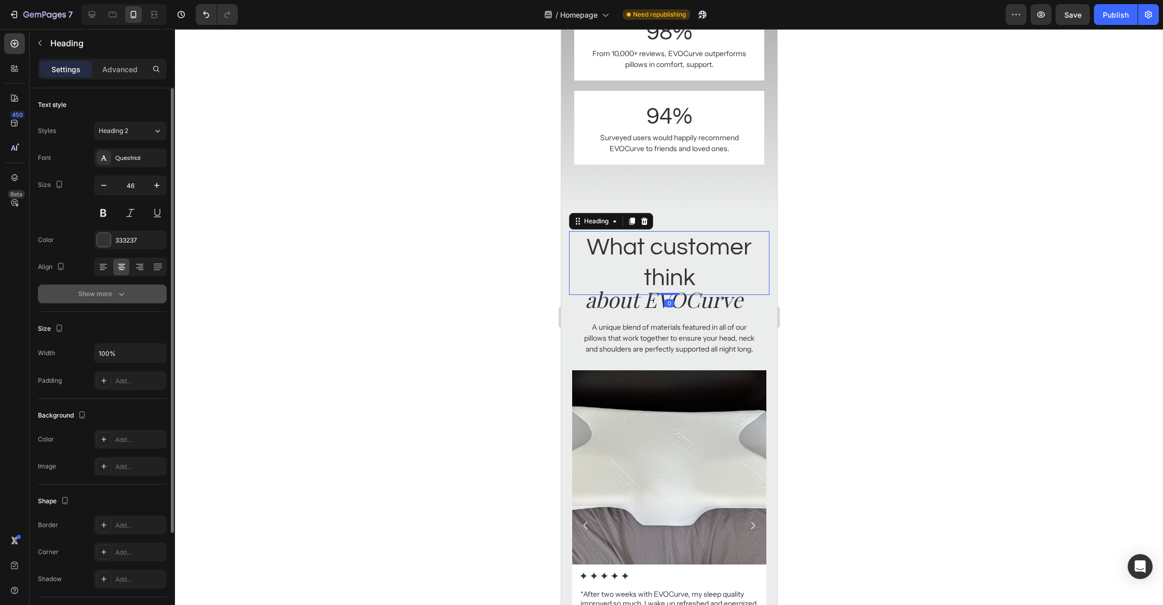
click at [123, 294] on icon "button" at bounding box center [121, 294] width 10 height 10
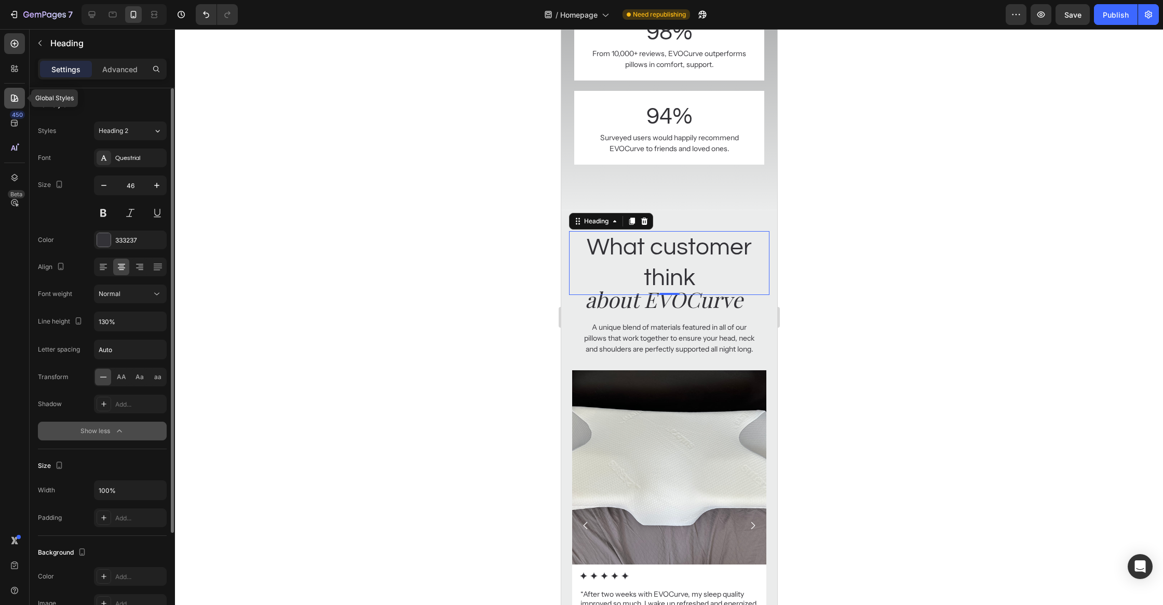
click at [17, 91] on div at bounding box center [14, 98] width 21 height 21
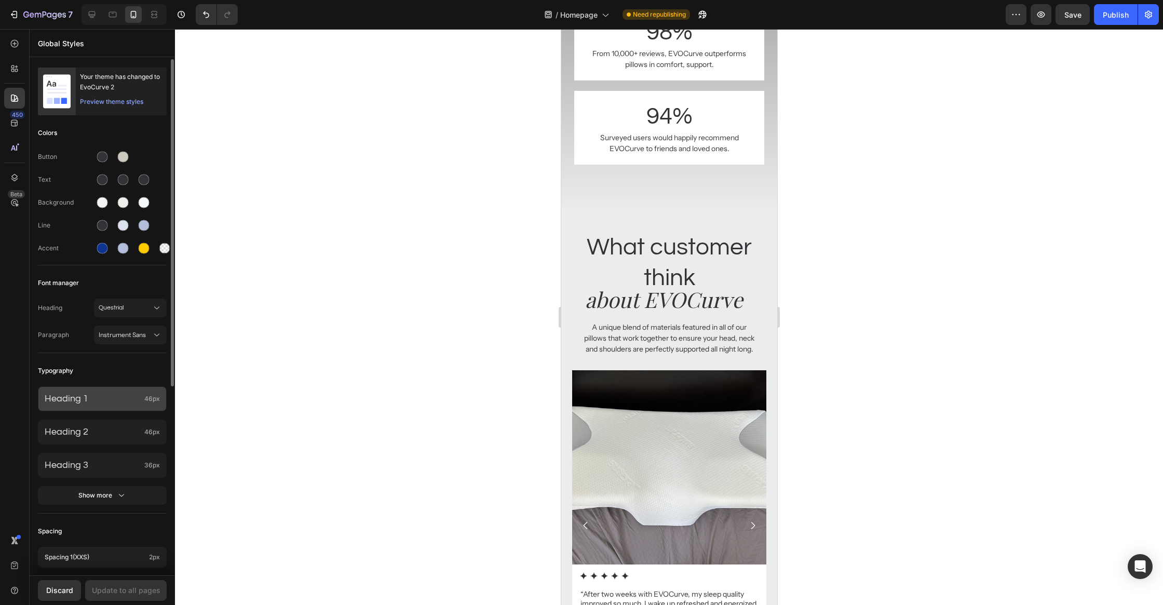
click at [107, 393] on p "Heading 1" at bounding box center [93, 398] width 96 height 12
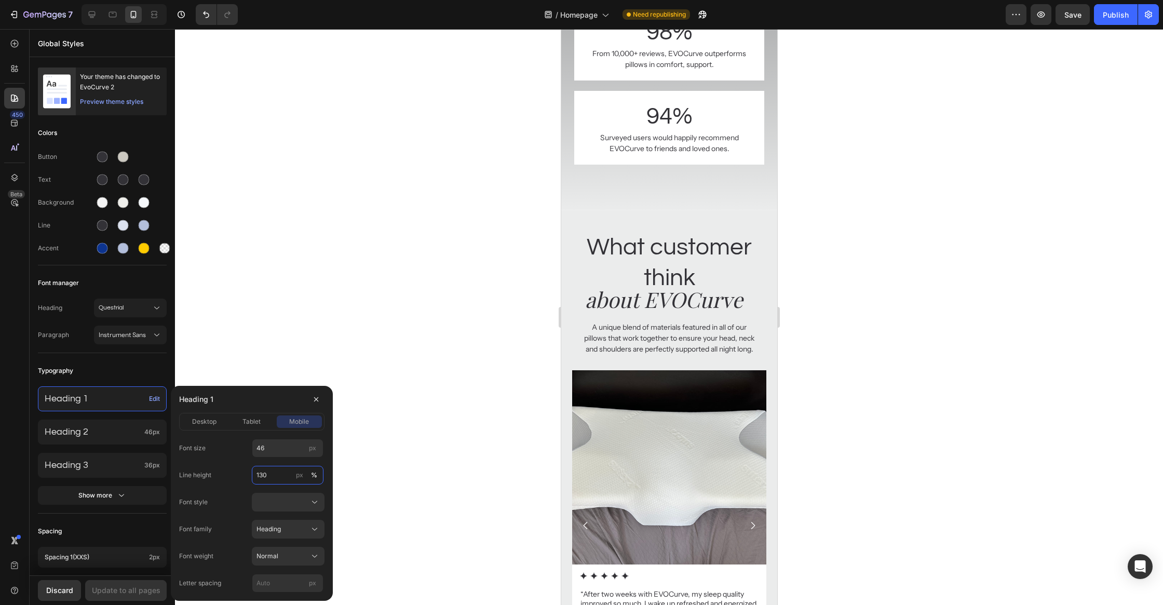
click at [275, 474] on input "130" at bounding box center [288, 475] width 72 height 19
type input "100"
click at [263, 399] on div "Heading 1" at bounding box center [251, 399] width 145 height 27
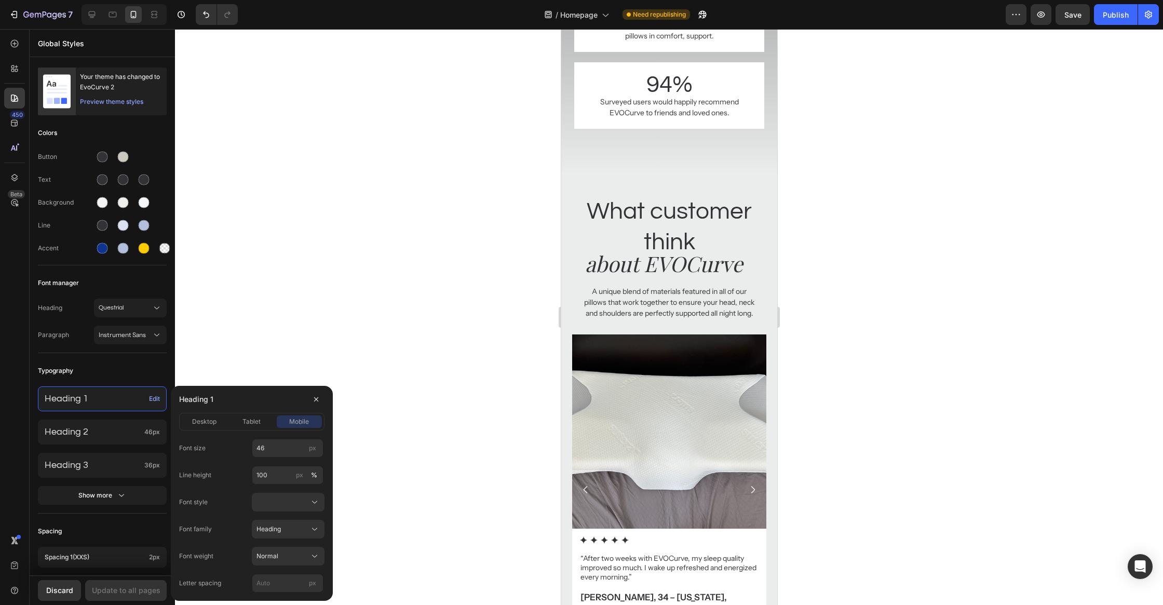
scroll to position [3640, 0]
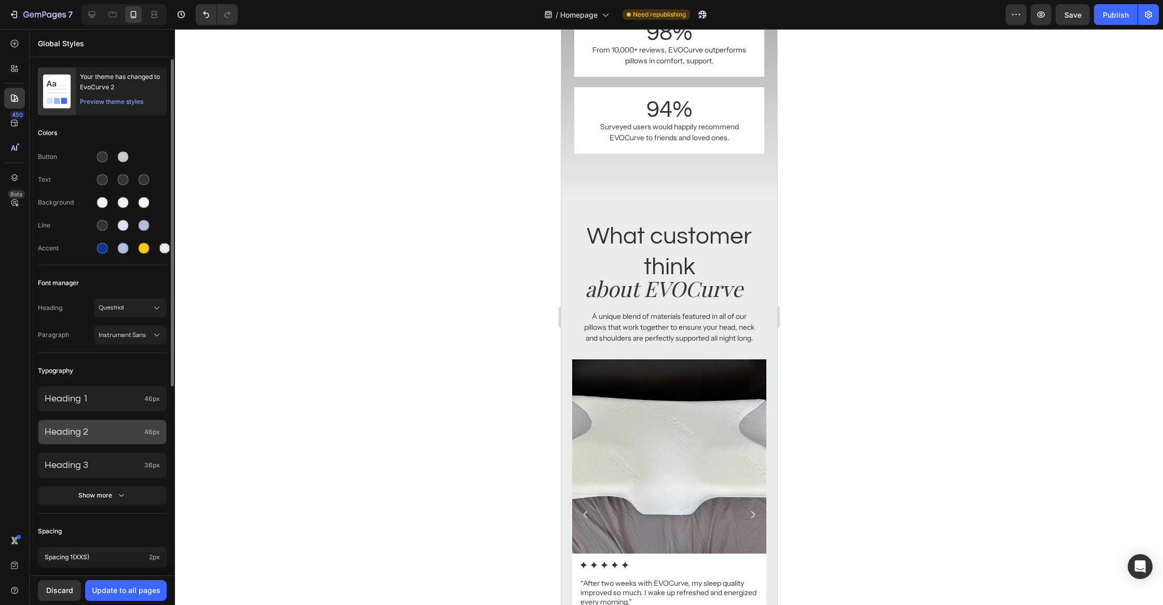
click at [103, 425] on div "Heading 2 46px" at bounding box center [102, 431] width 129 height 25
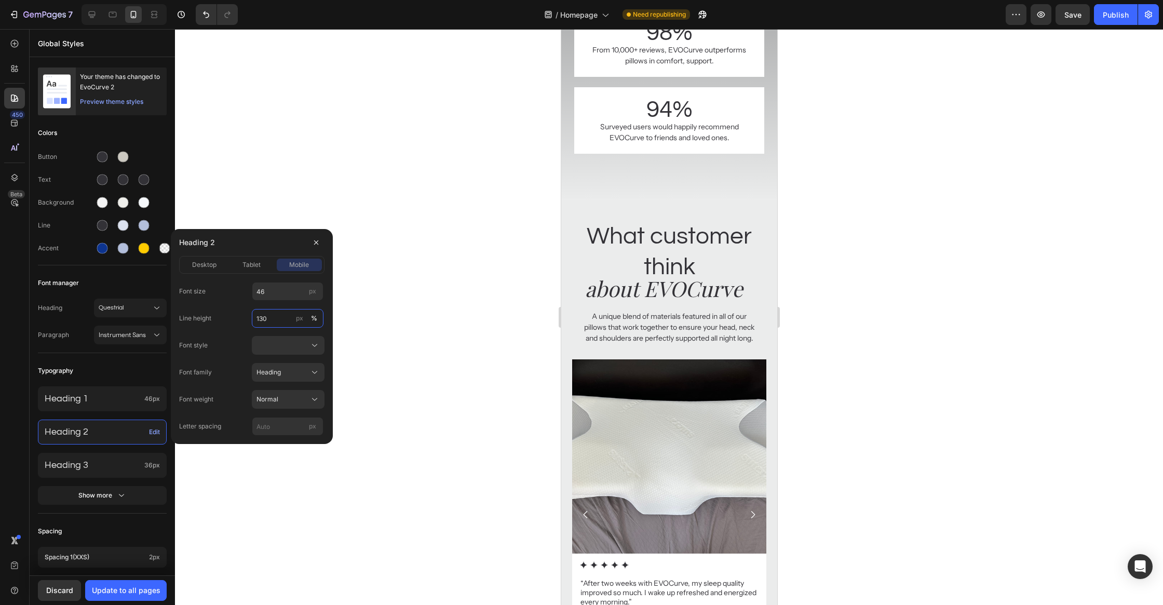
click at [275, 321] on input "130" at bounding box center [288, 318] width 72 height 19
click at [229, 344] on div "Font style" at bounding box center [251, 345] width 145 height 19
type input "100"
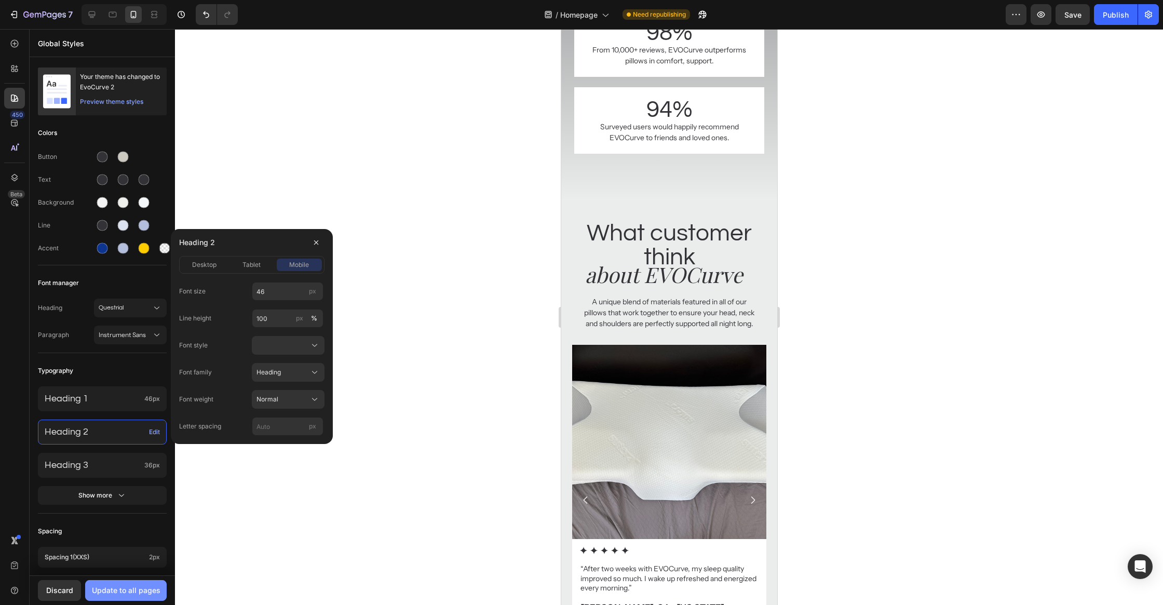
click at [127, 597] on button "Update to all pages" at bounding box center [125, 590] width 81 height 21
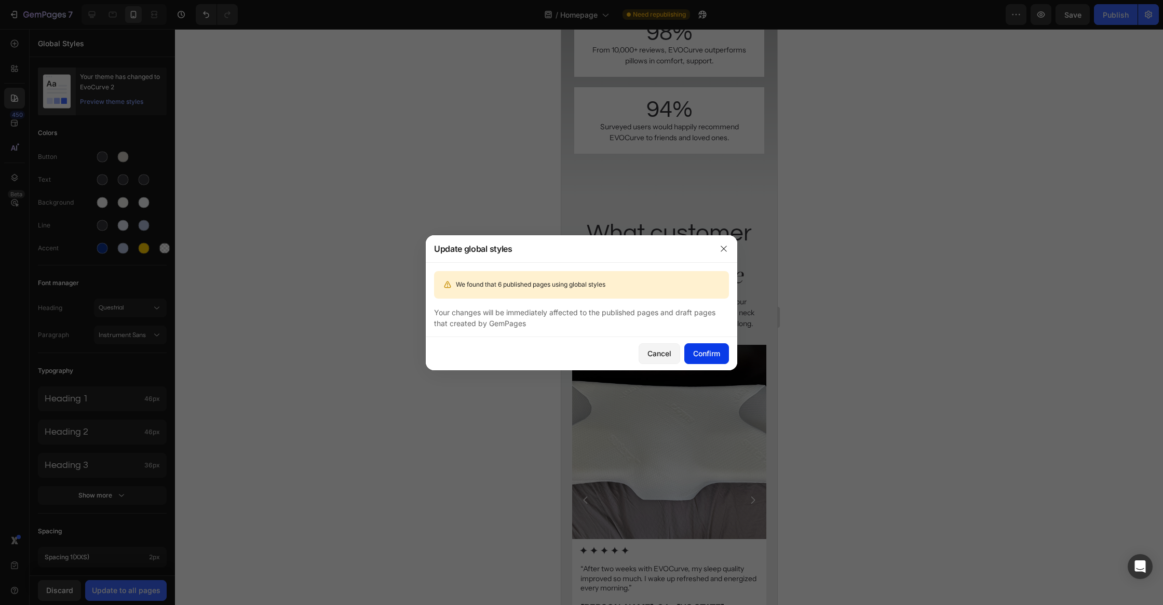
click at [691, 356] on button "Confirm" at bounding box center [706, 353] width 45 height 21
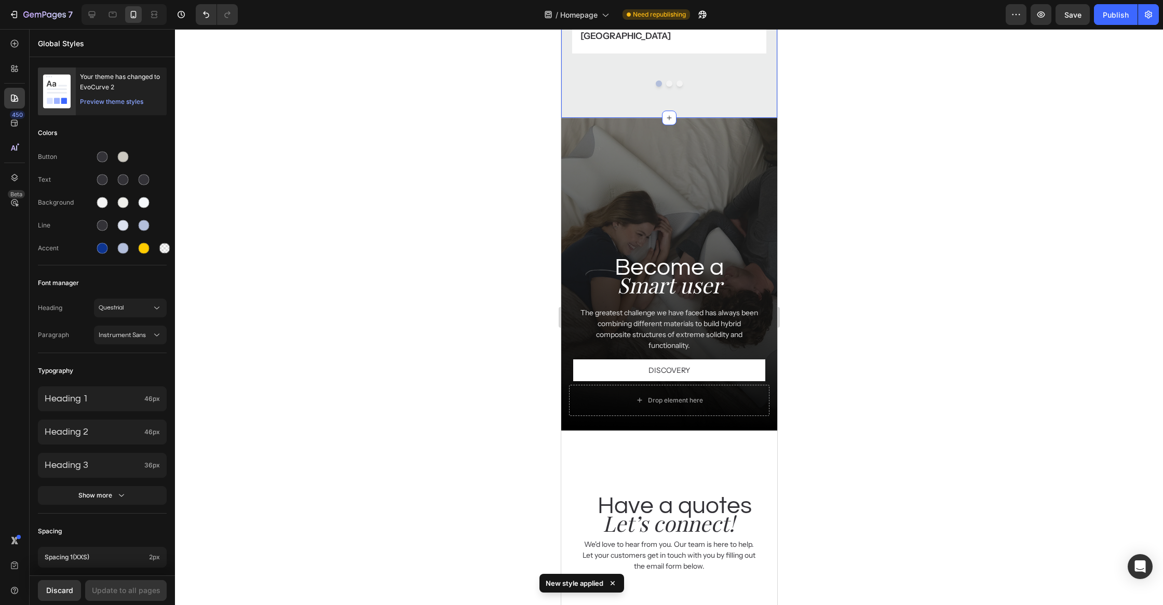
scroll to position [4282, 0]
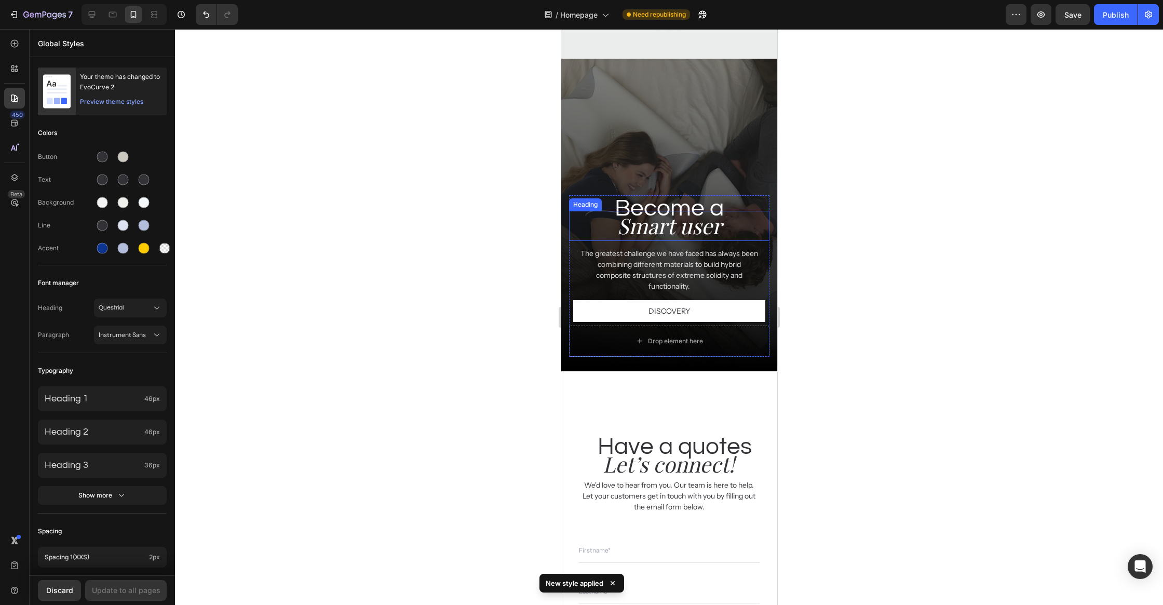
click at [701, 211] on h2 "Smart user" at bounding box center [668, 226] width 200 height 30
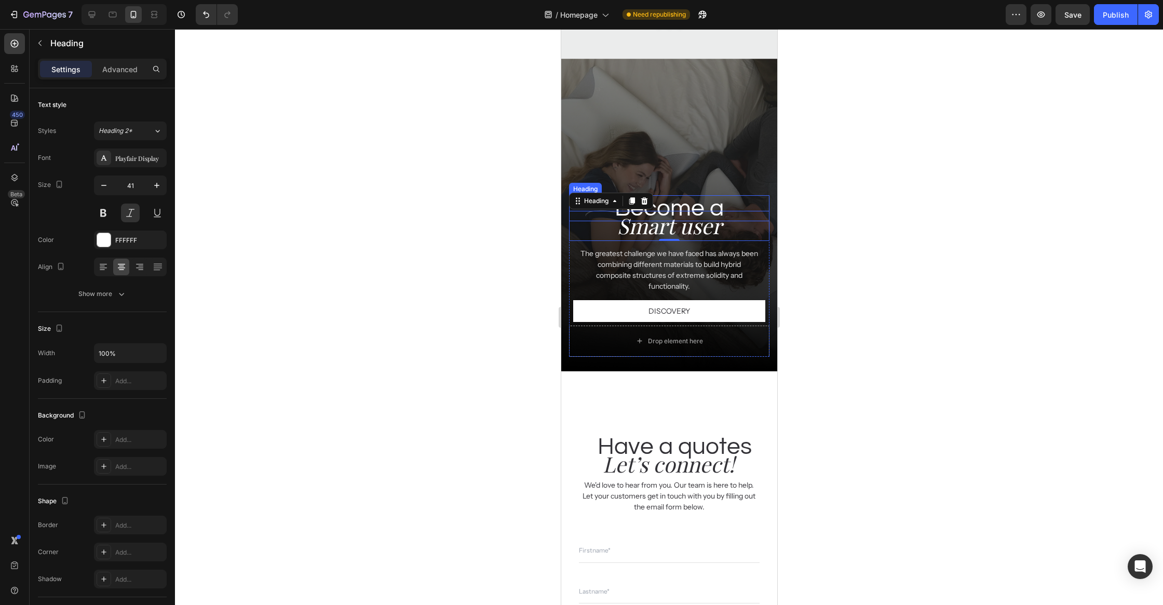
click at [709, 195] on h2 "Become a" at bounding box center [668, 208] width 200 height 26
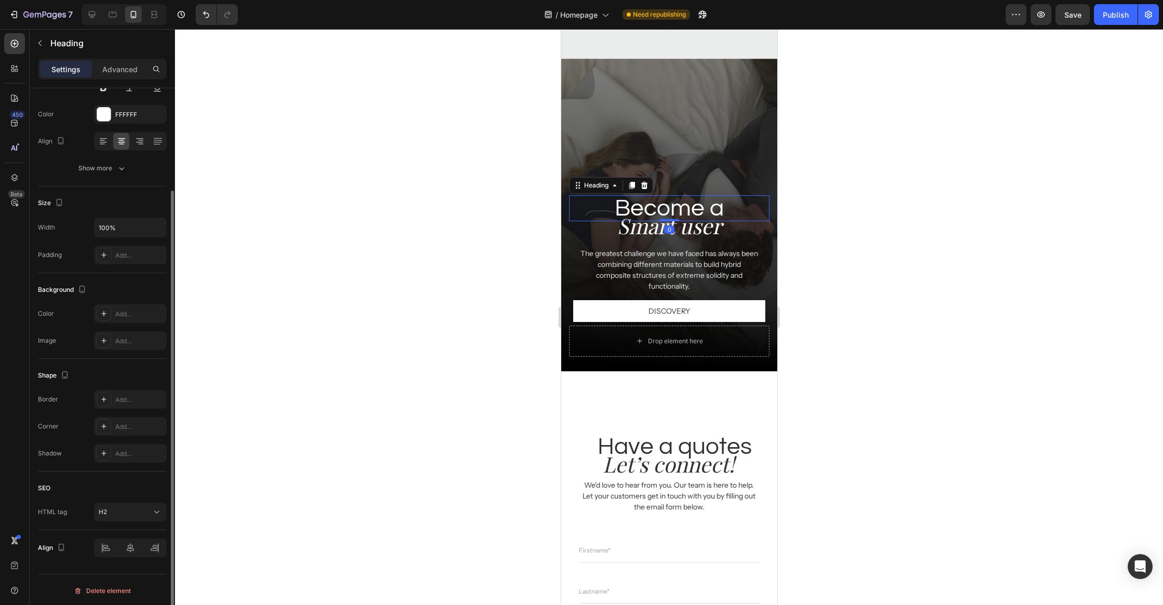
scroll to position [0, 0]
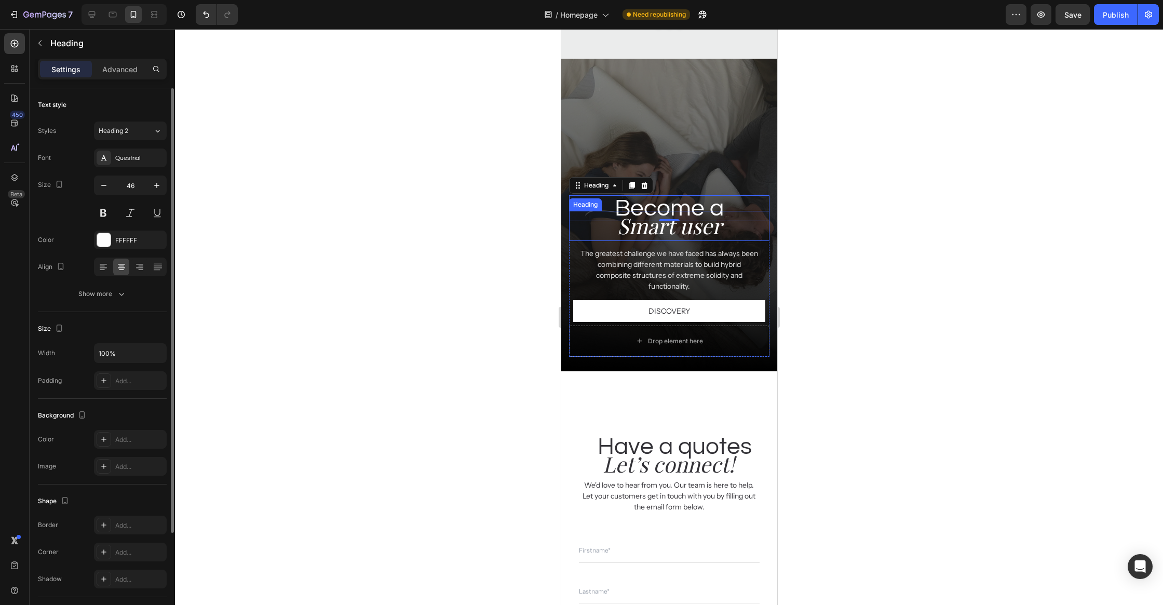
click at [697, 211] on h2 "Smart user" at bounding box center [668, 226] width 200 height 30
click at [152, 196] on div "41" at bounding box center [130, 198] width 73 height 47
click at [154, 189] on icon "button" at bounding box center [157, 185] width 10 height 10
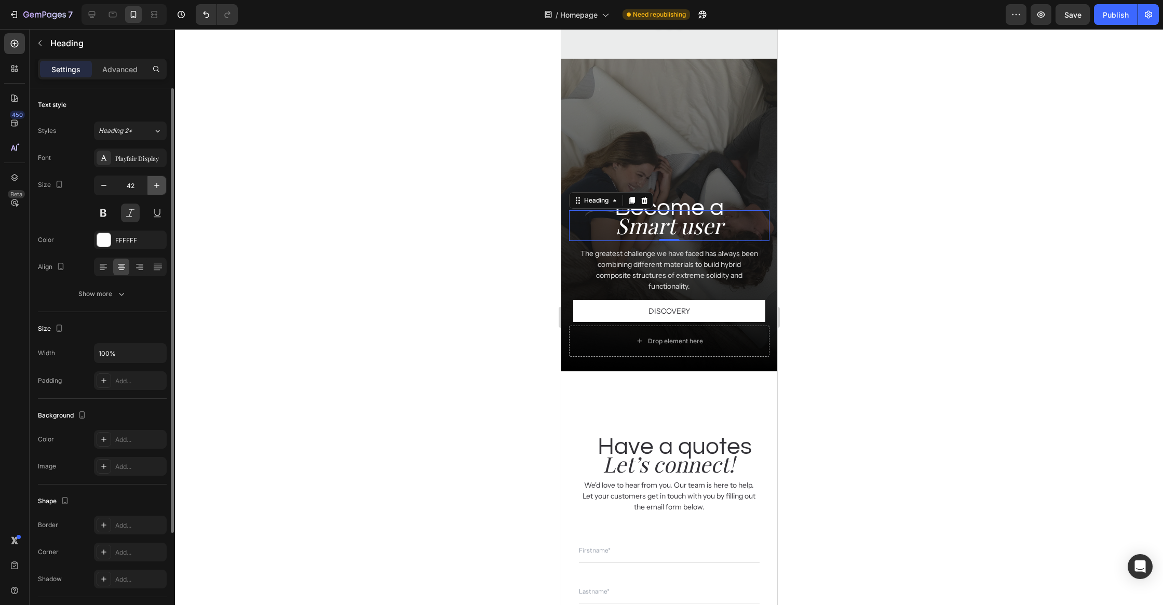
click at [154, 189] on icon "button" at bounding box center [157, 185] width 10 height 10
drag, startPoint x: 154, startPoint y: 189, endPoint x: 179, endPoint y: 188, distance: 25.5
click at [154, 189] on icon "button" at bounding box center [157, 185] width 10 height 10
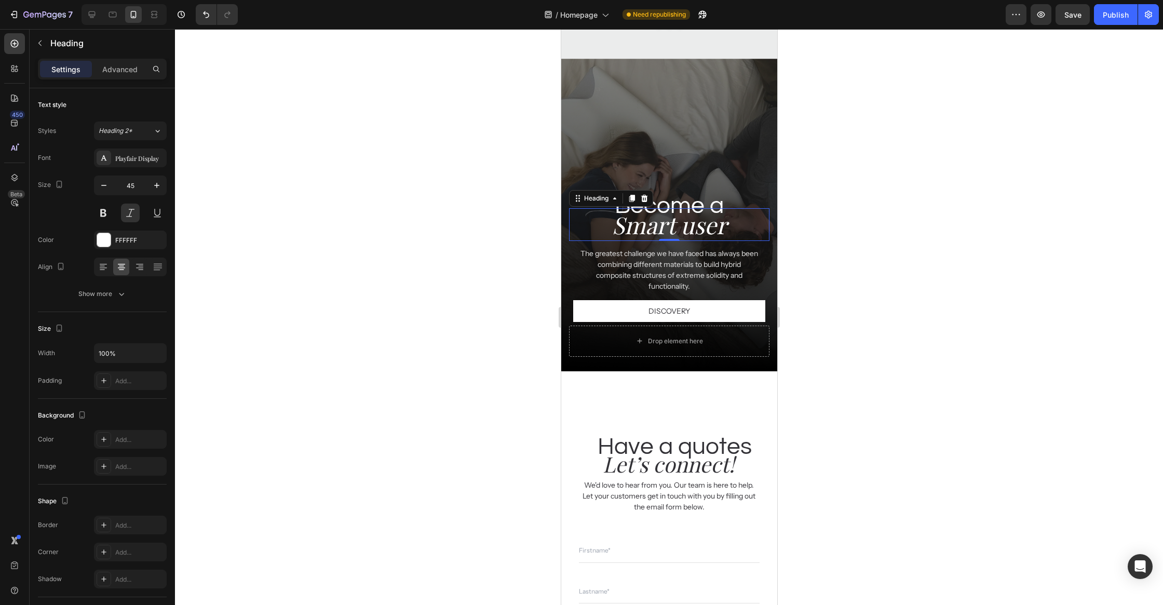
type input "46"
click at [117, 78] on div "Settings Advanced" at bounding box center [102, 69] width 129 height 21
click at [120, 73] on p "Advanced" at bounding box center [119, 69] width 35 height 11
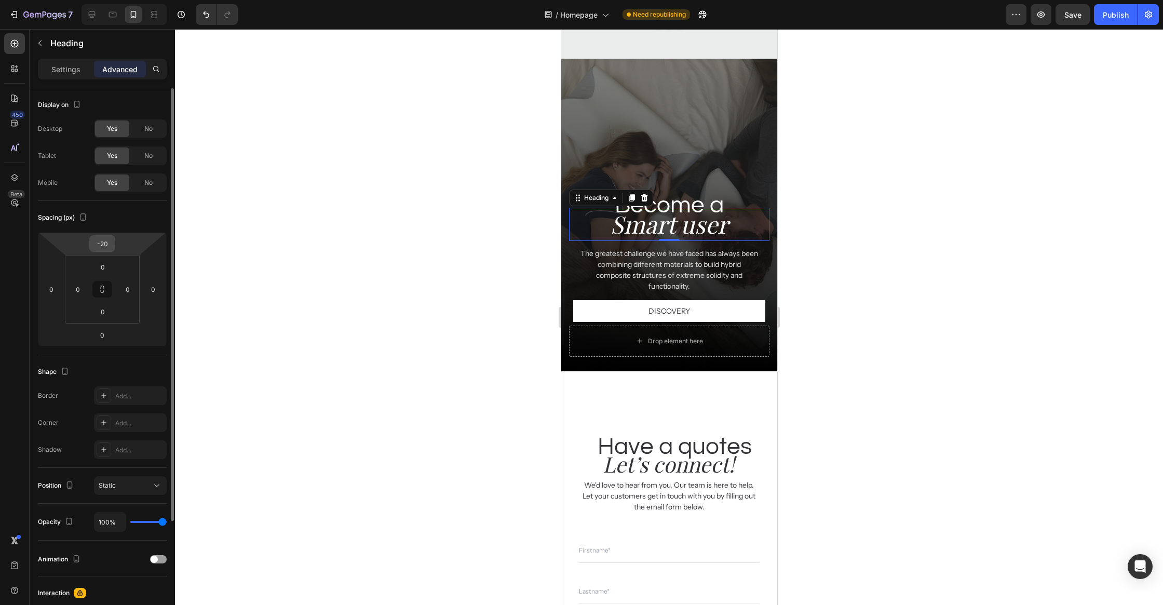
click at [111, 239] on input "-20" at bounding box center [102, 244] width 21 height 16
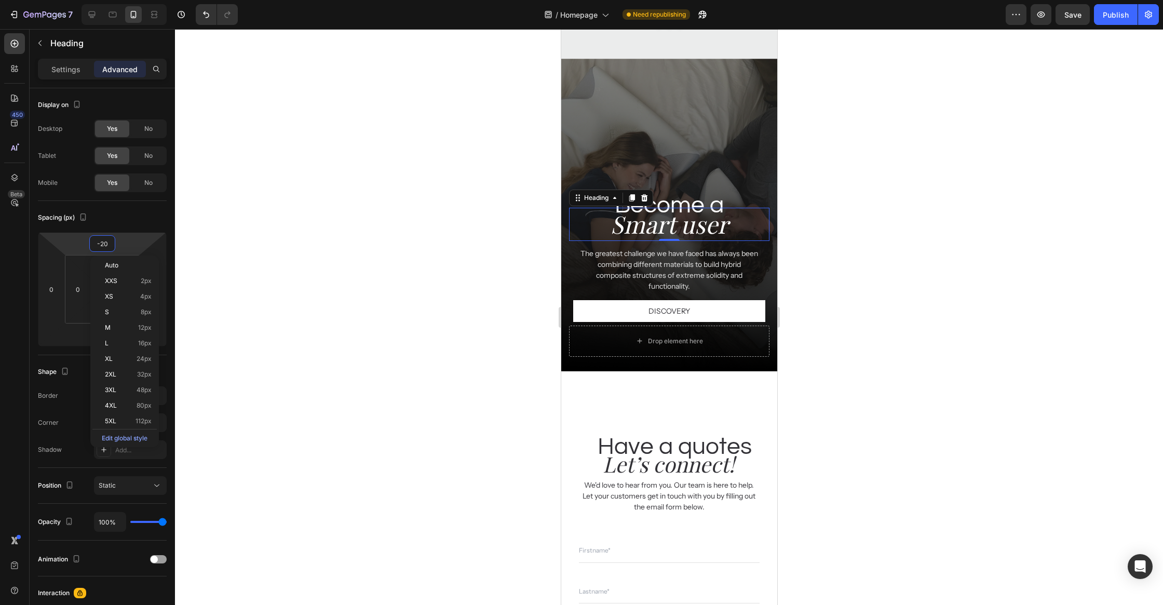
click at [370, 250] on div at bounding box center [669, 317] width 988 height 576
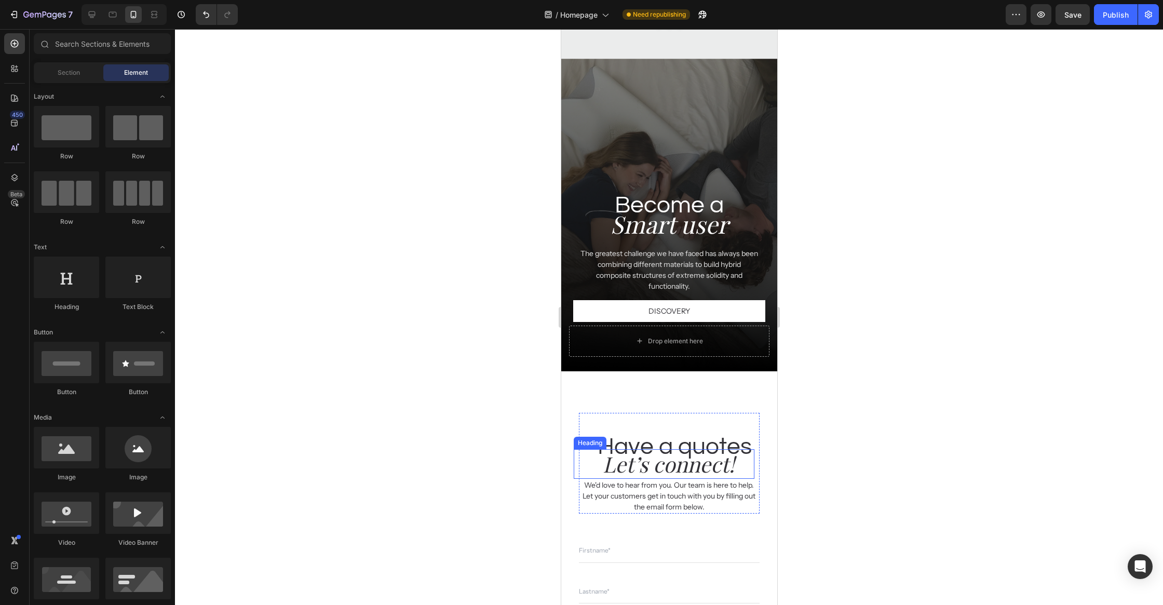
click at [658, 449] on h2 "Let’s connect!" at bounding box center [667, 464] width 171 height 30
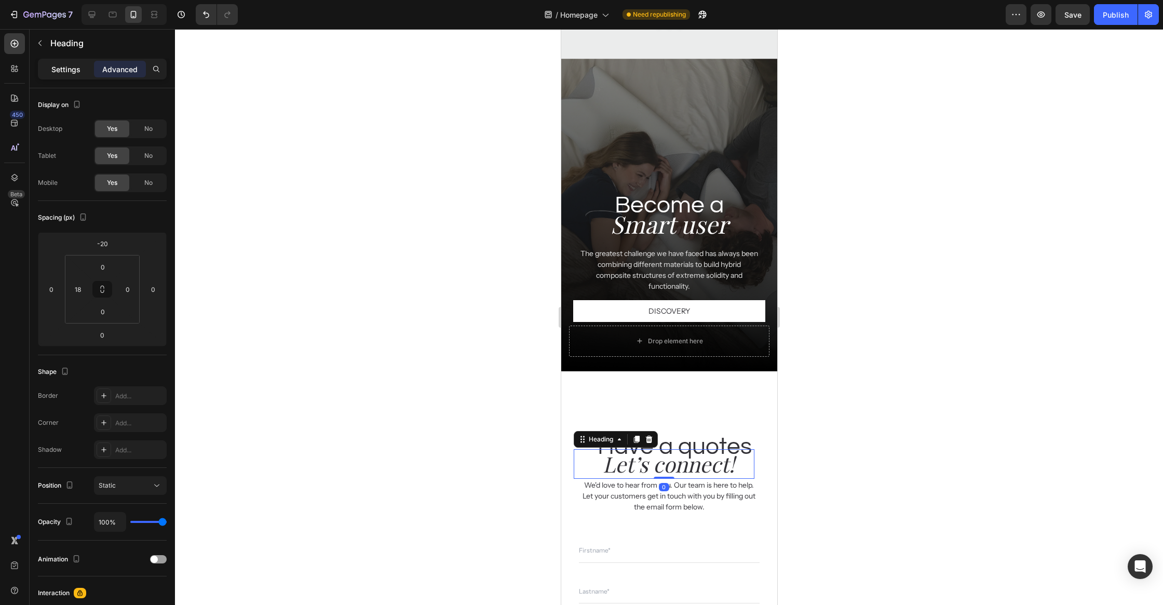
click at [71, 76] on div "Settings" at bounding box center [66, 69] width 52 height 17
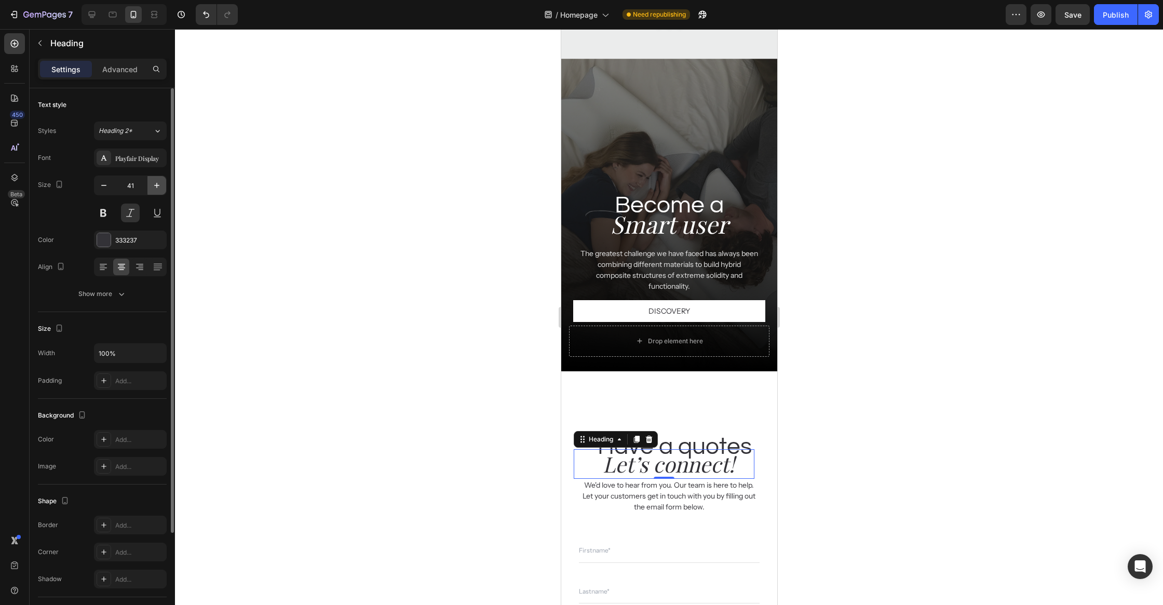
click at [161, 180] on icon "button" at bounding box center [157, 185] width 10 height 10
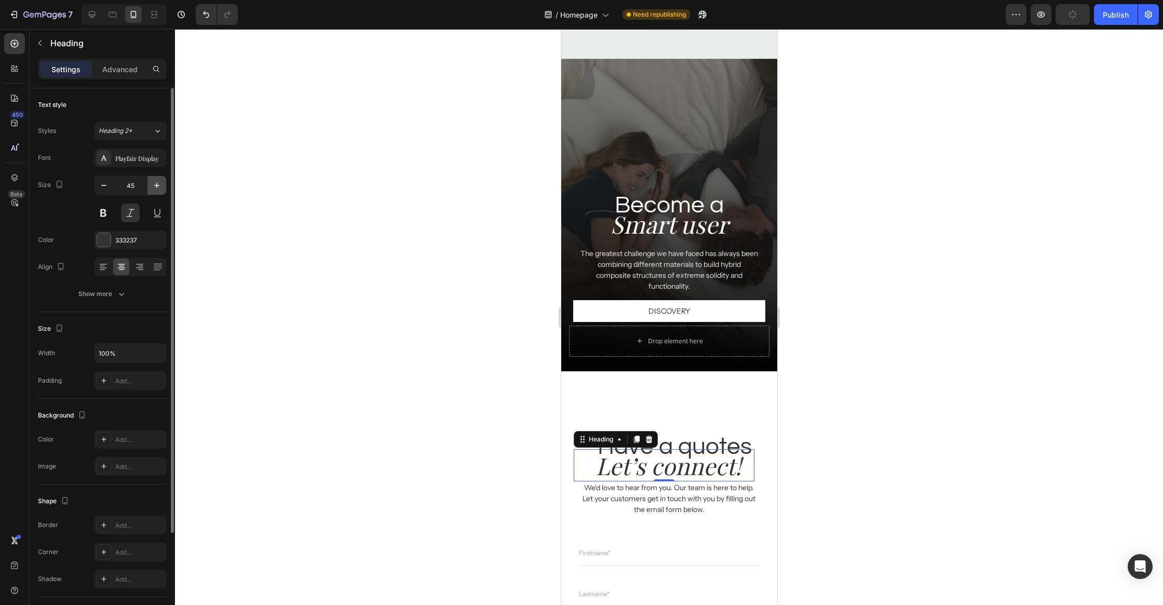
click at [161, 180] on icon "button" at bounding box center [157, 185] width 10 height 10
click at [104, 185] on icon "button" at bounding box center [104, 185] width 10 height 10
type input "46"
click at [386, 259] on div at bounding box center [669, 317] width 988 height 576
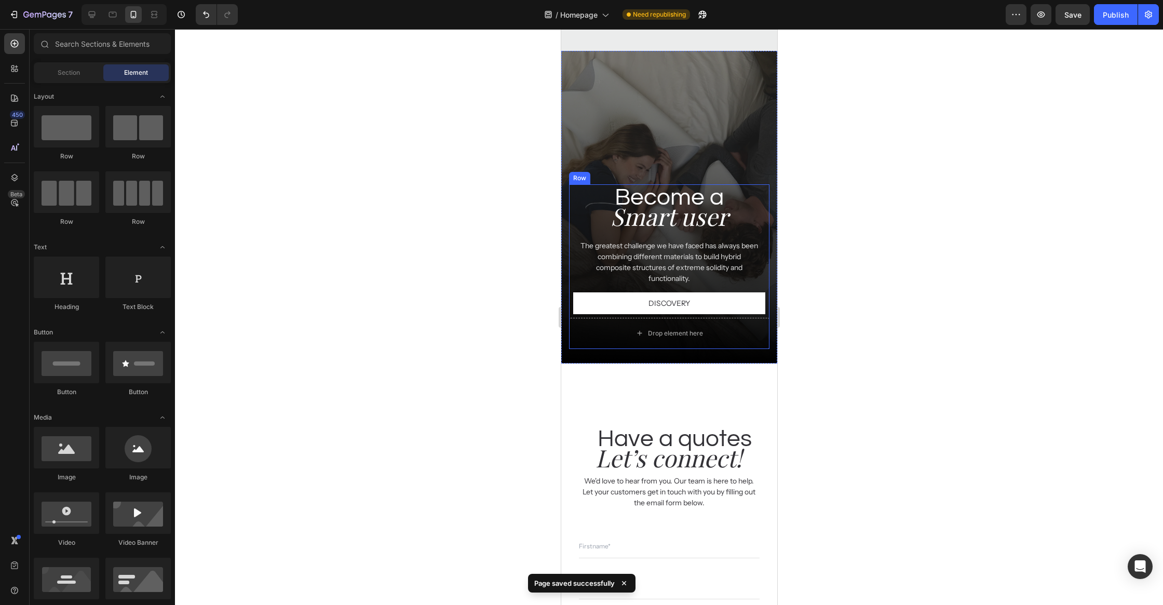
scroll to position [4344, 0]
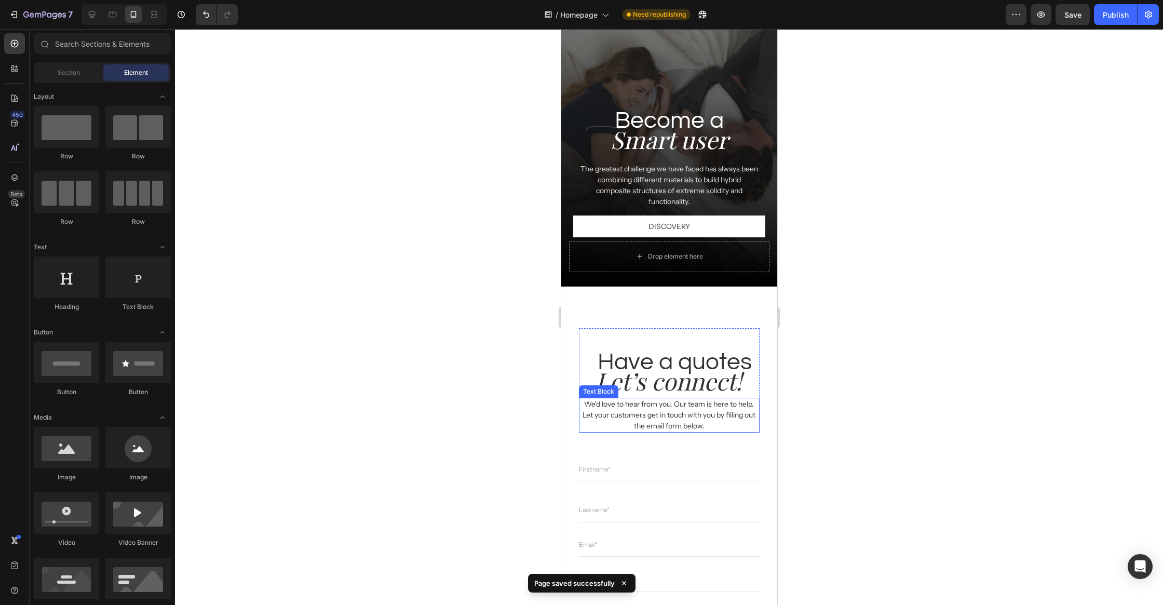
click at [618, 390] on h2 "Let’s connect!" at bounding box center [667, 380] width 171 height 33
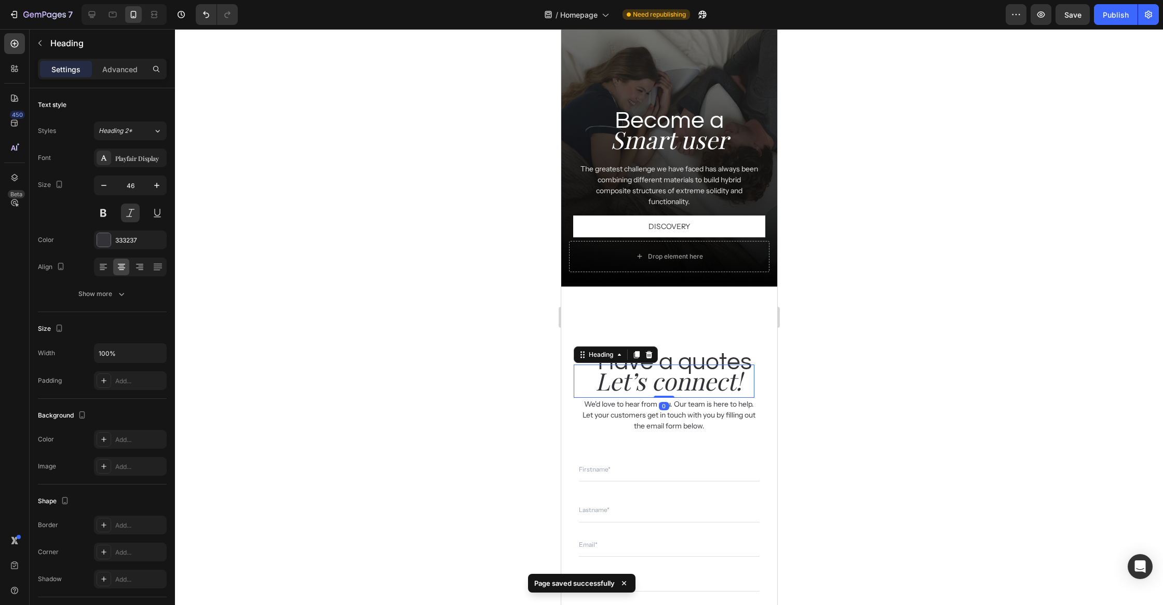
click at [127, 59] on div "Settings Advanced" at bounding box center [102, 69] width 129 height 21
click at [121, 71] on p "Advanced" at bounding box center [119, 69] width 35 height 11
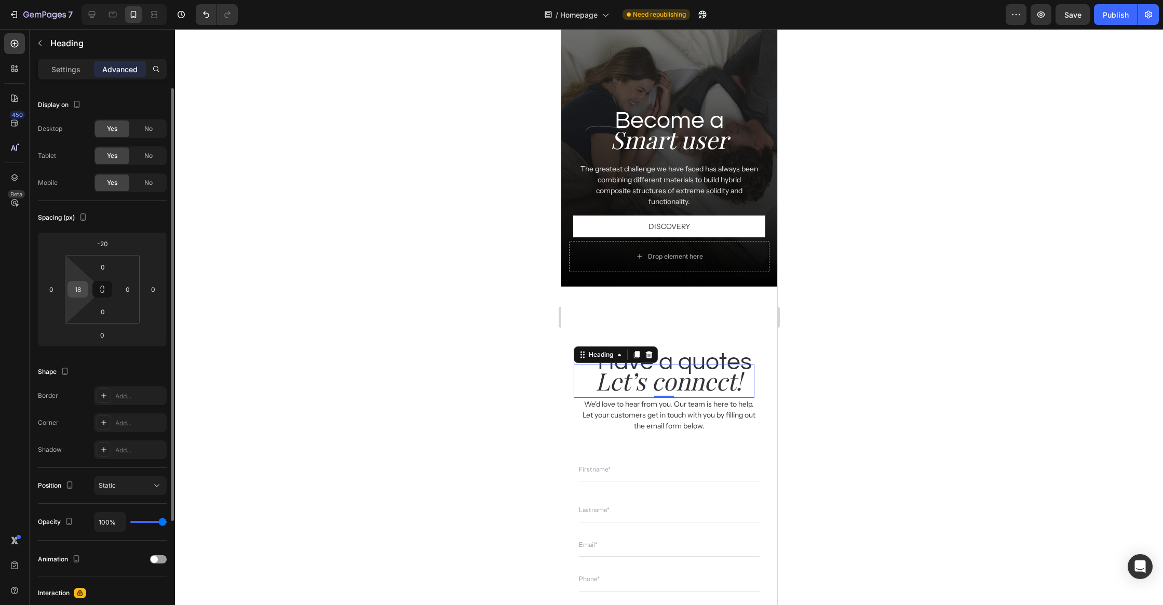
click at [76, 290] on input "18" at bounding box center [78, 289] width 16 height 16
type input "8"
click at [76, 290] on input "8" at bounding box center [78, 289] width 16 height 16
click at [856, 360] on div at bounding box center [669, 317] width 988 height 576
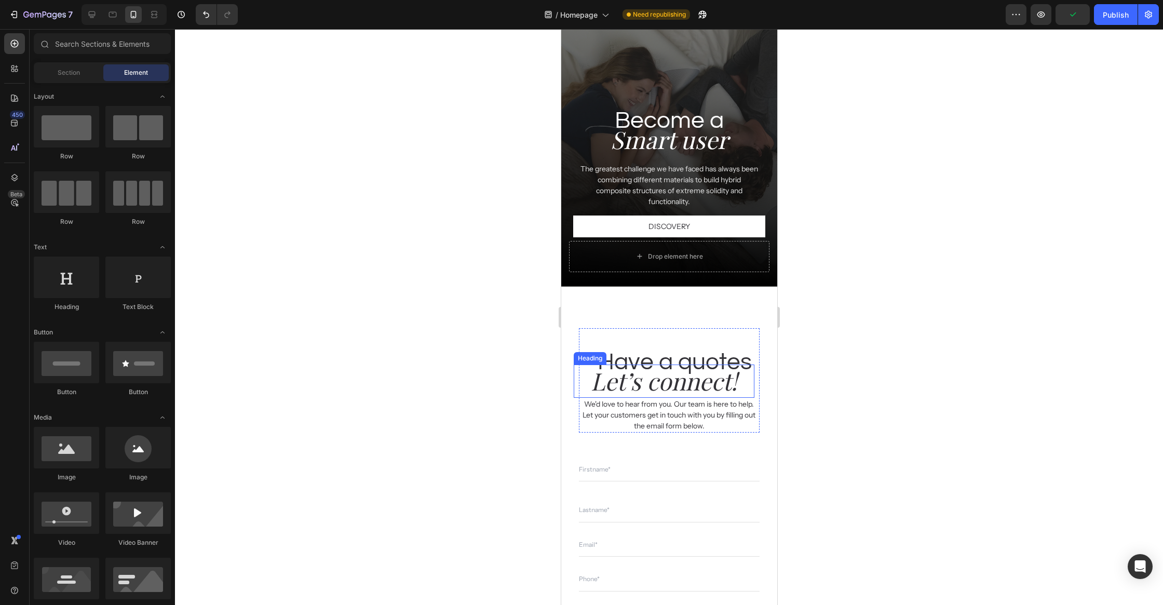
click at [697, 370] on h2 "Let’s connect!" at bounding box center [663, 380] width 180 height 33
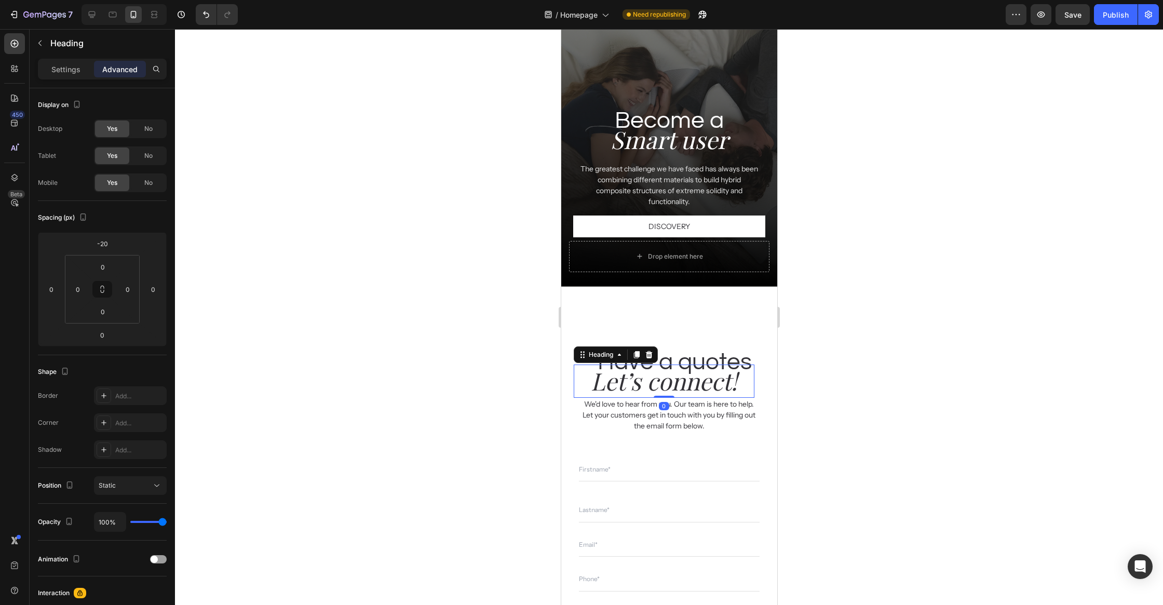
click at [698, 358] on h2 "Have a quotes" at bounding box center [674, 362] width 169 height 26
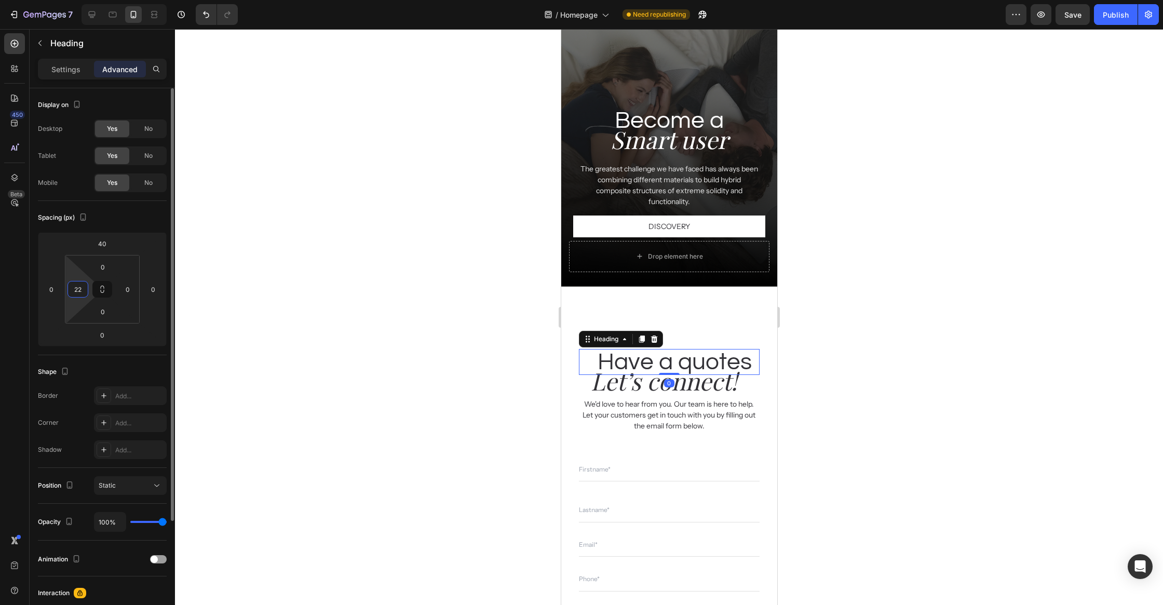
click at [78, 295] on input "22" at bounding box center [78, 289] width 16 height 16
type input "0"
click at [239, 283] on div at bounding box center [669, 317] width 988 height 576
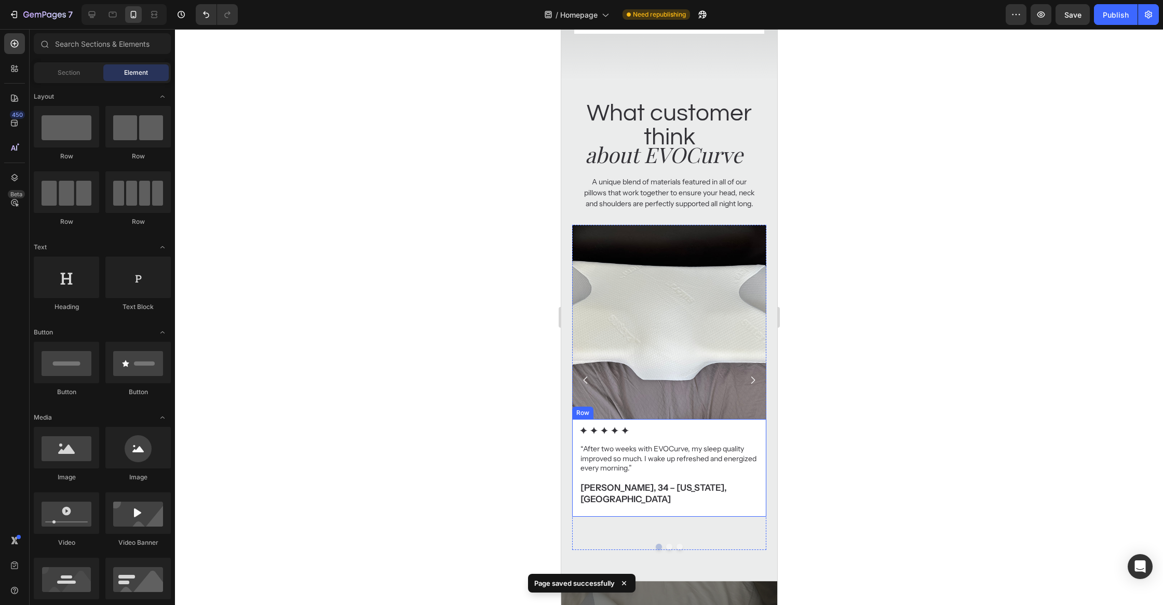
scroll to position [3742, 0]
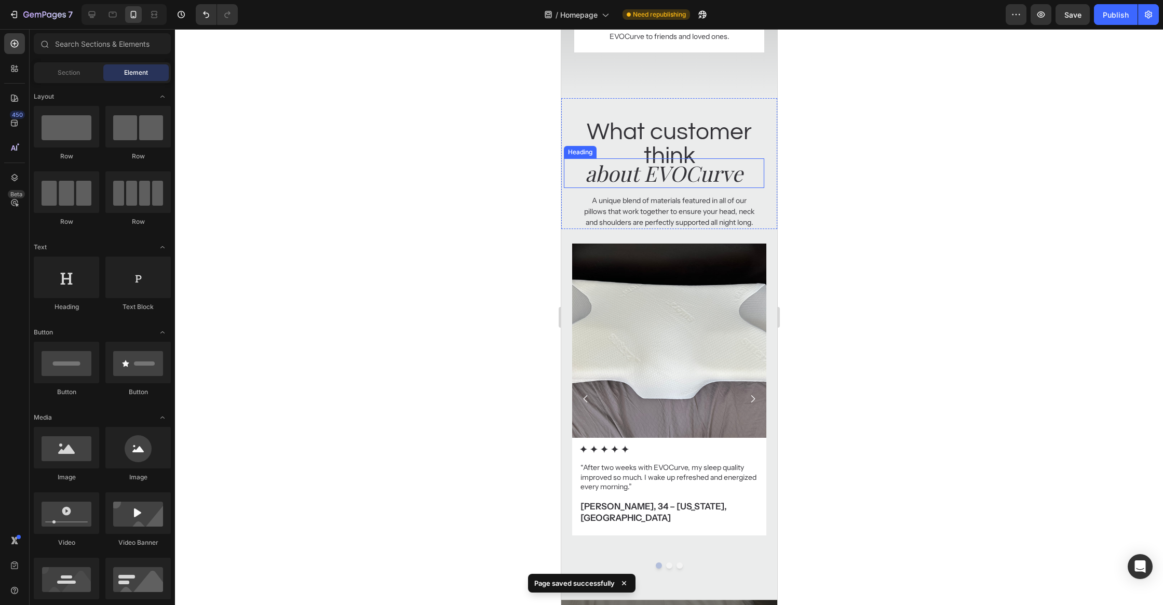
click at [650, 176] on h2 "about EVOCurve" at bounding box center [663, 173] width 200 height 30
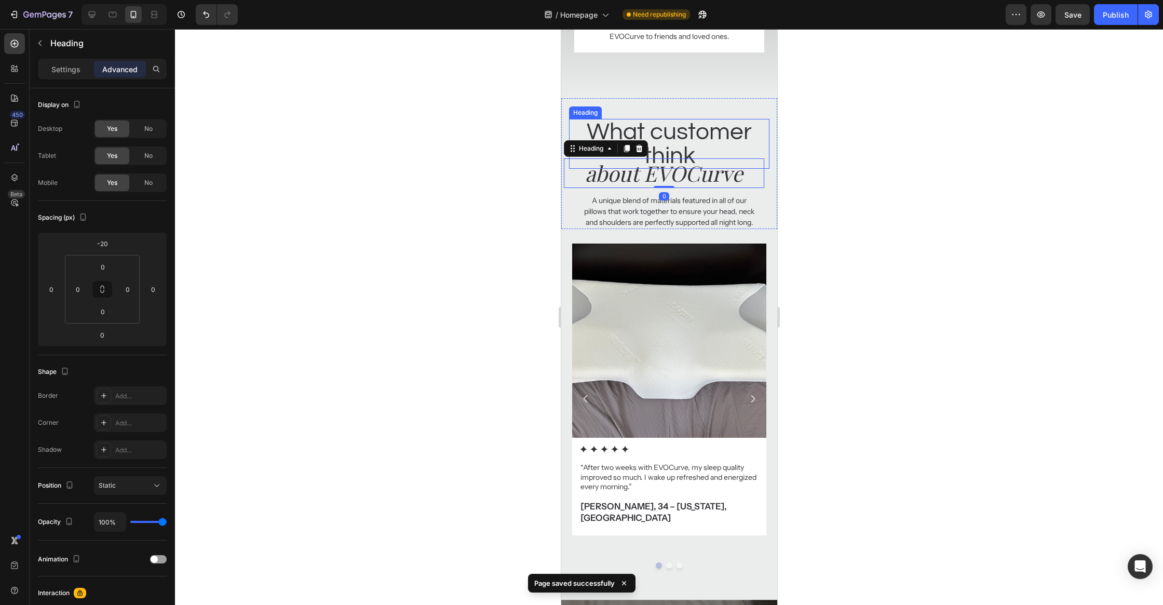
click at [714, 136] on h2 "What customer think" at bounding box center [668, 144] width 200 height 50
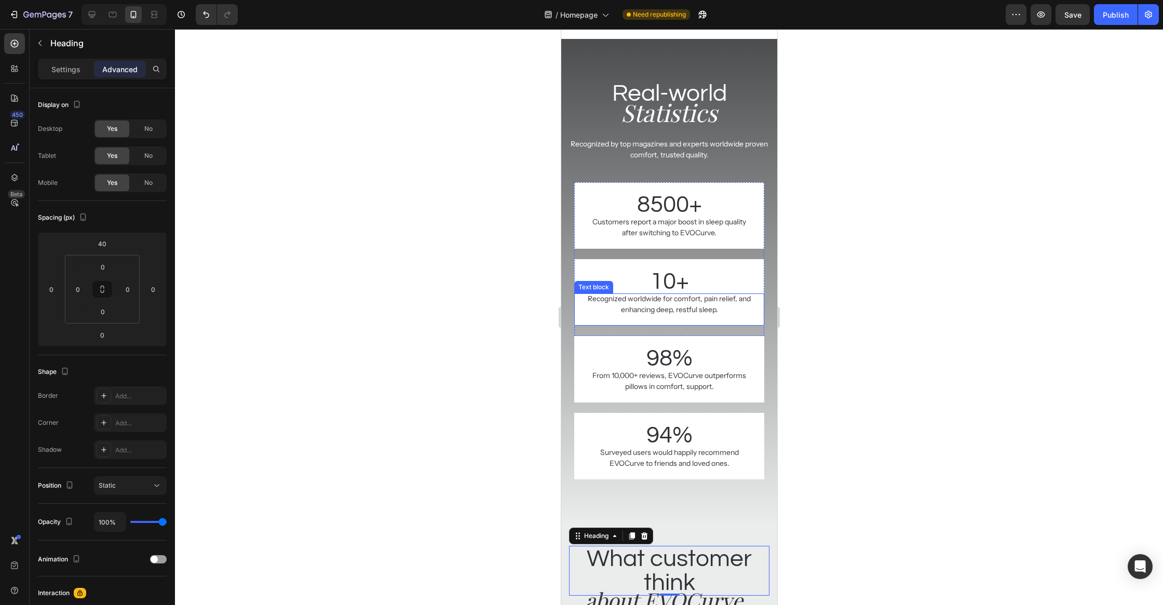
scroll to position [3107, 0]
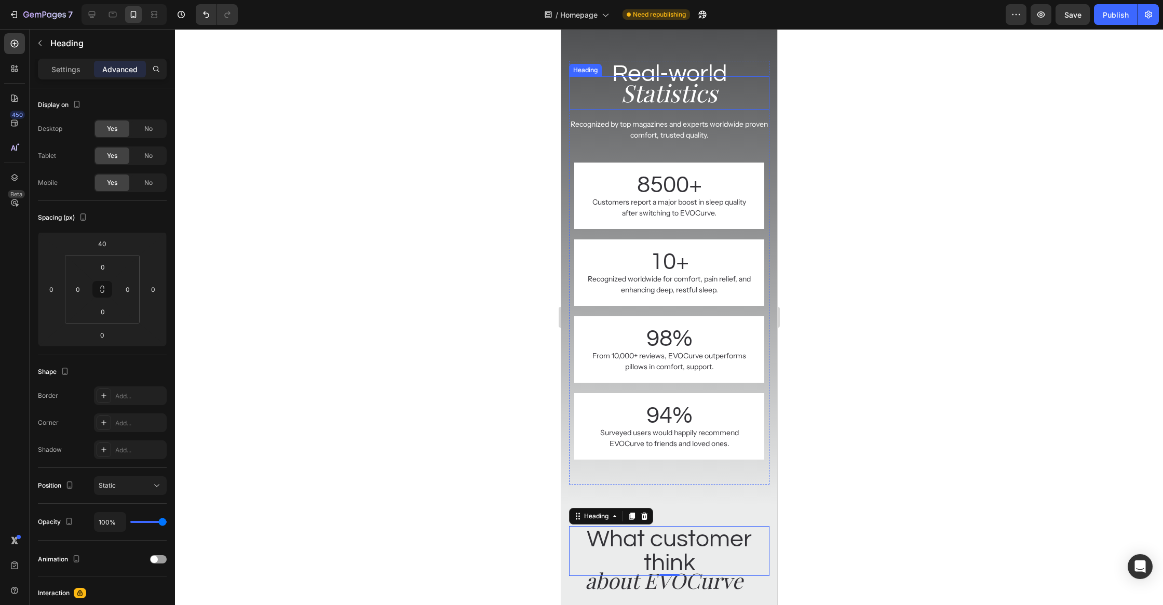
click at [664, 93] on h2 "Statistics" at bounding box center [668, 92] width 200 height 33
click at [62, 77] on div "Settings Advanced" at bounding box center [102, 69] width 129 height 21
click at [63, 67] on p "Settings" at bounding box center [65, 69] width 29 height 11
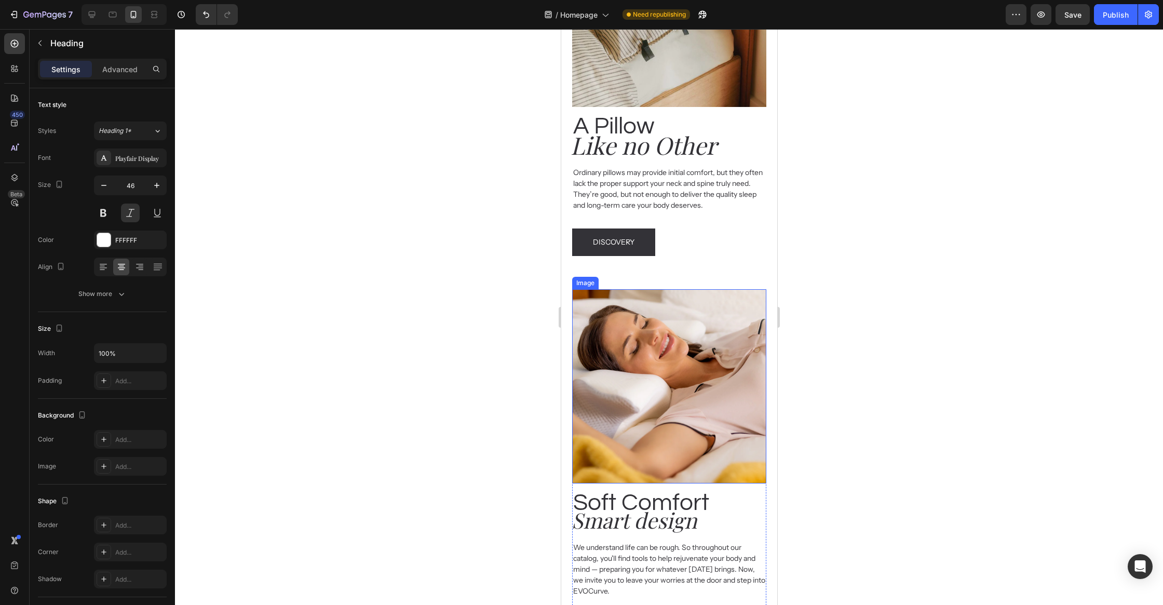
scroll to position [2635, 0]
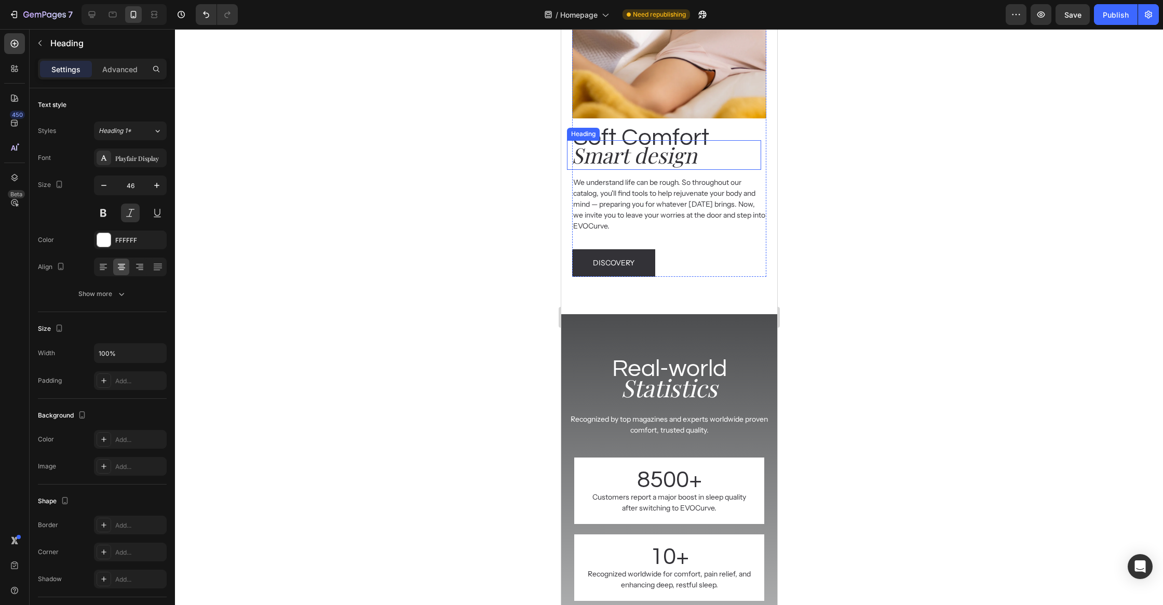
click at [651, 154] on h2 "Smart design" at bounding box center [665, 155] width 191 height 30
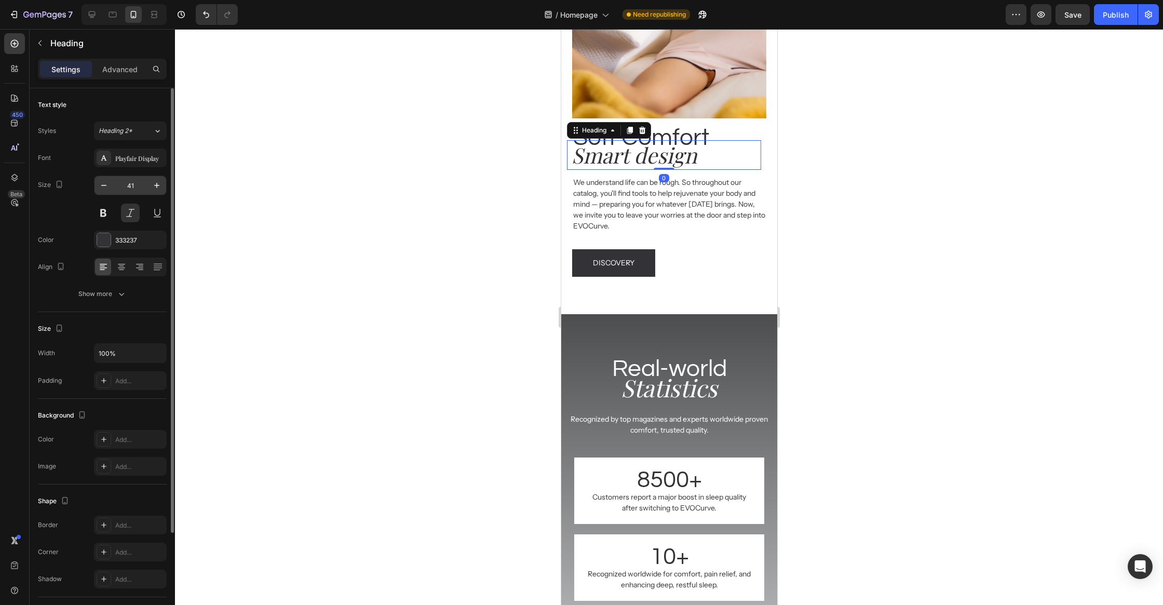
click at [135, 181] on input "41" at bounding box center [130, 185] width 34 height 19
type input "46"
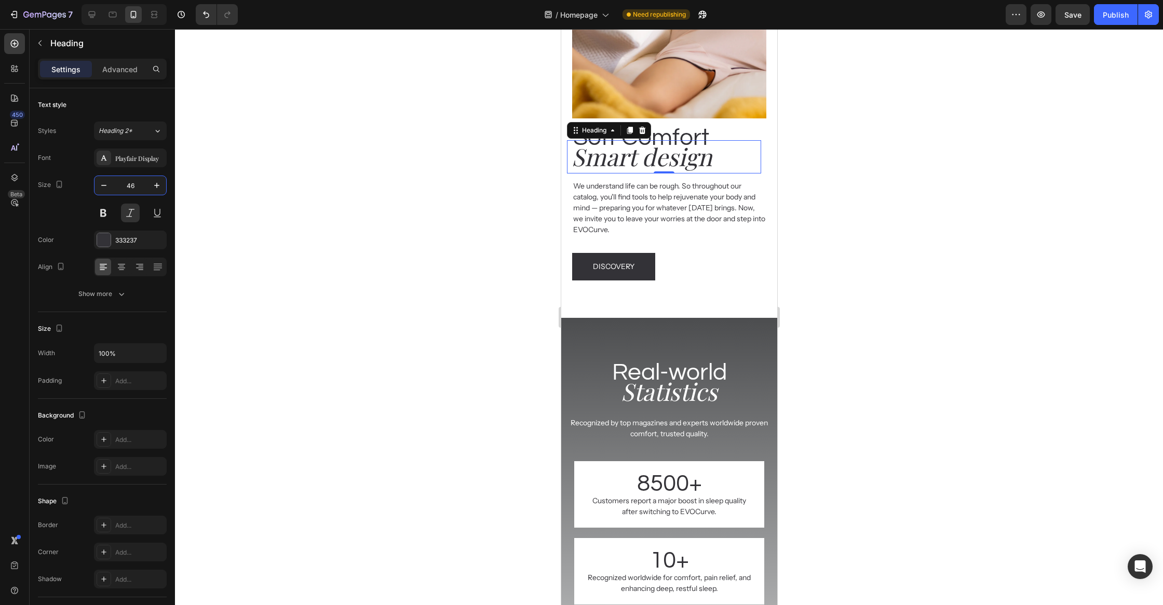
click at [352, 230] on div at bounding box center [669, 317] width 988 height 576
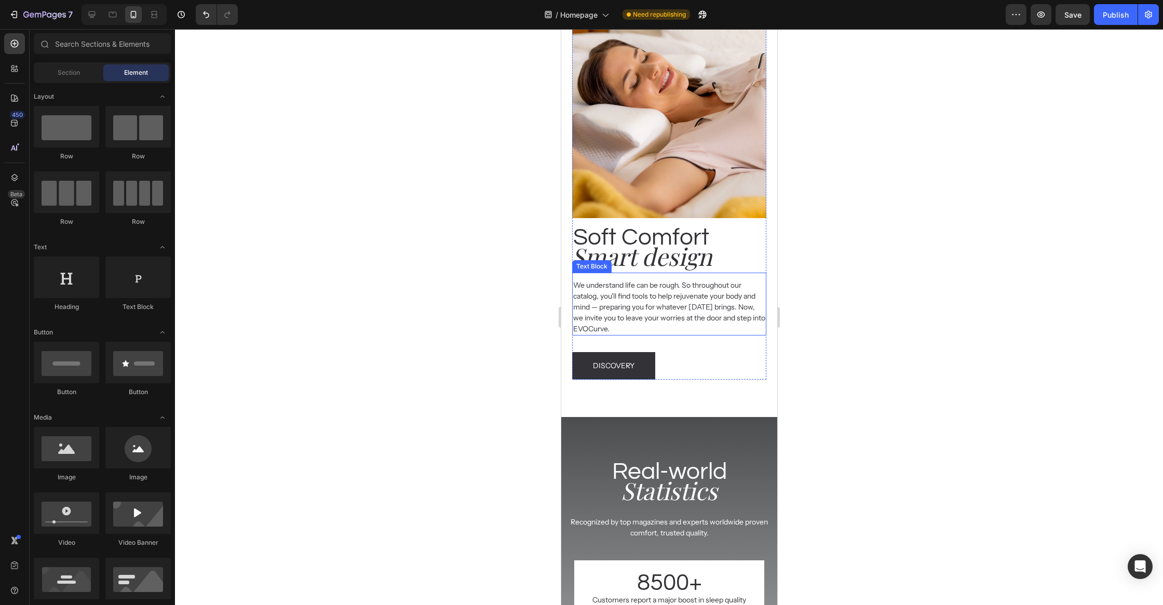
scroll to position [2216, 0]
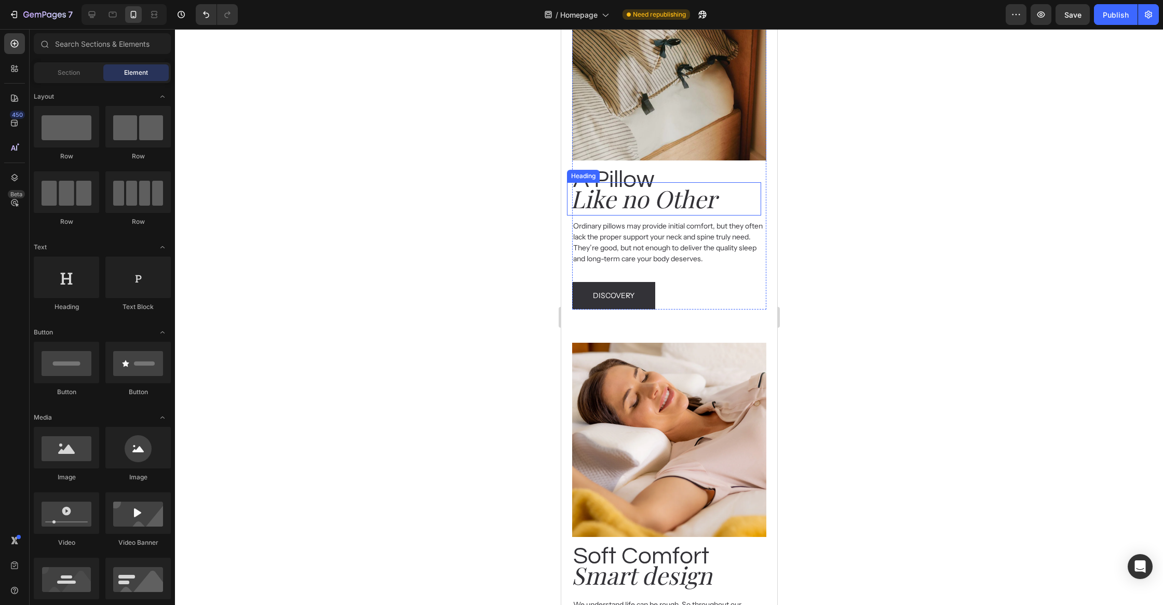
click at [646, 205] on h2 "Like no Other" at bounding box center [665, 198] width 192 height 33
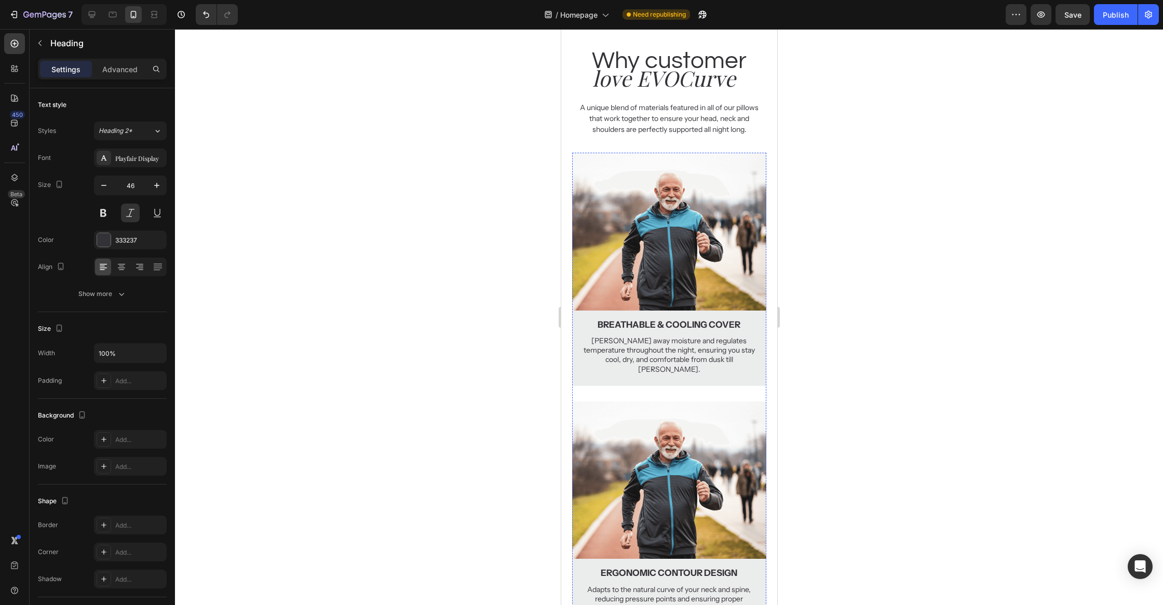
scroll to position [1456, 0]
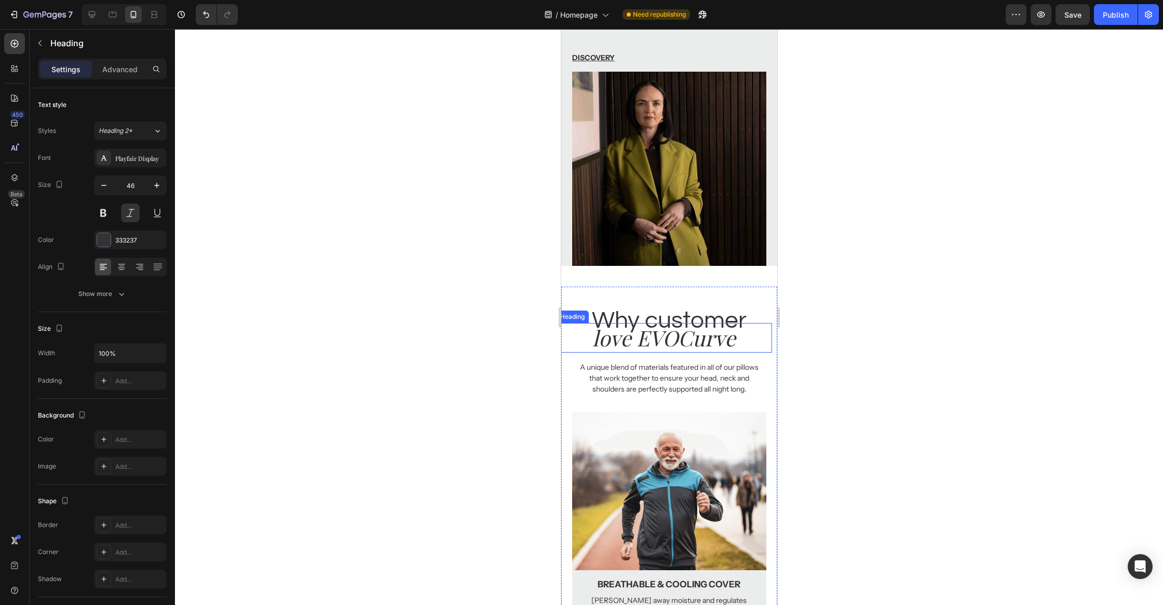
click at [650, 337] on h2 "love EVOCurve" at bounding box center [663, 338] width 216 height 30
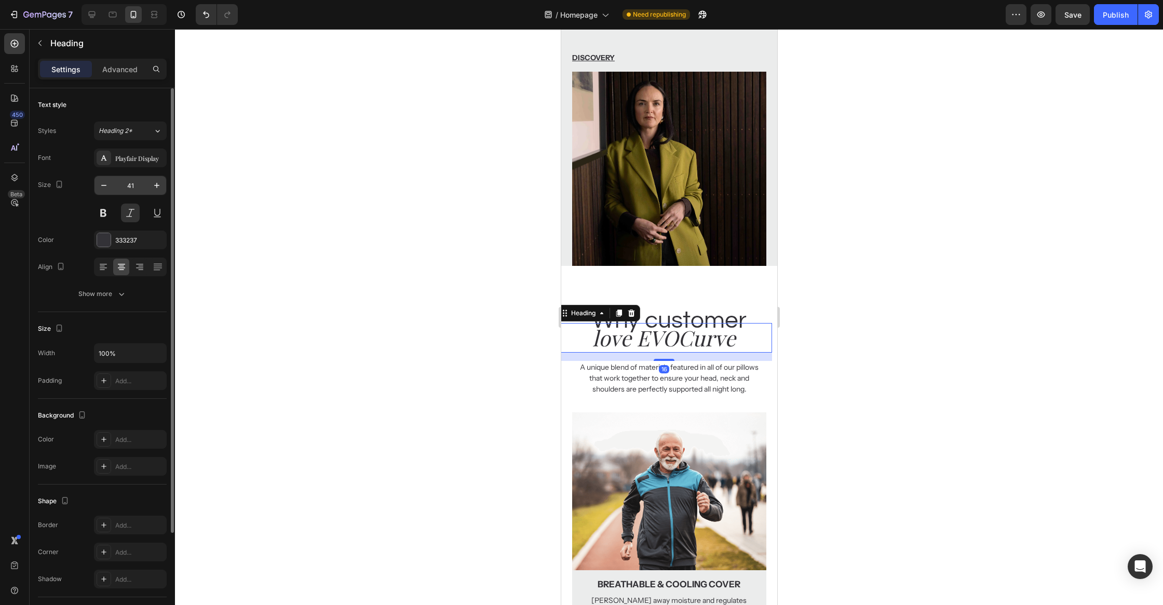
click at [139, 185] on input "41" at bounding box center [130, 185] width 34 height 19
type input "46"
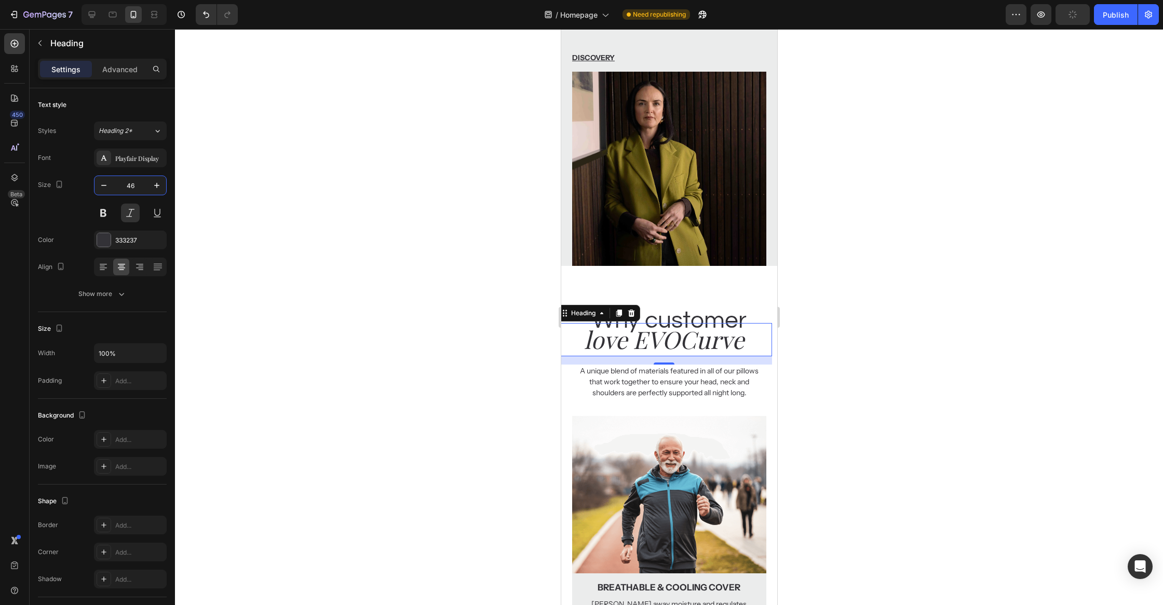
click at [302, 250] on div at bounding box center [669, 317] width 988 height 576
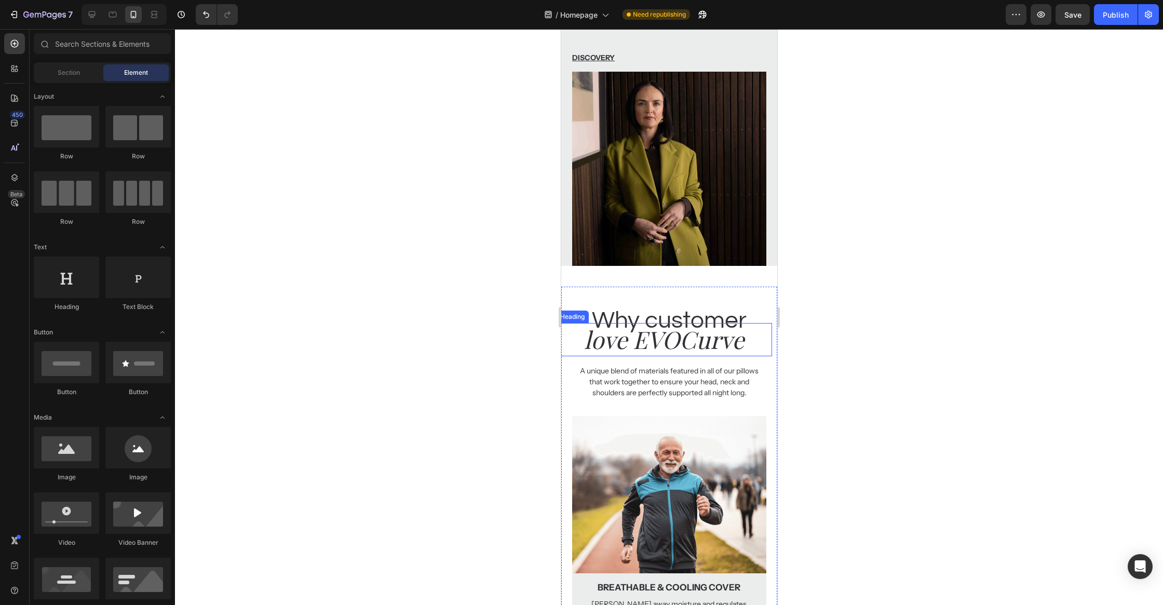
click at [654, 338] on h2 "love EVOCurve" at bounding box center [663, 339] width 216 height 33
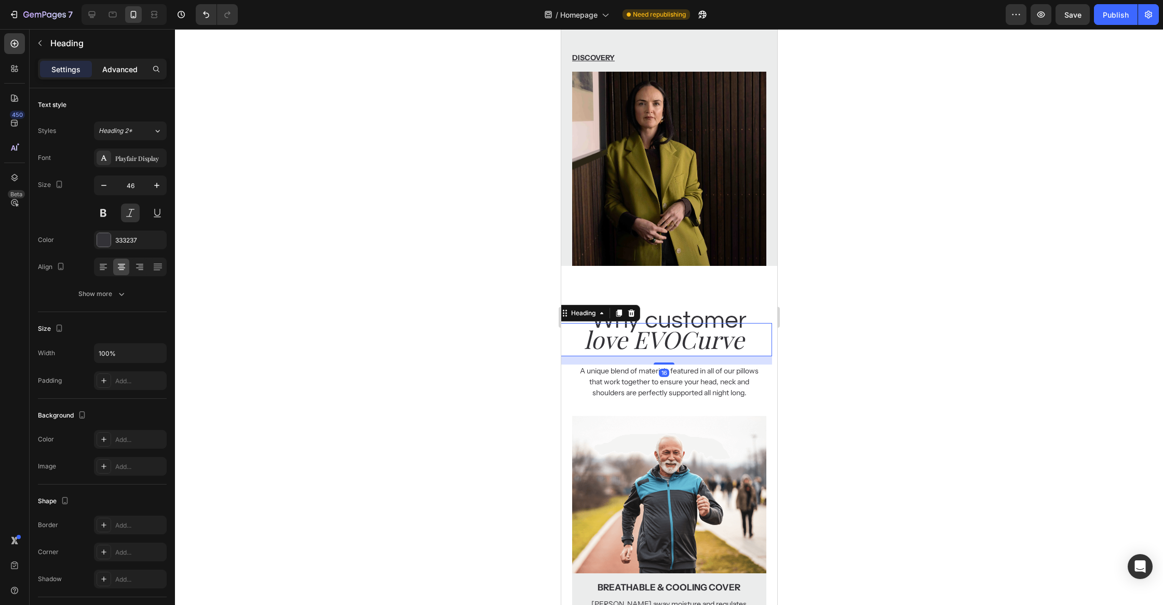
click at [118, 64] on p "Advanced" at bounding box center [119, 69] width 35 height 11
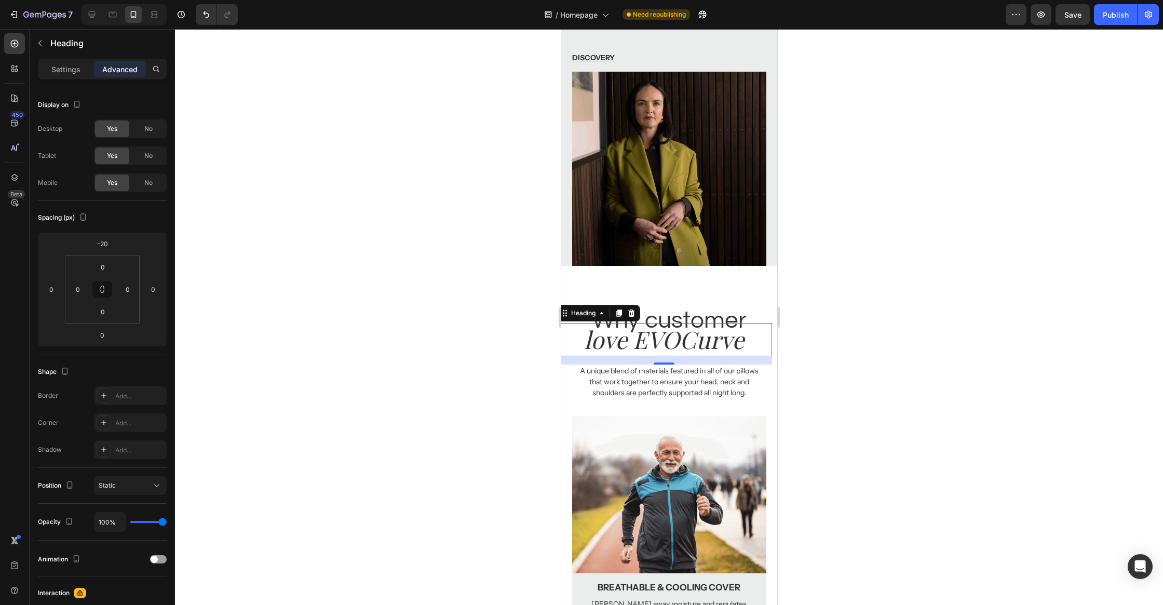
click at [738, 320] on h2 "Why customer" at bounding box center [669, 320] width 216 height 26
click at [365, 271] on div at bounding box center [669, 317] width 988 height 576
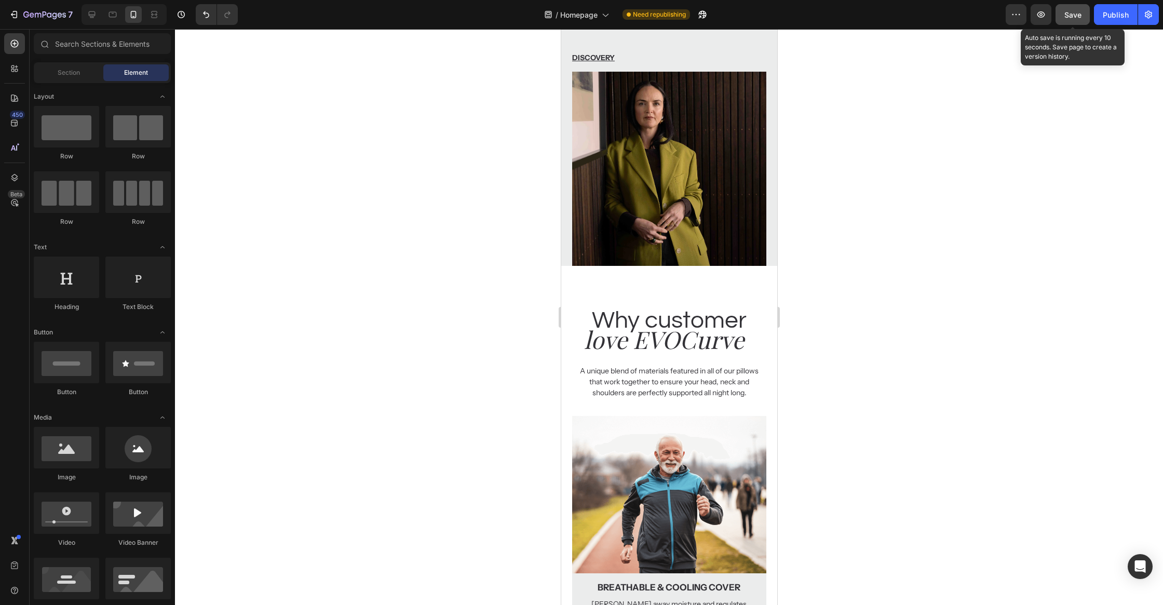
click at [1080, 18] on span "Save" at bounding box center [1072, 14] width 17 height 9
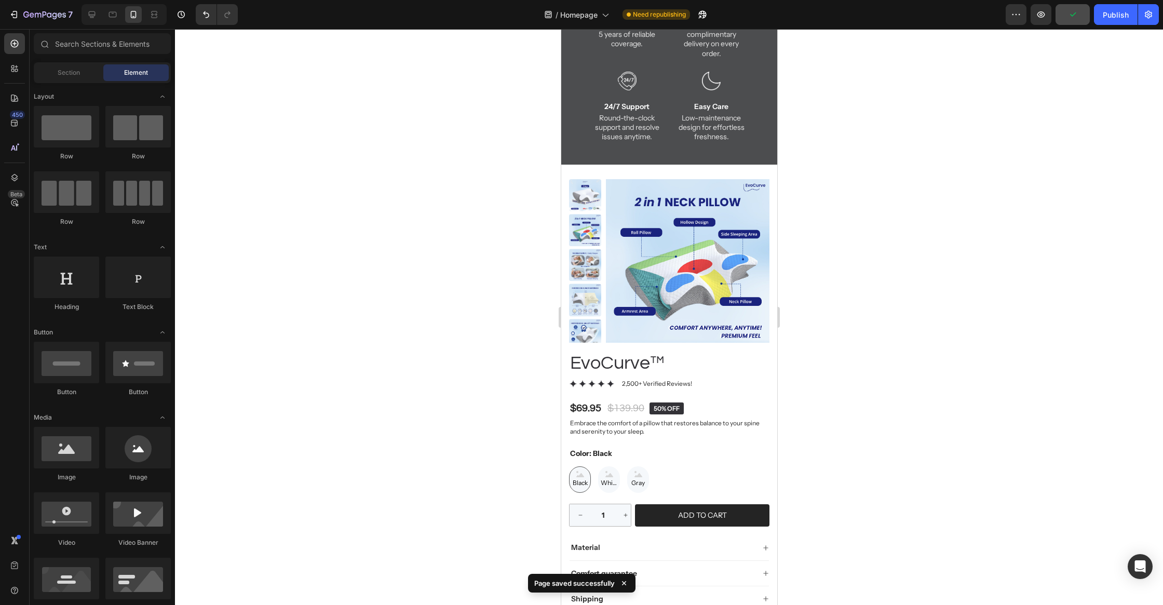
scroll to position [0, 0]
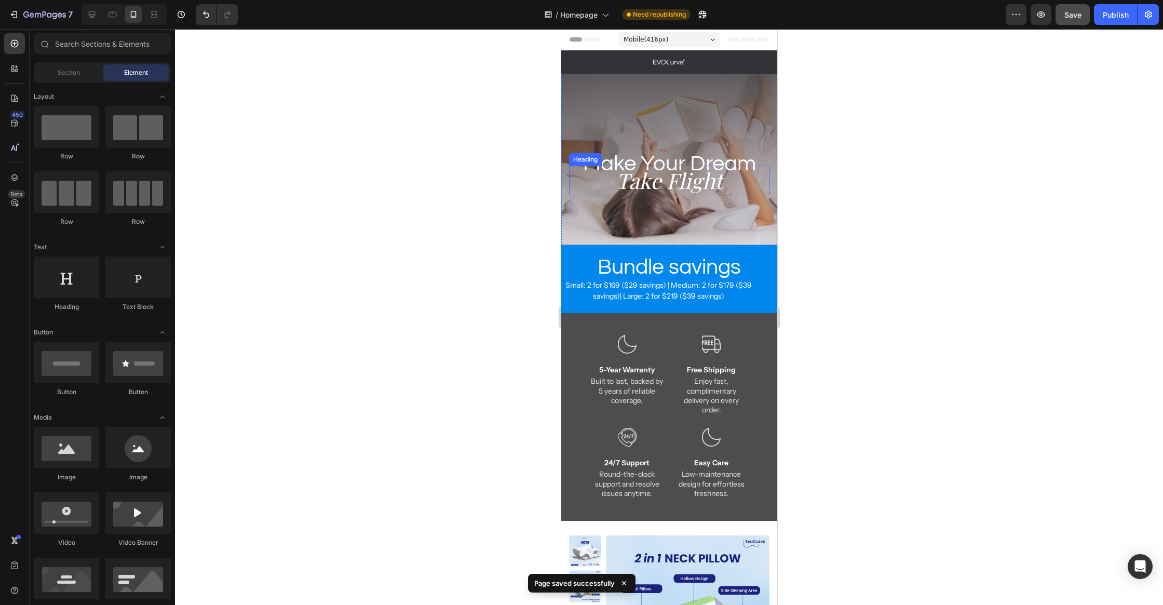
click at [676, 187] on h2 "Take Flight" at bounding box center [668, 181] width 200 height 30
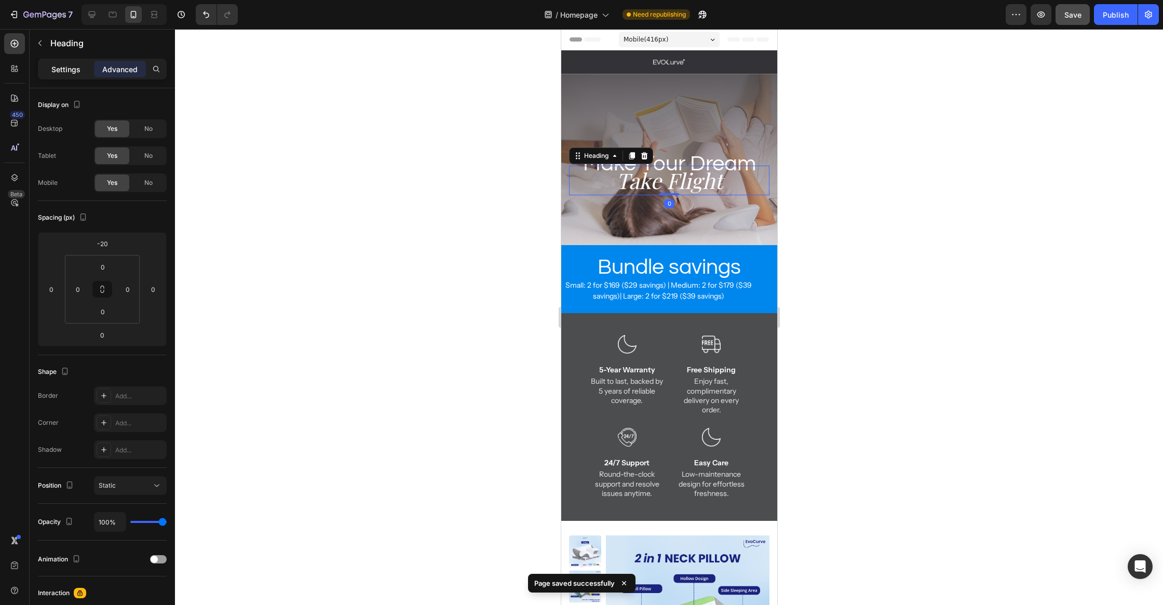
click at [70, 64] on p "Settings" at bounding box center [65, 69] width 29 height 11
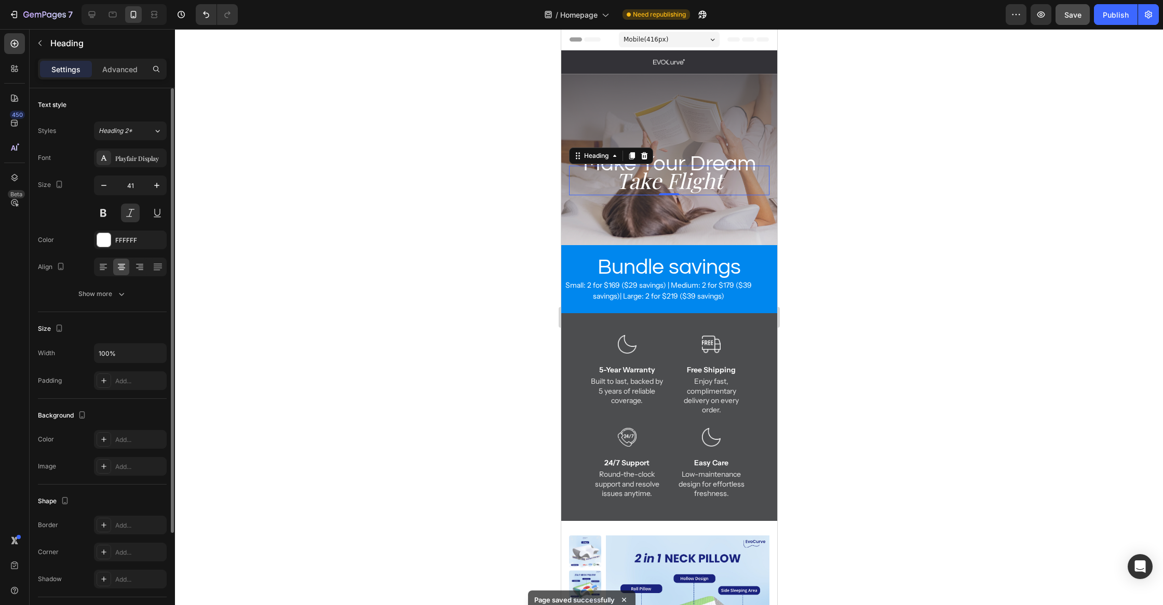
click at [162, 174] on div "Font Playfair Display Size 41 Color FFFFFF Align Show more" at bounding box center [102, 225] width 129 height 155
click at [160, 182] on icon "button" at bounding box center [157, 185] width 10 height 10
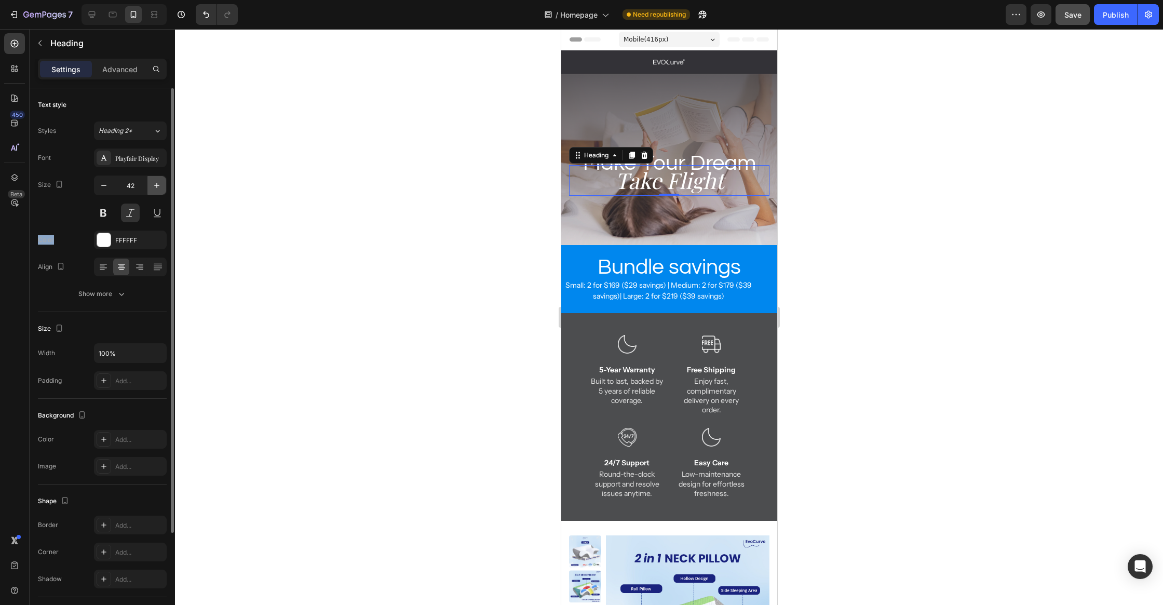
click at [160, 182] on icon "button" at bounding box center [157, 185] width 10 height 10
type input "46"
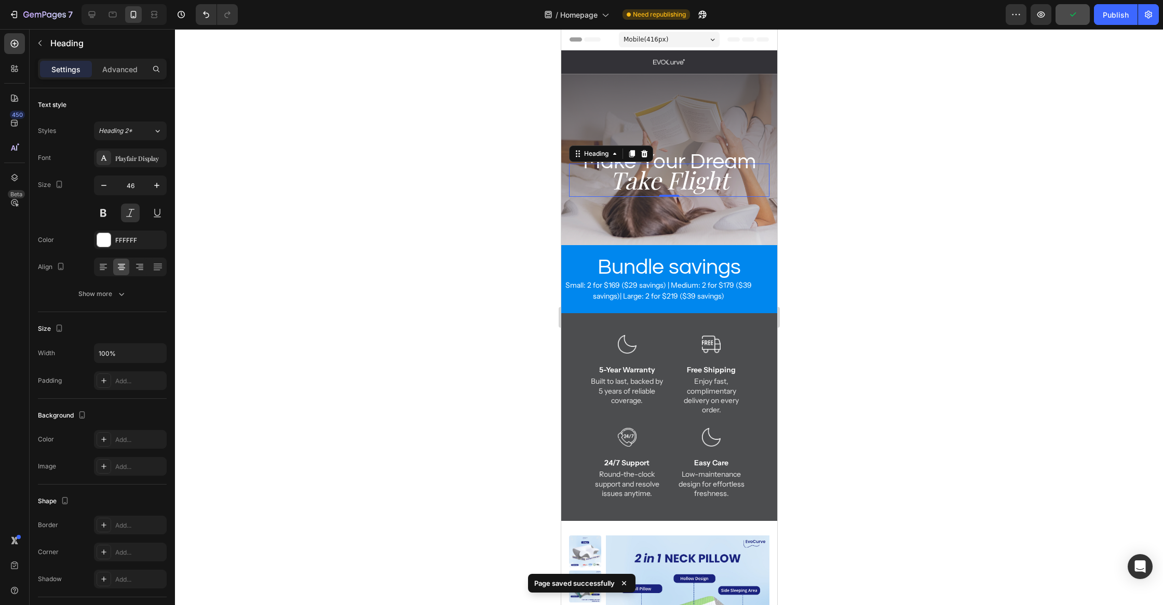
click at [342, 275] on div at bounding box center [669, 317] width 988 height 576
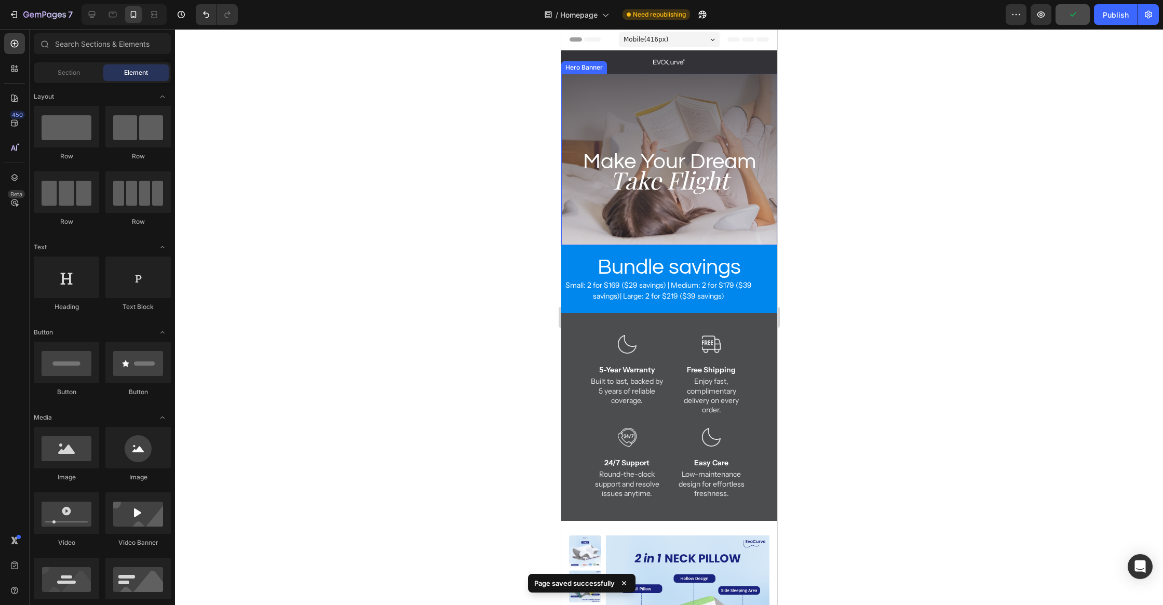
click at [641, 190] on h2 "Take Flight" at bounding box center [668, 180] width 200 height 33
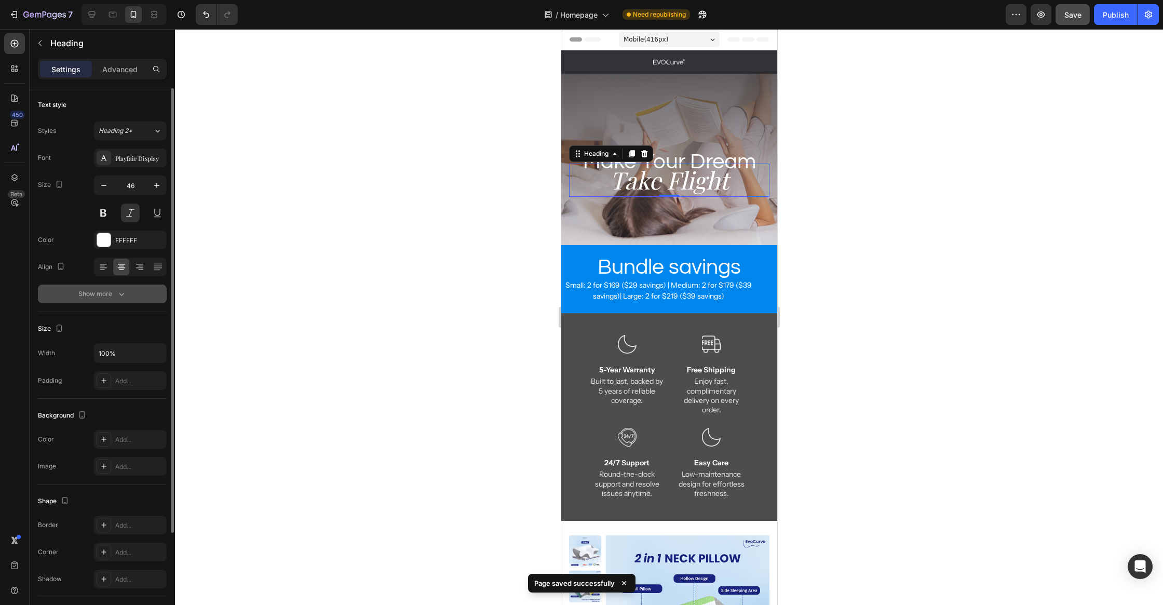
click at [124, 295] on icon "button" at bounding box center [121, 294] width 10 height 10
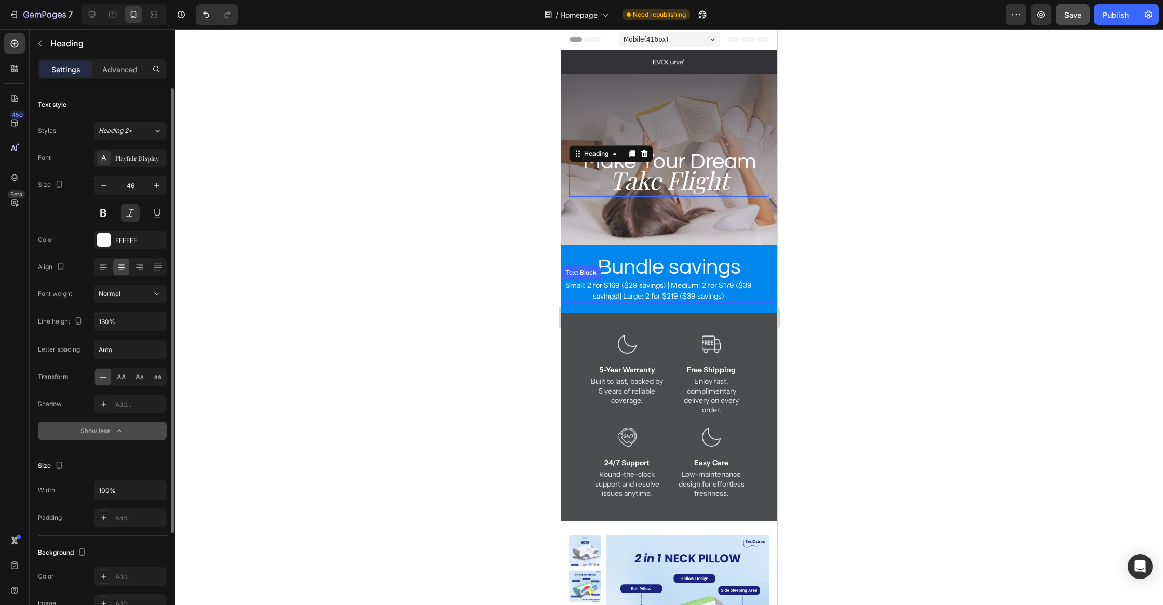
click at [668, 254] on div "Bundle savings Heading Small: 2 for $169 ($29 savings) | Medium: 2 for $179 ($3…" at bounding box center [669, 279] width 216 height 68
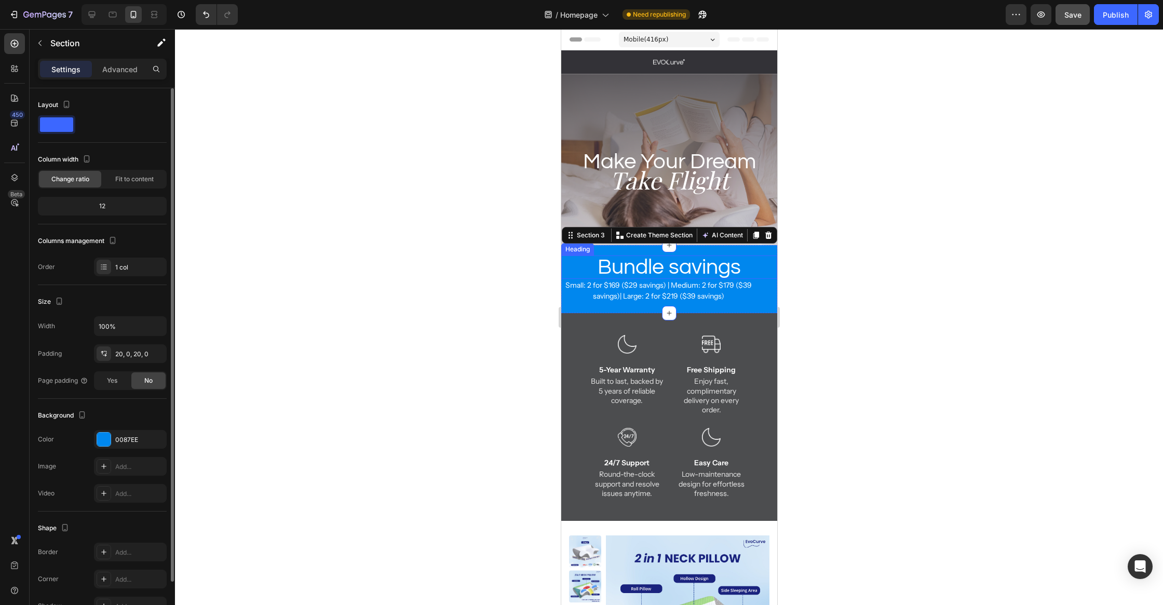
click at [655, 263] on h2 "Bundle savings" at bounding box center [669, 266] width 216 height 23
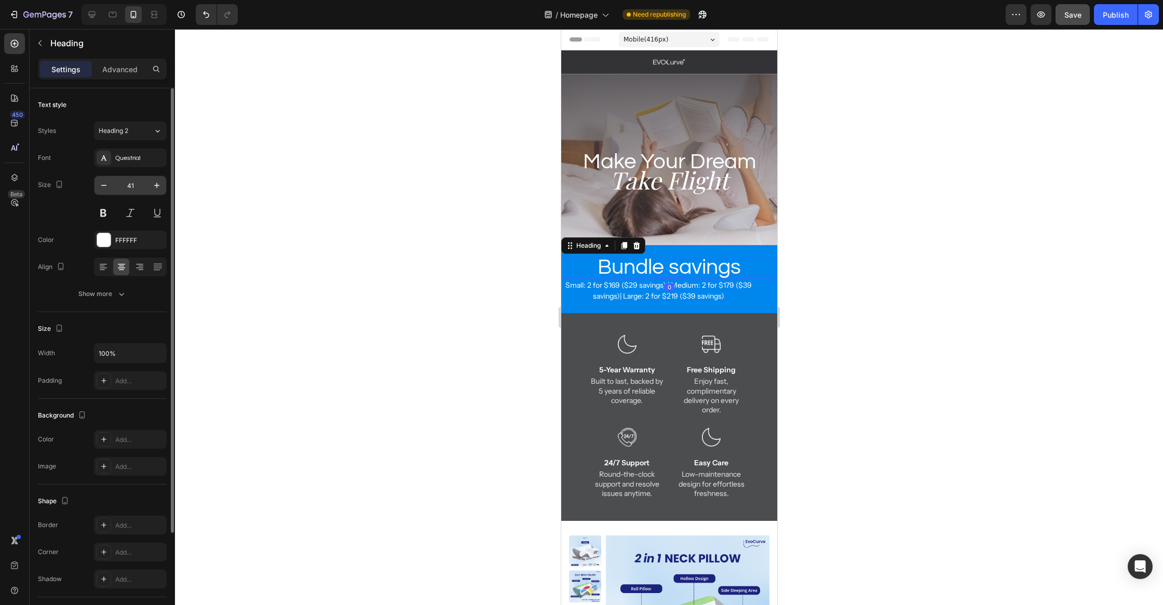
click at [135, 184] on input "41" at bounding box center [130, 185] width 34 height 19
type input "32"
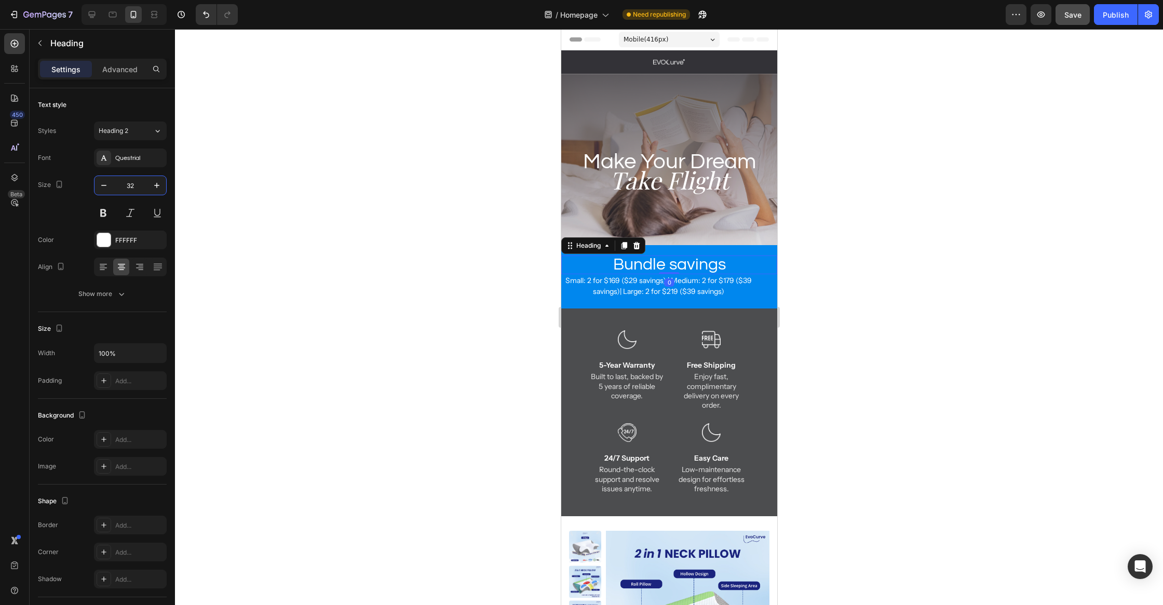
click at [416, 253] on div at bounding box center [669, 317] width 988 height 576
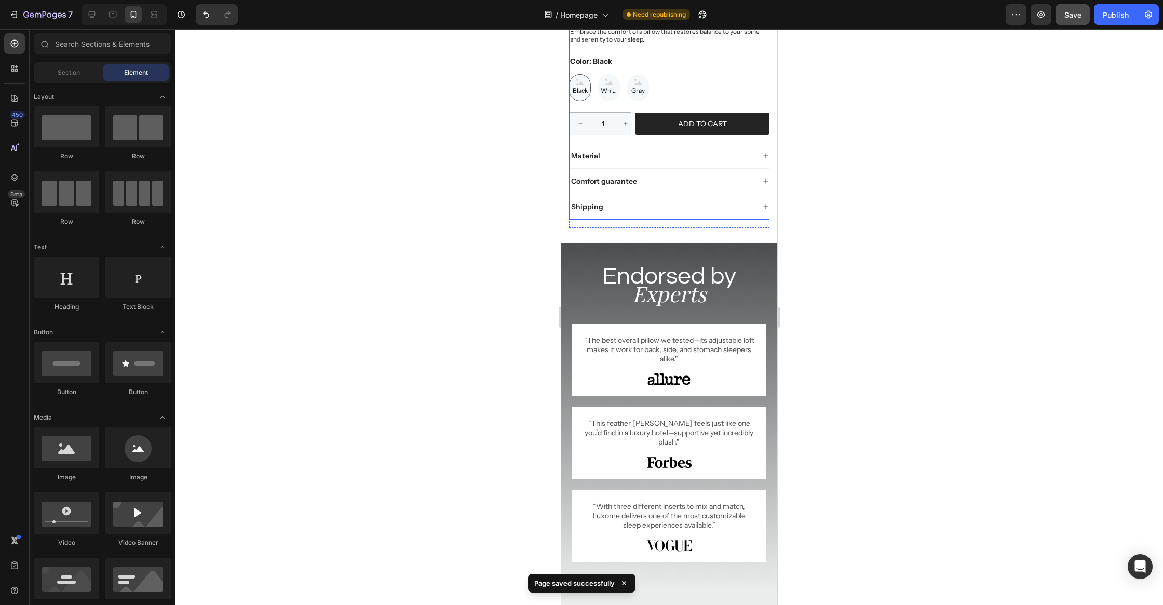
scroll to position [751, 0]
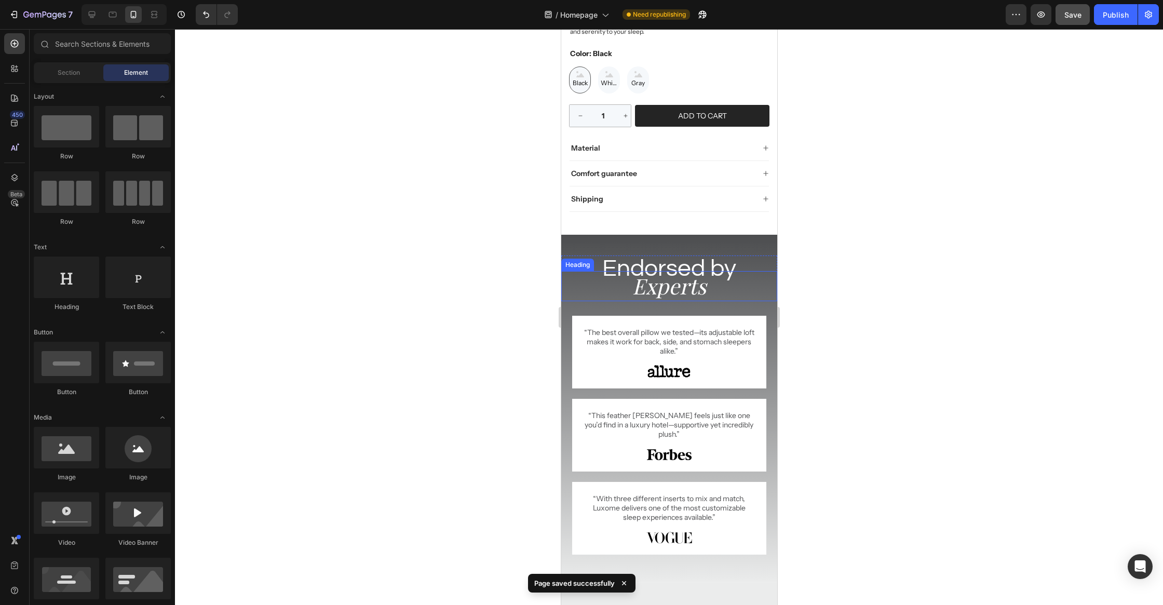
click at [672, 283] on h2 "Experts" at bounding box center [669, 286] width 216 height 30
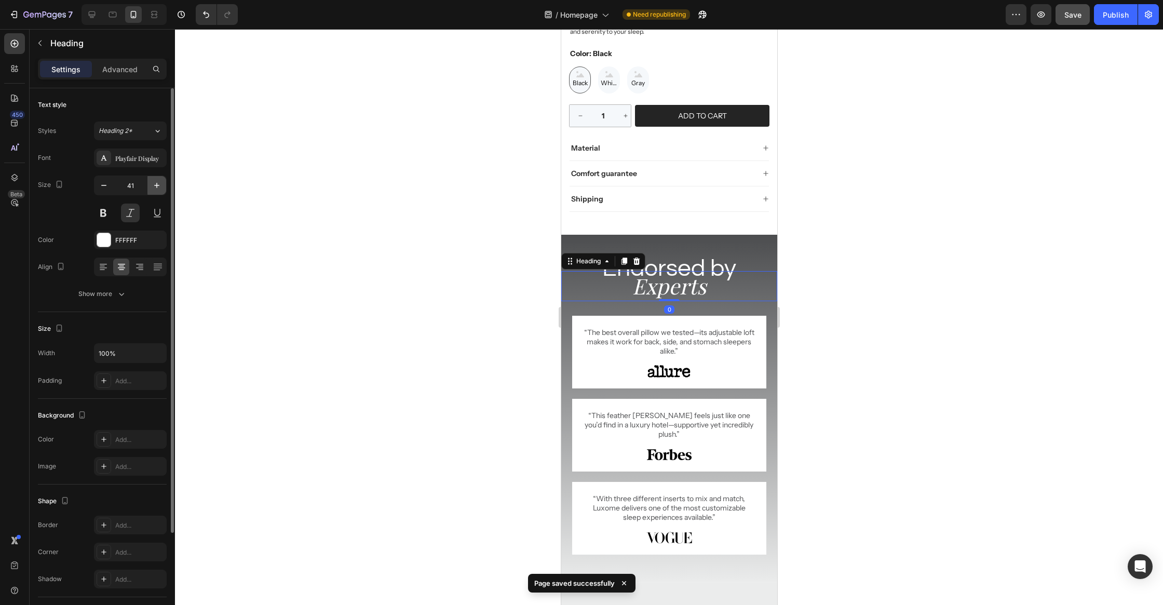
click at [160, 182] on icon "button" at bounding box center [157, 185] width 10 height 10
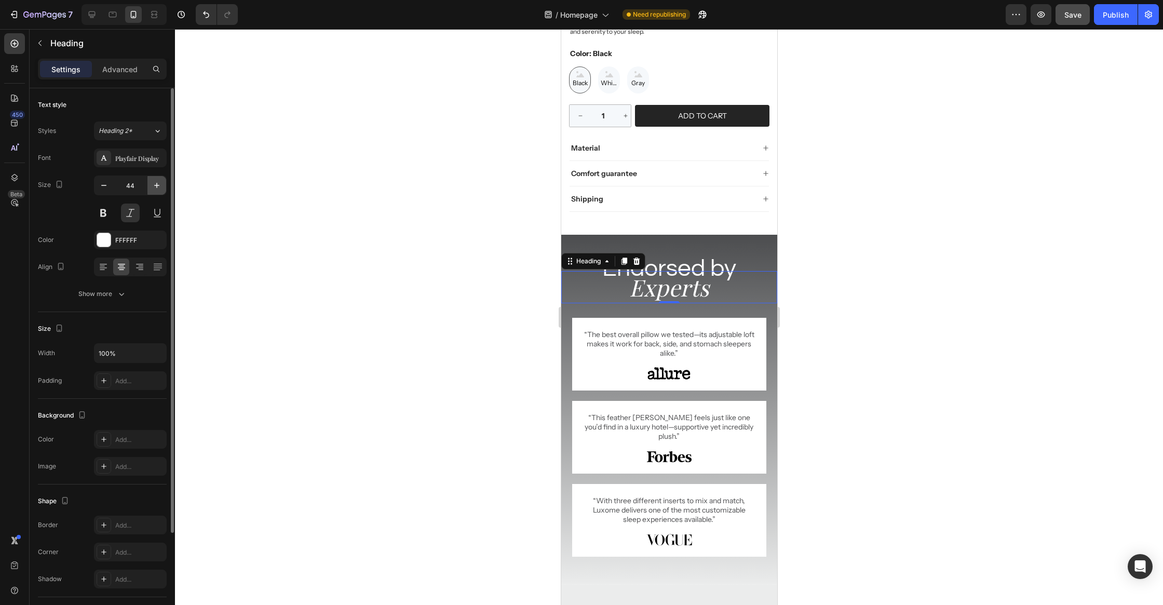
click at [160, 182] on icon "button" at bounding box center [157, 185] width 10 height 10
type input "46"
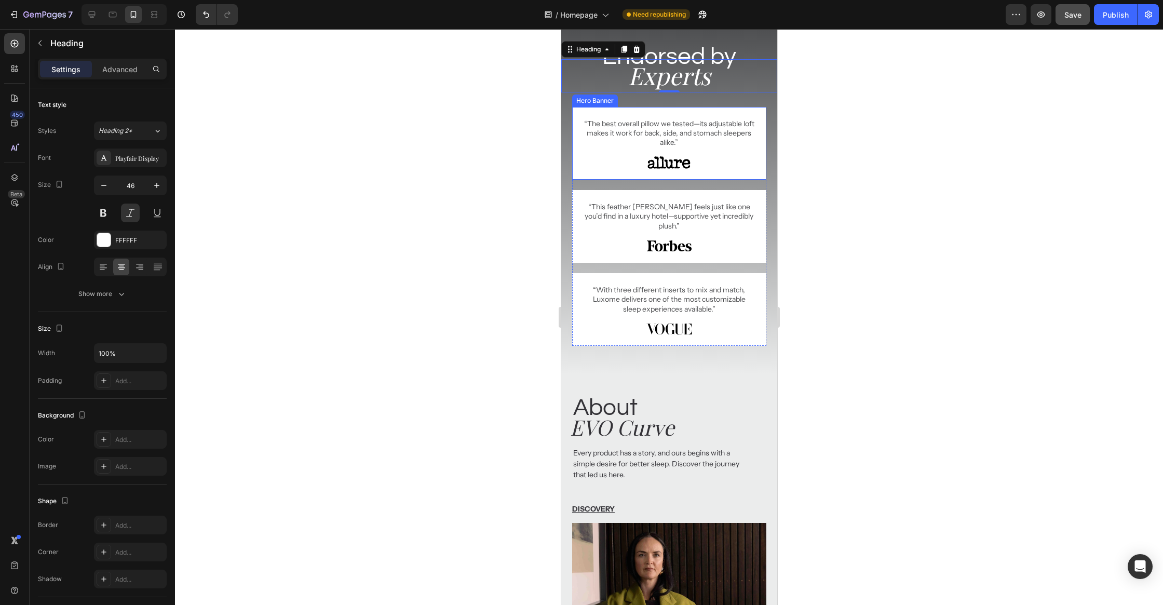
scroll to position [1059, 0]
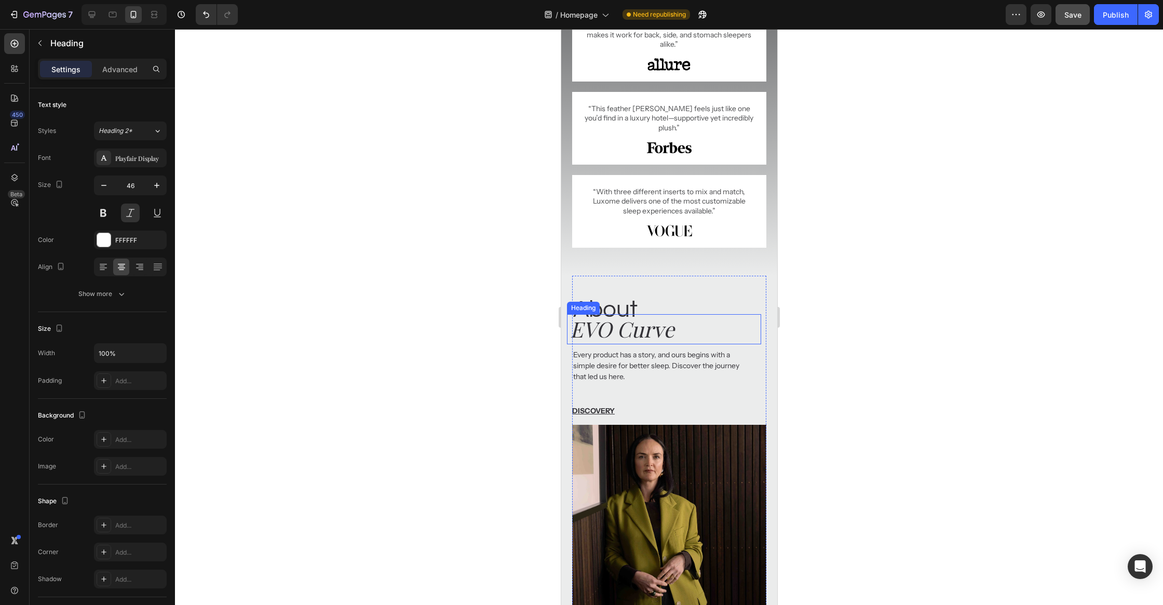
click at [652, 318] on h2 "EVO Curve" at bounding box center [664, 329] width 192 height 30
click at [672, 296] on h2 "About" at bounding box center [669, 309] width 194 height 26
click at [663, 325] on h2 "EVO Curve" at bounding box center [664, 329] width 192 height 30
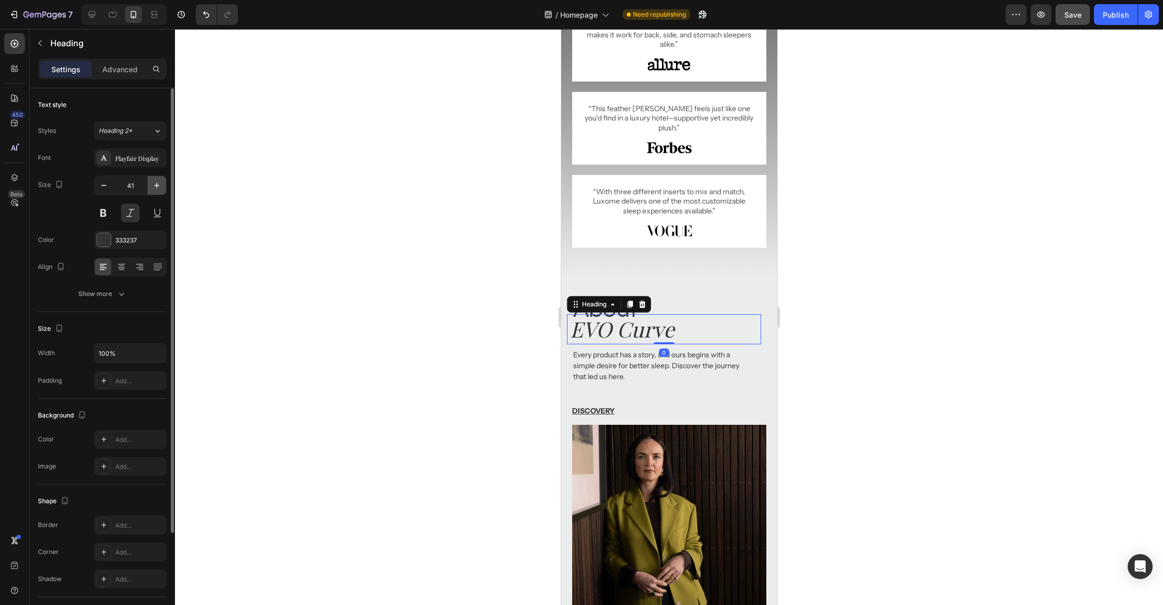
click at [162, 187] on button "button" at bounding box center [156, 185] width 19 height 19
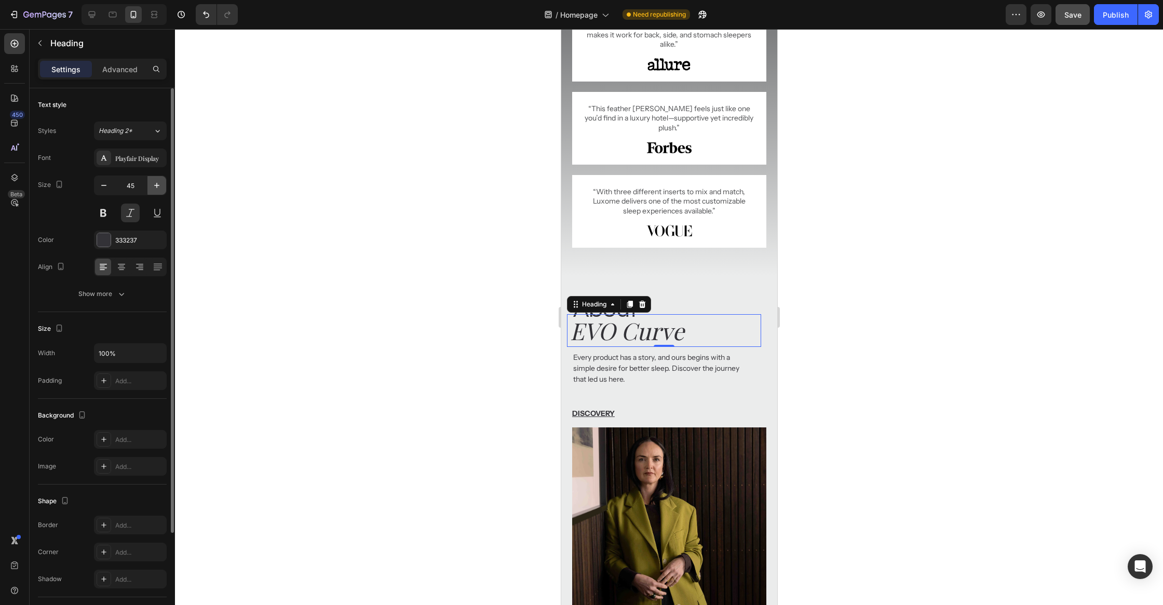
click at [162, 187] on button "button" at bounding box center [156, 185] width 19 height 19
click at [98, 191] on button "button" at bounding box center [103, 185] width 19 height 19
type input "46"
click at [405, 236] on div at bounding box center [669, 317] width 988 height 576
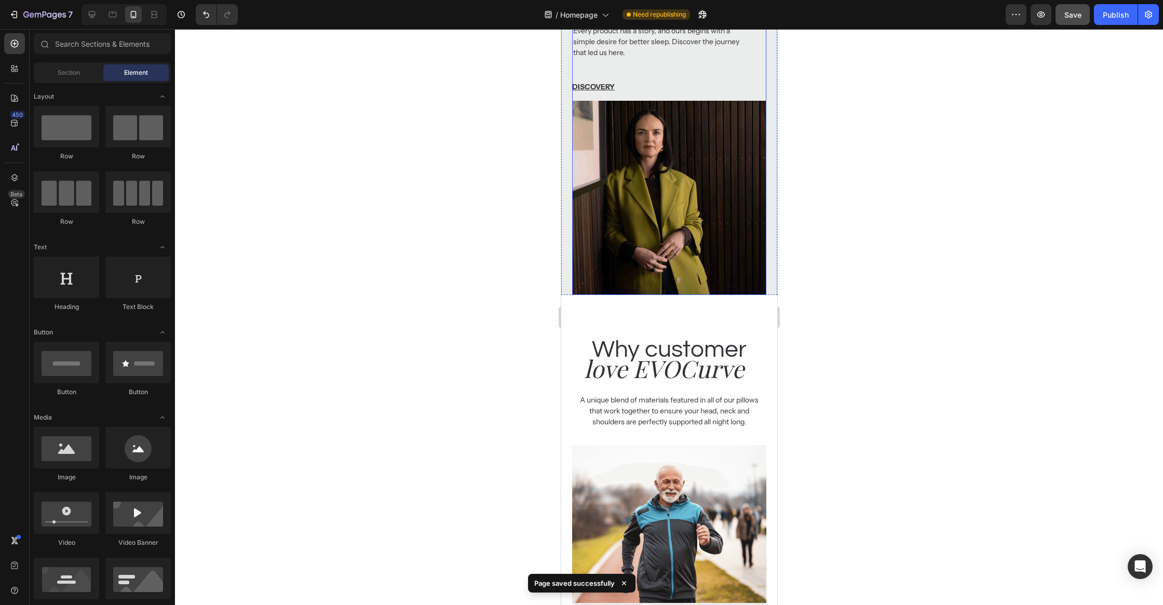
scroll to position [1393, 0]
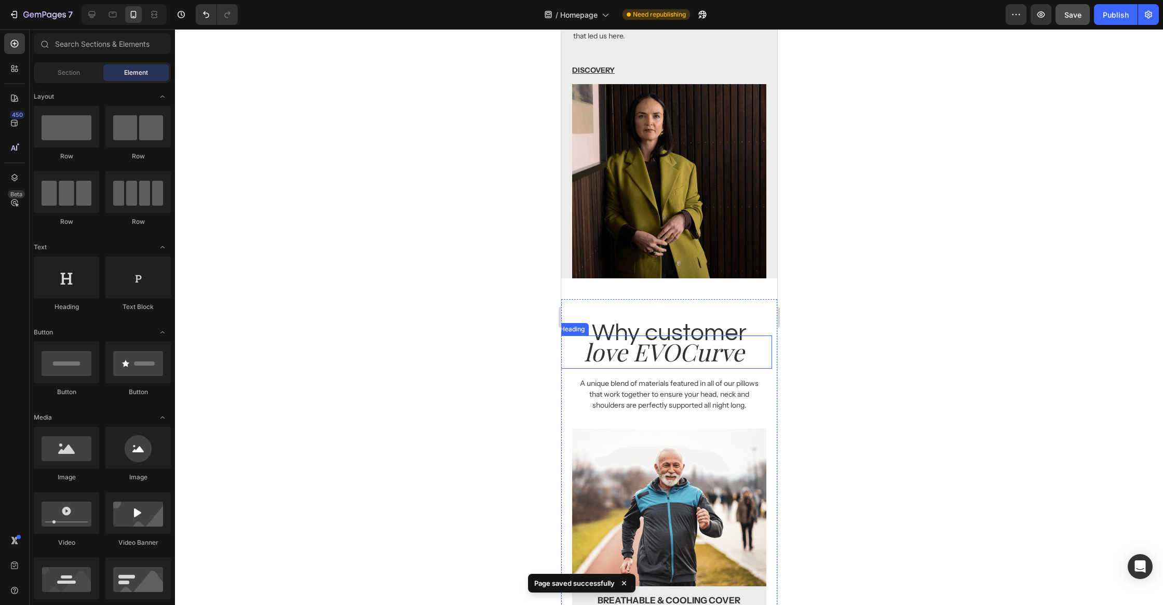
click at [724, 343] on h2 "love EVOCurve" at bounding box center [663, 351] width 216 height 33
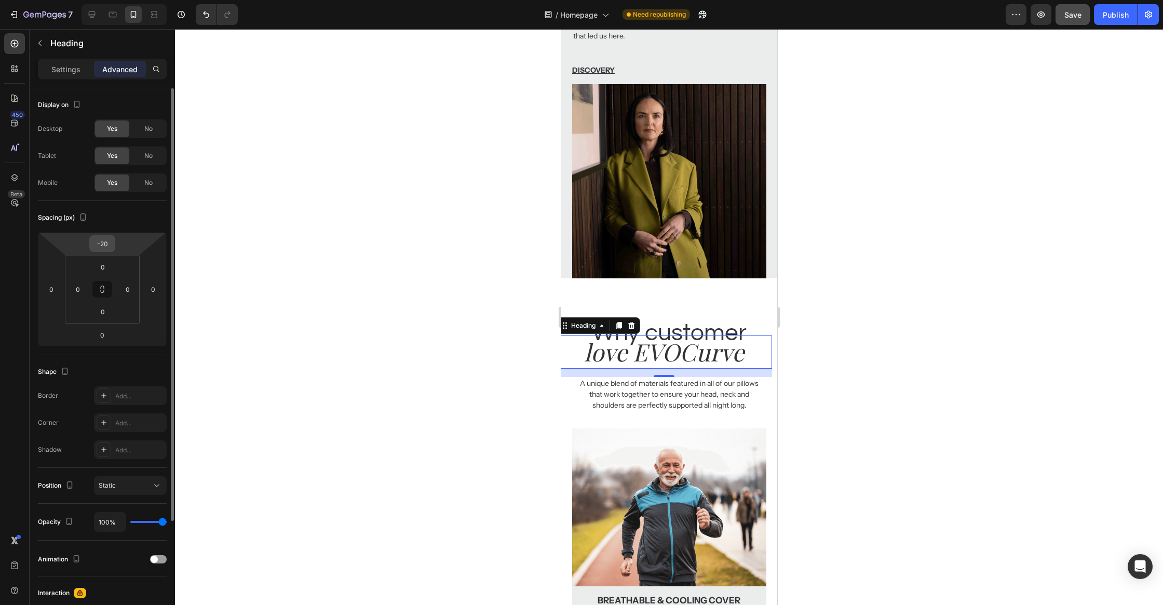
click at [113, 237] on div "-20" at bounding box center [102, 243] width 26 height 17
click at [112, 241] on input "-20" at bounding box center [102, 244] width 21 height 16
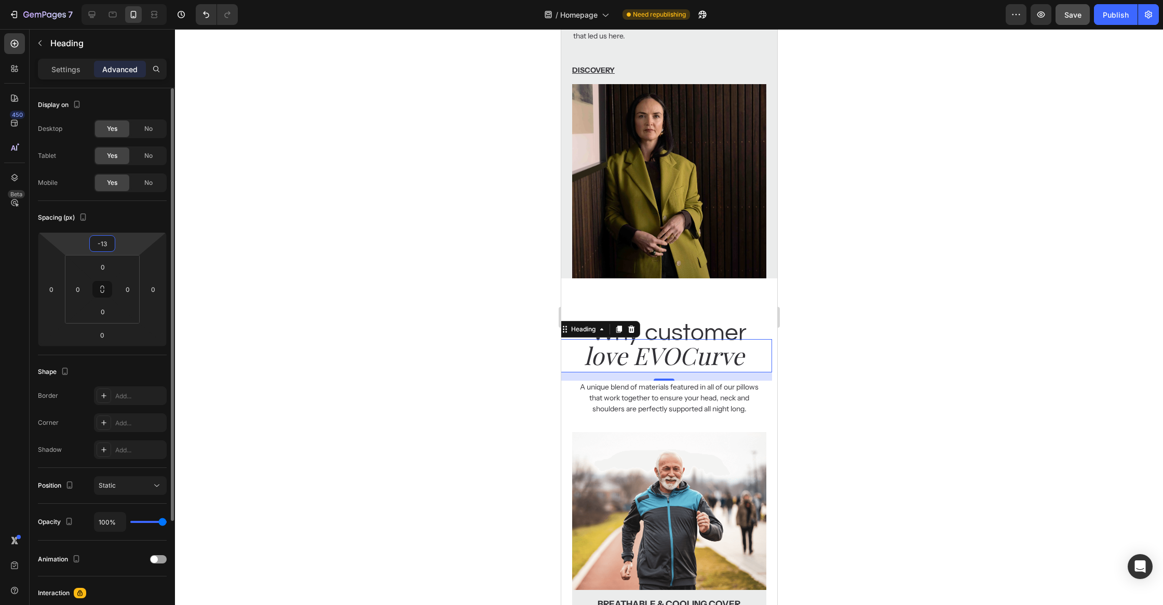
type input "-12"
click at [399, 309] on div at bounding box center [669, 317] width 988 height 576
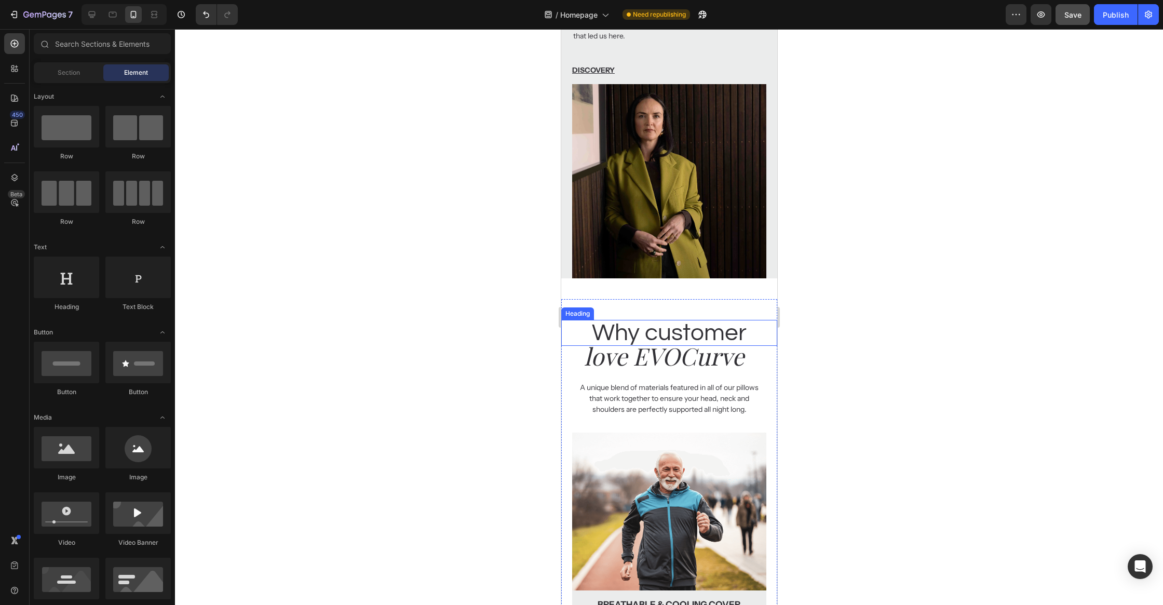
click at [722, 334] on h2 "Why customer" at bounding box center [669, 333] width 216 height 26
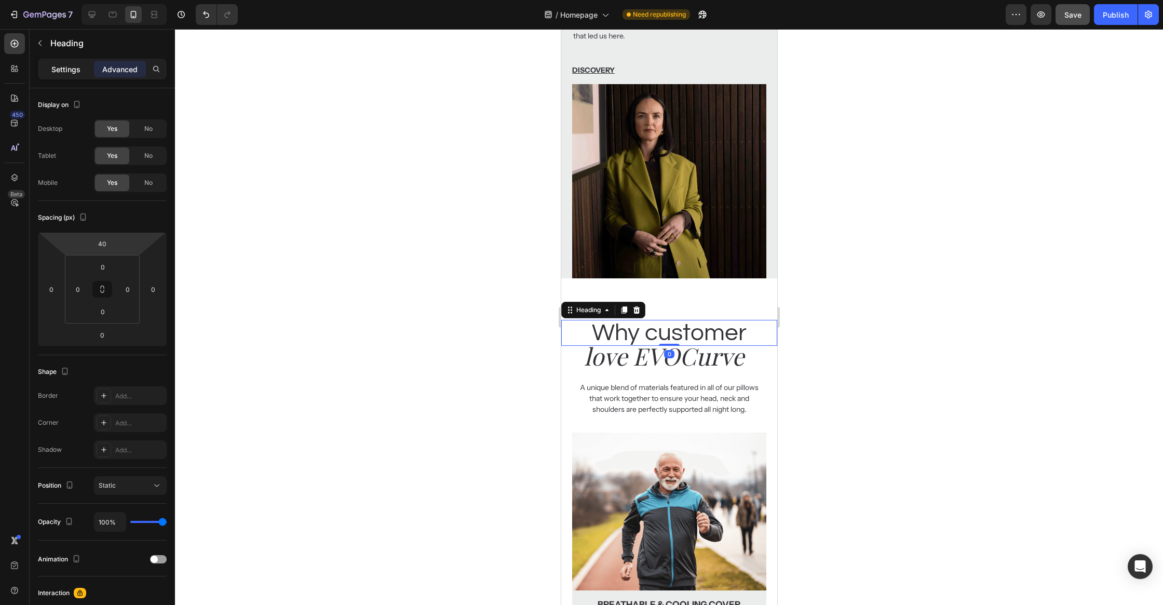
click at [74, 66] on p "Settings" at bounding box center [65, 69] width 29 height 11
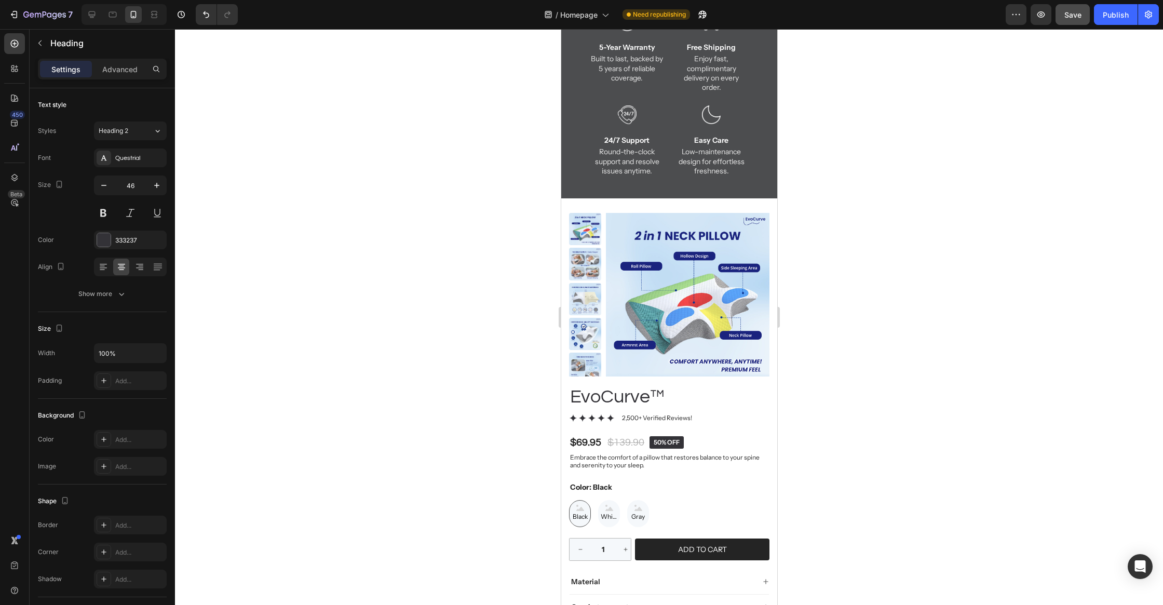
scroll to position [0, 0]
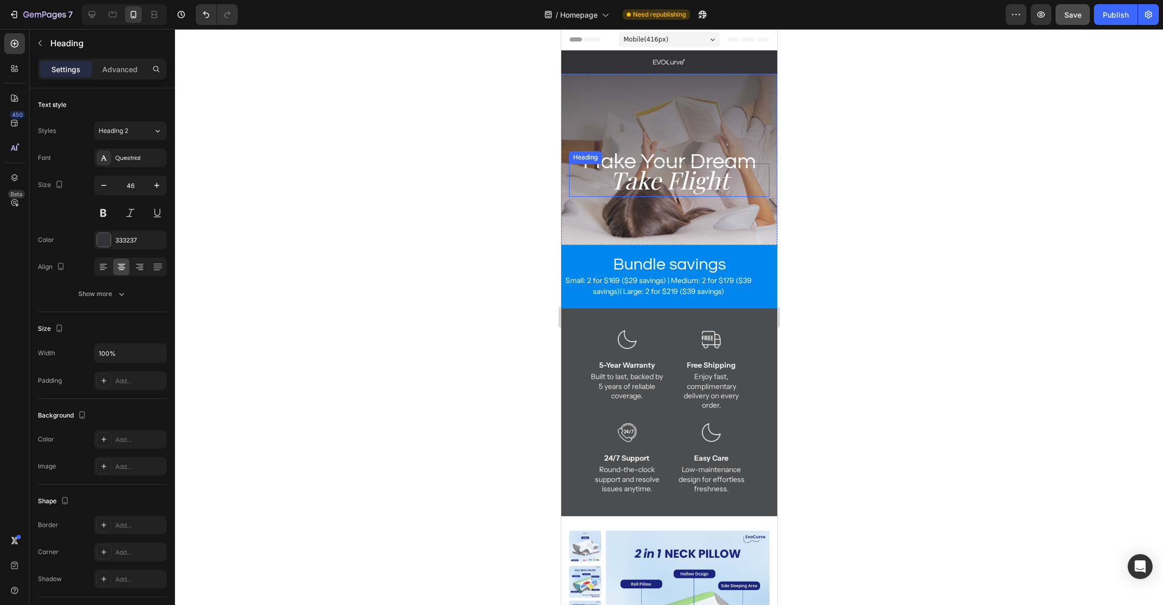
click at [695, 185] on h2 "Take Flight" at bounding box center [668, 180] width 200 height 33
click at [109, 68] on p "Advanced" at bounding box center [119, 69] width 35 height 11
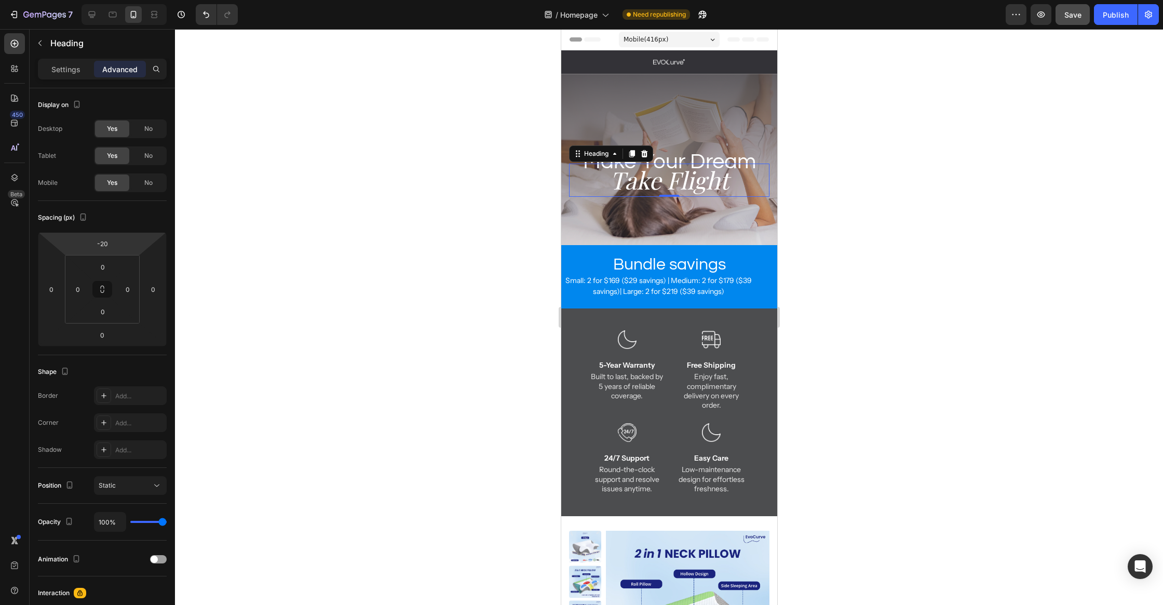
click at [119, 0] on html "7 Version history / Homepage Need republishing Preview Save Publish 450 Beta Se…" at bounding box center [581, 0] width 1163 height 0
type input "-2"
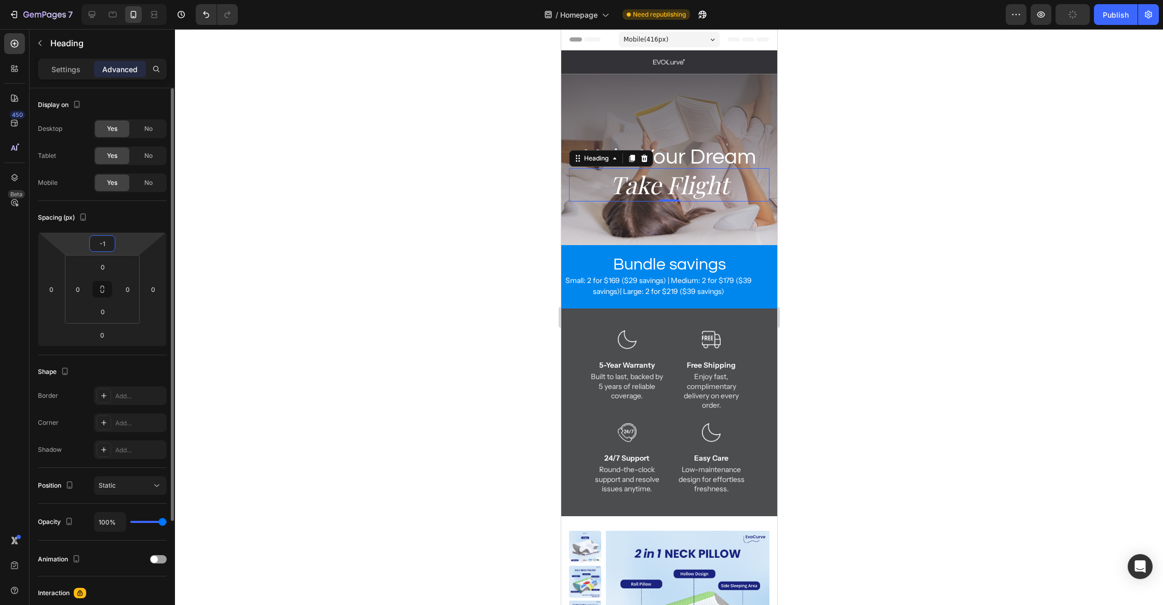
type input "-12"
click at [426, 320] on div at bounding box center [669, 317] width 988 height 576
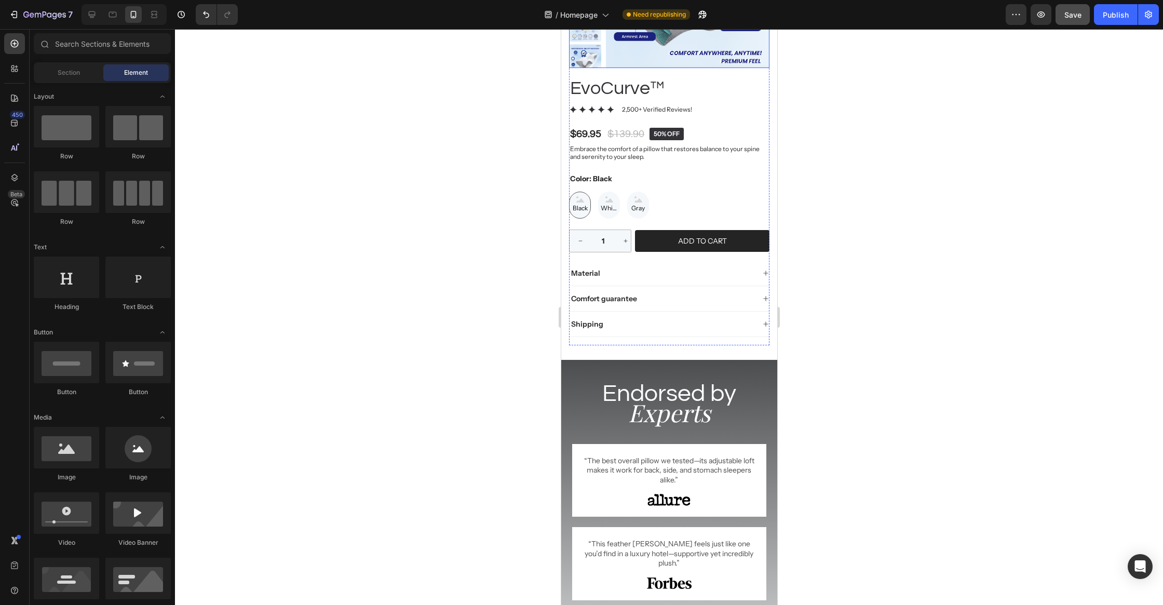
scroll to position [698, 0]
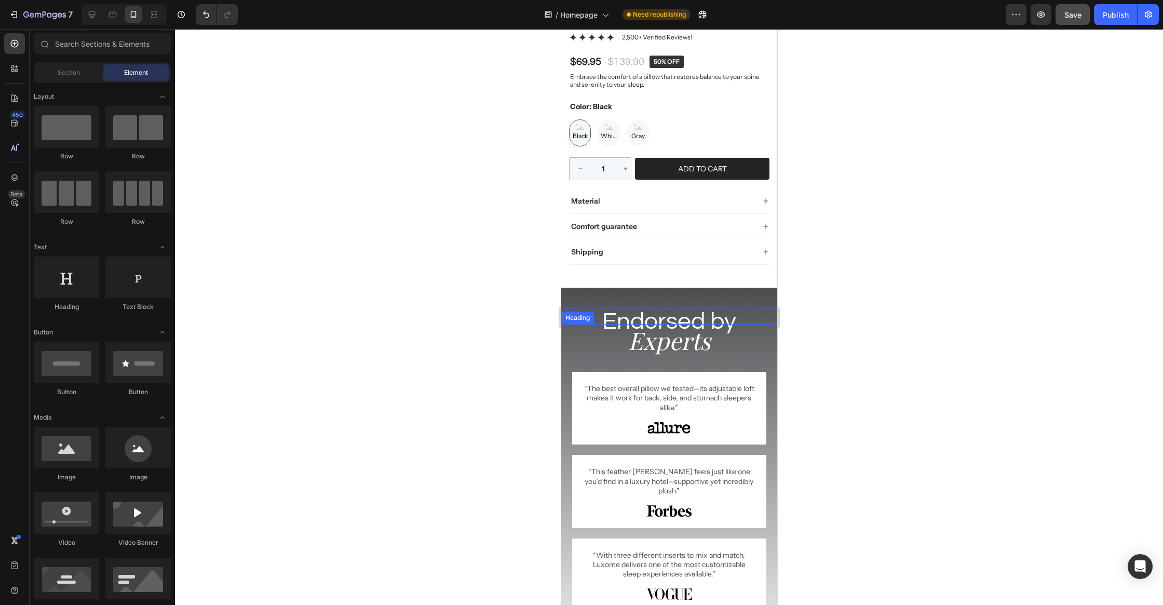
click at [671, 351] on h2 "Experts" at bounding box center [669, 340] width 216 height 33
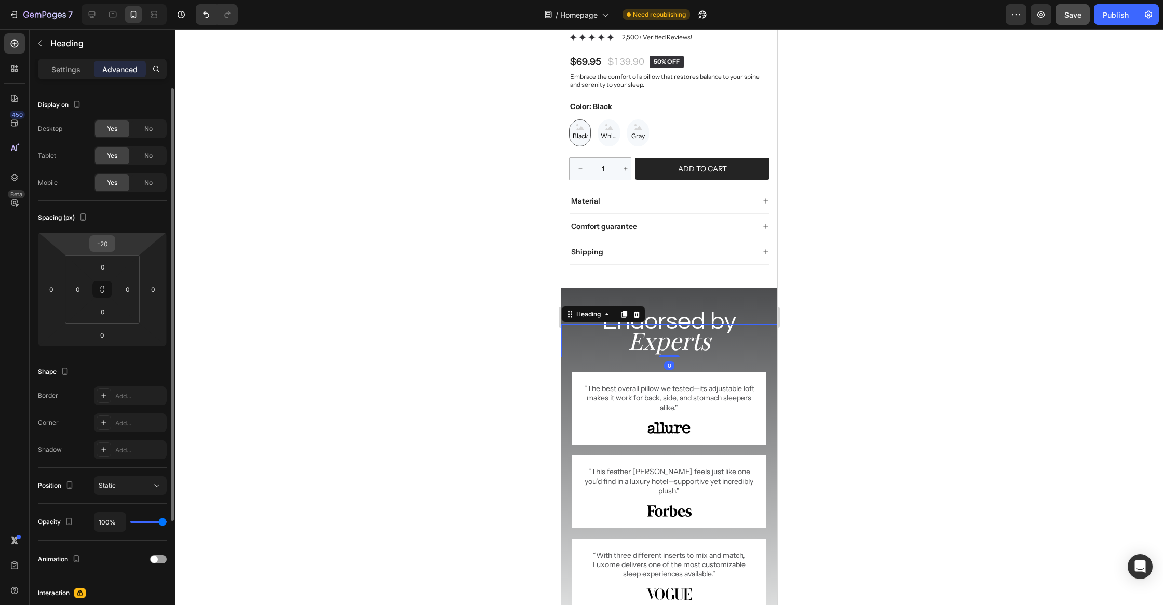
click at [104, 247] on input "-20" at bounding box center [102, 244] width 21 height 16
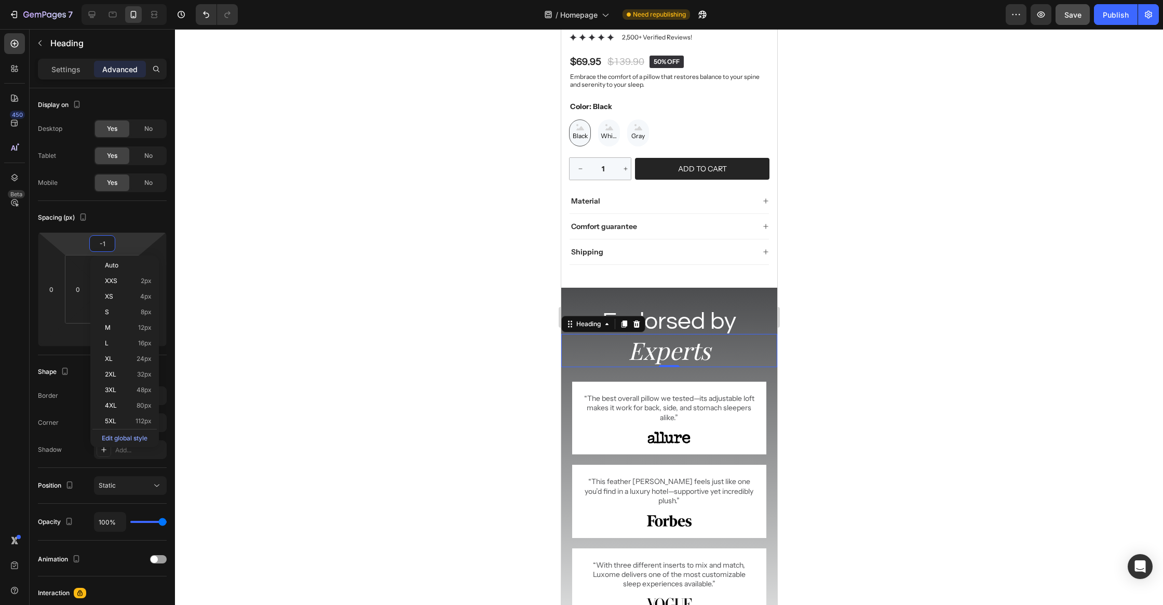
type input "-12"
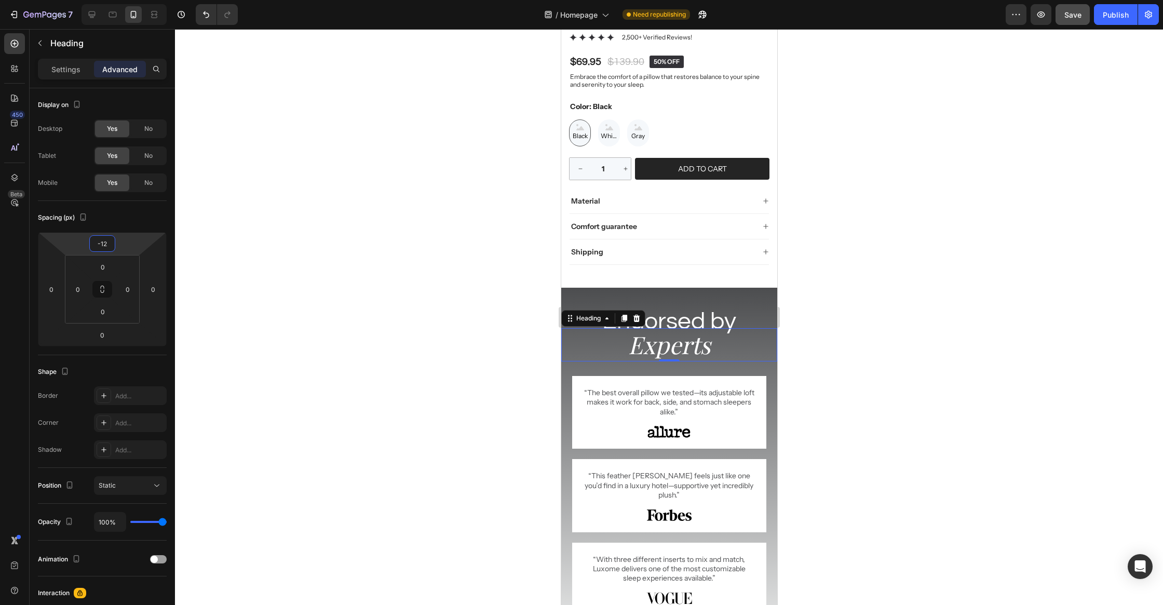
click at [444, 250] on div at bounding box center [669, 317] width 988 height 576
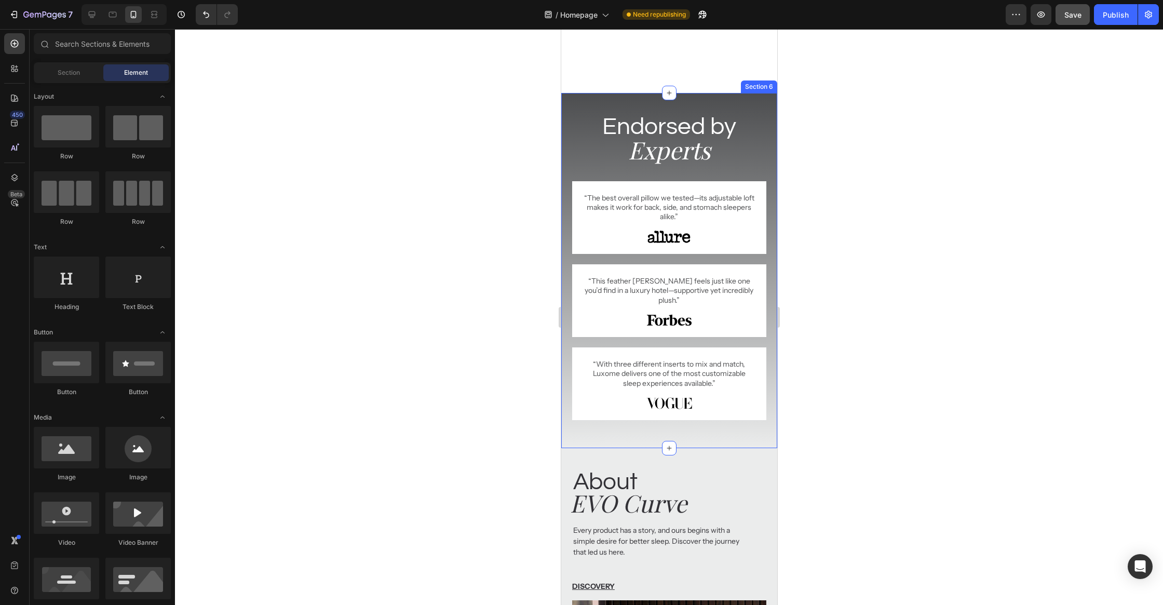
scroll to position [1003, 0]
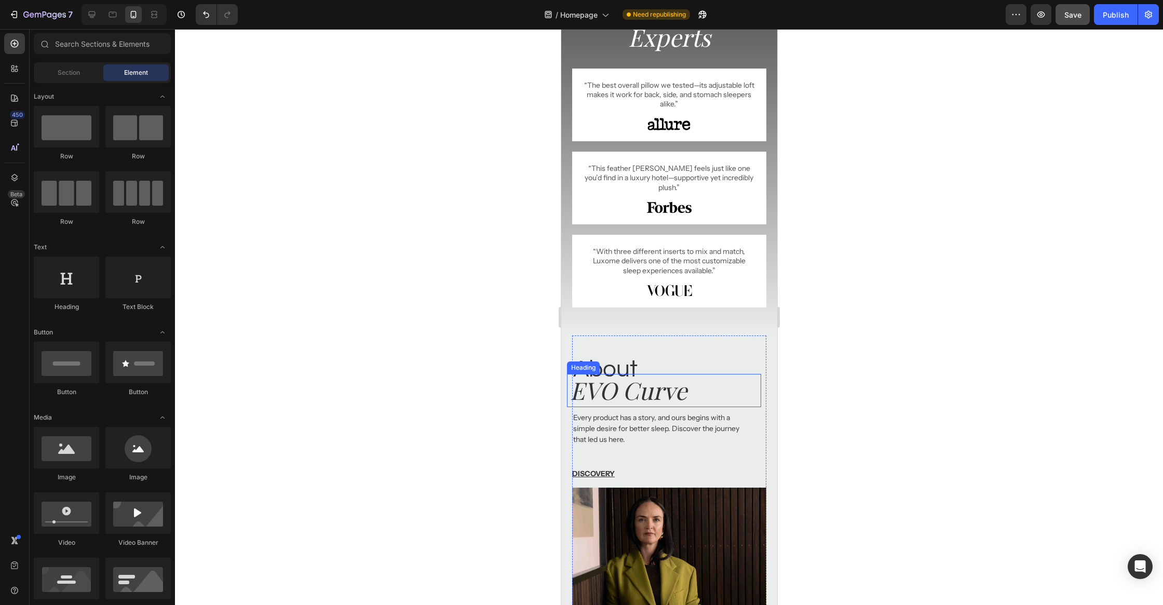
click at [670, 386] on h2 "EVO Curve" at bounding box center [664, 390] width 192 height 33
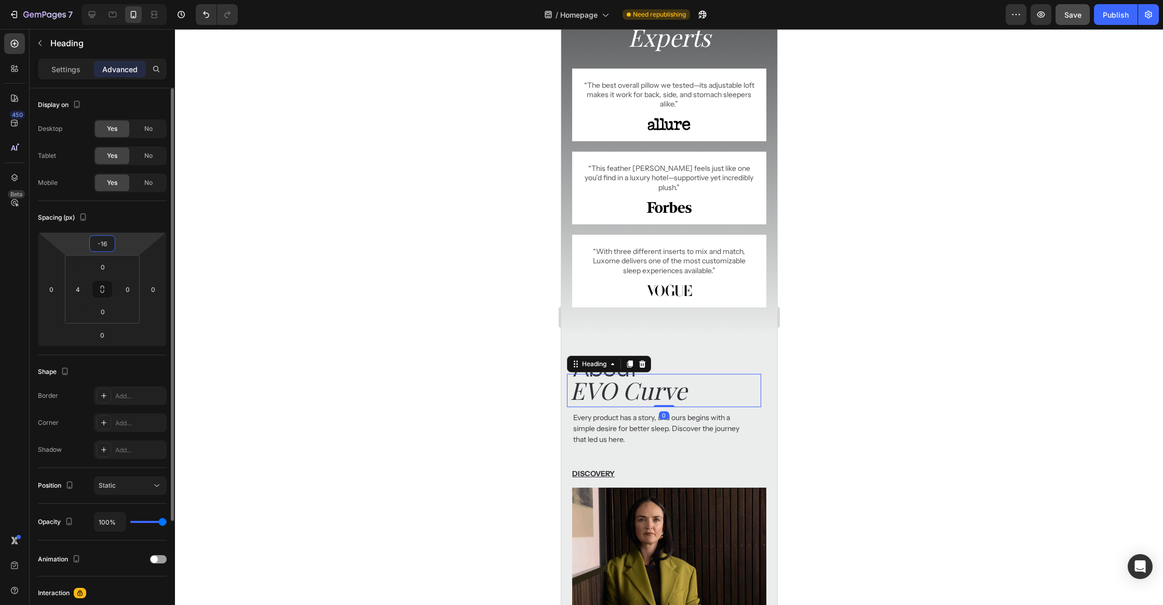
click at [110, 241] on input "-16" at bounding box center [102, 244] width 21 height 16
type input "-12"
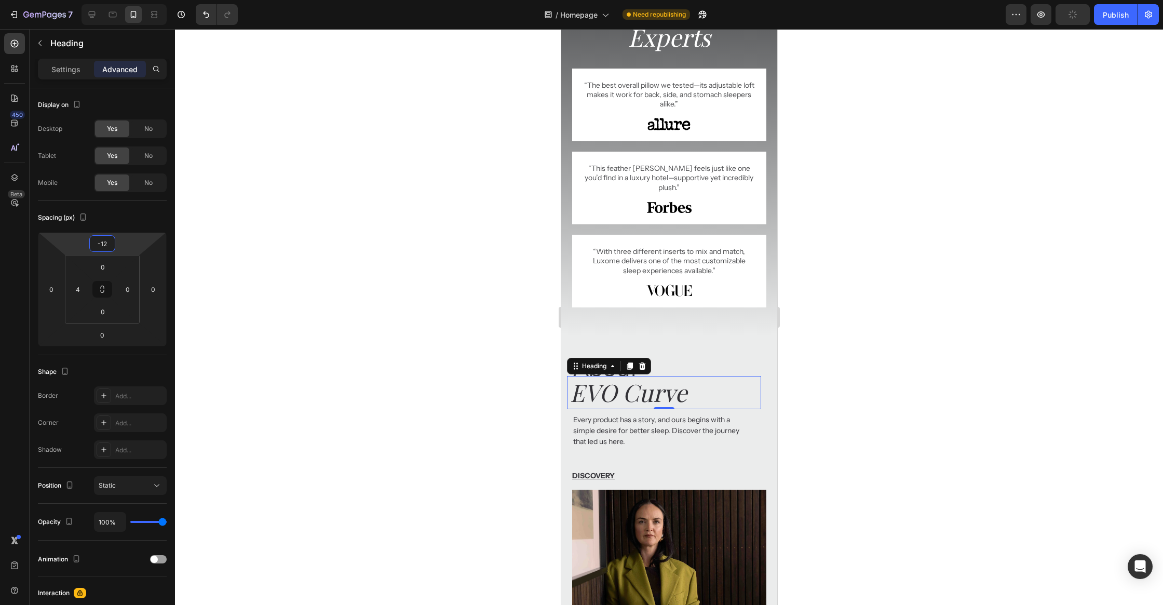
click at [413, 262] on div at bounding box center [669, 317] width 988 height 576
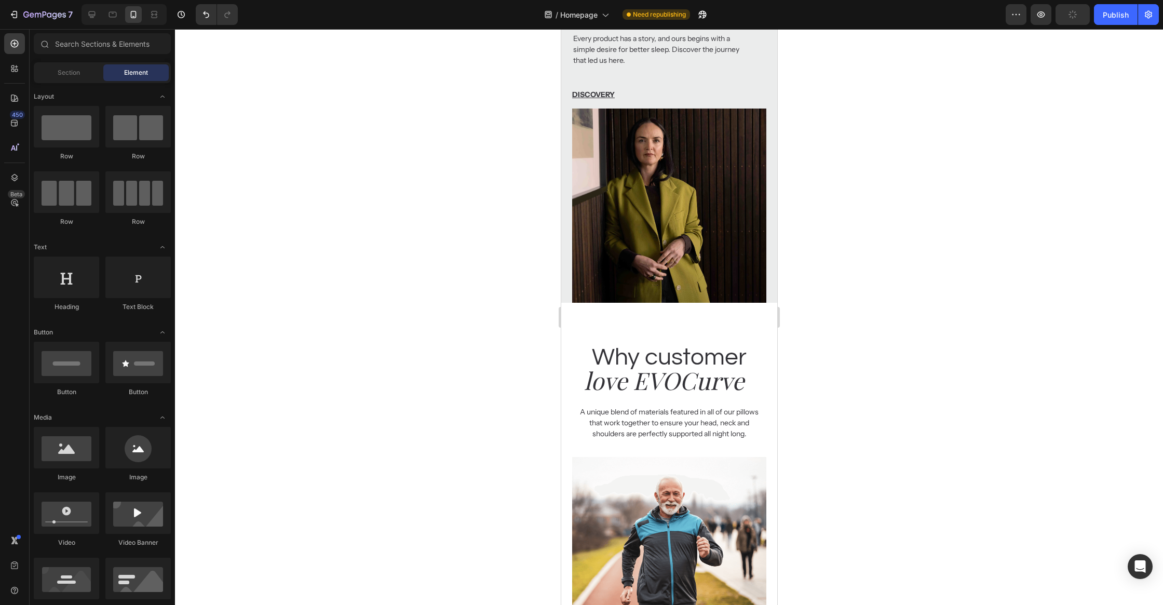
scroll to position [1383, 0]
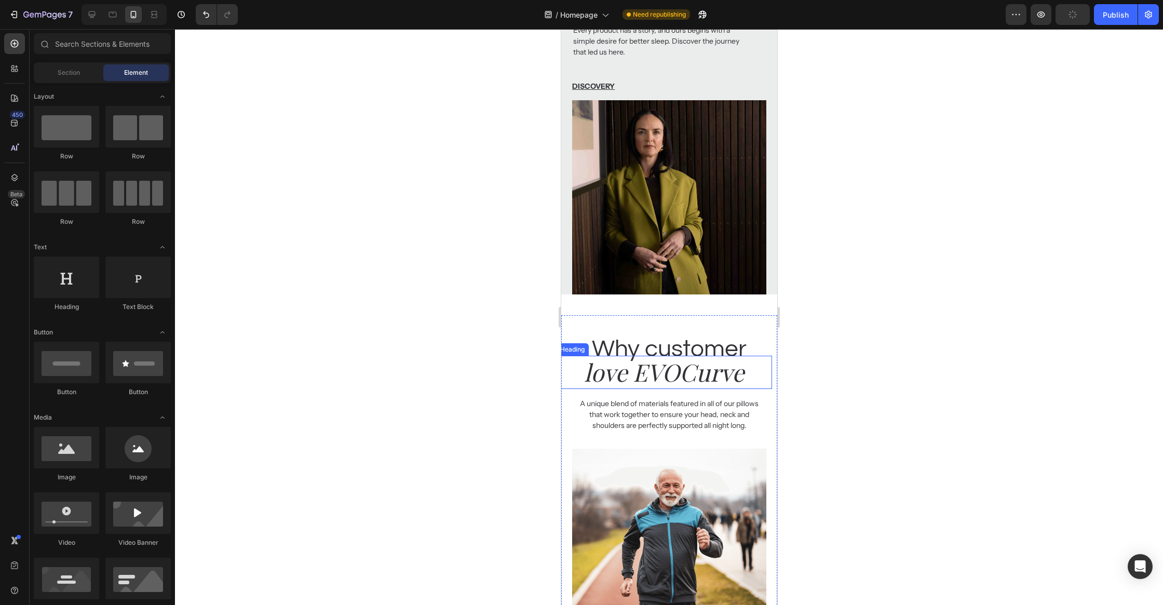
click at [678, 378] on h2 "love EVOCurve" at bounding box center [663, 372] width 216 height 33
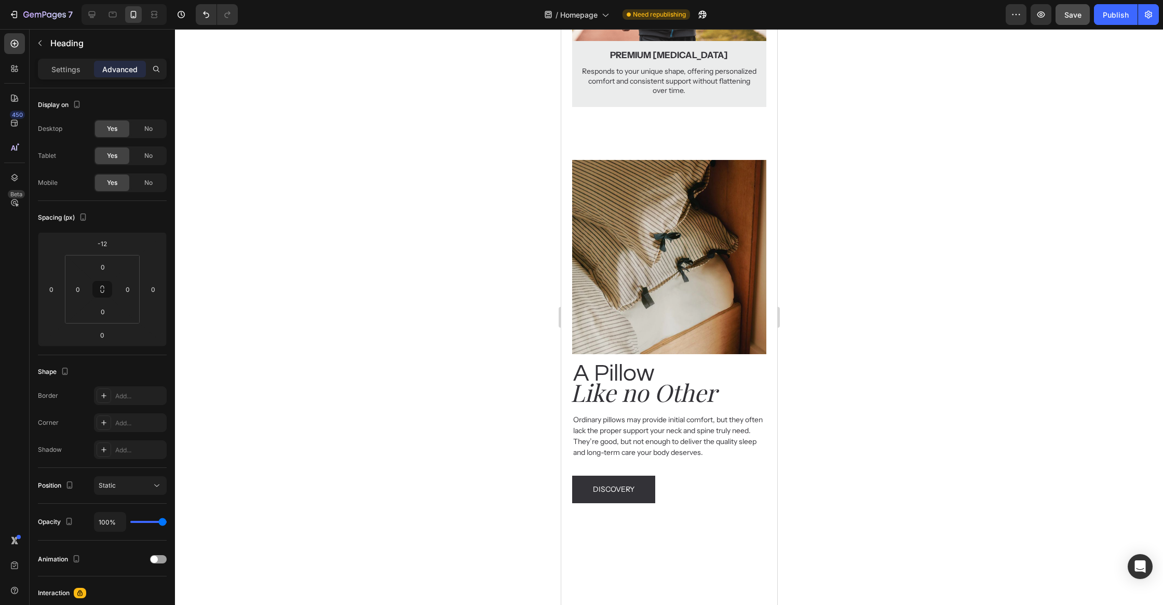
scroll to position [2595, 0]
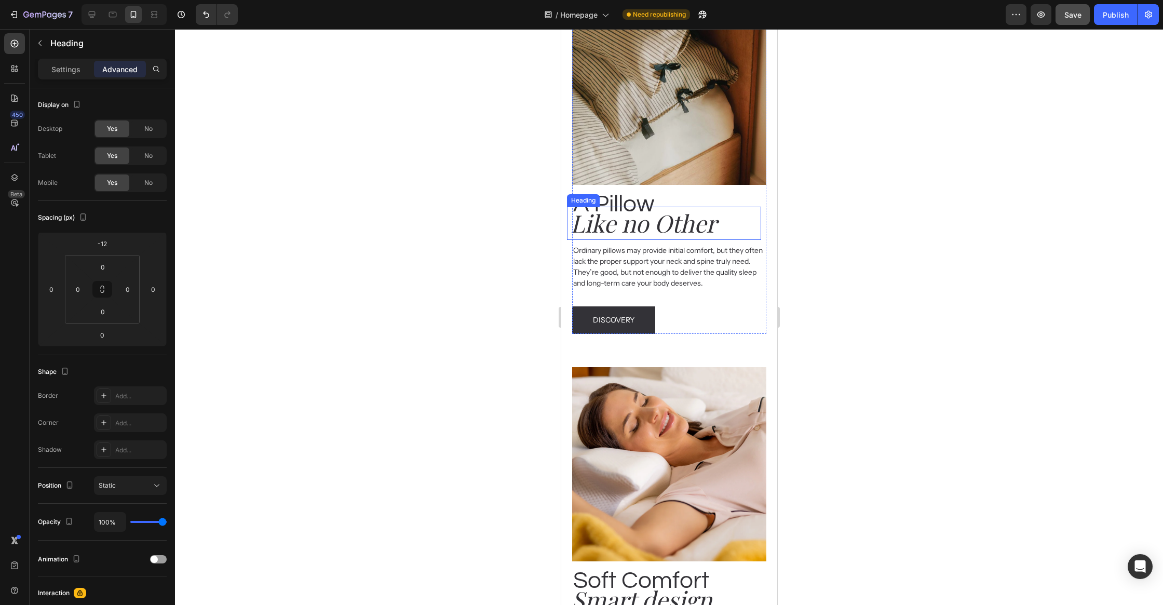
click at [678, 228] on h2 "Like no Other" at bounding box center [665, 223] width 192 height 33
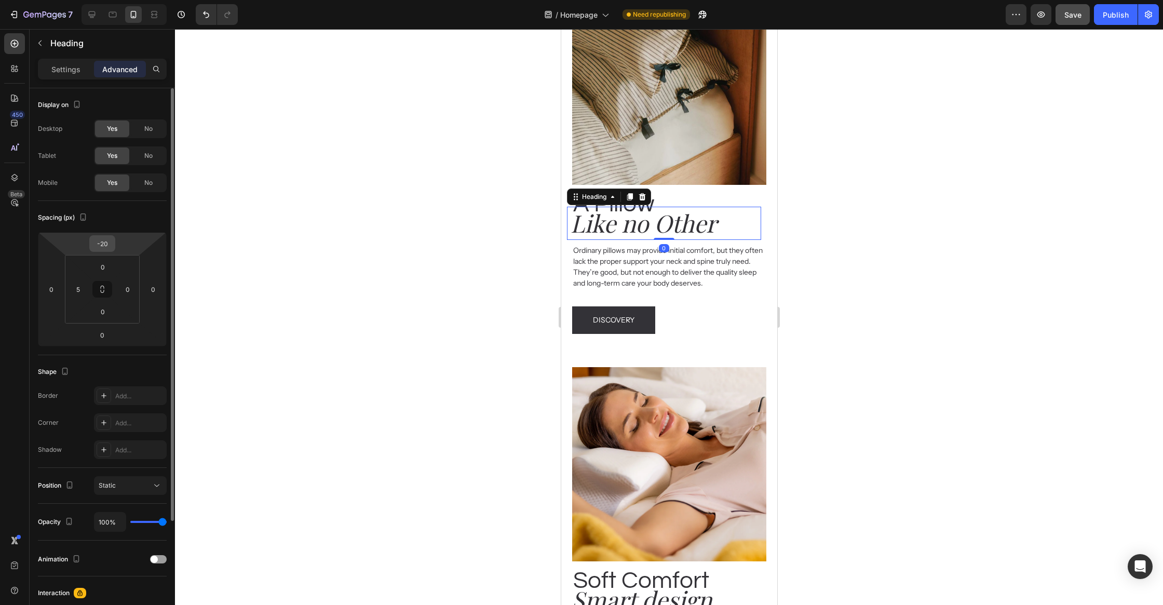
click at [114, 244] on div "-20" at bounding box center [102, 243] width 26 height 17
click at [108, 244] on input "-20" at bounding box center [102, 244] width 21 height 16
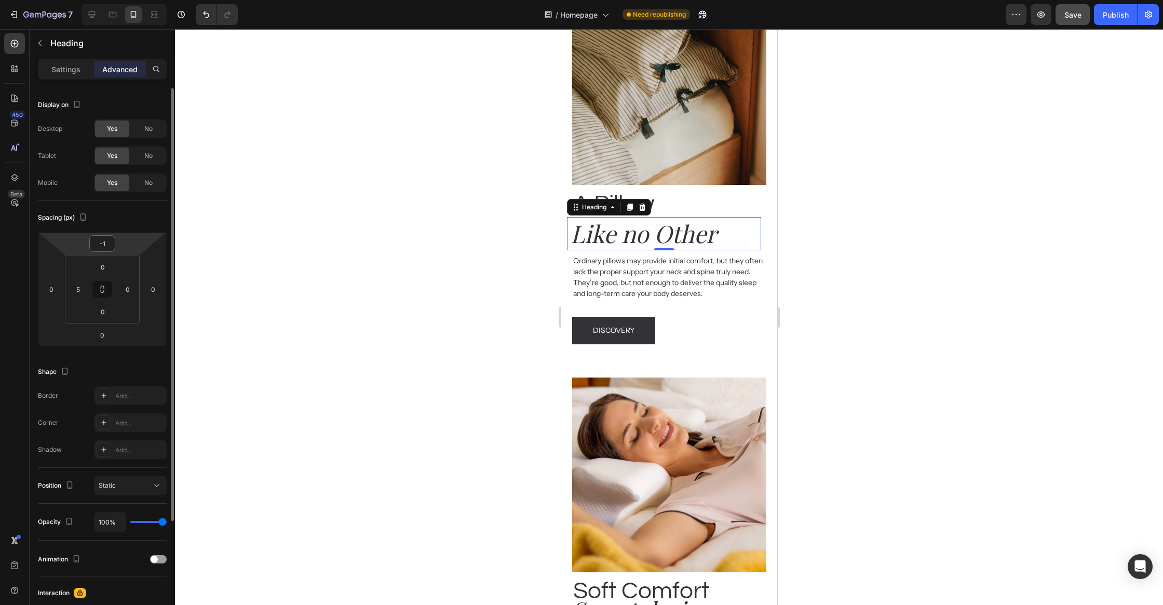
type input "-12"
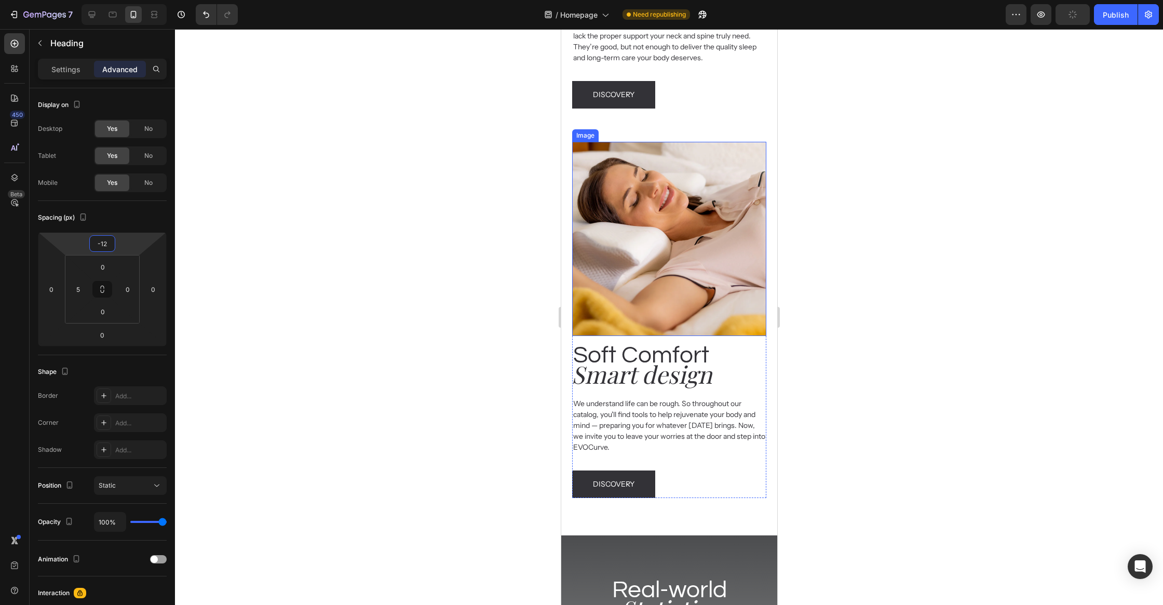
scroll to position [2837, 0]
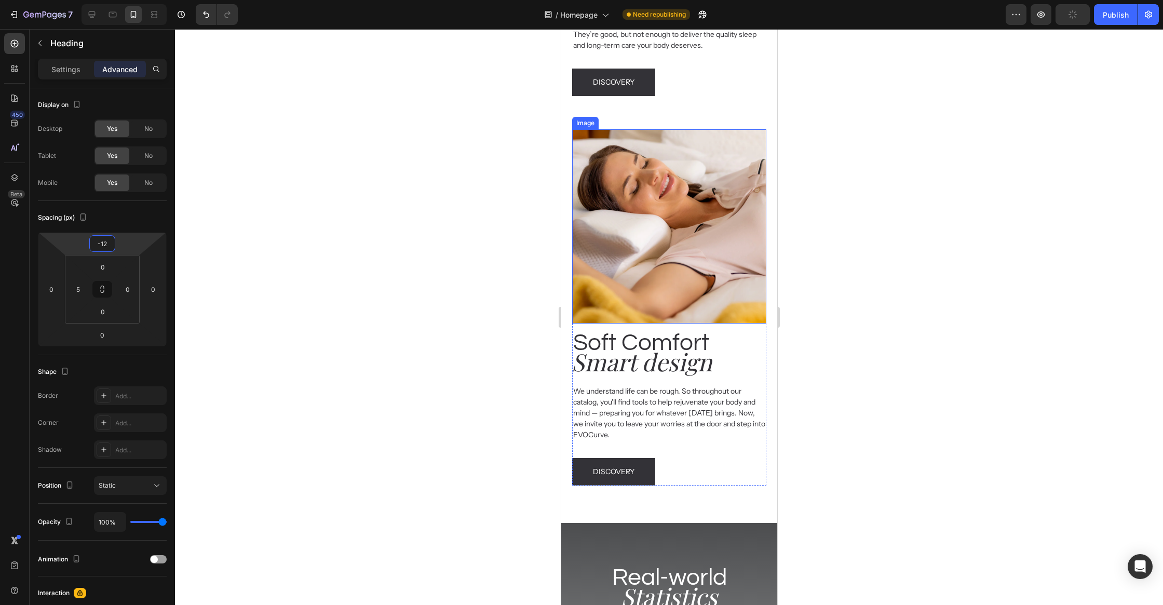
click at [670, 374] on h2 "Smart design" at bounding box center [665, 361] width 191 height 33
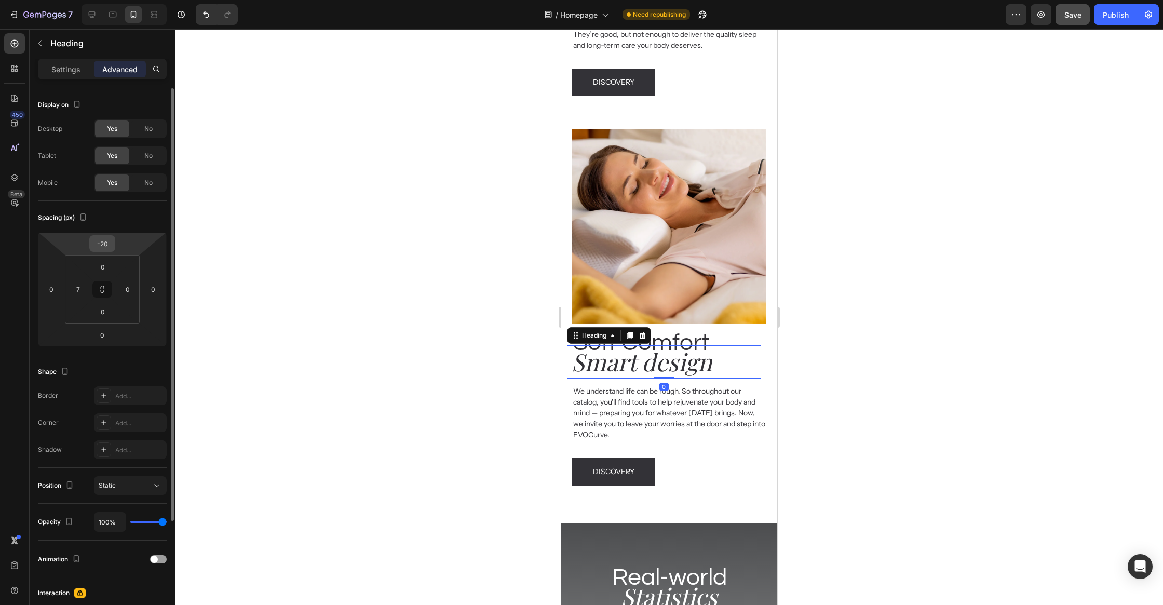
click at [106, 243] on input "-20" at bounding box center [102, 244] width 21 height 16
type input "-12"
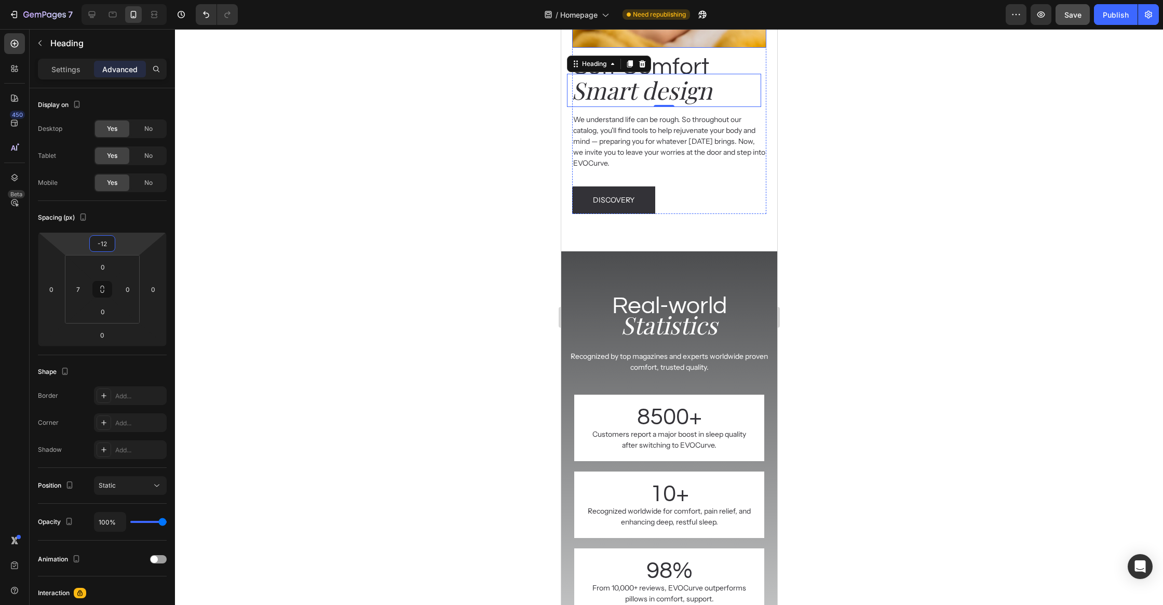
scroll to position [3127, 0]
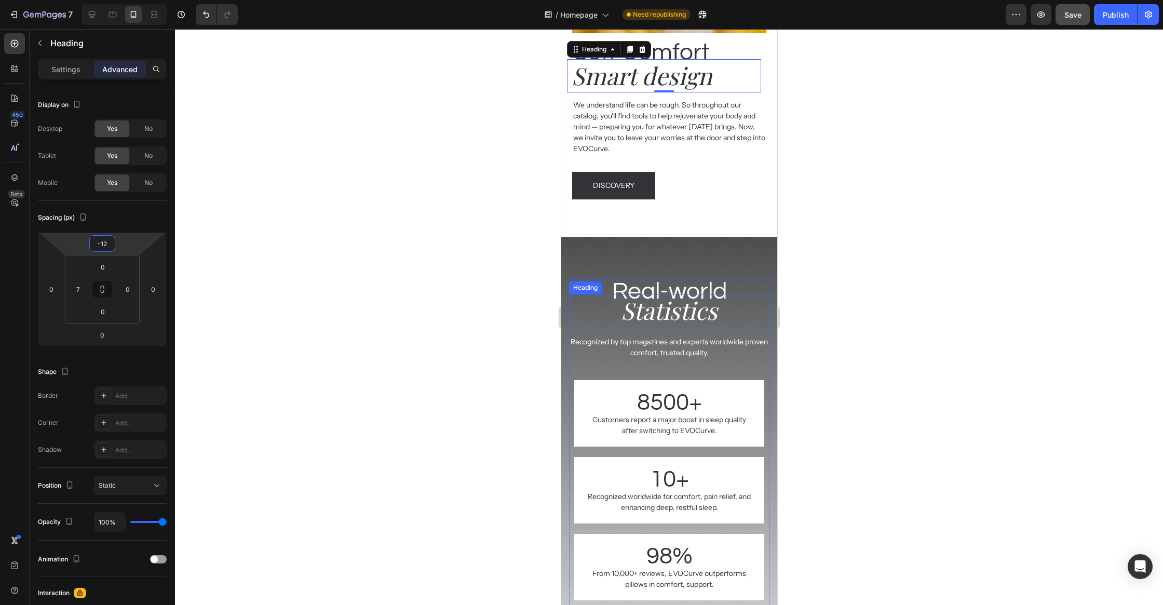
click at [663, 312] on h2 "Statistics" at bounding box center [668, 310] width 200 height 33
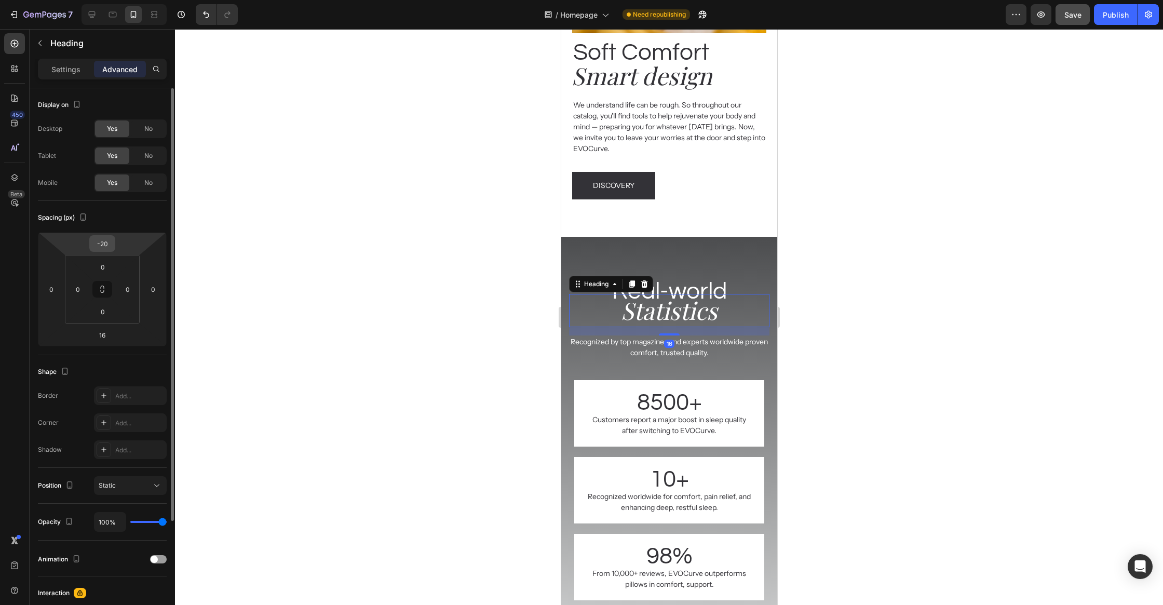
click at [111, 248] on input "-20" at bounding box center [102, 244] width 21 height 16
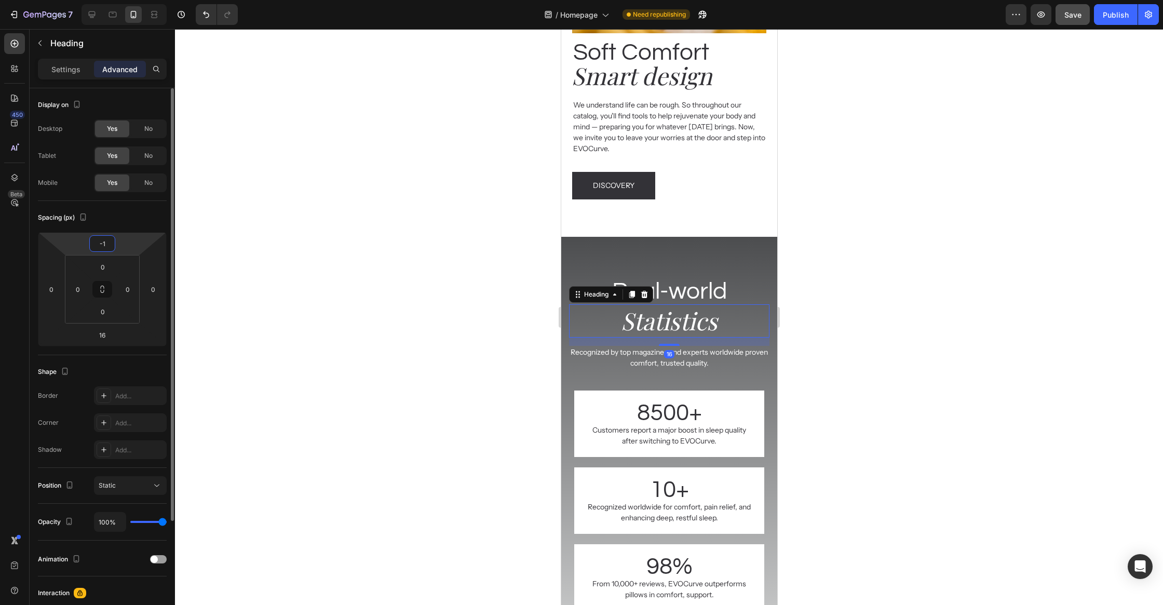
type input "-12"
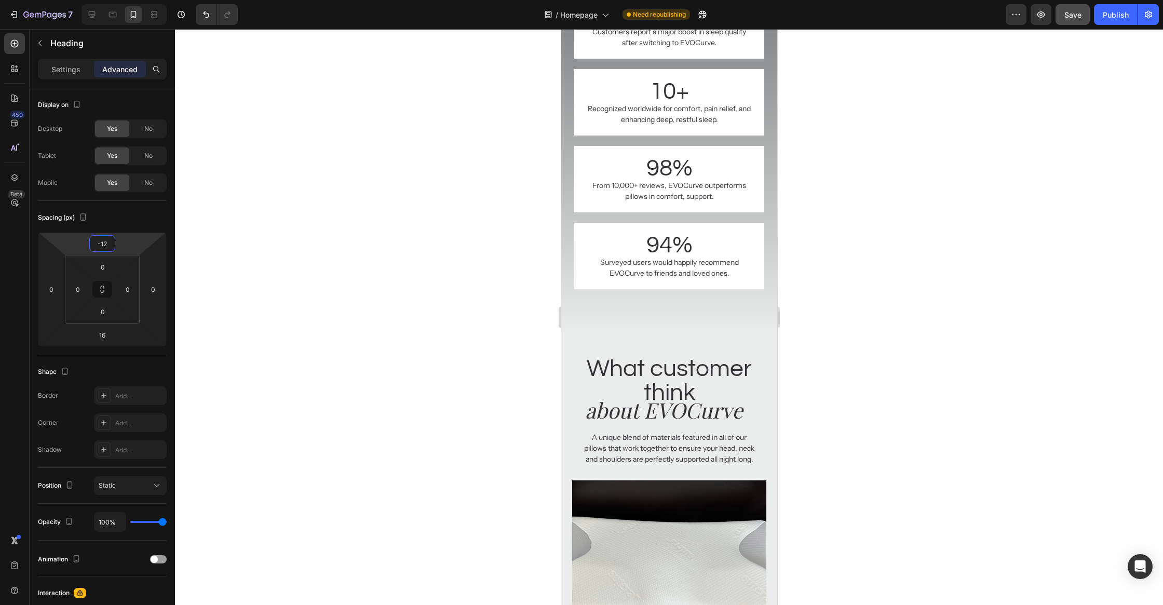
scroll to position [3593, 0]
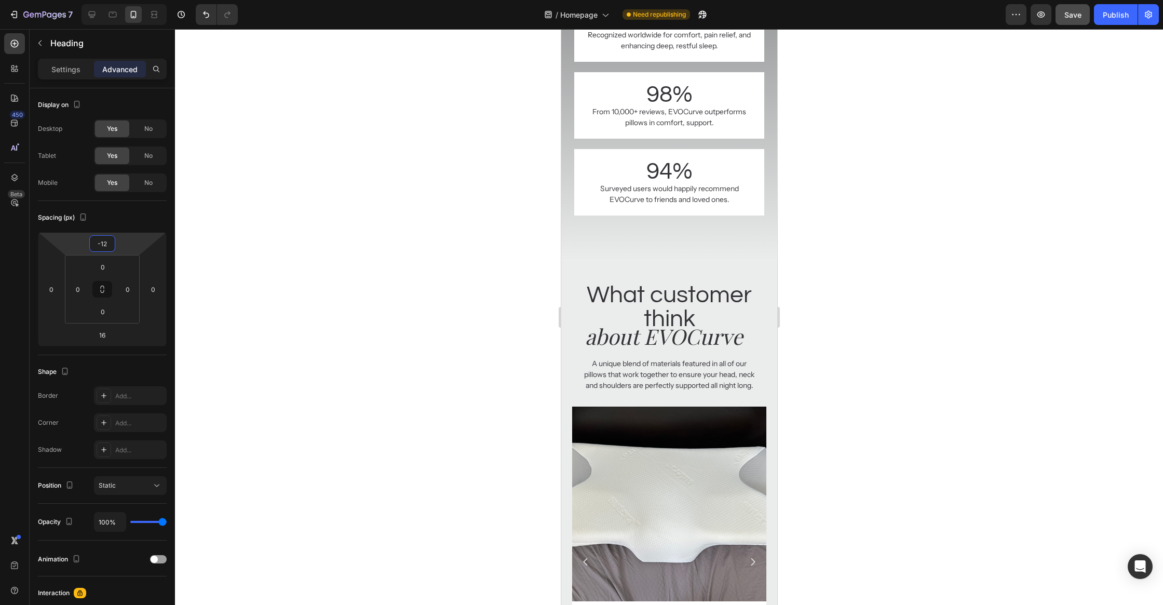
click at [687, 309] on h2 "What customer think" at bounding box center [668, 307] width 200 height 50
click at [698, 341] on h2 "about EVOCurve" at bounding box center [663, 336] width 200 height 30
click at [109, 246] on input "-20" at bounding box center [102, 244] width 21 height 16
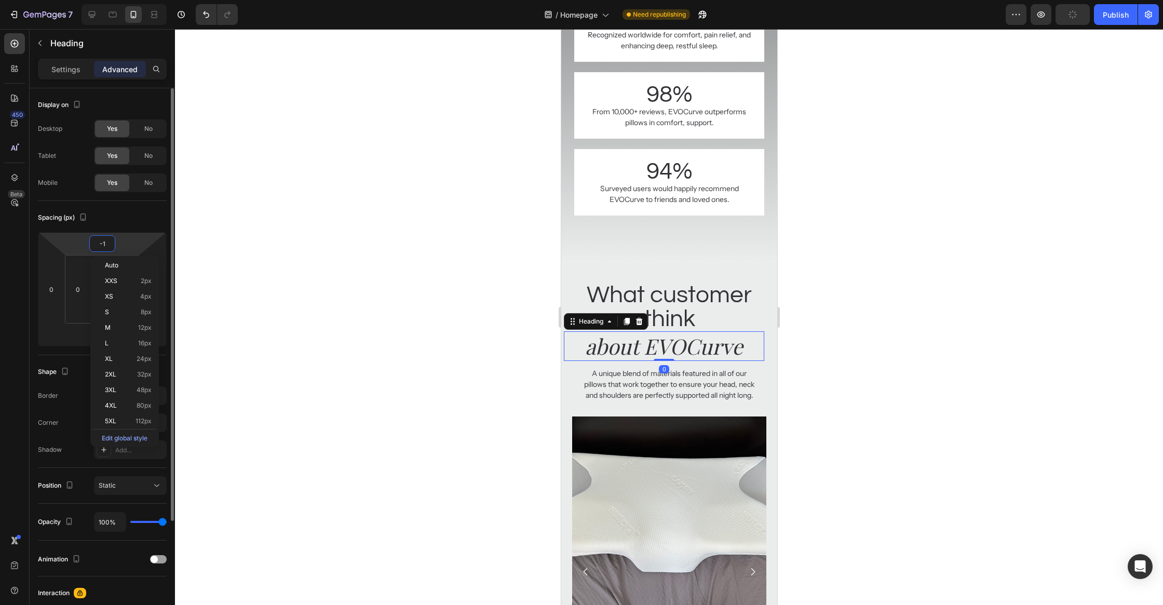
type input "-12"
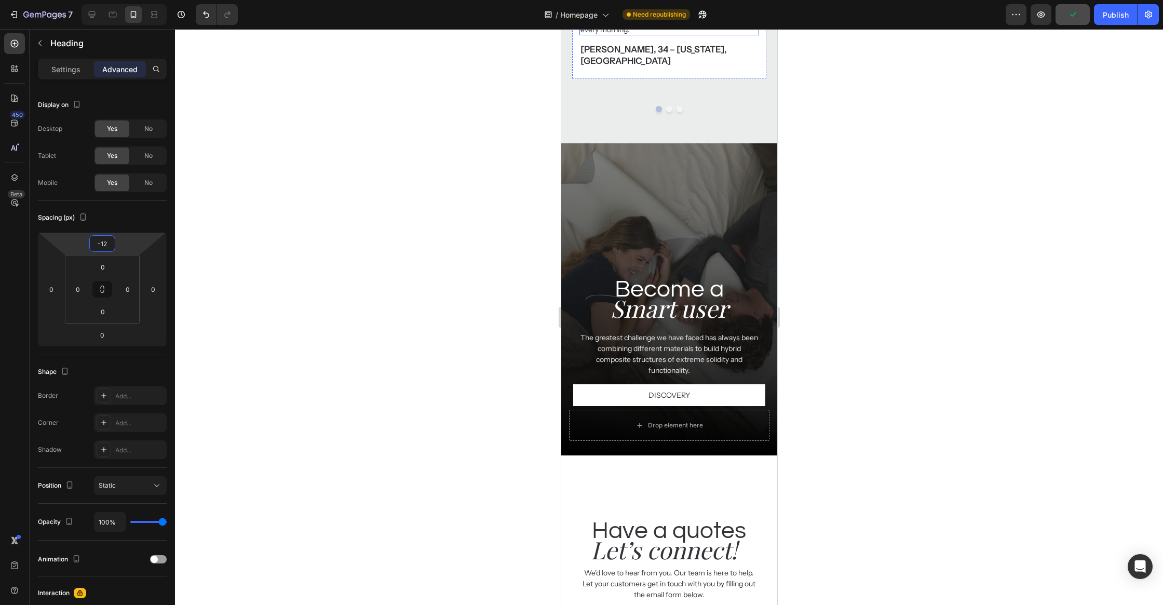
scroll to position [4220, 0]
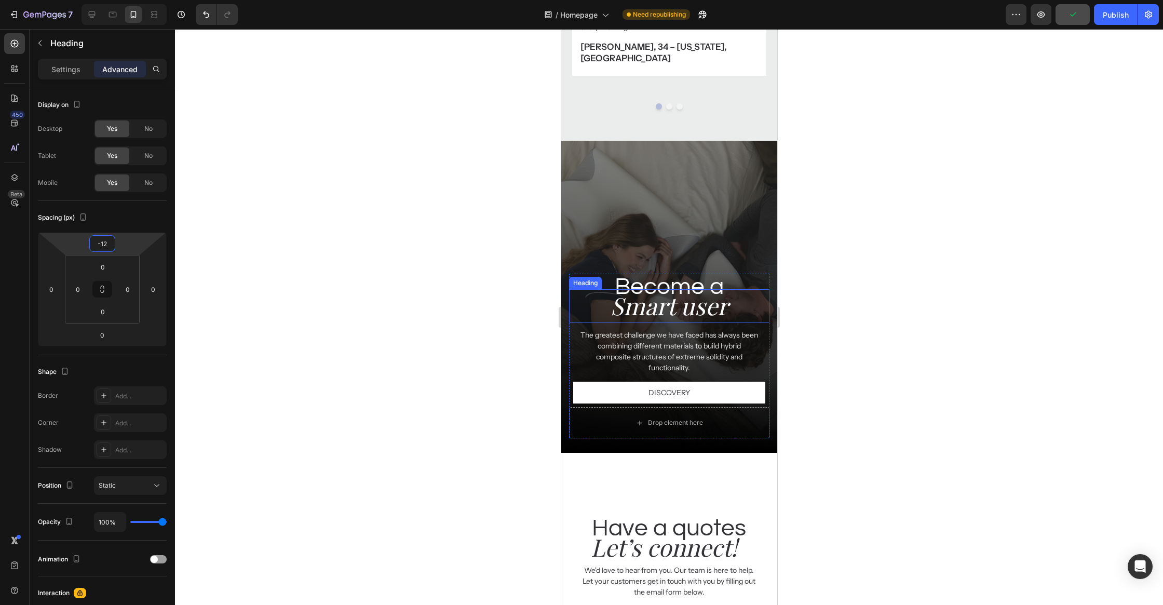
click at [707, 293] on h2 "Smart user" at bounding box center [668, 305] width 200 height 33
click at [110, 247] on input "-20" at bounding box center [102, 244] width 21 height 16
type input "-12"
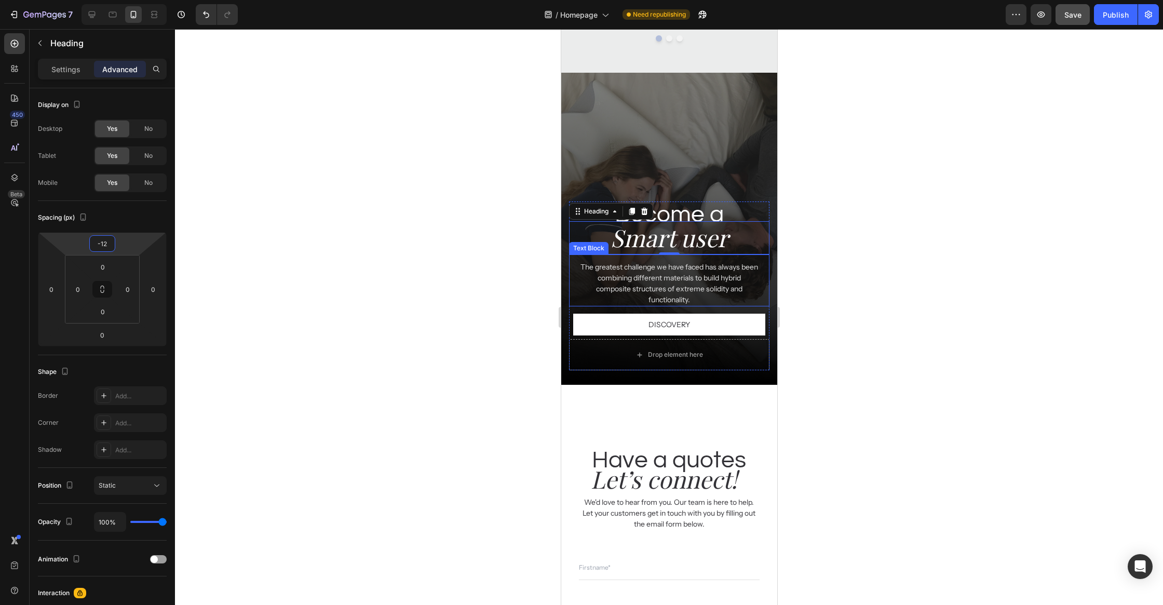
scroll to position [4321, 0]
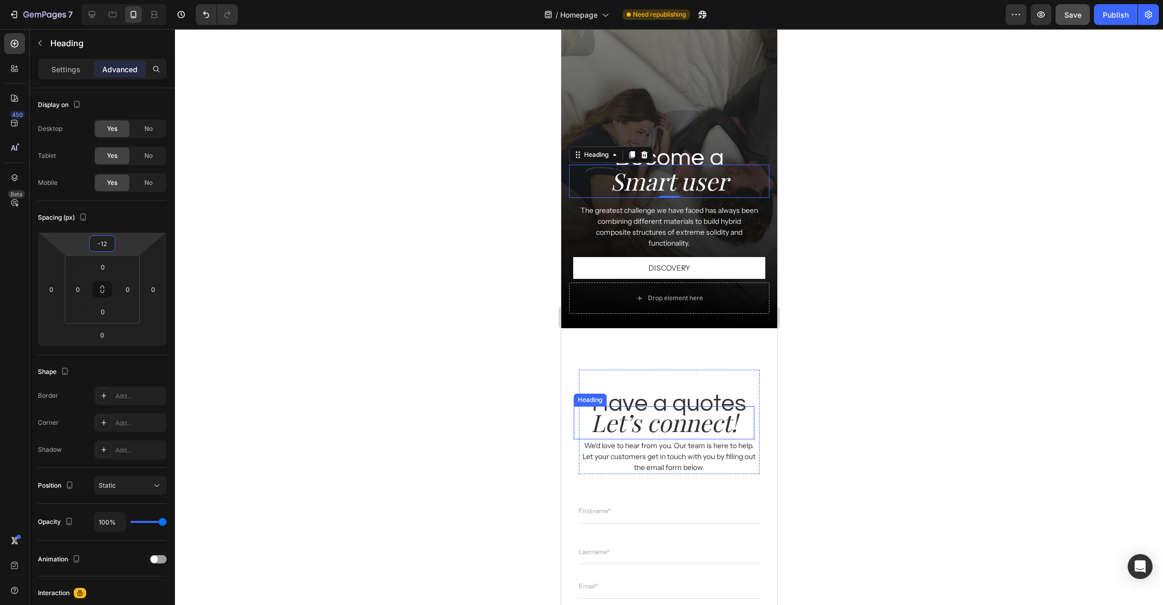
click at [656, 421] on h2 "Let’s connect!" at bounding box center [663, 422] width 180 height 33
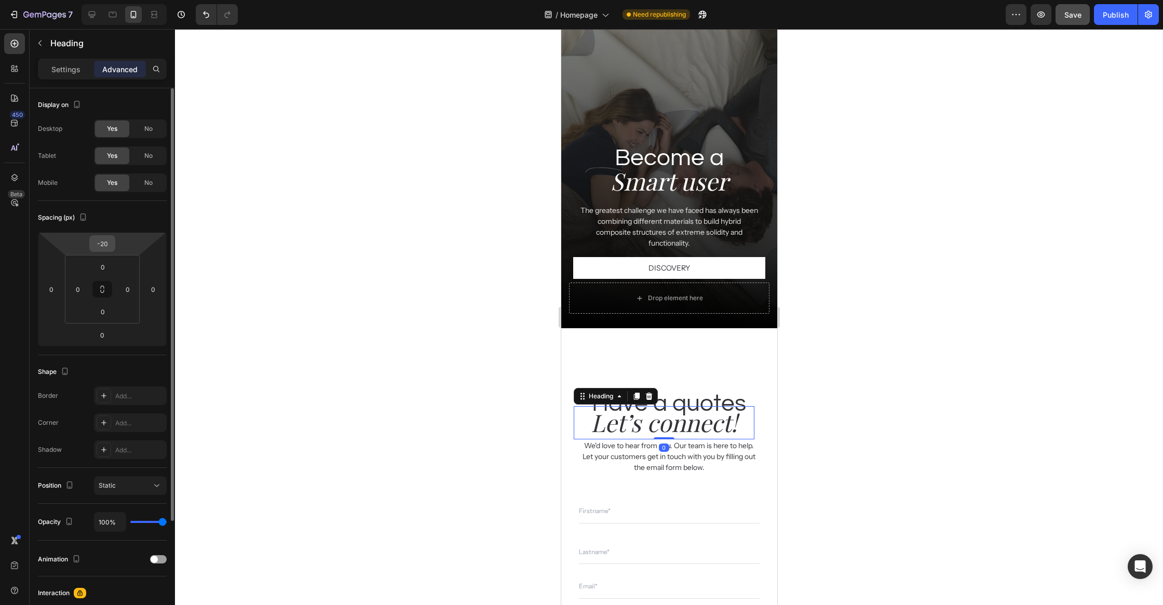
click at [110, 248] on input "-20" at bounding box center [102, 244] width 21 height 16
type input "-12"
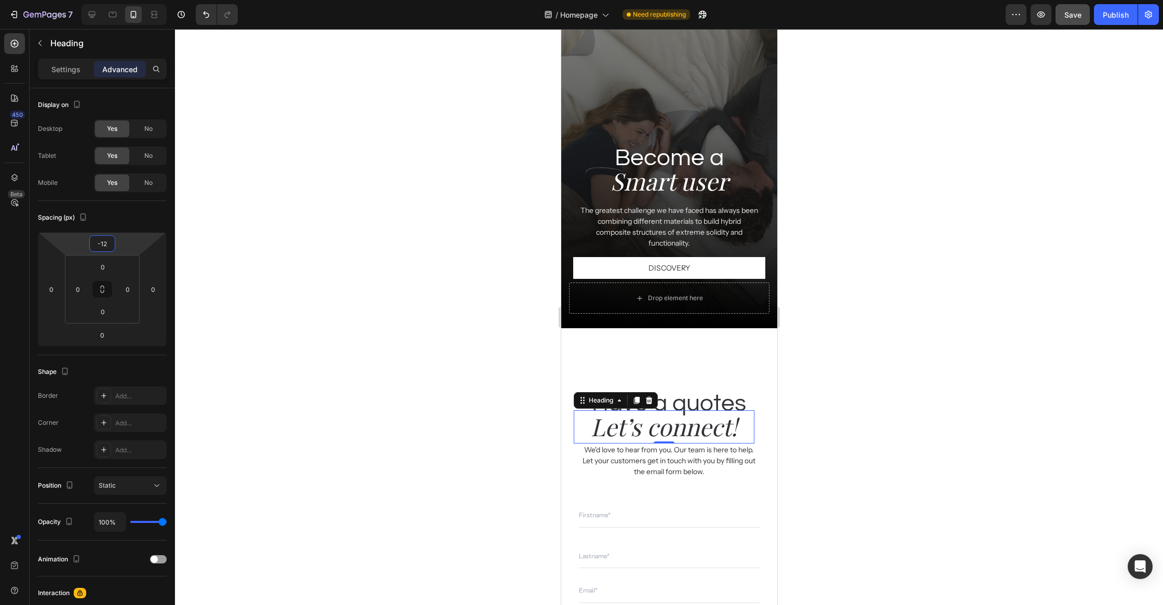
click at [454, 305] on div at bounding box center [669, 317] width 988 height 576
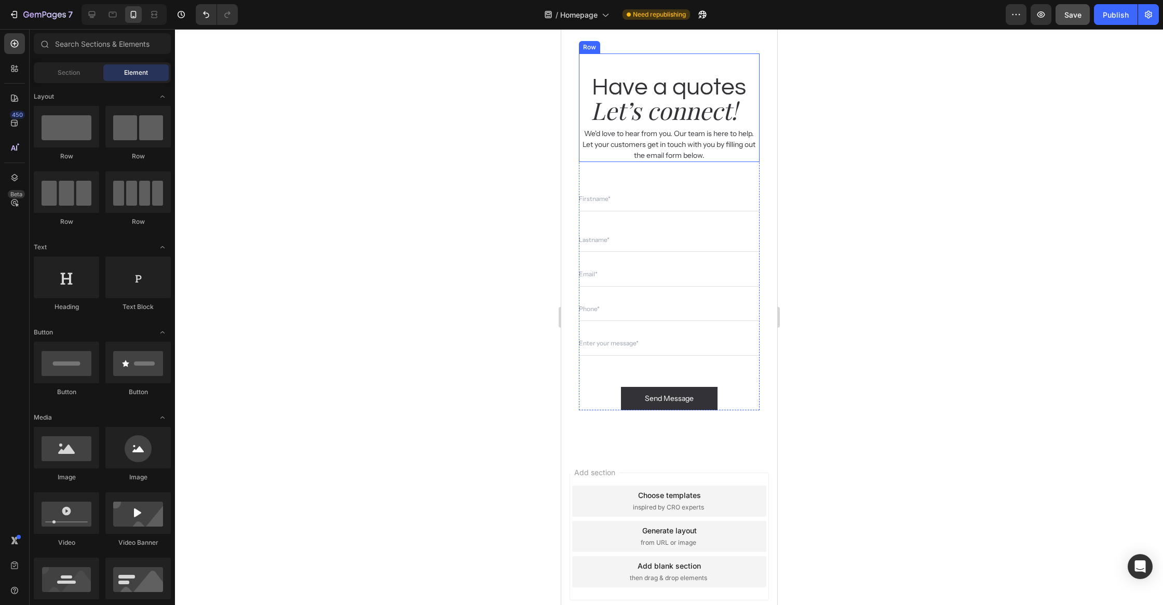
scroll to position [4677, 0]
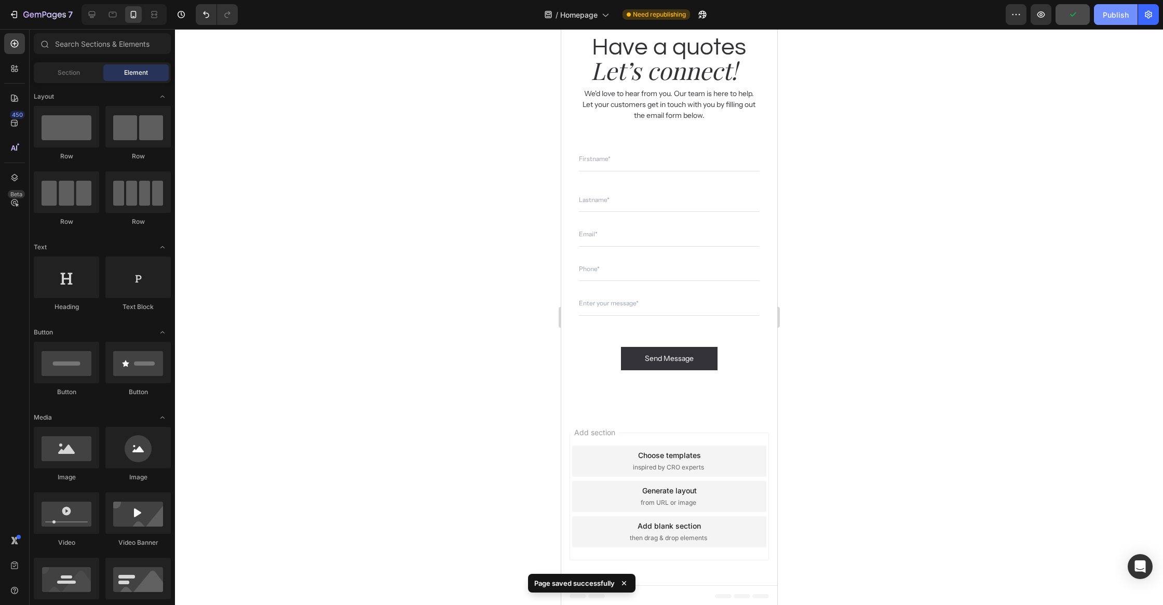
click at [1119, 18] on div "Publish" at bounding box center [1116, 14] width 26 height 11
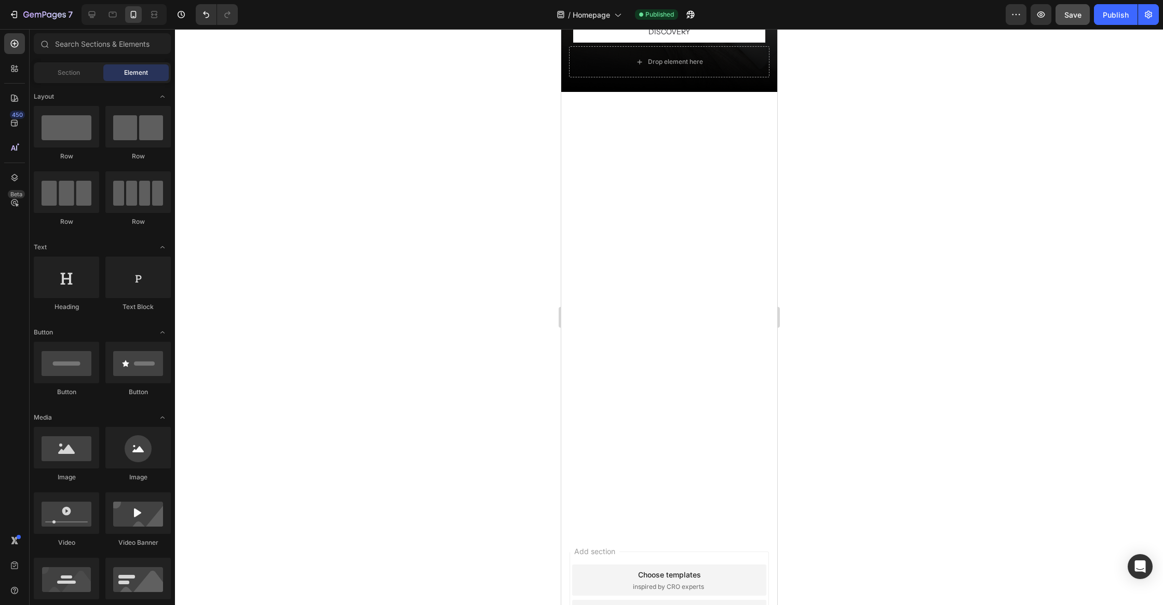
scroll to position [3748, 0]
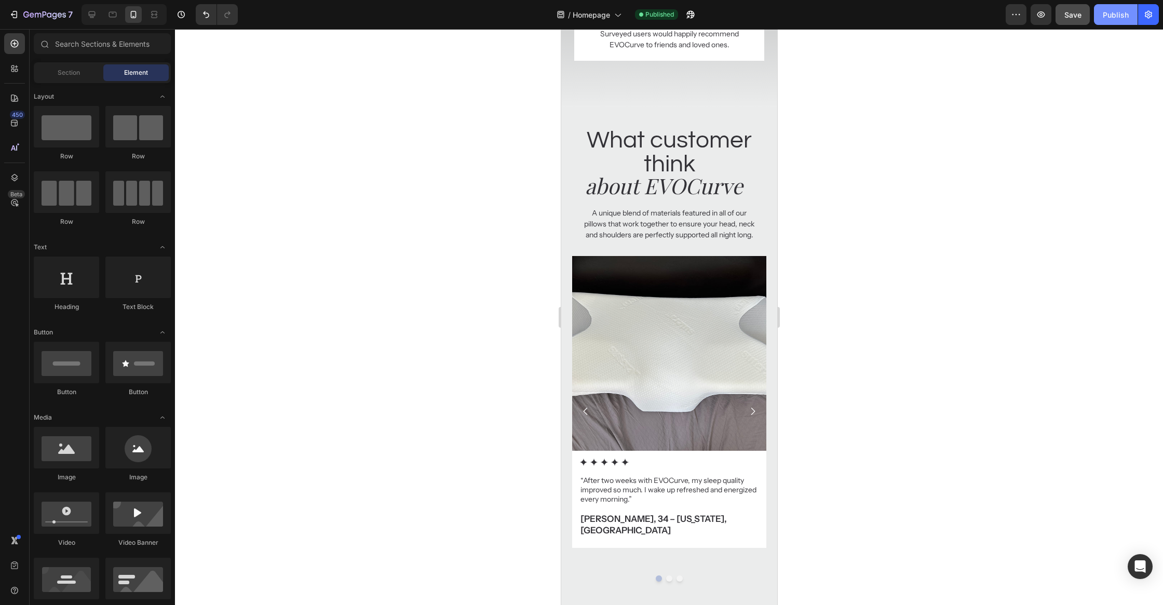
click at [1121, 13] on div "Publish" at bounding box center [1116, 14] width 26 height 11
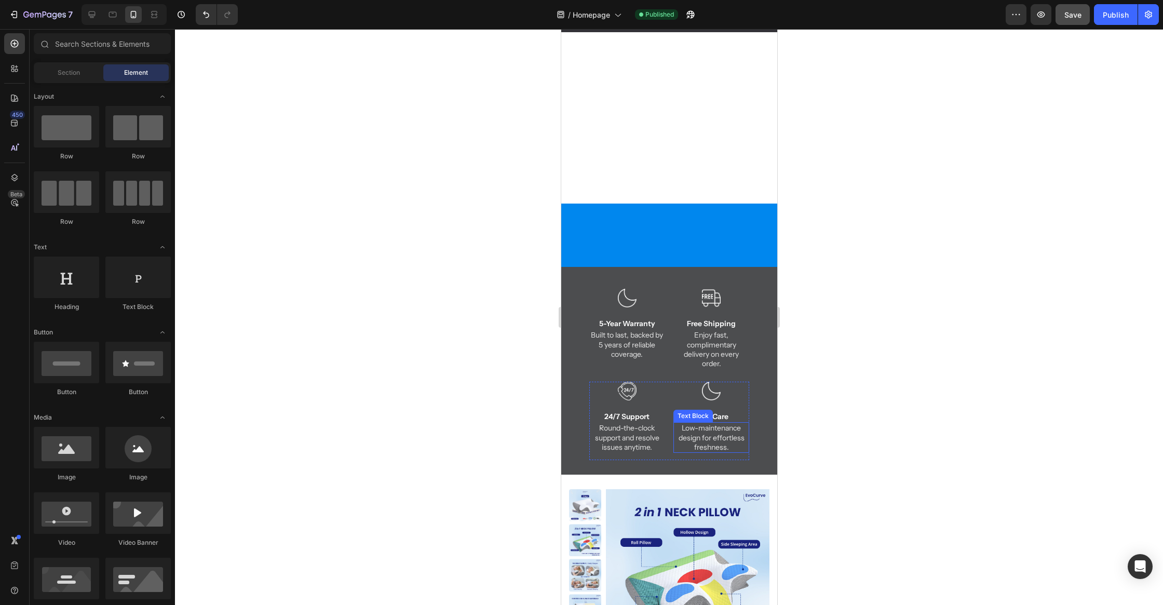
scroll to position [0, 0]
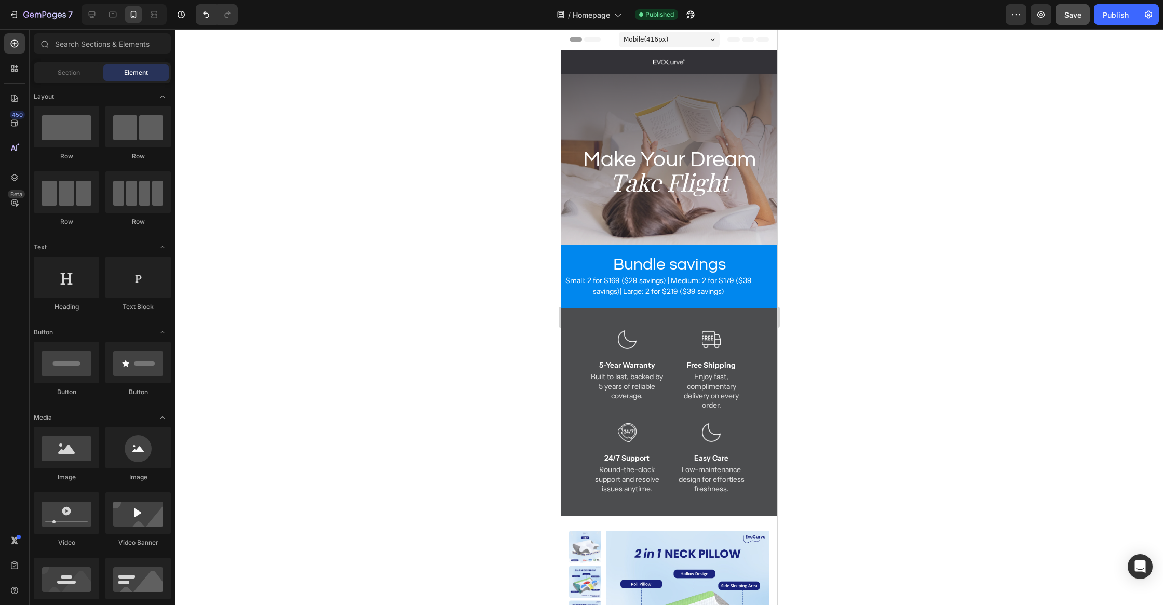
click at [445, 199] on div at bounding box center [669, 317] width 988 height 576
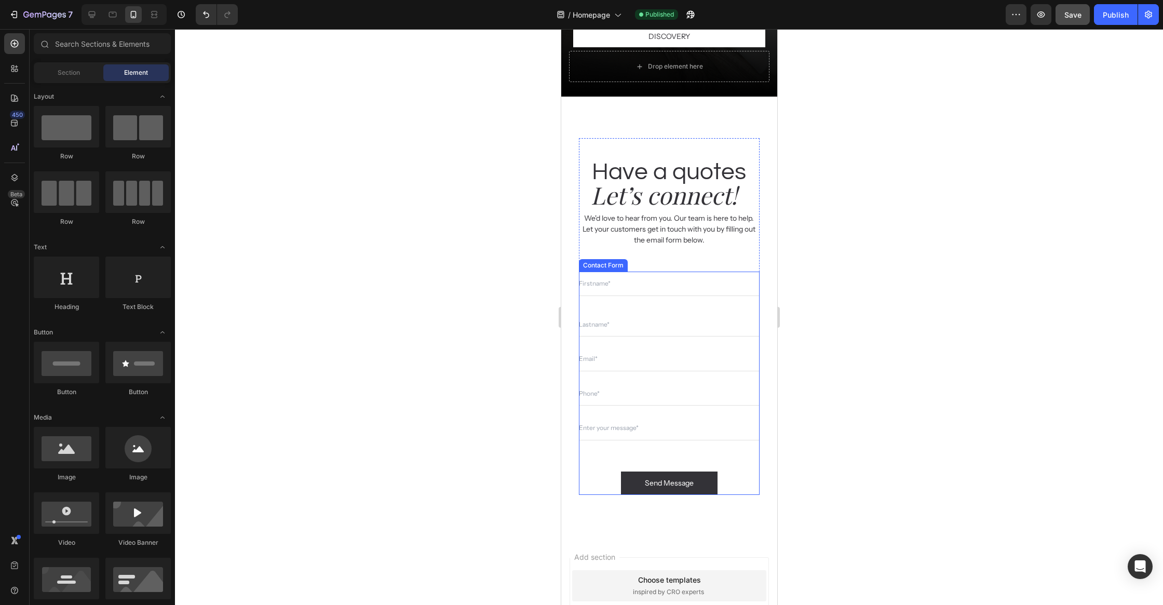
scroll to position [4488, 0]
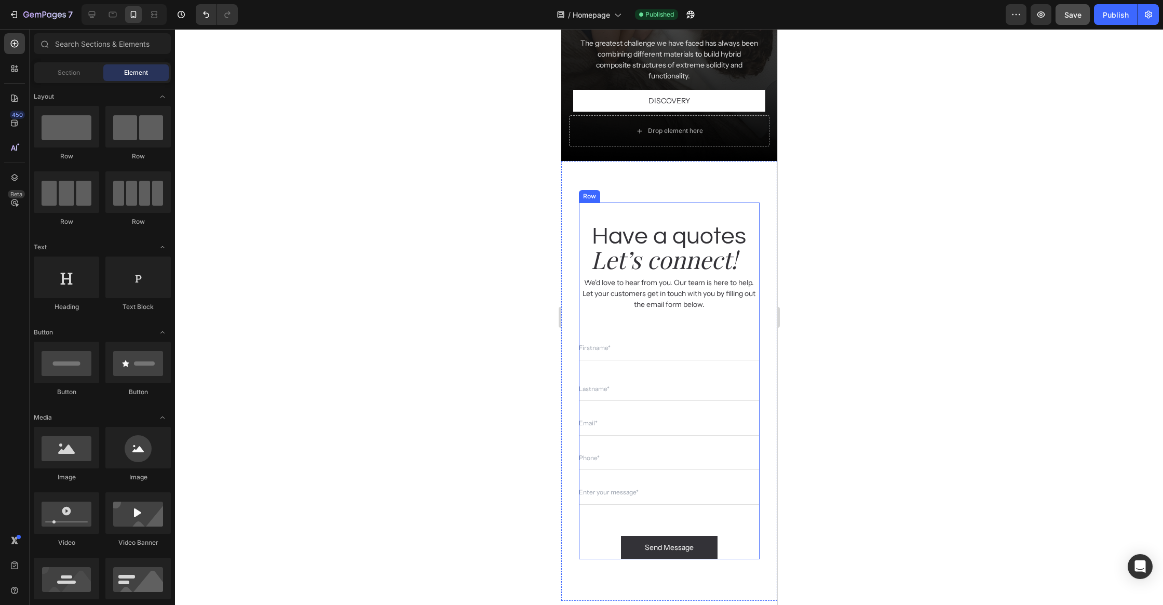
click at [739, 328] on div "Have a quotes Heading Let’s connect! Heading We'd love to hear from you. Our te…" at bounding box center [668, 380] width 180 height 357
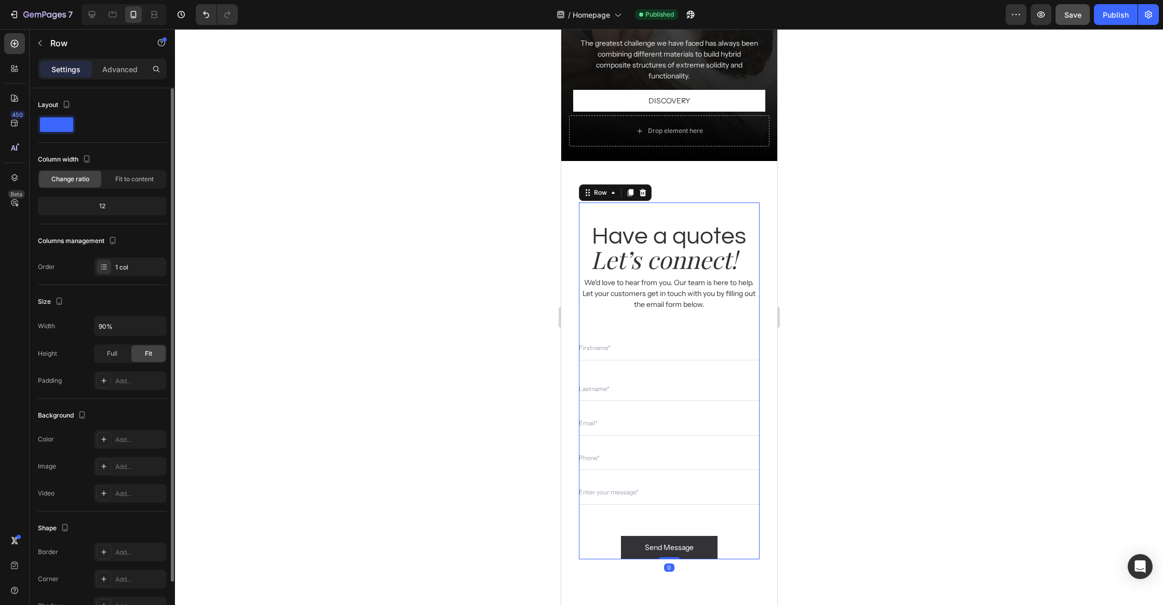
click at [123, 335] on div "Width 90% Height Full Fit Padding Add..." at bounding box center [102, 353] width 129 height 74
click at [123, 325] on input "90%" at bounding box center [130, 326] width 72 height 19
type input "96%"
click at [325, 337] on div at bounding box center [669, 317] width 988 height 576
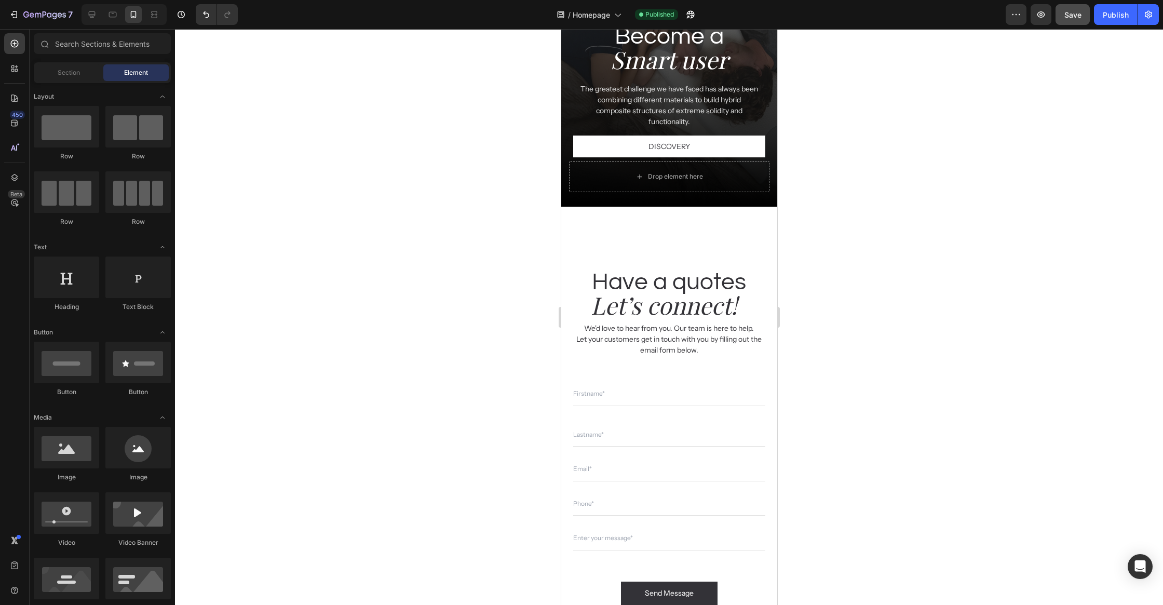
scroll to position [4484, 0]
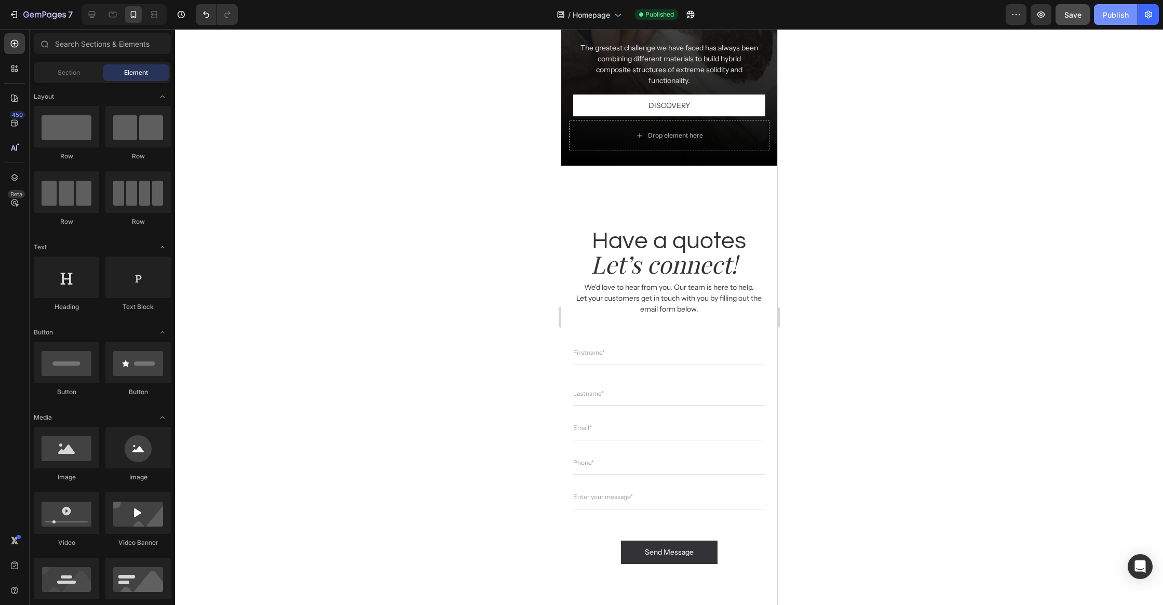
click at [1105, 21] on button "Publish" at bounding box center [1116, 14] width 44 height 21
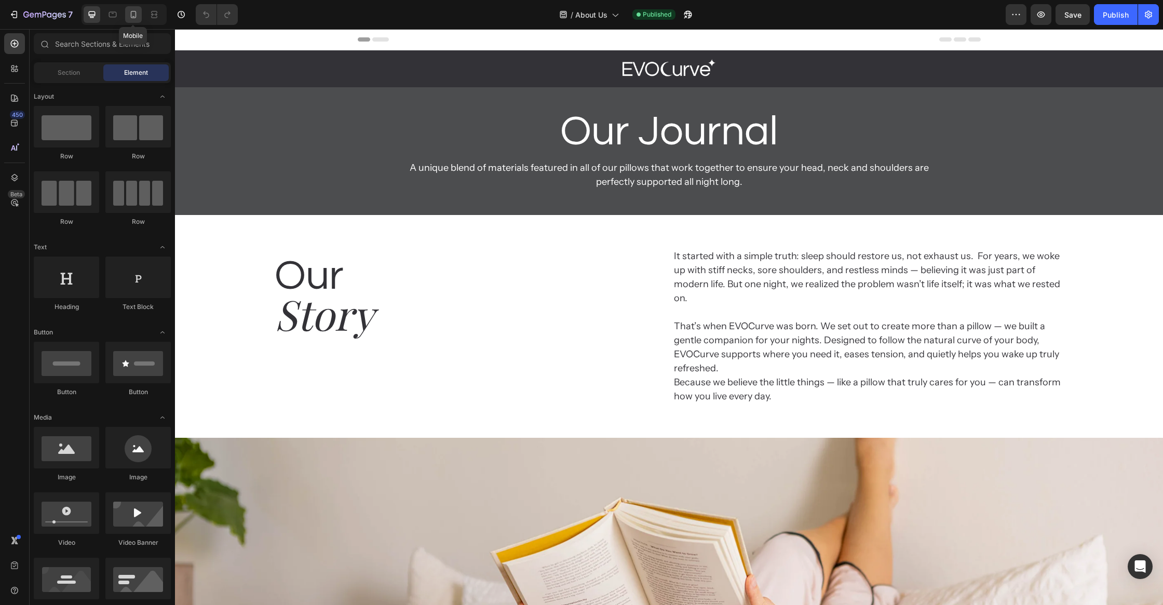
click at [133, 21] on div at bounding box center [133, 14] width 17 height 17
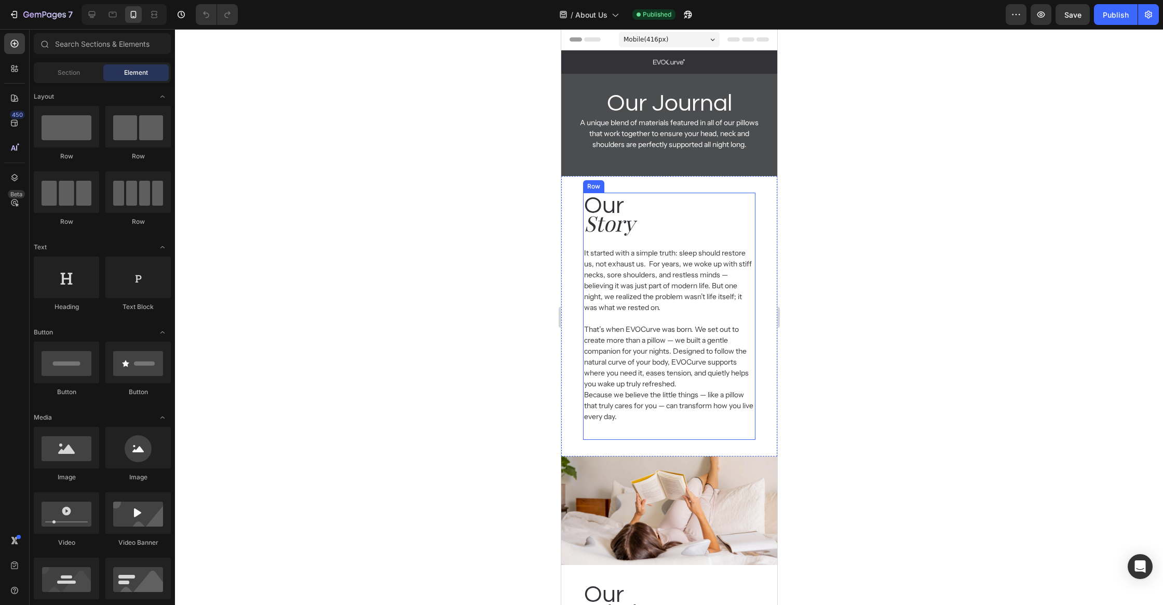
click at [637, 240] on div "Our Heading Story Heading It started with a simple truth: sleep should restore …" at bounding box center [668, 316] width 173 height 247
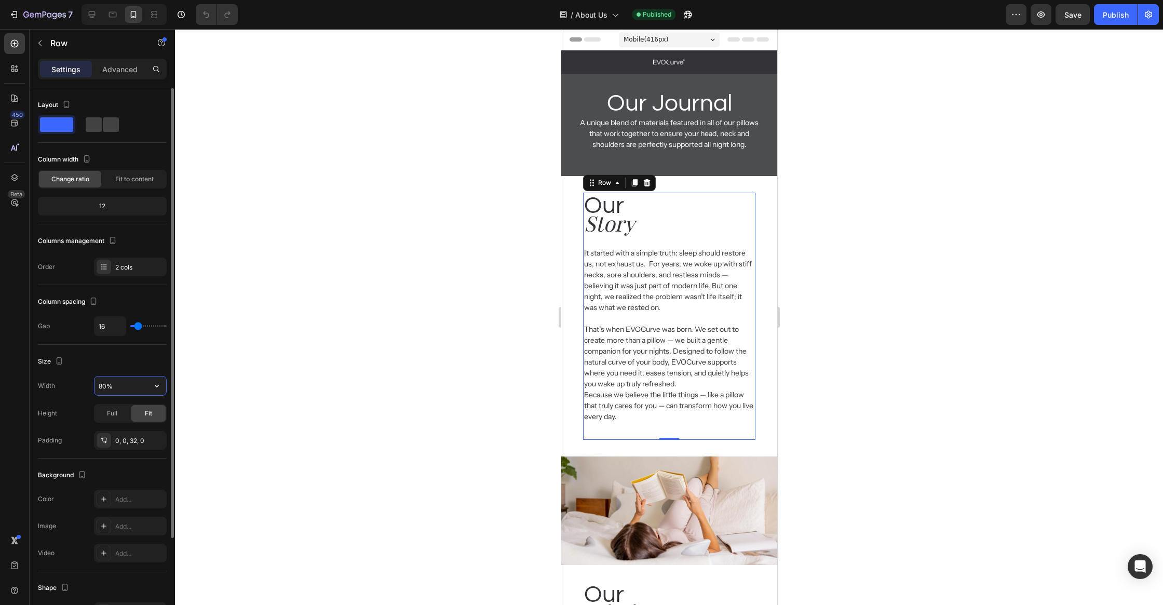
click at [114, 385] on input "80%" at bounding box center [130, 385] width 72 height 19
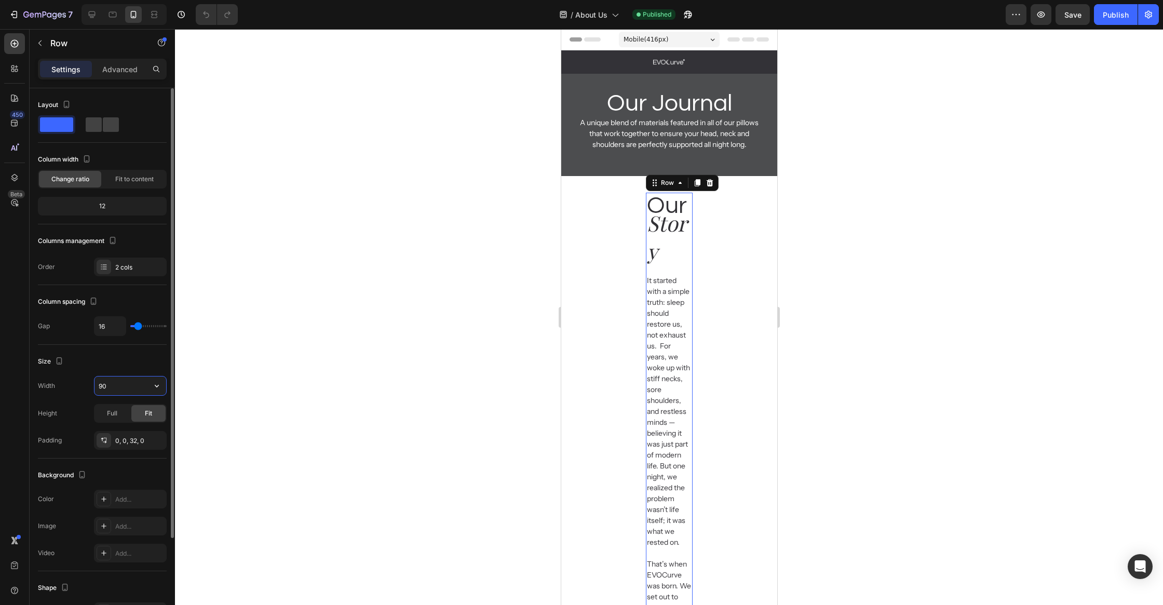
type input "90%"
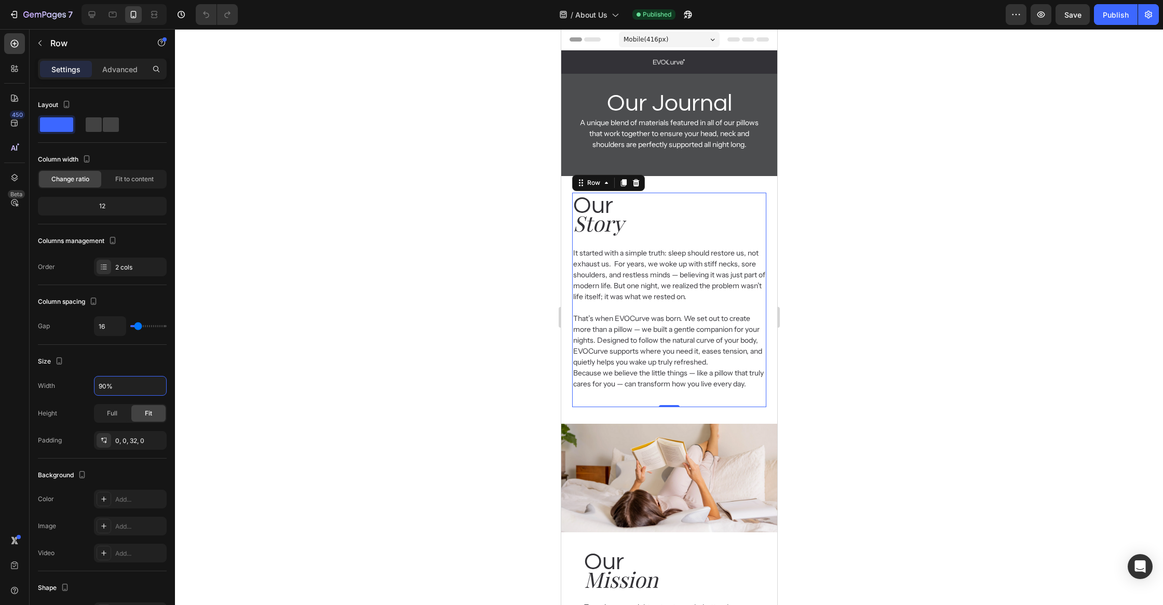
click at [453, 371] on div at bounding box center [669, 317] width 988 height 576
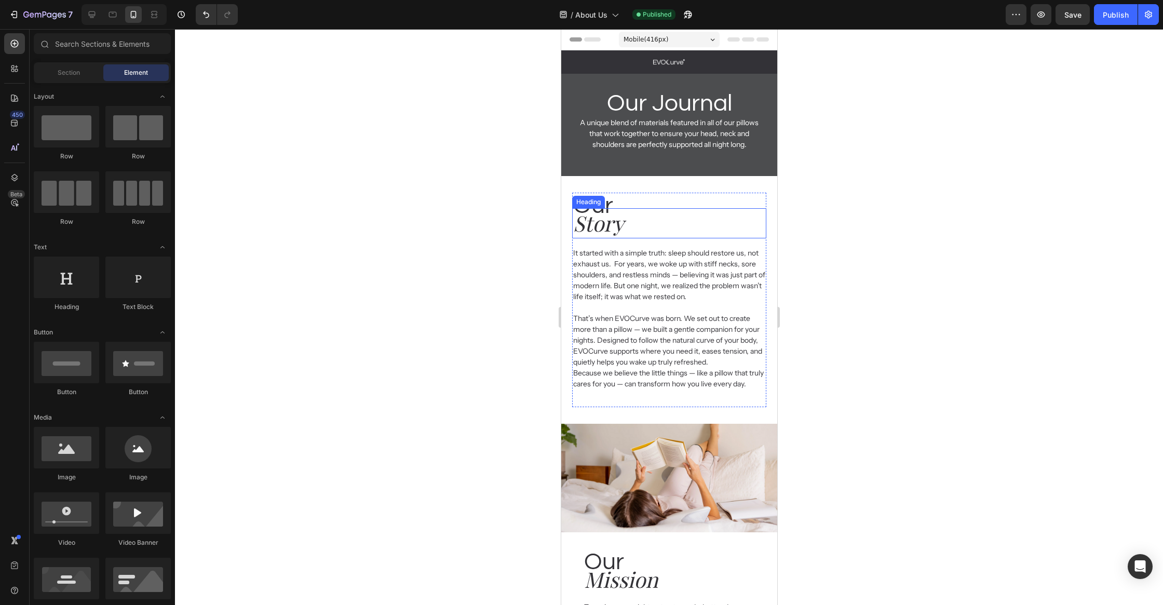
click at [691, 219] on h2 "Story" at bounding box center [669, 223] width 194 height 30
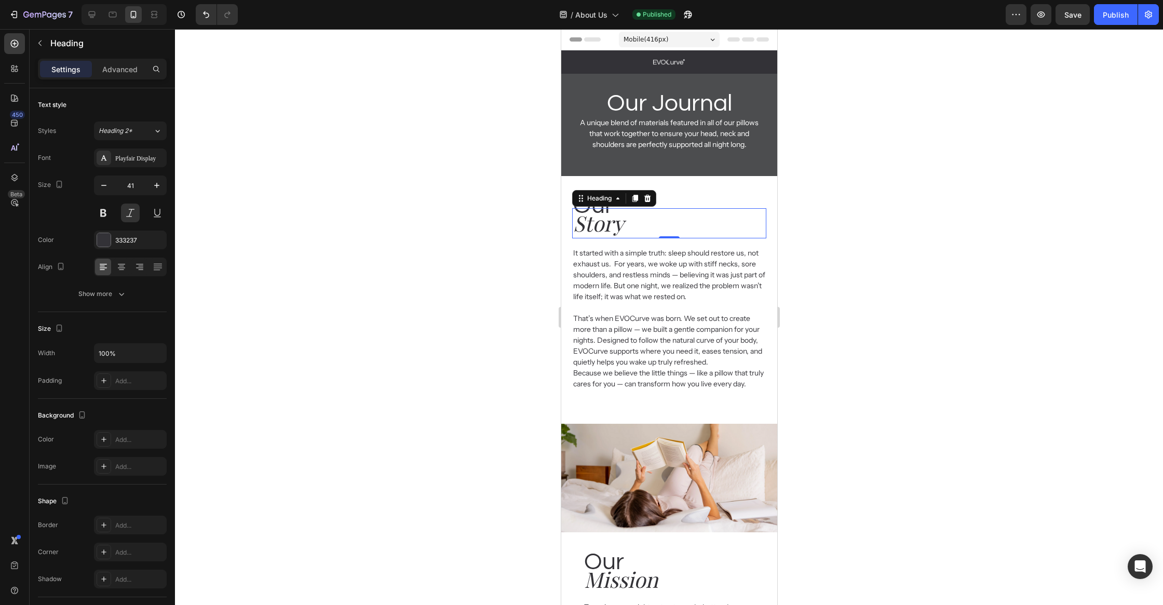
click at [702, 207] on h2 "Our" at bounding box center [669, 206] width 194 height 26
click at [809, 243] on div at bounding box center [669, 317] width 988 height 576
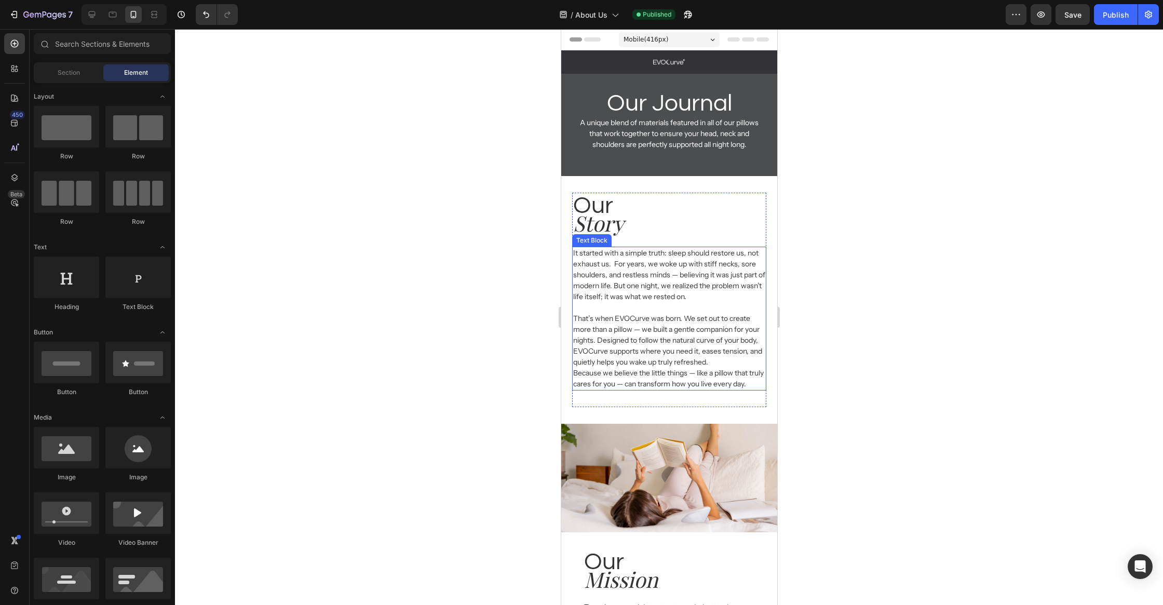
scroll to position [4, 0]
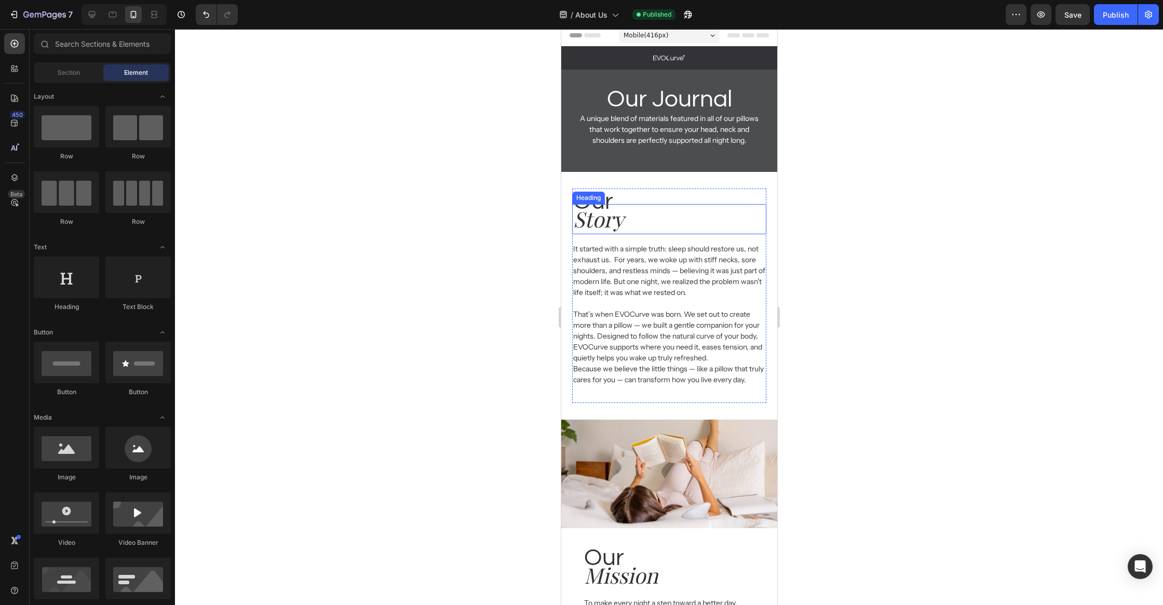
click at [618, 230] on h2 "Story" at bounding box center [669, 219] width 194 height 30
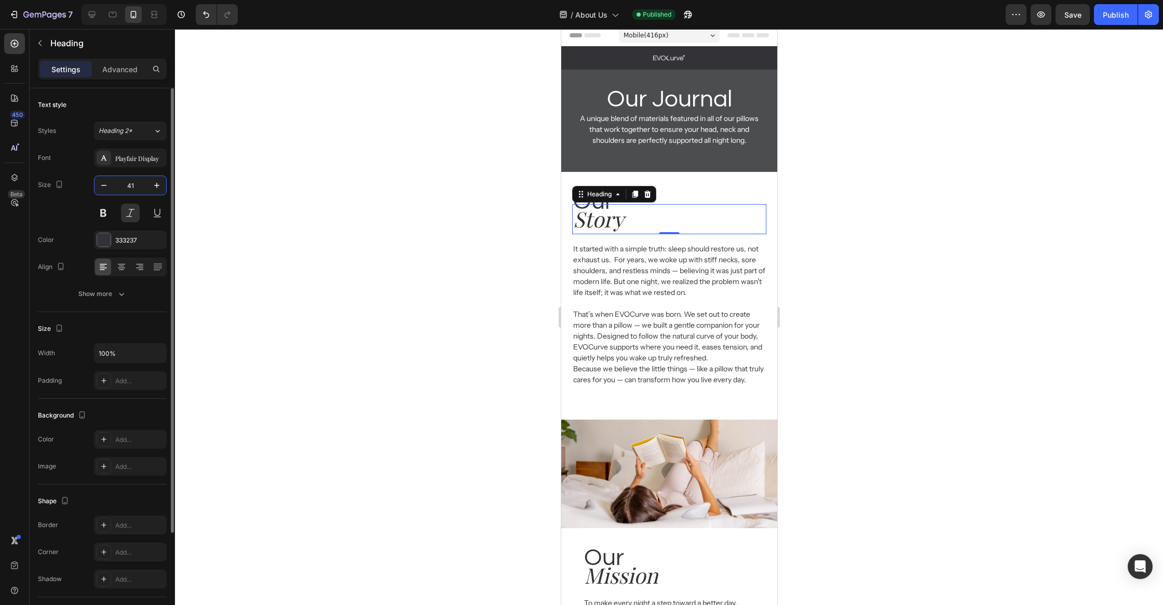
click at [133, 181] on input "41" at bounding box center [130, 185] width 34 height 19
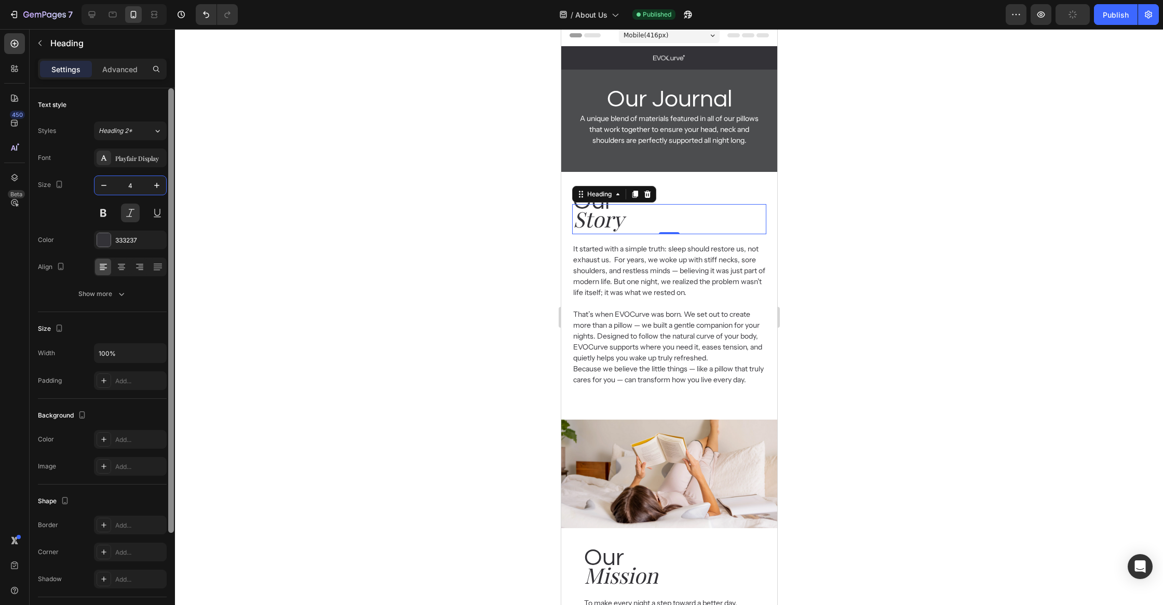
type input "46"
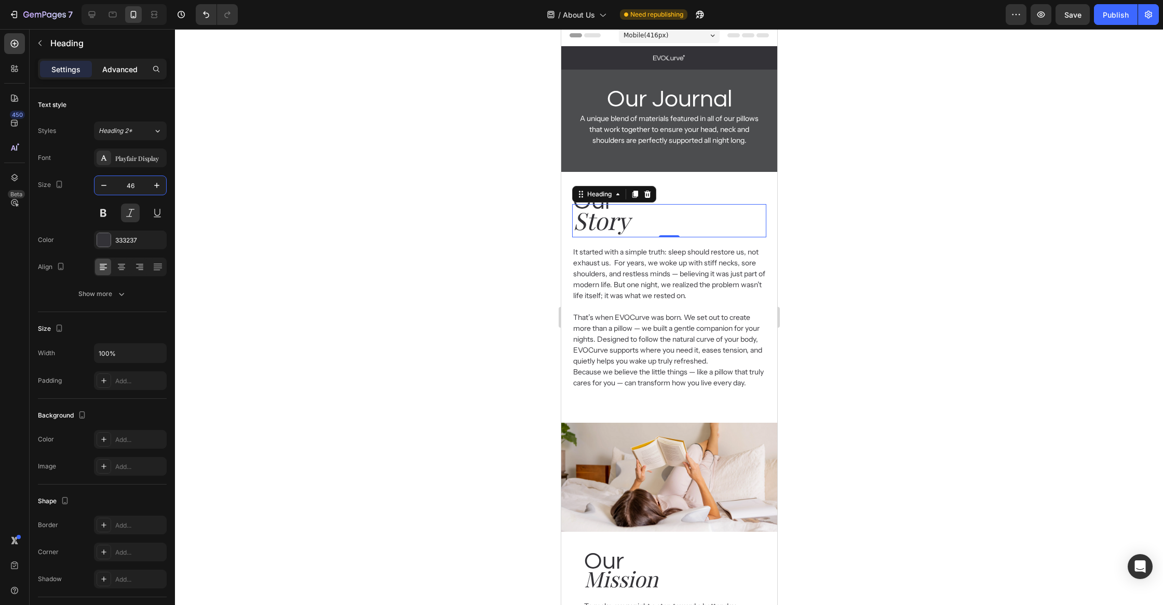
click at [119, 64] on p "Advanced" at bounding box center [119, 69] width 35 height 11
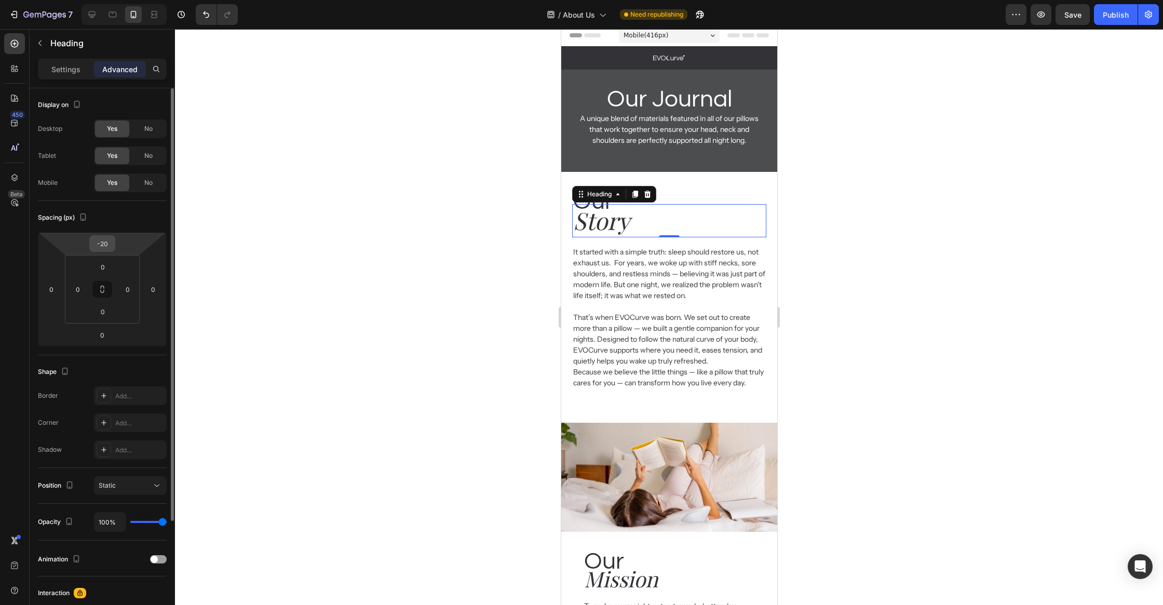
click at [104, 239] on input "-20" at bounding box center [102, 244] width 21 height 16
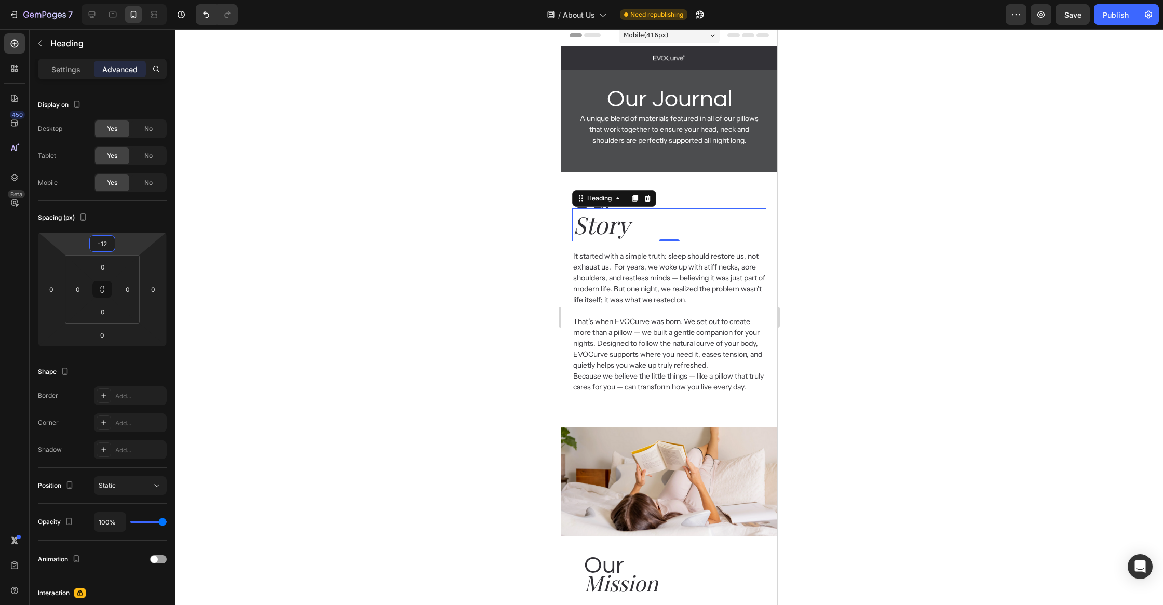
type input "-12"
click at [692, 212] on h2 "Story" at bounding box center [669, 224] width 194 height 33
click at [693, 201] on h2 "Our" at bounding box center [669, 201] width 194 height 26
click at [73, 67] on p "Settings" at bounding box center [65, 69] width 29 height 11
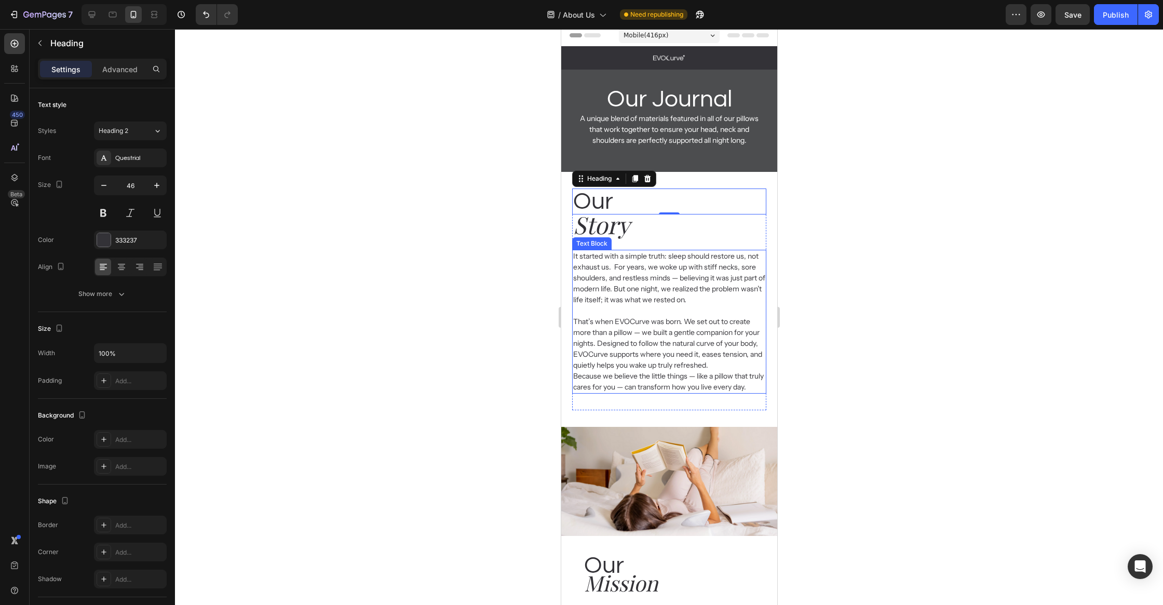
click at [687, 273] on p "It started with a simple truth: sleep should restore us, not exhaust us.  For y…" at bounding box center [669, 322] width 192 height 142
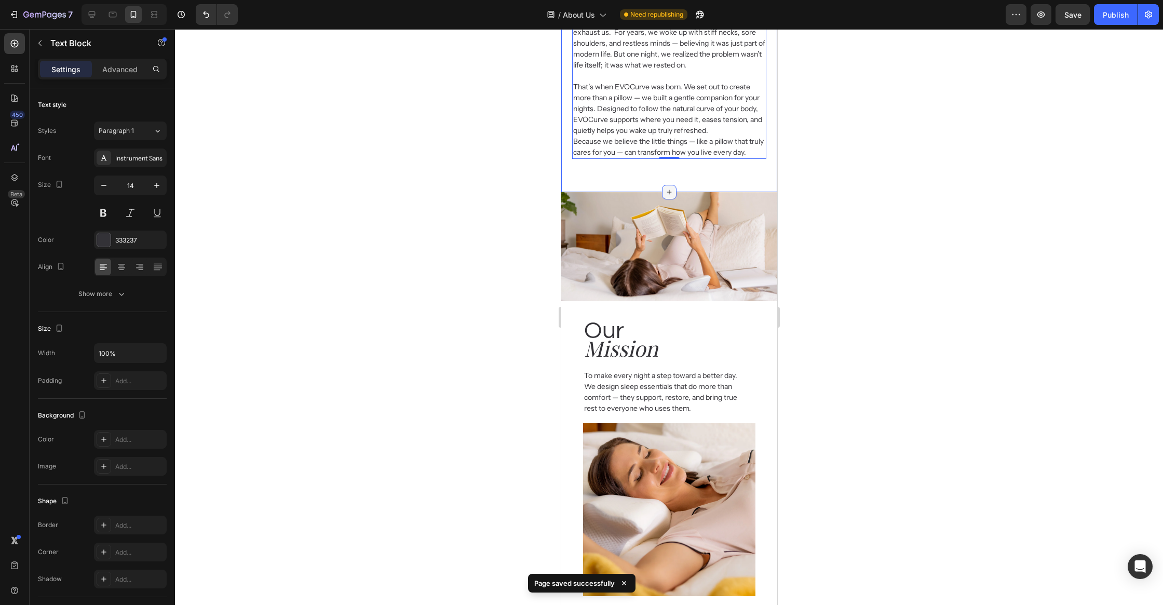
scroll to position [240, 0]
click at [637, 344] on h2 "Mission" at bounding box center [668, 347] width 173 height 30
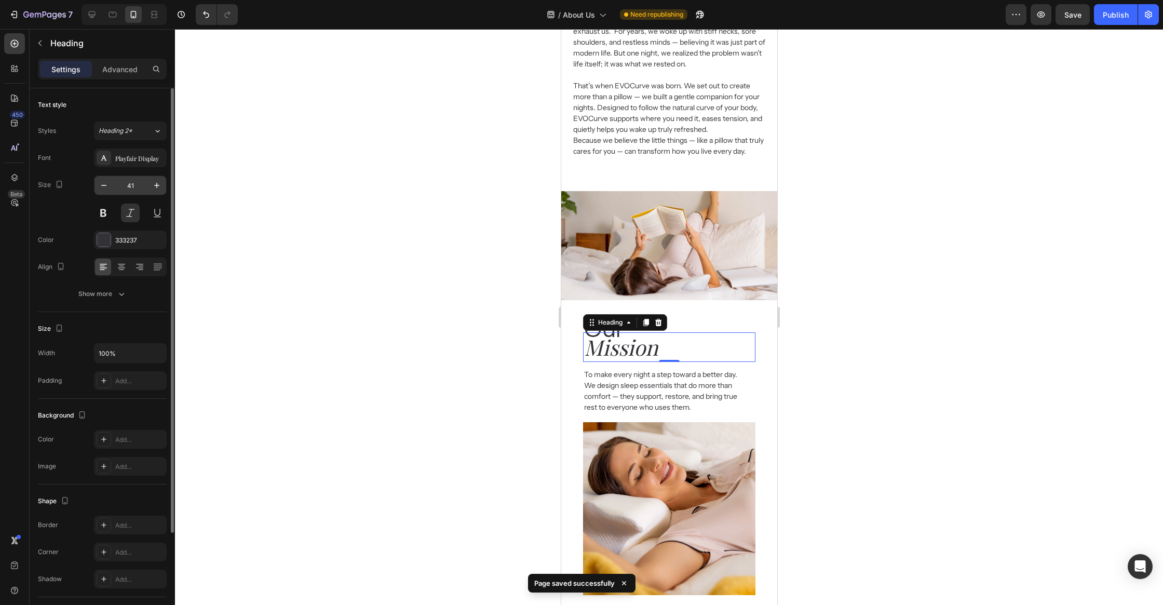
click at [144, 186] on input "41" at bounding box center [130, 185] width 34 height 19
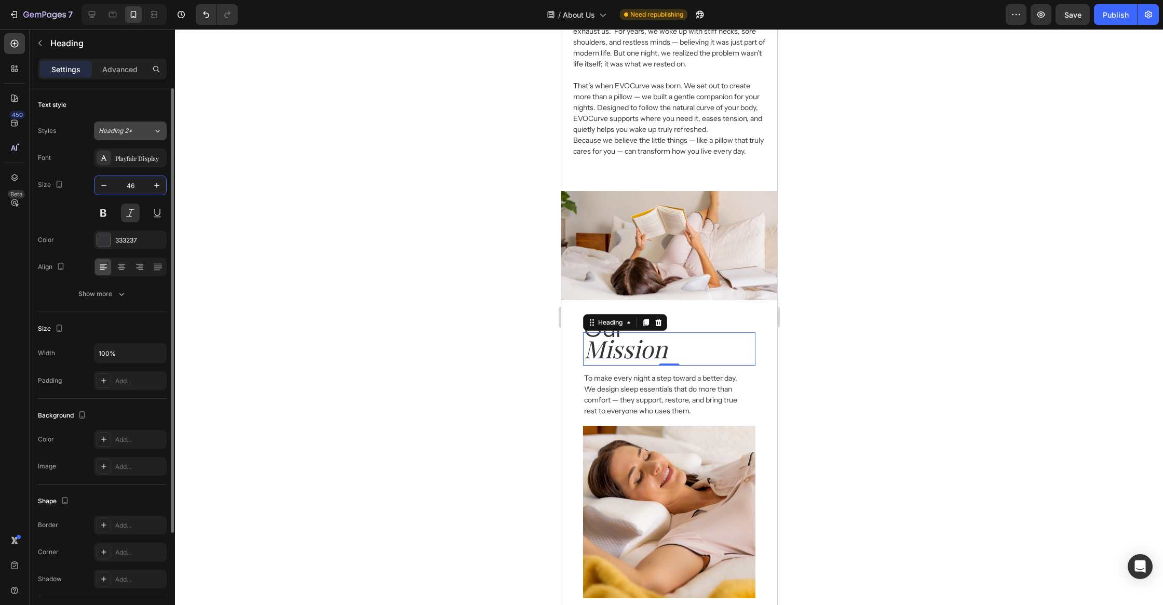
type input "46"
click at [120, 138] on button "Heading 2*" at bounding box center [130, 130] width 73 height 19
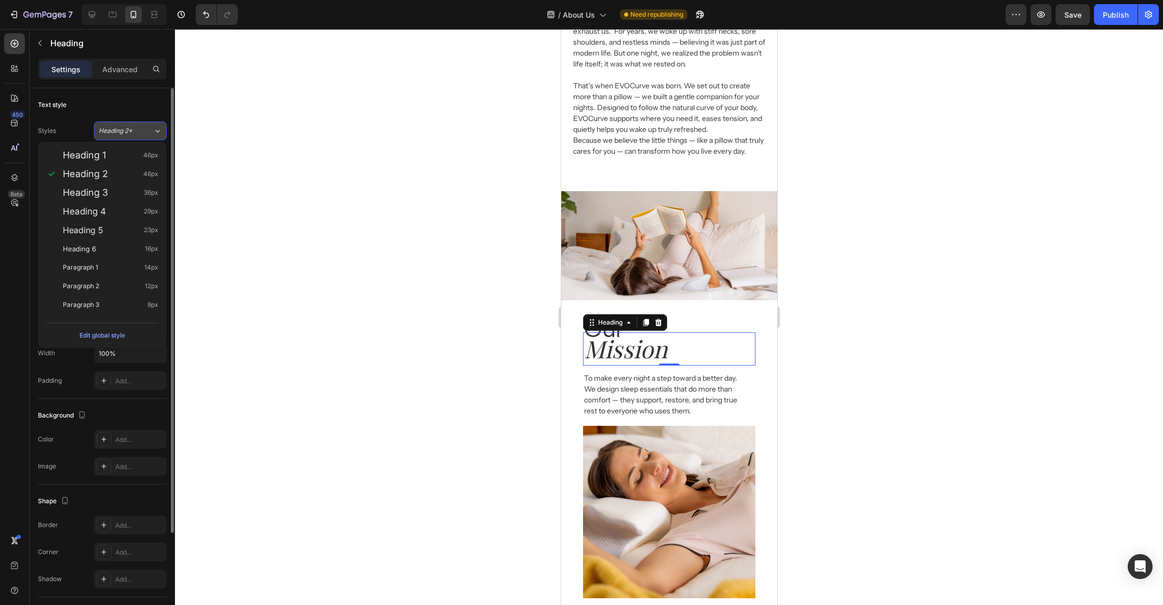
click at [120, 138] on button "Heading 2*" at bounding box center [130, 130] width 73 height 19
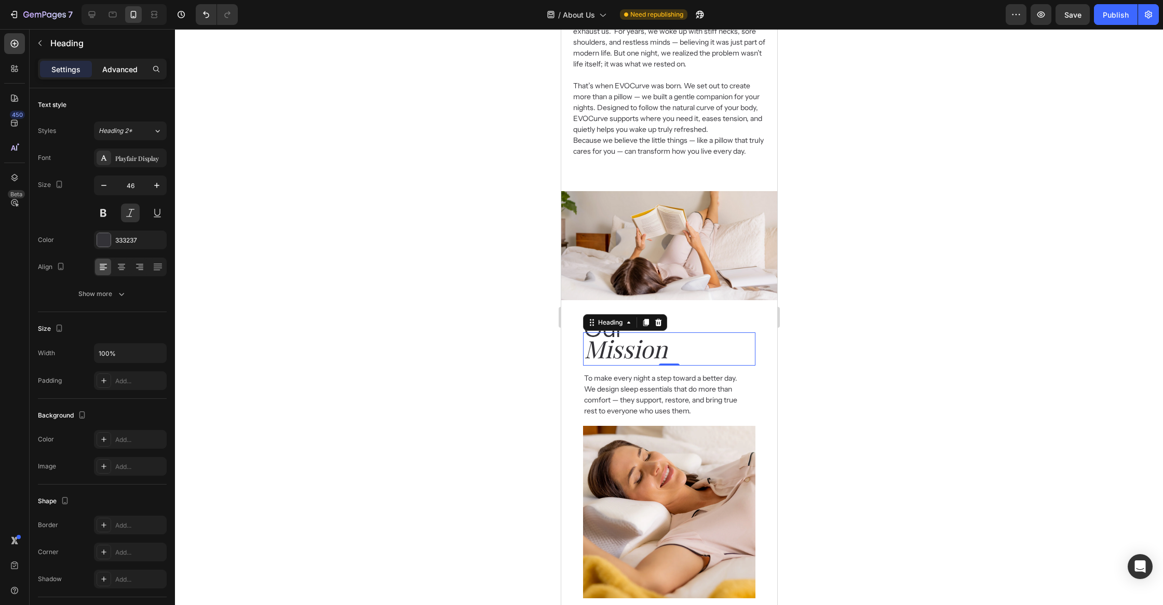
click at [124, 64] on p "Advanced" at bounding box center [119, 69] width 35 height 11
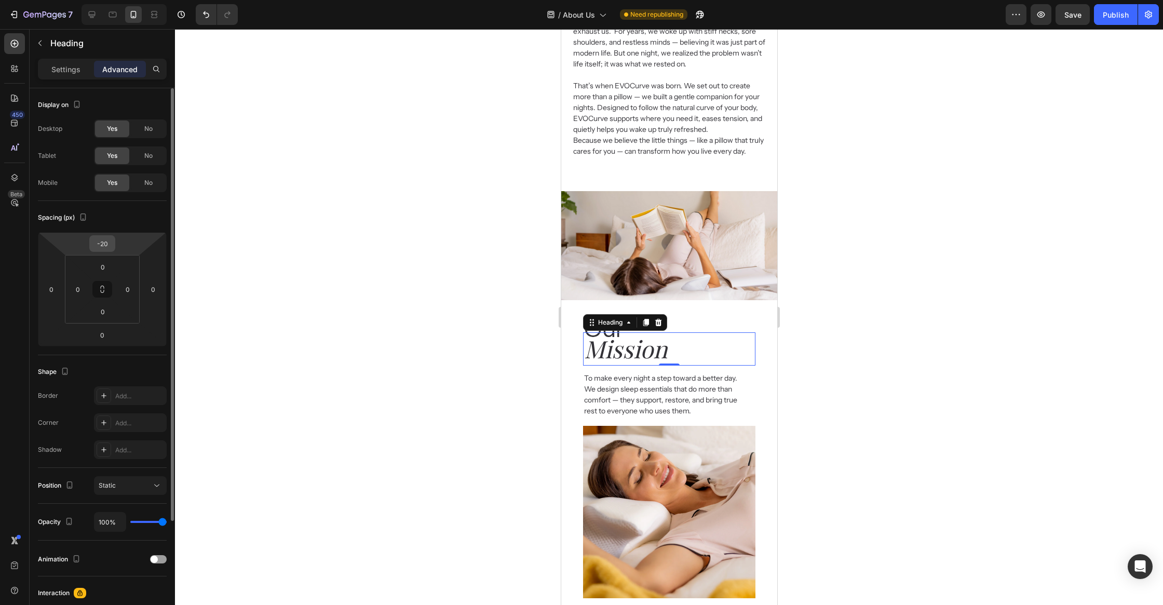
click at [107, 240] on input "-20" at bounding box center [102, 244] width 21 height 16
type input "-12"
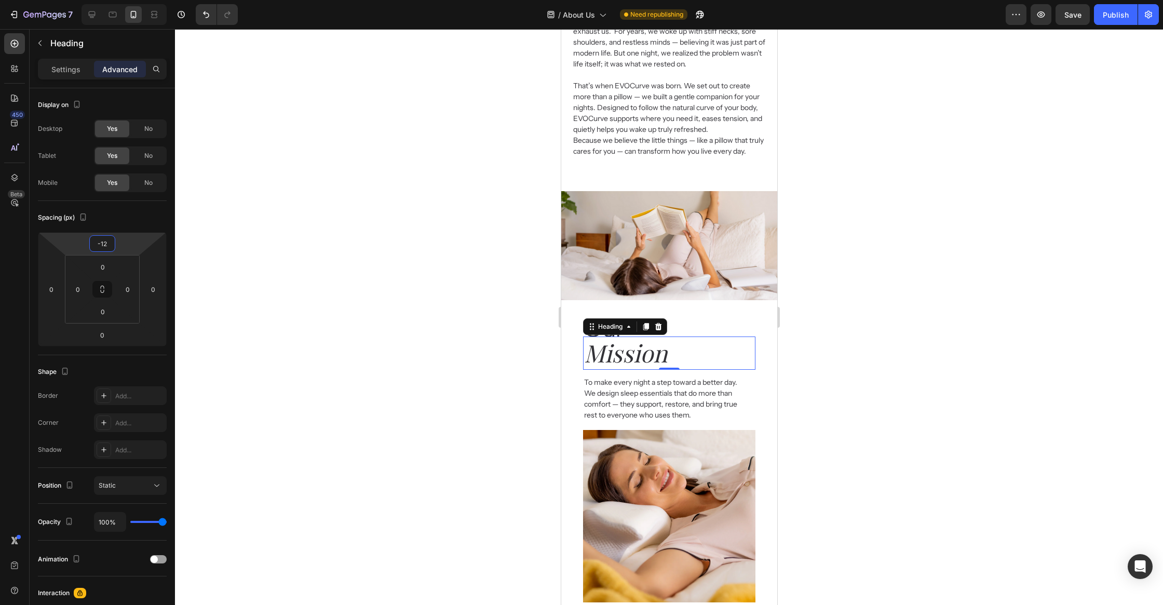
click at [505, 350] on div at bounding box center [669, 317] width 988 height 576
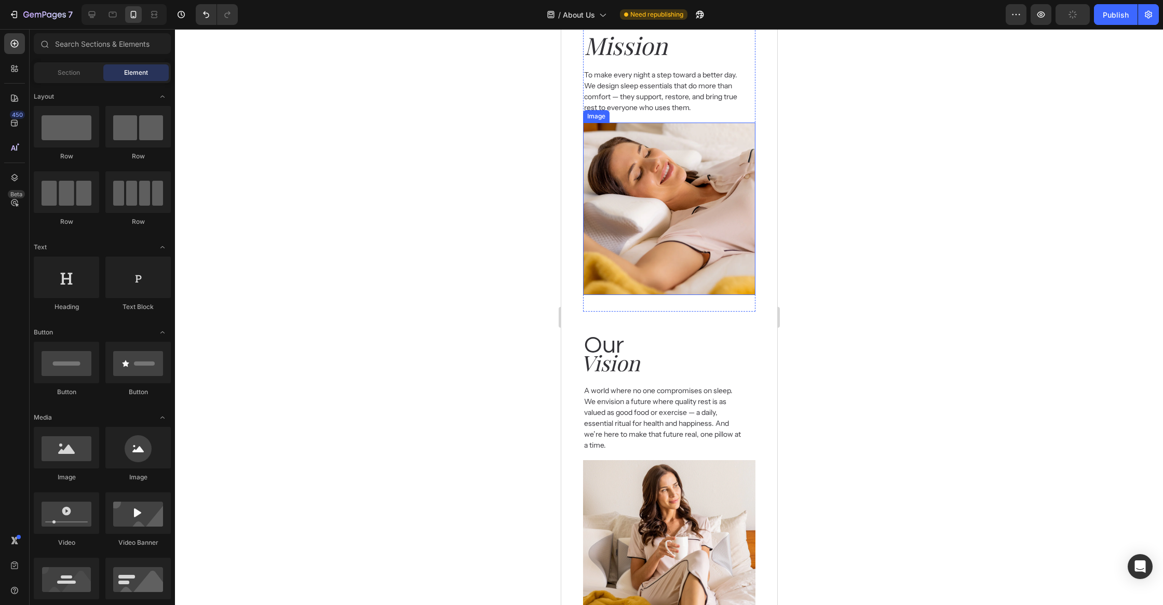
scroll to position [548, 0]
click at [631, 366] on h2 "Vision" at bounding box center [665, 362] width 173 height 30
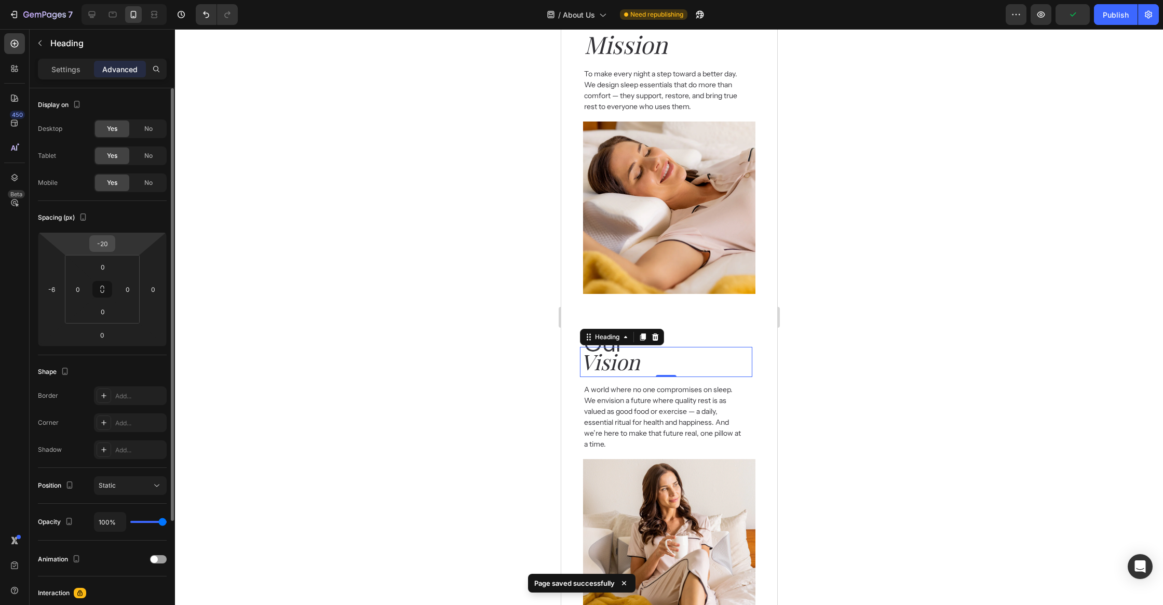
click at [109, 250] on input "-20" at bounding box center [102, 244] width 21 height 16
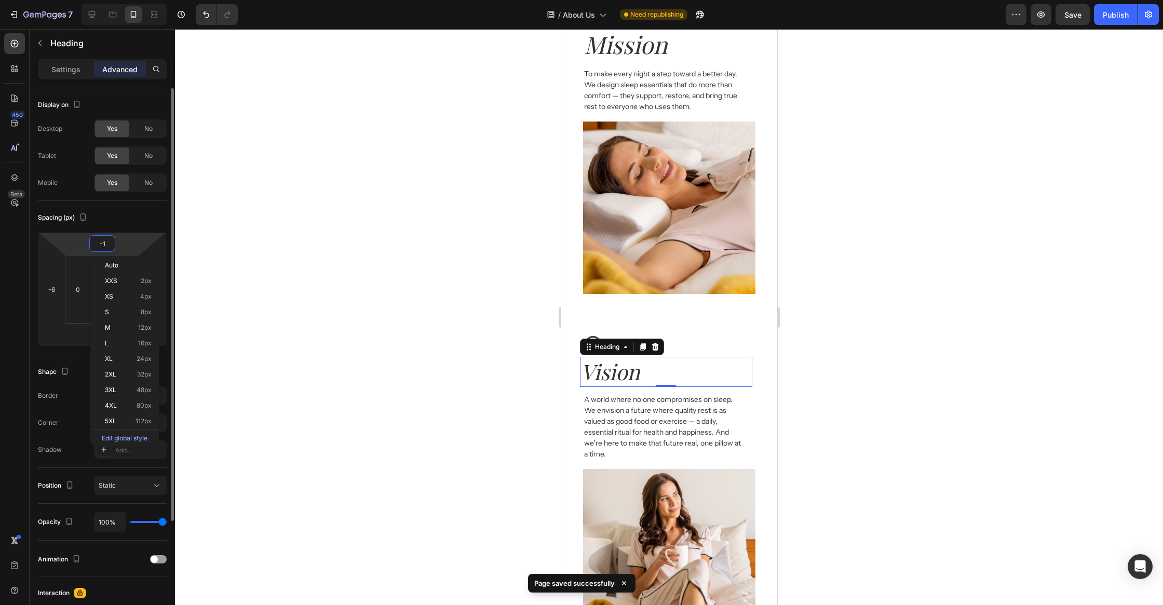
type input "-12"
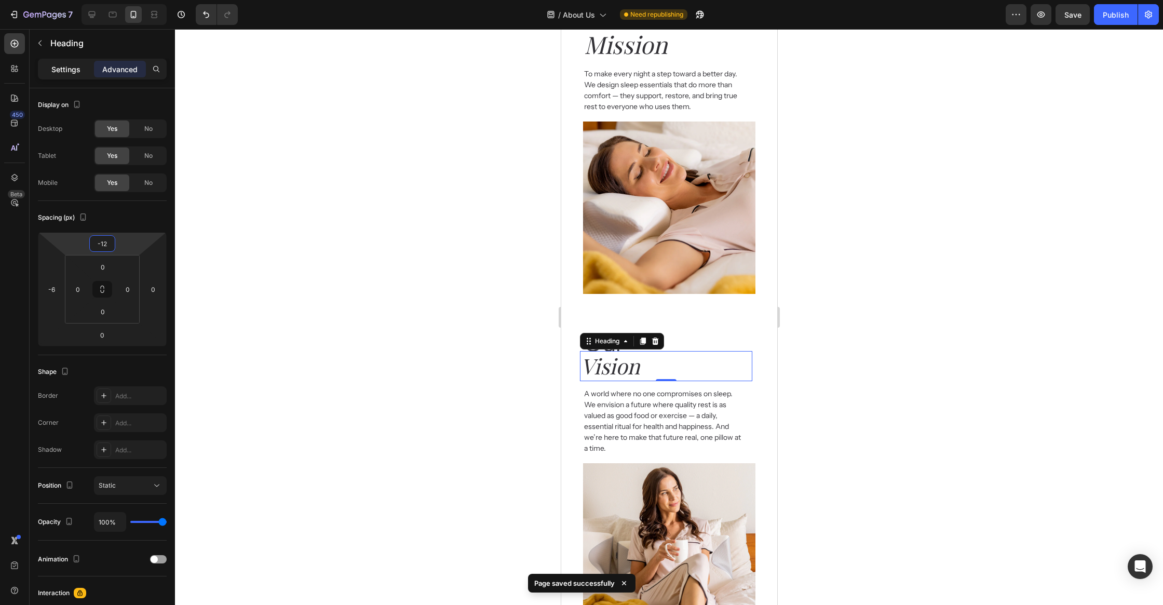
click at [69, 67] on p "Settings" at bounding box center [65, 69] width 29 height 11
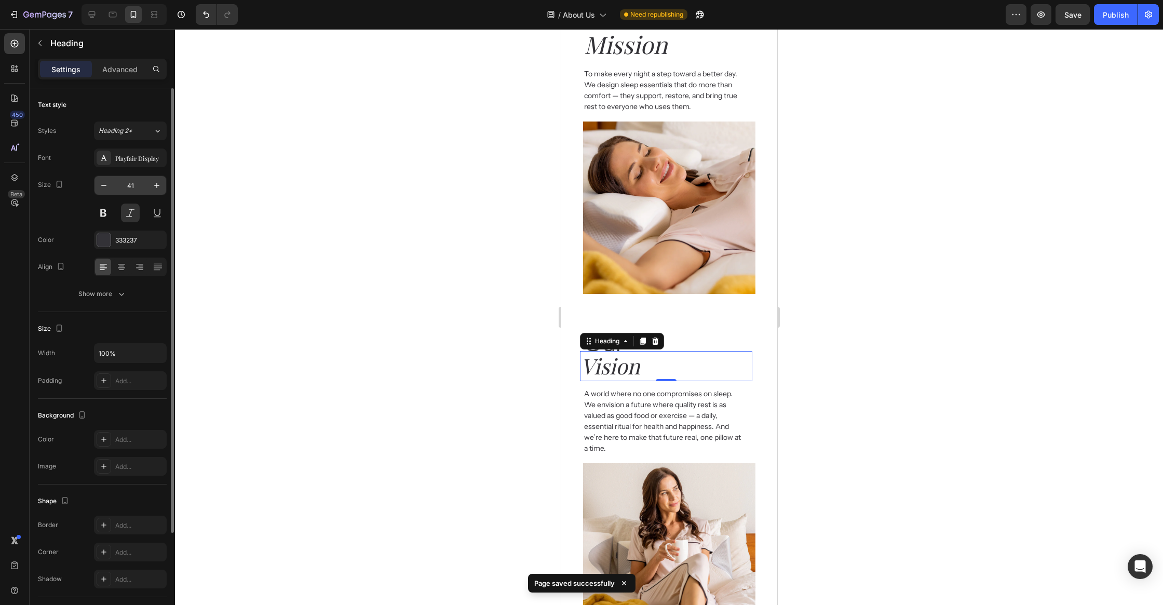
click at [142, 186] on input "41" at bounding box center [130, 185] width 34 height 19
type input "46"
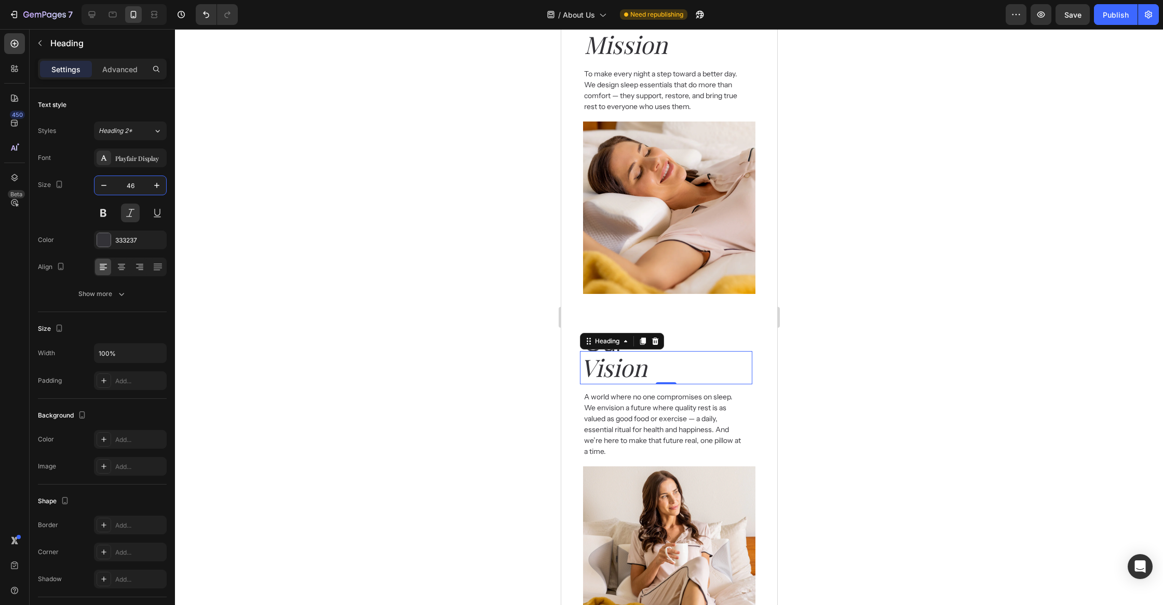
click at [276, 227] on div at bounding box center [669, 317] width 988 height 576
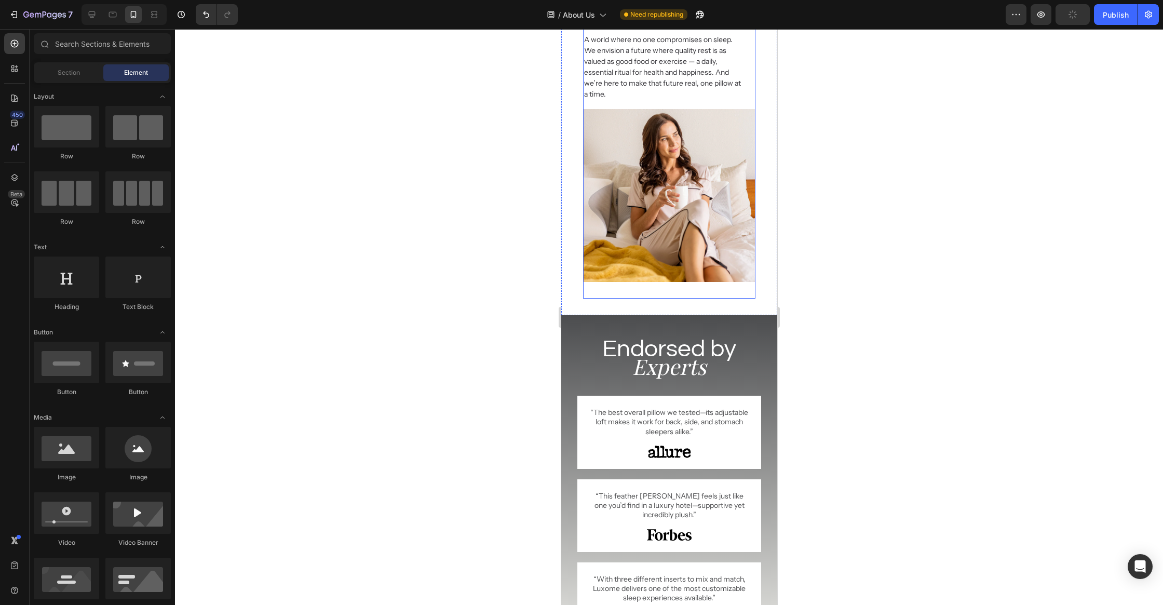
scroll to position [918, 0]
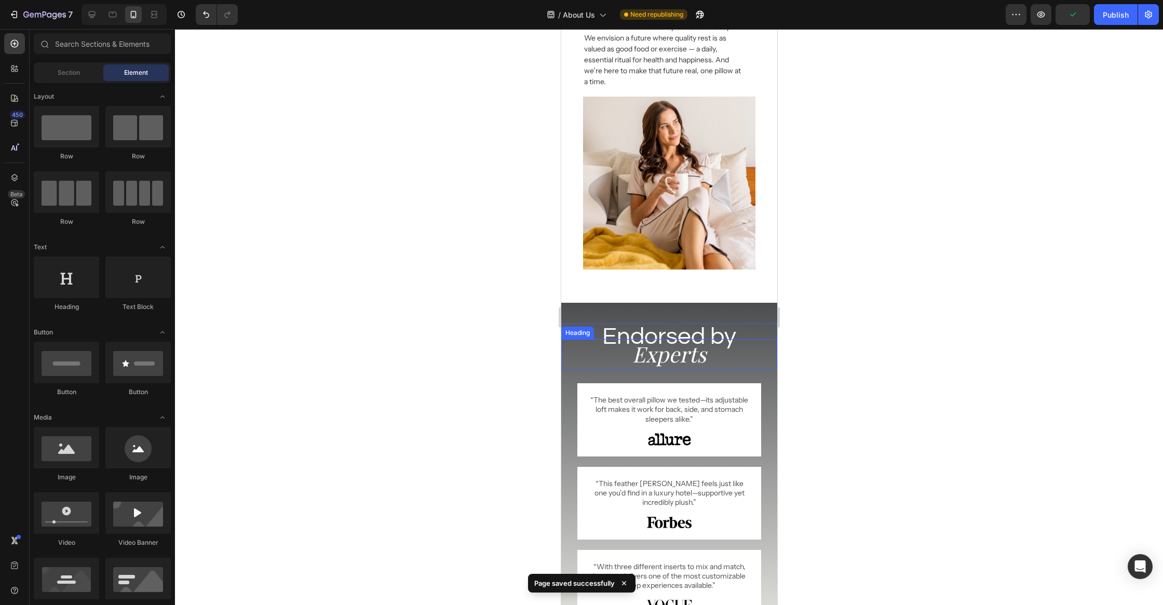
click at [672, 359] on h2 "Experts" at bounding box center [669, 354] width 216 height 30
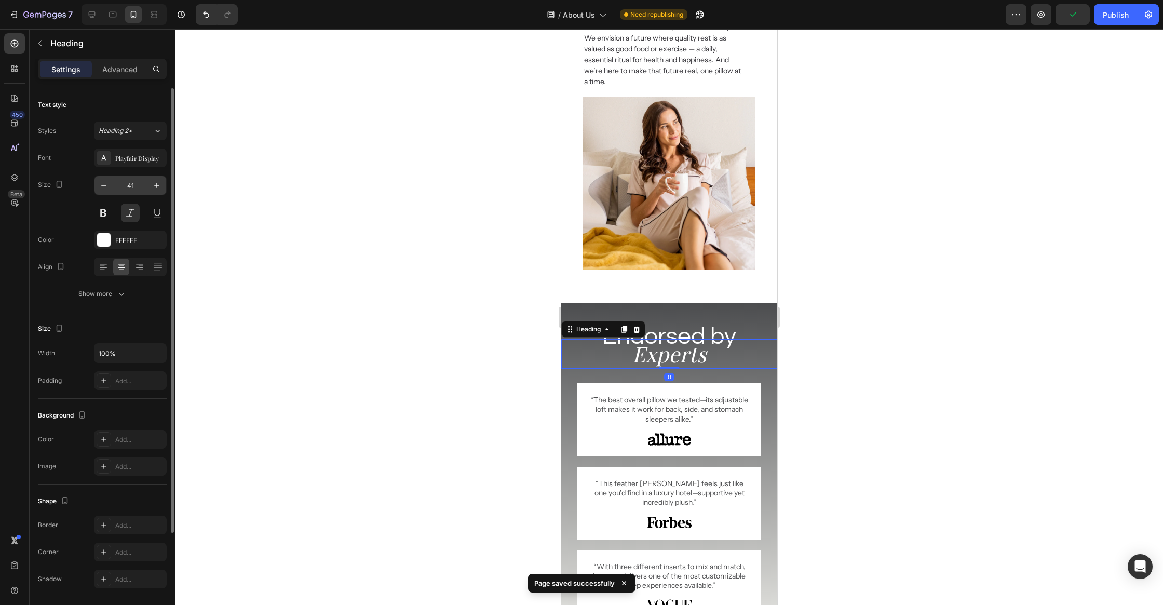
click at [135, 185] on input "41" at bounding box center [130, 185] width 34 height 19
type input "46"
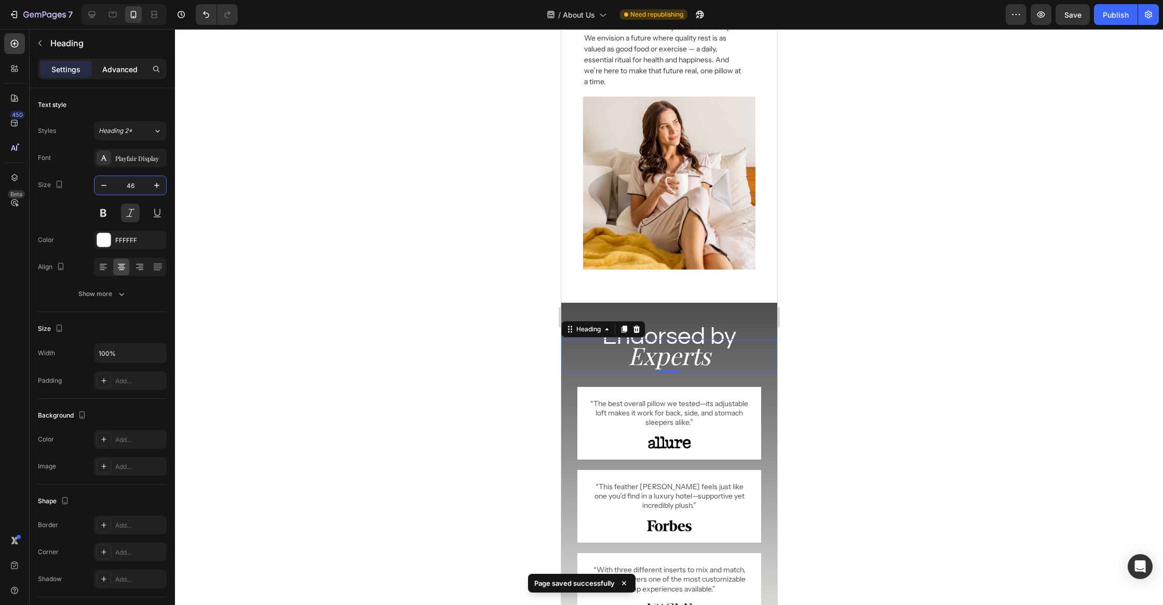
click at [120, 73] on p "Advanced" at bounding box center [119, 69] width 35 height 11
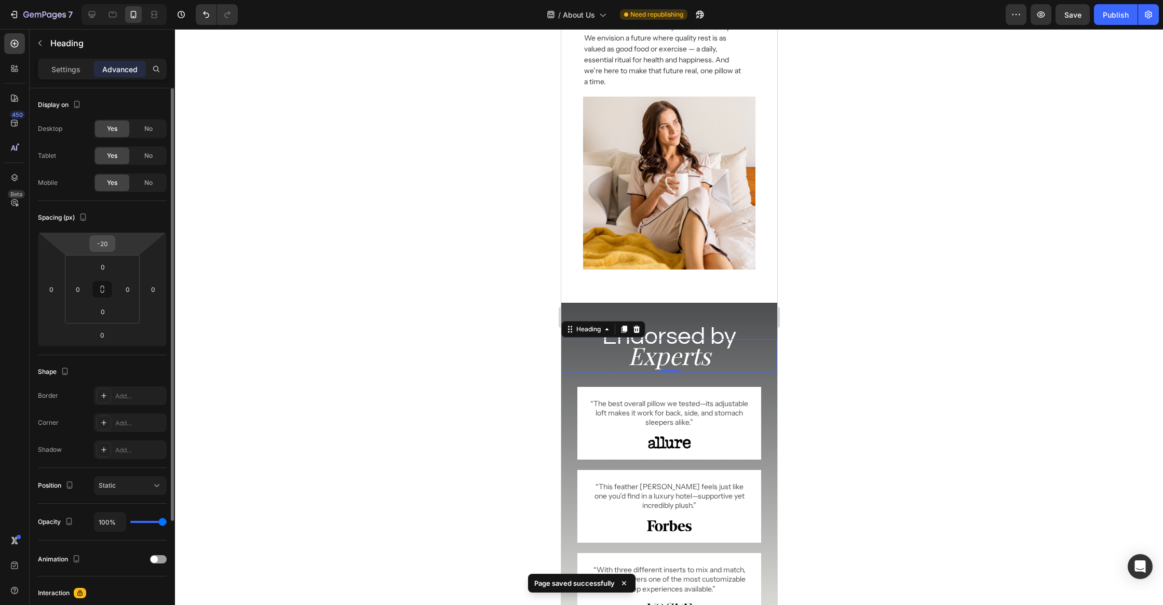
click at [109, 246] on input "-20" at bounding box center [102, 244] width 21 height 16
type input "-2"
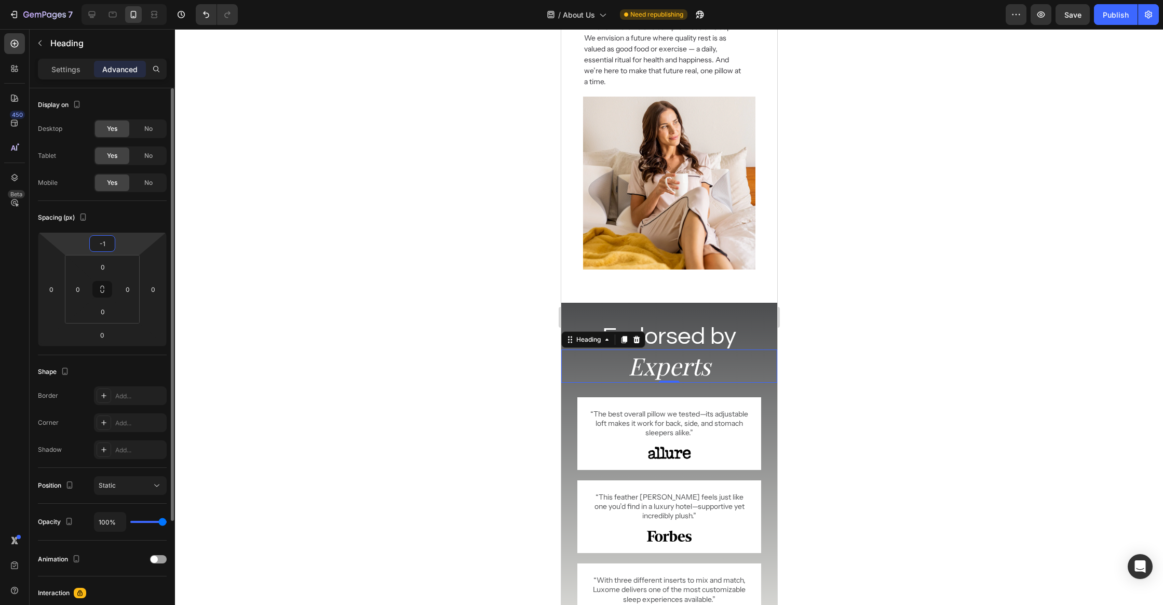
type input "-12"
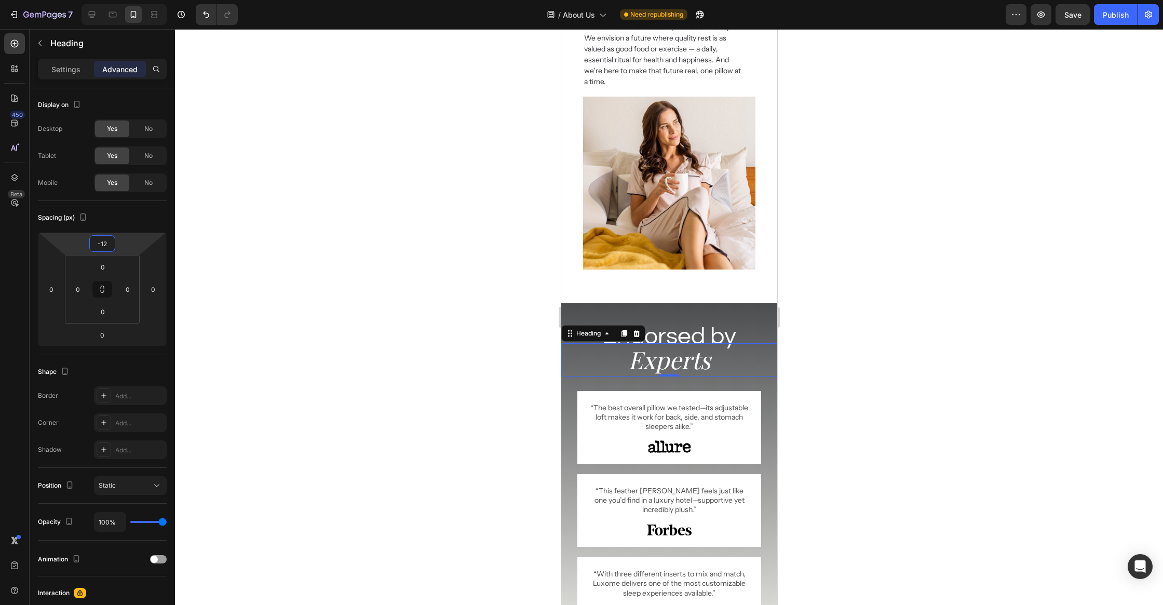
click at [299, 352] on div at bounding box center [669, 317] width 988 height 576
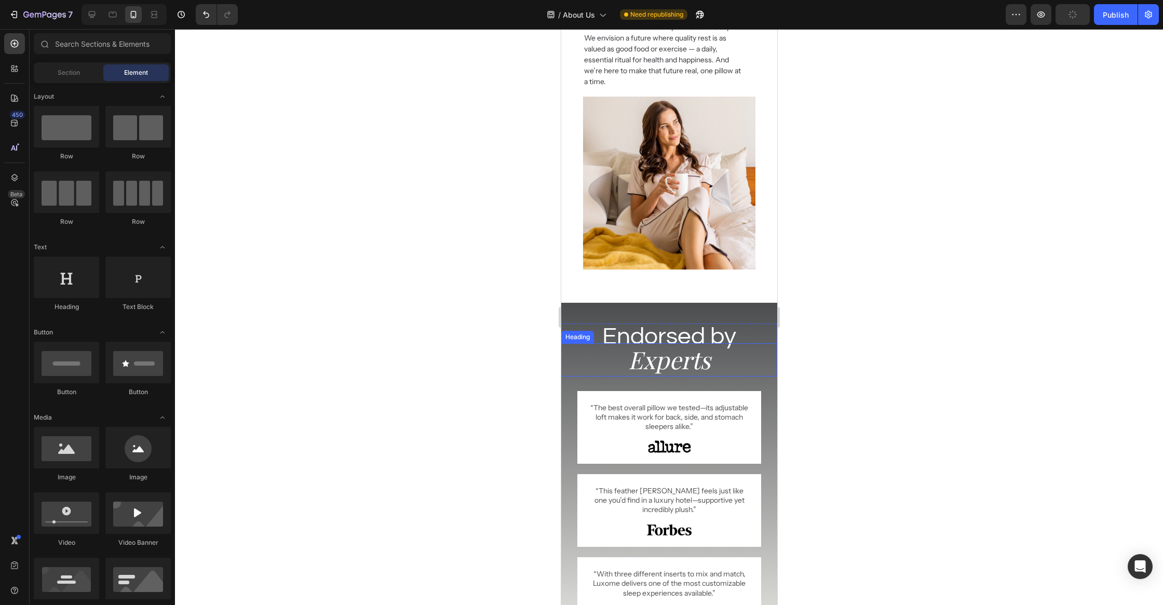
click at [669, 359] on h2 "Experts" at bounding box center [669, 359] width 216 height 33
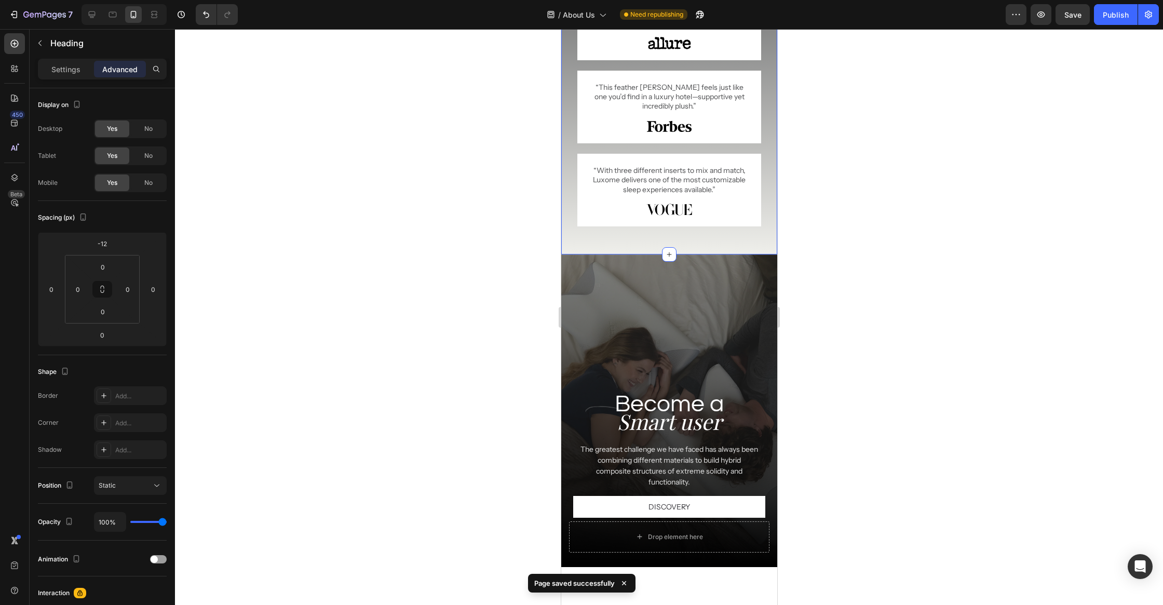
scroll to position [1350, 0]
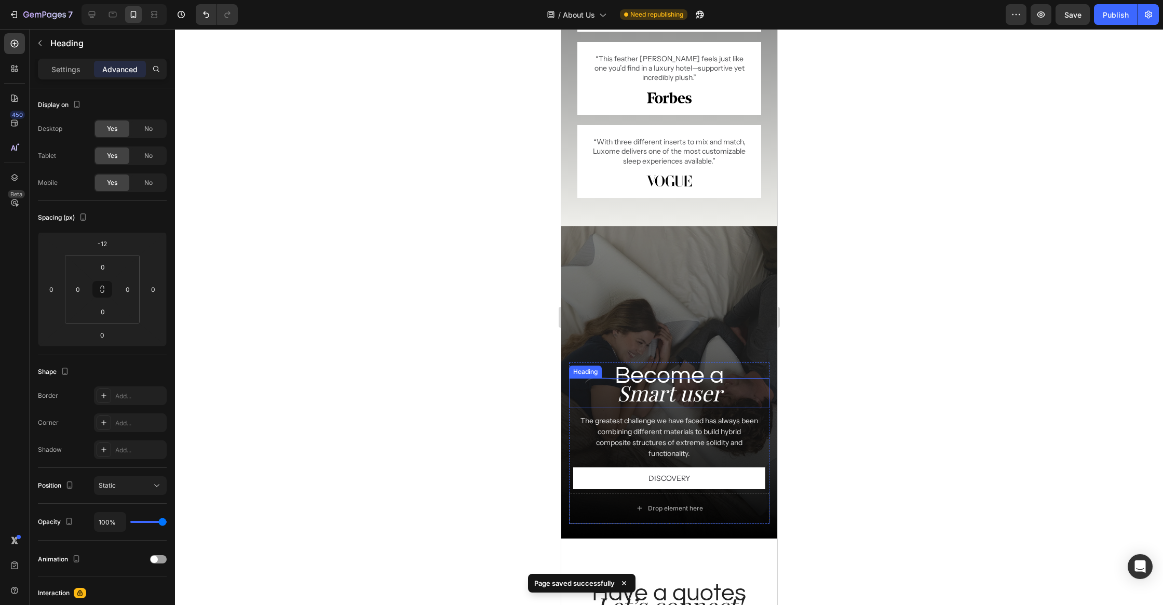
click at [700, 391] on h2 "Smart user" at bounding box center [668, 393] width 200 height 30
click at [107, 243] on input "-20" at bounding box center [102, 244] width 21 height 16
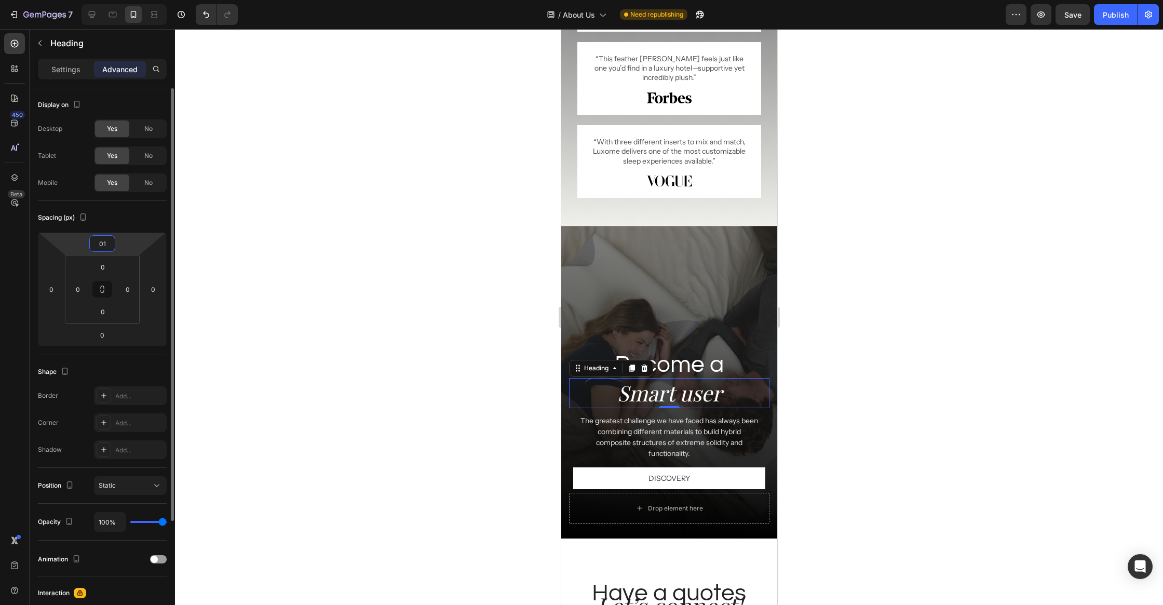
type input "0"
type input "-12"
click at [710, 374] on h2 "Become a" at bounding box center [668, 371] width 200 height 26
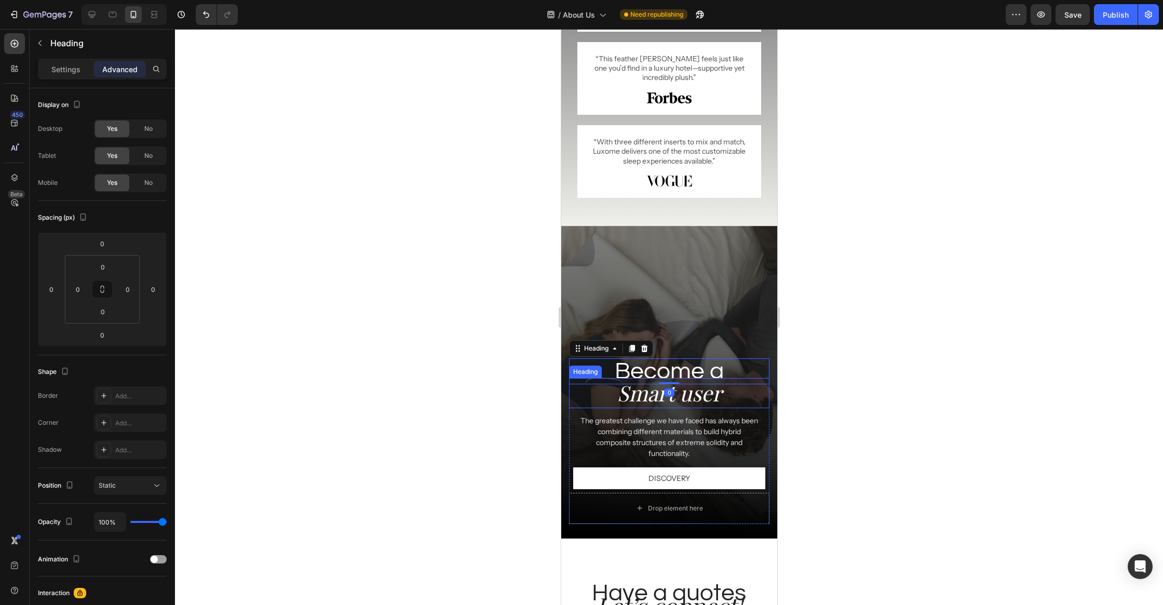
click at [700, 395] on h2 "Smart user" at bounding box center [668, 393] width 200 height 30
click at [73, 68] on p "Settings" at bounding box center [65, 69] width 29 height 11
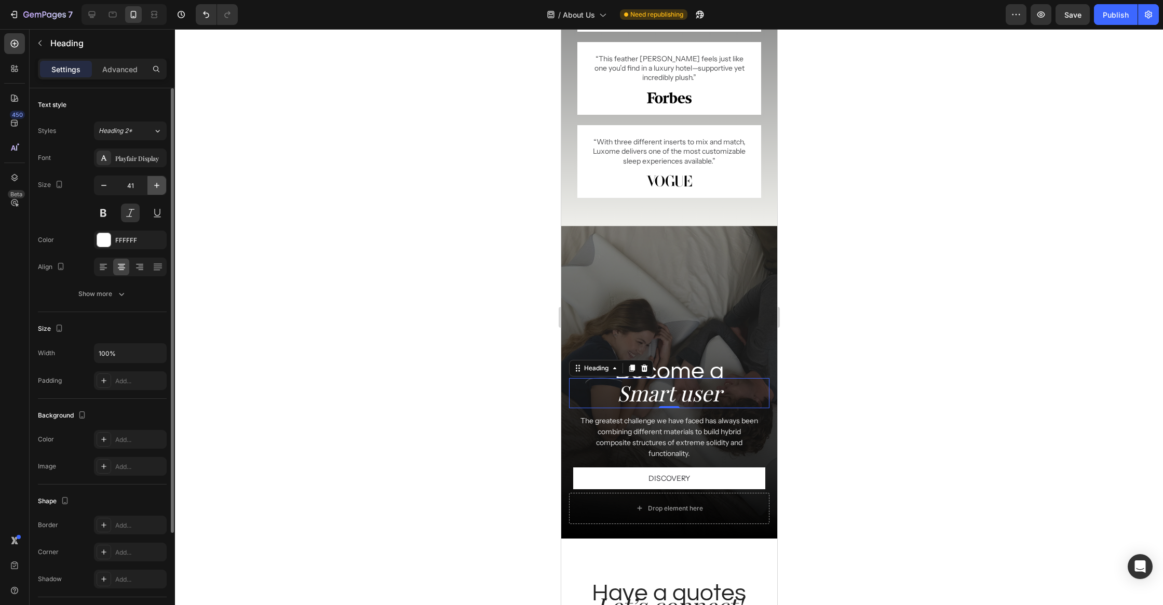
click at [152, 183] on icon "button" at bounding box center [157, 185] width 10 height 10
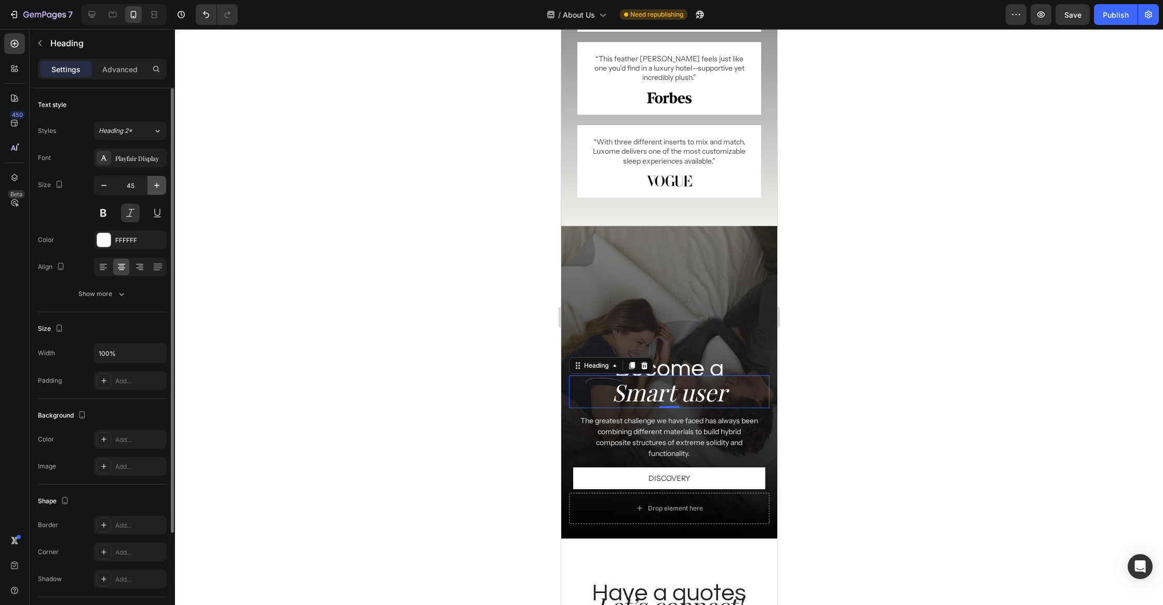
click at [152, 183] on icon "button" at bounding box center [157, 185] width 10 height 10
type input "46"
click at [691, 361] on h2 "Become a" at bounding box center [668, 368] width 200 height 26
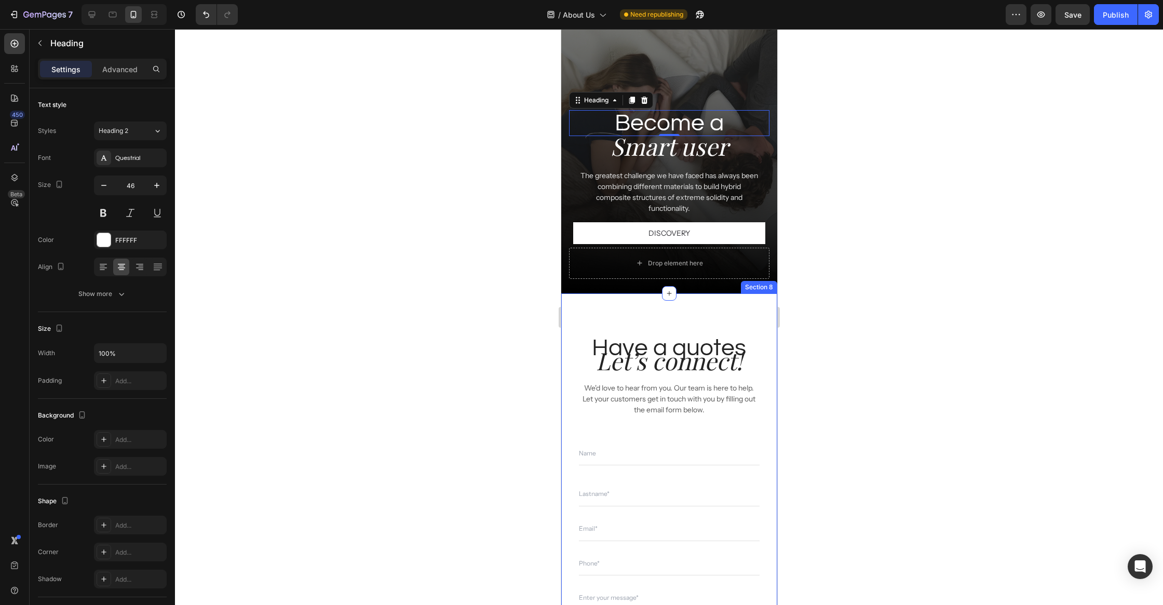
scroll to position [1598, 0]
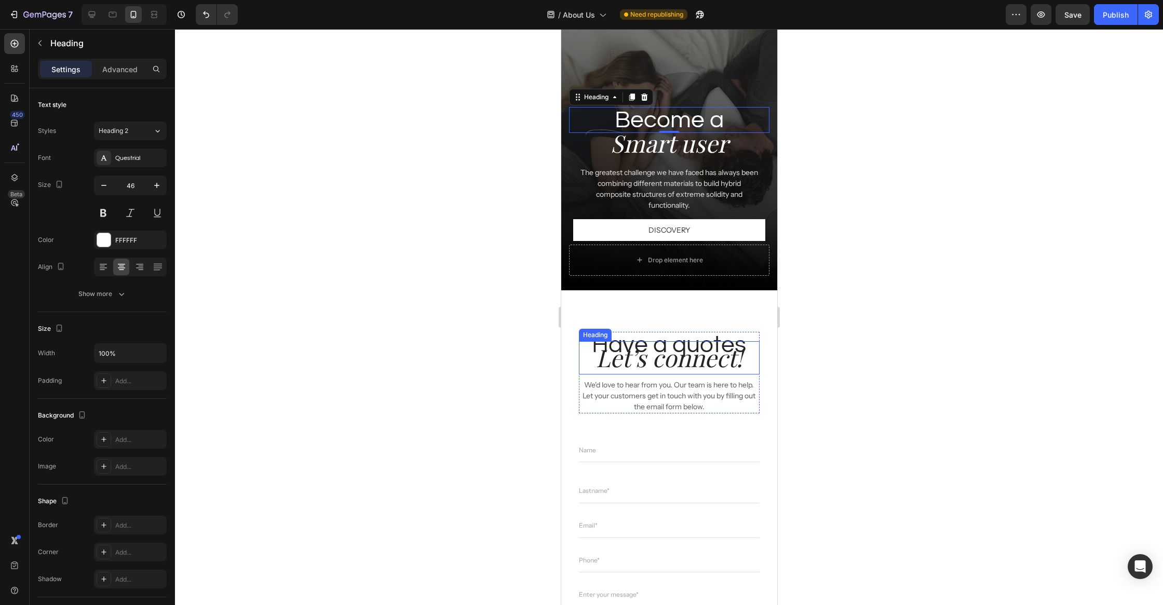
click at [677, 362] on h2 "Let’s connect!" at bounding box center [668, 357] width 180 height 33
click at [116, 75] on div "Advanced" at bounding box center [120, 69] width 52 height 17
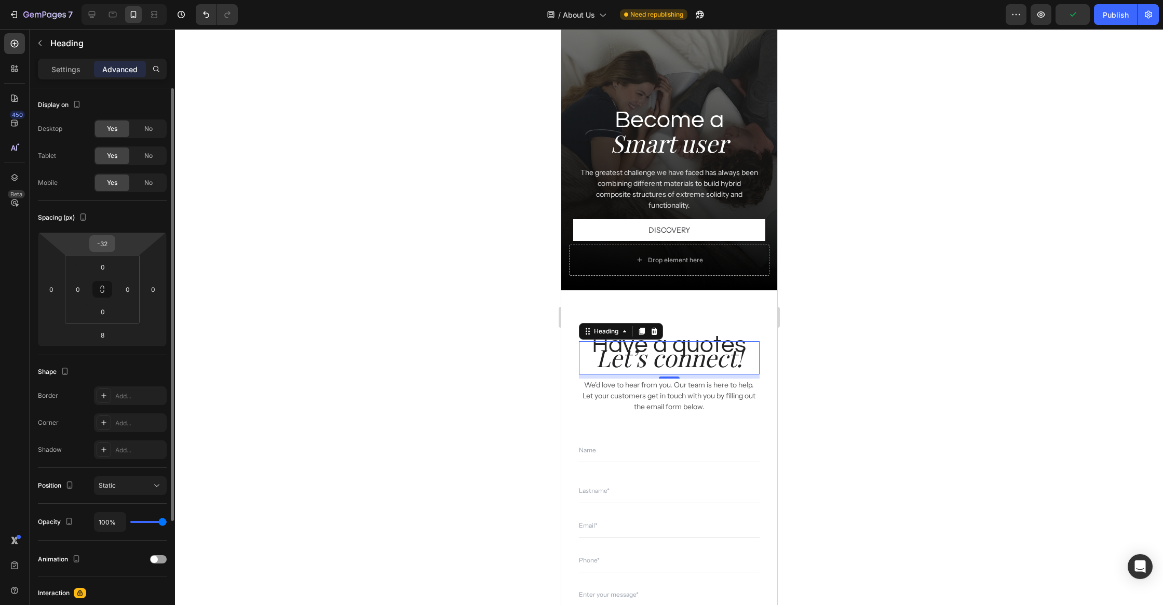
click at [114, 241] on div "-32" at bounding box center [102, 243] width 26 height 17
click at [108, 245] on input "-32" at bounding box center [102, 244] width 21 height 16
type input "-12"
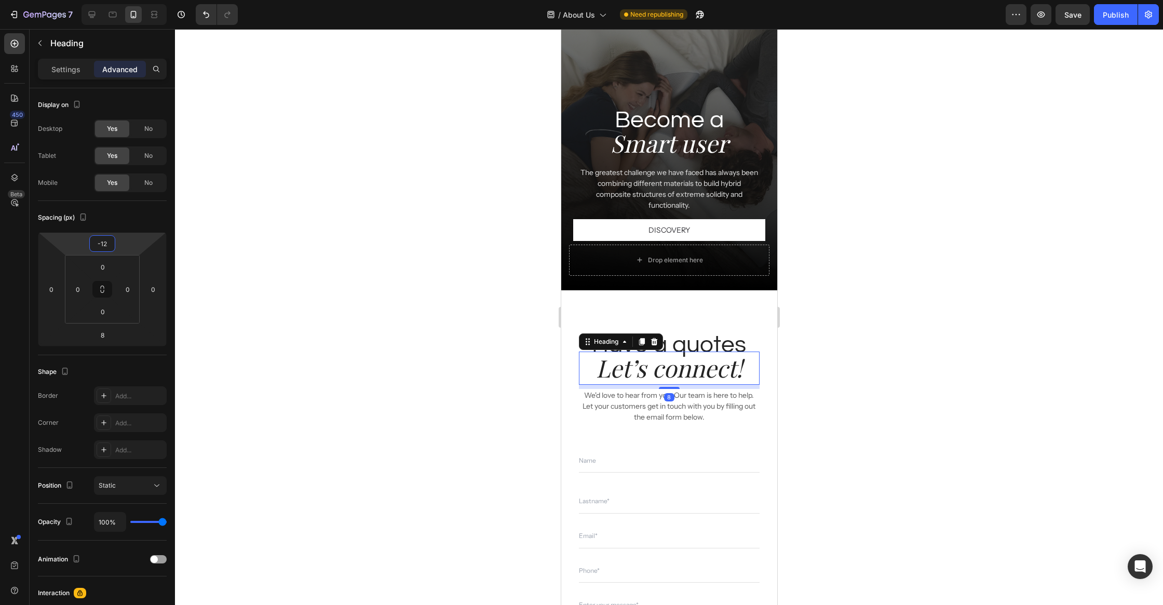
click at [456, 369] on div at bounding box center [669, 317] width 988 height 576
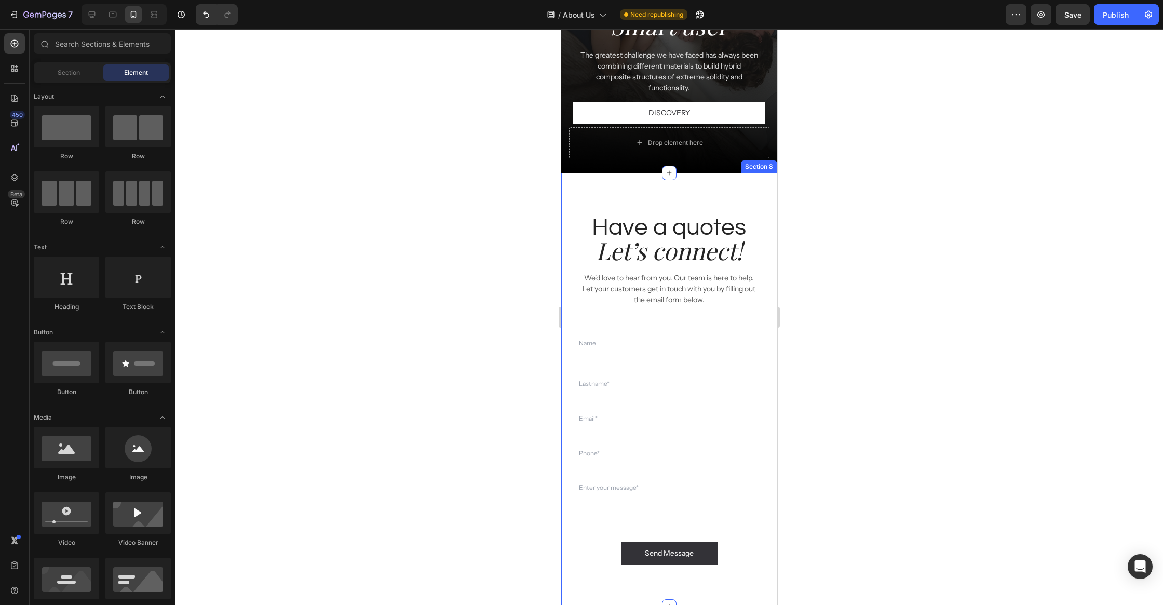
scroll to position [1734, 0]
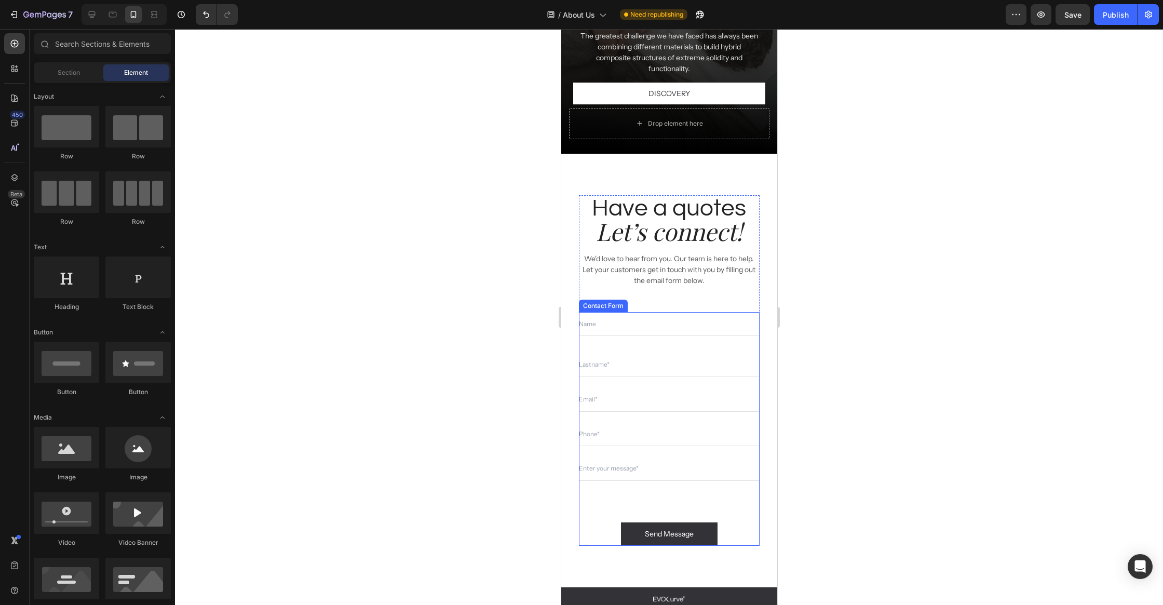
click at [738, 497] on div "Text Field Email Field Row Text Field Text Field Text Field Send Message Submit…" at bounding box center [668, 429] width 180 height 234
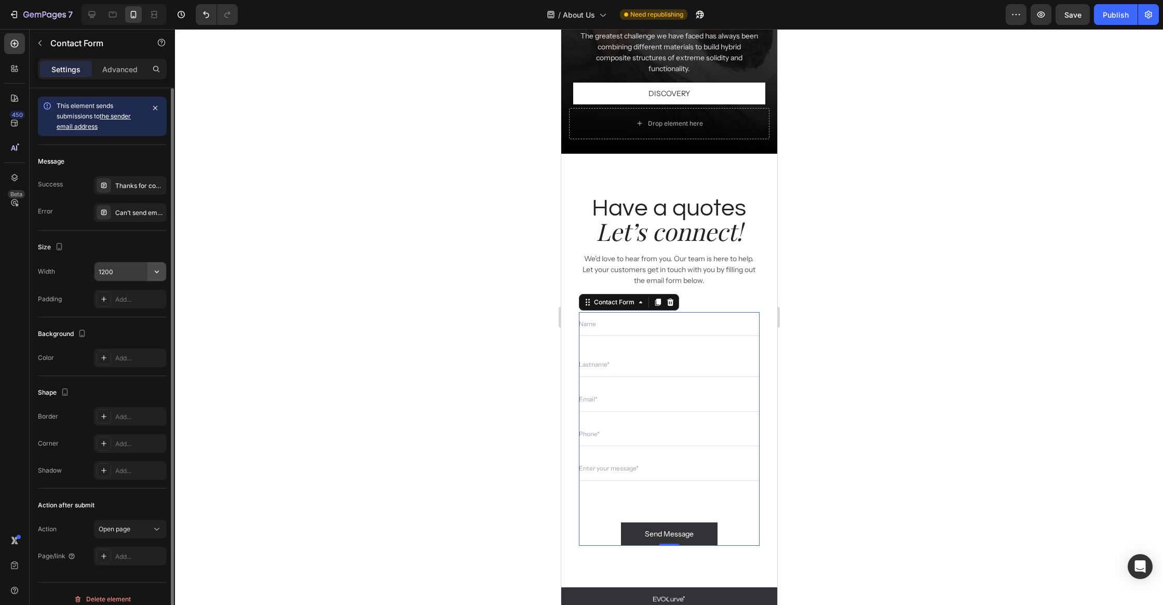
click at [158, 279] on button "button" at bounding box center [156, 271] width 19 height 19
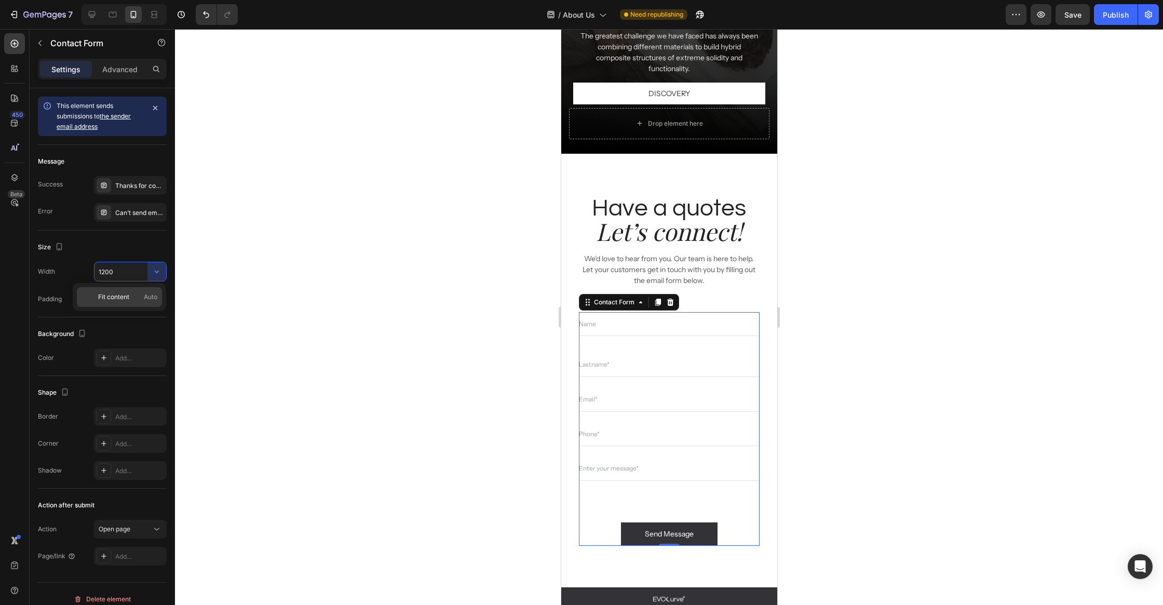
click at [141, 297] on p "Fit content Auto" at bounding box center [127, 296] width 59 height 9
type input "Auto"
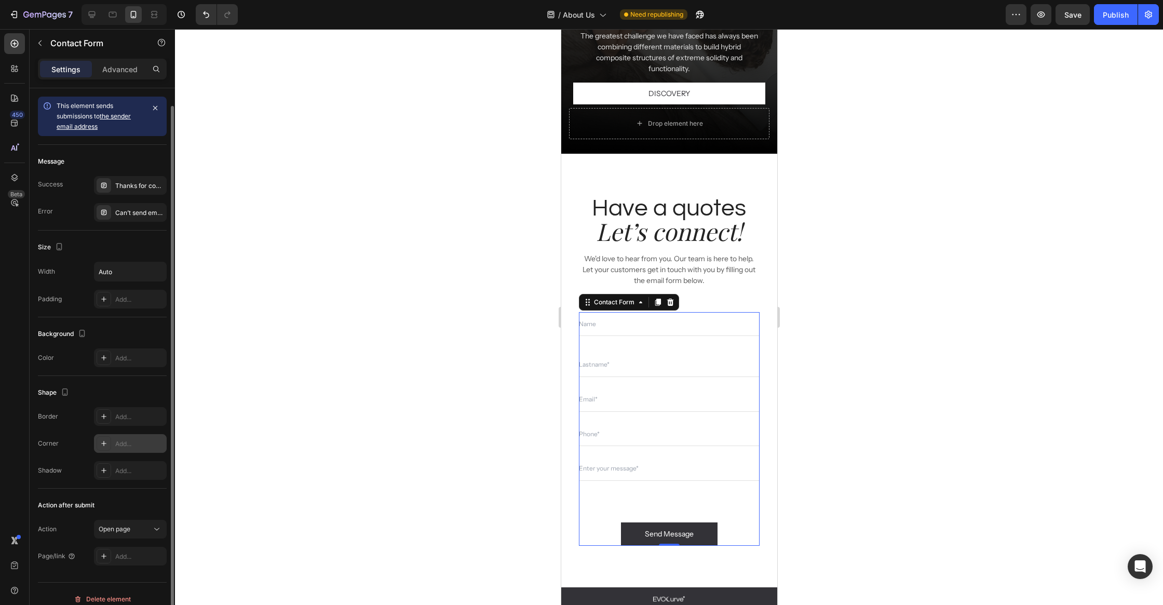
scroll to position [9, 0]
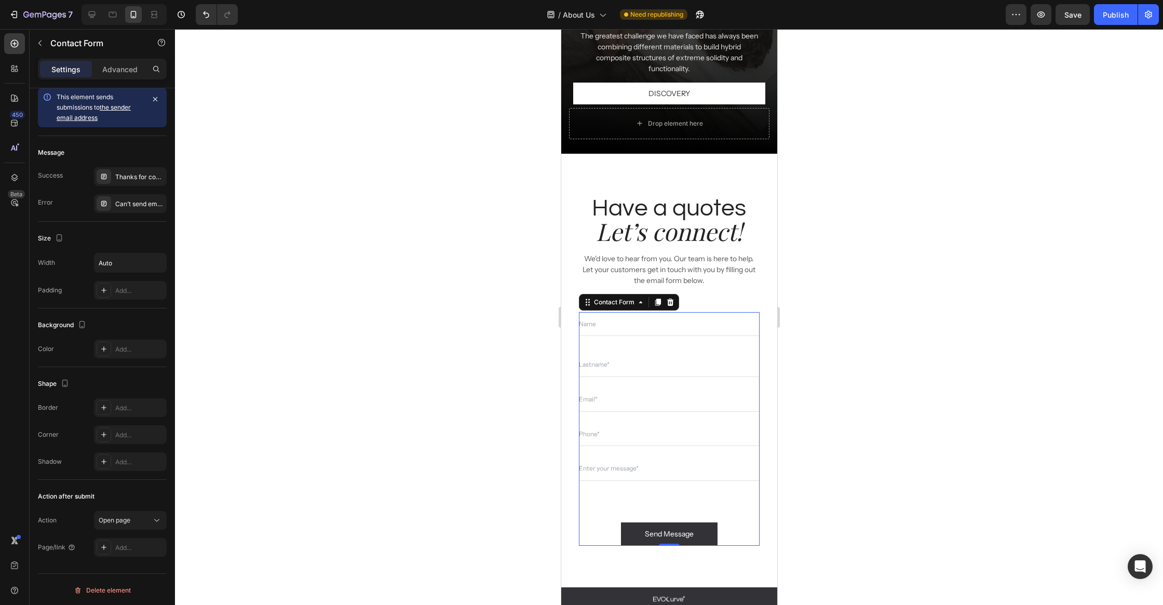
click at [601, 494] on div "Text Field Email Field Row Text Field Text Field Text Field Send Message Submit…" at bounding box center [668, 429] width 180 height 234
click at [603, 479] on div "Text Field Email Field Row Text Field Text Field Text Field Send Message Submit…" at bounding box center [668, 429] width 180 height 234
click at [605, 472] on input "text" at bounding box center [668, 468] width 180 height 24
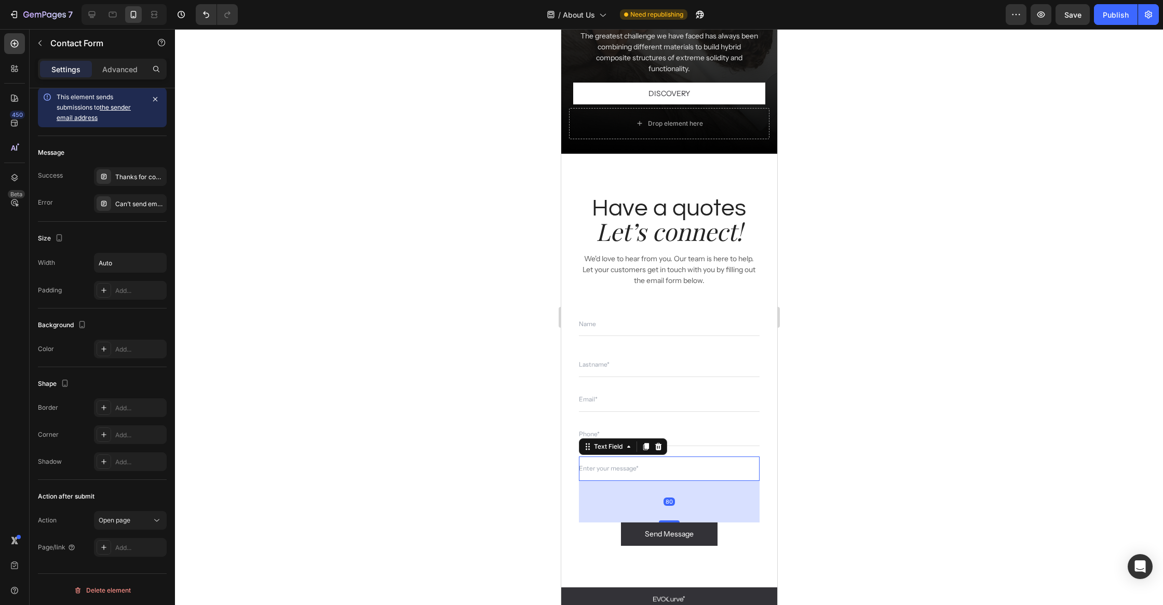
scroll to position [0, 0]
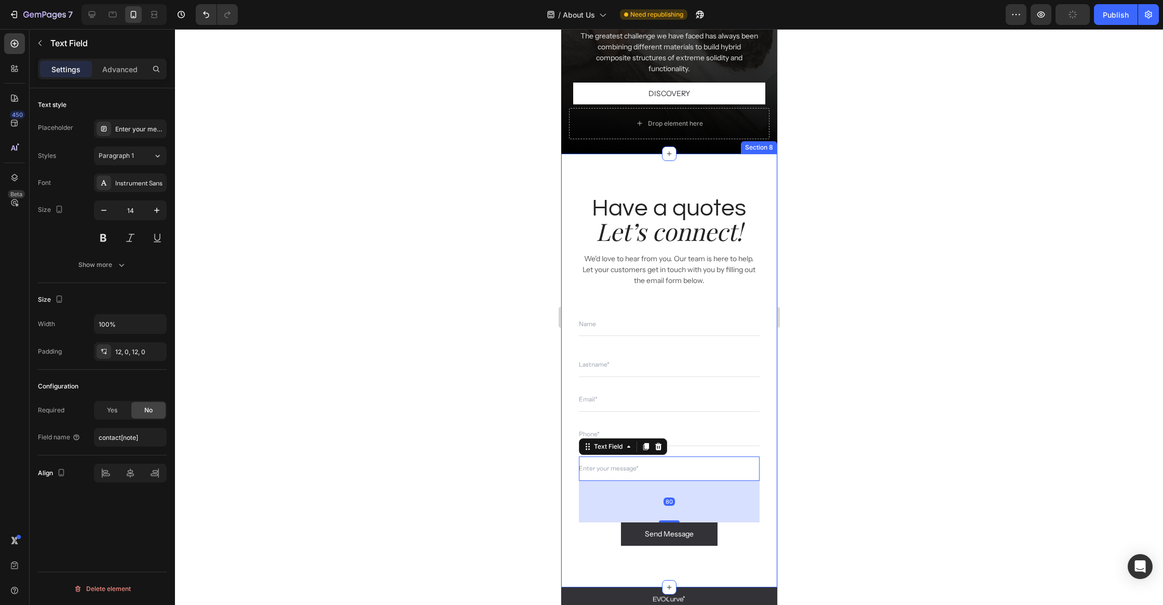
click at [571, 495] on div "Have a quotes Heading Let’s connect! Heading We'd love to hear from you. Our te…" at bounding box center [668, 370] width 200 height 350
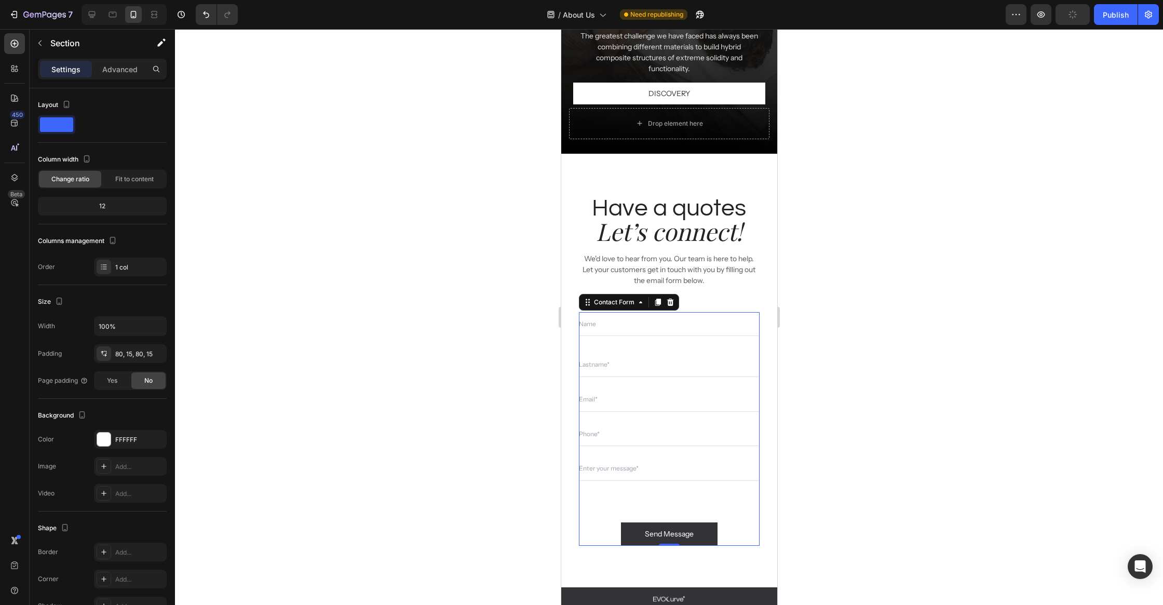
click at [589, 495] on div "Text Field Email Field Row Text Field Text Field Text Field Send Message Submit…" at bounding box center [668, 429] width 180 height 234
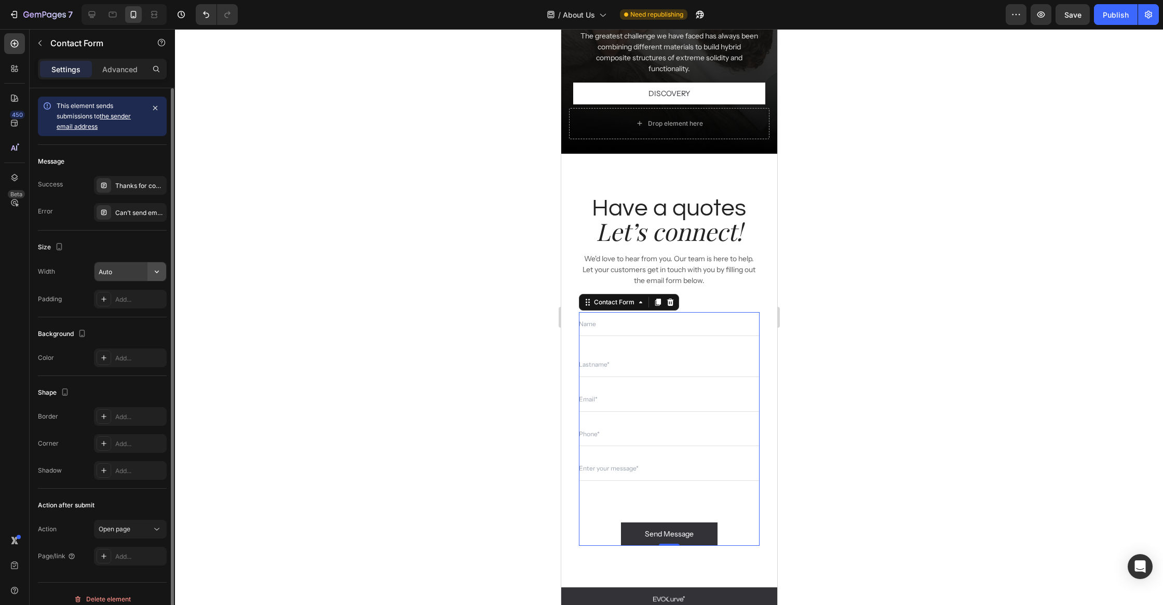
click at [157, 269] on icon "button" at bounding box center [157, 271] width 10 height 10
click at [155, 106] on icon "button" at bounding box center [155, 108] width 4 height 4
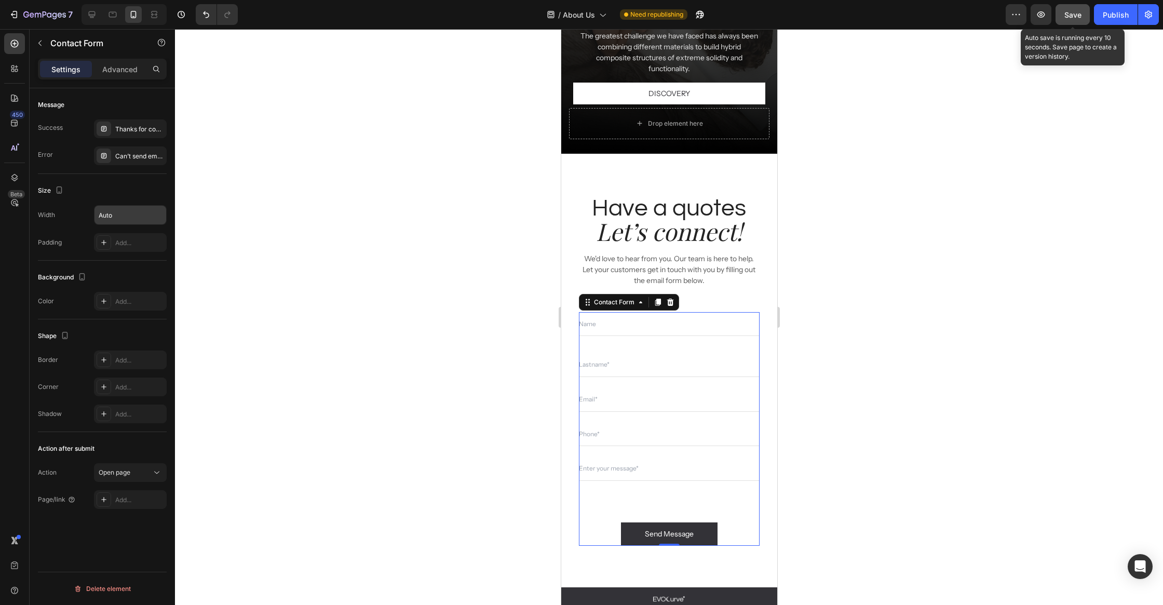
click at [1072, 16] on span "Save" at bounding box center [1072, 14] width 17 height 9
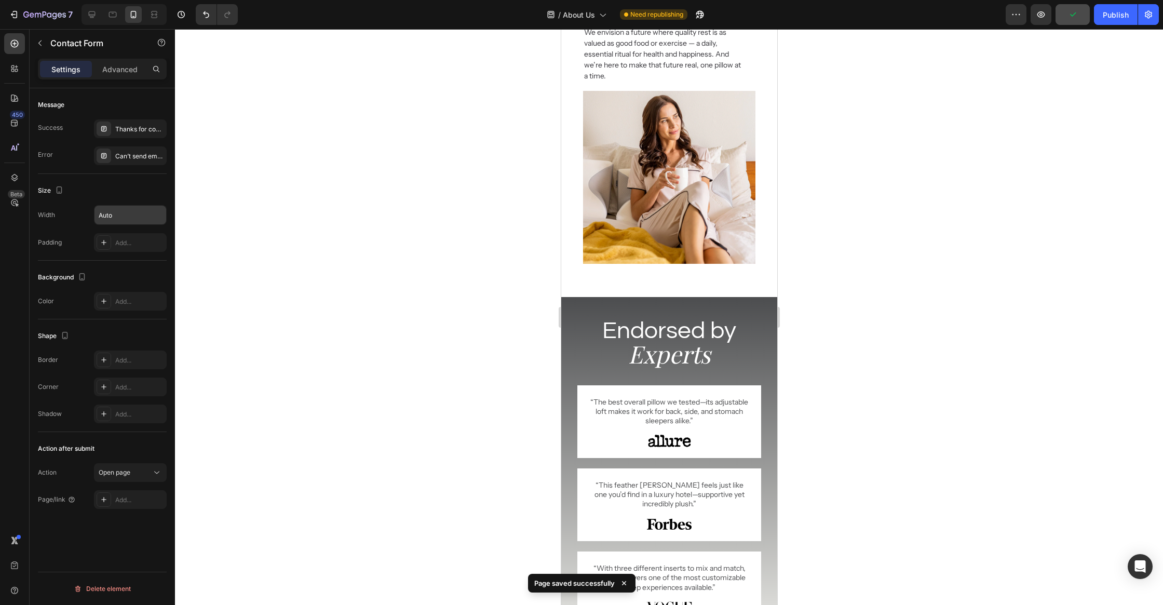
scroll to position [921, 0]
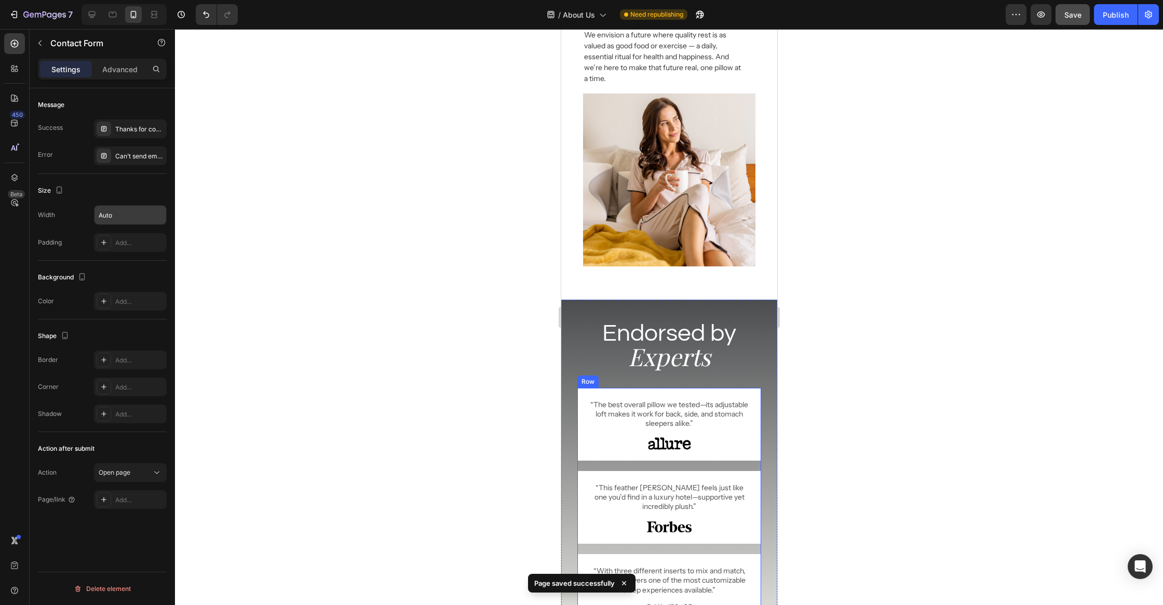
click at [631, 460] on div "“The best overall pillow we tested—its adjustable loft makes it work for back, …" at bounding box center [669, 507] width 184 height 239
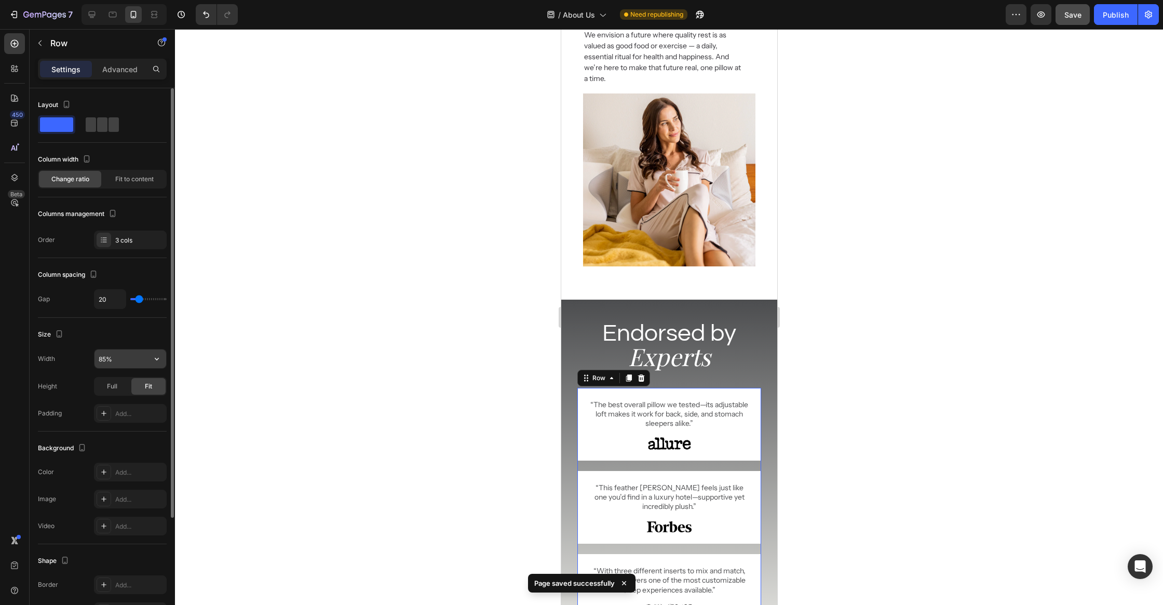
click at [114, 362] on input "85%" at bounding box center [130, 358] width 72 height 19
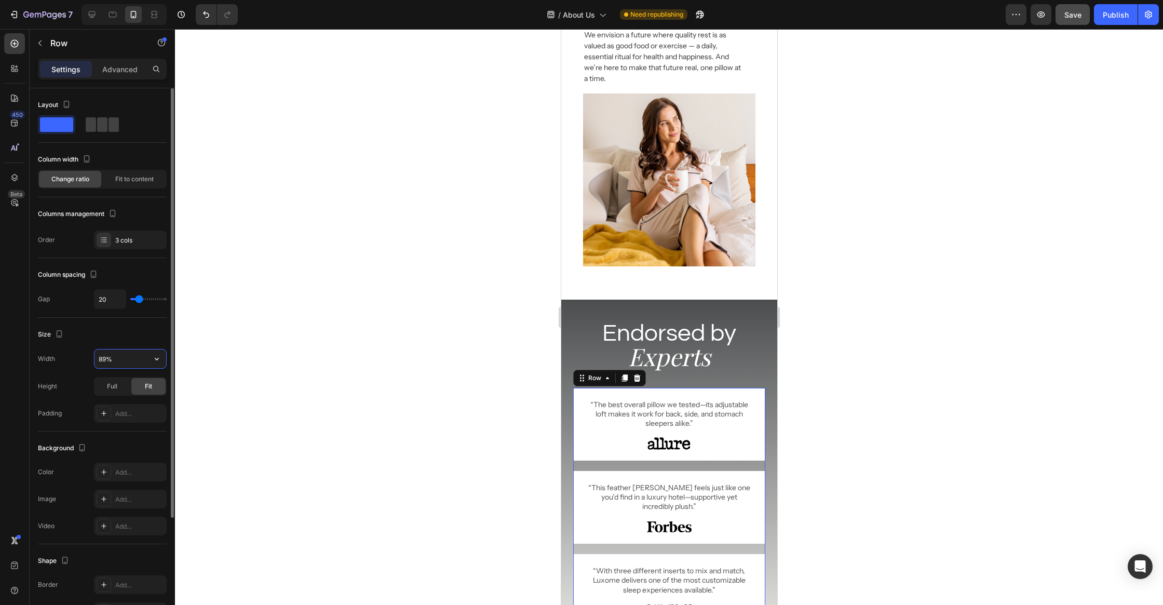
type input "90%"
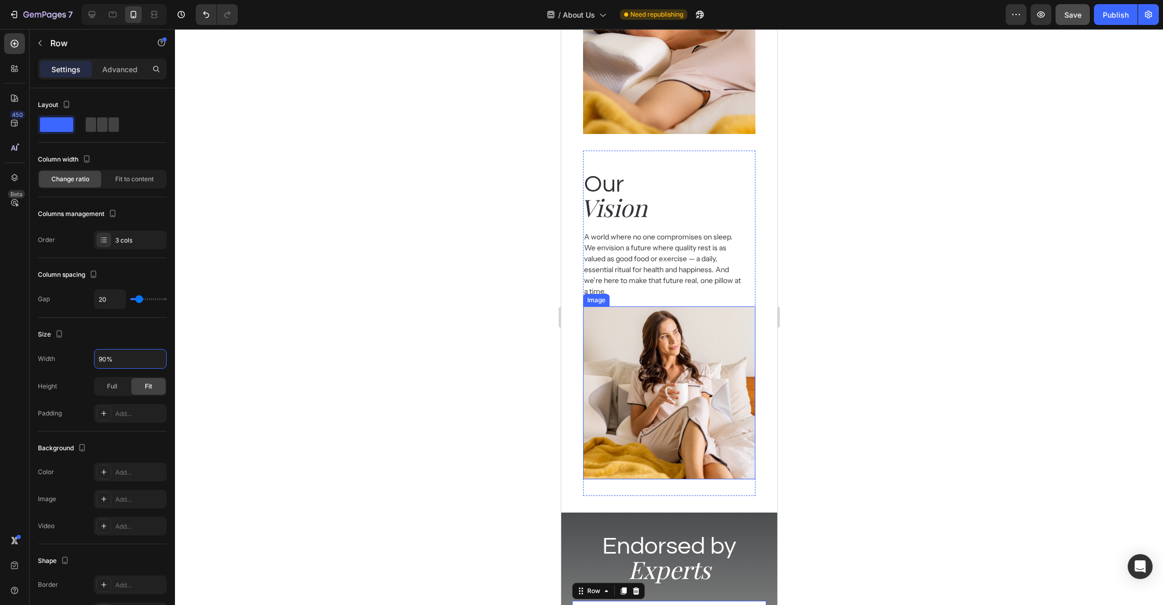
scroll to position [705, 0]
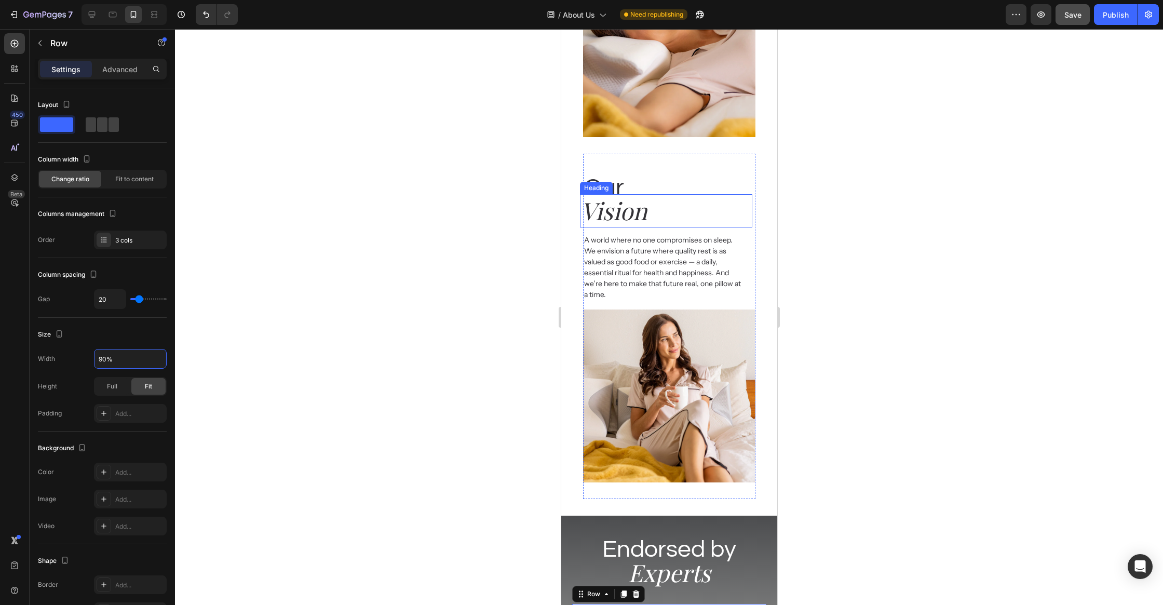
click at [720, 203] on h2 "Vision" at bounding box center [665, 210] width 173 height 33
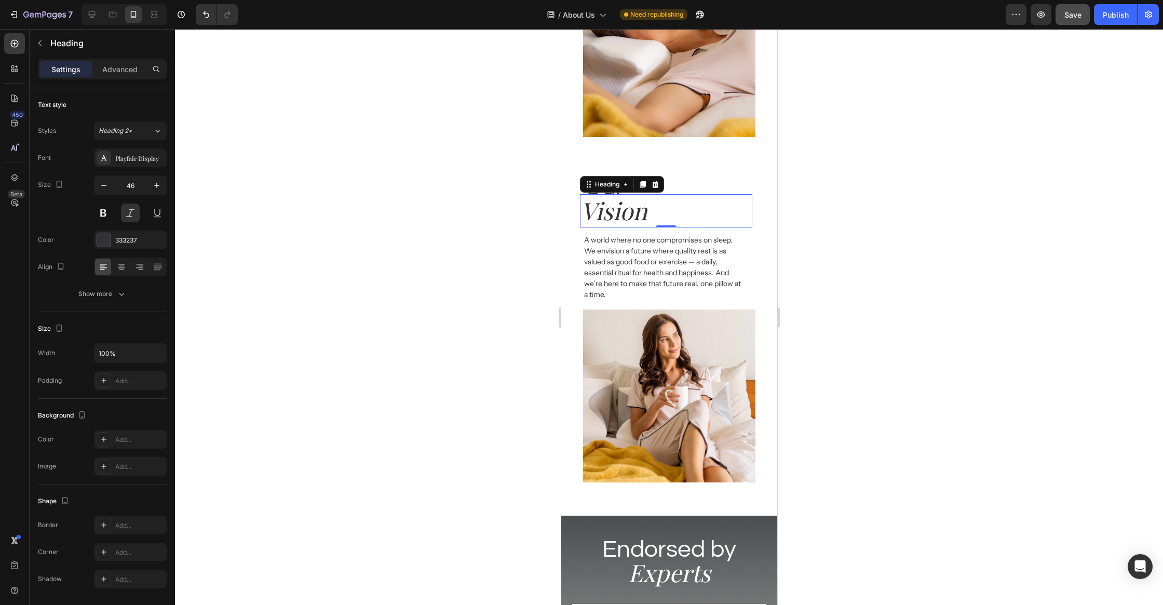
click at [726, 182] on h2 "Our" at bounding box center [668, 187] width 173 height 26
click at [750, 216] on h2 "Vision" at bounding box center [665, 210] width 173 height 33
click at [754, 224] on div "Our Heading Vision Heading A world where no one compromises on sleep.  We envis…" at bounding box center [668, 227] width 173 height 147
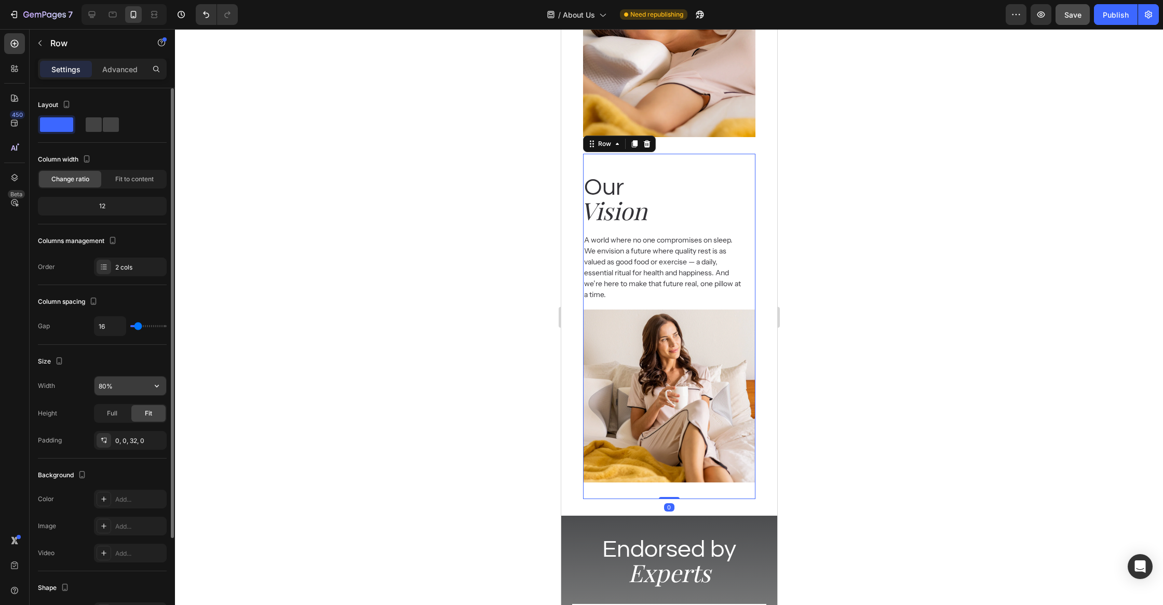
click at [127, 380] on input "80%" at bounding box center [130, 385] width 72 height 19
type input "90%"
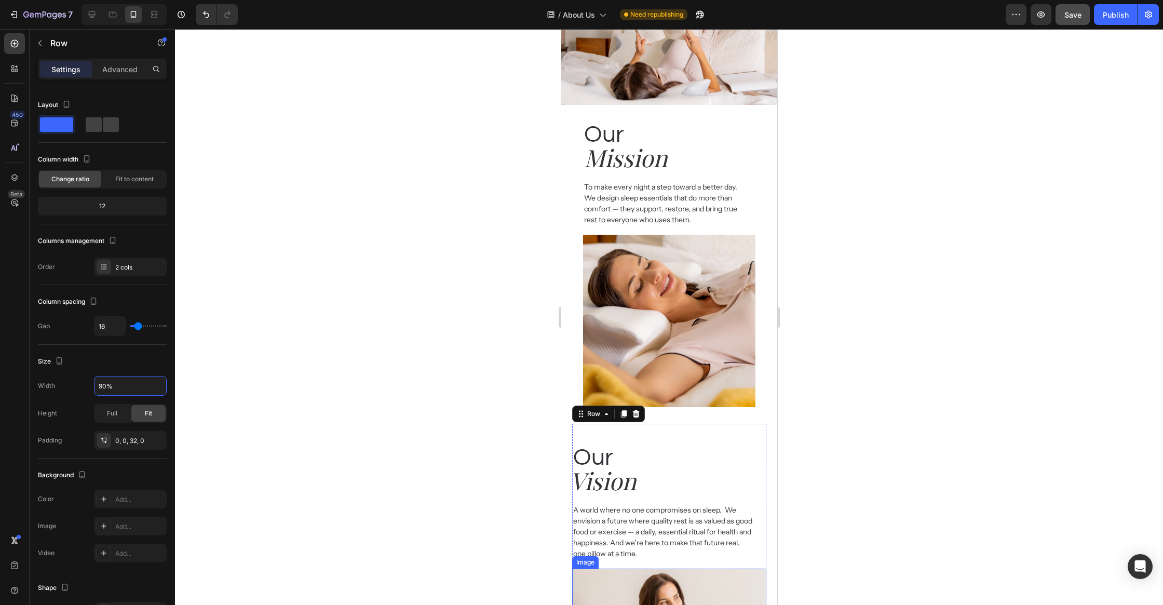
scroll to position [436, 0]
click at [751, 217] on div "To make every night a step toward a better day.  We design sleep essentials tha…" at bounding box center [668, 200] width 173 height 52
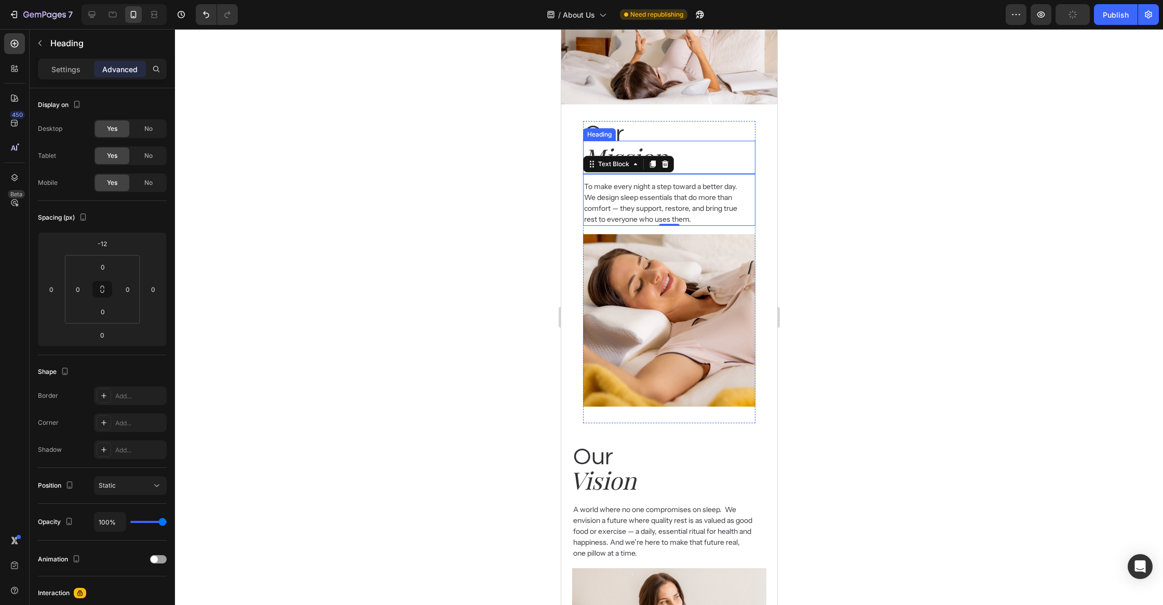
click at [752, 166] on h2 "Mission" at bounding box center [668, 157] width 173 height 33
click at [753, 227] on div "Our Heading Mission Heading 0 To make every night a step toward a better day.  …" at bounding box center [668, 272] width 173 height 303
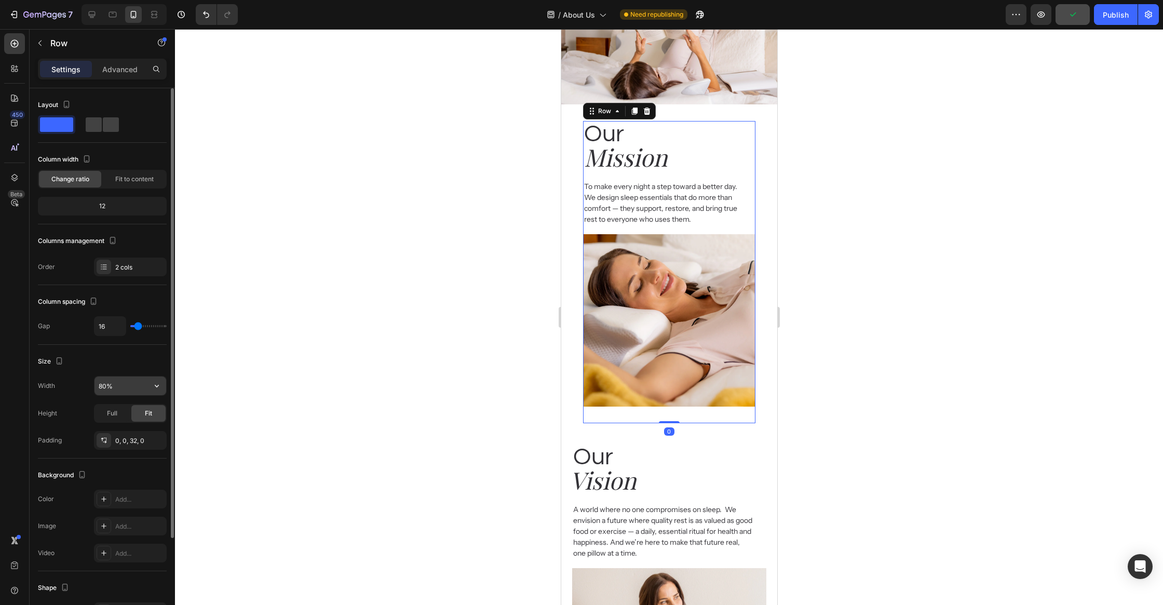
click at [120, 388] on input "80%" at bounding box center [130, 385] width 72 height 19
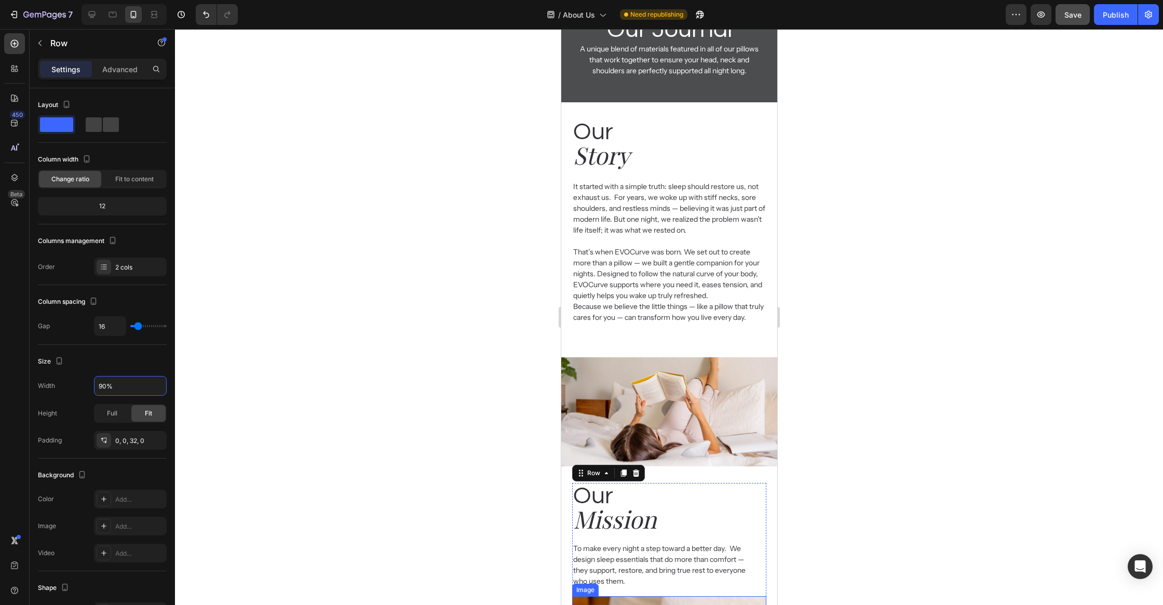
scroll to position [0, 0]
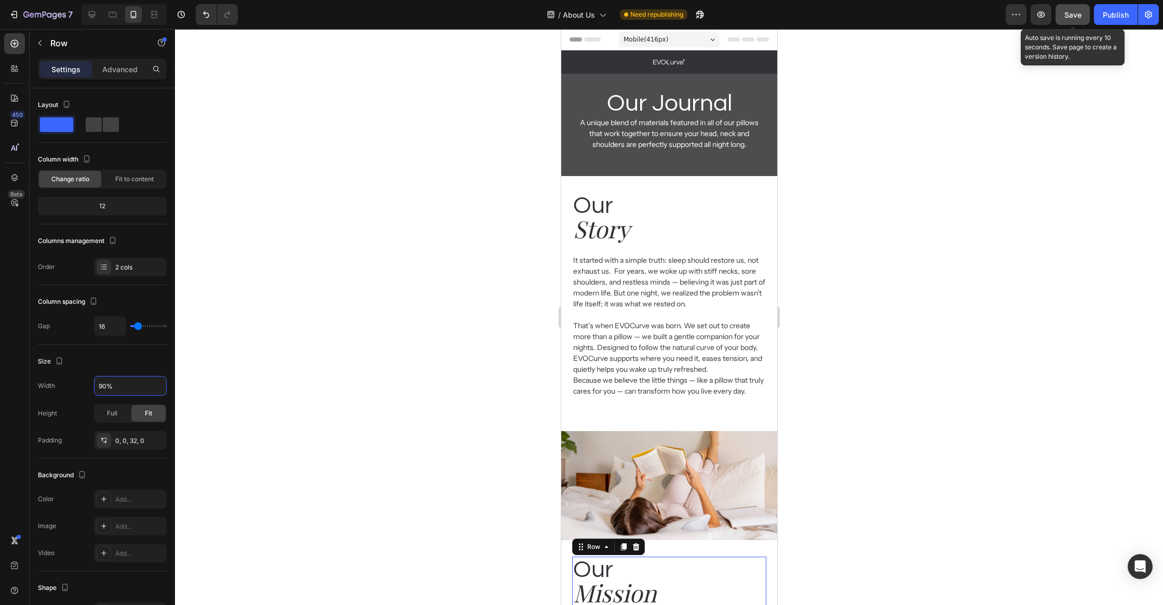
type input "90%"
click at [1066, 24] on button "Save" at bounding box center [1072, 14] width 34 height 21
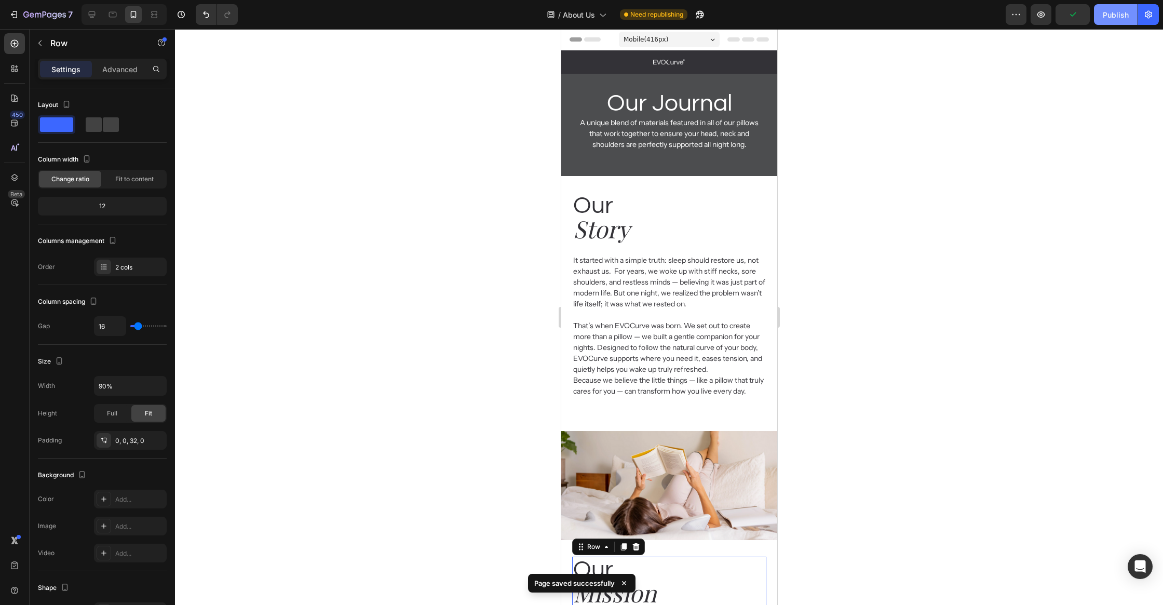
click at [1118, 22] on button "Publish" at bounding box center [1116, 14] width 44 height 21
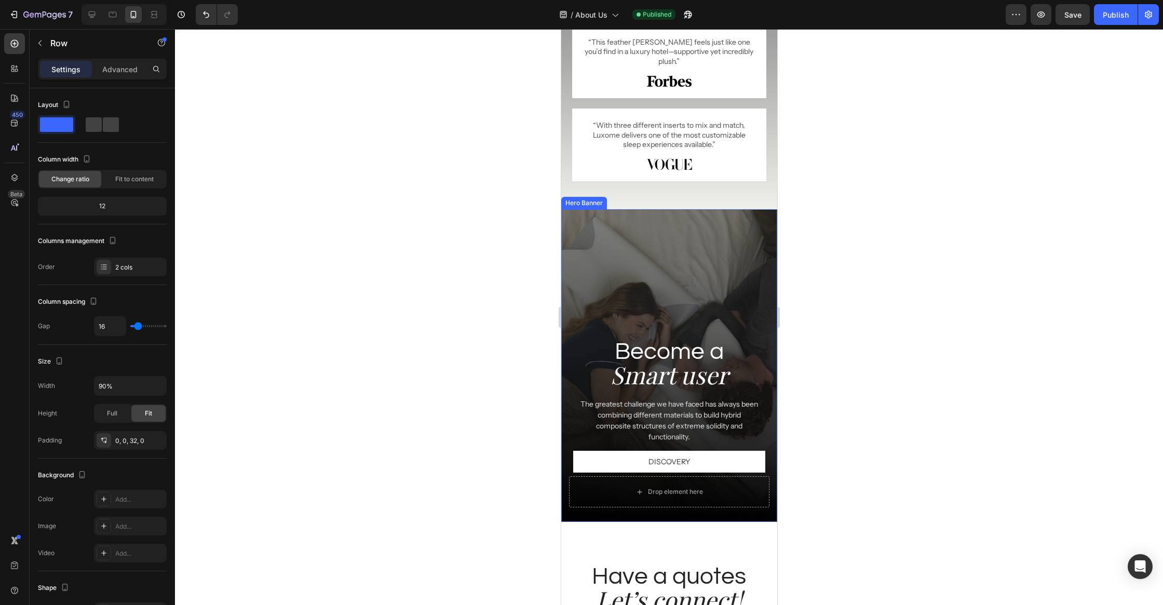
scroll to position [1981, 0]
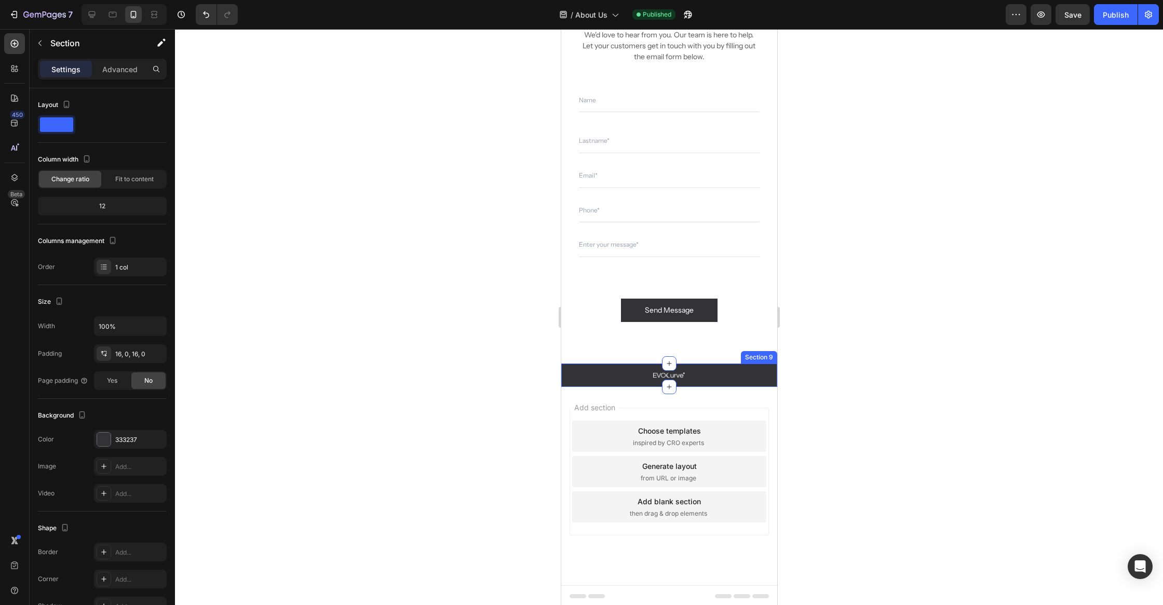
click at [611, 365] on div "Image Row Section 9" at bounding box center [669, 374] width 216 height 23
drag, startPoint x: 766, startPoint y: 350, endPoint x: 742, endPoint y: 358, distance: 25.1
click at [766, 350] on icon at bounding box center [768, 353] width 7 height 7
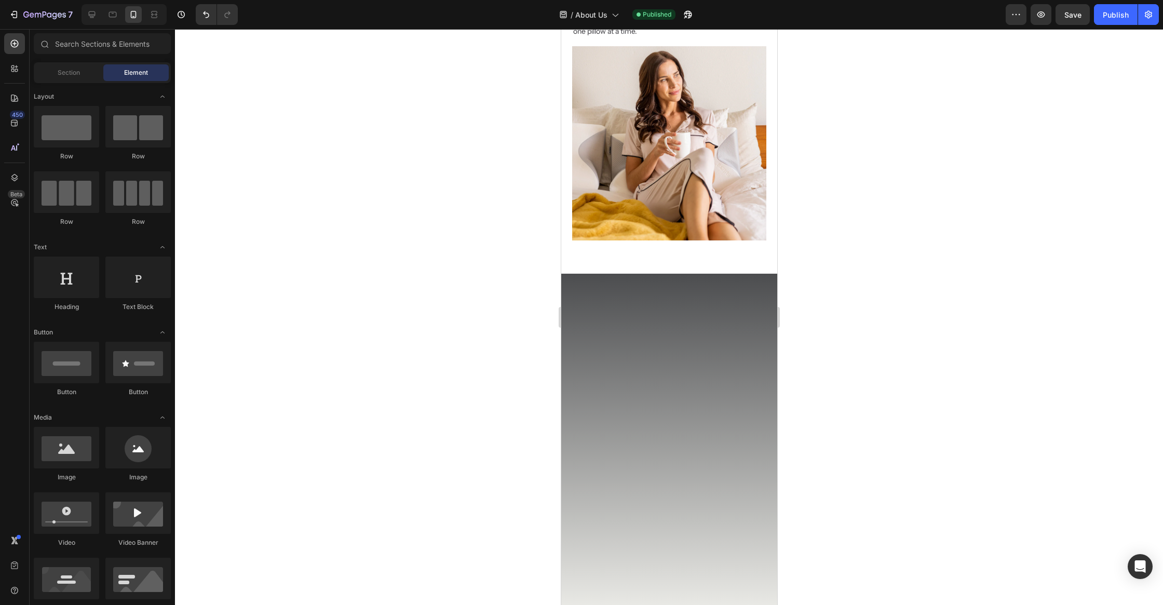
scroll to position [0, 0]
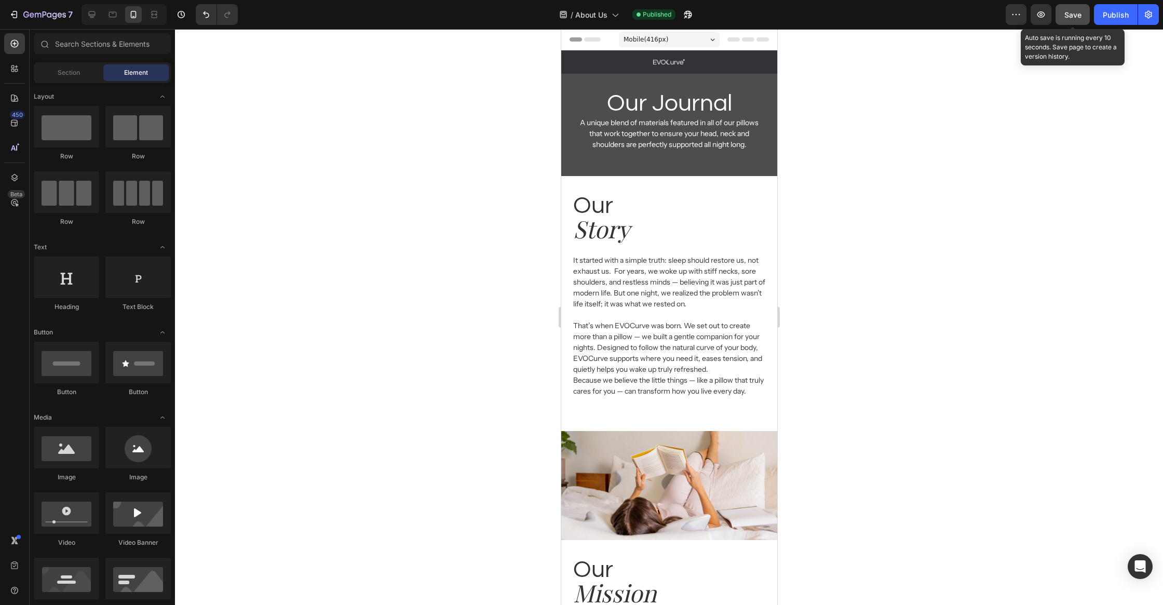
click at [1082, 19] on button "Save" at bounding box center [1072, 14] width 34 height 21
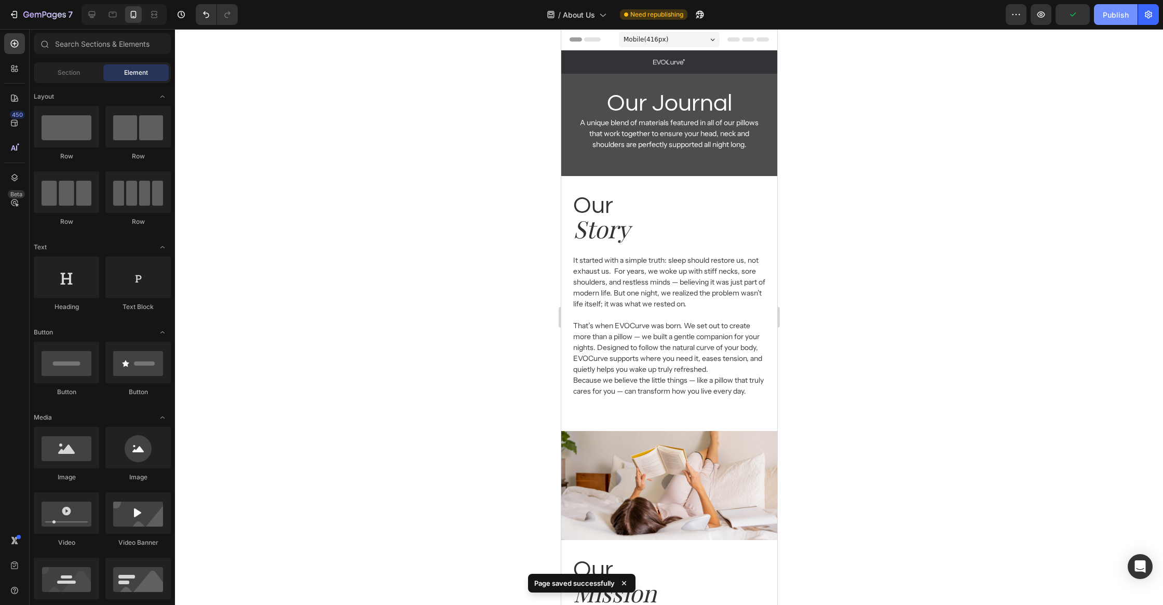
click at [1108, 19] on div "Publish" at bounding box center [1116, 14] width 26 height 11
click at [36, 28] on div "7 Version history / About Us Published Preview Save Publish" at bounding box center [581, 15] width 1163 height 30
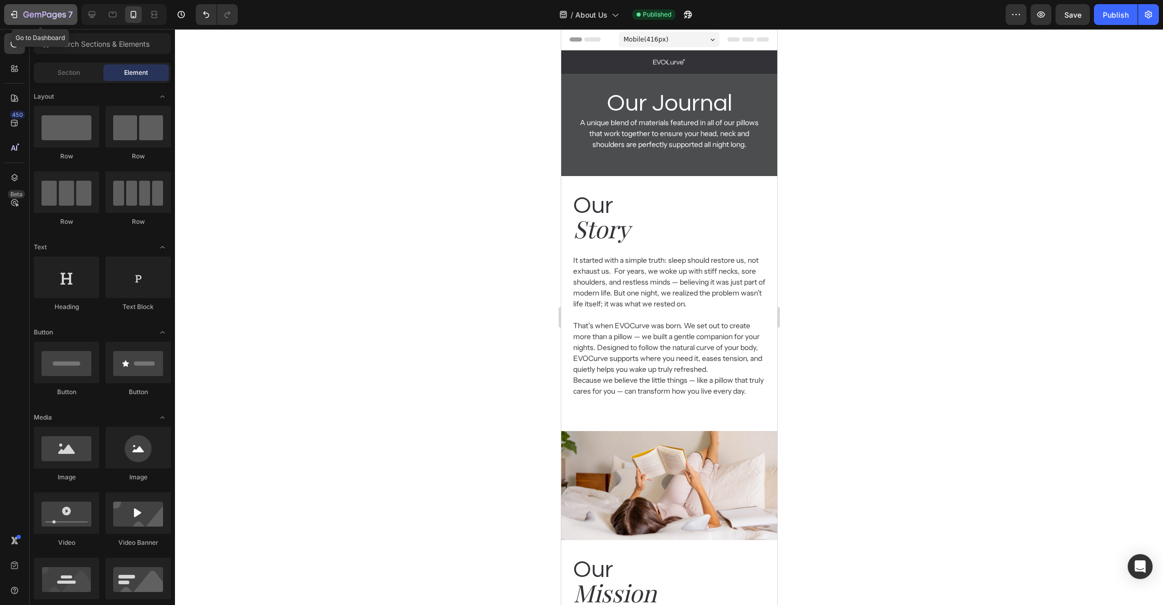
click at [39, 11] on icon "button" at bounding box center [44, 15] width 43 height 9
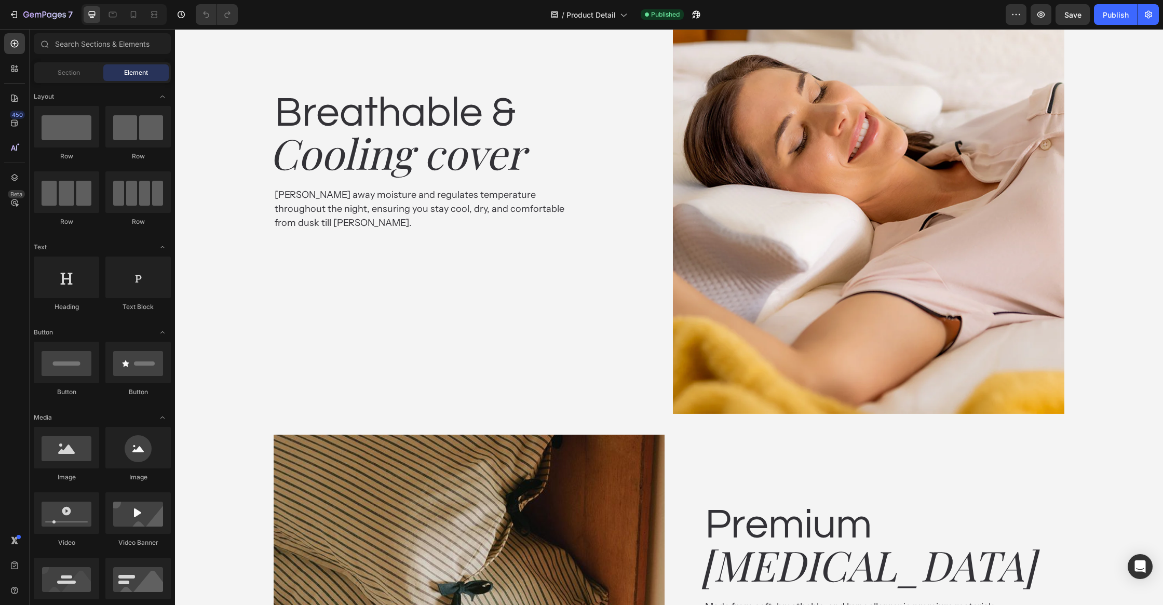
scroll to position [2077, 0]
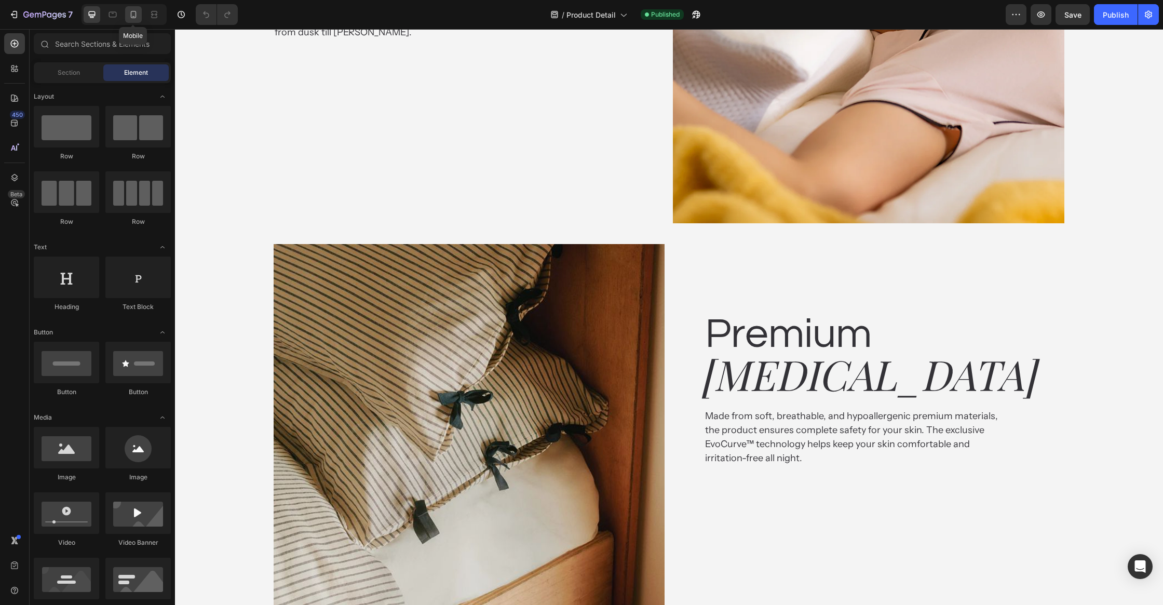
click at [132, 14] on icon at bounding box center [133, 14] width 10 height 10
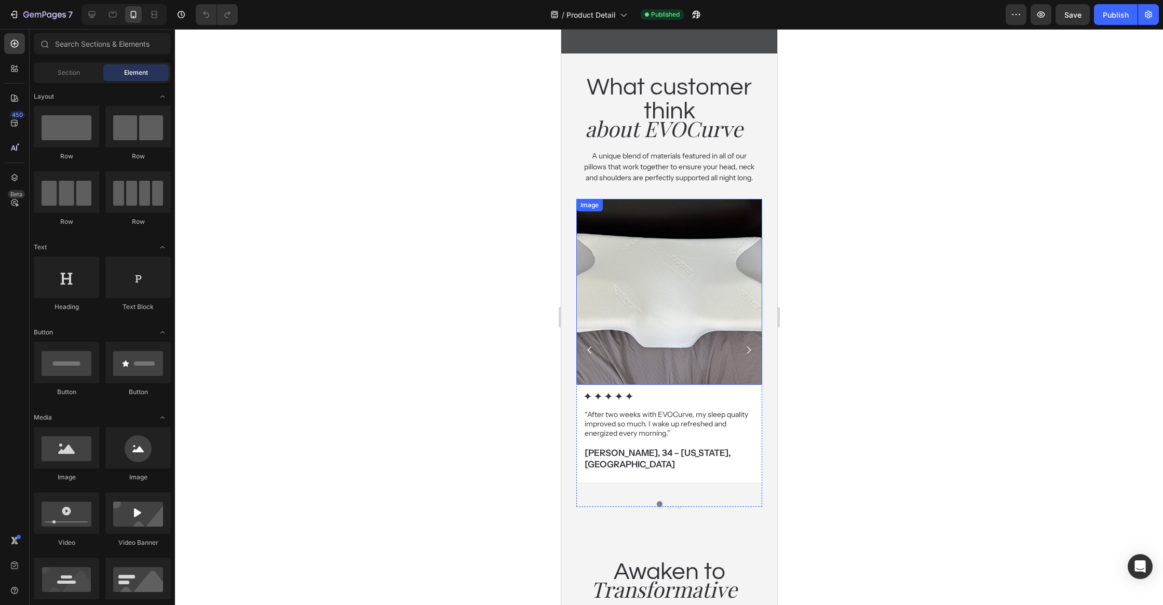
scroll to position [2504, 0]
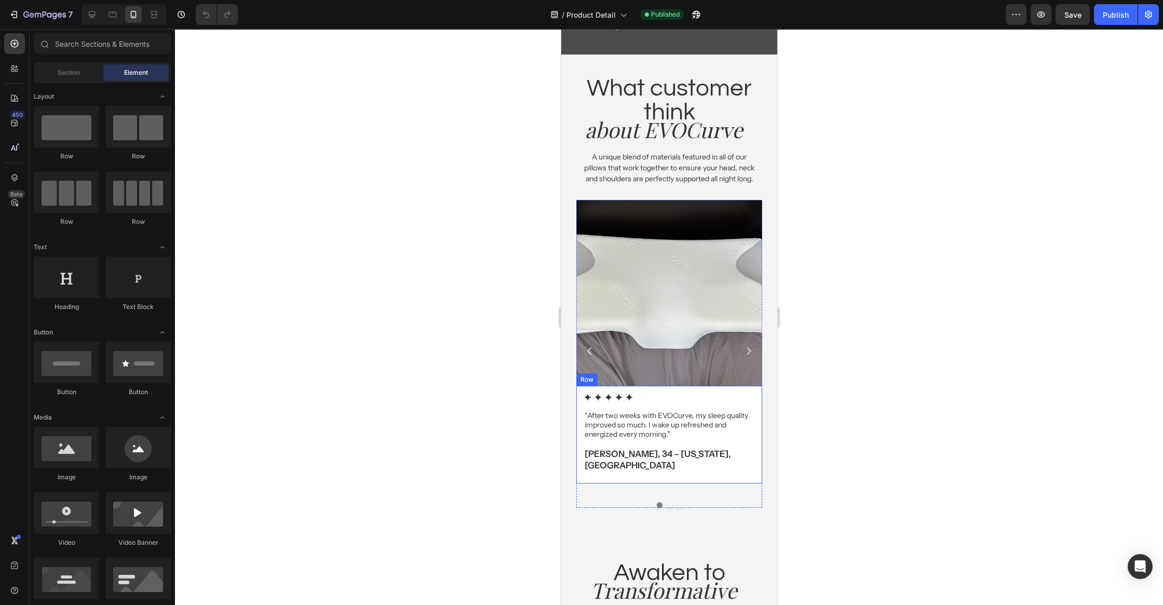
click at [757, 437] on div "Icon Icon Icon Icon Icon Icon List “After two weeks with EVOCurve, my sleep qua…" at bounding box center [669, 435] width 186 height 98
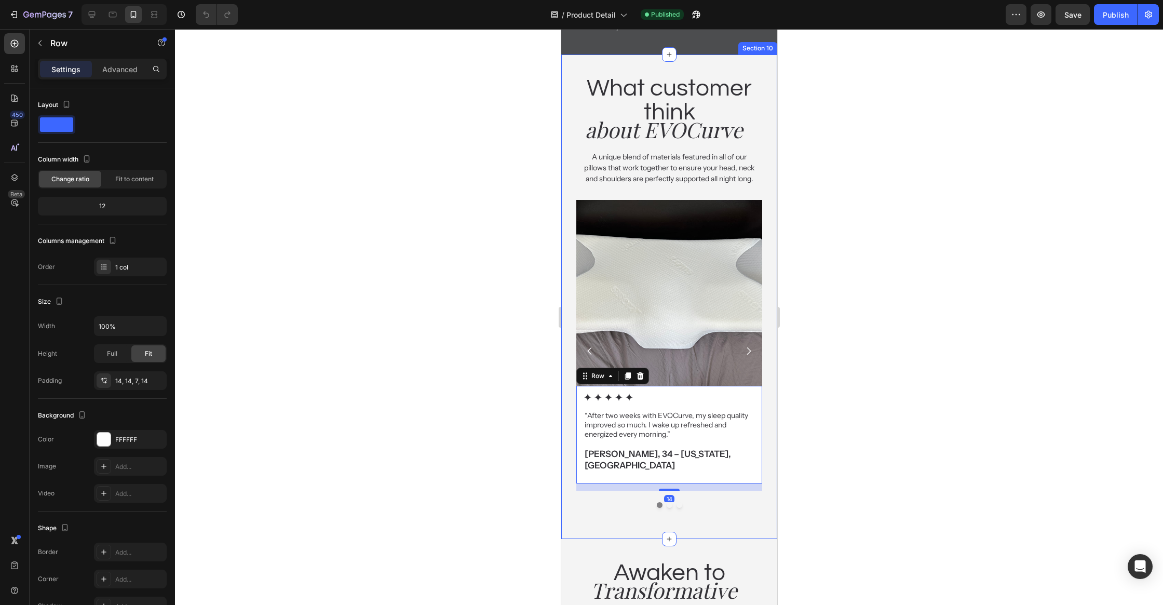
click at [769, 416] on div "Image Icon Icon Icon Icon Icon Icon List “After two weeks with EVOCurve, my sle…" at bounding box center [669, 354] width 216 height 308
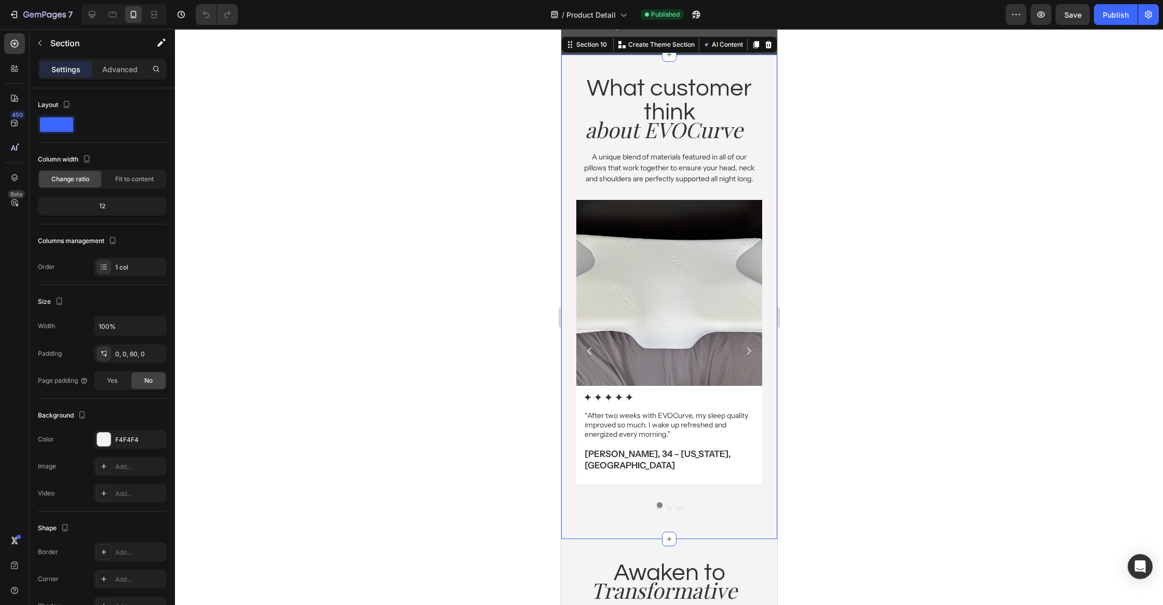
click at [724, 523] on div "What customer think Heading about EVOCurve Heading A unique blend of materials …" at bounding box center [669, 297] width 216 height 484
click at [724, 502] on div "Image Icon Icon Icon Icon Icon Icon List “After two weeks with EVOCurve, my sle…" at bounding box center [669, 351] width 186 height 302
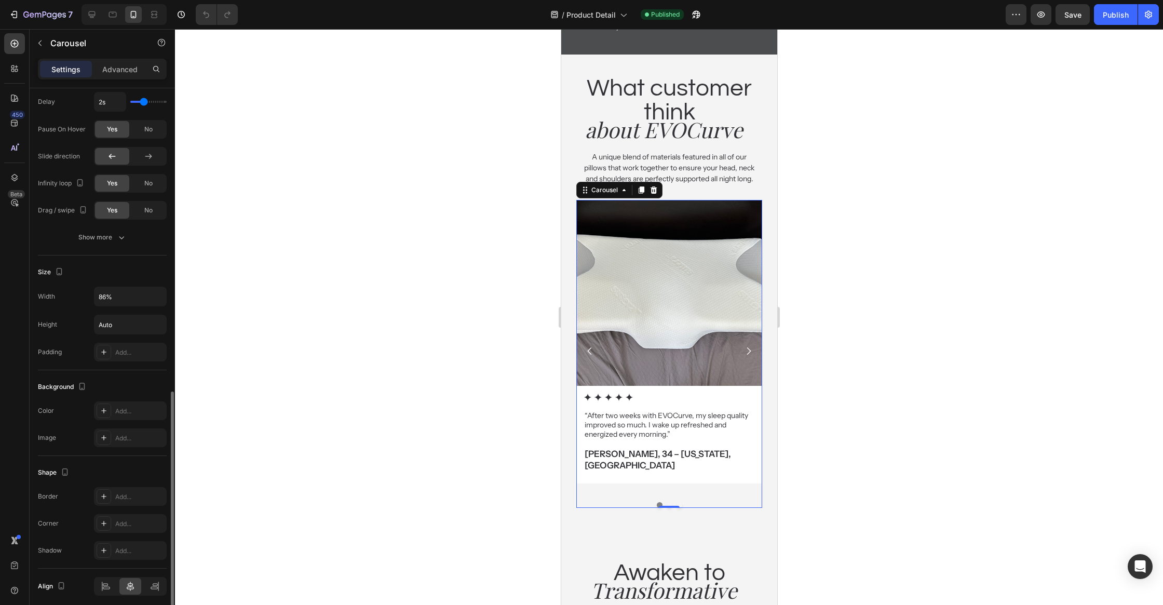
scroll to position [763, 0]
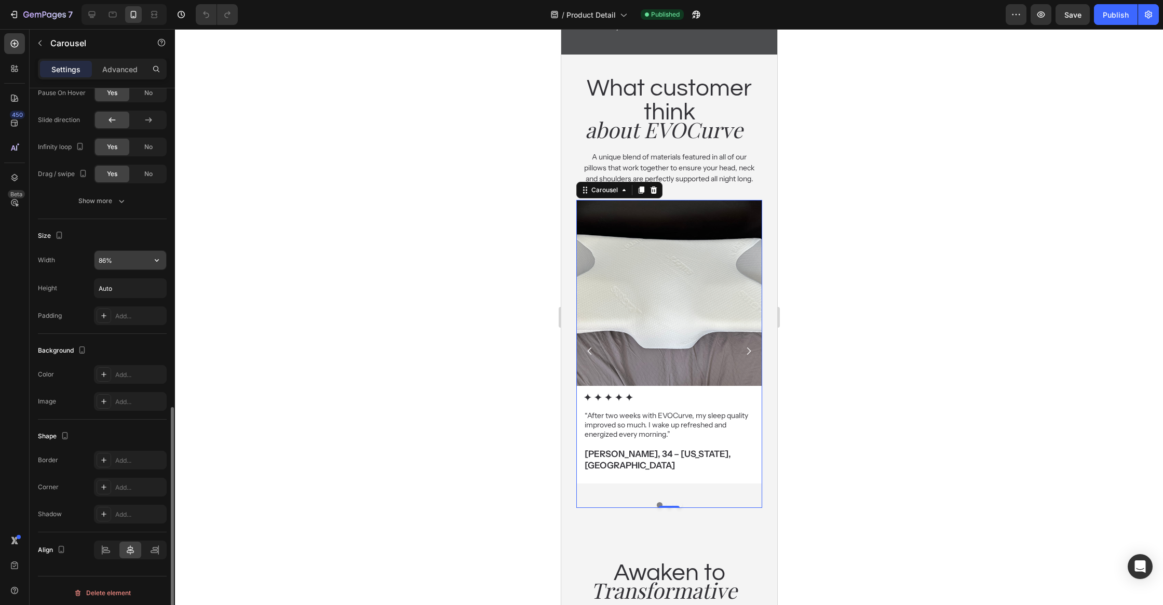
click at [118, 253] on input "86%" at bounding box center [130, 260] width 72 height 19
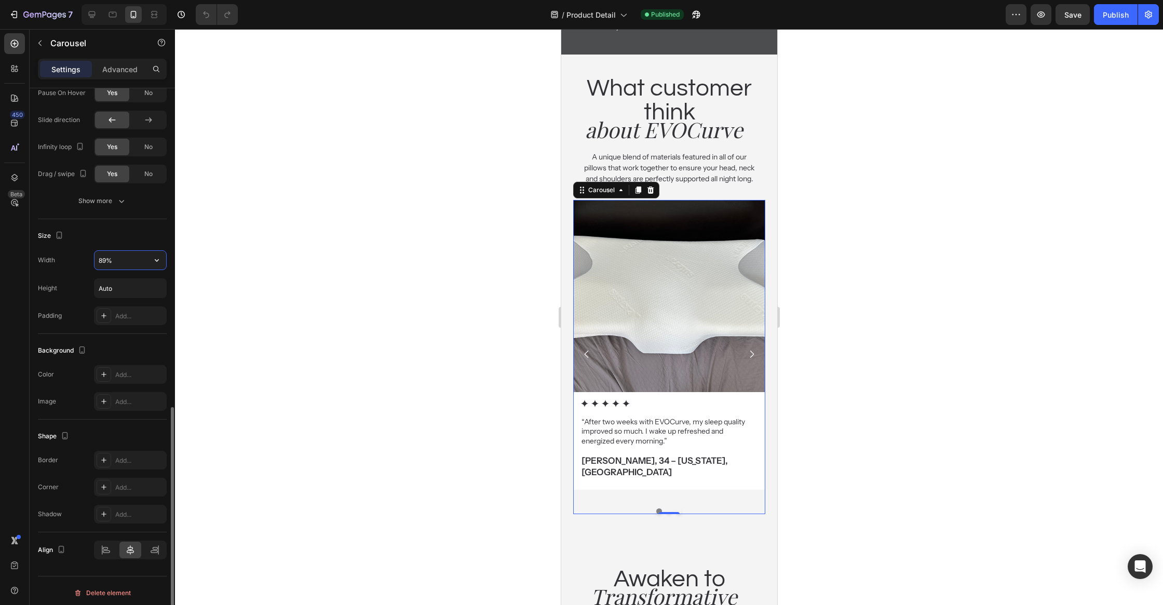
type input "90%"
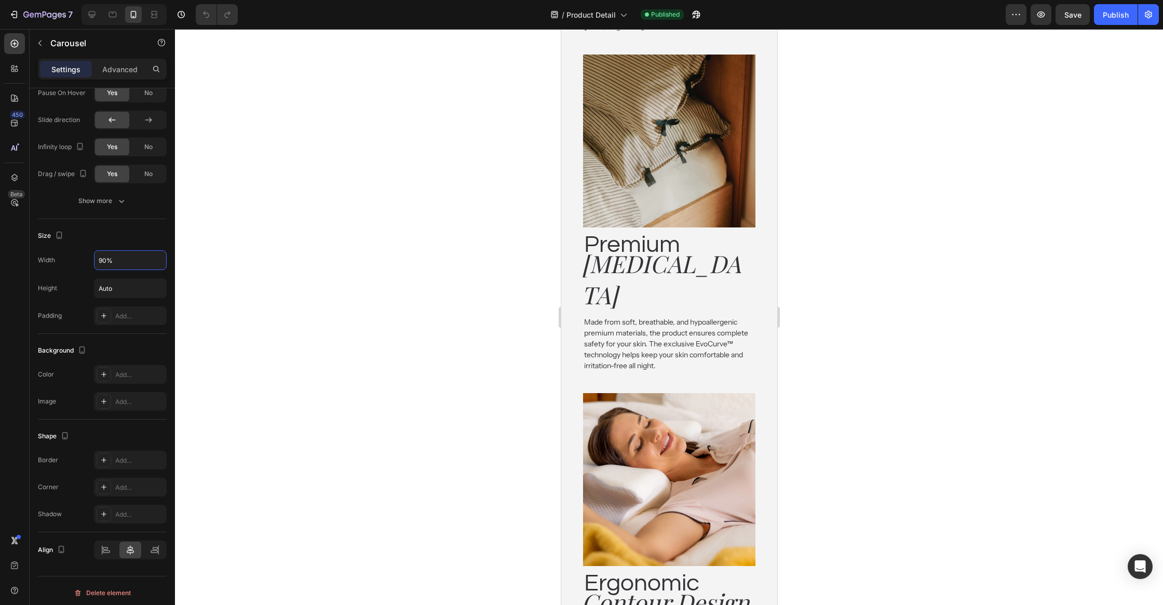
scroll to position [2001, 0]
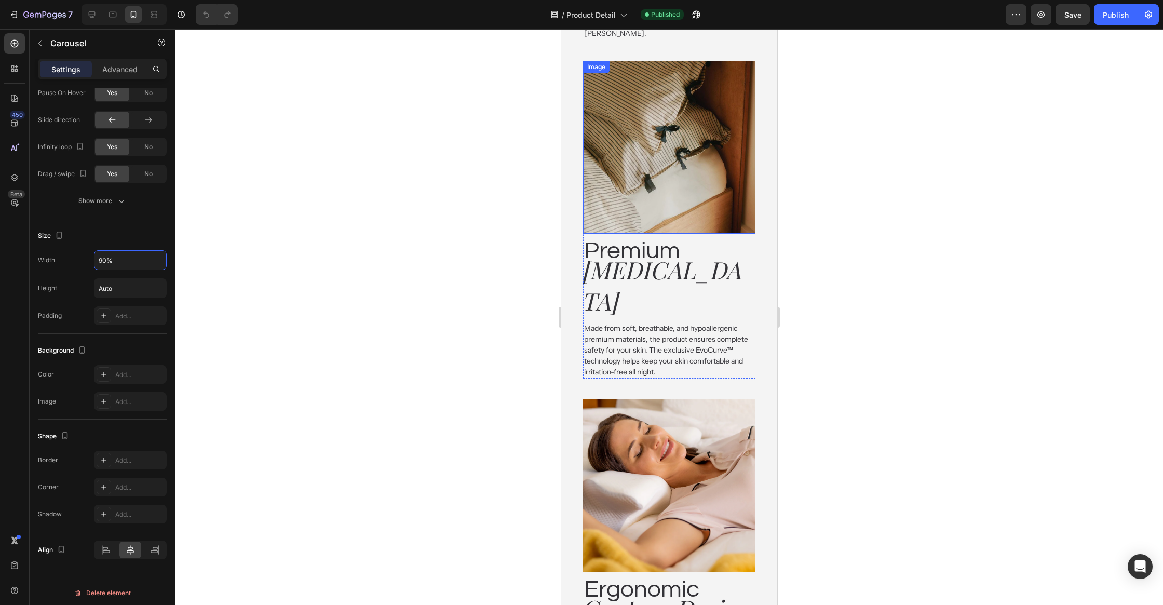
click at [715, 234] on div "Premium Heading Memory Foam Heading Made from soft, breathable, and hypoallerge…" at bounding box center [668, 306] width 173 height 145
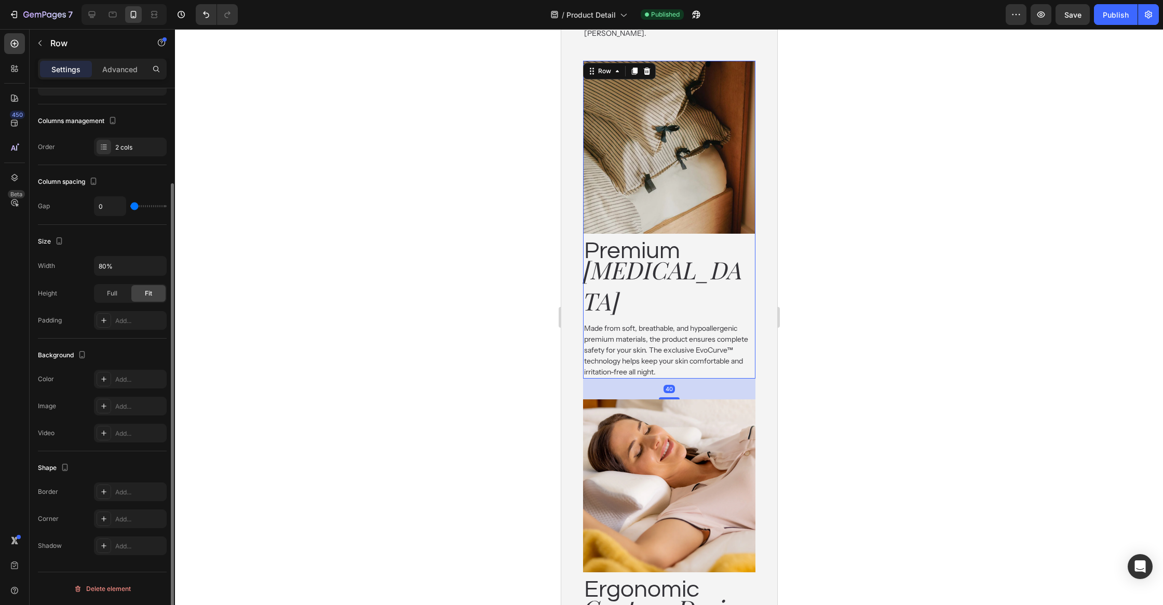
scroll to position [0, 0]
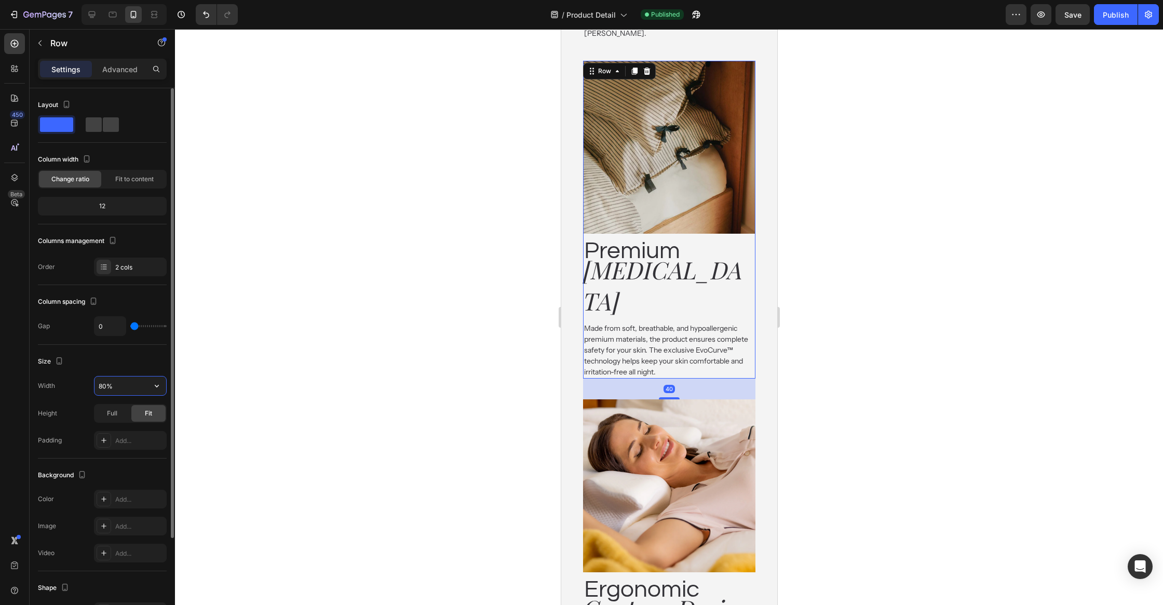
click at [106, 383] on input "80%" at bounding box center [130, 385] width 72 height 19
type input "90%"
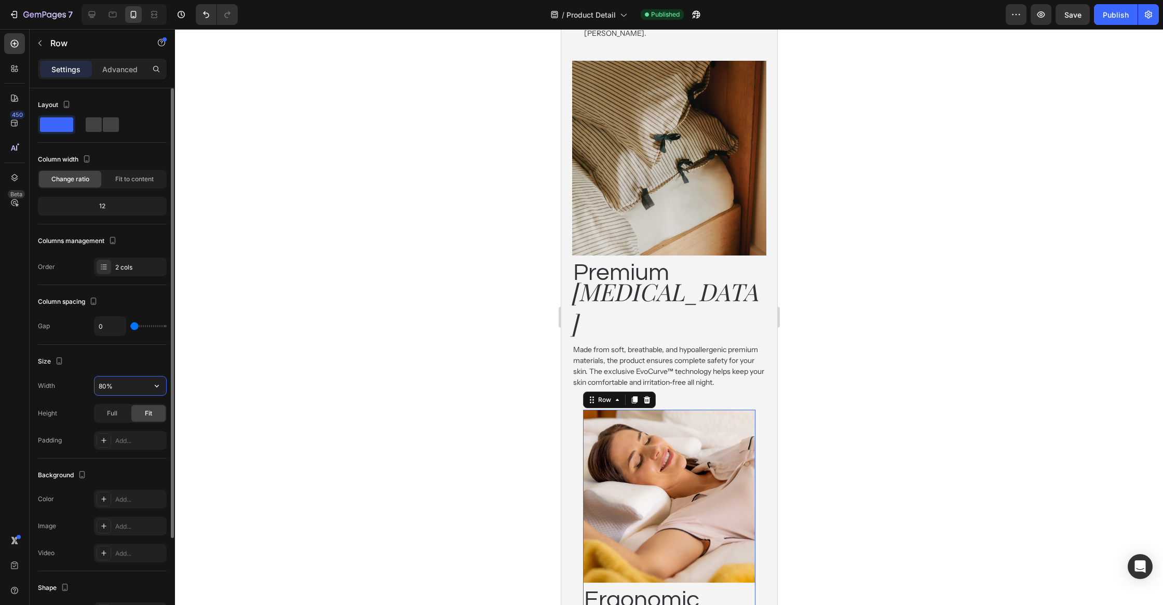
click at [100, 387] on input "80%" at bounding box center [130, 385] width 72 height 19
type input "90%"
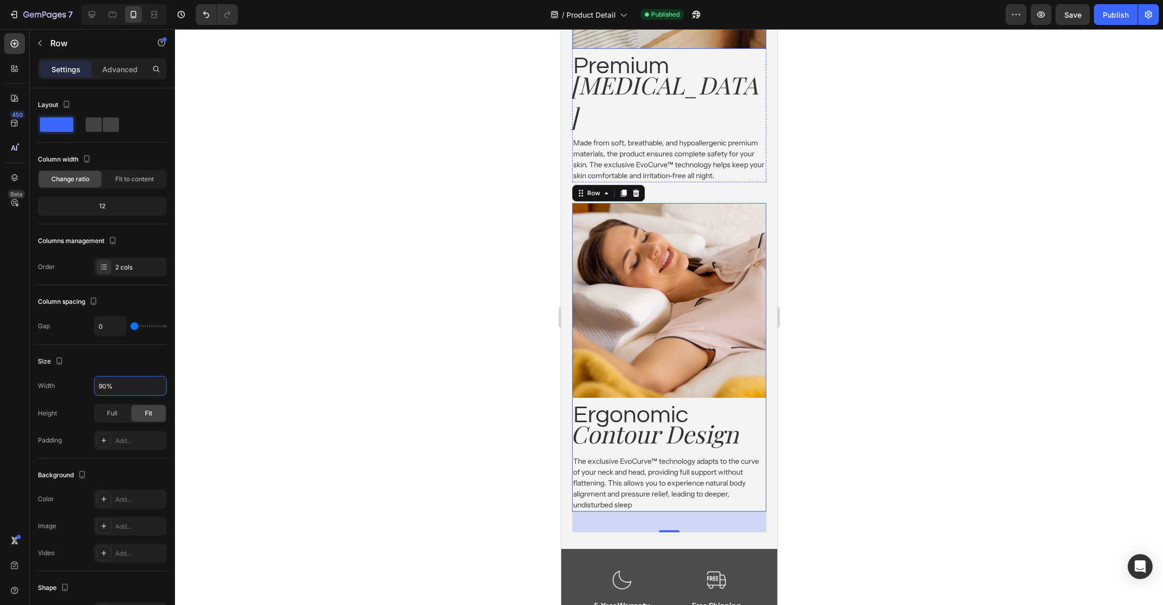
scroll to position [2213, 0]
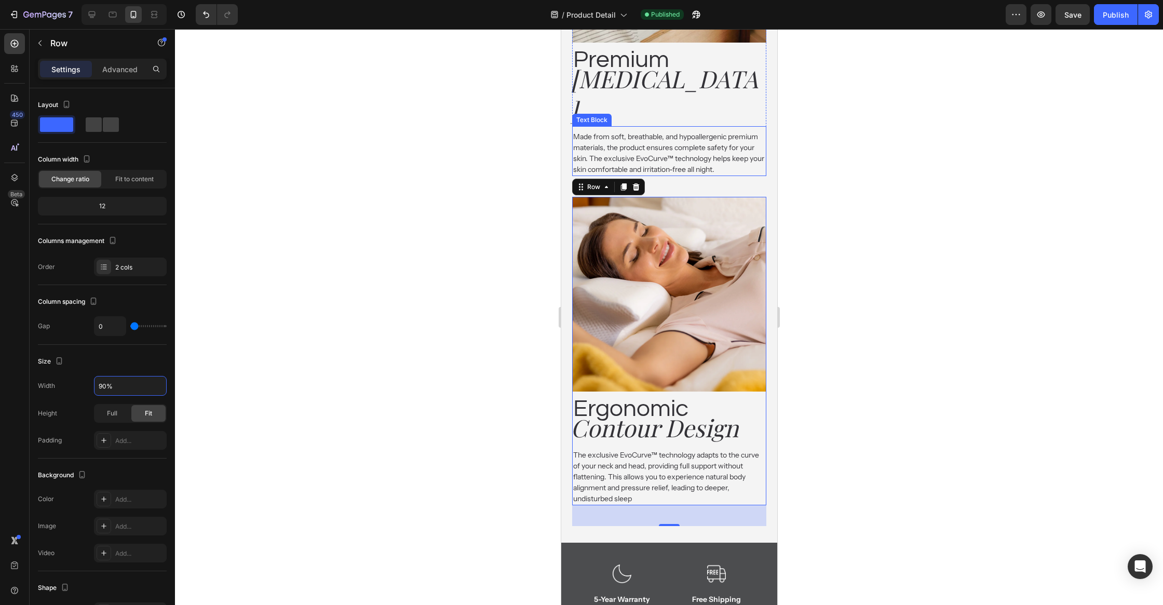
click at [670, 131] on p "Made from soft, breathable, and hypoallergenic premium materials, the product e…" at bounding box center [669, 153] width 192 height 44
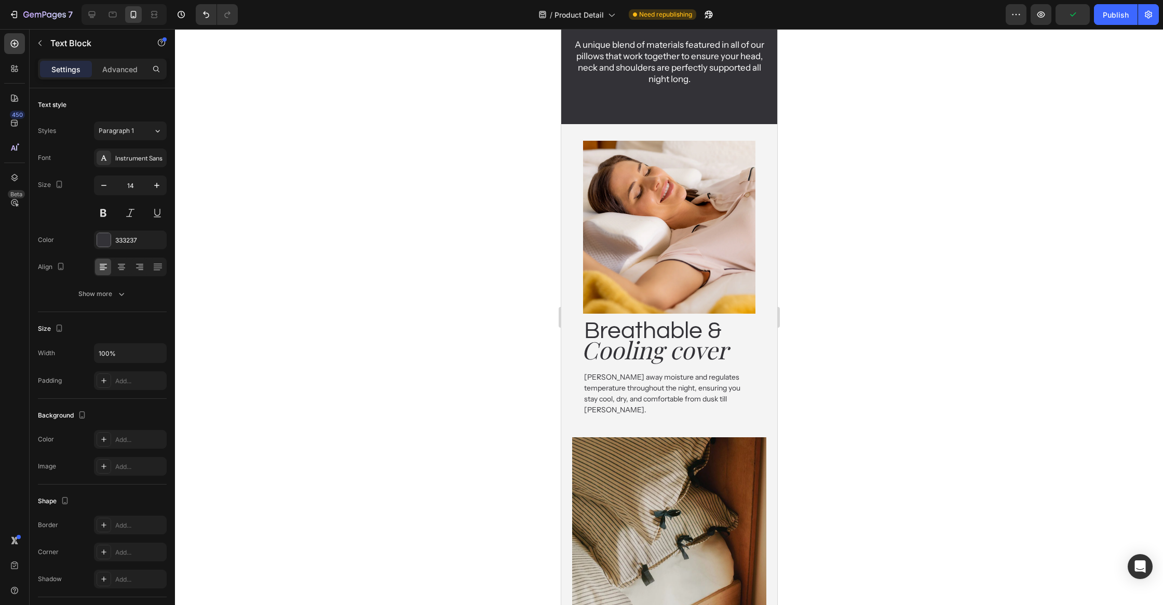
scroll to position [1616, 0]
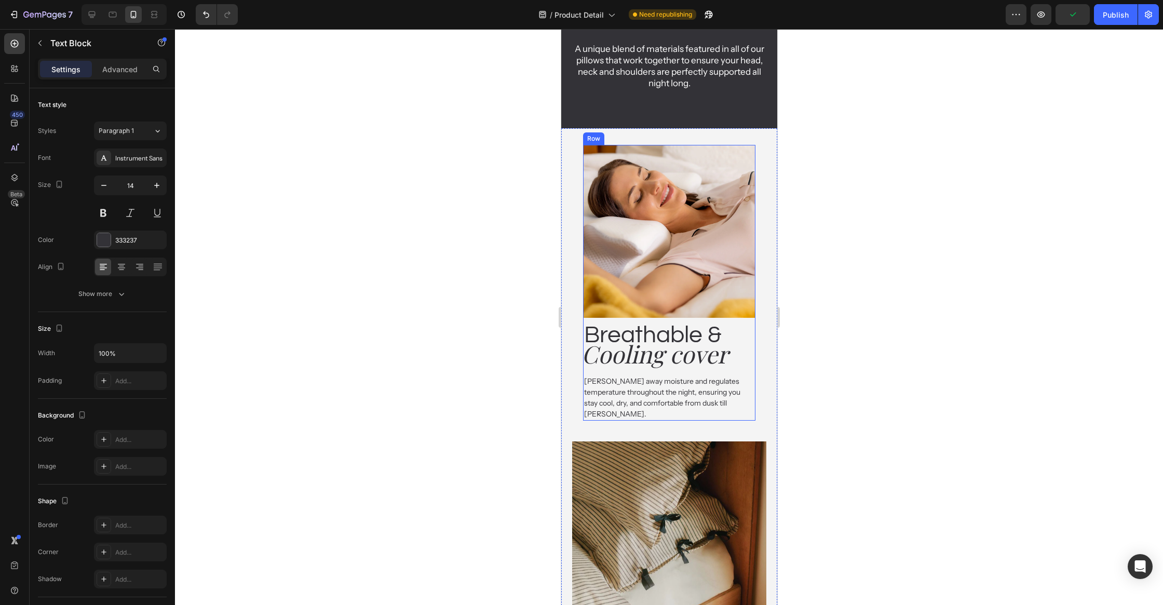
click at [751, 319] on div "Breathable & Heading Cooling cover Heading Wicks away moisture and regulates te…" at bounding box center [668, 369] width 173 height 103
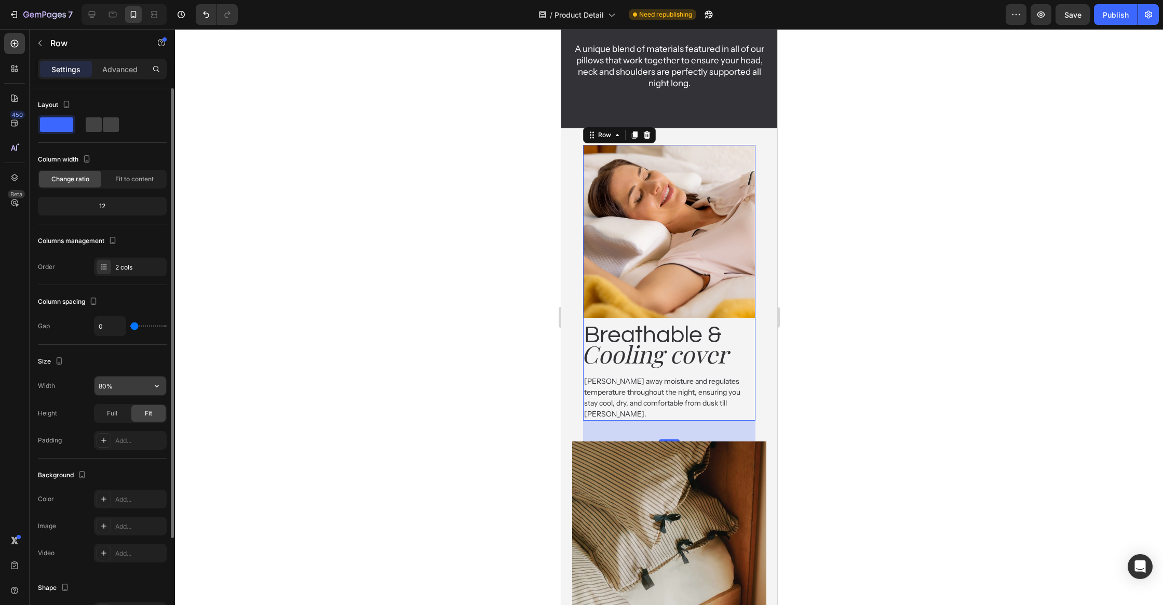
click at [113, 387] on input "80%" at bounding box center [130, 385] width 72 height 19
type input "90%"
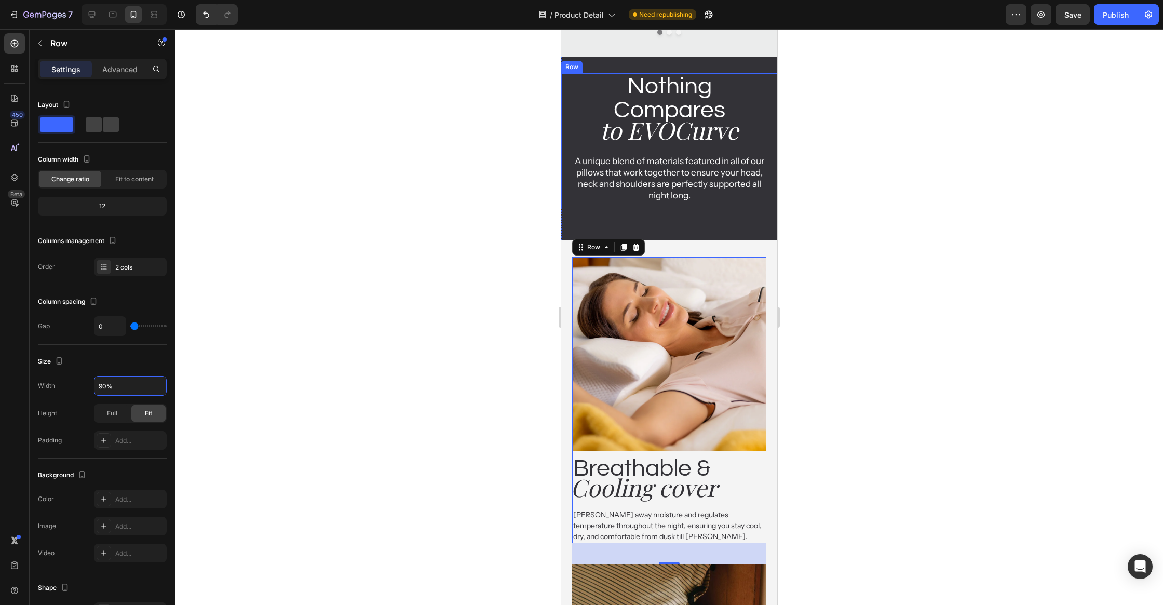
scroll to position [1499, 0]
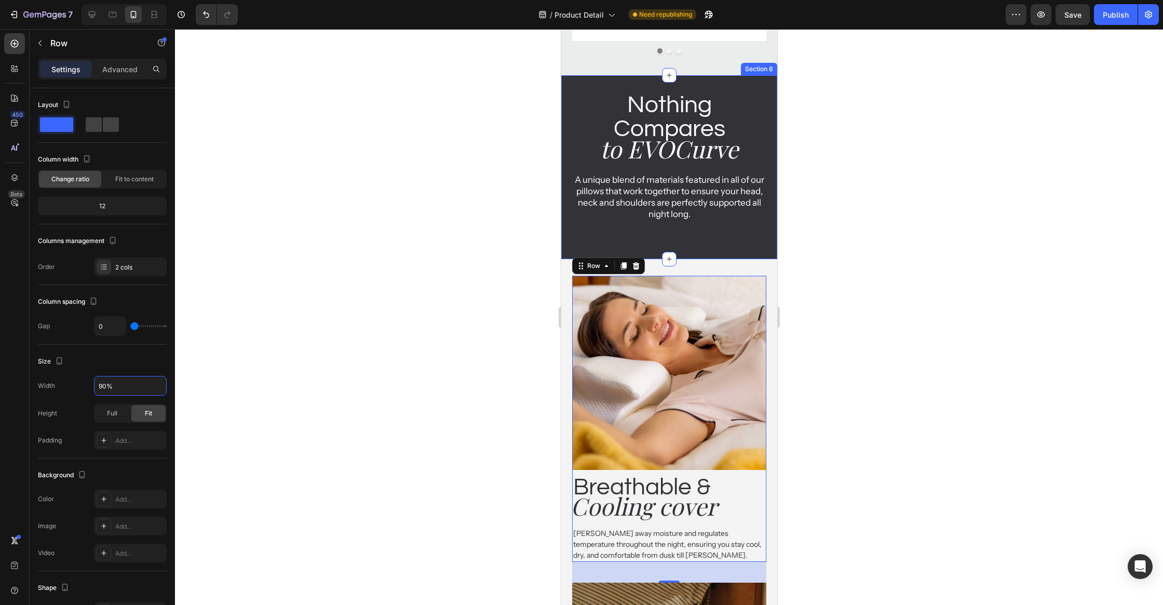
click at [703, 243] on div "Nothing Compares Heading to EVOCurve Heading A unique blend of materials featur…" at bounding box center [669, 167] width 216 height 184
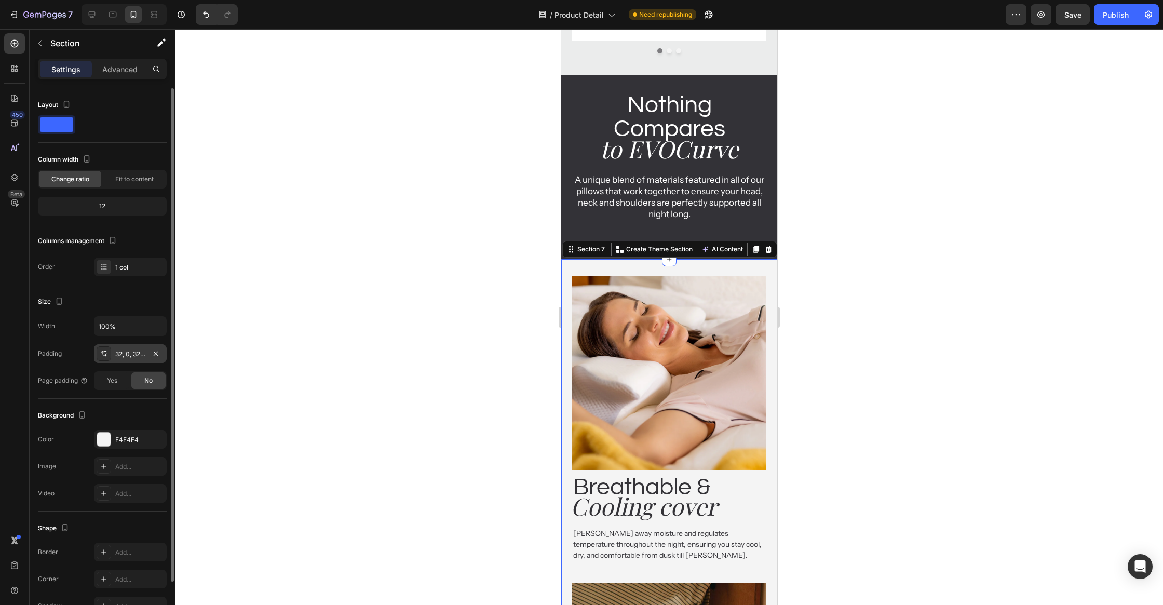
click at [129, 353] on div "32, 0, 32, 0" at bounding box center [130, 353] width 30 height 9
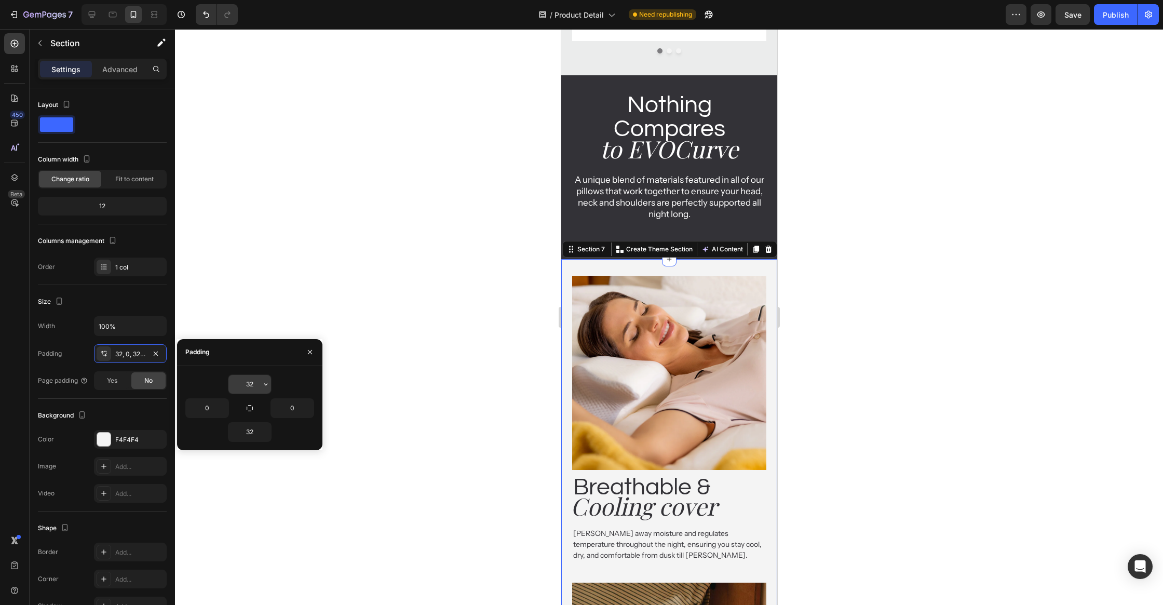
click at [251, 388] on input "32" at bounding box center [249, 384] width 43 height 19
type input "5"
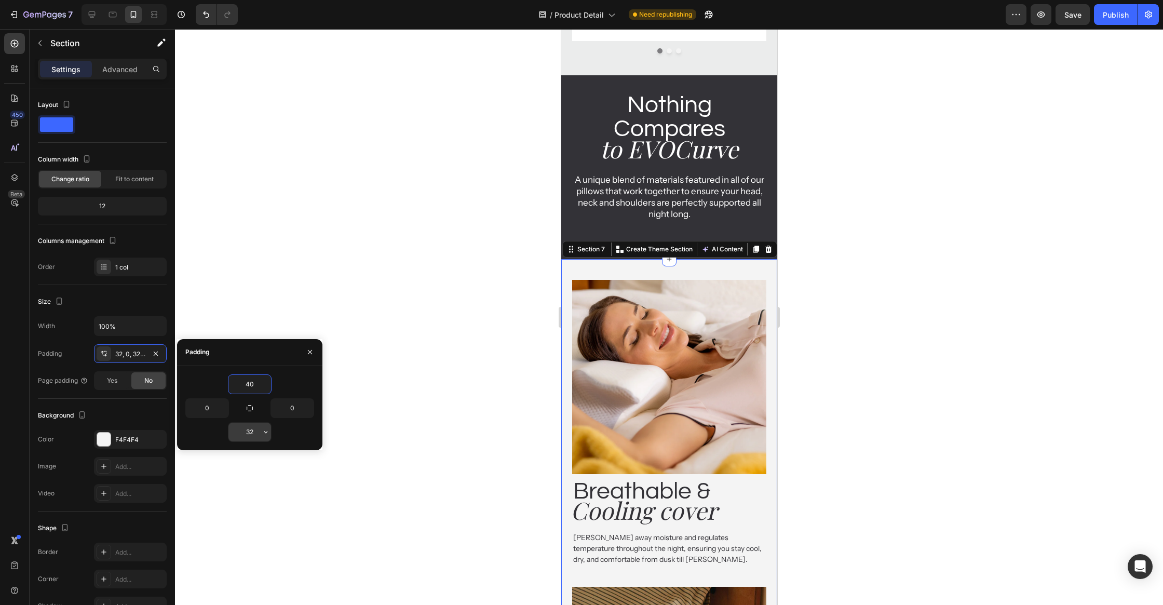
type input "40"
click at [251, 436] on input "32" at bounding box center [249, 432] width 43 height 19
type input "40"
click at [511, 275] on div at bounding box center [669, 317] width 988 height 576
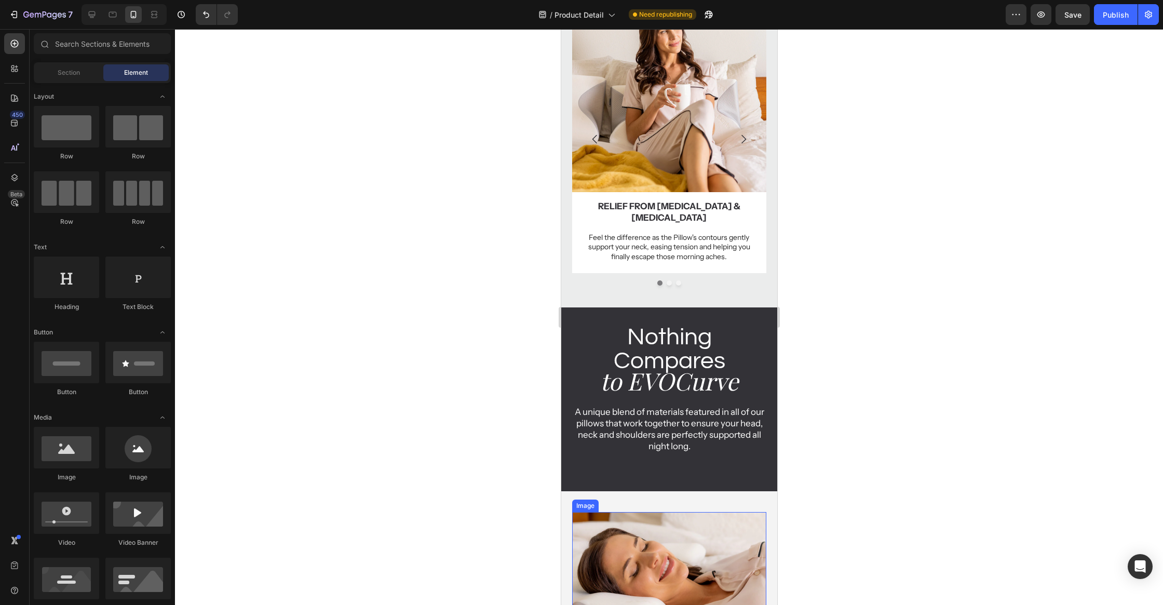
scroll to position [1263, 0]
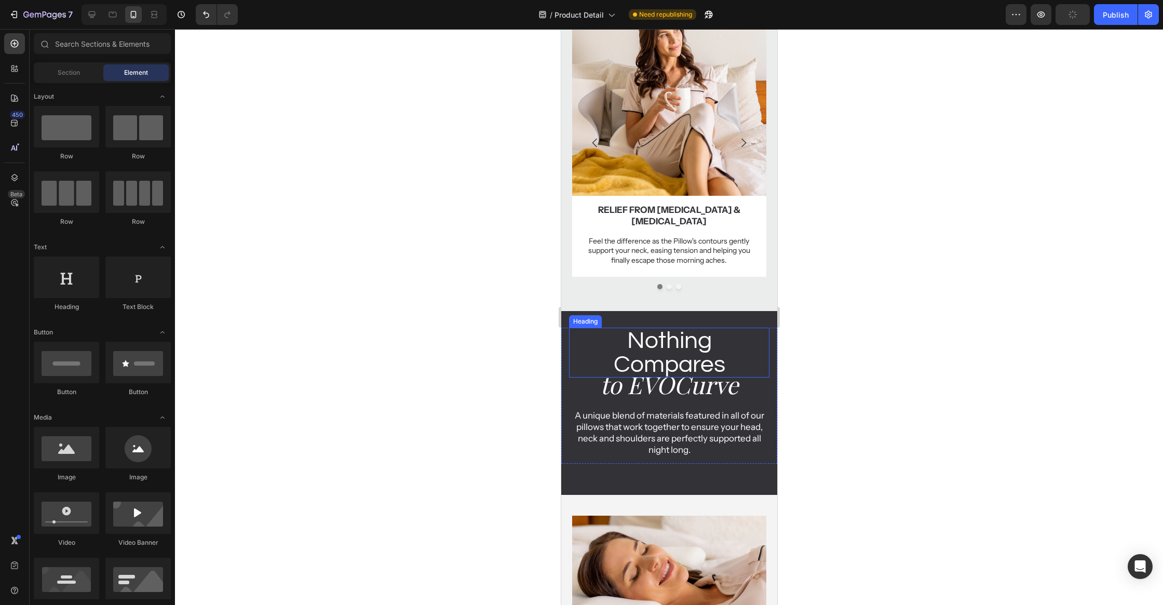
click at [695, 368] on icon "to EVOCurve" at bounding box center [669, 384] width 138 height 32
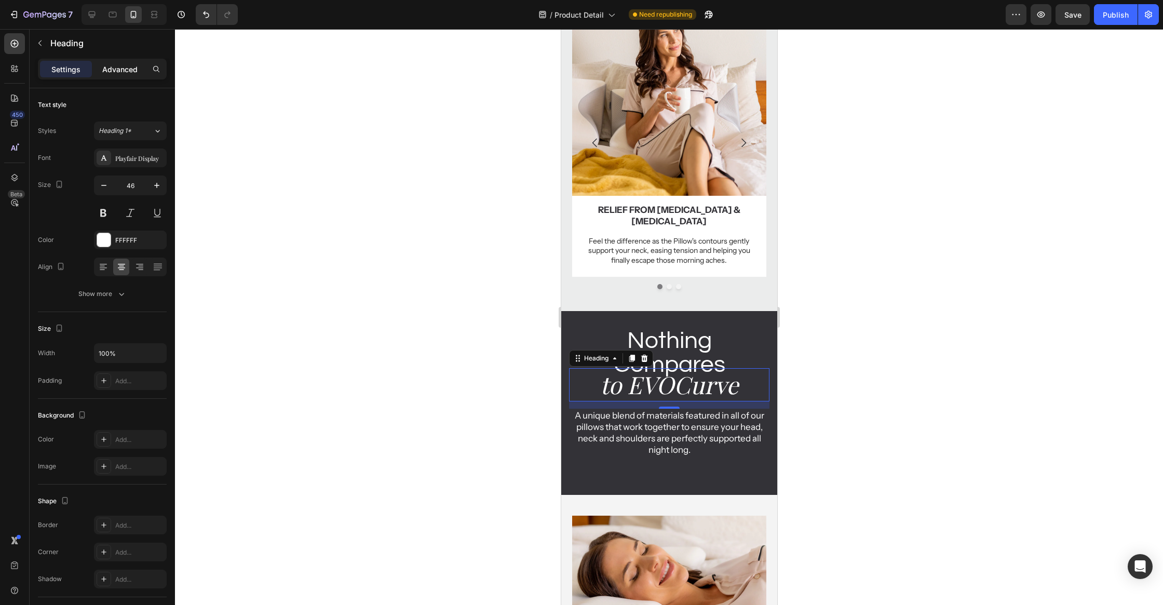
click at [117, 70] on p "Advanced" at bounding box center [119, 69] width 35 height 11
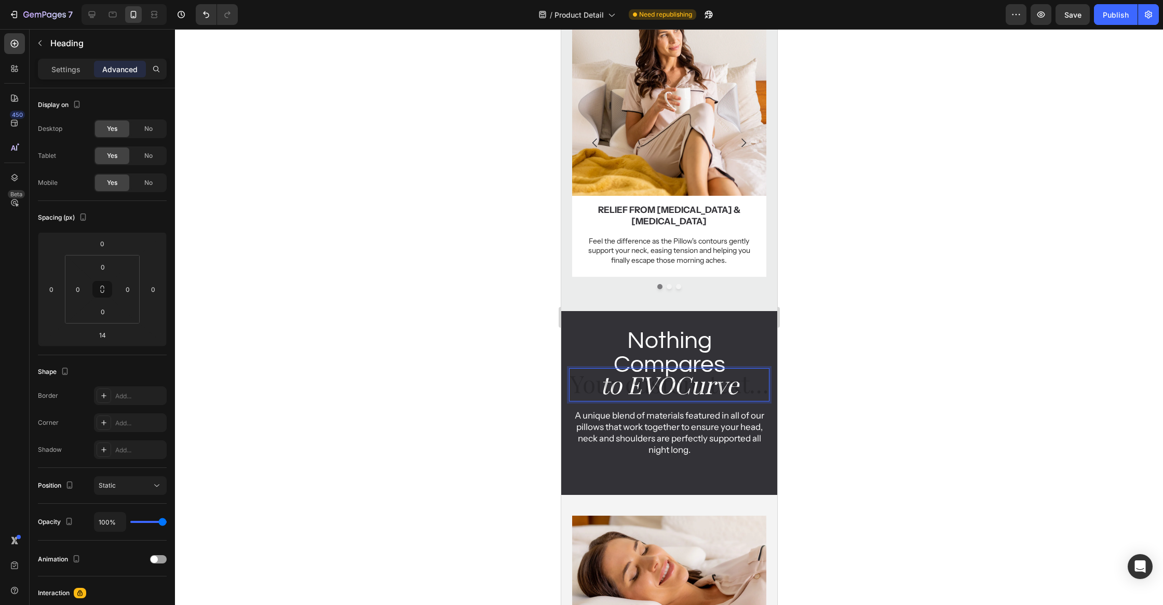
click at [217, 257] on div at bounding box center [669, 317] width 988 height 576
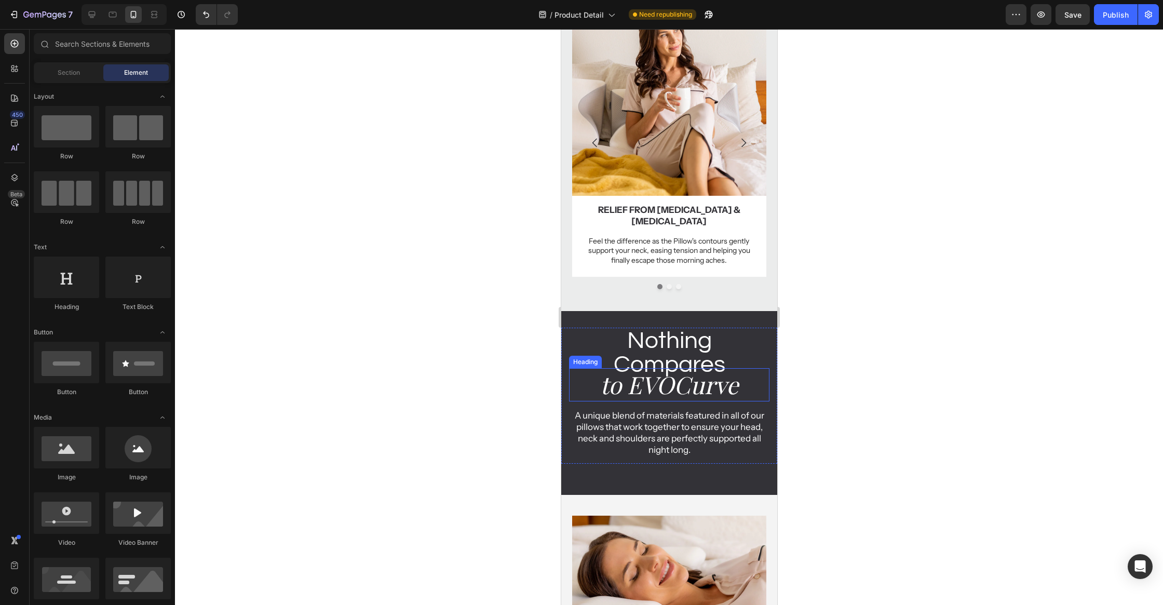
click at [635, 387] on icon "to EVOCurve" at bounding box center [669, 384] width 138 height 32
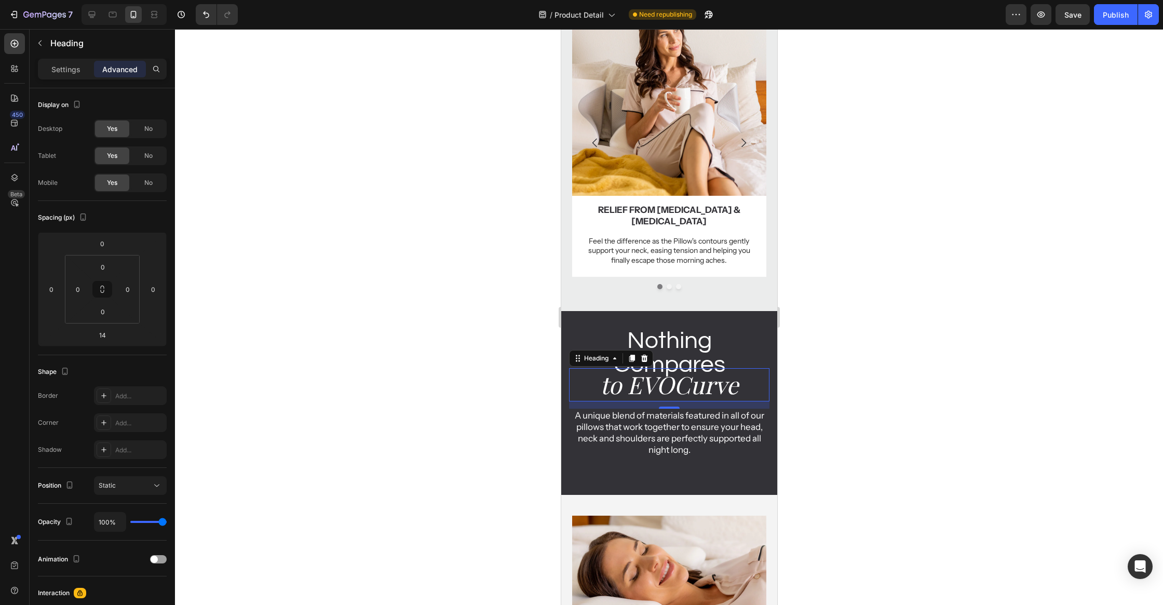
click at [810, 365] on div at bounding box center [669, 317] width 988 height 576
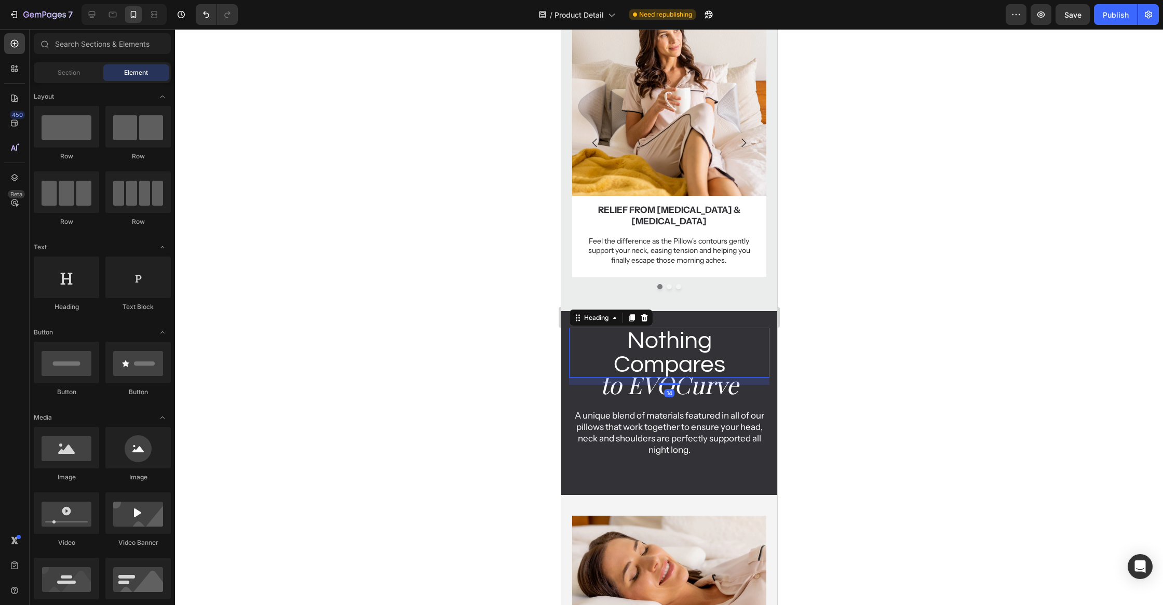
click at [703, 346] on h2 "Nothing Compares" at bounding box center [668, 353] width 200 height 50
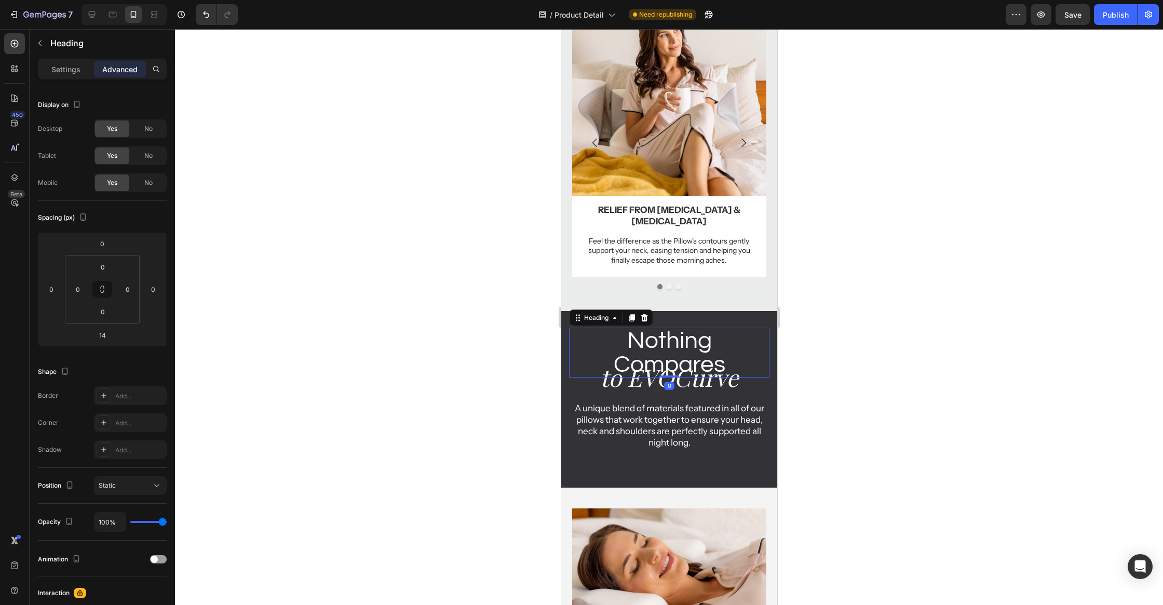
drag, startPoint x: 669, startPoint y: 371, endPoint x: 664, endPoint y: 298, distance: 73.4
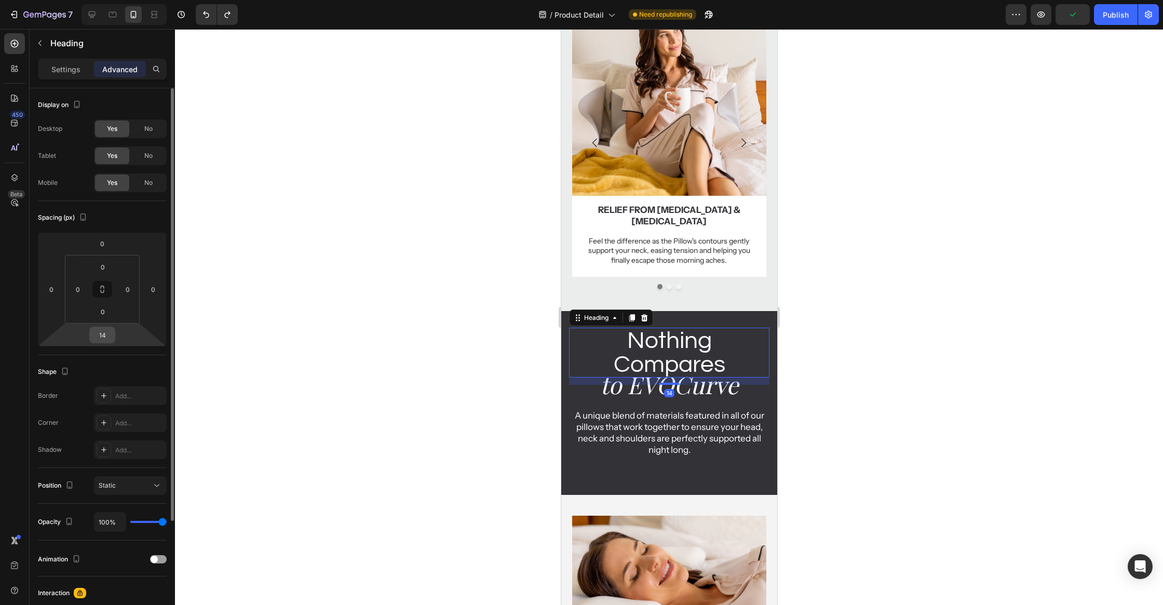
click at [108, 336] on input "14" at bounding box center [102, 335] width 21 height 16
type input "16"
click at [985, 304] on div at bounding box center [669, 317] width 988 height 576
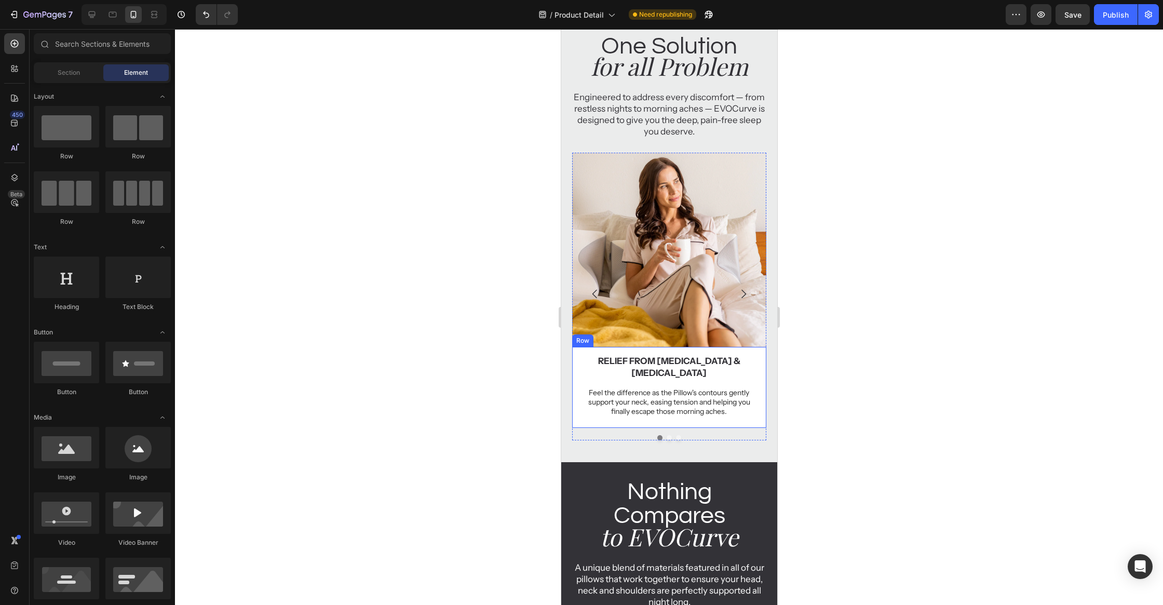
scroll to position [1016, 0]
click at [740, 182] on img at bounding box center [669, 249] width 194 height 194
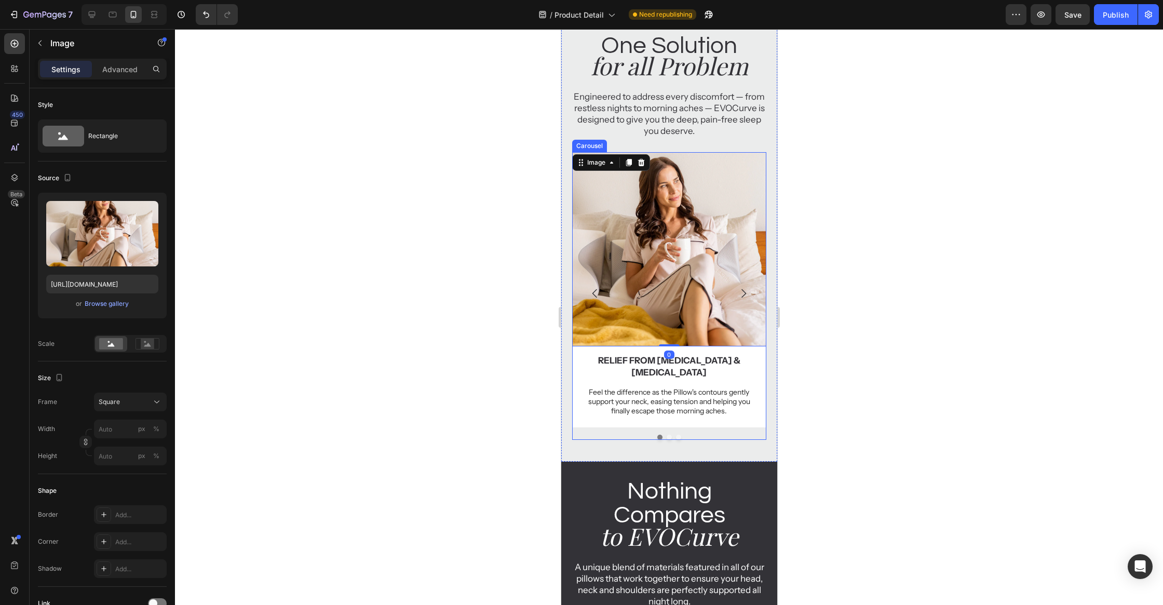
click at [728, 434] on div at bounding box center [669, 436] width 194 height 5
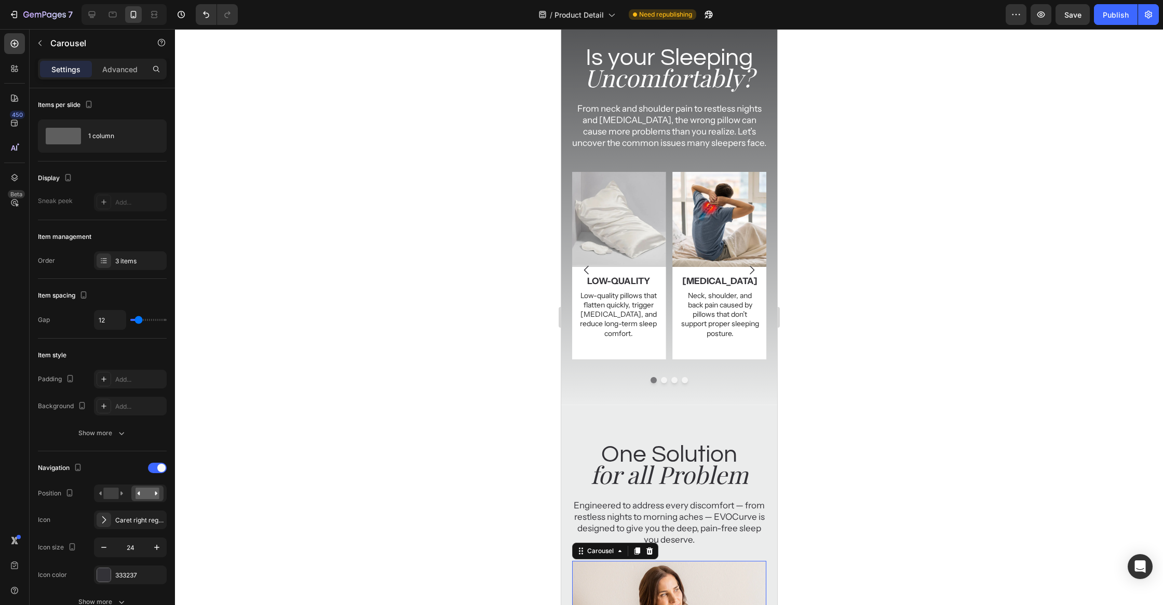
scroll to position [578, 0]
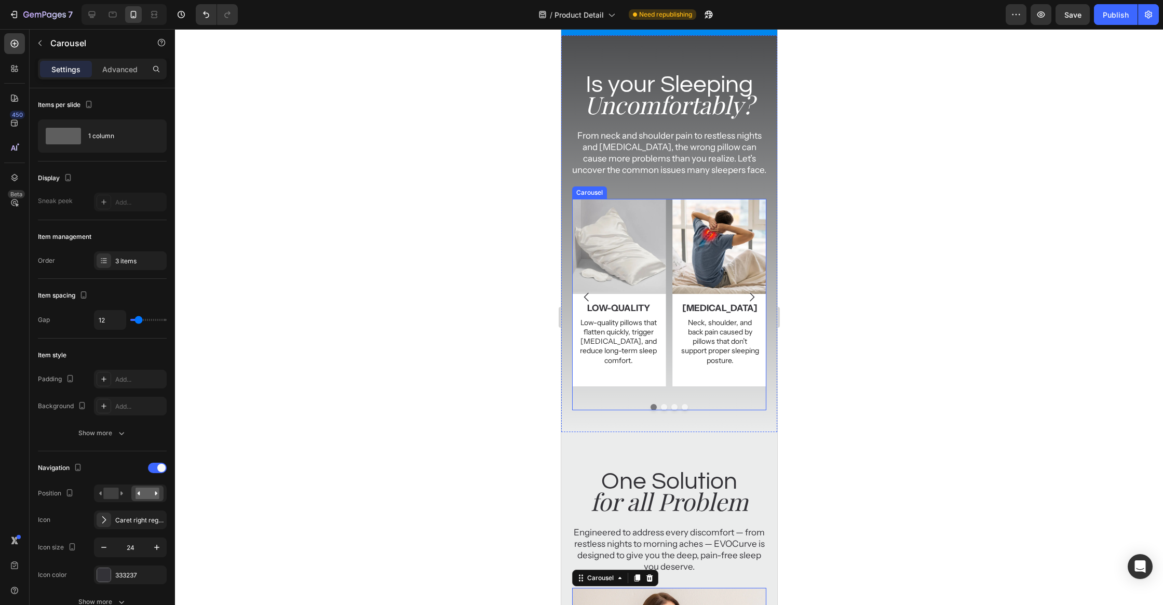
click at [714, 397] on div "Image neck pain Text Block Neck, shoulder, and back pain caused by pillows that…" at bounding box center [669, 304] width 194 height 211
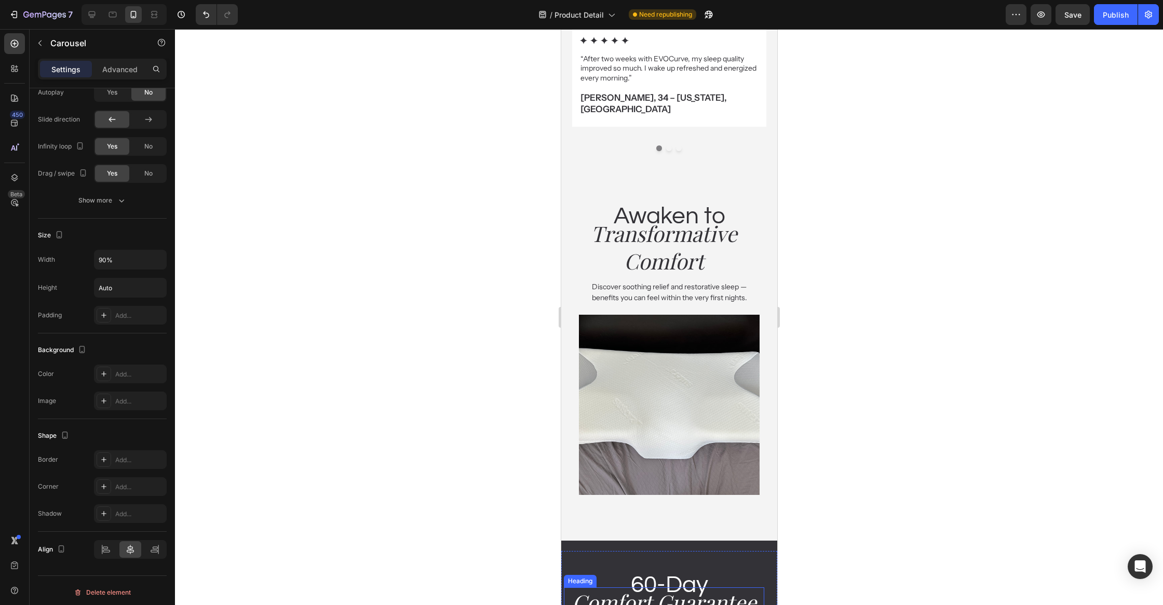
scroll to position [3227, 0]
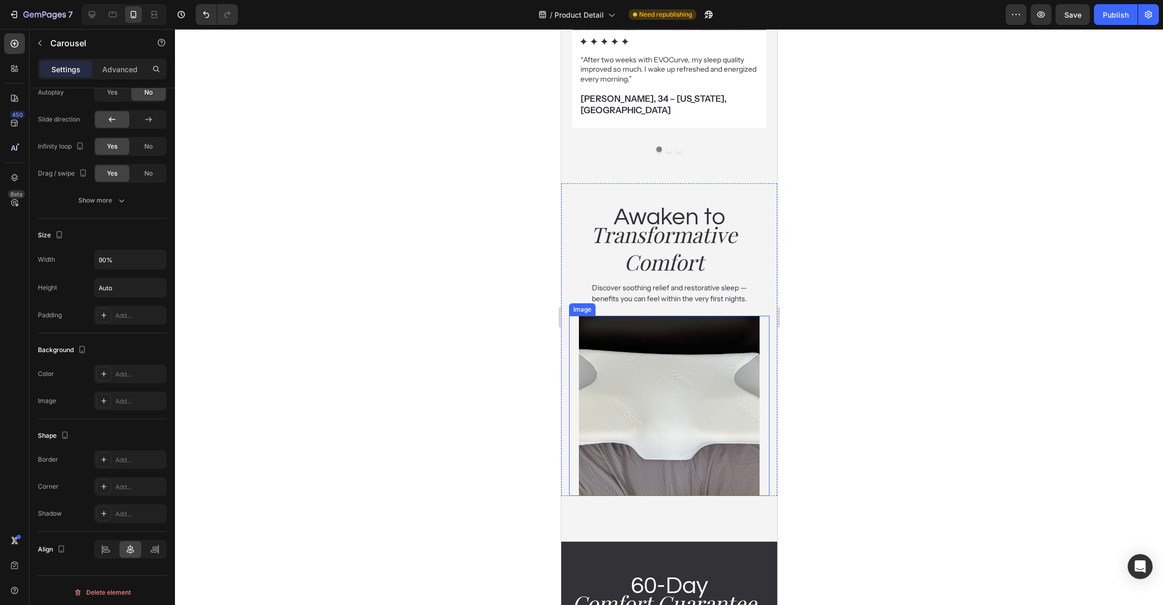
click at [724, 316] on img at bounding box center [668, 406] width 180 height 180
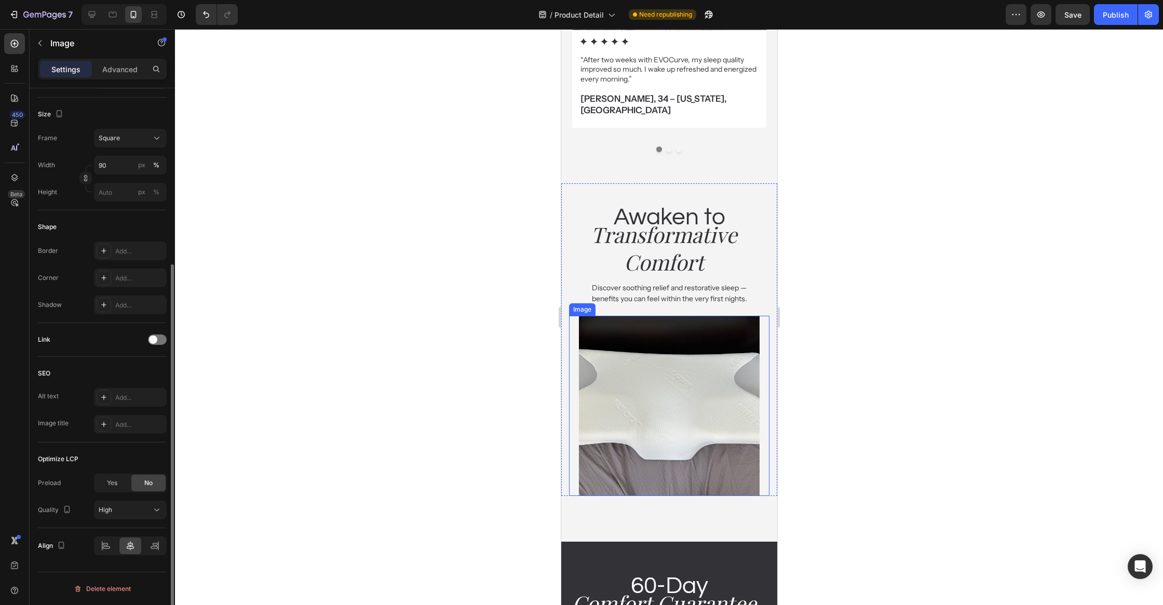
scroll to position [0, 0]
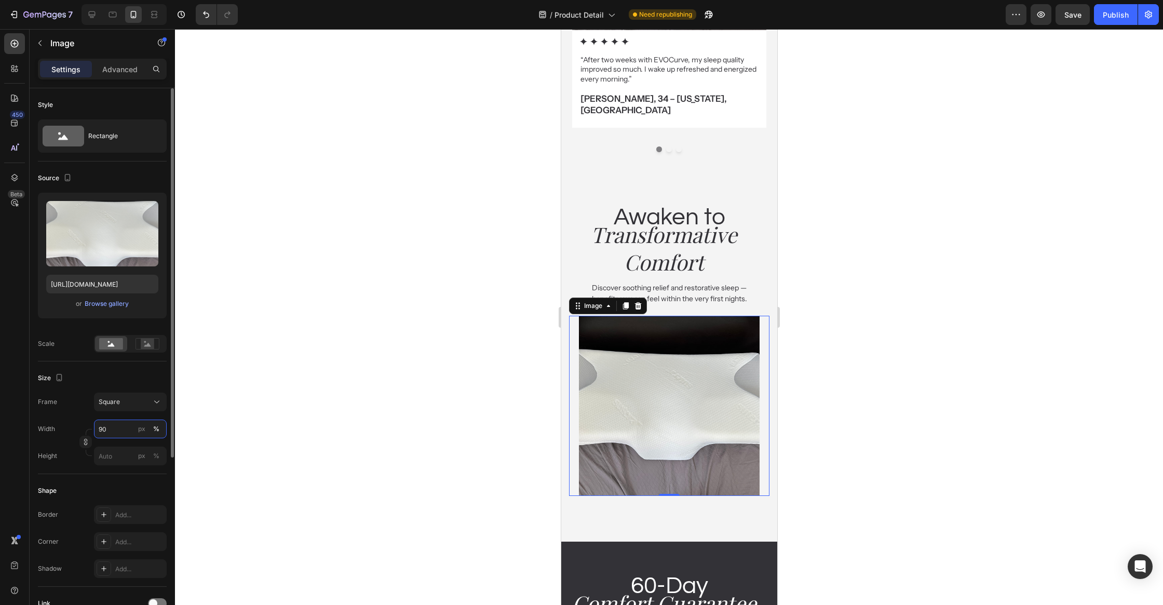
click at [119, 427] on input "90" at bounding box center [130, 428] width 73 height 19
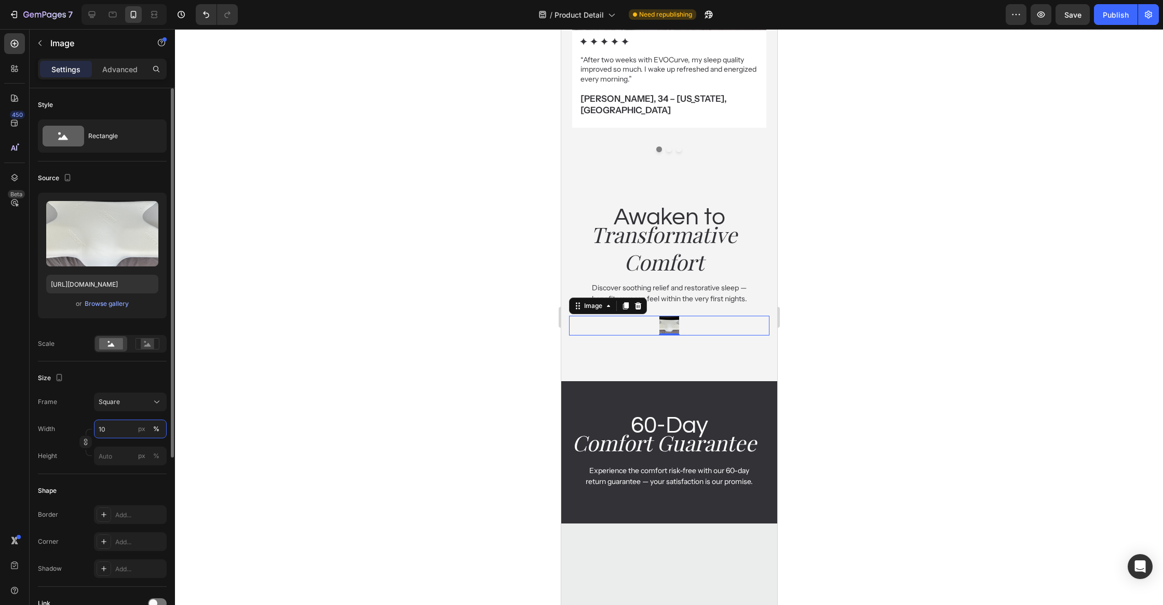
type input "100"
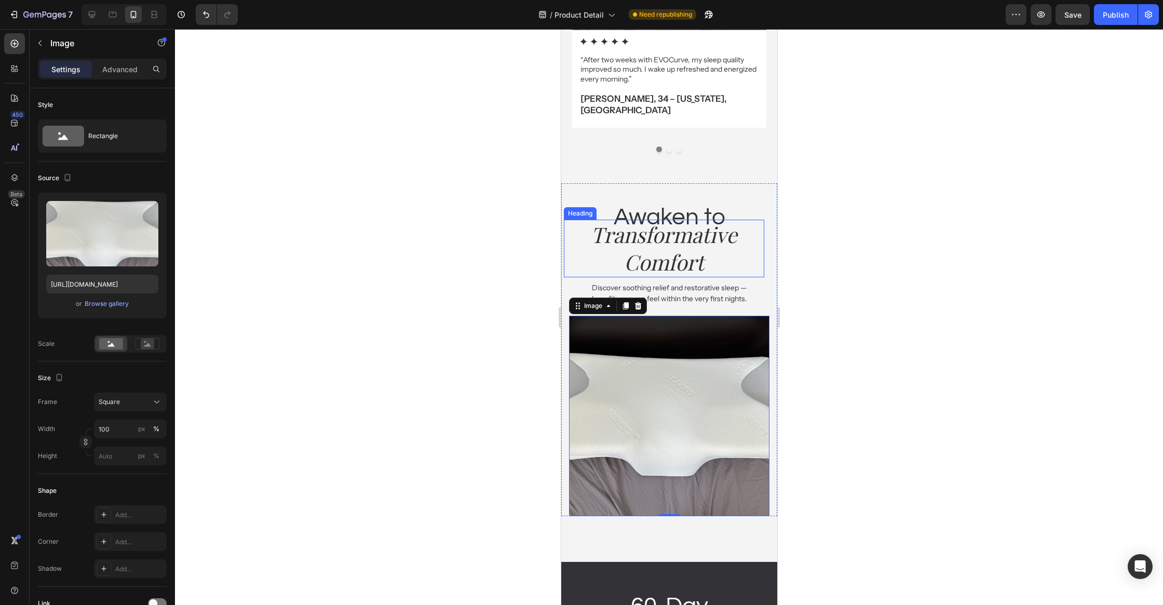
click at [725, 220] on icon "Transformative Comfort" at bounding box center [663, 248] width 146 height 56
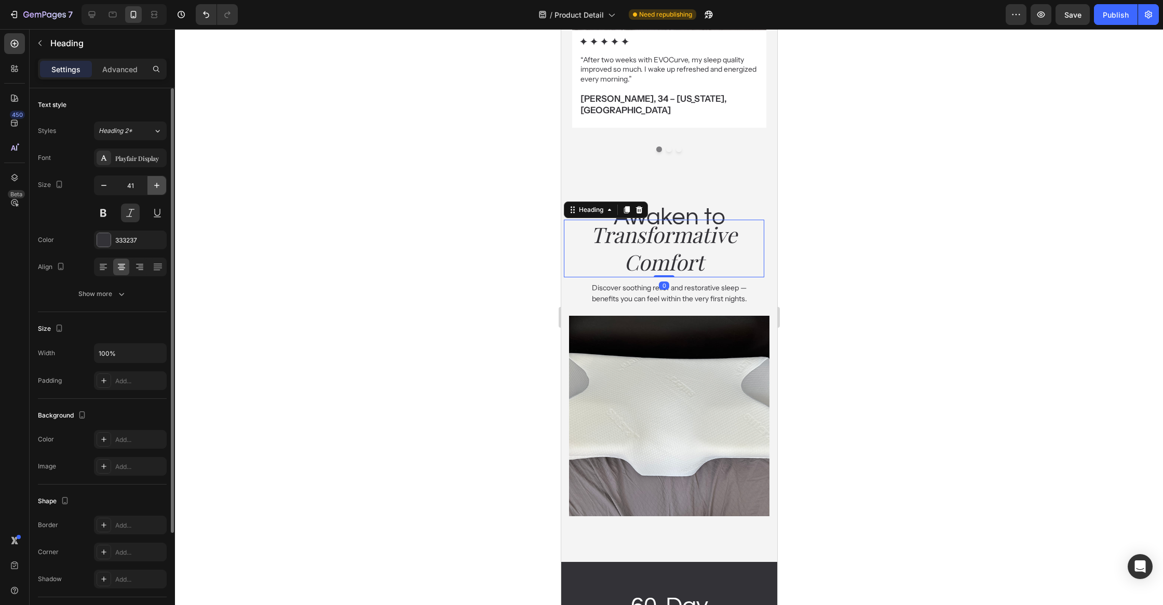
click at [152, 189] on icon "button" at bounding box center [157, 185] width 10 height 10
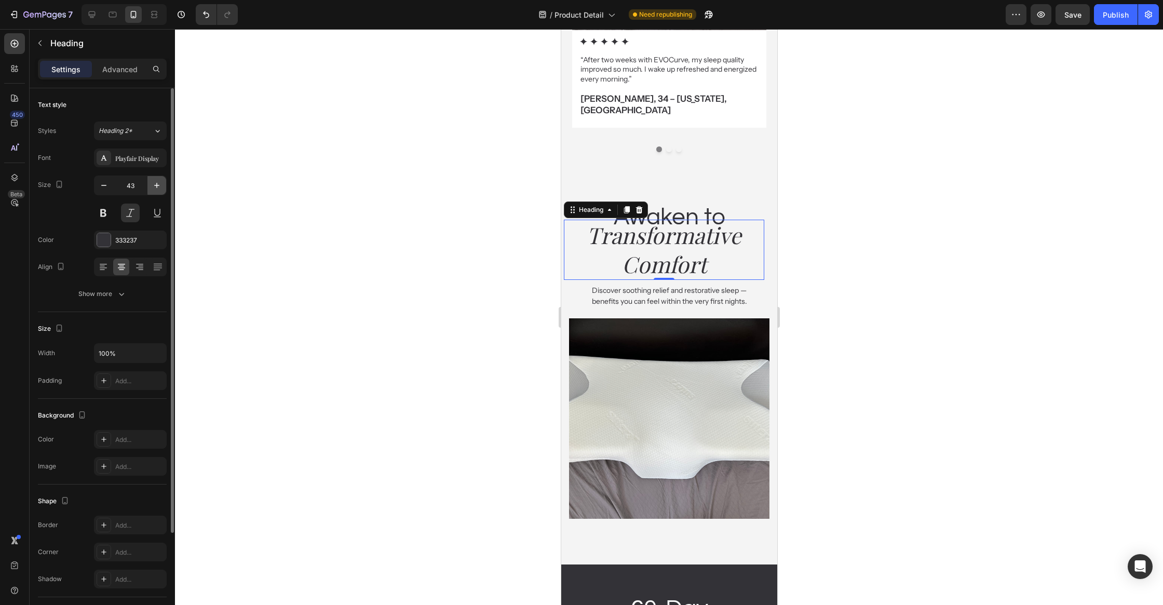
click at [152, 189] on icon "button" at bounding box center [157, 185] width 10 height 10
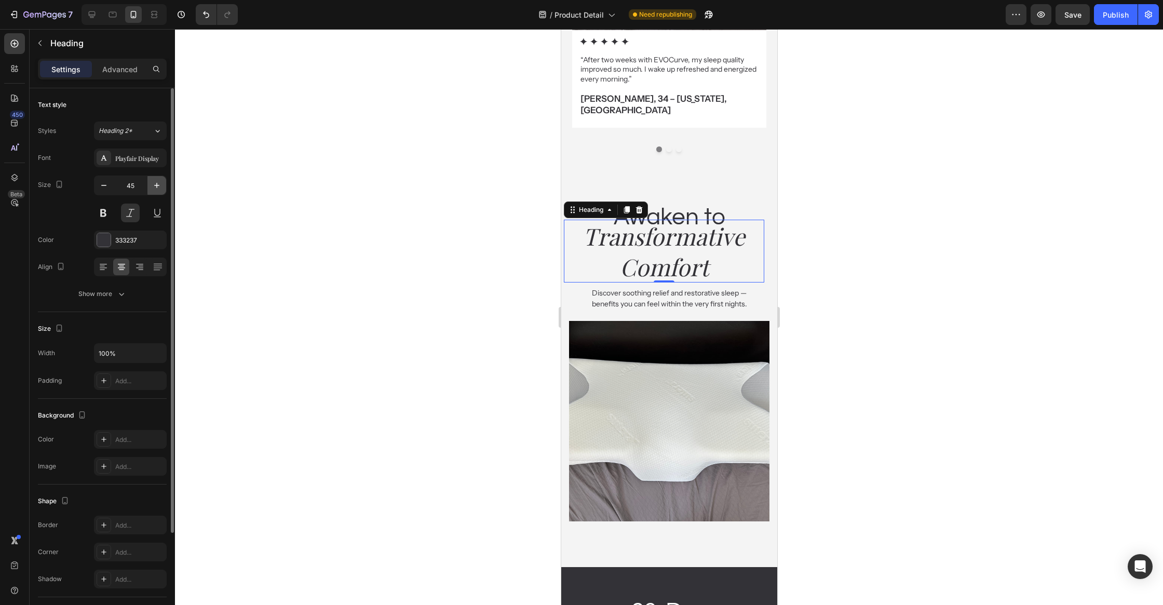
click at [152, 189] on icon "button" at bounding box center [157, 185] width 10 height 10
type input "46"
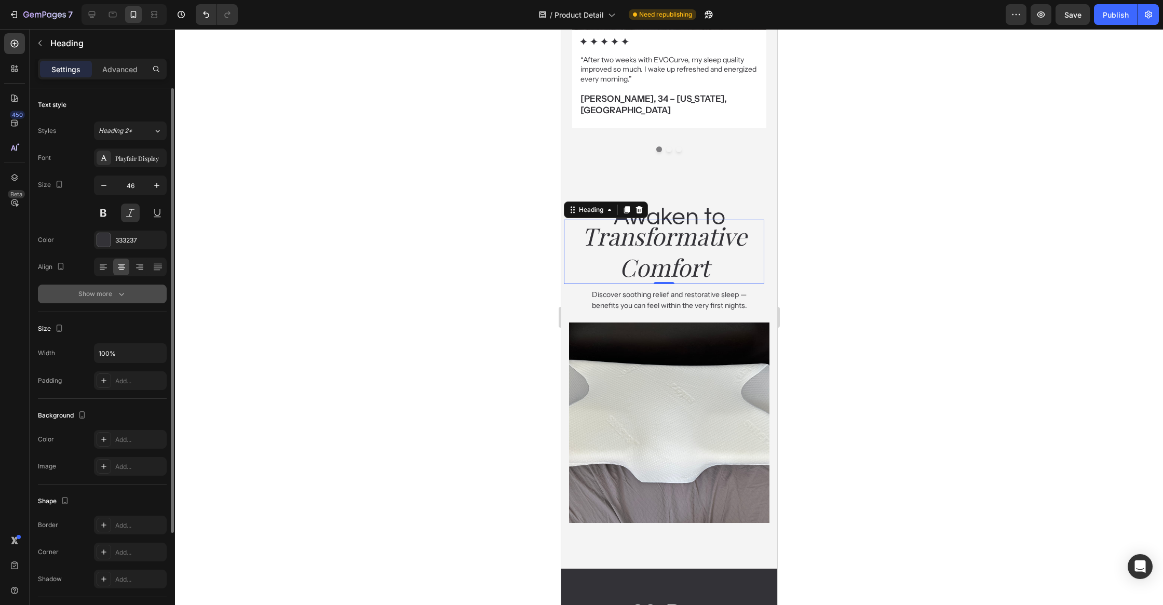
click at [102, 291] on div "Show more" at bounding box center [102, 294] width 48 height 10
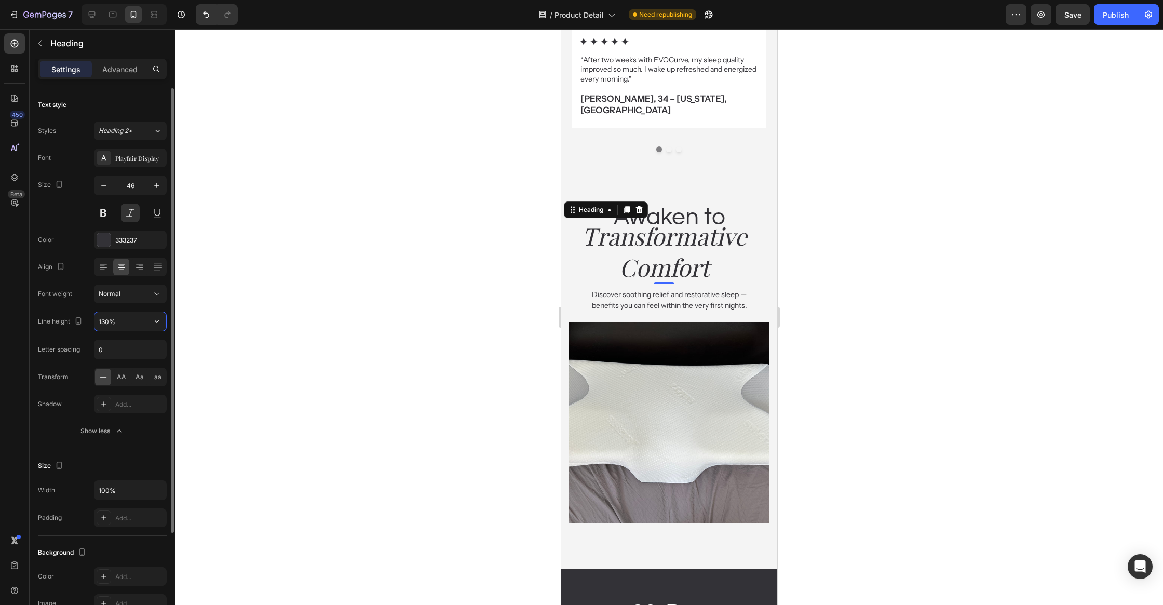
click at [115, 322] on input "130%" at bounding box center [130, 321] width 72 height 19
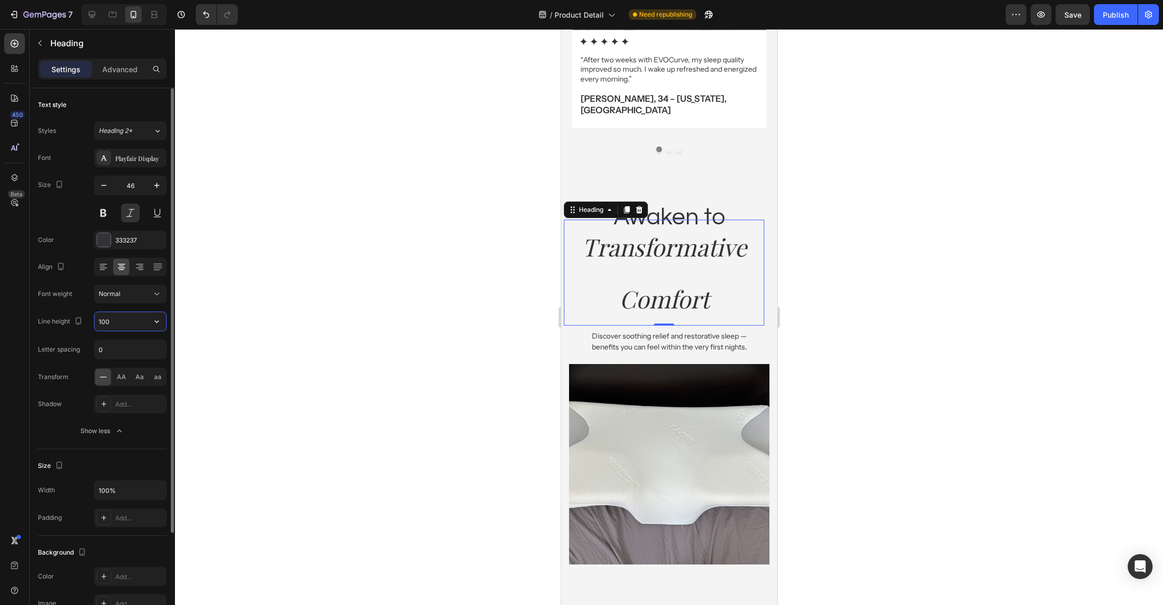
type input "100%"
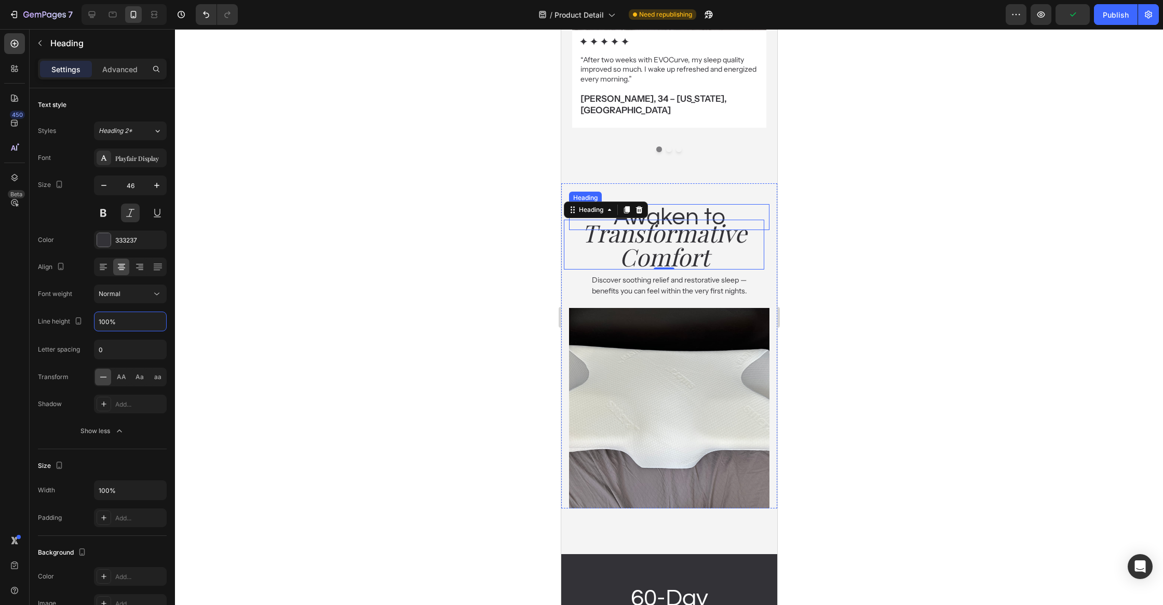
click at [719, 204] on h2 "Awaken to" at bounding box center [668, 217] width 200 height 26
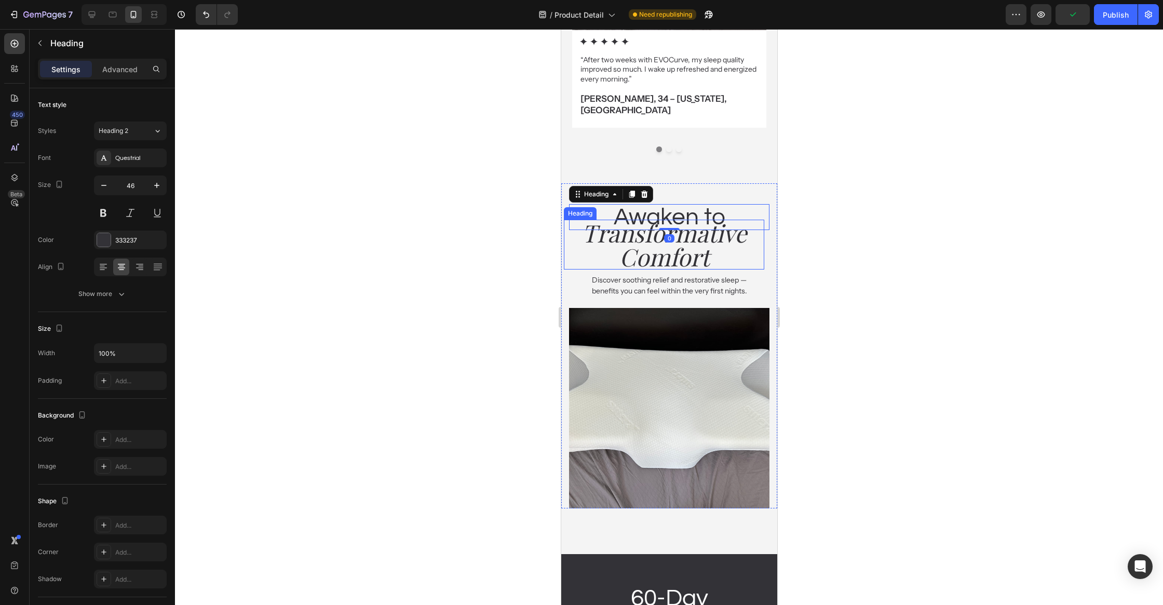
click at [709, 216] on icon "Transformative Comfort" at bounding box center [663, 244] width 165 height 56
click at [138, 62] on div "Advanced" at bounding box center [120, 69] width 52 height 17
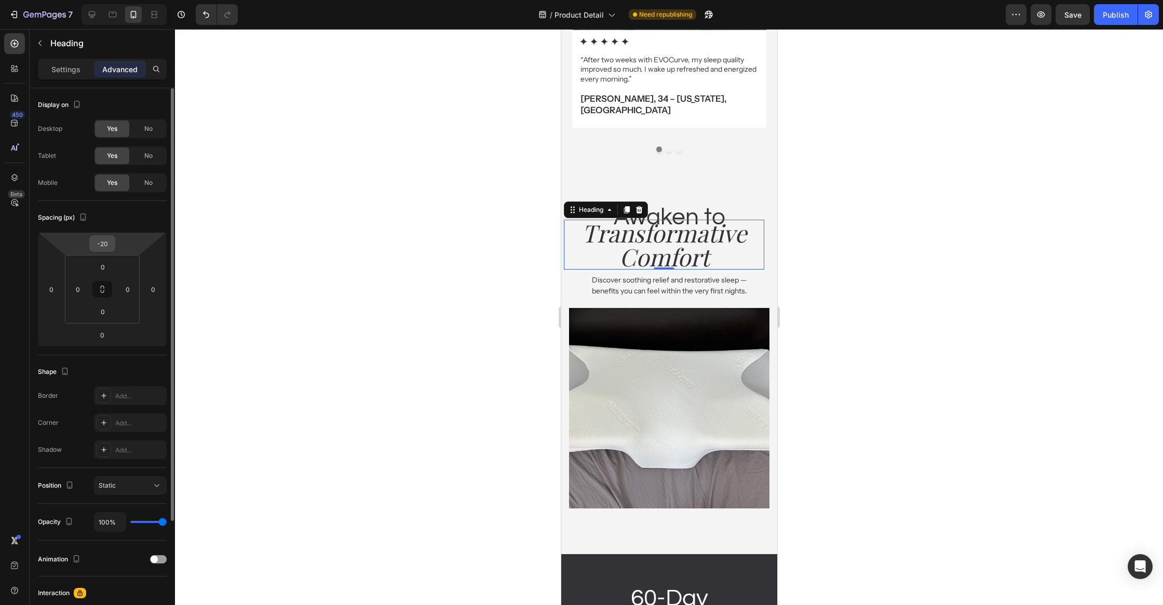
click at [113, 242] on div "-20" at bounding box center [102, 243] width 26 height 17
click at [107, 243] on input "-20" at bounding box center [102, 244] width 21 height 16
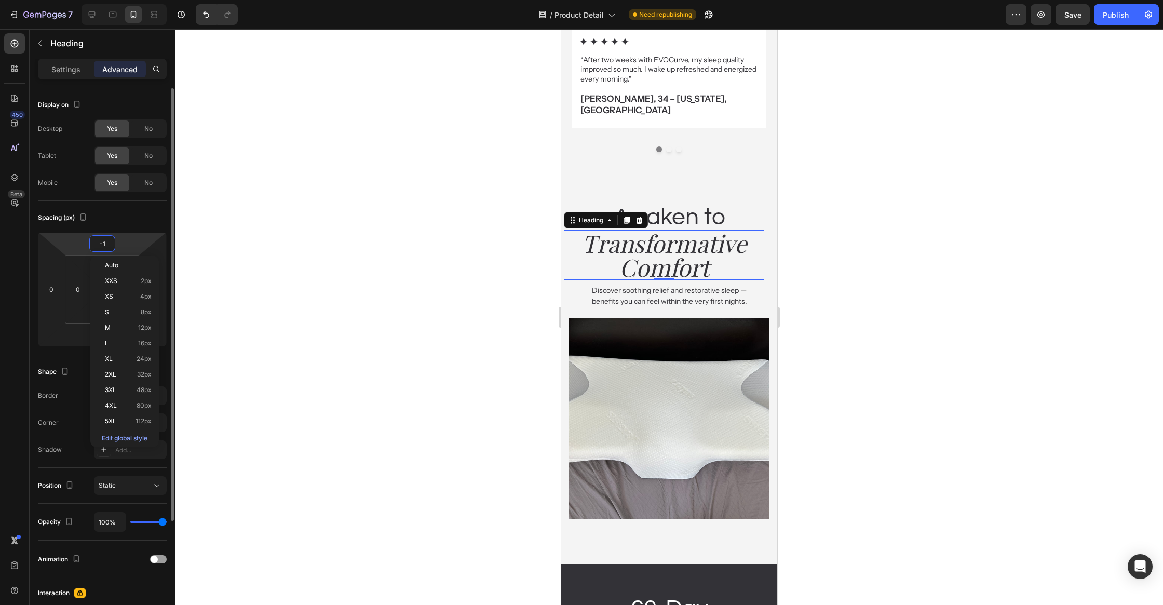
type input "-12"
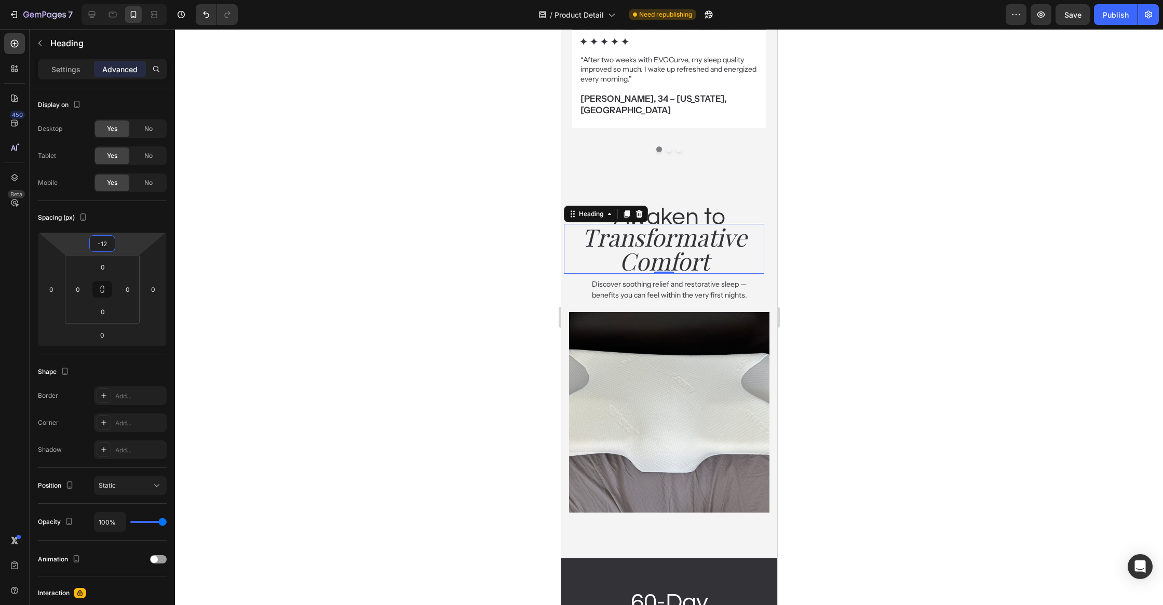
click at [365, 262] on div at bounding box center [669, 317] width 988 height 576
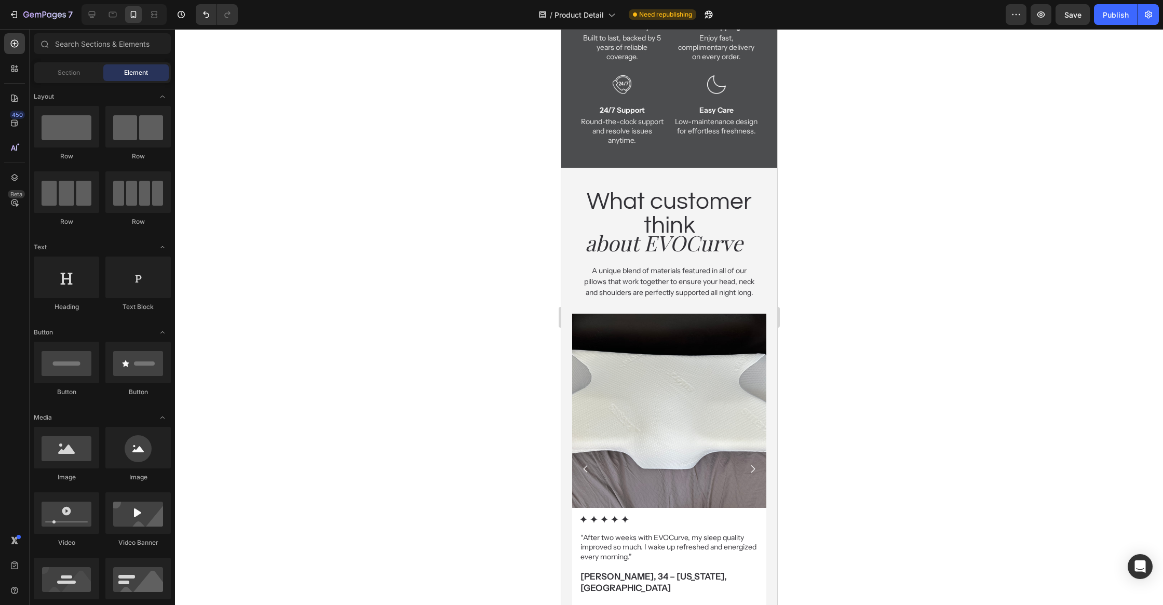
scroll to position [2740, 0]
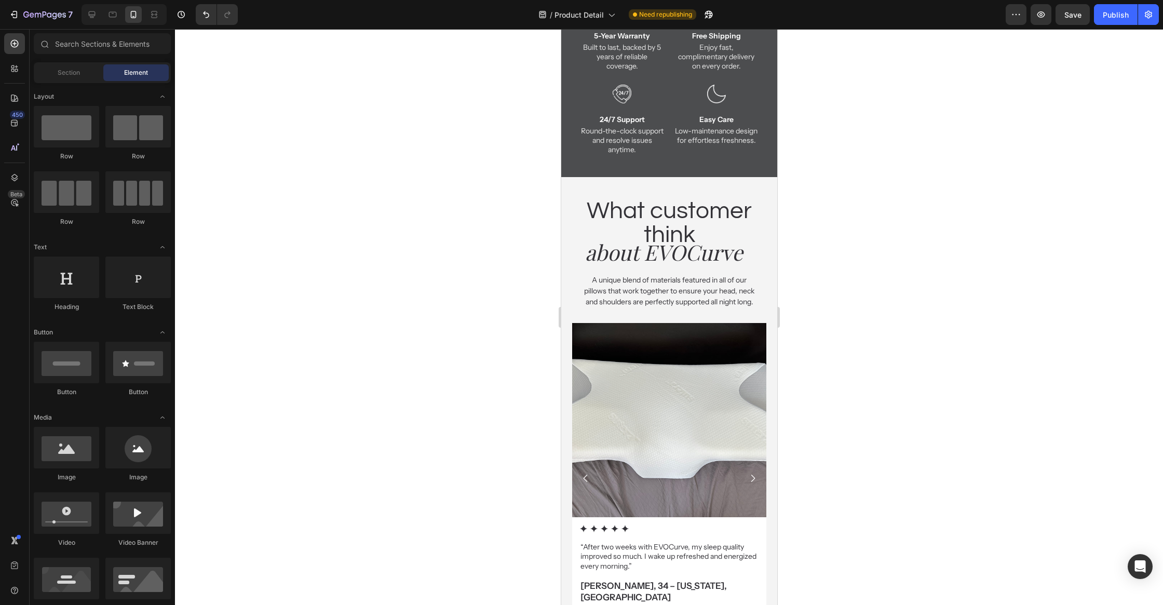
click at [654, 258] on h2 "about EVOCurve" at bounding box center [663, 252] width 200 height 30
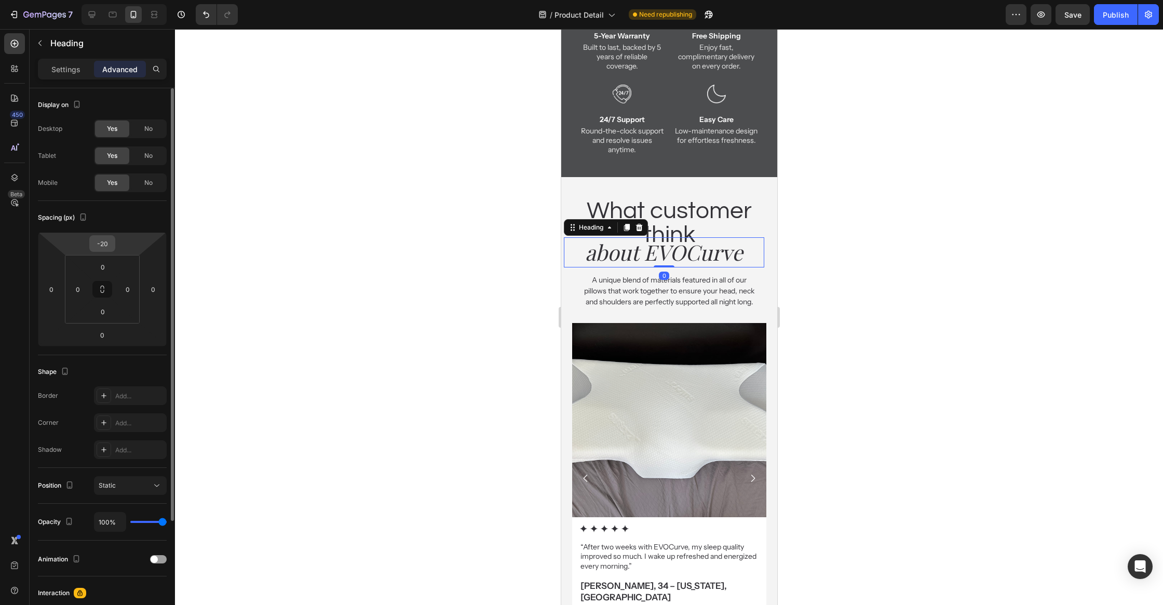
click at [107, 242] on input "-20" at bounding box center [102, 244] width 21 height 16
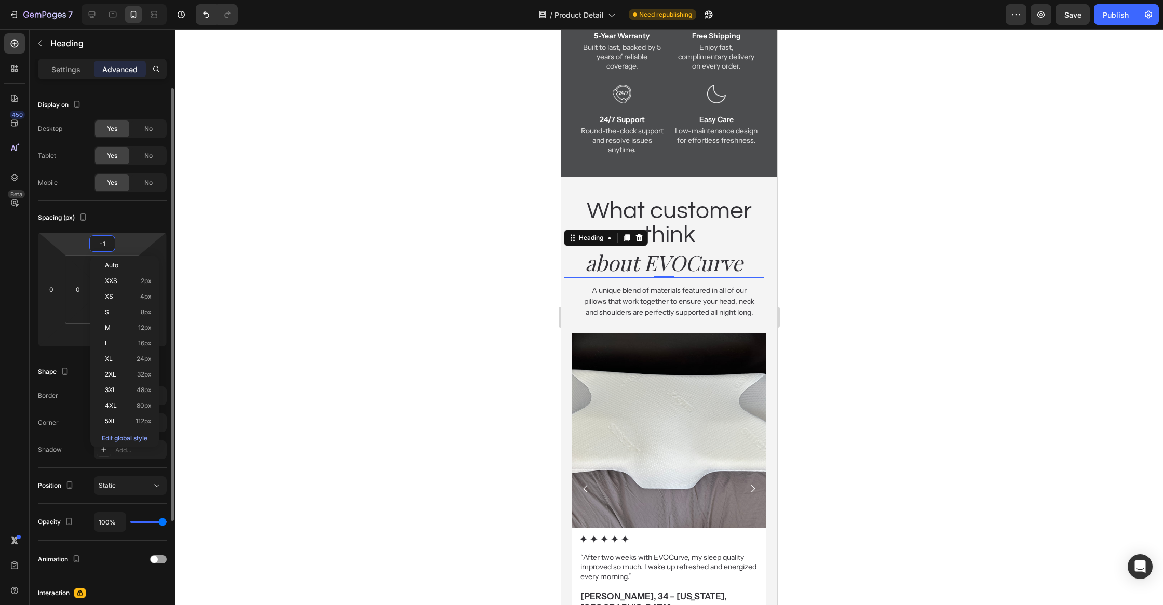
type input "-12"
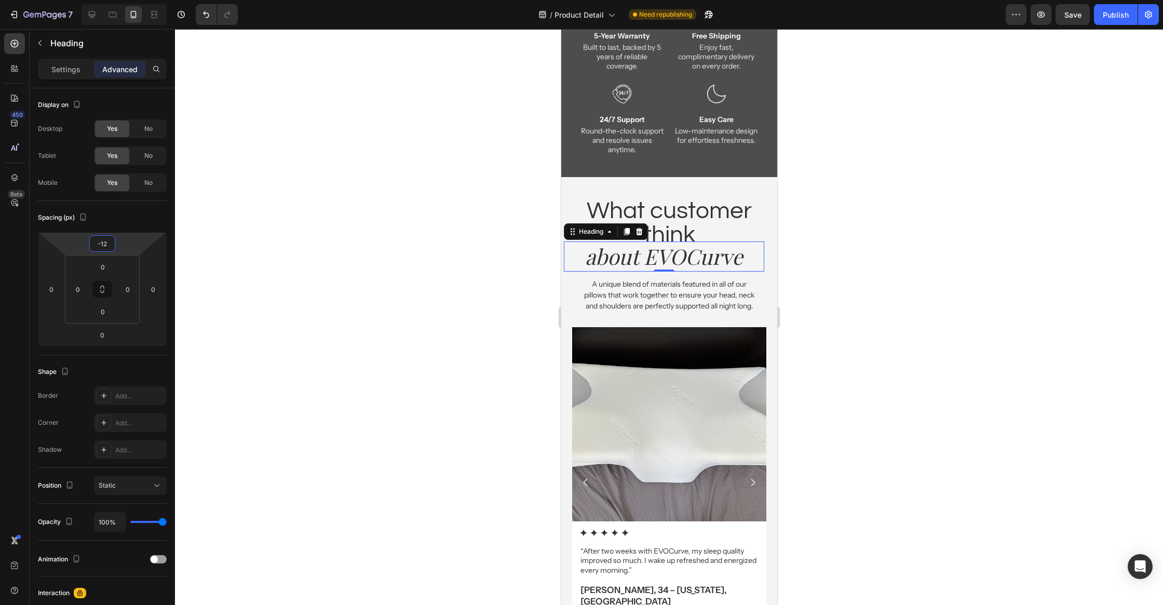
click at [519, 328] on div at bounding box center [669, 317] width 988 height 576
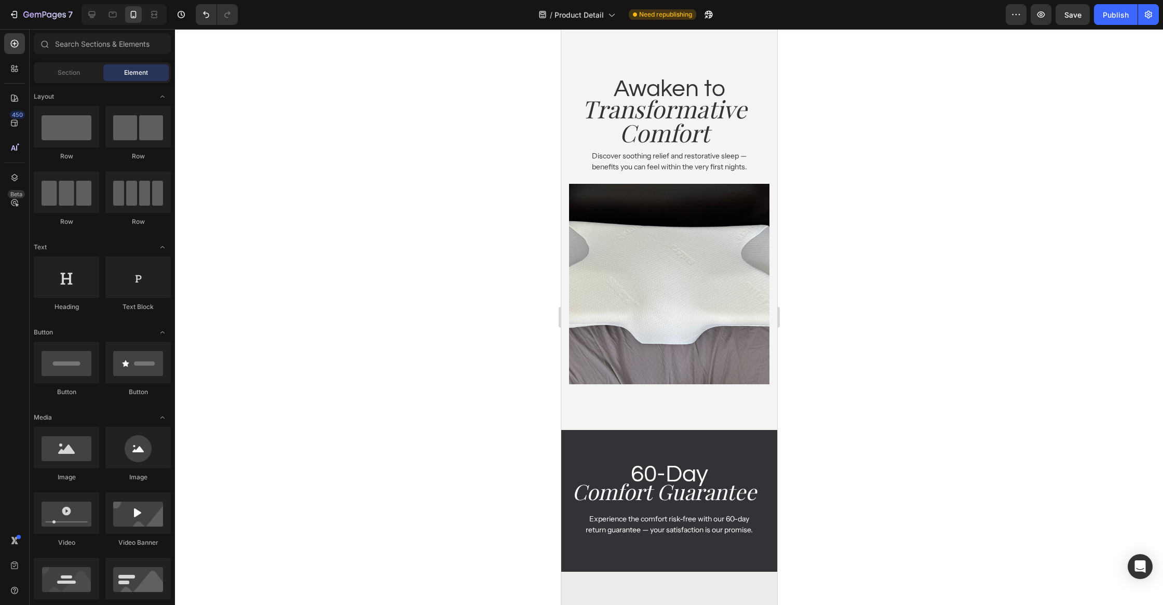
scroll to position [3463, 0]
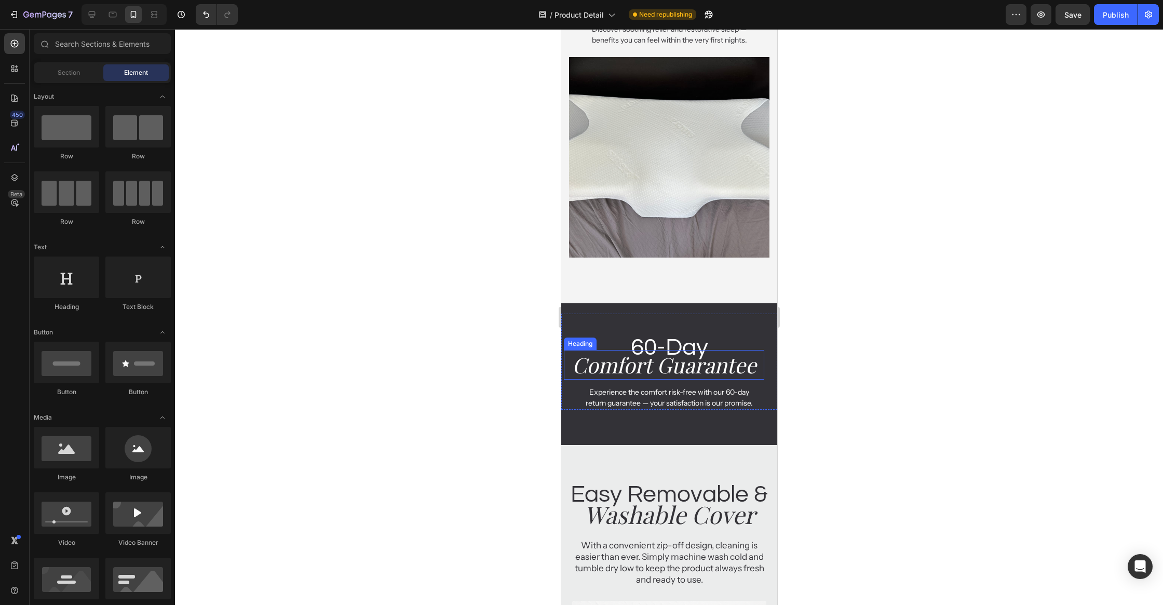
click at [675, 372] on icon "Comfort Guarantee" at bounding box center [664, 364] width 184 height 28
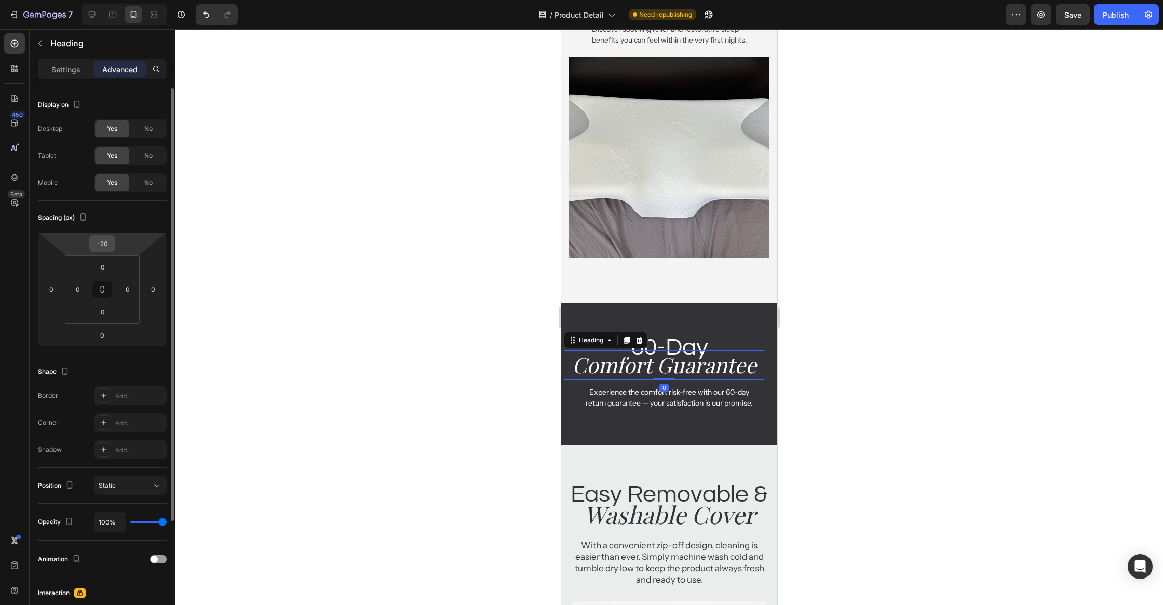
click at [100, 238] on input "-20" at bounding box center [102, 244] width 21 height 16
type input "-12"
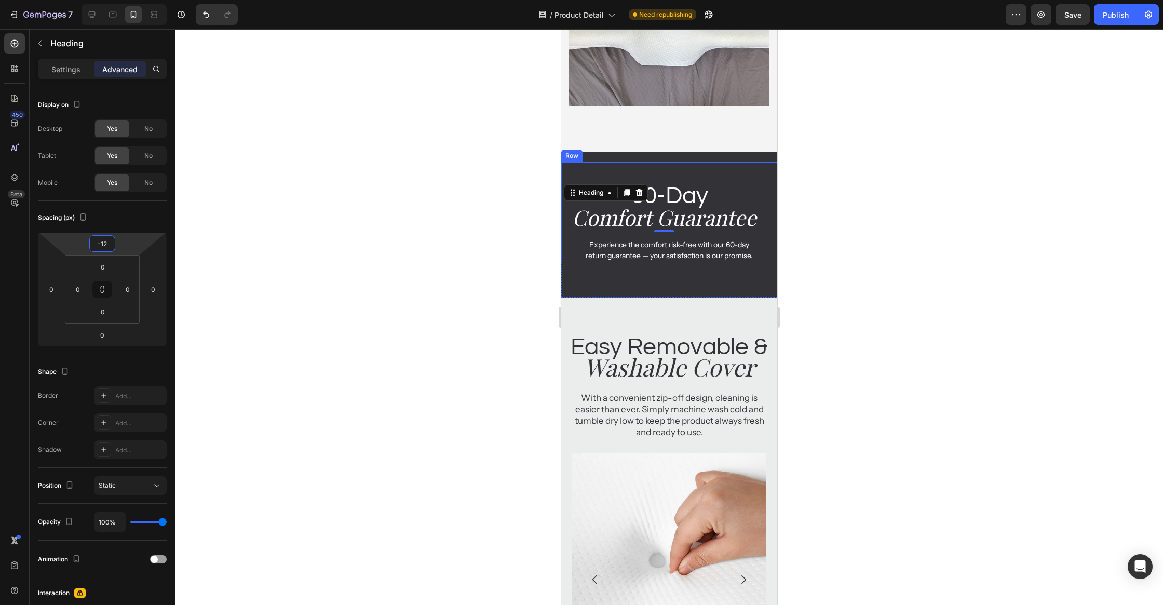
scroll to position [3636, 0]
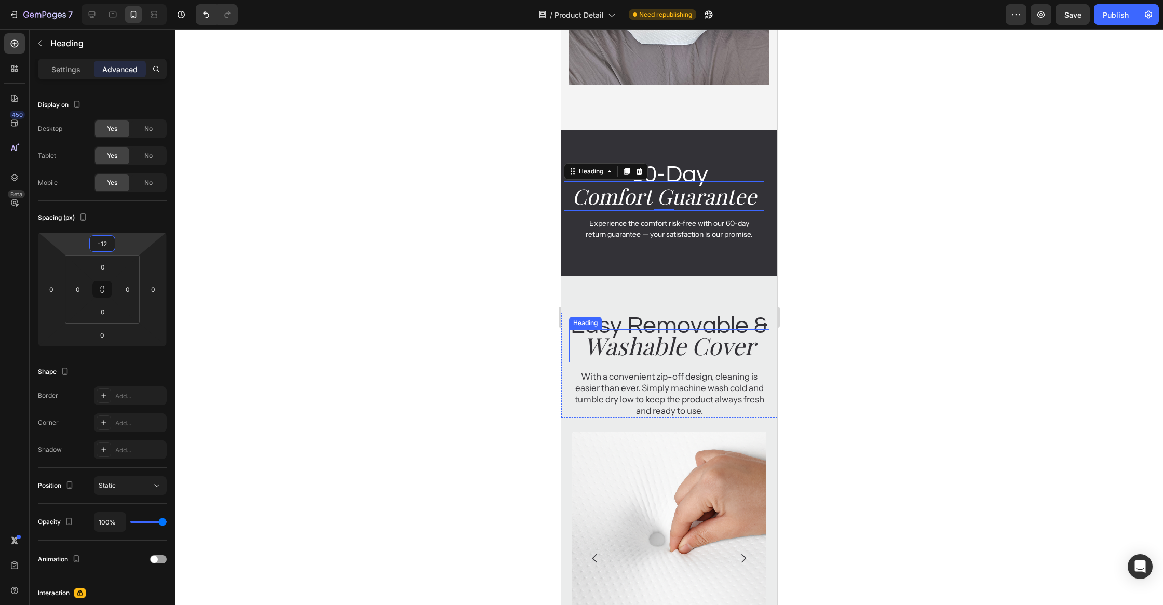
click at [699, 359] on icon "Washable Cover" at bounding box center [668, 345] width 171 height 32
click at [716, 199] on icon "Comfort Guarantee" at bounding box center [664, 196] width 184 height 28
click at [73, 67] on p "Settings" at bounding box center [65, 69] width 29 height 11
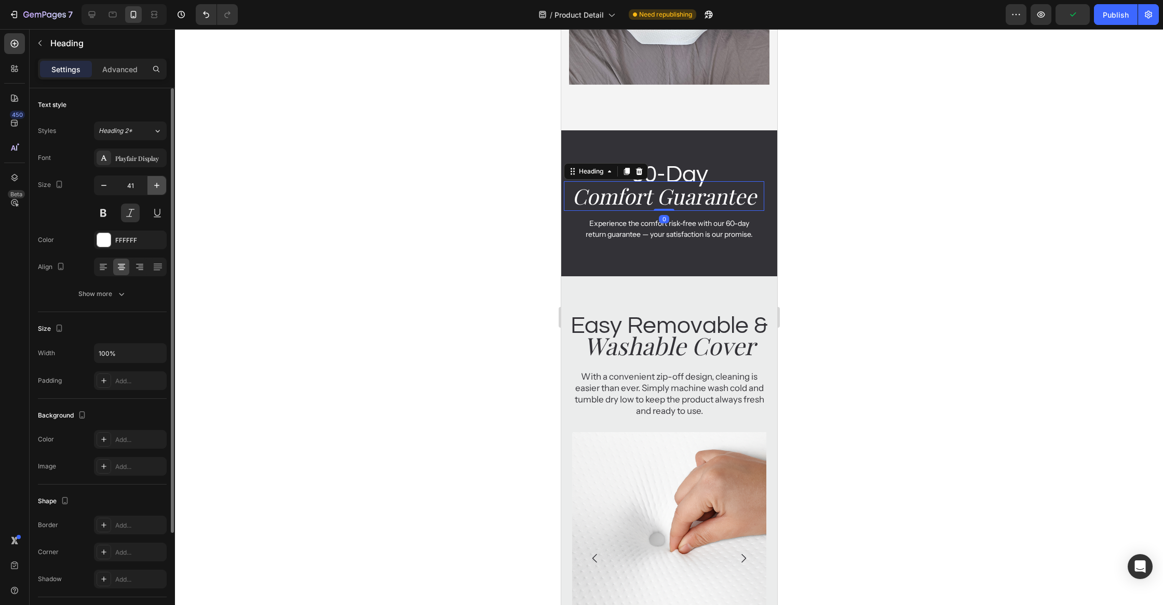
click at [149, 180] on button "button" at bounding box center [156, 185] width 19 height 19
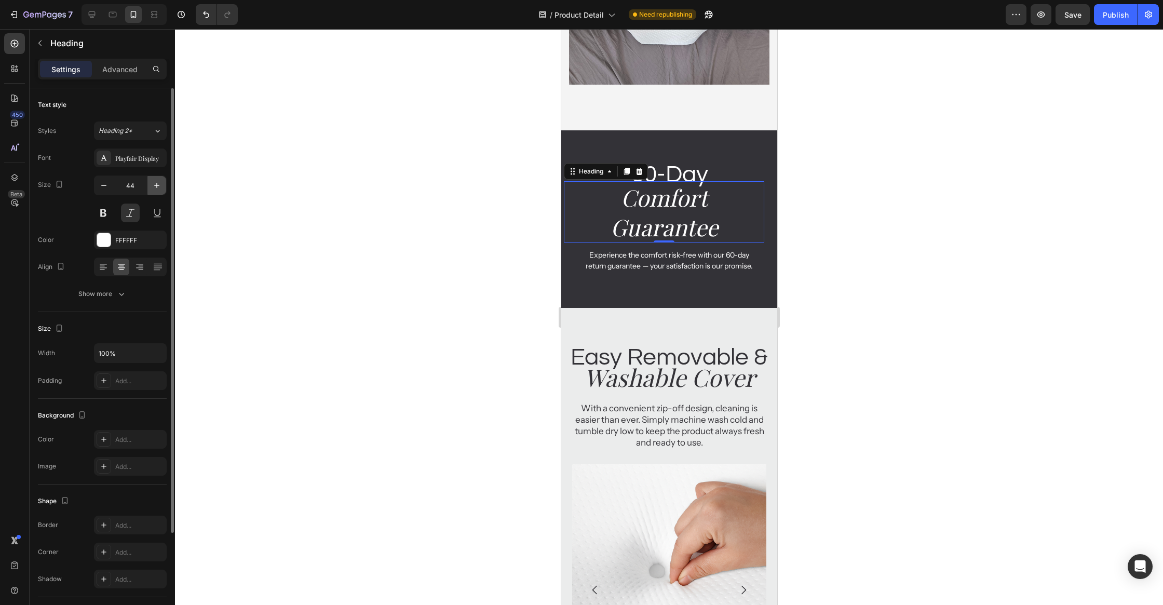
click at [149, 180] on button "button" at bounding box center [156, 185] width 19 height 19
type input "46"
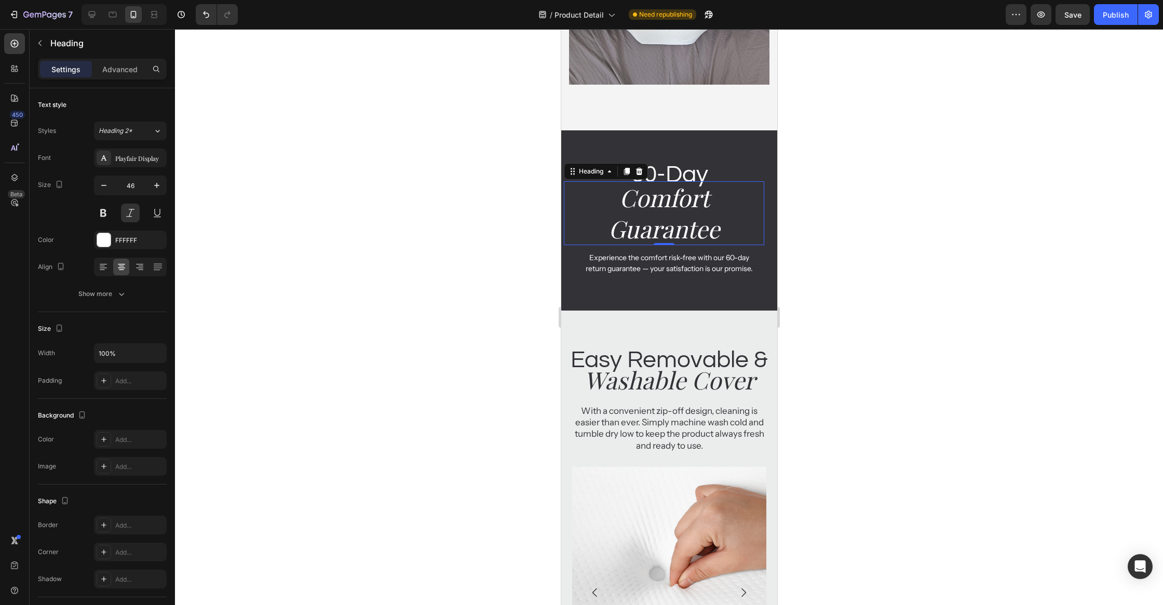
click at [856, 297] on div at bounding box center [669, 317] width 988 height 576
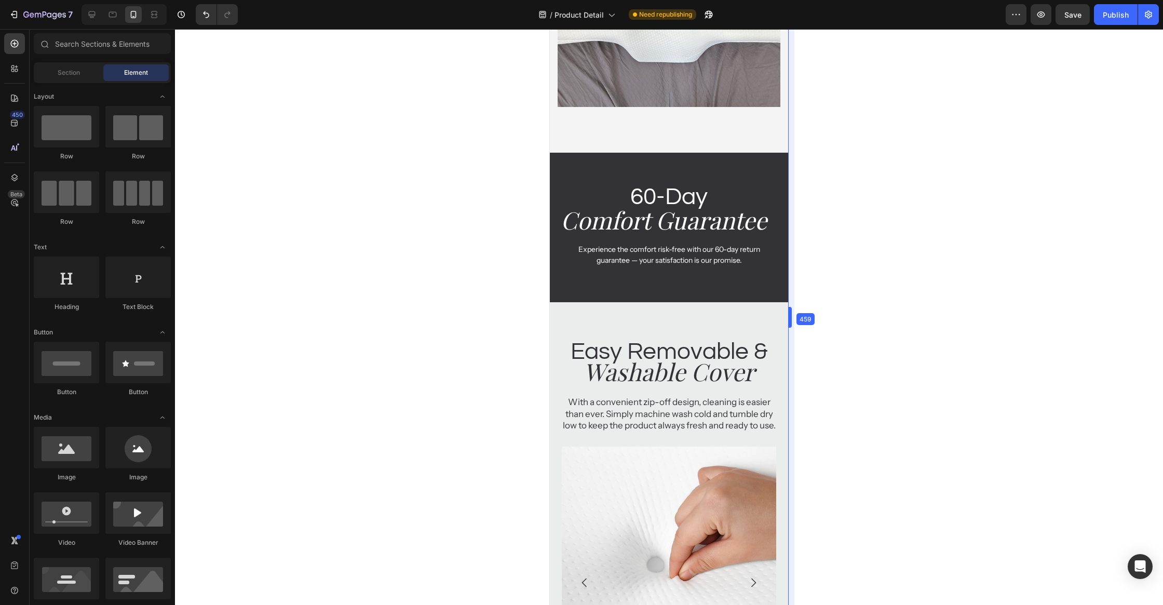
drag, startPoint x: 780, startPoint y: 247, endPoint x: 802, endPoint y: 250, distance: 22.5
click at [724, 355] on h2 "Washable Cover" at bounding box center [668, 371] width 223 height 33
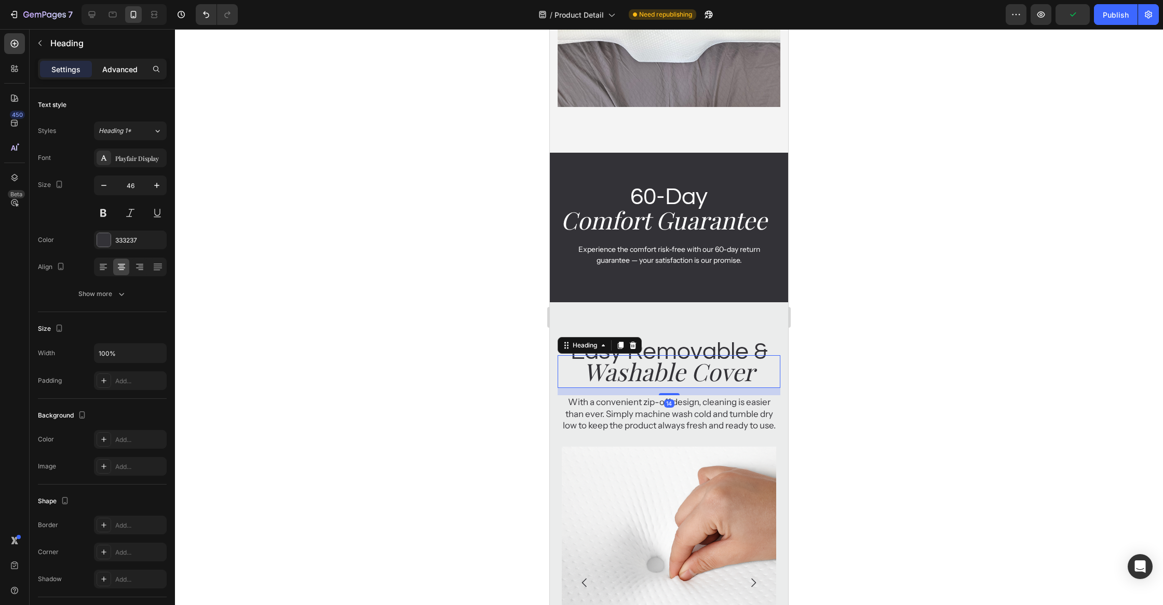
click at [118, 69] on p "Advanced" at bounding box center [119, 69] width 35 height 11
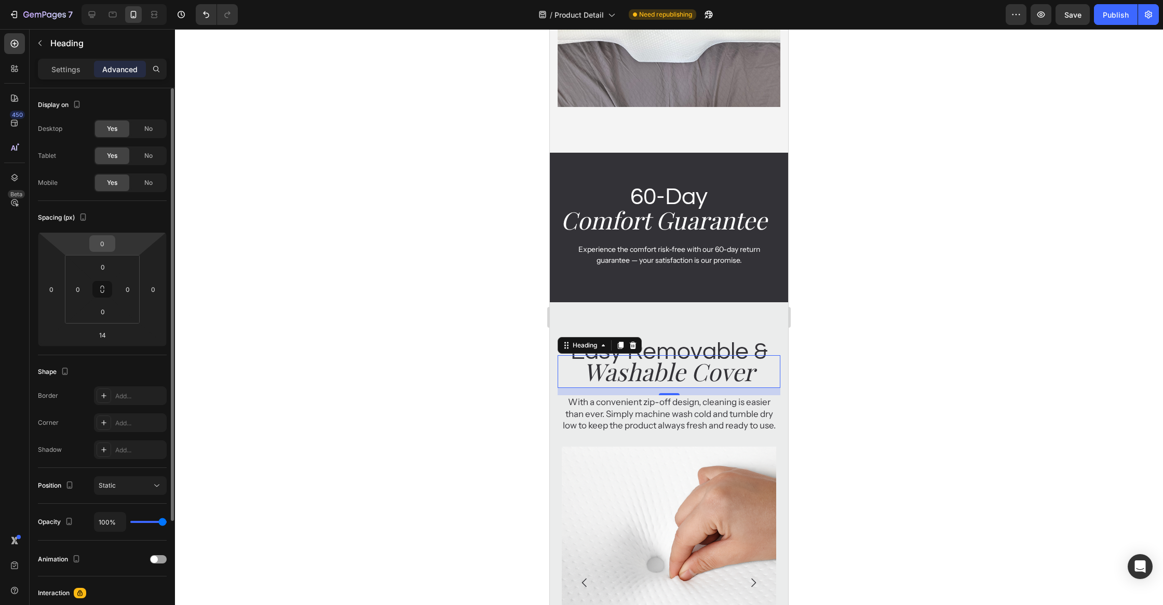
click at [107, 240] on input "0" at bounding box center [102, 244] width 21 height 16
click at [737, 342] on h2 "Easy Removable &" at bounding box center [668, 351] width 223 height 26
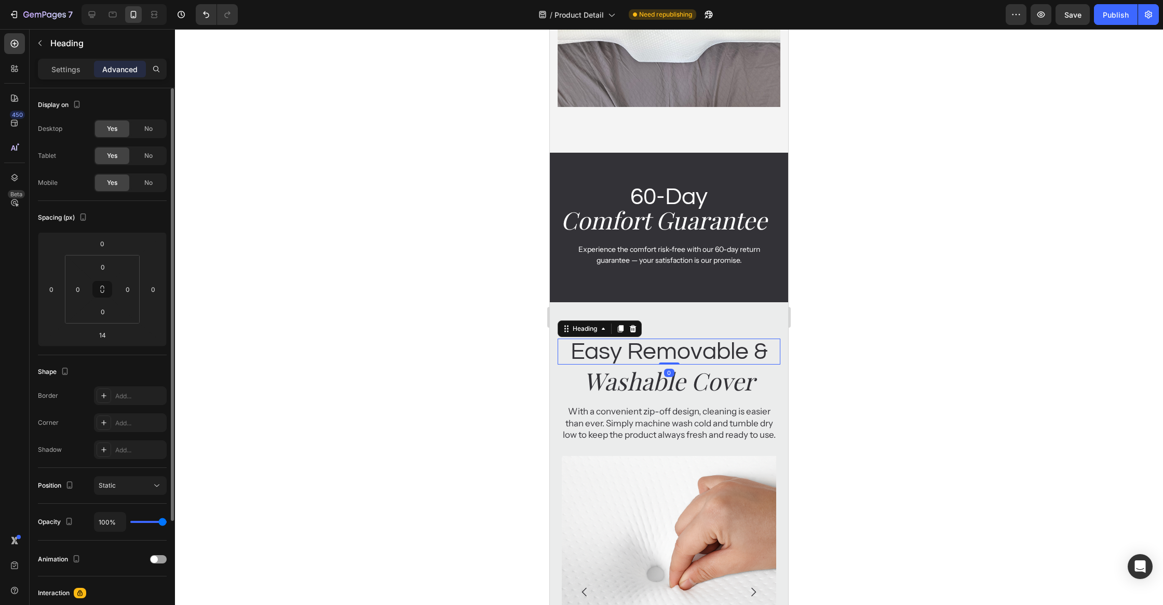
drag, startPoint x: 667, startPoint y: 370, endPoint x: 667, endPoint y: 347, distance: 23.4
click at [667, 347] on div "Easy Removable & Heading 0" at bounding box center [668, 351] width 223 height 26
type input "0"
click at [688, 384] on icon "Washable Cover" at bounding box center [668, 380] width 171 height 32
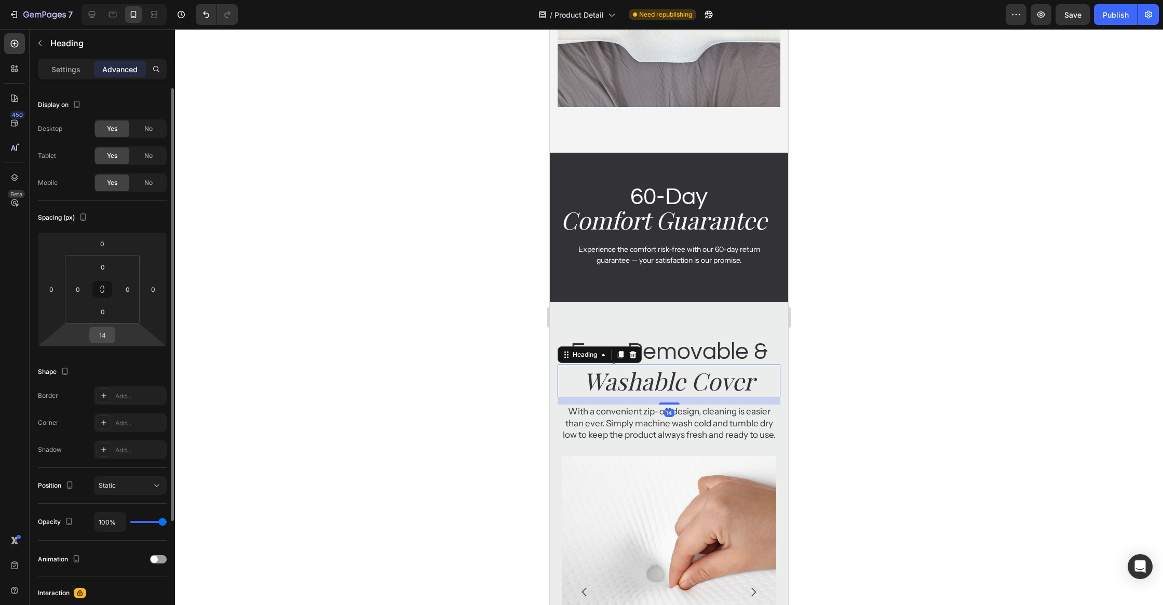
click at [107, 337] on input "14" at bounding box center [102, 335] width 21 height 16
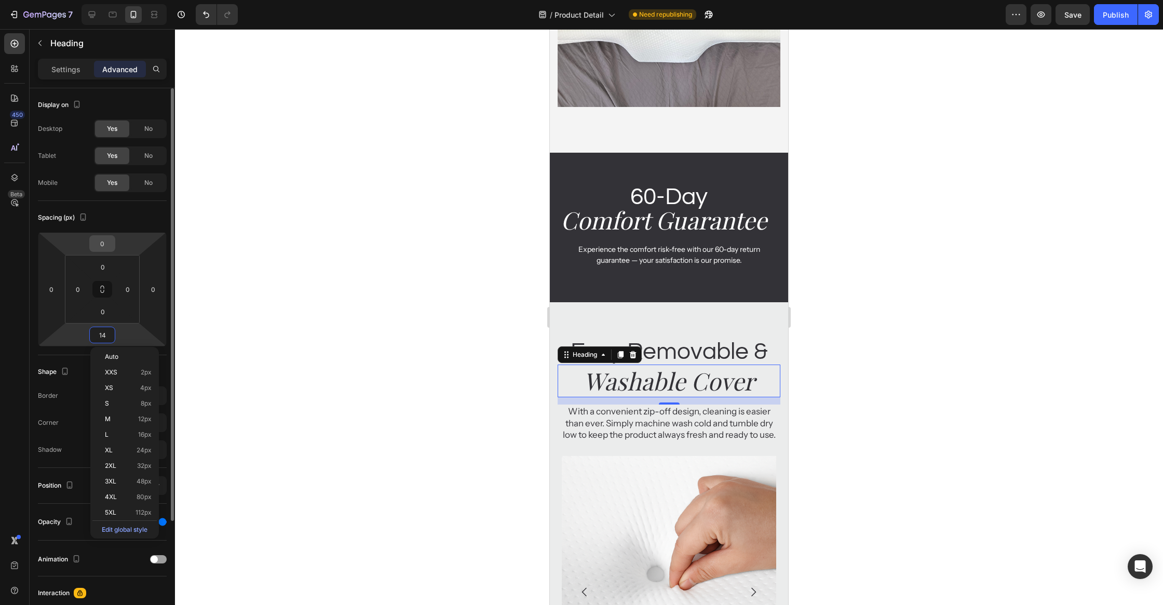
click at [103, 236] on input "0" at bounding box center [102, 244] width 21 height 16
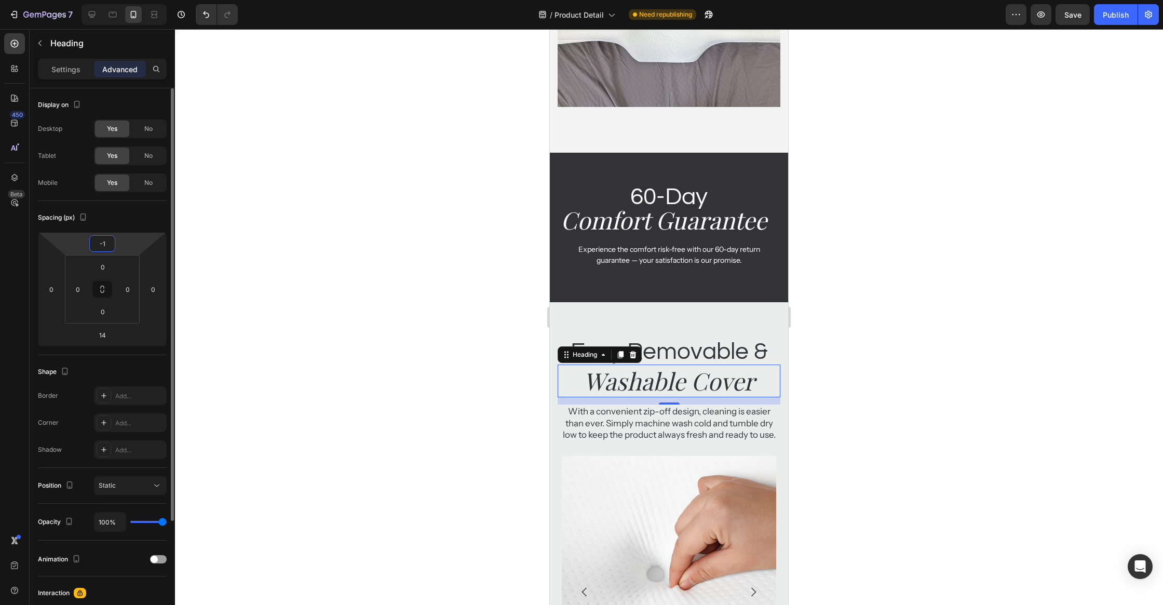
type input "-12"
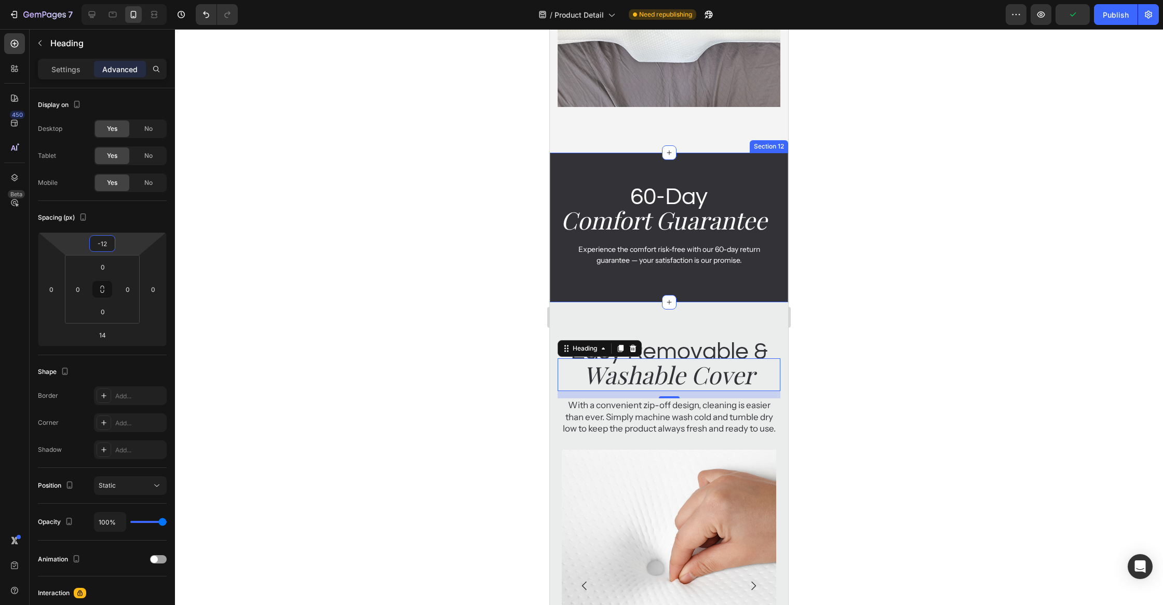
click at [859, 285] on div at bounding box center [669, 317] width 988 height 576
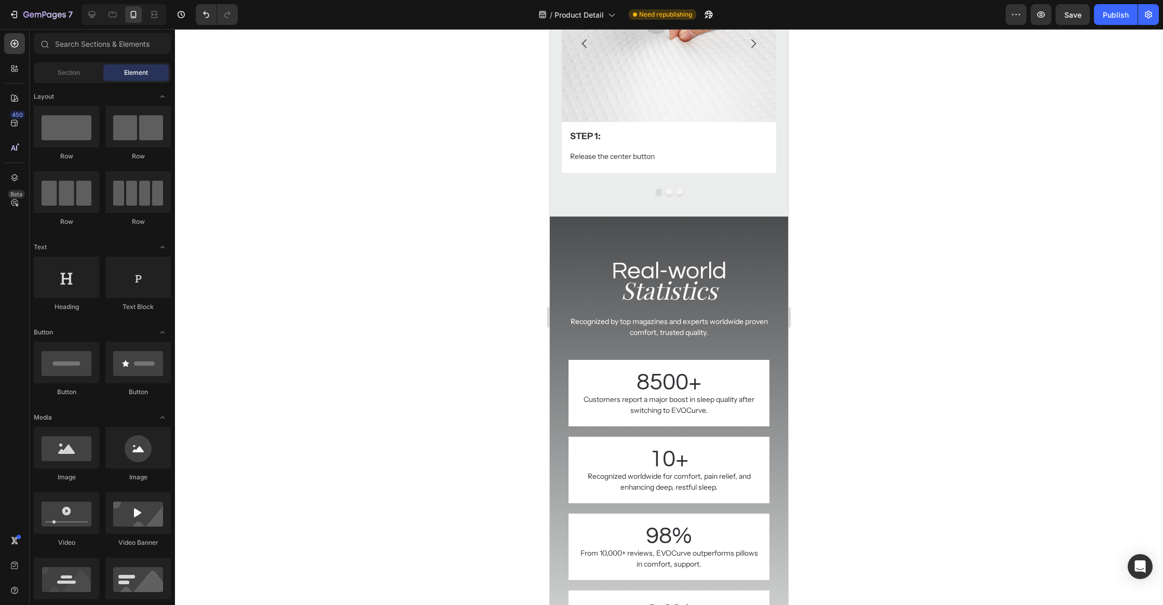
scroll to position [4201, 0]
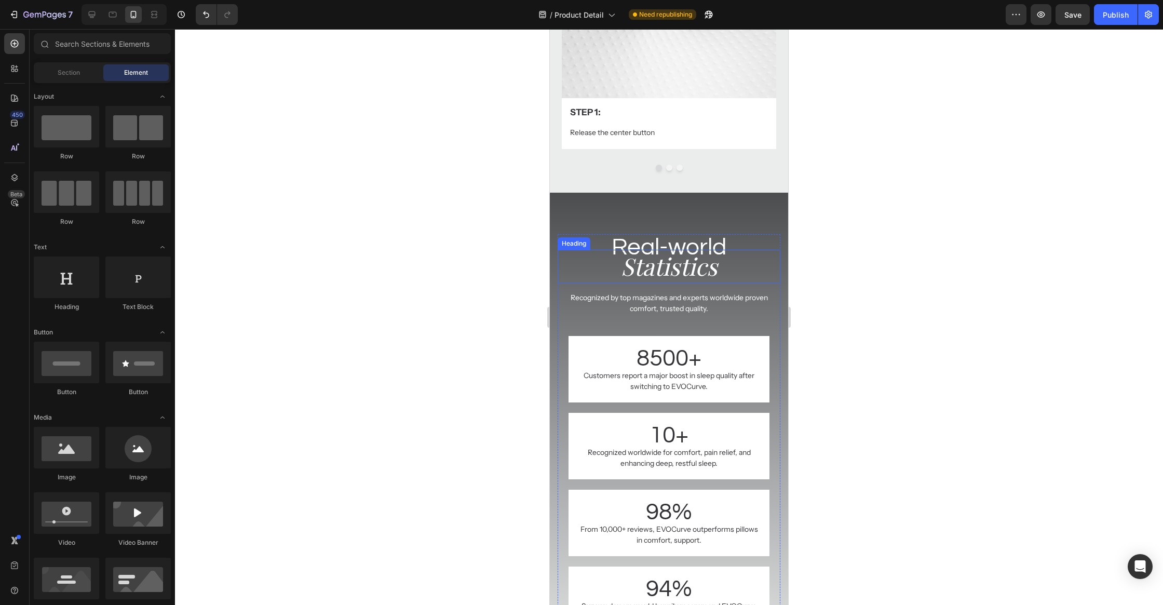
click at [666, 259] on h2 "Statistics" at bounding box center [668, 266] width 223 height 33
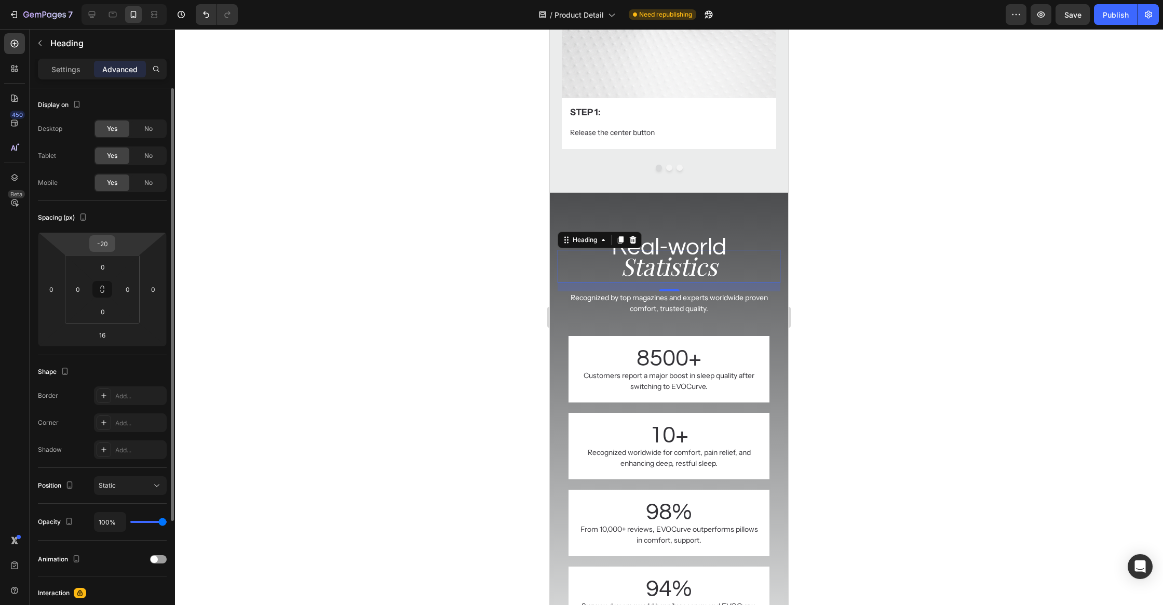
click at [109, 241] on input "-20" at bounding box center [102, 244] width 21 height 16
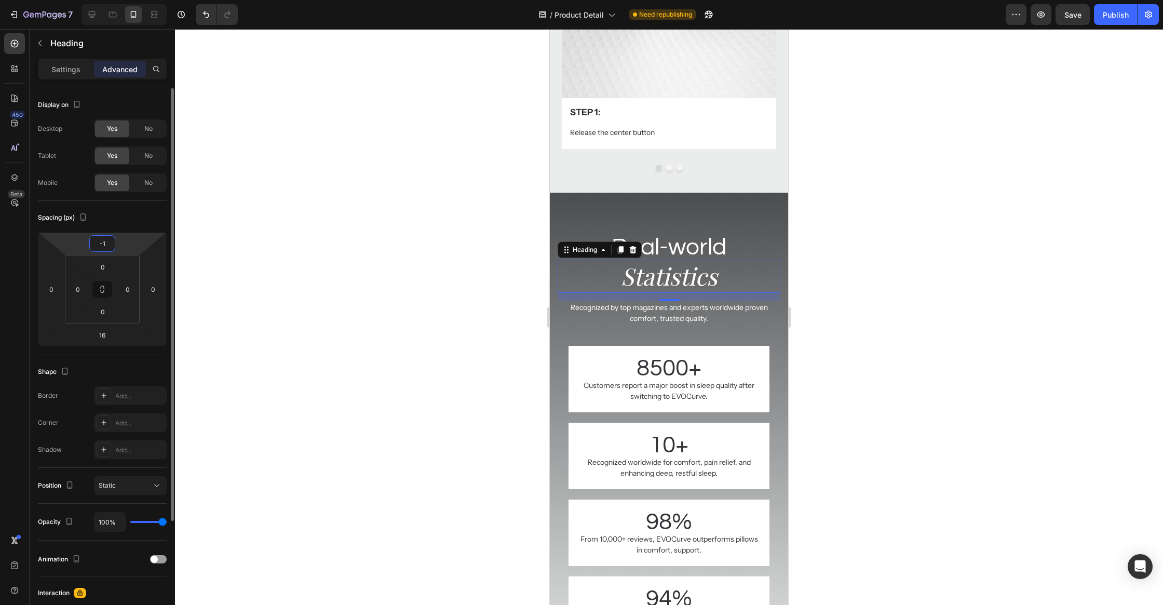
type input "-12"
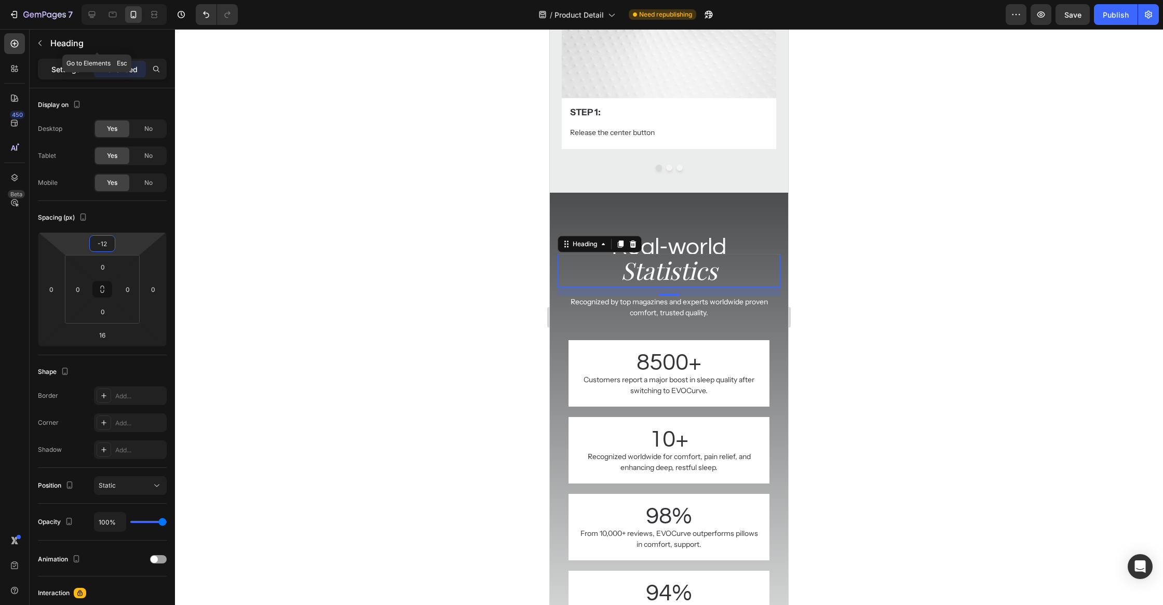
click at [62, 64] on p "Settings" at bounding box center [65, 69] width 29 height 11
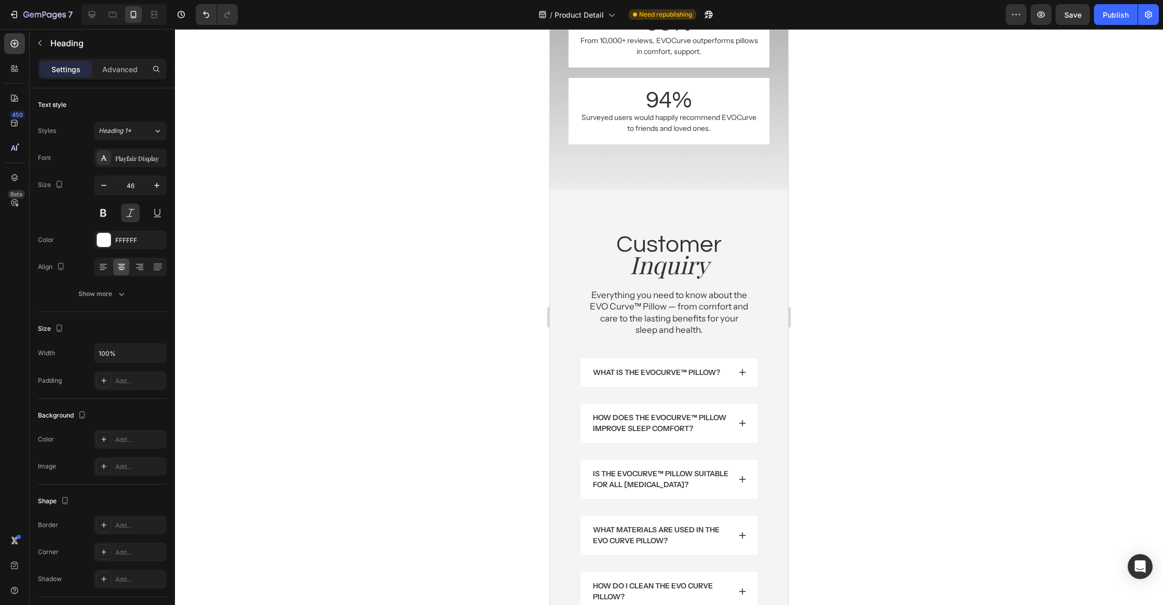
scroll to position [4822, 0]
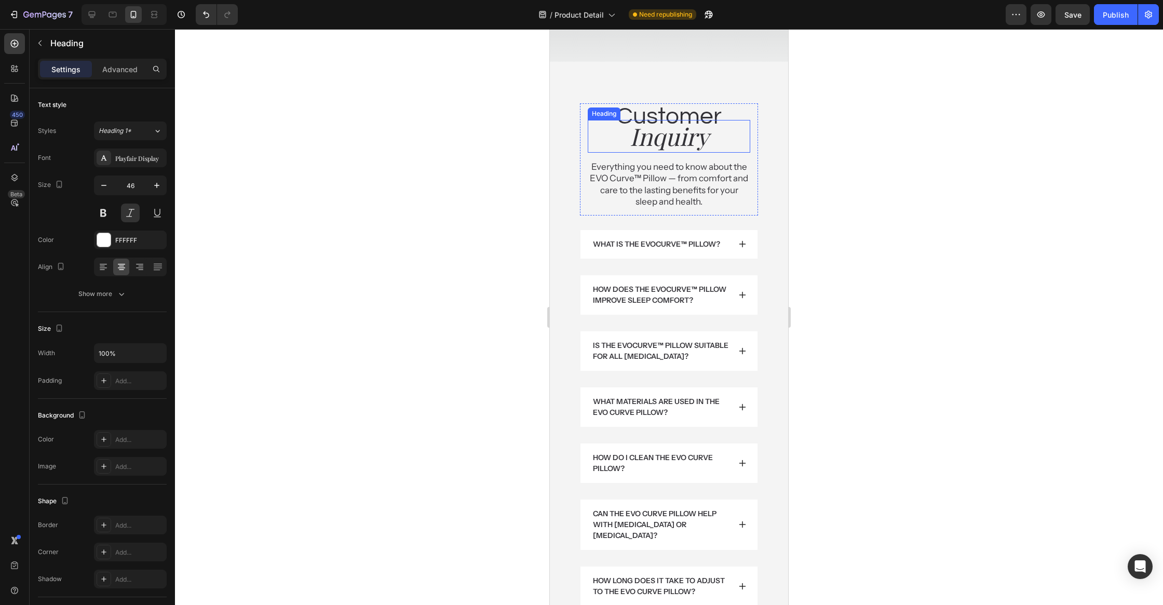
click at [682, 135] on h2 "Inquiry" at bounding box center [669, 136] width 162 height 33
click at [110, 74] on p "Advanced" at bounding box center [119, 69] width 35 height 11
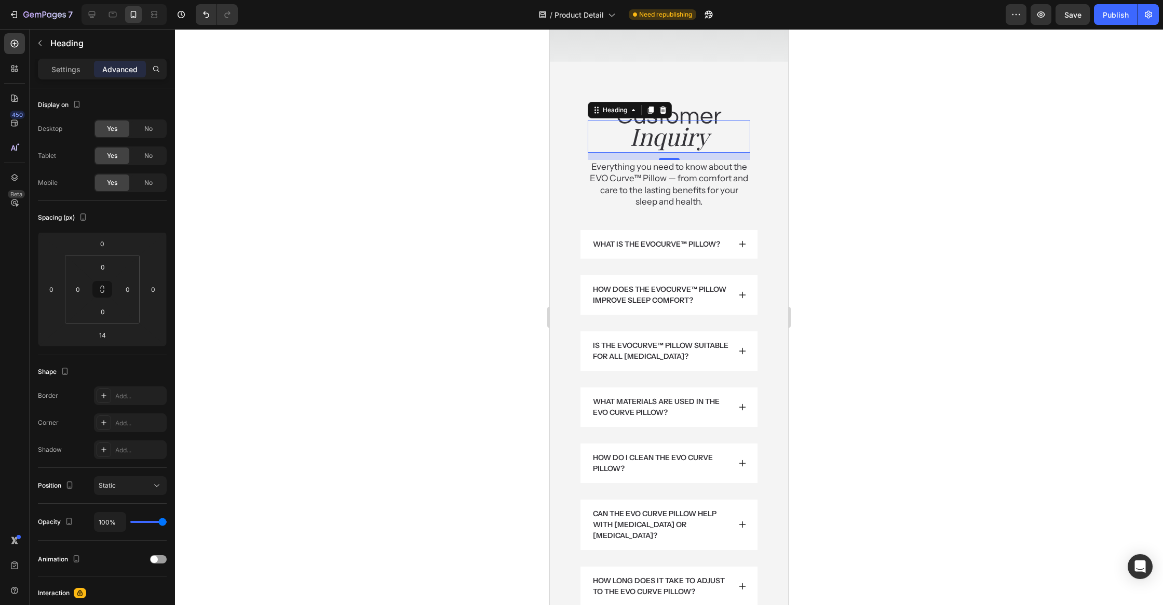
click at [637, 150] on h2 "Inquiry" at bounding box center [669, 136] width 162 height 33
click at [684, 120] on h2 "Inquiry" at bounding box center [669, 136] width 162 height 33
click at [684, 115] on h2 "Customer" at bounding box center [669, 116] width 162 height 26
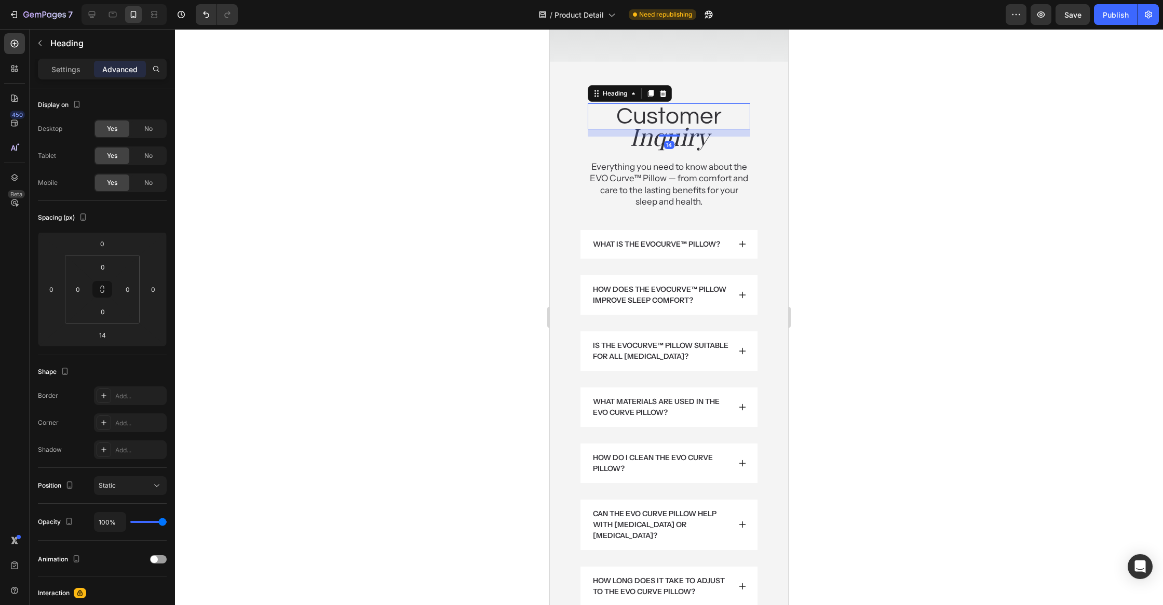
click at [682, 129] on div "14" at bounding box center [669, 132] width 162 height 7
click at [677, 123] on p "Inquiry" at bounding box center [669, 136] width 160 height 31
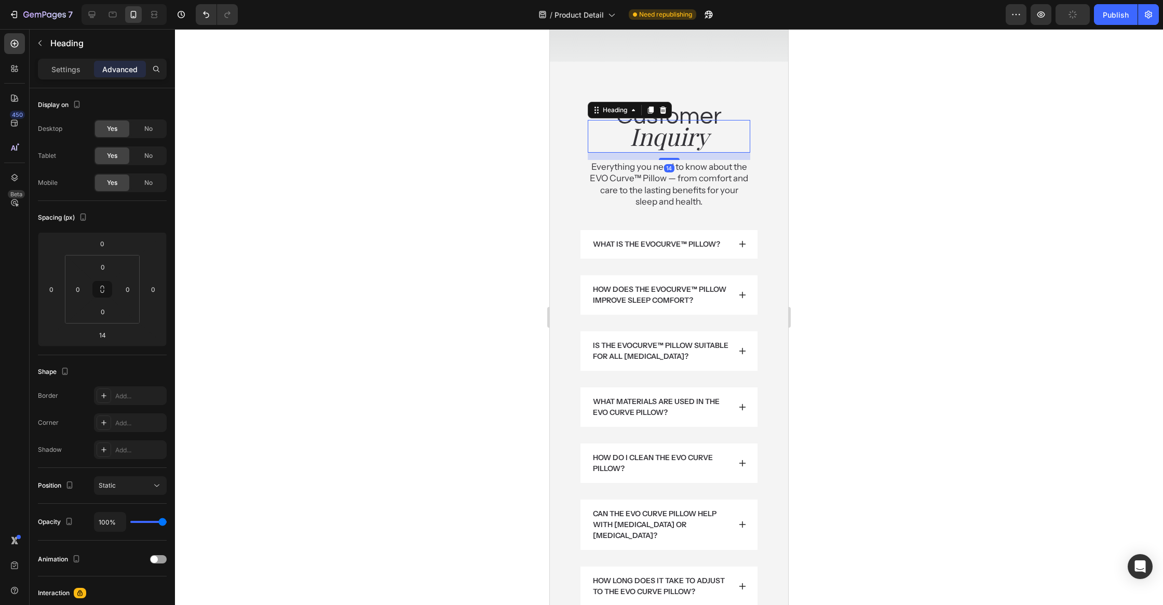
click at [687, 103] on h2 "Customer" at bounding box center [669, 116] width 162 height 26
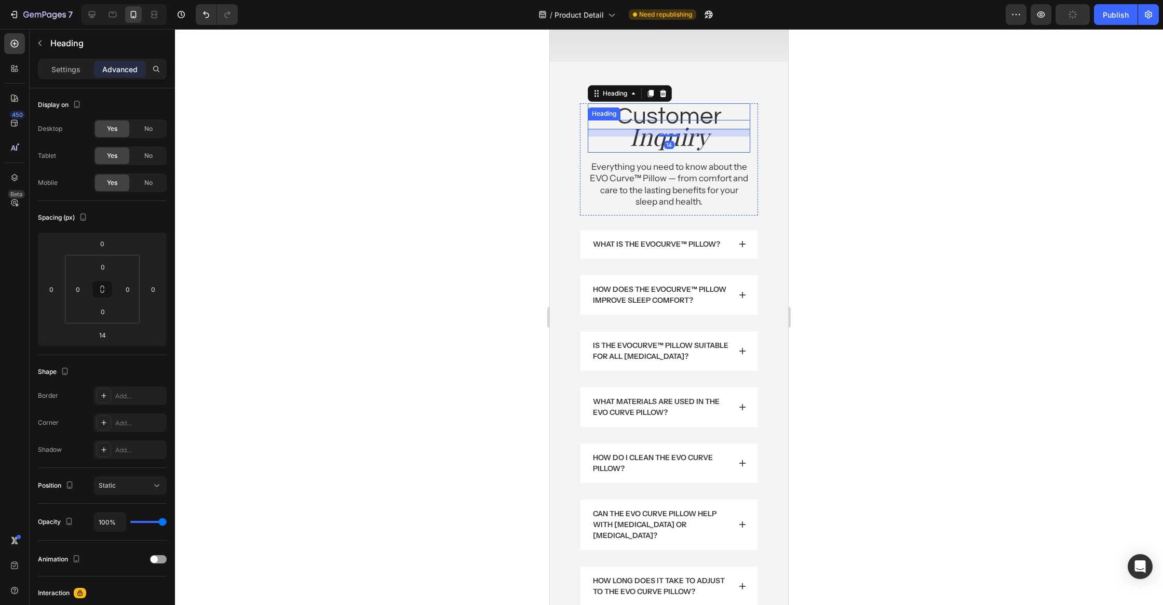
click at [674, 137] on p "Inquiry" at bounding box center [669, 136] width 160 height 31
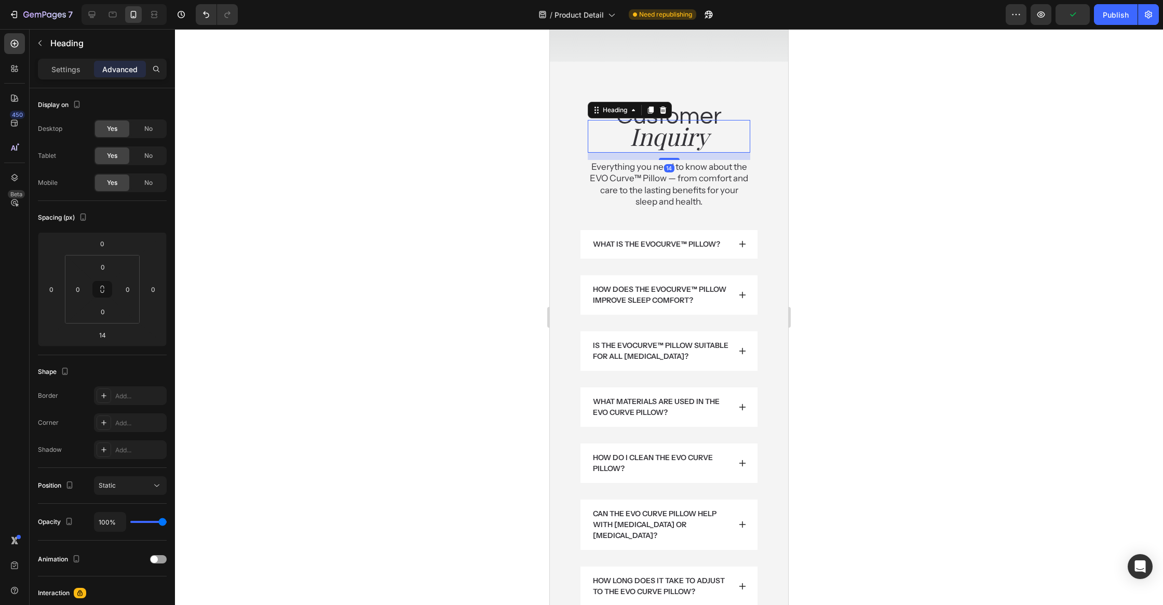
click at [860, 192] on div at bounding box center [669, 317] width 988 height 576
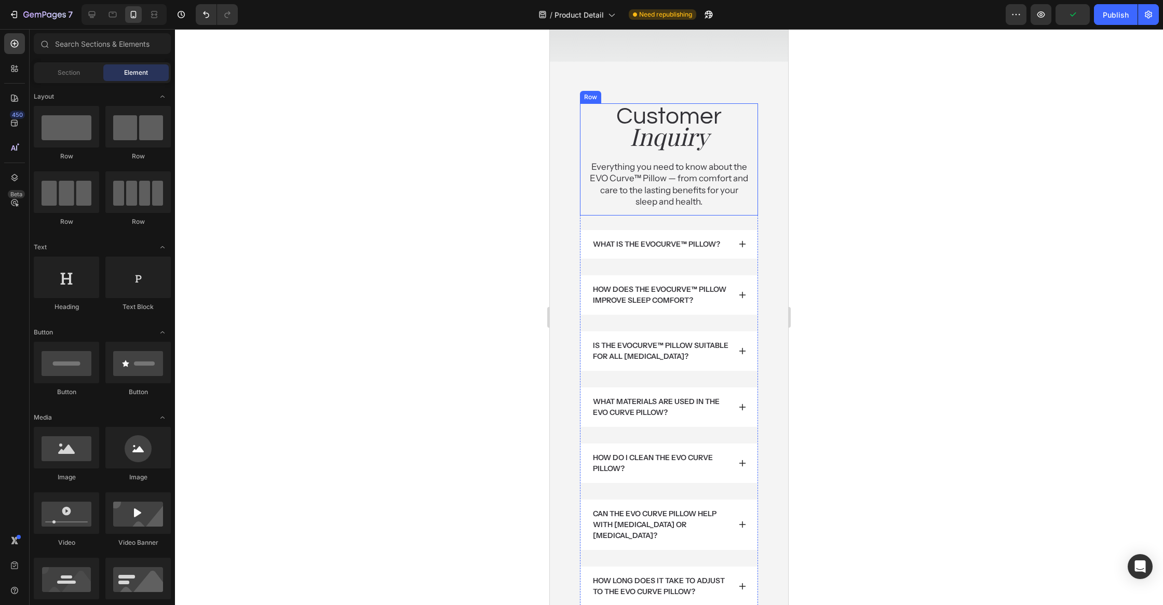
click at [697, 142] on p "Inquiry" at bounding box center [669, 136] width 160 height 31
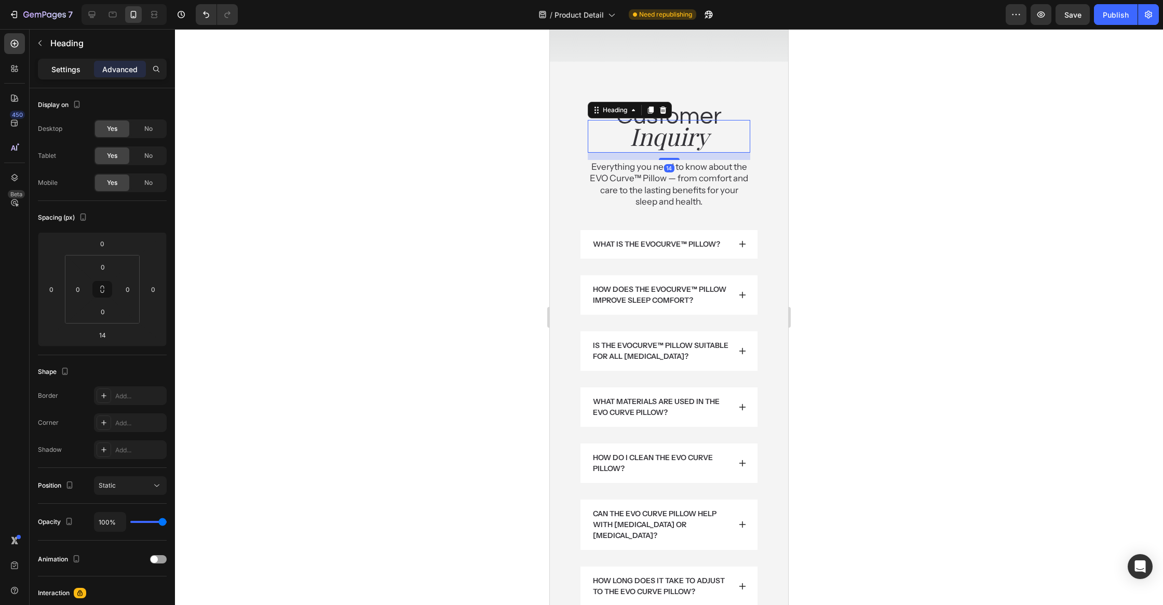
click at [45, 64] on div "Settings" at bounding box center [66, 69] width 52 height 17
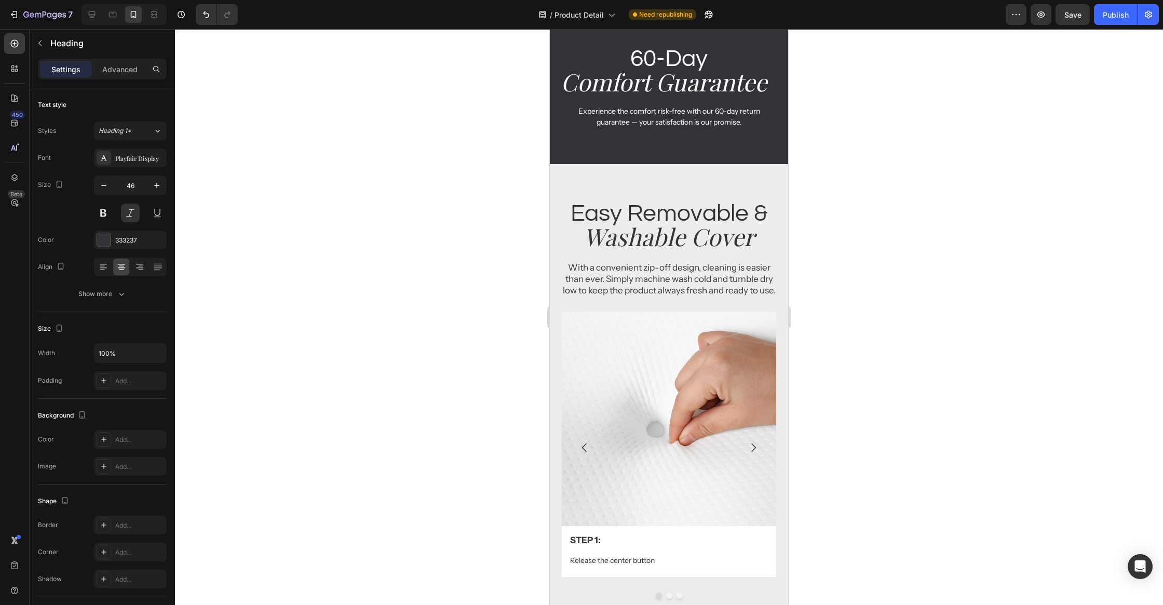
scroll to position [3801, 0]
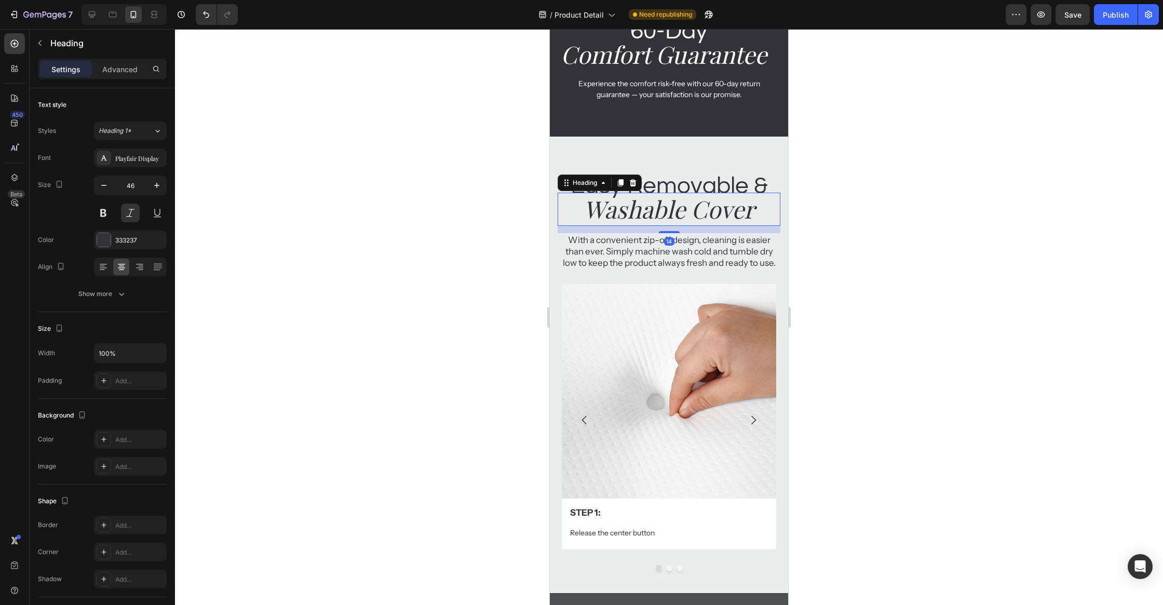
click at [730, 221] on icon "Washable Cover" at bounding box center [668, 209] width 171 height 32
click at [119, 70] on p "Advanced" at bounding box center [119, 69] width 35 height 11
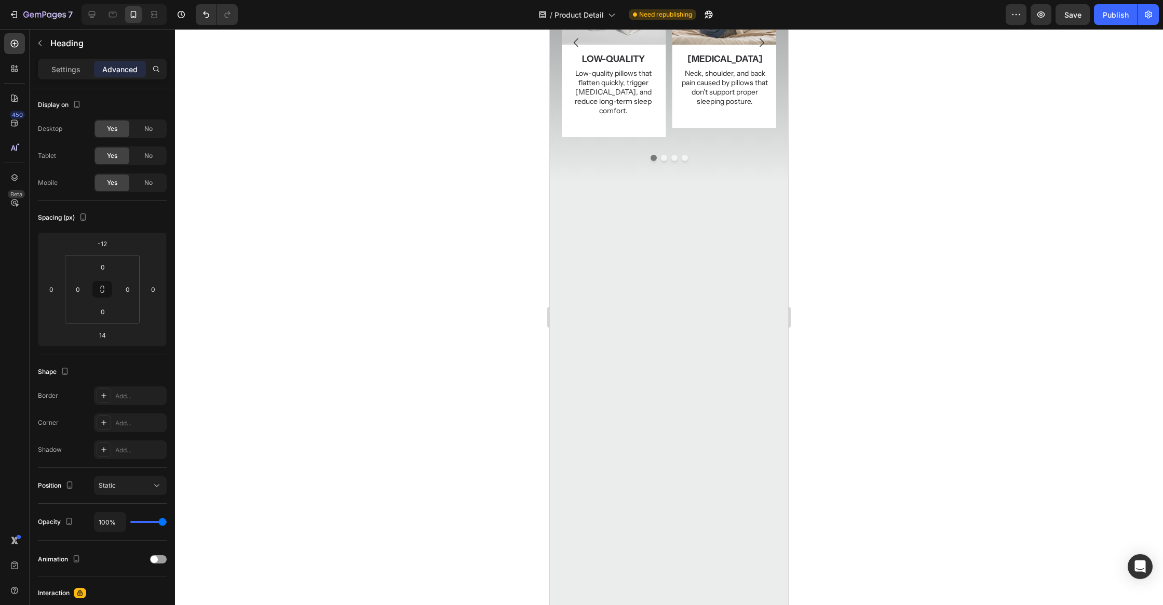
scroll to position [0, 0]
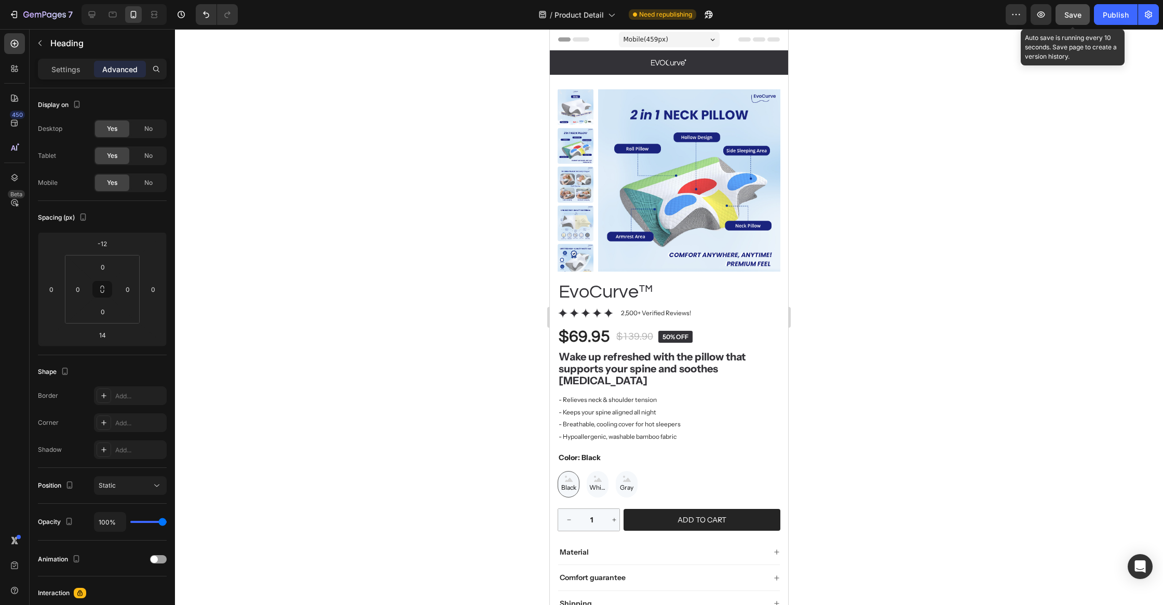
click at [1069, 19] on span "Save" at bounding box center [1072, 14] width 17 height 9
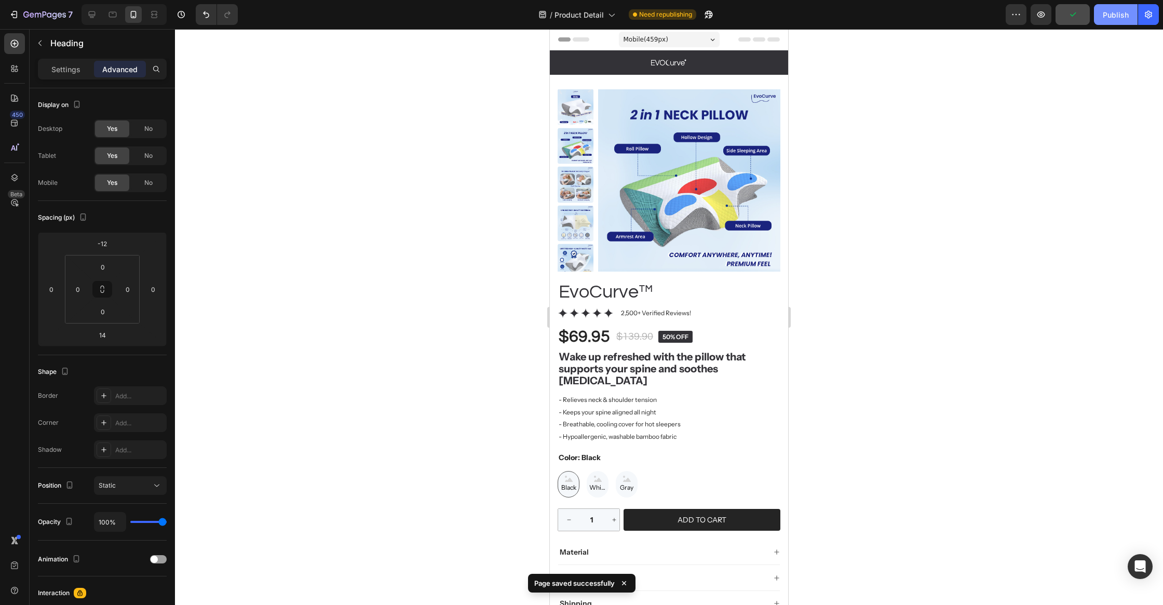
click at [1101, 21] on button "Publish" at bounding box center [1116, 14] width 44 height 21
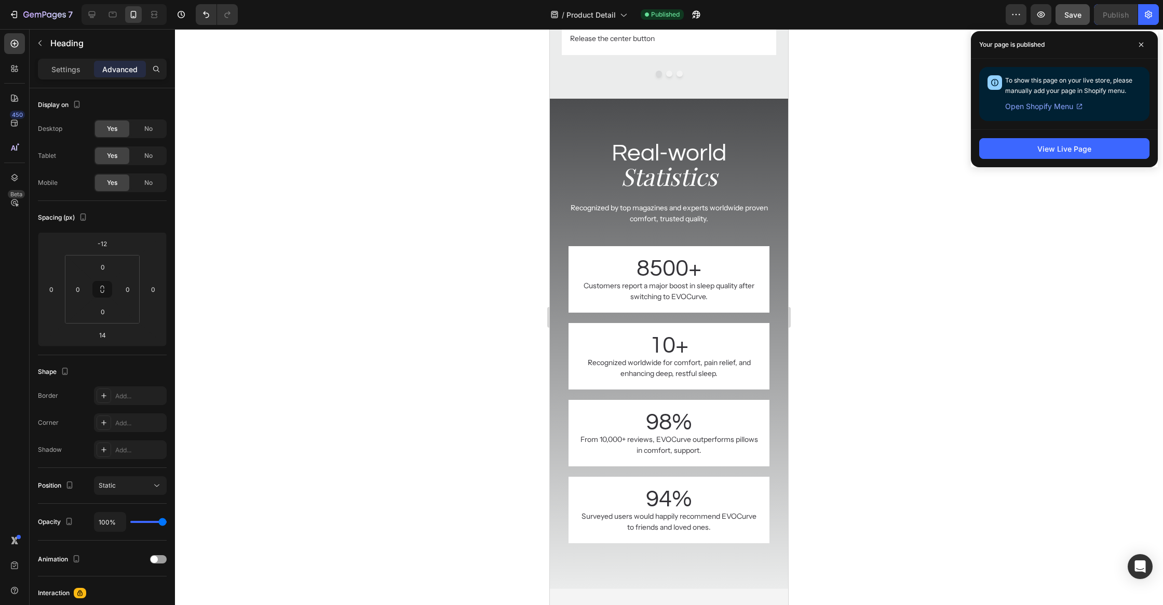
scroll to position [5191, 0]
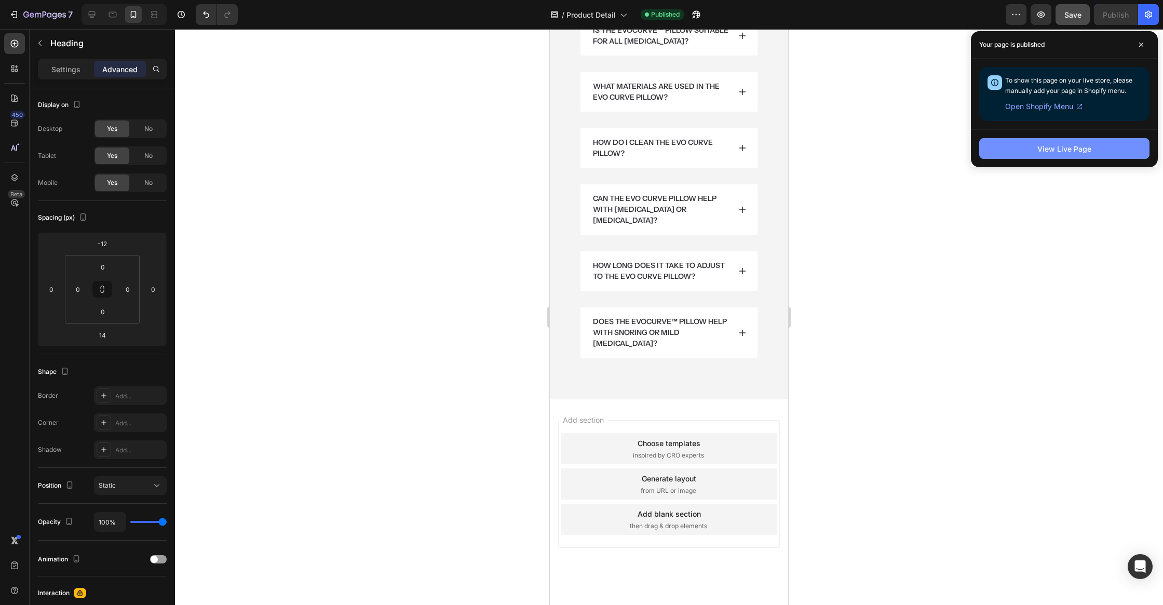
click at [1021, 156] on button "View Live Page" at bounding box center [1064, 148] width 170 height 21
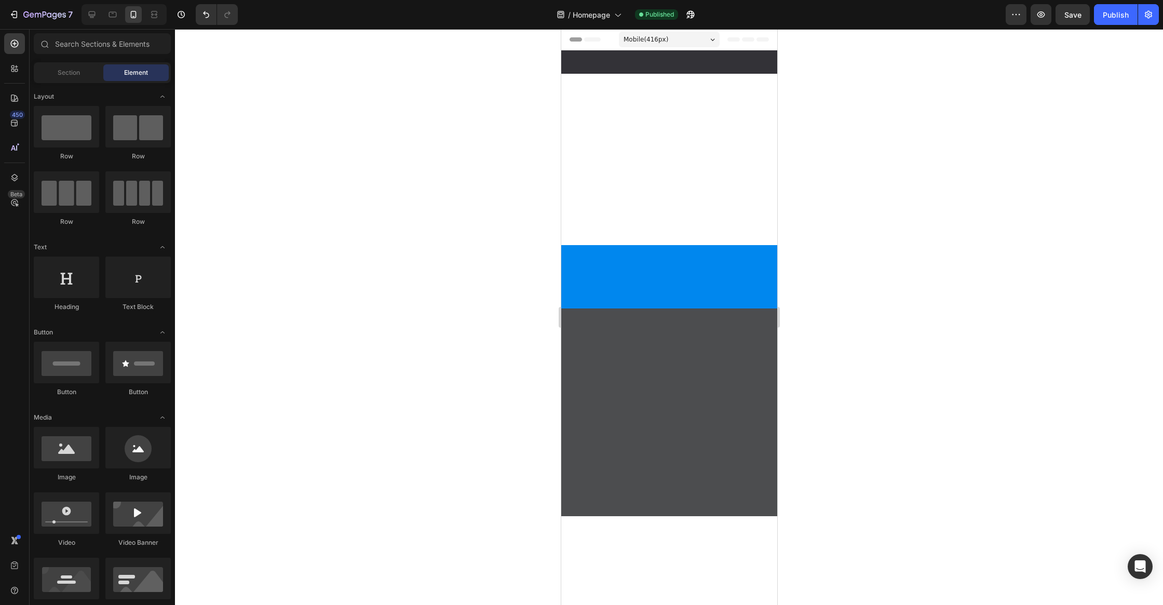
scroll to position [4009, 0]
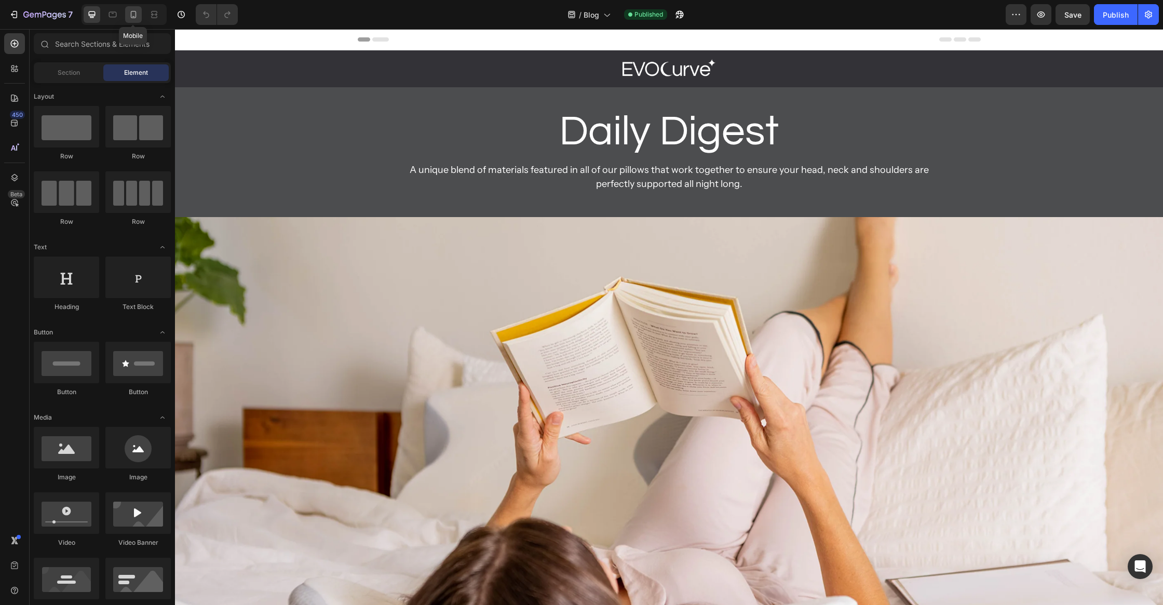
click at [129, 20] on div at bounding box center [133, 14] width 17 height 17
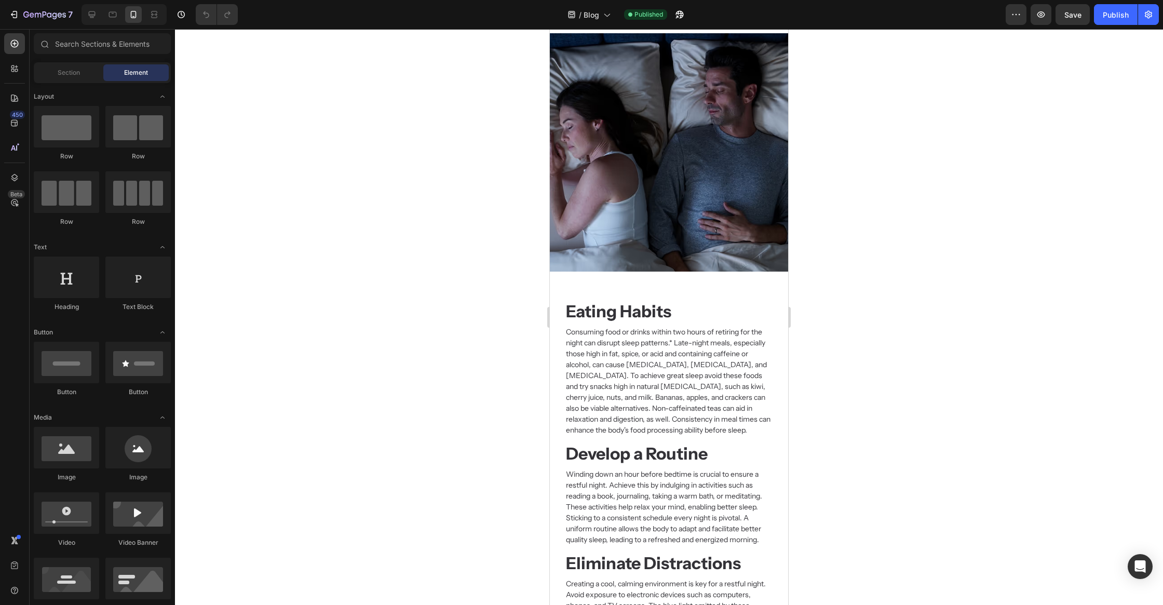
scroll to position [702, 0]
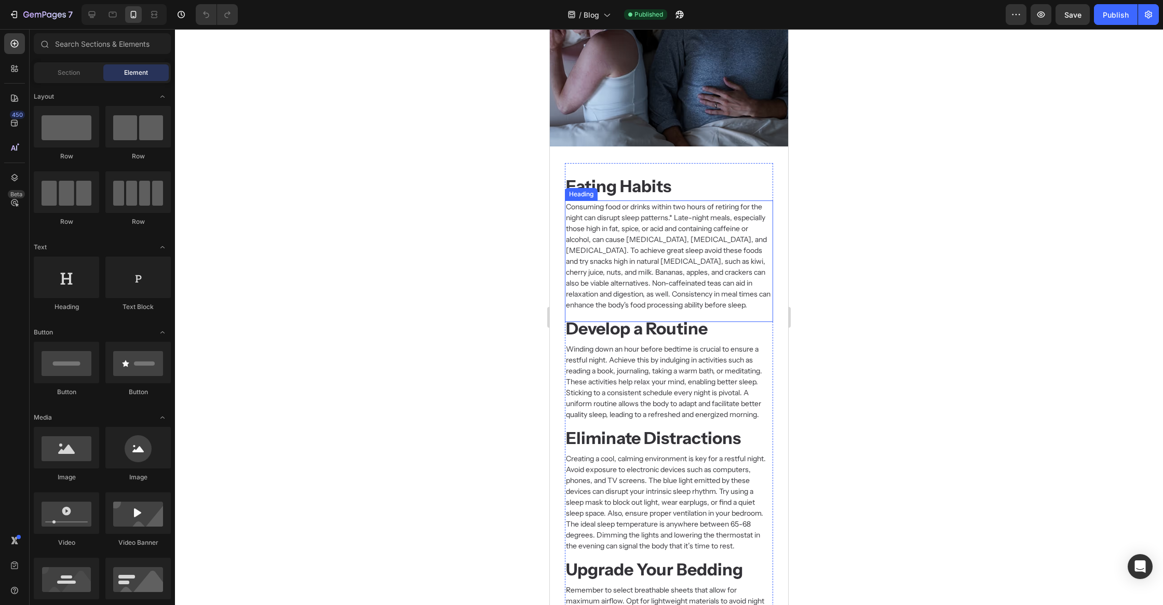
click at [769, 316] on div "Consuming food or drinks within two hours of retiring for the night can disrupt…" at bounding box center [669, 260] width 208 height 121
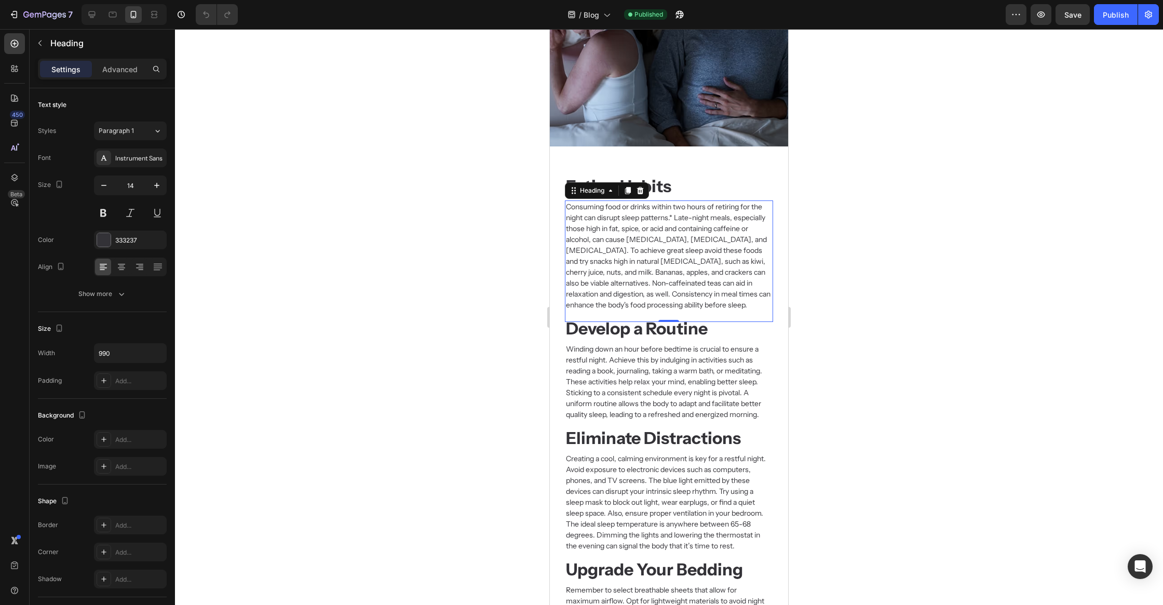
click at [770, 320] on div "Consuming food or drinks within two hours of retiring for the night can disrupt…" at bounding box center [669, 260] width 208 height 121
click at [771, 323] on h2 "Develop a Routine" at bounding box center [669, 330] width 208 height 17
click at [887, 292] on div at bounding box center [669, 317] width 988 height 576
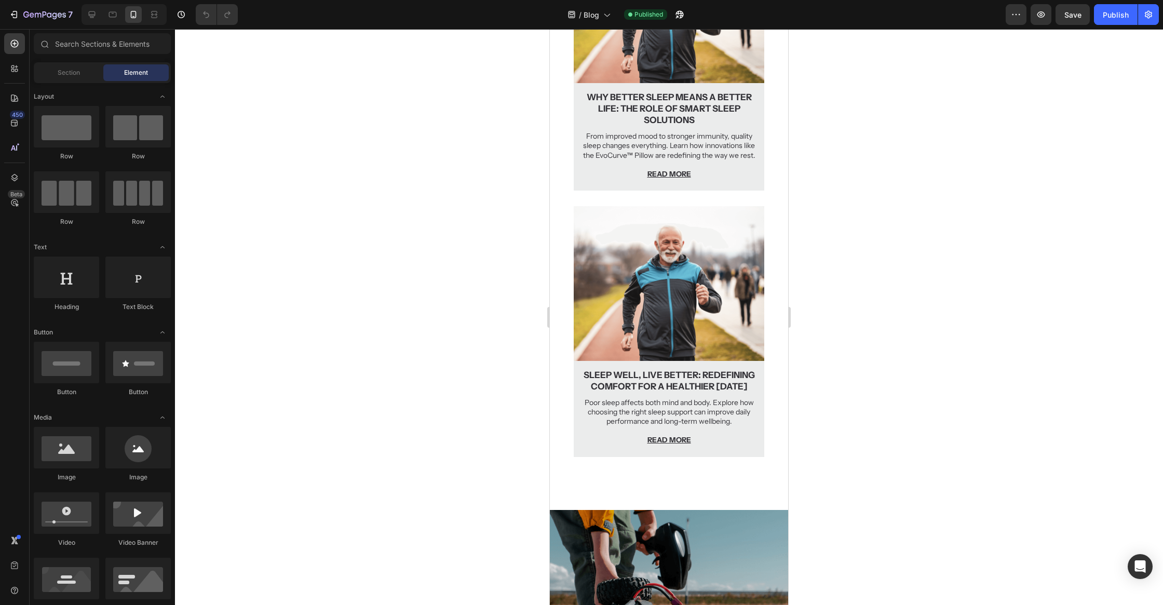
scroll to position [2540, 0]
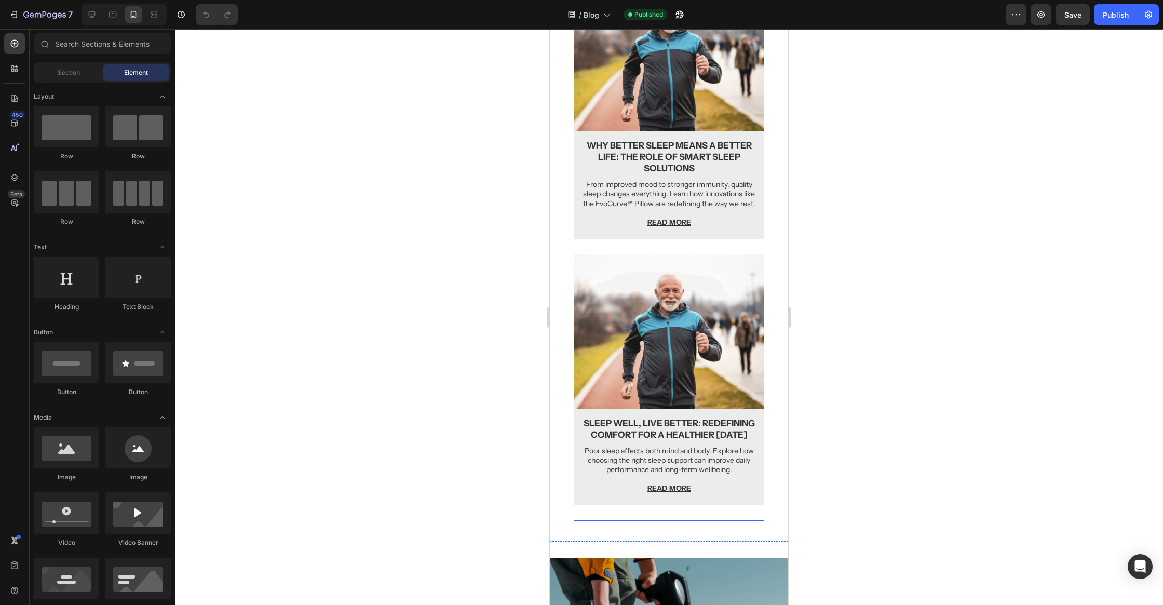
click at [697, 254] on div "Image Why Better Sleep Means a Better Life: The Role of Smart Sleep Solutions T…" at bounding box center [669, 116] width 191 height 278
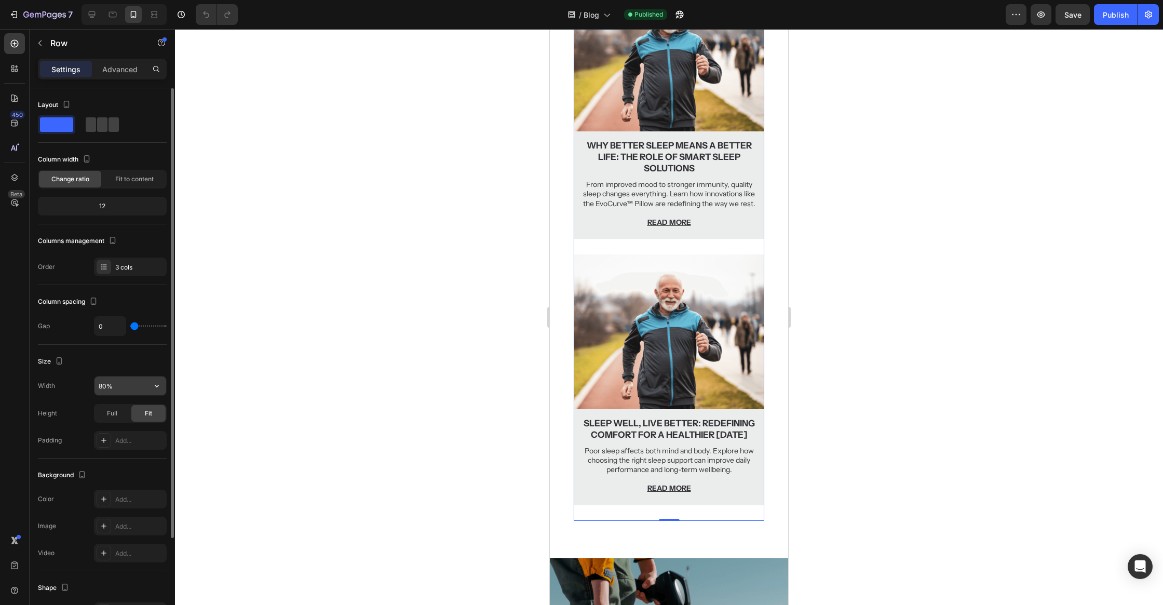
click at [104, 386] on input "80%" at bounding box center [130, 385] width 72 height 19
type input "90%"
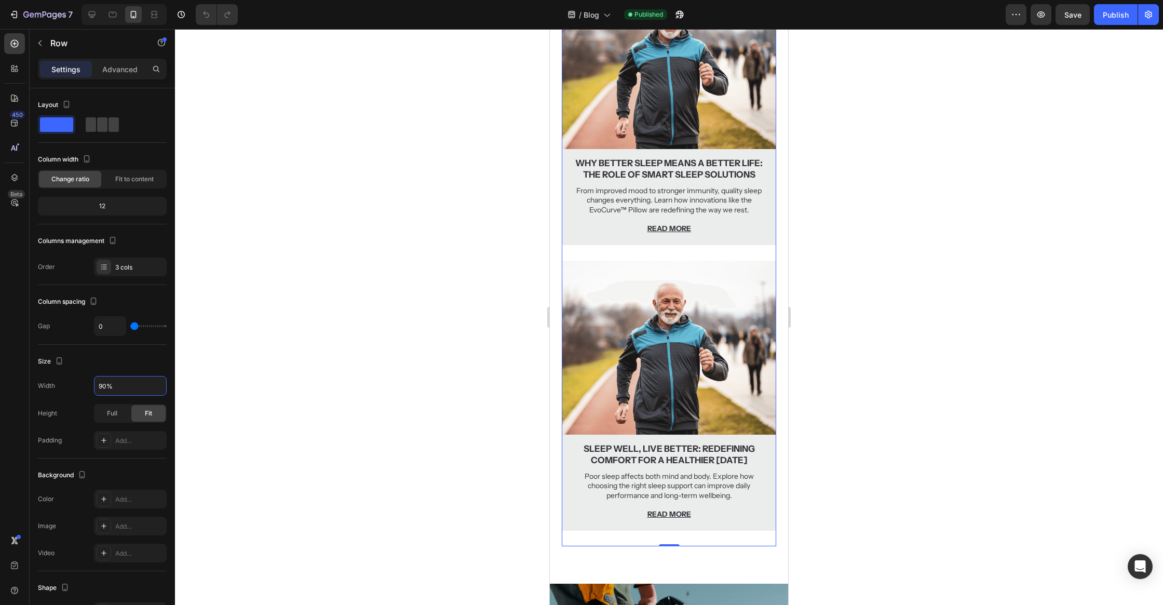
click at [916, 289] on div at bounding box center [669, 317] width 988 height 576
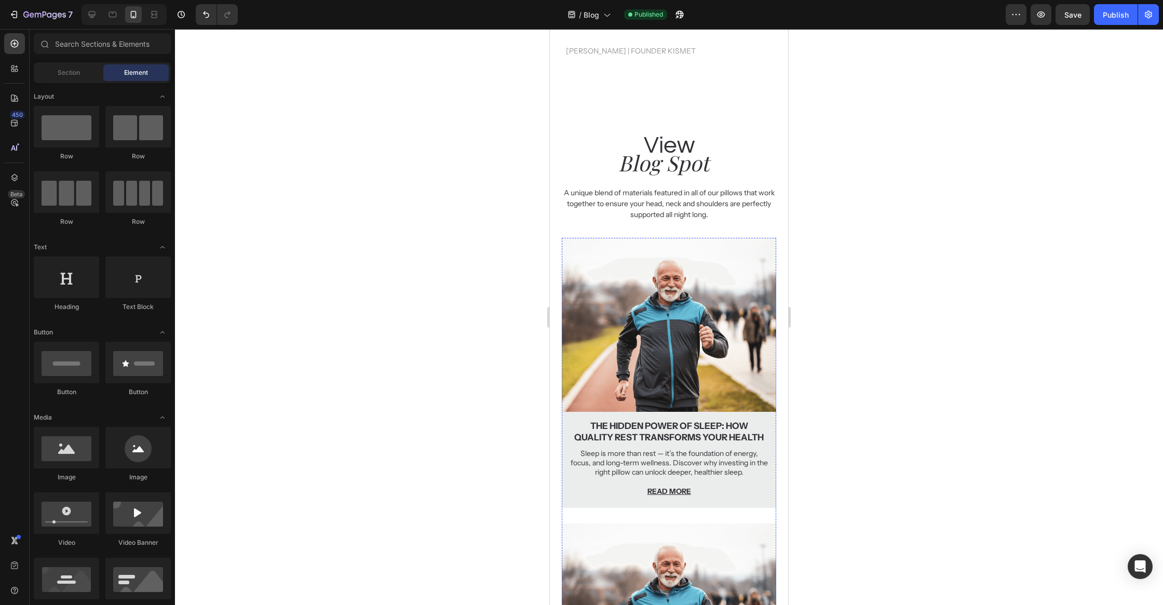
scroll to position [1987, 0]
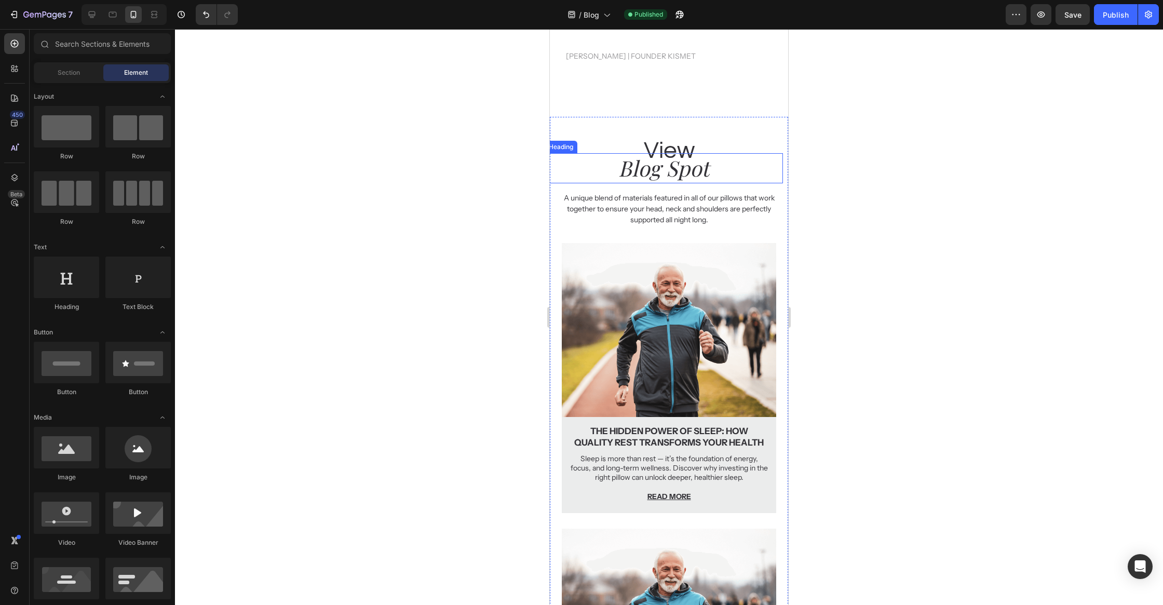
click at [682, 154] on h2 "Blog Spot" at bounding box center [664, 168] width 238 height 30
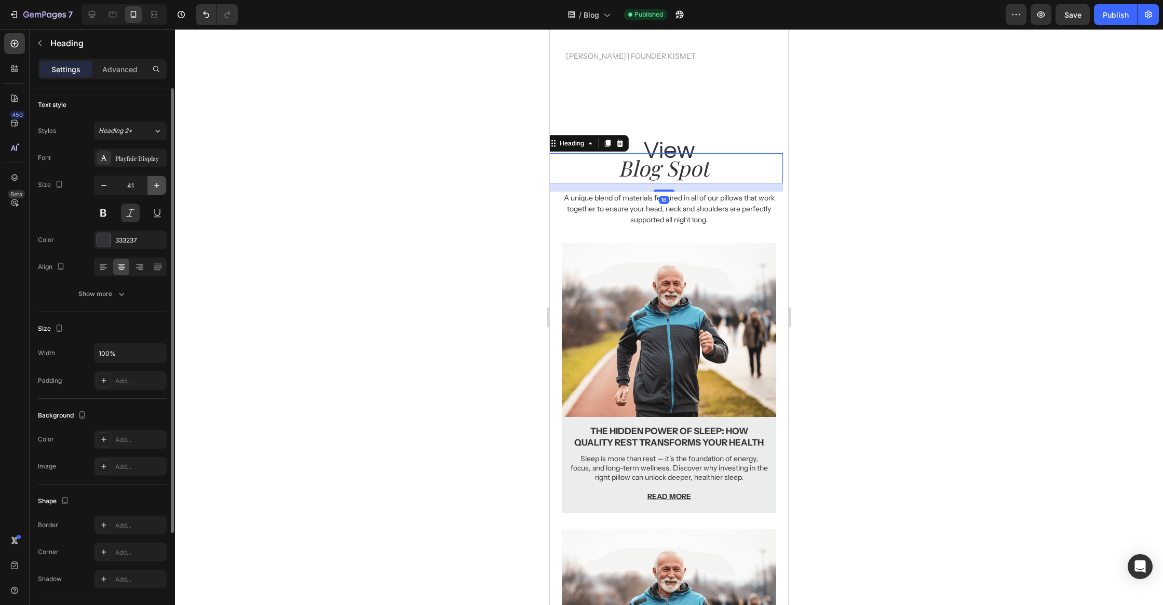
click at [154, 189] on icon "button" at bounding box center [157, 185] width 10 height 10
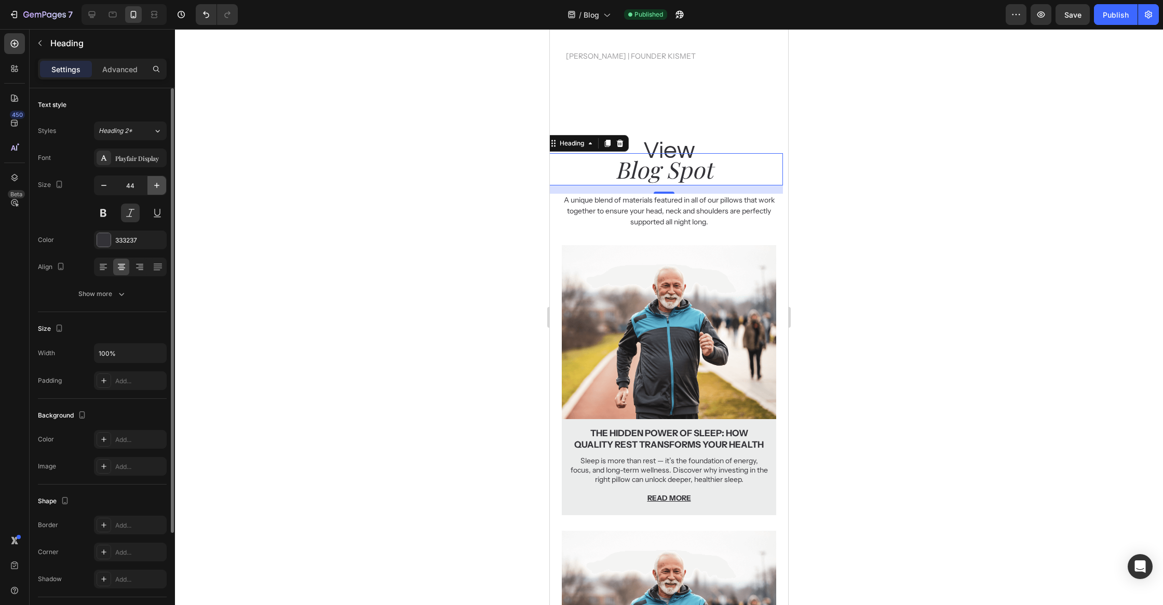
click at [154, 189] on icon "button" at bounding box center [157, 185] width 10 height 10
click at [156, 186] on icon "button" at bounding box center [157, 185] width 10 height 10
type input "46"
click at [107, 76] on div "Advanced" at bounding box center [120, 69] width 52 height 17
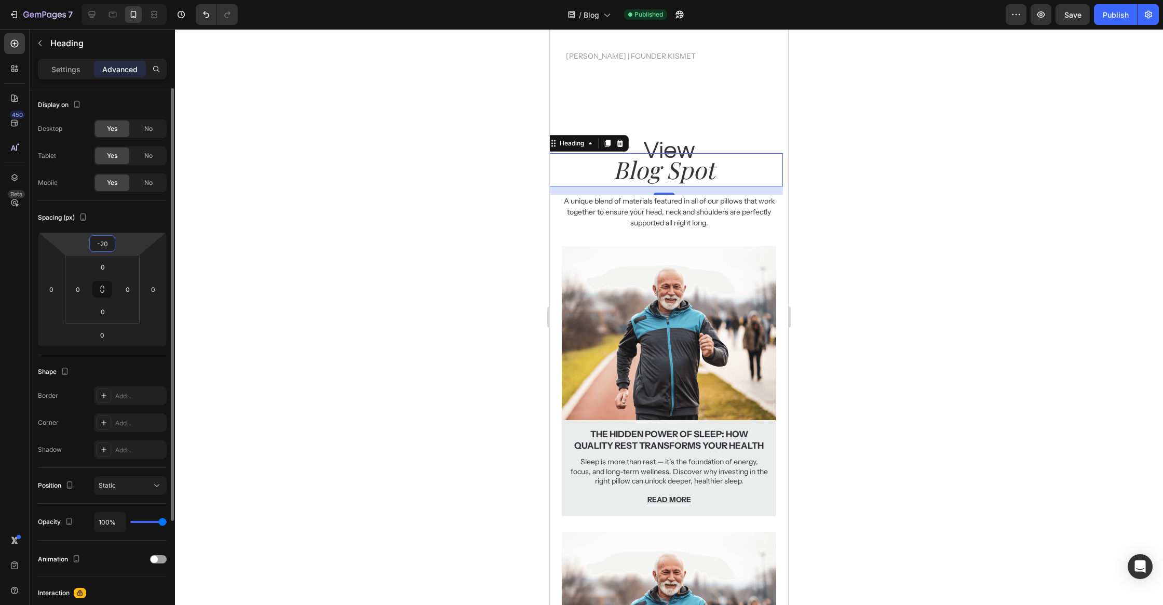
click at [112, 248] on input "-20" at bounding box center [102, 244] width 21 height 16
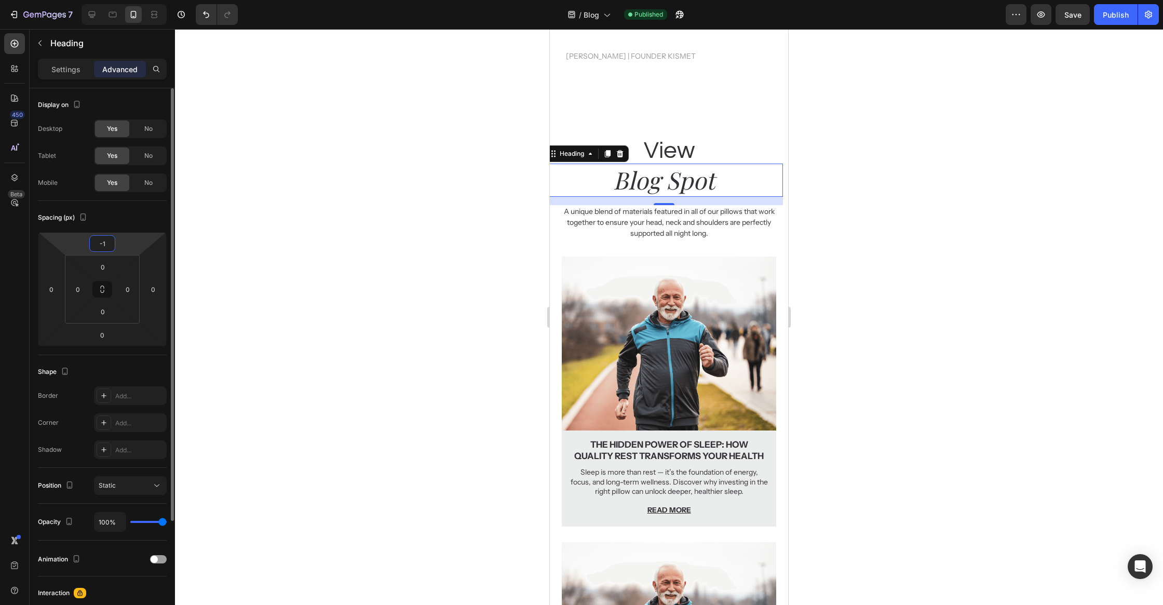
type input "-12"
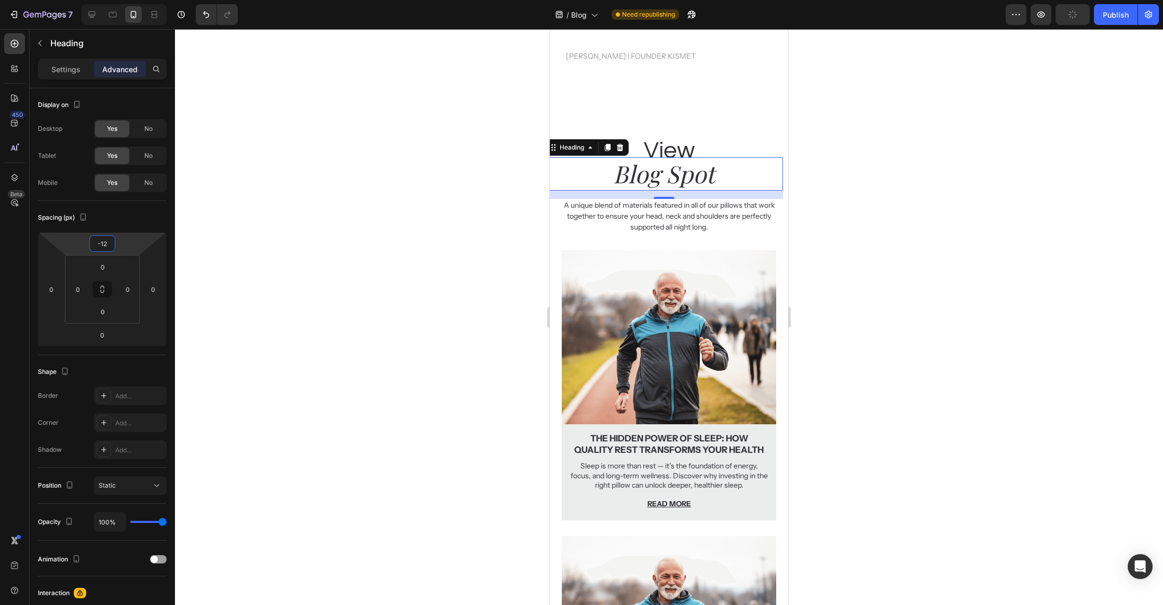
click at [478, 288] on div at bounding box center [669, 317] width 988 height 576
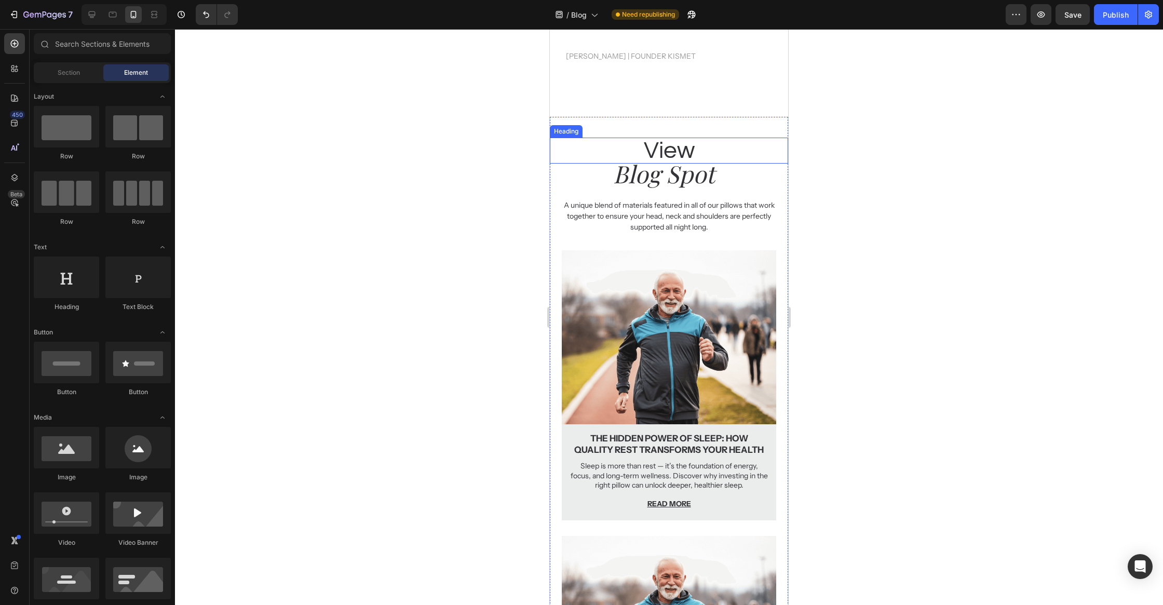
click at [665, 153] on h2 "View" at bounding box center [669, 151] width 238 height 26
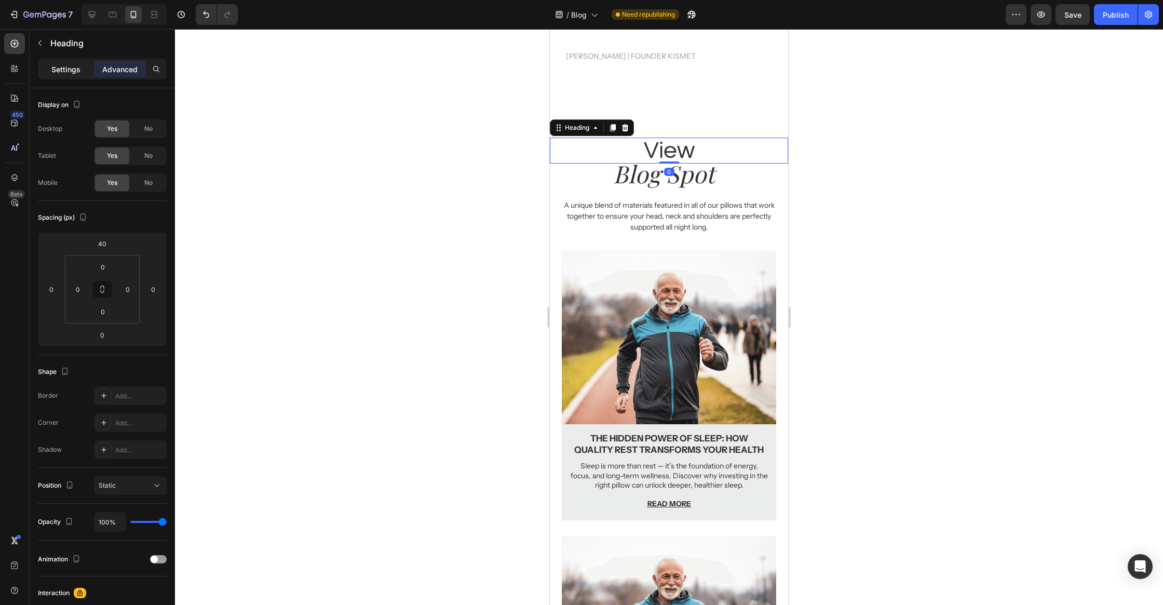
click at [64, 77] on div "Settings" at bounding box center [66, 69] width 52 height 17
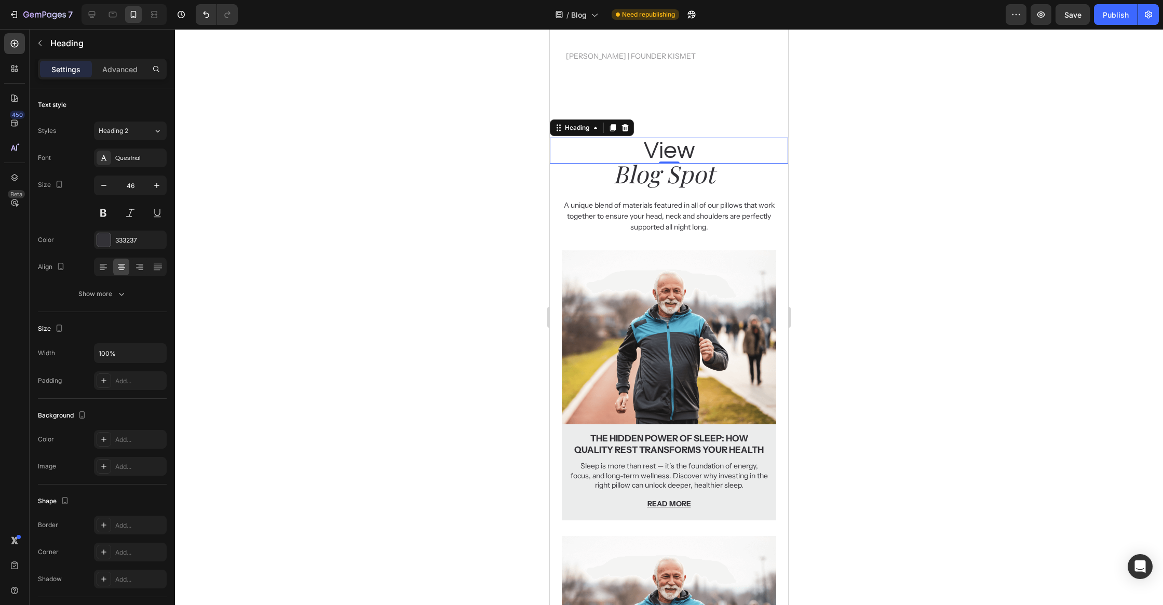
click at [418, 158] on div at bounding box center [669, 317] width 988 height 576
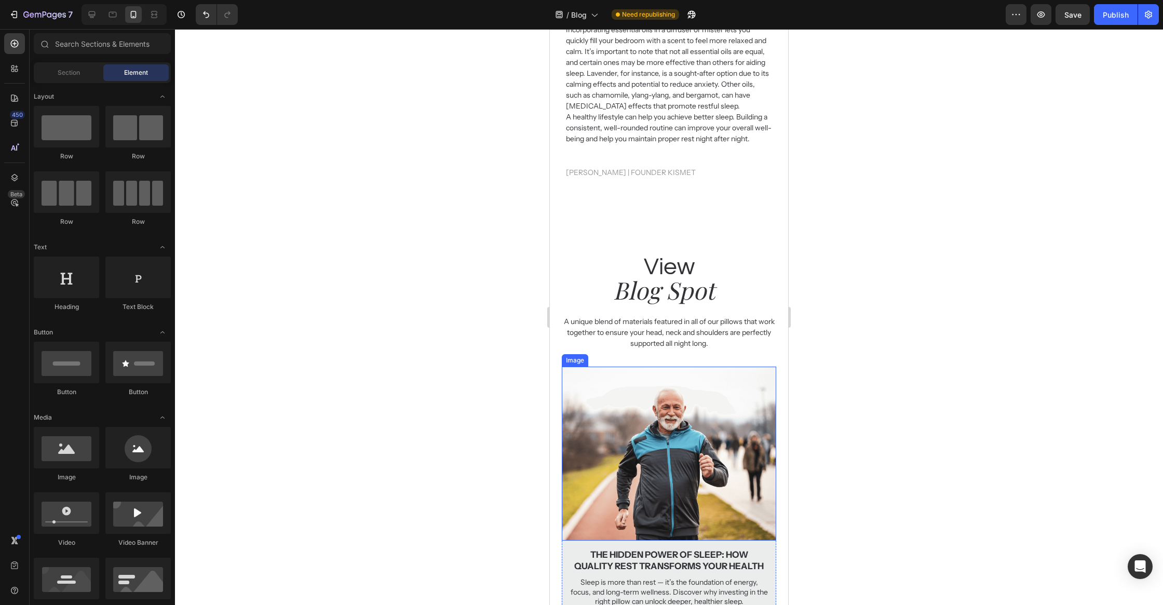
scroll to position [1870, 0]
click at [652, 269] on h2 "View" at bounding box center [669, 268] width 238 height 26
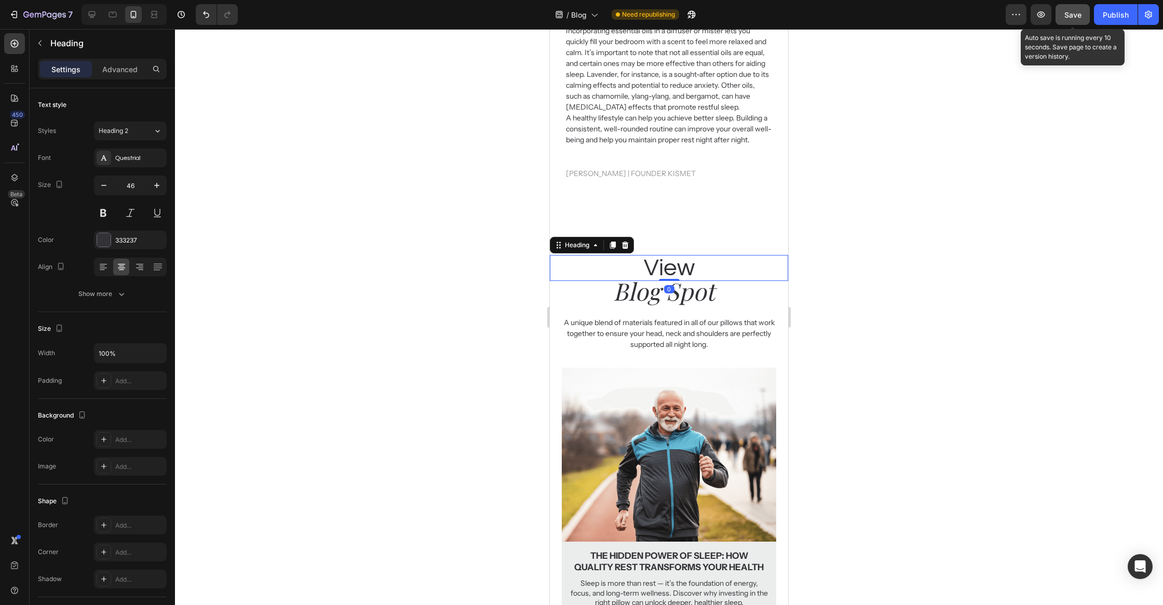
click at [1079, 17] on span "Save" at bounding box center [1072, 14] width 17 height 9
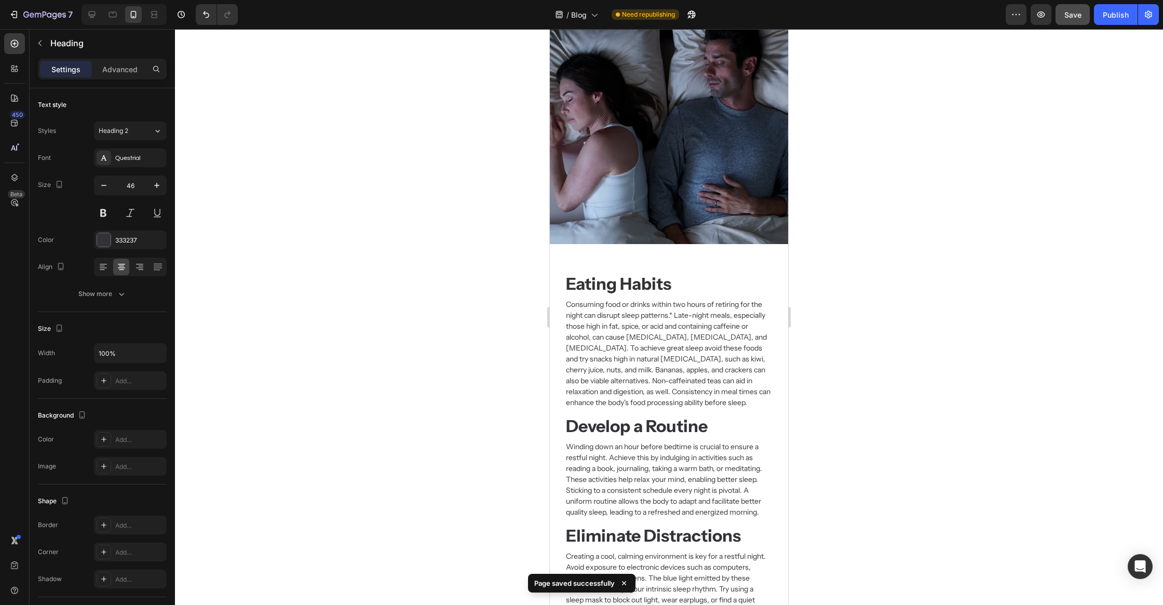
scroll to position [0, 0]
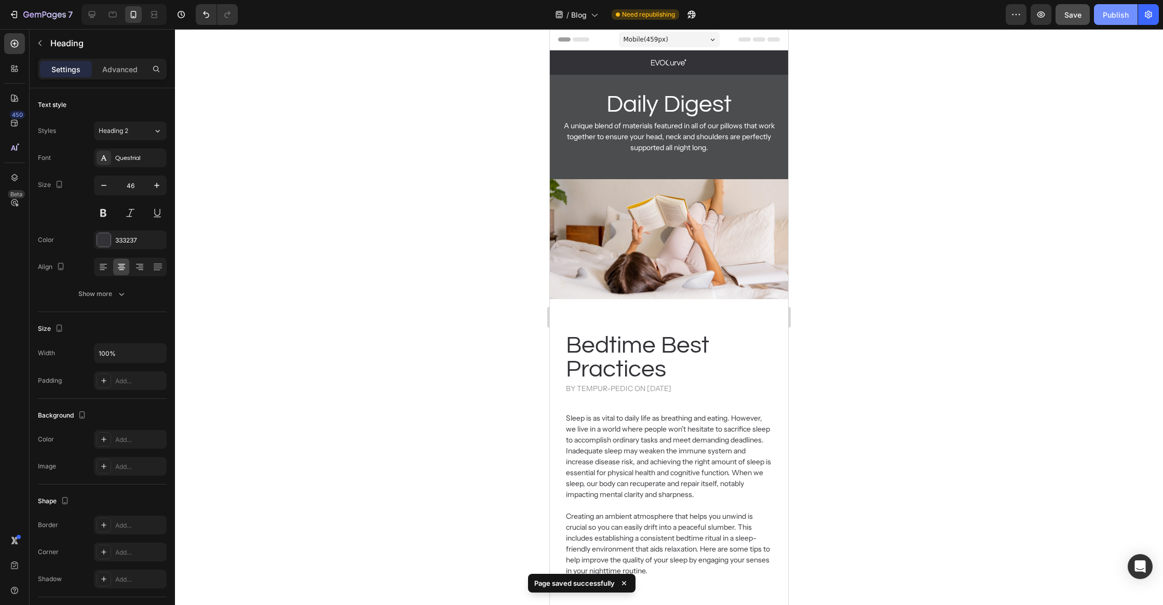
click at [1112, 16] on div "Publish" at bounding box center [1116, 14] width 26 height 11
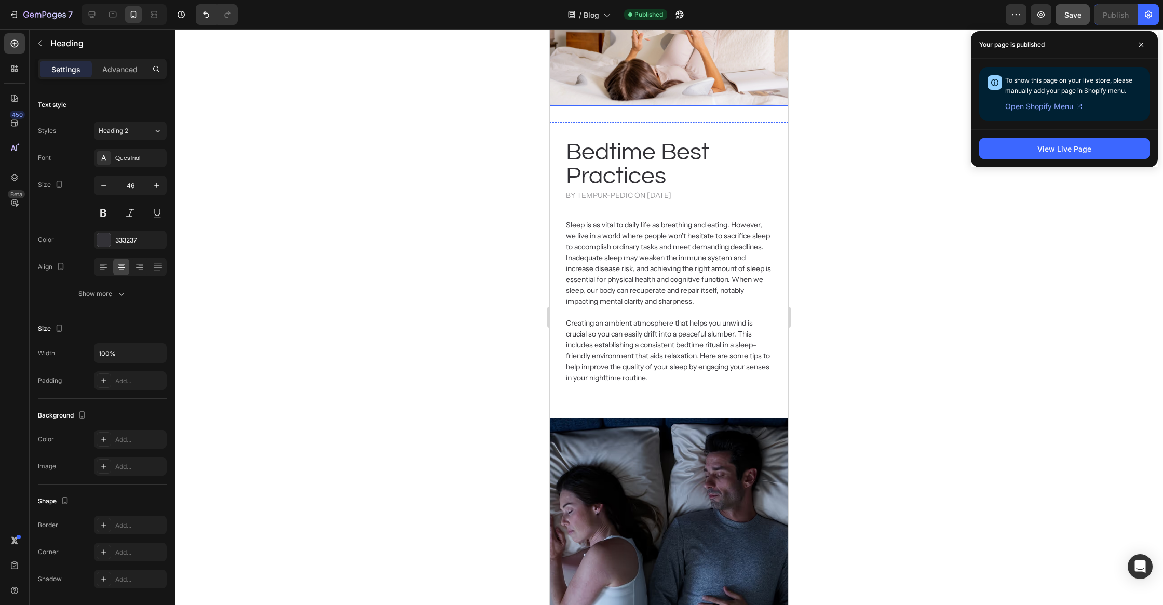
scroll to position [194, 0]
click at [665, 173] on h2 "Bedtime Best Practices" at bounding box center [669, 163] width 208 height 50
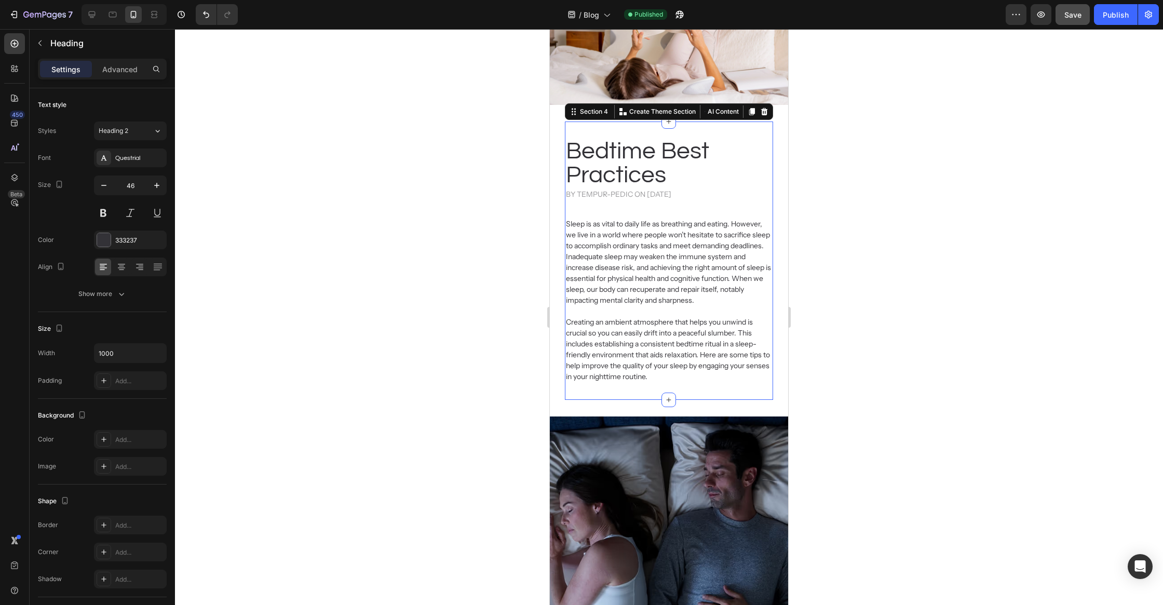
click at [649, 212] on div "Bedtime Best Practices Heading by Tempur-Pedic on [DATE] Heading Sleep is as vi…" at bounding box center [669, 260] width 208 height 245
click at [649, 225] on h2 "Sleep is as vital to daily life as breathing and eating. However, we live in a …" at bounding box center [669, 300] width 208 height 166
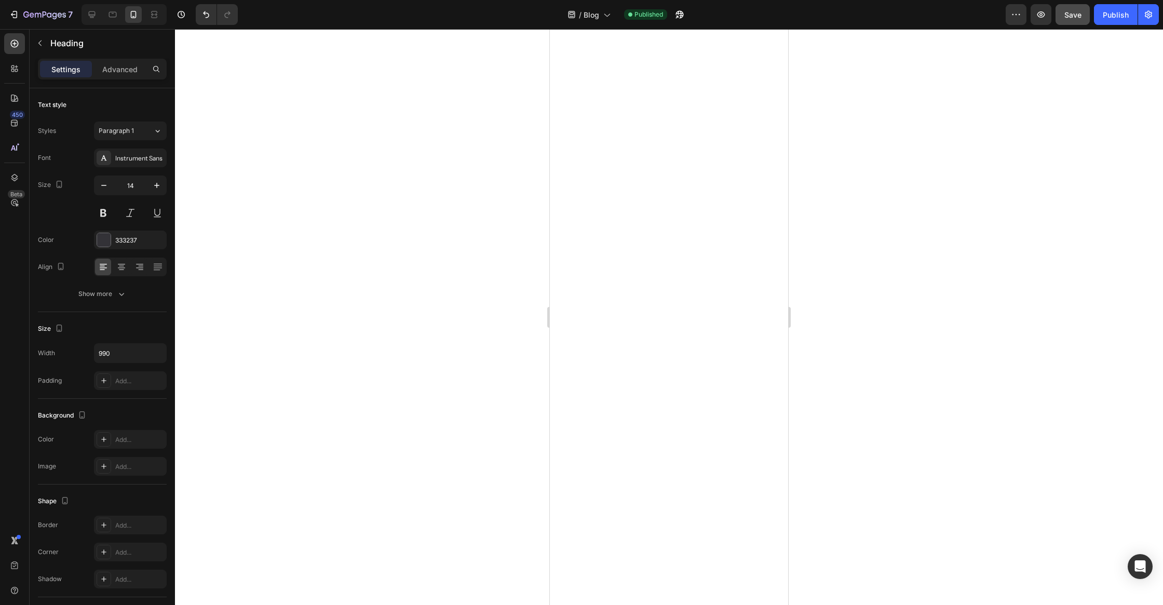
scroll to position [0, 0]
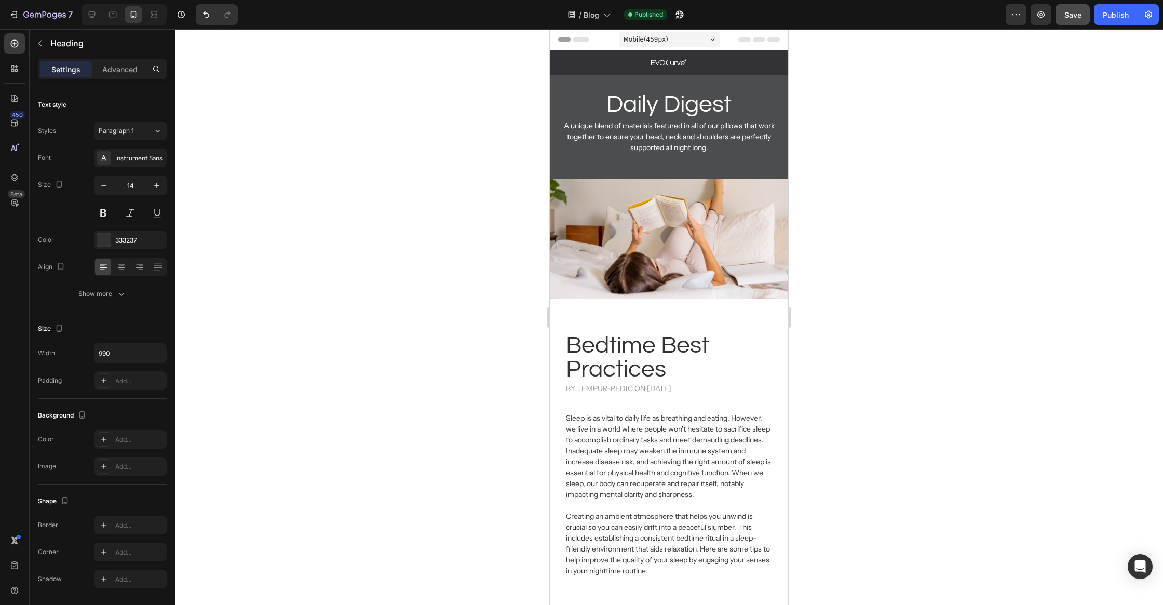
click at [1117, 26] on div "7 Version history / Blog Published Preview Save Publish" at bounding box center [581, 15] width 1163 height 30
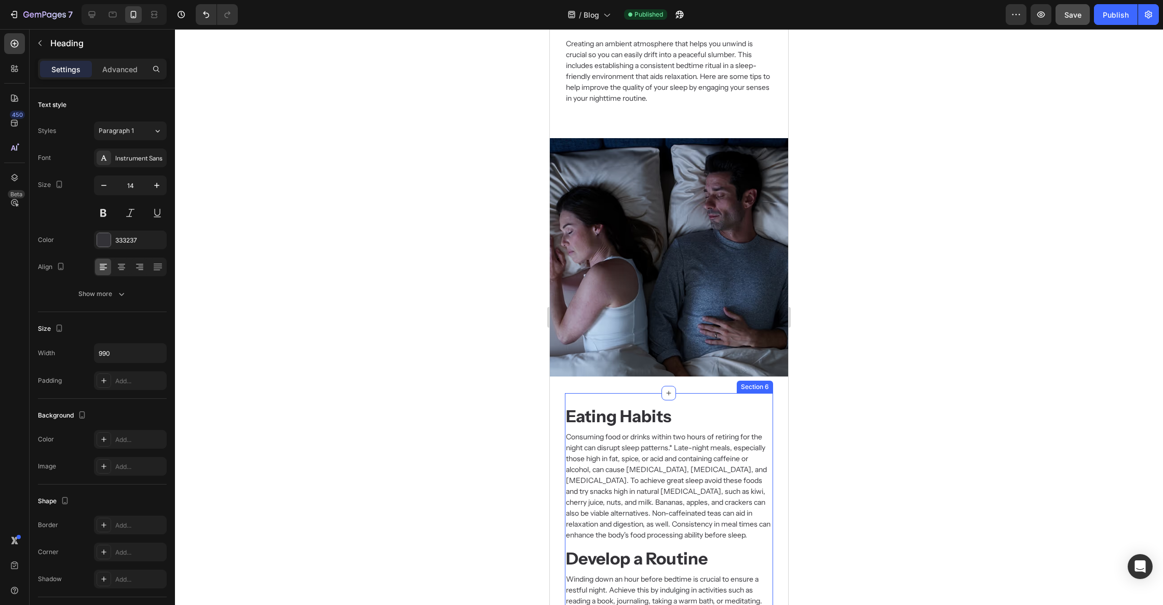
click at [618, 411] on strong "Eating Habits" at bounding box center [618, 416] width 105 height 20
click at [591, 420] on strong "Eating Habits" at bounding box center [618, 416] width 105 height 20
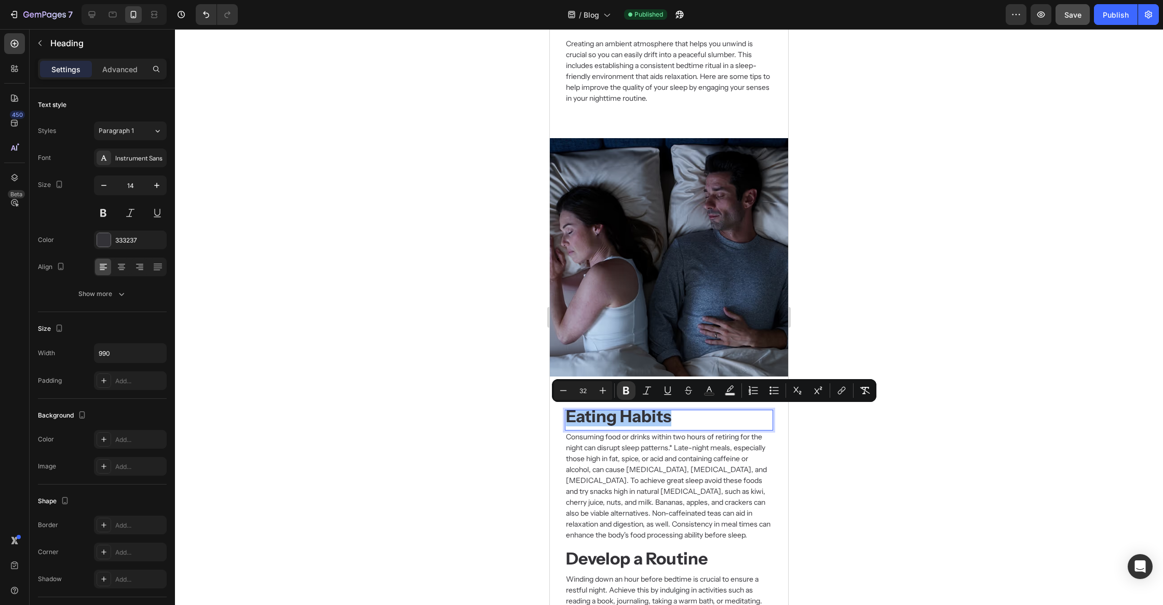
click at [583, 391] on input "32" at bounding box center [583, 390] width 21 height 12
type input "28"
drag, startPoint x: 637, startPoint y: 447, endPoint x: 638, endPoint y: 491, distance: 43.6
click at [637, 447] on h2 "Consuming food or drinks within two hours of retiring for the night can disrupt…" at bounding box center [669, 484] width 208 height 111
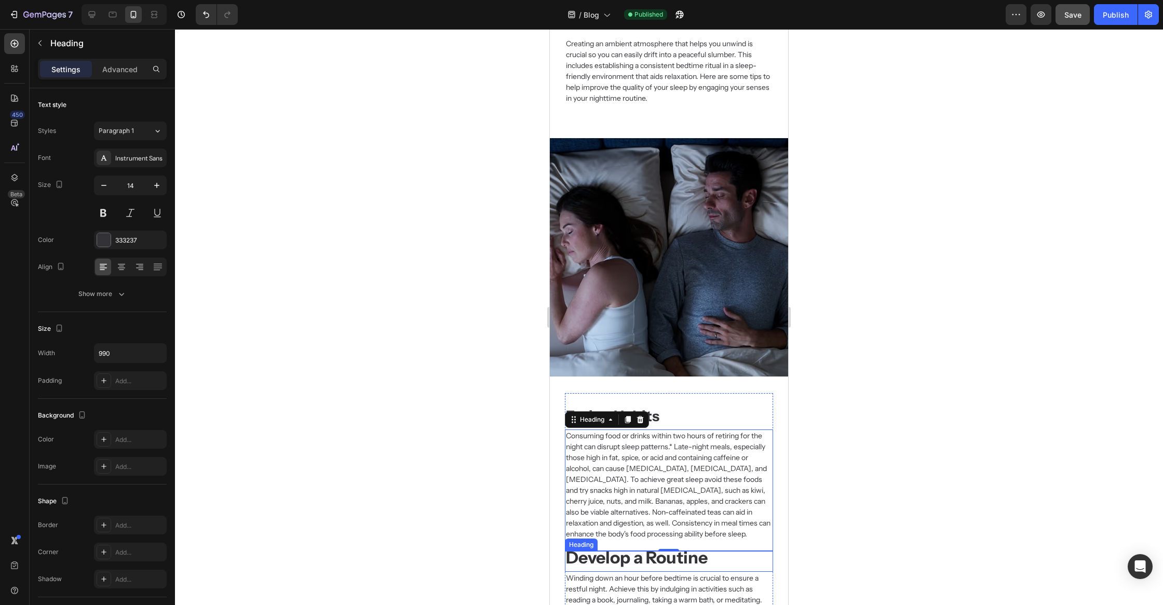
click at [629, 560] on strong "Develop a Routine" at bounding box center [637, 557] width 142 height 20
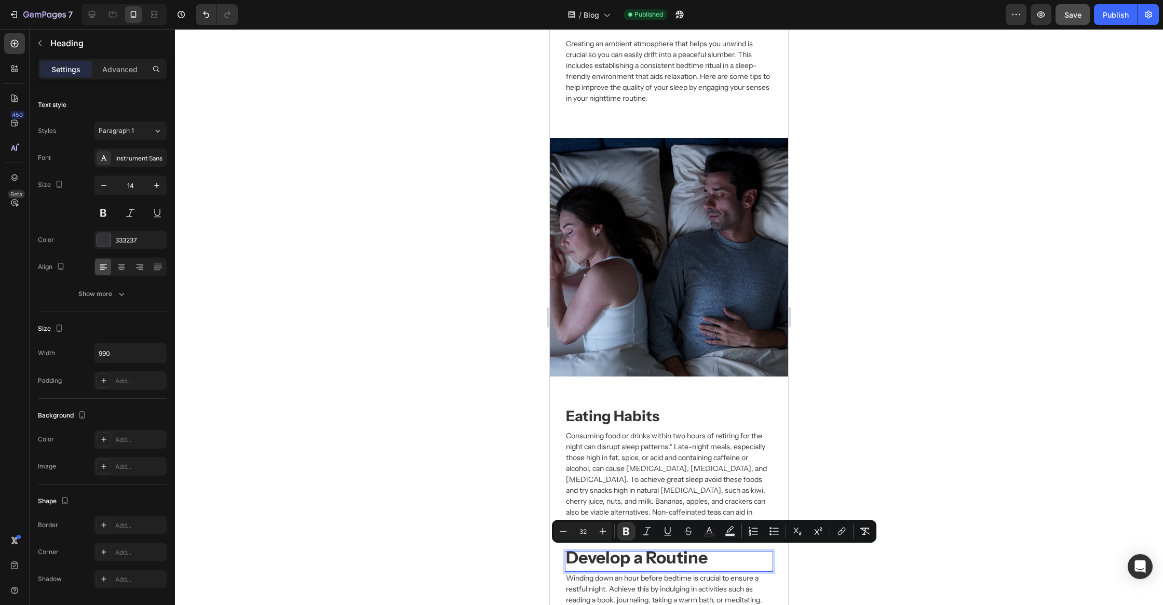
click at [587, 527] on input "32" at bounding box center [583, 531] width 21 height 12
click at [588, 527] on input "32" at bounding box center [583, 531] width 21 height 12
type input "28"
click at [609, 488] on h2 "Consuming food or drinks within two hours of retiring for the night can disrupt…" at bounding box center [669, 484] width 208 height 111
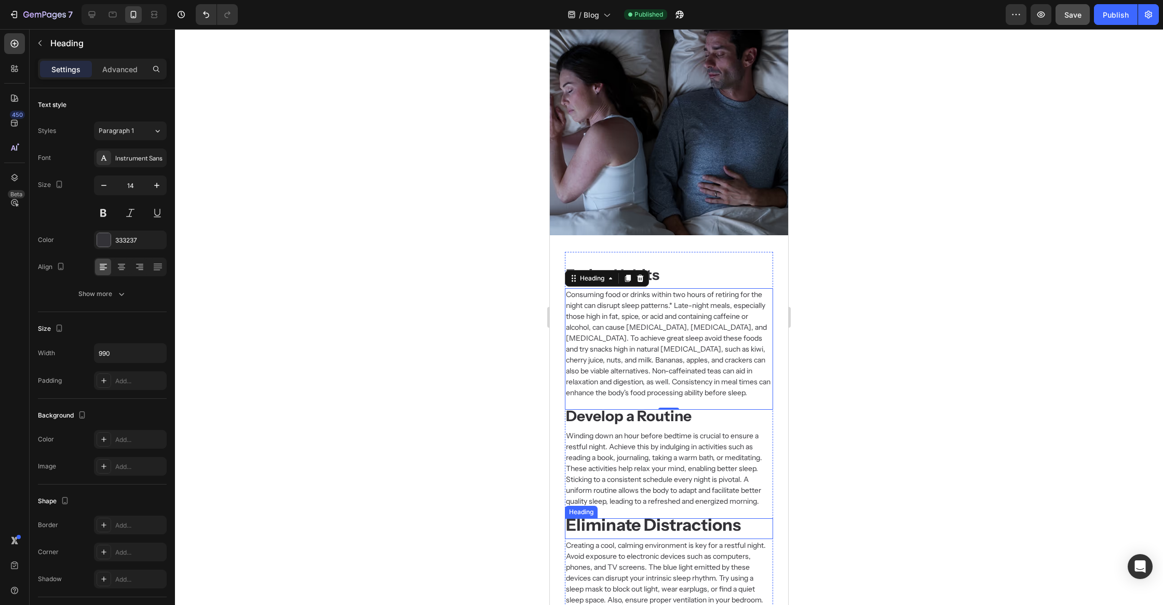
scroll to position [615, 0]
click at [607, 525] on strong "Eliminate Distractions" at bounding box center [653, 523] width 175 height 20
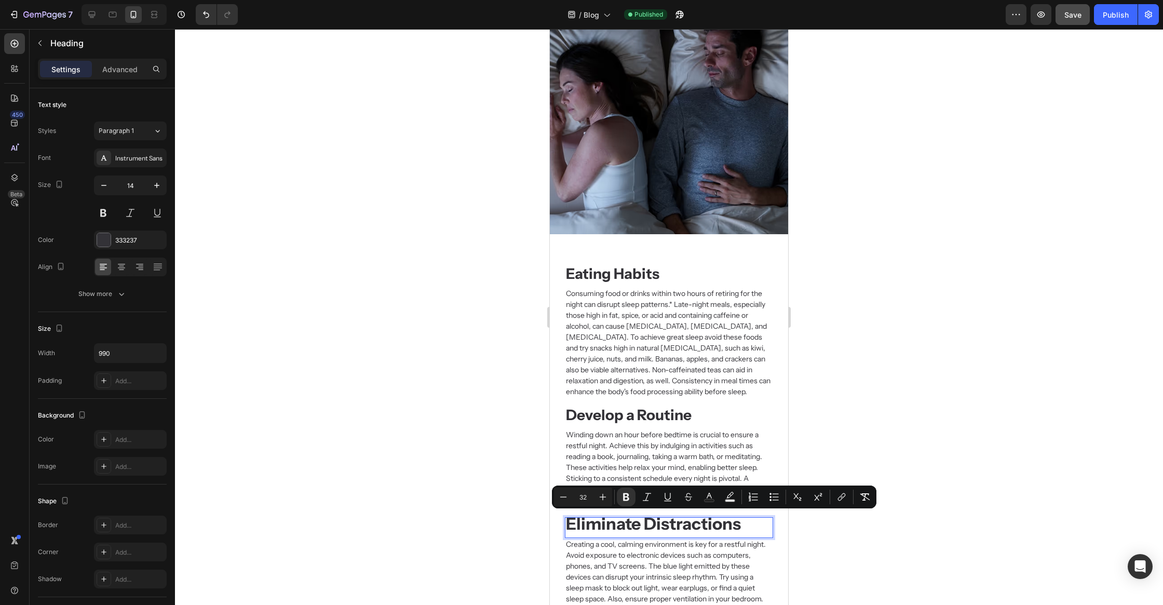
click at [586, 498] on input "32" at bounding box center [583, 497] width 21 height 12
type input "28"
click at [619, 471] on h2 "Winding down an hour before bedtime is crucial to ensure a restful night. Achie…" at bounding box center [669, 467] width 208 height 78
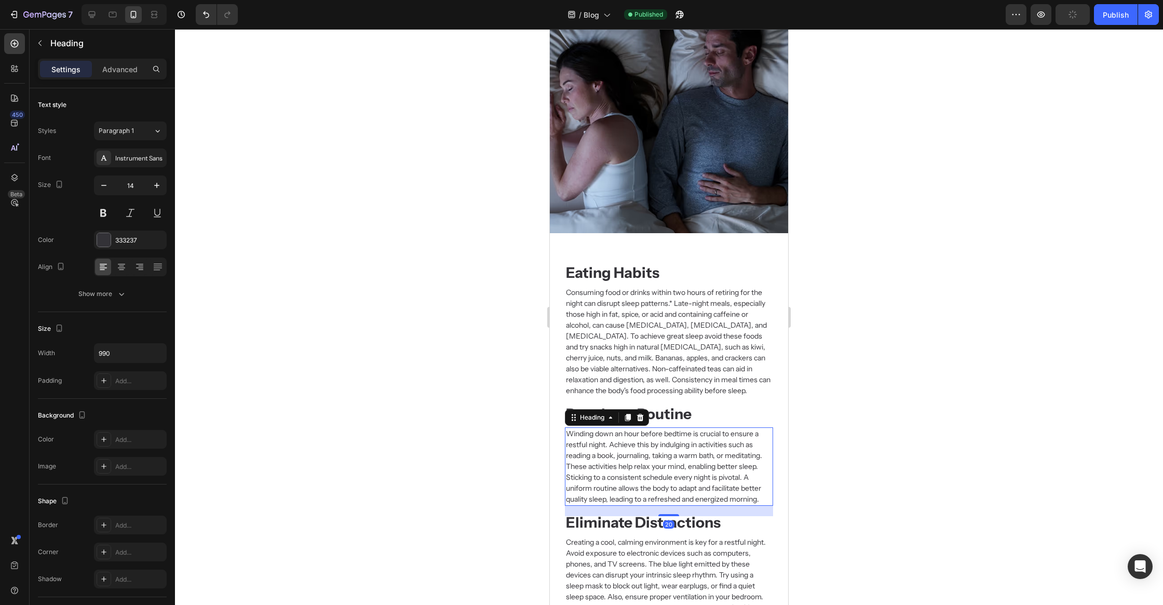
scroll to position [849, 0]
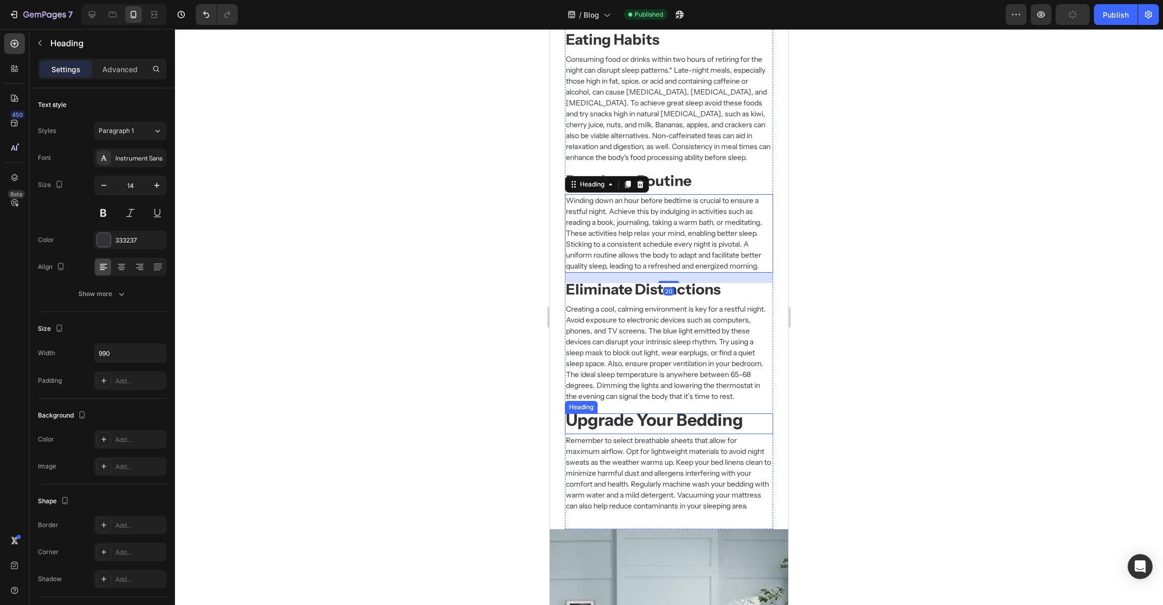
click at [636, 420] on strong "Upgrade Your Bedding" at bounding box center [654, 420] width 177 height 20
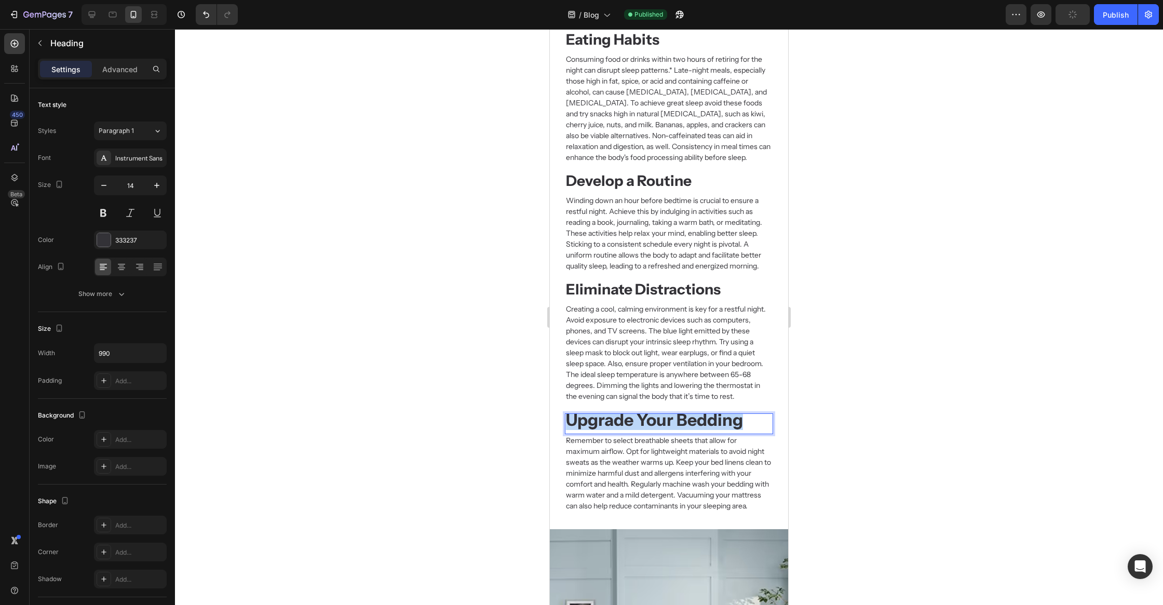
click at [636, 420] on strong "Upgrade Your Bedding" at bounding box center [654, 420] width 177 height 20
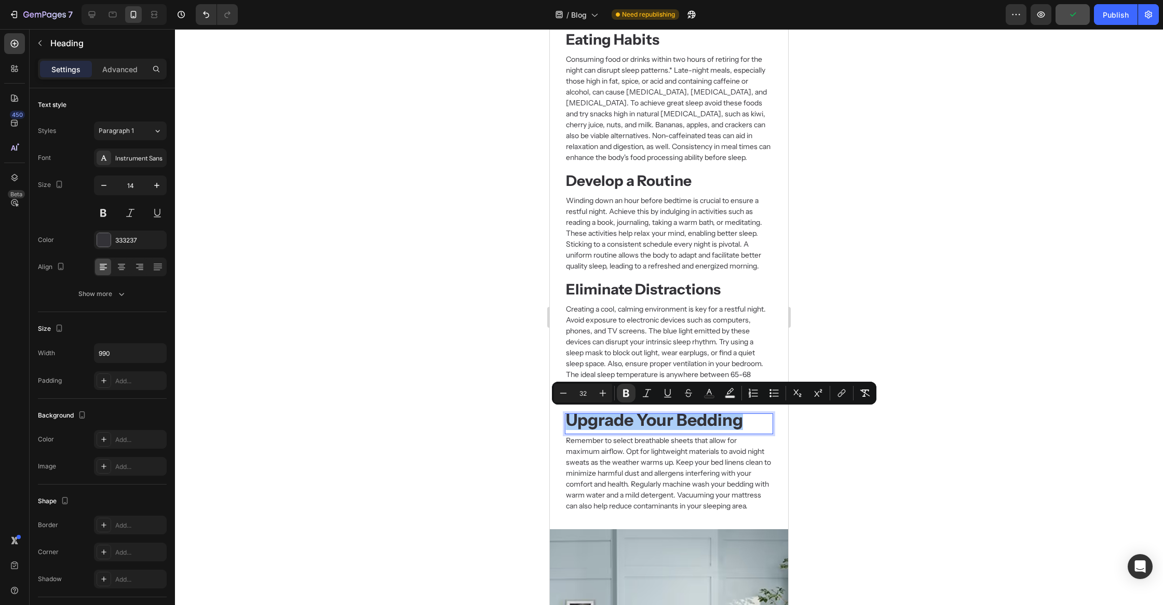
click at [582, 393] on input "32" at bounding box center [583, 393] width 21 height 12
type input "28"
click at [622, 362] on h2 "Creating a cool, calming environment is key for a restful night. Avoid exposure…" at bounding box center [669, 353] width 208 height 100
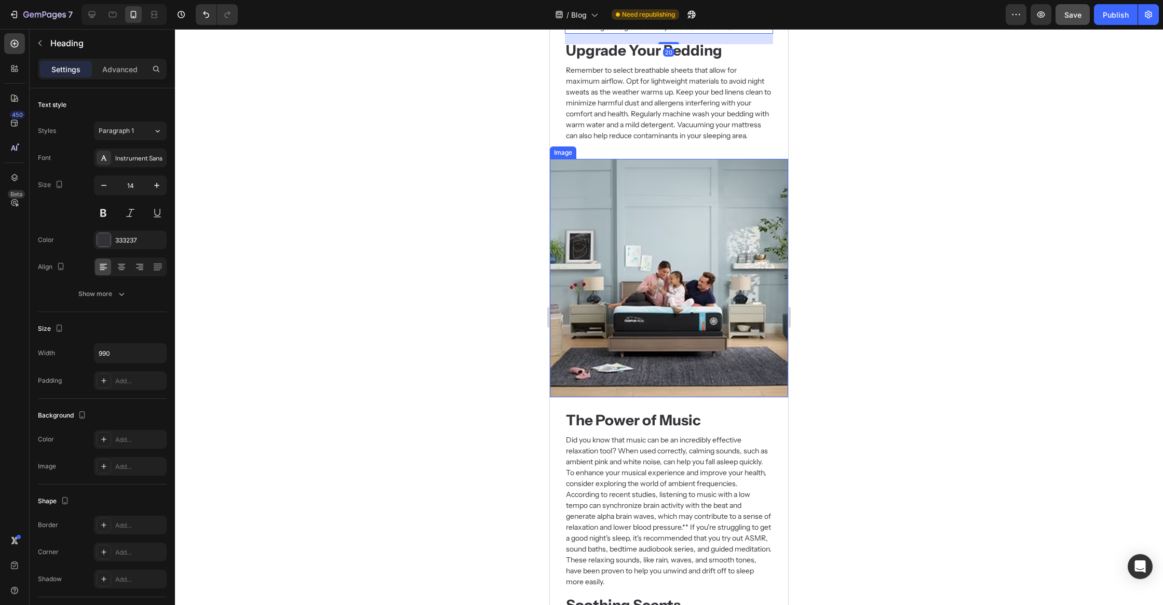
scroll to position [1362, 0]
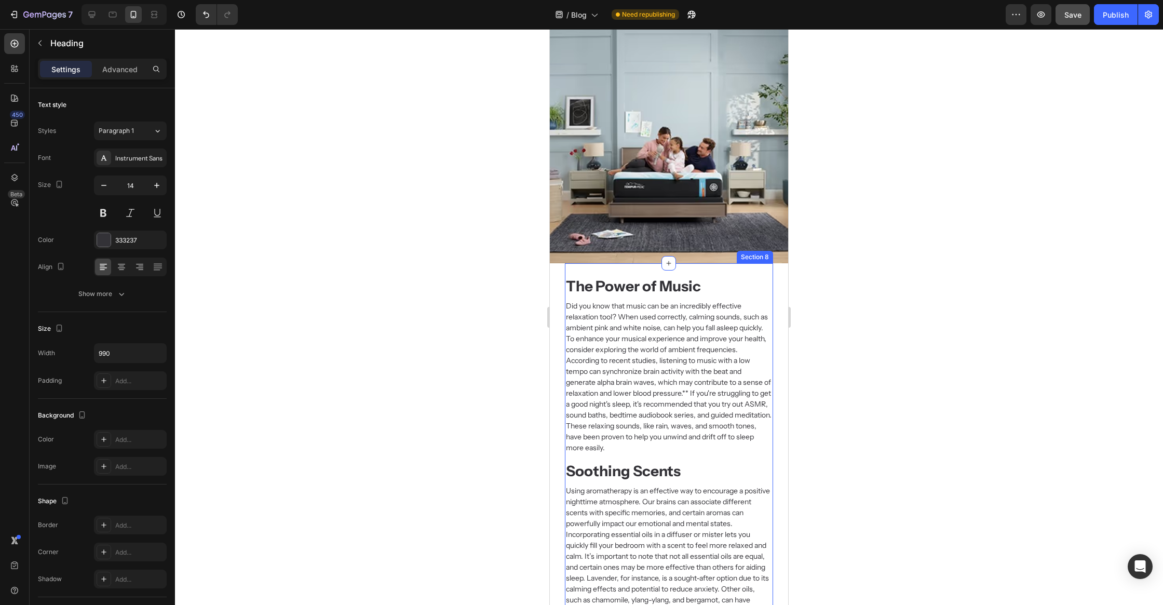
click at [643, 287] on strong "The Power of Music" at bounding box center [633, 286] width 135 height 18
click at [643, 286] on strong "The Power of Music" at bounding box center [633, 286] width 135 height 18
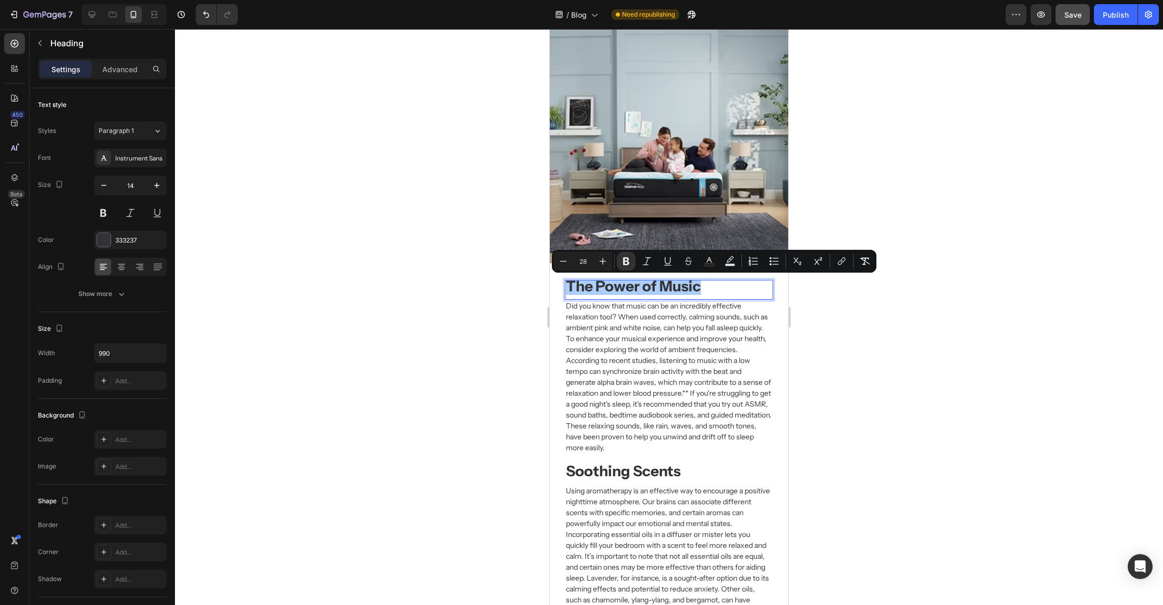
click at [582, 259] on input "28" at bounding box center [583, 261] width 21 height 12
click at [588, 323] on h2 "Did you know that music can be an incredibly effective relaxation tool? When us…" at bounding box center [669, 377] width 208 height 155
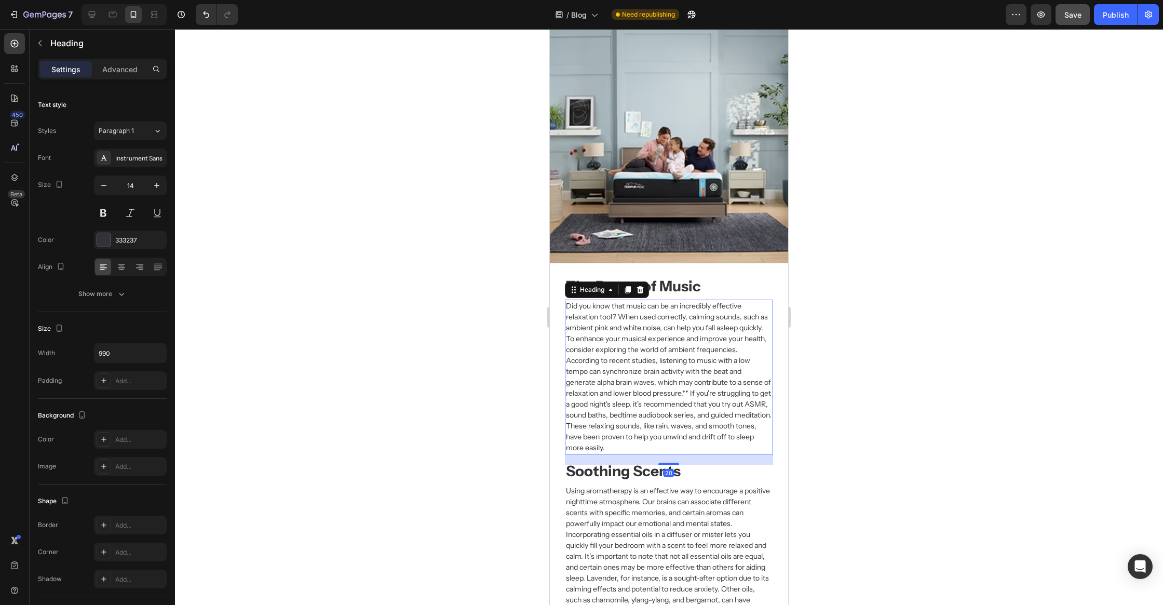
click at [607, 464] on div "20" at bounding box center [669, 459] width 208 height 10
click at [607, 463] on div "20" at bounding box center [669, 459] width 208 height 10
click at [605, 469] on strong "Soothing Scents" at bounding box center [623, 471] width 115 height 18
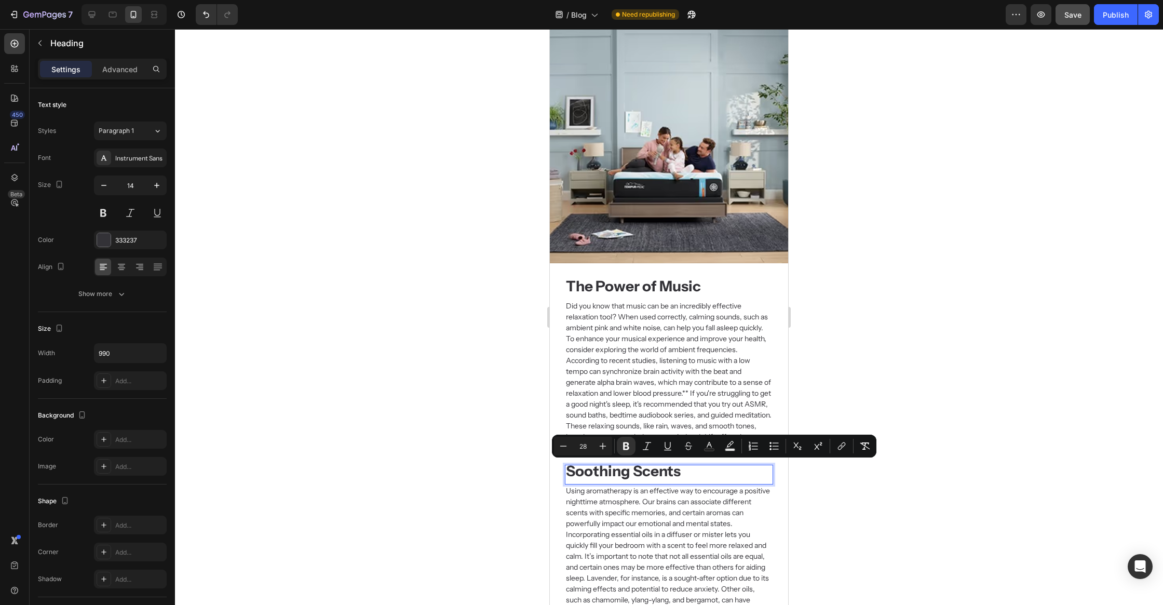
click at [650, 405] on h2 "Did you know that music can be an incredibly effective relaxation tool? When us…" at bounding box center [669, 377] width 208 height 155
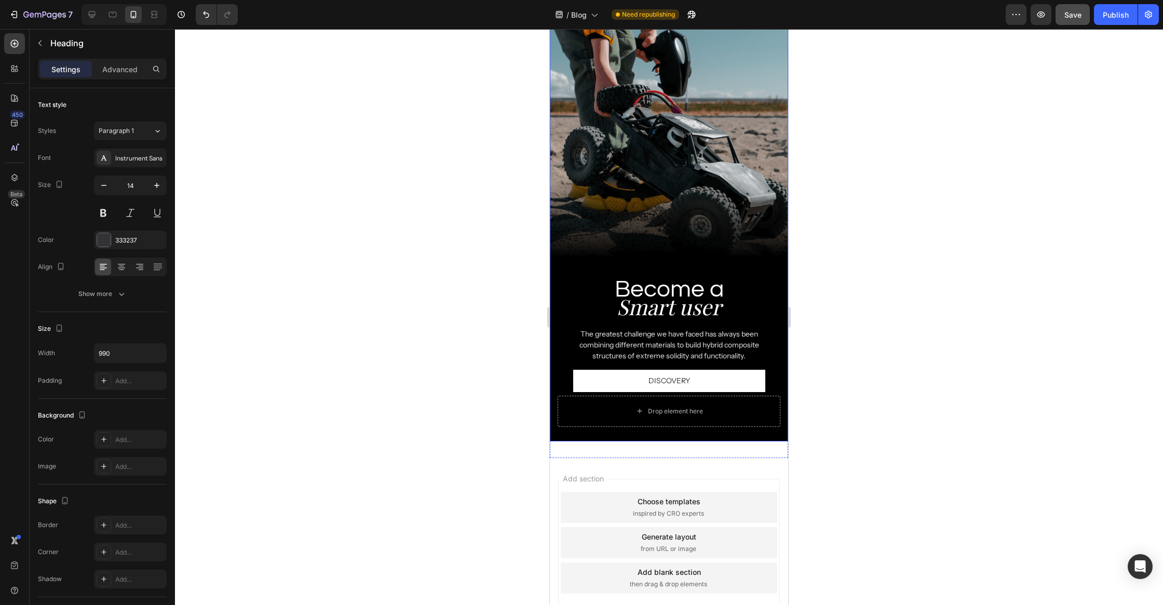
scroll to position [3182, 0]
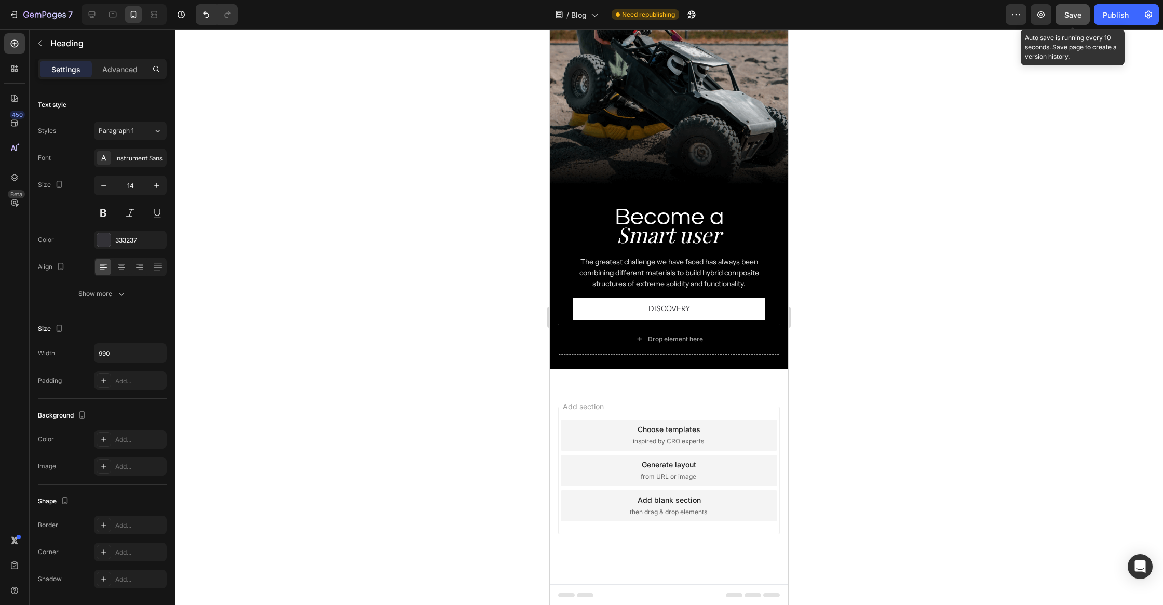
click at [1072, 19] on div "Save" at bounding box center [1072, 14] width 17 height 11
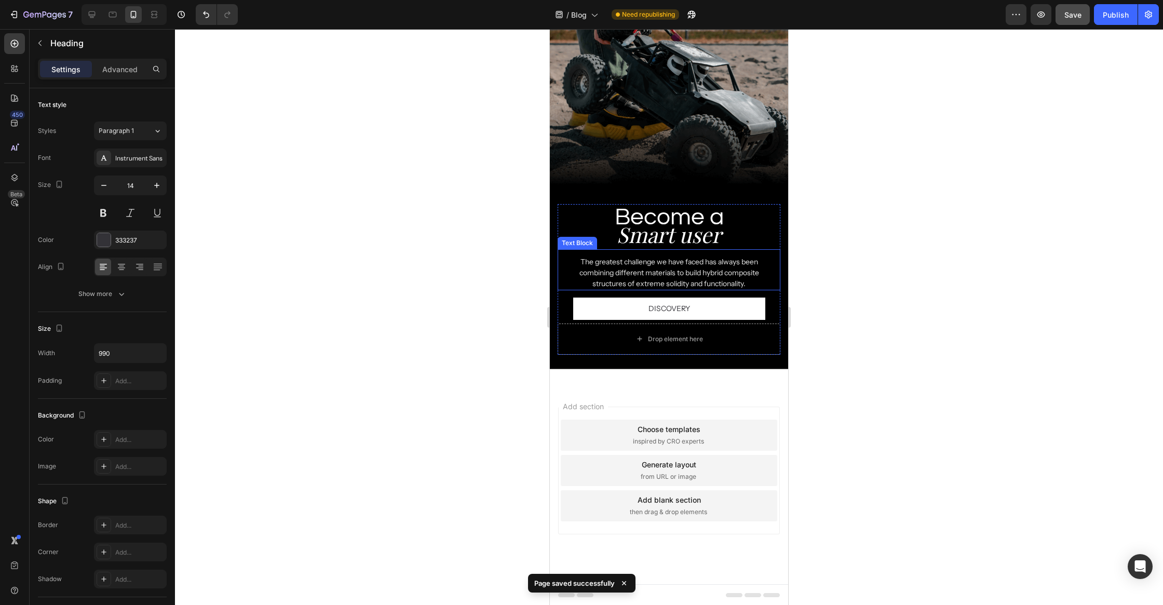
click at [660, 245] on h2 "Smart user" at bounding box center [668, 235] width 223 height 30
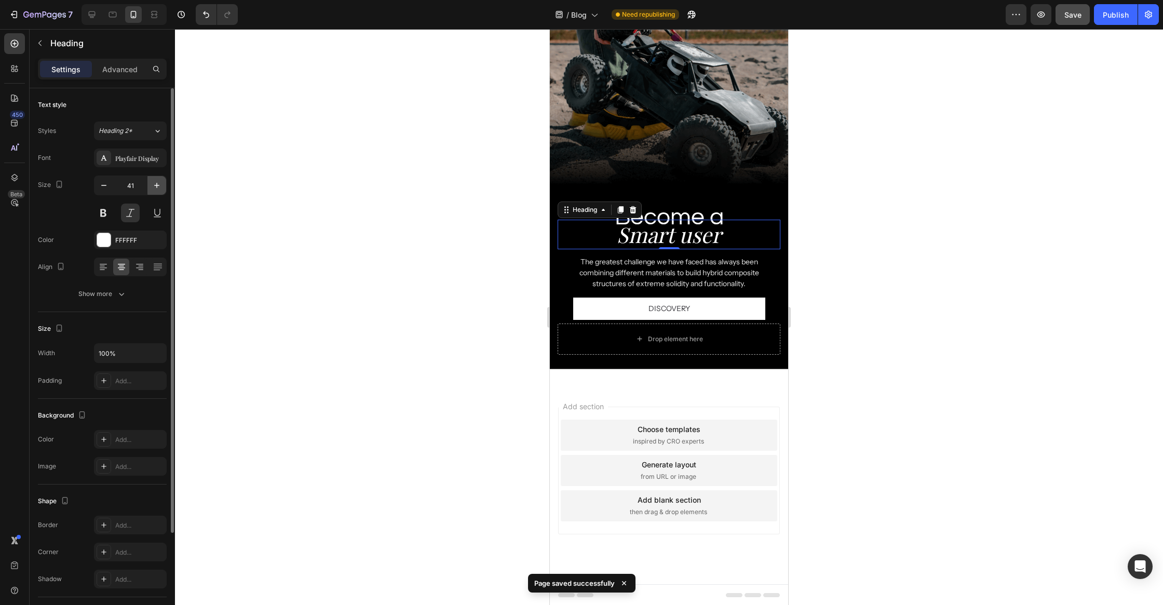
click at [153, 190] on button "button" at bounding box center [156, 185] width 19 height 19
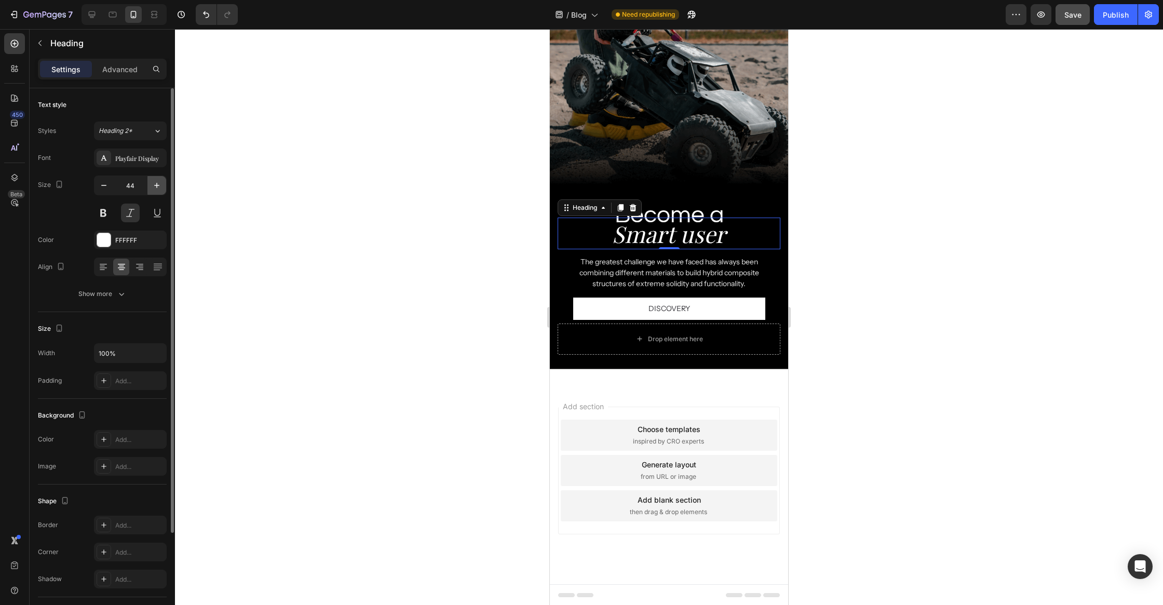
click at [153, 190] on button "button" at bounding box center [156, 185] width 19 height 19
type input "46"
click at [356, 215] on div at bounding box center [669, 317] width 988 height 576
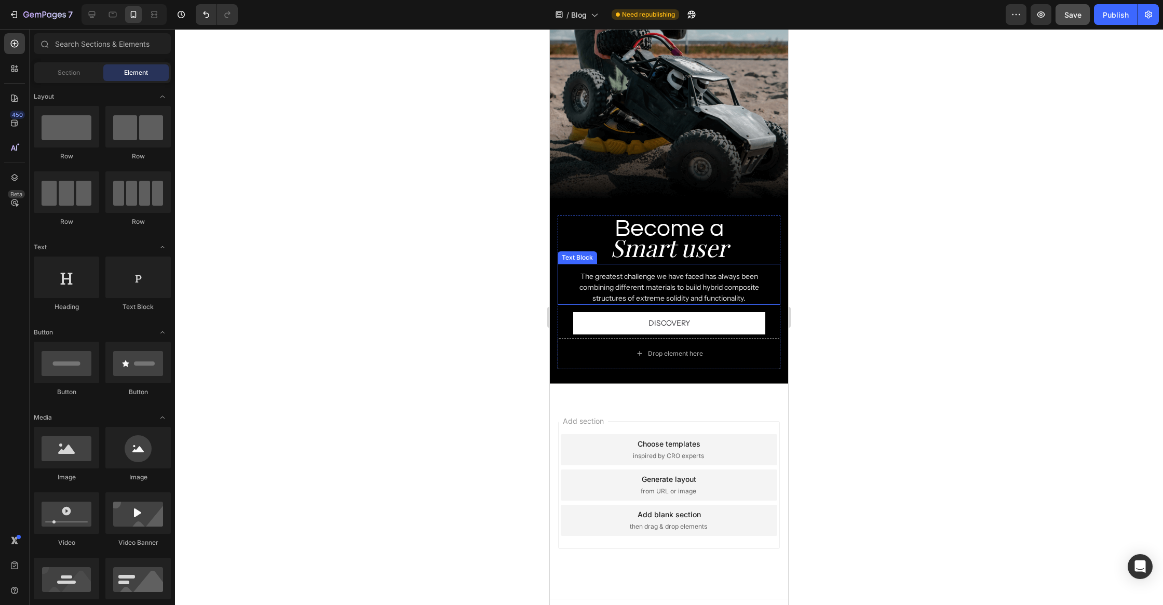
scroll to position [3151, 0]
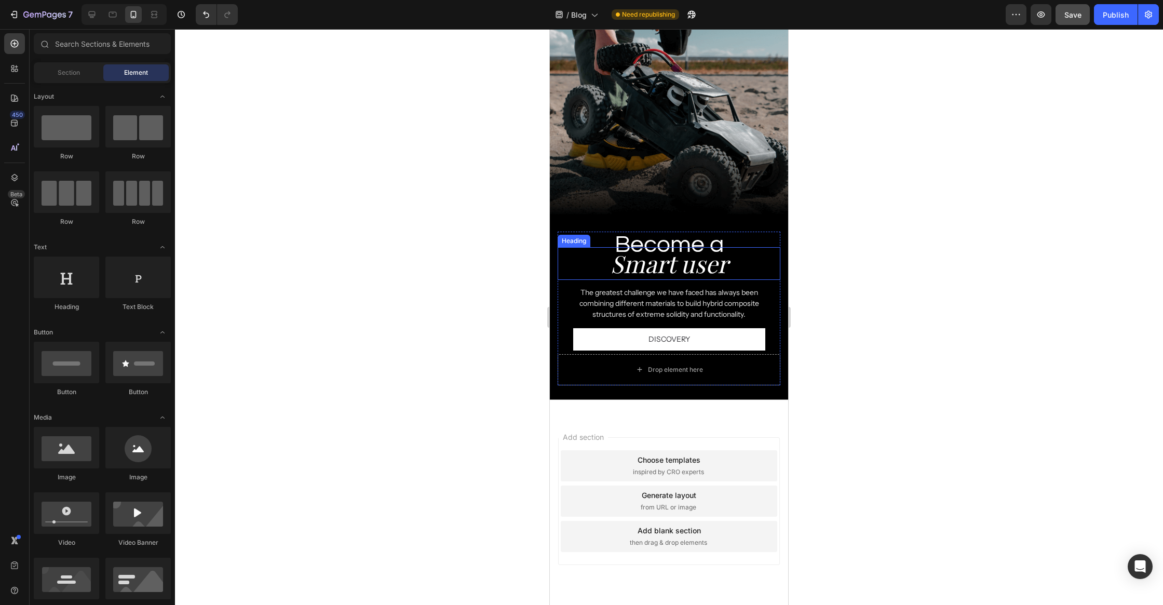
click at [620, 265] on h2 "Smart user" at bounding box center [668, 263] width 223 height 33
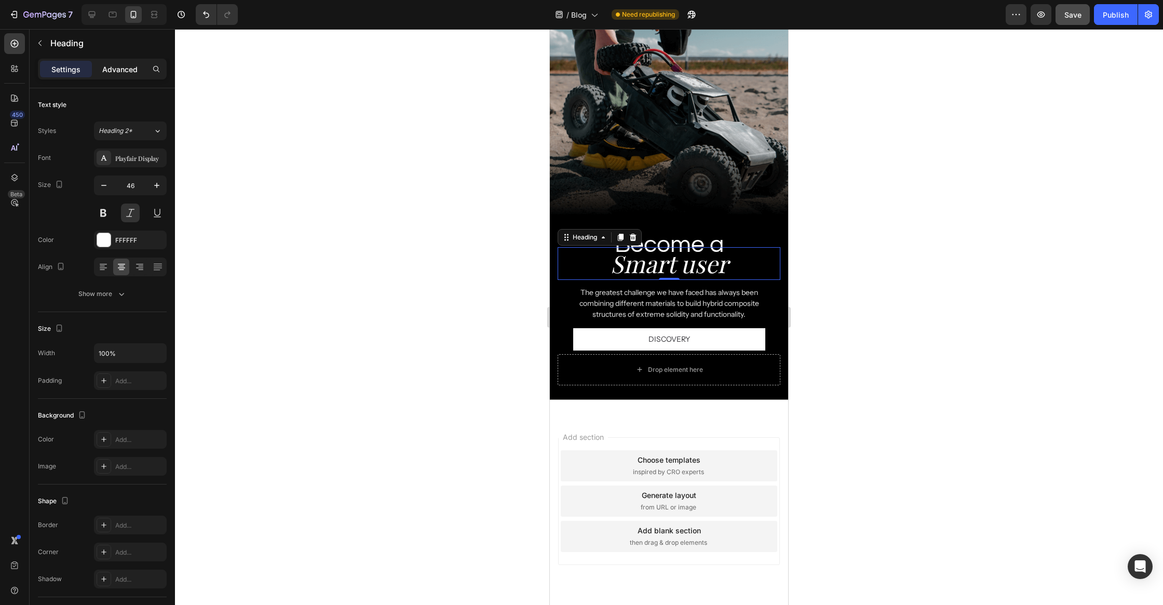
click at [130, 66] on p "Advanced" at bounding box center [119, 69] width 35 height 11
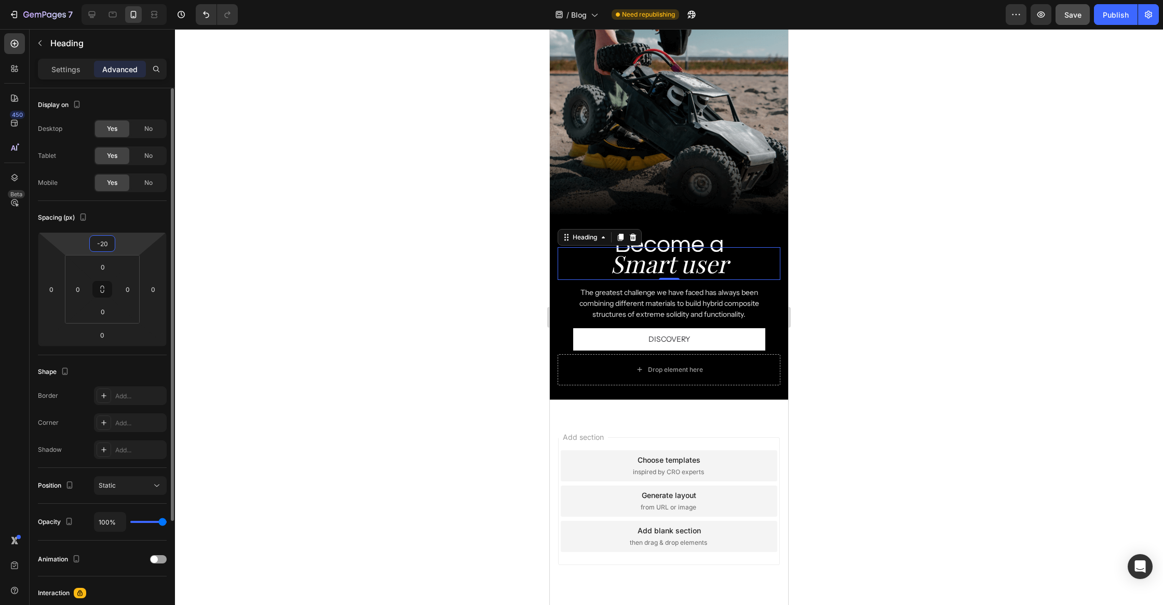
click at [105, 238] on input "-20" at bounding box center [102, 244] width 21 height 16
type input "-12"
click at [522, 266] on div at bounding box center [669, 317] width 988 height 576
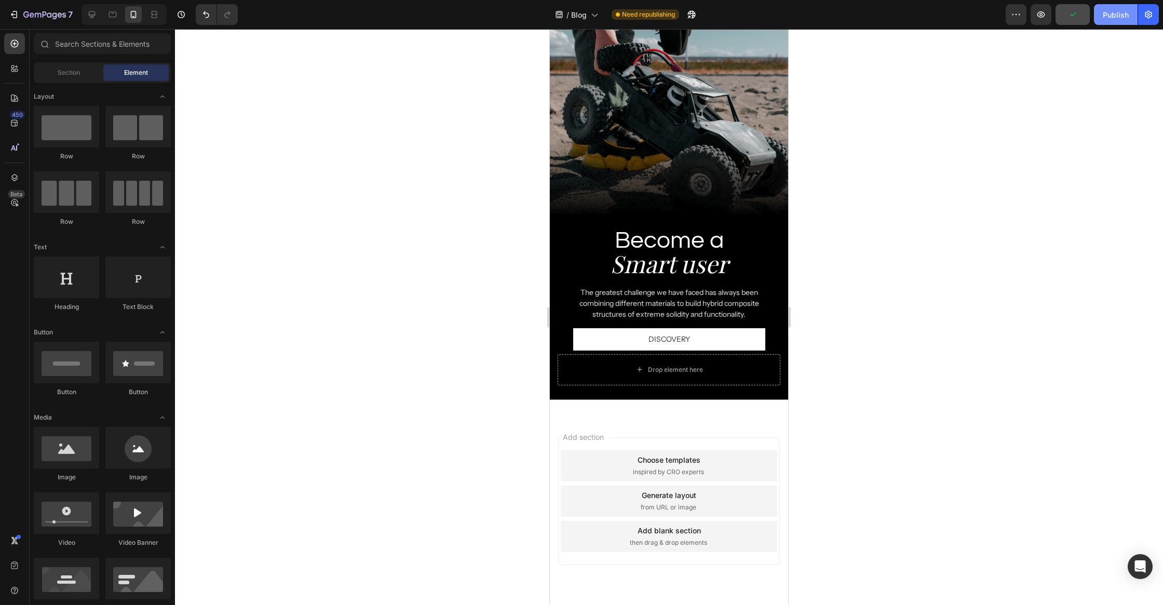
click at [1107, 17] on div "Publish" at bounding box center [1116, 14] width 26 height 11
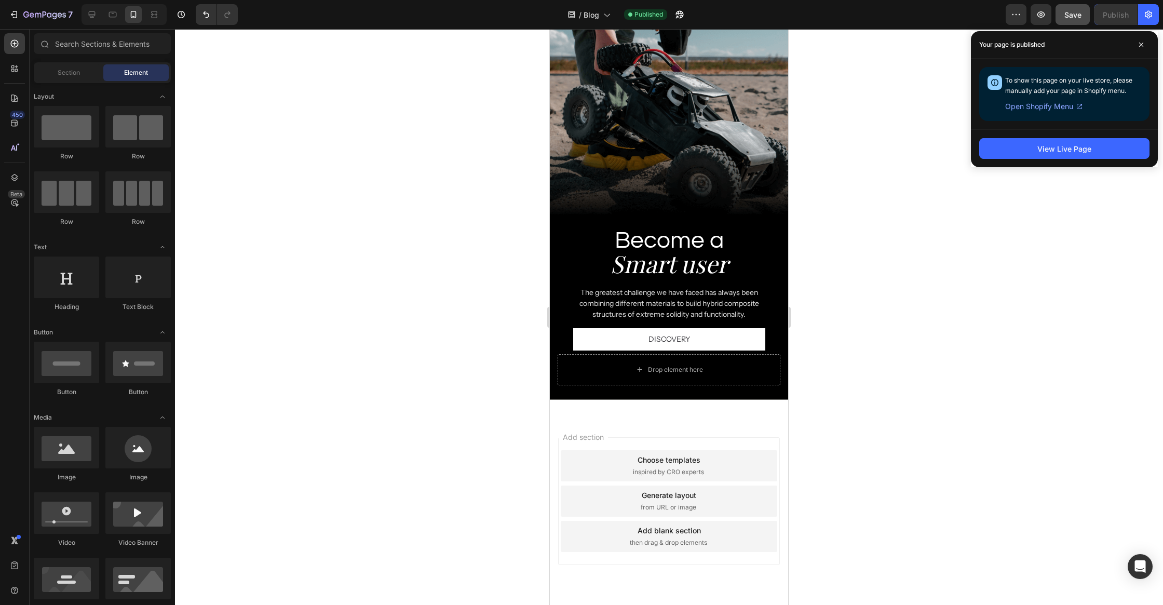
click at [442, 144] on div at bounding box center [669, 317] width 988 height 576
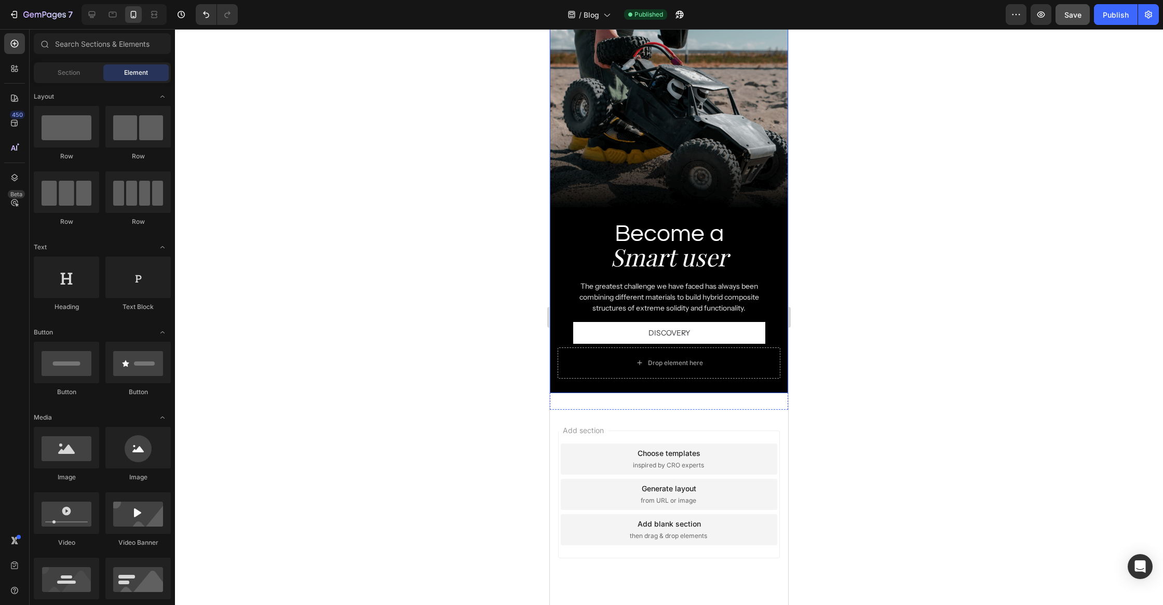
scroll to position [3182, 0]
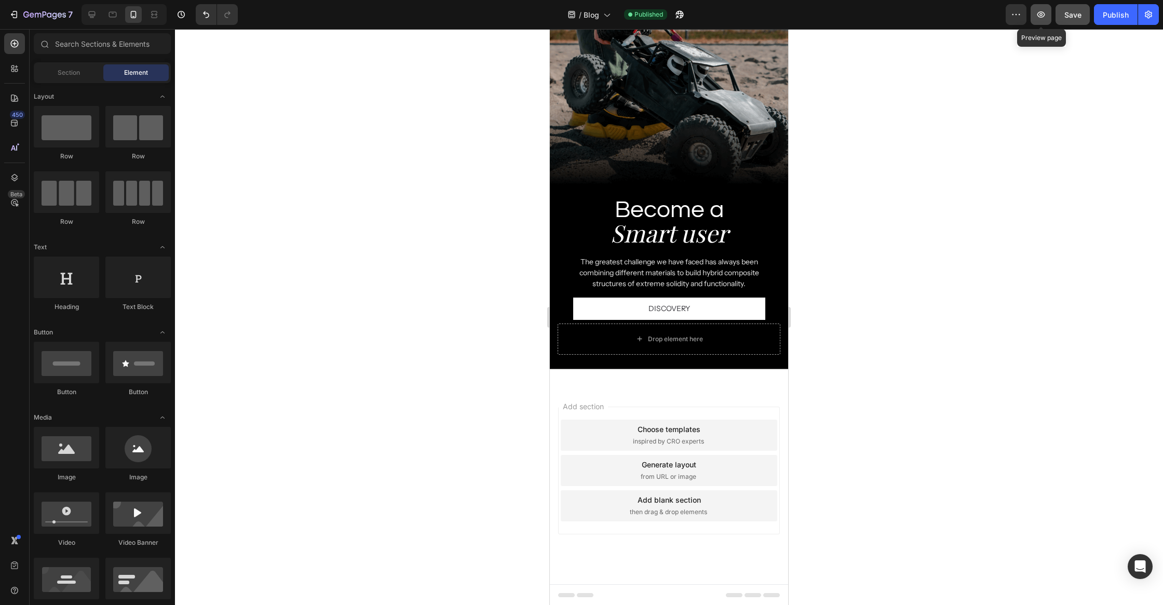
click at [1035, 17] on button "button" at bounding box center [1040, 14] width 21 height 21
